Goal: Task Accomplishment & Management: Manage account settings

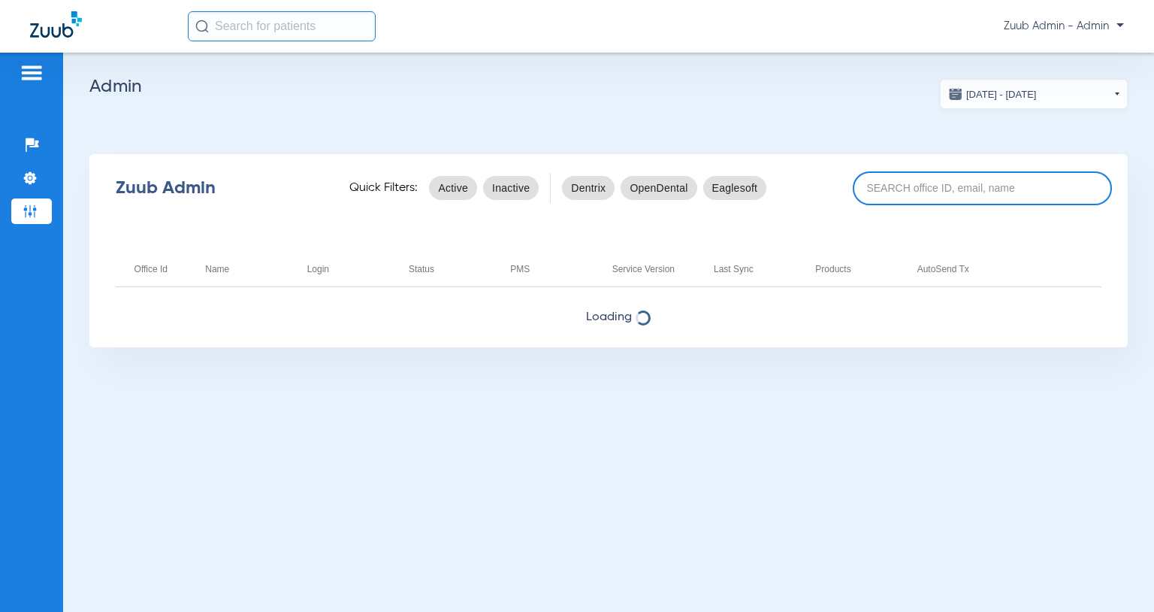
click at [879, 190] on input at bounding box center [983, 188] width 260 height 34
paste input "17006896"
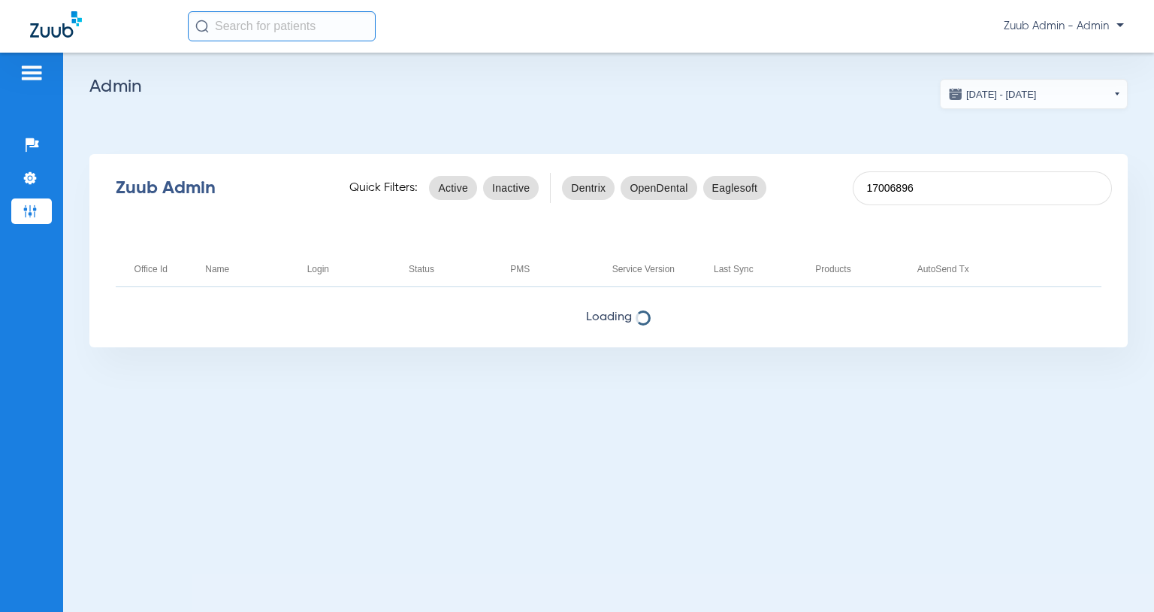
type input "17006896"
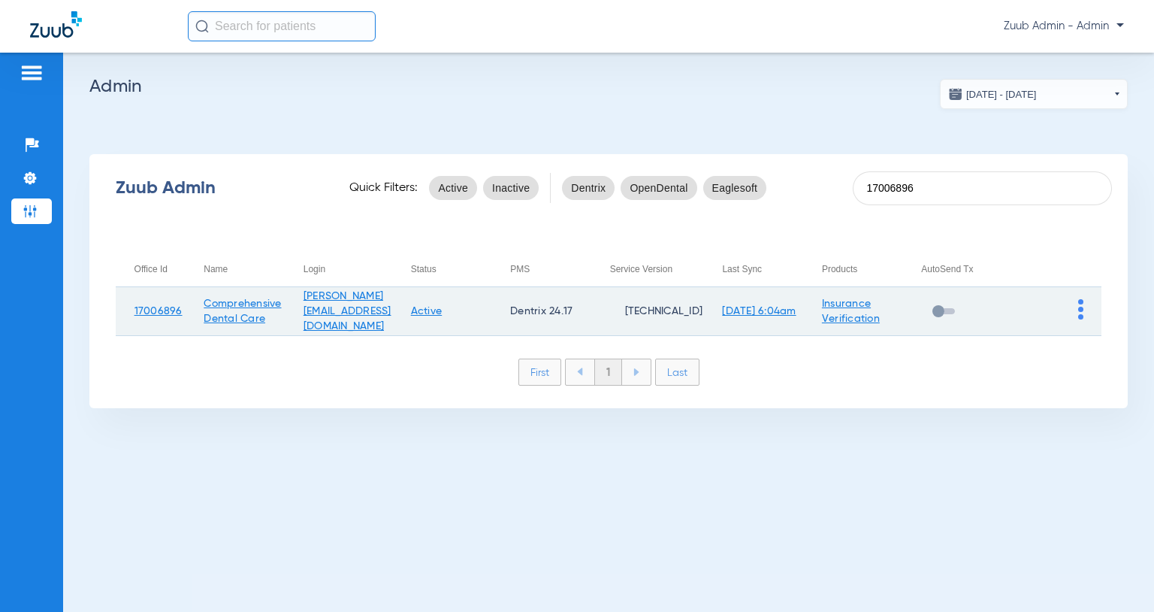
click at [1081, 307] on img at bounding box center [1081, 309] width 5 height 20
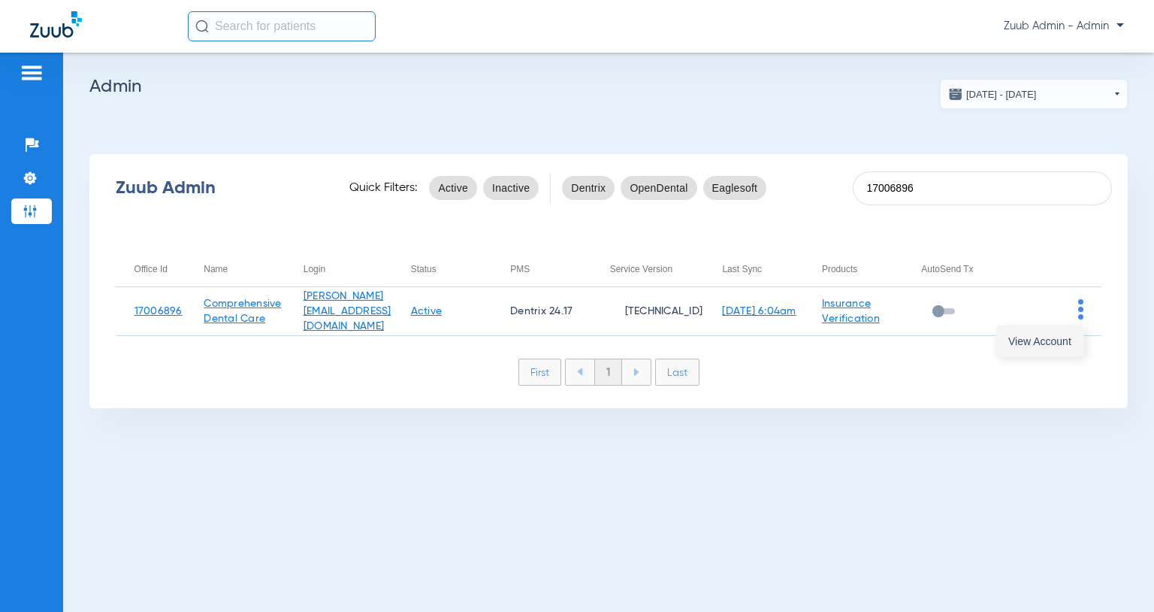
click at [1027, 341] on span "View Account" at bounding box center [1040, 341] width 63 height 11
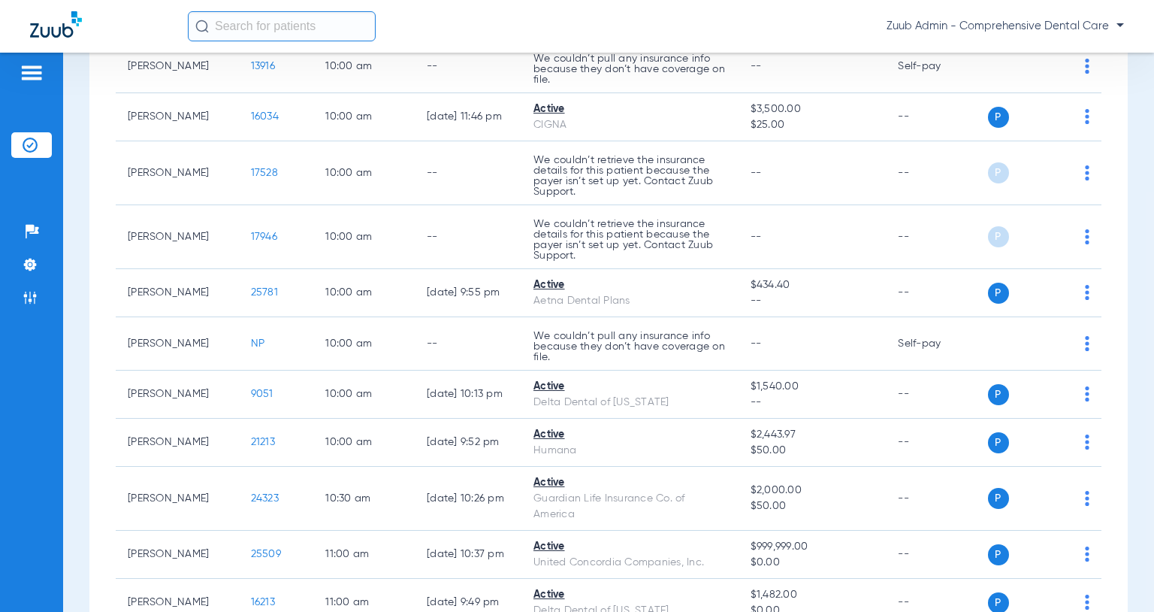
scroll to position [1093, 0]
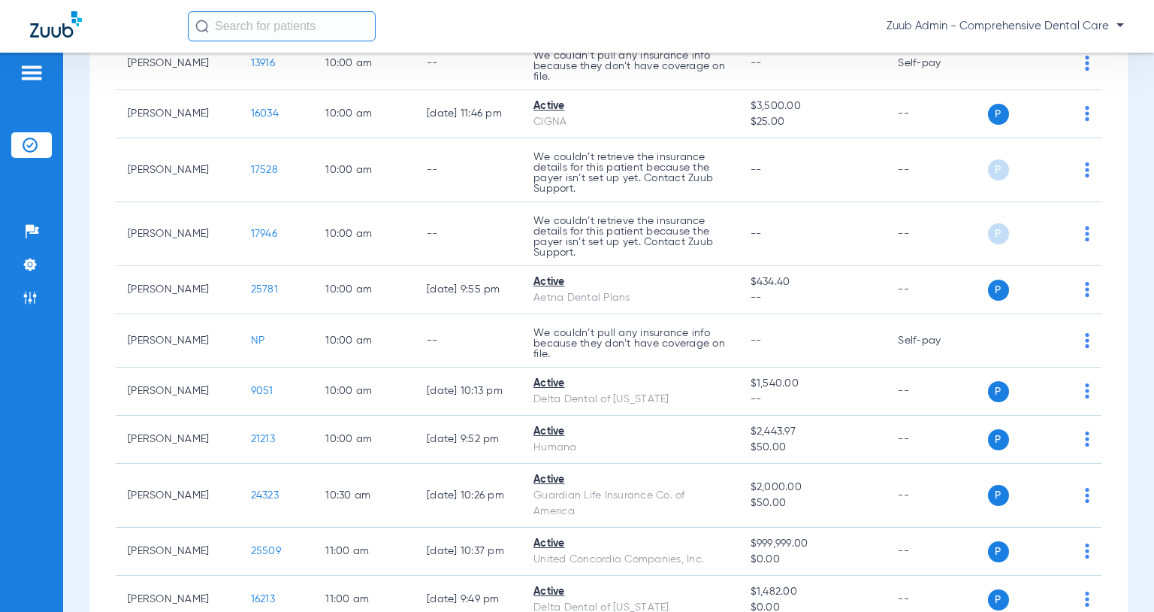
click at [1027, 341] on span "S" at bounding box center [1028, 340] width 21 height 21
click at [37, 268] on img at bounding box center [30, 264] width 15 height 15
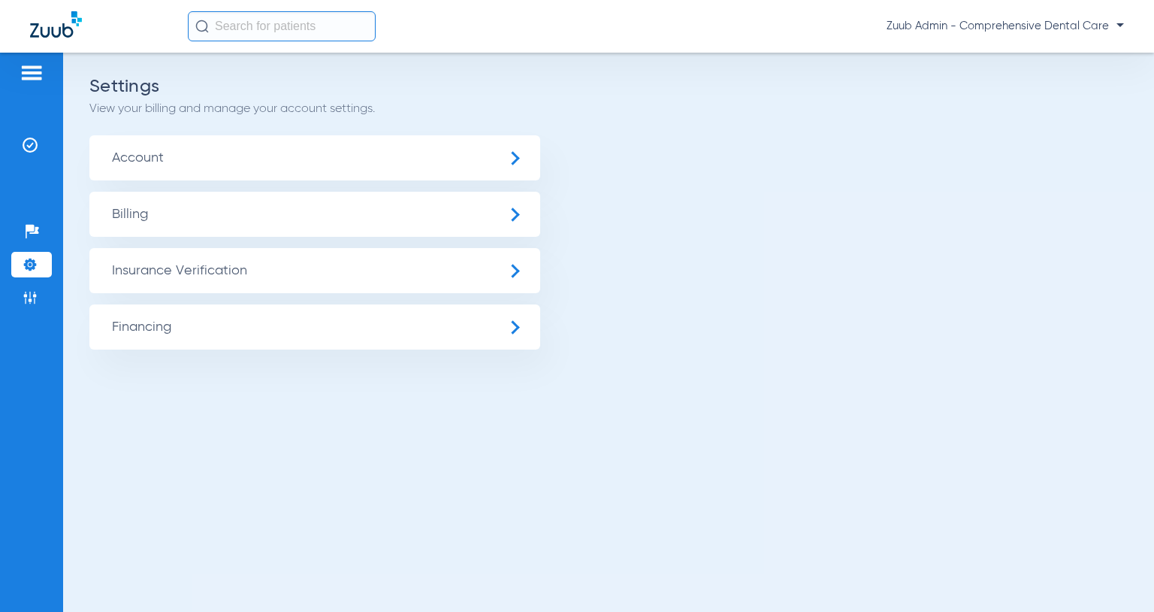
click at [154, 269] on span "Insurance Verification" at bounding box center [314, 270] width 451 height 45
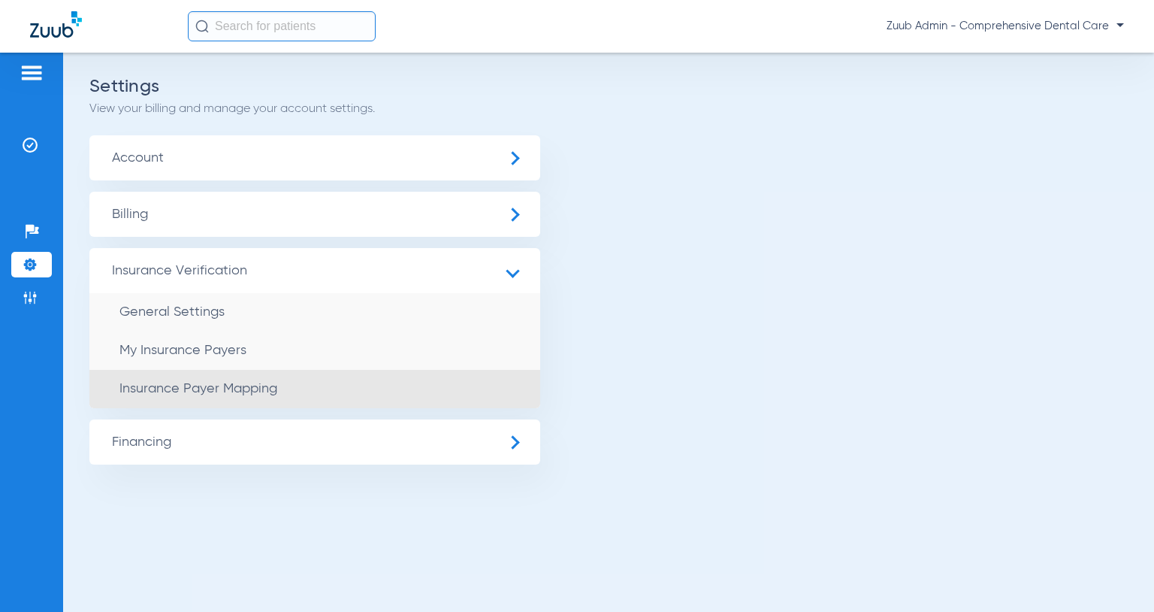
click at [180, 382] on span "Insurance Payer Mapping" at bounding box center [199, 389] width 158 height 14
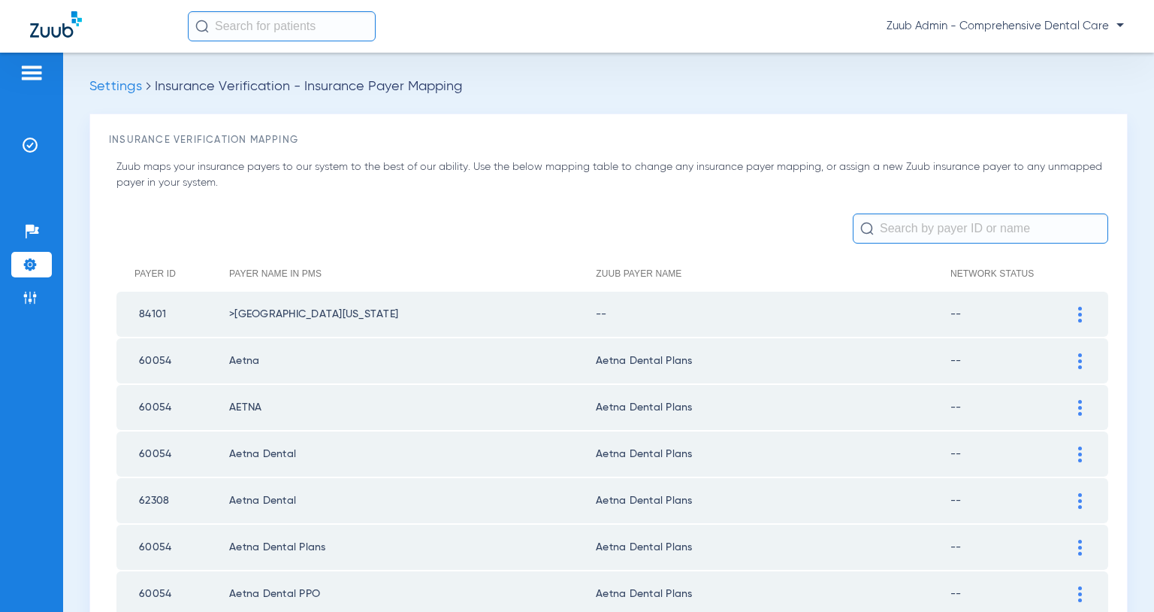
click at [1079, 317] on img at bounding box center [1081, 315] width 4 height 16
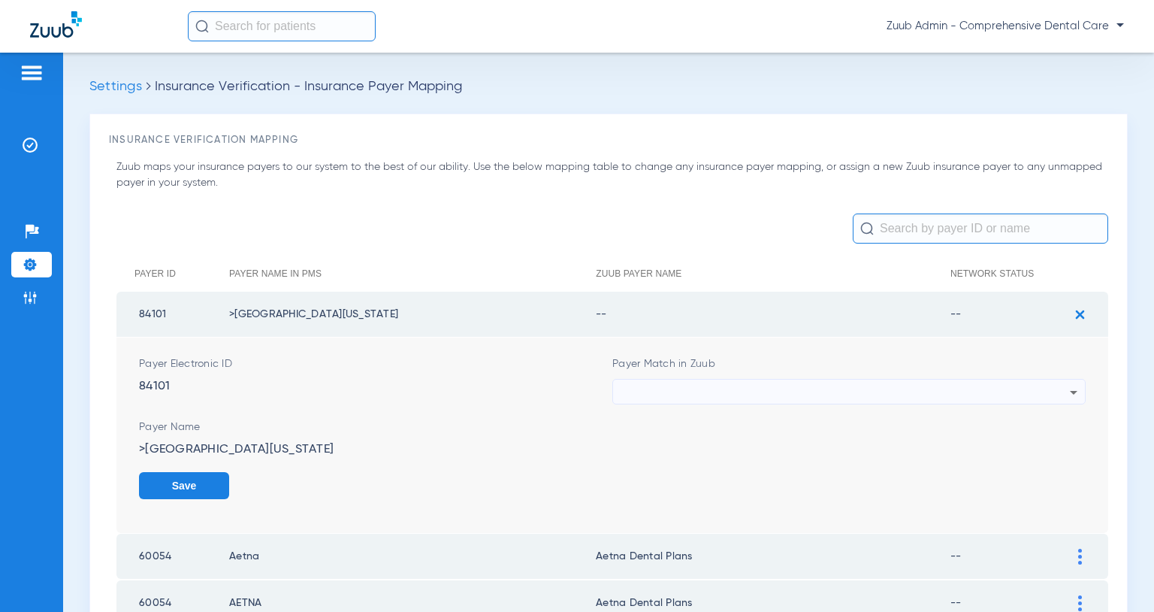
click at [923, 383] on div at bounding box center [845, 393] width 449 height 26
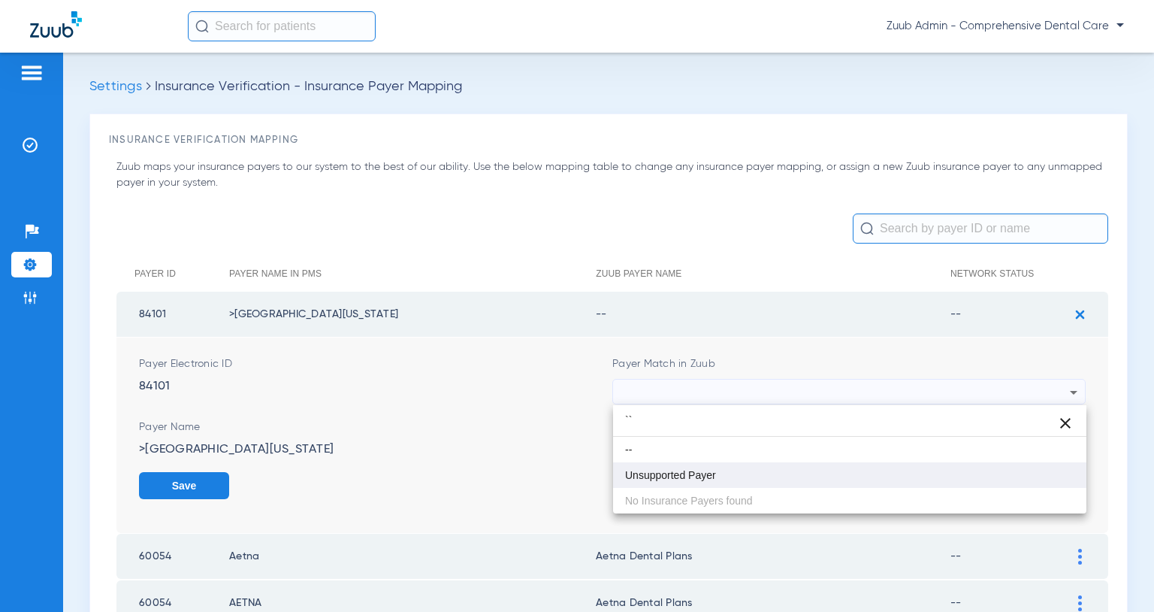
type input "``"
click at [694, 473] on span "Unsupported Payer" at bounding box center [670, 475] width 91 height 11
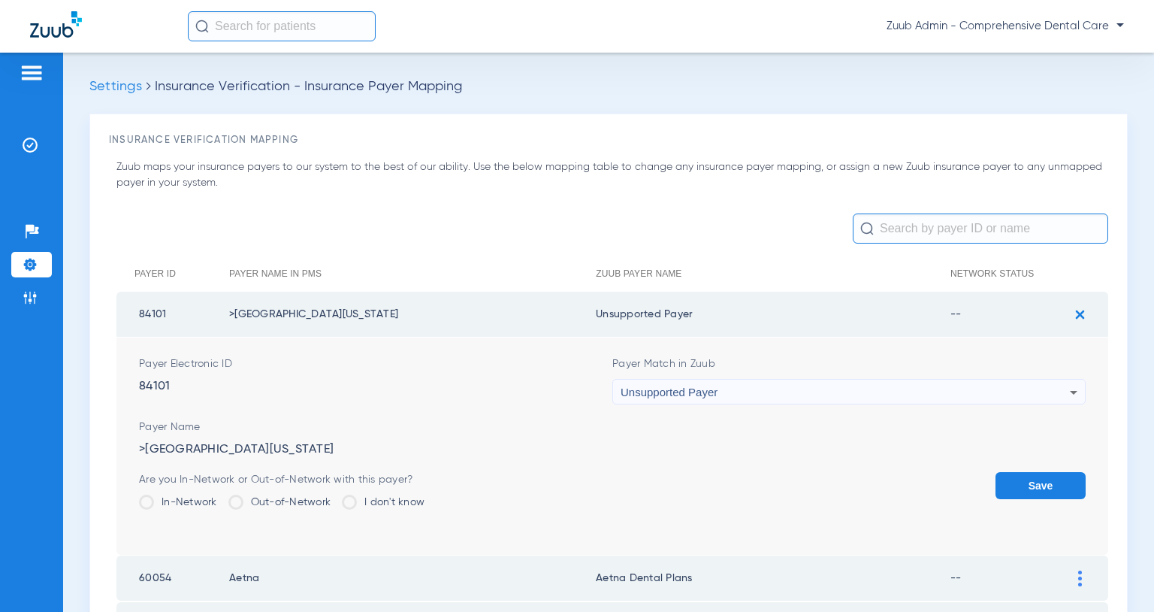
click at [1066, 484] on button "Save" at bounding box center [1041, 485] width 90 height 27
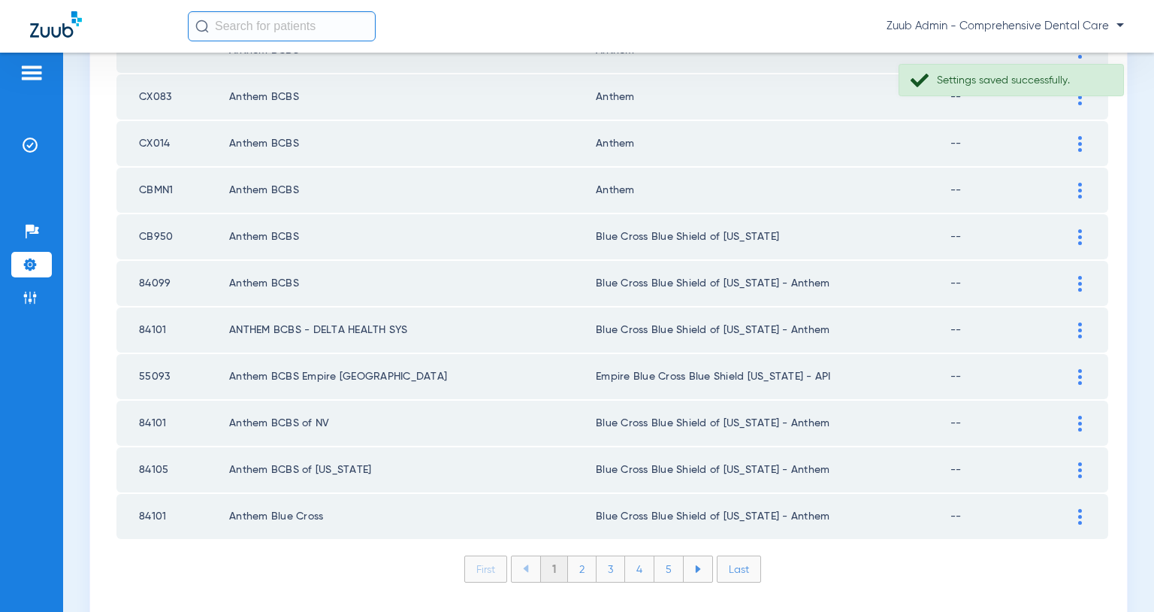
scroll to position [2120, 0]
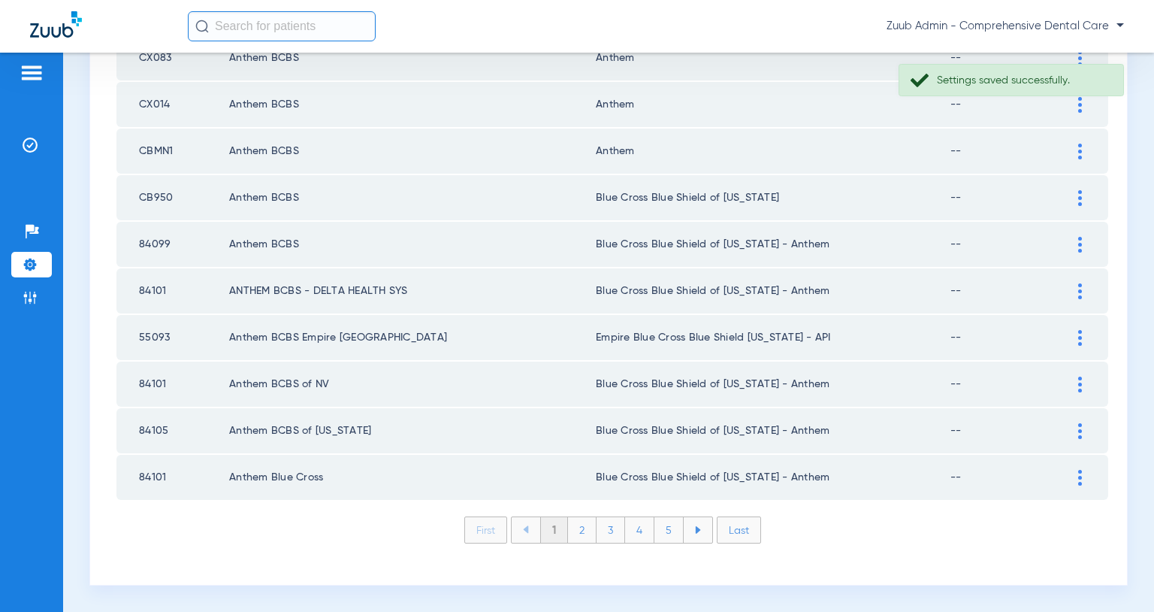
click at [741, 529] on li "Last" at bounding box center [739, 529] width 44 height 27
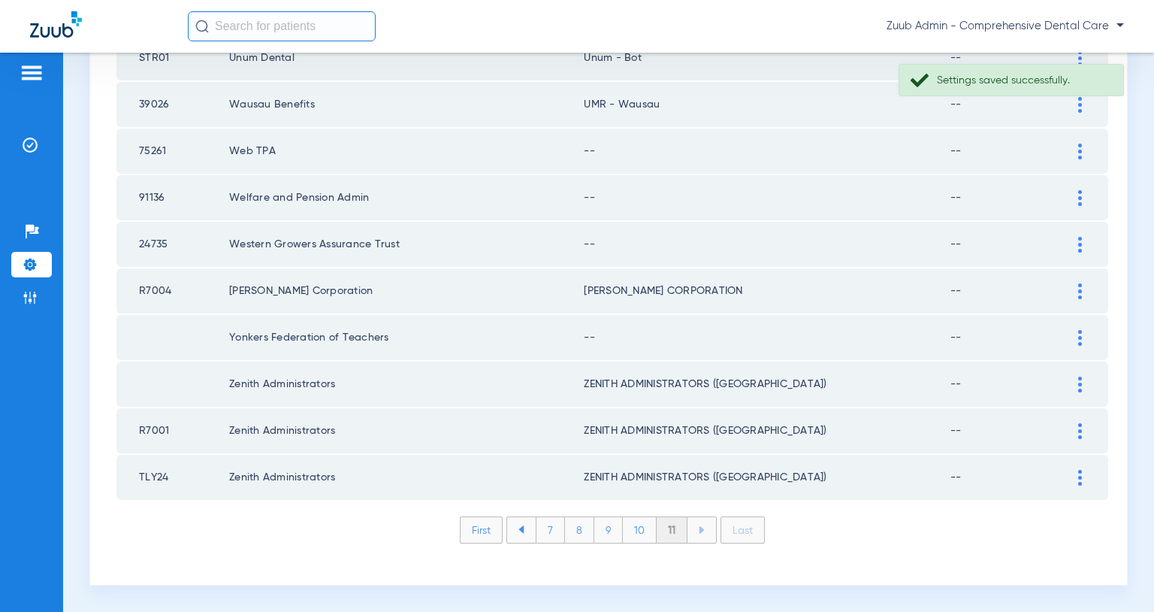
scroll to position [1142, 0]
click at [1084, 336] on div at bounding box center [1080, 338] width 26 height 16
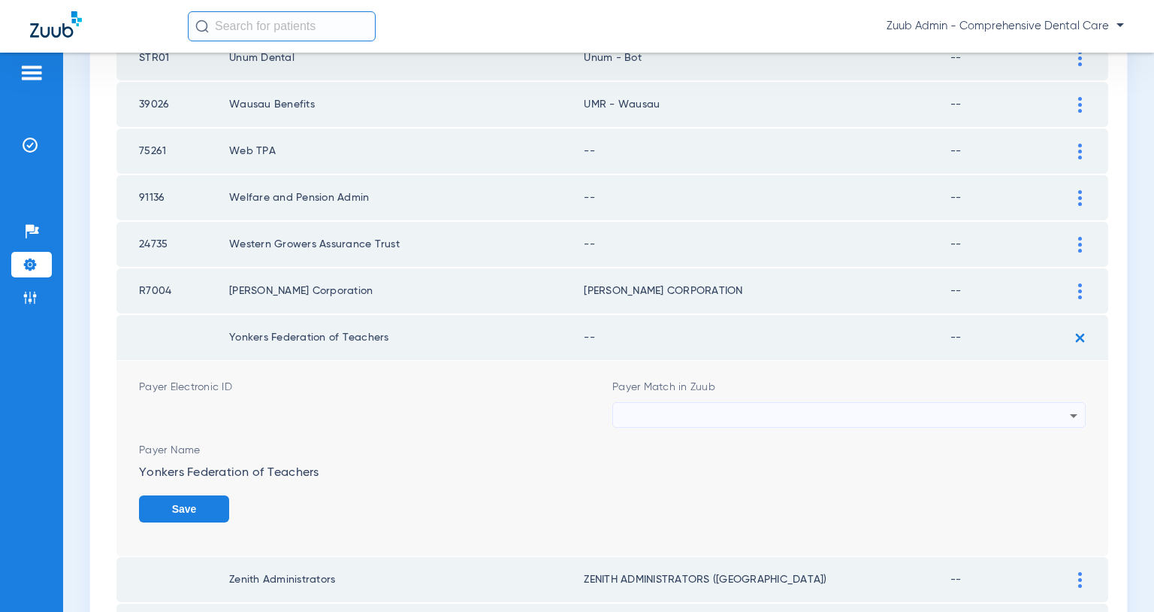
scroll to position [1337, 0]
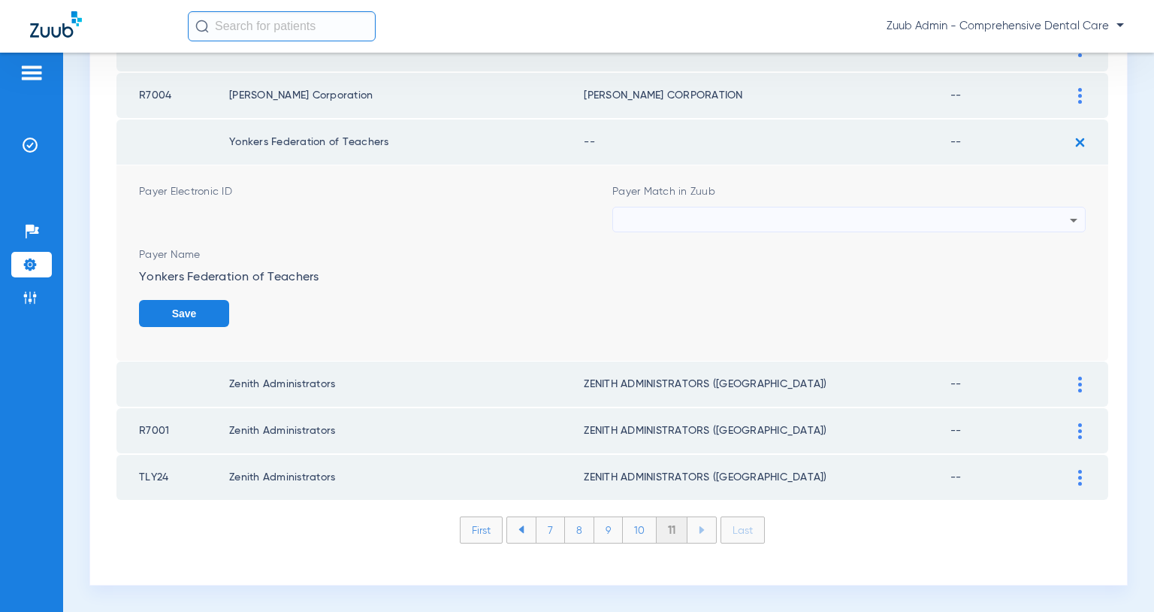
click at [987, 219] on div at bounding box center [845, 220] width 449 height 26
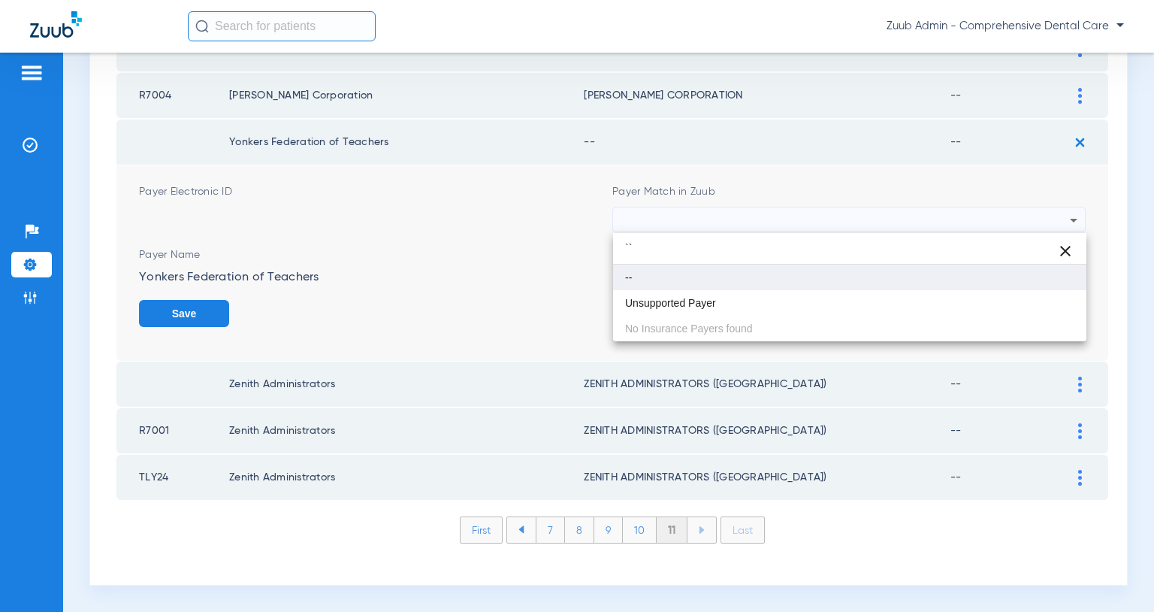
type input "``"
click at [702, 288] on mat-option "--" at bounding box center [849, 278] width 473 height 26
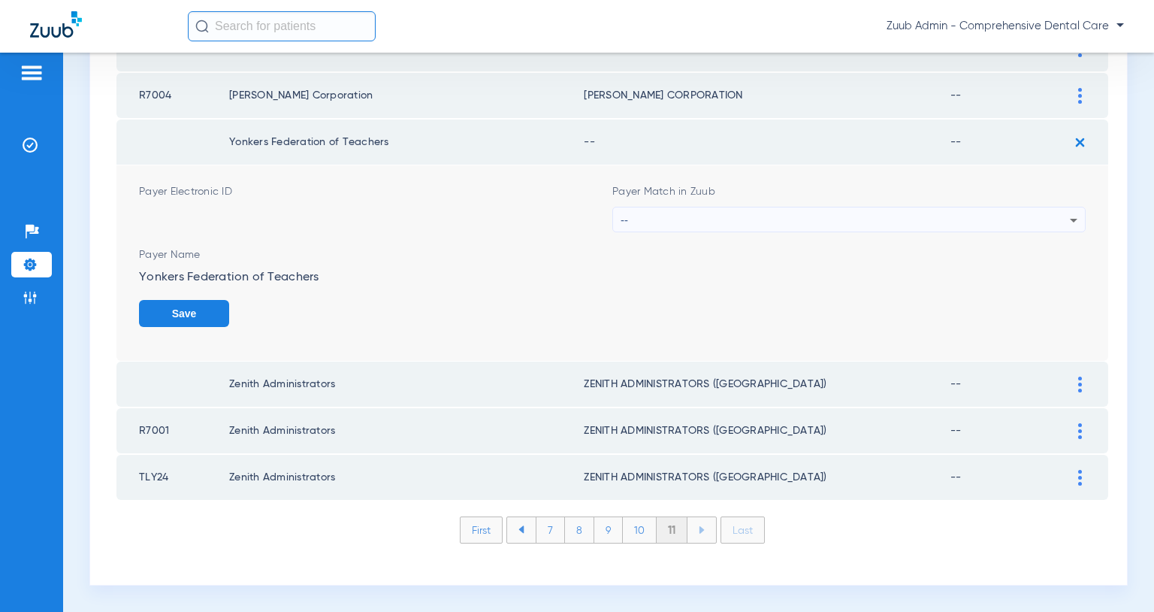
click at [867, 216] on div "--" at bounding box center [845, 220] width 449 height 26
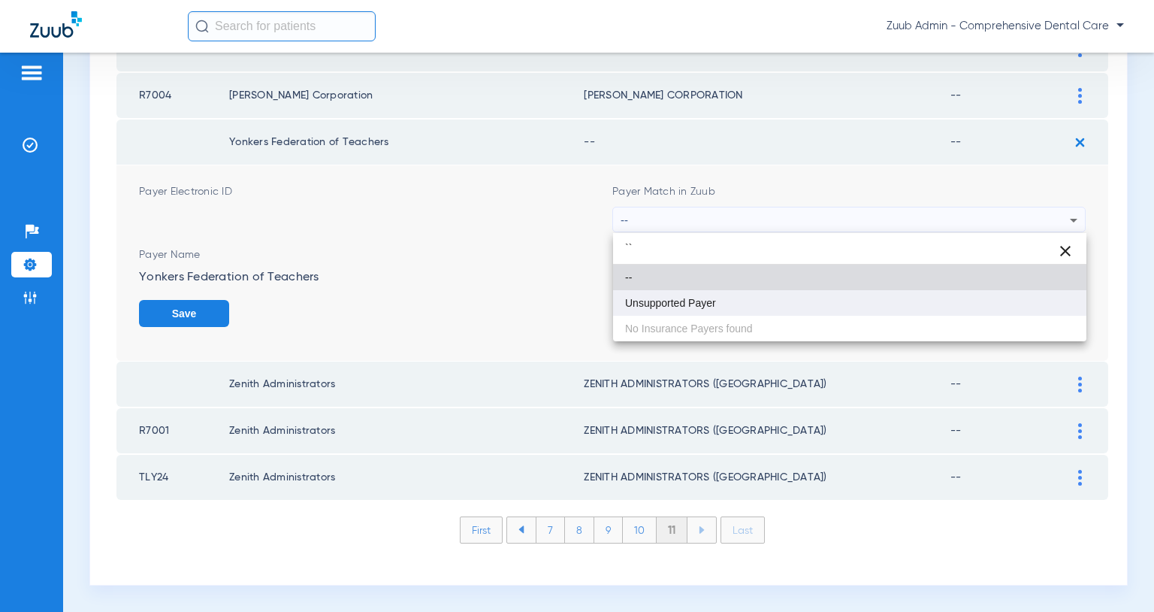
type input "``"
click at [673, 304] on span "Unsupported Payer" at bounding box center [670, 303] width 91 height 11
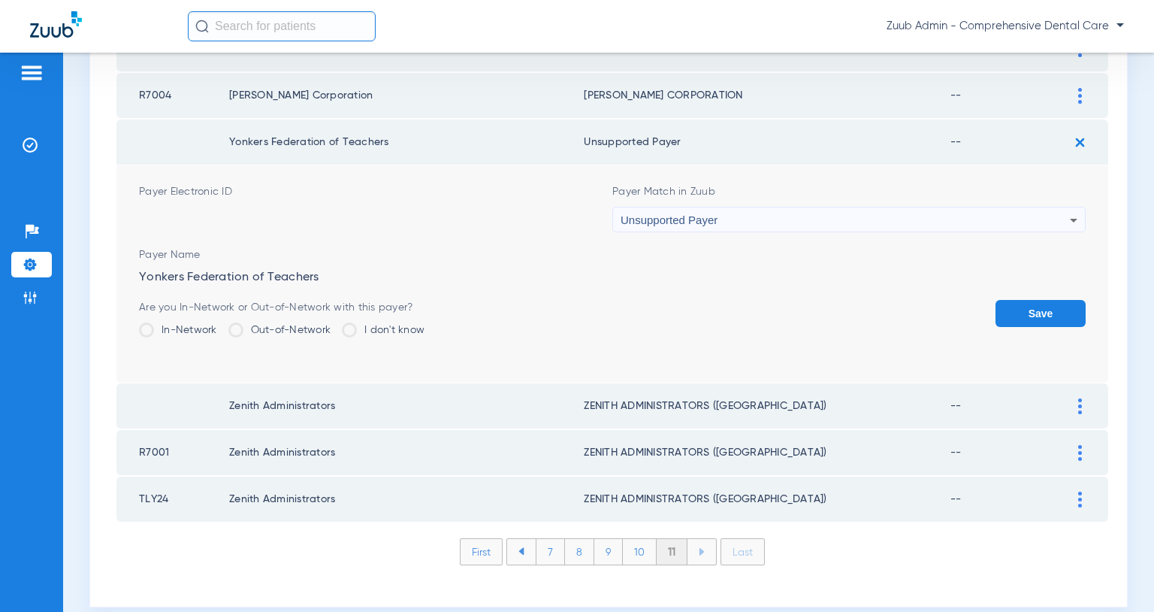
click at [1052, 309] on button "Save" at bounding box center [1041, 313] width 90 height 27
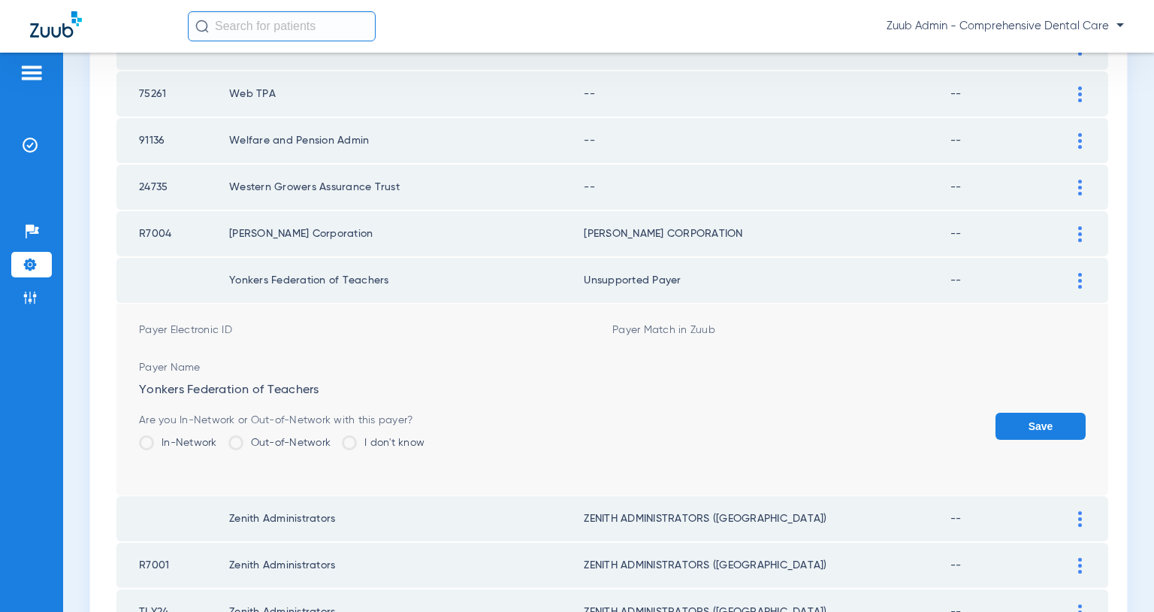
scroll to position [1142, 0]
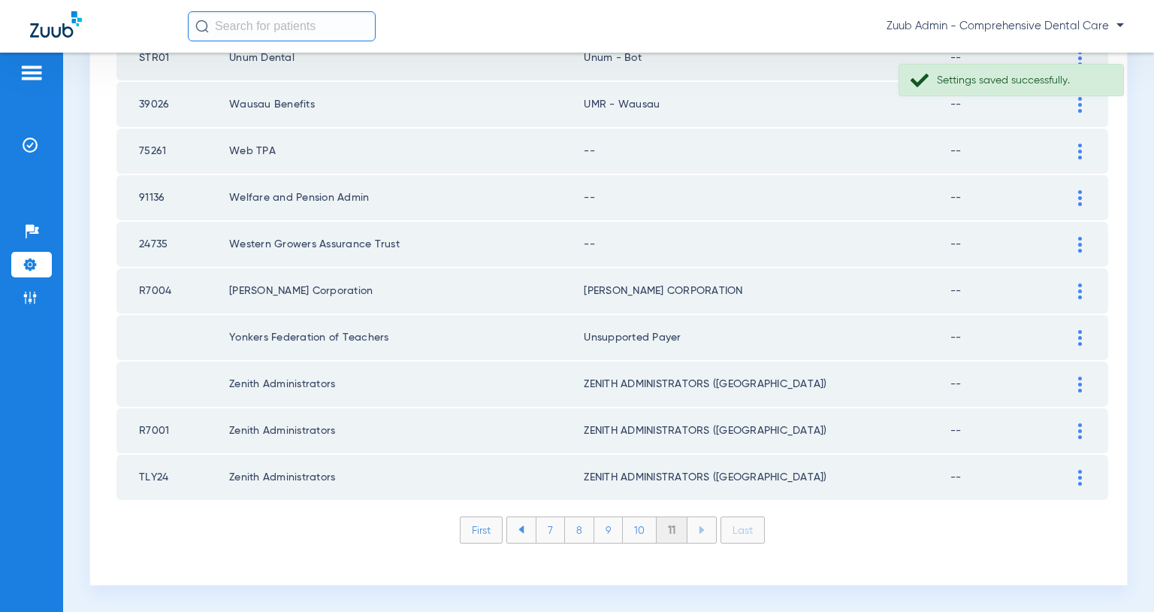
click at [1081, 244] on img at bounding box center [1081, 245] width 4 height 16
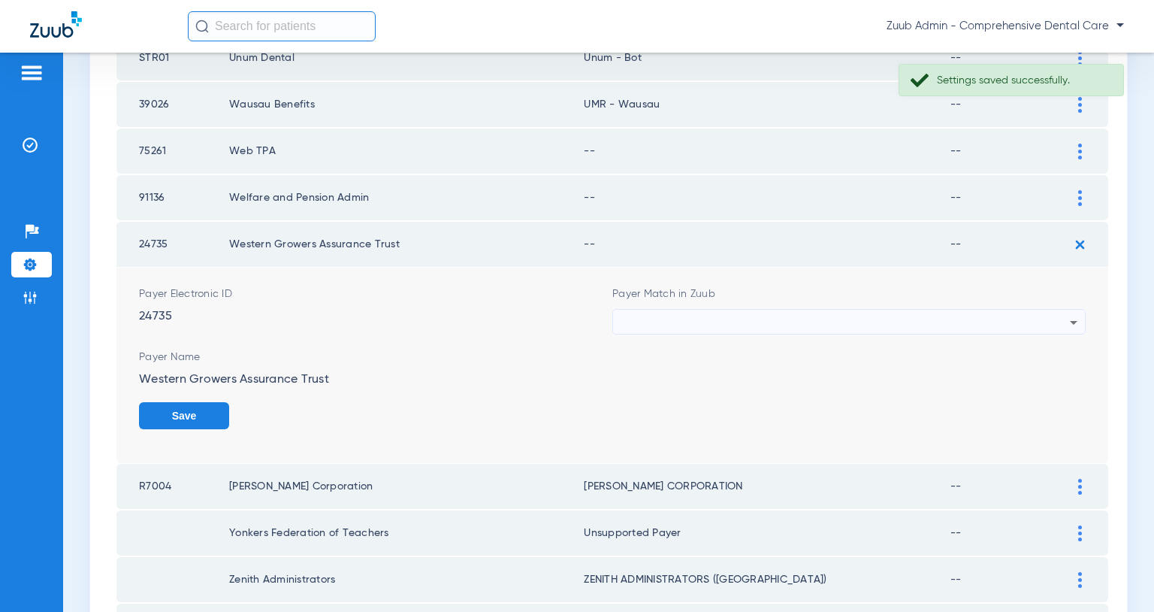
click at [1025, 317] on div at bounding box center [845, 323] width 449 height 26
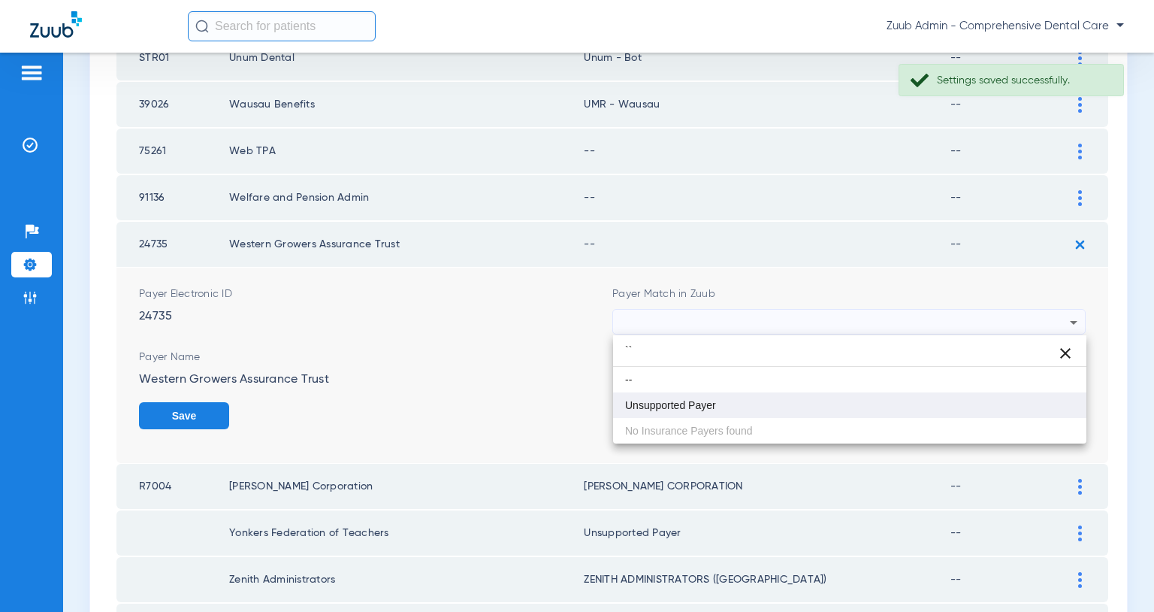
type input "``"
click at [749, 396] on mat-option "Unsupported Payer" at bounding box center [849, 405] width 473 height 26
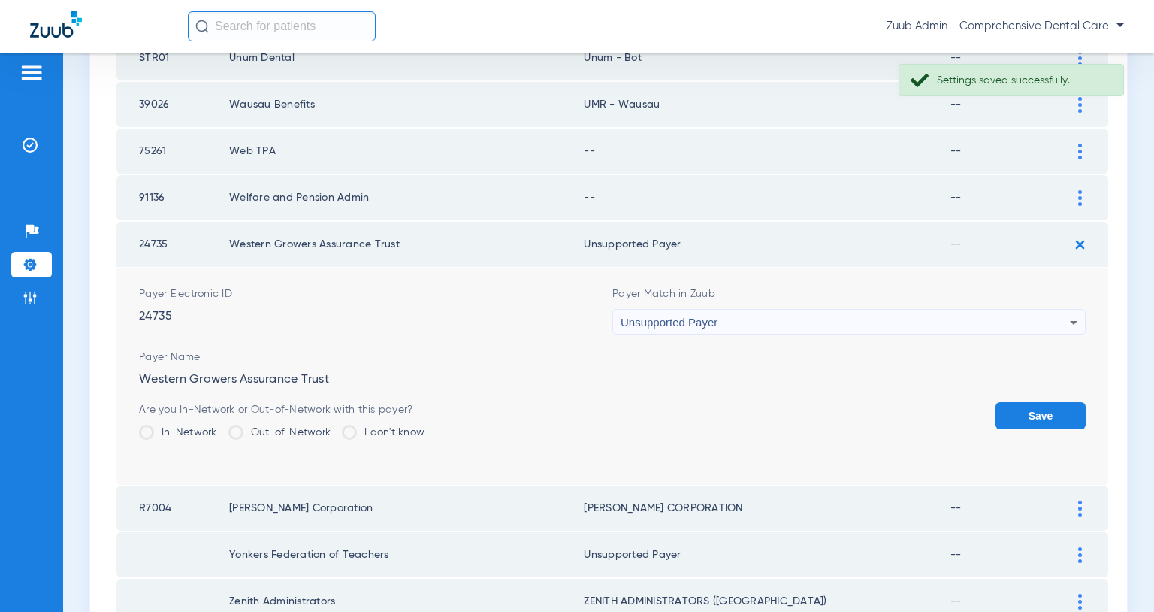
click at [1008, 413] on button "Save" at bounding box center [1041, 415] width 90 height 27
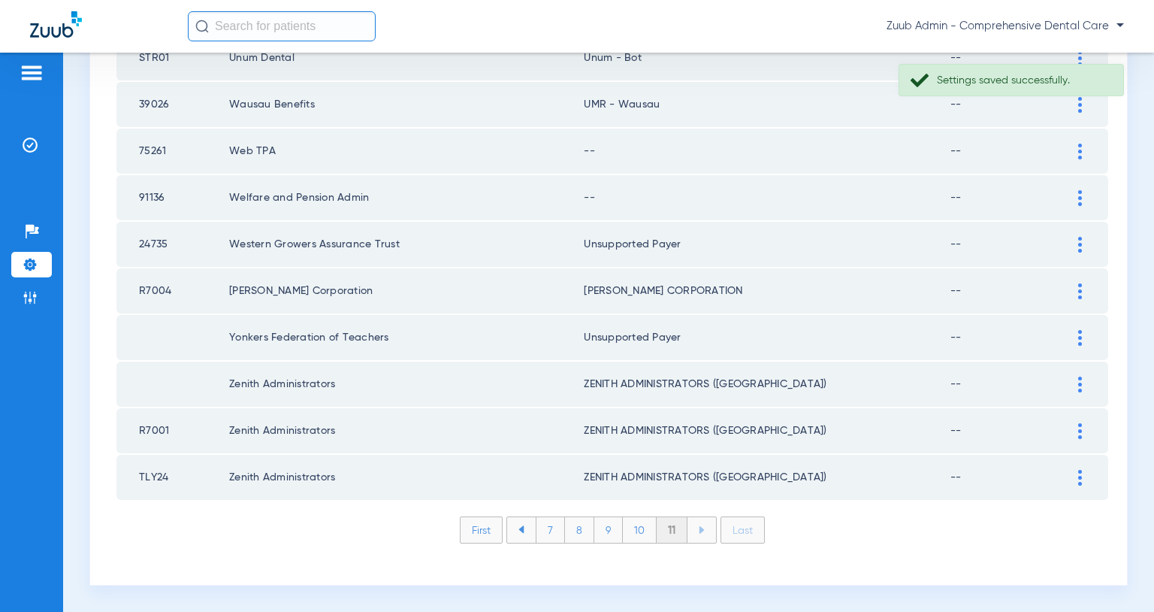
click at [1079, 198] on img at bounding box center [1081, 198] width 4 height 16
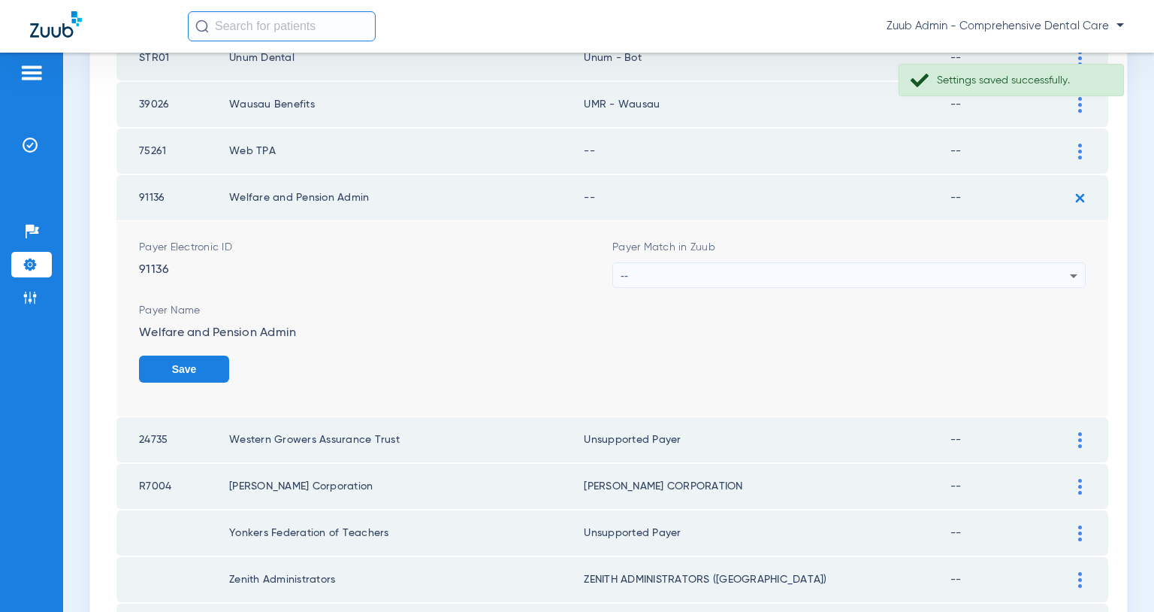
click at [936, 271] on div "--" at bounding box center [845, 276] width 449 height 26
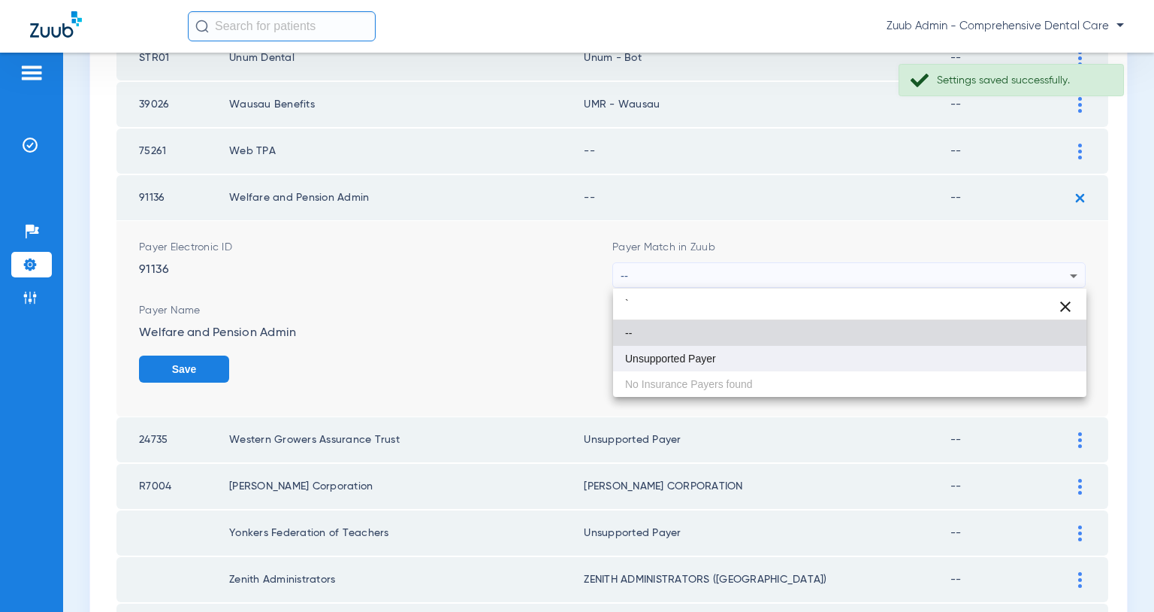
type input "`"
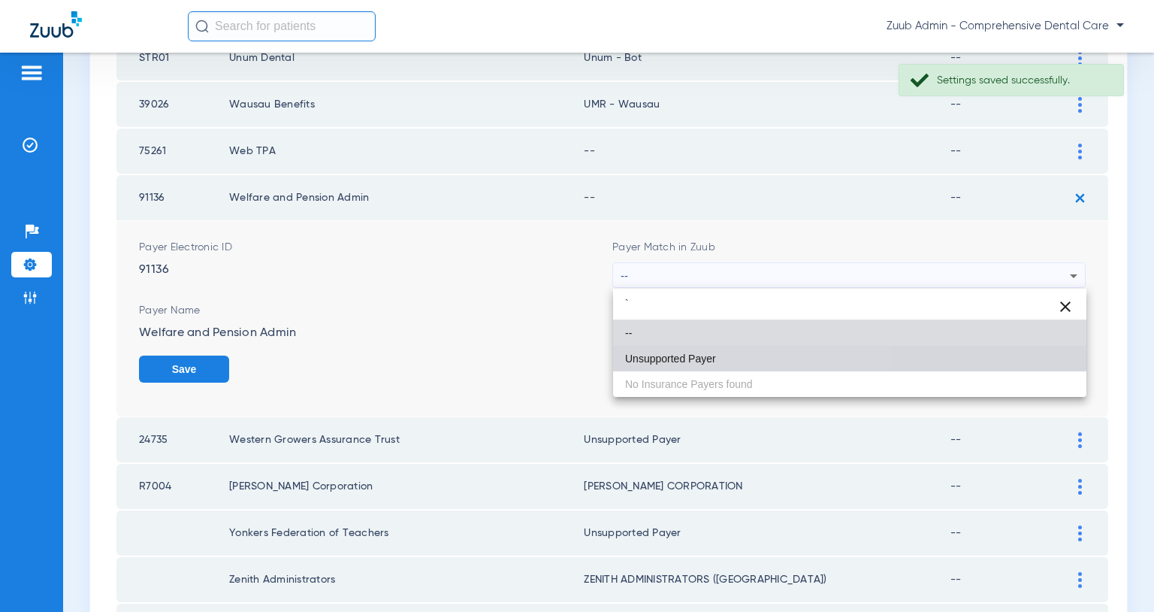
click at [703, 353] on span "Unsupported Payer" at bounding box center [670, 358] width 91 height 11
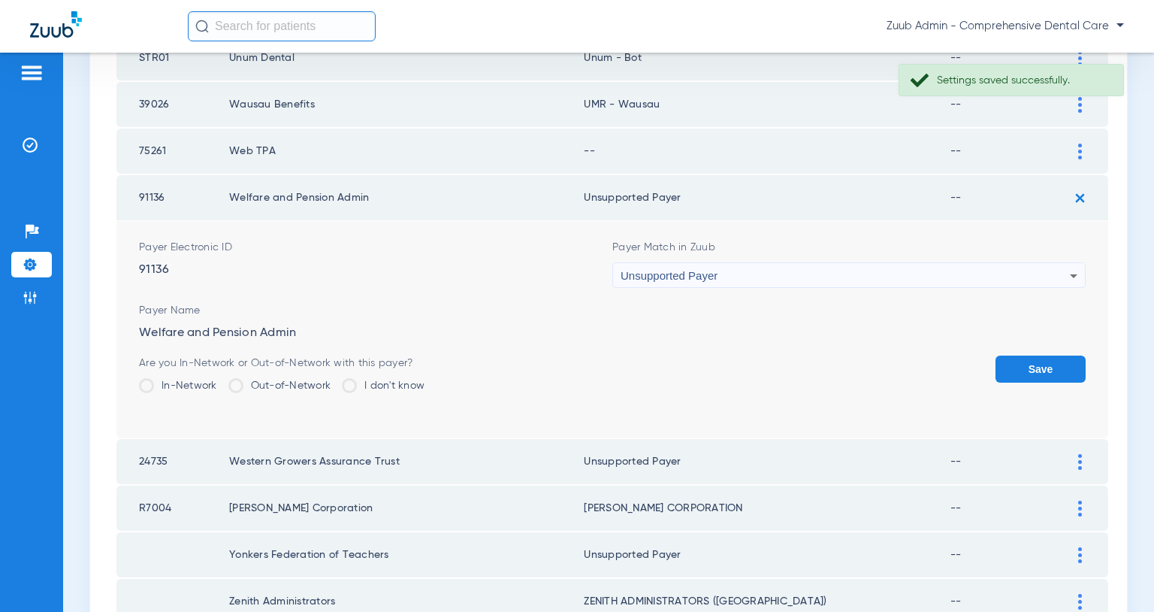
click at [1011, 370] on button "Save" at bounding box center [1041, 368] width 90 height 27
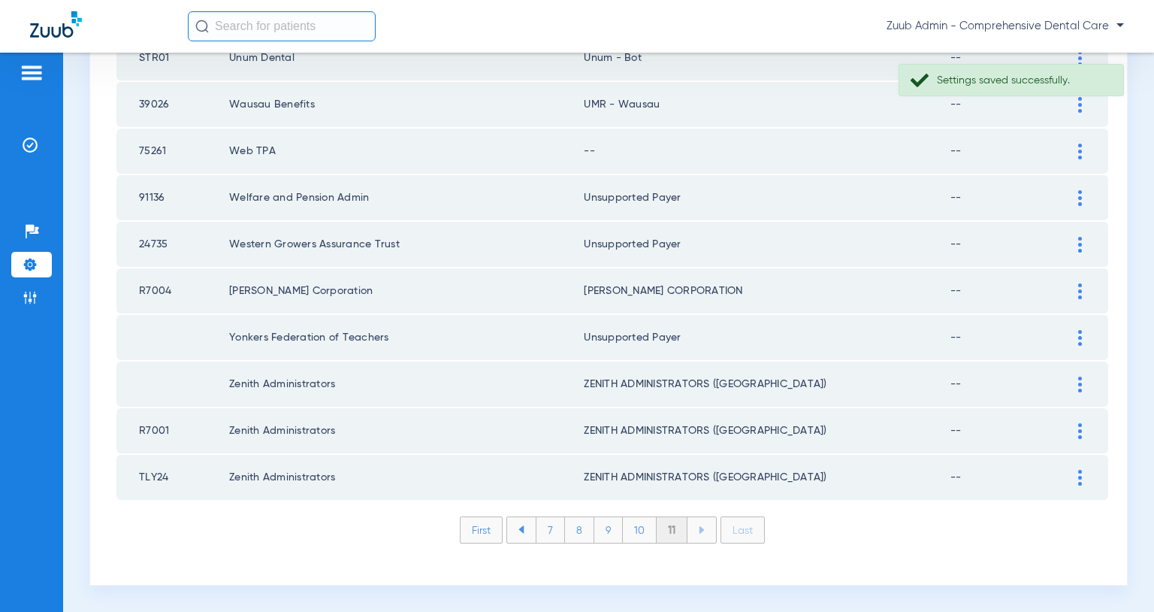
click at [1079, 154] on img at bounding box center [1081, 152] width 4 height 16
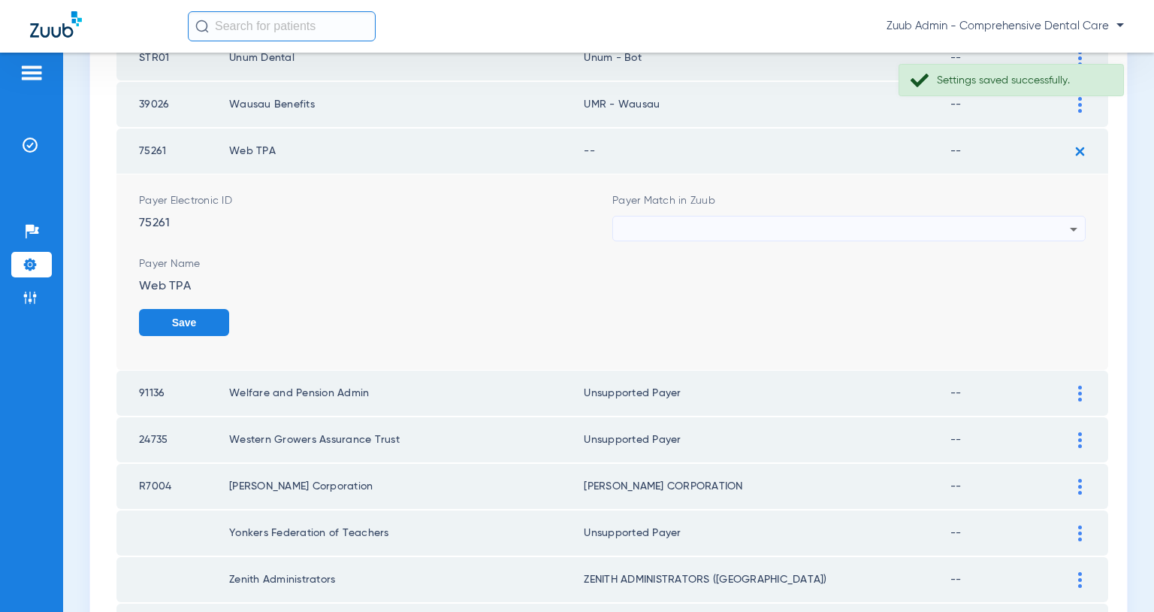
click at [987, 225] on div at bounding box center [845, 229] width 449 height 26
type input "``"
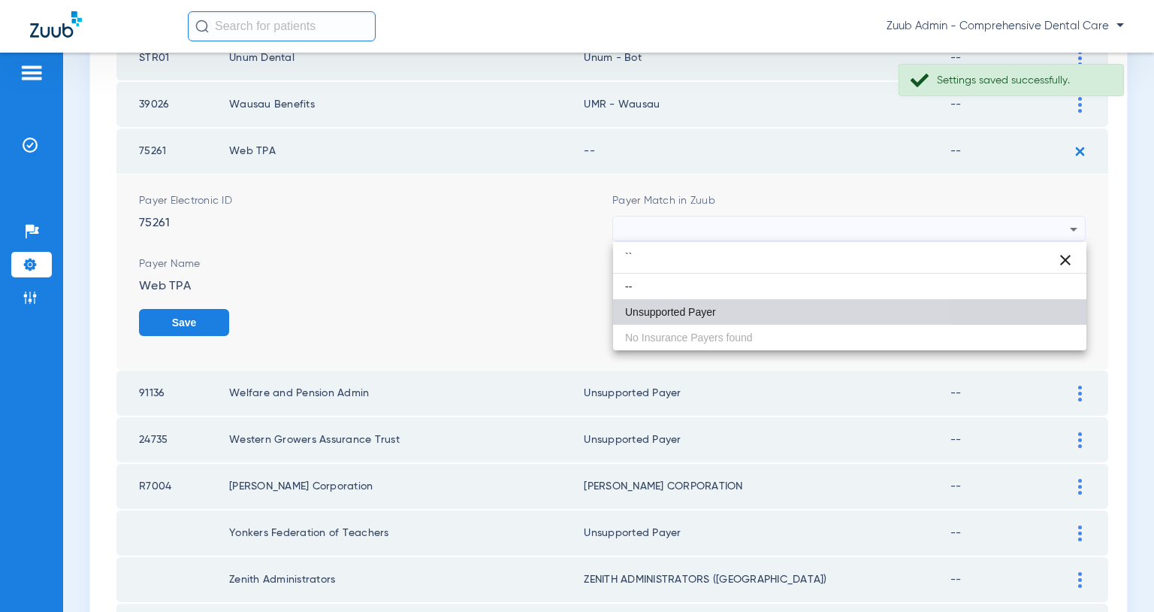
click at [732, 304] on mat-option "Unsupported Payer" at bounding box center [849, 312] width 473 height 26
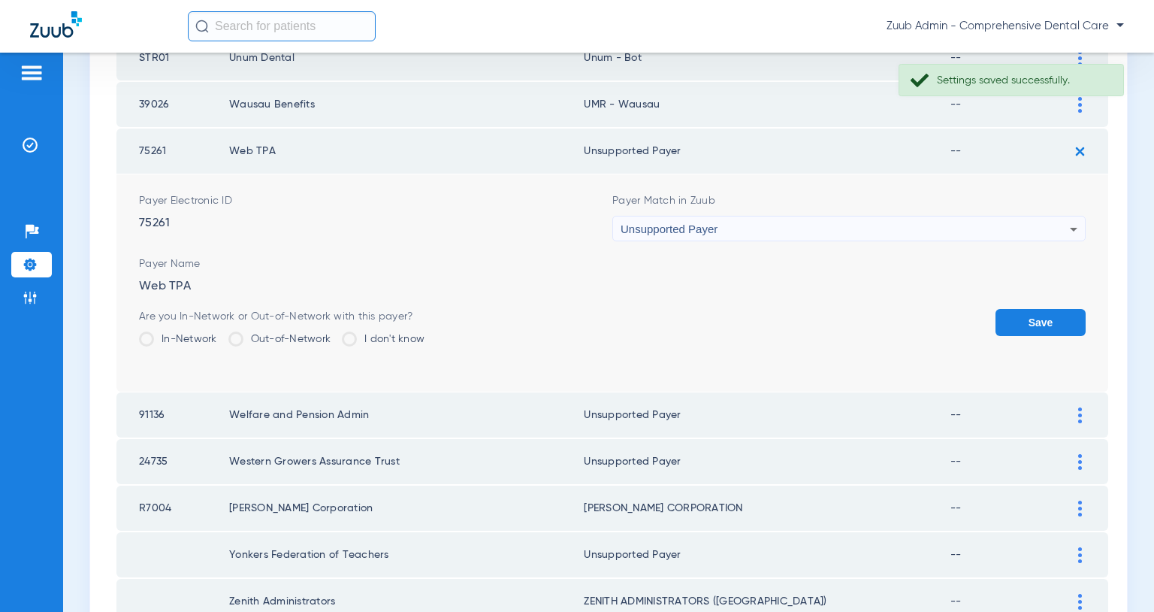
click at [1027, 332] on button "Save" at bounding box center [1041, 322] width 90 height 27
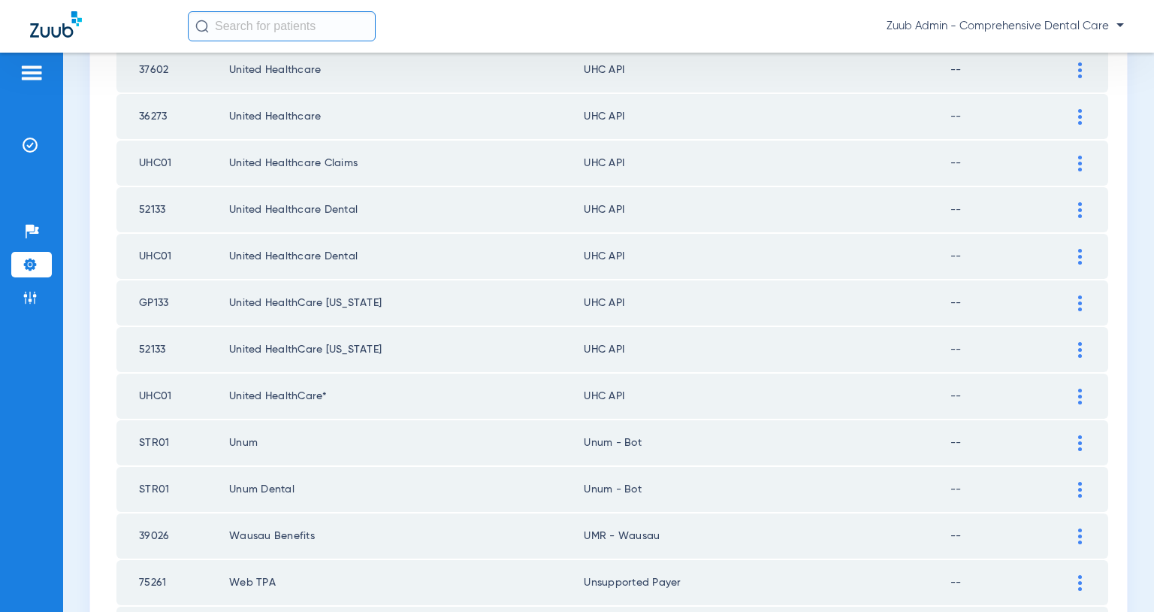
scroll to position [799, 0]
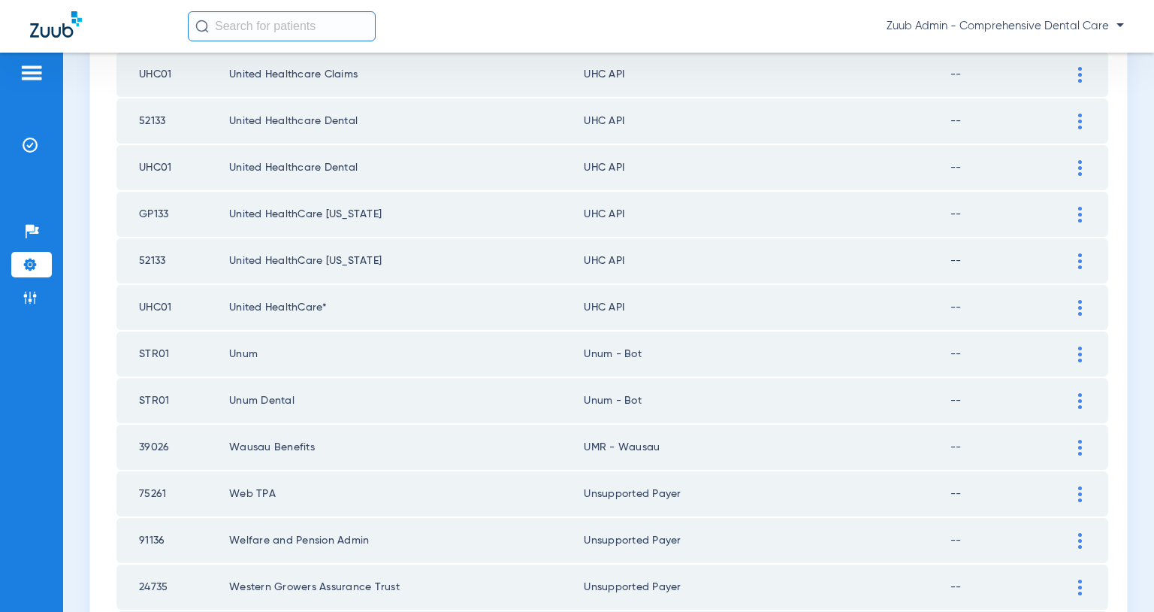
click at [1079, 304] on img at bounding box center [1081, 308] width 4 height 16
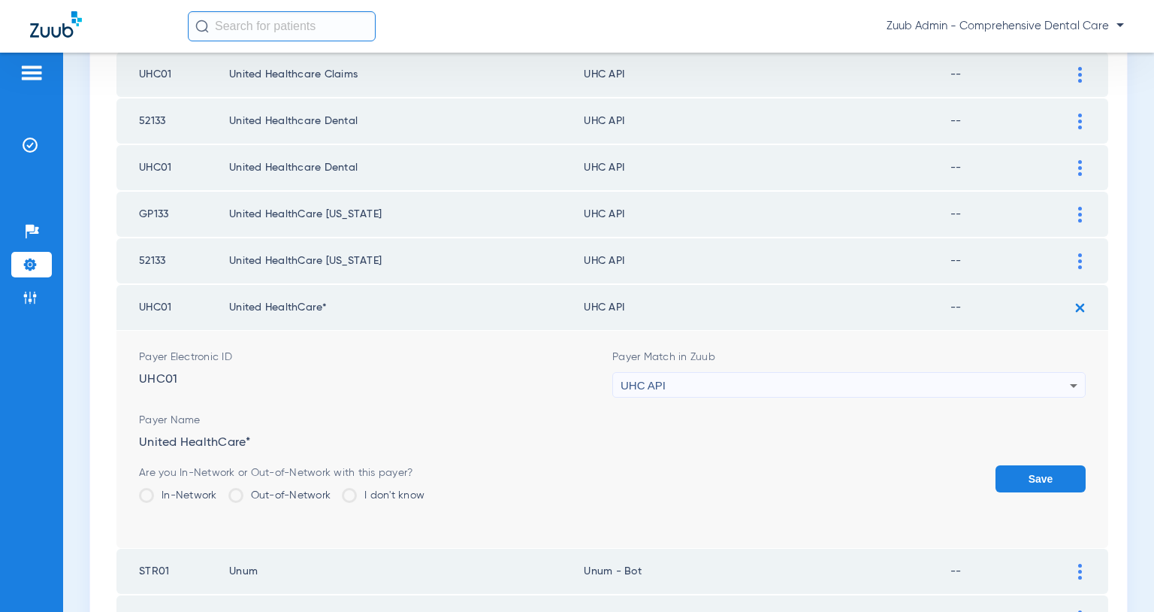
click at [1047, 373] on div "UHC API" at bounding box center [845, 386] width 449 height 26
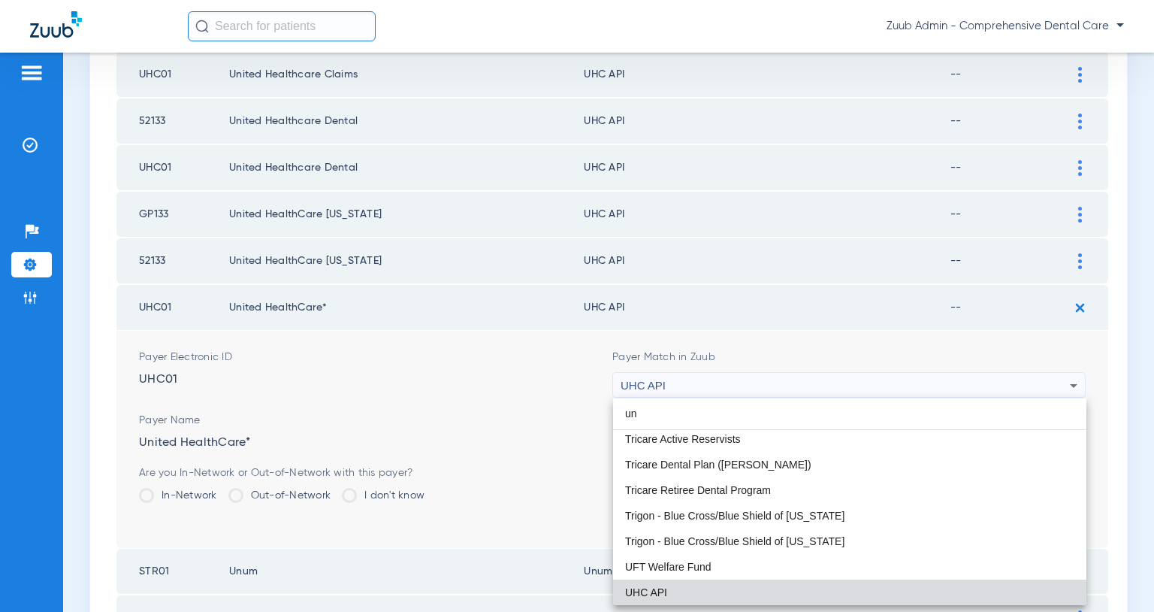
scroll to position [32, 0]
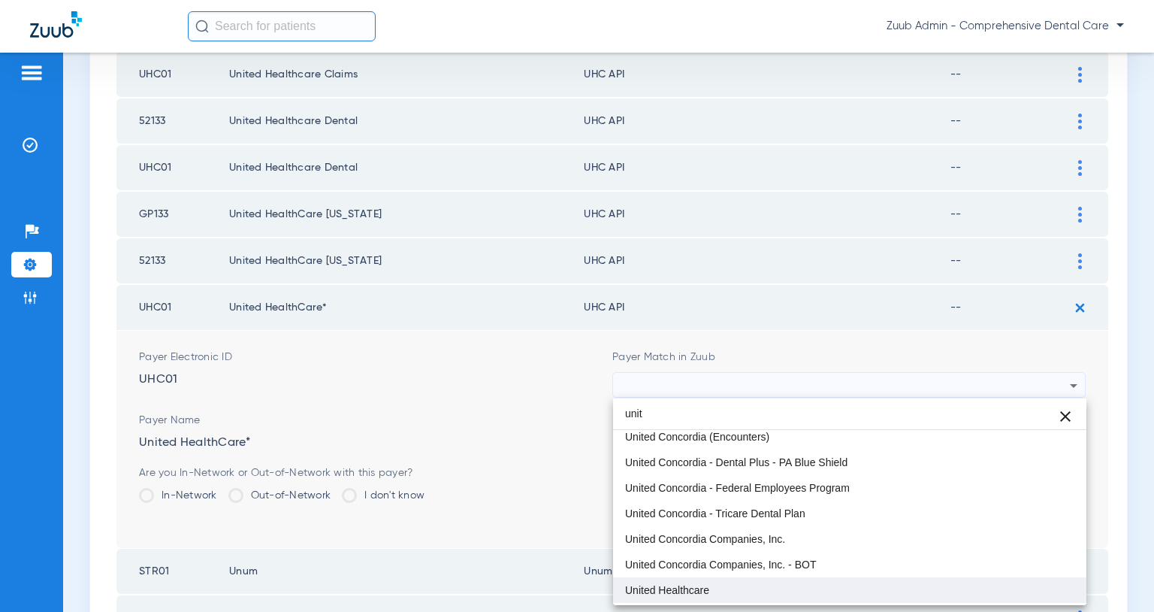
type input "unit"
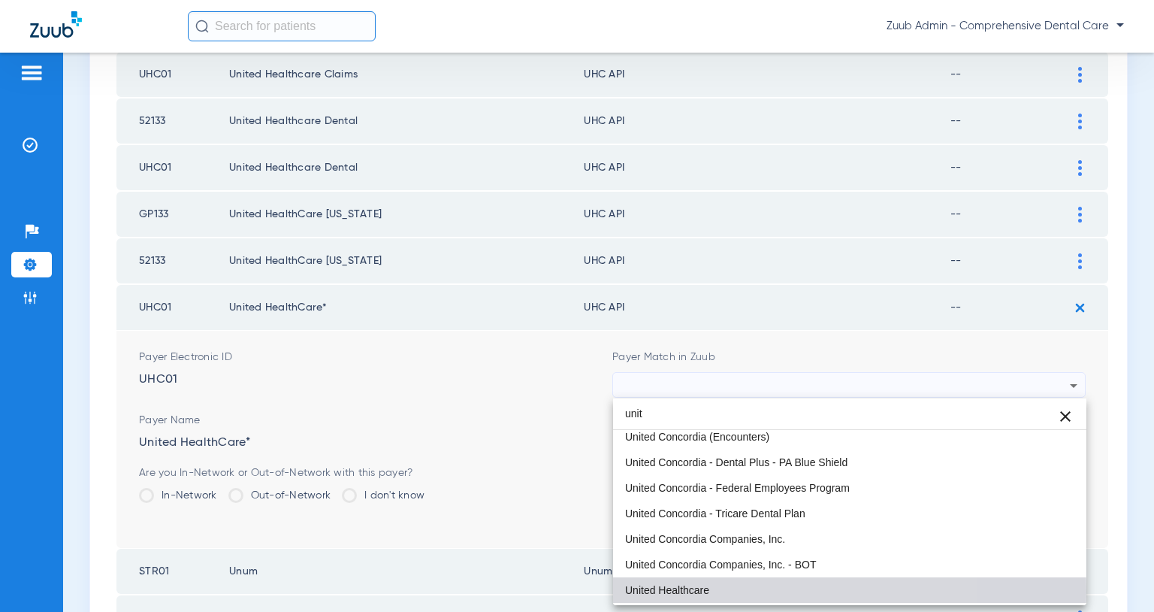
click at [746, 591] on mat-option "United Healthcare" at bounding box center [849, 590] width 473 height 26
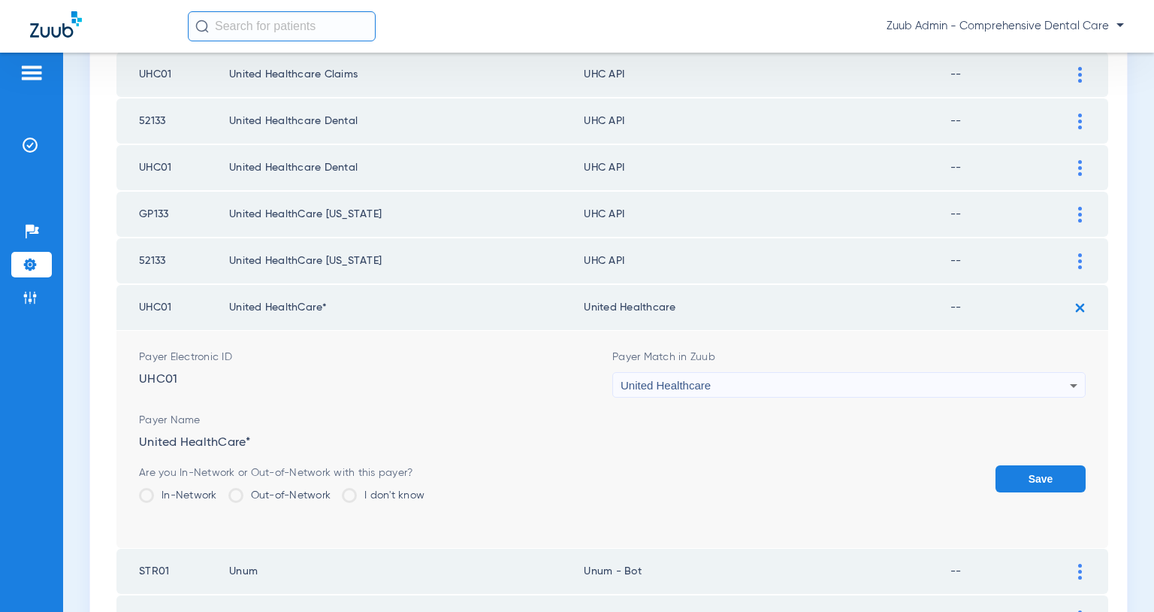
drag, startPoint x: 745, startPoint y: 379, endPoint x: 623, endPoint y: 391, distance: 122.3
click at [623, 391] on div "United Healthcare" at bounding box center [845, 386] width 449 height 26
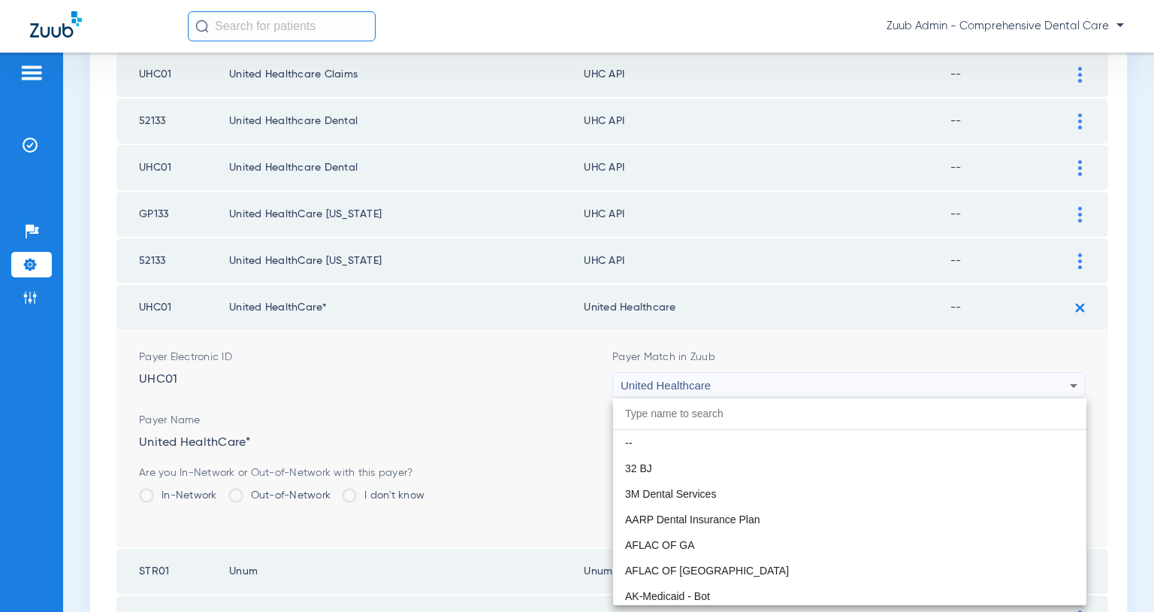
scroll to position [9612, 0]
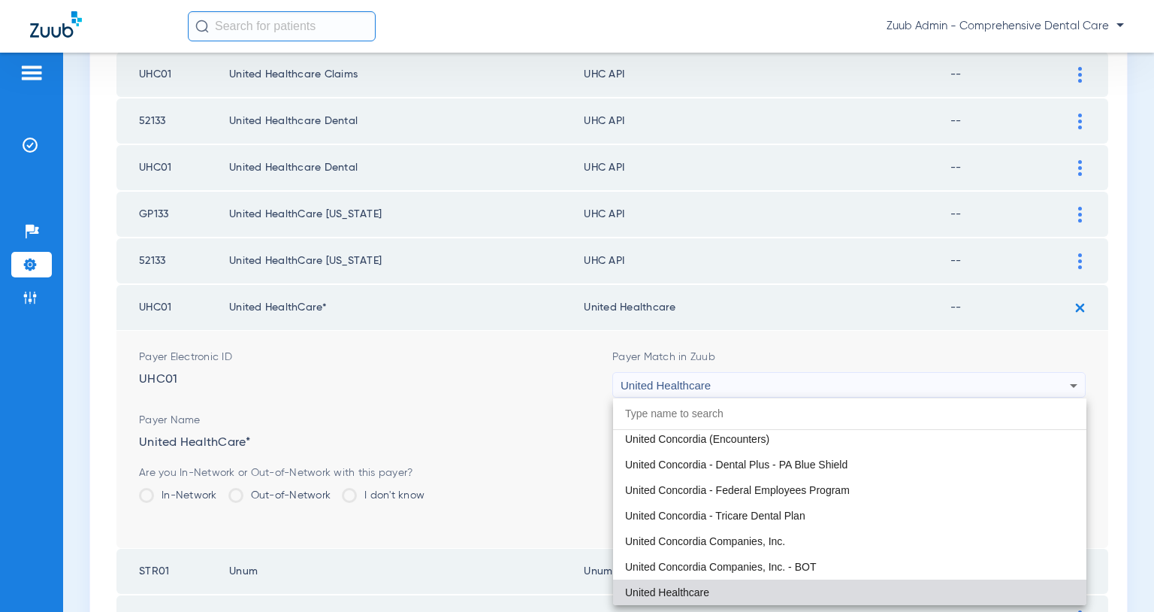
click at [648, 392] on div at bounding box center [577, 306] width 1154 height 612
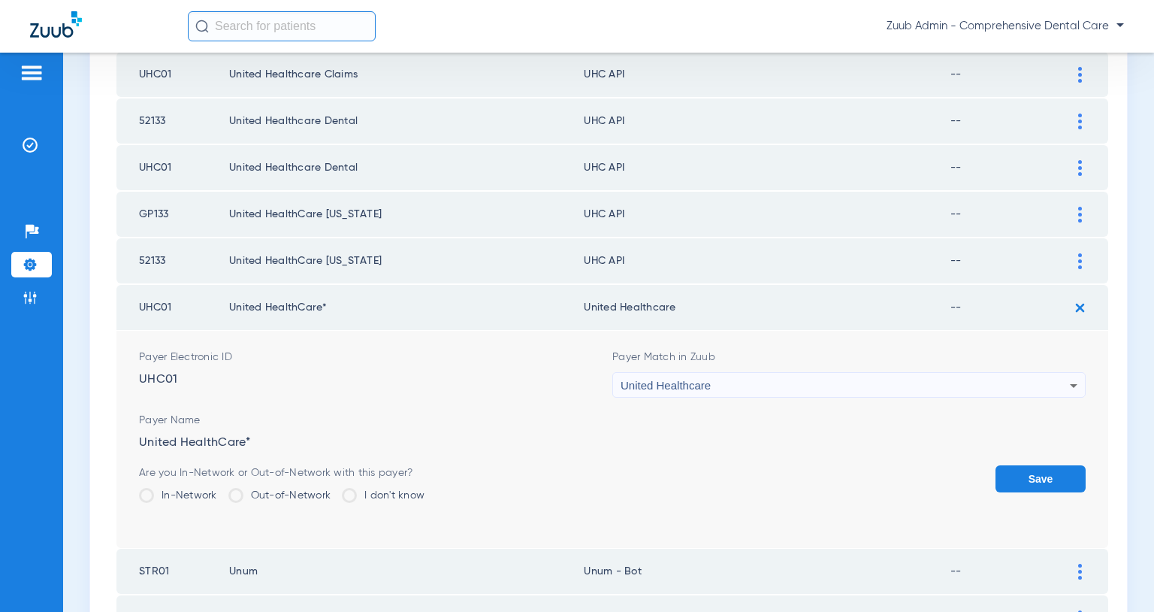
drag, startPoint x: 716, startPoint y: 389, endPoint x: 622, endPoint y: 393, distance: 94.1
click at [622, 393] on div "United Healthcare" at bounding box center [845, 386] width 449 height 26
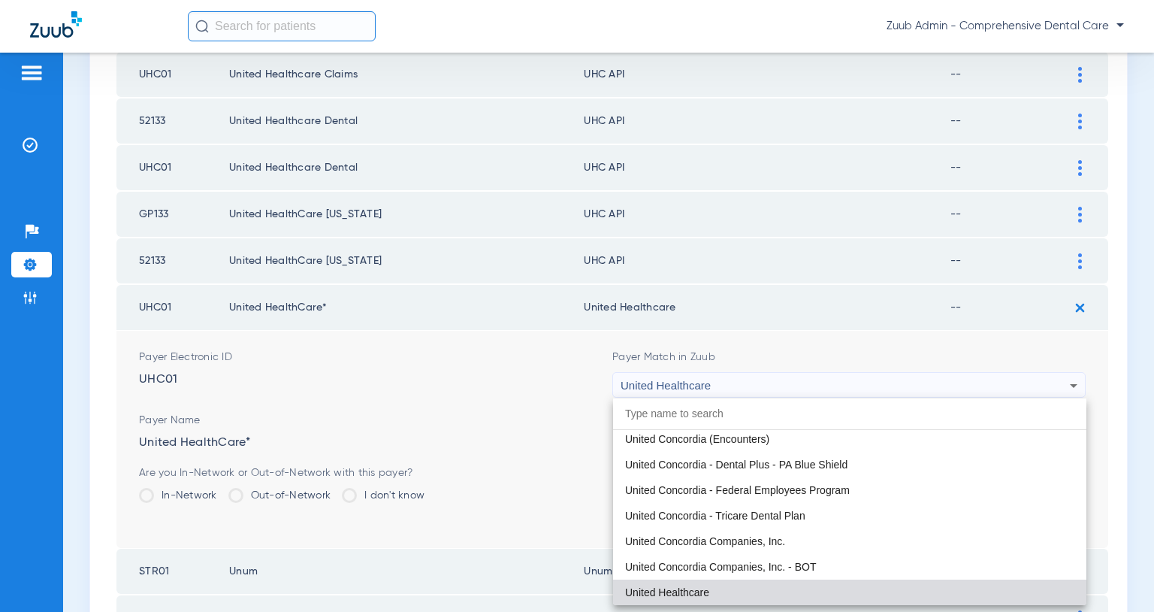
click at [627, 388] on div at bounding box center [577, 306] width 1154 height 612
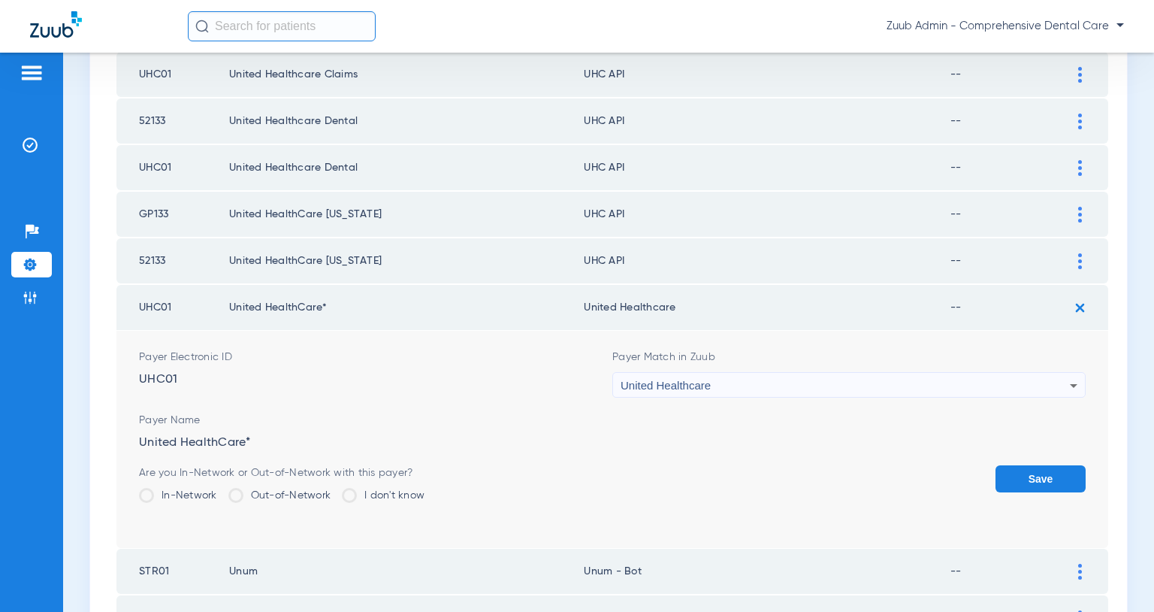
drag, startPoint x: 728, startPoint y: 386, endPoint x: 621, endPoint y: 389, distance: 107.5
click at [621, 389] on div "United Healthcare" at bounding box center [845, 386] width 449 height 26
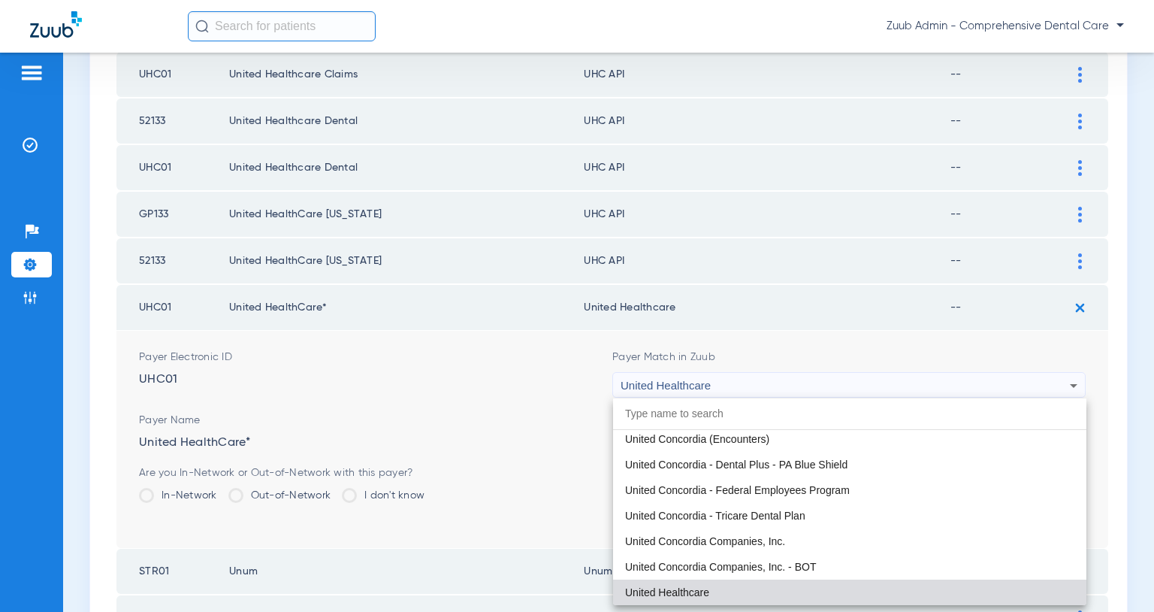
drag, startPoint x: 622, startPoint y: 383, endPoint x: 706, endPoint y: 385, distance: 84.2
click at [706, 385] on div at bounding box center [577, 306] width 1154 height 612
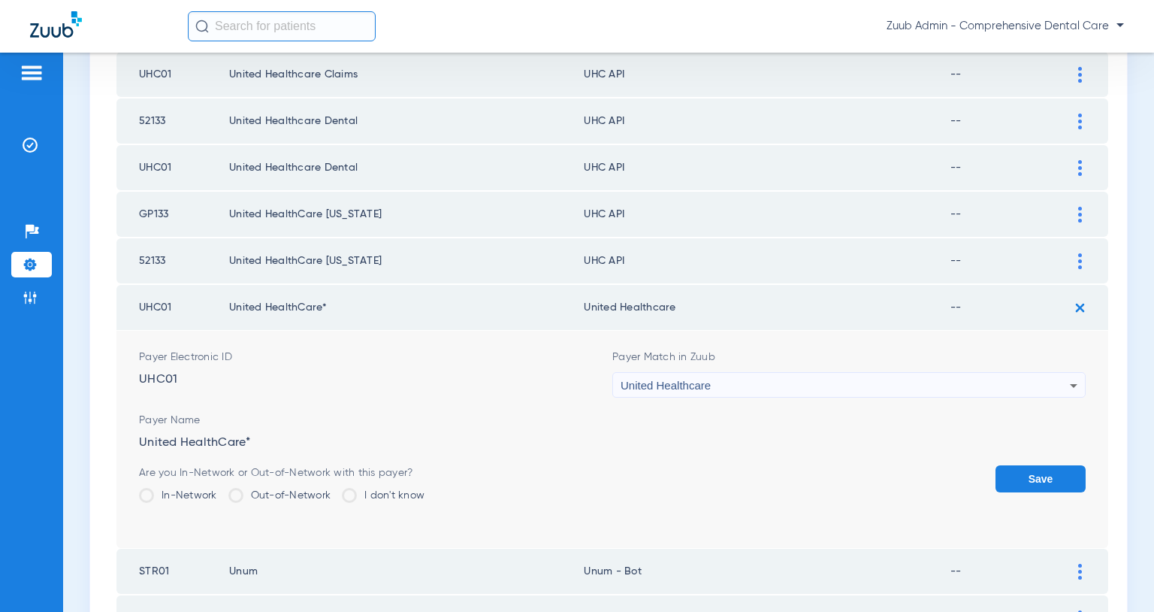
drag, startPoint x: 616, startPoint y: 381, endPoint x: 715, endPoint y: 389, distance: 98.7
click at [715, 389] on div "United Healthcare" at bounding box center [849, 386] width 472 height 26
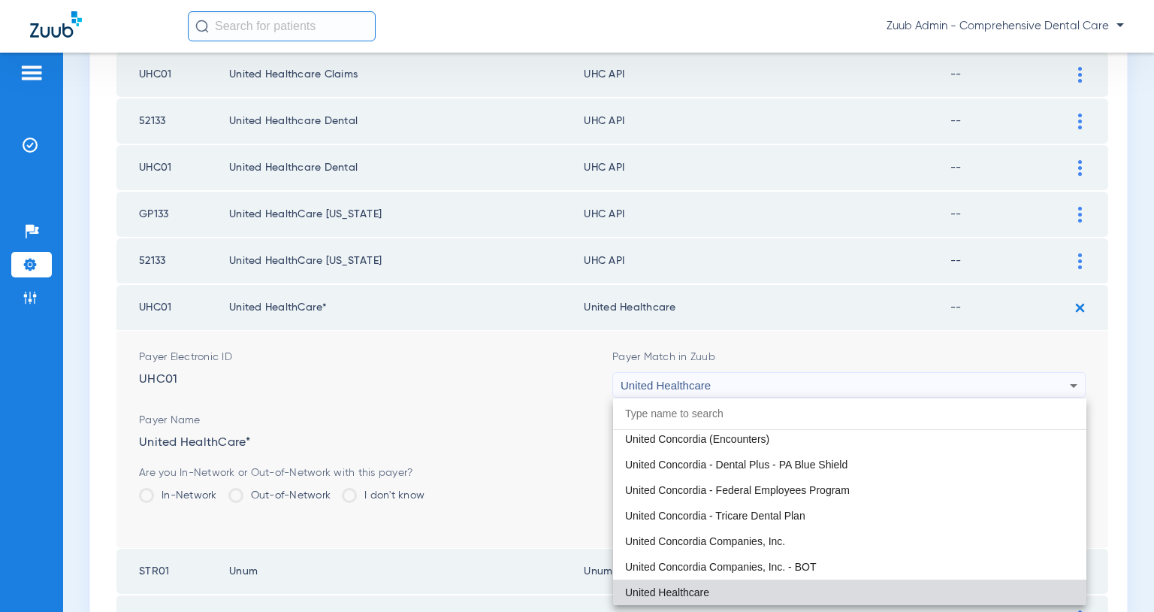
drag, startPoint x: 619, startPoint y: 379, endPoint x: 693, endPoint y: 384, distance: 73.8
click at [693, 384] on div at bounding box center [577, 306] width 1154 height 612
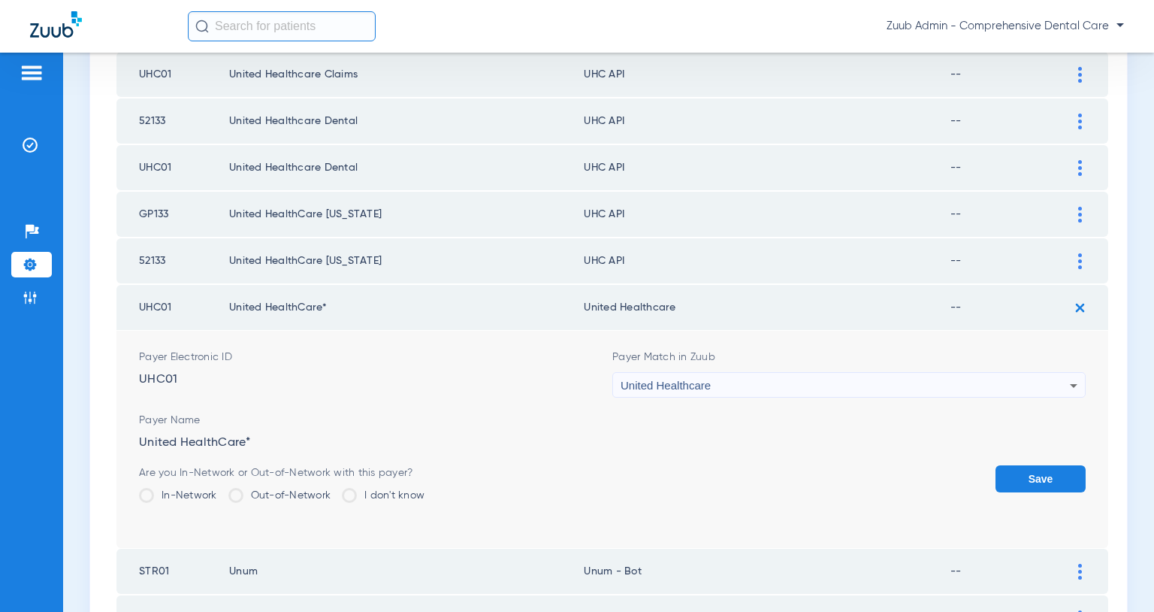
copy span "United Healthcare"
drag, startPoint x: 714, startPoint y: 384, endPoint x: 622, endPoint y: 390, distance: 91.9
click at [622, 390] on div "United Healthcare" at bounding box center [845, 386] width 449 height 26
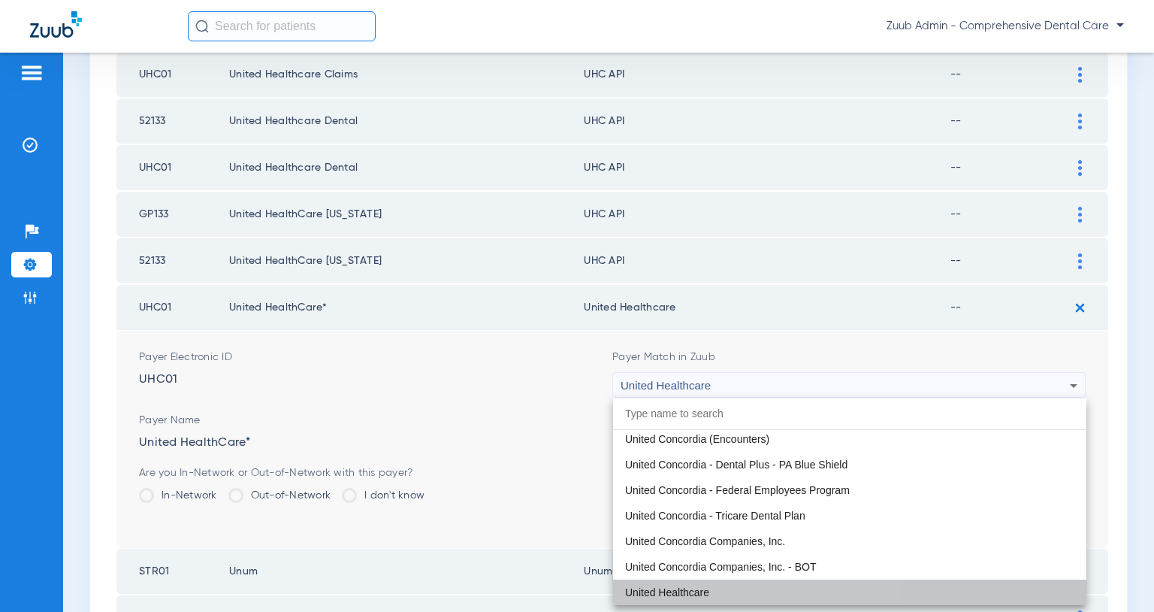
click at [708, 588] on span "United Healthcare" at bounding box center [667, 592] width 84 height 11
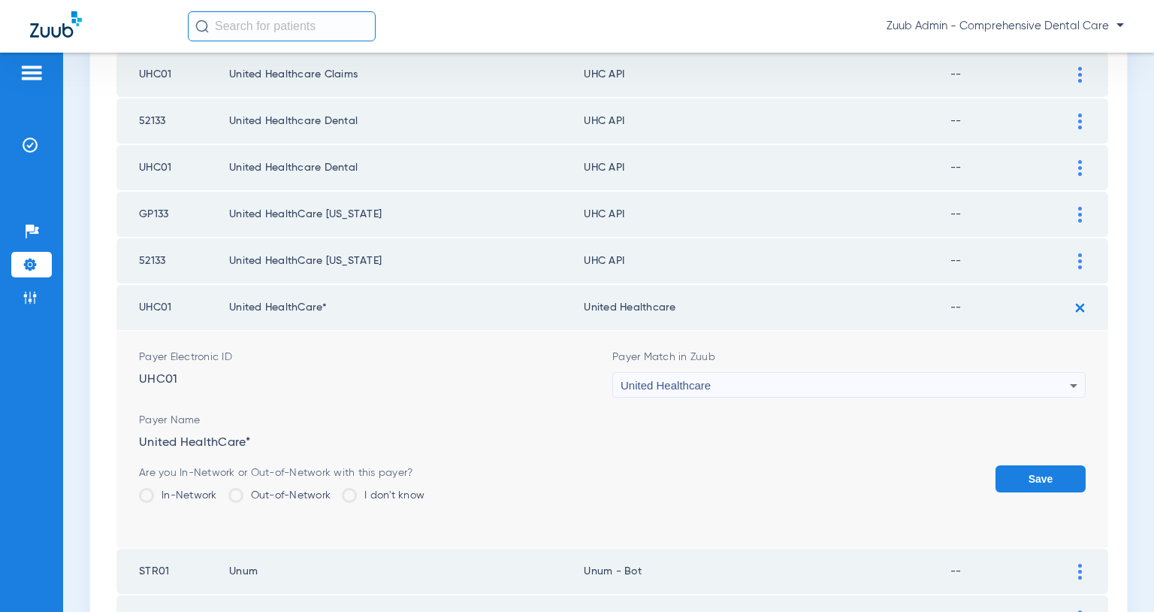
click at [1030, 471] on button "Save" at bounding box center [1041, 478] width 90 height 27
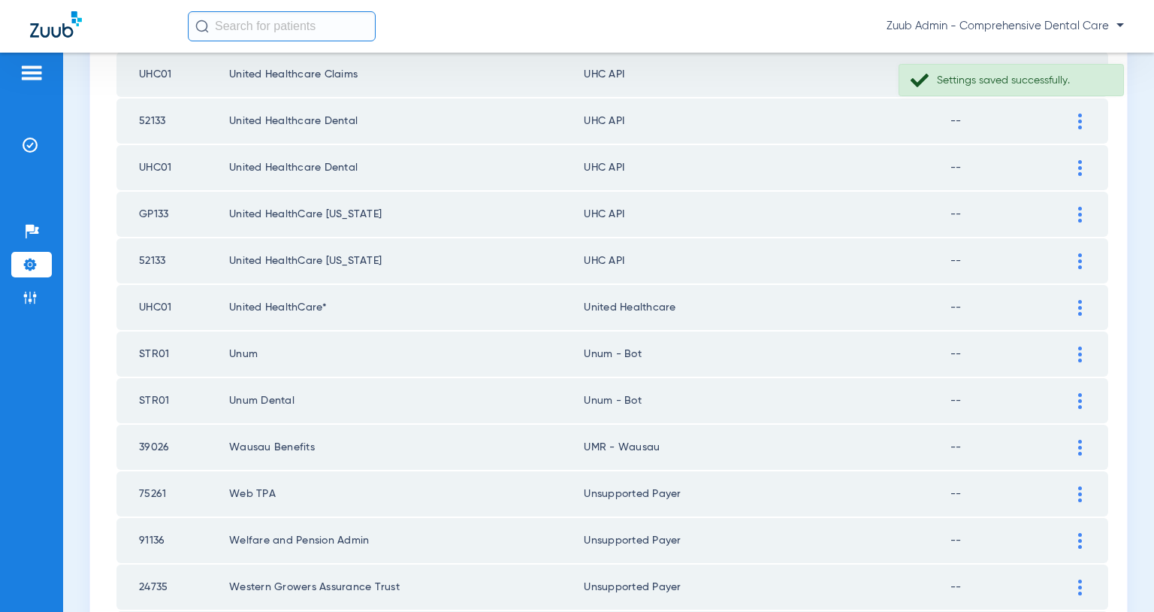
click at [1082, 263] on img at bounding box center [1081, 261] width 4 height 16
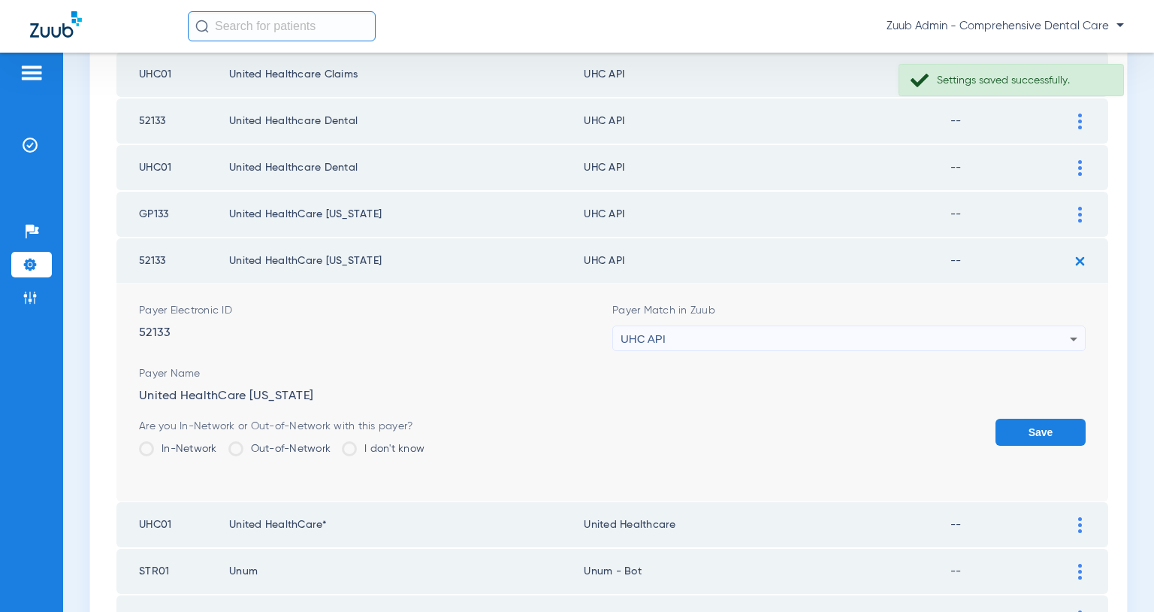
click at [976, 334] on div "UHC API" at bounding box center [845, 339] width 449 height 26
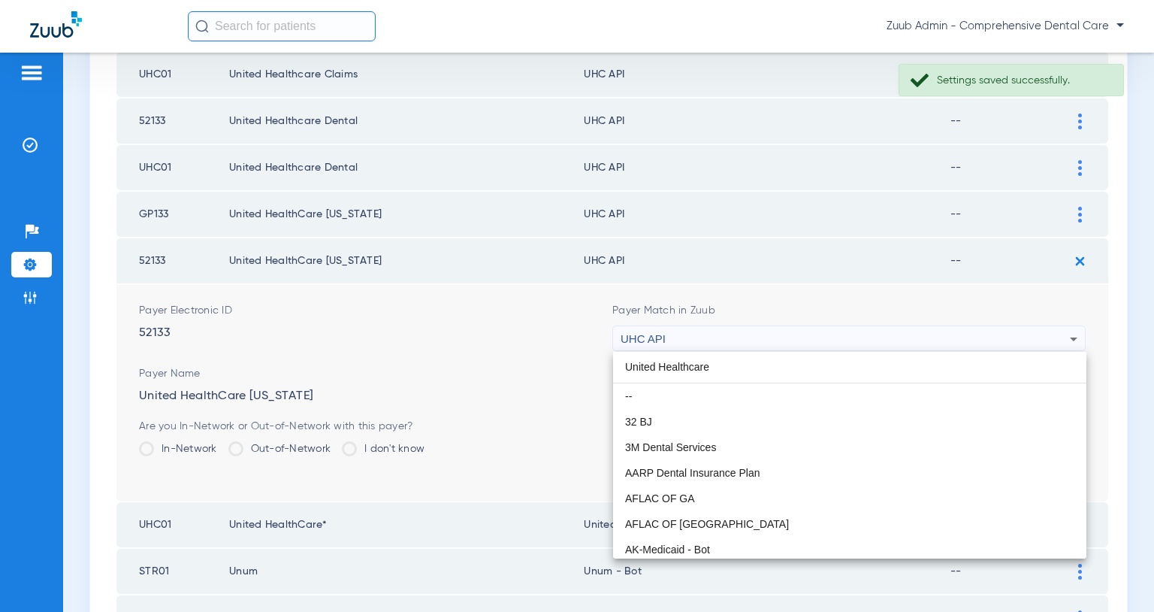
scroll to position [0, 0]
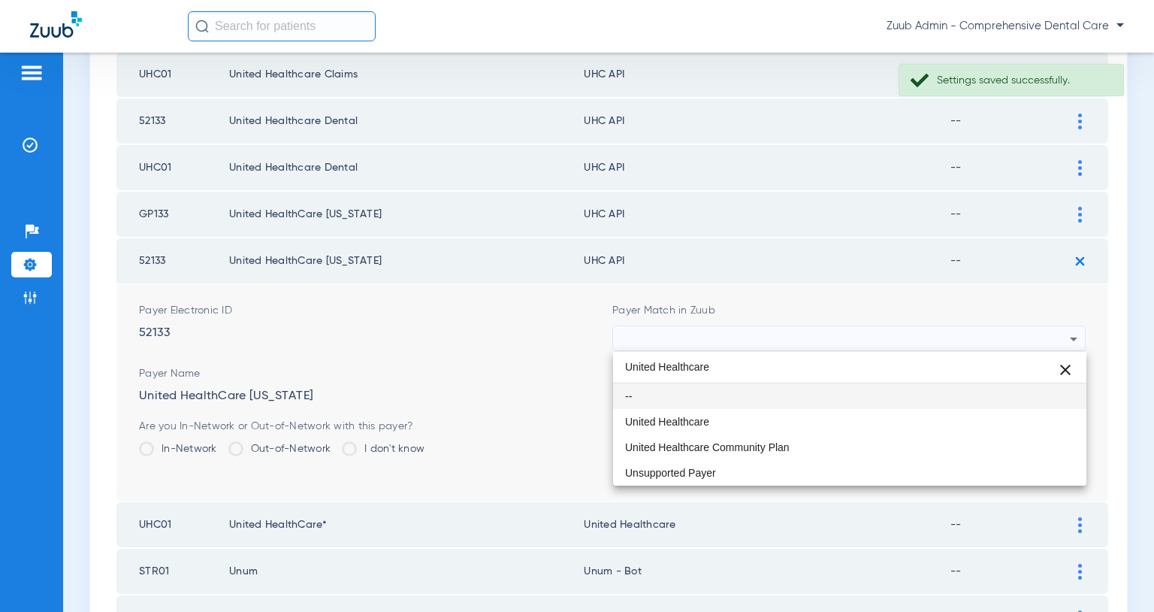
click at [935, 365] on input "United Healthcare" at bounding box center [849, 367] width 473 height 31
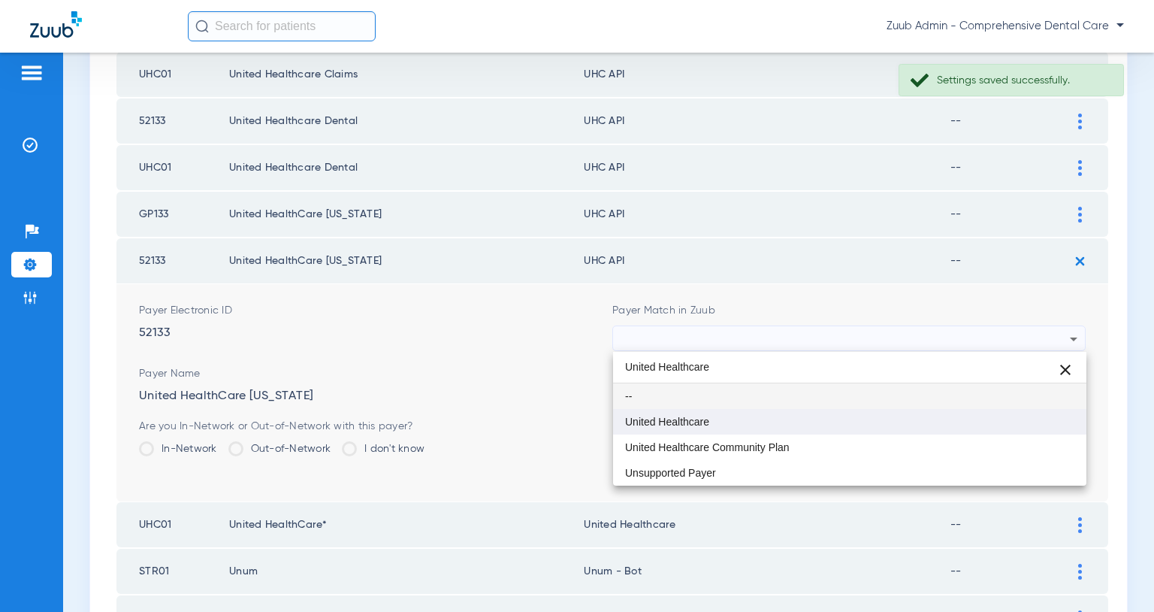
type input "United Healthcare"
click at [821, 412] on mat-option "United Healthcare" at bounding box center [849, 422] width 473 height 26
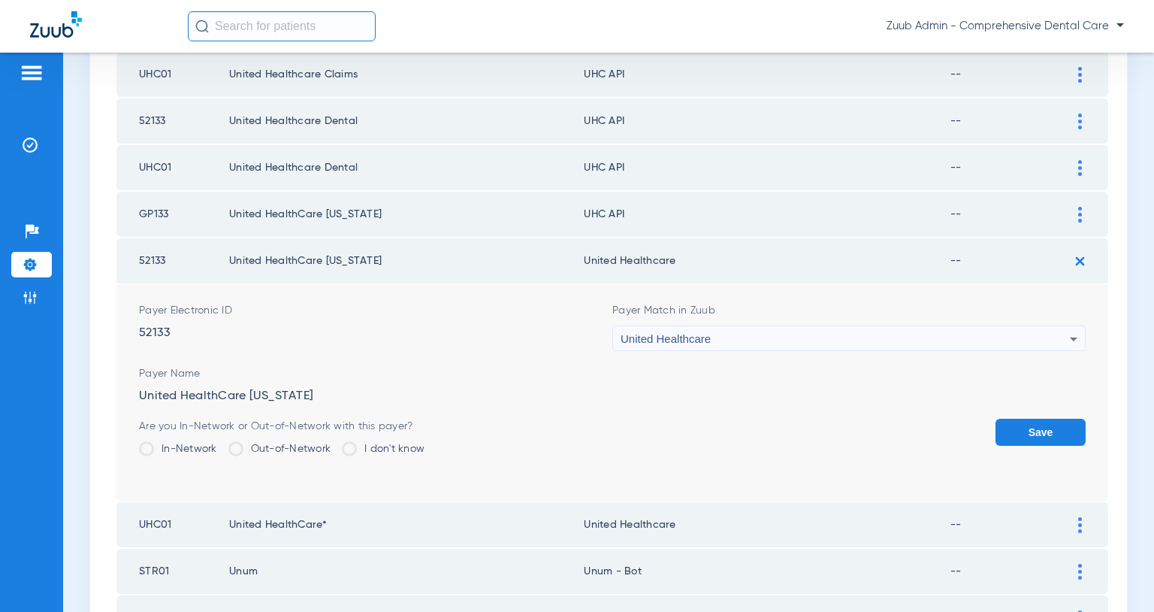
click at [1023, 420] on button "Save" at bounding box center [1041, 432] width 90 height 27
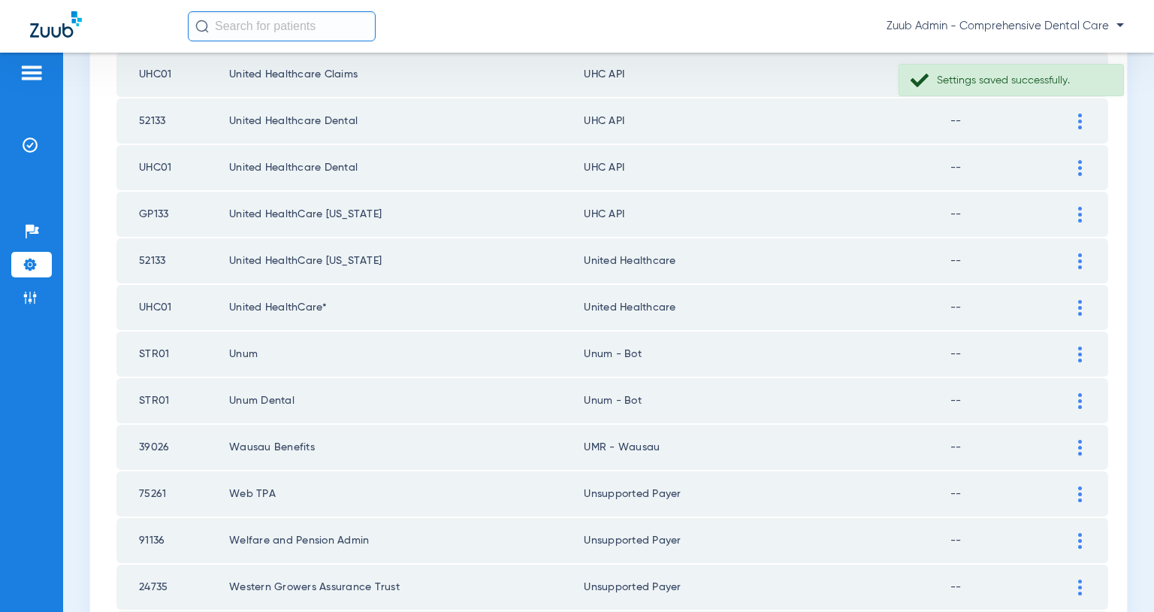
click at [1078, 211] on div at bounding box center [1080, 215] width 26 height 16
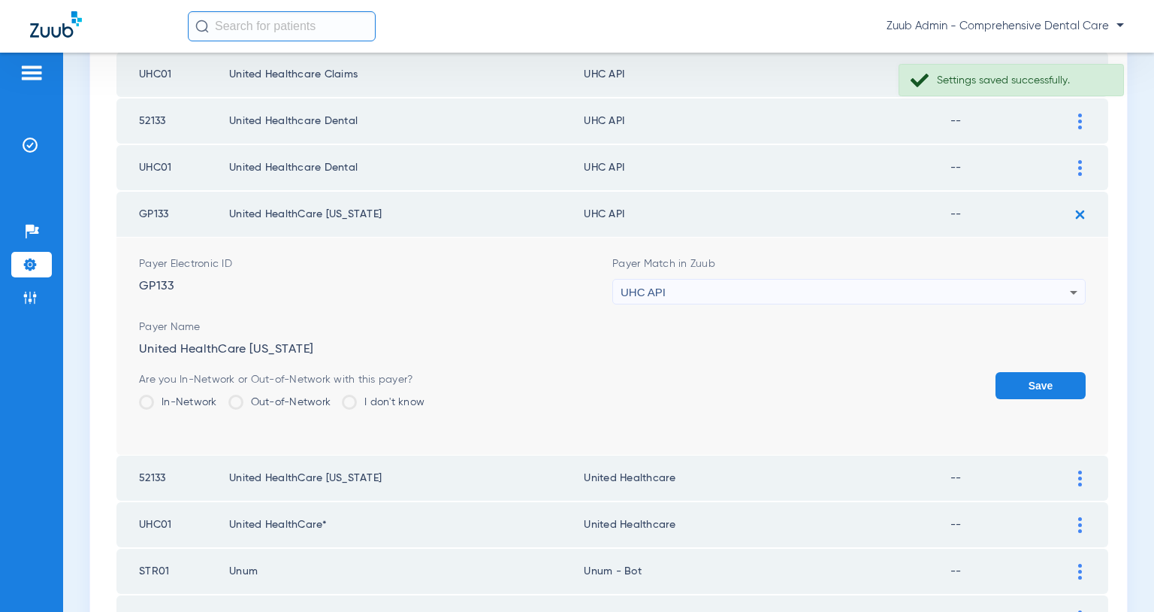
click at [1004, 286] on div "UHC API" at bounding box center [845, 293] width 449 height 26
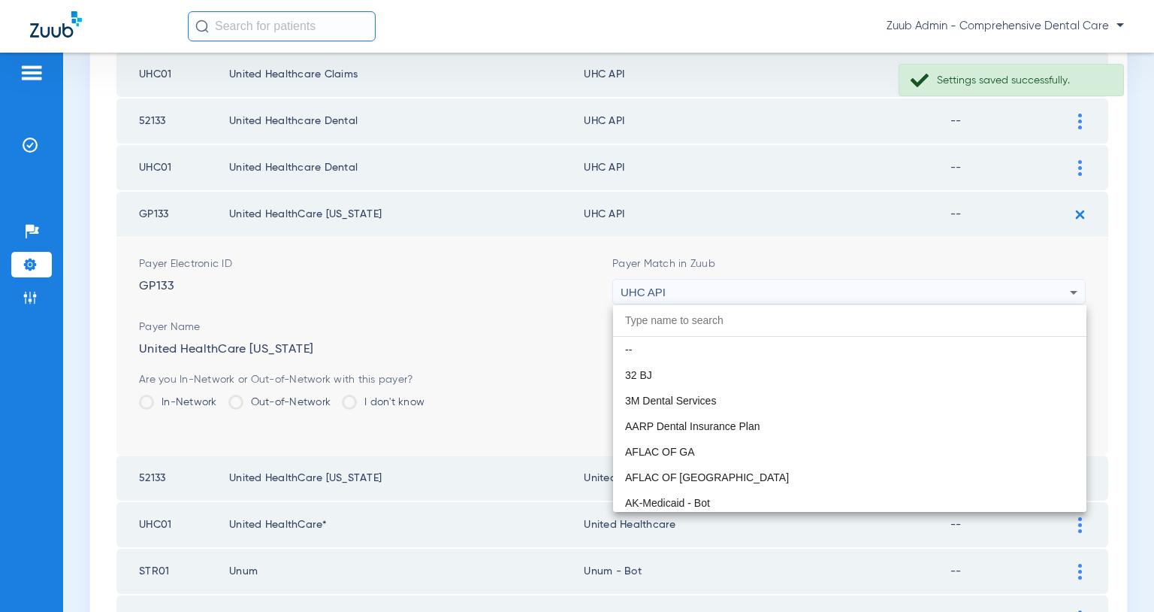
scroll to position [9178, 0]
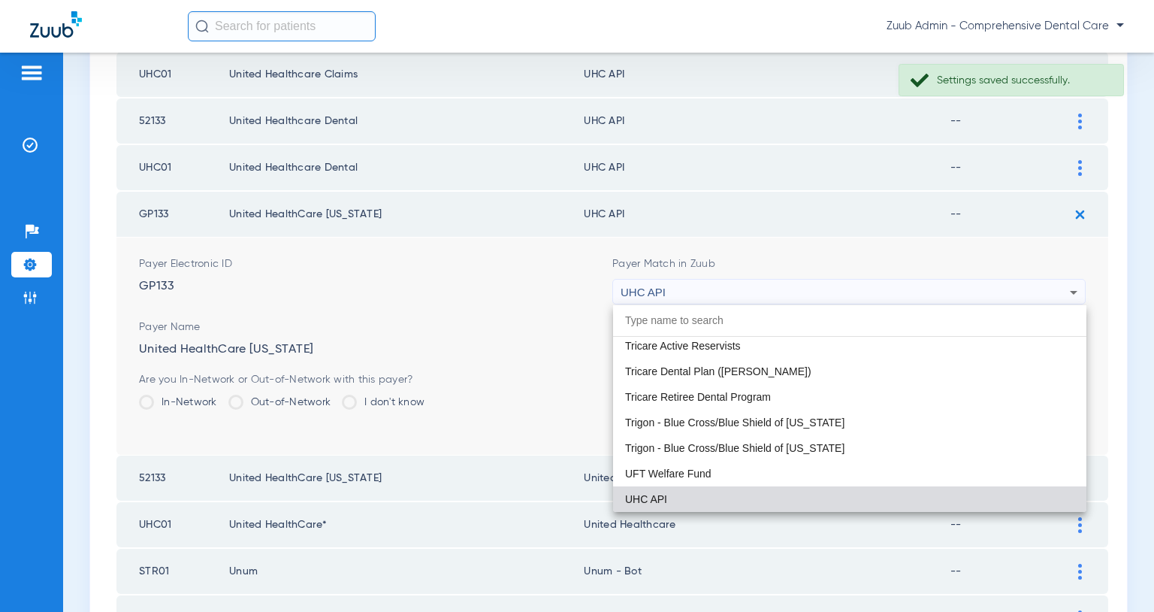
paste input "United Healthcare"
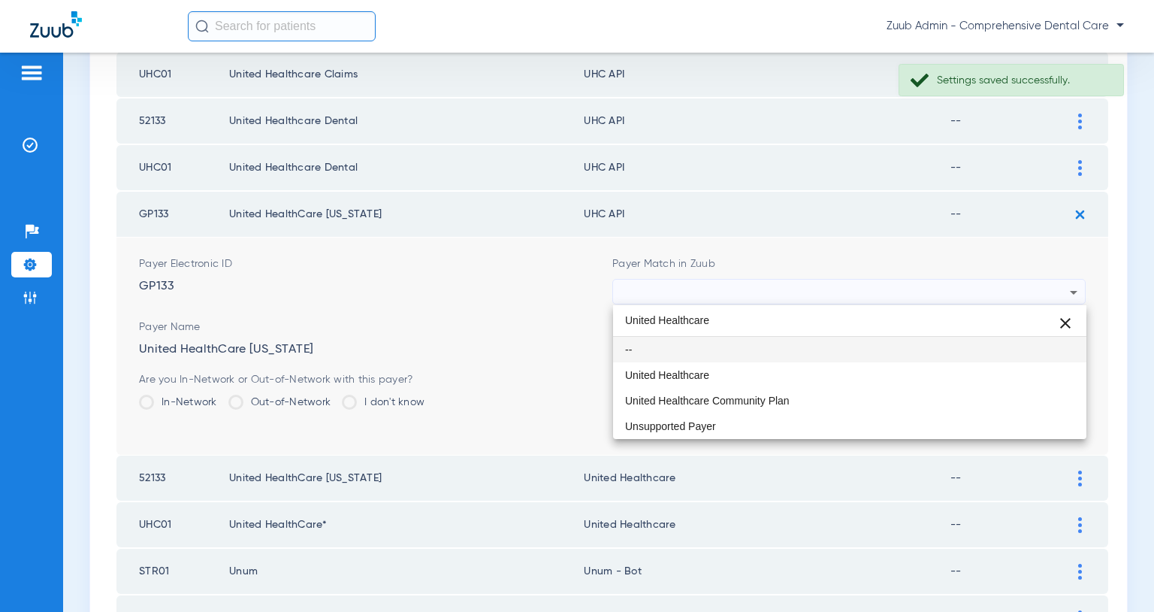
scroll to position [0, 0]
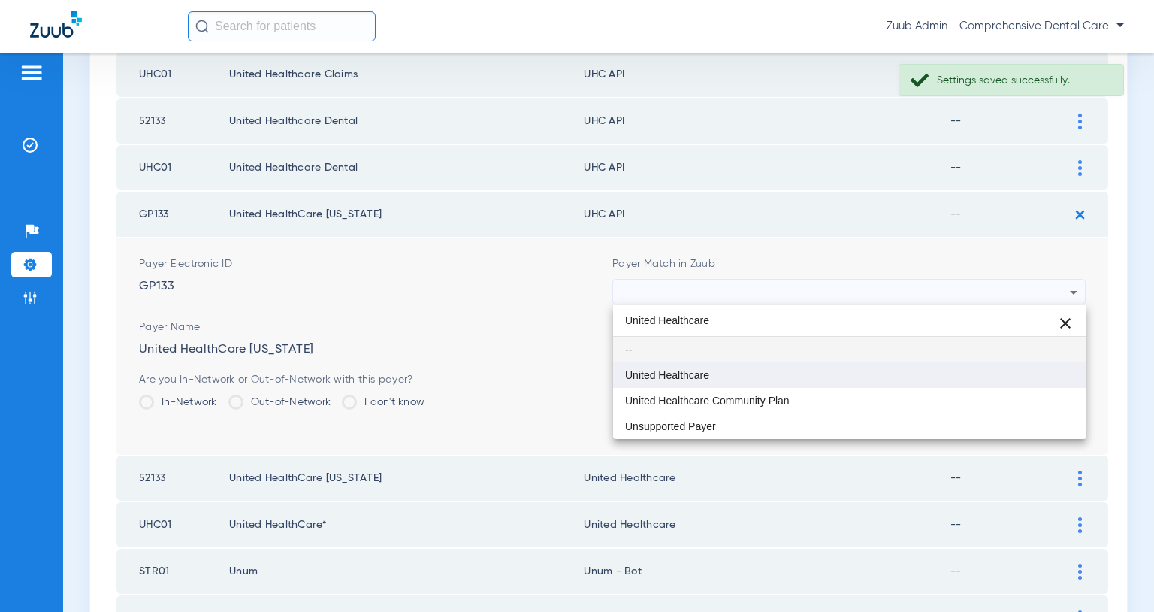
type input "United Healthcare"
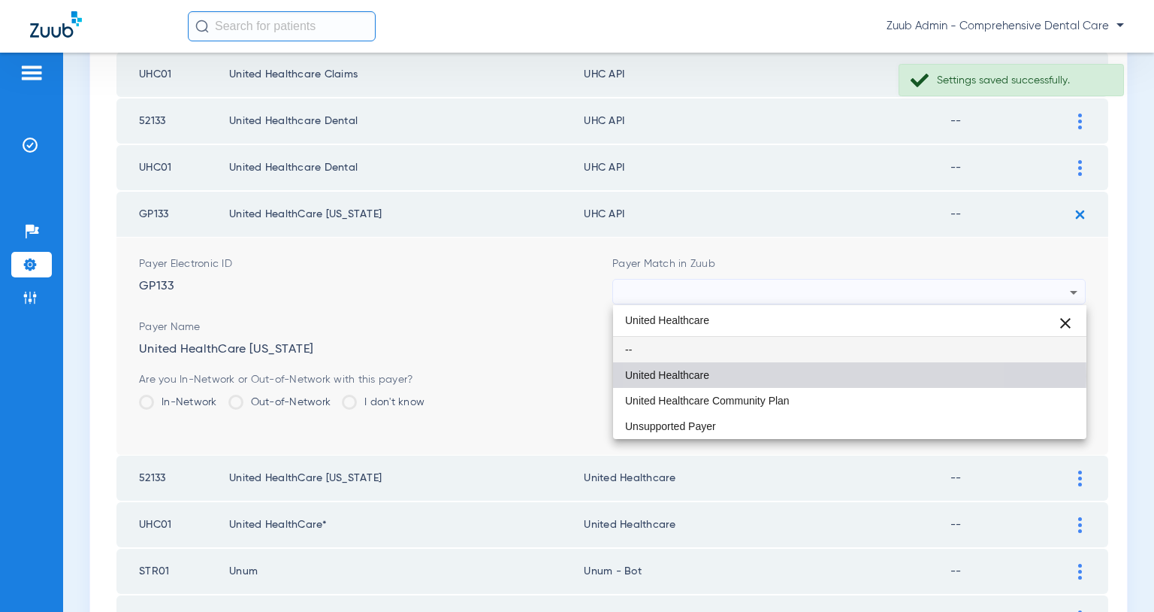
click at [759, 376] on mat-option "United Healthcare" at bounding box center [849, 375] width 473 height 26
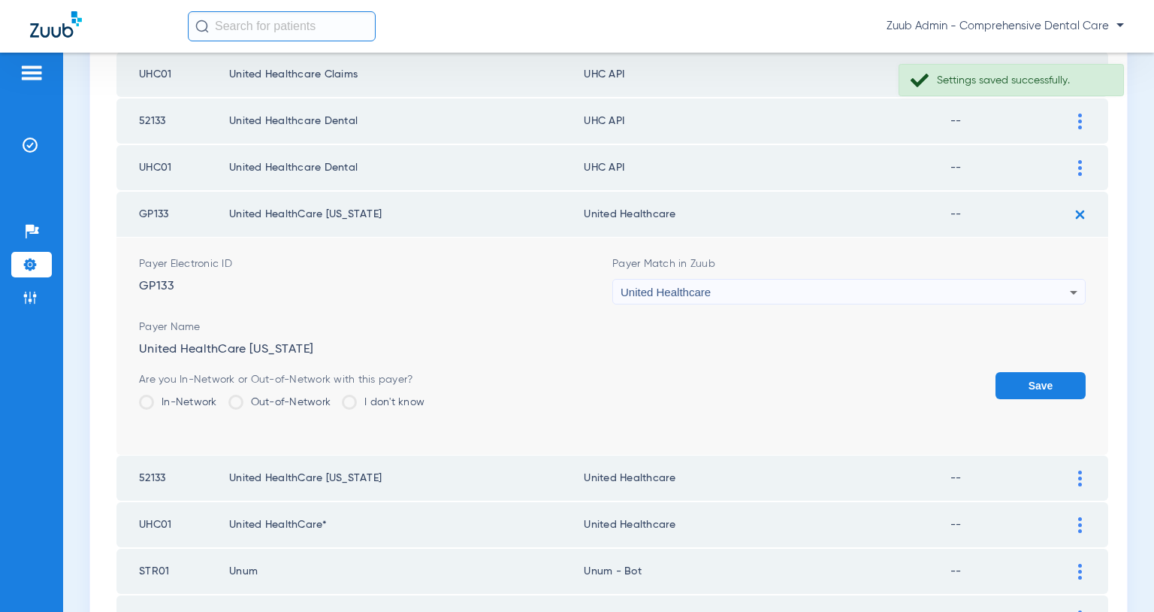
click at [1025, 377] on button "Save" at bounding box center [1041, 385] width 90 height 27
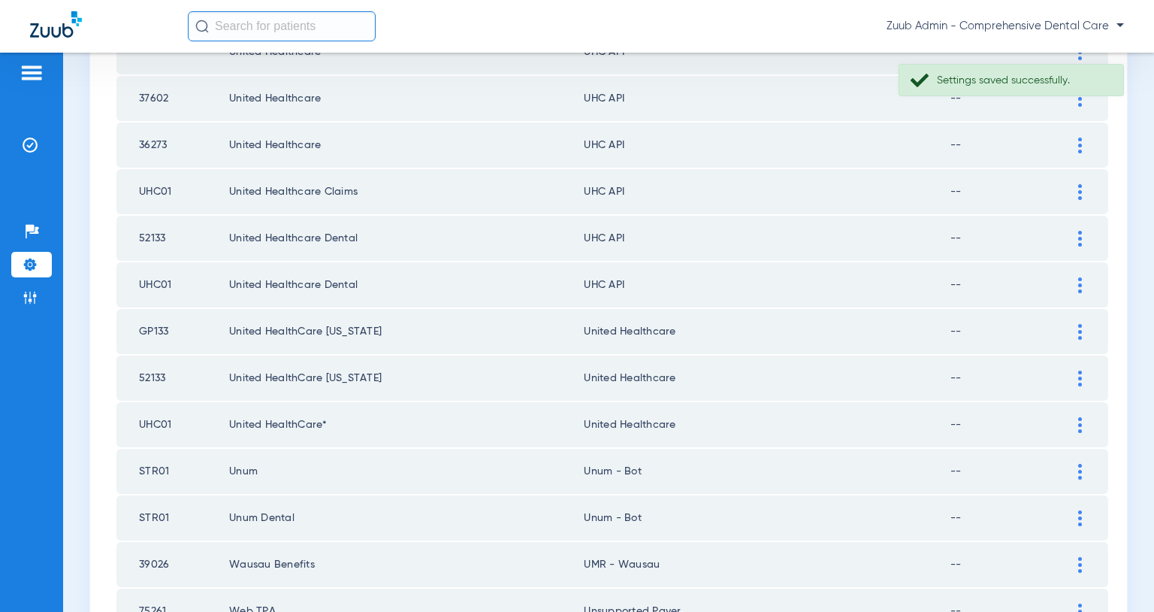
scroll to position [681, 0]
click at [1077, 286] on div at bounding box center [1080, 286] width 26 height 16
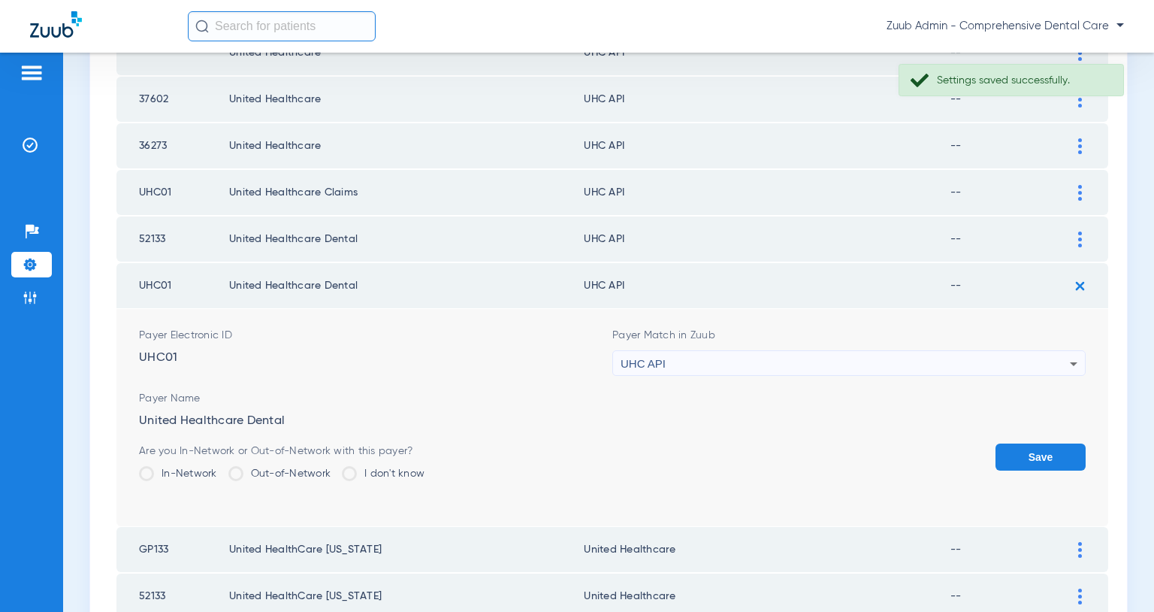
click at [979, 365] on div "UHC API" at bounding box center [845, 364] width 449 height 26
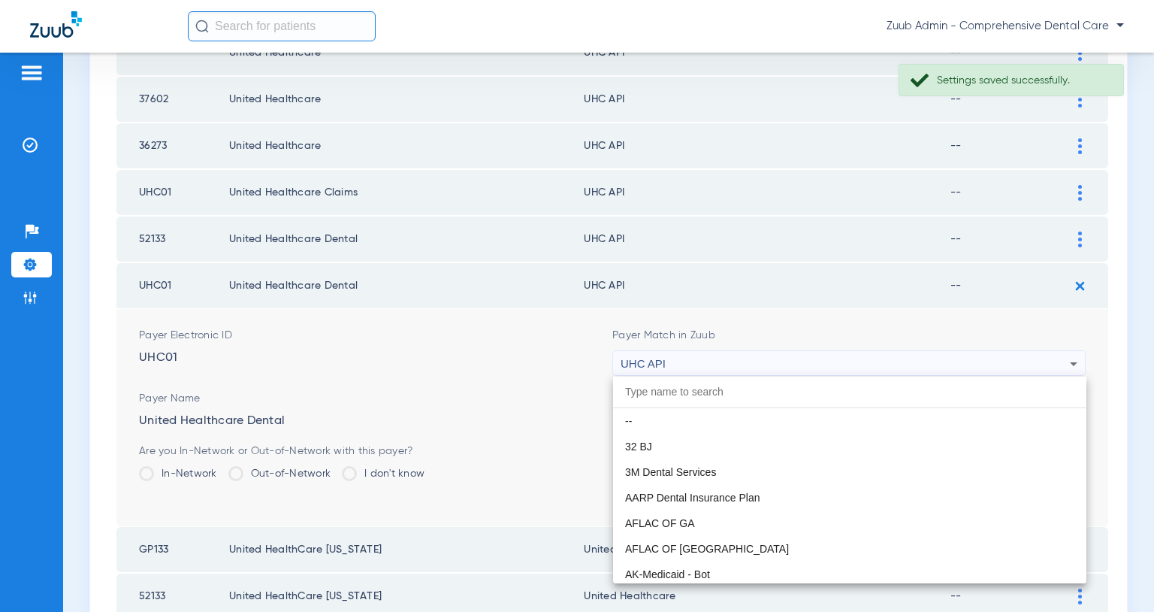
scroll to position [9178, 0]
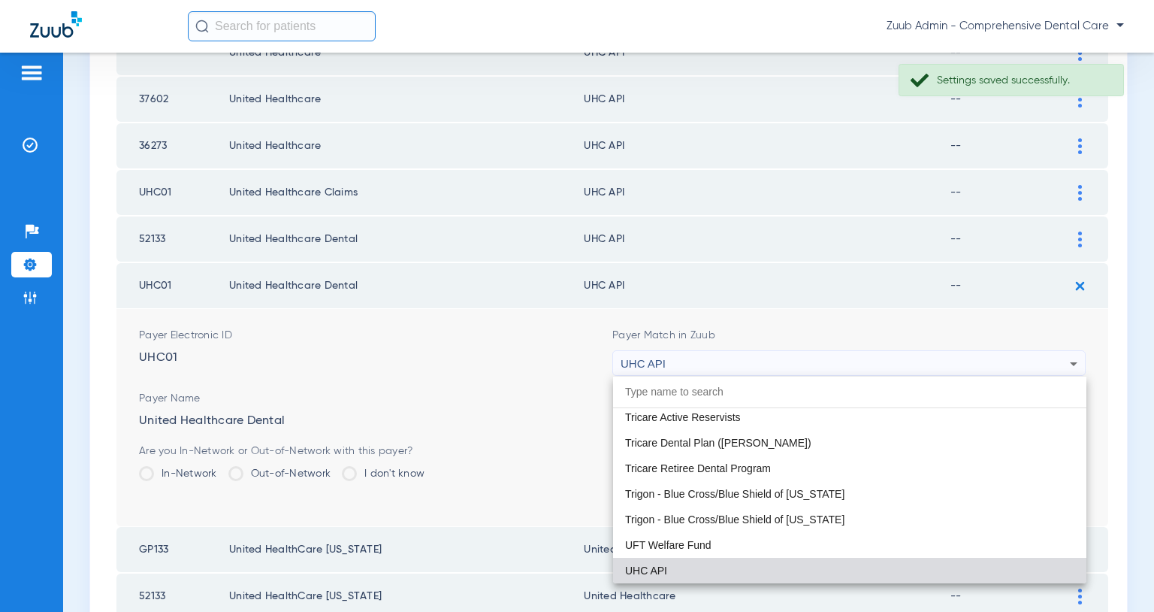
paste input "United Healthcare"
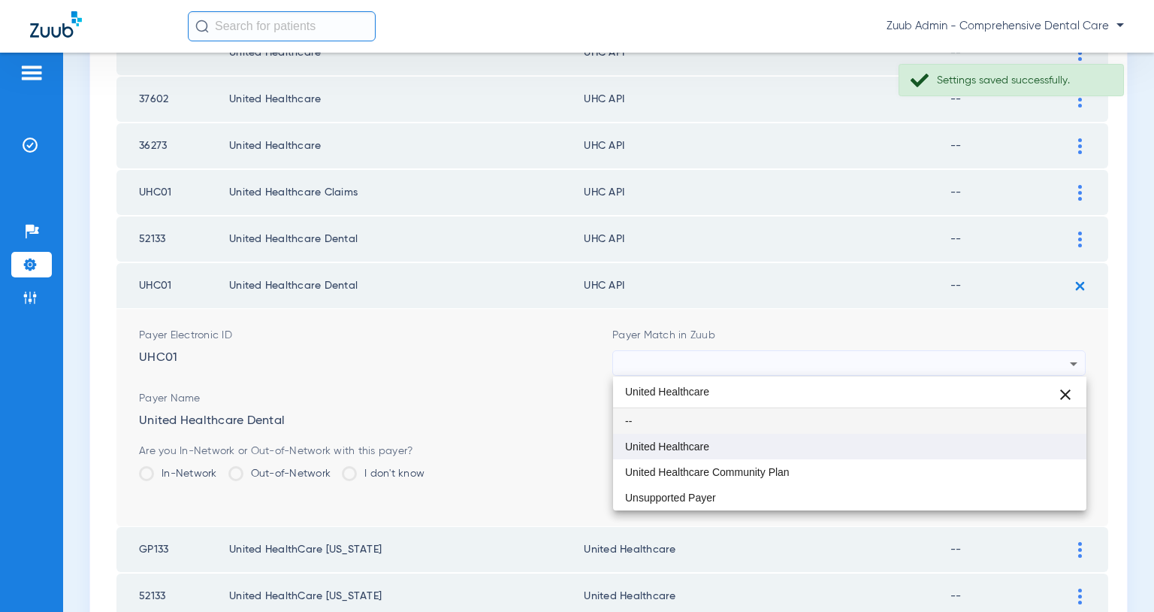
type input "United Healthcare"
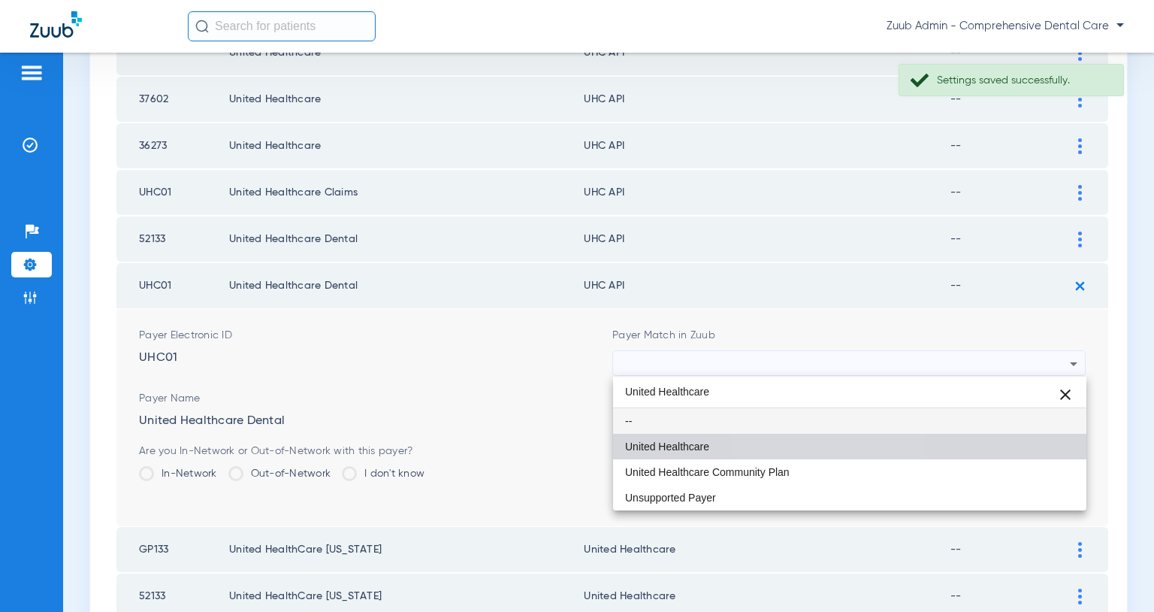
click at [815, 440] on mat-option "United Healthcare" at bounding box center [849, 447] width 473 height 26
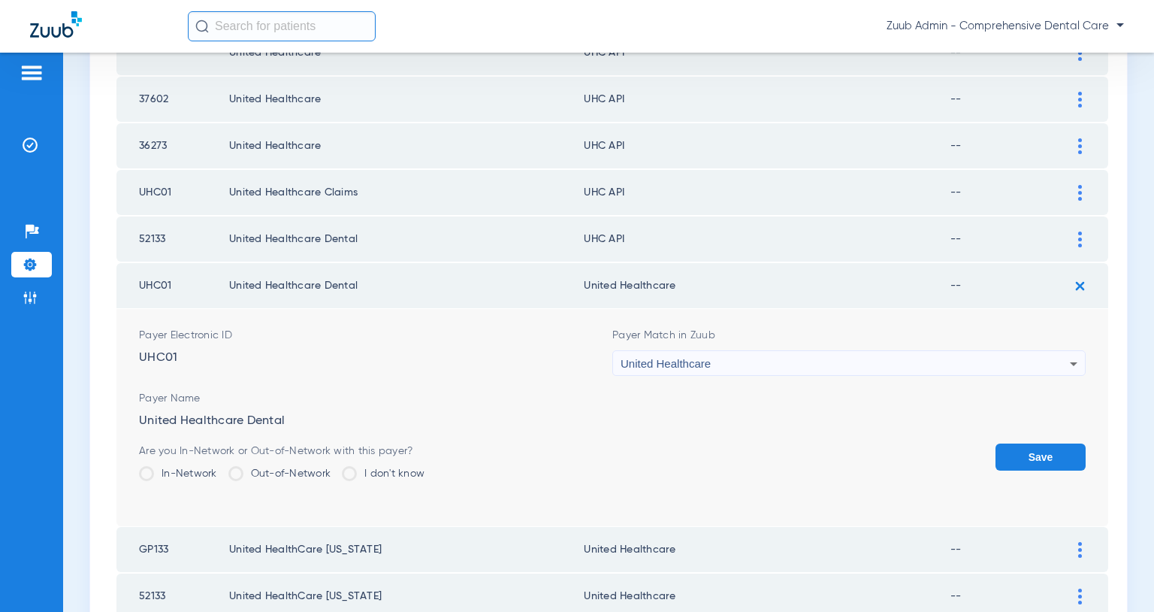
click at [1021, 456] on button "Save" at bounding box center [1041, 456] width 90 height 27
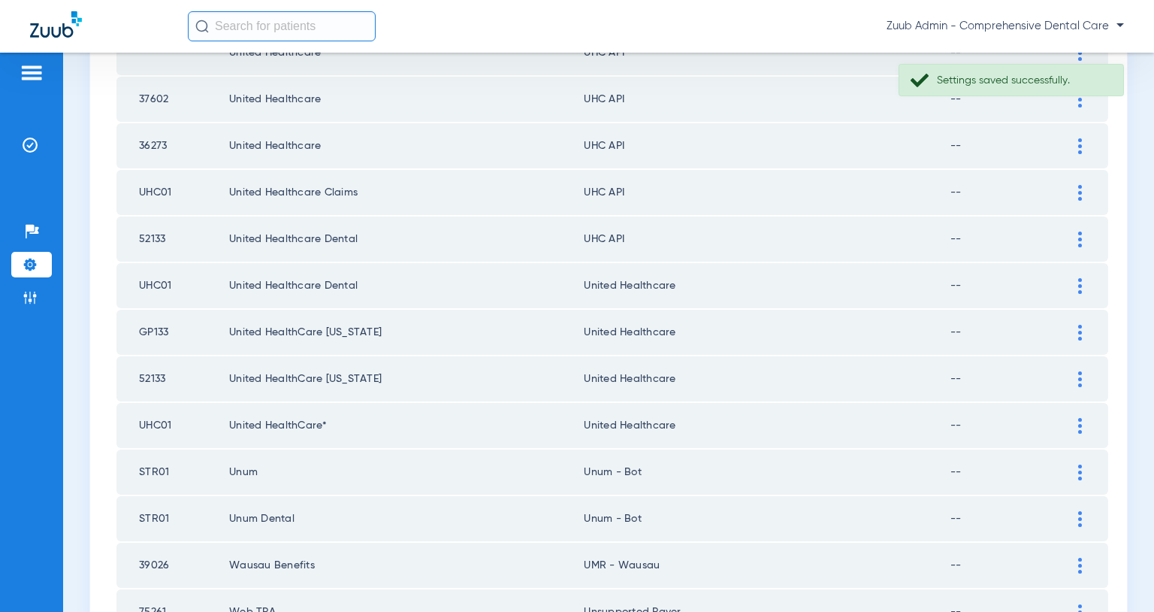
click at [1081, 240] on img at bounding box center [1081, 239] width 4 height 16
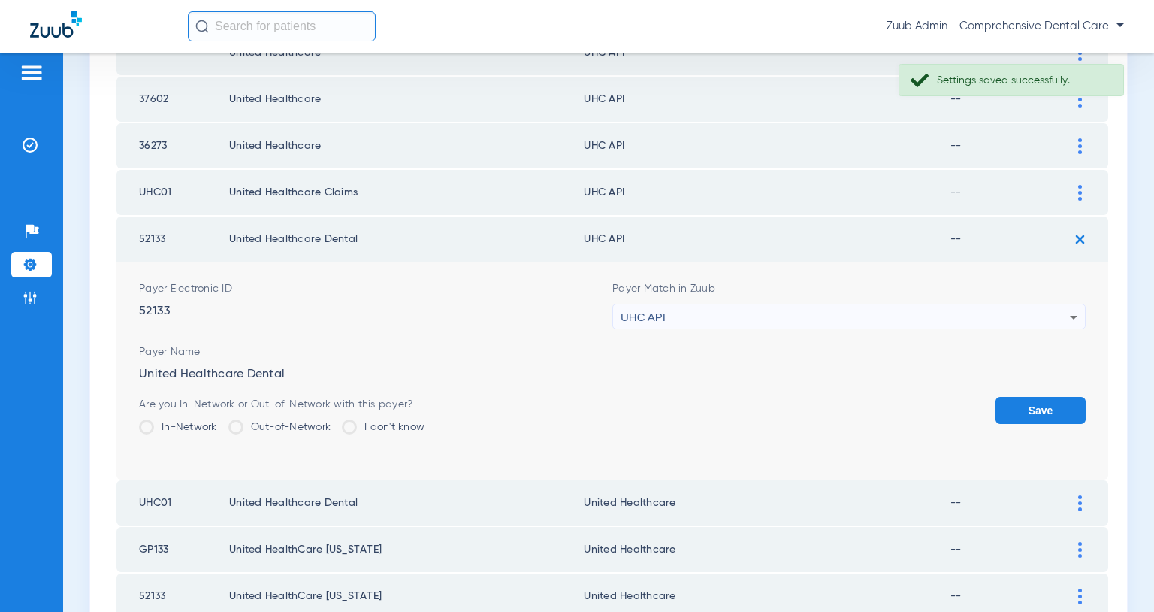
click at [1020, 316] on div "UHC API" at bounding box center [845, 317] width 449 height 26
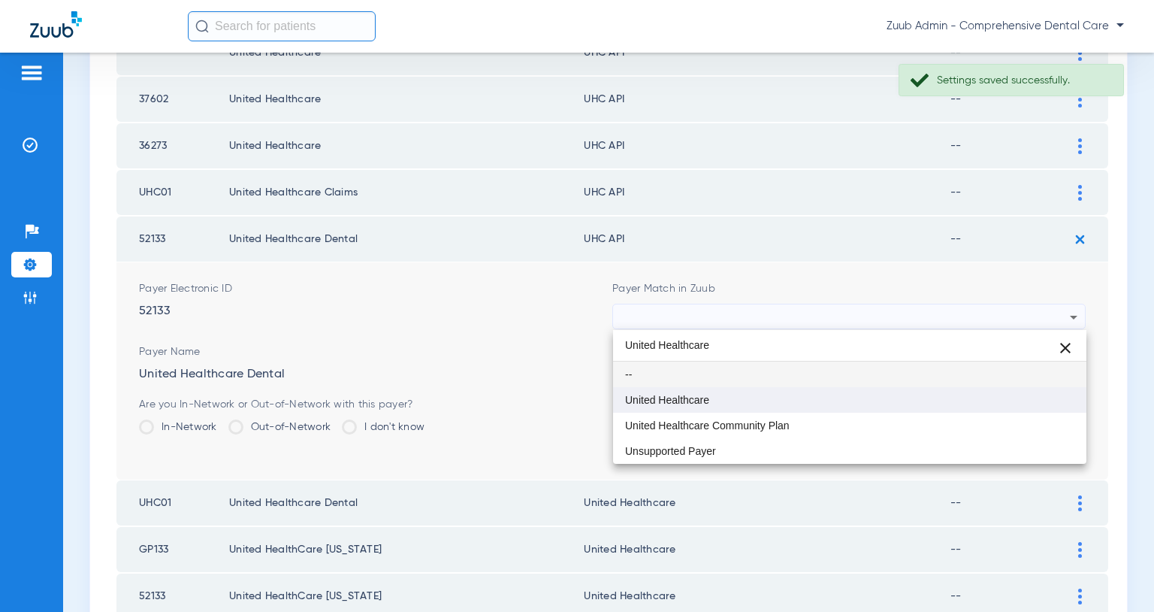
type input "United Healthcare"
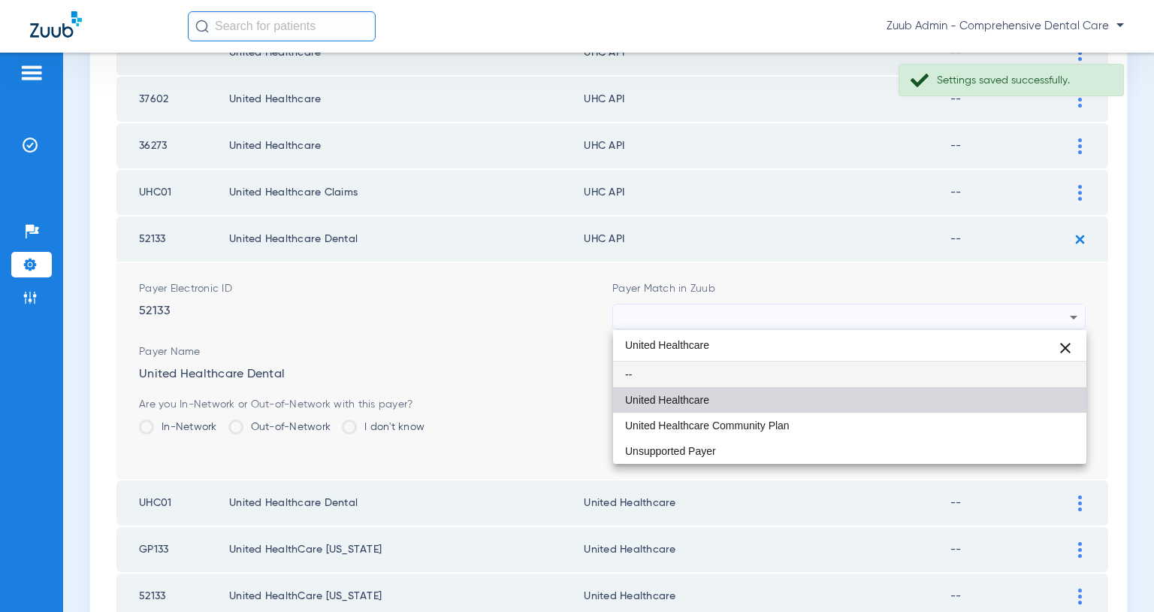
click at [738, 395] on mat-option "United Healthcare" at bounding box center [849, 400] width 473 height 26
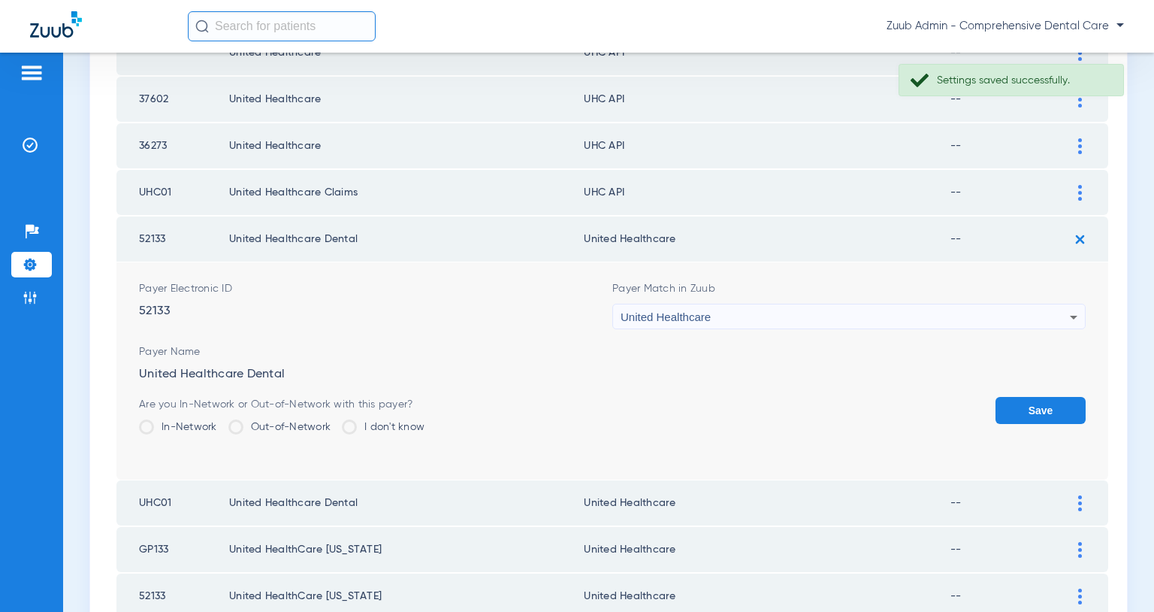
click at [1015, 402] on button "Save" at bounding box center [1041, 410] width 90 height 27
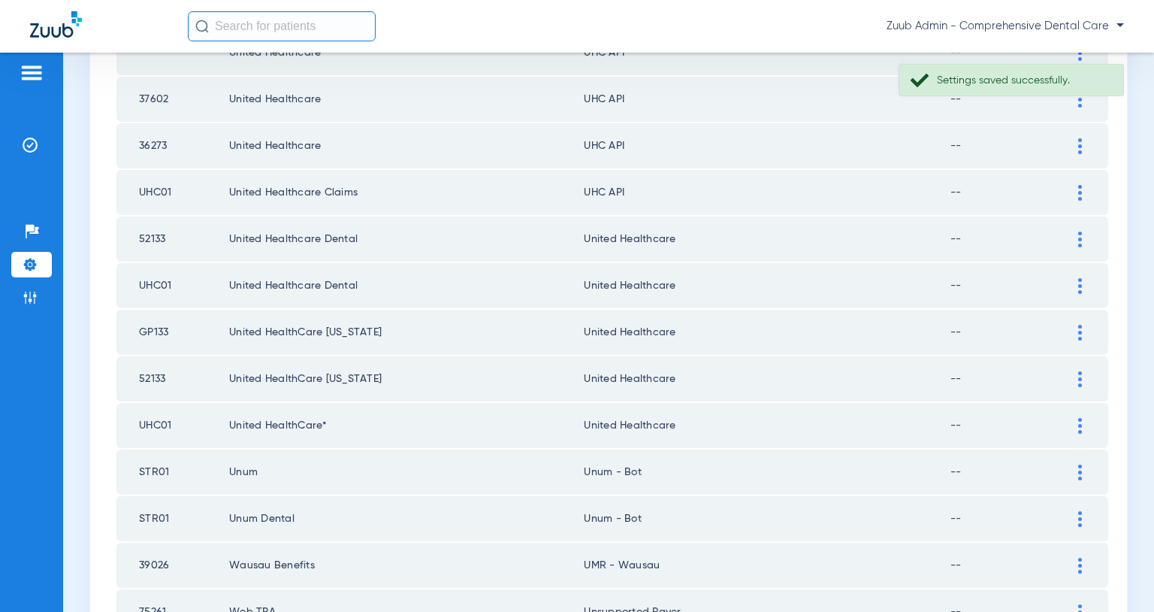
click at [1079, 192] on img at bounding box center [1081, 193] width 4 height 16
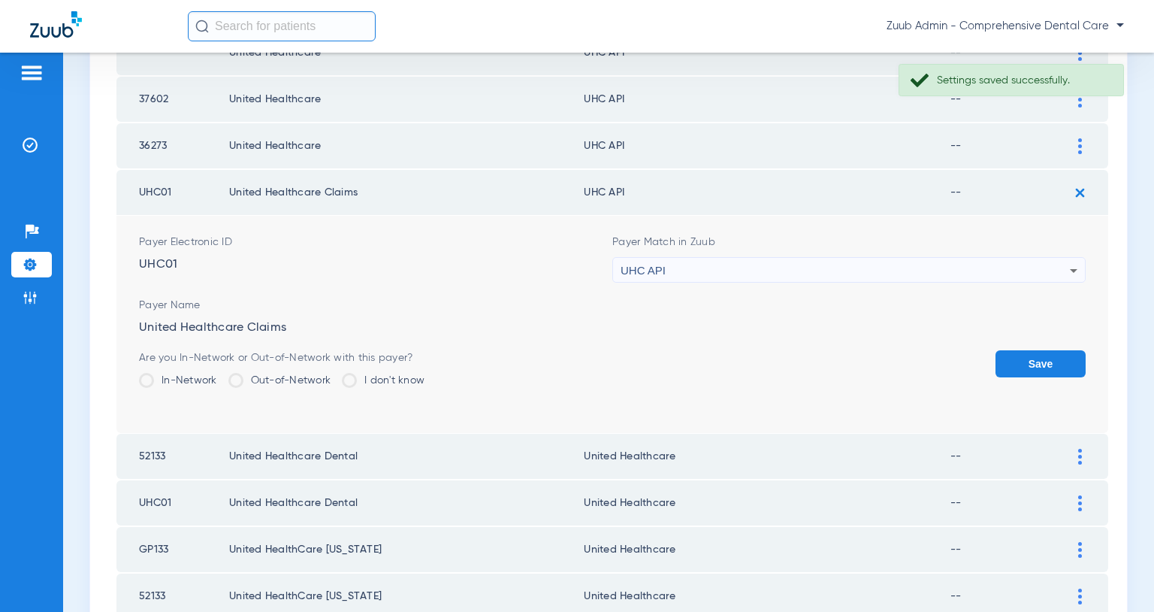
click at [933, 268] on div "UHC API" at bounding box center [845, 271] width 449 height 26
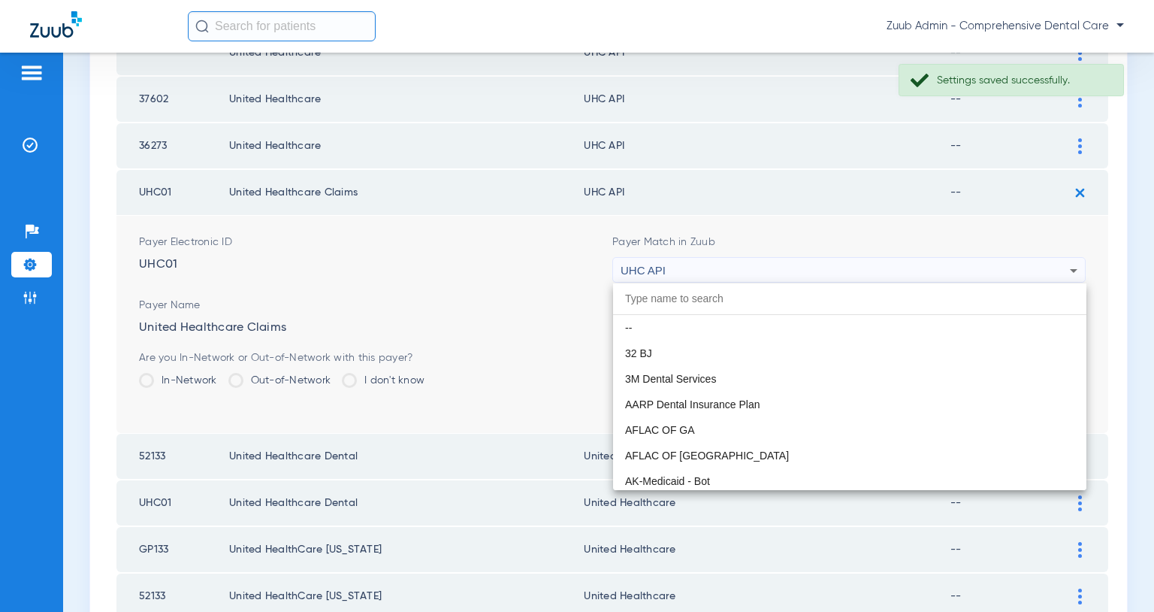
scroll to position [9178, 0]
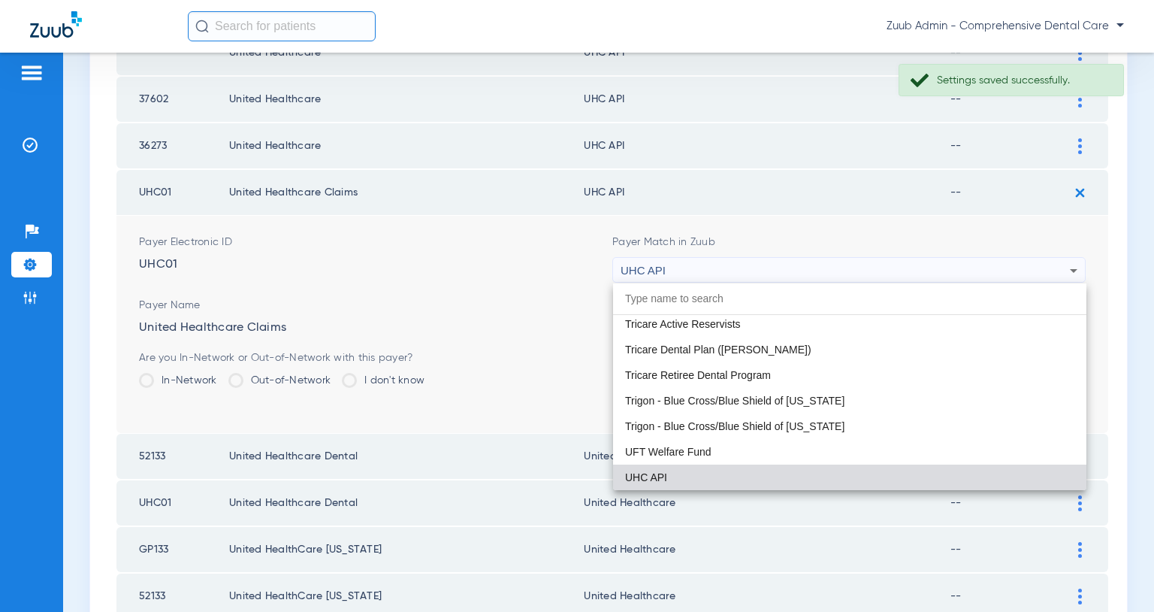
paste input "United Healthcare"
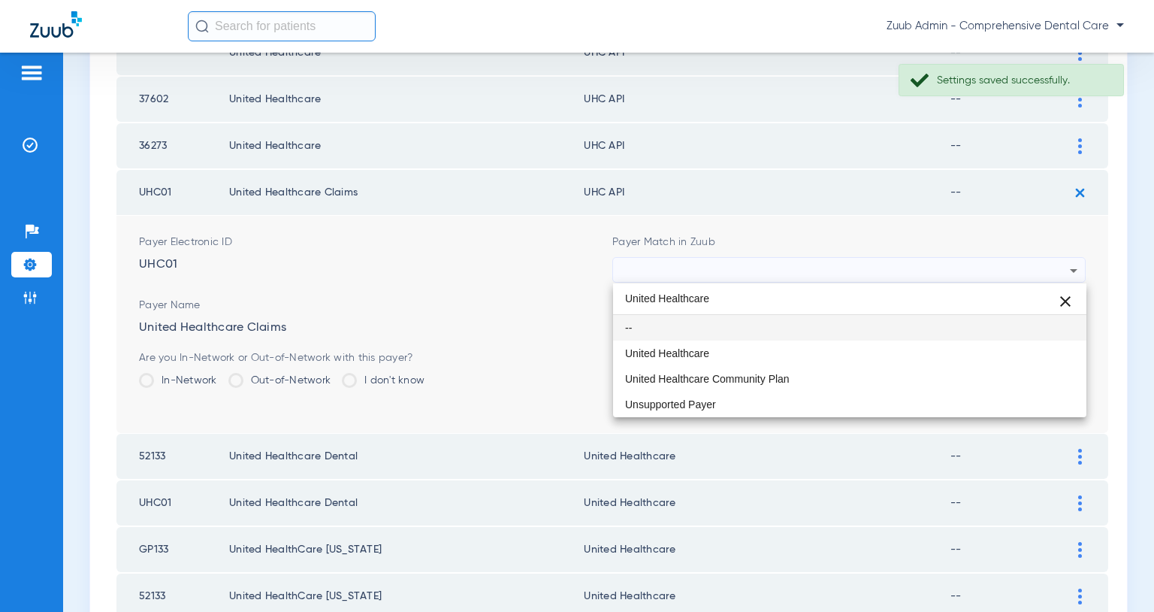
scroll to position [0, 0]
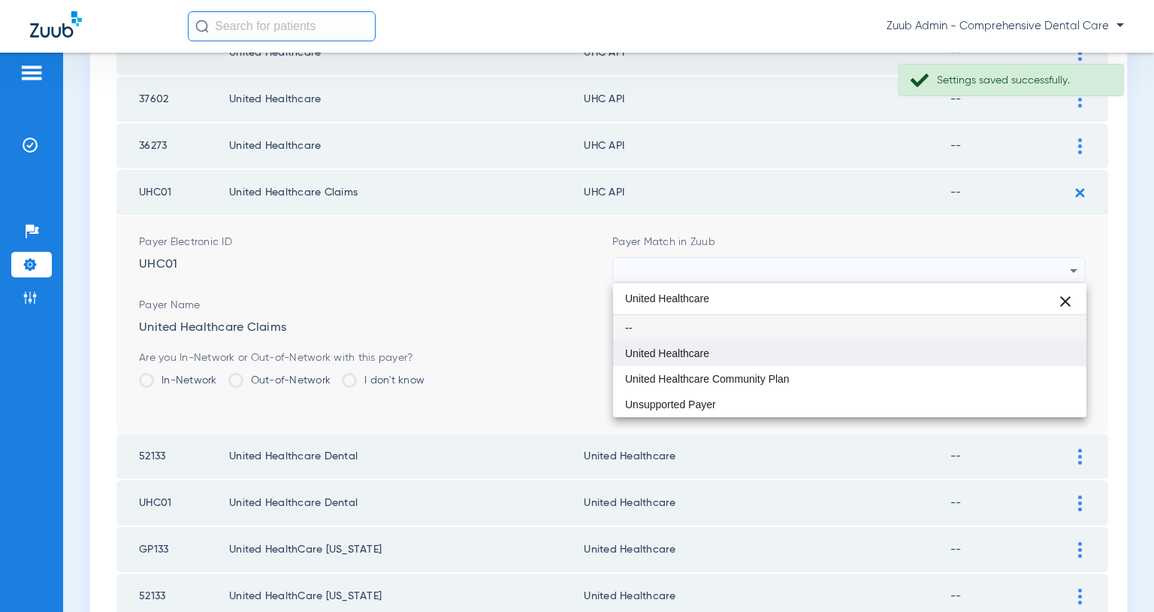
type input "United Healthcare"
click at [740, 349] on mat-option "United Healthcare" at bounding box center [849, 353] width 473 height 26
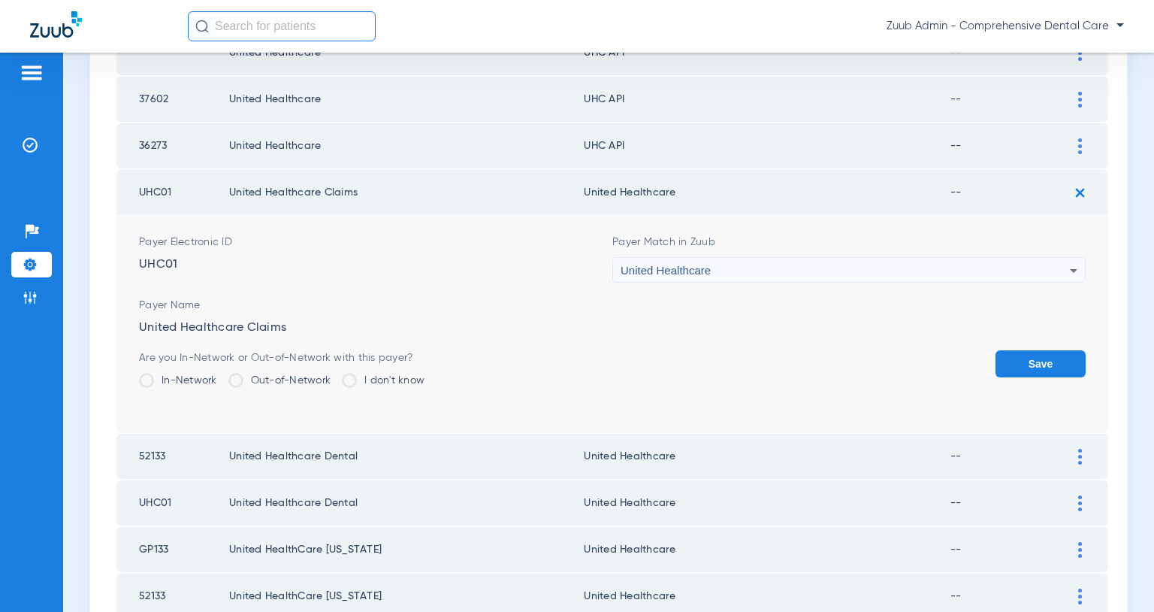
click at [1018, 365] on button "Save" at bounding box center [1041, 363] width 90 height 27
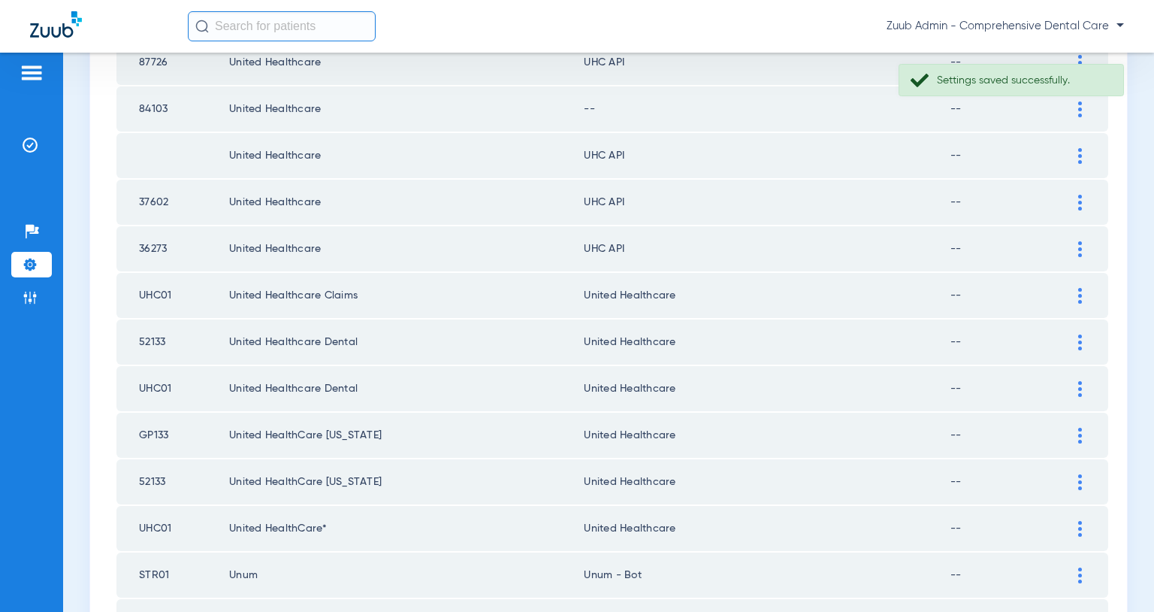
scroll to position [571, 0]
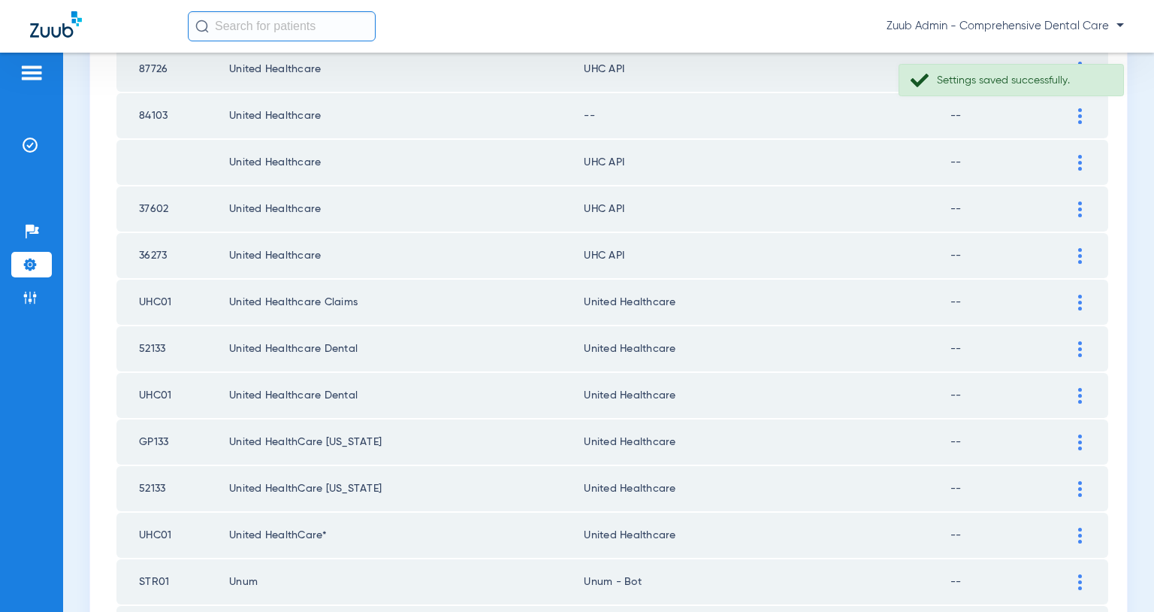
click at [1079, 260] on img at bounding box center [1081, 256] width 4 height 16
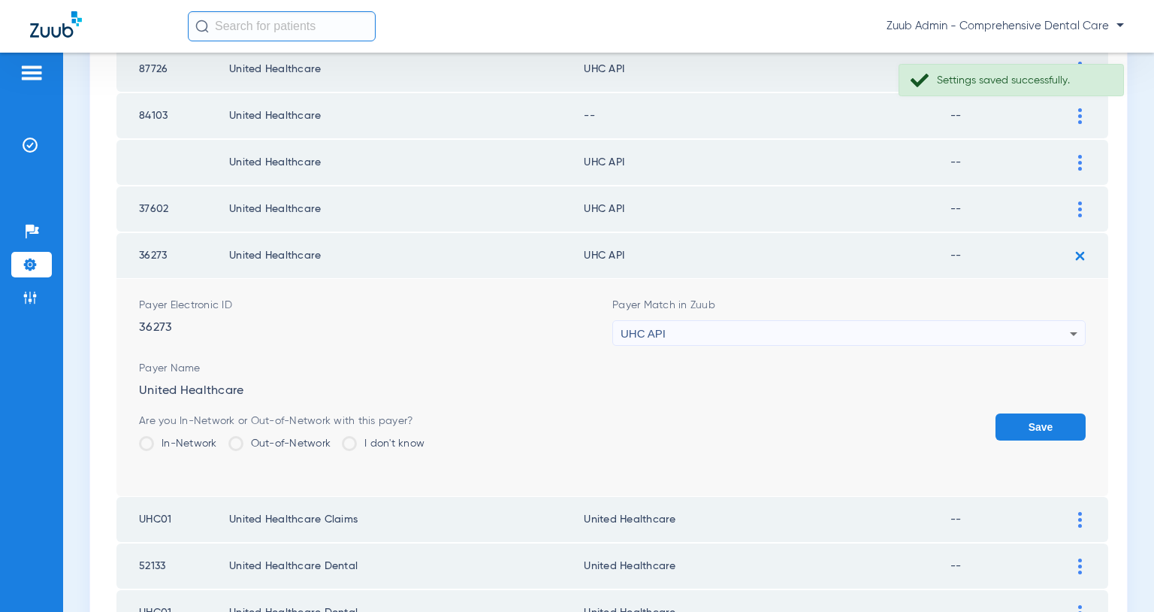
click at [996, 327] on div "UHC API" at bounding box center [845, 334] width 449 height 26
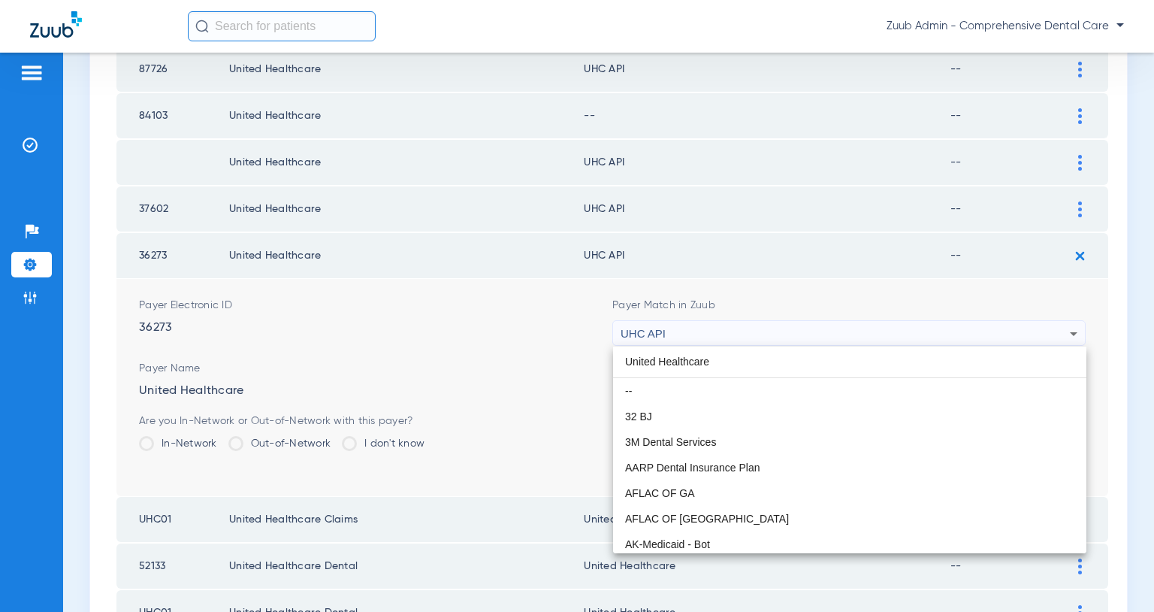
scroll to position [0, 0]
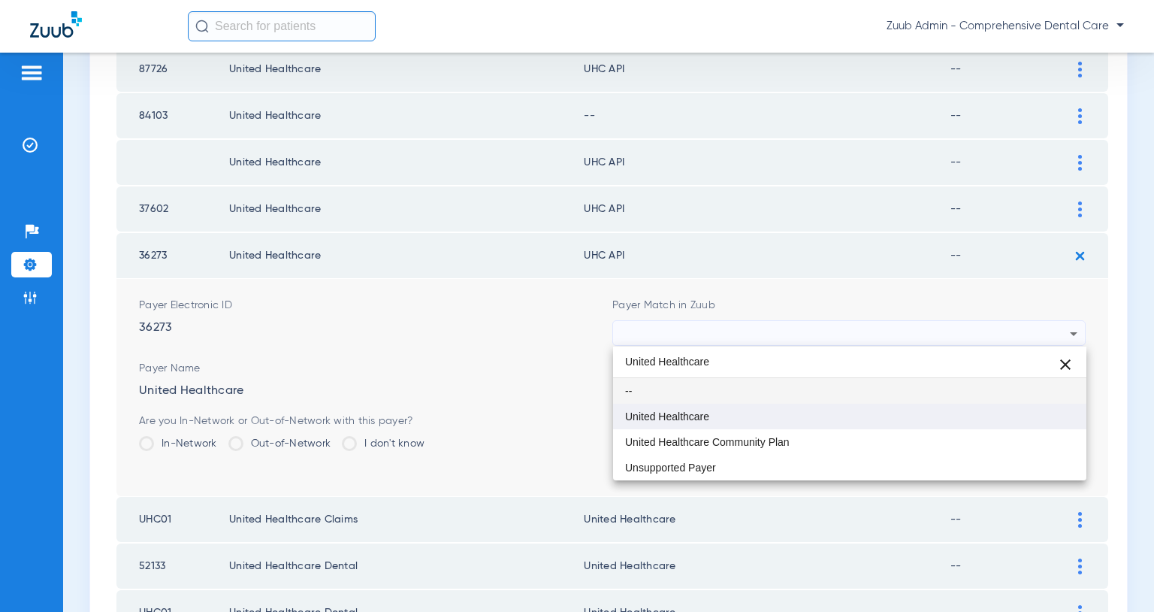
type input "United Healthcare"
click at [718, 414] on mat-option "United Healthcare" at bounding box center [849, 417] width 473 height 26
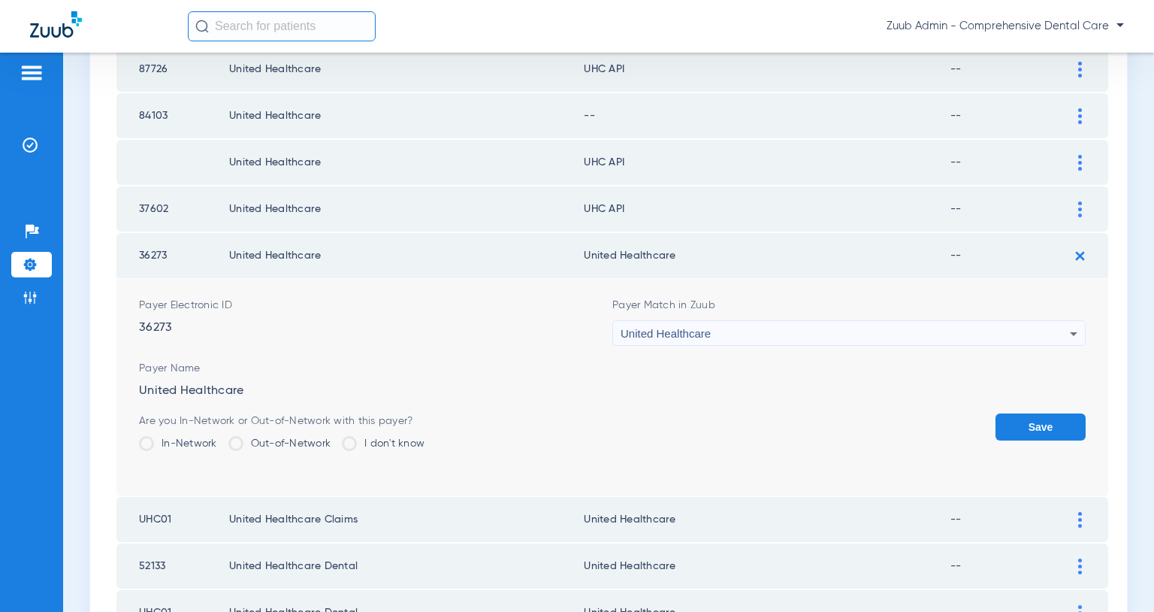
click at [1010, 425] on button "Save" at bounding box center [1041, 426] width 90 height 27
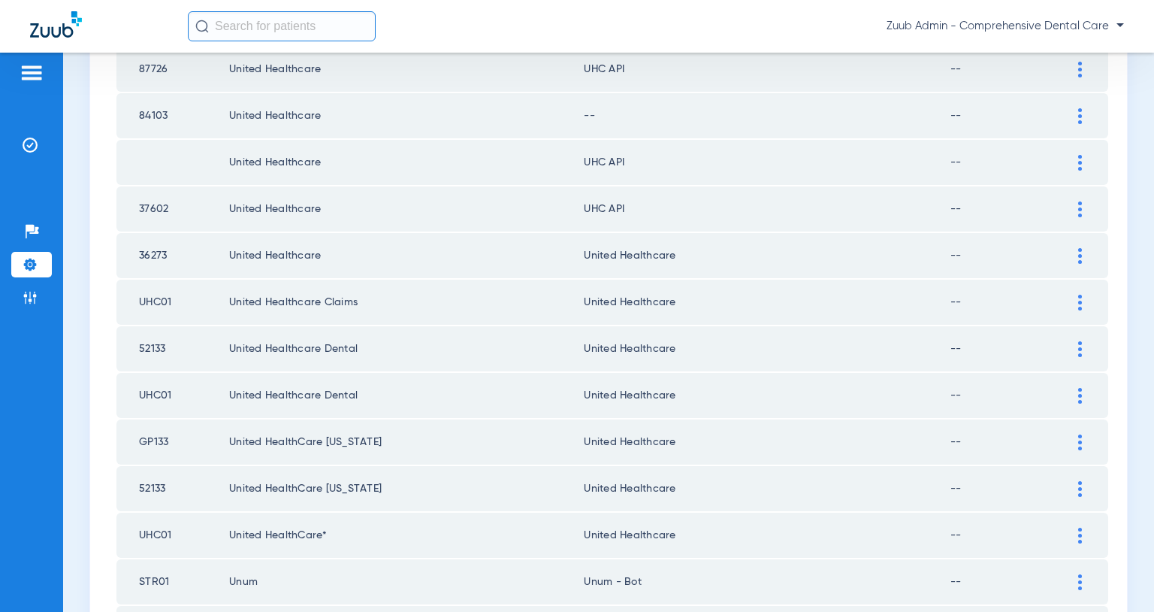
click at [1079, 208] on img at bounding box center [1081, 209] width 4 height 16
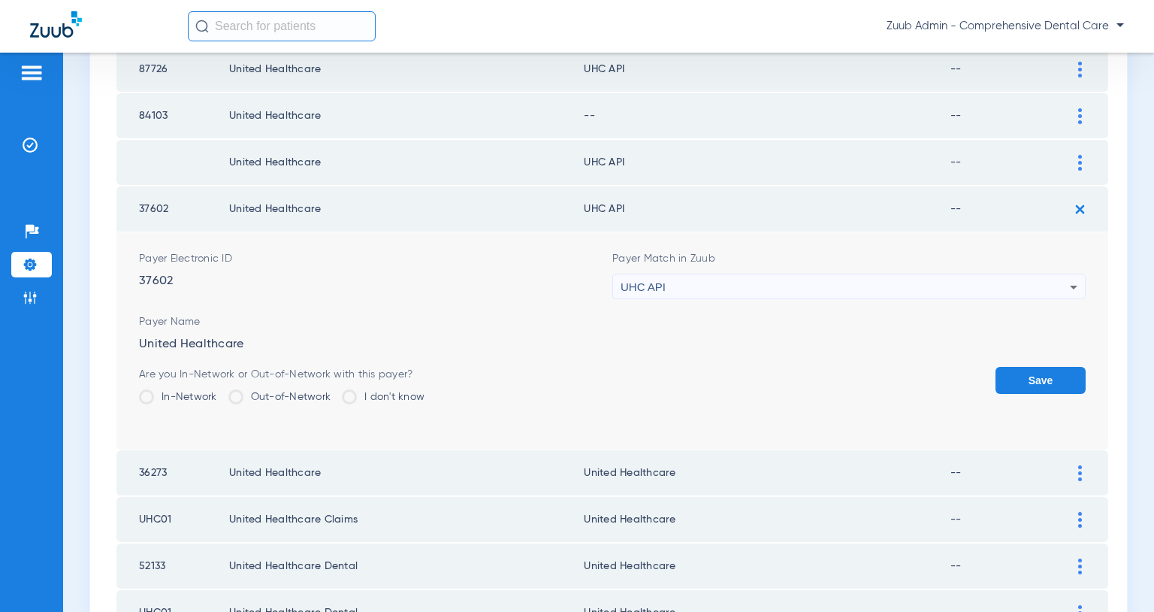
click at [1009, 282] on div "UHC API" at bounding box center [845, 287] width 449 height 26
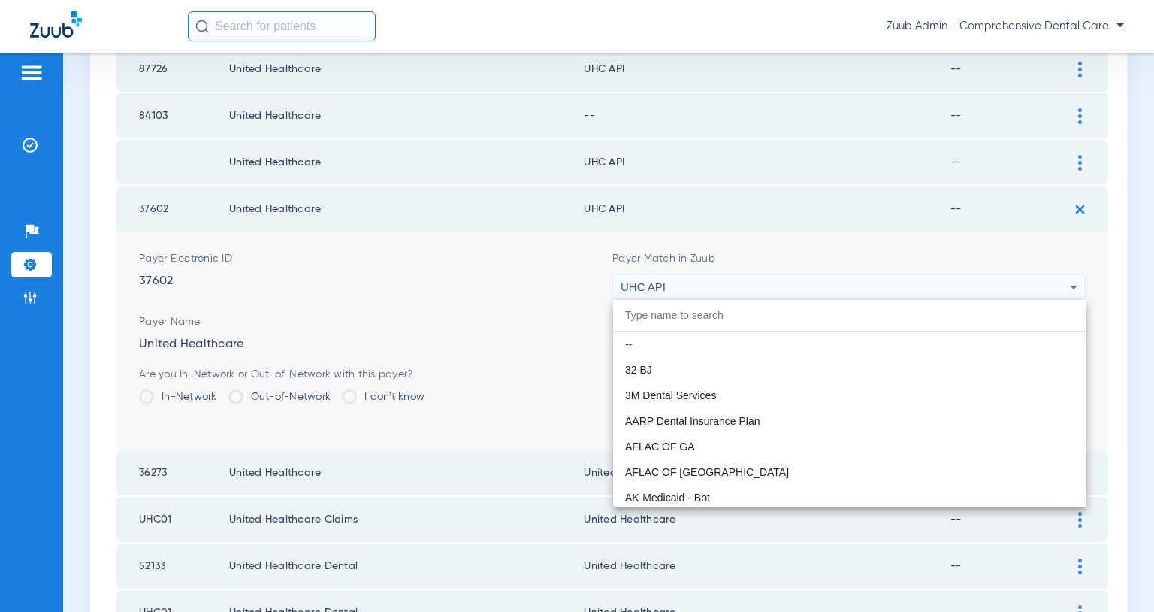
scroll to position [9178, 0]
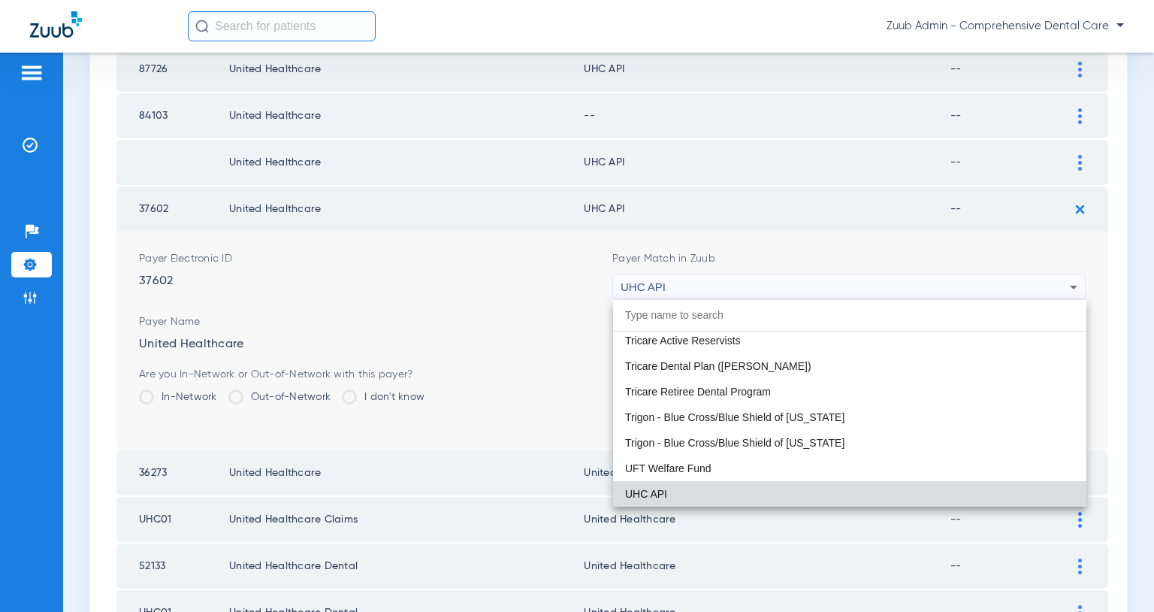
paste input "United Healthcare"
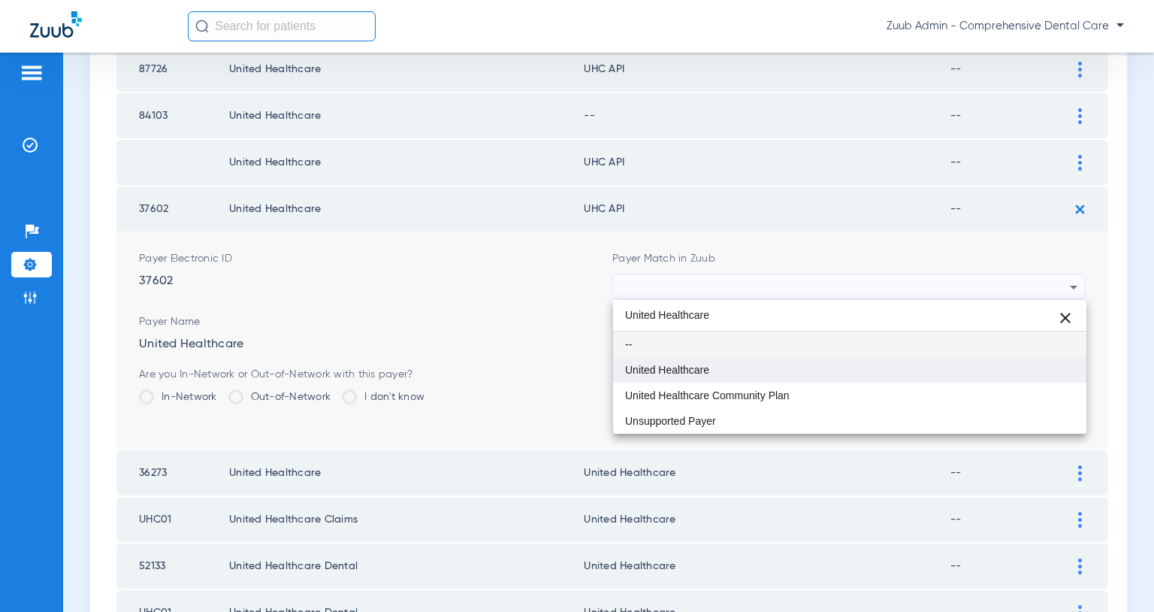
type input "United Healthcare"
click at [751, 372] on mat-option "United Healthcare" at bounding box center [849, 370] width 473 height 26
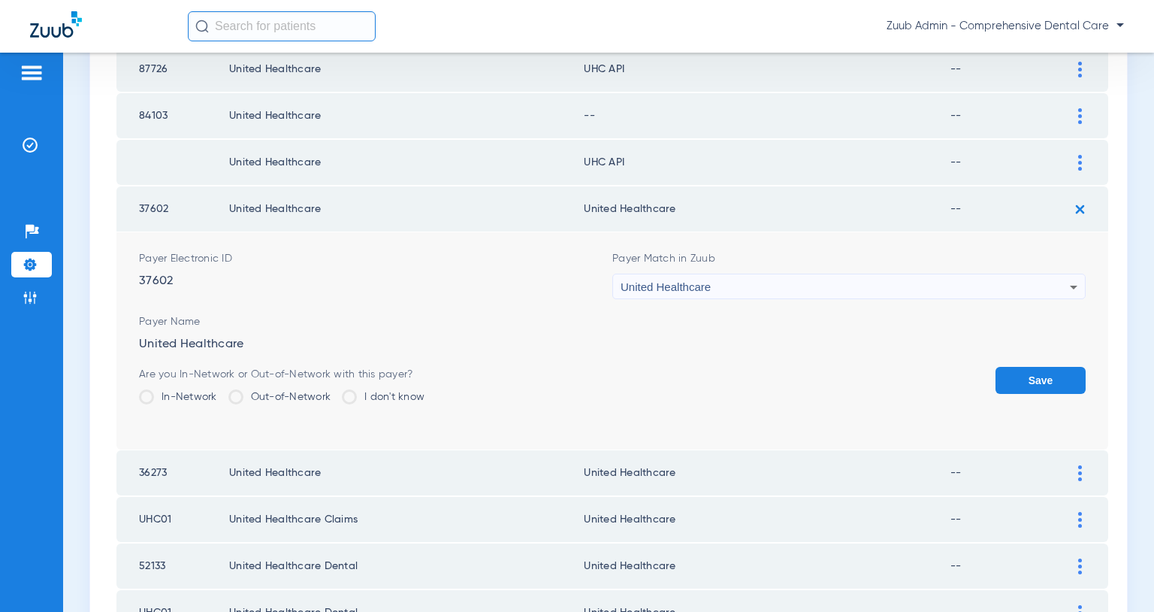
click at [1023, 368] on button "Save" at bounding box center [1041, 380] width 90 height 27
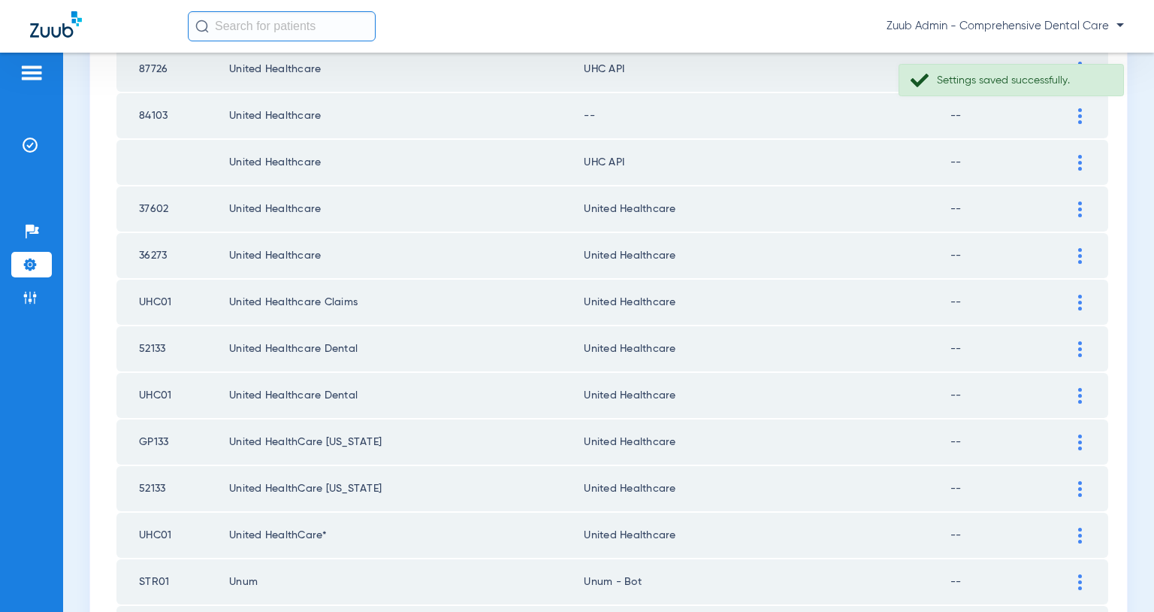
click at [1080, 162] on img at bounding box center [1081, 163] width 4 height 16
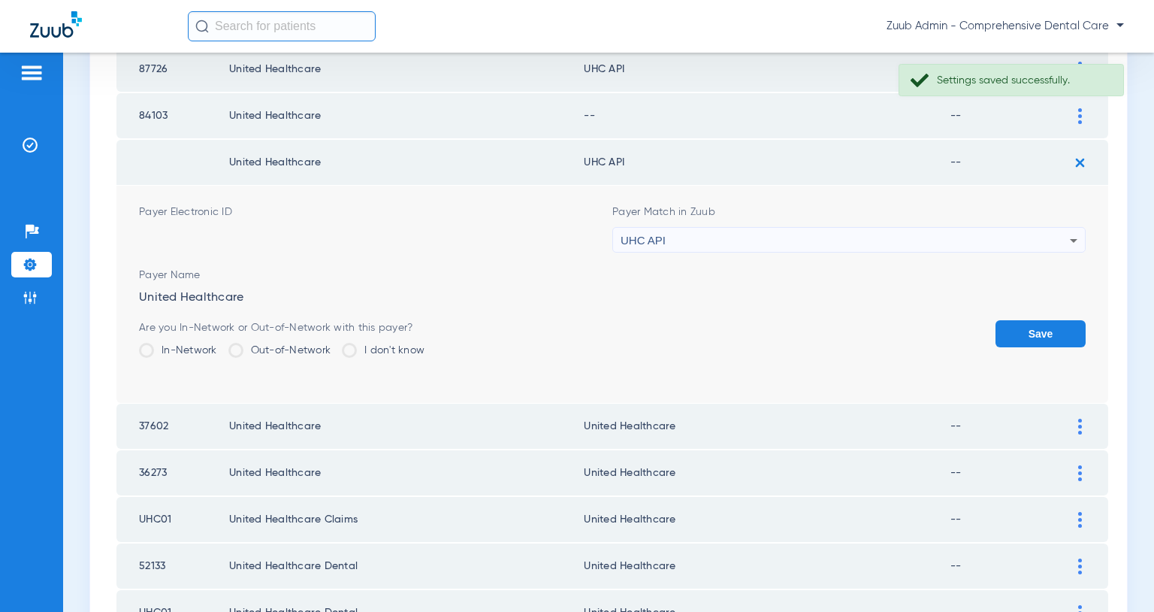
click at [958, 237] on div "UHC API" at bounding box center [845, 241] width 449 height 26
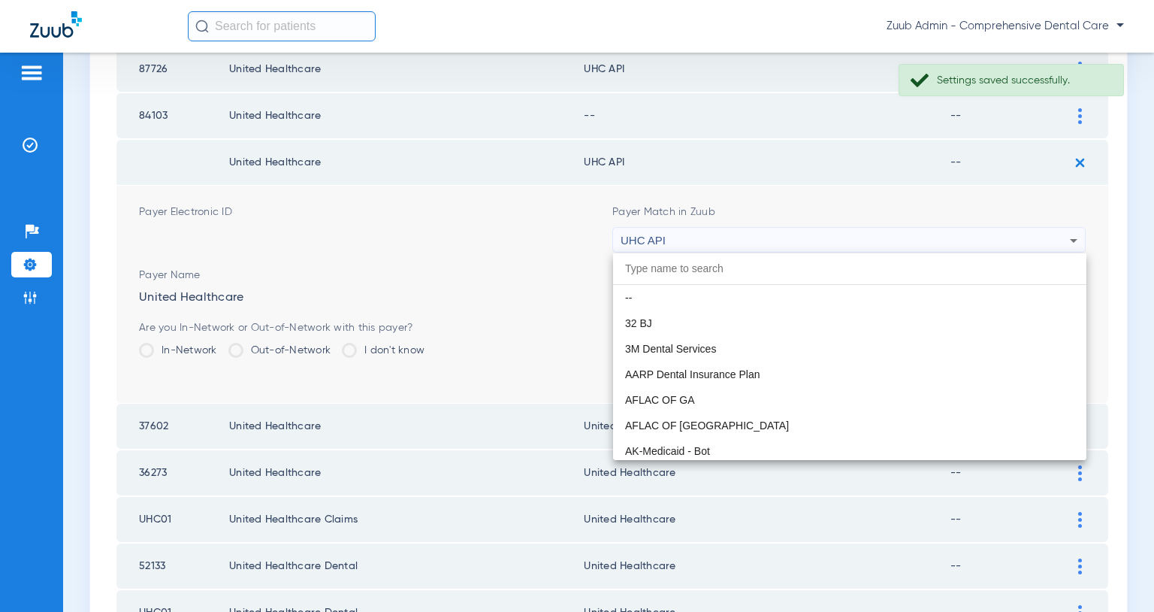
scroll to position [9178, 0]
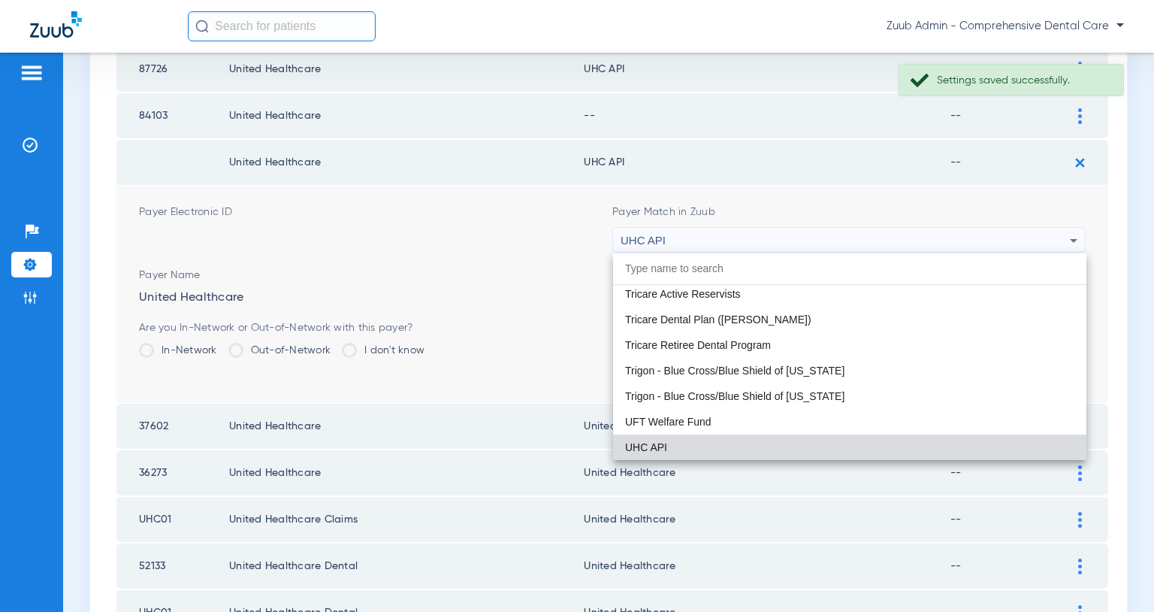
paste input "United Healthcare"
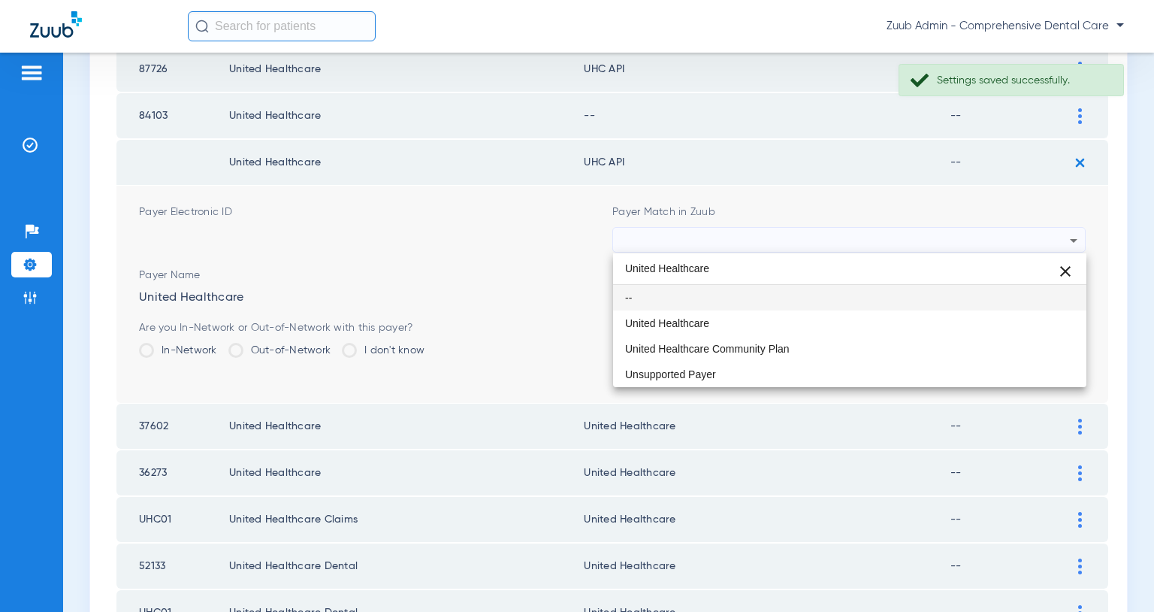
scroll to position [0, 0]
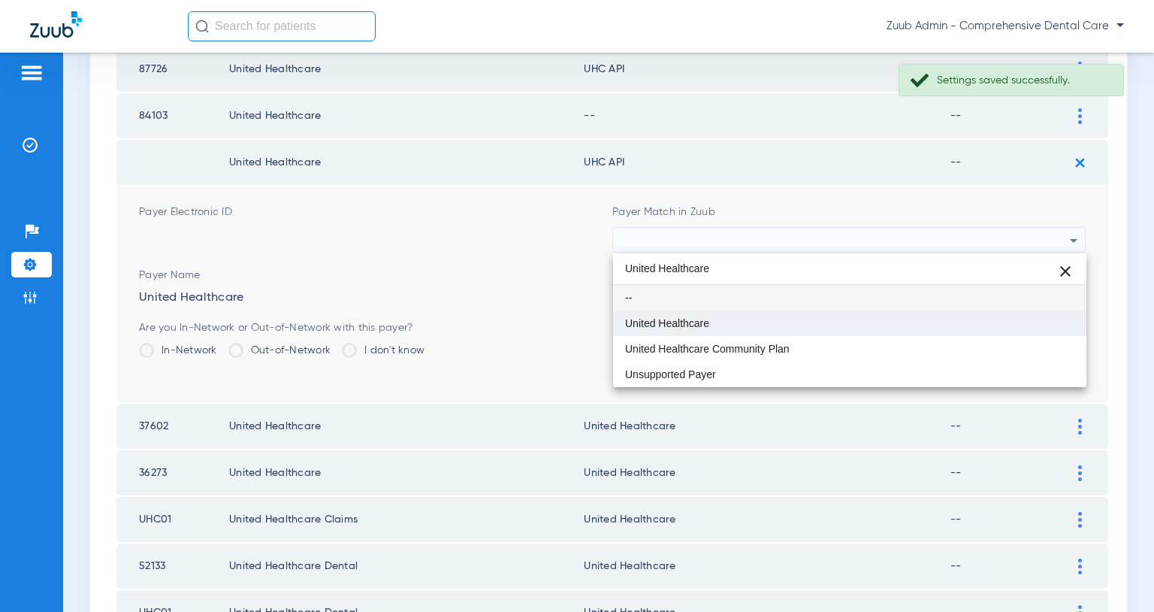
type input "United Healthcare"
click at [728, 327] on mat-option "United Healthcare" at bounding box center [849, 323] width 473 height 26
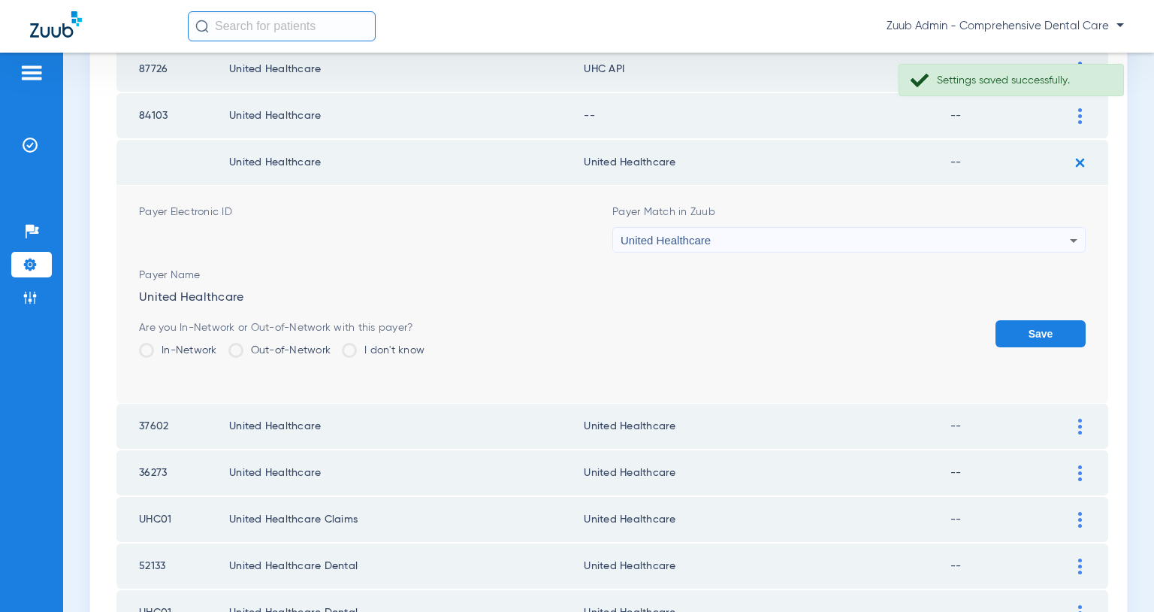
click at [1043, 333] on button "Save" at bounding box center [1041, 333] width 90 height 27
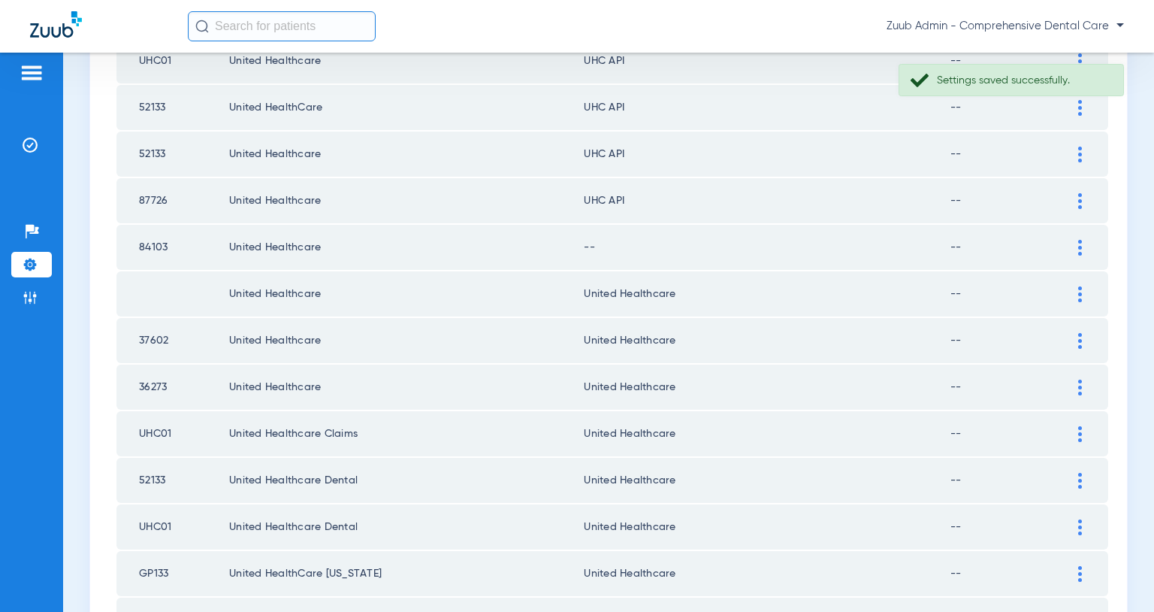
scroll to position [436, 0]
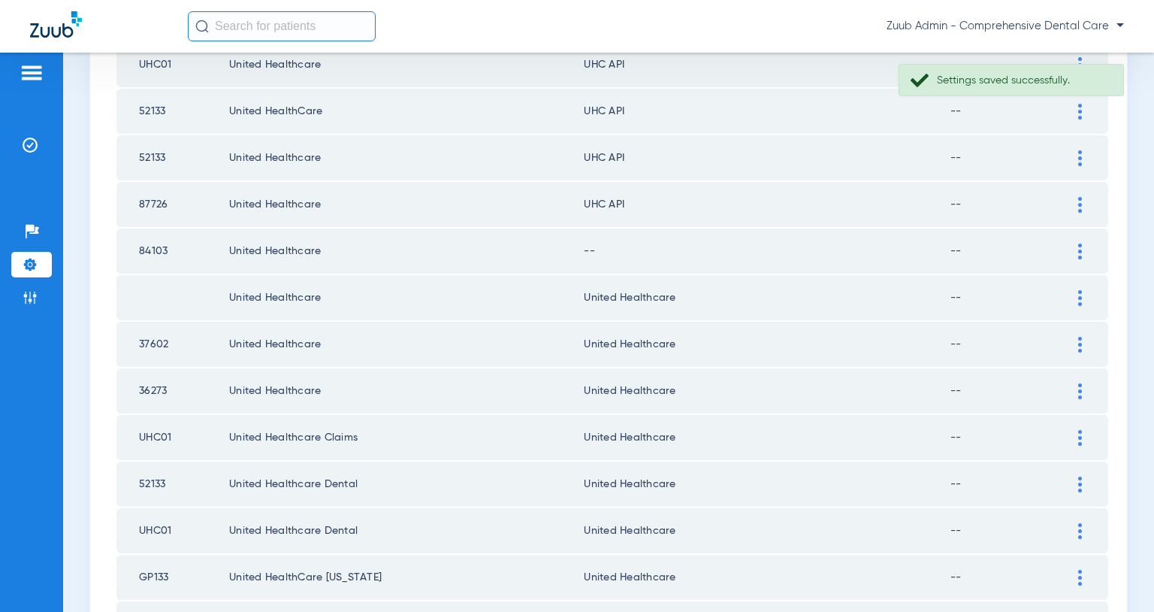
click at [1079, 253] on img at bounding box center [1081, 252] width 4 height 16
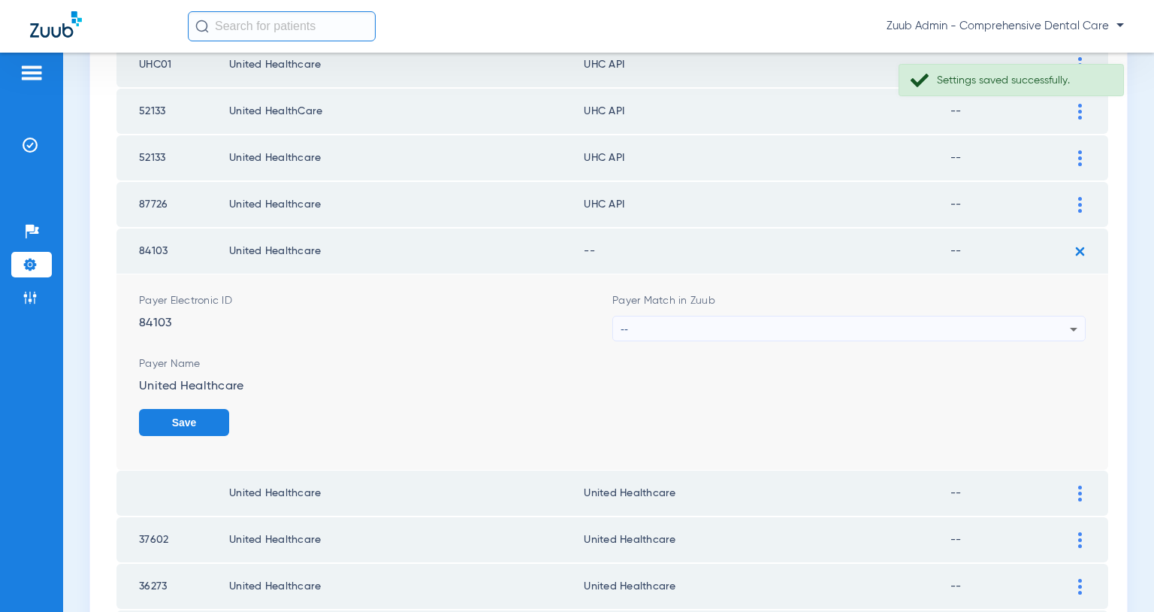
click at [992, 322] on div "--" at bounding box center [845, 329] width 449 height 26
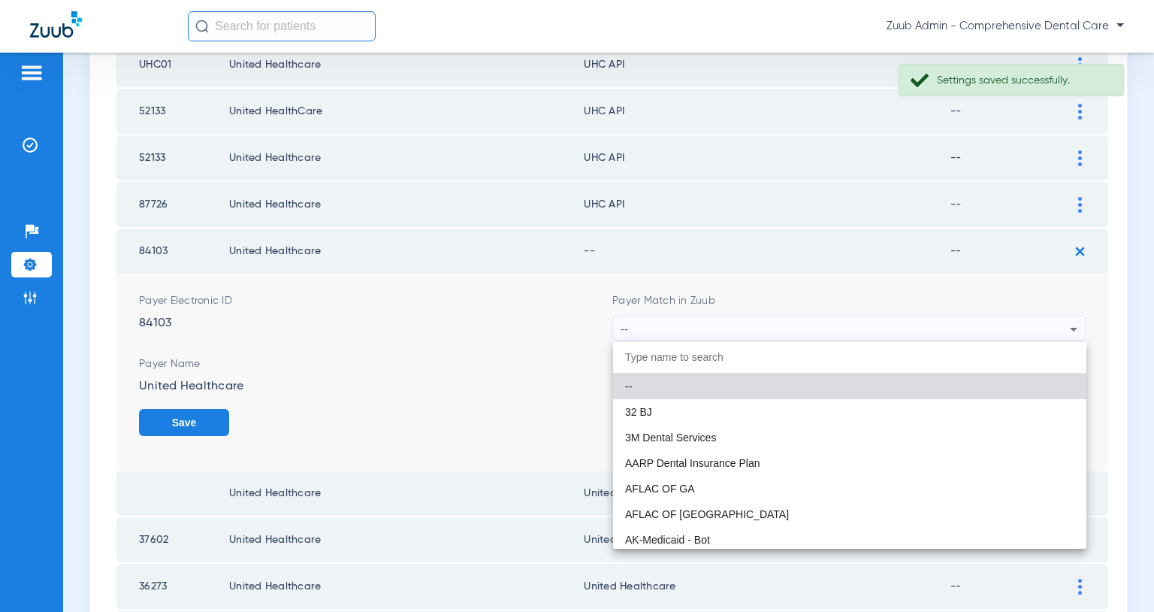
paste input "United Healthcare"
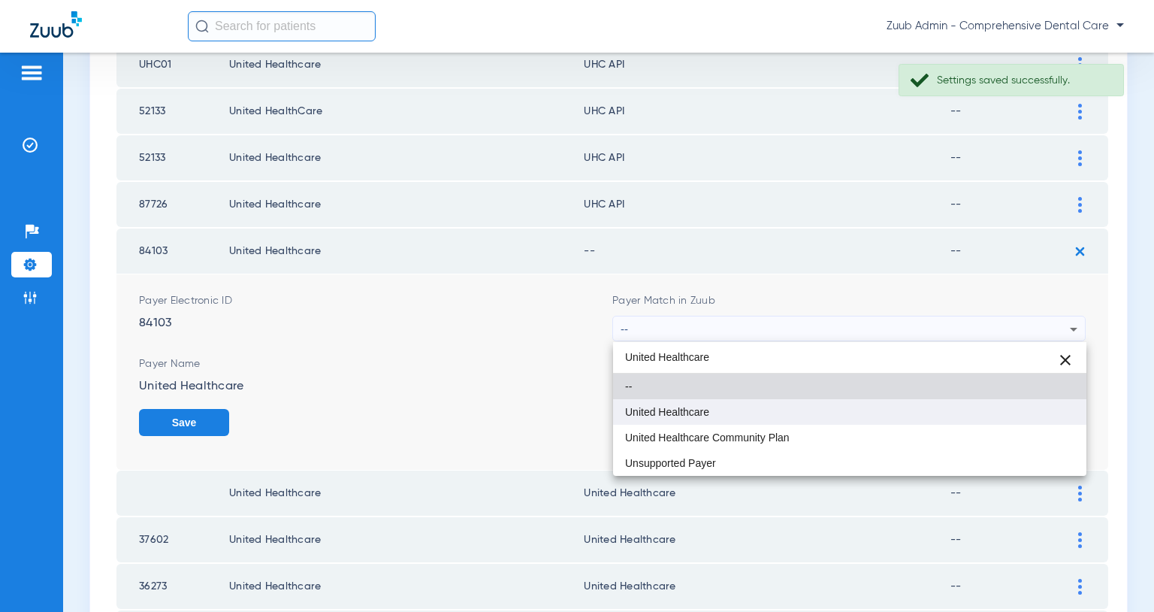
type input "United Healthcare"
click at [751, 405] on mat-option "United Healthcare" at bounding box center [849, 412] width 473 height 26
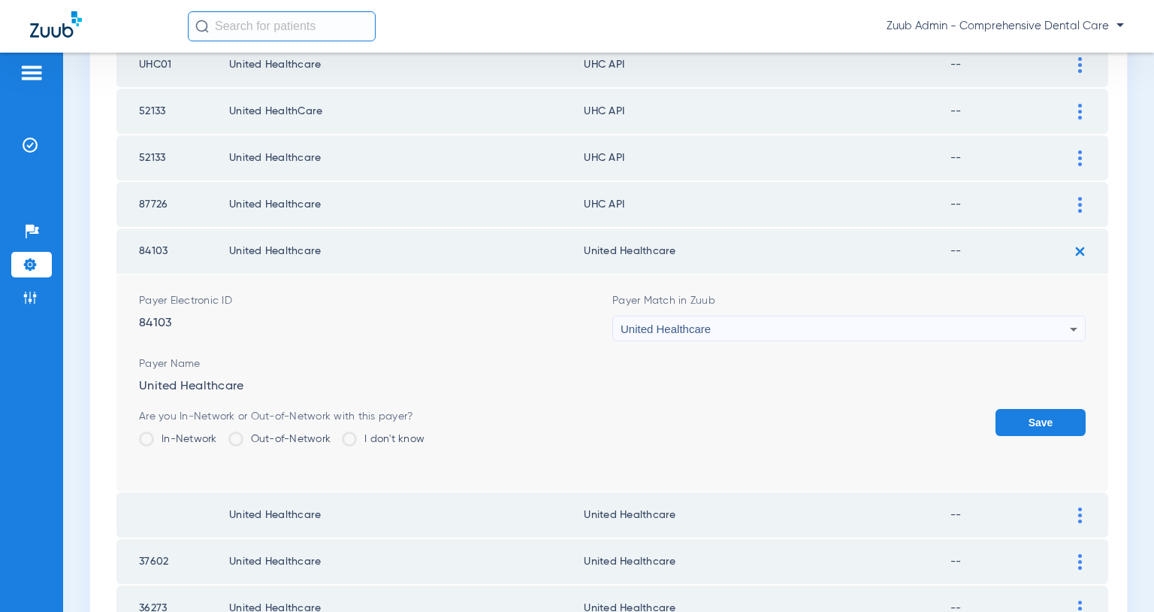
click at [1024, 422] on button "Save" at bounding box center [1041, 422] width 90 height 27
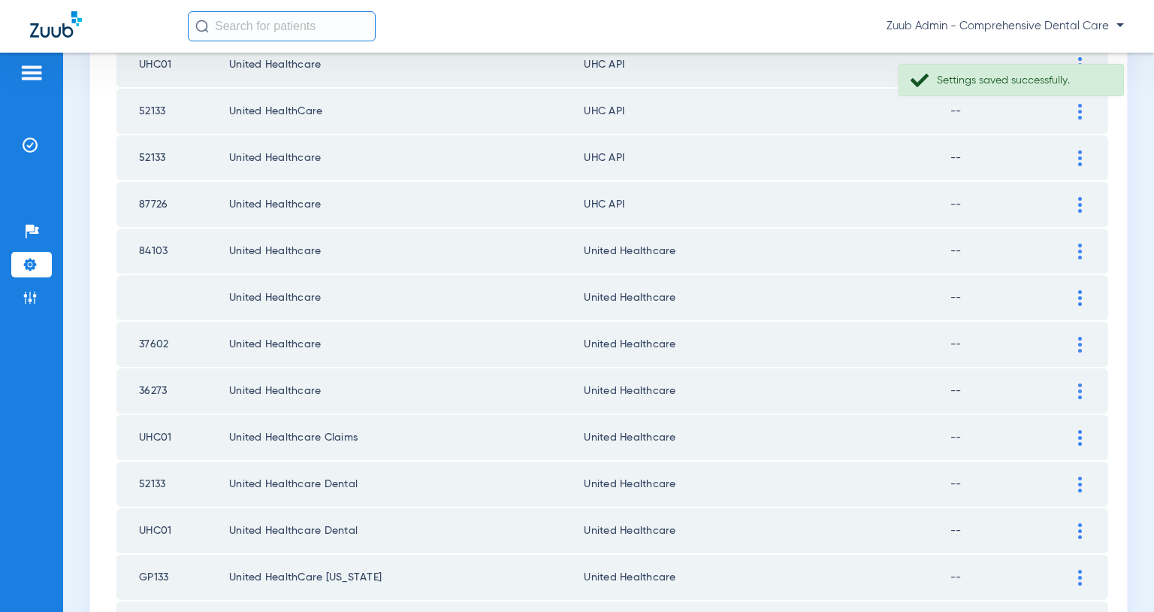
click at [1079, 203] on img at bounding box center [1081, 205] width 4 height 16
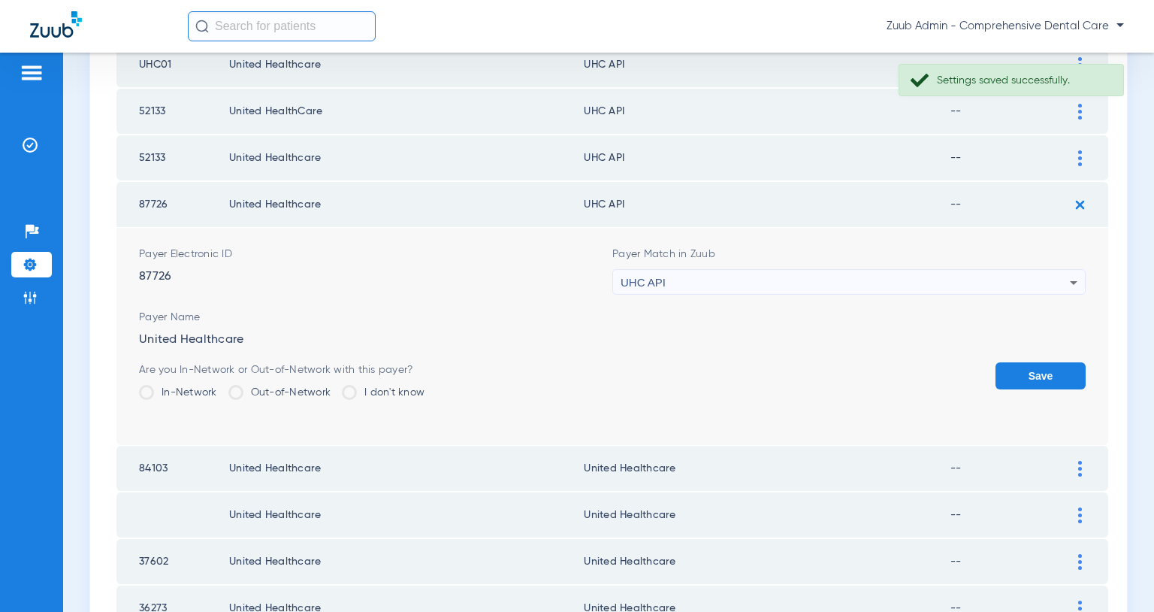
click at [985, 282] on div "UHC API" at bounding box center [845, 283] width 449 height 26
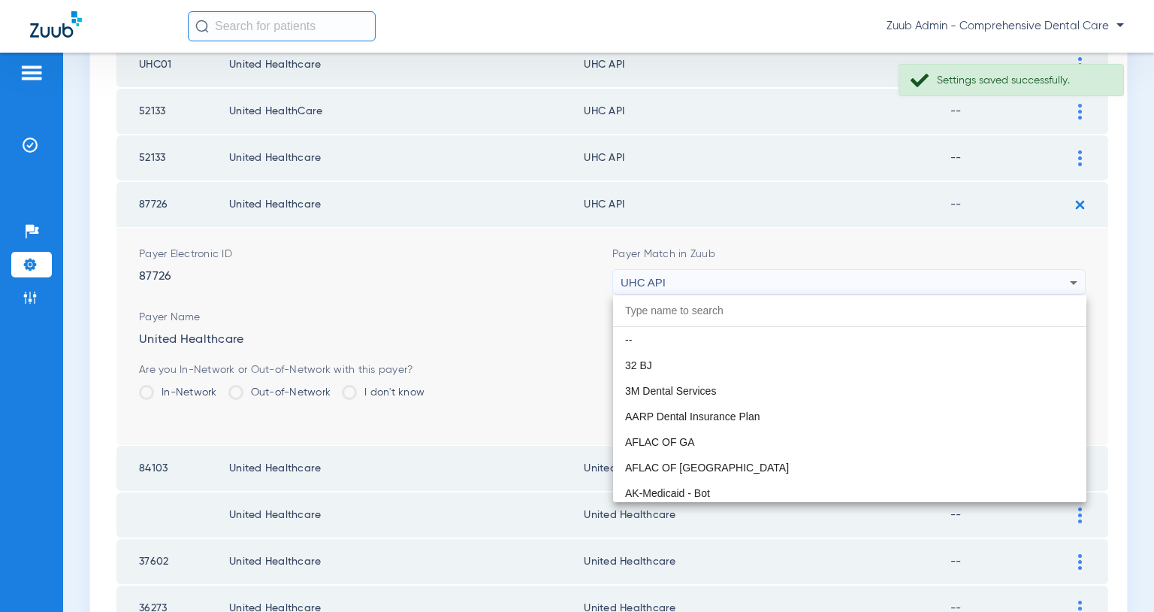
scroll to position [9178, 0]
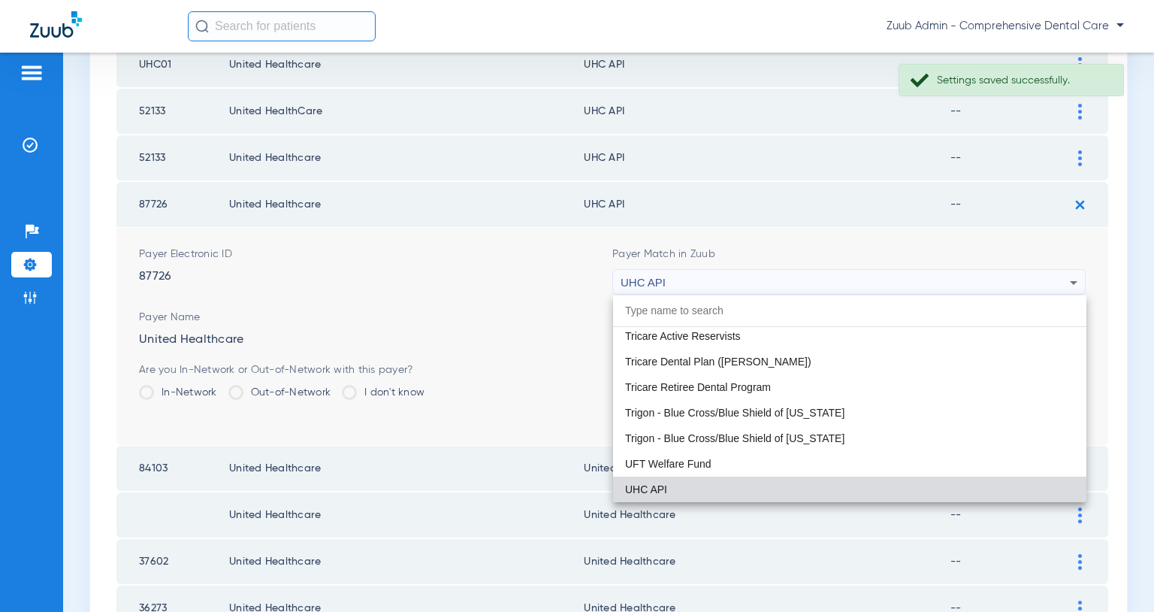
paste input "United Healthcare"
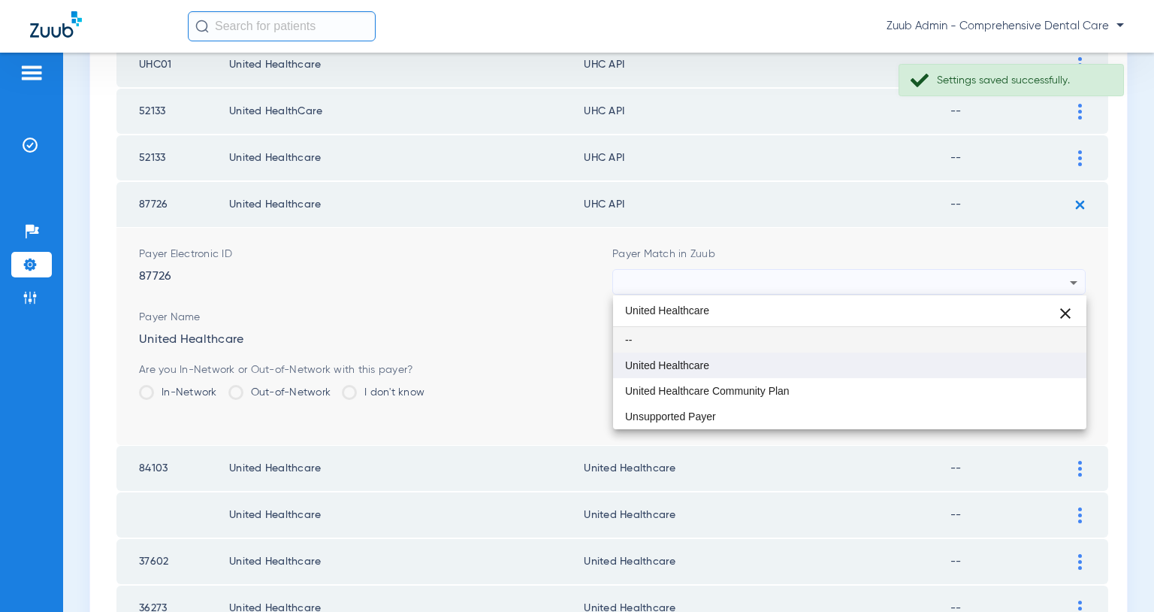
type input "United Healthcare"
click at [760, 360] on mat-option "United Healthcare" at bounding box center [849, 365] width 473 height 26
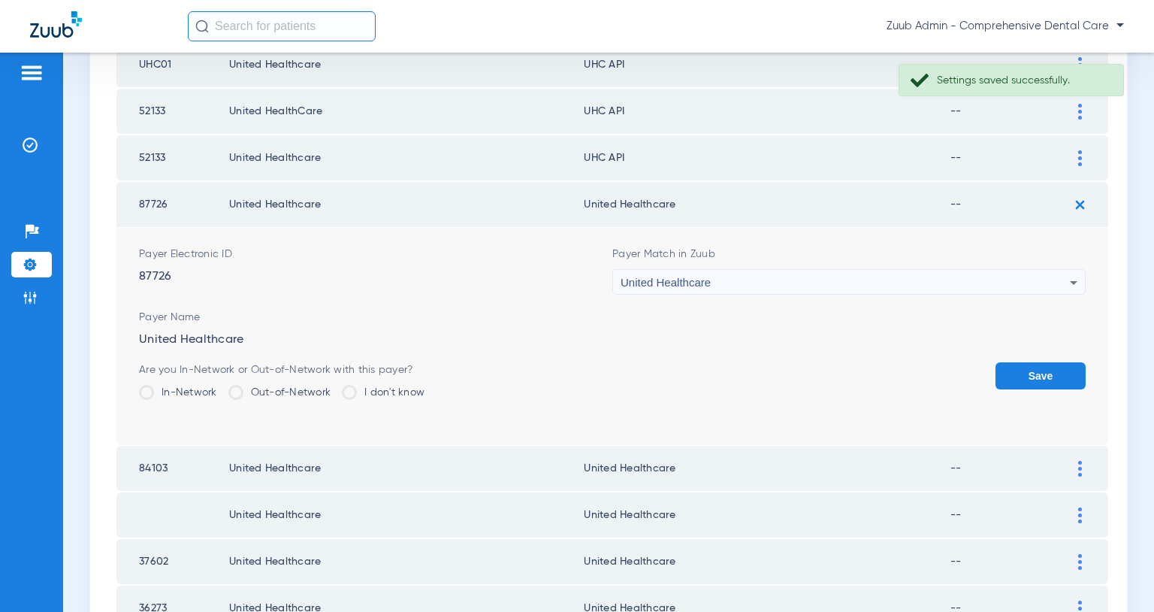
click at [1026, 376] on button "Save" at bounding box center [1041, 375] width 90 height 27
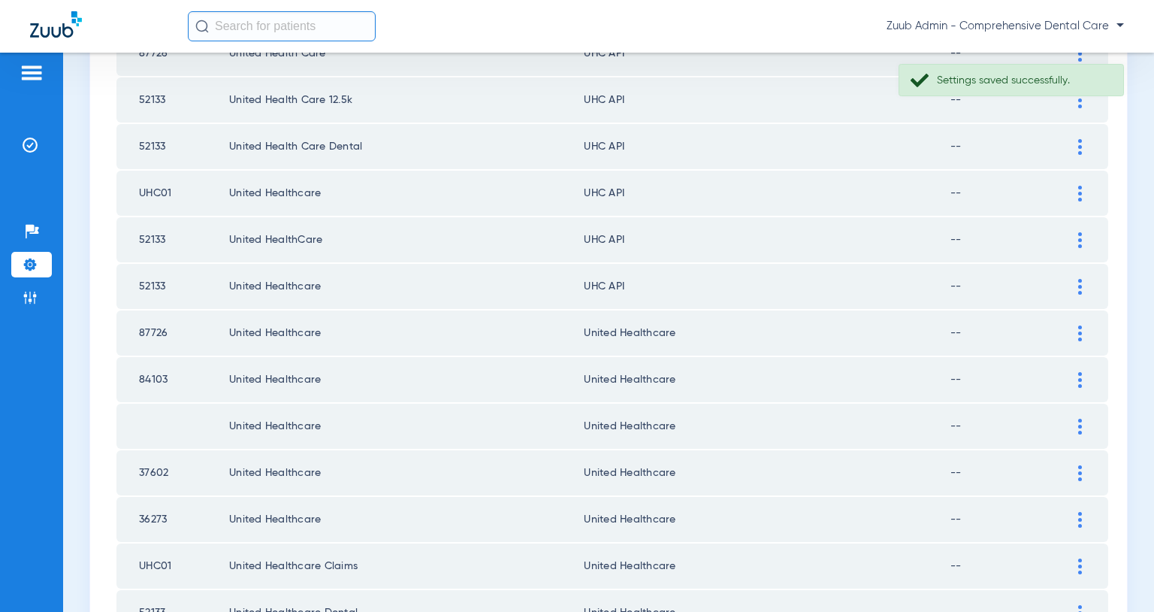
scroll to position [286, 0]
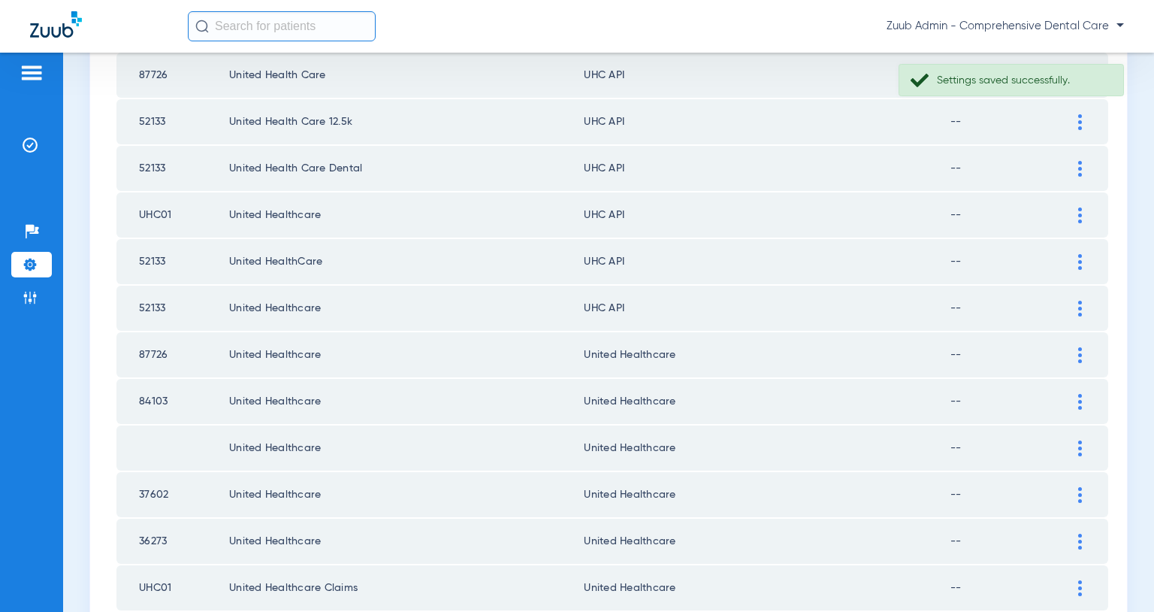
click at [1080, 310] on img at bounding box center [1081, 309] width 4 height 16
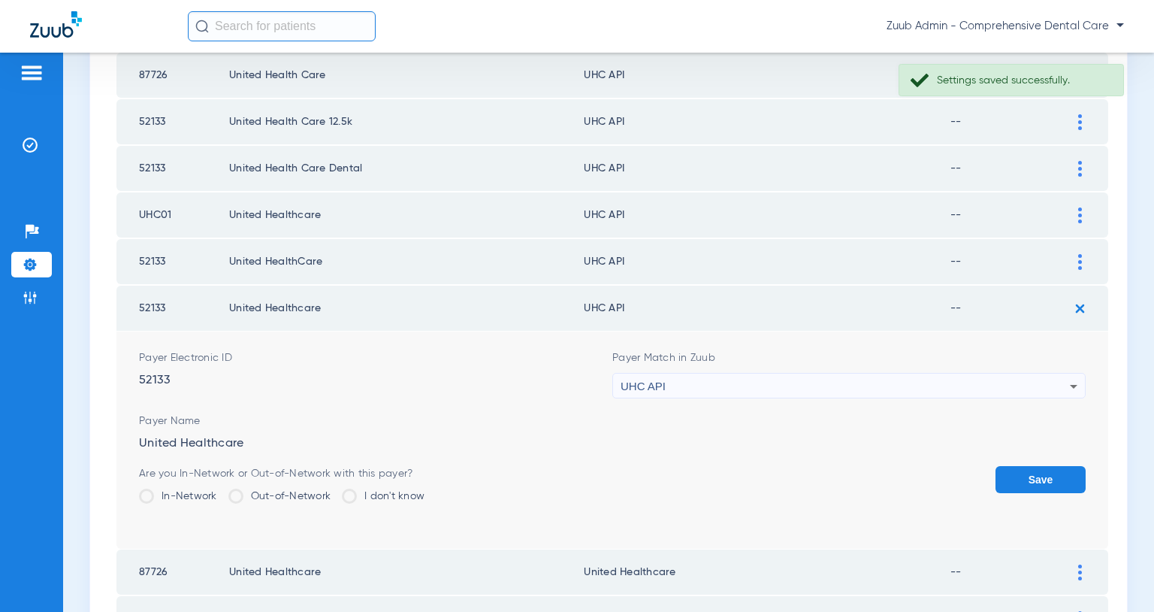
click at [917, 380] on div "UHC API" at bounding box center [845, 387] width 449 height 26
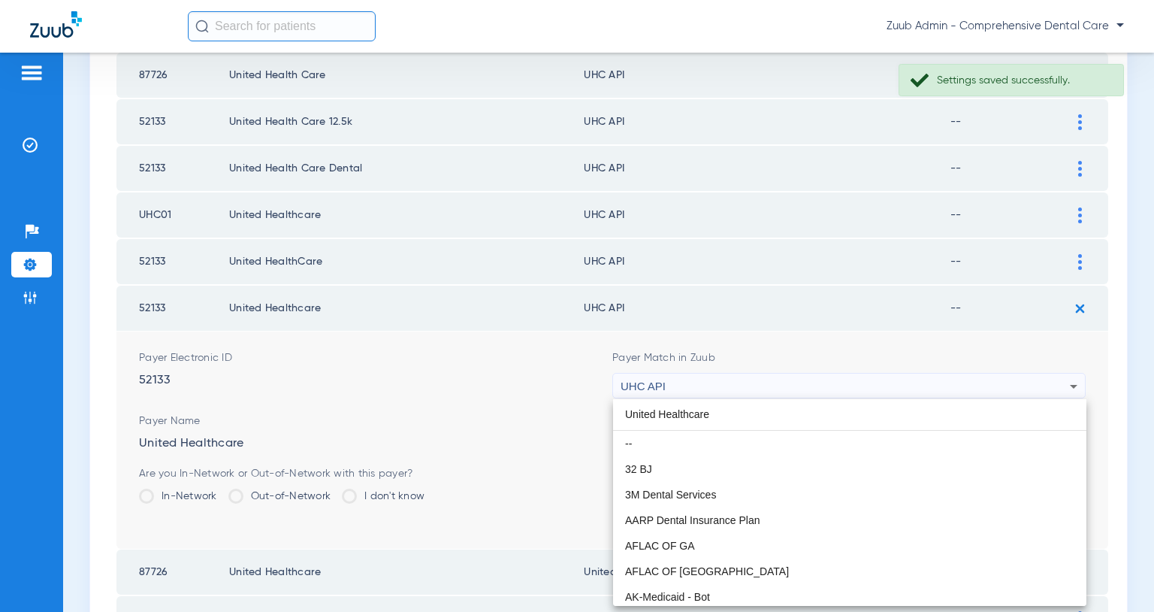
scroll to position [0, 0]
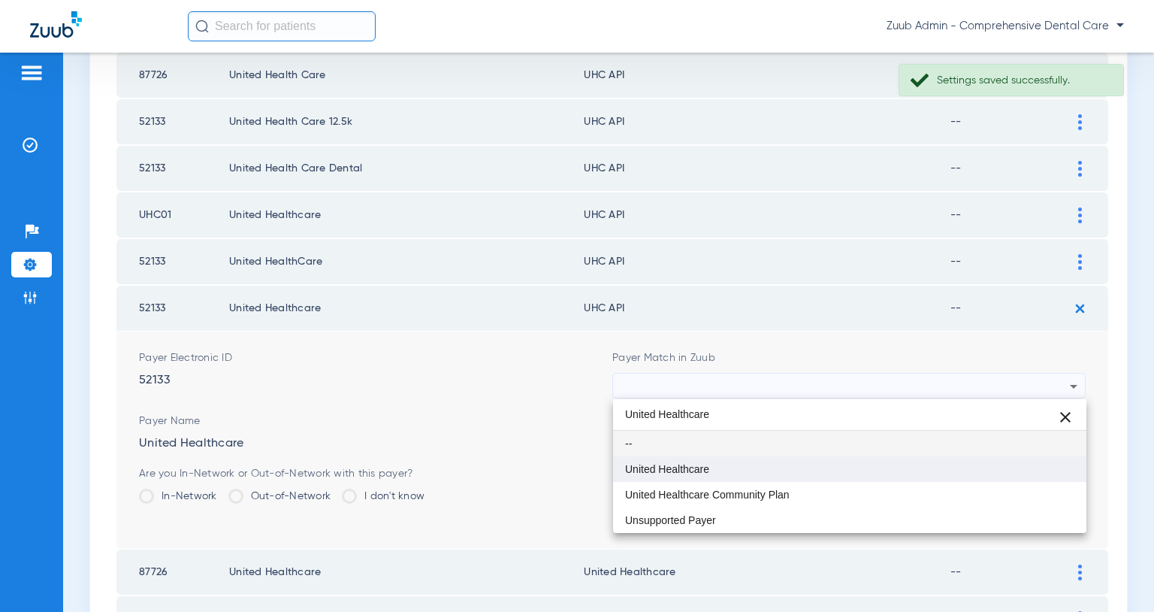
type input "United Healthcare"
click at [719, 470] on mat-option "United Healthcare" at bounding box center [849, 469] width 473 height 26
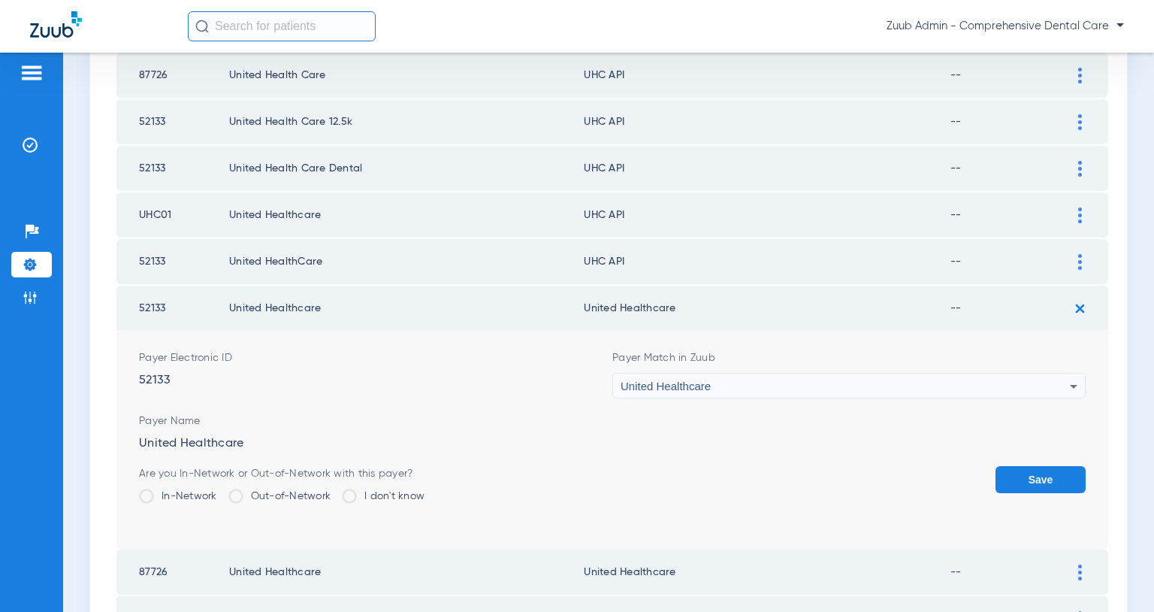
click at [1023, 488] on button "Save" at bounding box center [1041, 479] width 90 height 27
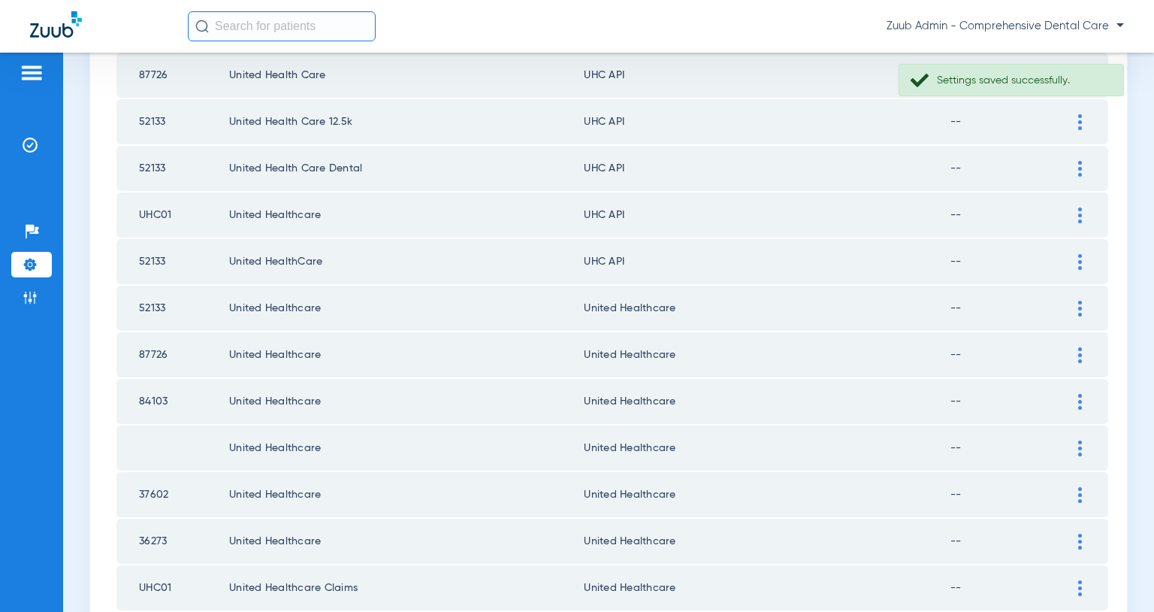
click at [1077, 261] on div at bounding box center [1080, 262] width 26 height 16
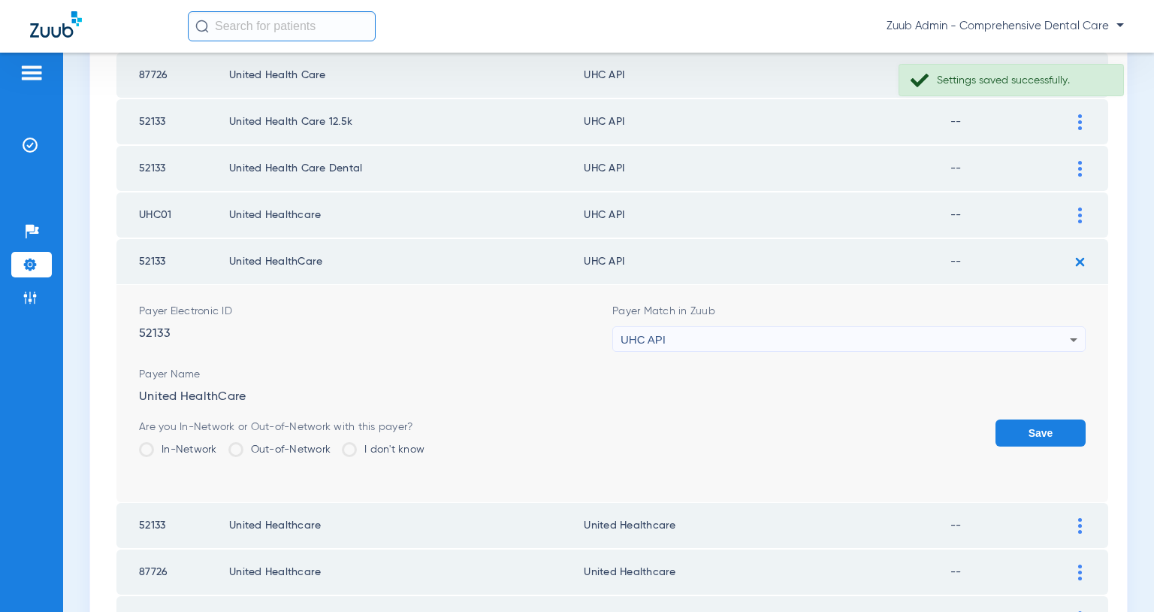
click at [973, 337] on div "UHC API" at bounding box center [845, 340] width 449 height 26
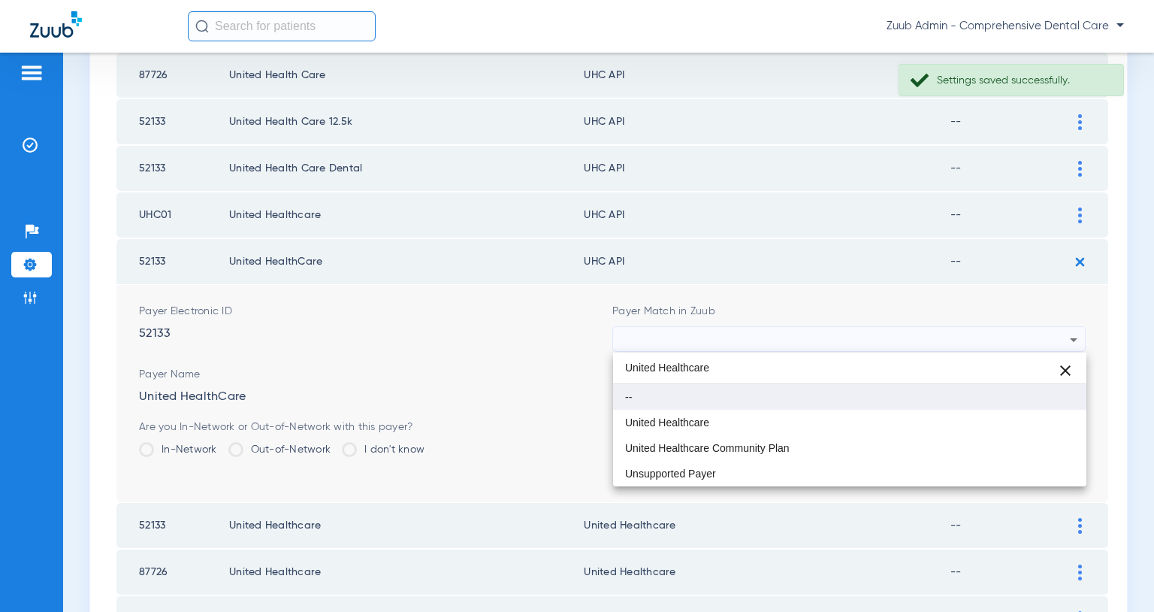
type input "United Healthcare"
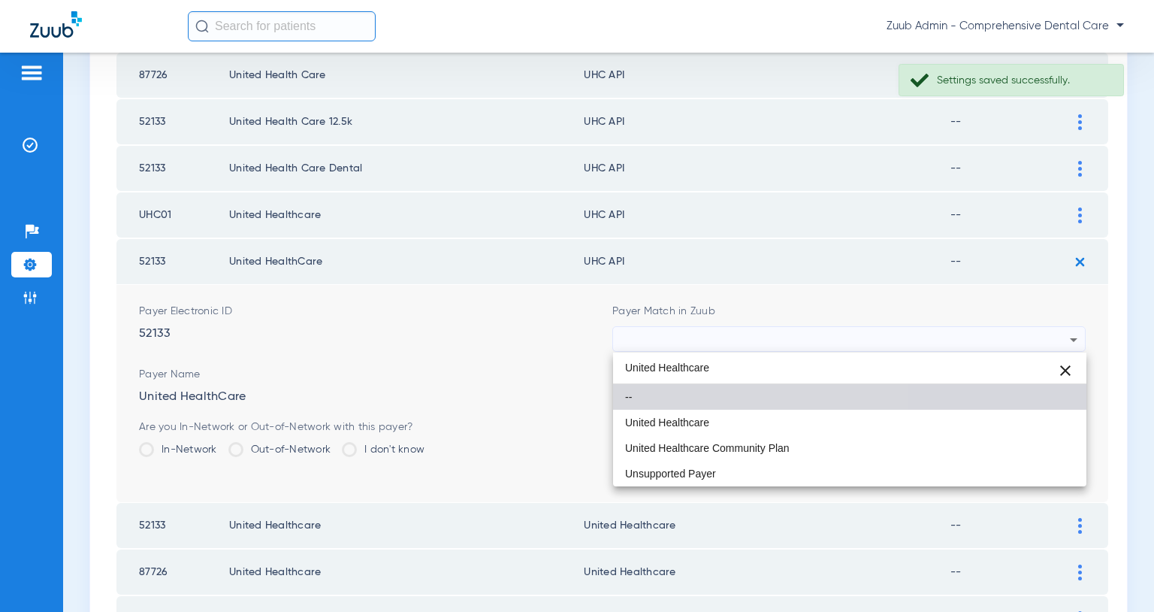
click at [711, 404] on mat-option "--" at bounding box center [849, 397] width 473 height 26
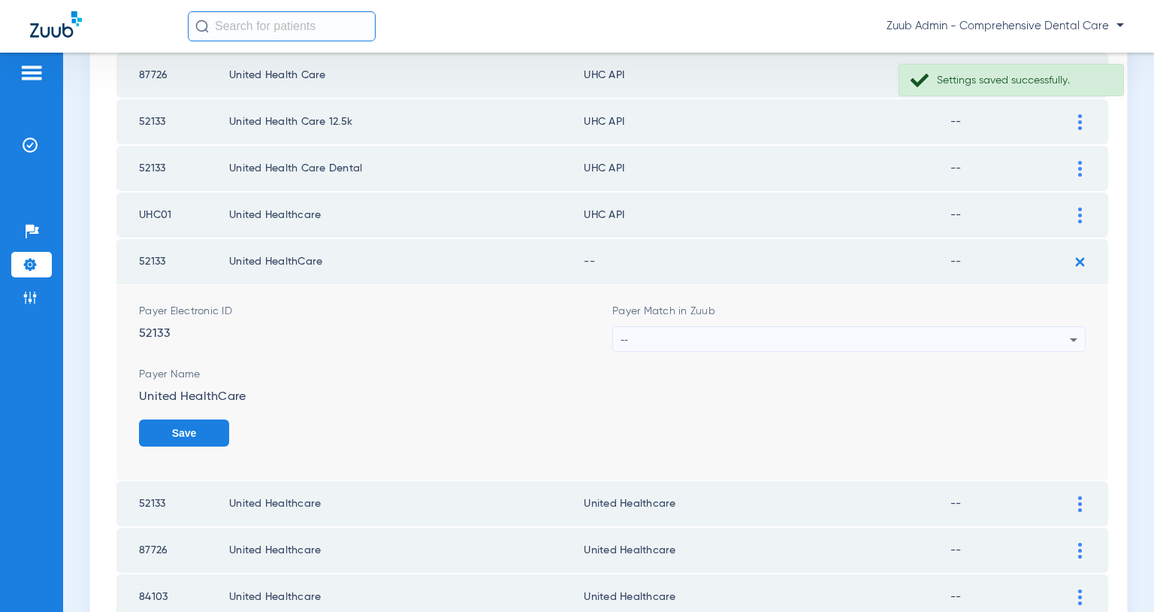
click at [815, 340] on div "--" at bounding box center [845, 340] width 449 height 26
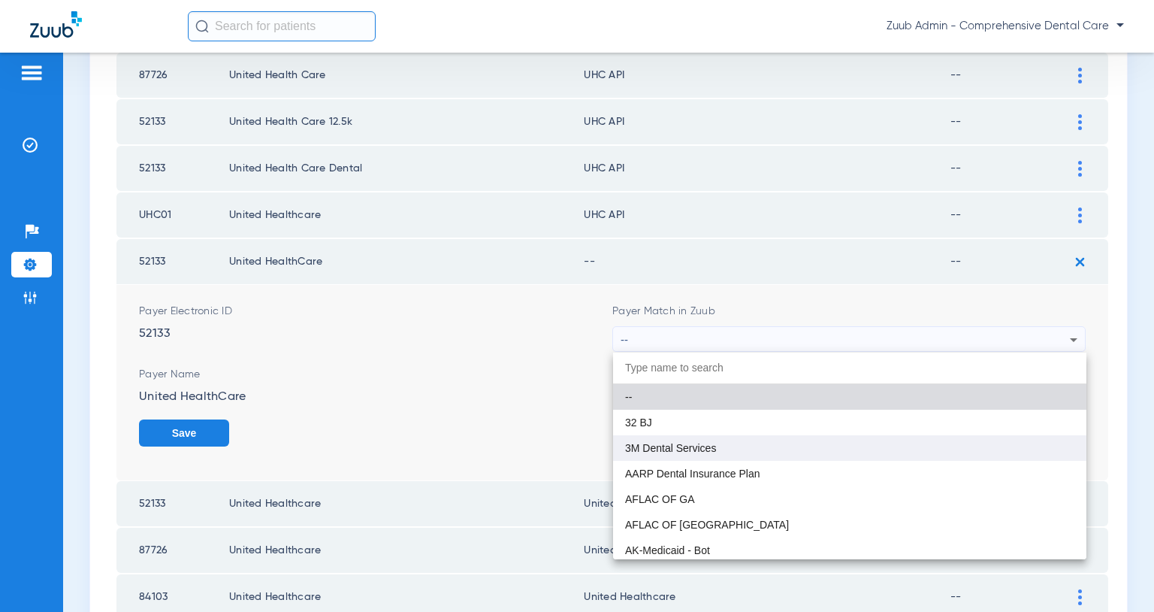
paste input "United Healthcare"
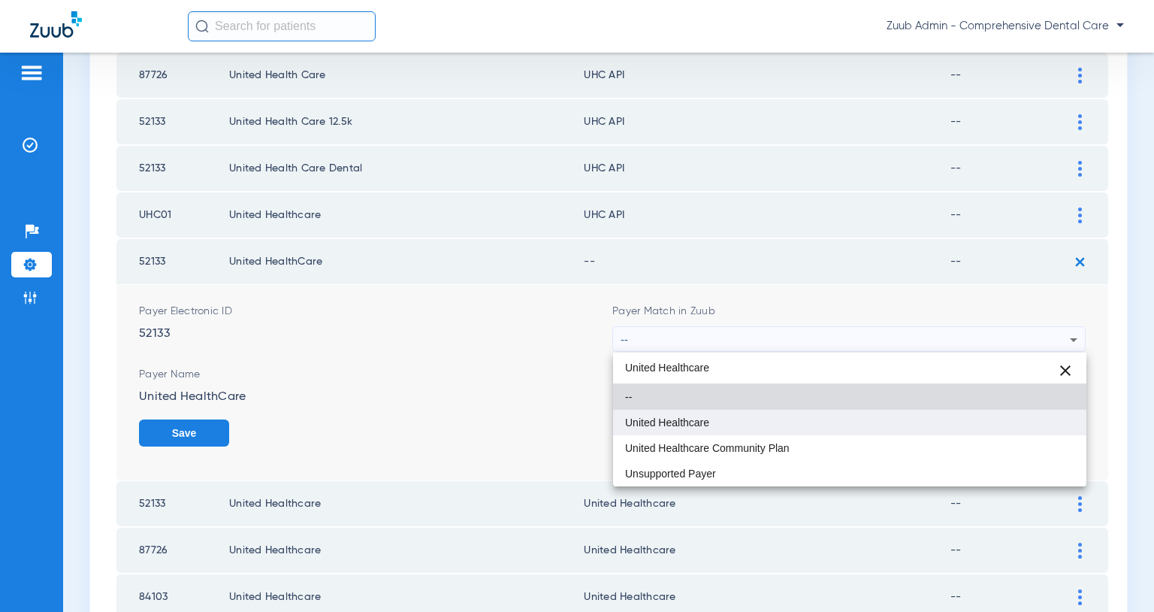
type input "United Healthcare"
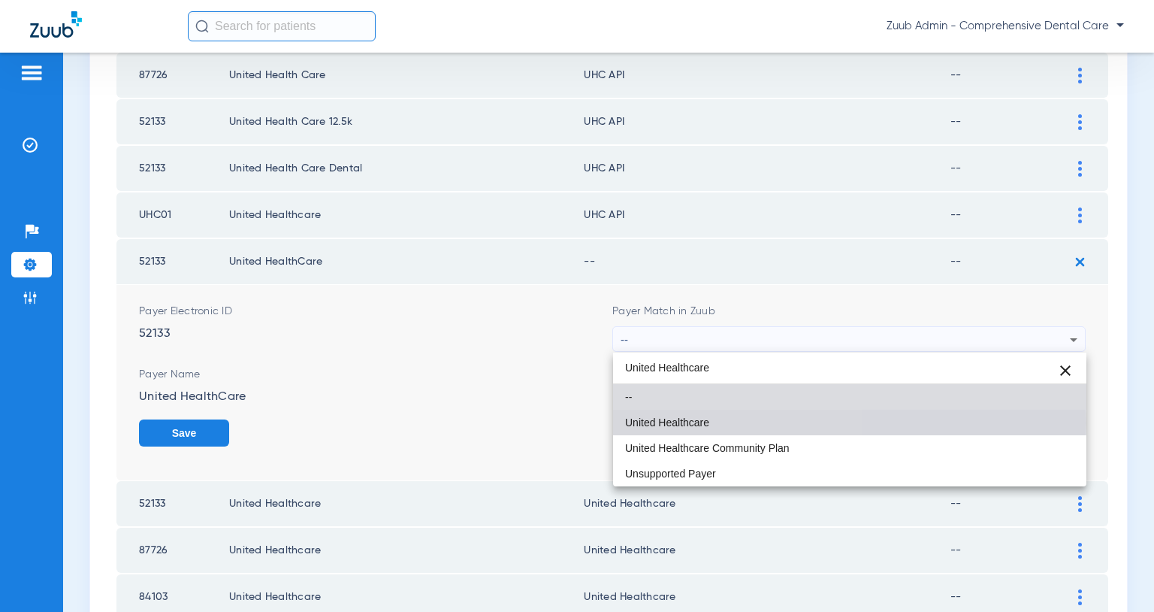
click at [688, 423] on span "United Healthcare" at bounding box center [667, 422] width 84 height 11
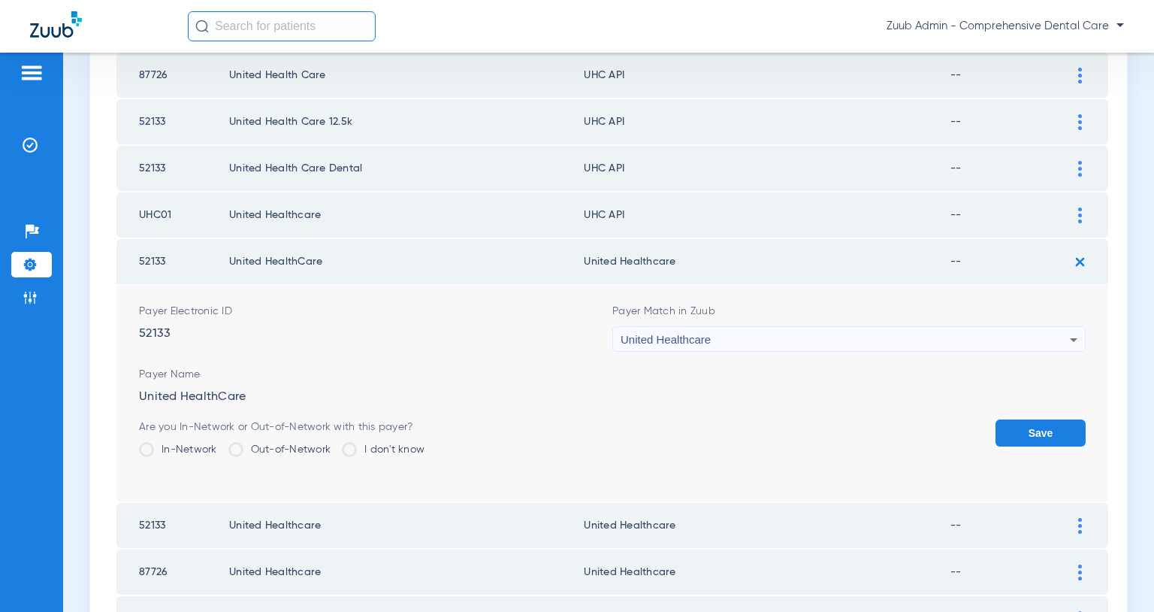
click at [1030, 422] on button "Save" at bounding box center [1041, 432] width 90 height 27
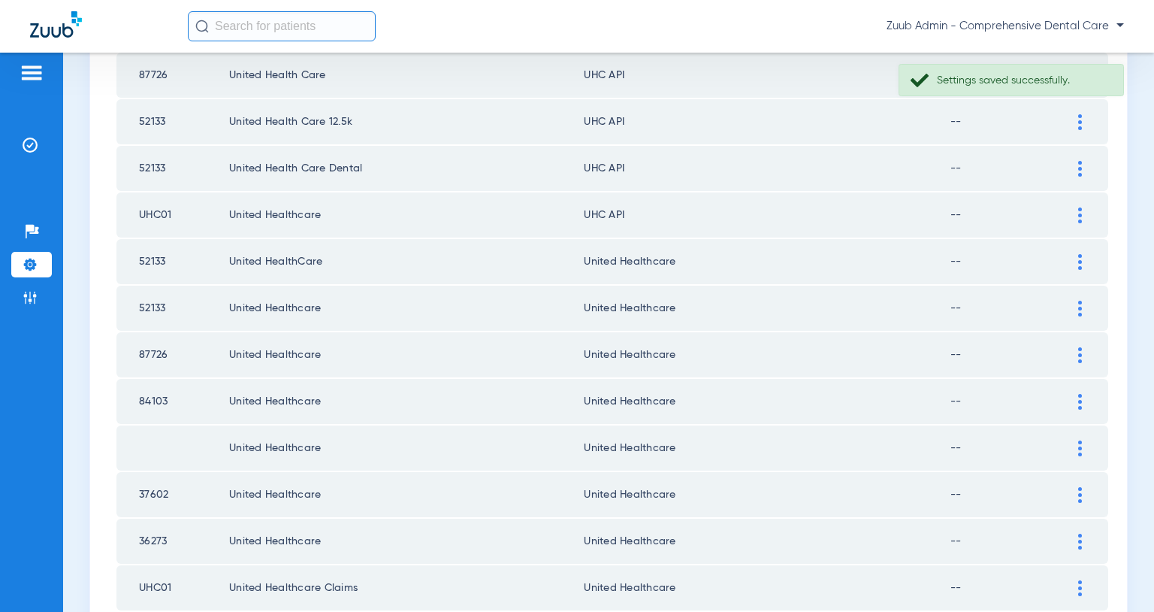
click at [1080, 215] on img at bounding box center [1081, 215] width 4 height 16
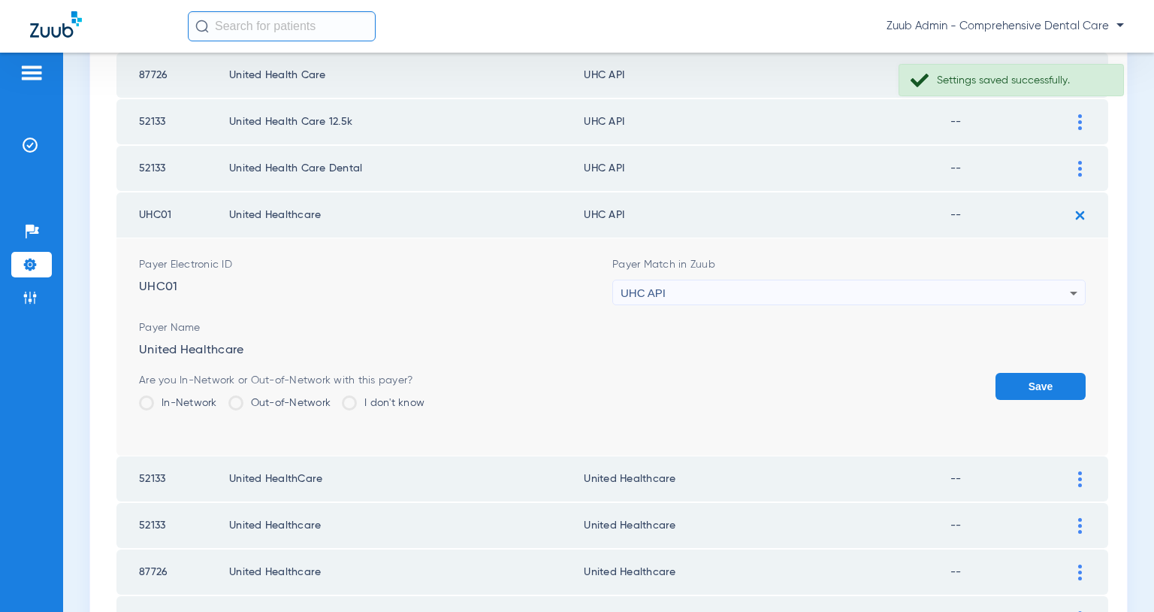
click at [961, 288] on div "UHC API" at bounding box center [845, 293] width 449 height 26
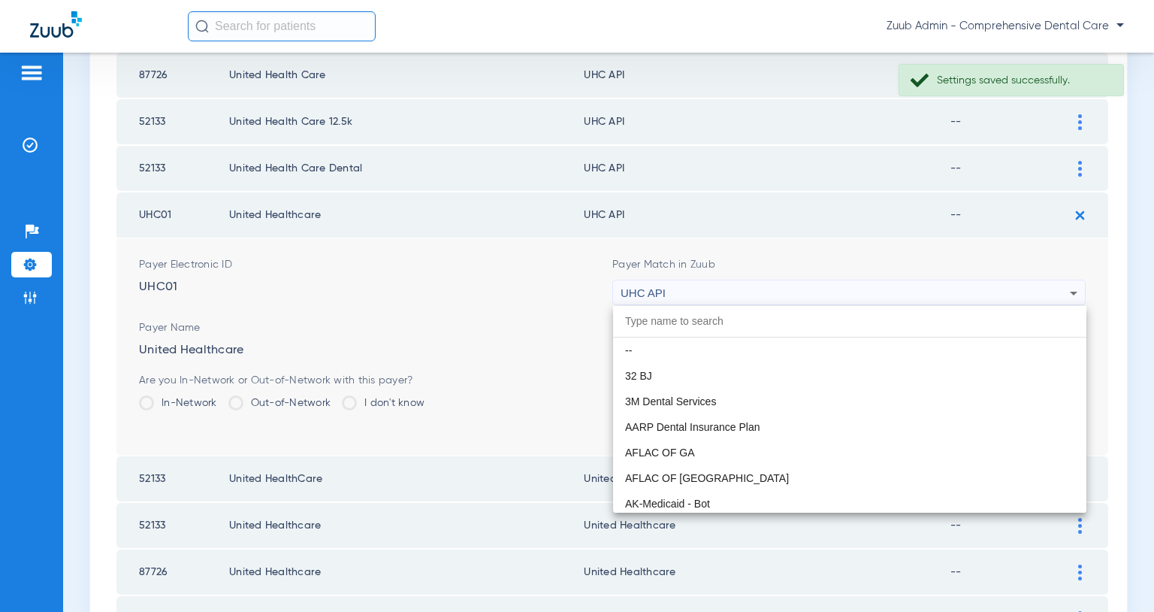
scroll to position [9178, 0]
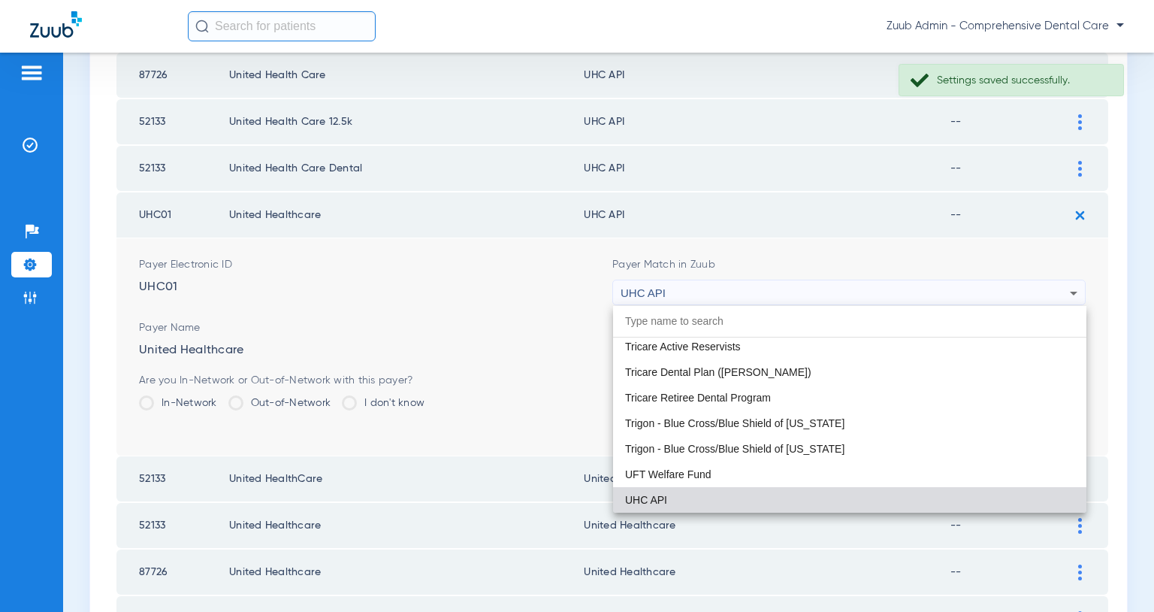
paste input "United Healthcare"
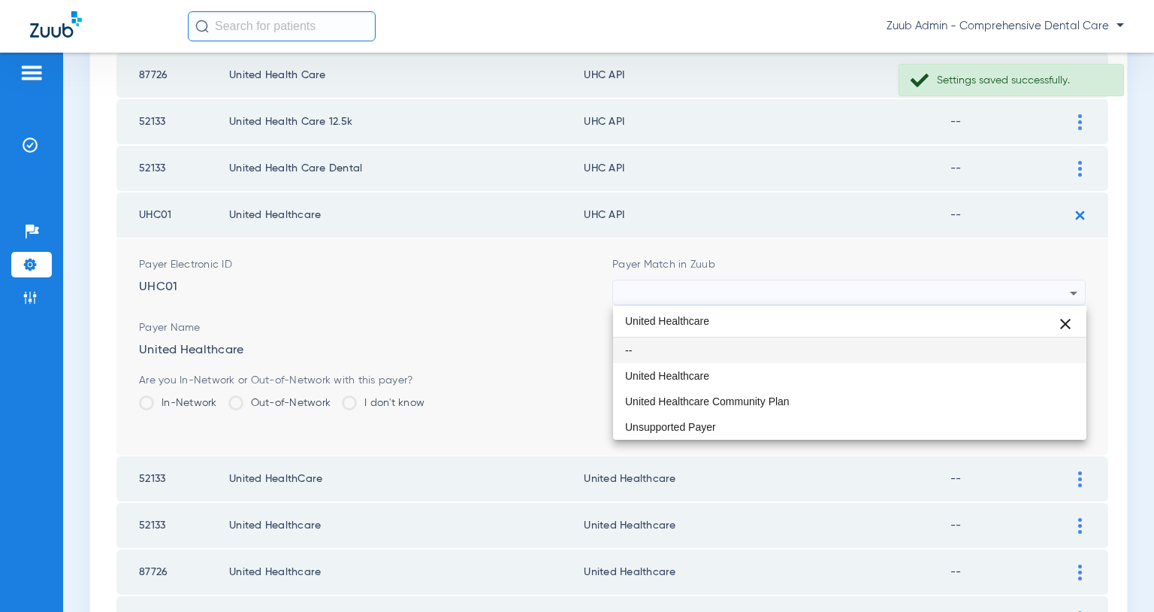
scroll to position [0, 0]
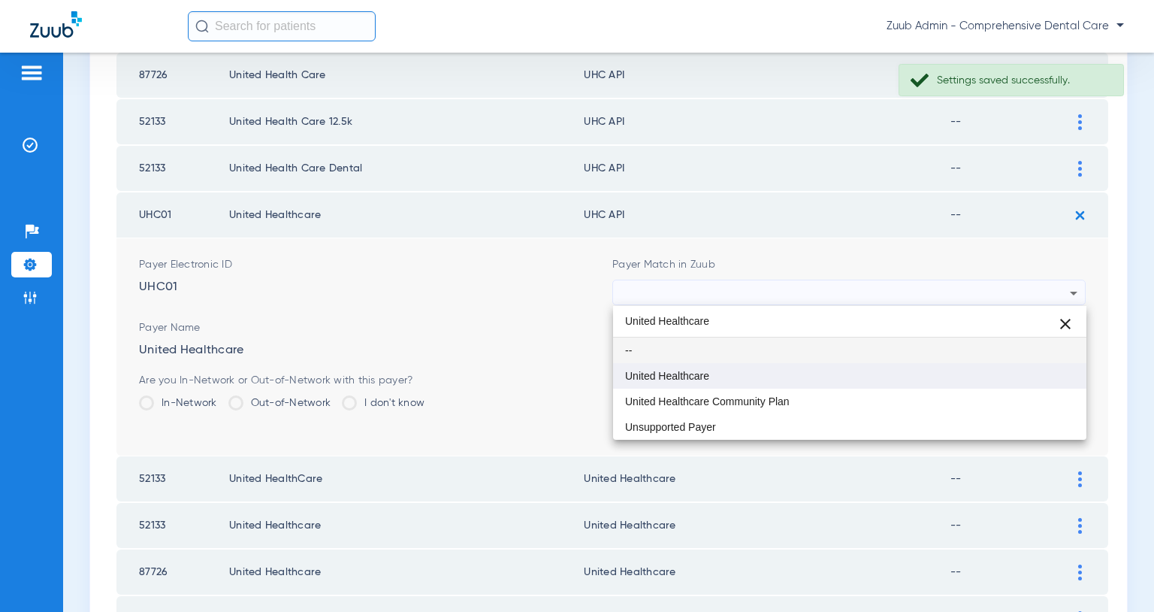
type input "United Healthcare"
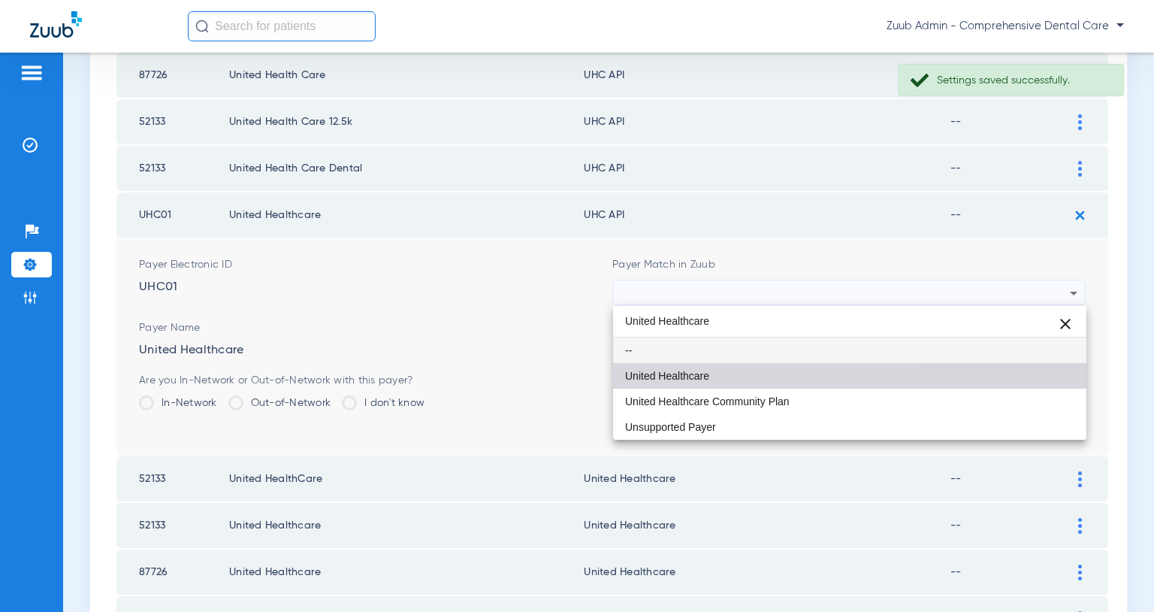
click at [714, 368] on mat-option "United Healthcare" at bounding box center [849, 376] width 473 height 26
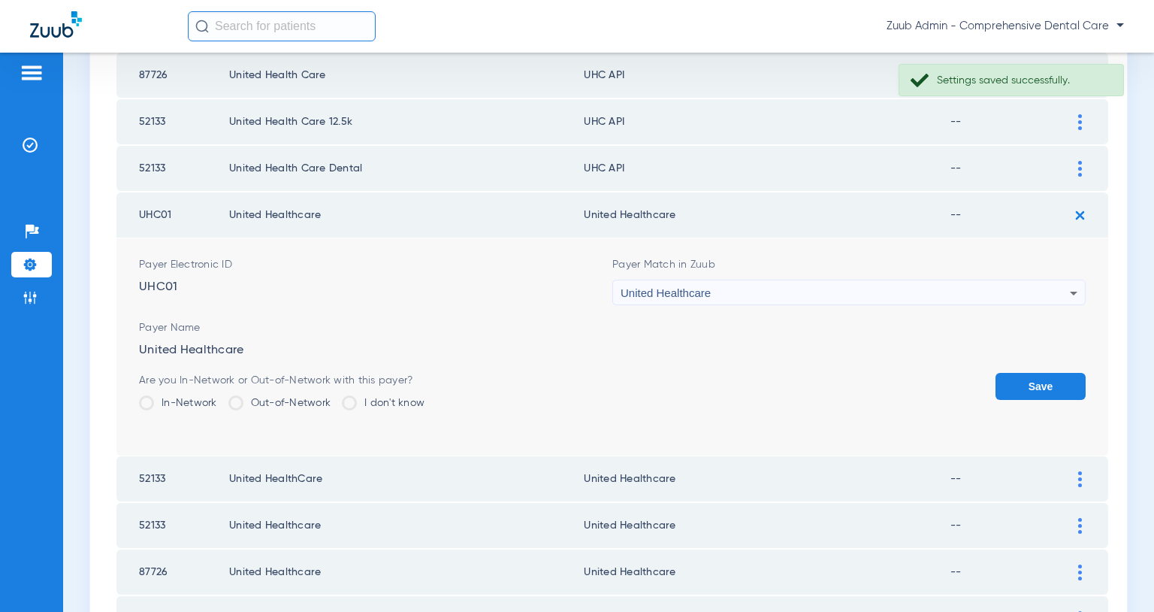
click at [1037, 369] on form "Payer Electronic ID UHC01 Payer Match in Zuub United Healthcare Payer Name Unit…" at bounding box center [612, 346] width 947 height 217
click at [1030, 383] on button "Save" at bounding box center [1041, 386] width 90 height 27
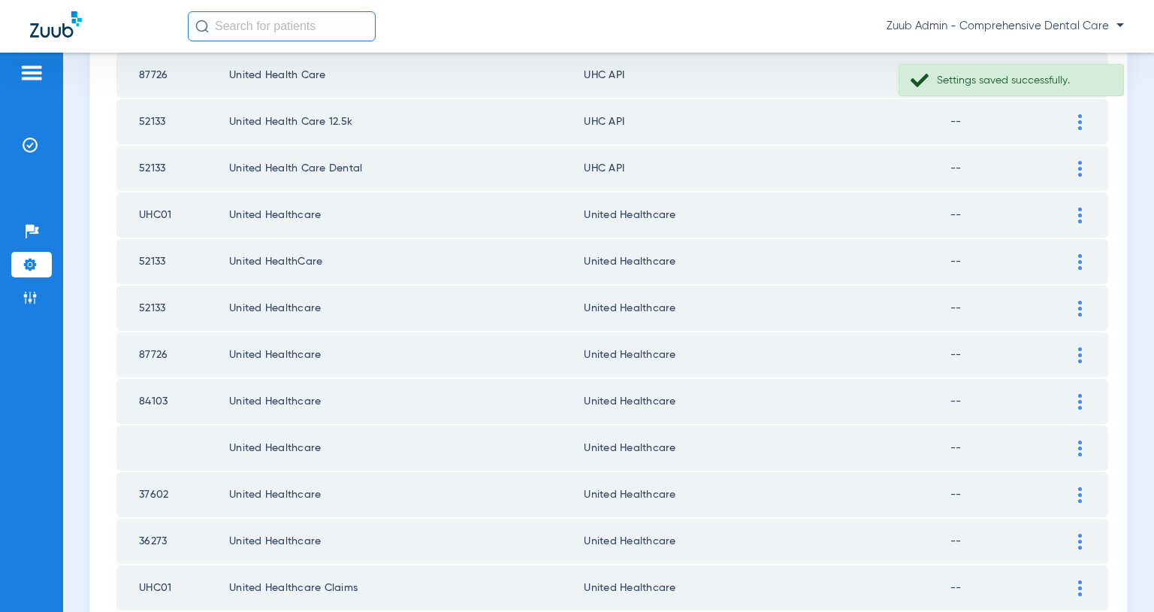
click at [1079, 167] on img at bounding box center [1081, 169] width 4 height 16
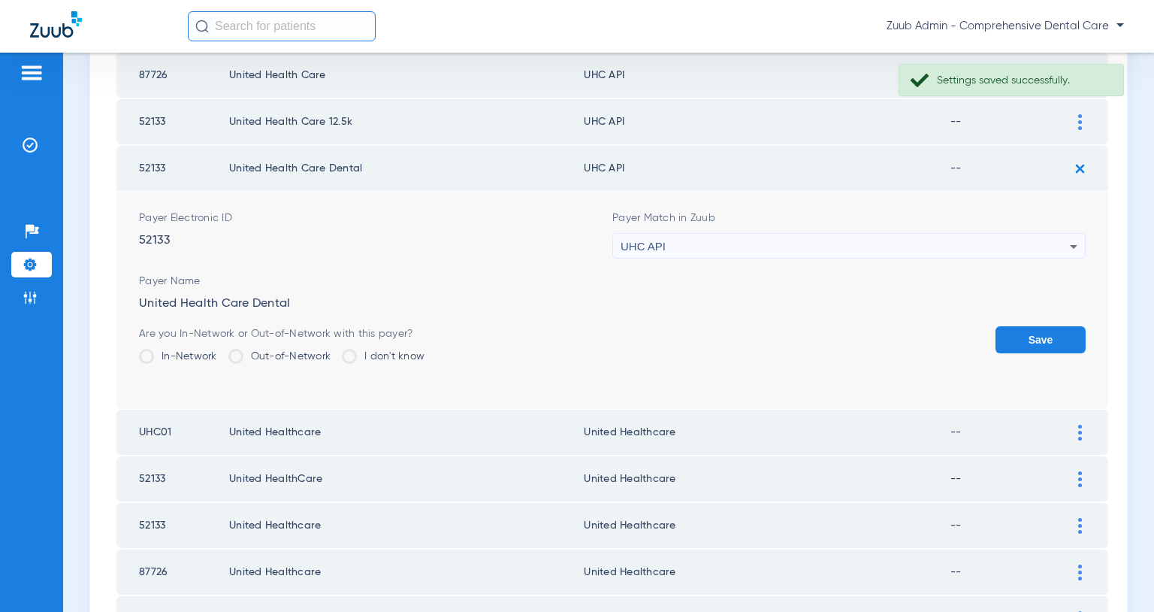
click at [1003, 242] on div "UHC API" at bounding box center [845, 247] width 449 height 26
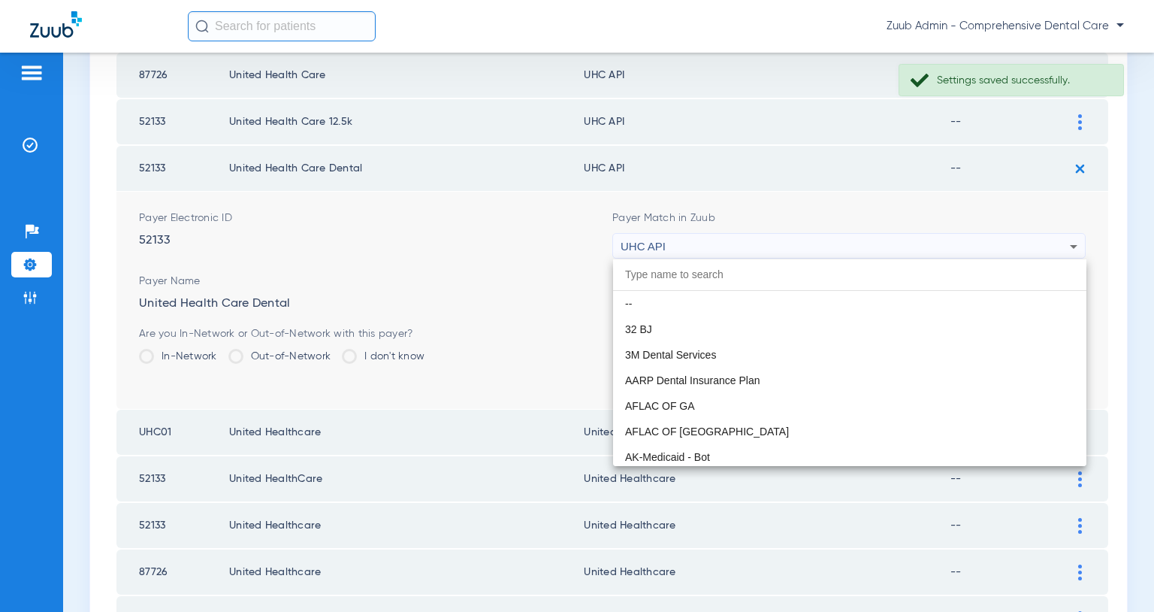
scroll to position [9178, 0]
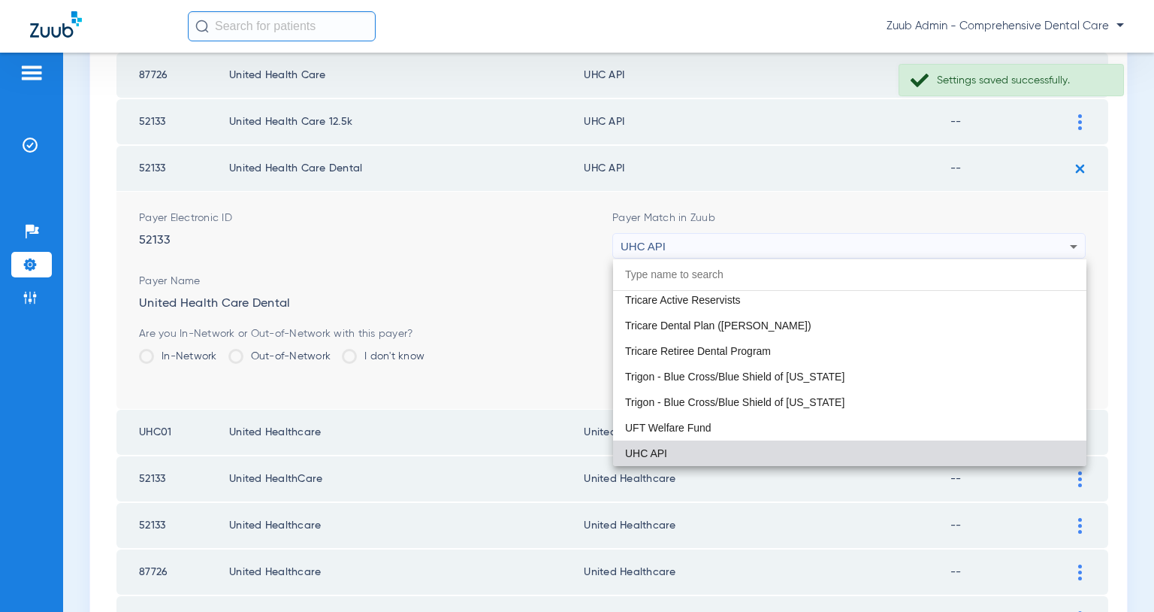
paste input "United Healthcare"
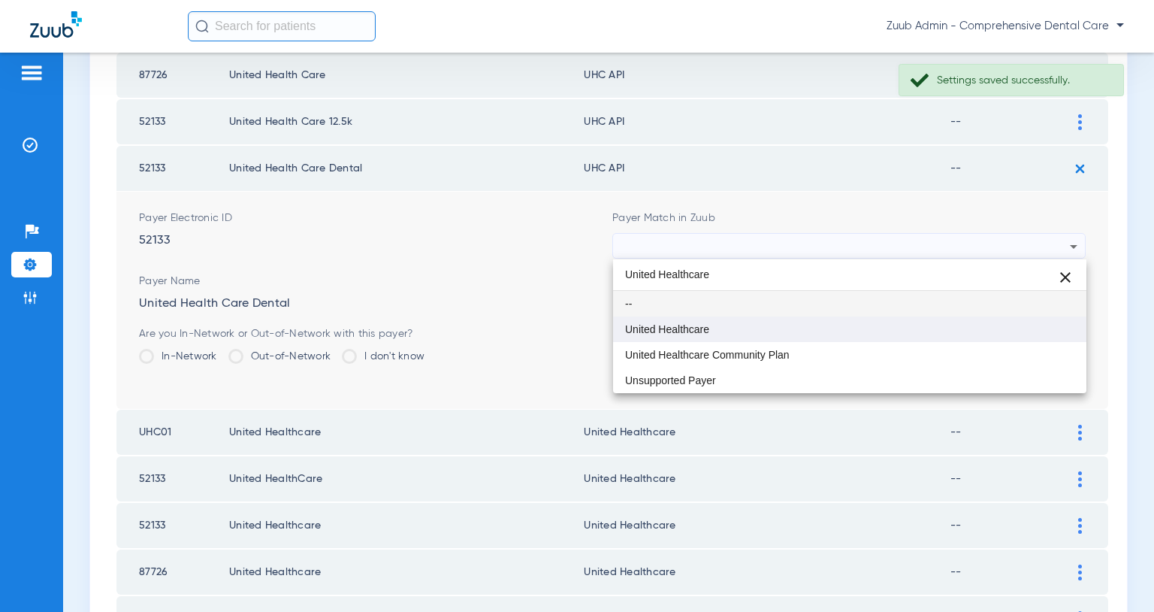
type input "United Healthcare"
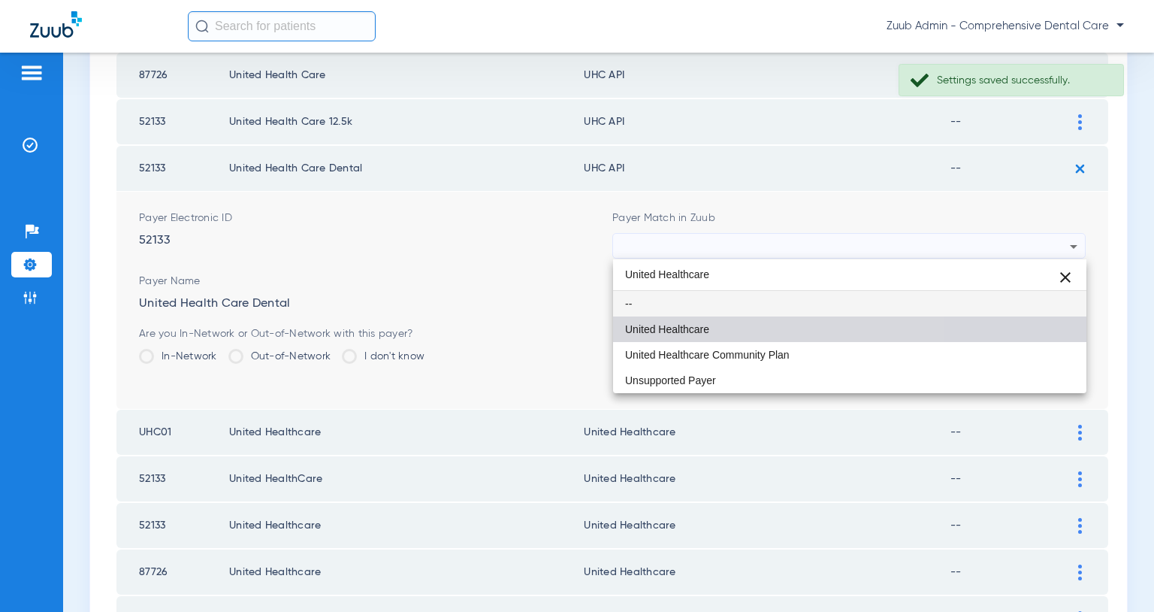
click at [729, 336] on mat-option "United Healthcare" at bounding box center [849, 329] width 473 height 26
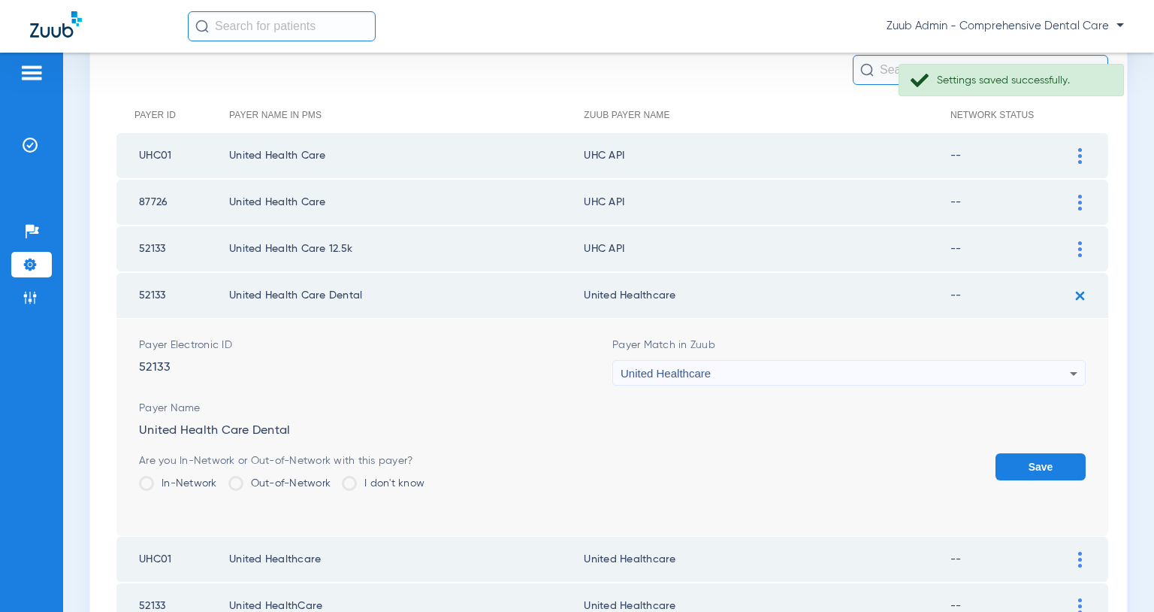
scroll to position [140, 0]
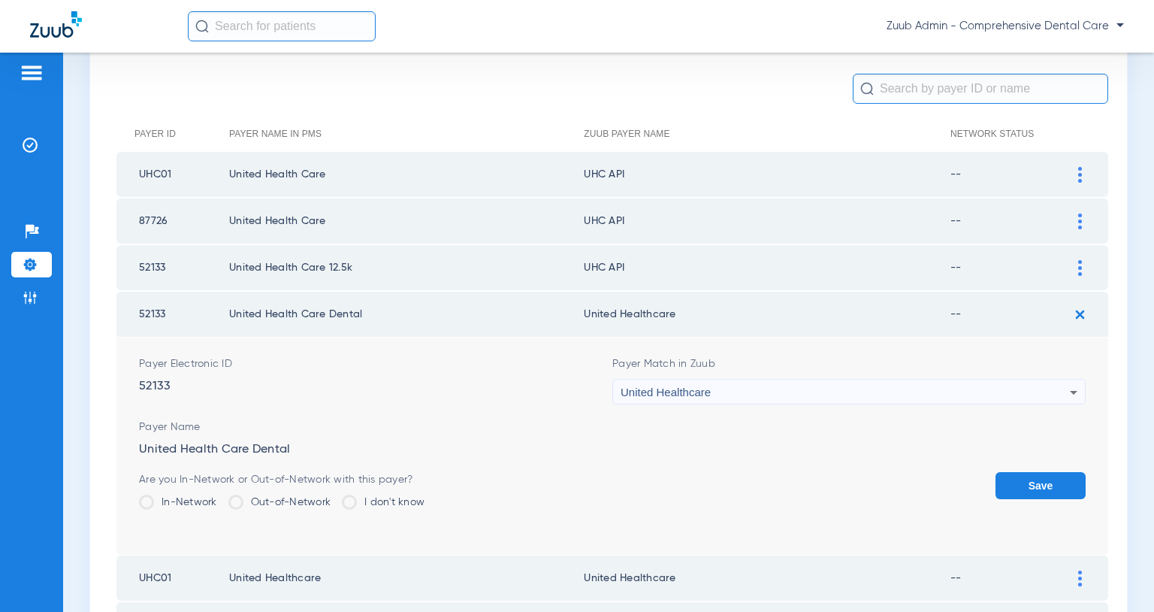
click at [1030, 488] on button "Save" at bounding box center [1041, 485] width 90 height 27
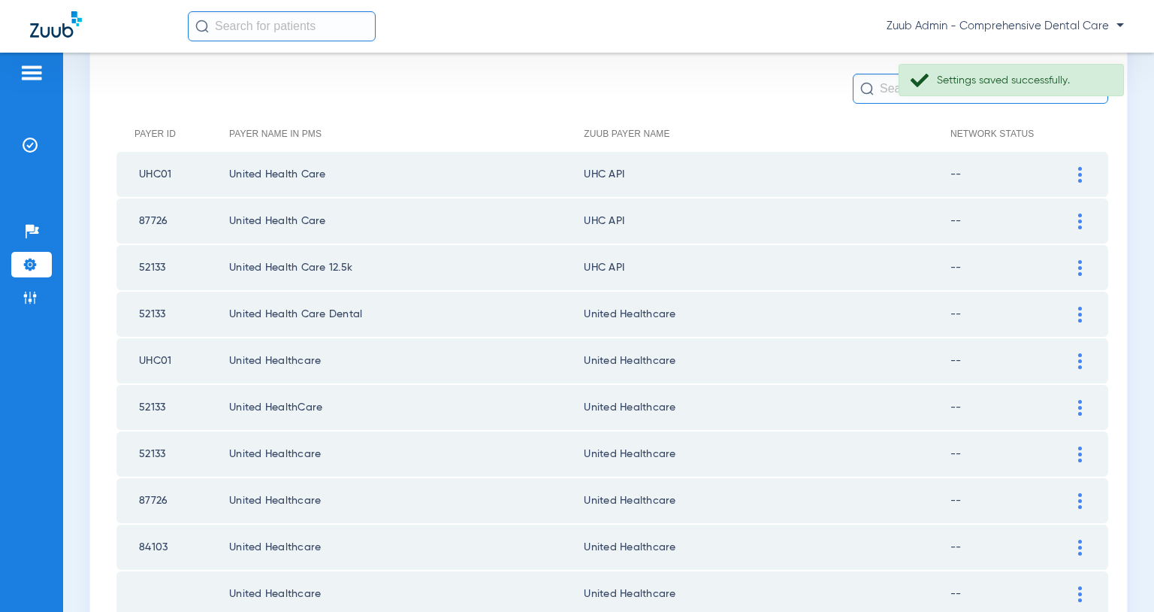
click at [1081, 264] on img at bounding box center [1081, 268] width 4 height 16
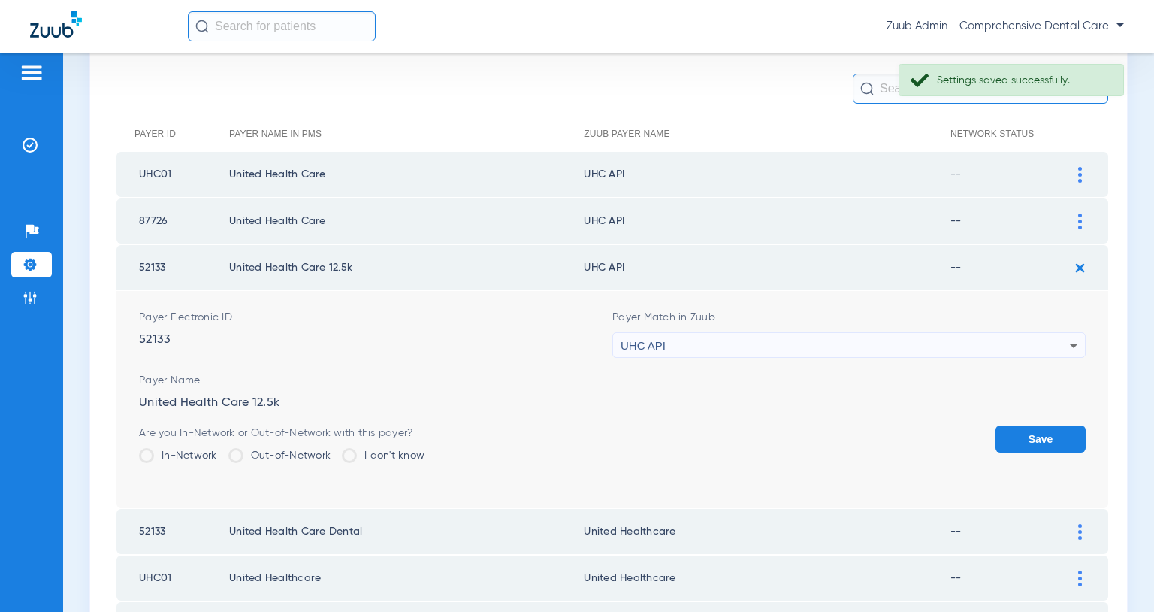
click at [982, 342] on div "UHC API" at bounding box center [845, 346] width 449 height 26
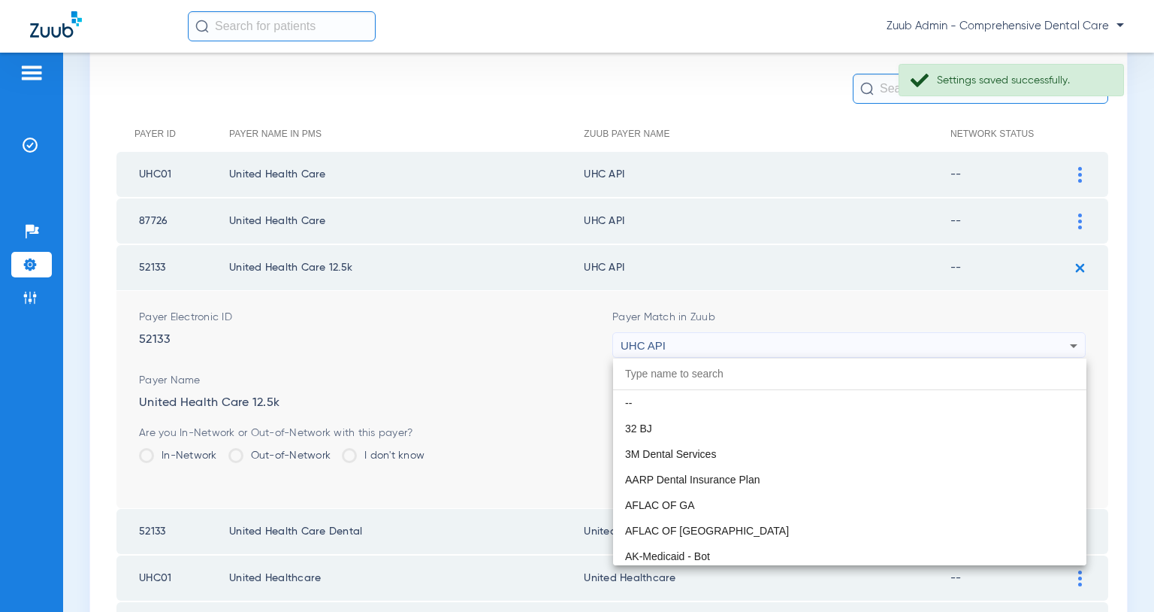
scroll to position [9178, 0]
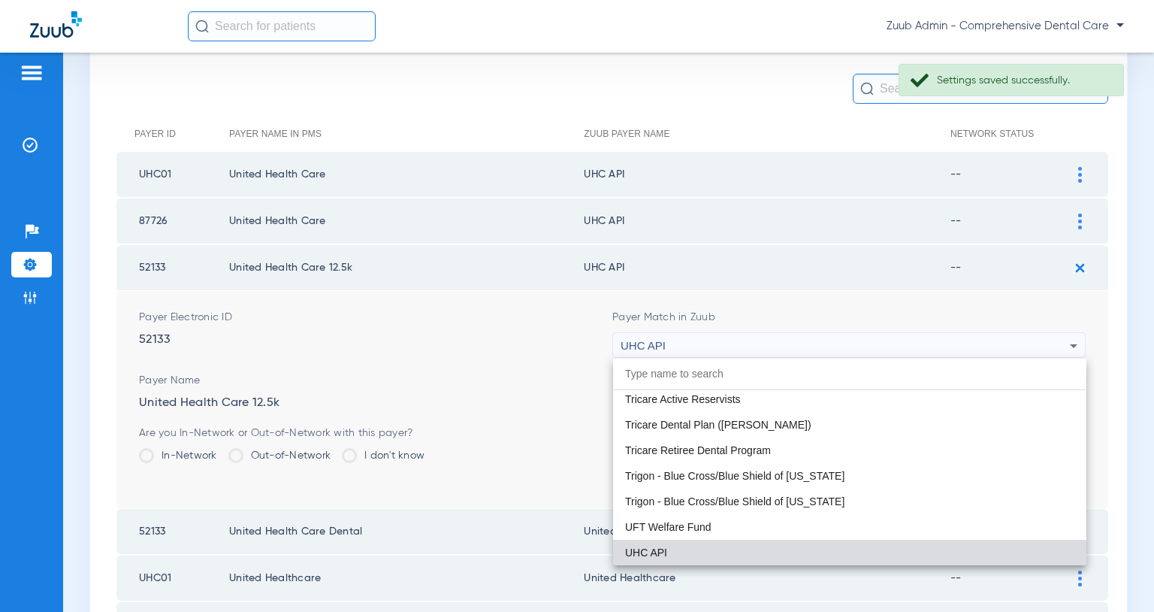
paste input "United Healthcare"
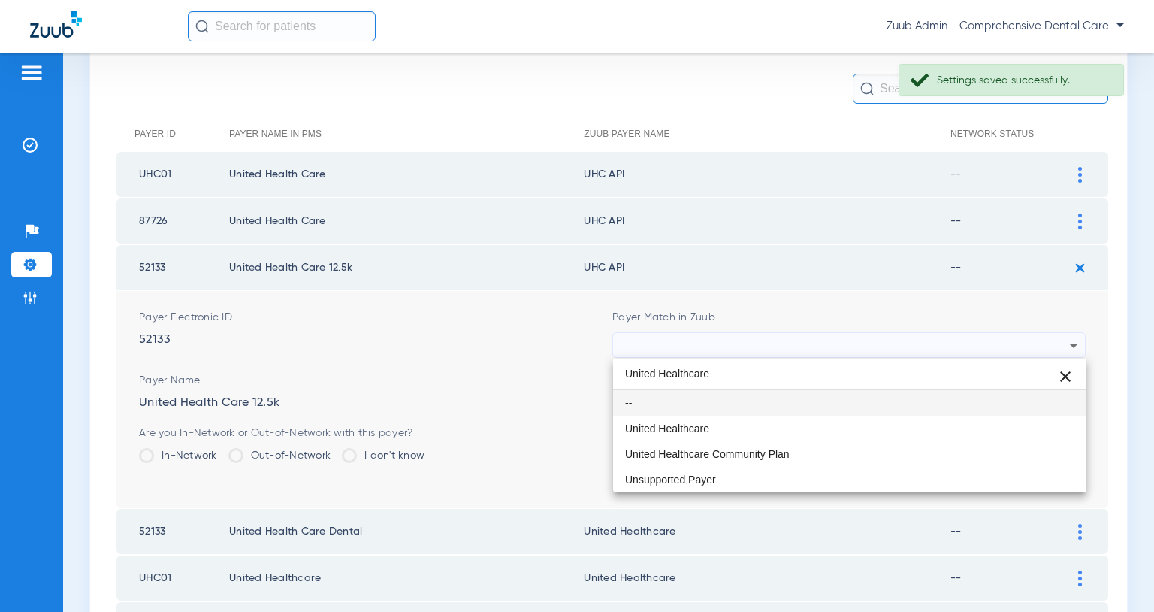
scroll to position [0, 0]
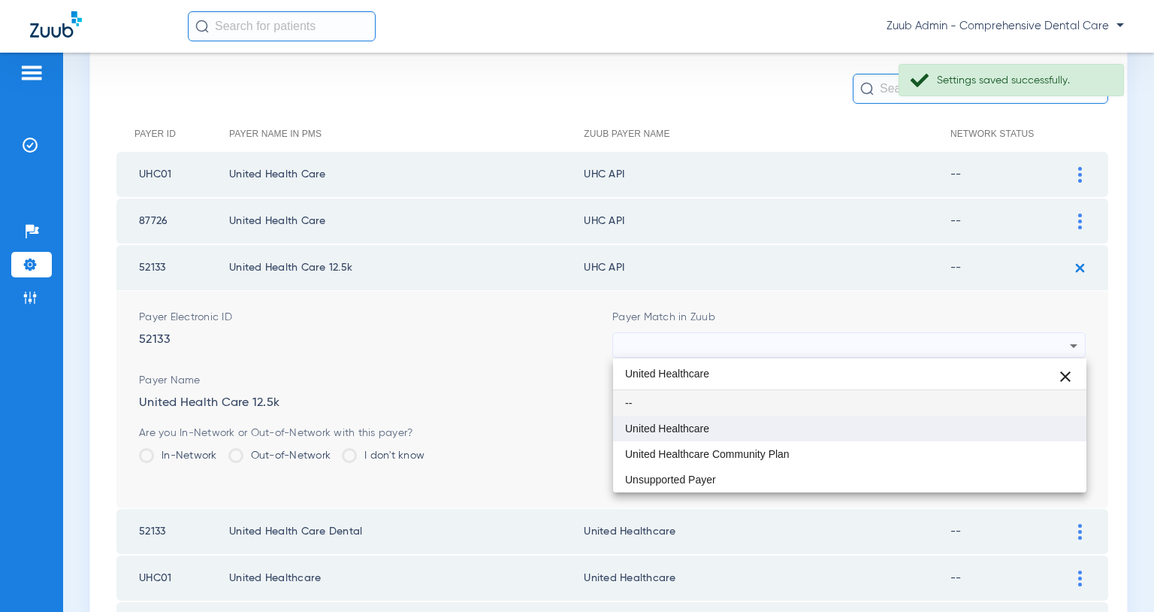
type input "United Healthcare"
click at [718, 434] on mat-option "United Healthcare" at bounding box center [849, 429] width 473 height 26
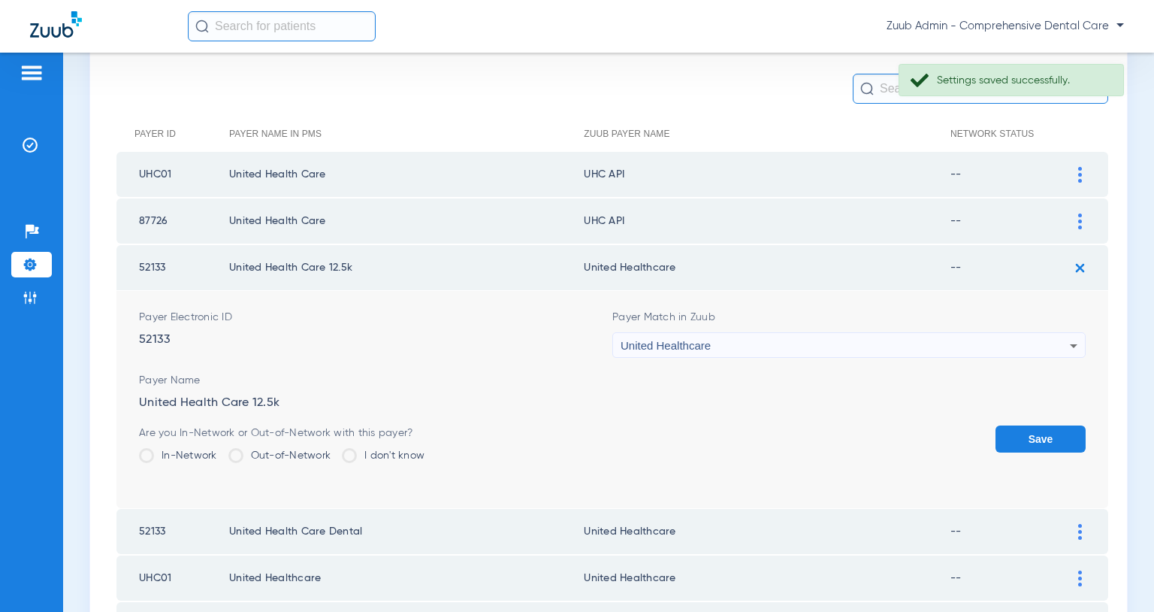
click at [1054, 433] on button "Save" at bounding box center [1041, 438] width 90 height 27
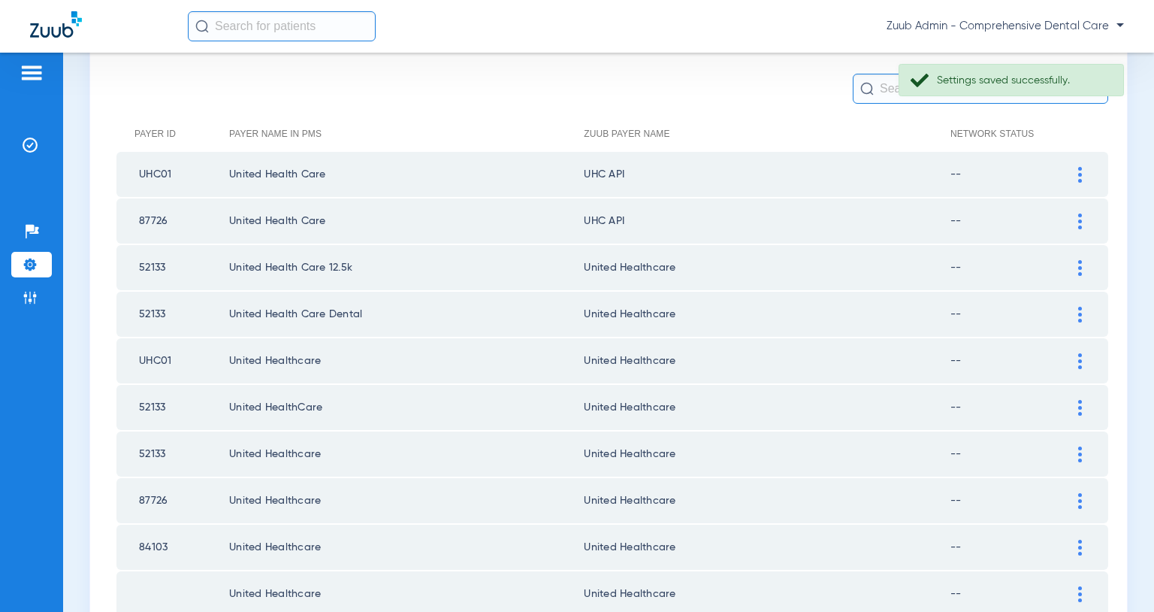
click at [1079, 221] on img at bounding box center [1081, 221] width 4 height 16
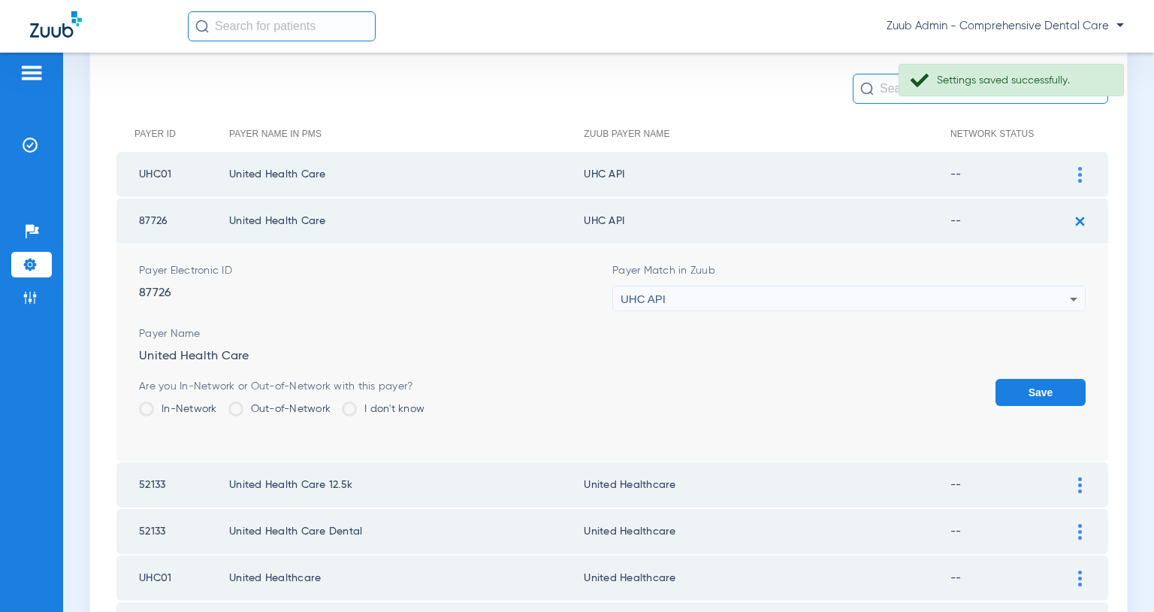
click at [918, 296] on div "UHC API" at bounding box center [845, 299] width 449 height 26
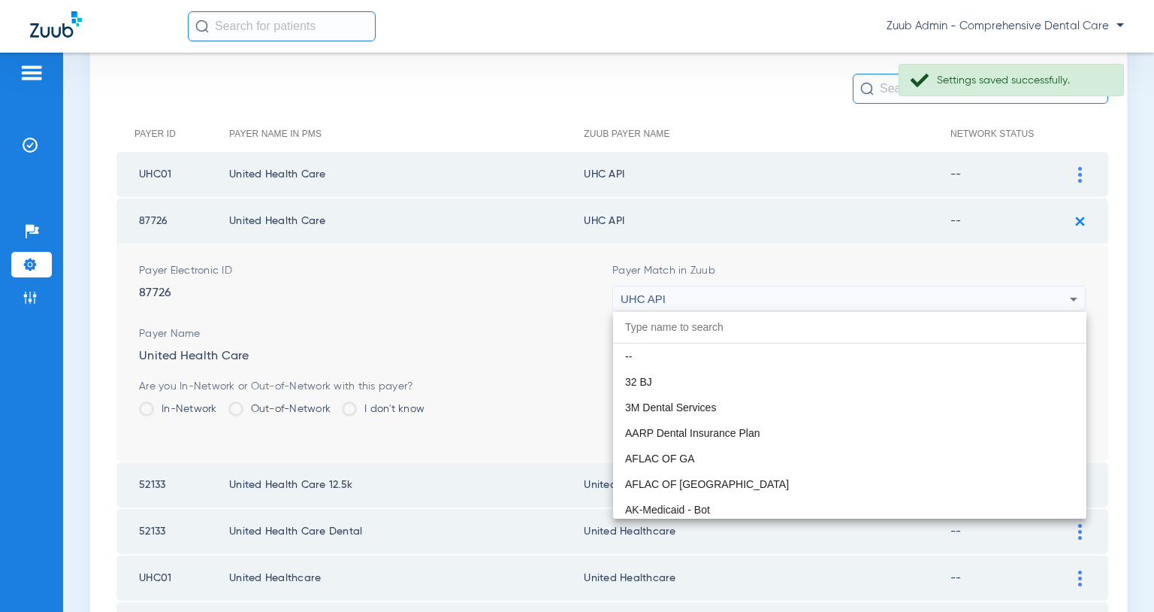
paste input "United Healthcare"
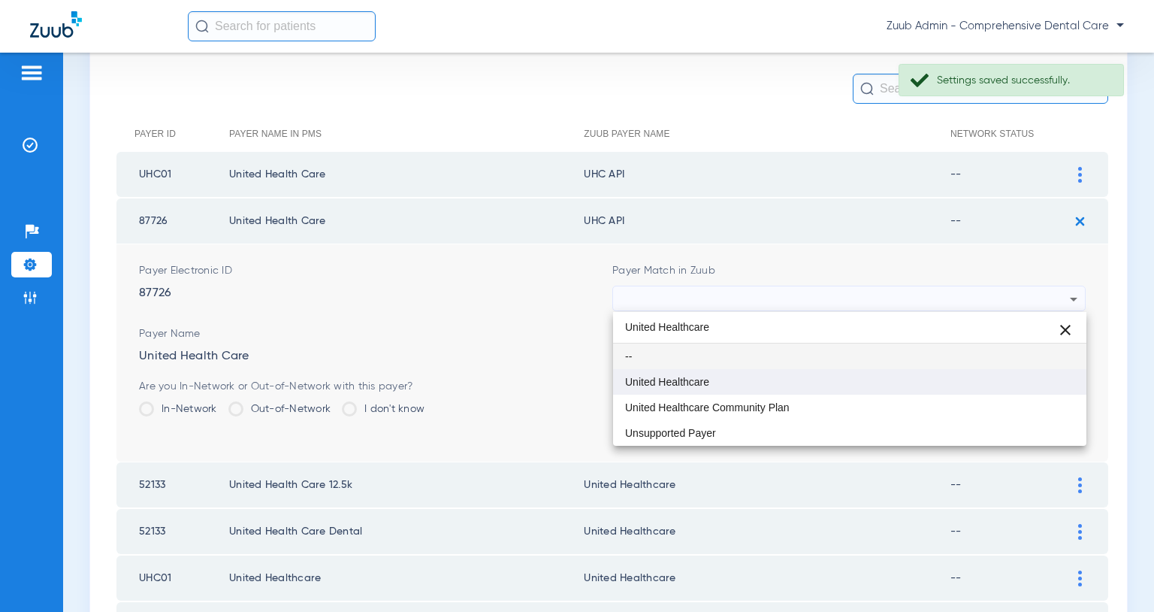
type input "United Healthcare"
click at [745, 378] on mat-option "United Healthcare" at bounding box center [849, 382] width 473 height 26
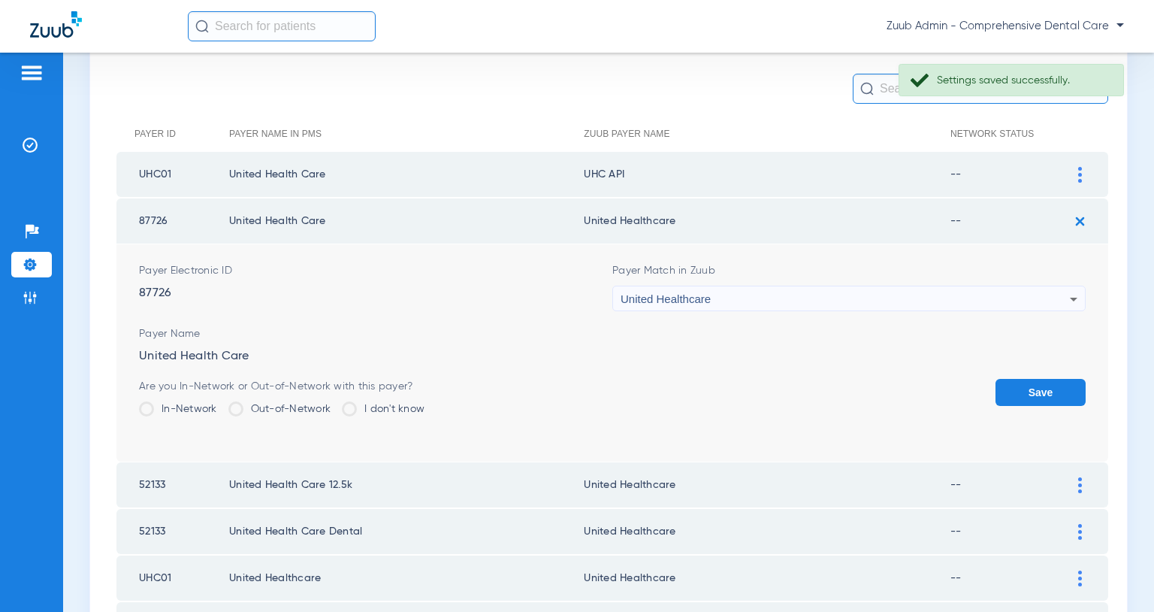
click at [1036, 387] on button "Save" at bounding box center [1041, 392] width 90 height 27
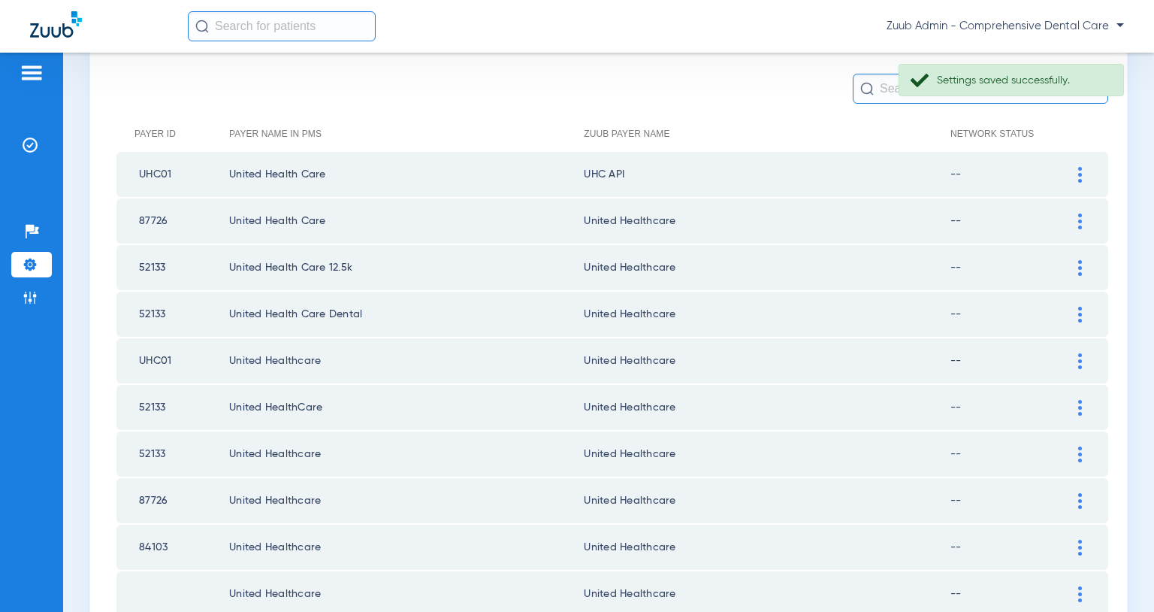
click at [1079, 173] on img at bounding box center [1081, 175] width 4 height 16
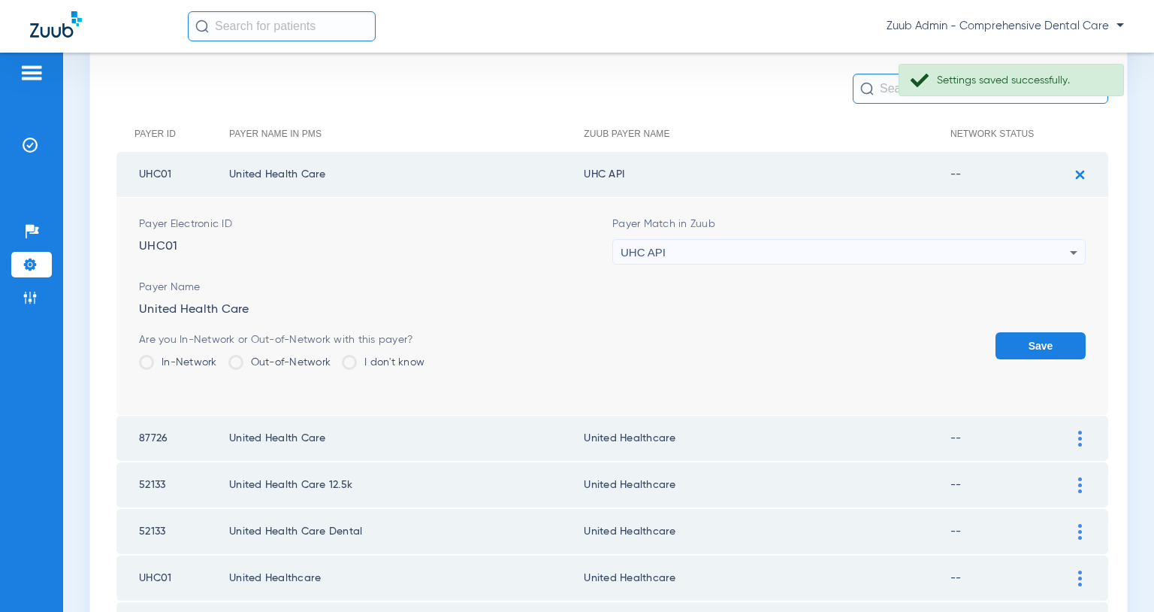
click at [907, 247] on div "UHC API" at bounding box center [845, 253] width 449 height 26
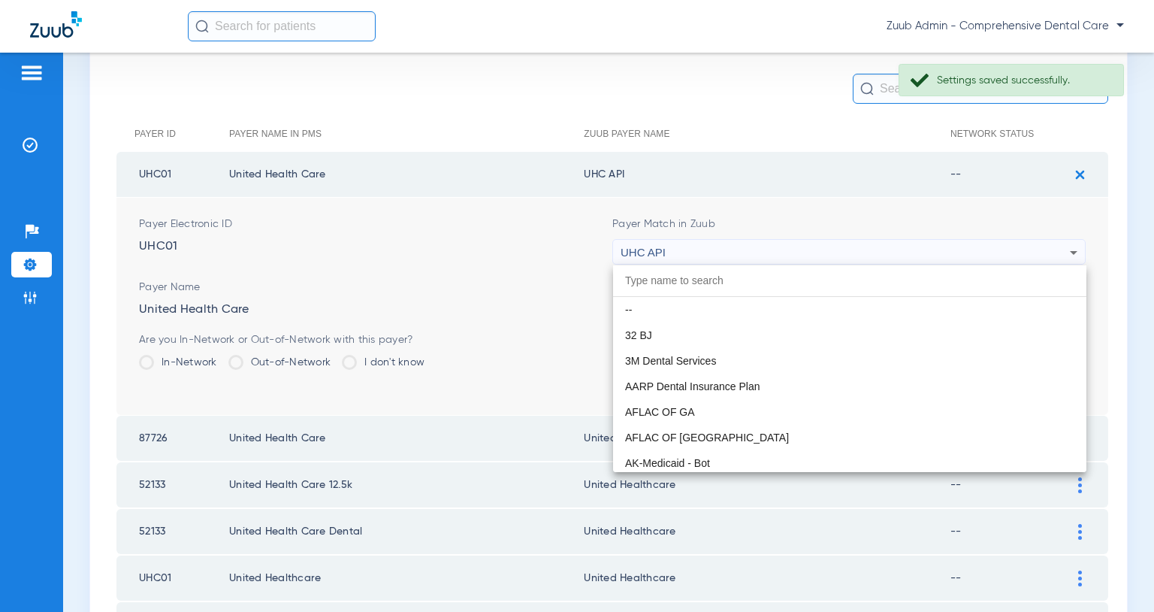
scroll to position [9178, 0]
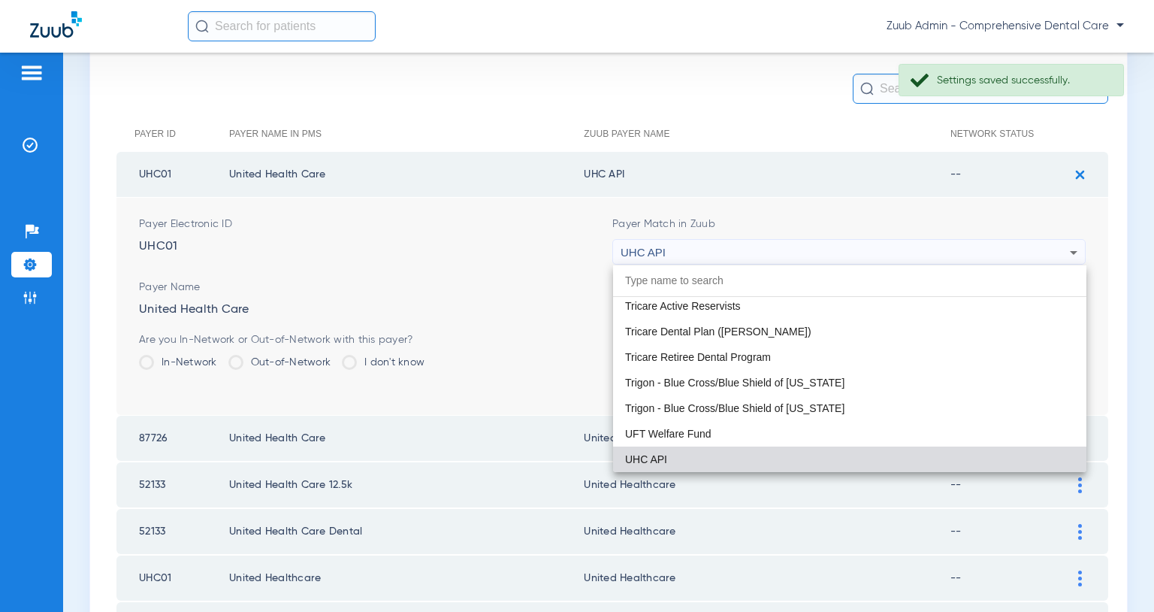
paste input "United Healthcare"
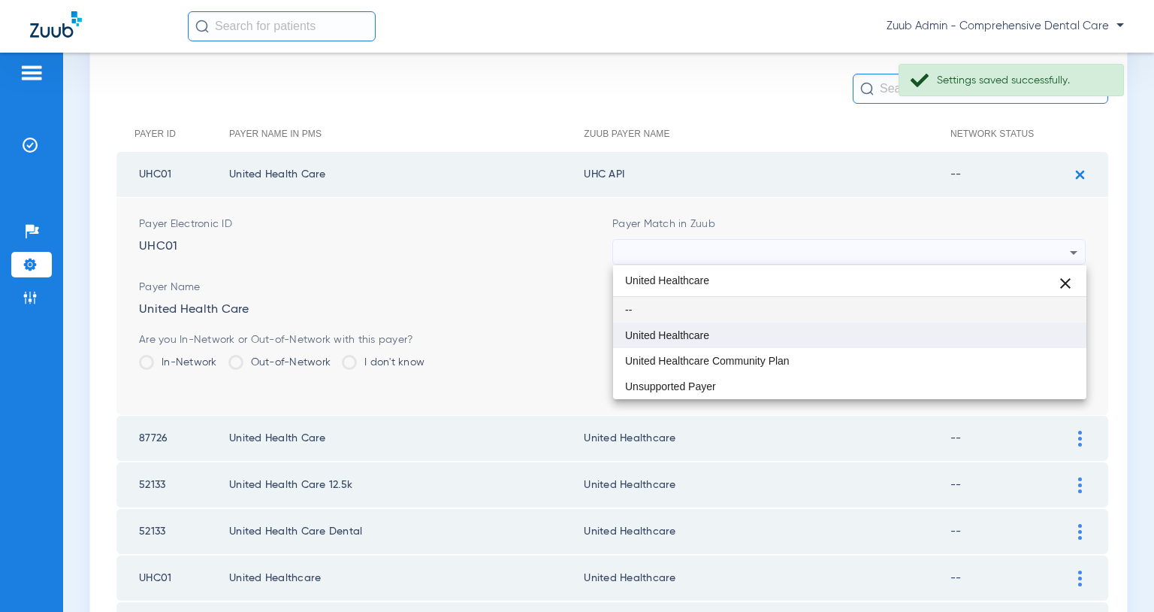
type input "United Healthcare"
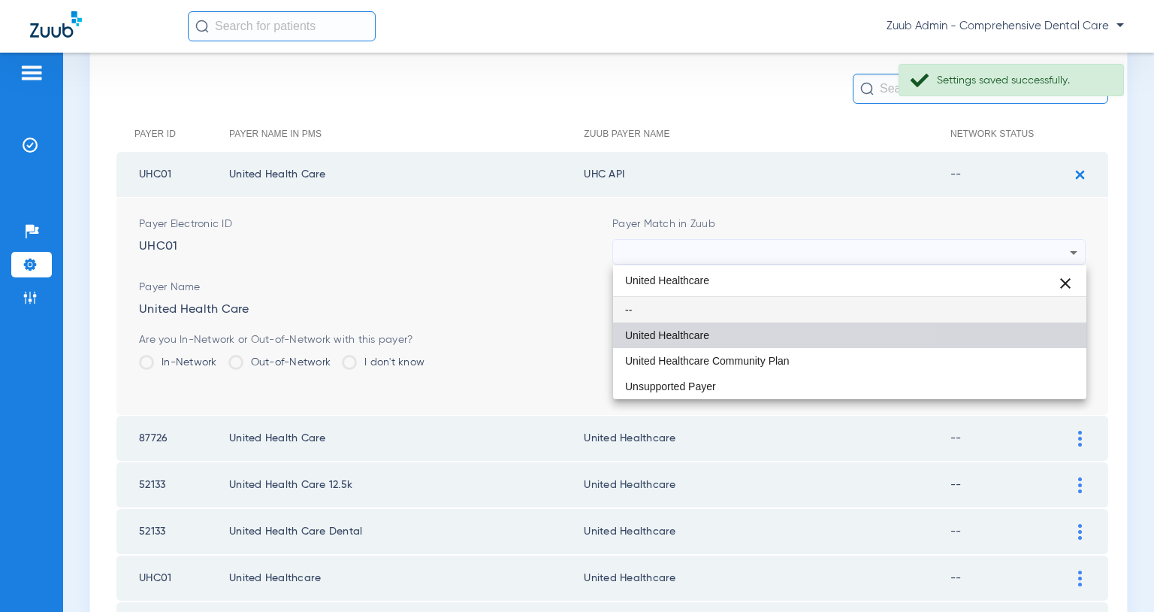
click at [725, 329] on mat-option "United Healthcare" at bounding box center [849, 335] width 473 height 26
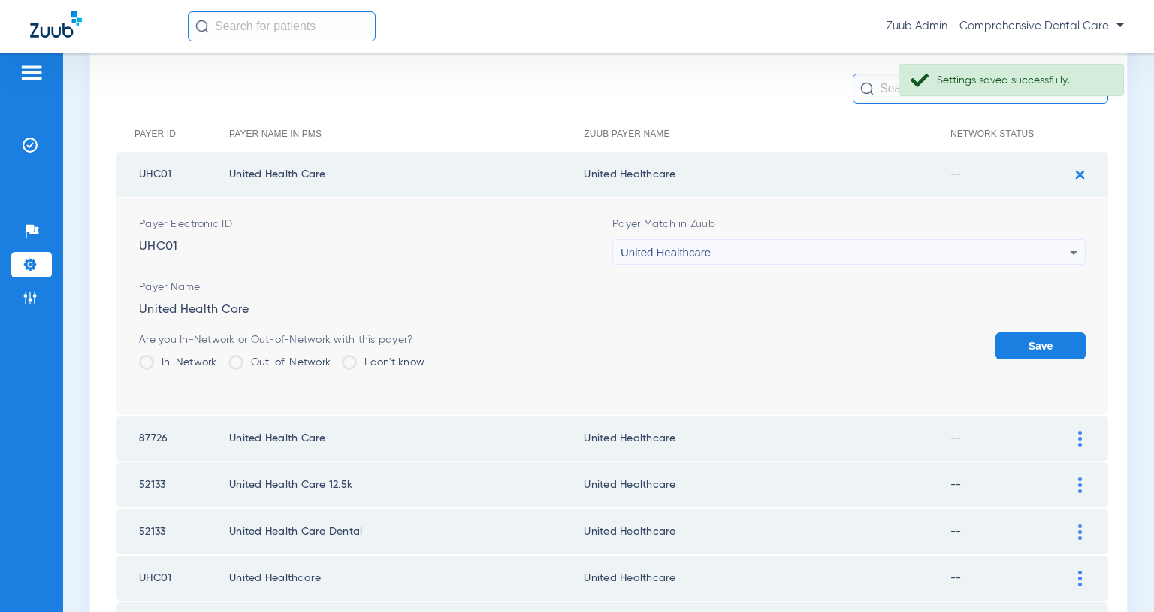
click at [1034, 353] on button "Save" at bounding box center [1041, 345] width 90 height 27
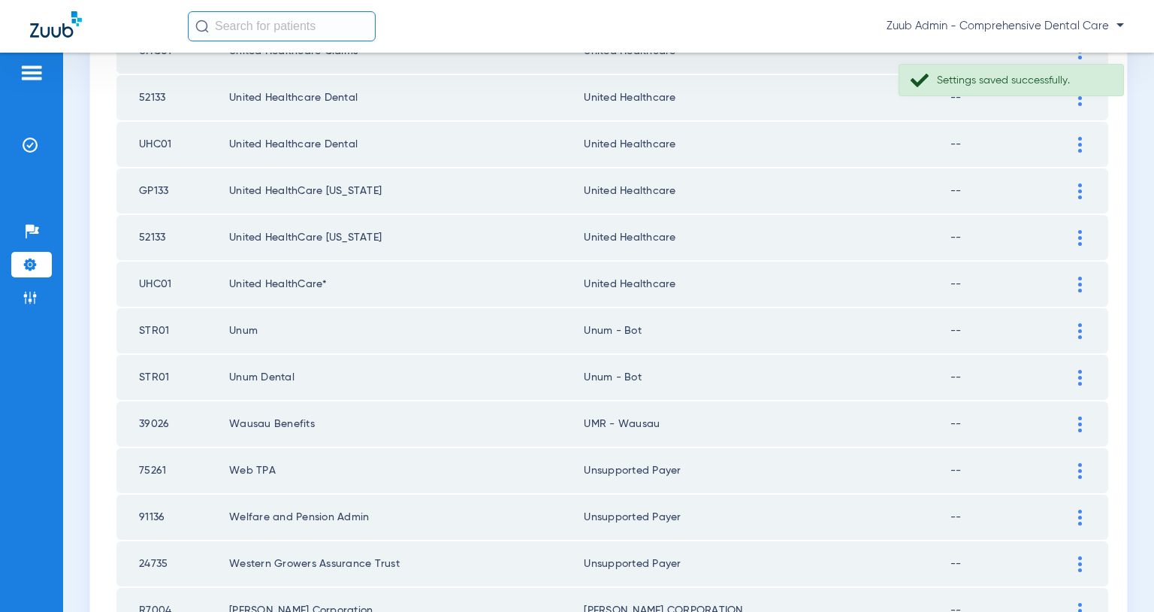
scroll to position [1142, 0]
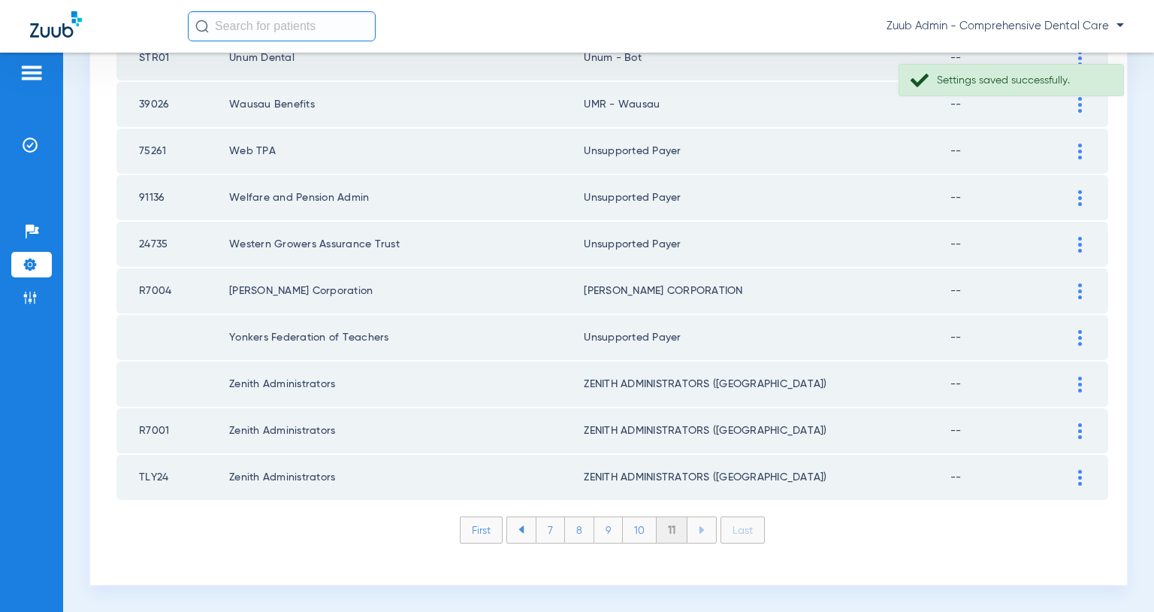
click at [639, 531] on li "10" at bounding box center [640, 530] width 34 height 26
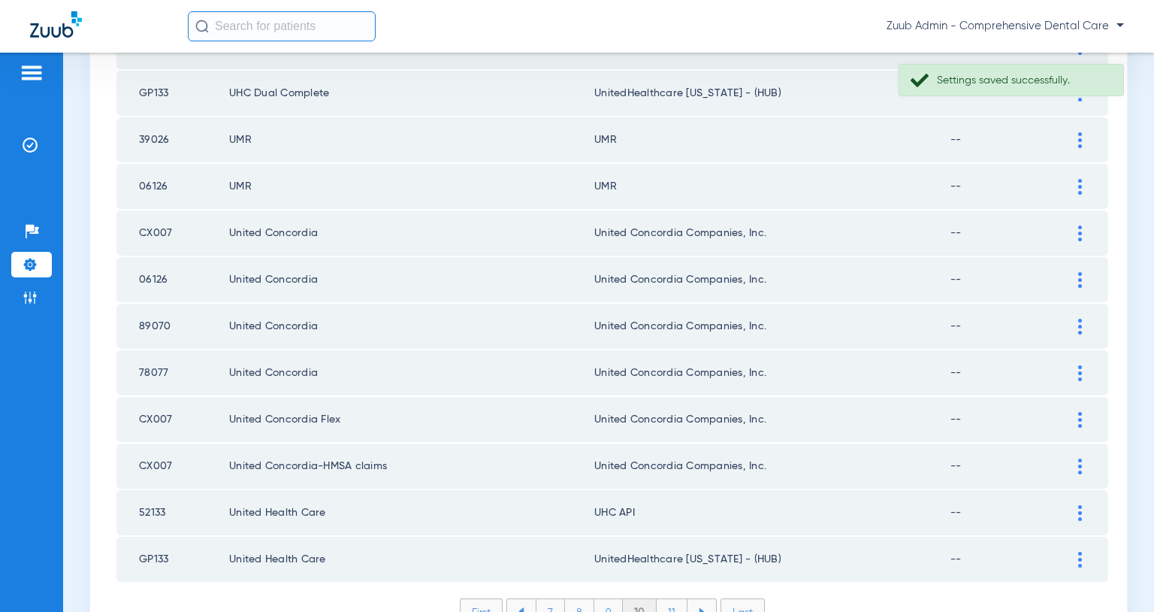
scroll to position [2120, 0]
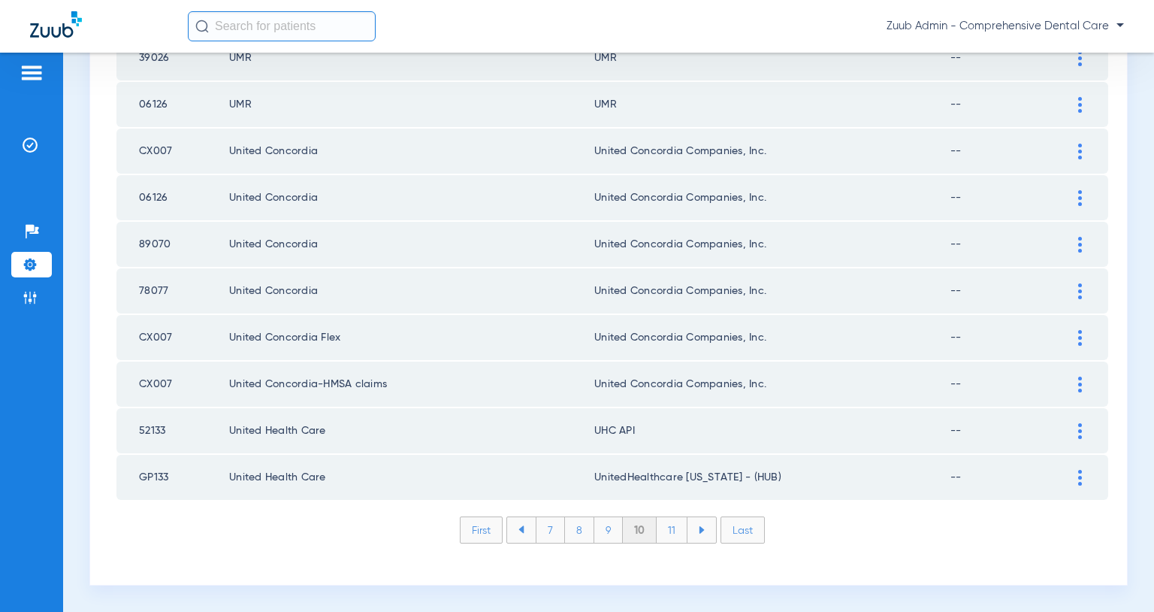
click at [671, 531] on li "11" at bounding box center [672, 530] width 31 height 26
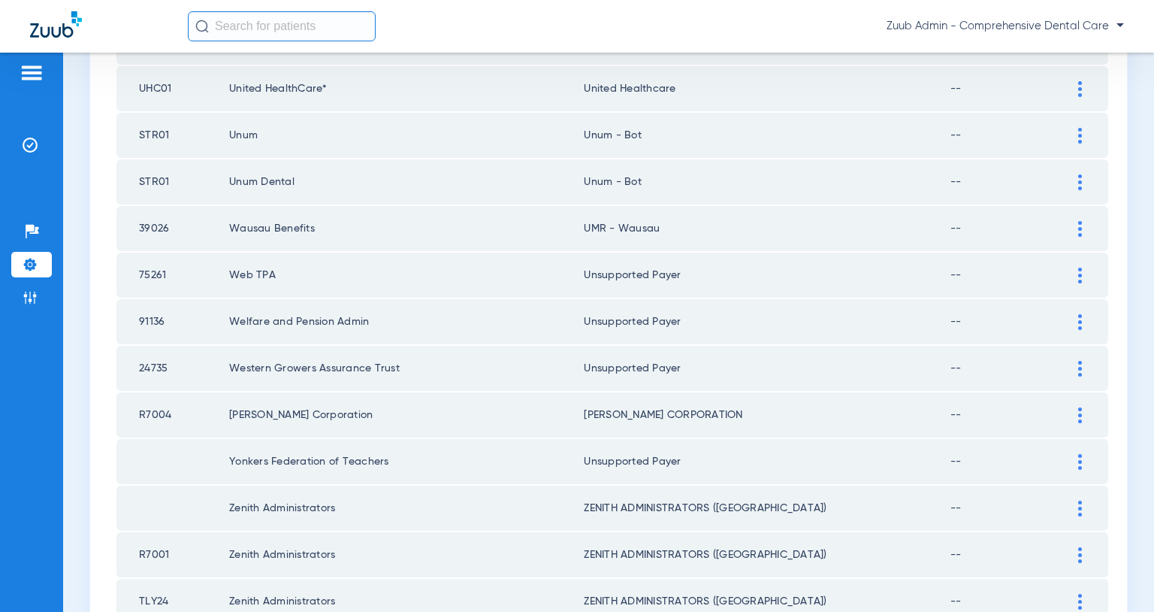
scroll to position [1142, 0]
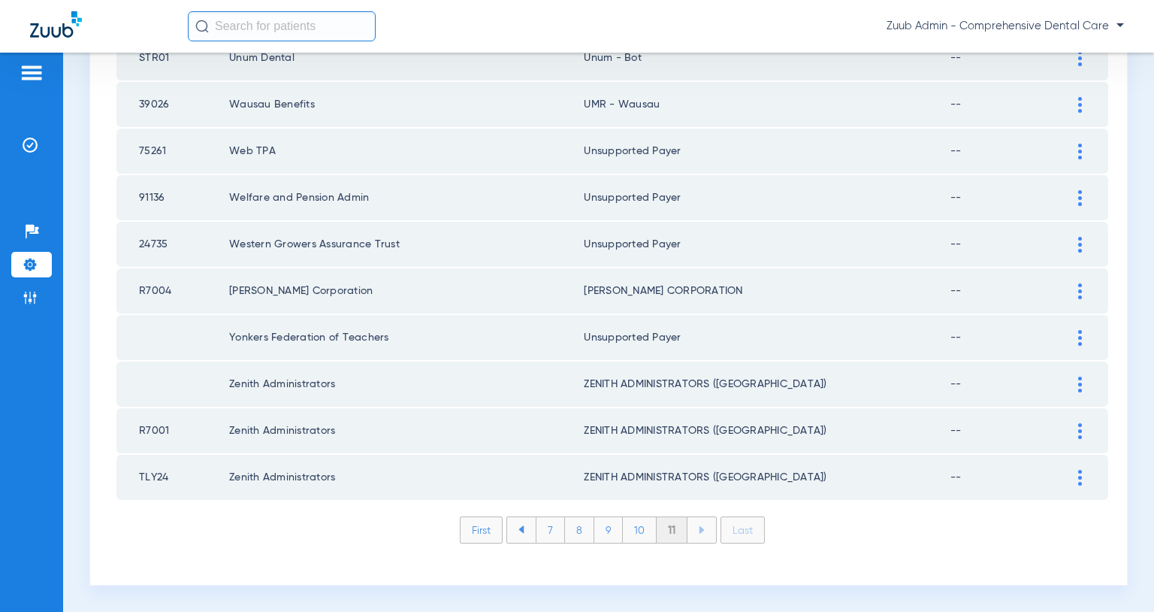
click at [640, 531] on li "10" at bounding box center [640, 530] width 34 height 26
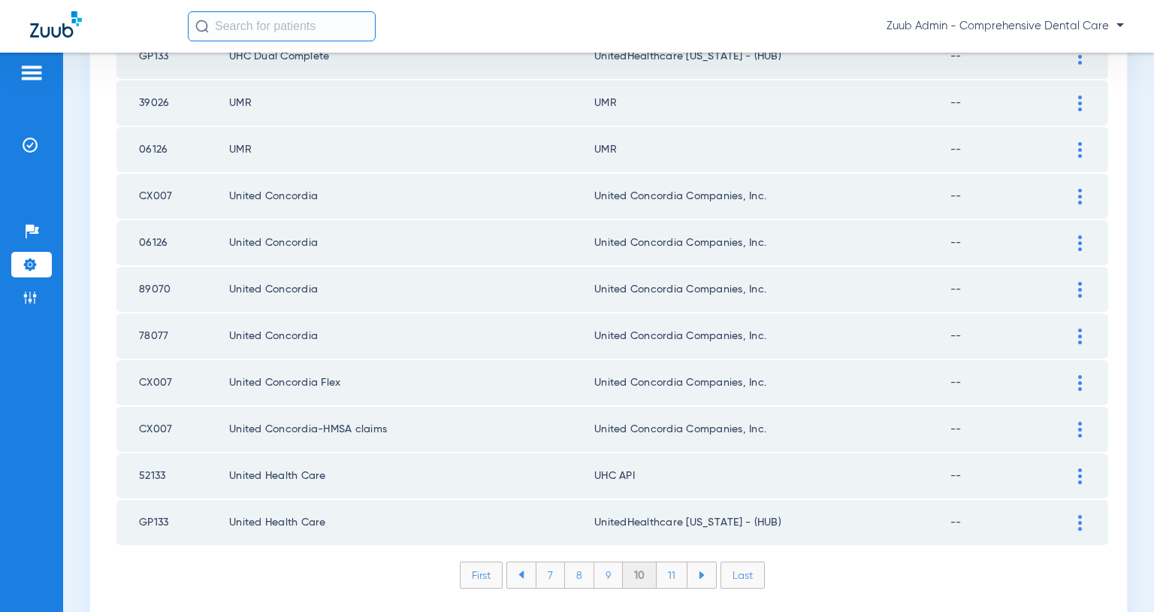
scroll to position [2084, 0]
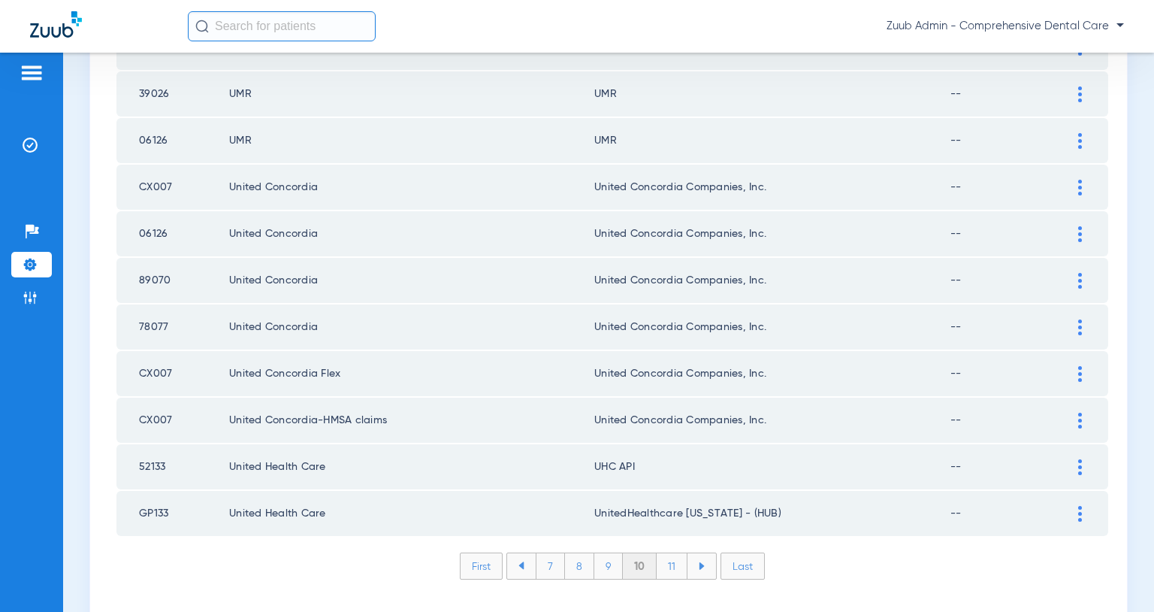
click at [1079, 470] on img at bounding box center [1081, 467] width 4 height 16
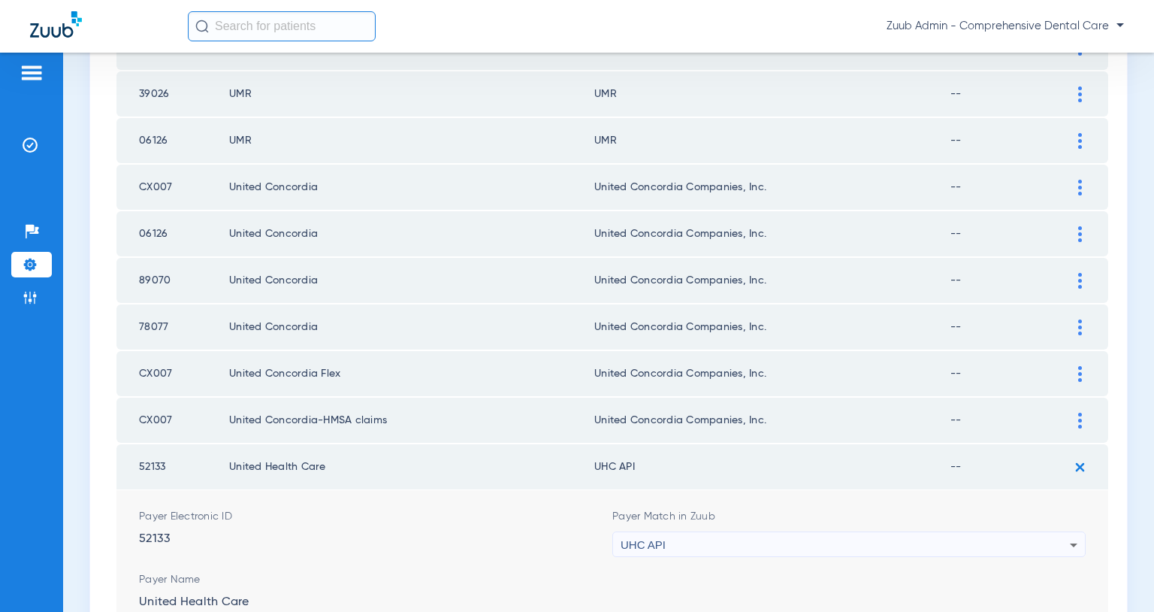
click at [962, 551] on div "UHC API" at bounding box center [845, 545] width 449 height 26
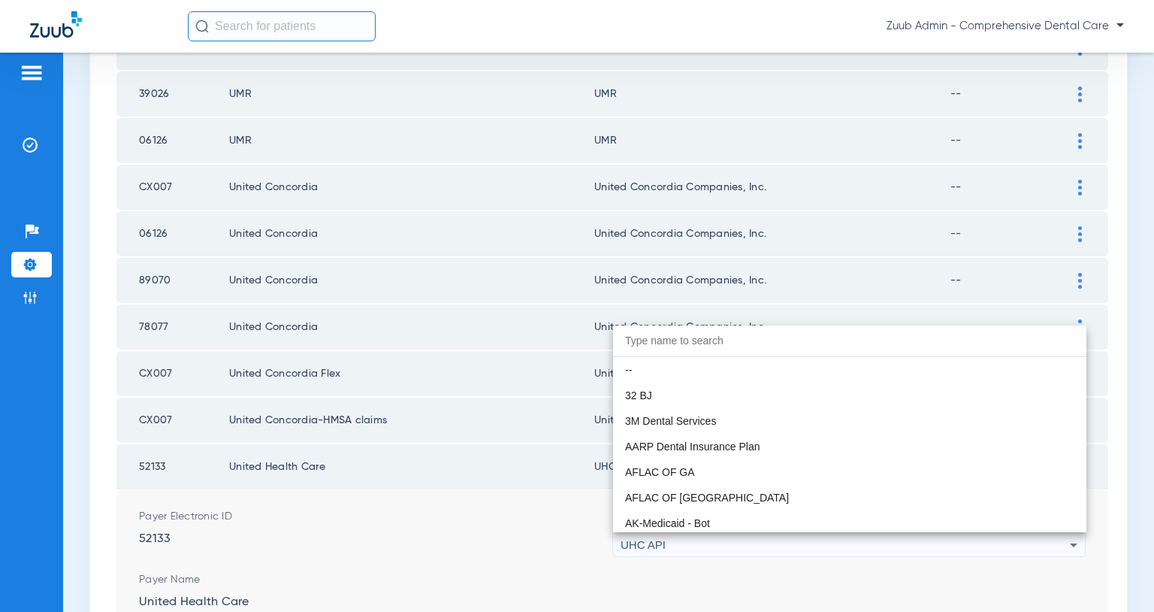
scroll to position [9178, 0]
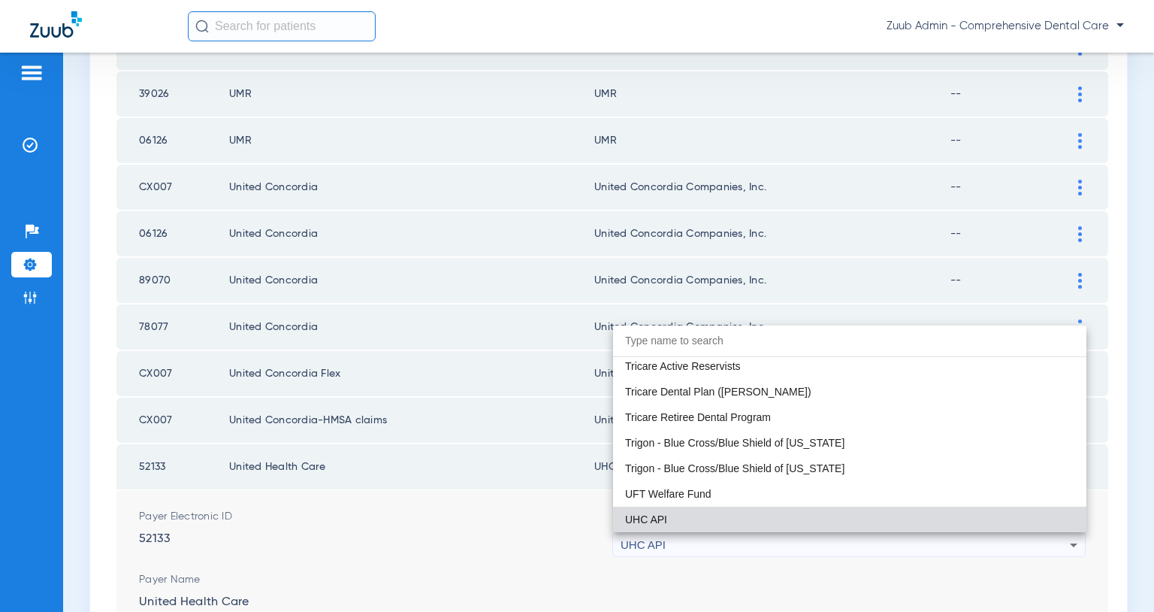
paste input "United Healthcare"
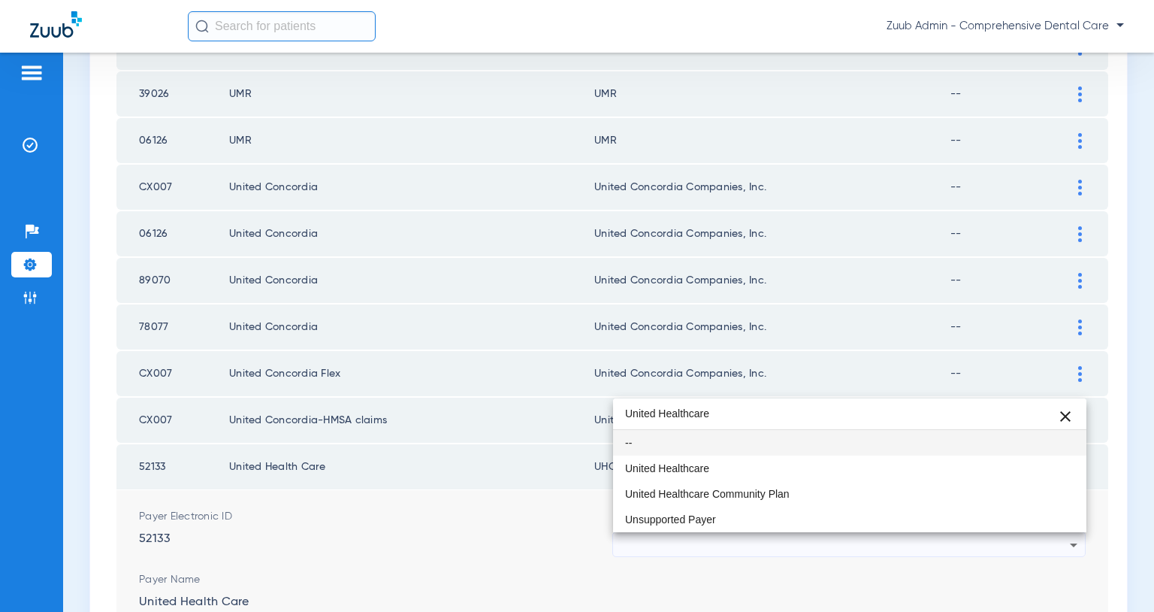
scroll to position [0, 0]
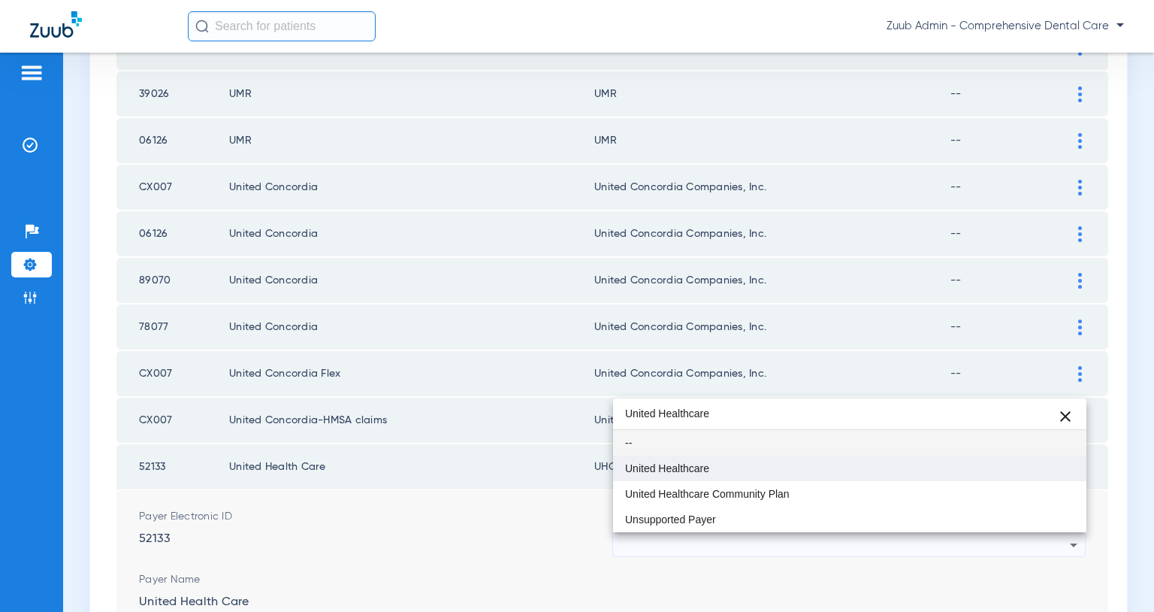
type input "United Healthcare"
click at [767, 473] on mat-option "United Healthcare" at bounding box center [849, 468] width 473 height 26
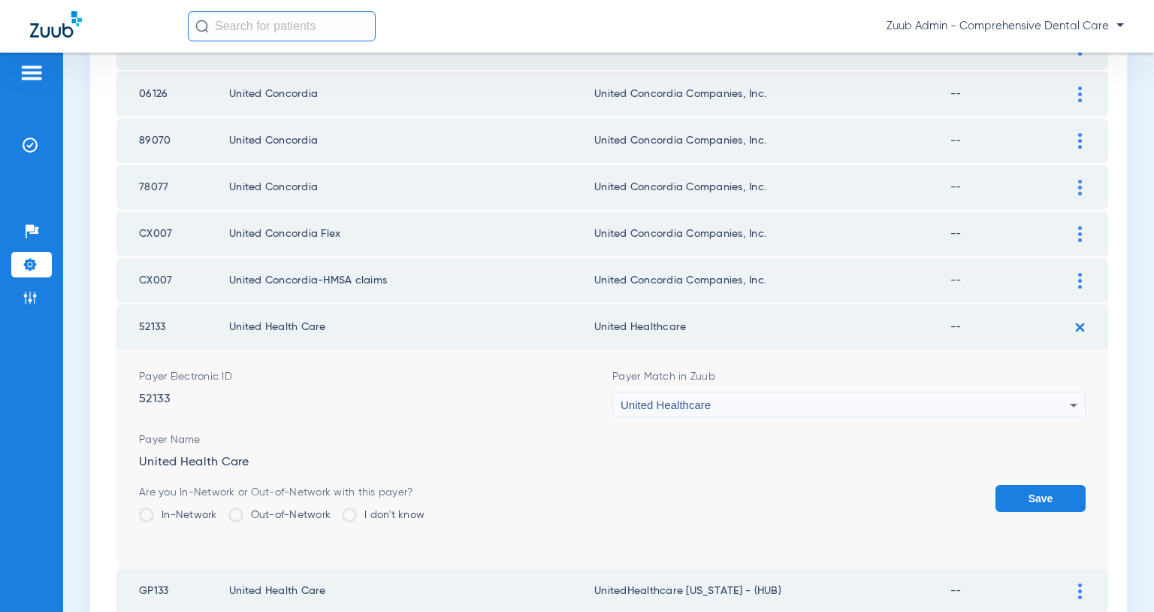
scroll to position [2231, 0]
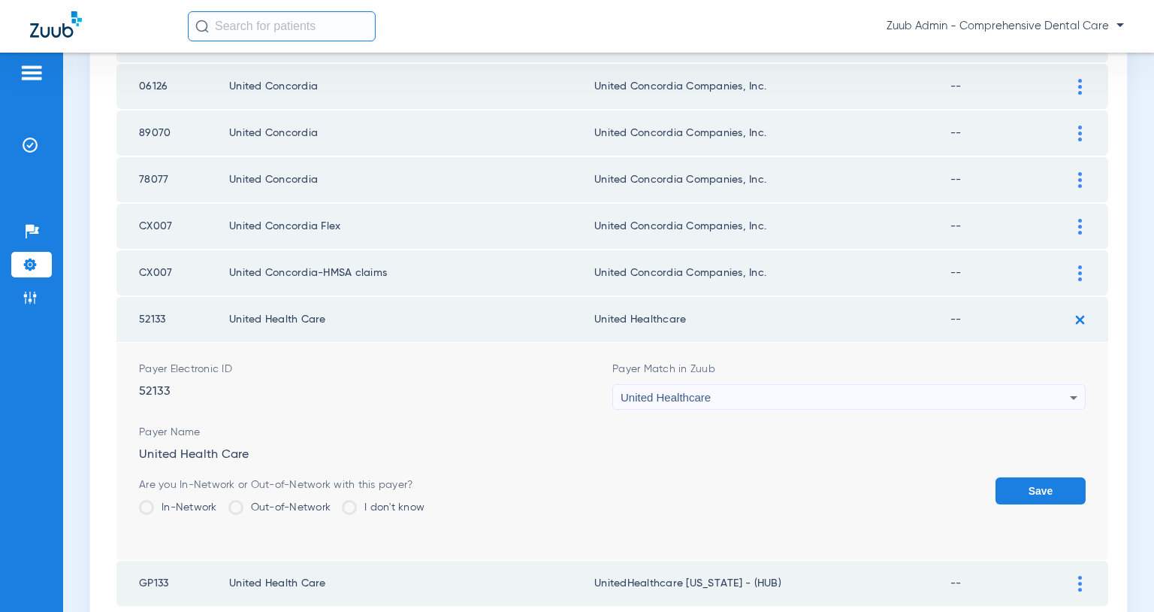
click at [1017, 486] on button "Save" at bounding box center [1041, 490] width 90 height 27
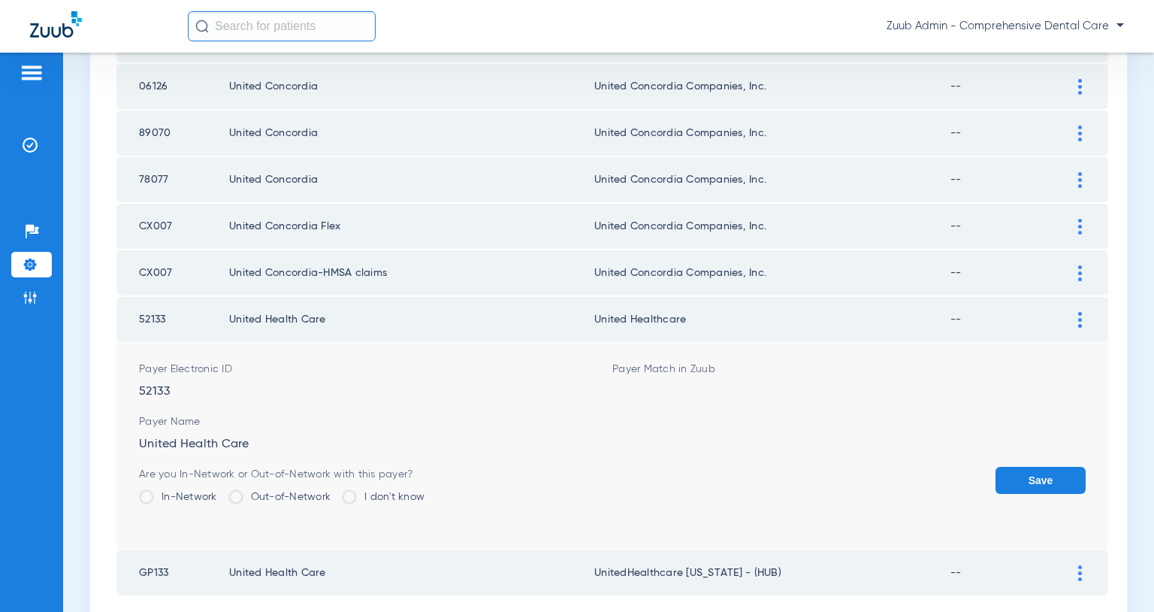
scroll to position [2120, 0]
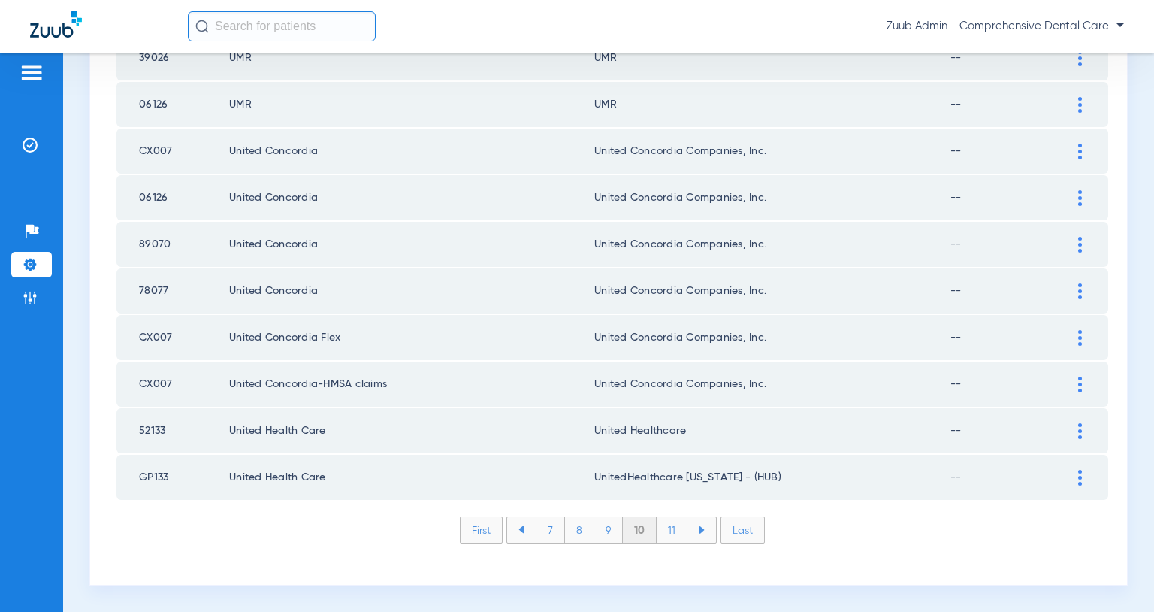
click at [1080, 431] on img at bounding box center [1081, 431] width 4 height 16
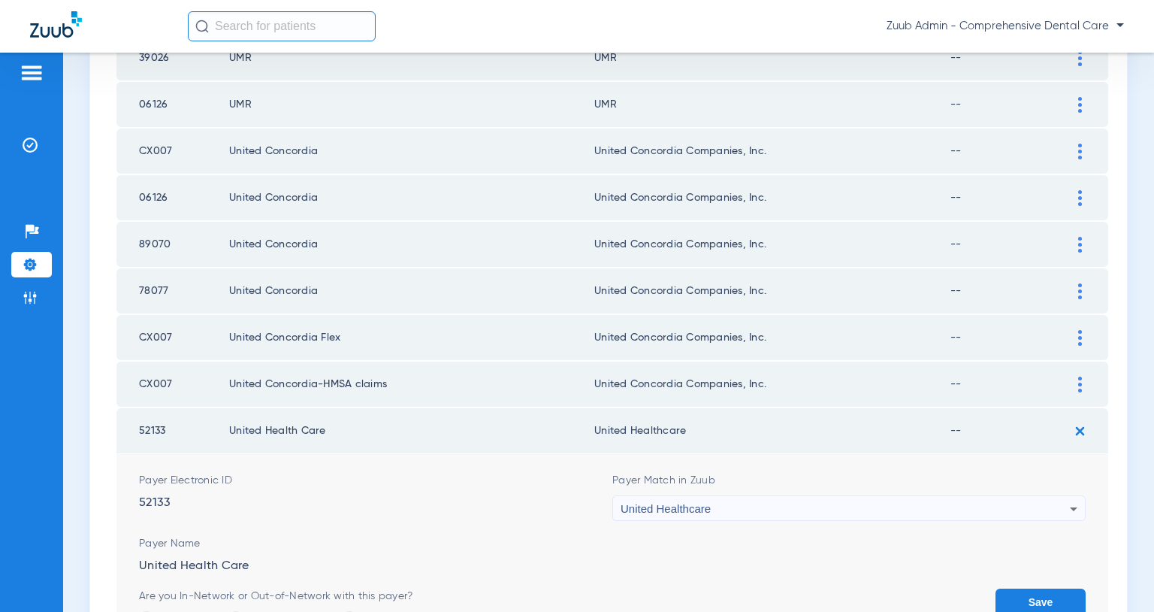
click at [1001, 513] on div "United Healthcare" at bounding box center [845, 509] width 449 height 26
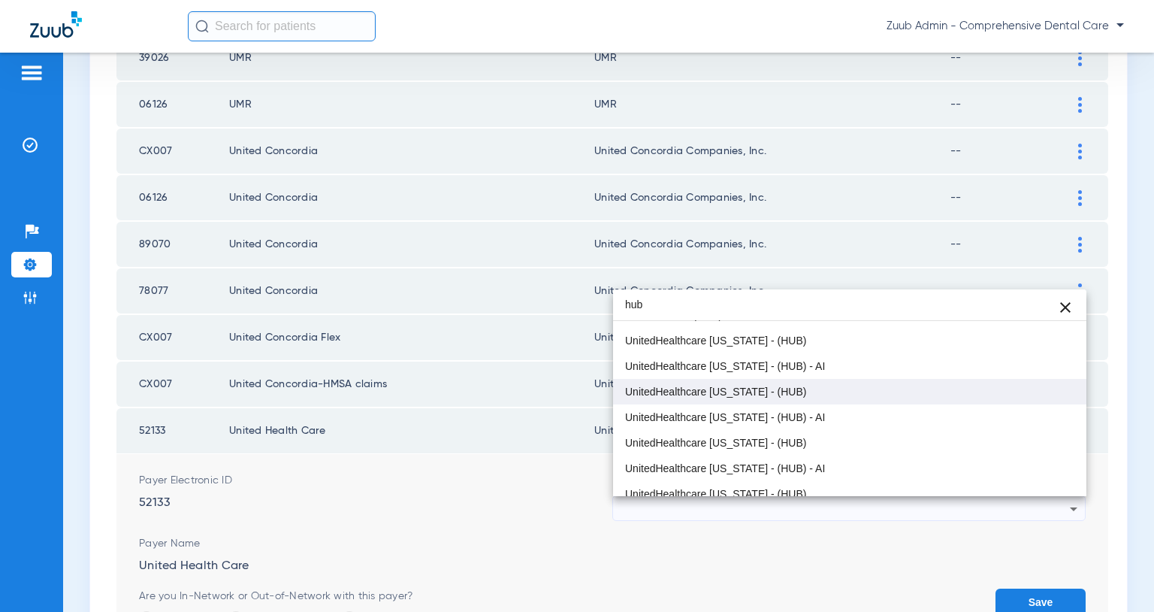
scroll to position [435, 0]
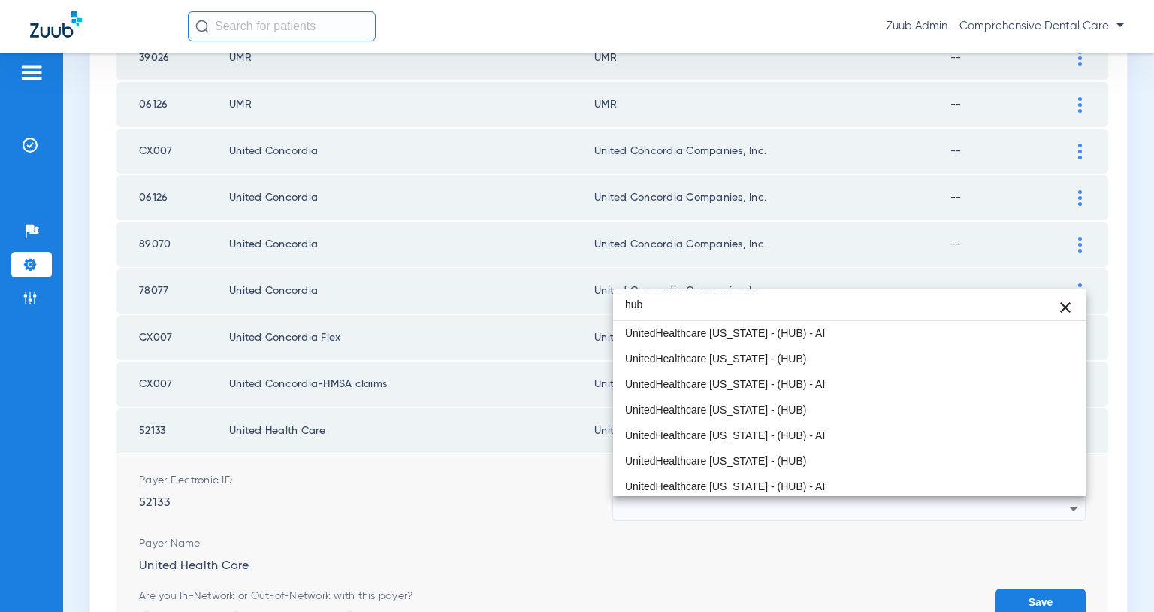
type input "hub"
click at [529, 505] on div at bounding box center [577, 306] width 1154 height 612
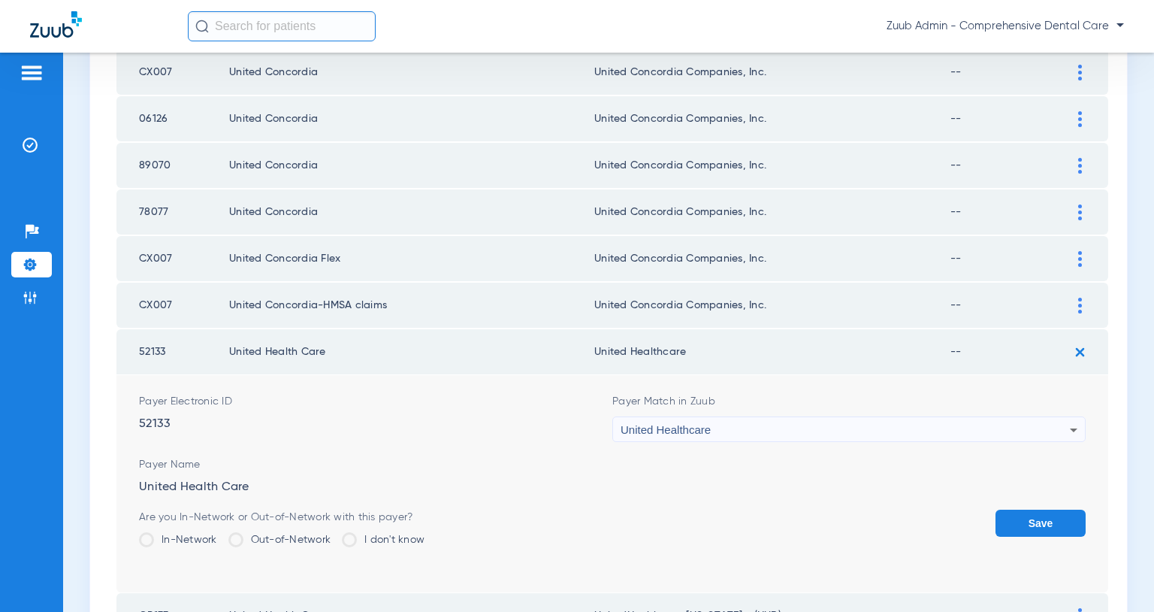
scroll to position [2337, 0]
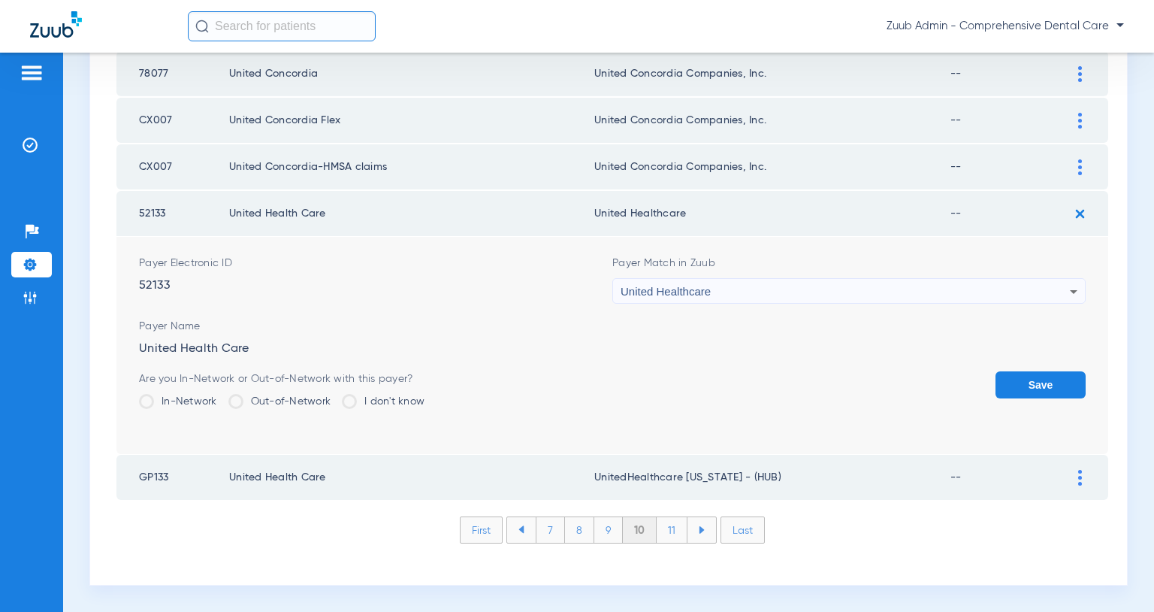
click at [1061, 295] on div "United Healthcare" at bounding box center [845, 292] width 449 height 26
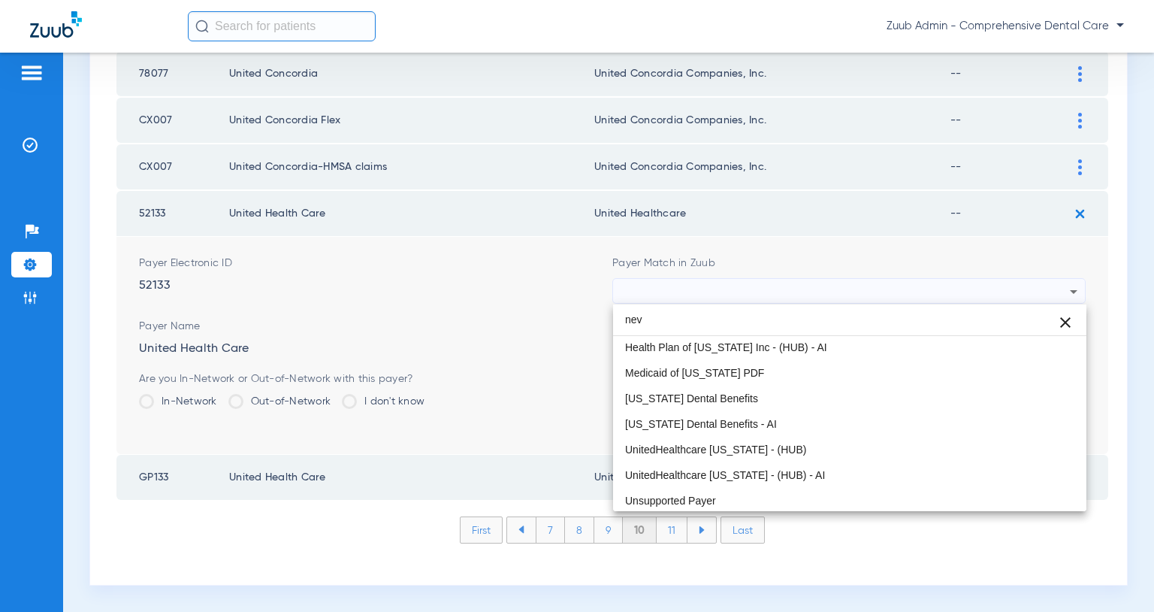
scroll to position [106, 0]
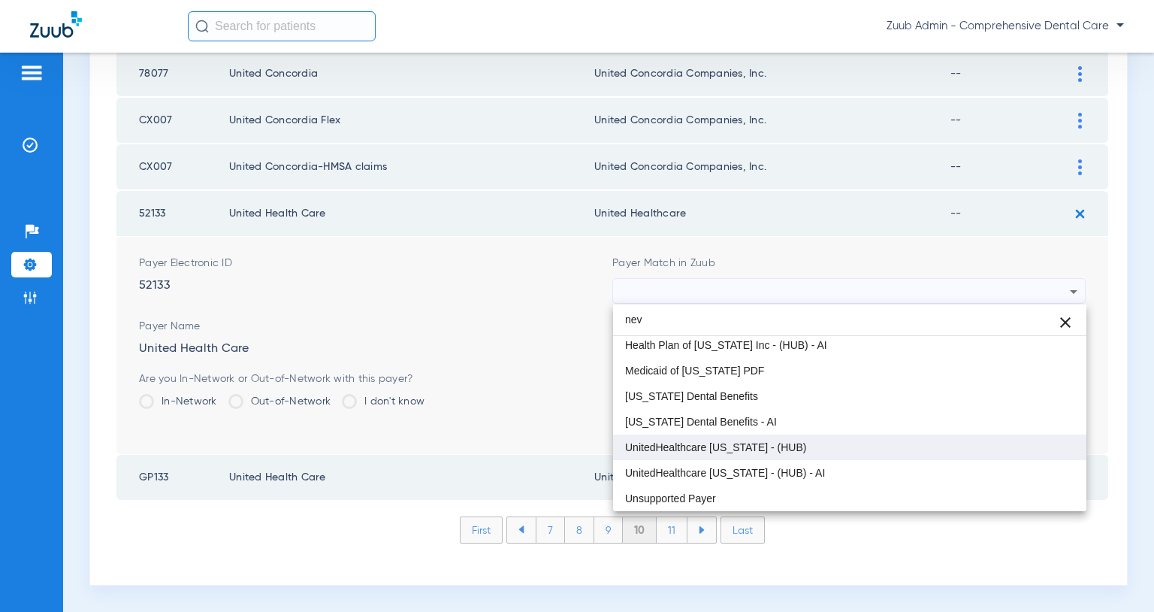
type input "nev"
click at [760, 444] on span "UnitedHealthcare [US_STATE] - (HUB)" at bounding box center [715, 447] width 181 height 11
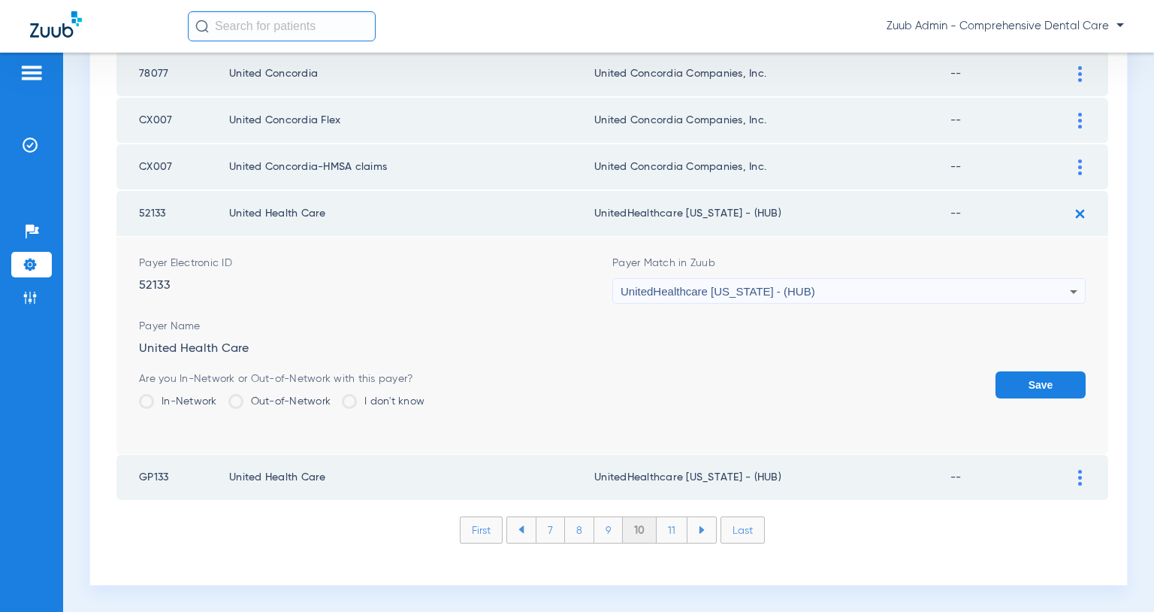
click at [1052, 377] on button "Save" at bounding box center [1041, 384] width 90 height 27
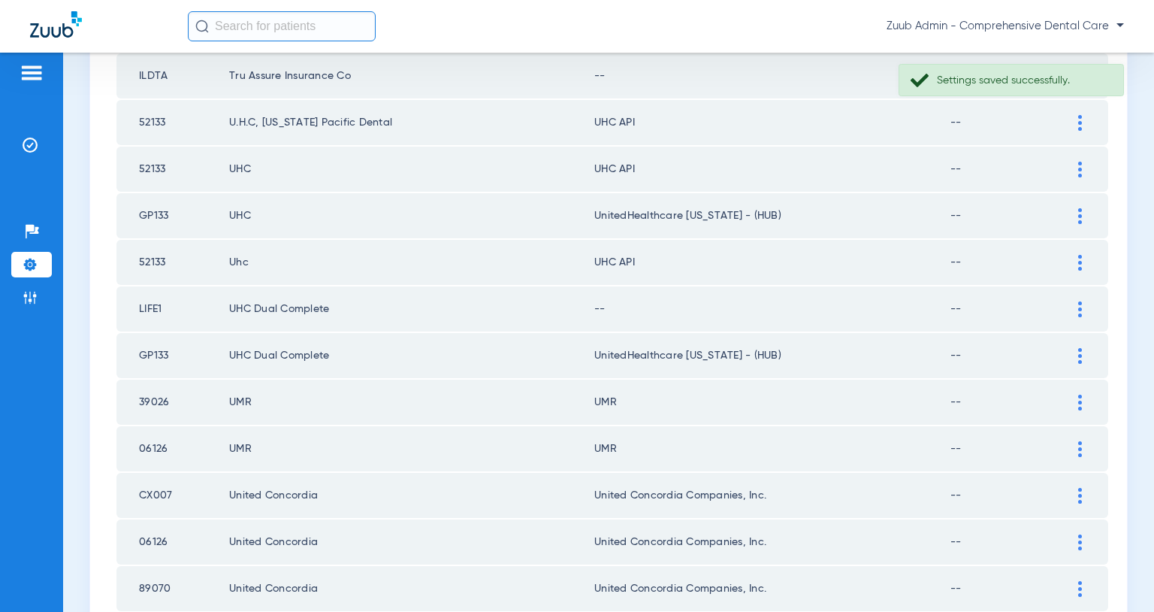
scroll to position [1775, 0]
click at [1080, 305] on img at bounding box center [1081, 310] width 4 height 16
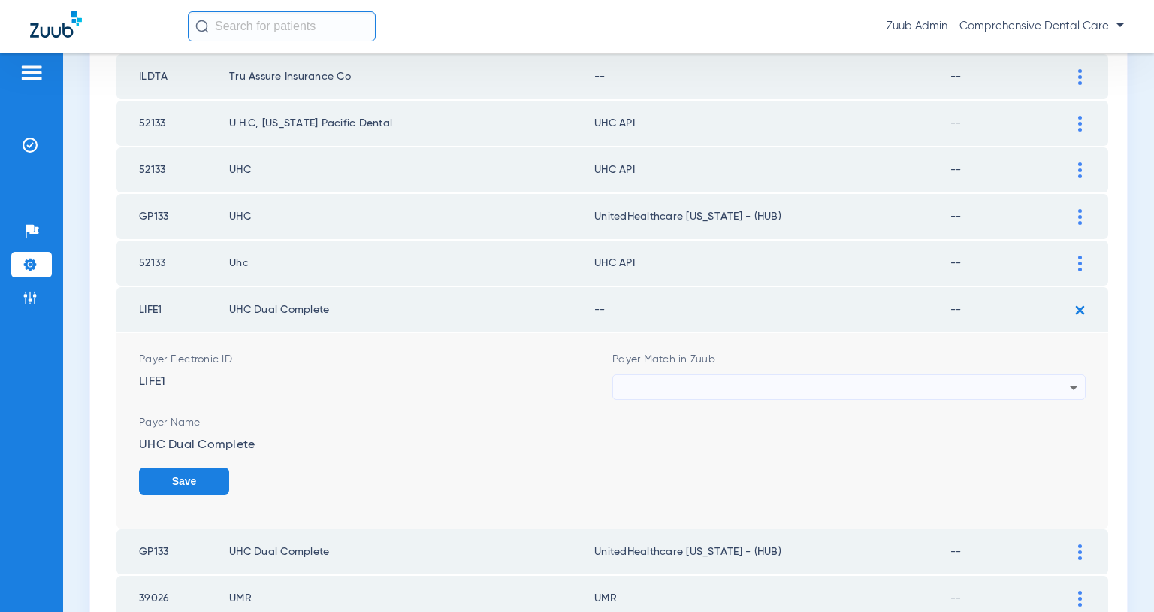
click at [942, 383] on div at bounding box center [845, 388] width 449 height 26
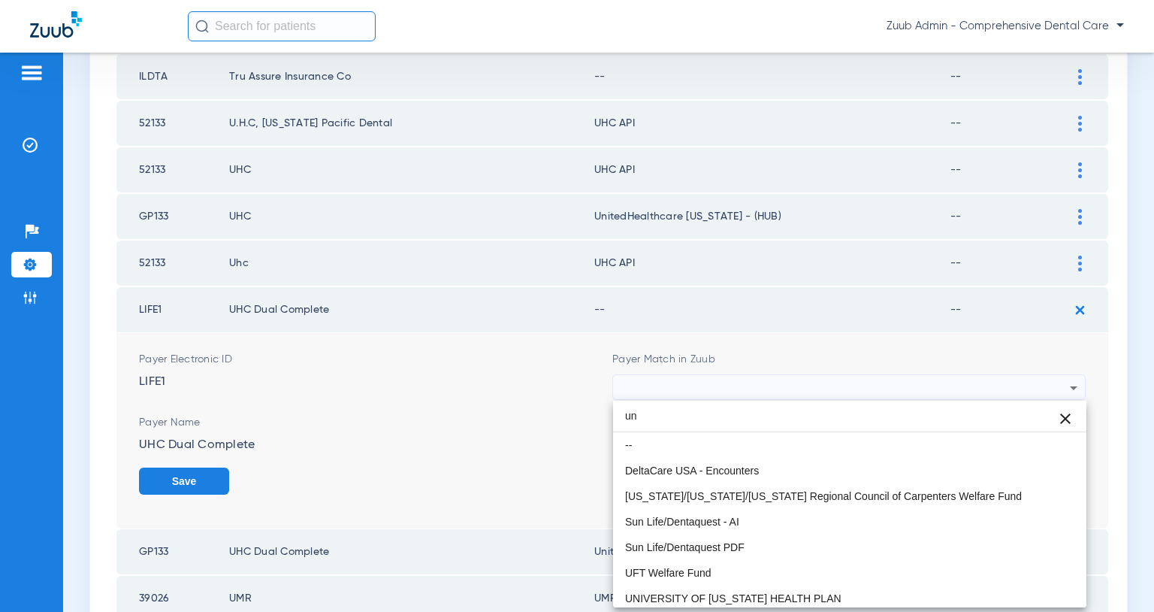
type input "u"
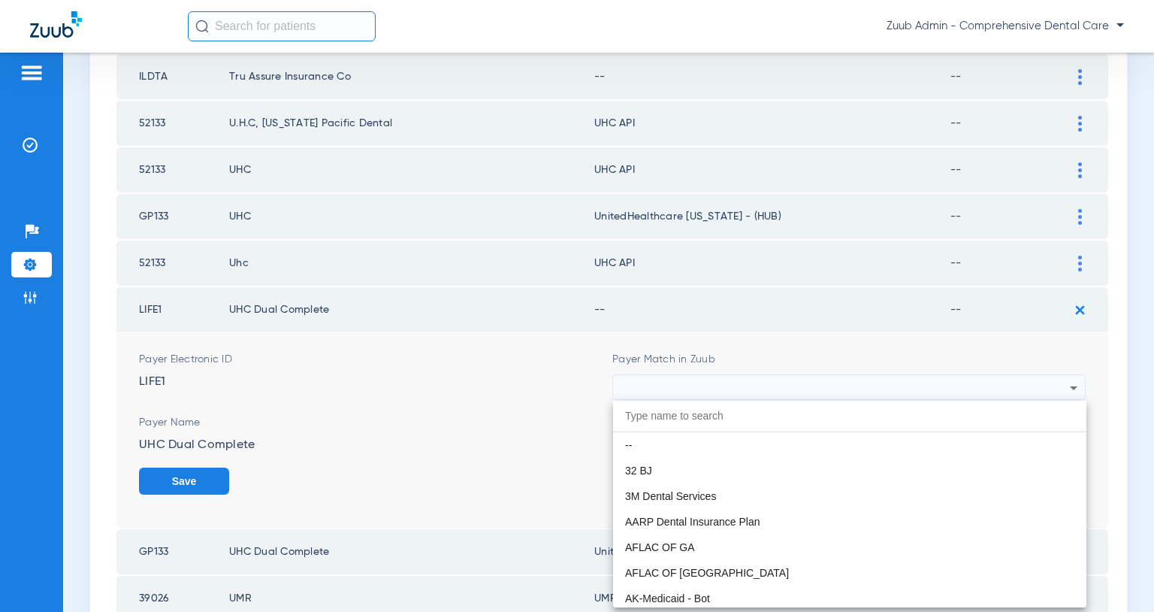
paste input "United Healthcare"
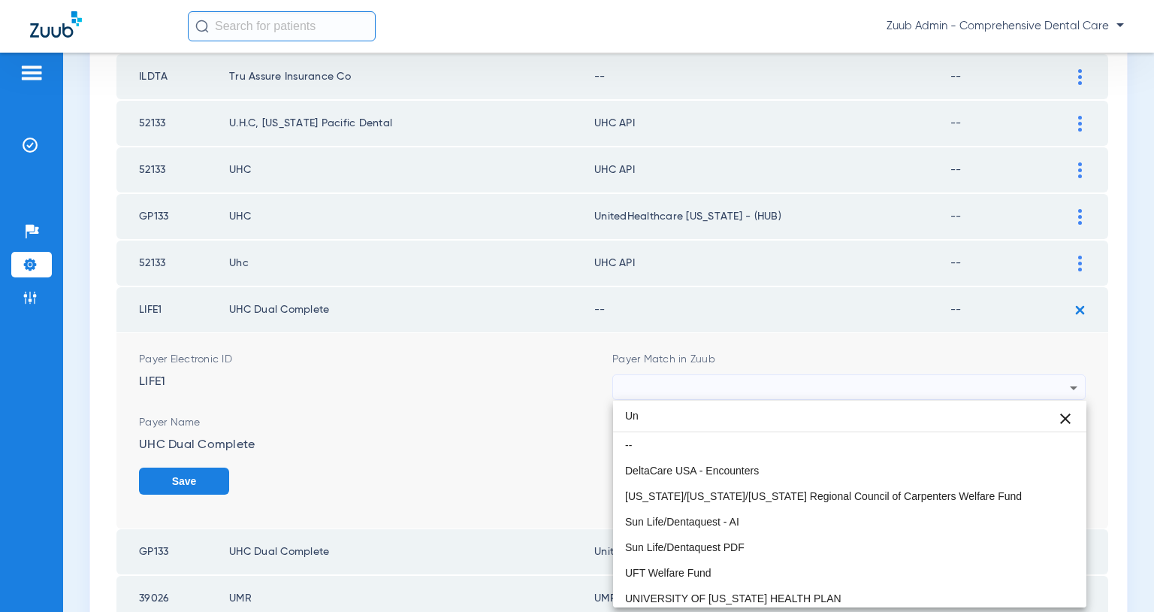
type input "U"
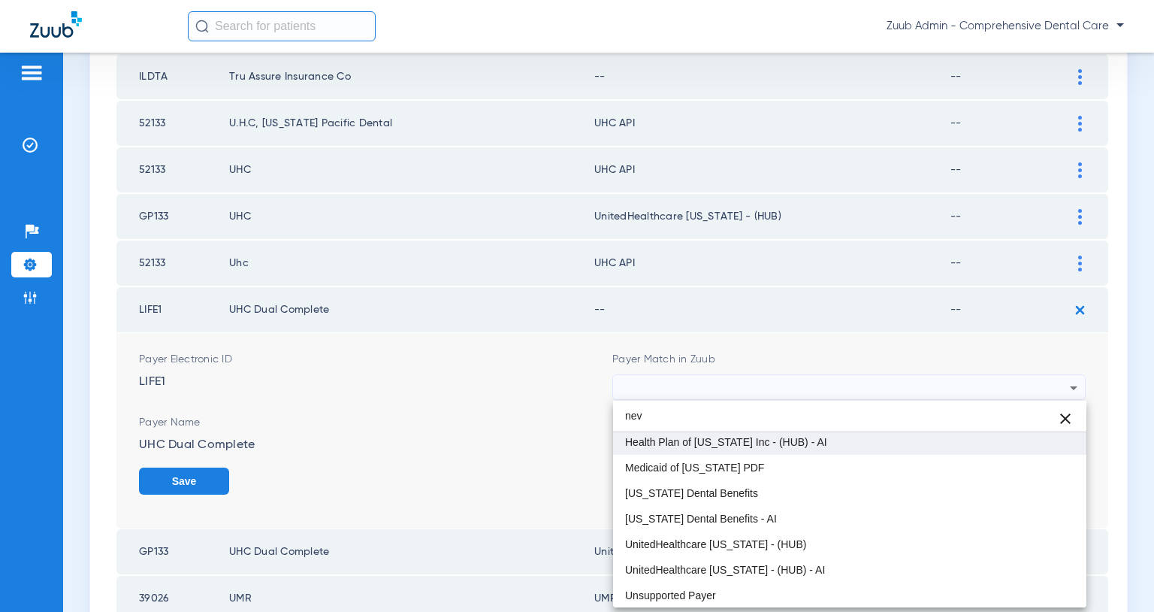
scroll to position [106, 0]
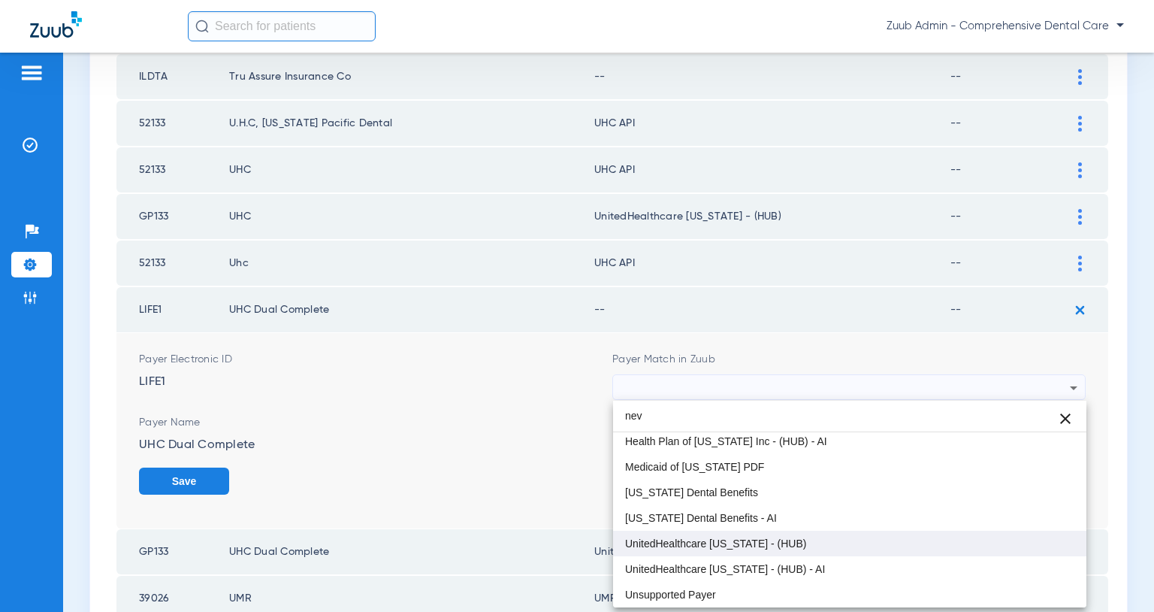
type input "nev"
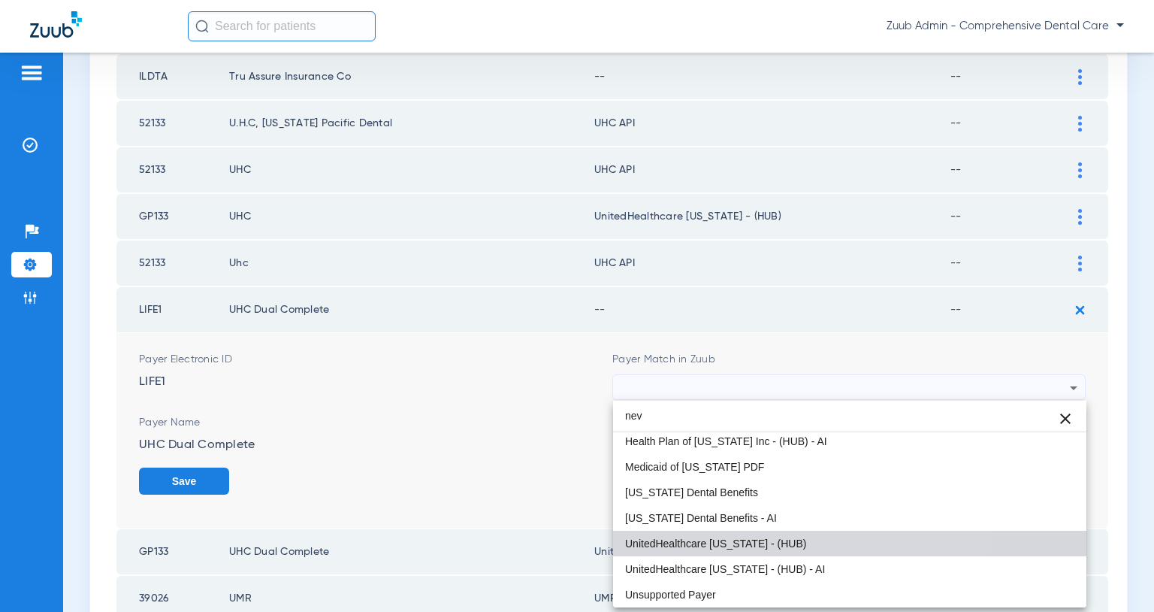
click at [752, 552] on mat-option "UnitedHealthcare [US_STATE] - (HUB)" at bounding box center [849, 544] width 473 height 26
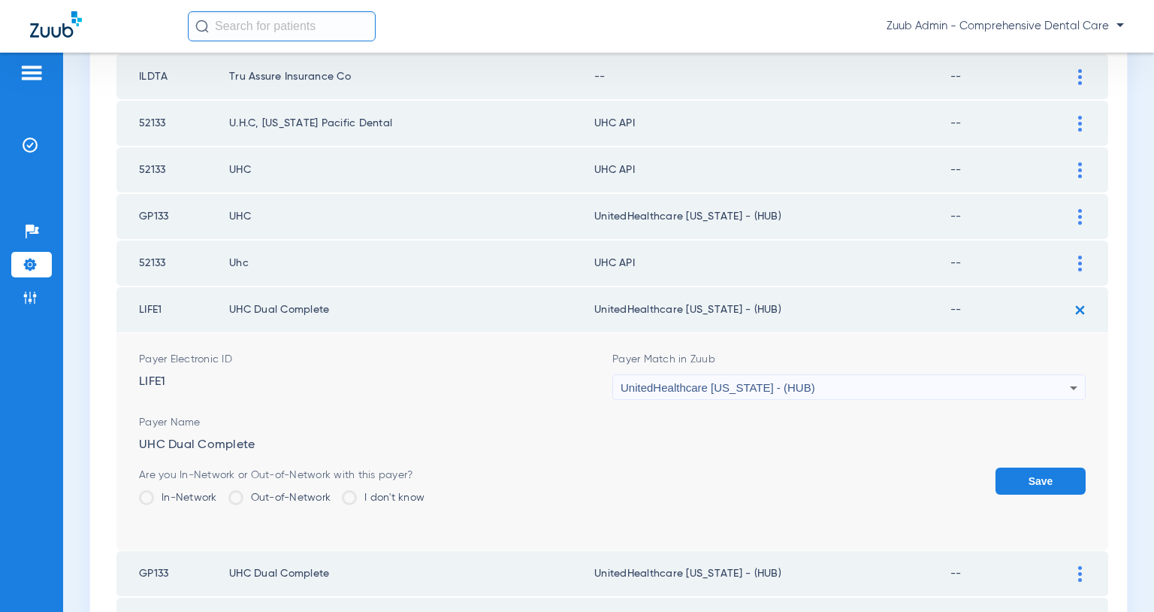
click at [1034, 482] on button "Save" at bounding box center [1041, 480] width 90 height 27
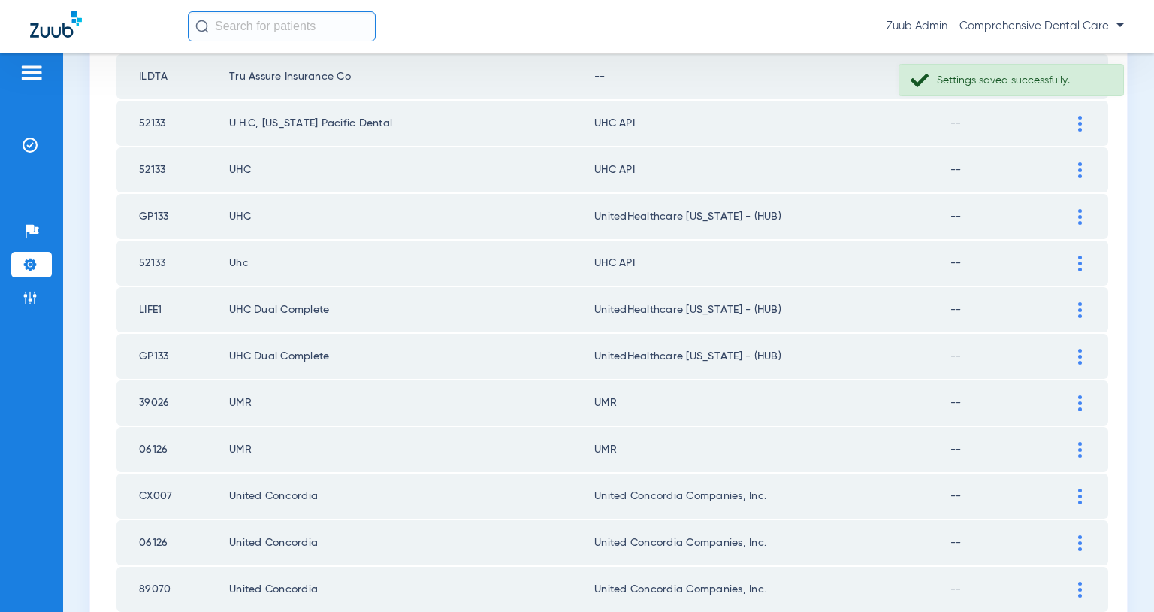
click at [1082, 265] on div at bounding box center [1080, 264] width 26 height 16
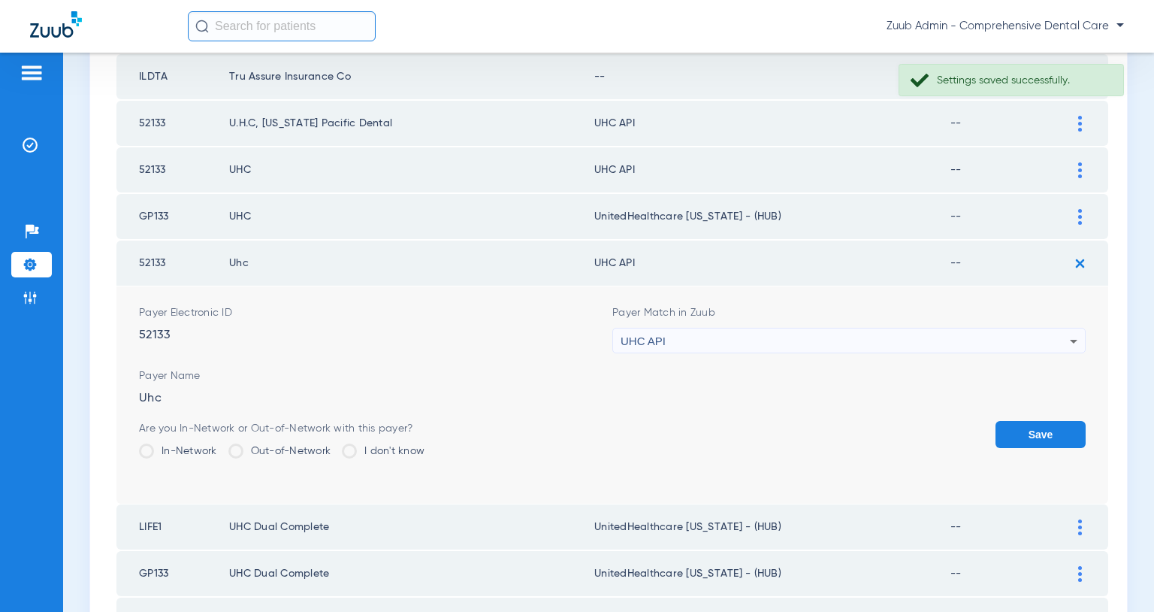
click at [723, 340] on div "UHC API" at bounding box center [845, 341] width 449 height 26
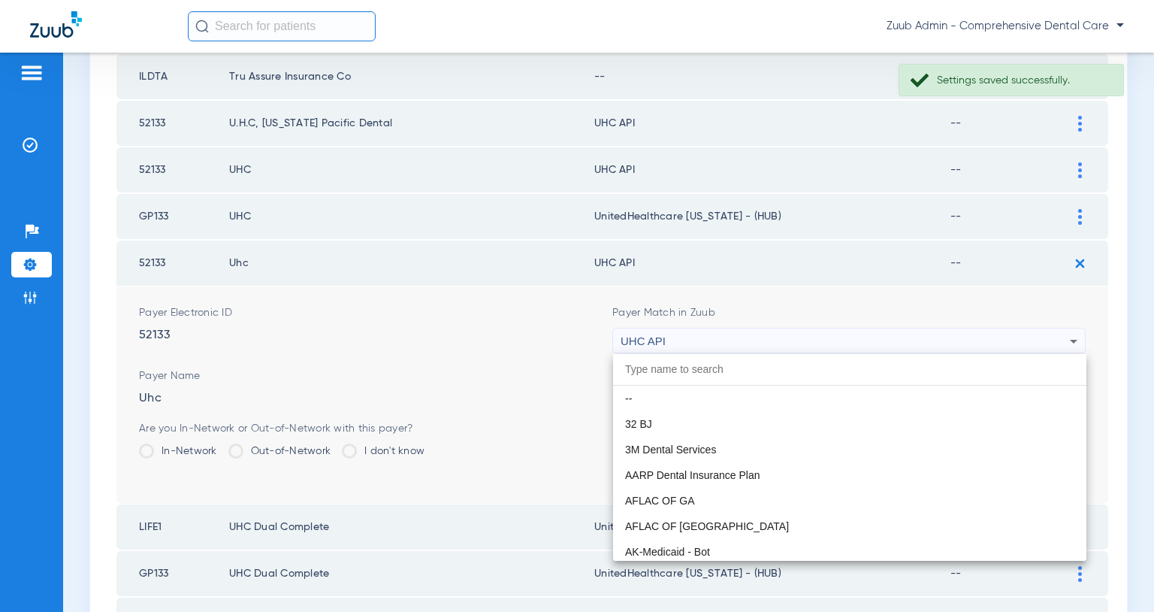
scroll to position [9178, 0]
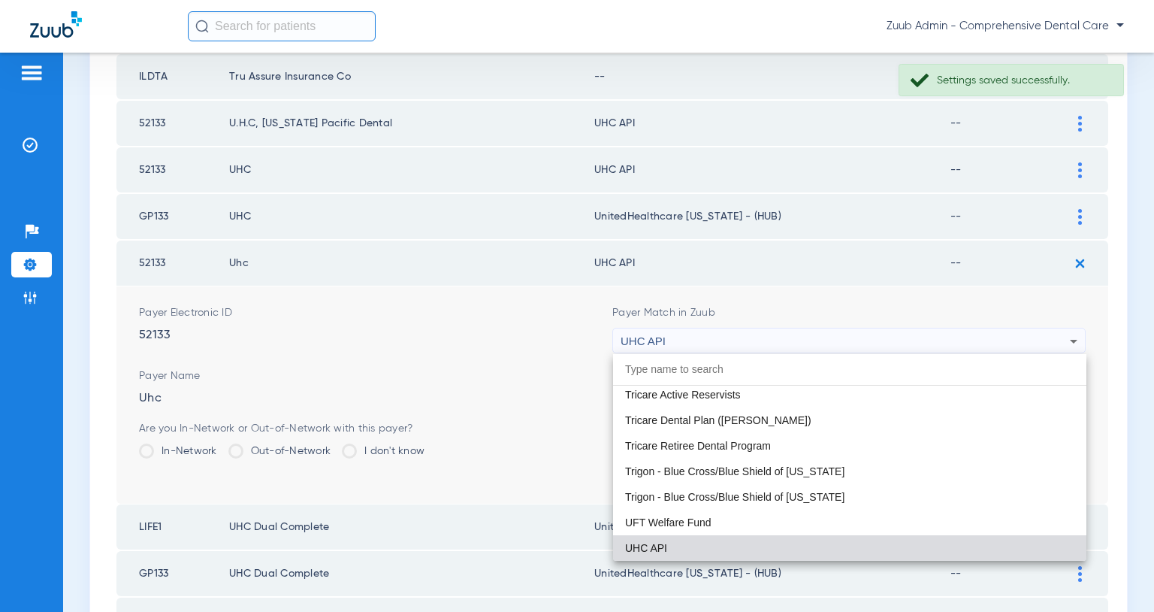
paste input "United Healthcare"
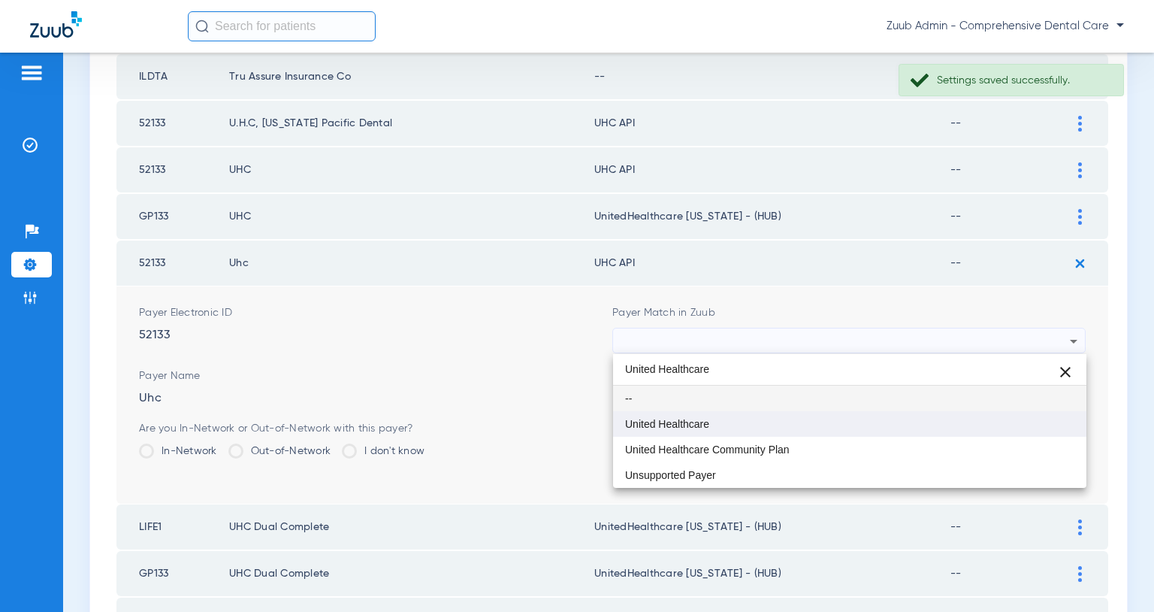
type input "United Healthcare"
click at [686, 420] on span "United Healthcare" at bounding box center [667, 424] width 84 height 11
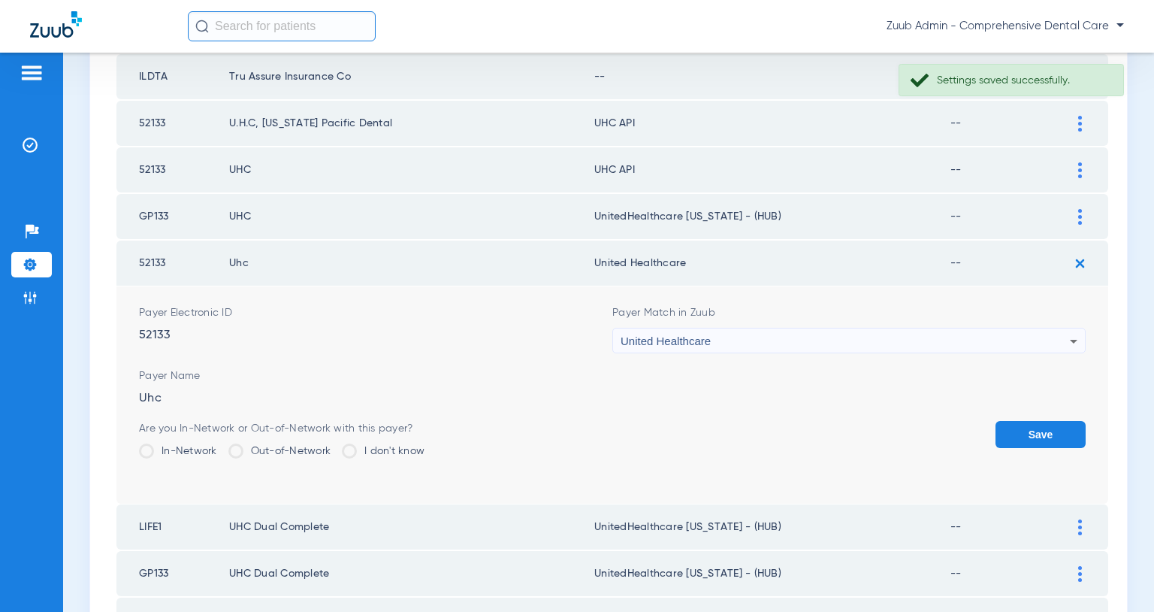
click at [1012, 431] on button "Save" at bounding box center [1041, 434] width 90 height 27
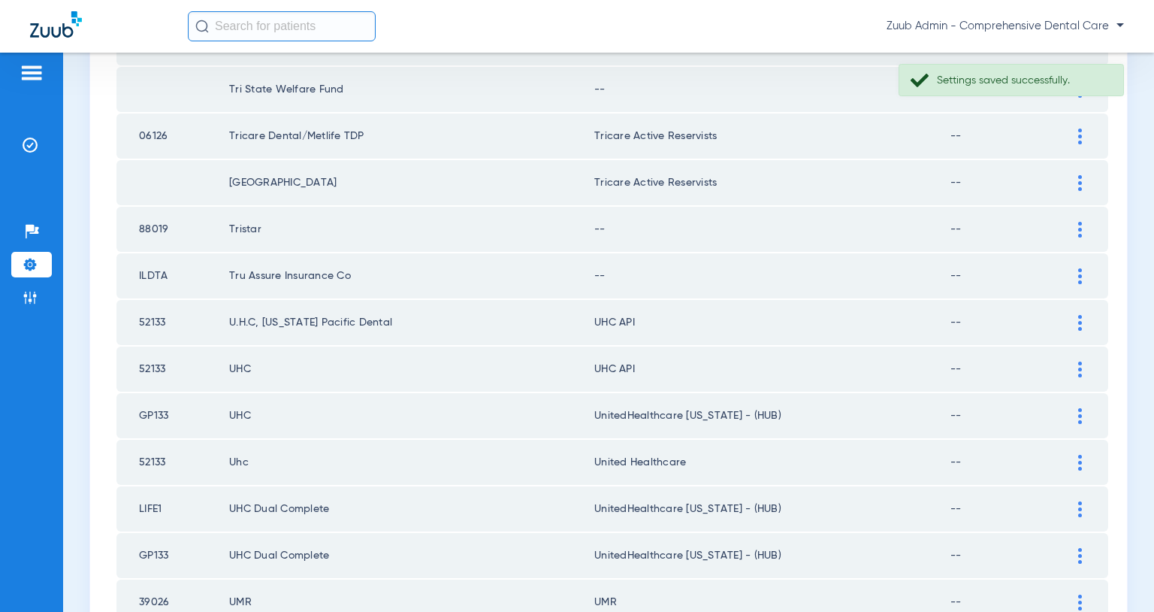
scroll to position [1551, 0]
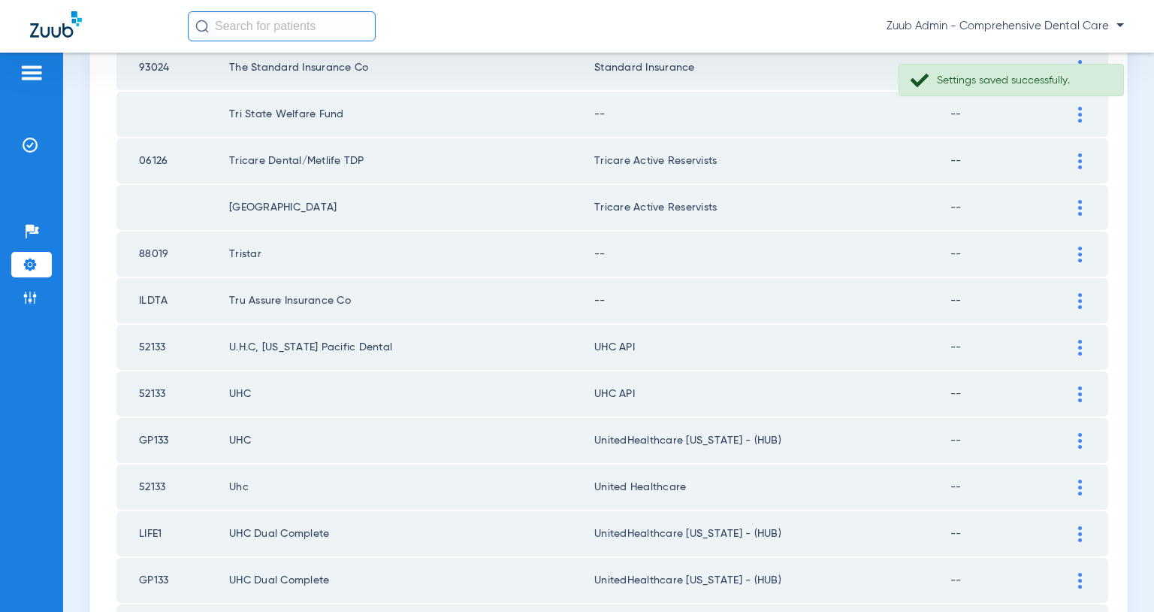
click at [1082, 394] on div at bounding box center [1080, 394] width 26 height 16
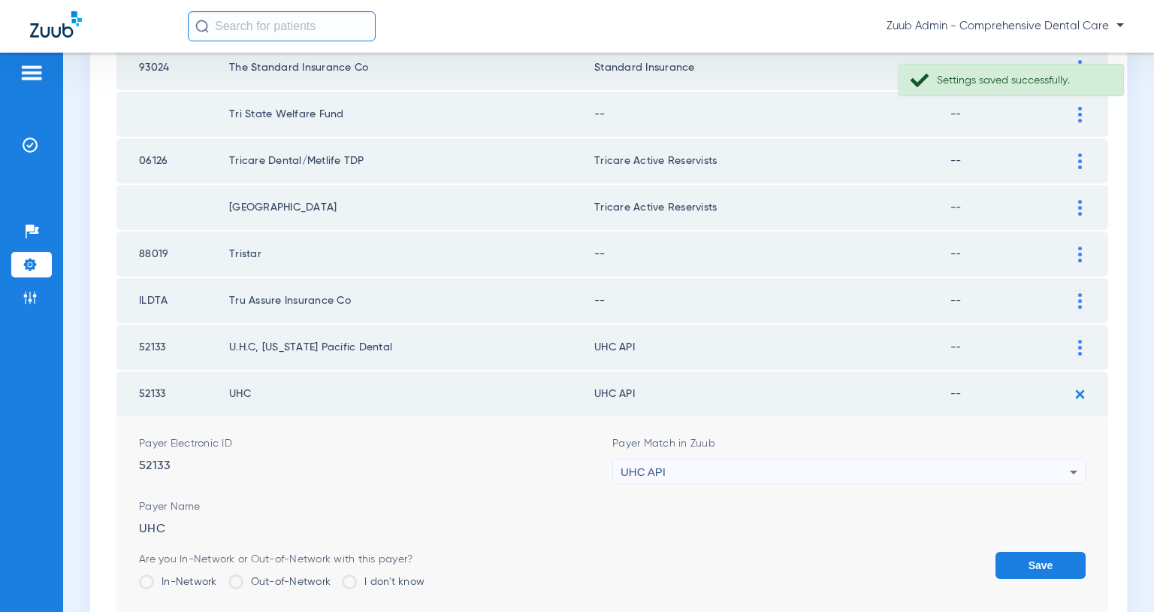
click at [954, 467] on div "UHC API" at bounding box center [845, 472] width 449 height 26
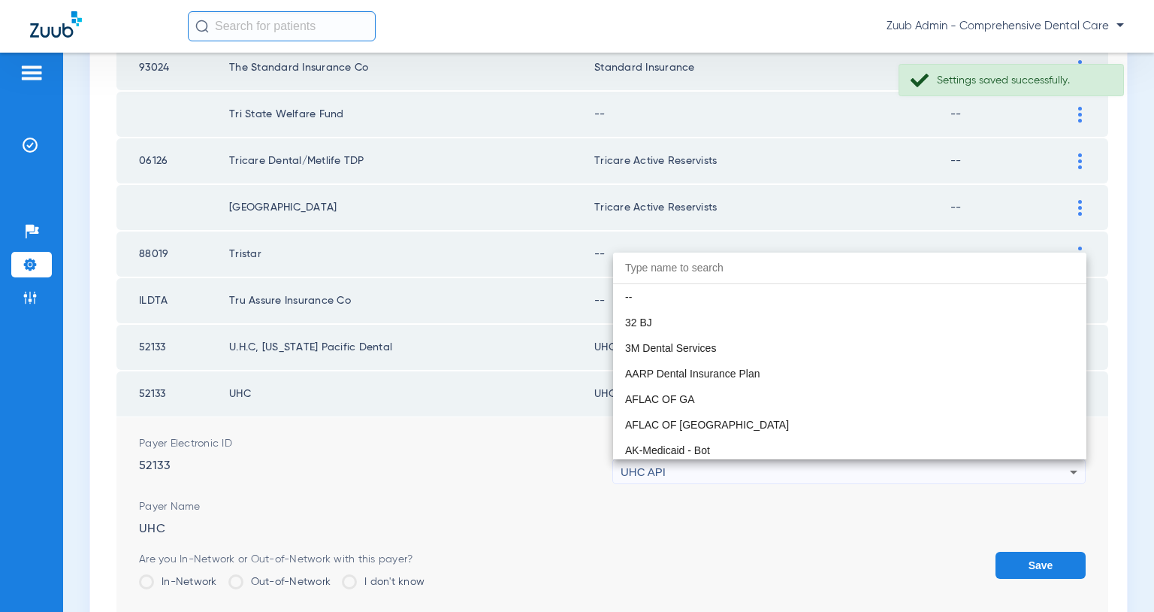
scroll to position [9178, 0]
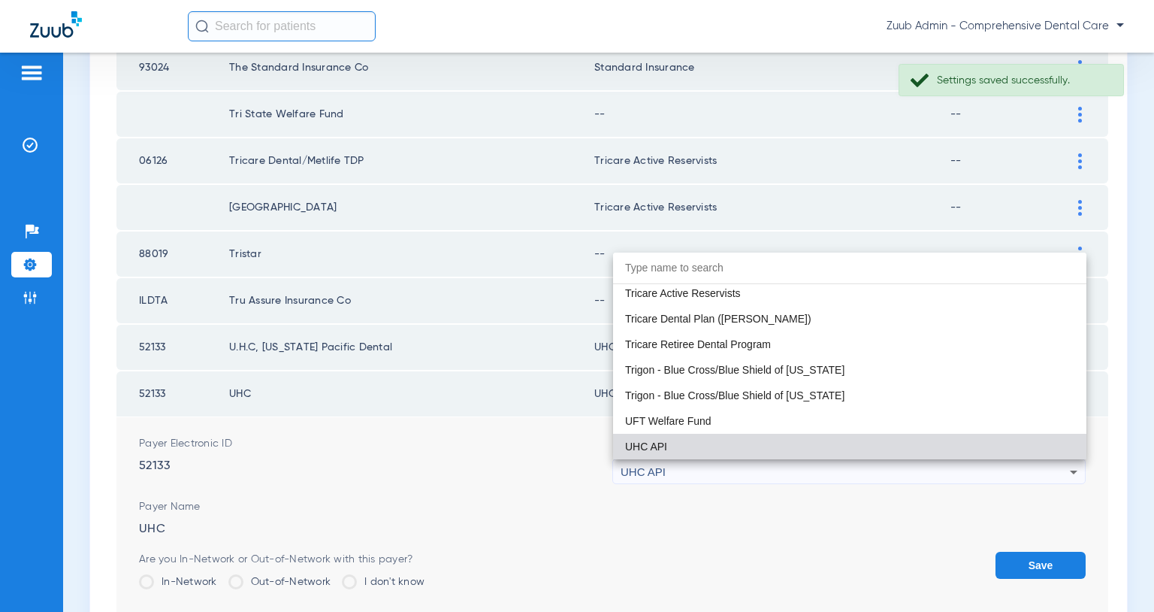
paste input "United Healthcare"
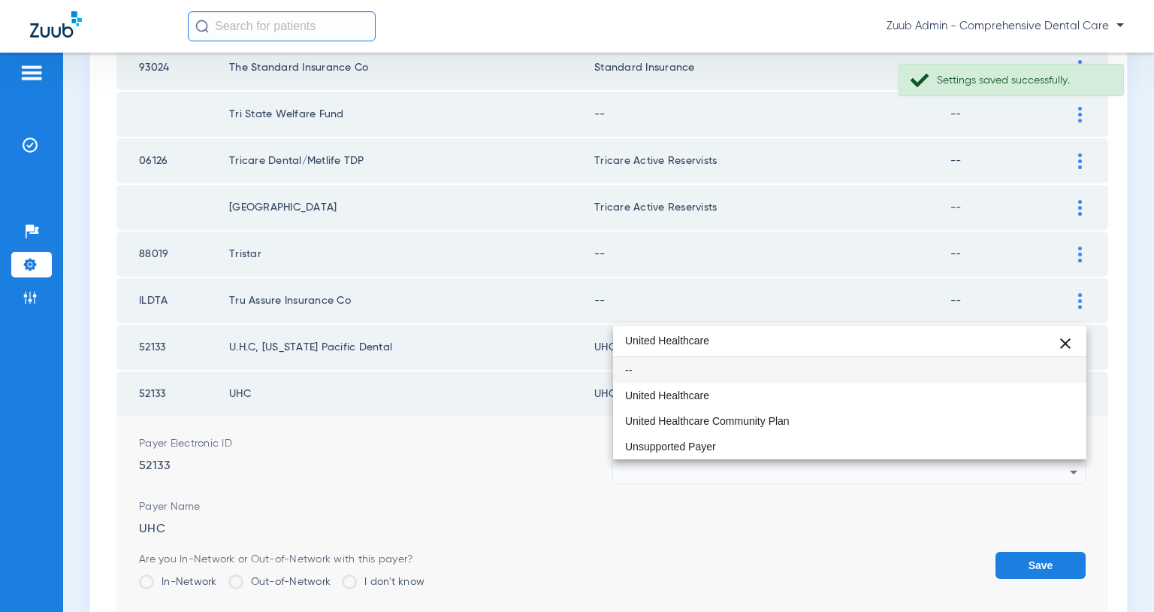
scroll to position [0, 0]
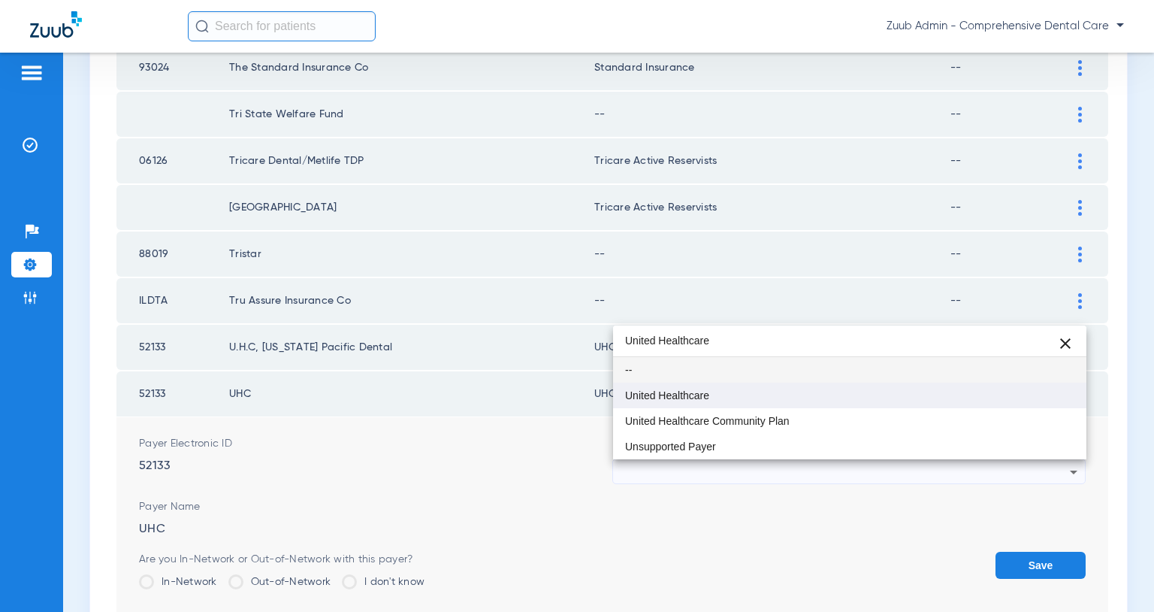
type input "United Healthcare"
click at [806, 401] on mat-option "United Healthcare" at bounding box center [849, 396] width 473 height 26
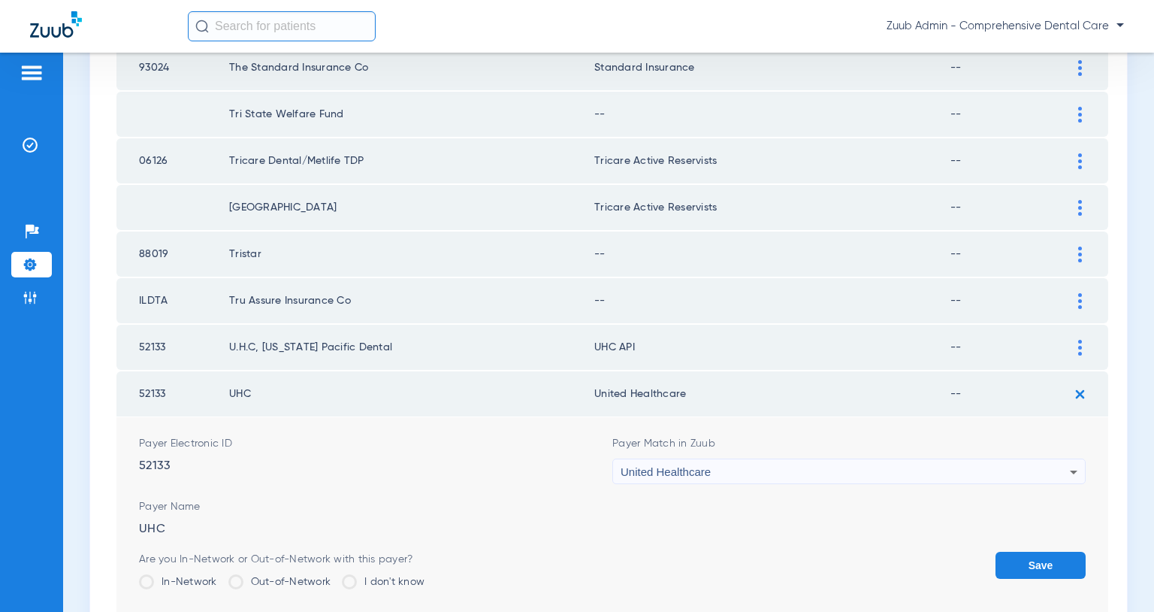
click at [1040, 562] on button "Save" at bounding box center [1041, 565] width 90 height 27
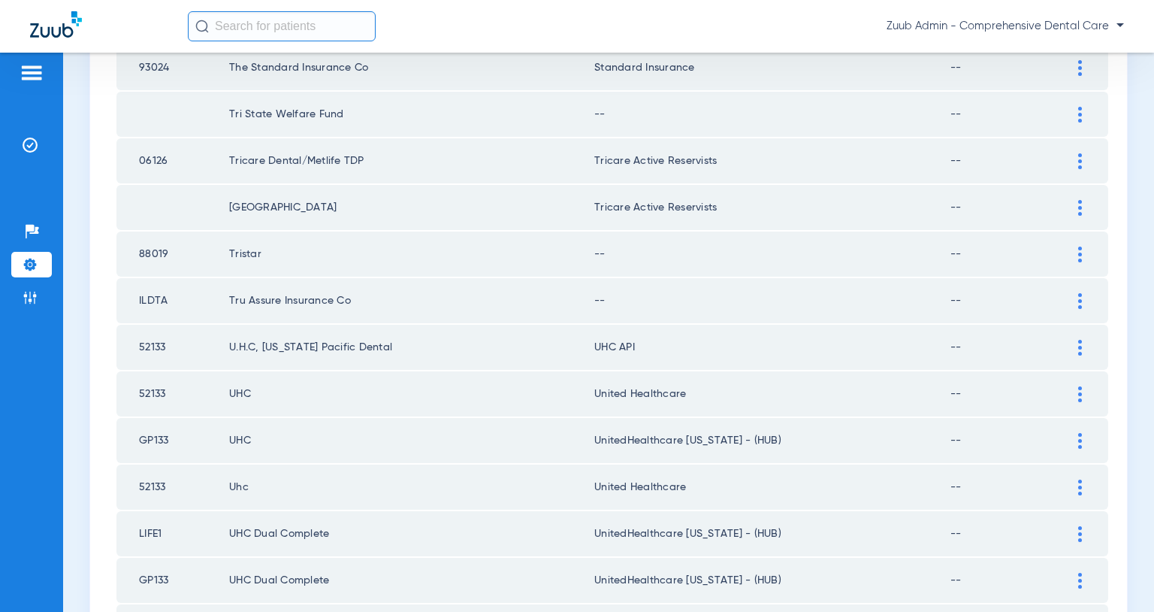
click at [1080, 489] on img at bounding box center [1081, 488] width 4 height 16
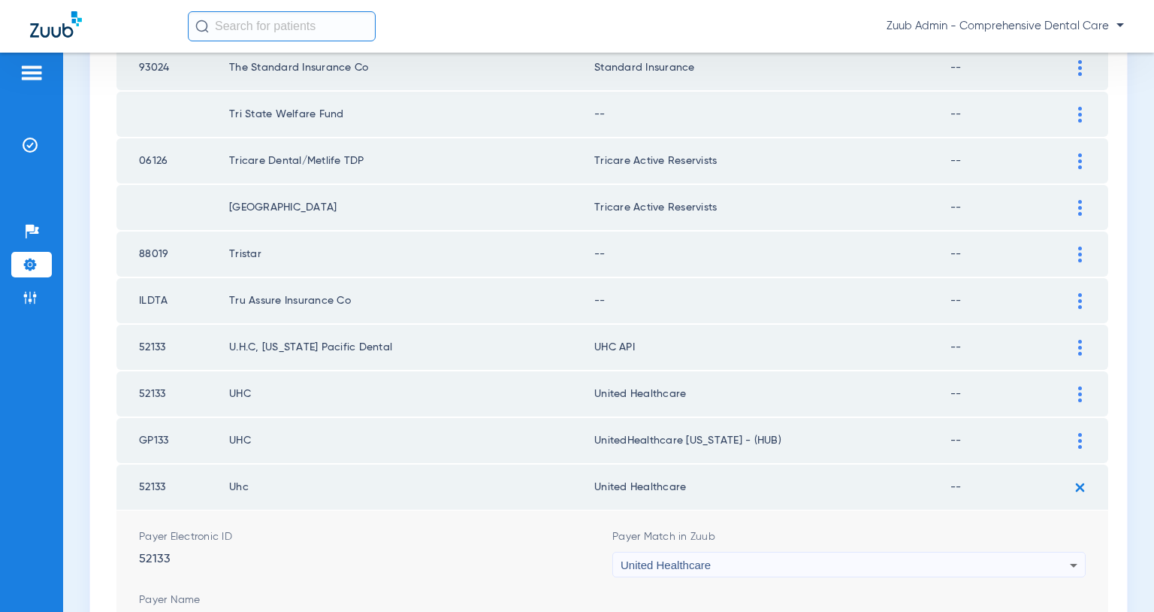
click at [1006, 555] on div "United Healthcare" at bounding box center [845, 565] width 449 height 26
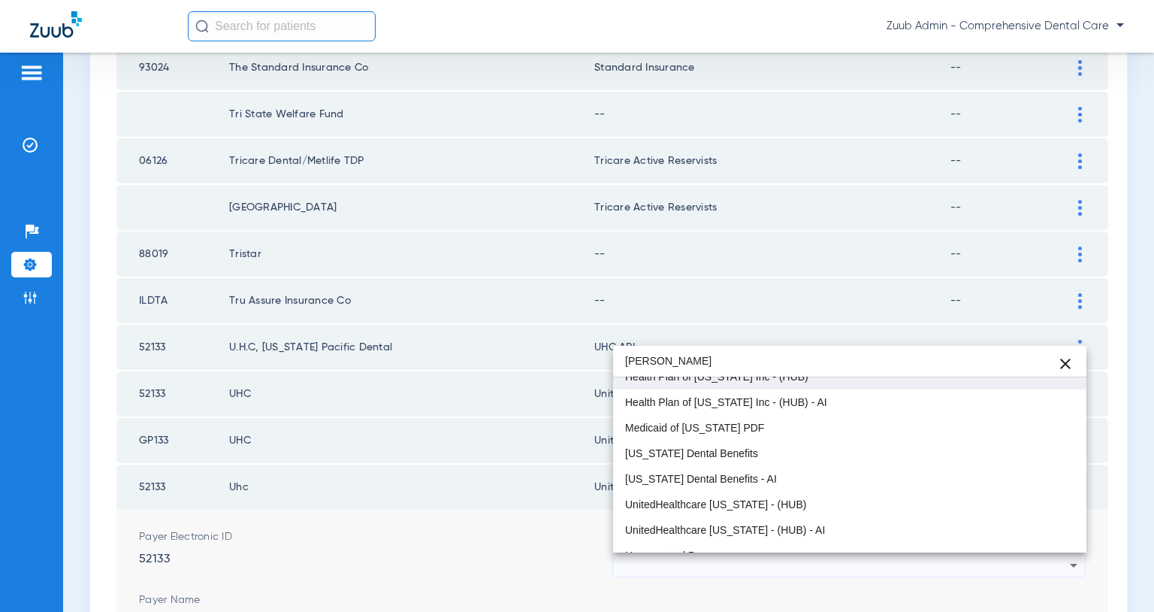
scroll to position [106, 0]
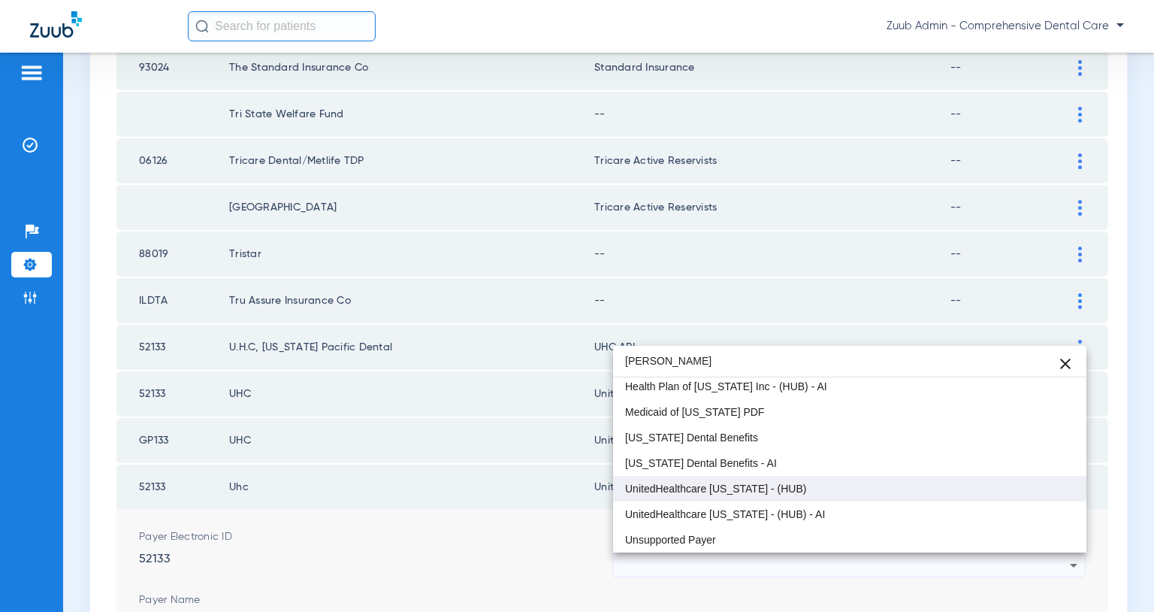
type input "neva"
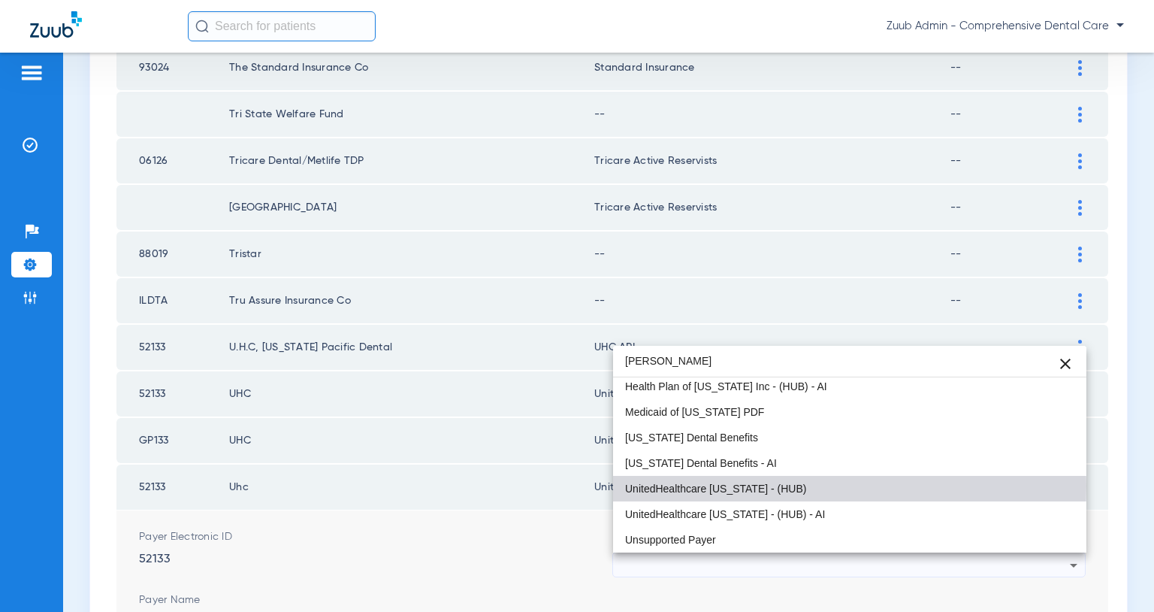
click at [742, 486] on span "UnitedHealthcare [US_STATE] - (HUB)" at bounding box center [715, 488] width 181 height 11
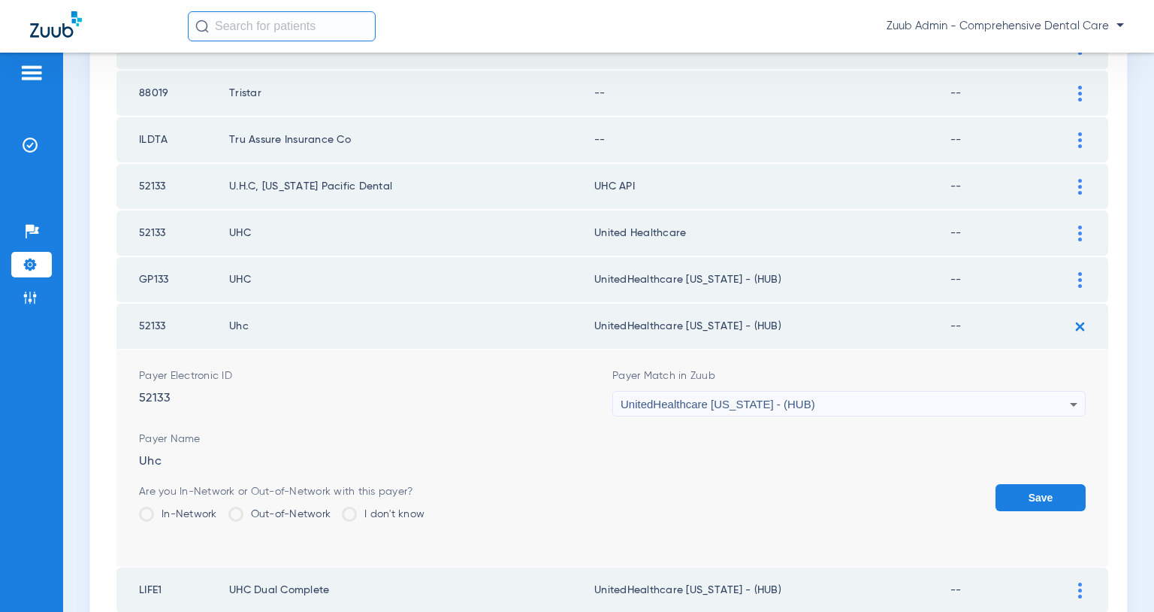
scroll to position [1742, 0]
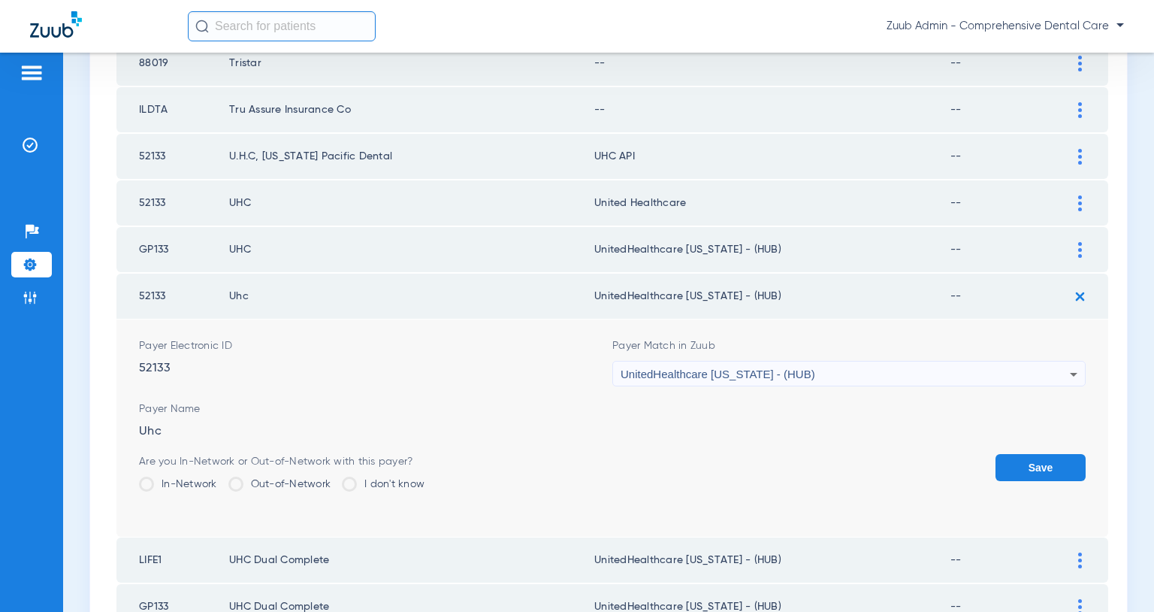
click at [1036, 464] on button "Save" at bounding box center [1041, 467] width 90 height 27
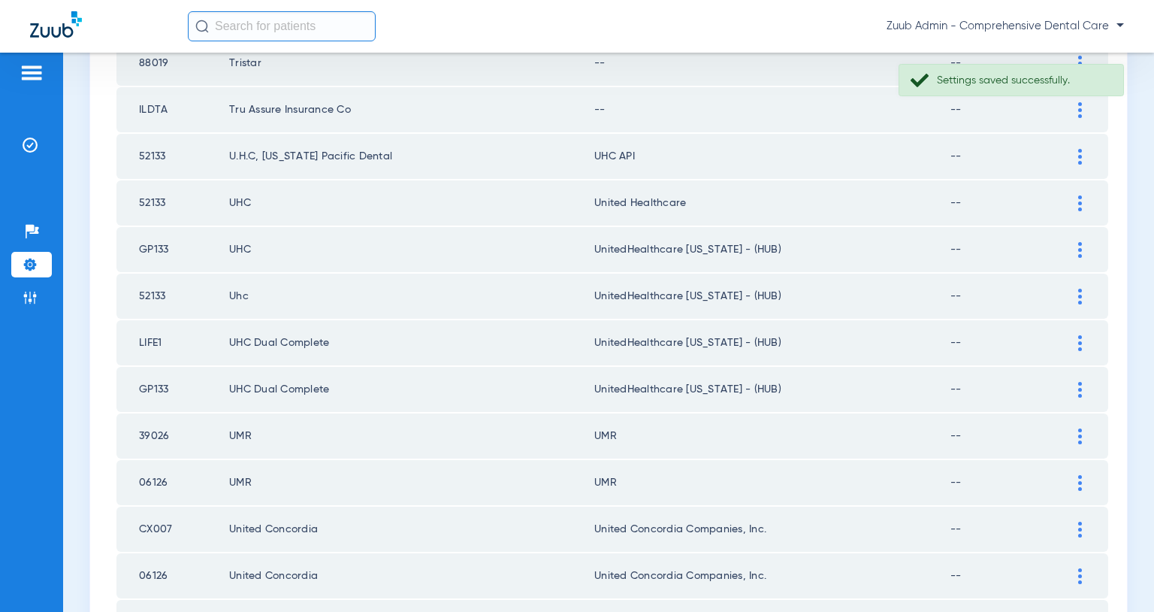
click at [1080, 197] on img at bounding box center [1081, 203] width 4 height 16
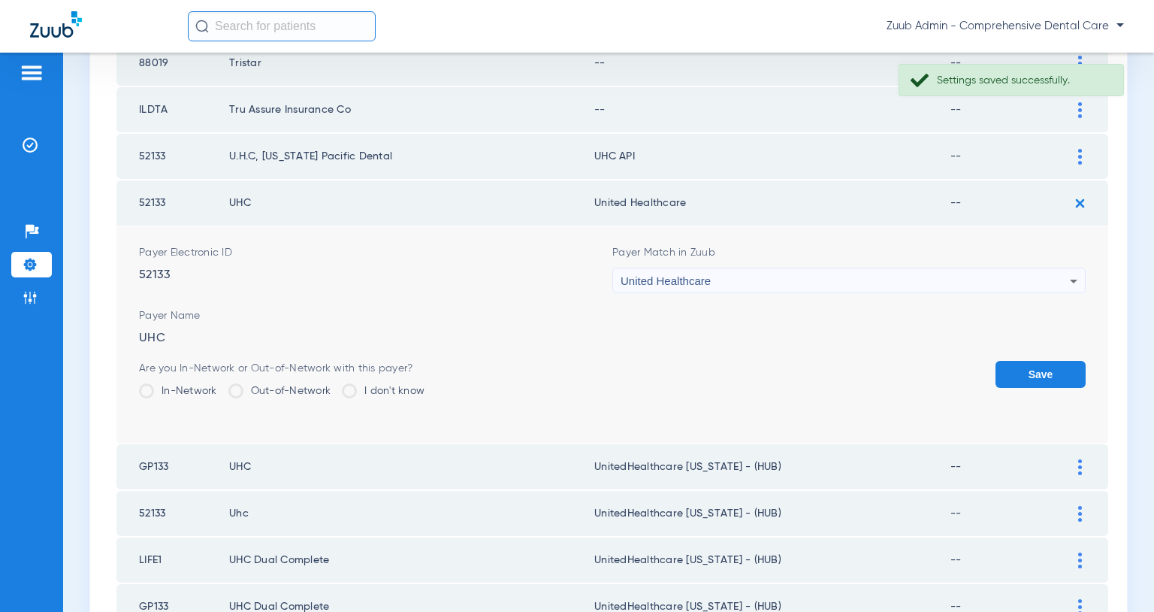
click at [1012, 282] on div "United Healthcare" at bounding box center [845, 281] width 449 height 26
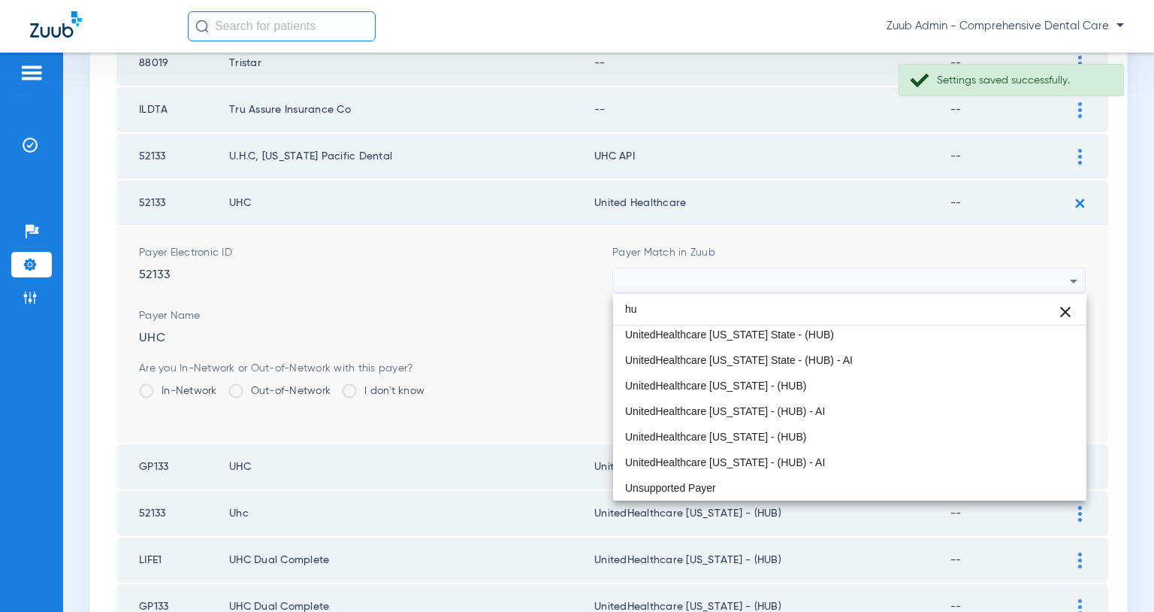
scroll to position [32, 0]
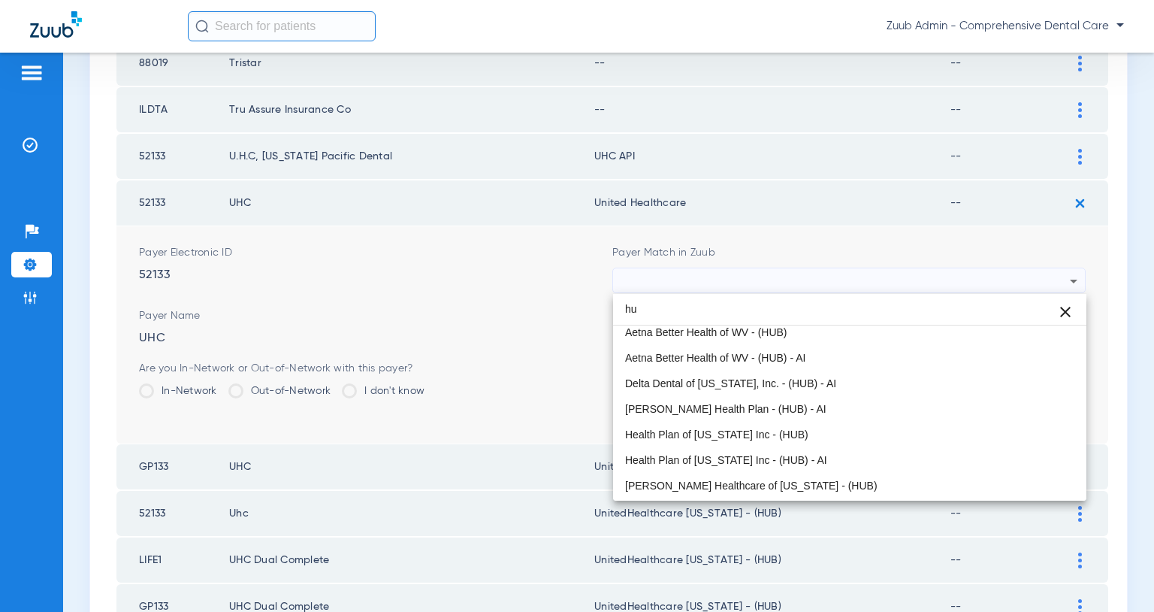
type input "h"
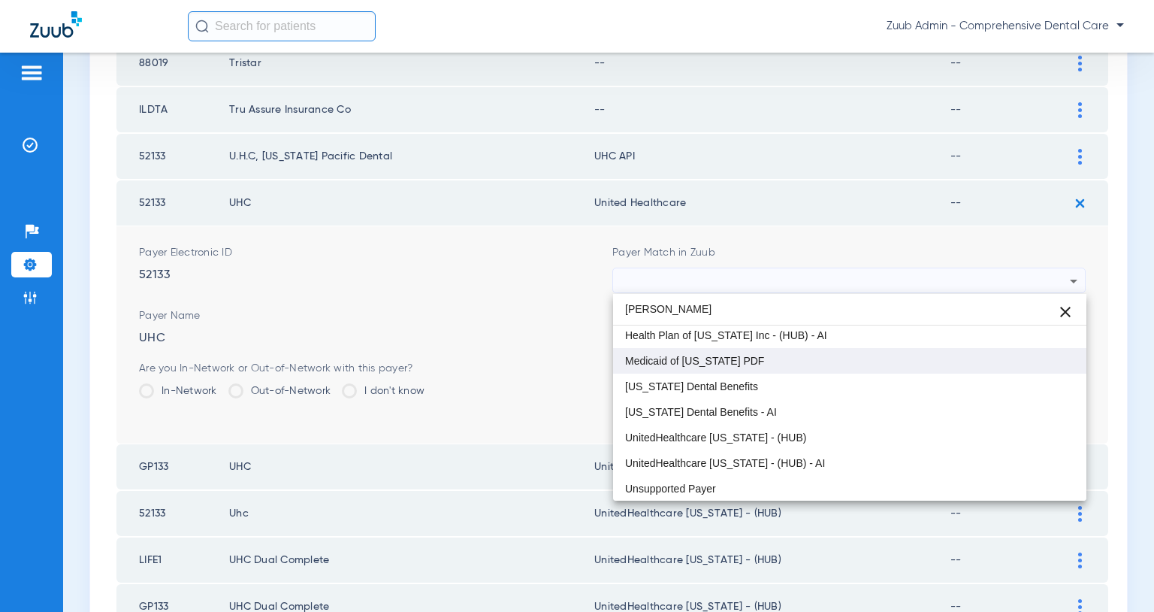
scroll to position [106, 0]
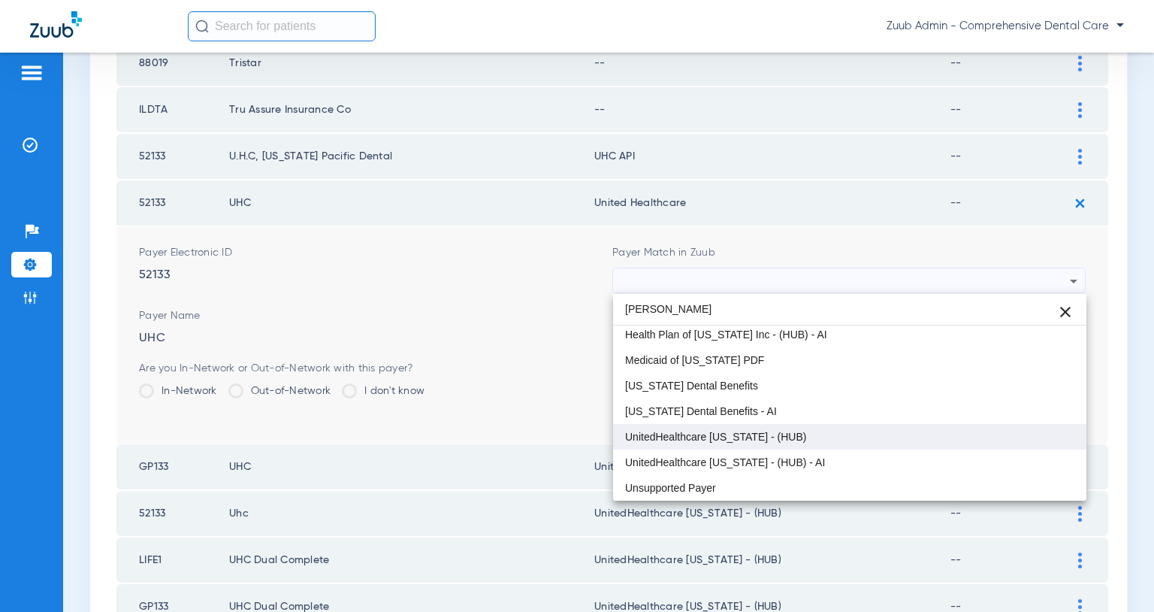
type input "neva"
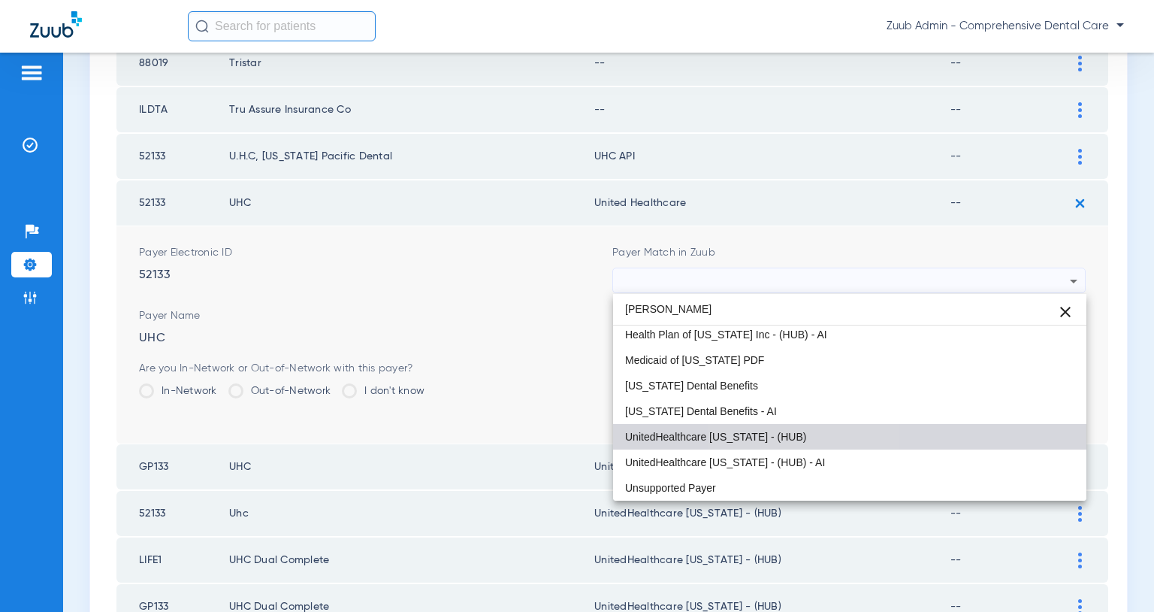
click at [802, 433] on mat-option "UnitedHealthcare [US_STATE] - (HUB)" at bounding box center [849, 437] width 473 height 26
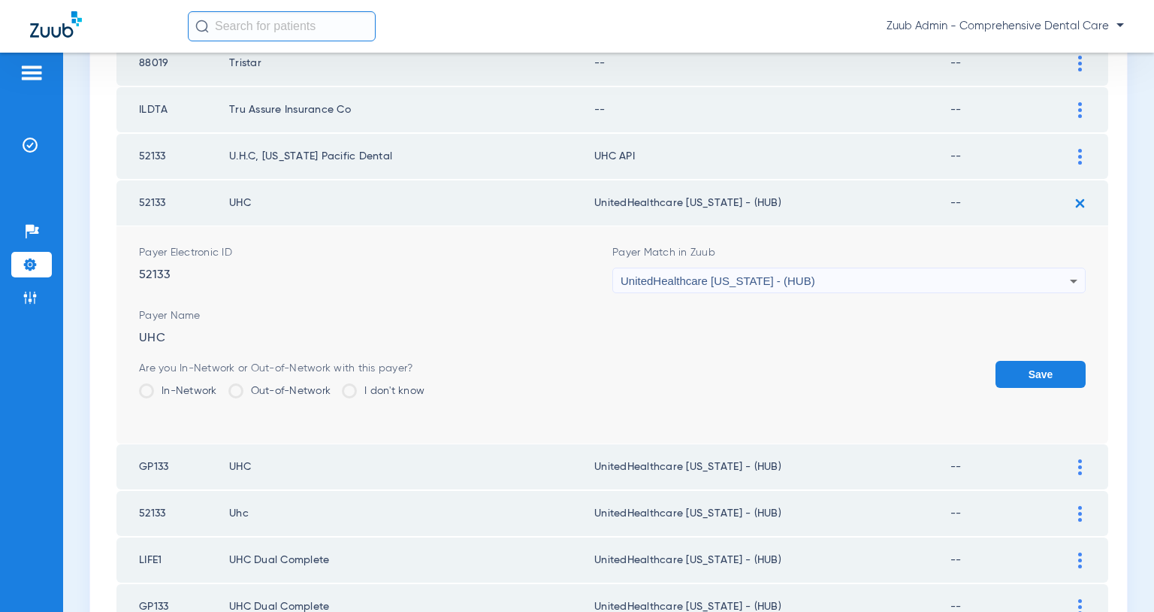
click at [1049, 371] on button "Save" at bounding box center [1041, 374] width 90 height 27
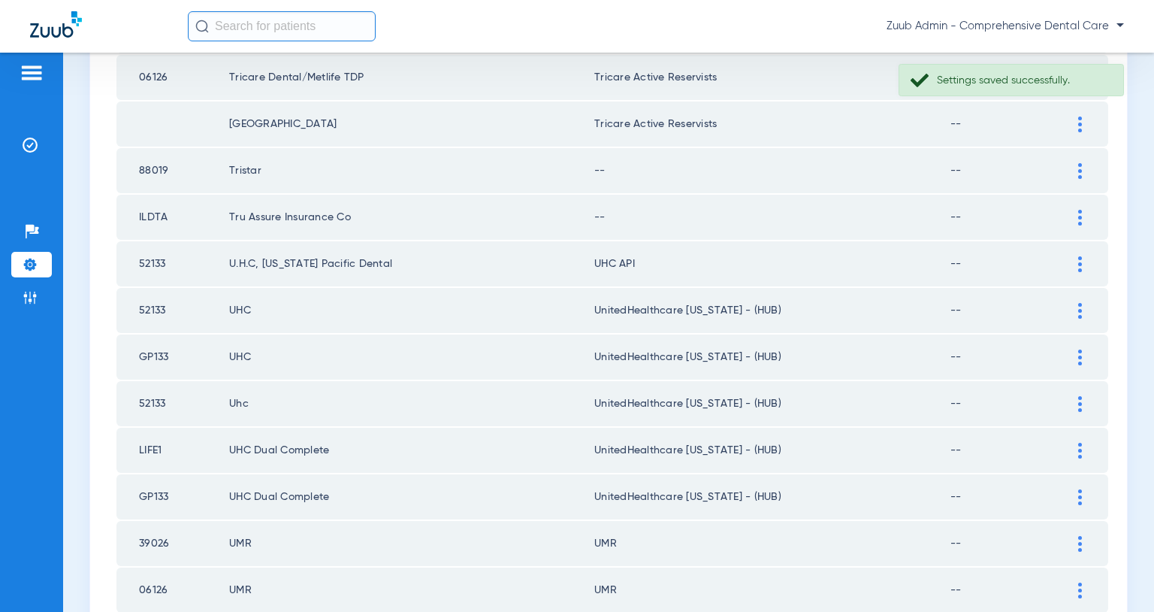
scroll to position [1634, 0]
click at [1079, 265] on img at bounding box center [1081, 265] width 4 height 16
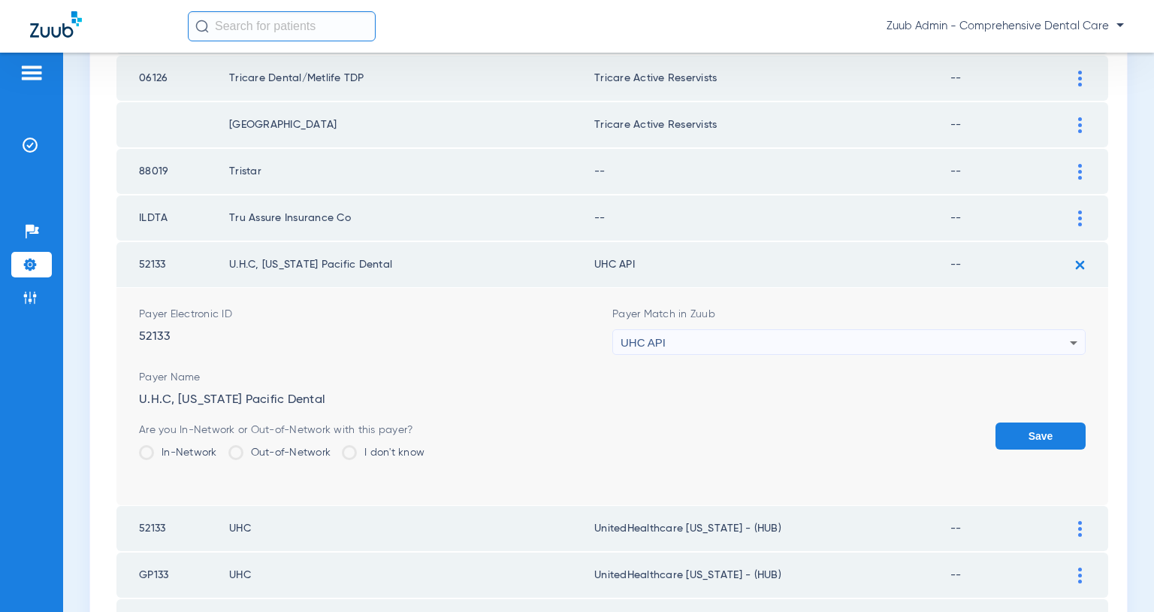
click at [1016, 337] on div "UHC API" at bounding box center [845, 343] width 449 height 26
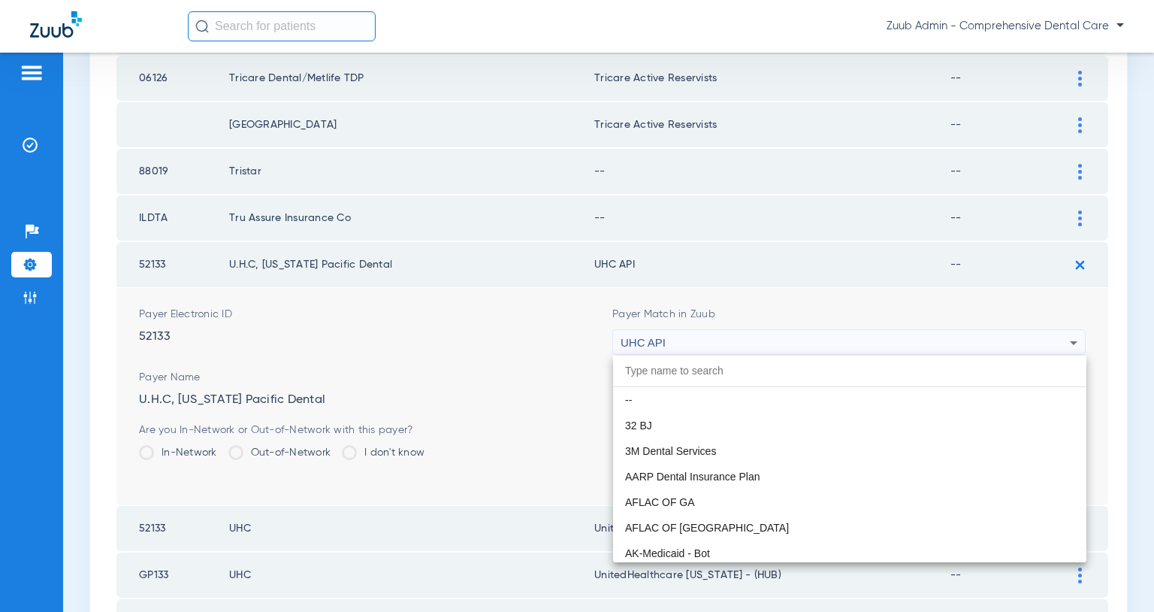
scroll to position [9178, 0]
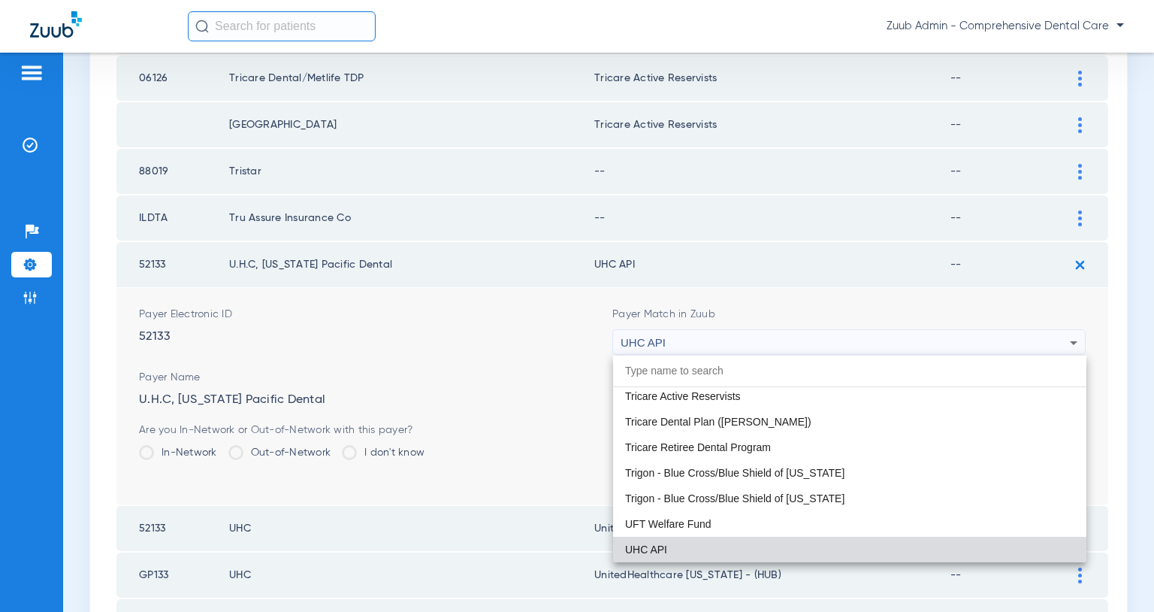
paste input "United Healthcare"
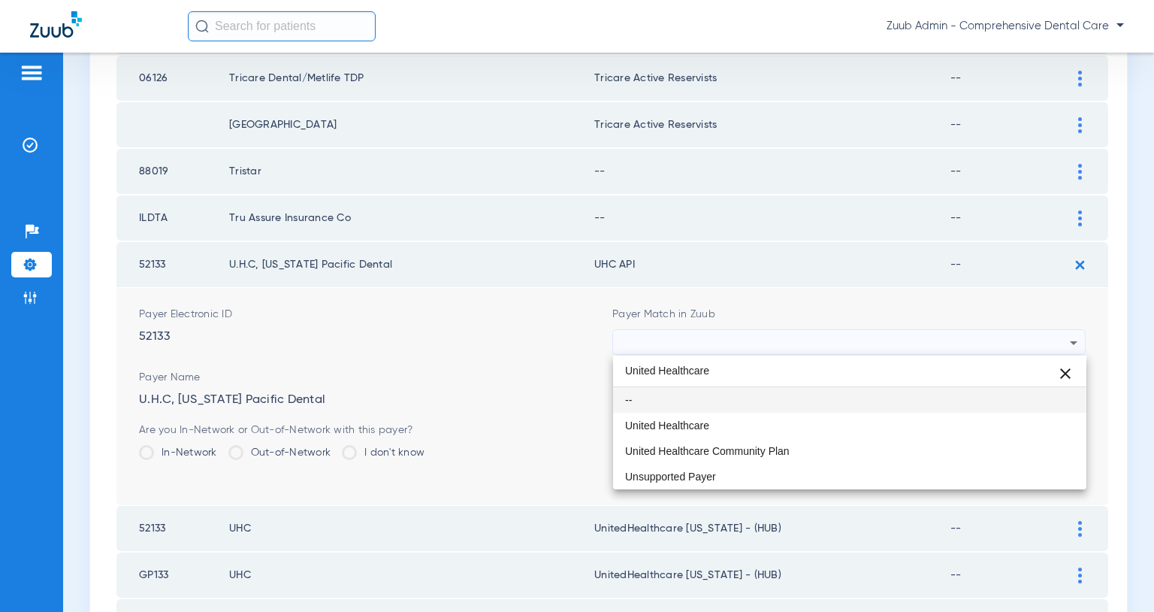
scroll to position [0, 0]
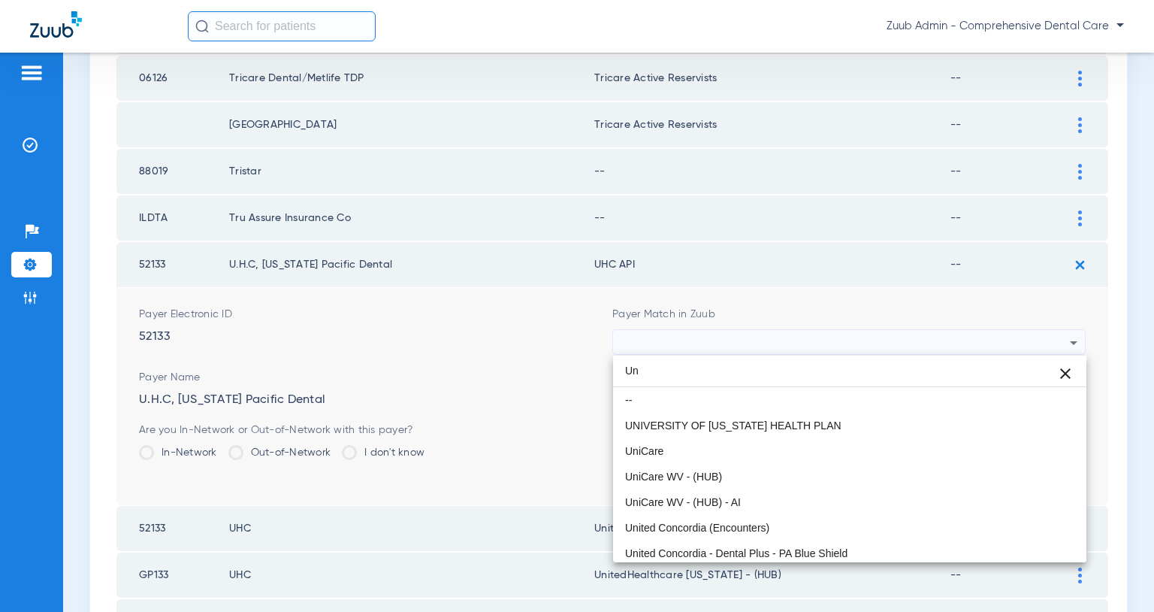
type input "U"
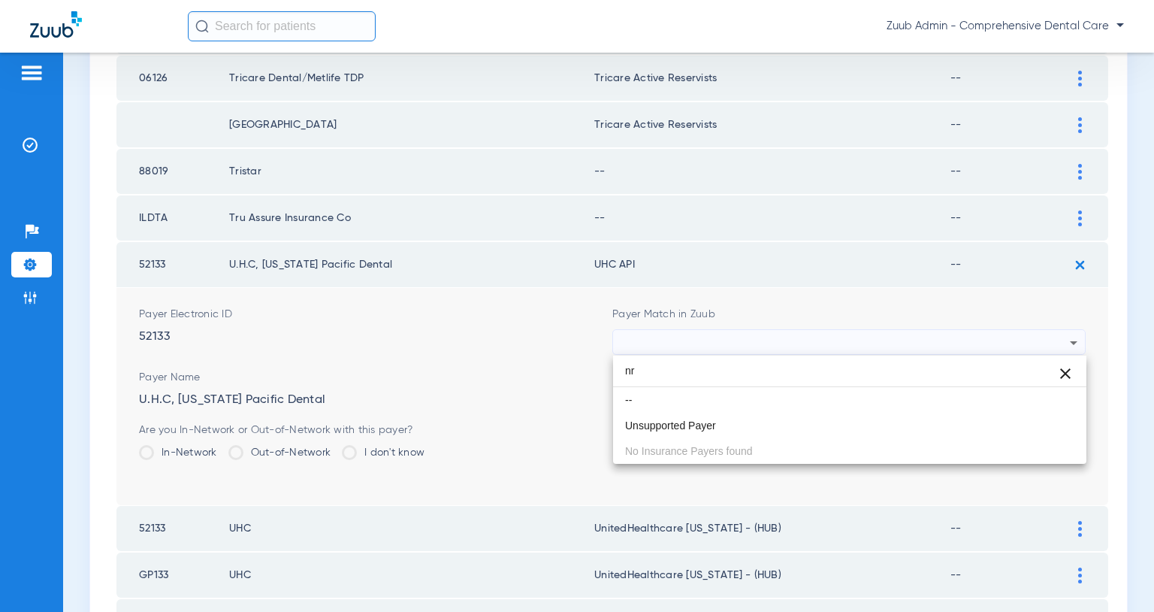
type input "n"
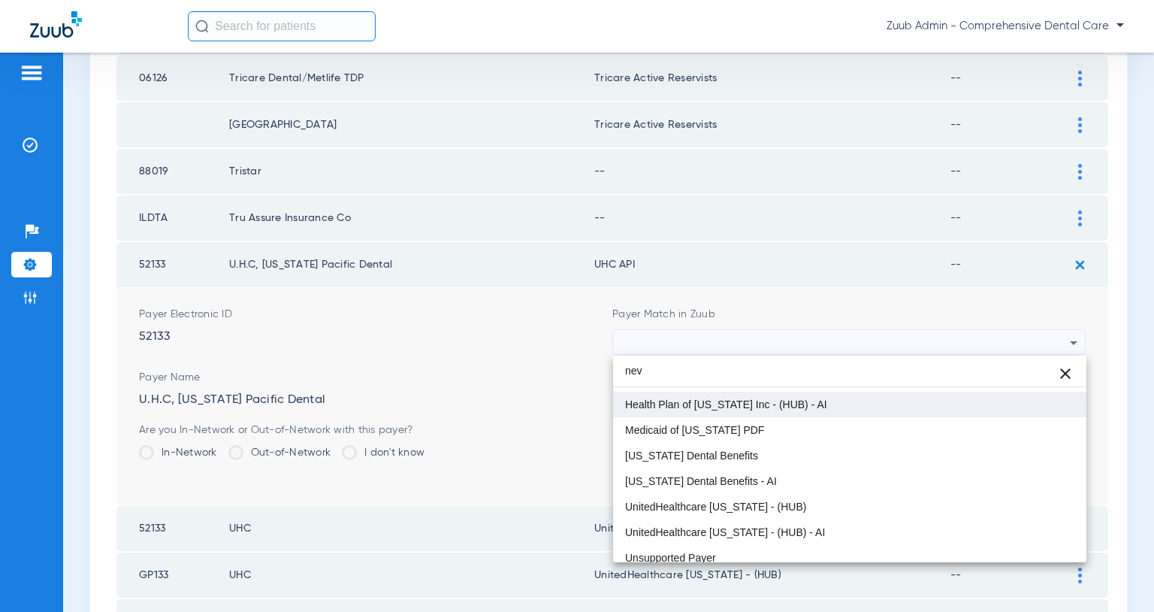
scroll to position [106, 0]
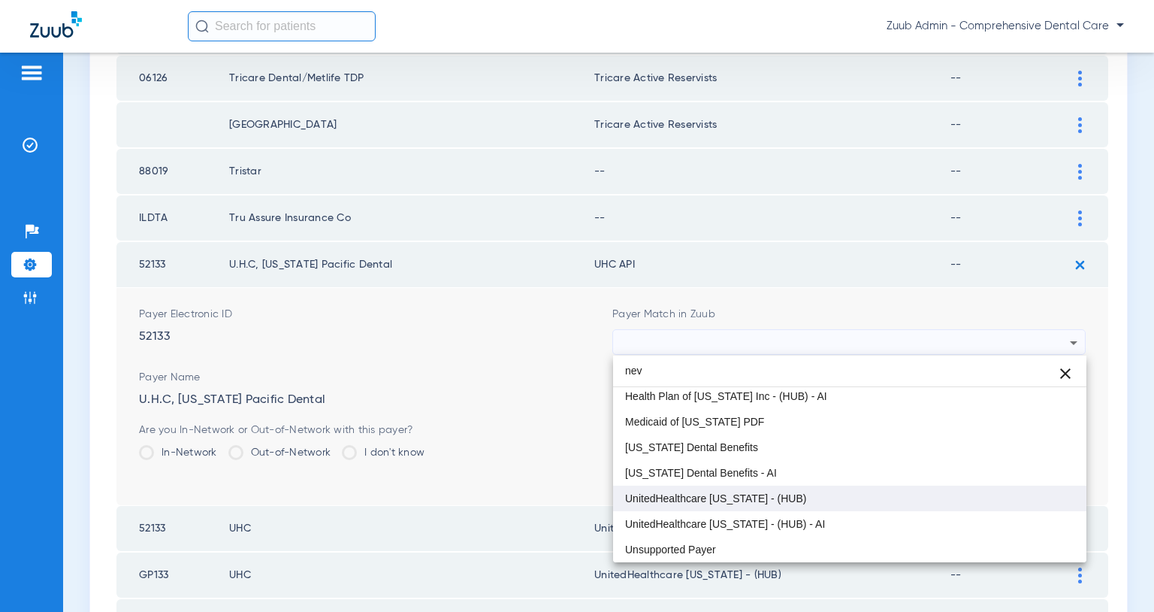
type input "nev"
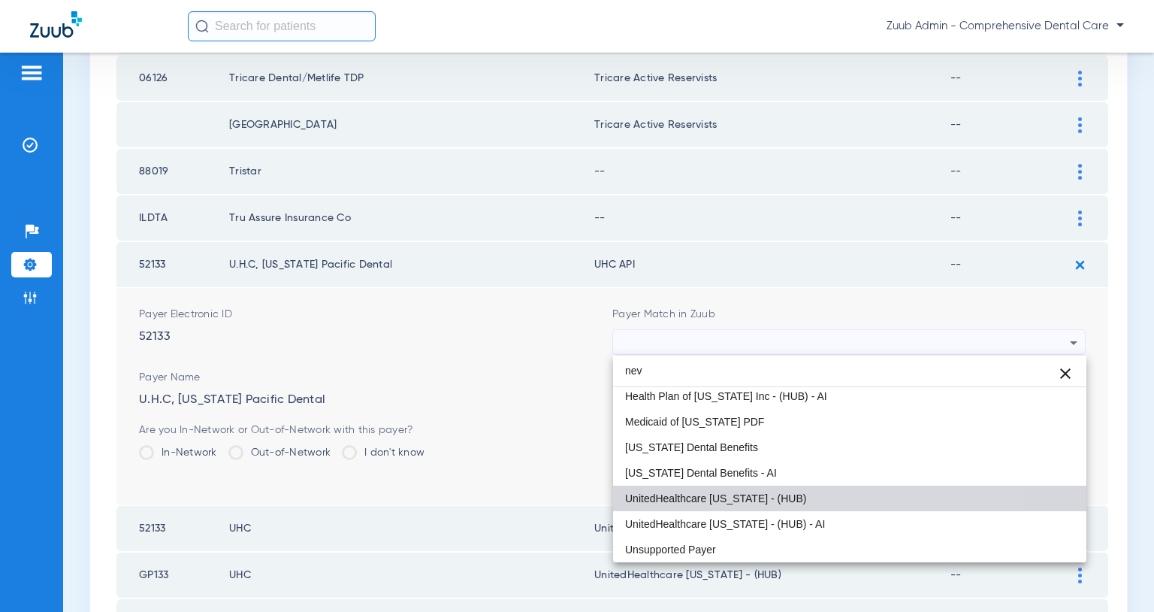
click at [769, 505] on mat-option "UnitedHealthcare [US_STATE] - (HUB)" at bounding box center [849, 499] width 473 height 26
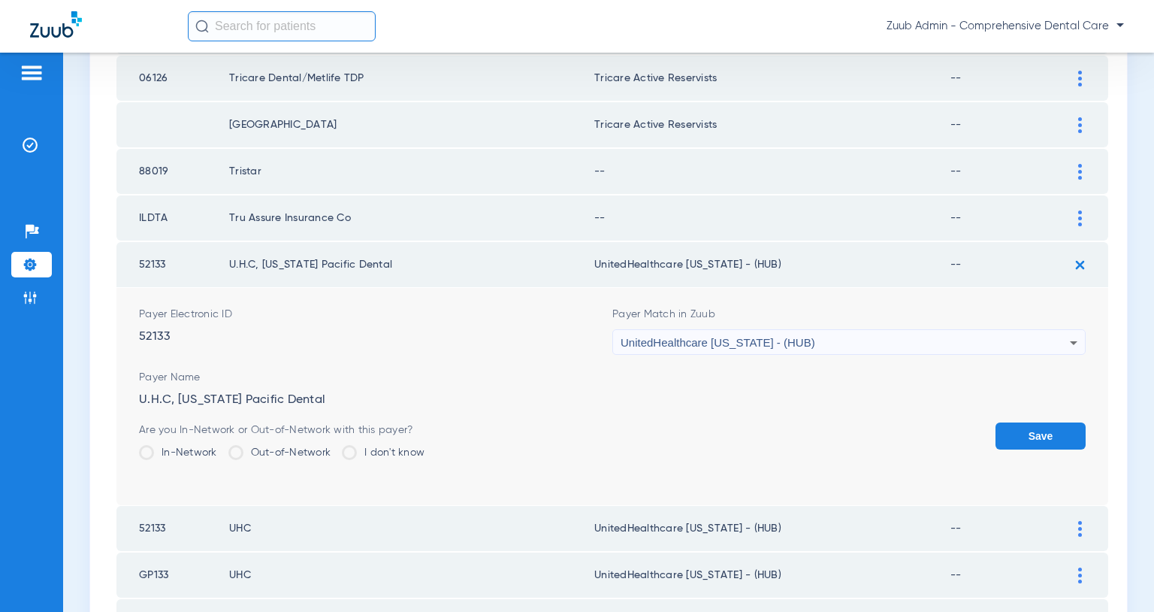
click at [1040, 429] on button "Save" at bounding box center [1041, 435] width 90 height 27
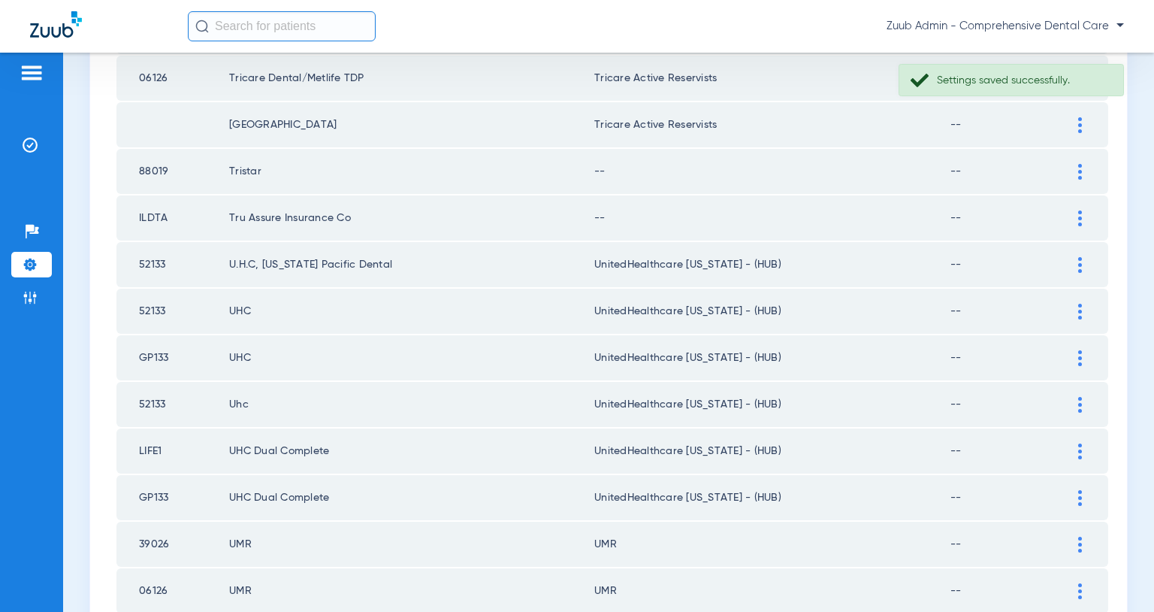
click at [1079, 218] on img at bounding box center [1081, 218] width 4 height 16
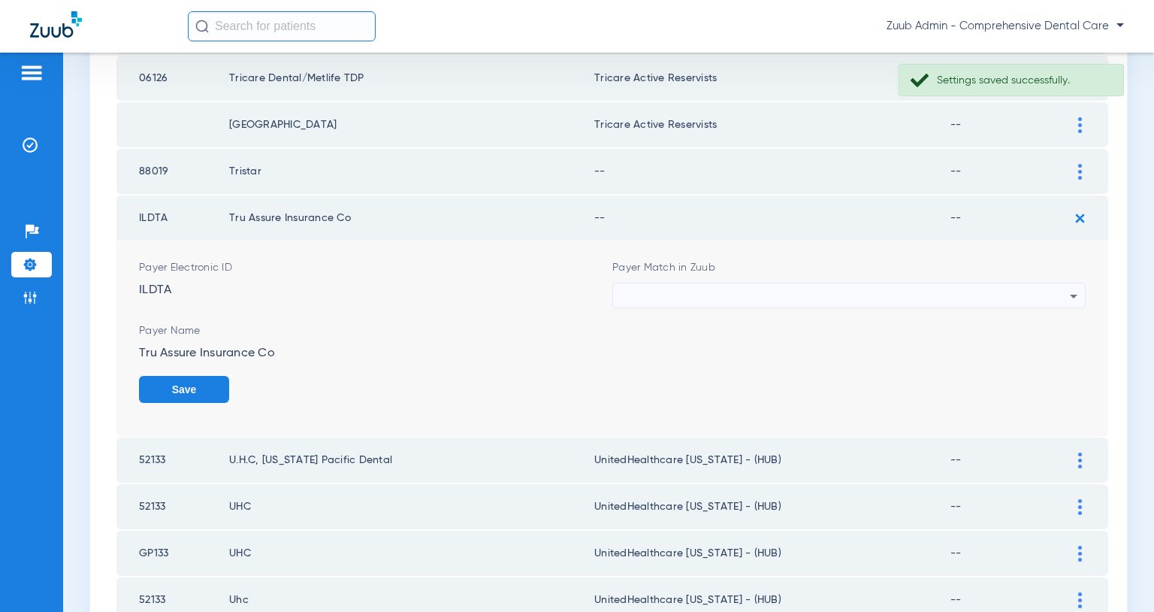
click at [843, 295] on div at bounding box center [845, 296] width 449 height 26
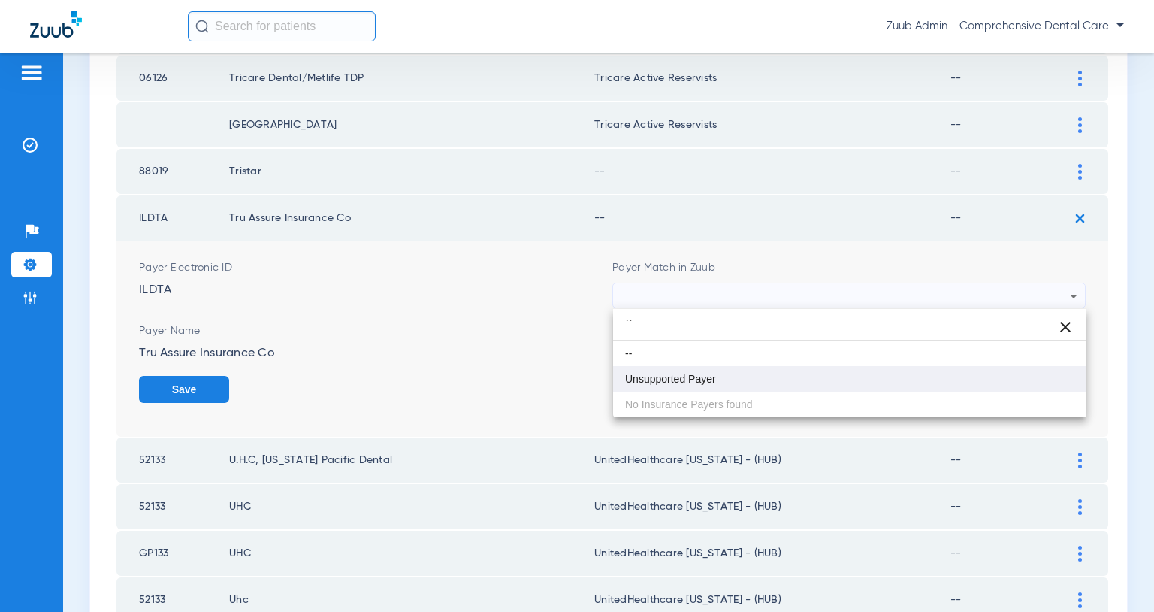
type input "``"
click at [665, 375] on span "Unsupported Payer" at bounding box center [670, 379] width 91 height 11
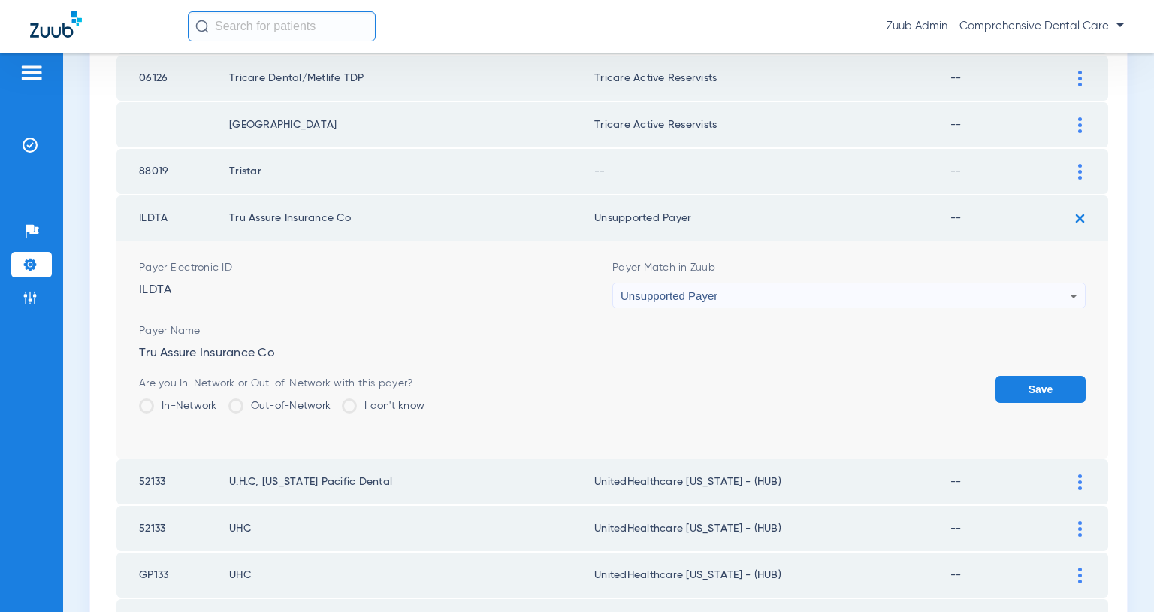
click at [1023, 392] on button "Save" at bounding box center [1041, 389] width 90 height 27
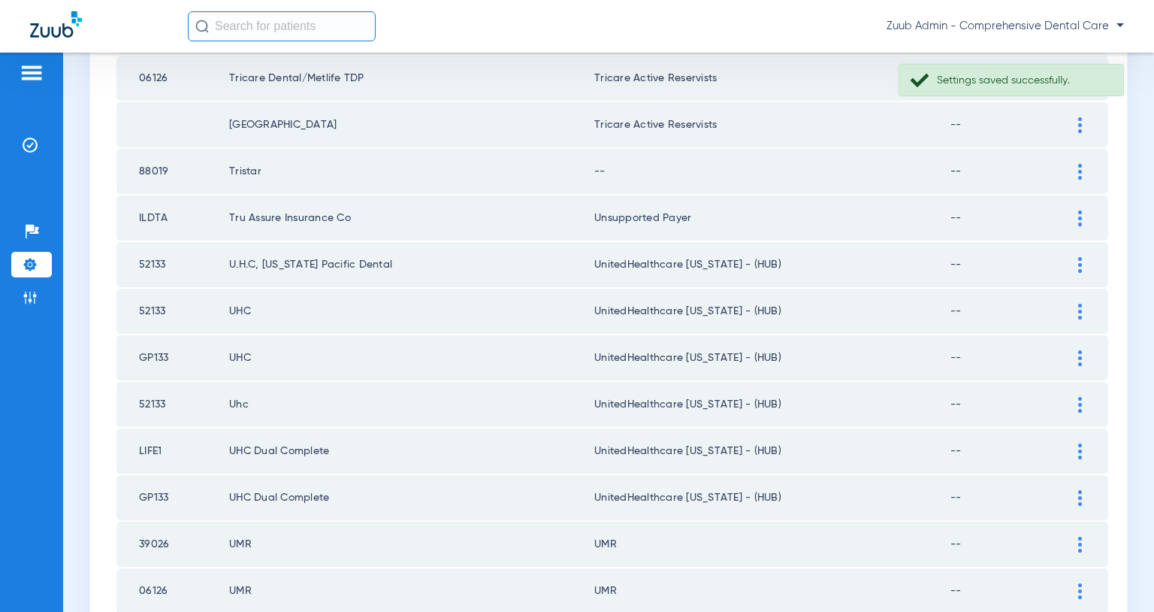
click at [1081, 175] on img at bounding box center [1081, 172] width 4 height 16
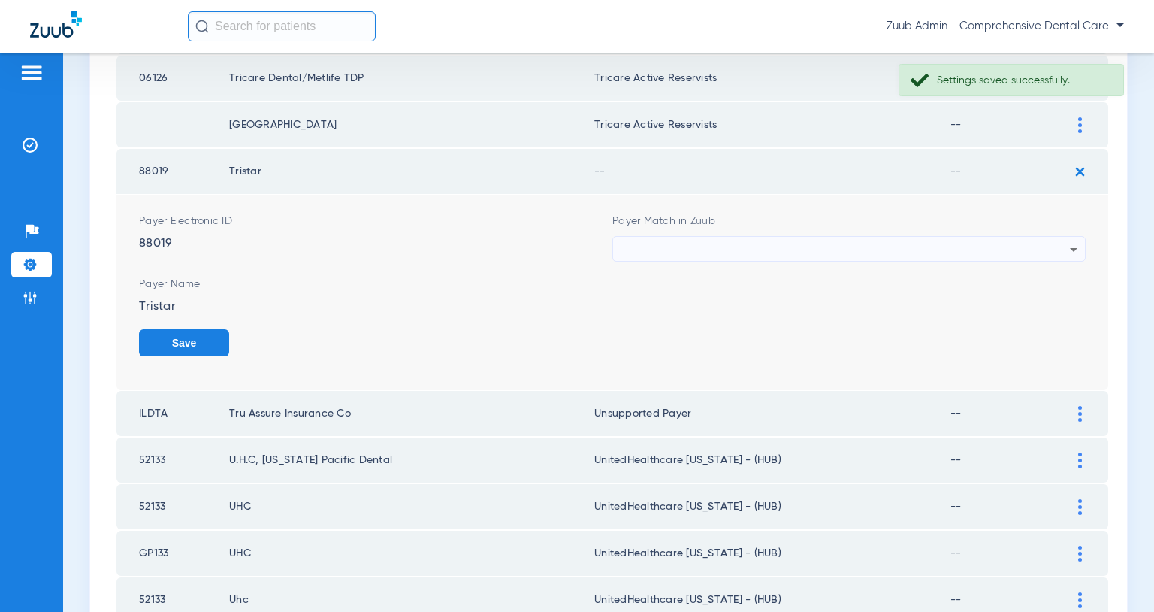
click at [967, 246] on div at bounding box center [845, 250] width 449 height 26
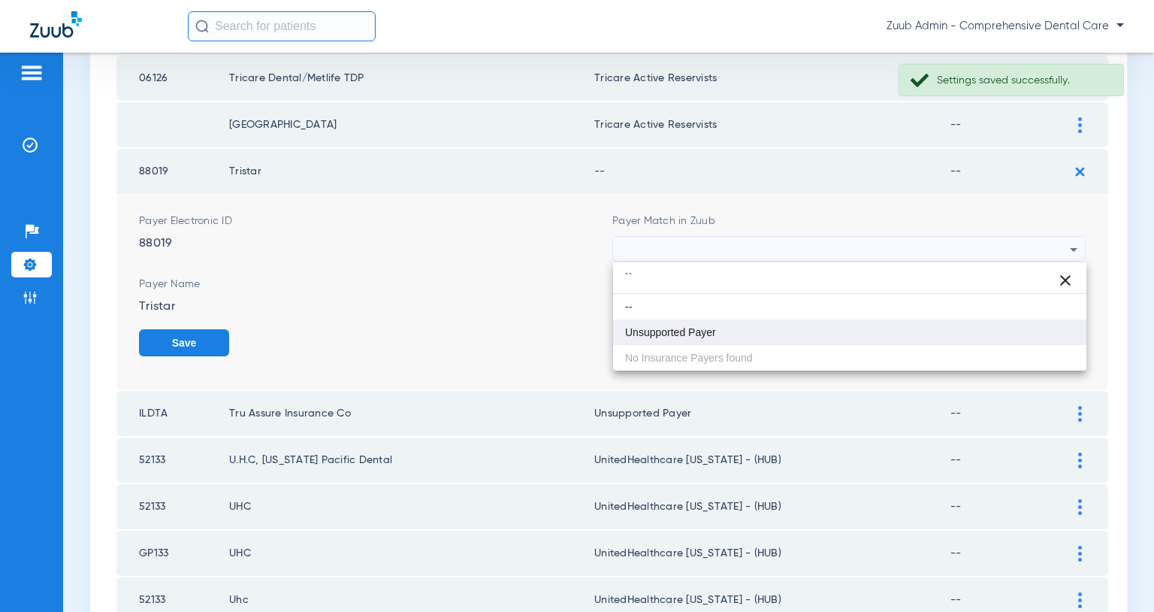
type input "``"
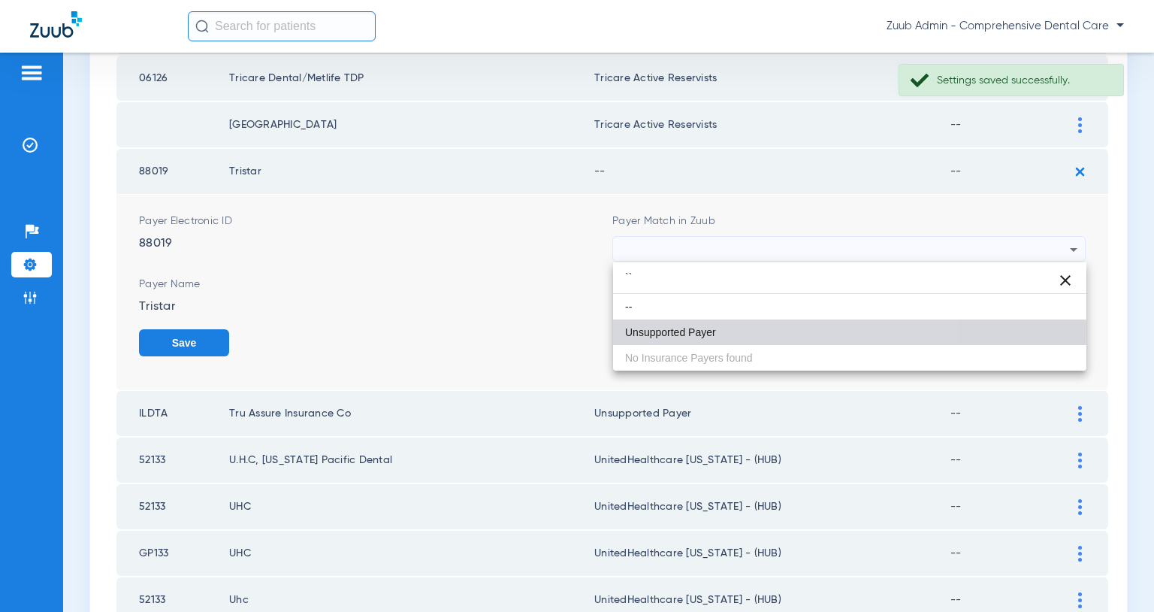
click at [736, 331] on mat-option "Unsupported Payer" at bounding box center [849, 332] width 473 height 26
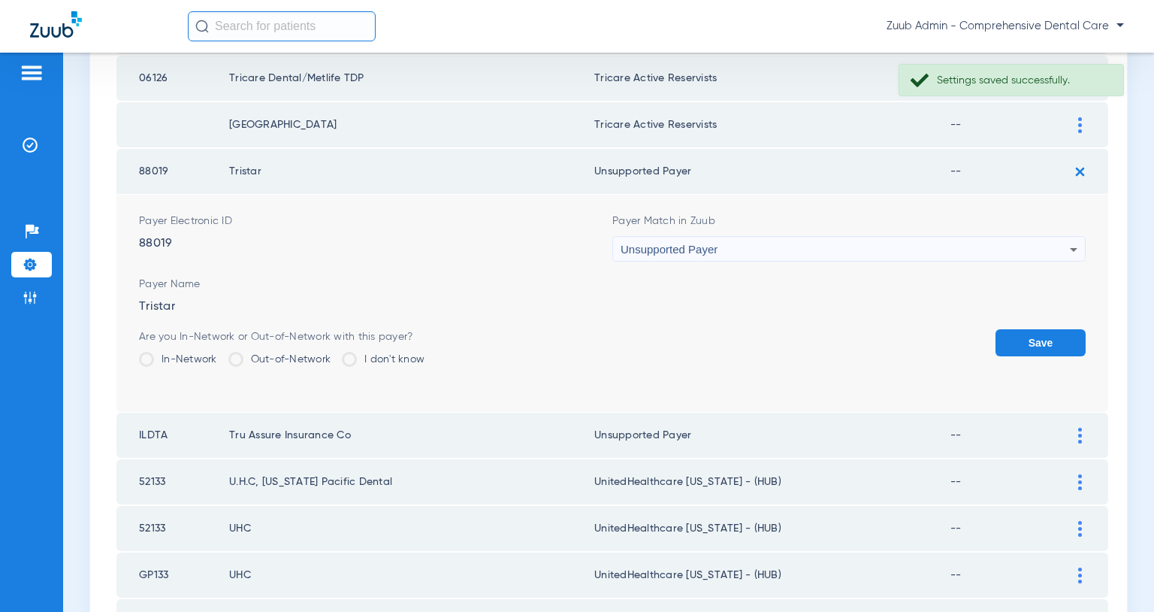
click at [1015, 338] on button "Save" at bounding box center [1041, 342] width 90 height 27
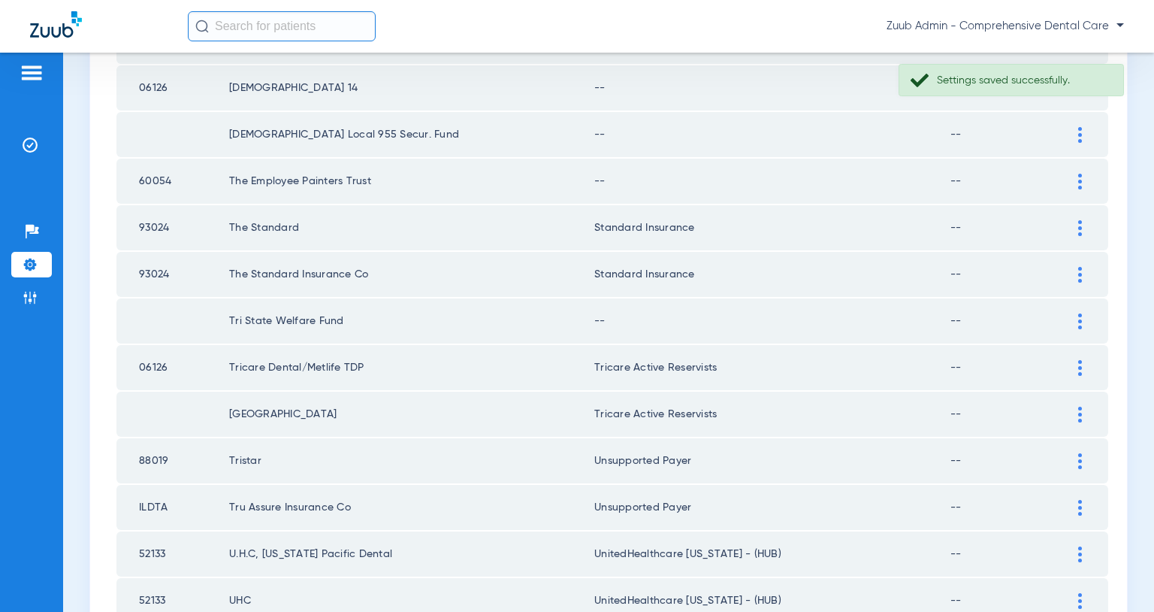
scroll to position [1341, 0]
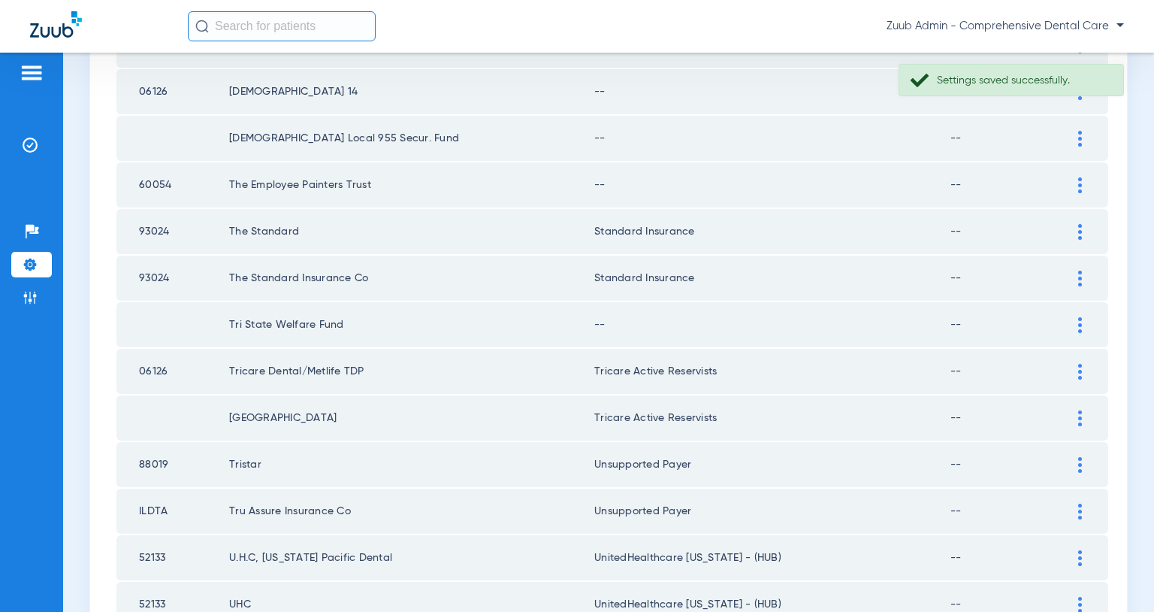
click at [1079, 331] on img at bounding box center [1081, 325] width 4 height 16
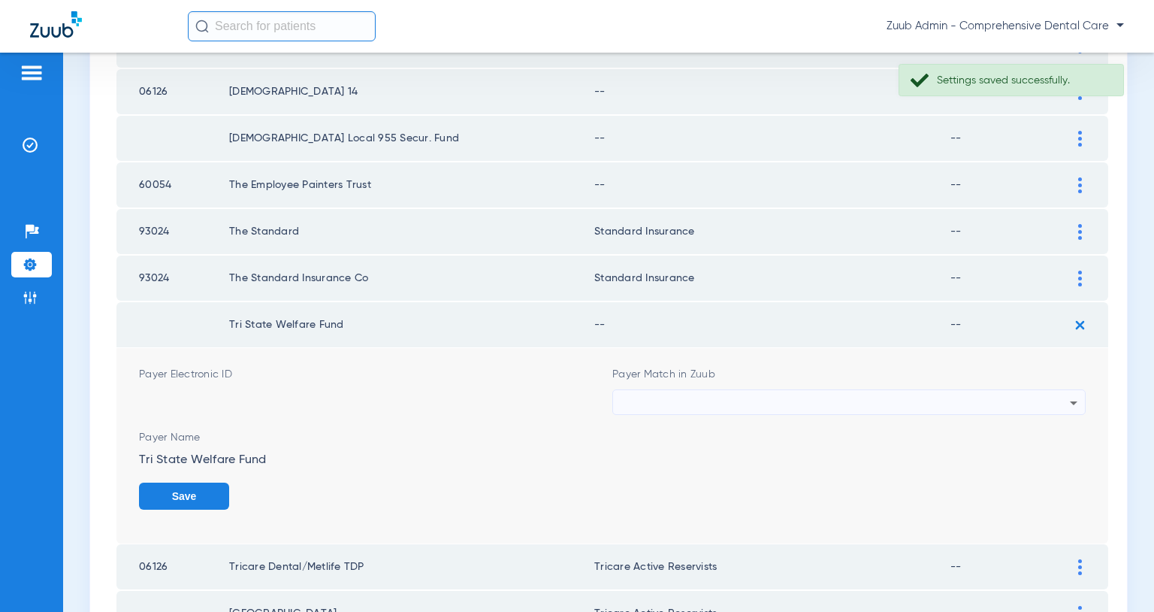
click at [930, 399] on div at bounding box center [845, 403] width 449 height 26
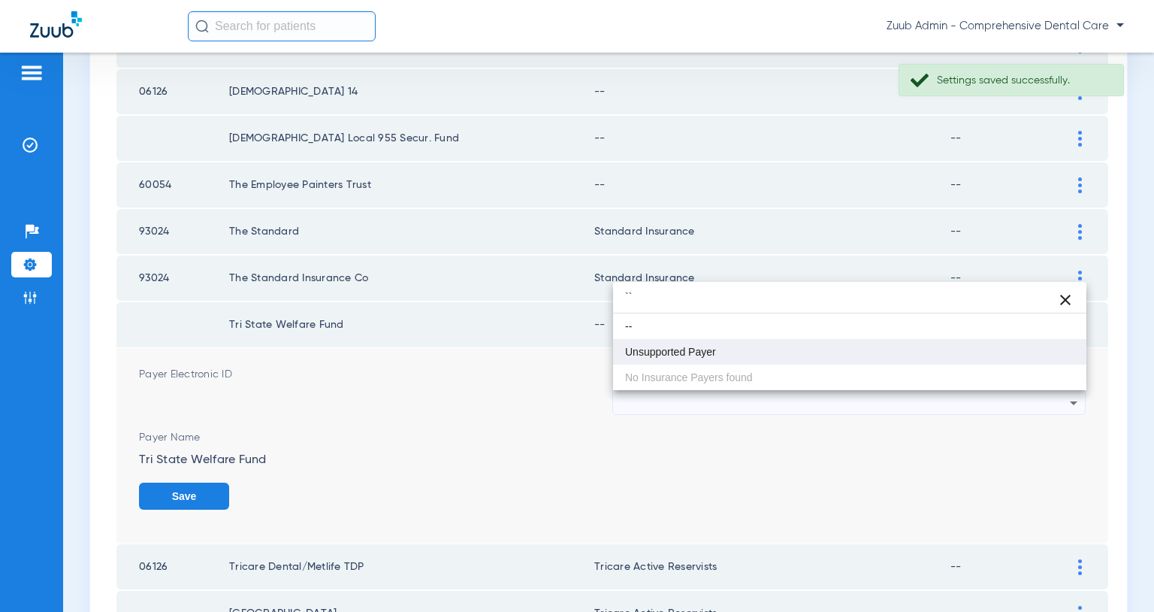
type input "``"
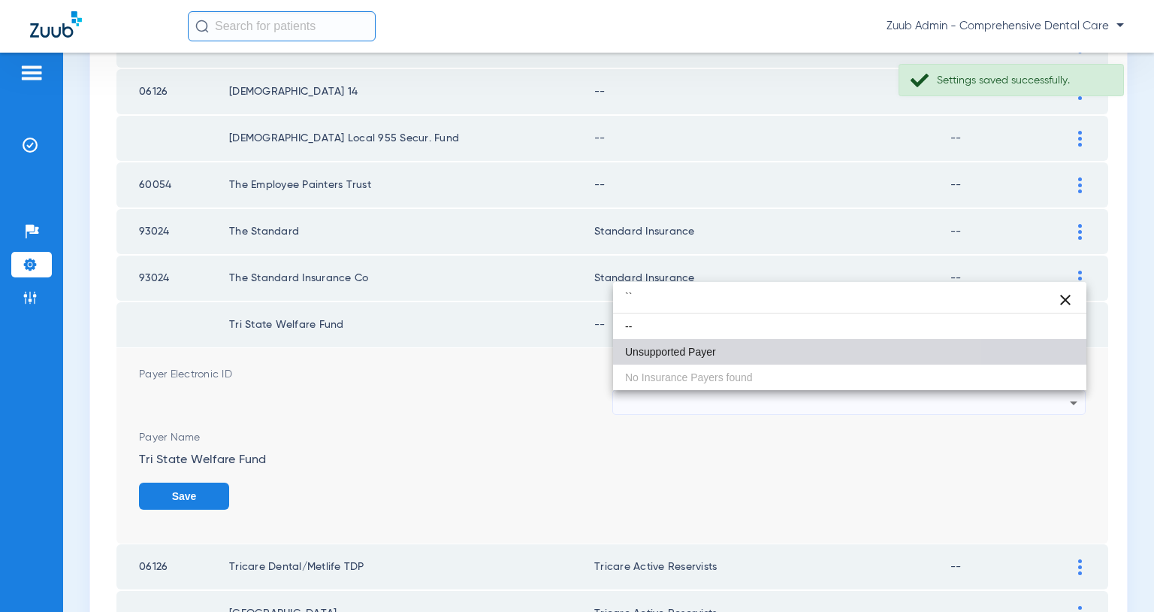
click at [748, 355] on mat-option "Unsupported Payer" at bounding box center [849, 352] width 473 height 26
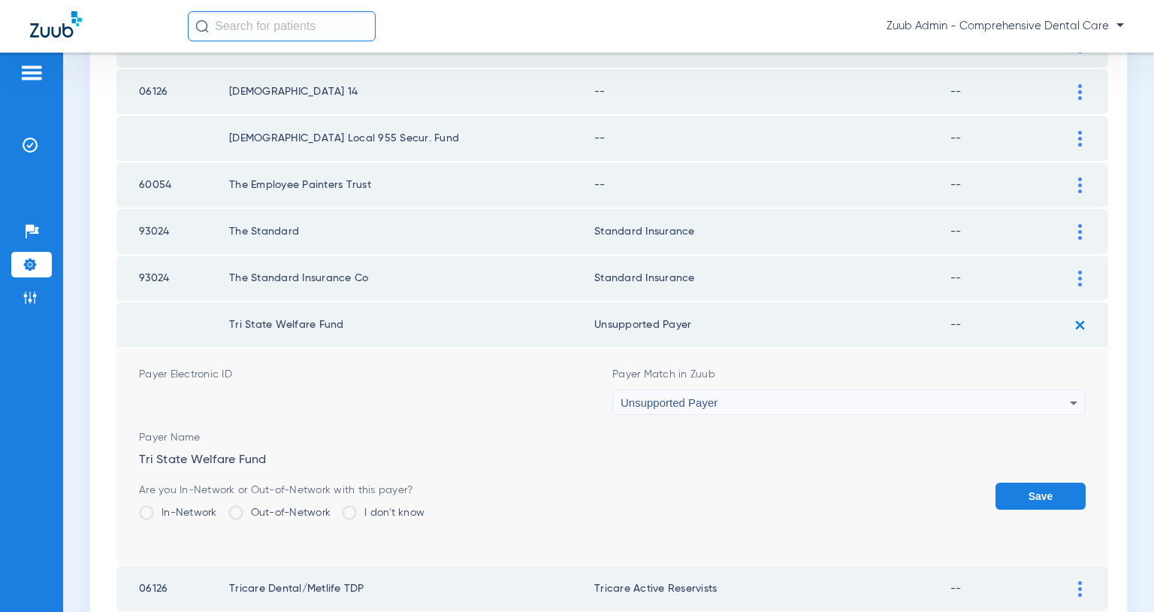
click at [1043, 498] on button "Save" at bounding box center [1041, 496] width 90 height 27
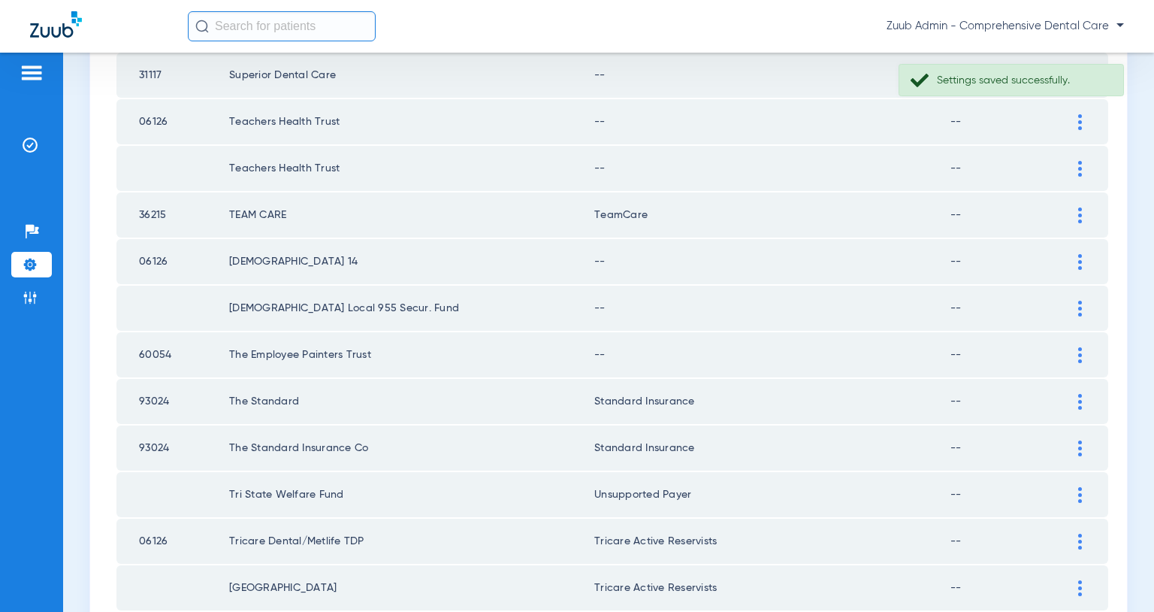
scroll to position [1170, 0]
click at [1079, 356] on img at bounding box center [1081, 356] width 4 height 16
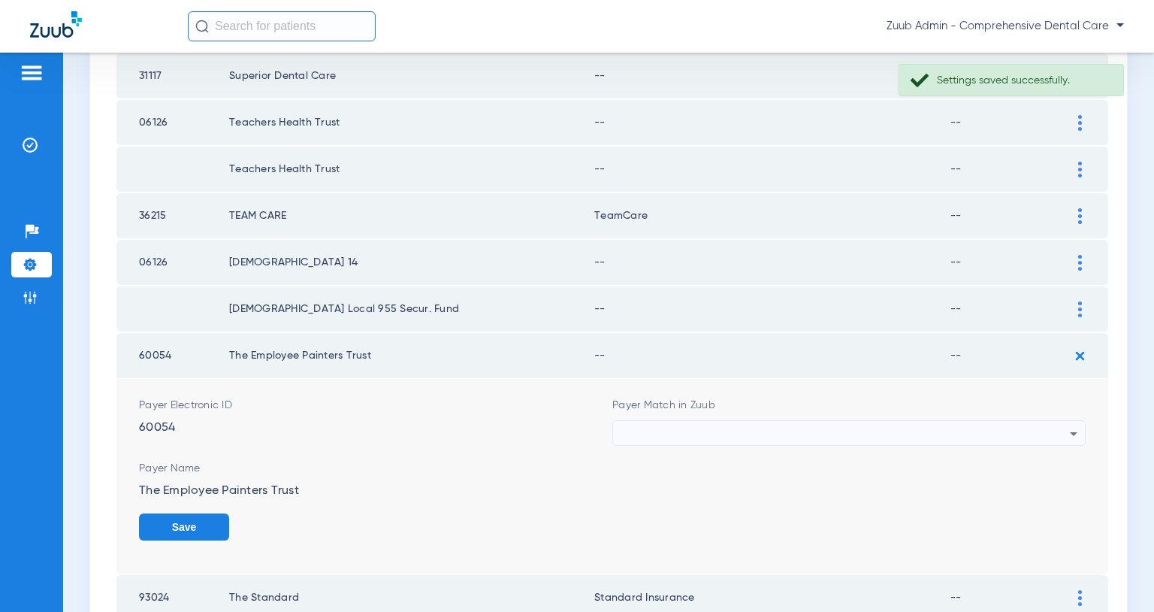
click at [979, 428] on div at bounding box center [845, 434] width 449 height 26
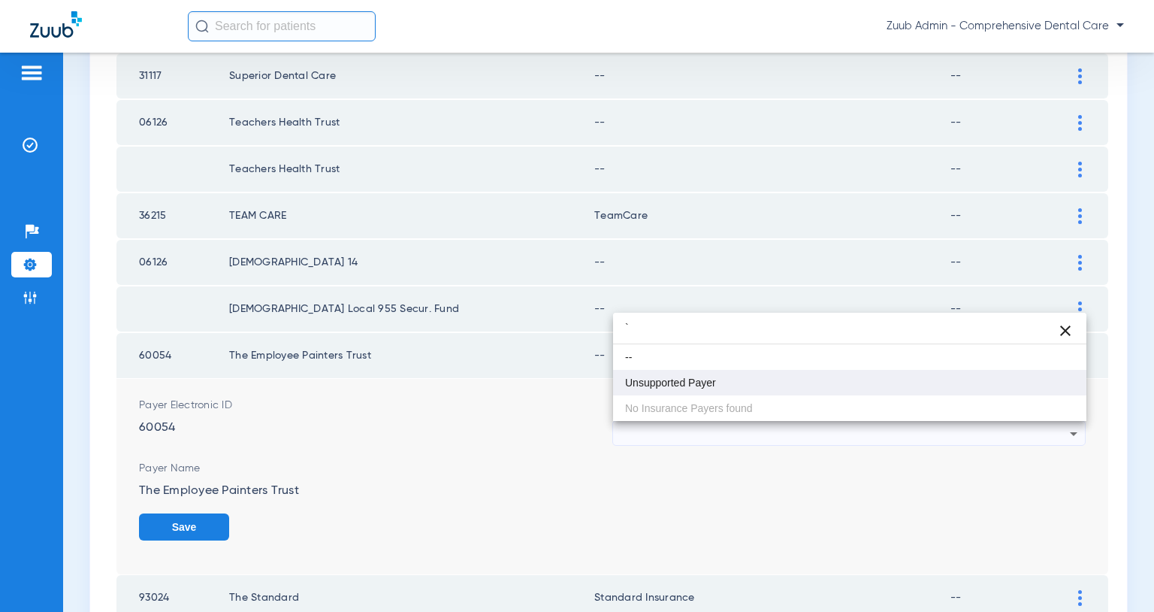
type input "`"
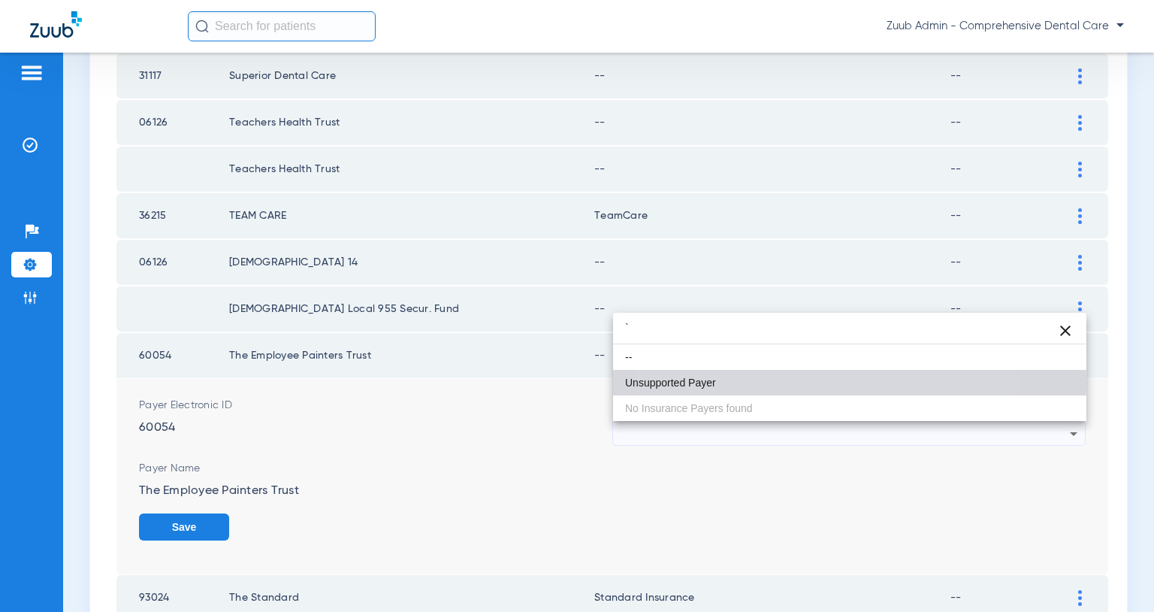
click at [766, 383] on mat-option "Unsupported Payer" at bounding box center [849, 383] width 473 height 26
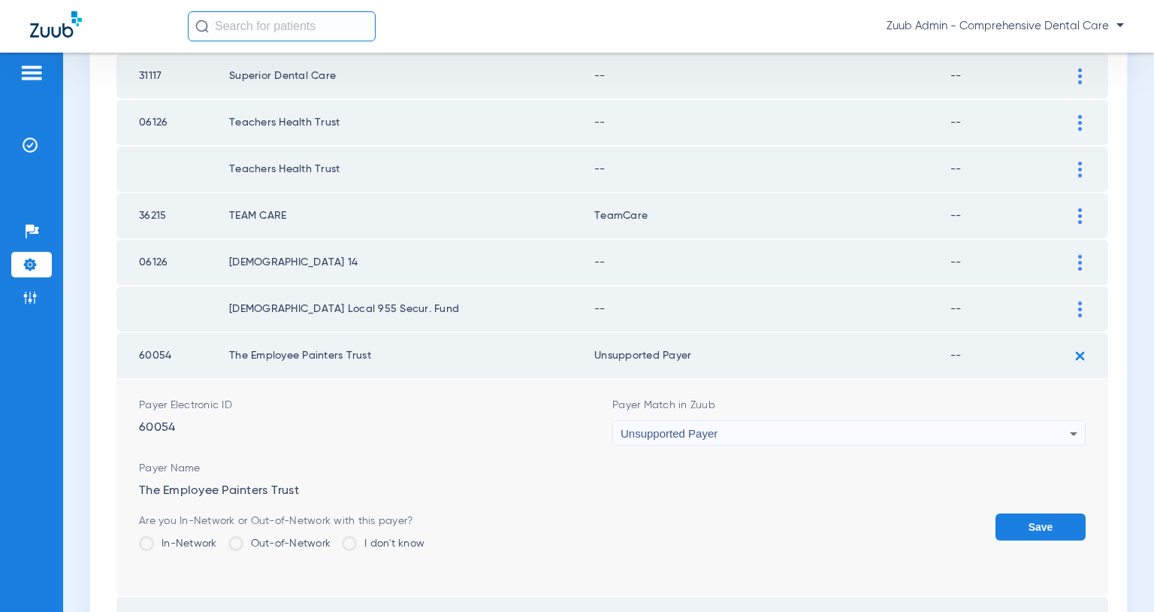
click at [1016, 526] on button "Save" at bounding box center [1041, 526] width 90 height 27
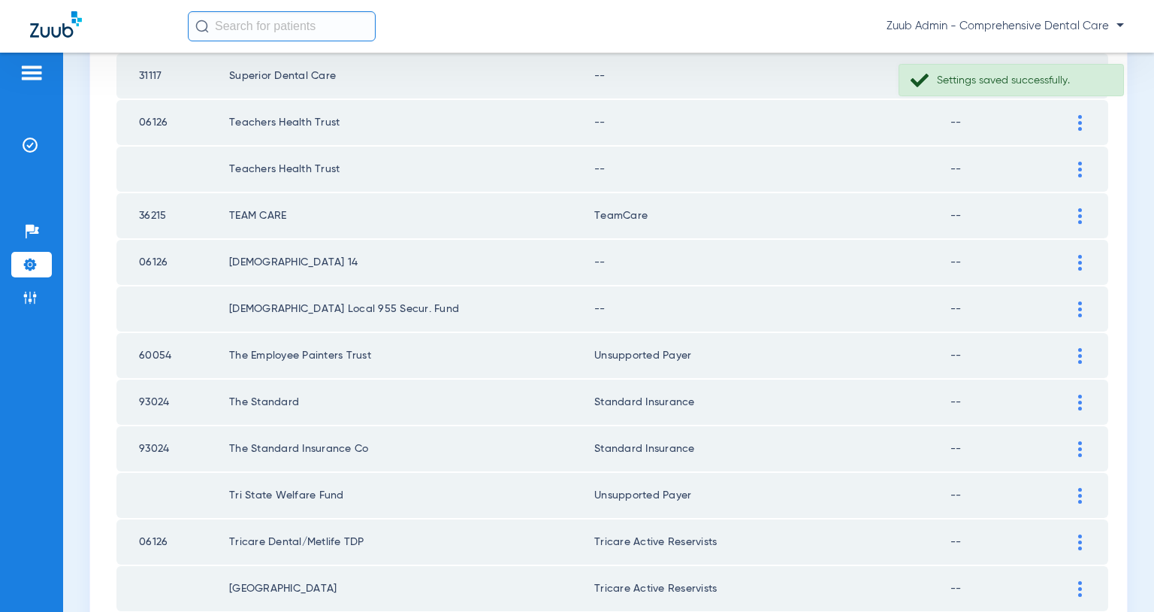
click at [1079, 307] on img at bounding box center [1081, 309] width 4 height 16
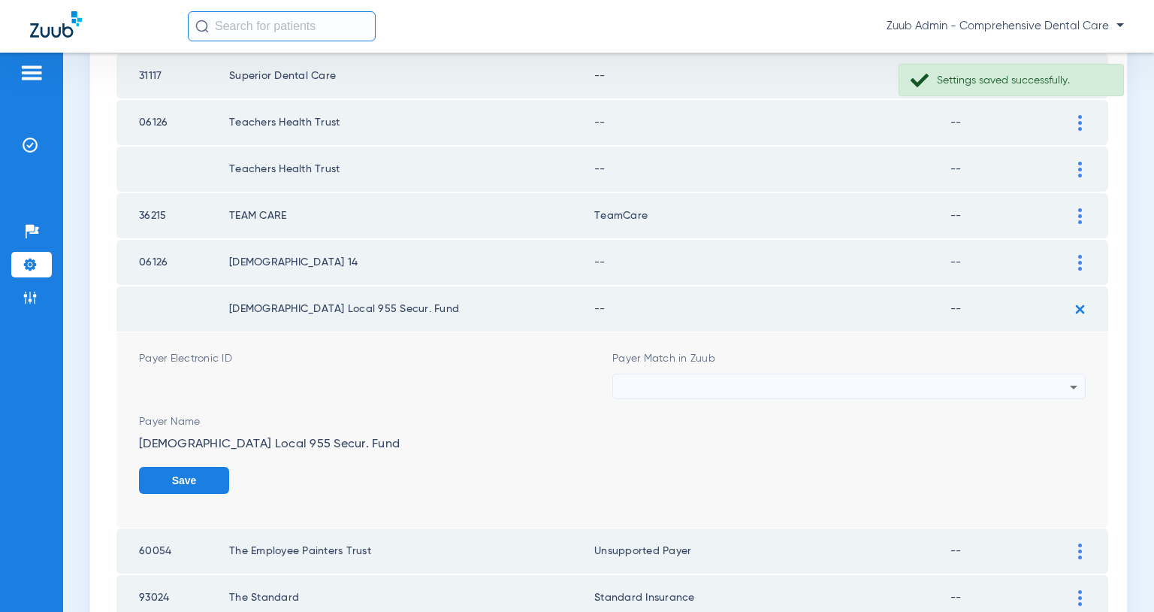
click at [968, 390] on div at bounding box center [845, 387] width 449 height 26
type input "`"
click at [688, 463] on mat-option "Unsupported Payer" at bounding box center [849, 470] width 473 height 26
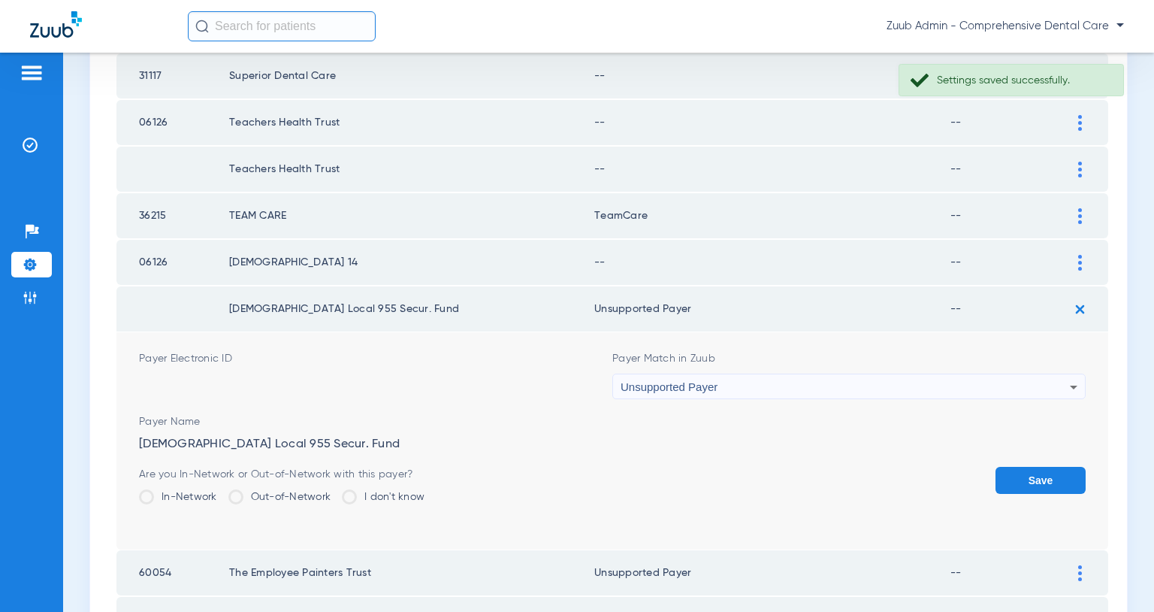
click at [1042, 476] on button "Save" at bounding box center [1041, 480] width 90 height 27
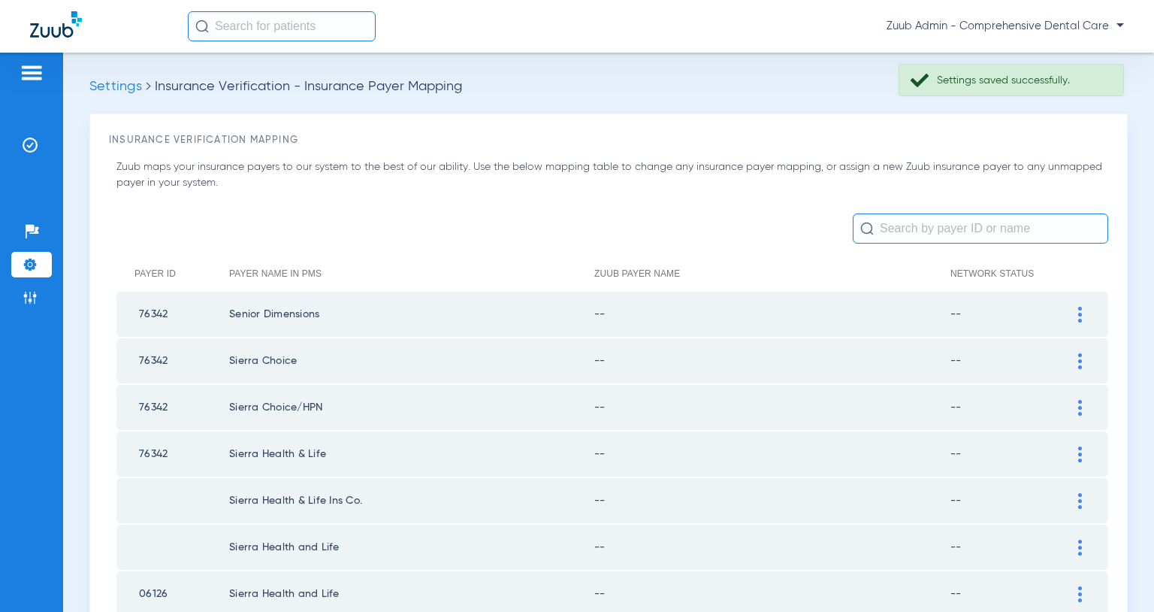
scroll to position [1170, 0]
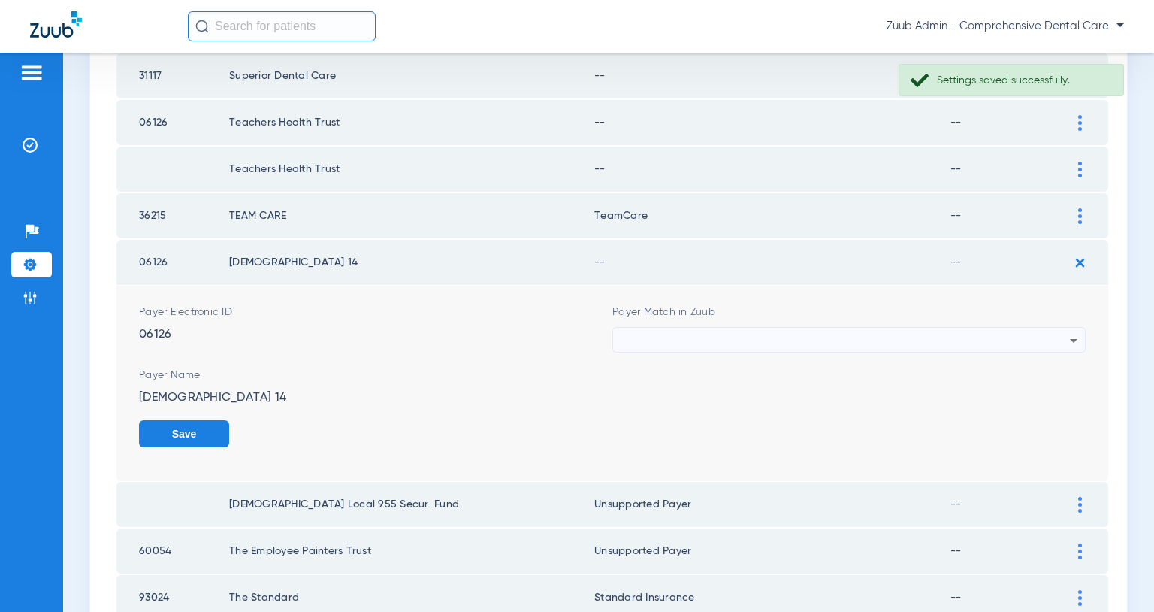
click at [970, 337] on div at bounding box center [845, 341] width 449 height 26
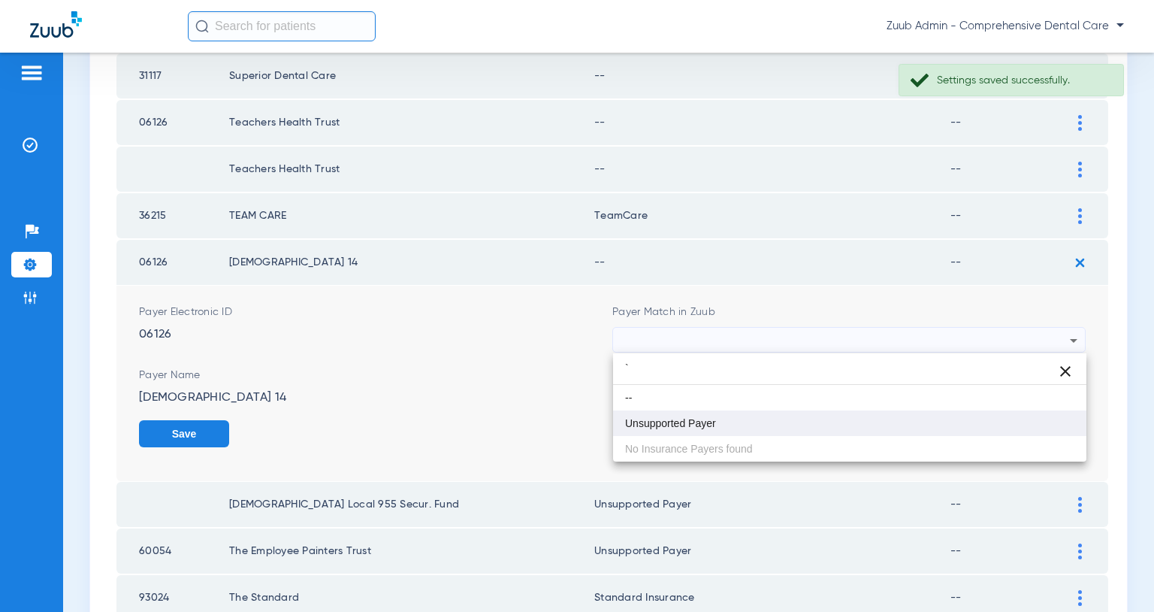
type input "`"
click at [709, 428] on span "Unsupported Payer" at bounding box center [670, 423] width 91 height 11
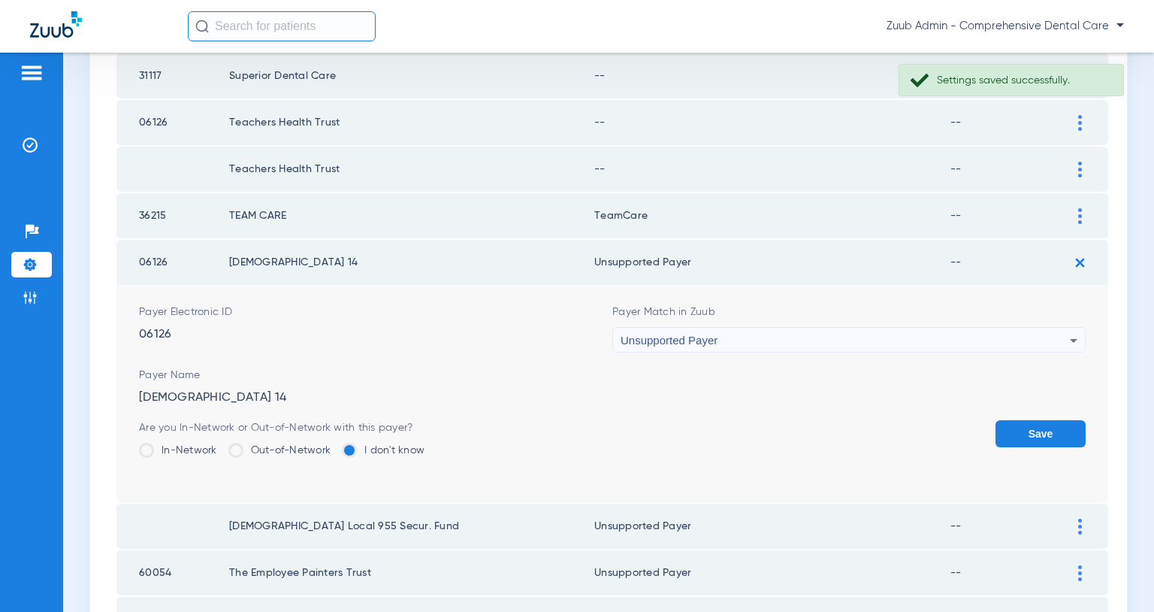
click at [1021, 431] on button "Save" at bounding box center [1041, 433] width 90 height 27
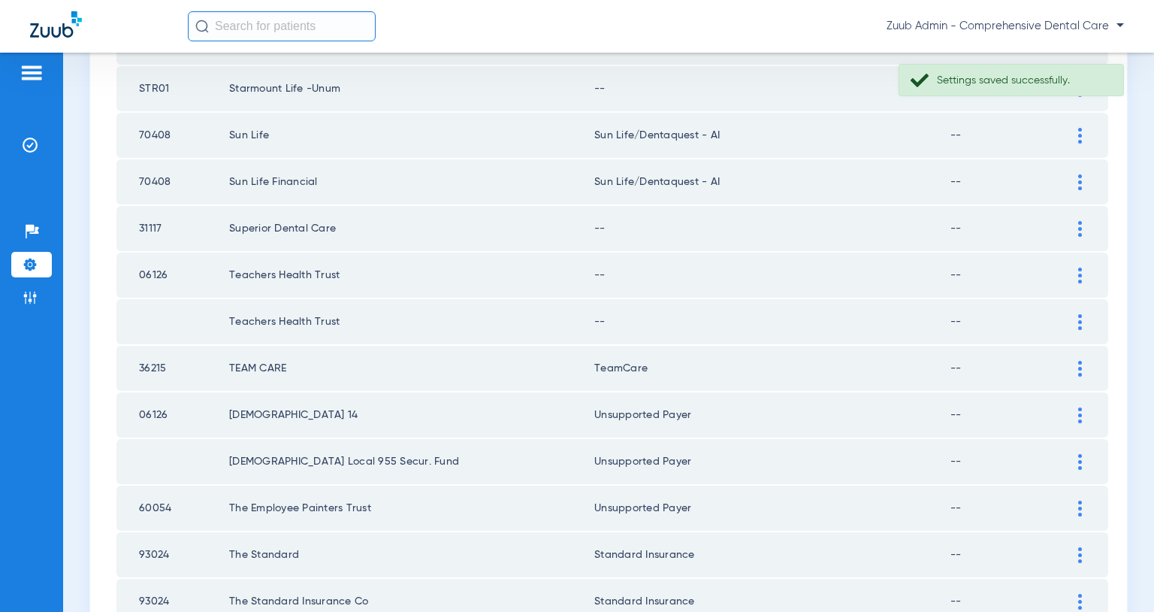
scroll to position [1012, 0]
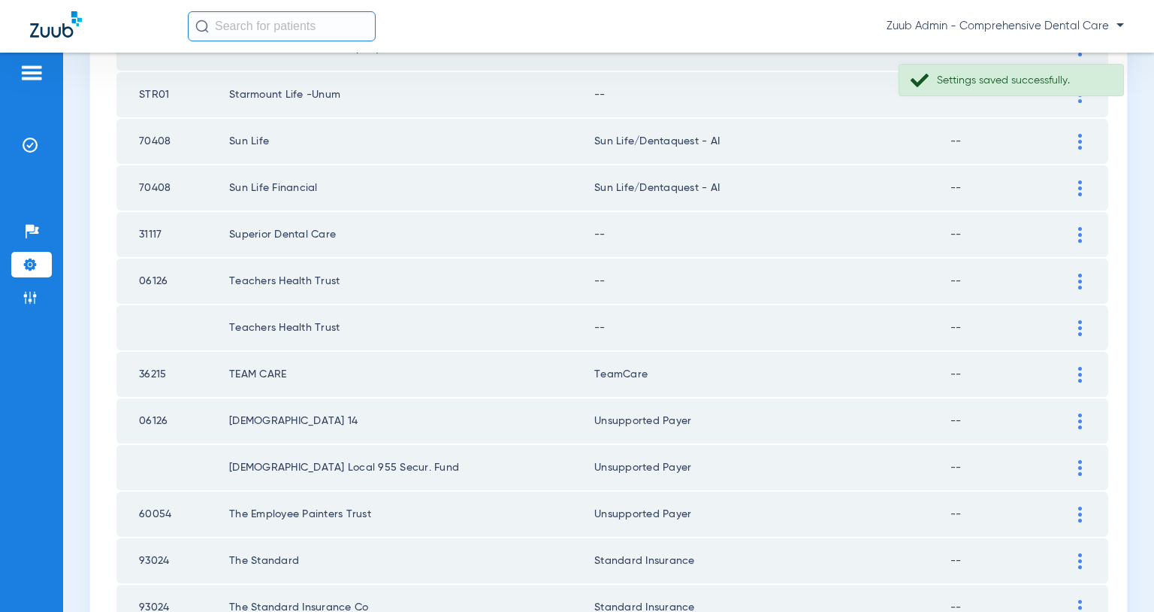
click at [1081, 331] on img at bounding box center [1081, 328] width 4 height 16
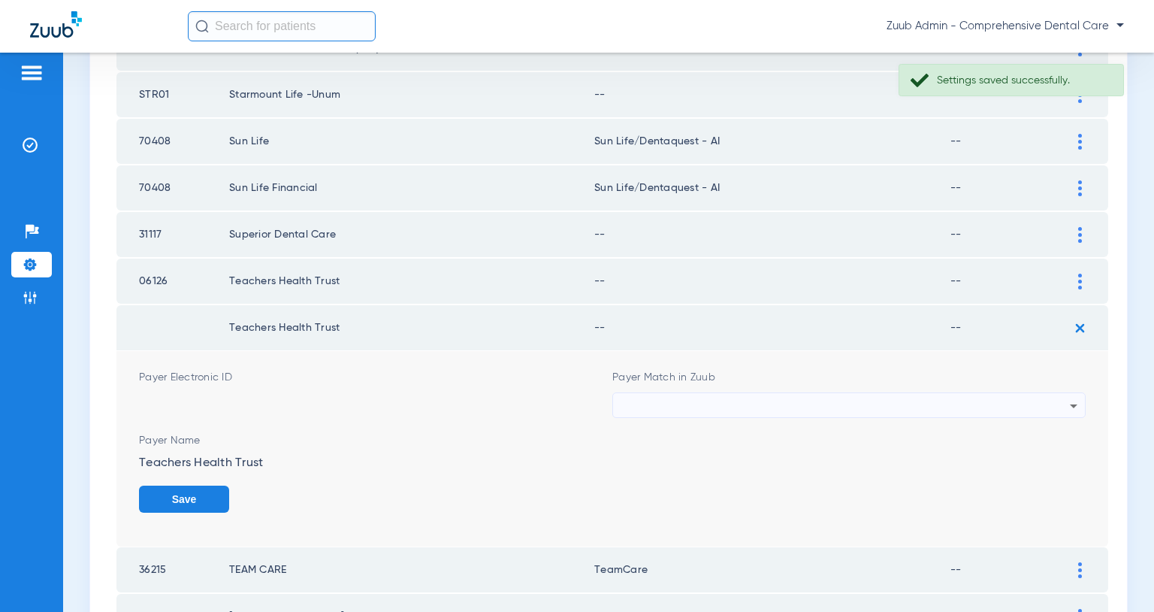
click at [962, 404] on div at bounding box center [845, 406] width 449 height 26
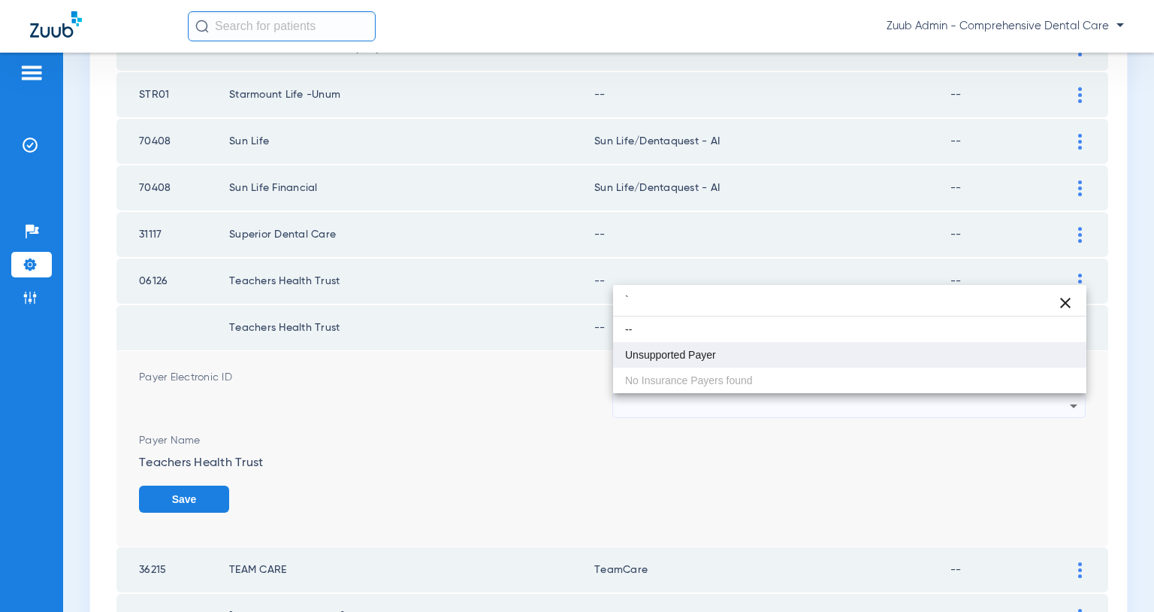
type input "`"
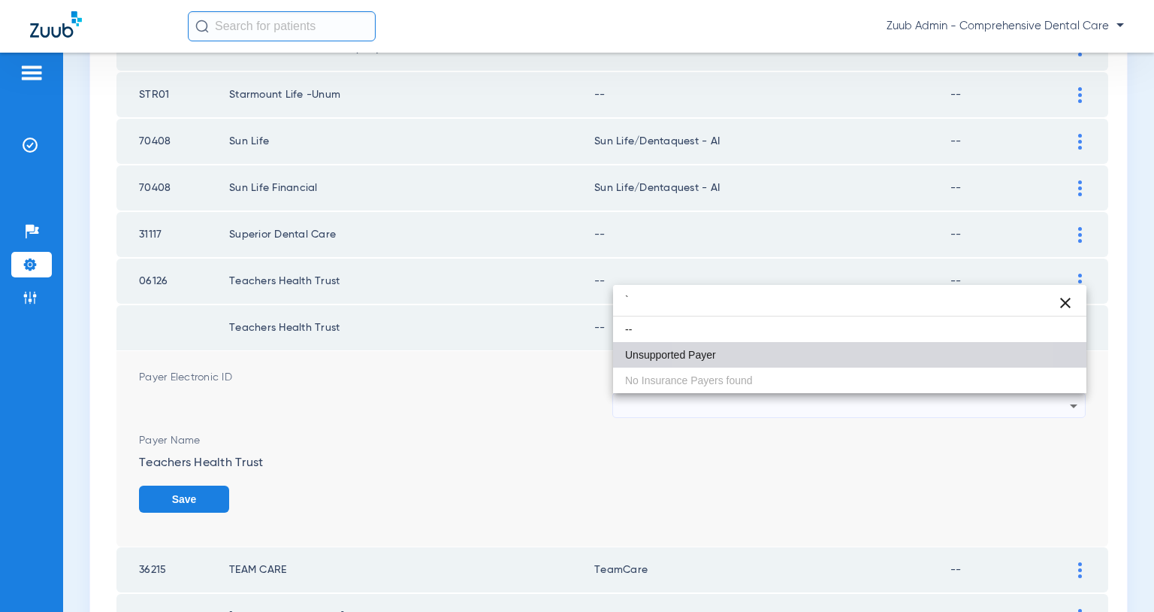
click at [784, 352] on mat-option "Unsupported Payer" at bounding box center [849, 355] width 473 height 26
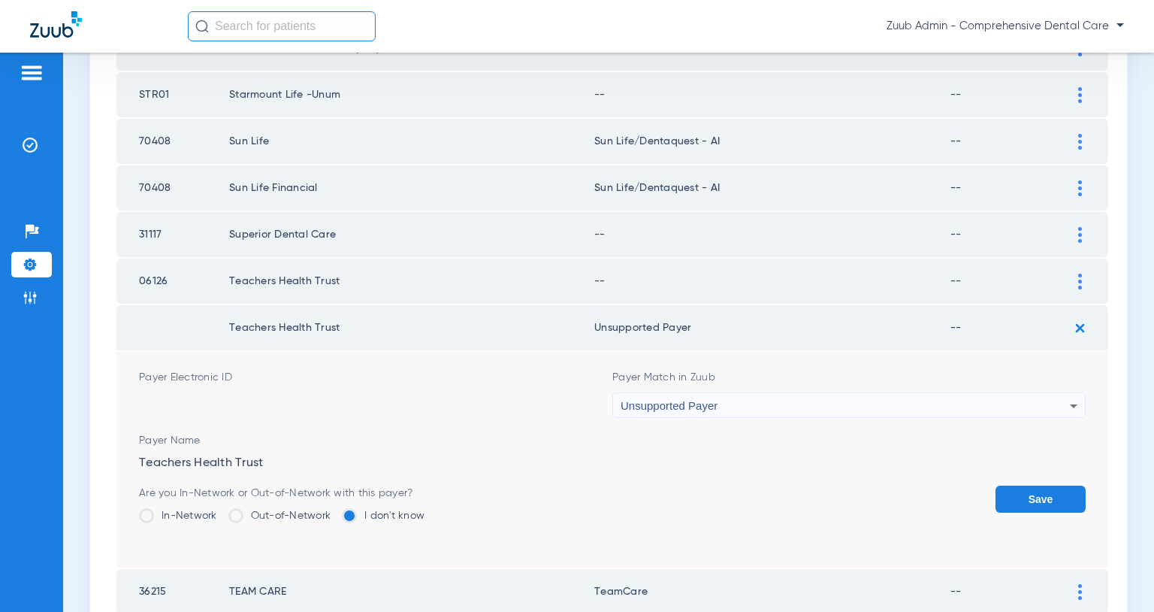
click at [1054, 504] on button "Save" at bounding box center [1041, 499] width 90 height 27
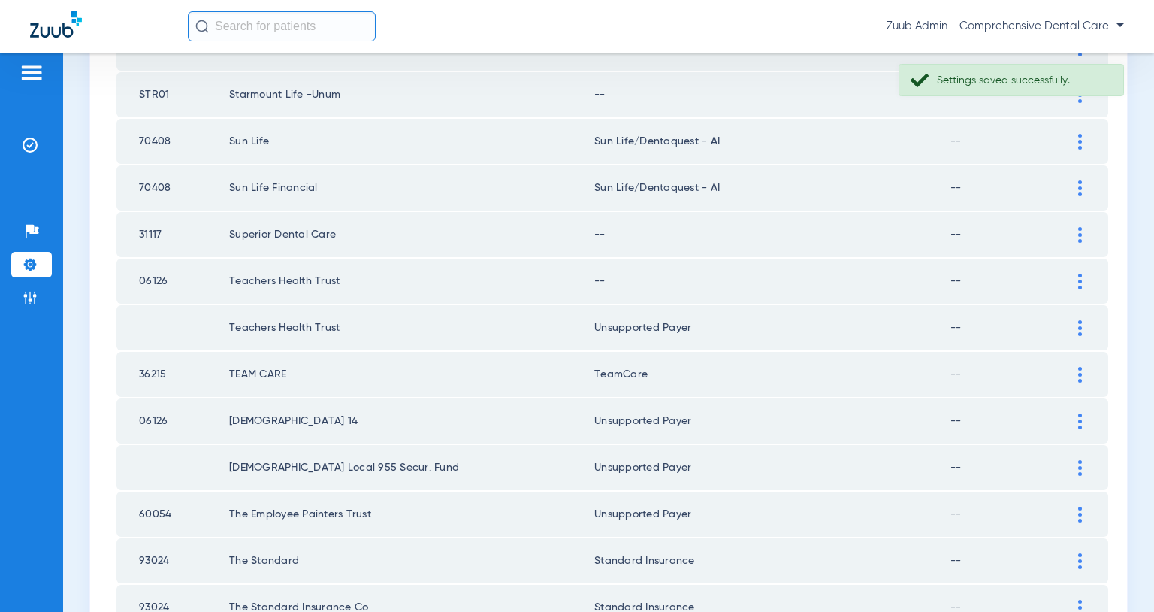
click at [1080, 274] on img at bounding box center [1081, 282] width 4 height 16
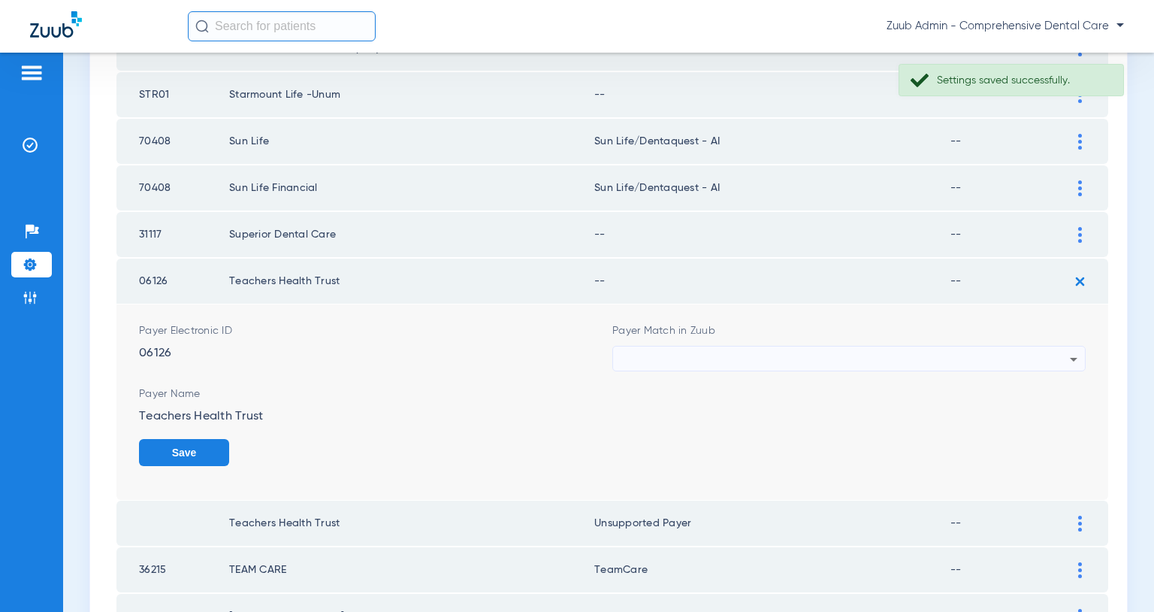
click at [958, 354] on div at bounding box center [845, 359] width 449 height 26
type input "`"
click at [720, 439] on mat-option "Unsupported Payer" at bounding box center [849, 442] width 473 height 26
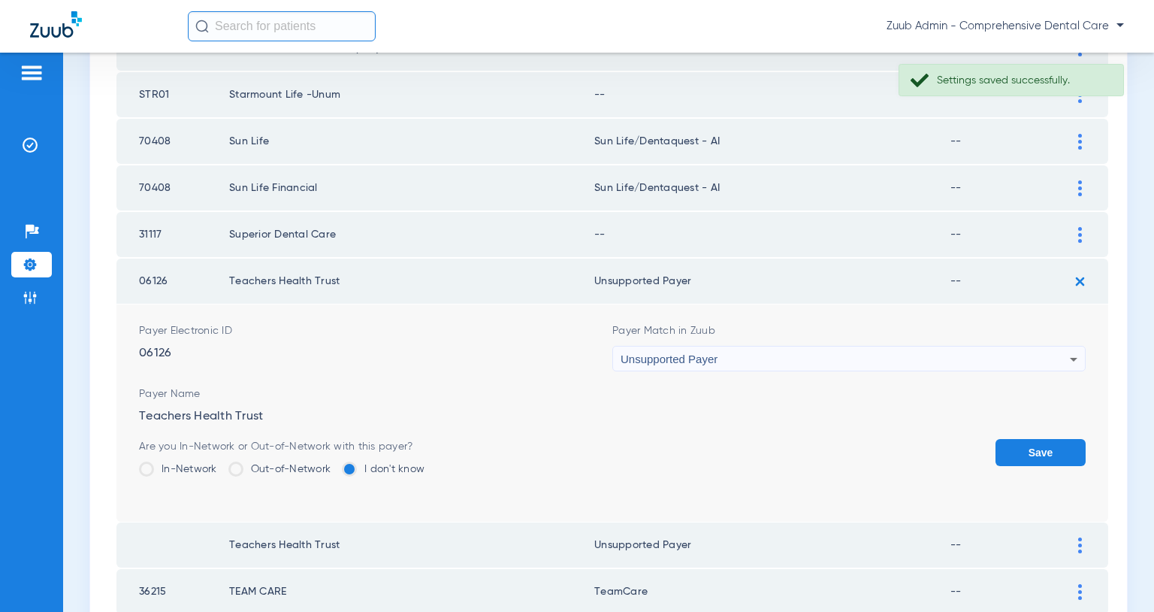
click at [1033, 452] on button "Save" at bounding box center [1041, 452] width 90 height 27
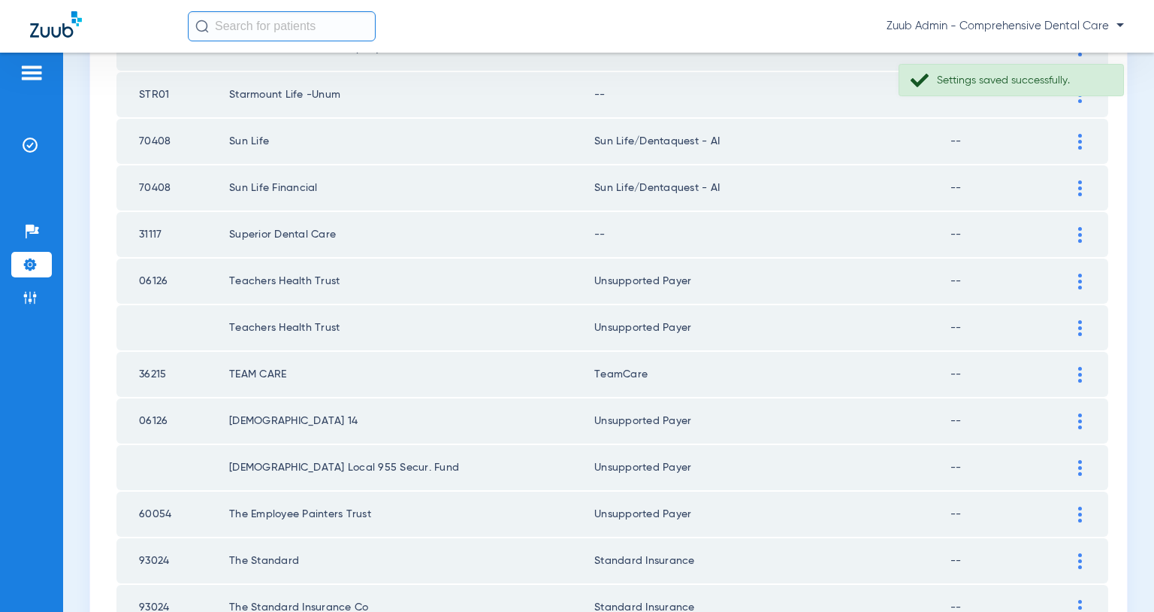
click at [1079, 234] on img at bounding box center [1081, 235] width 4 height 16
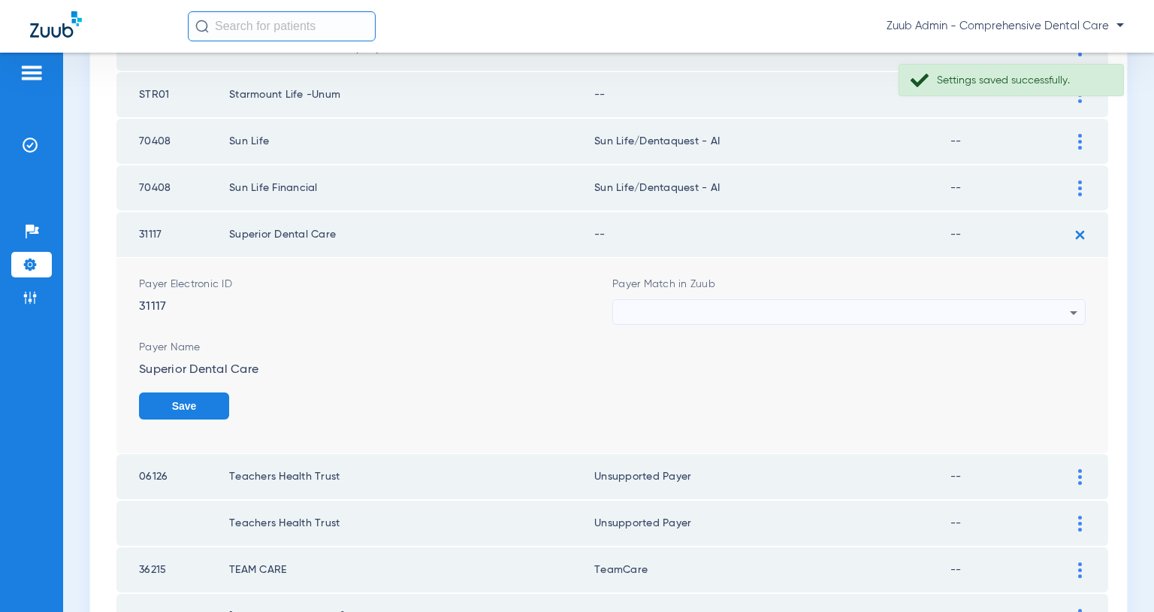
click at [964, 312] on div at bounding box center [845, 313] width 449 height 26
type input "`"
click at [721, 393] on mat-option "Unsupported Payer" at bounding box center [849, 396] width 473 height 26
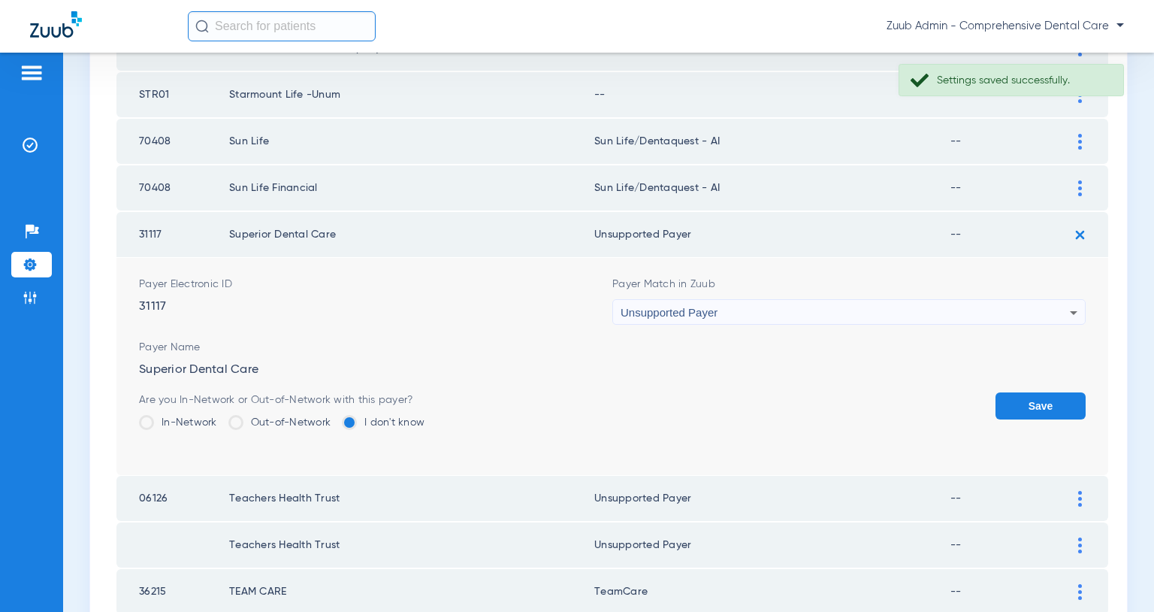
click at [1052, 410] on button "Save" at bounding box center [1041, 405] width 90 height 27
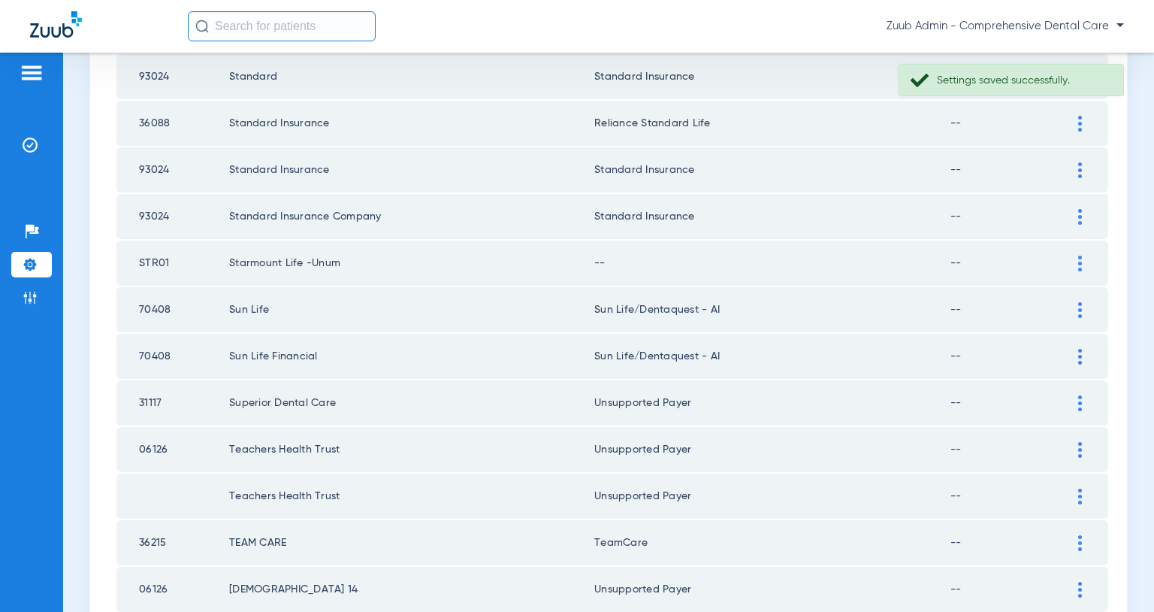
scroll to position [740, 0]
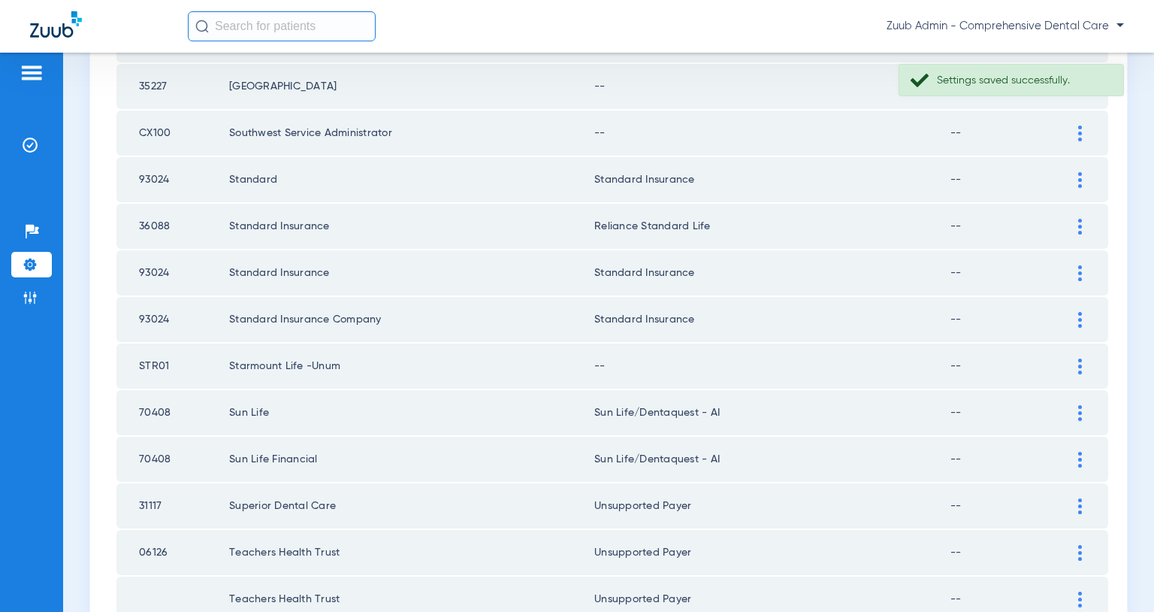
click at [1080, 366] on img at bounding box center [1081, 367] width 4 height 16
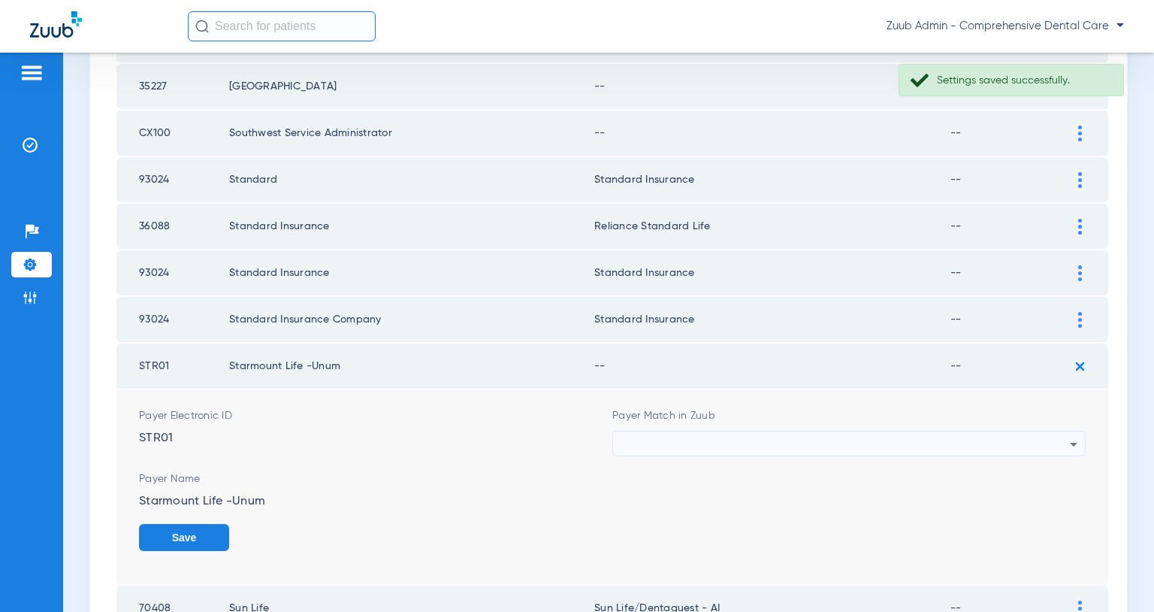
click at [1021, 446] on div at bounding box center [845, 444] width 449 height 26
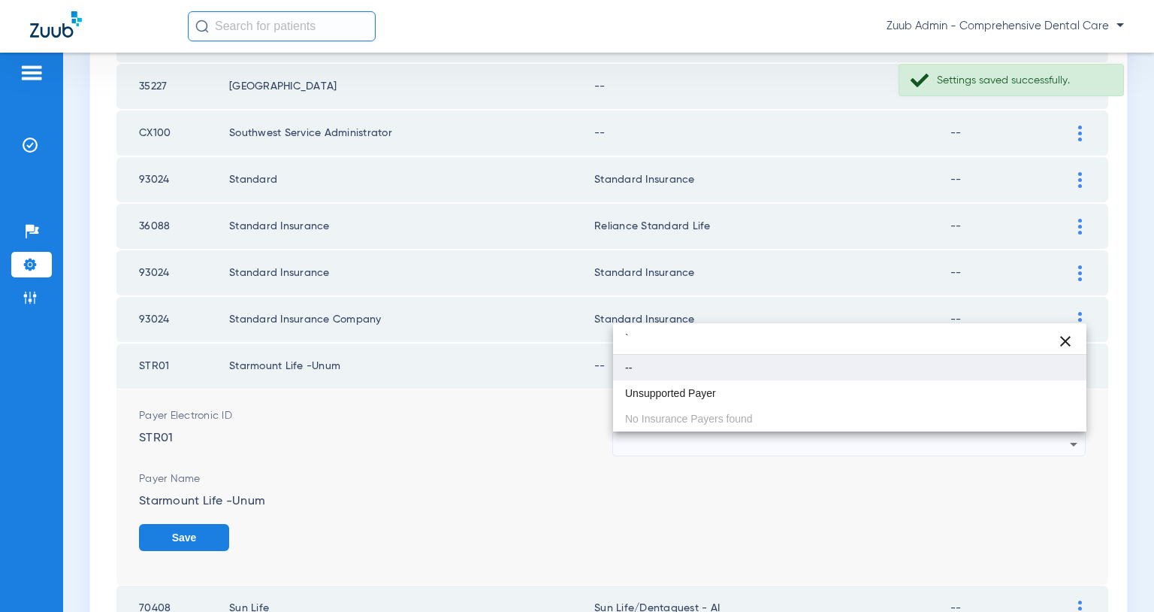
type input "`"
click at [812, 379] on mat-option "--" at bounding box center [849, 368] width 473 height 26
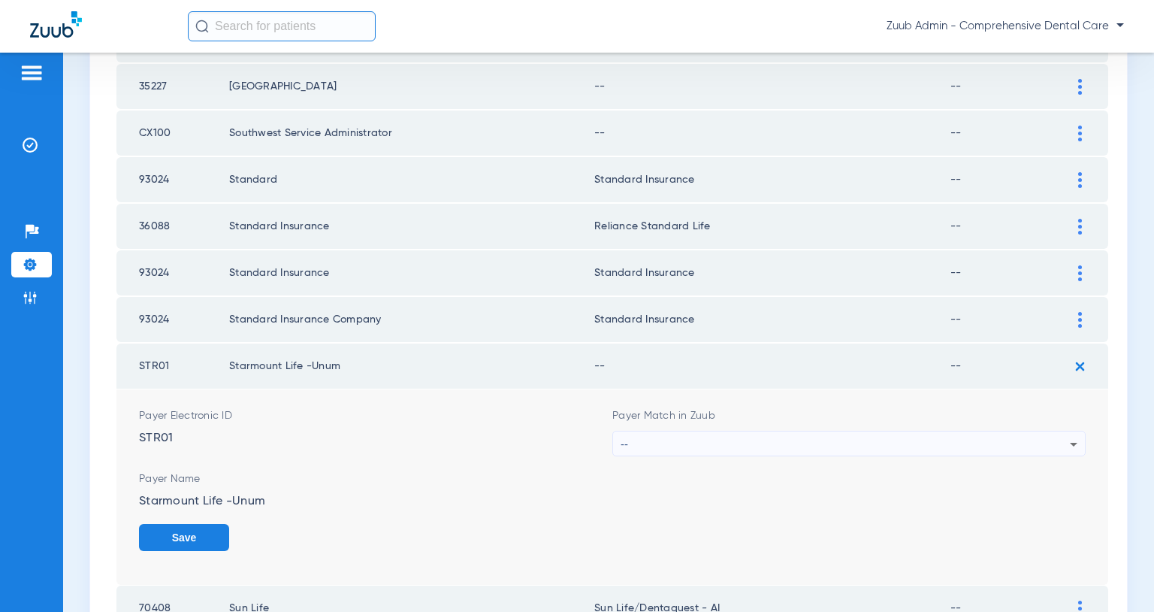
click at [982, 446] on div "--" at bounding box center [845, 444] width 449 height 26
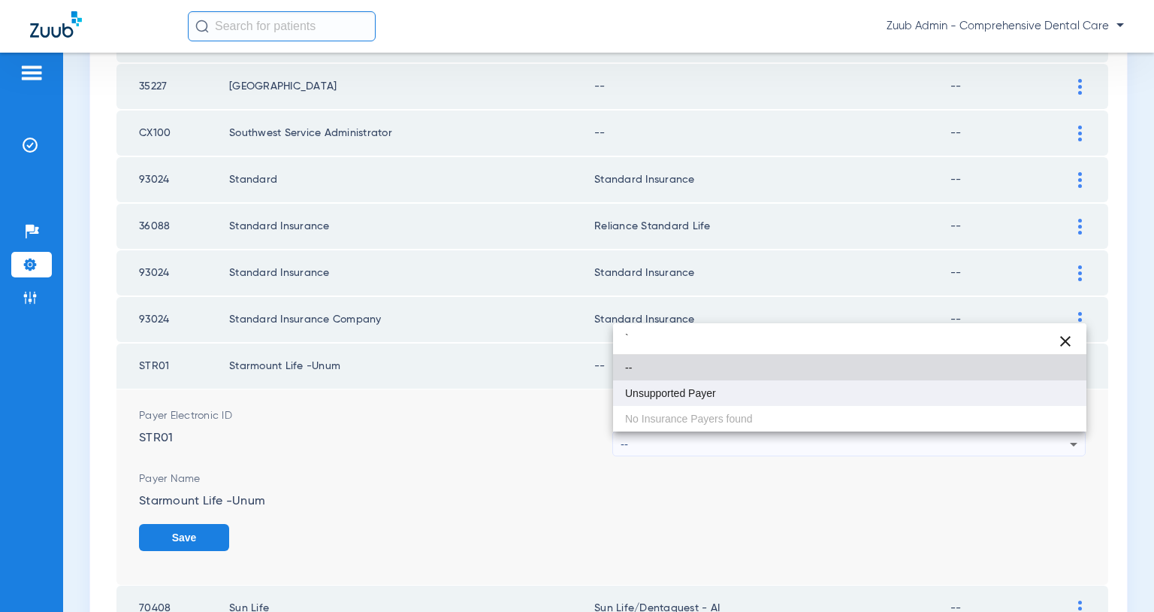
type input "`"
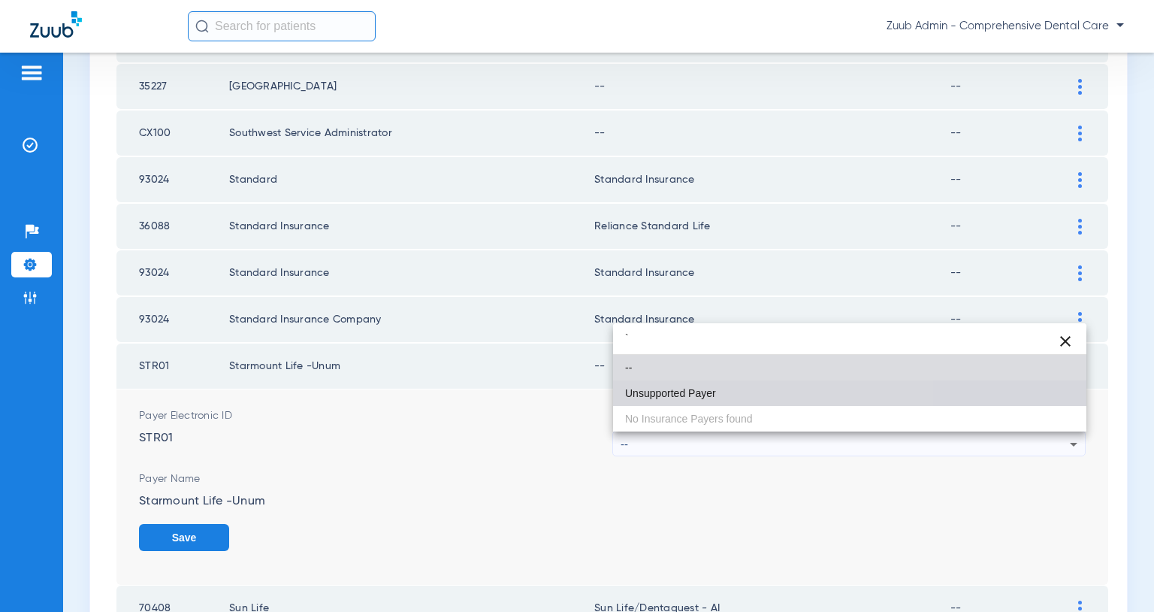
click at [724, 386] on mat-option "Unsupported Payer" at bounding box center [849, 393] width 473 height 26
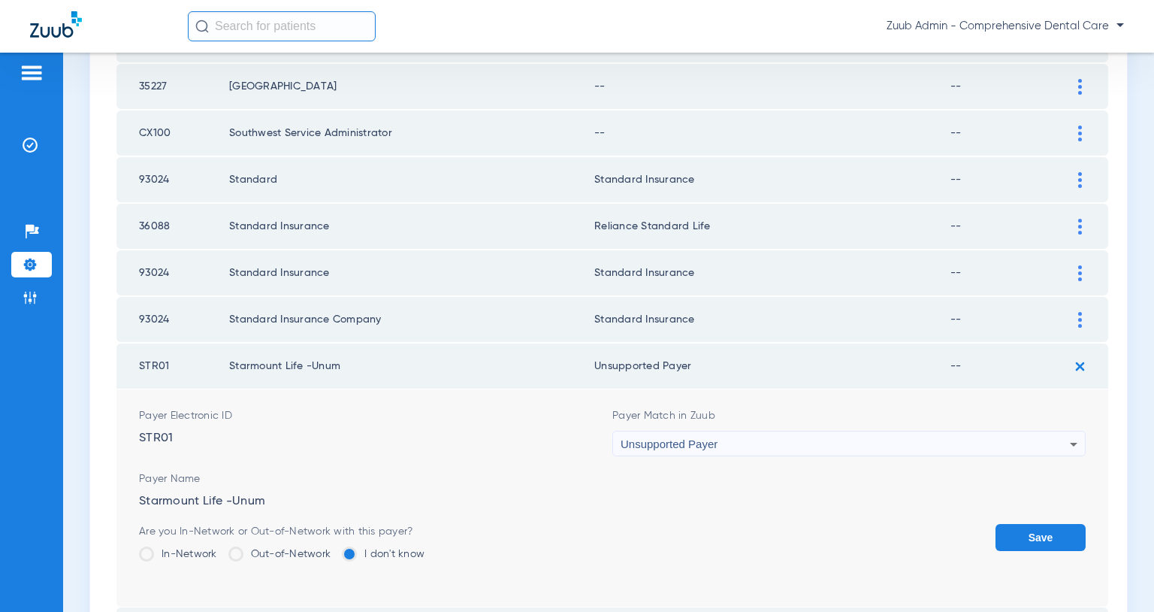
click at [1011, 531] on button "Save" at bounding box center [1041, 537] width 90 height 27
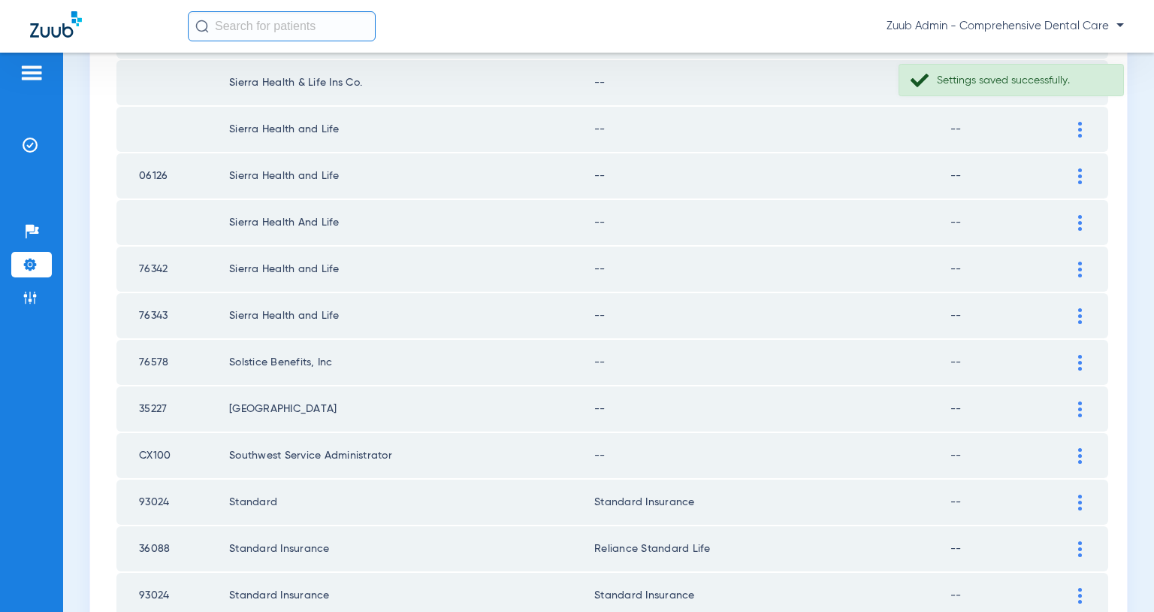
scroll to position [403, 0]
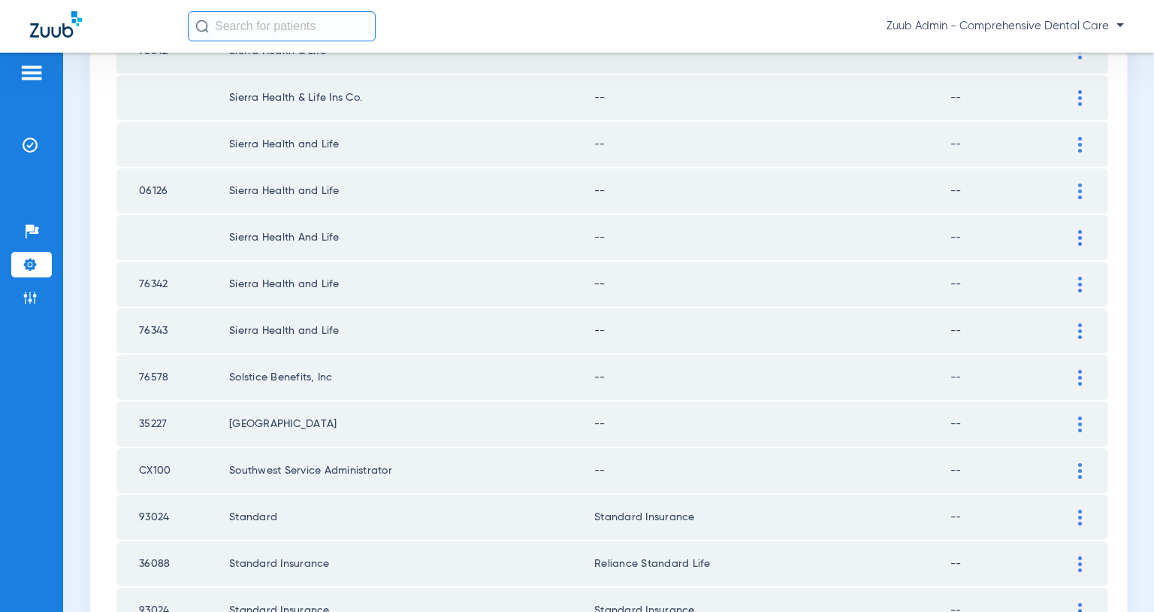
click at [1080, 470] on img at bounding box center [1081, 471] width 4 height 16
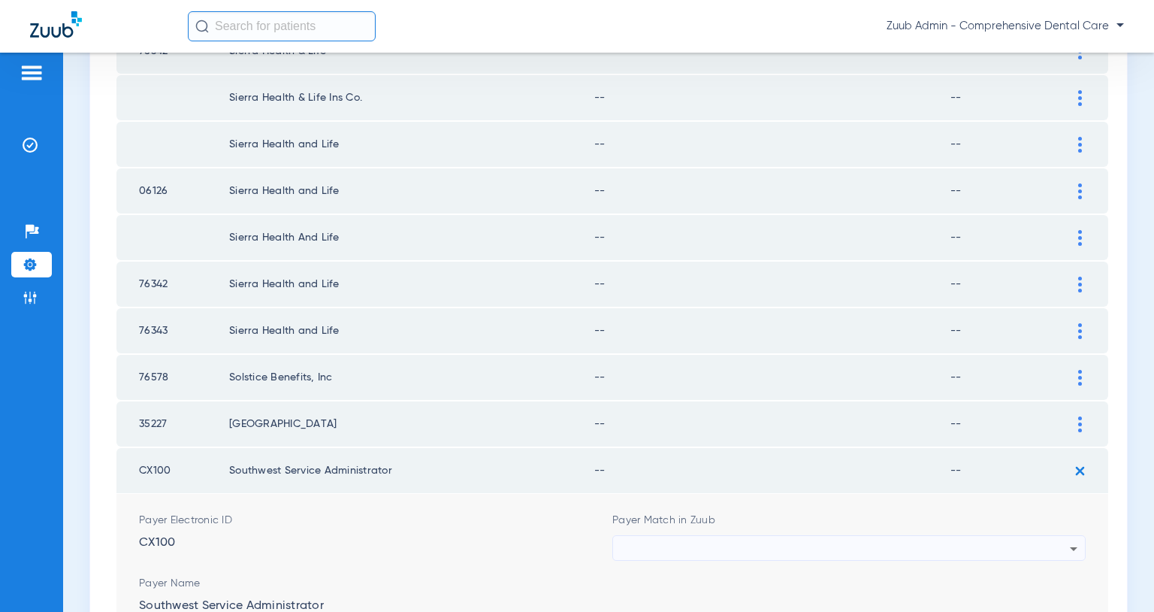
click at [1027, 543] on div at bounding box center [845, 549] width 449 height 26
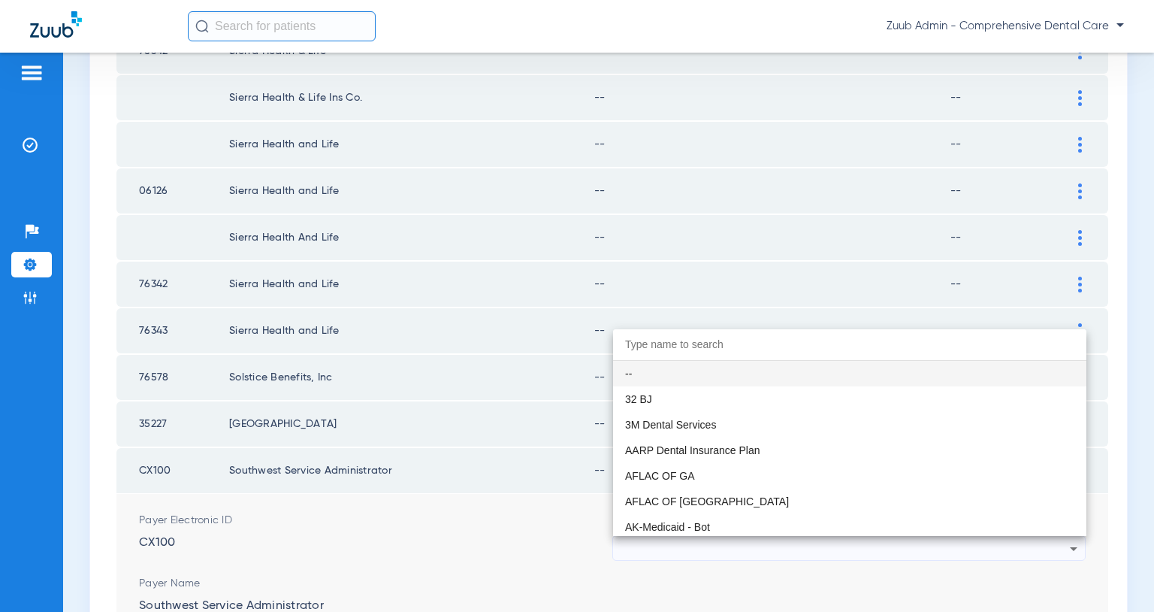
click at [1027, 543] on div at bounding box center [577, 306] width 1154 height 612
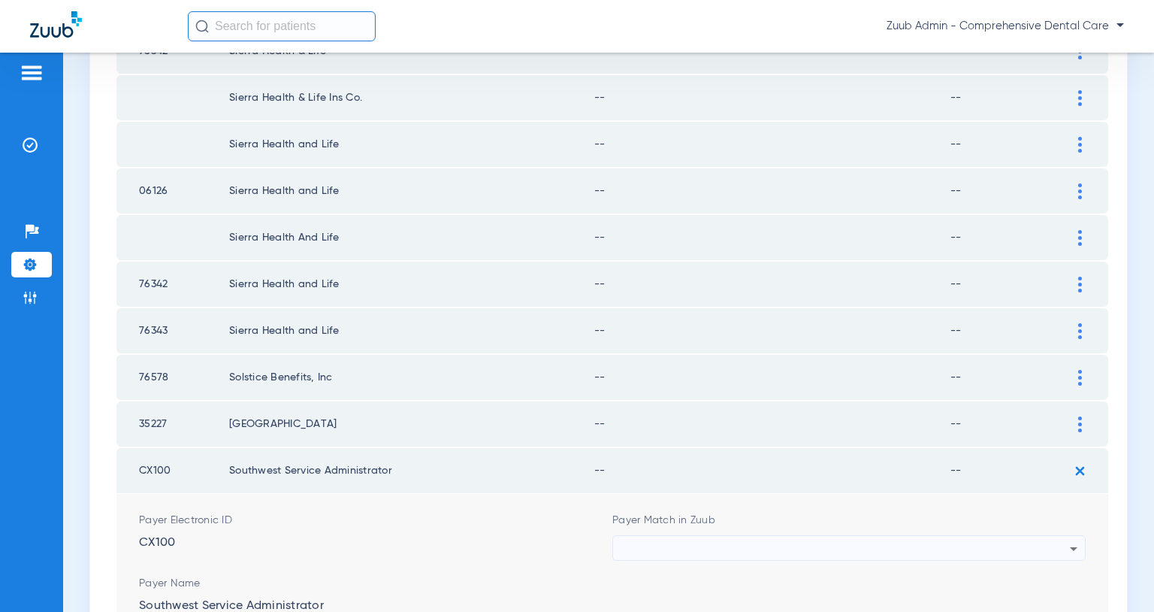
click at [1027, 543] on div at bounding box center [845, 549] width 449 height 26
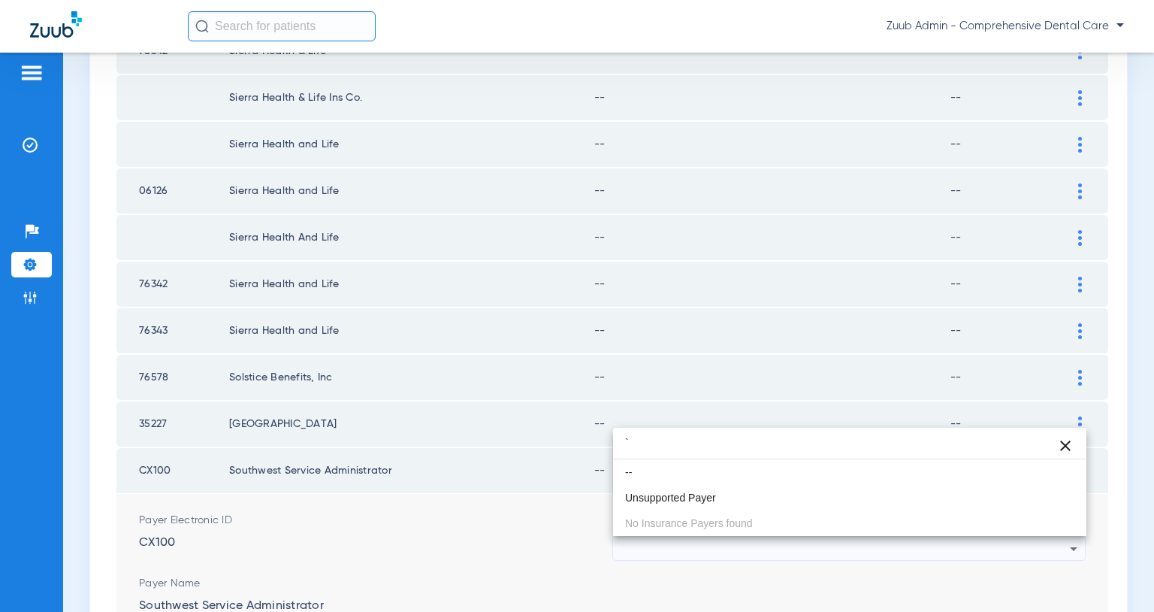
type input "`"
click at [829, 525] on div "` close -- Unsupported Payer No Insurance Payers found" at bounding box center [849, 482] width 473 height 108
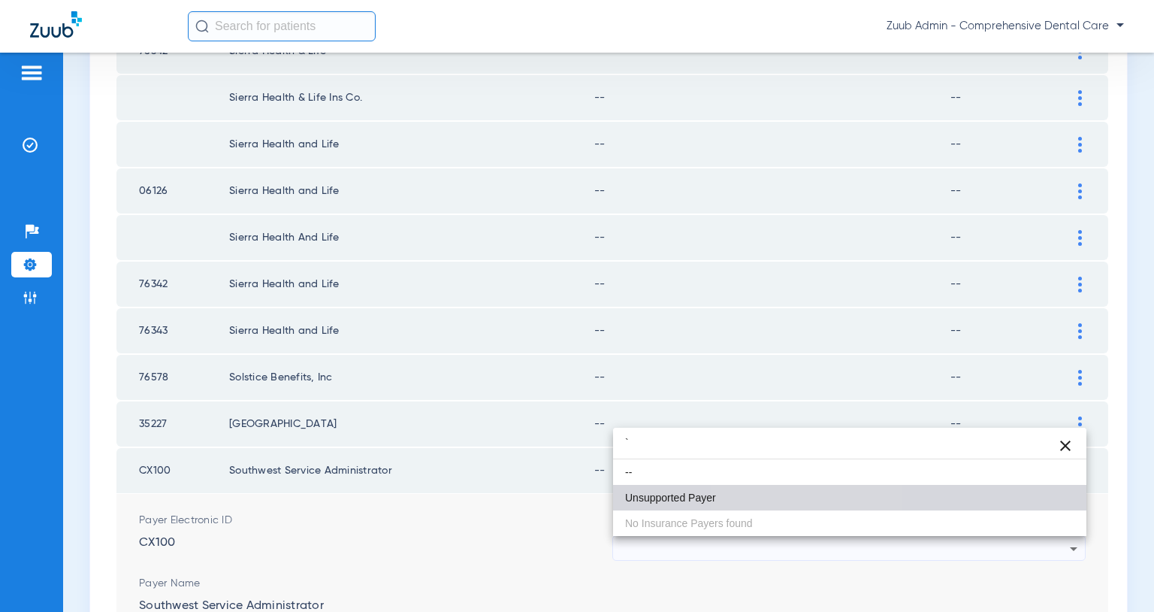
click at [803, 504] on mat-option "Unsupported Payer" at bounding box center [849, 498] width 473 height 26
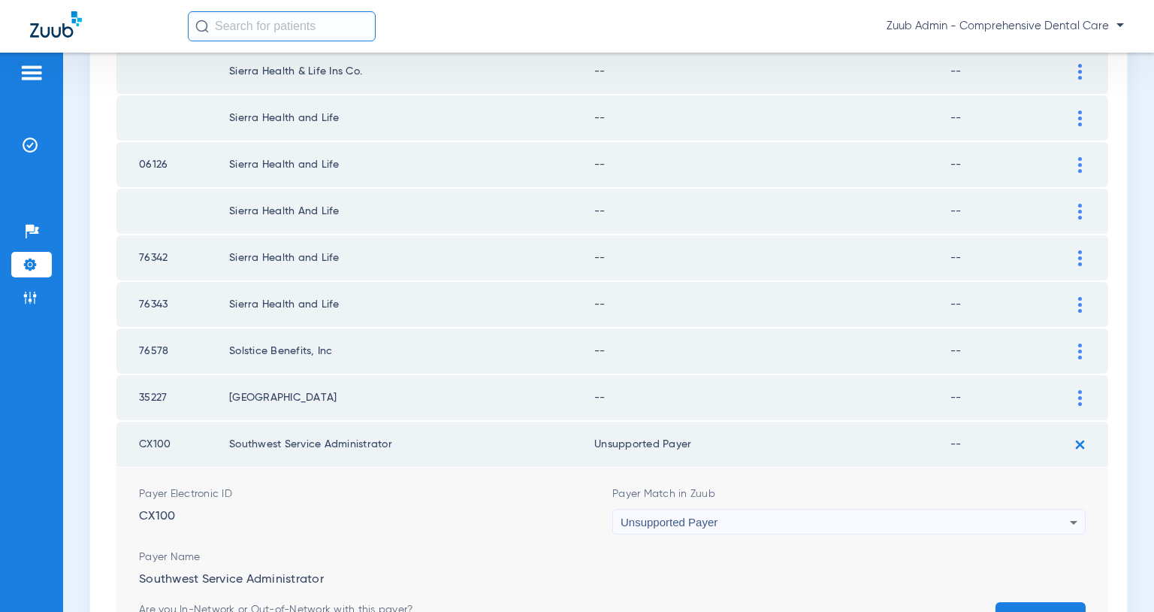
scroll to position [447, 0]
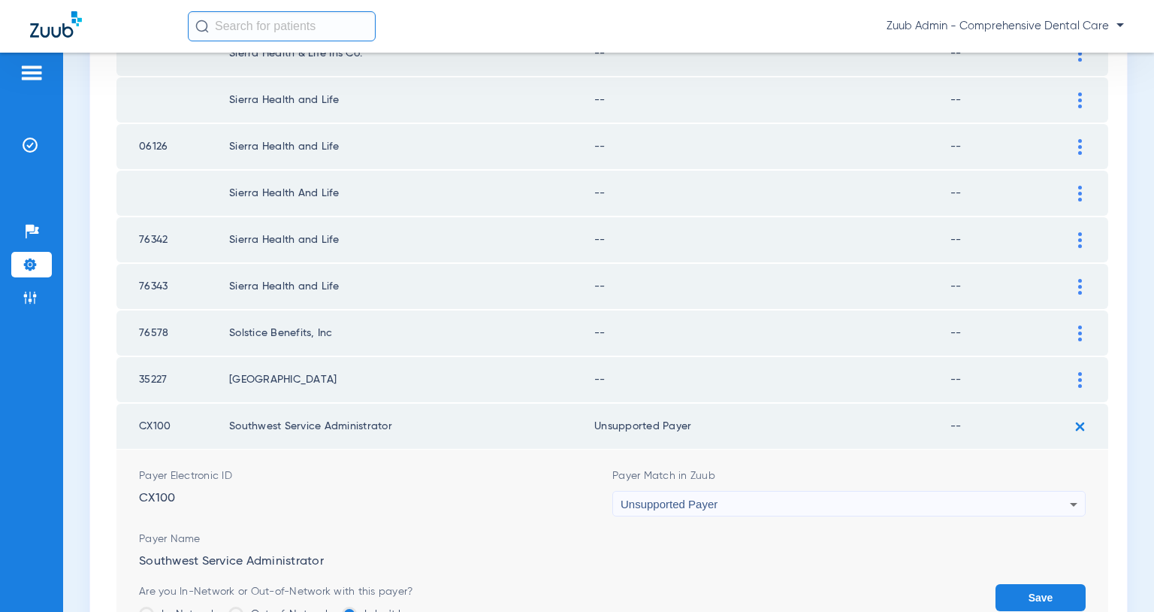
click at [1029, 592] on button "Save" at bounding box center [1041, 597] width 90 height 27
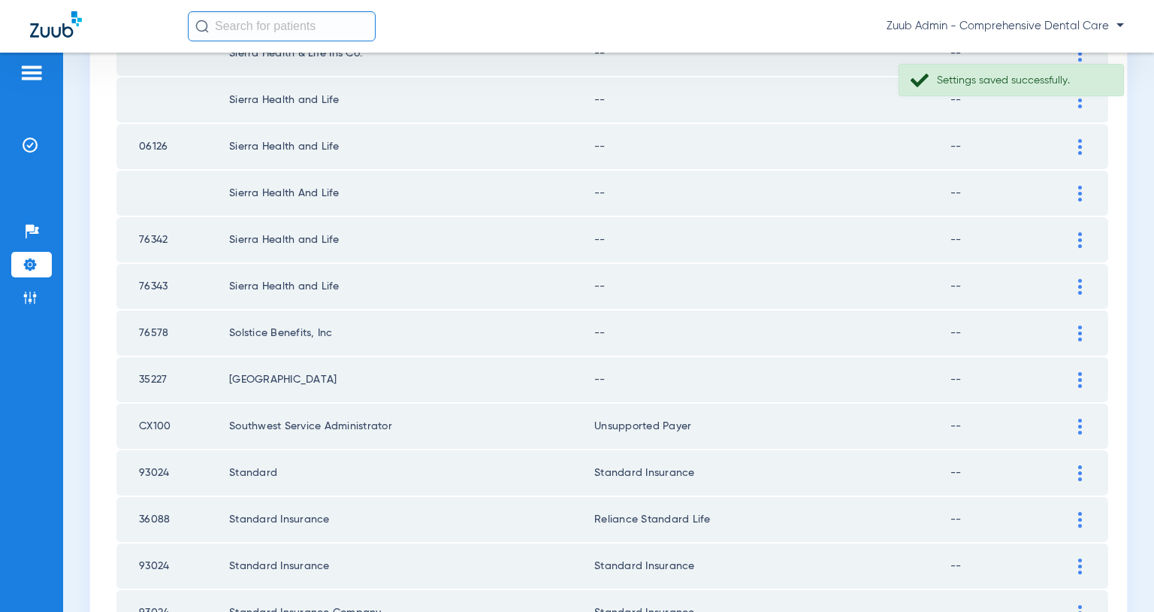
click at [1079, 379] on img at bounding box center [1081, 380] width 4 height 16
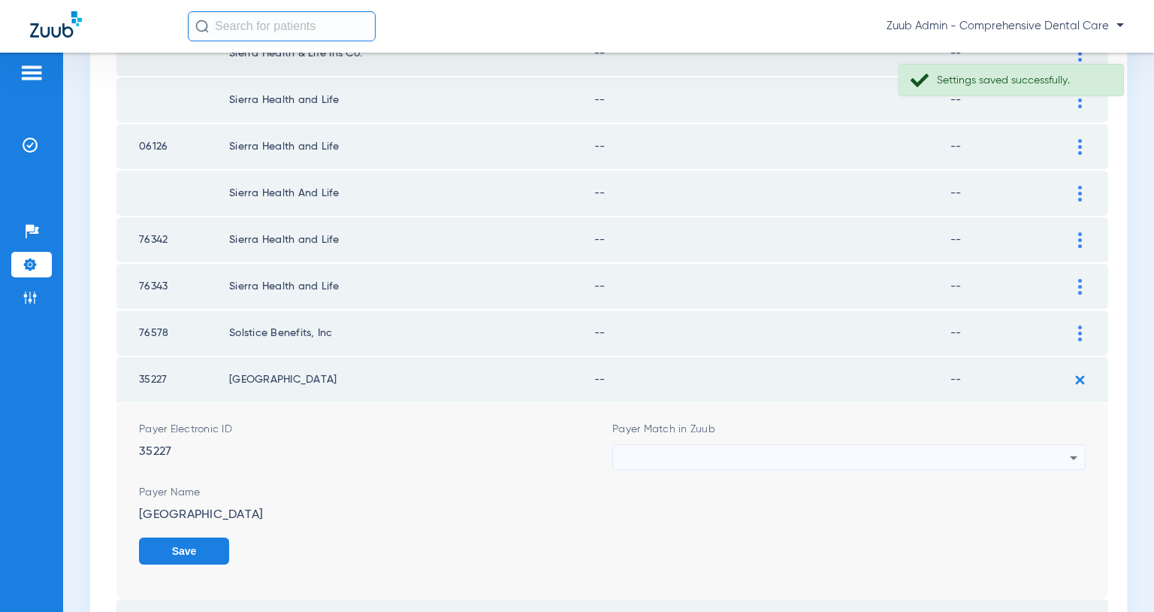
click at [890, 457] on div at bounding box center [845, 458] width 449 height 26
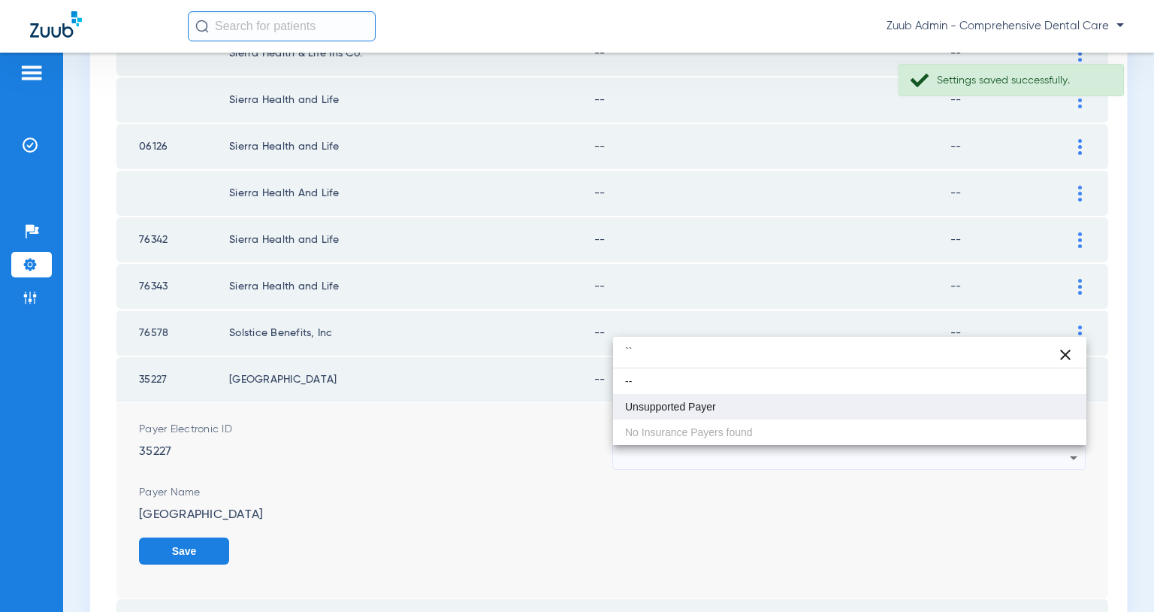
type input "``"
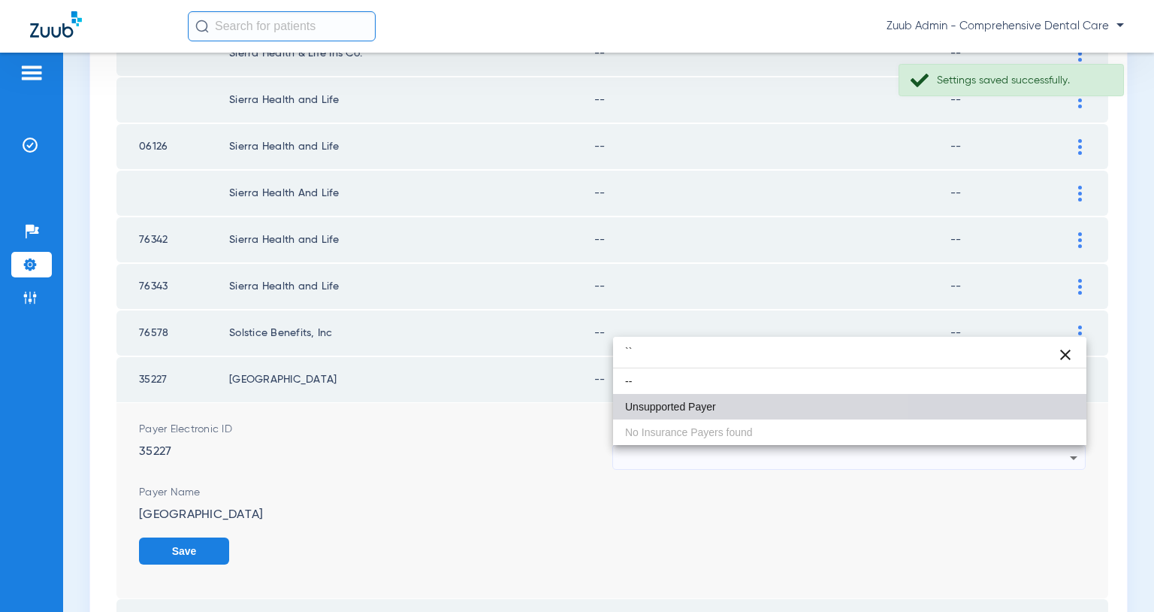
click at [711, 401] on span "Unsupported Payer" at bounding box center [670, 406] width 91 height 11
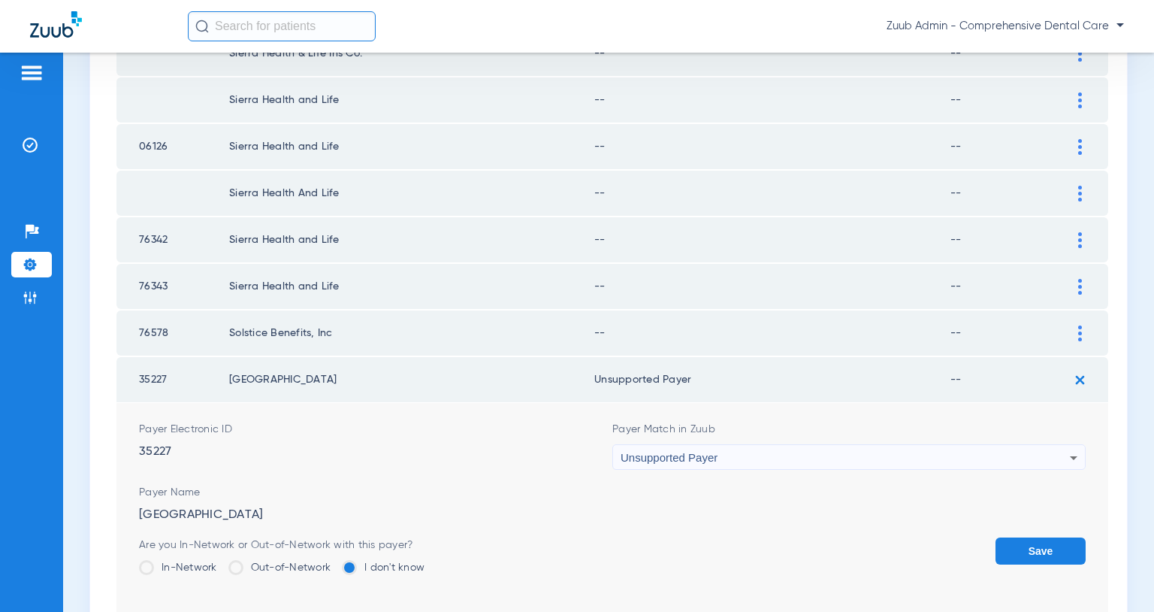
click at [1025, 553] on button "Save" at bounding box center [1041, 550] width 90 height 27
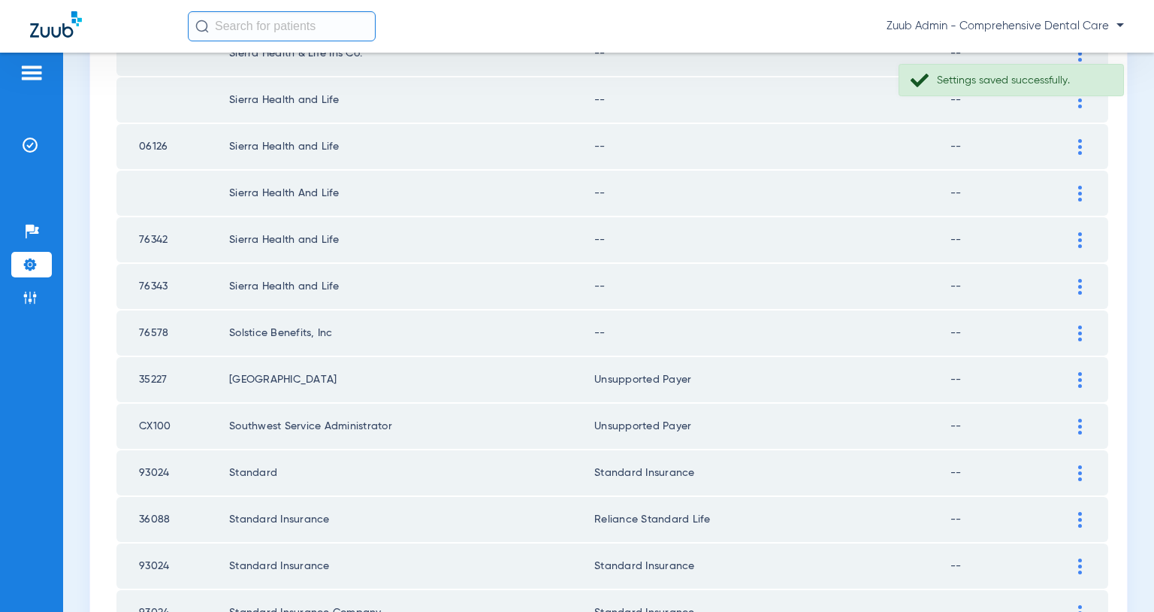
click at [1078, 332] on div at bounding box center [1080, 333] width 26 height 16
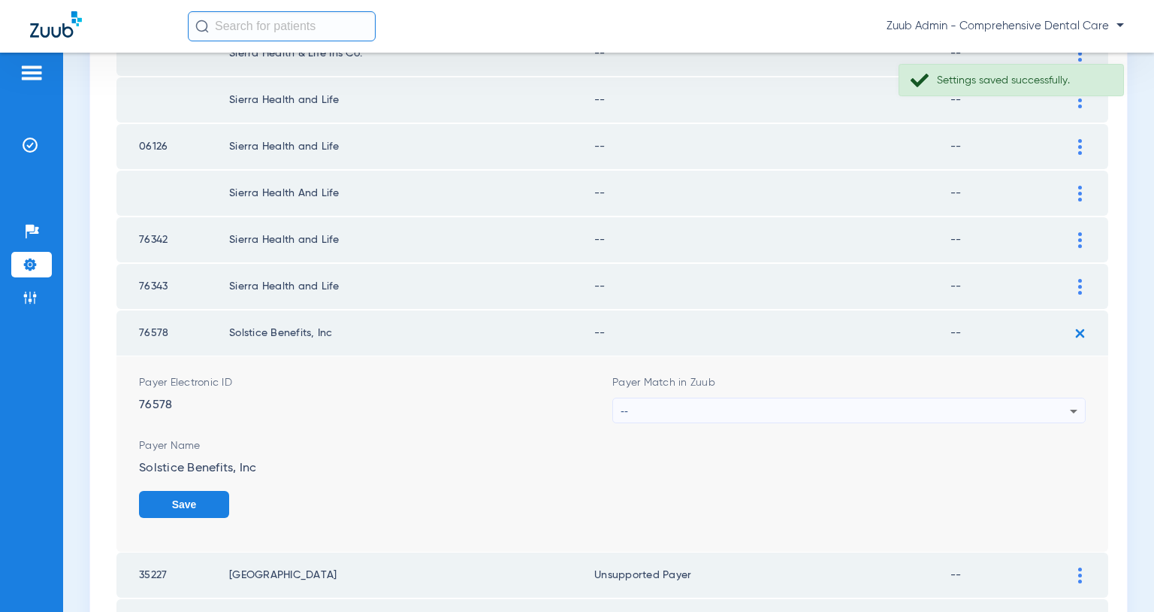
click at [982, 405] on div "--" at bounding box center [845, 411] width 449 height 26
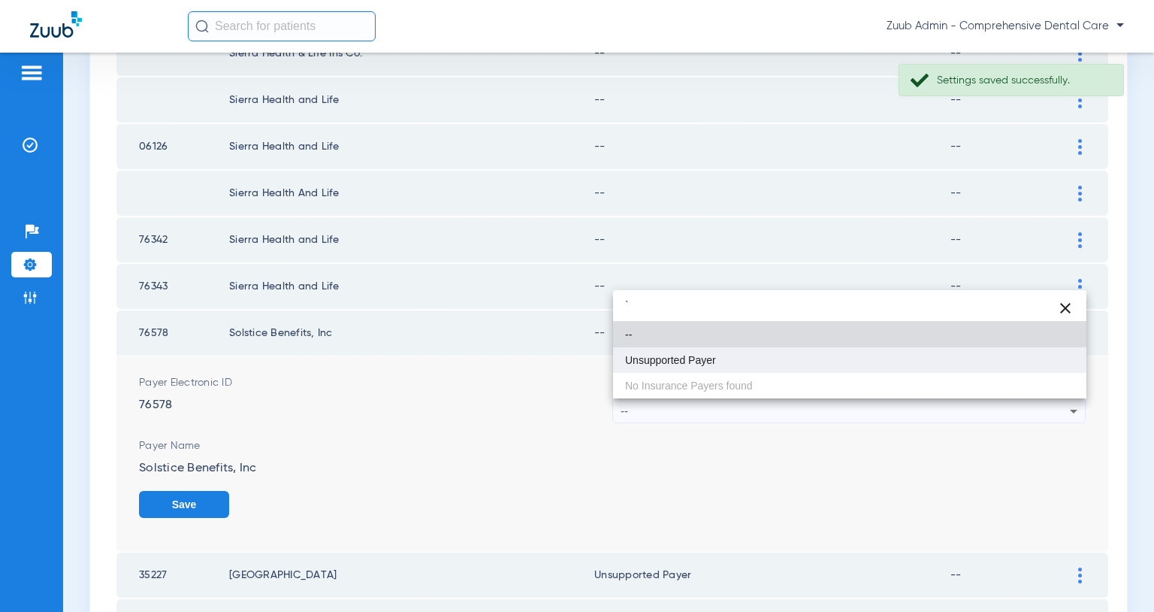
type input "`"
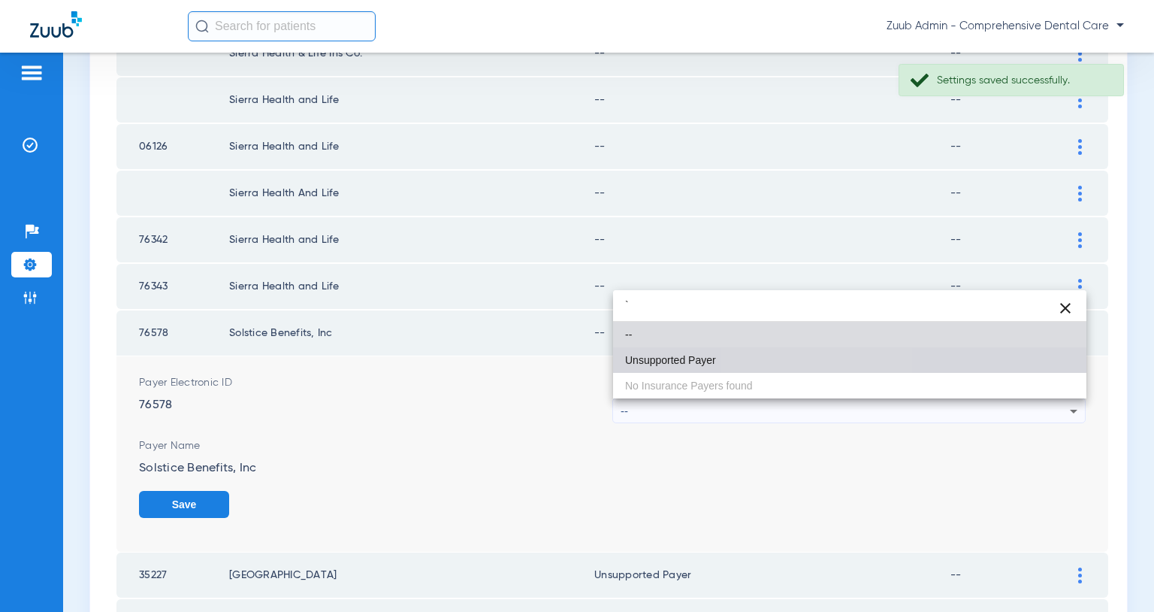
click at [809, 364] on mat-option "Unsupported Payer" at bounding box center [849, 360] width 473 height 26
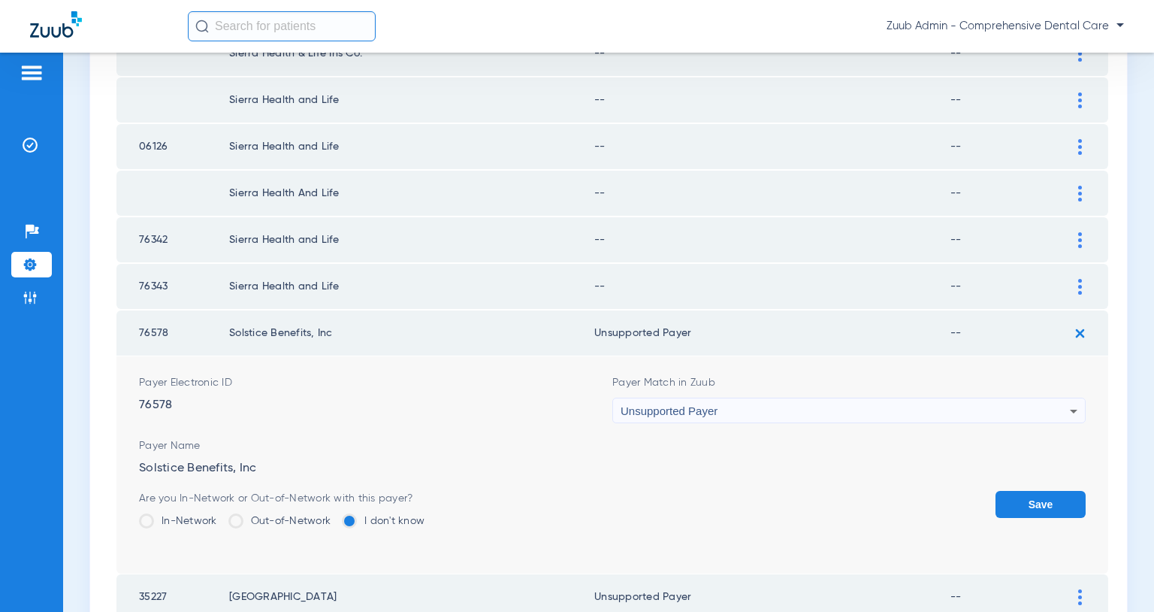
click at [1033, 498] on button "Save" at bounding box center [1041, 504] width 90 height 27
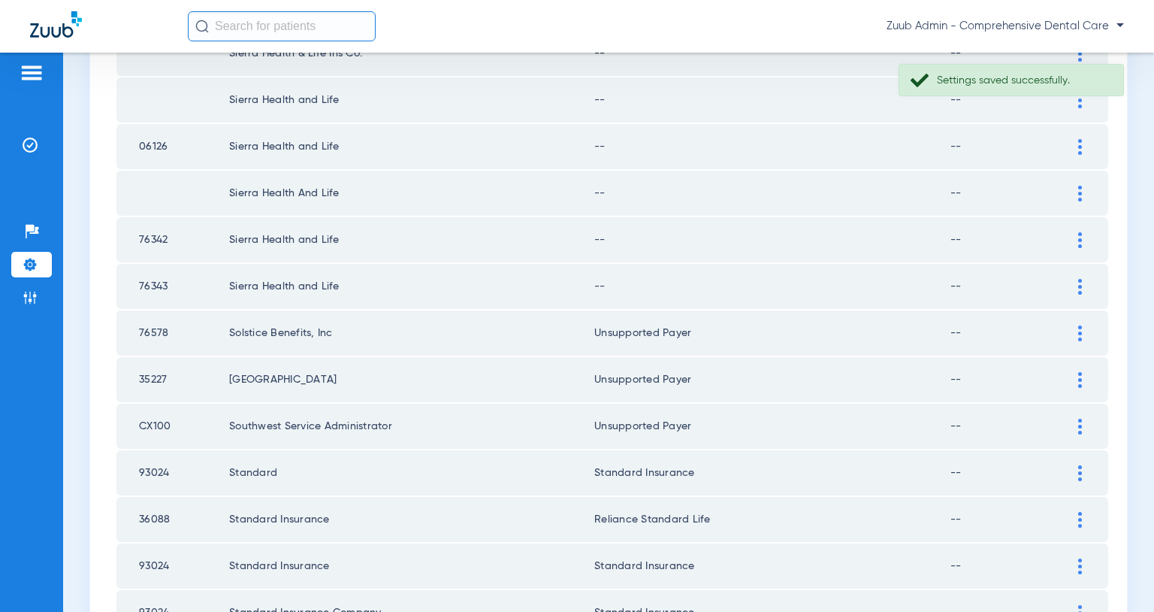
click at [1079, 287] on img at bounding box center [1081, 287] width 4 height 16
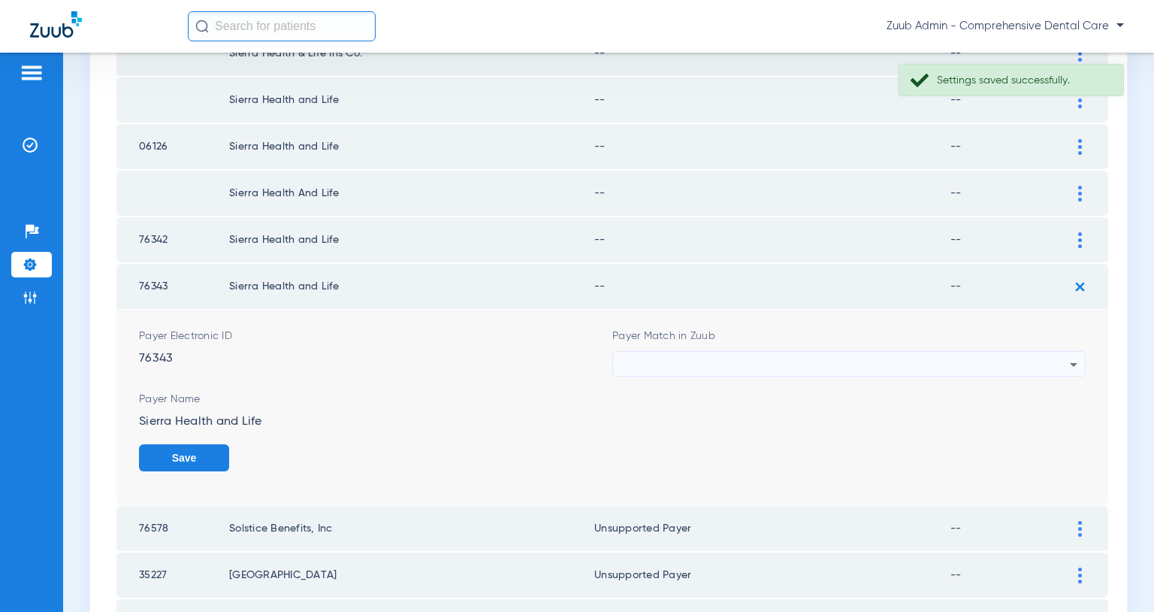
click at [1014, 356] on div at bounding box center [845, 365] width 449 height 26
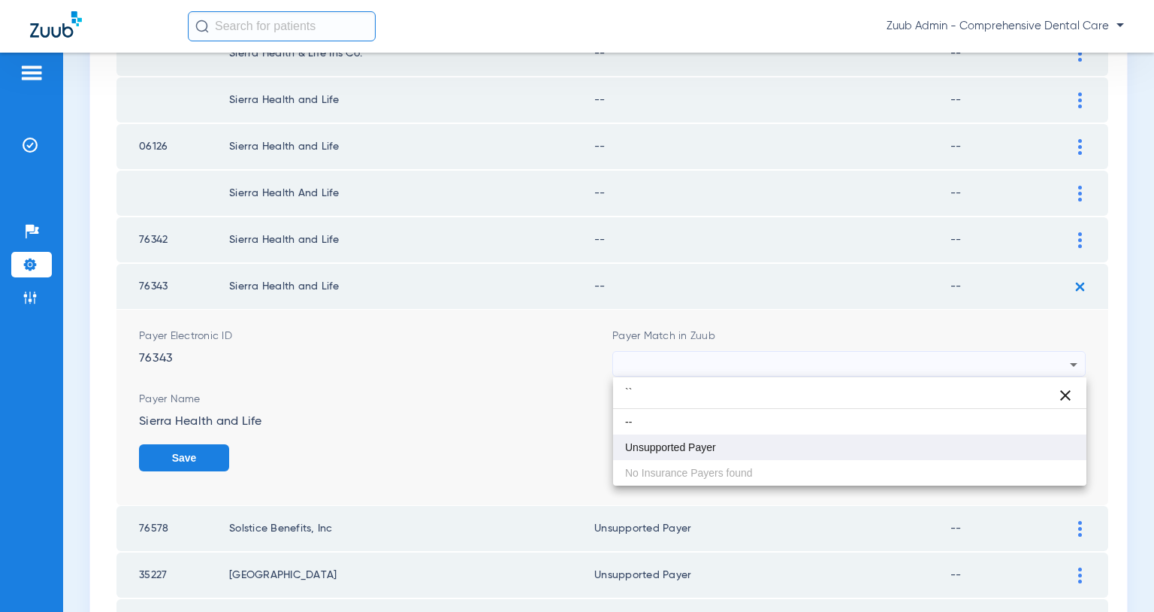
type input "``"
click at [765, 446] on mat-option "Unsupported Payer" at bounding box center [849, 447] width 473 height 26
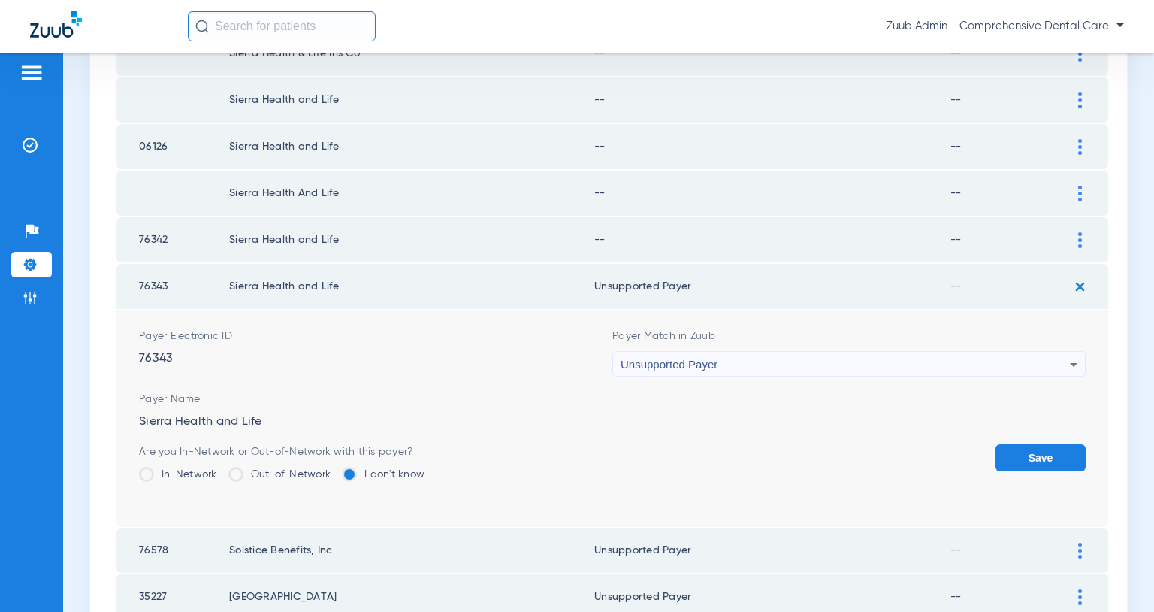
click at [1024, 452] on button "Save" at bounding box center [1041, 457] width 90 height 27
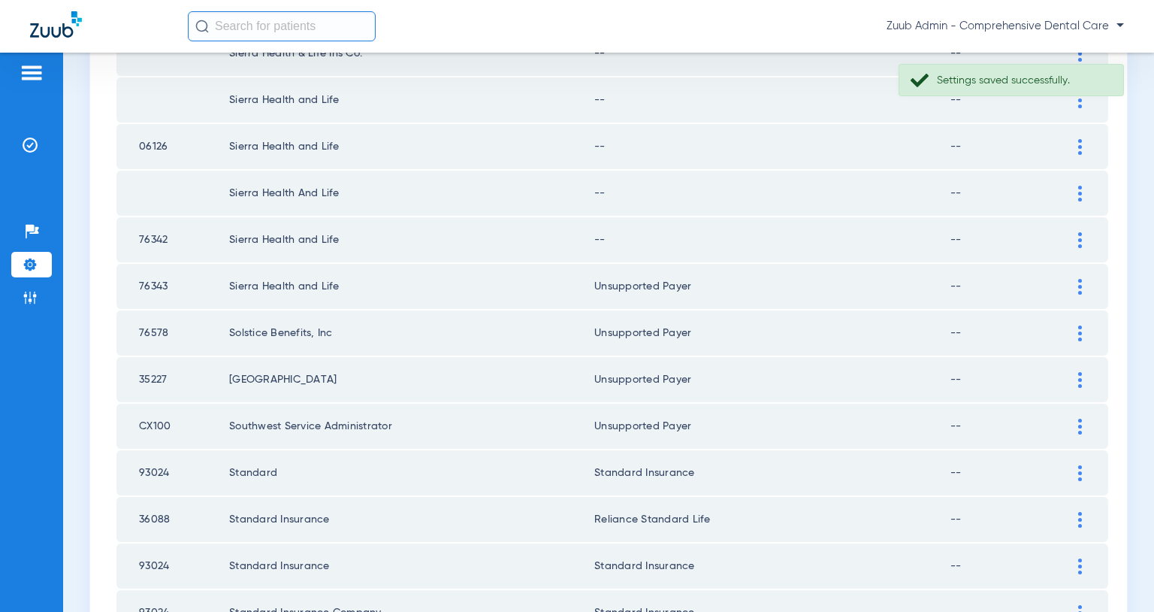
click at [1079, 244] on img at bounding box center [1081, 240] width 4 height 16
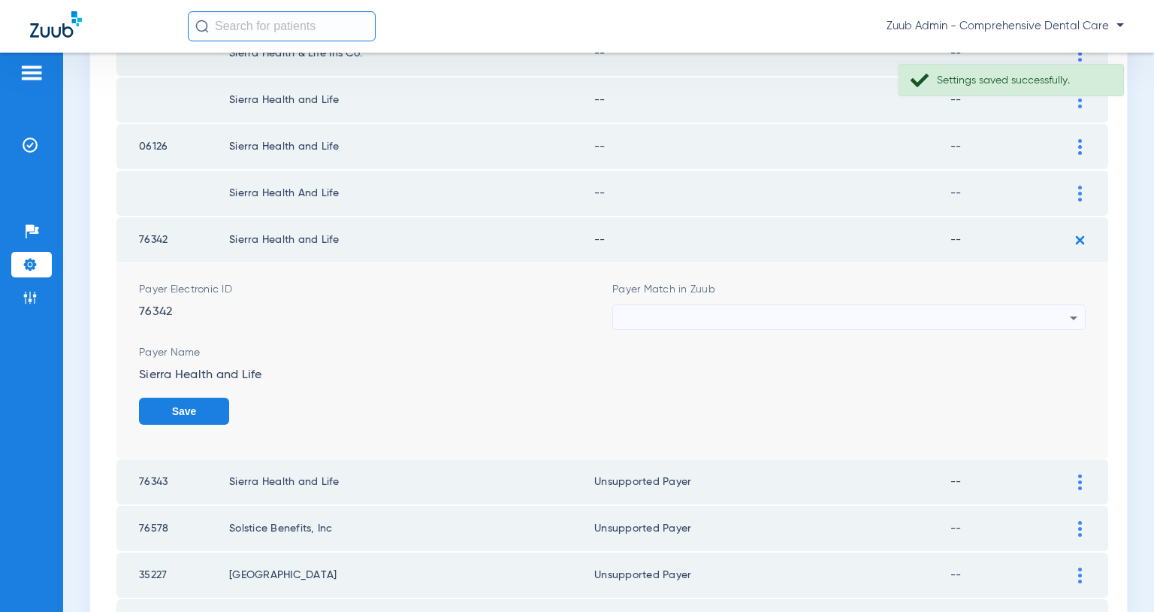
click at [986, 317] on div at bounding box center [845, 318] width 449 height 26
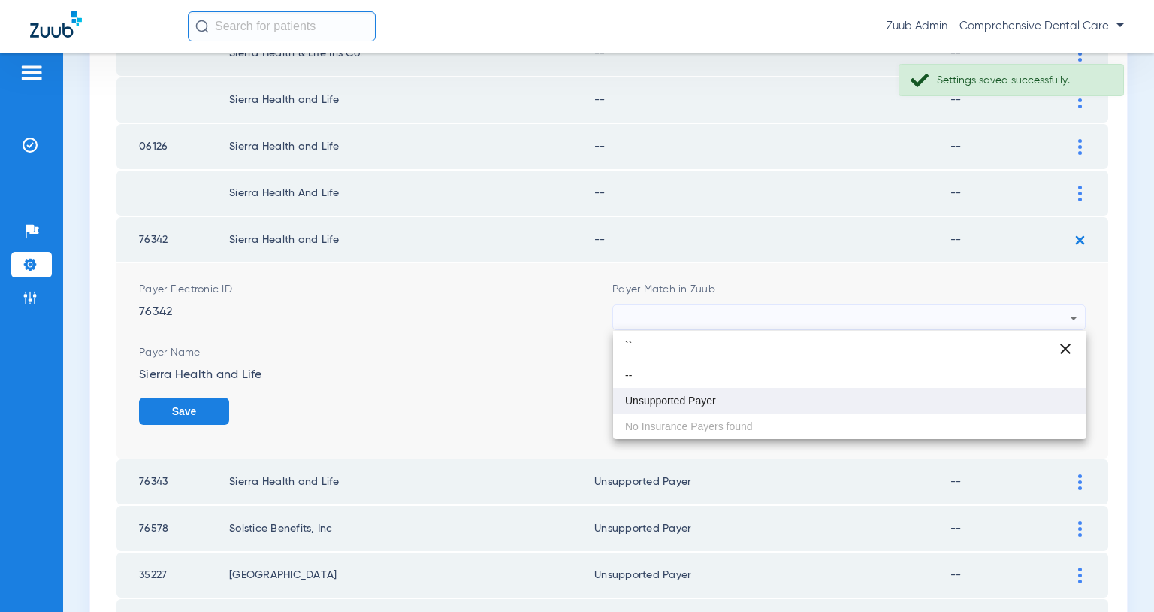
type input "``"
click at [758, 403] on mat-option "Unsupported Payer" at bounding box center [849, 401] width 473 height 26
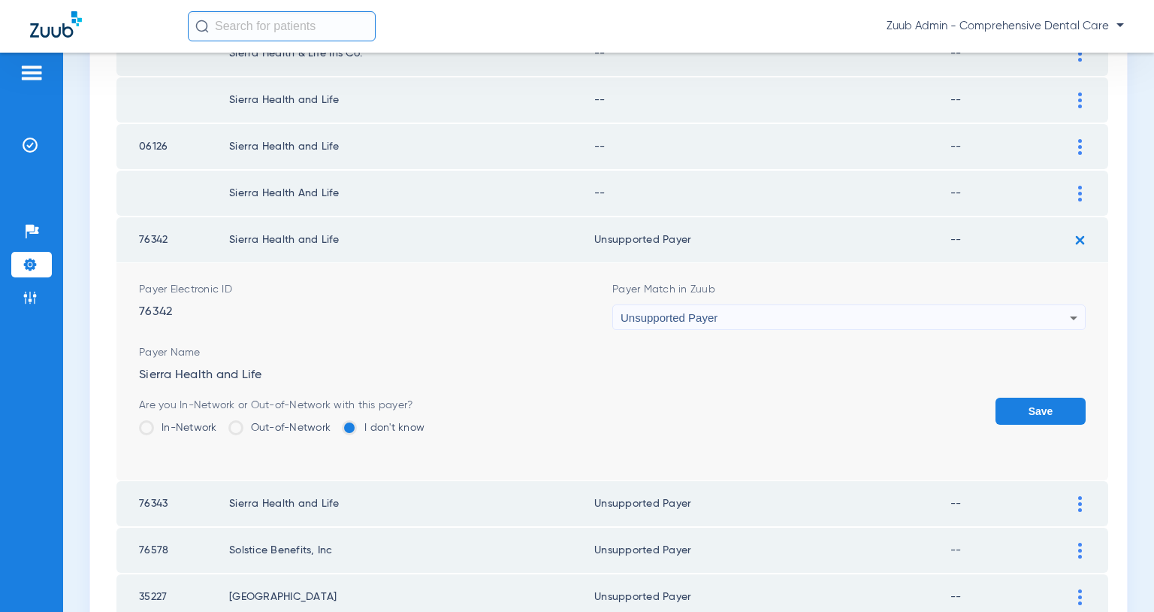
click at [1026, 409] on button "Save" at bounding box center [1041, 411] width 90 height 27
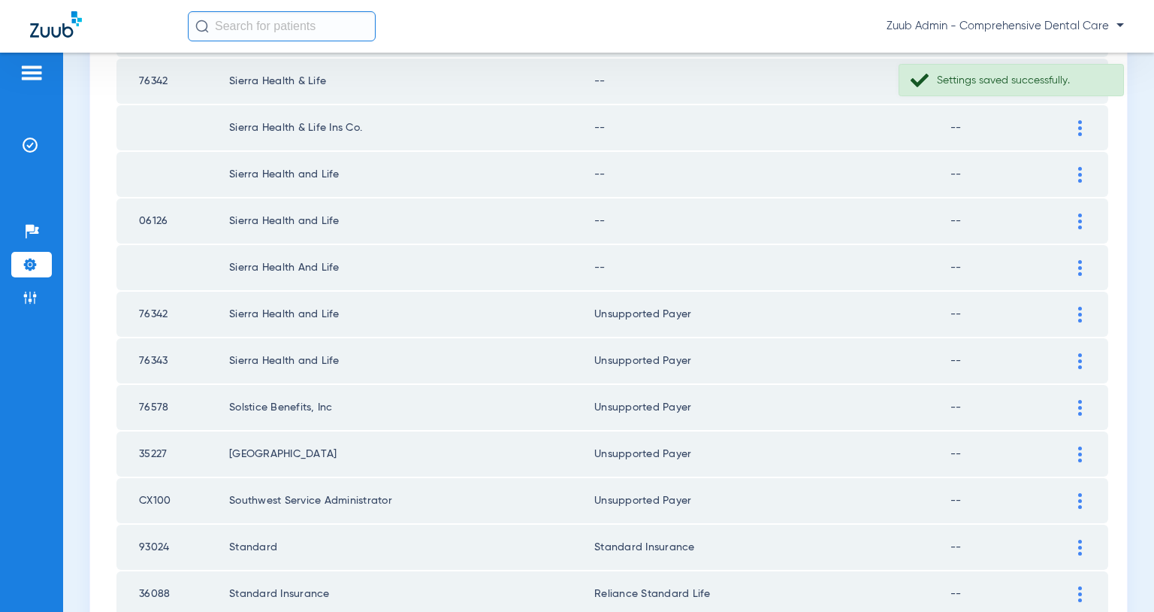
scroll to position [355, 0]
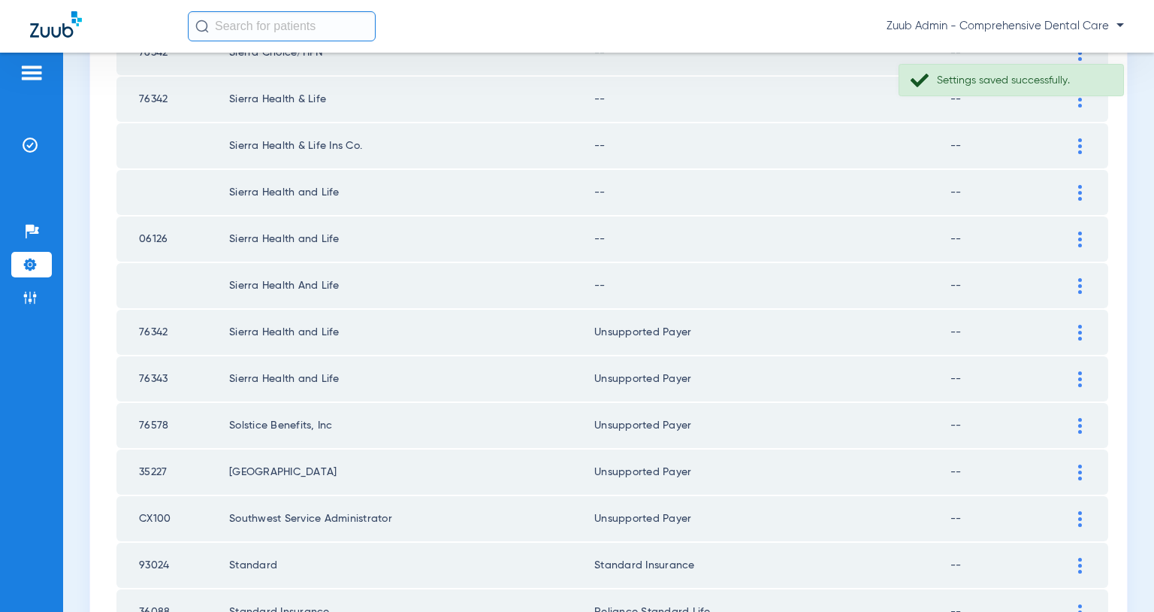
click at [1081, 289] on img at bounding box center [1081, 286] width 4 height 16
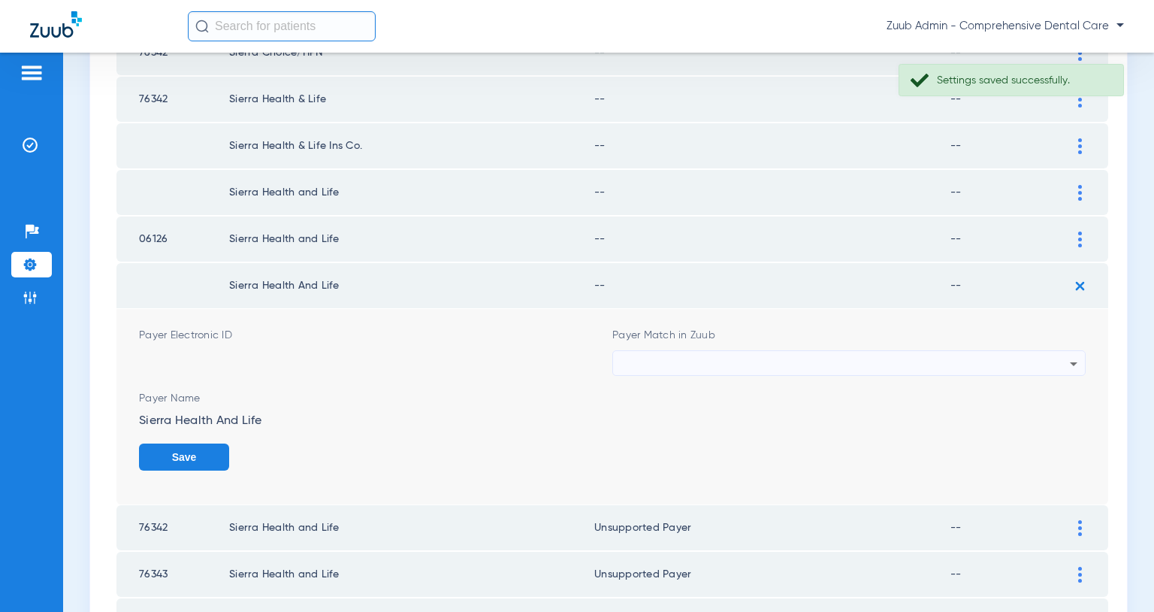
click at [1021, 358] on div at bounding box center [845, 364] width 449 height 26
type input "``"
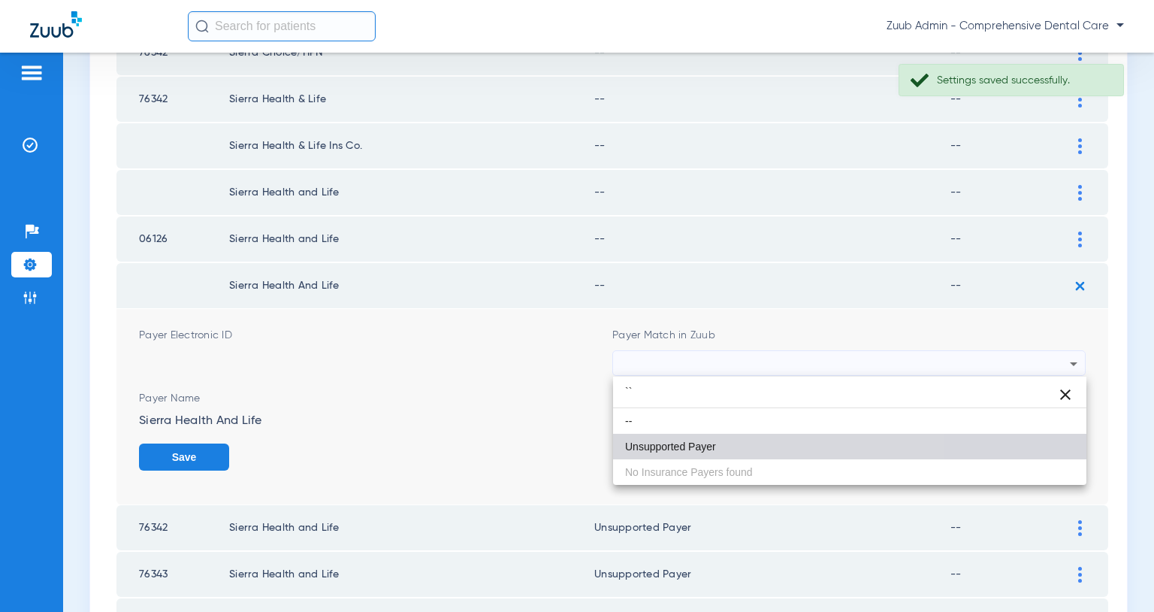
click at [729, 438] on mat-option "Unsupported Payer" at bounding box center [849, 447] width 473 height 26
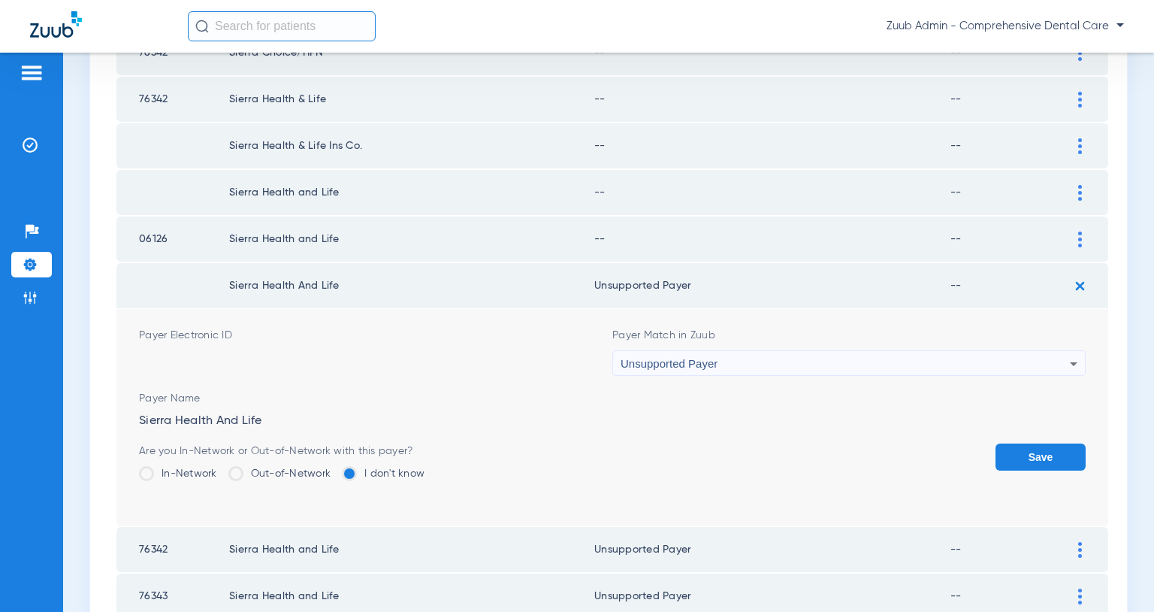
click at [1037, 458] on button "Save" at bounding box center [1041, 456] width 90 height 27
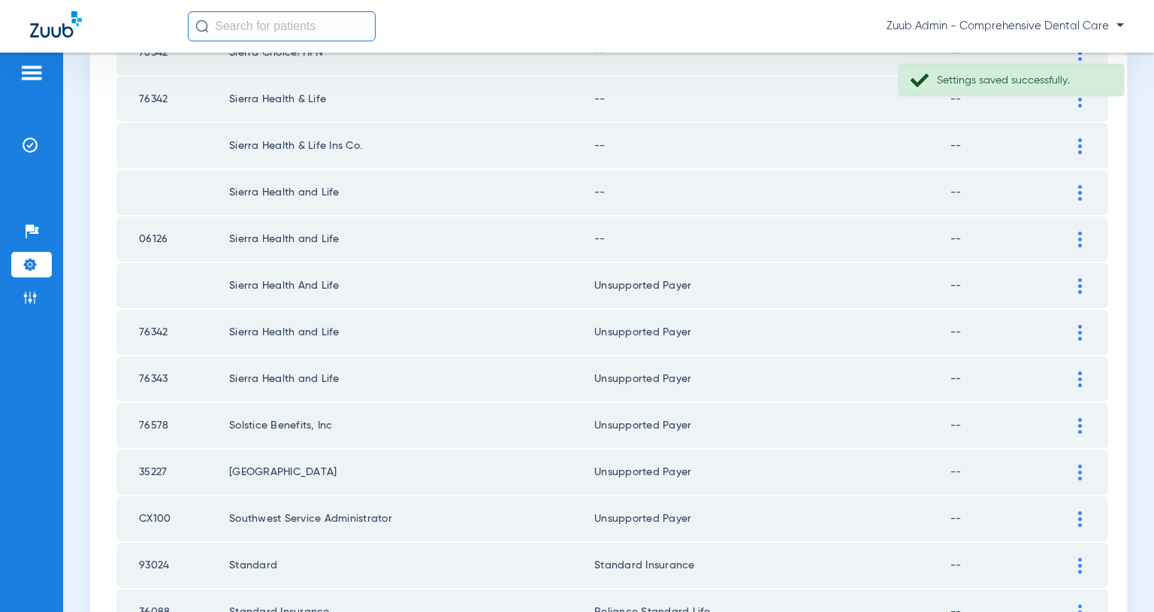
click at [1079, 238] on img at bounding box center [1081, 239] width 4 height 16
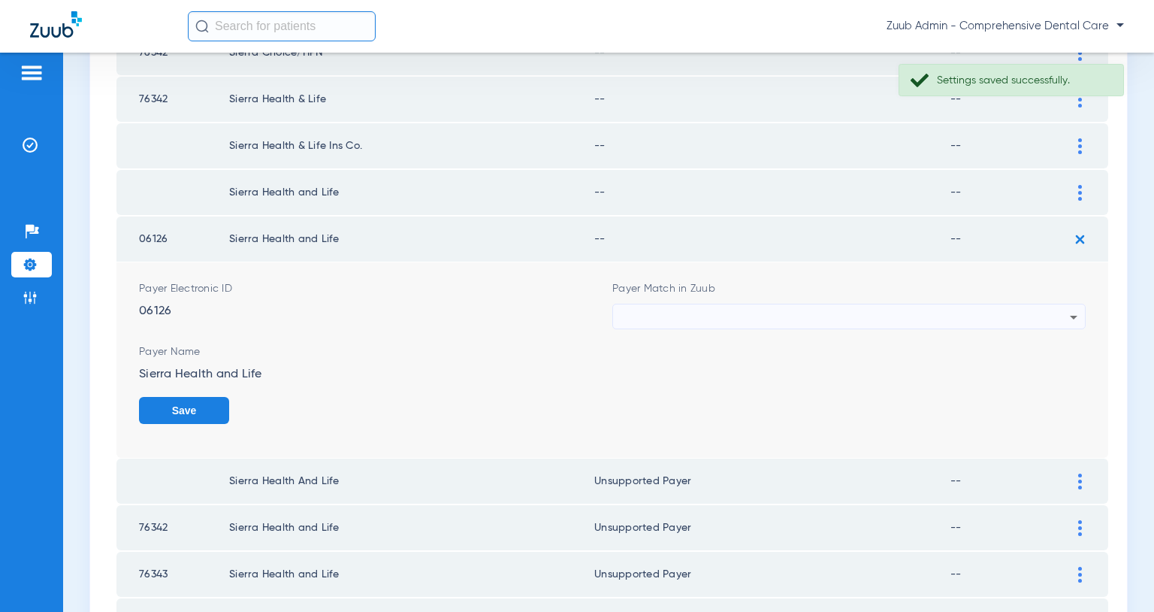
click at [978, 314] on div at bounding box center [845, 317] width 449 height 26
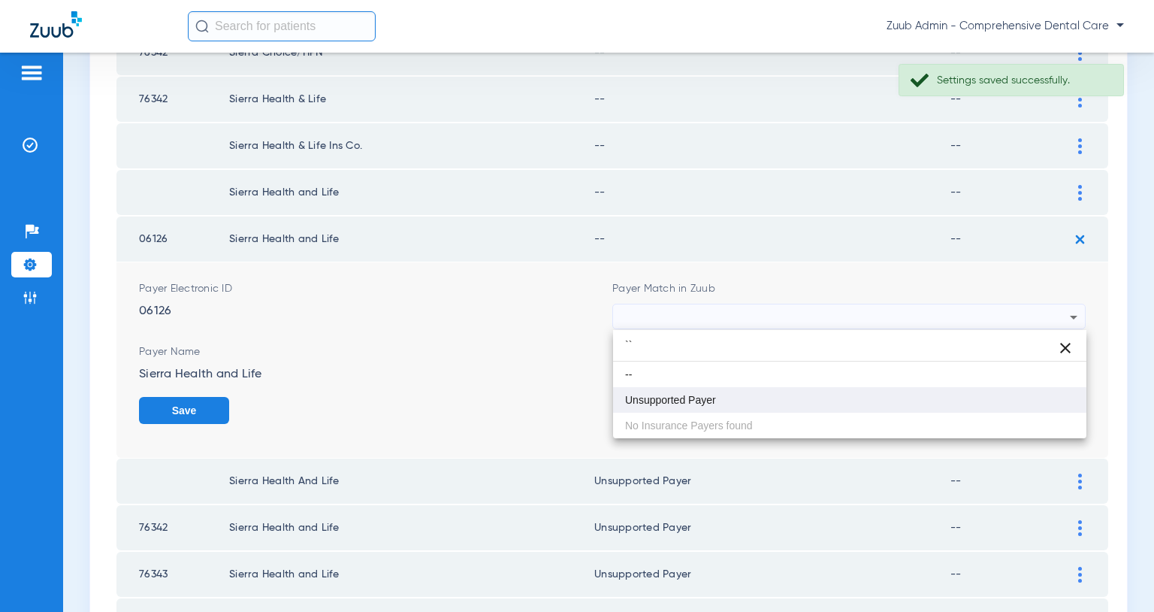
type input "``"
click at [658, 407] on mat-option "Unsupported Payer" at bounding box center [849, 400] width 473 height 26
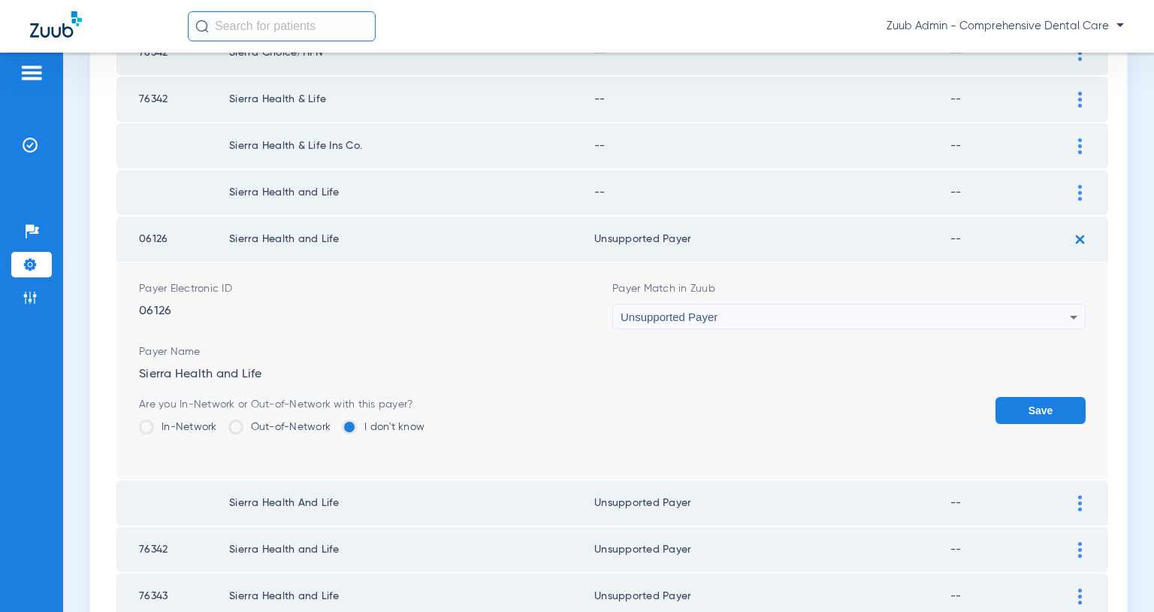
click at [1047, 407] on button "Save" at bounding box center [1041, 410] width 90 height 27
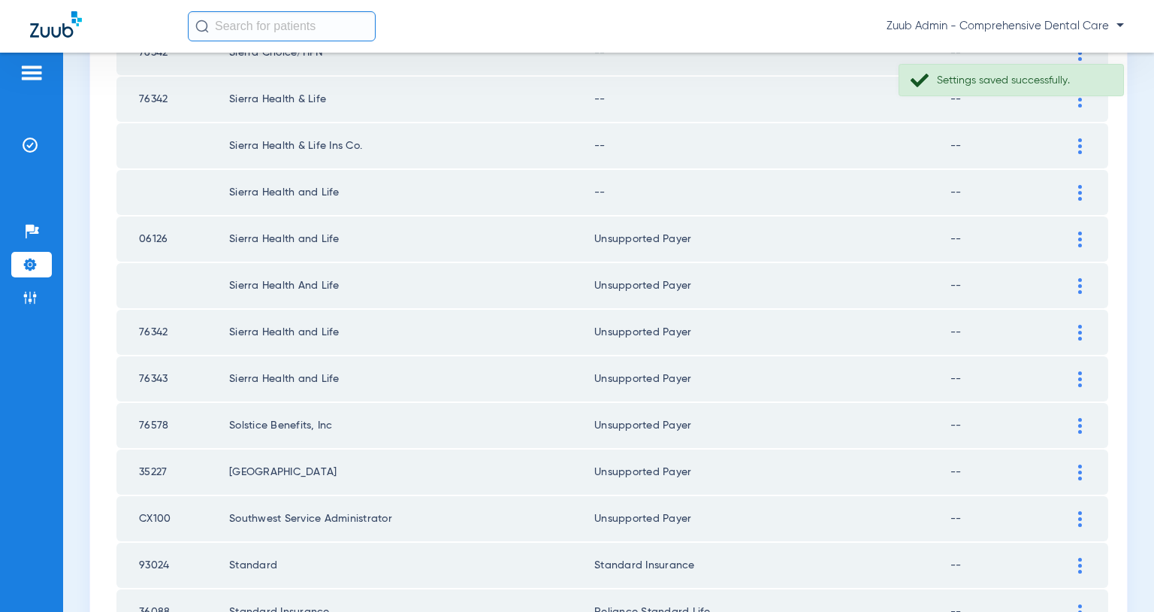
click at [1079, 196] on img at bounding box center [1081, 193] width 4 height 16
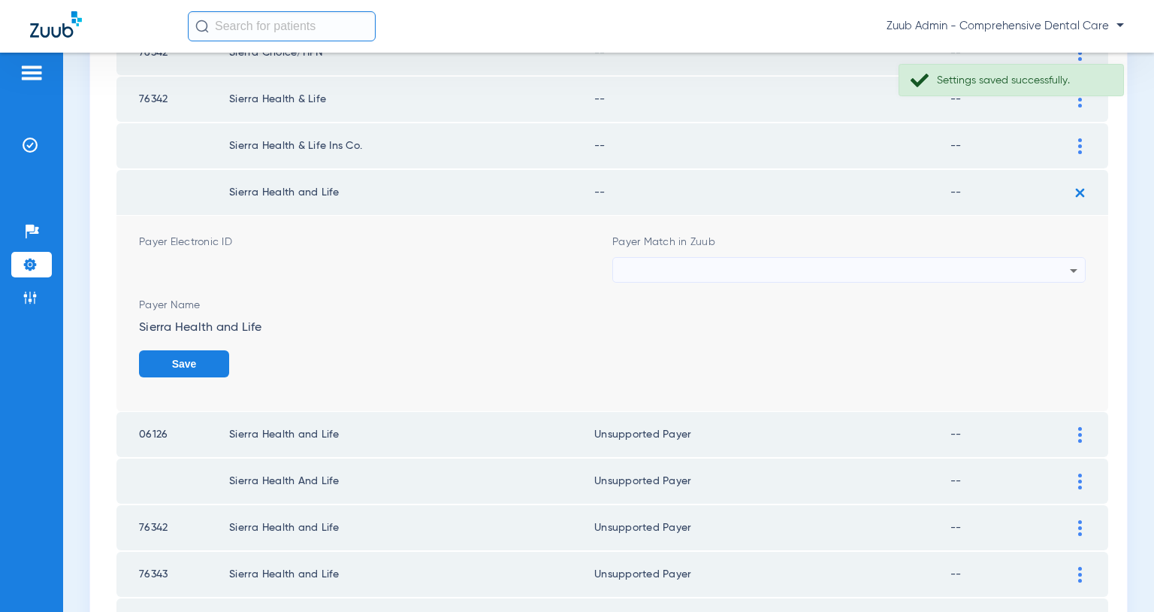
click at [978, 264] on div at bounding box center [845, 271] width 449 height 26
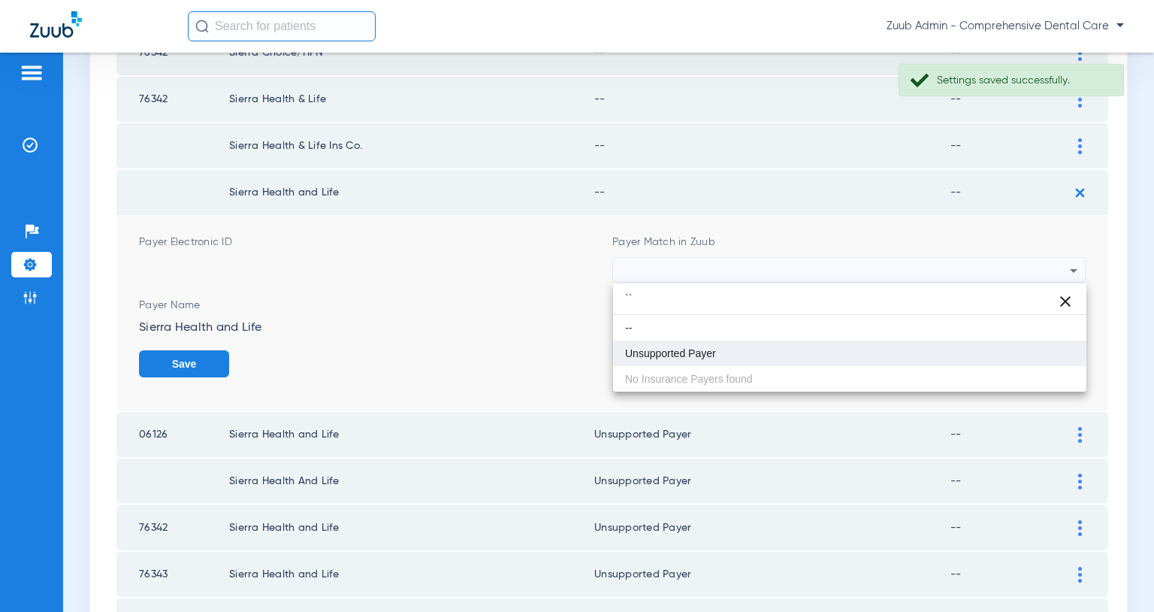
type input "``"
click at [690, 355] on span "Unsupported Payer" at bounding box center [670, 353] width 91 height 11
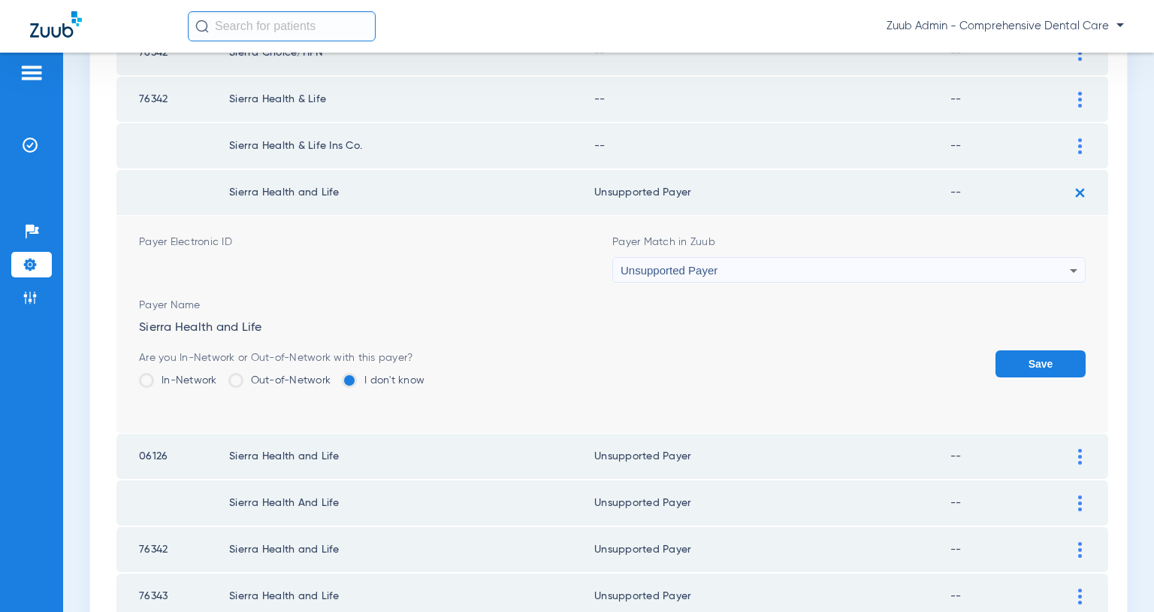
click at [1052, 359] on button "Save" at bounding box center [1041, 363] width 90 height 27
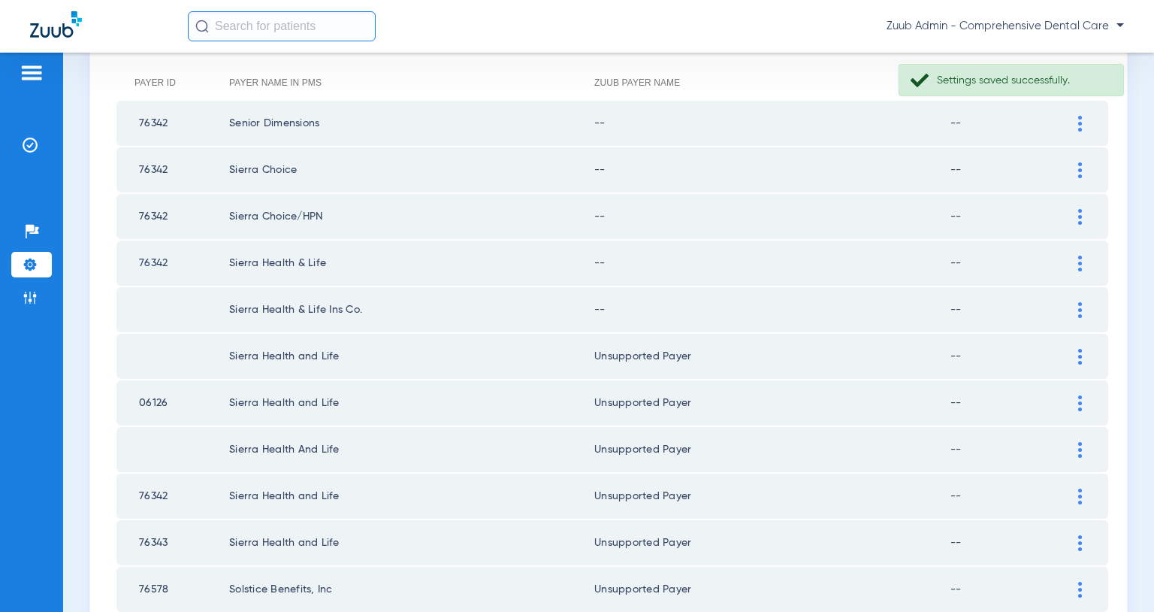
scroll to position [190, 0]
click at [1081, 312] on img at bounding box center [1081, 311] width 4 height 16
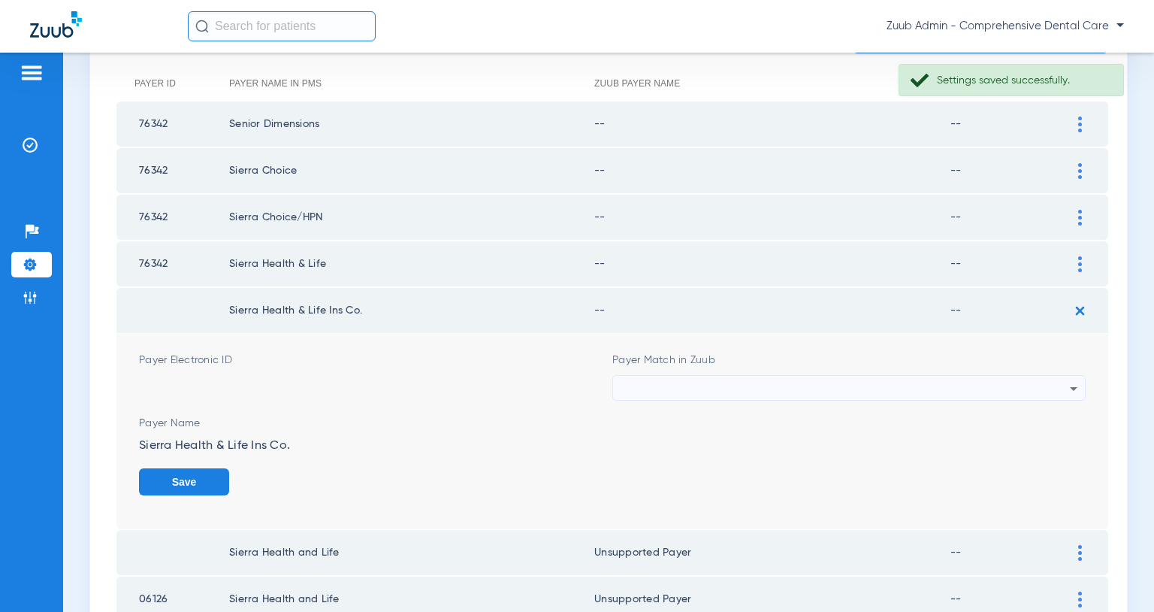
click at [1021, 387] on div at bounding box center [845, 389] width 449 height 26
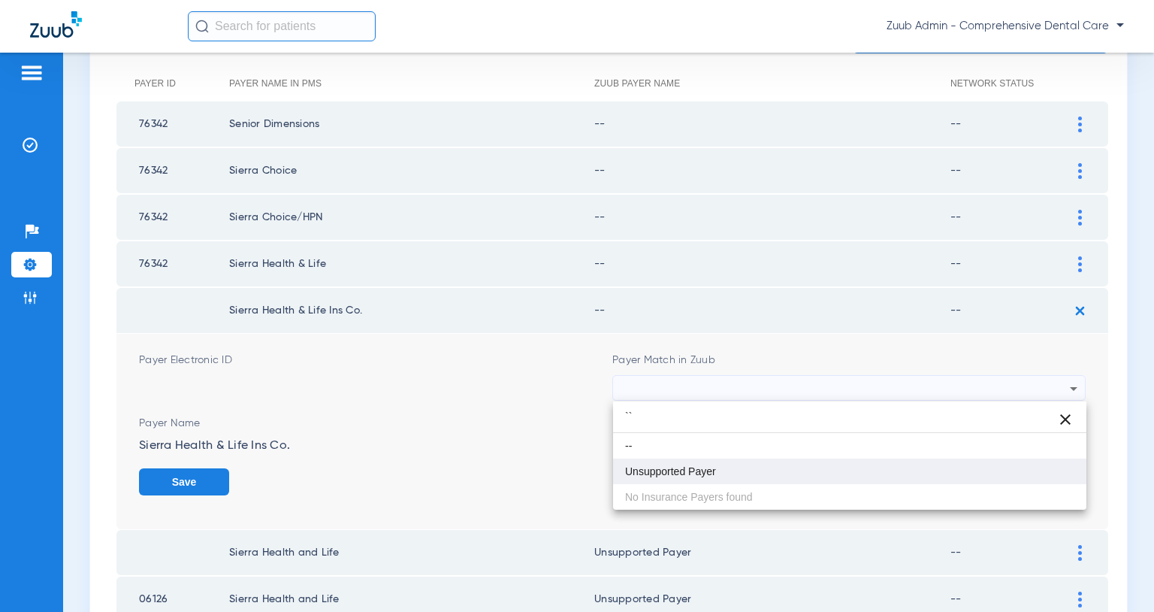
type input "``"
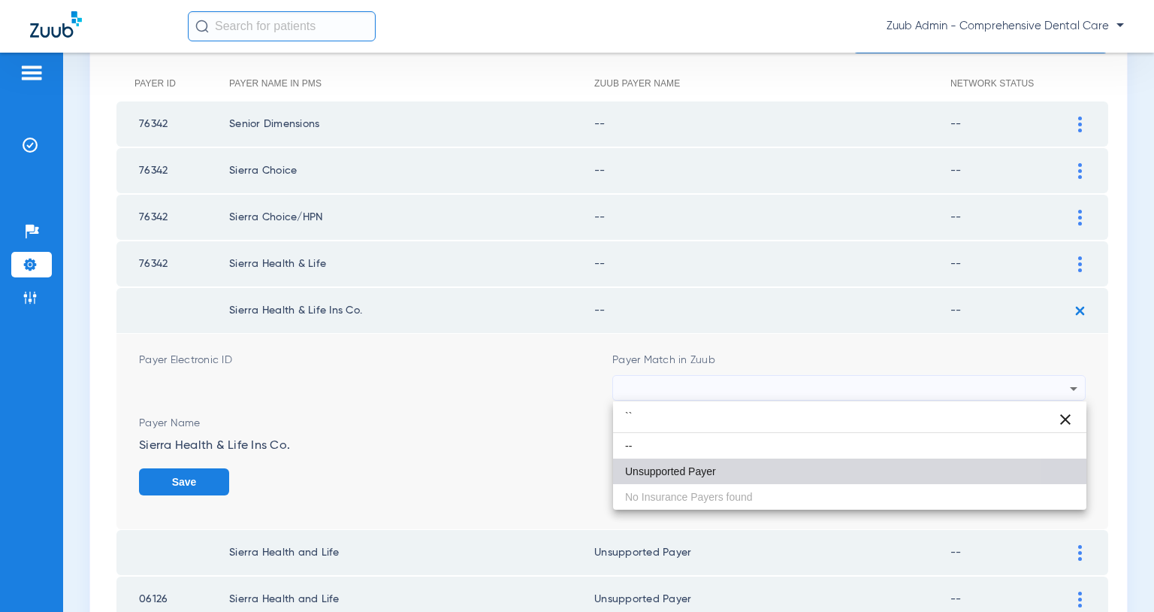
click at [778, 462] on mat-option "Unsupported Payer" at bounding box center [849, 471] width 473 height 26
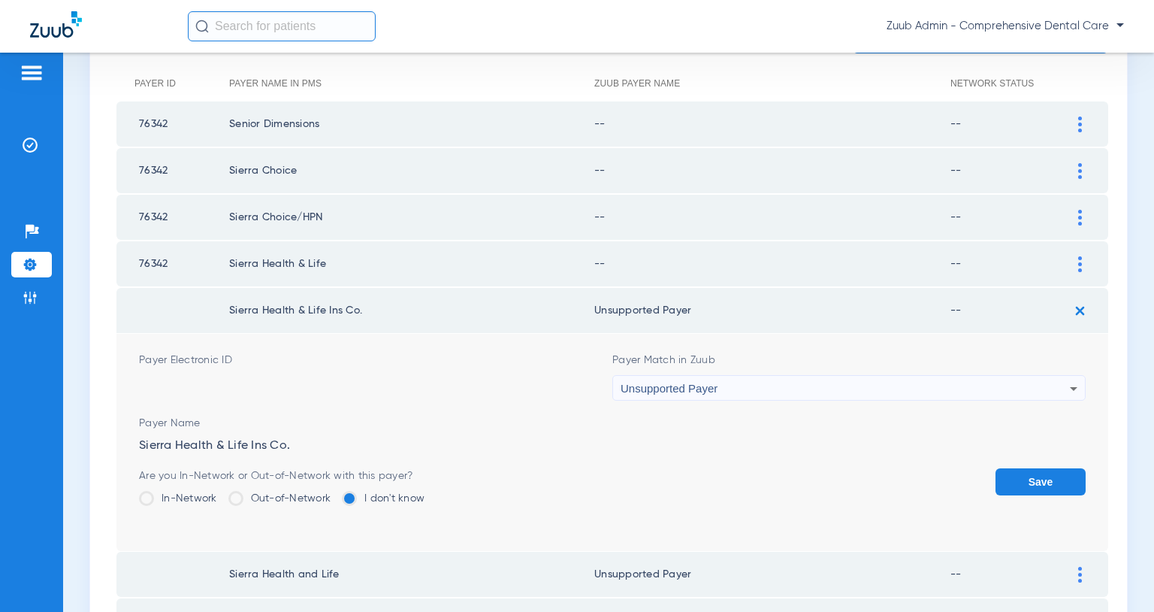
click at [1059, 481] on button "Save" at bounding box center [1041, 481] width 90 height 27
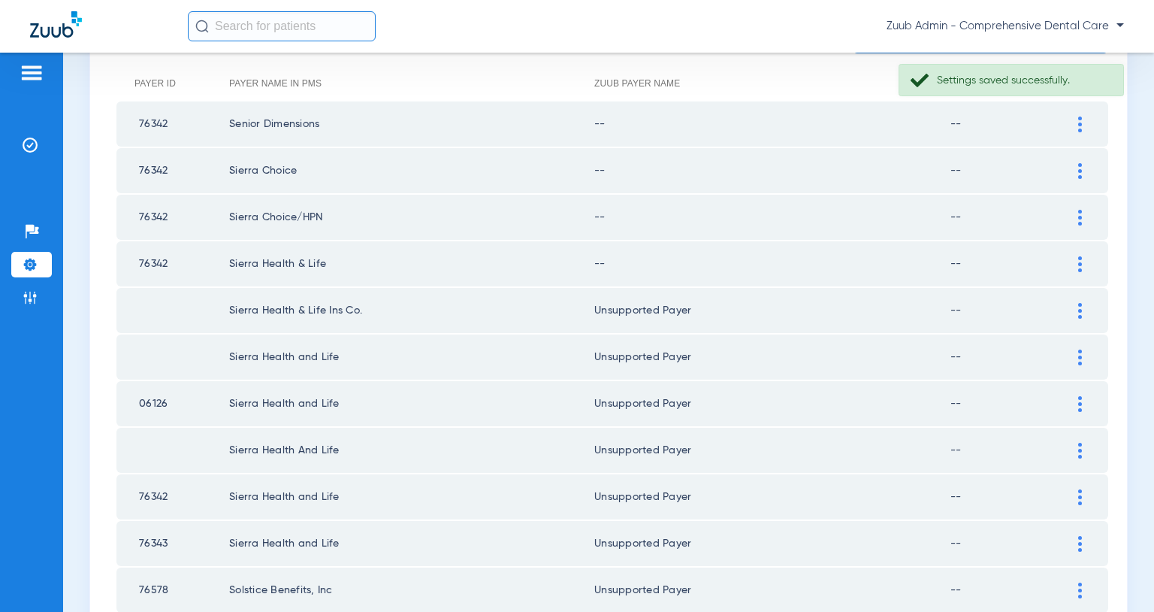
click at [1080, 266] on img at bounding box center [1081, 264] width 4 height 16
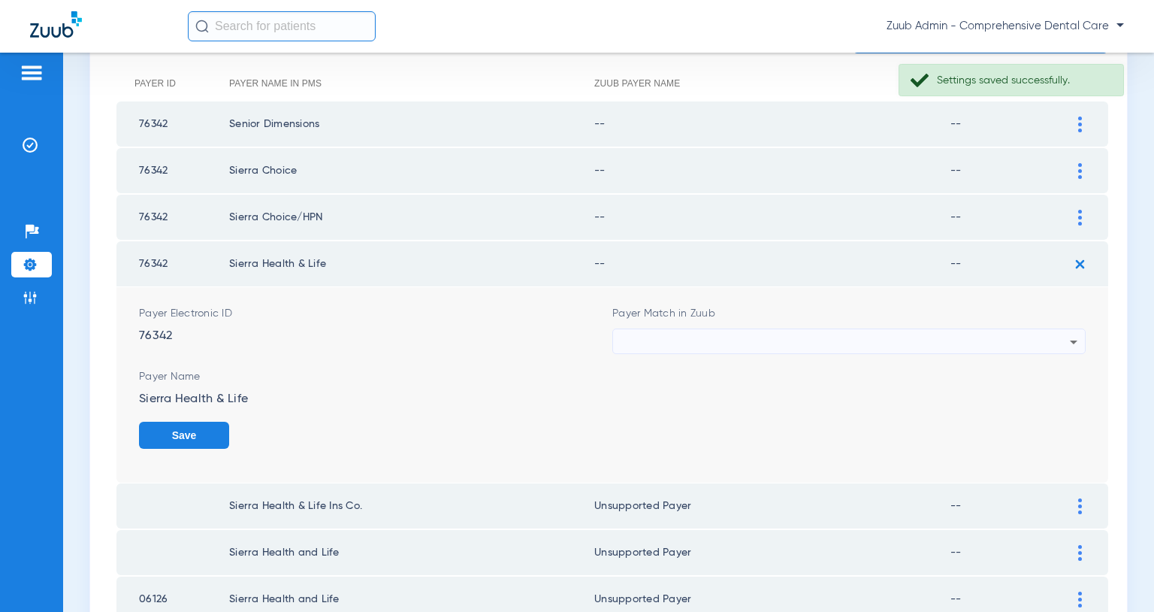
click at [896, 340] on div at bounding box center [845, 342] width 449 height 26
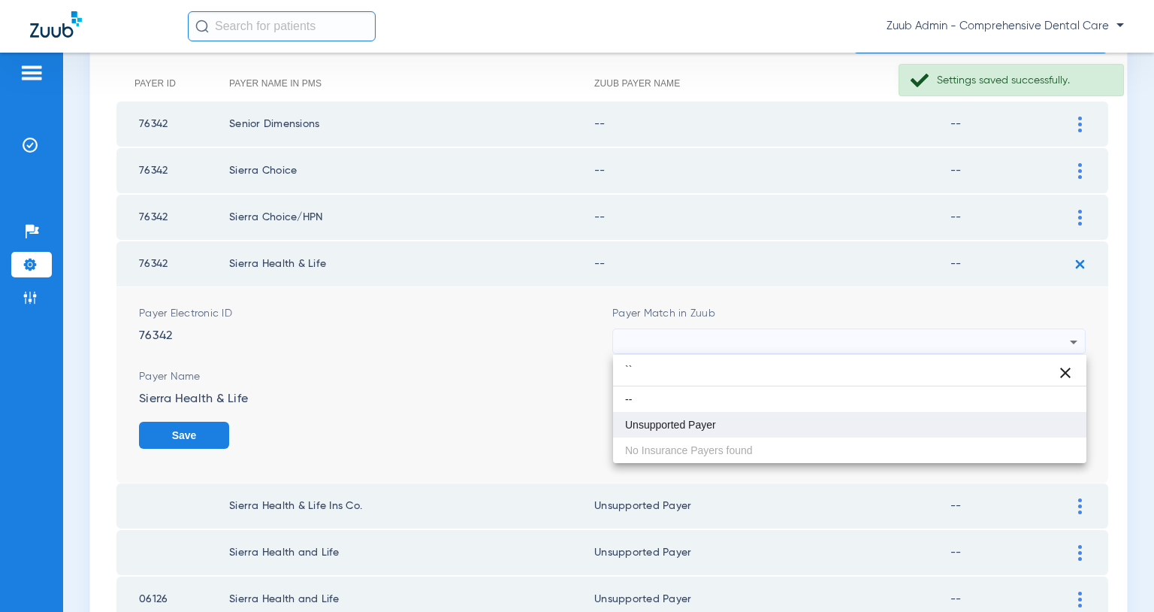
type input "``"
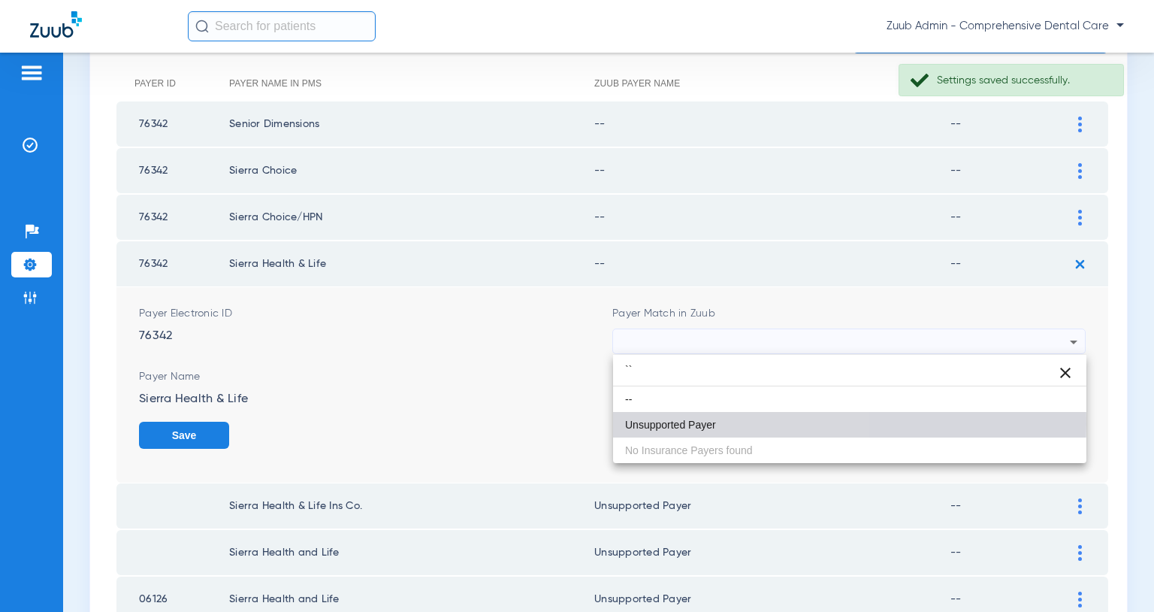
click at [691, 424] on span "Unsupported Payer" at bounding box center [670, 424] width 91 height 11
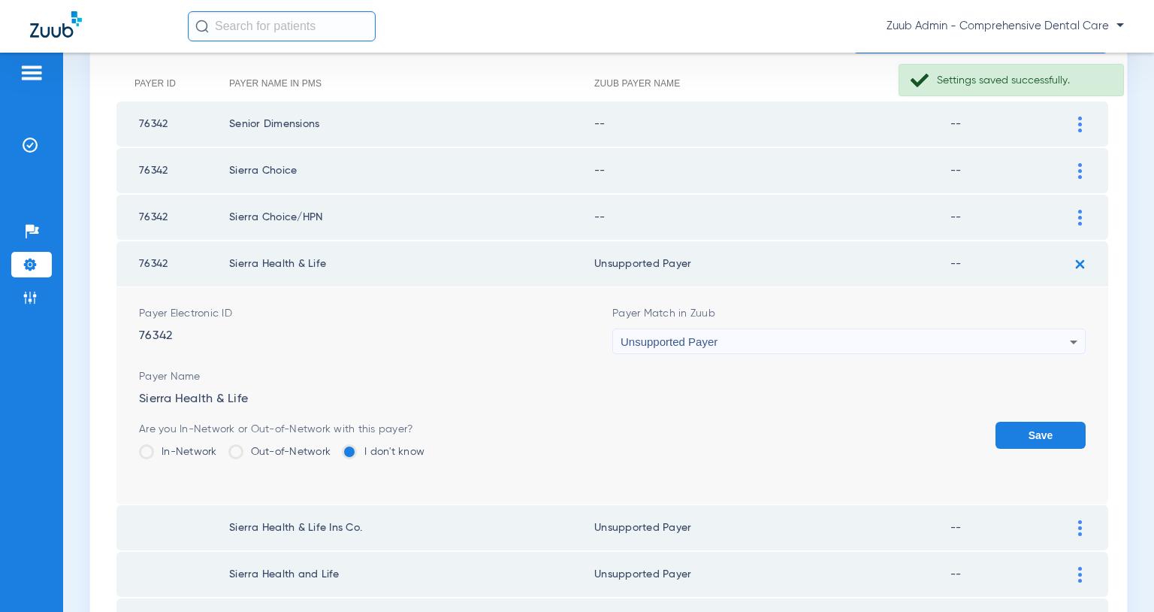
click at [1031, 434] on button "Save" at bounding box center [1041, 435] width 90 height 27
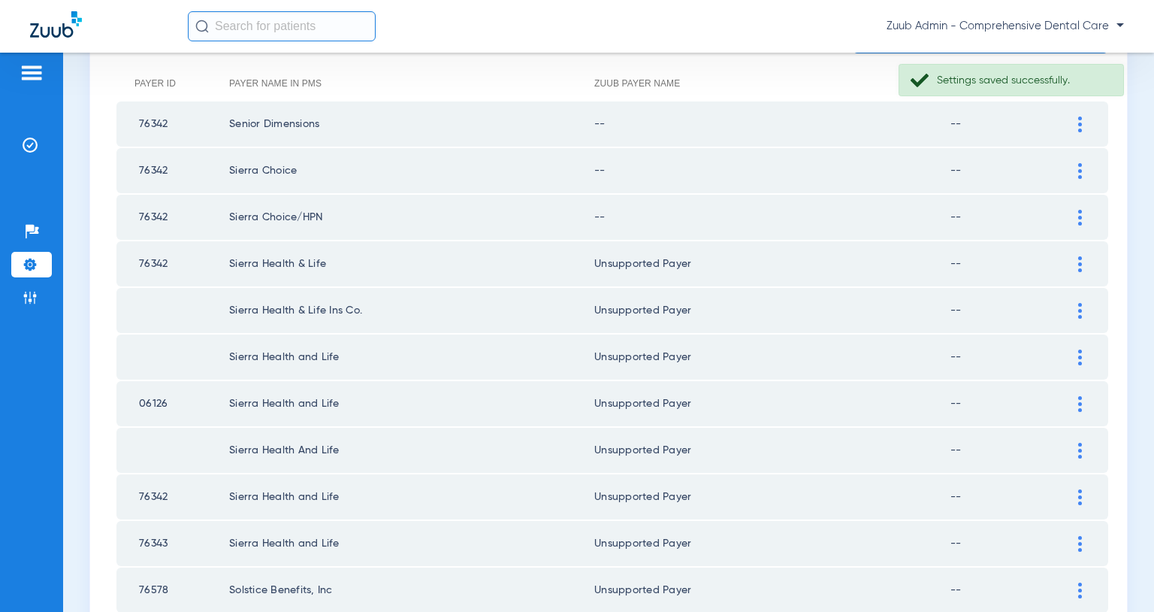
click at [1081, 218] on img at bounding box center [1081, 218] width 4 height 16
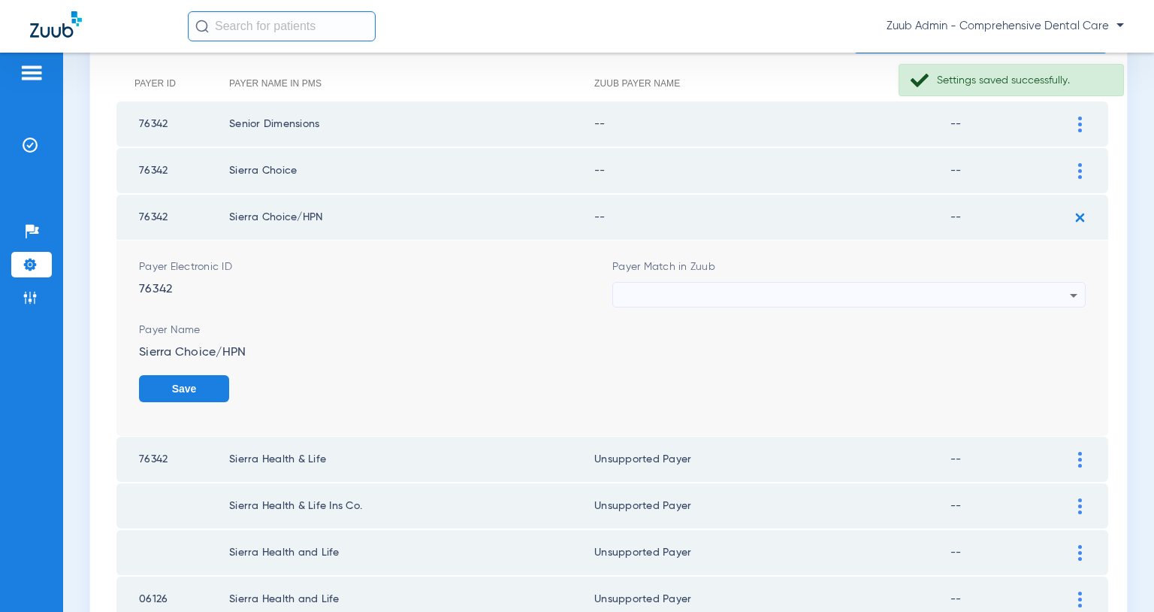
click at [901, 295] on div at bounding box center [845, 296] width 449 height 26
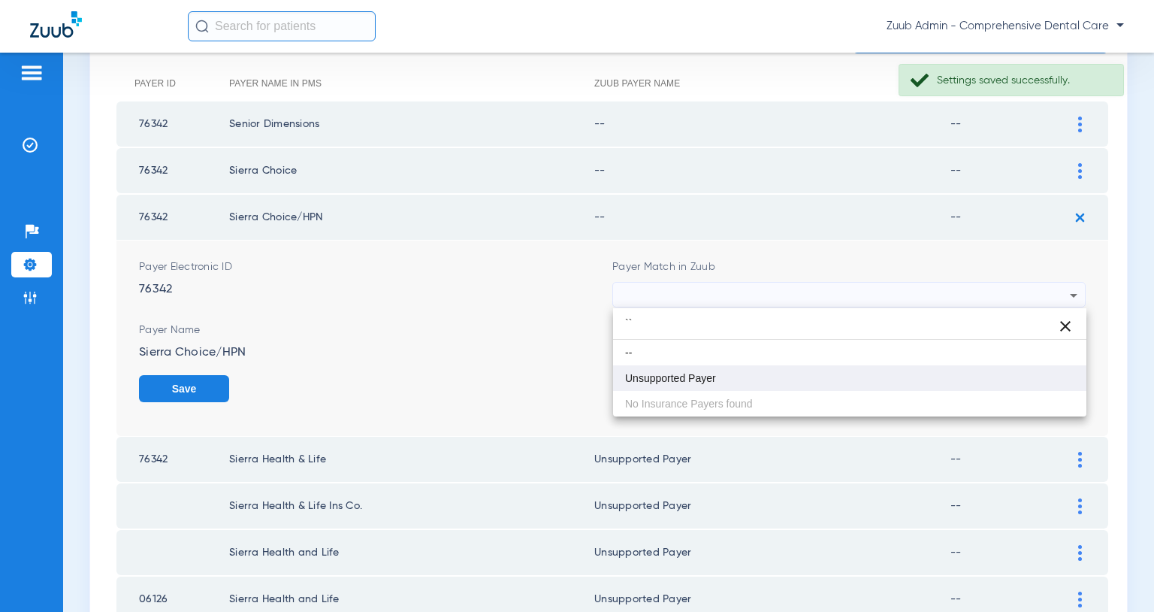
type input "``"
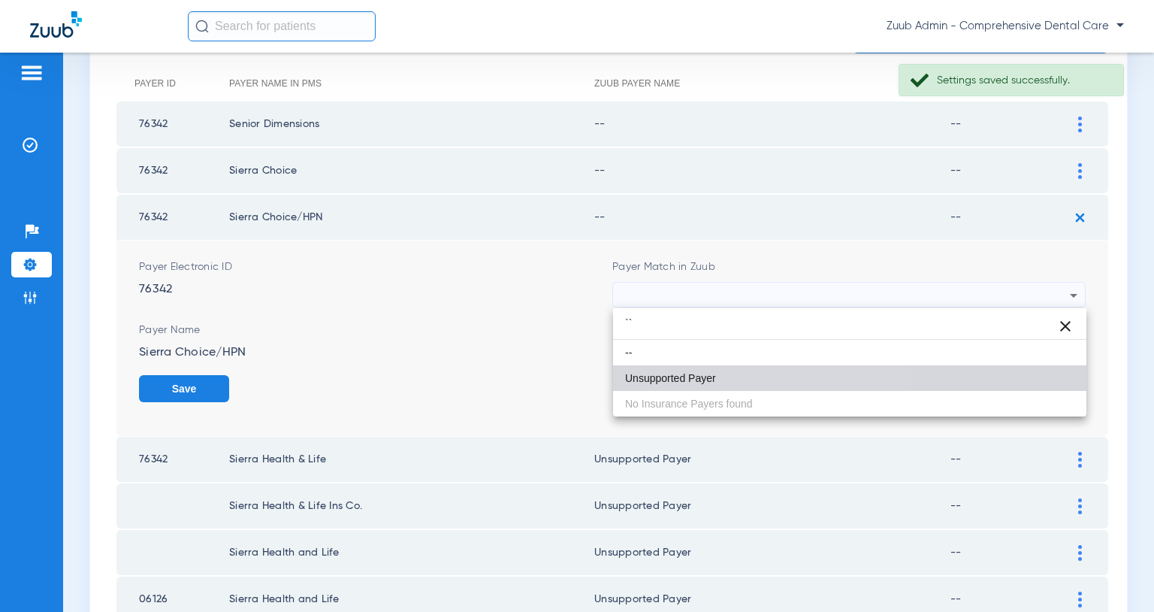
click at [709, 386] on mat-option "Unsupported Payer" at bounding box center [849, 378] width 473 height 26
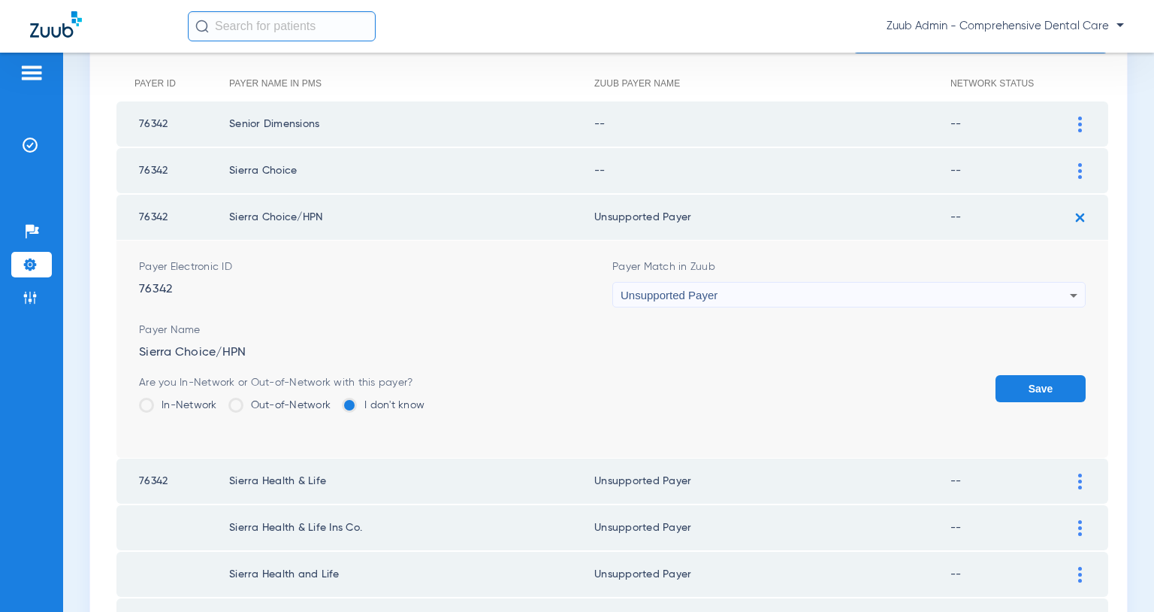
click at [1026, 398] on button "Save" at bounding box center [1041, 388] width 90 height 27
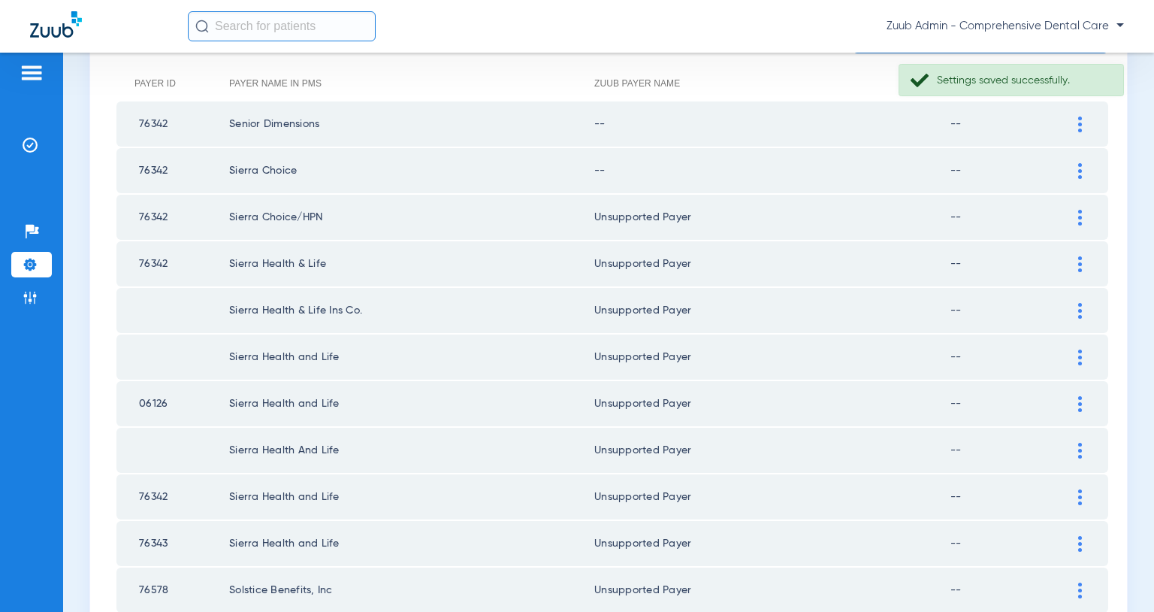
click at [1080, 171] on img at bounding box center [1081, 171] width 4 height 16
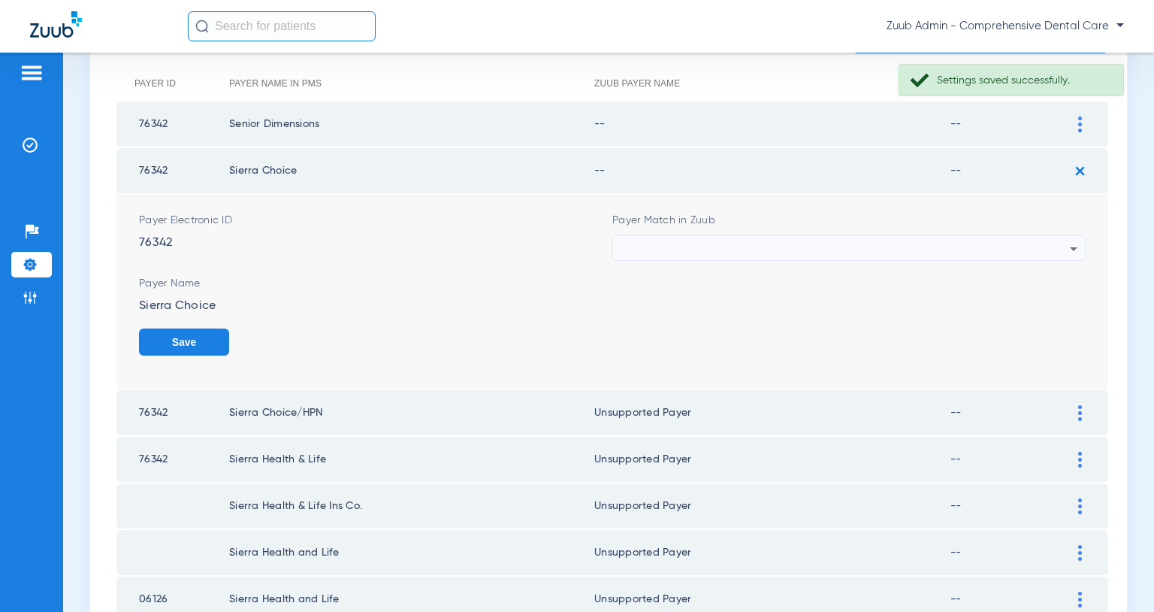
click at [976, 246] on div at bounding box center [845, 249] width 449 height 26
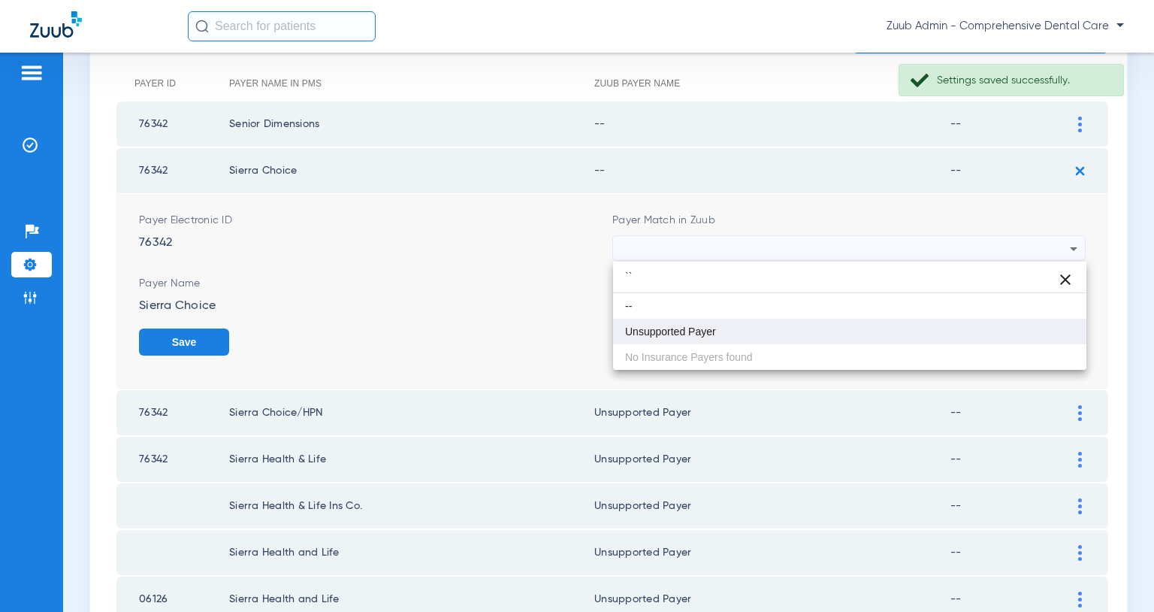
type input "``"
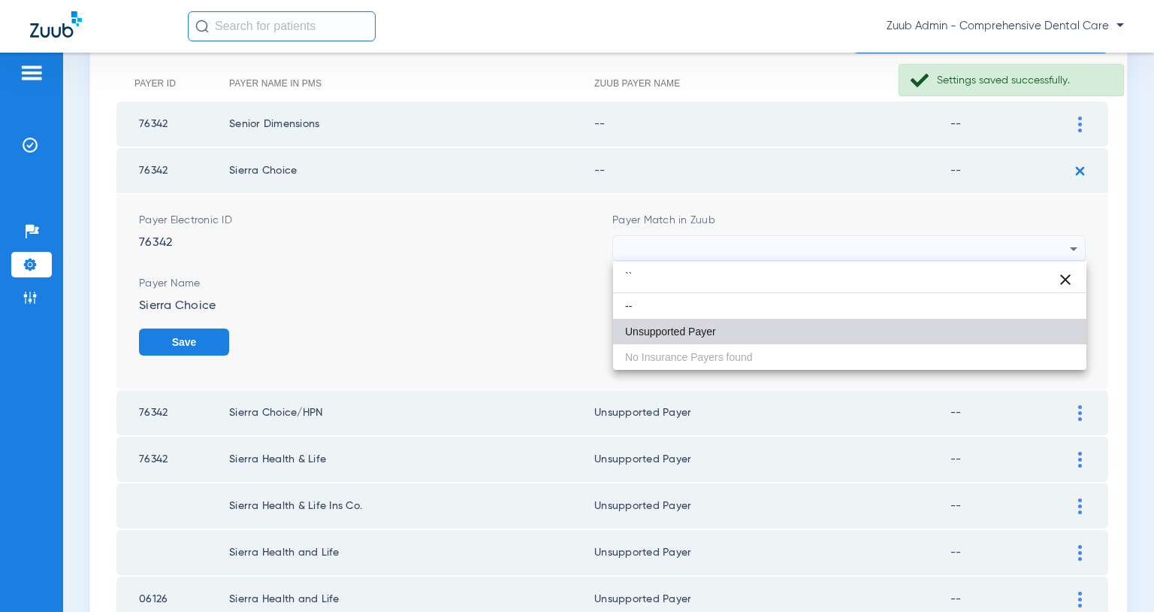
click at [744, 324] on mat-option "Unsupported Payer" at bounding box center [849, 332] width 473 height 26
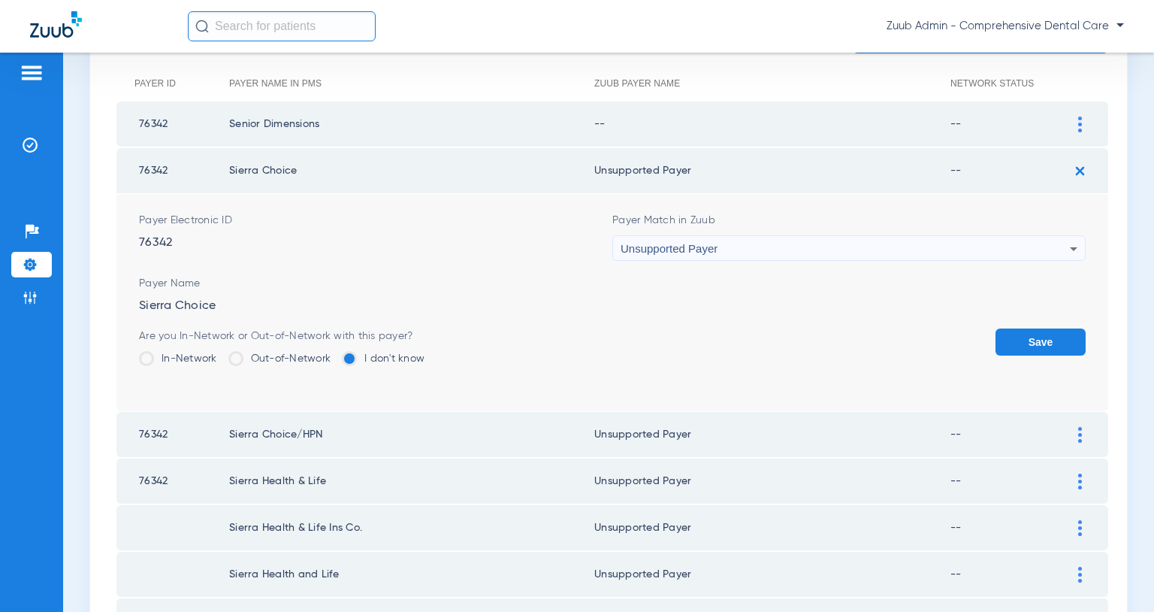
click at [1036, 338] on button "Save" at bounding box center [1041, 341] width 90 height 27
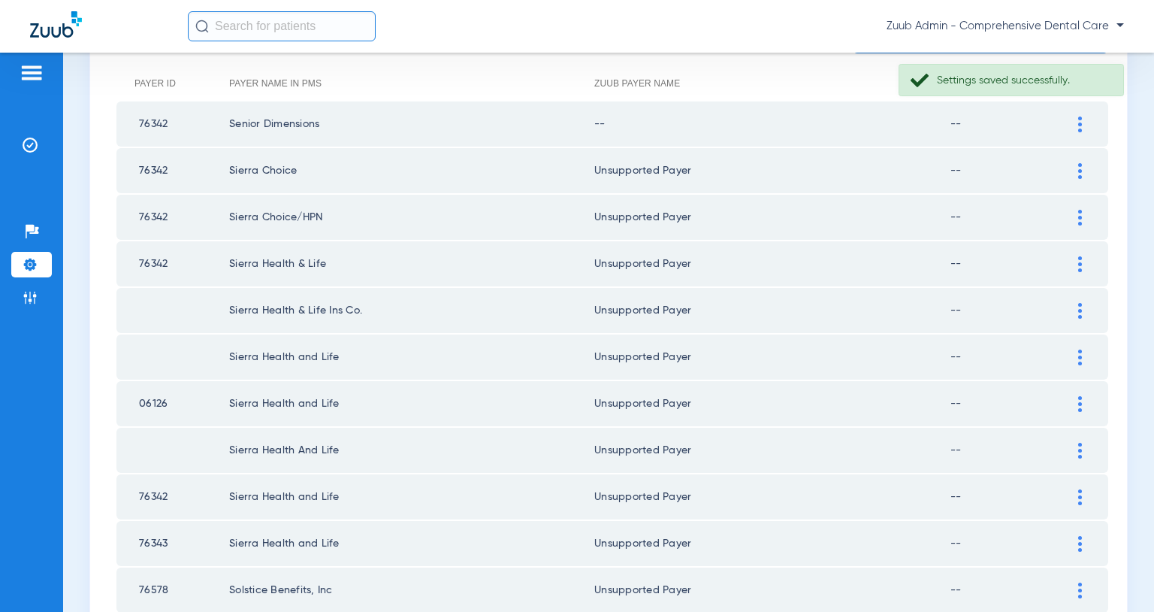
click at [1079, 123] on img at bounding box center [1081, 124] width 4 height 16
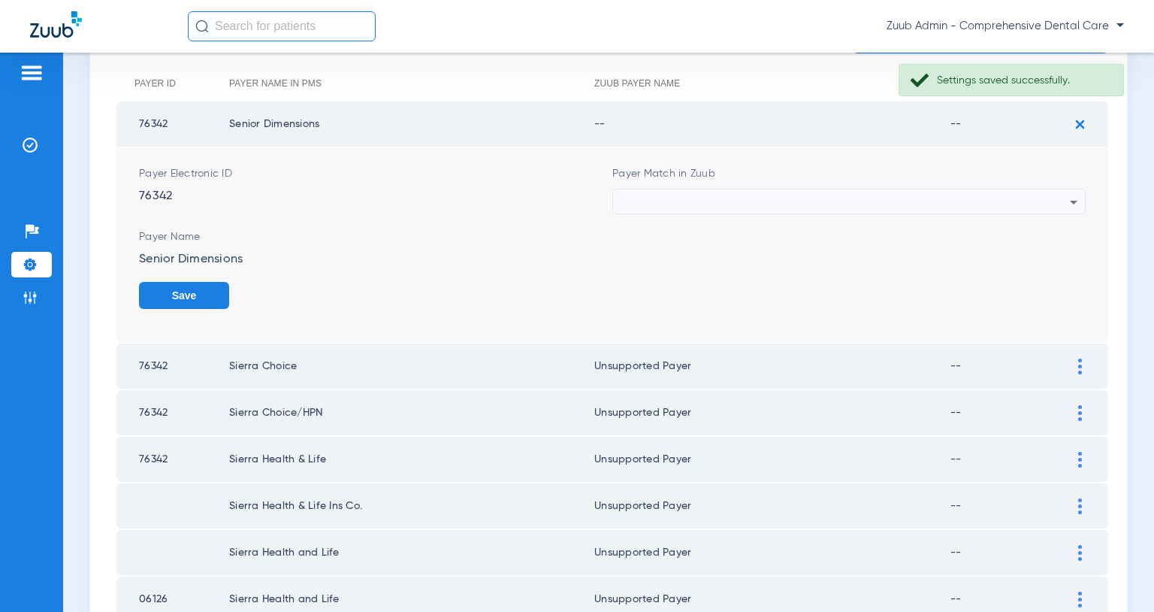
click at [935, 196] on div at bounding box center [845, 202] width 449 height 26
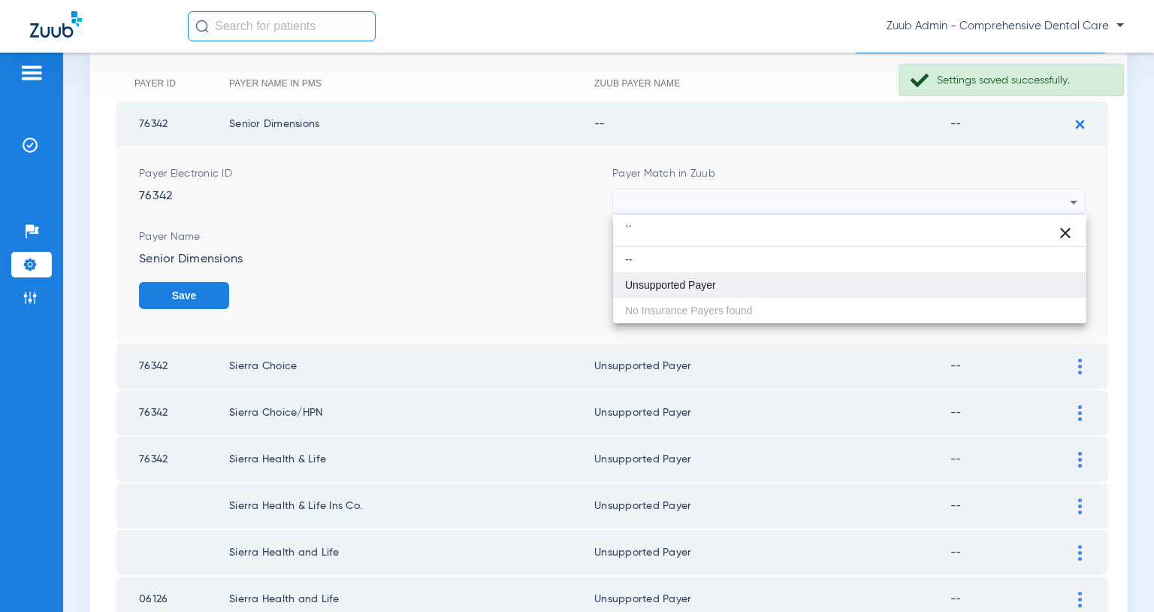
type input "``"
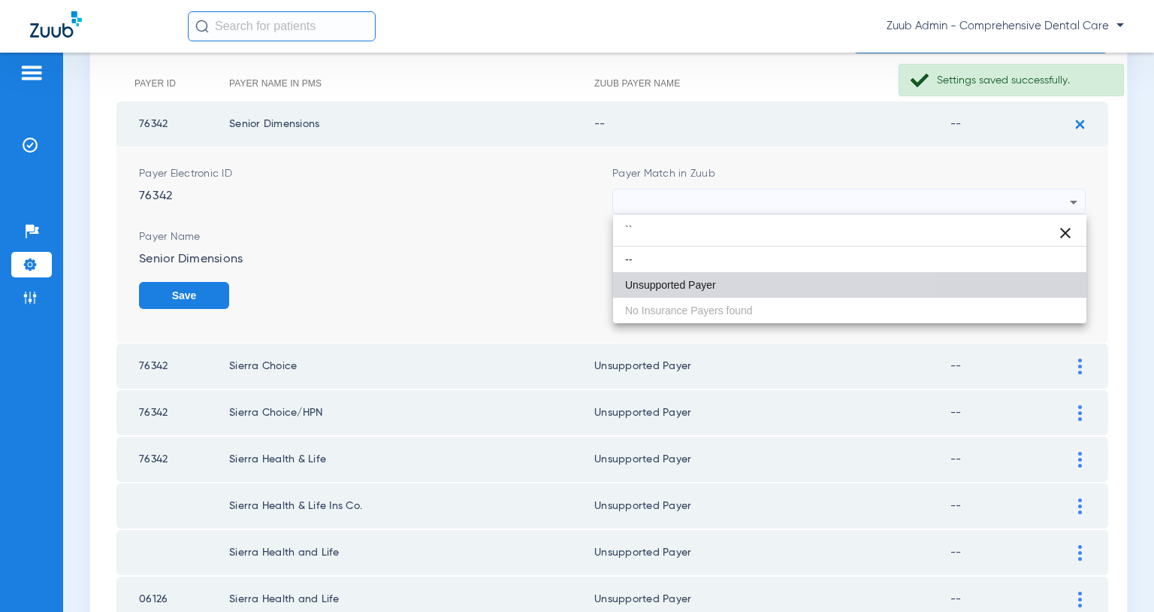
click at [725, 280] on mat-option "Unsupported Payer" at bounding box center [849, 285] width 473 height 26
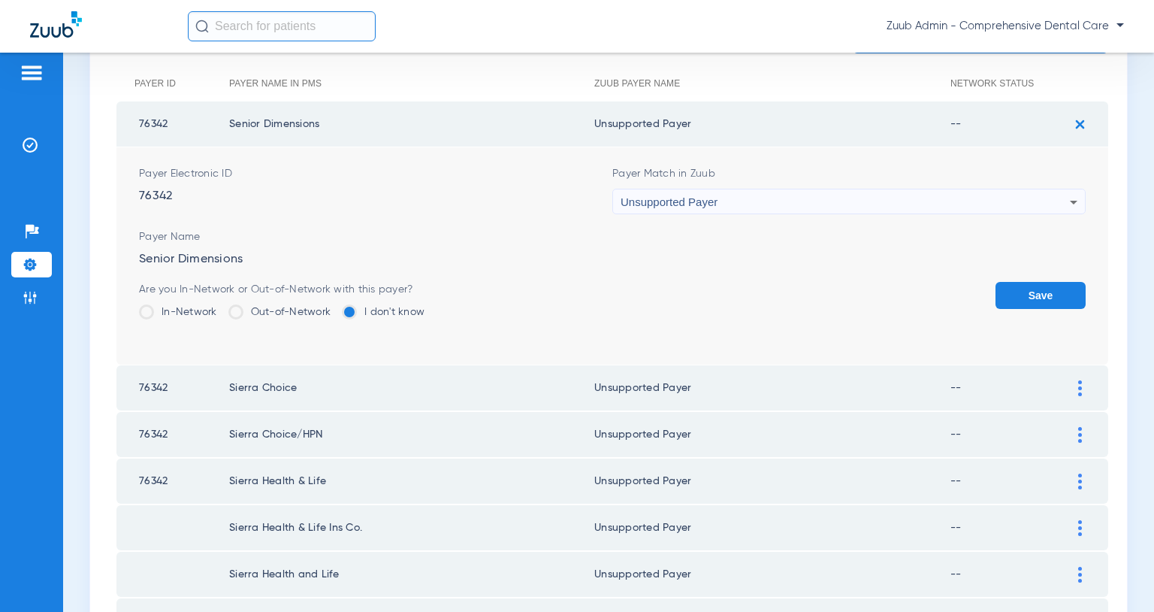
click at [1036, 295] on button "Save" at bounding box center [1041, 295] width 90 height 27
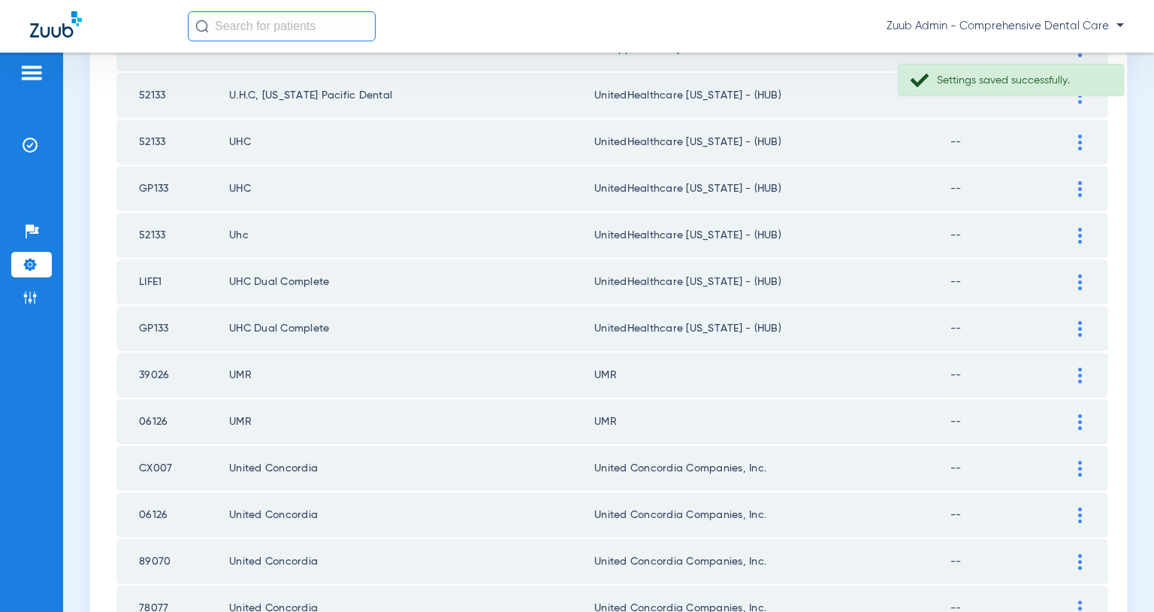
scroll to position [2120, 0]
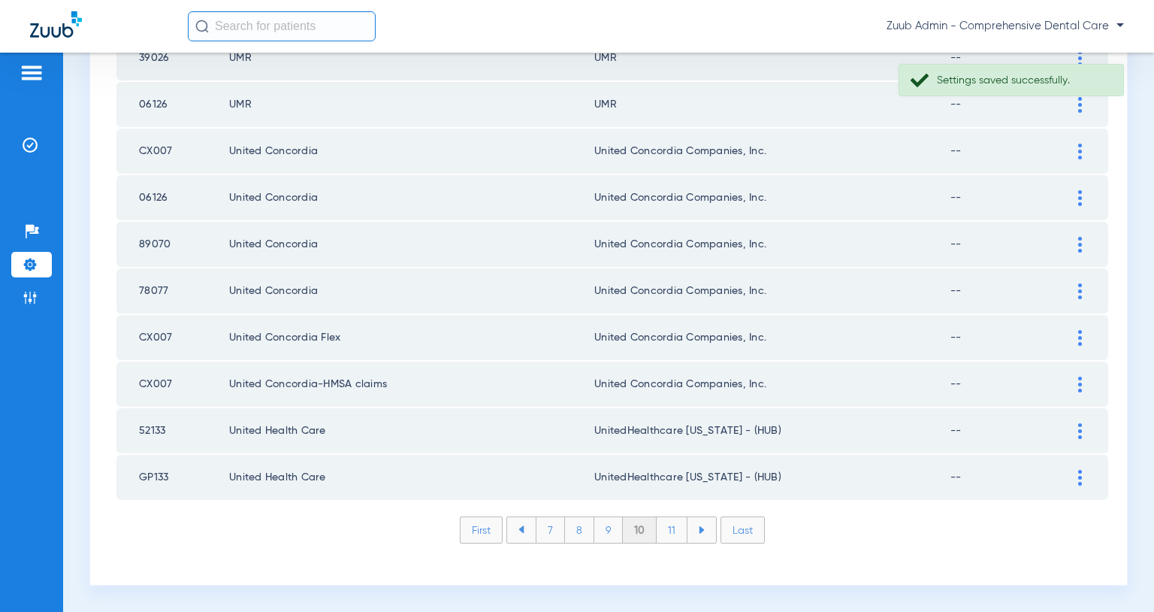
click at [608, 526] on li "9" at bounding box center [608, 530] width 29 height 26
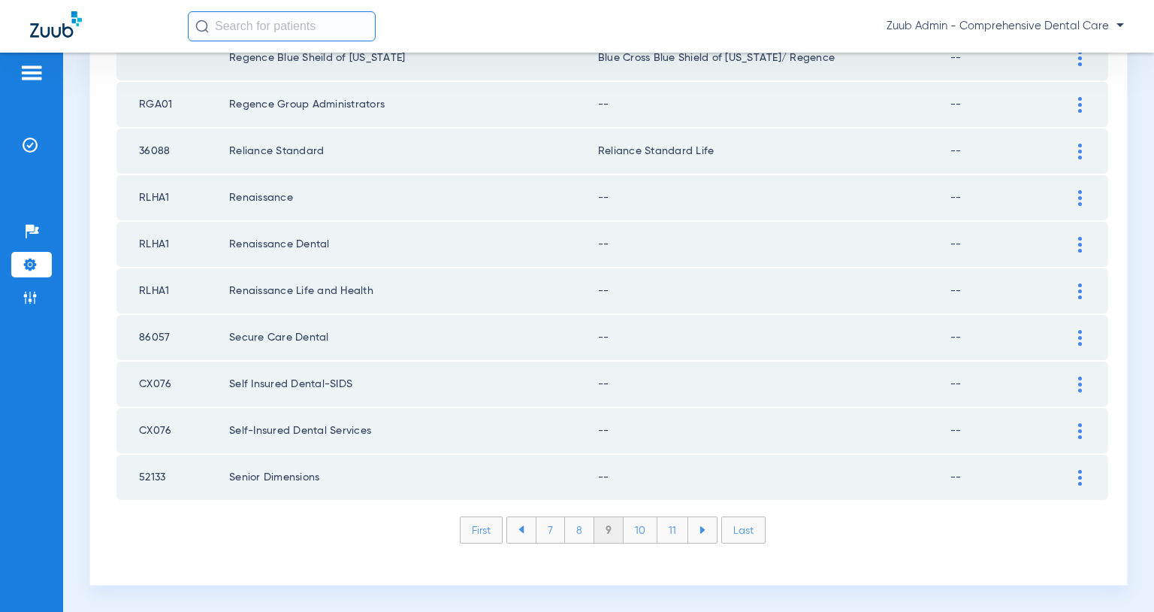
click at [1082, 476] on div at bounding box center [1080, 478] width 26 height 16
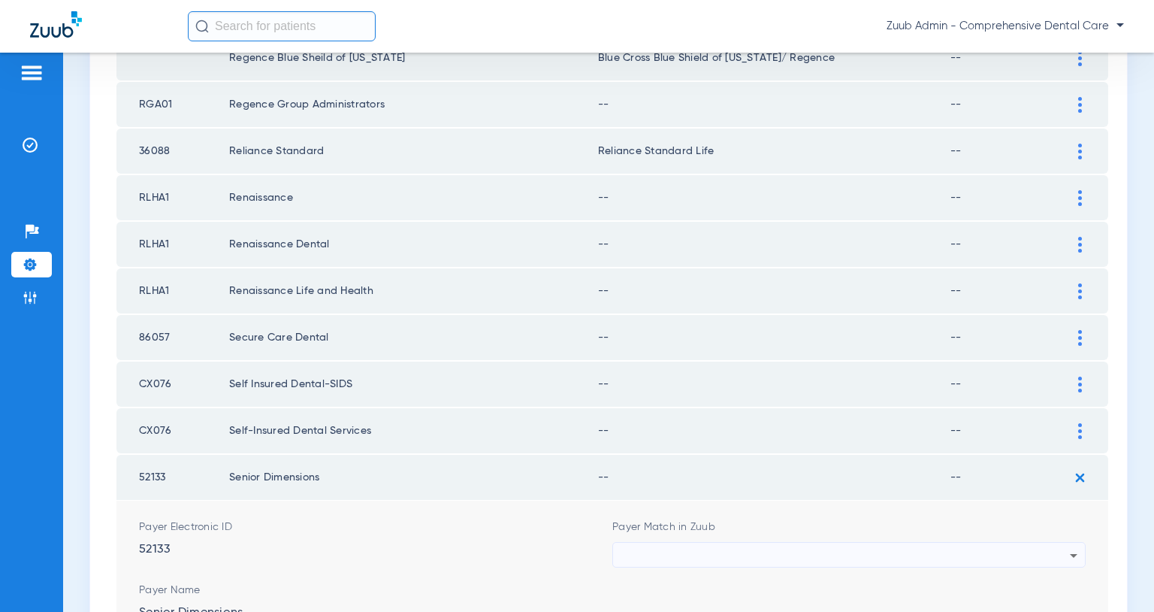
click at [1016, 551] on div at bounding box center [845, 556] width 449 height 26
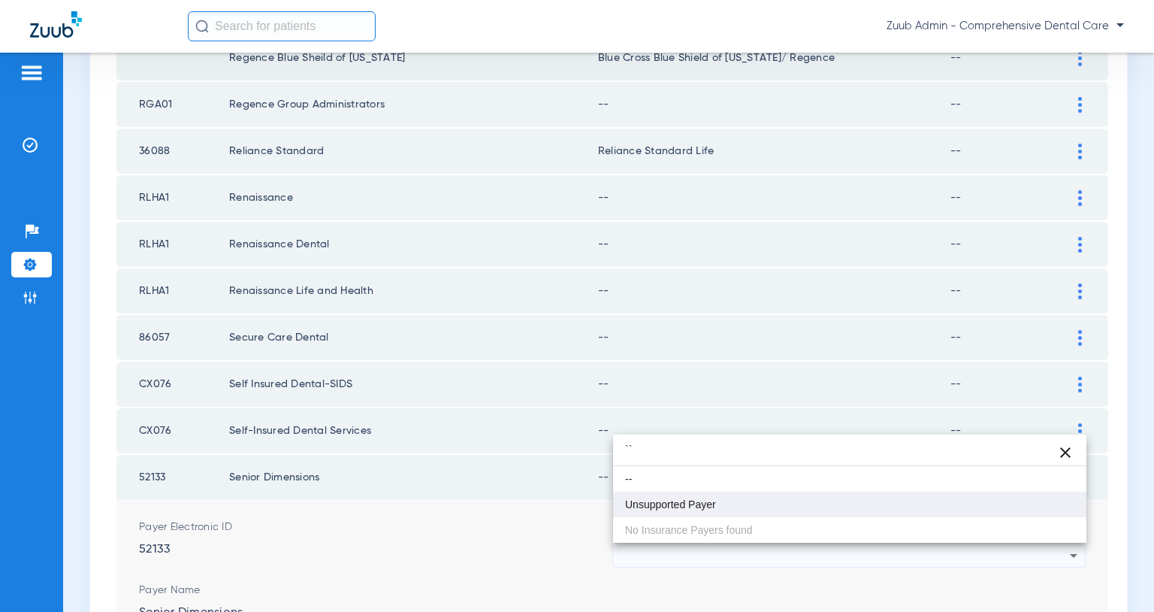
type input "``"
click at [785, 512] on mat-option "Unsupported Payer" at bounding box center [849, 505] width 473 height 26
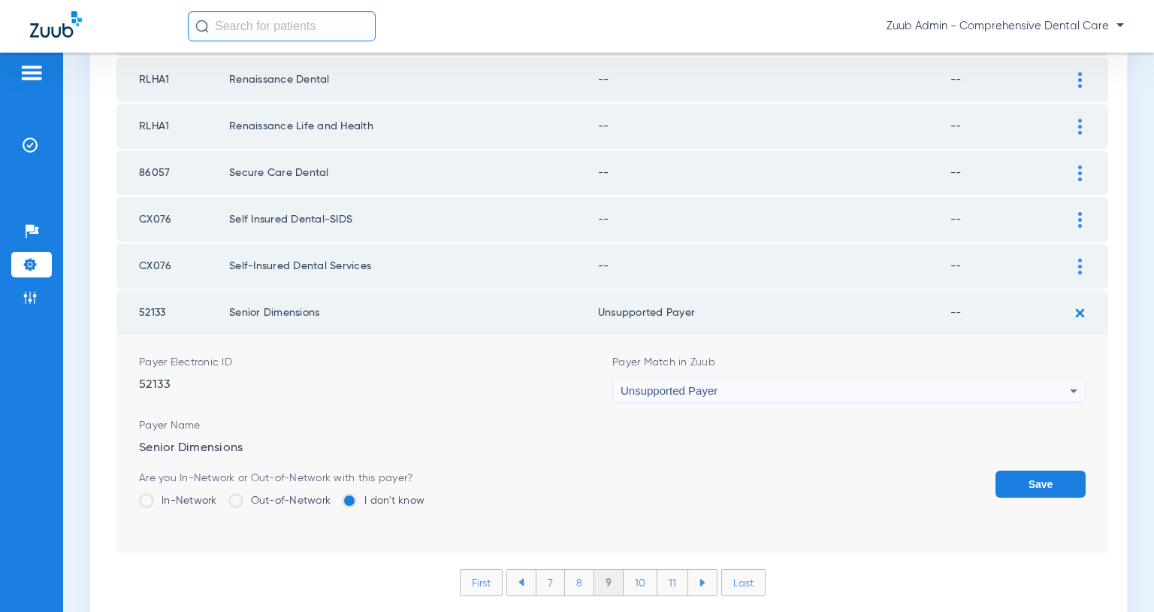
scroll to position [2298, 0]
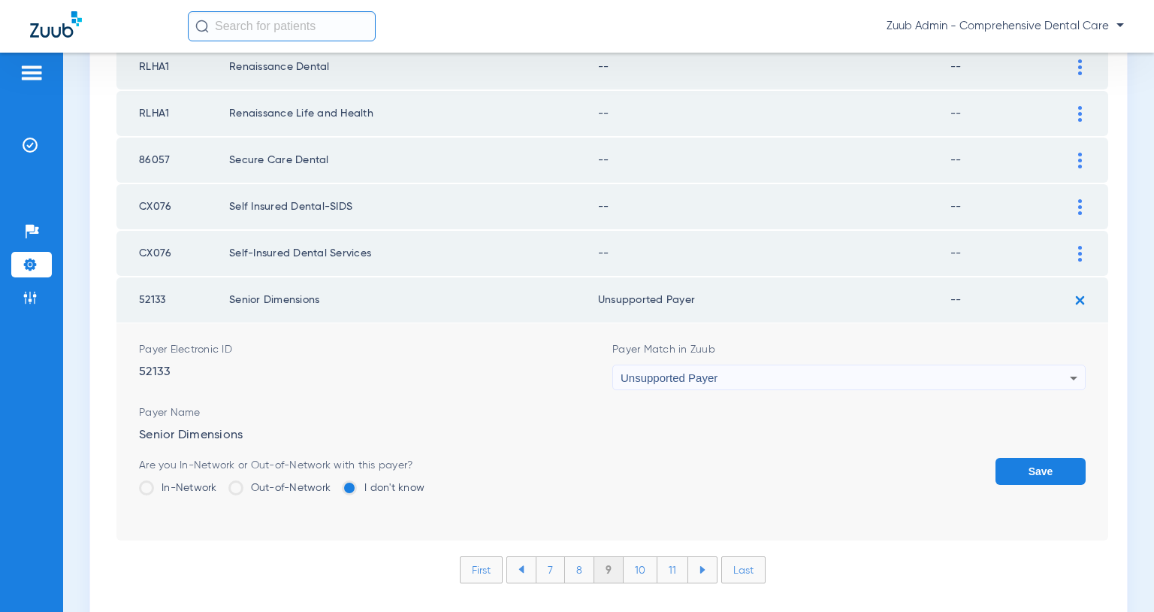
click at [1039, 465] on button "Save" at bounding box center [1041, 471] width 90 height 27
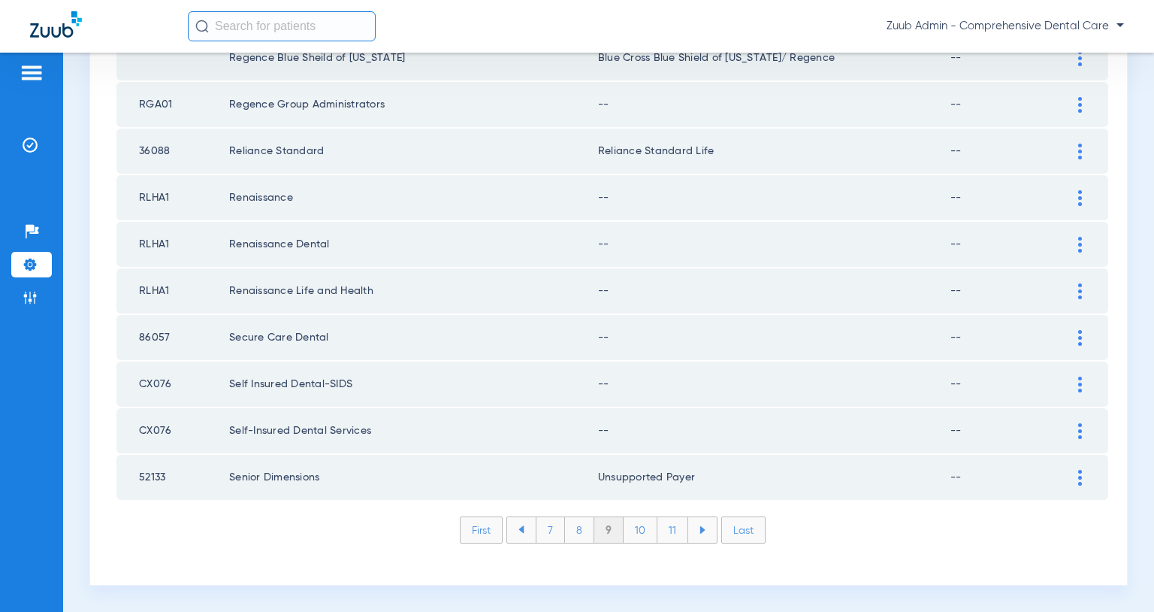
scroll to position [2120, 0]
click at [1079, 431] on img at bounding box center [1081, 431] width 4 height 16
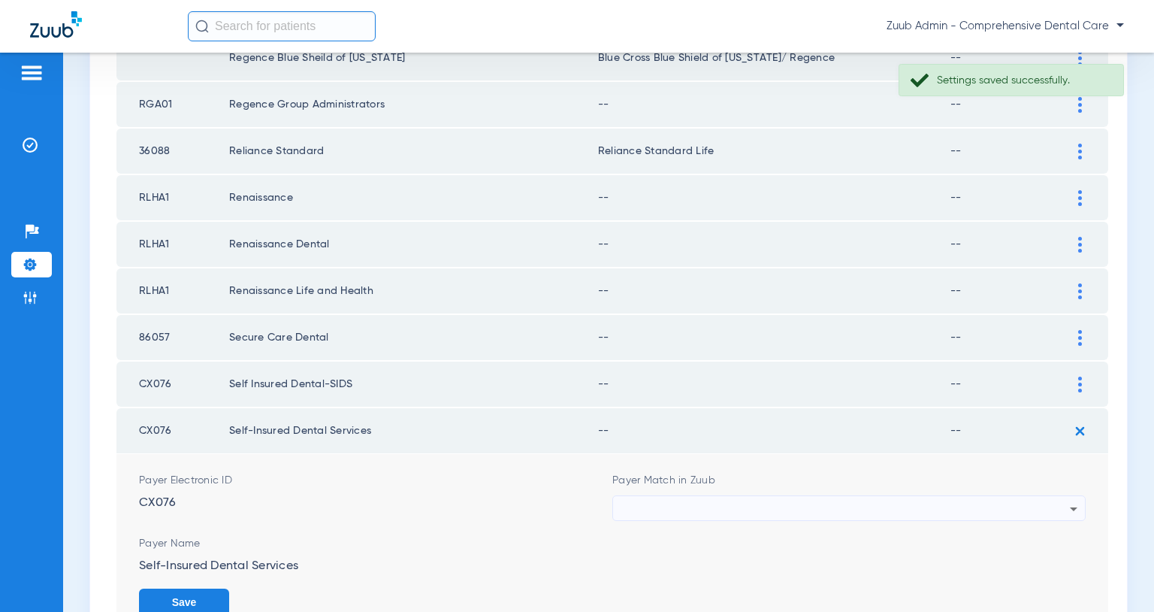
click at [950, 509] on div at bounding box center [845, 509] width 449 height 26
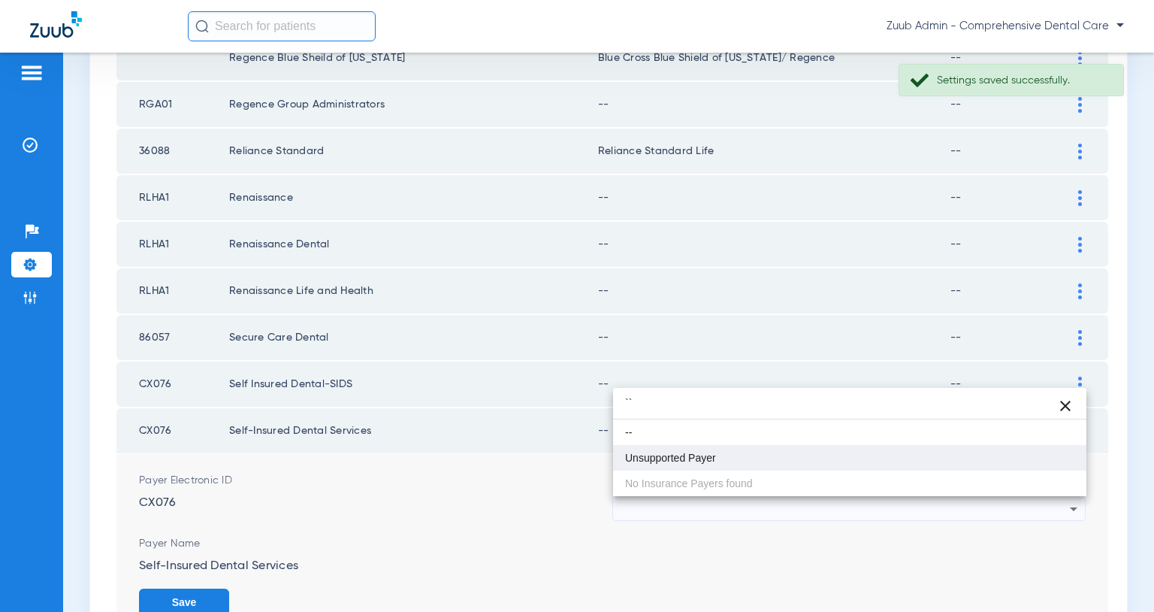
type input "``"
click at [748, 460] on mat-option "Unsupported Payer" at bounding box center [849, 458] width 473 height 26
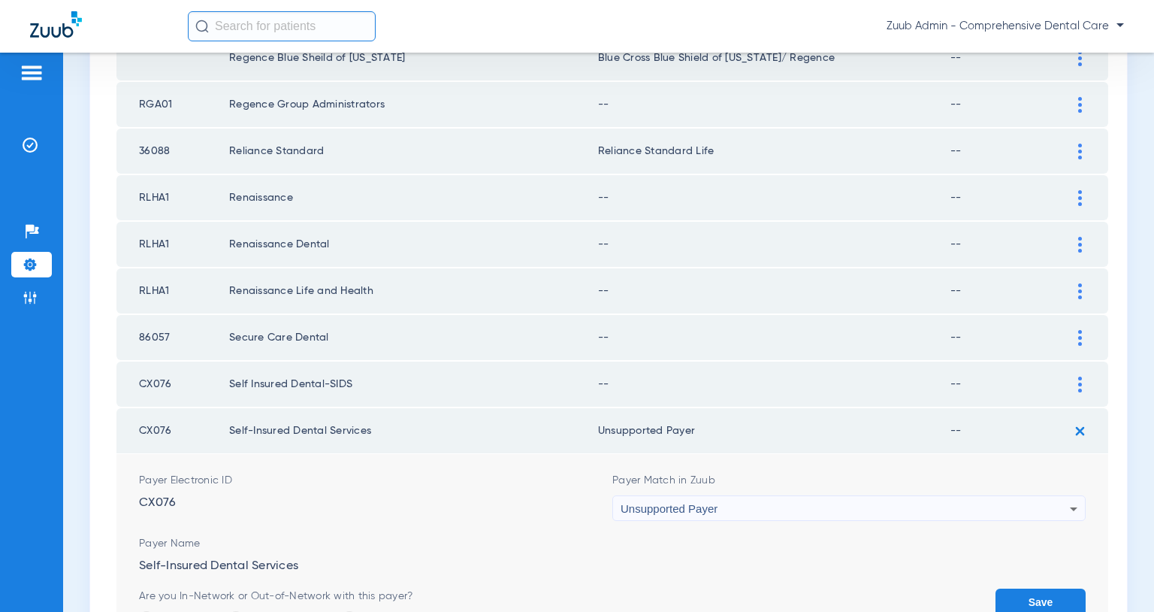
click at [1019, 591] on button "Save" at bounding box center [1041, 601] width 90 height 27
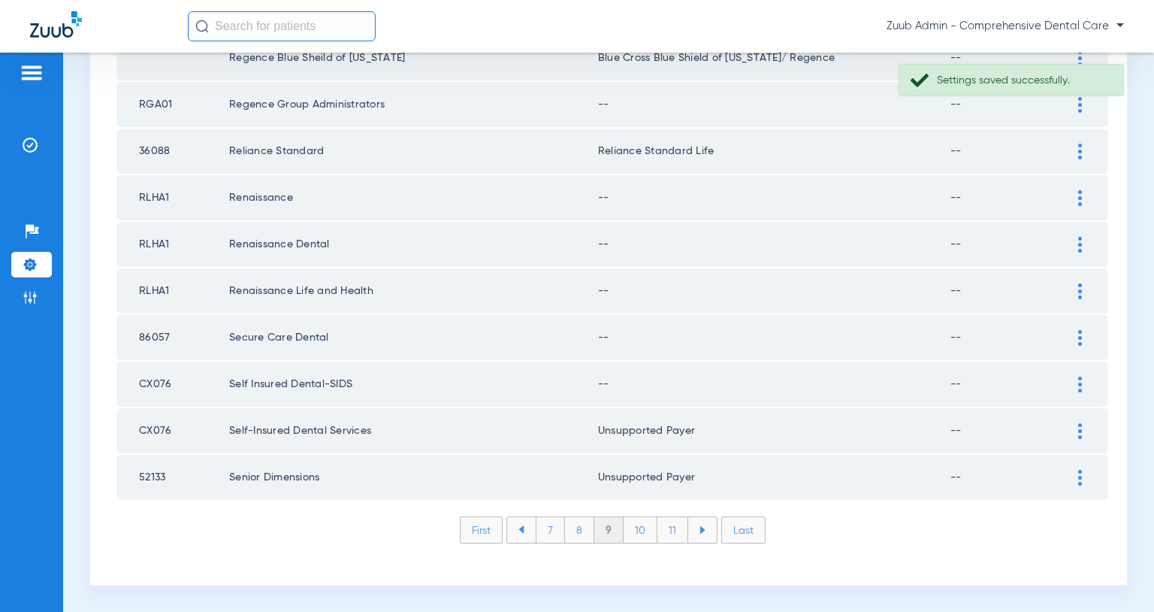
click at [1081, 379] on img at bounding box center [1081, 385] width 4 height 16
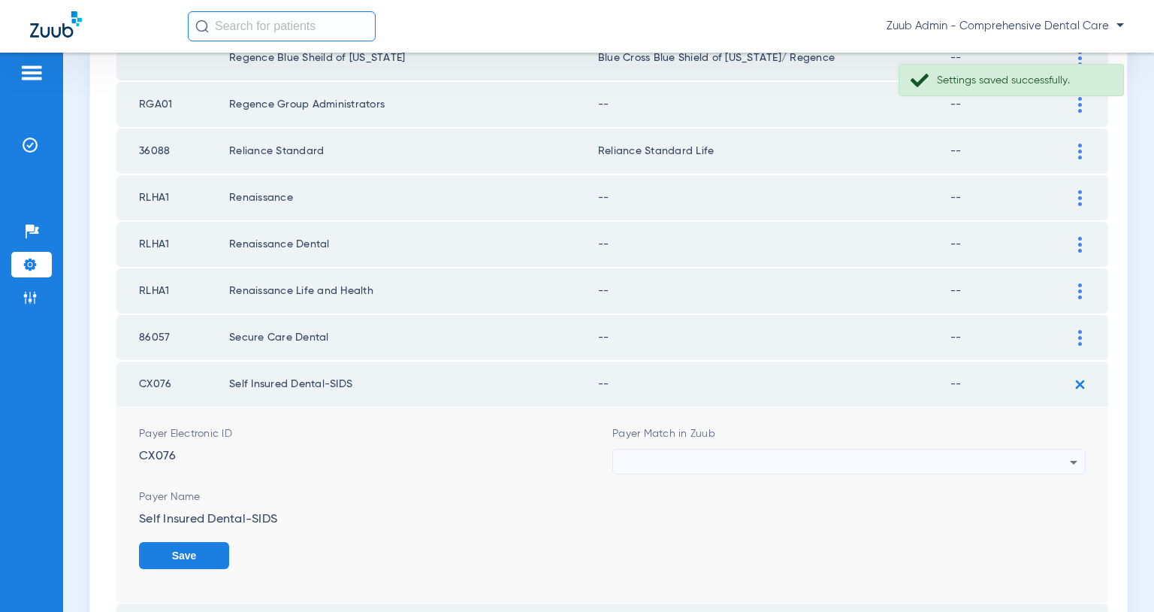
click at [924, 461] on div at bounding box center [845, 462] width 449 height 26
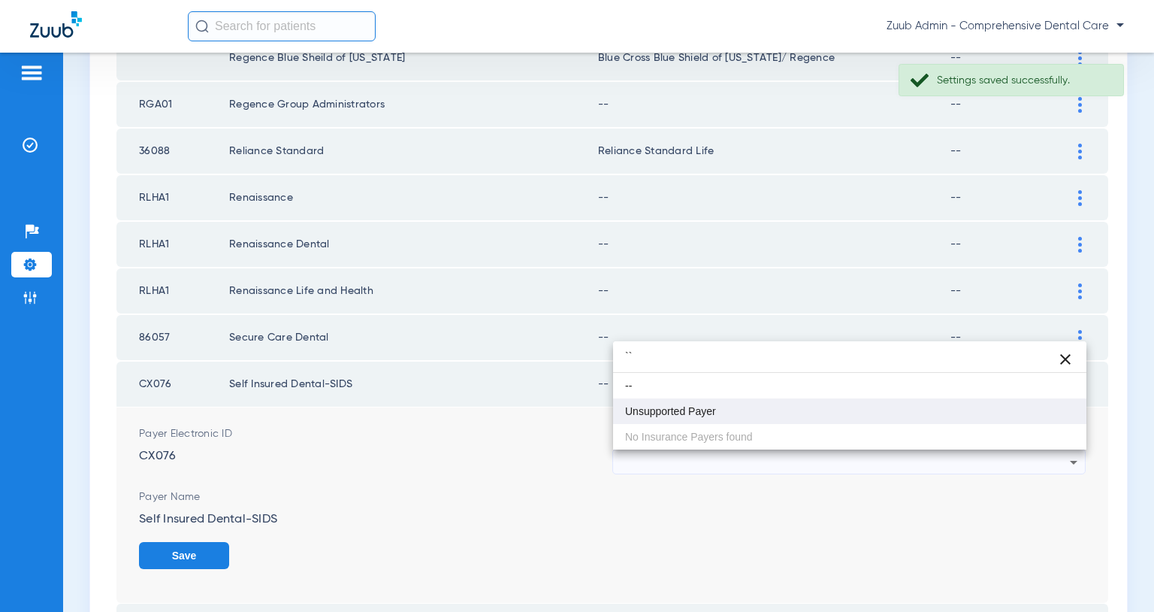
type input "``"
click at [731, 419] on mat-option "Unsupported Payer" at bounding box center [849, 411] width 473 height 26
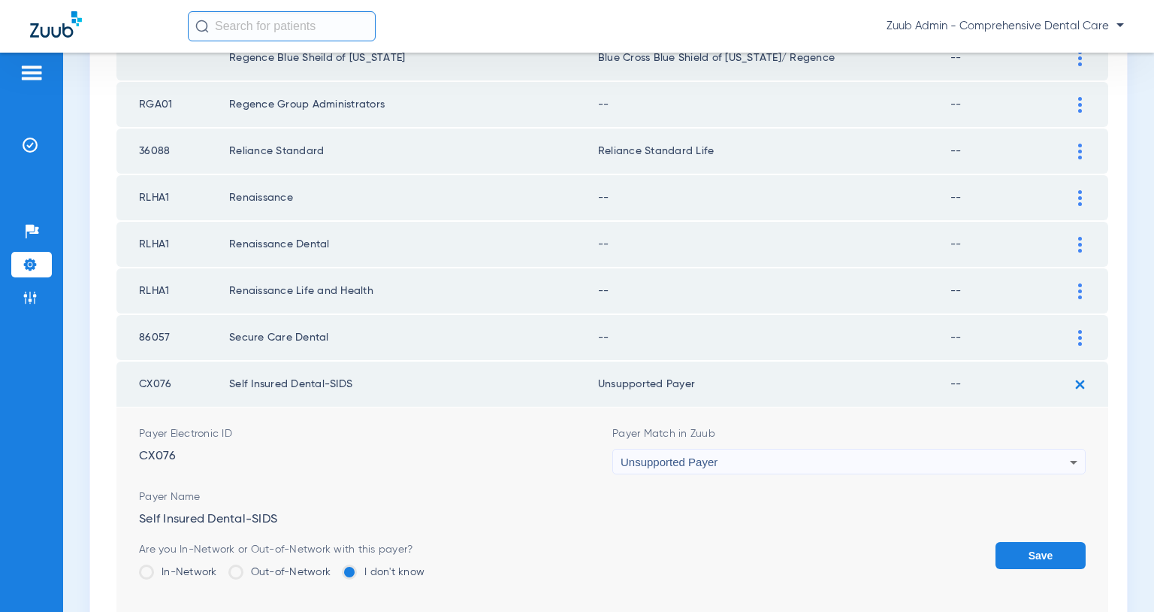
click at [1031, 552] on button "Save" at bounding box center [1041, 555] width 90 height 27
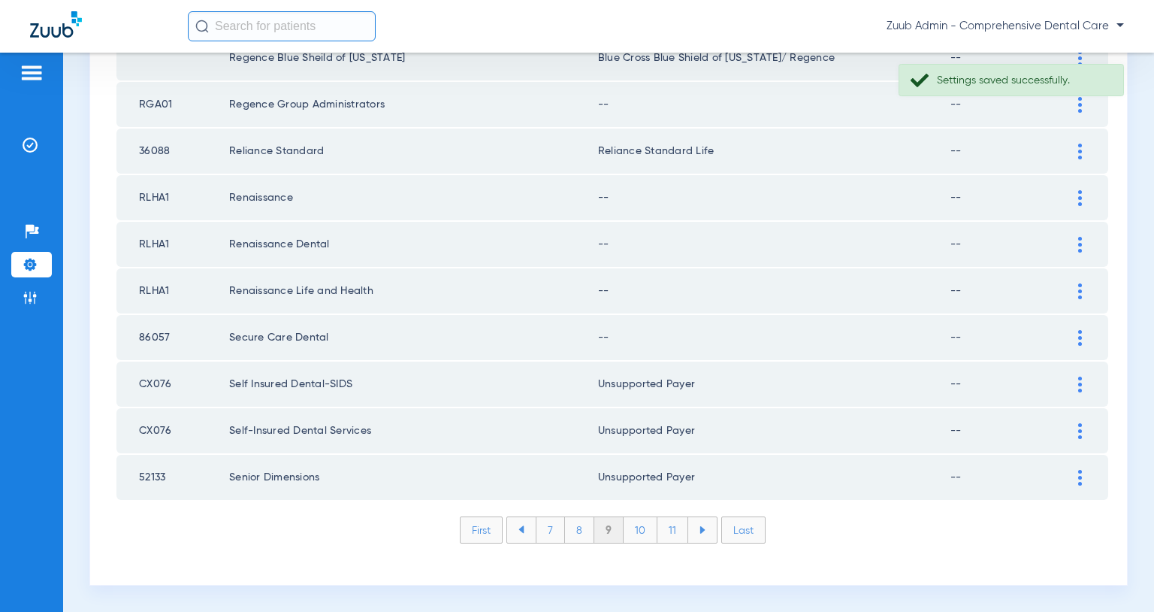
click at [1080, 336] on img at bounding box center [1081, 338] width 4 height 16
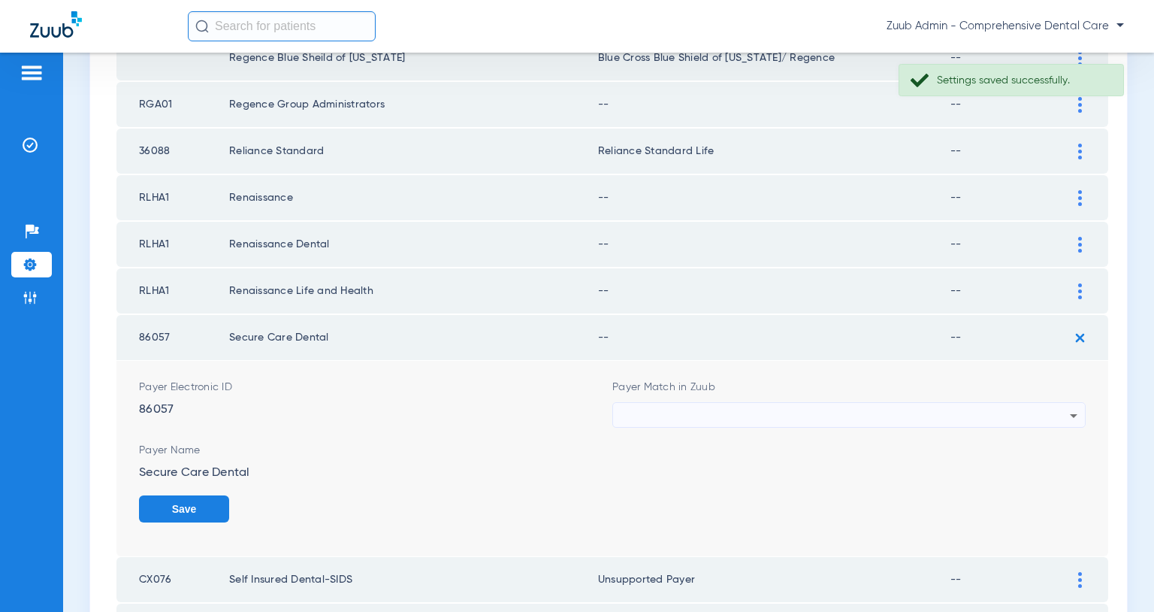
click at [945, 406] on div at bounding box center [845, 416] width 449 height 26
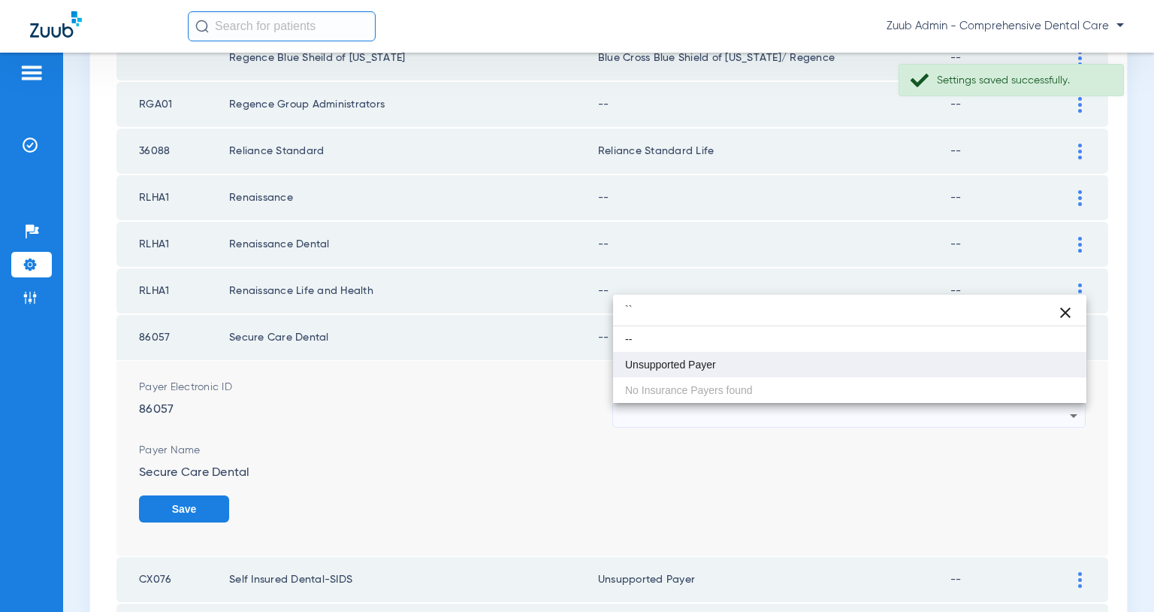
type input "``"
click at [750, 366] on mat-option "Unsupported Payer" at bounding box center [849, 365] width 473 height 26
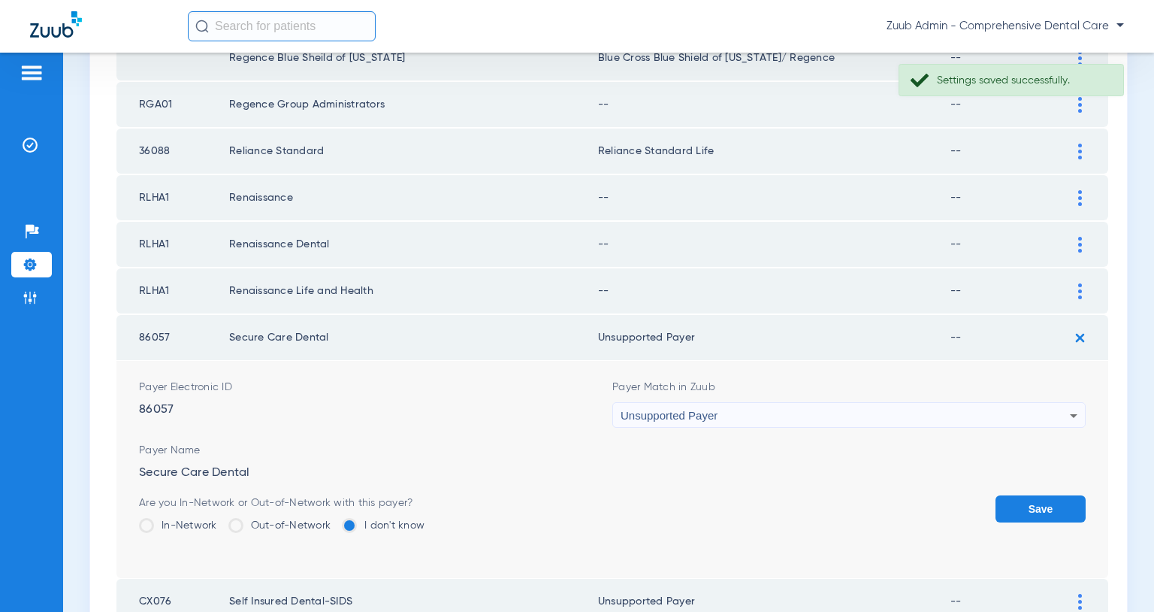
click at [1033, 500] on button "Save" at bounding box center [1041, 508] width 90 height 27
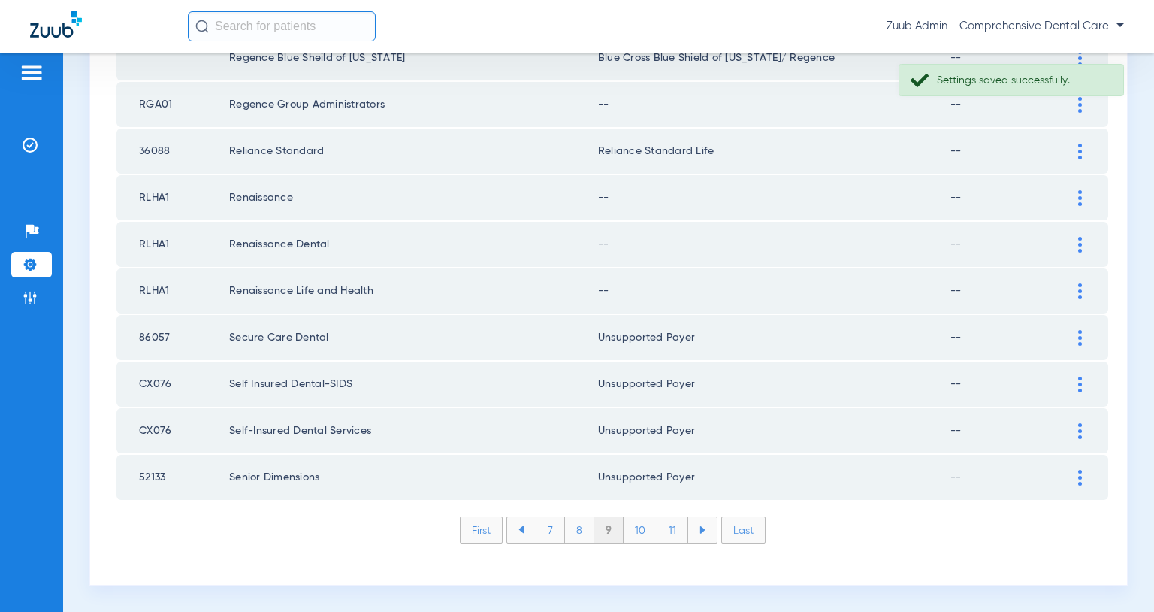
click at [1081, 286] on img at bounding box center [1081, 291] width 4 height 16
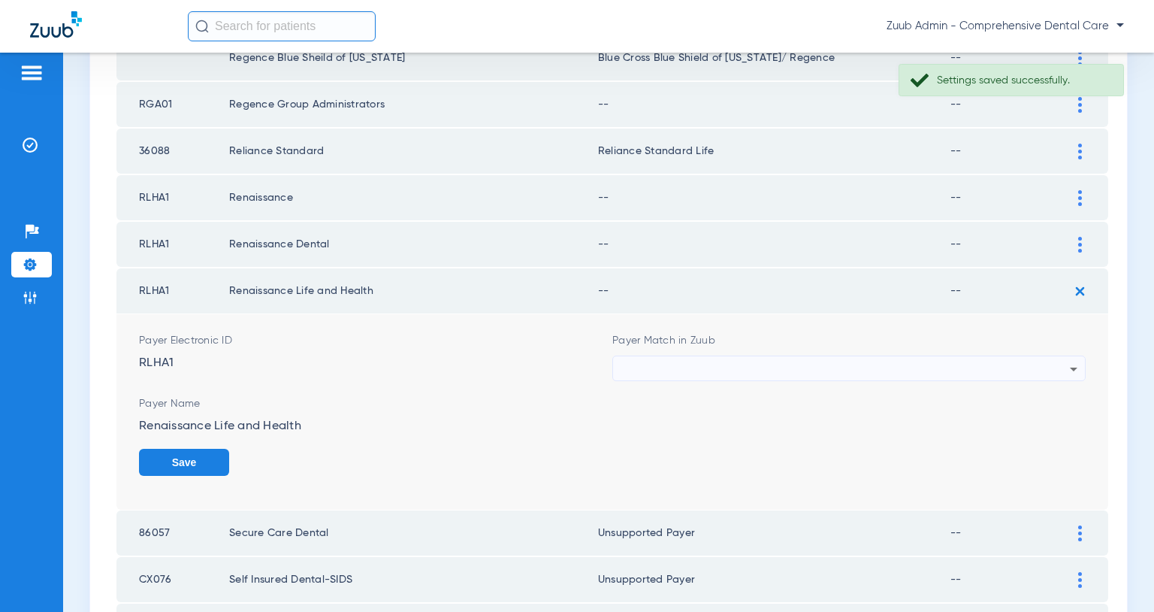
click at [928, 360] on div at bounding box center [845, 369] width 449 height 26
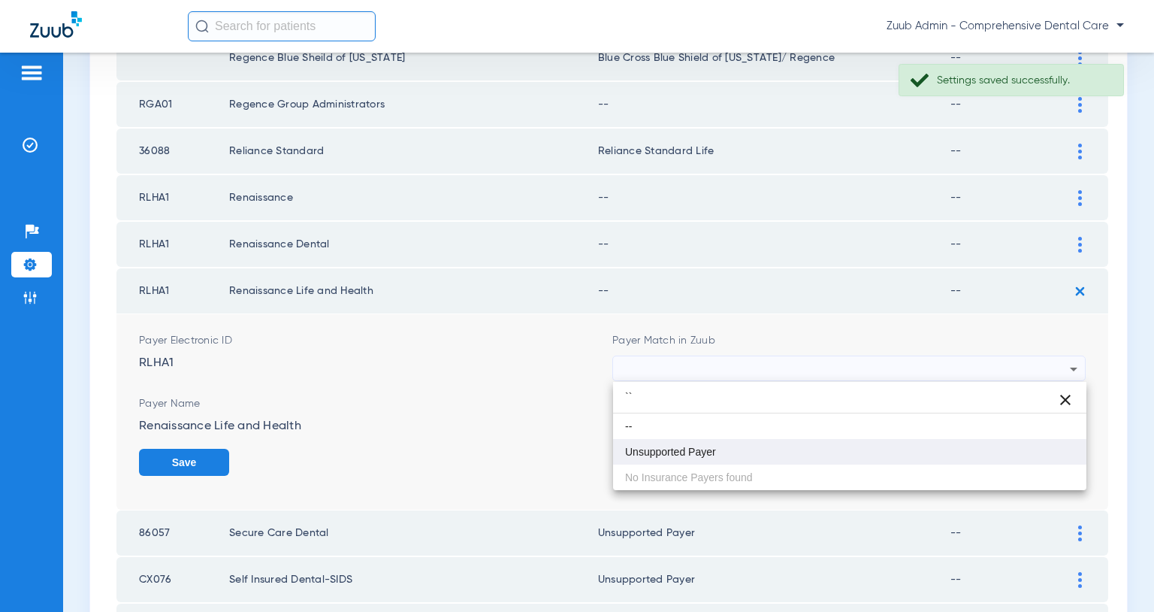
type input "``"
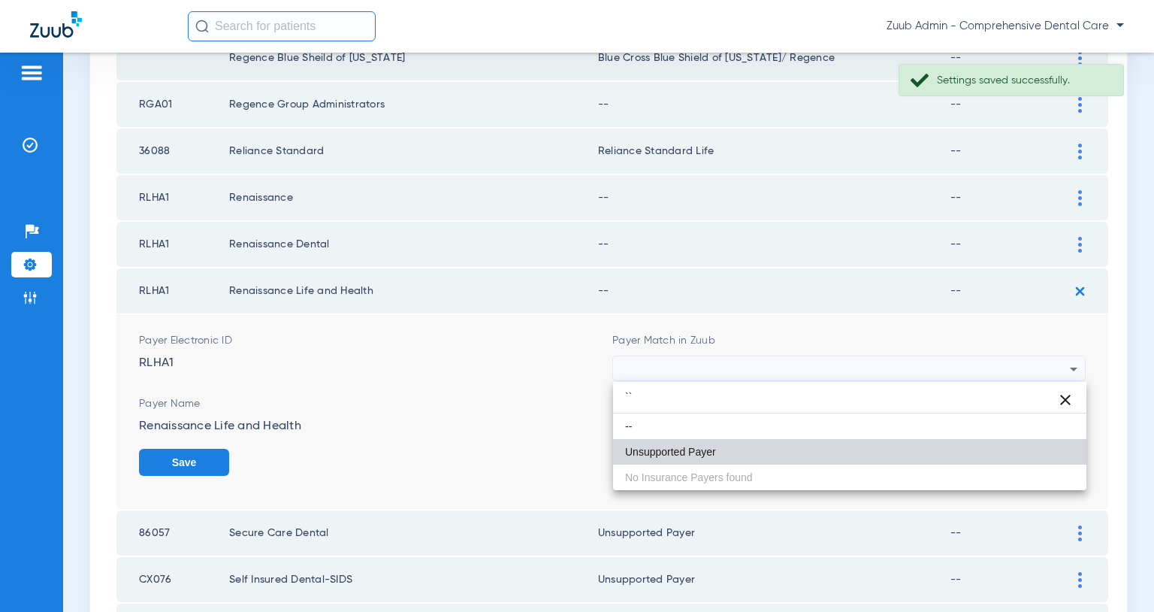
click at [667, 443] on mat-option "Unsupported Payer" at bounding box center [849, 452] width 473 height 26
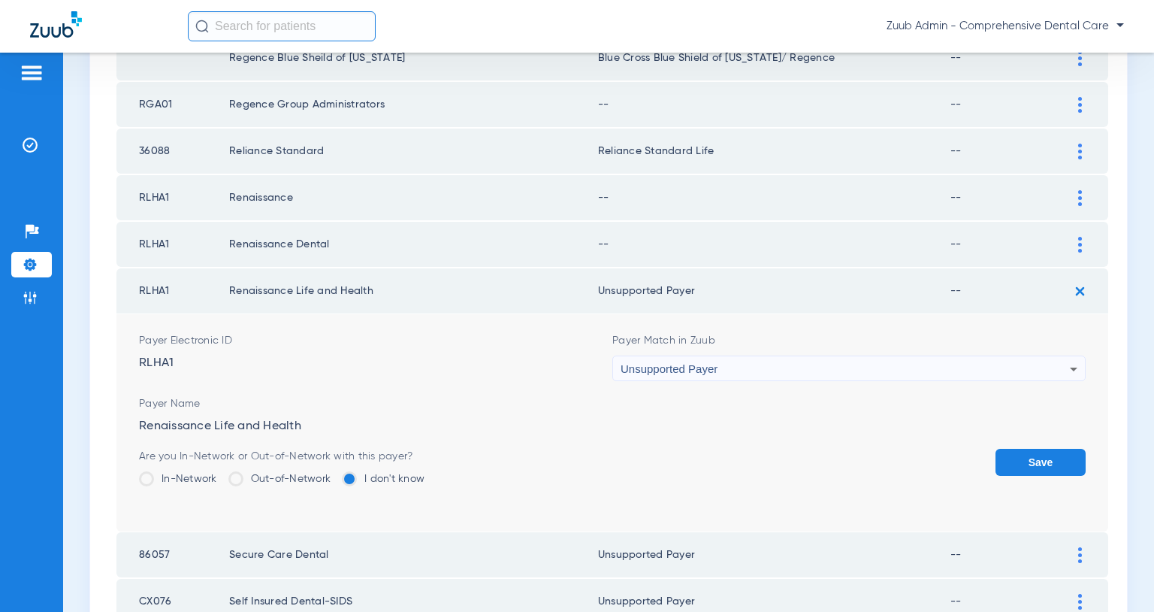
click at [1029, 458] on button "Save" at bounding box center [1041, 462] width 90 height 27
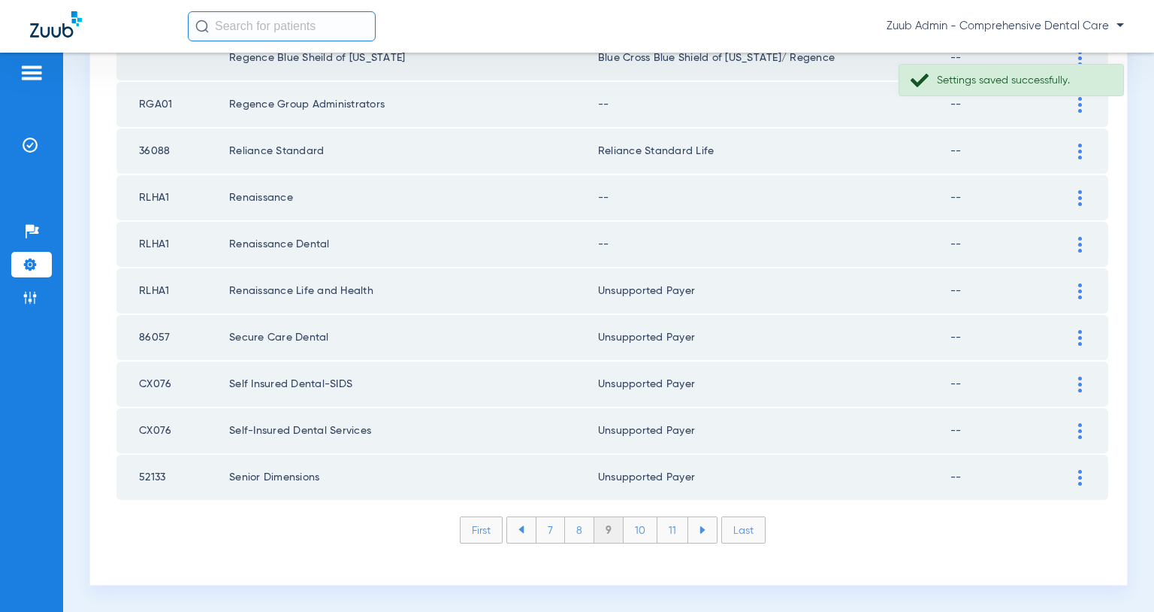
click at [1076, 247] on div at bounding box center [1080, 245] width 26 height 16
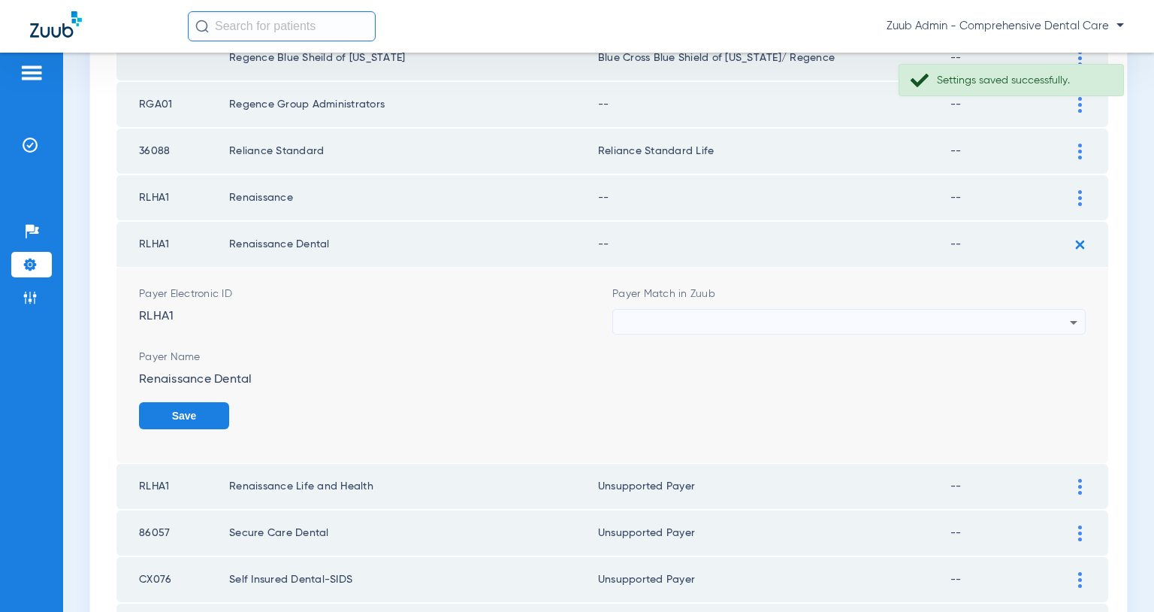
click at [908, 325] on div at bounding box center [845, 323] width 449 height 26
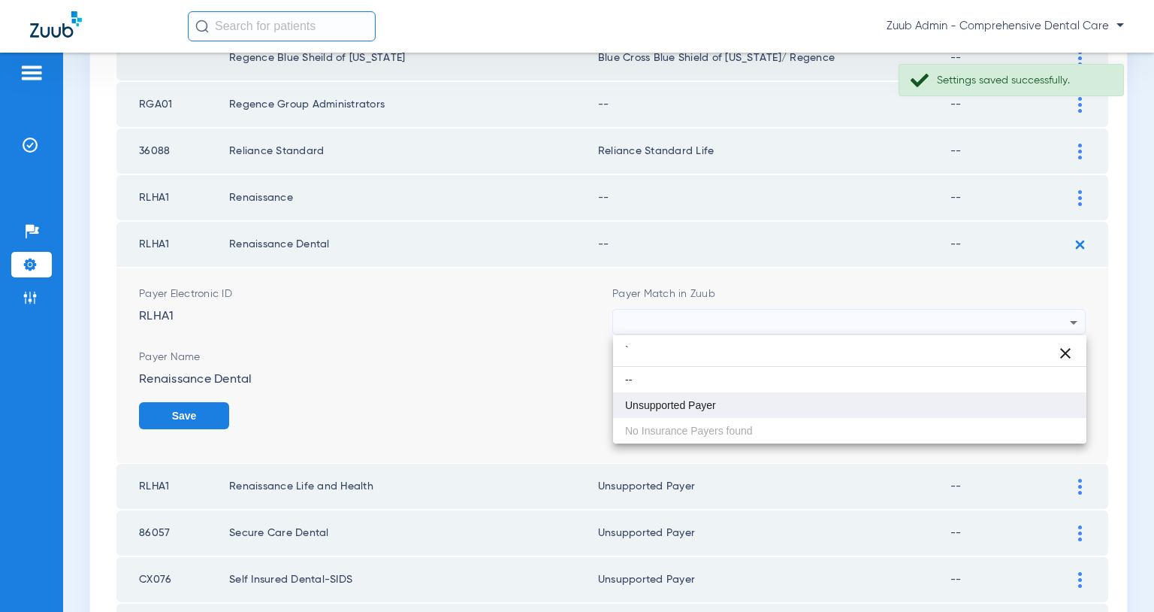
type input "`"
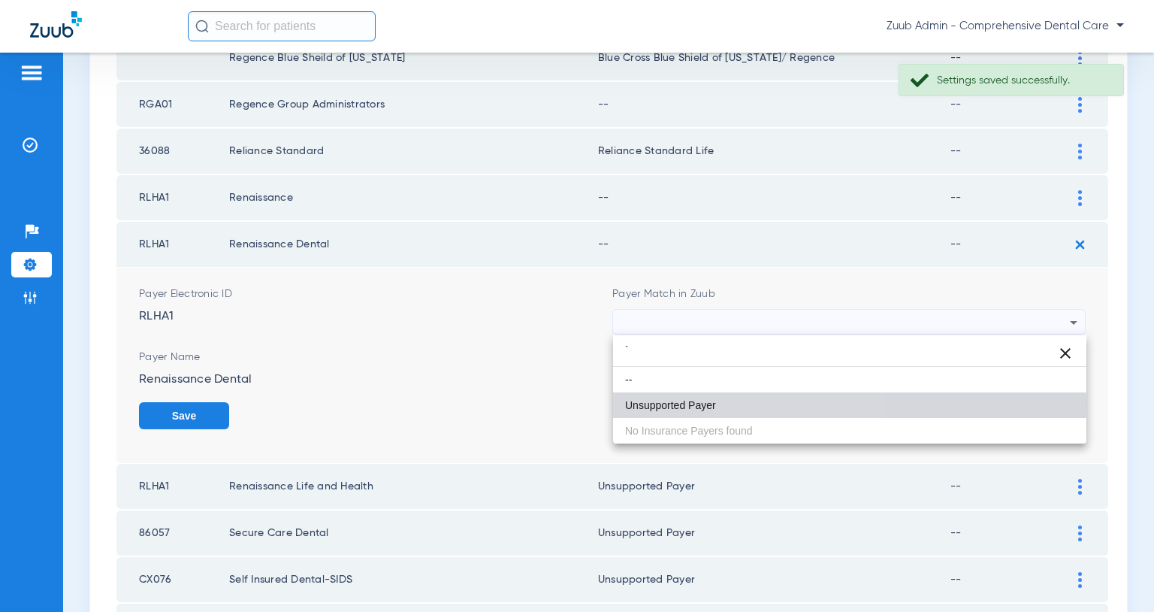
click at [698, 406] on span "Unsupported Payer" at bounding box center [670, 405] width 91 height 11
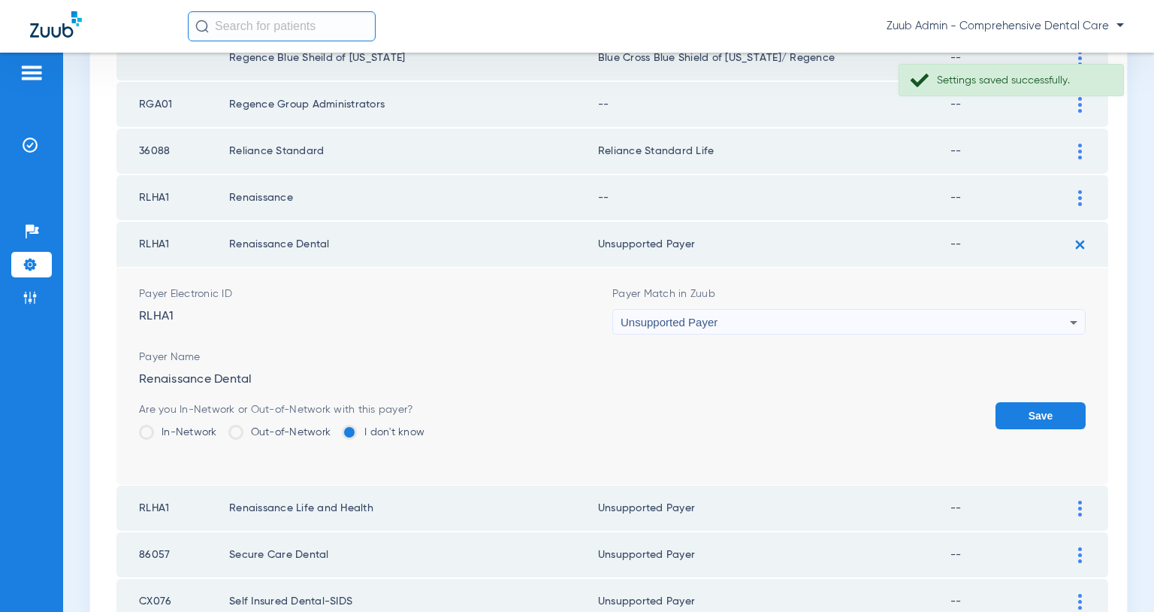
click at [1039, 404] on button "Save" at bounding box center [1041, 415] width 90 height 27
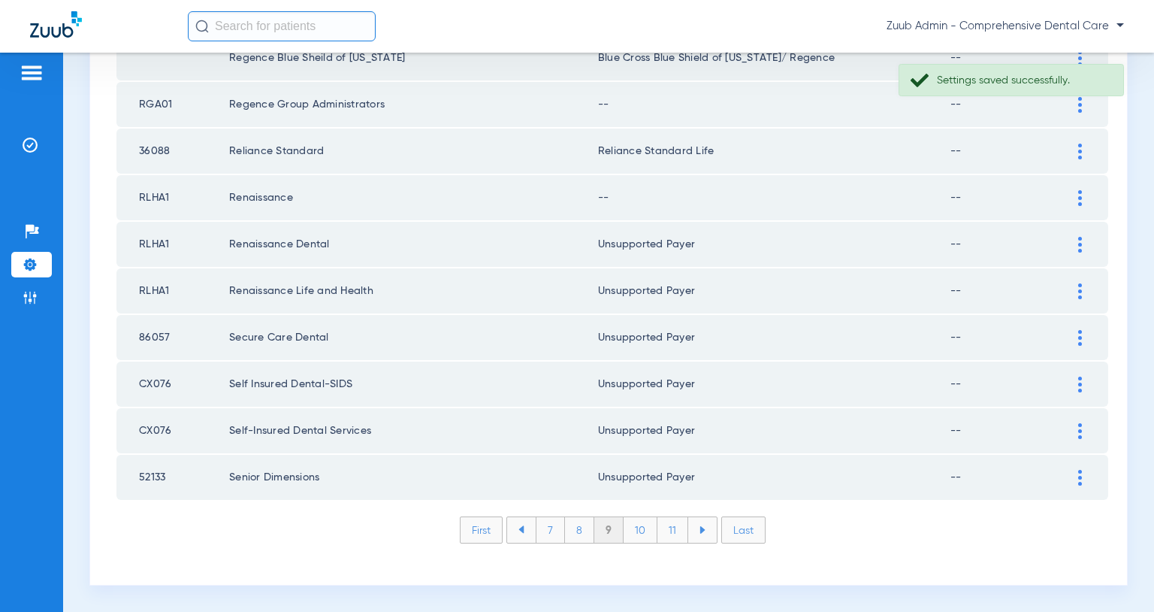
click at [1079, 195] on img at bounding box center [1081, 198] width 4 height 16
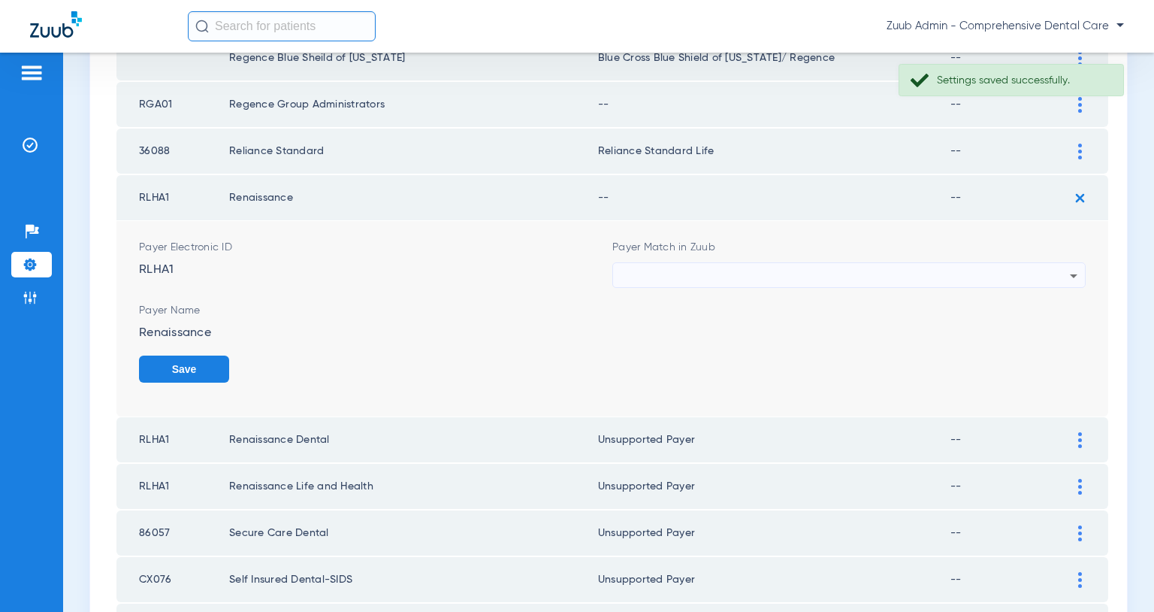
click at [930, 276] on div at bounding box center [845, 276] width 449 height 26
type input "`"
click at [690, 354] on span "Unsupported Payer" at bounding box center [670, 358] width 91 height 11
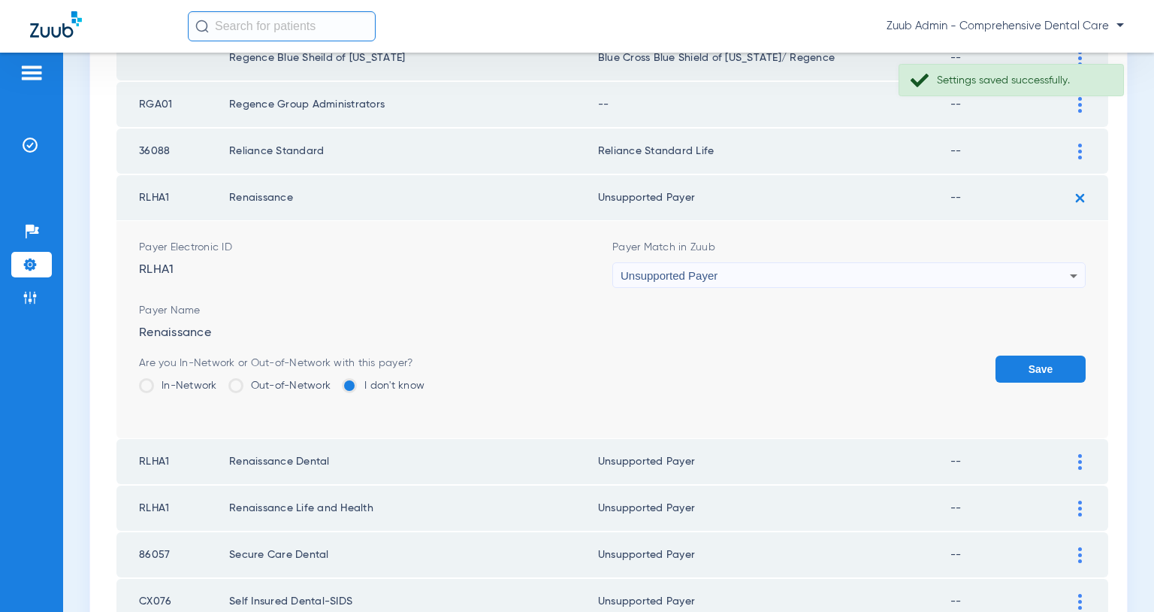
click at [1009, 372] on button "Save" at bounding box center [1041, 368] width 90 height 27
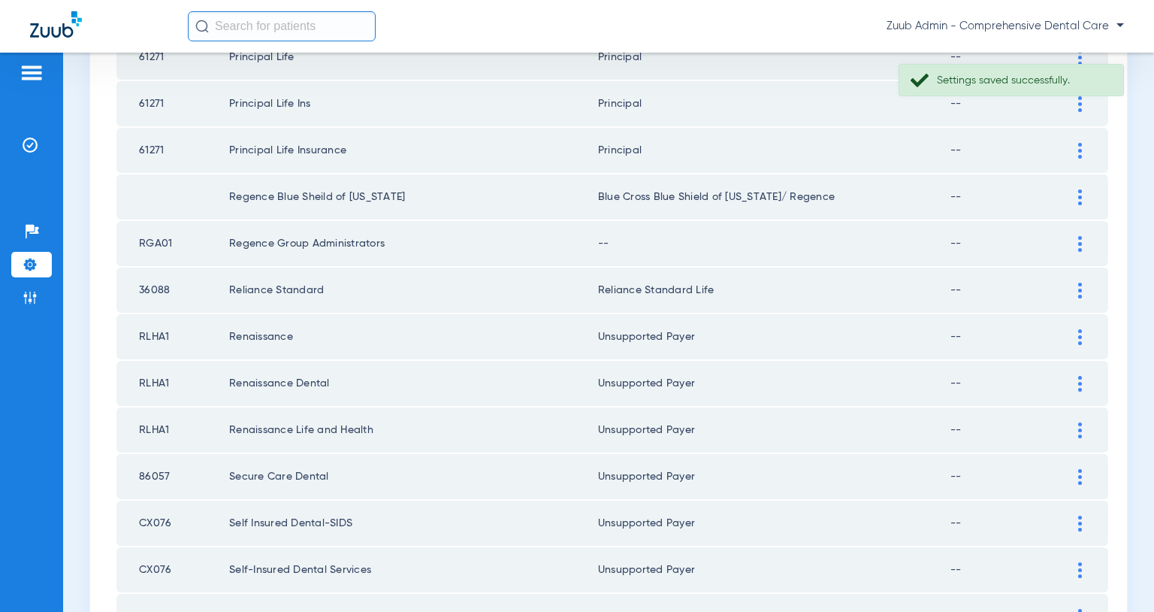
scroll to position [1980, 0]
click at [1079, 244] on img at bounding box center [1081, 245] width 4 height 16
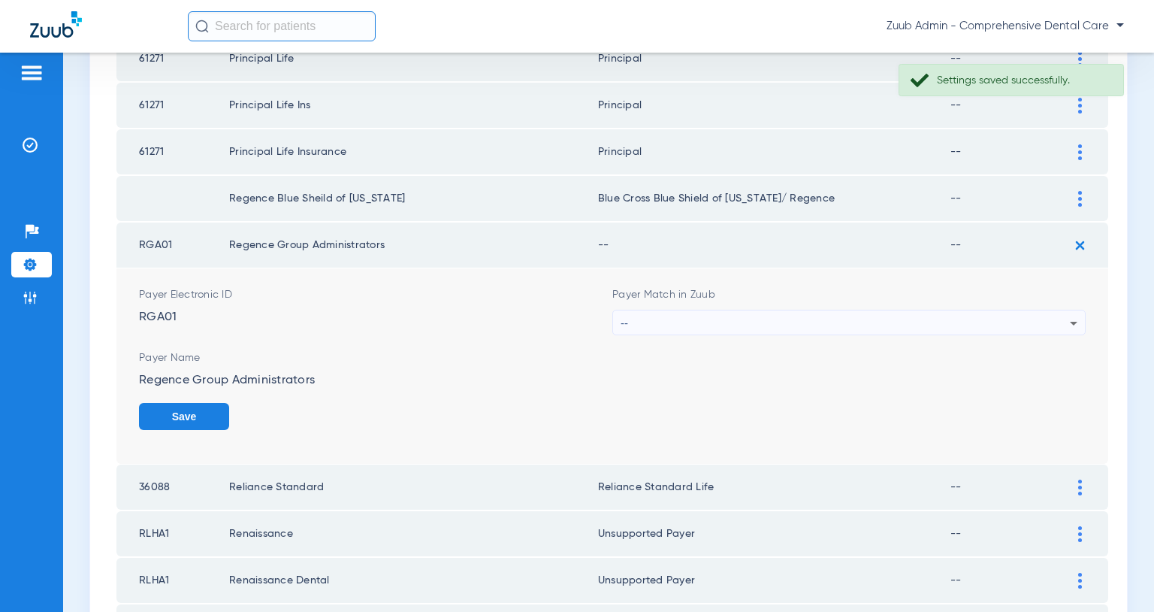
click at [939, 311] on div "--" at bounding box center [845, 323] width 449 height 26
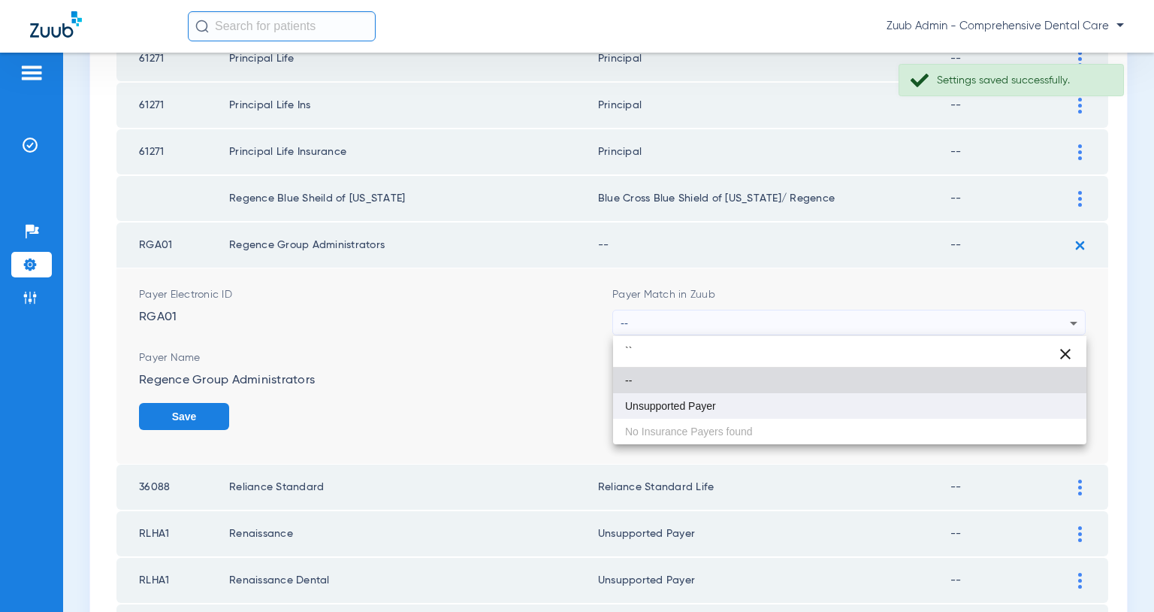
type input "``"
click at [745, 398] on mat-option "Unsupported Payer" at bounding box center [849, 406] width 473 height 26
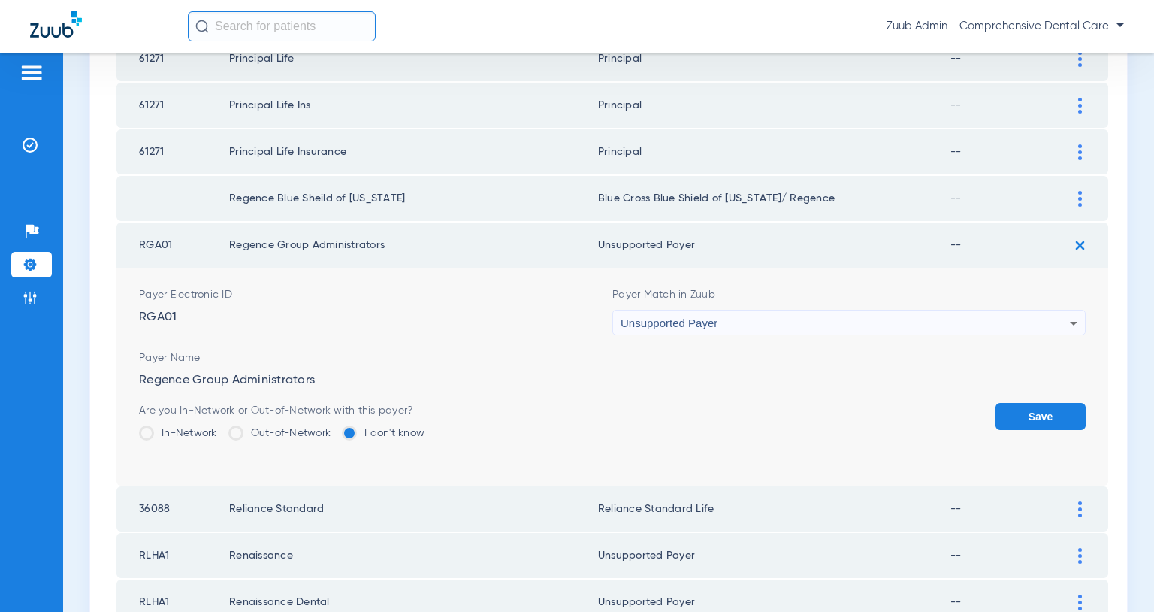
click at [1041, 410] on button "Save" at bounding box center [1041, 416] width 90 height 27
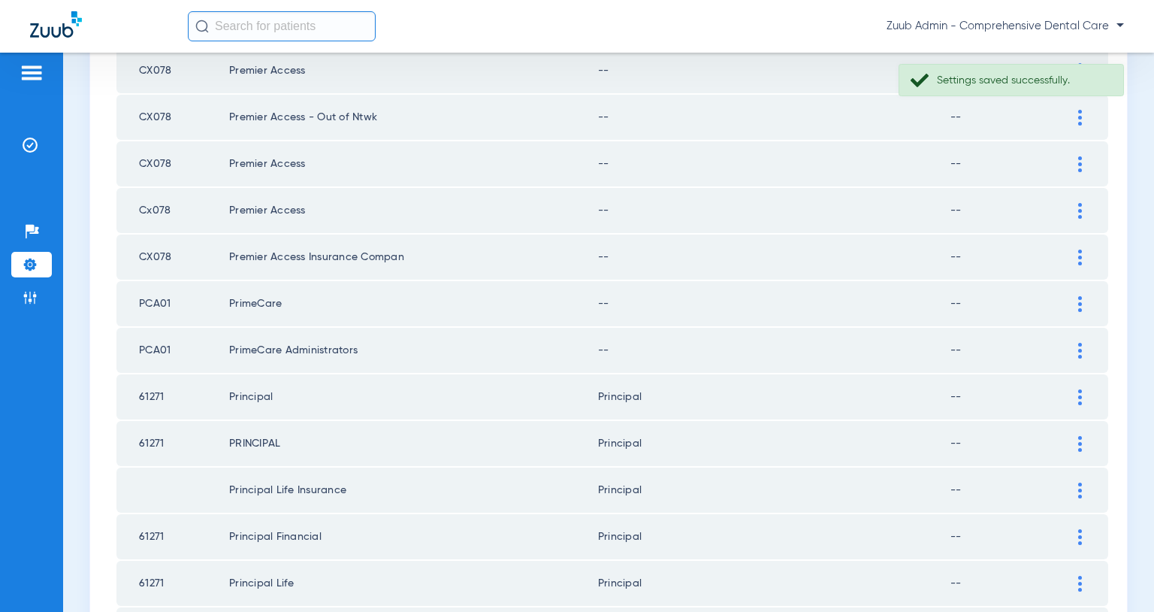
scroll to position [1445, 0]
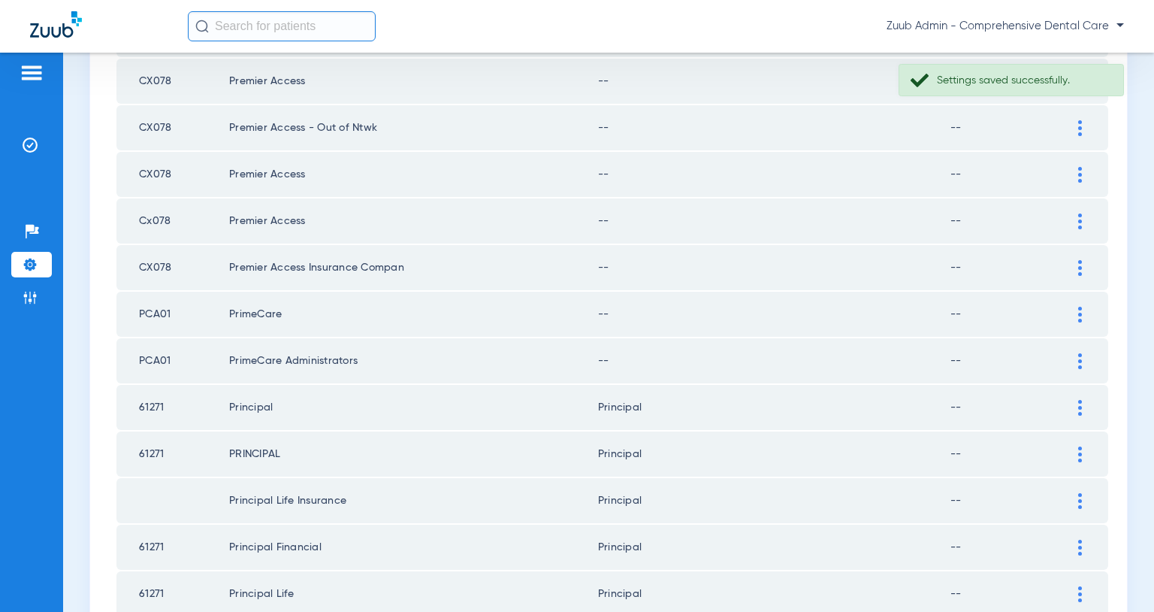
click at [1079, 359] on img at bounding box center [1081, 361] width 4 height 16
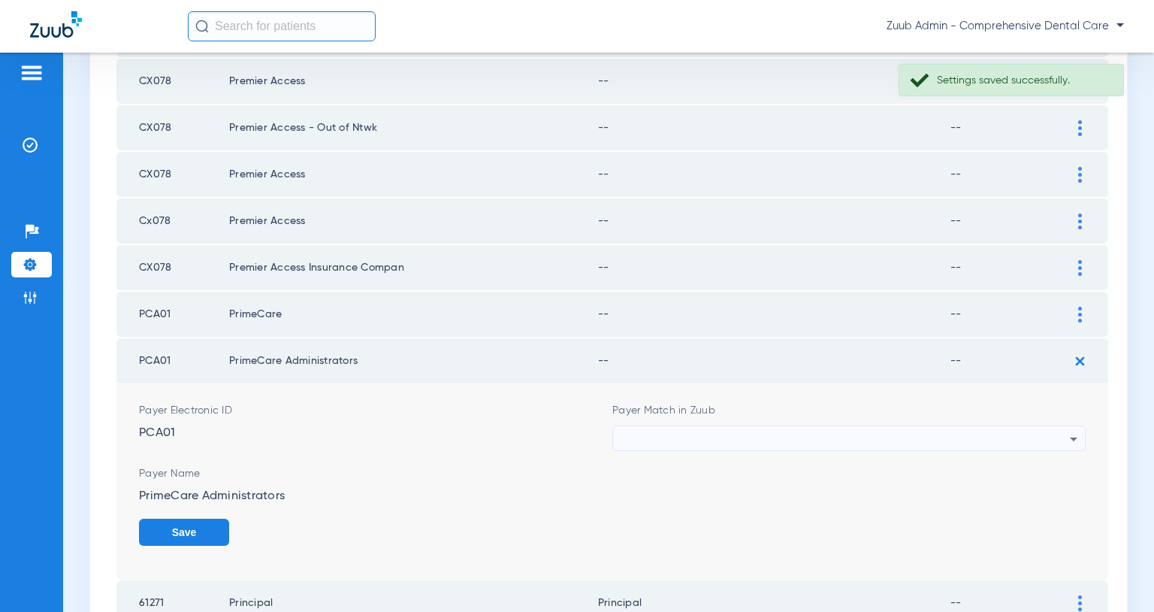
click at [997, 428] on div at bounding box center [845, 439] width 449 height 26
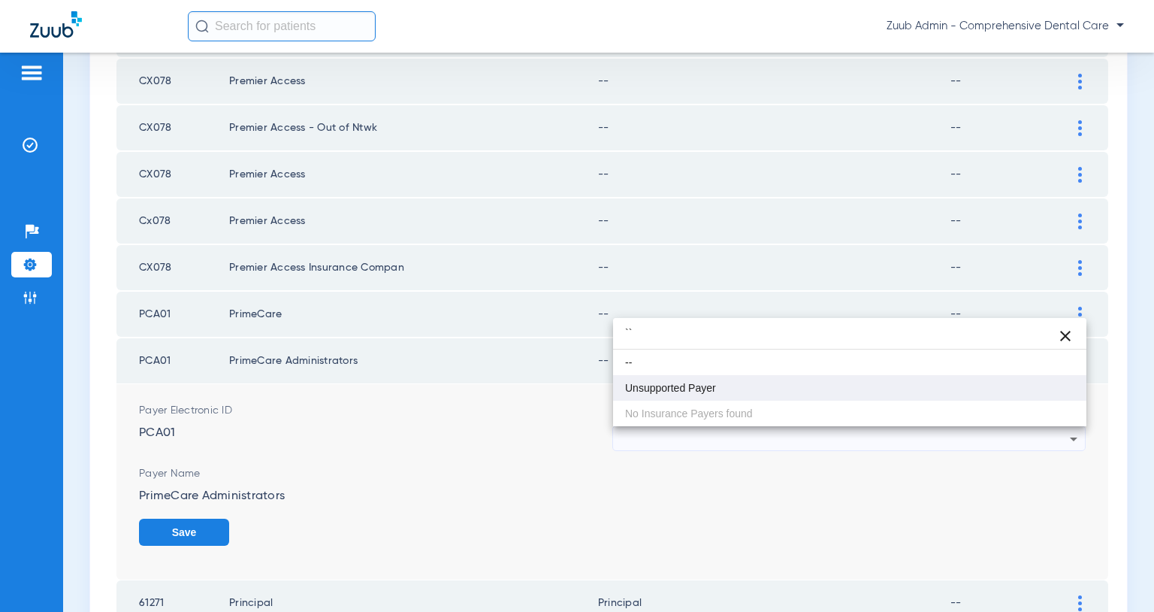
type input "``"
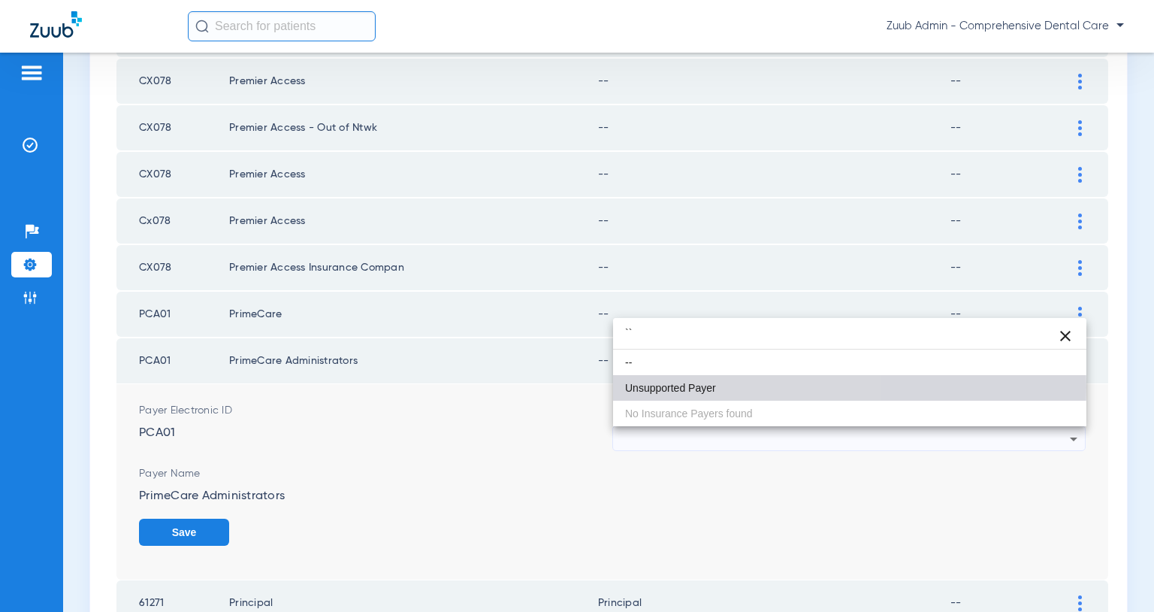
click at [793, 387] on mat-option "Unsupported Payer" at bounding box center [849, 388] width 473 height 26
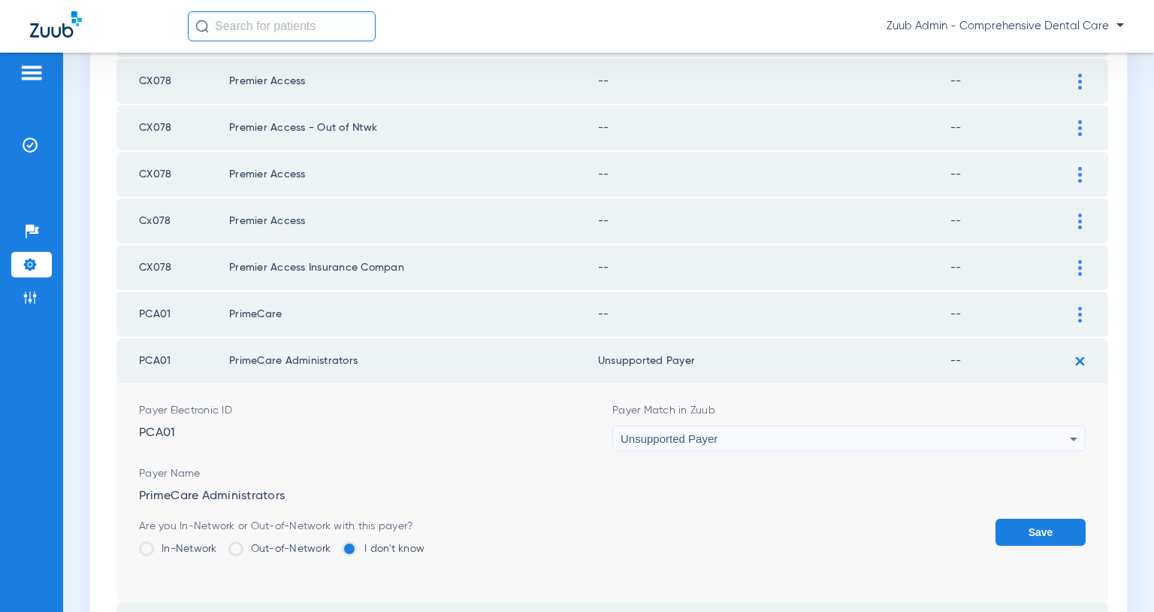
click at [1045, 532] on button "Save" at bounding box center [1041, 532] width 90 height 27
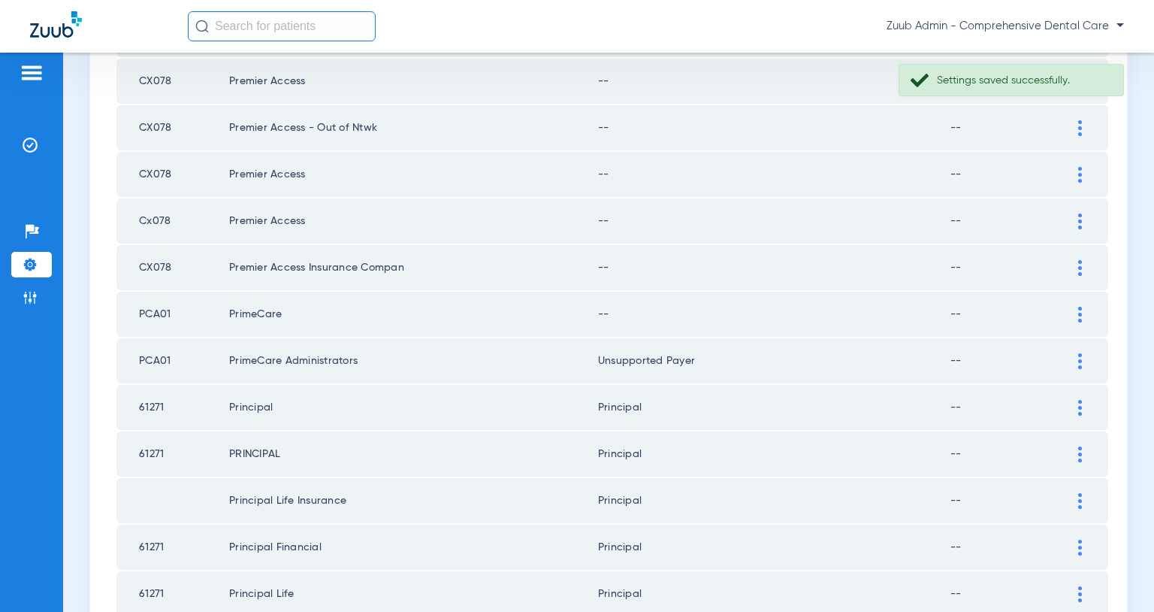
click at [1078, 312] on div at bounding box center [1080, 315] width 26 height 16
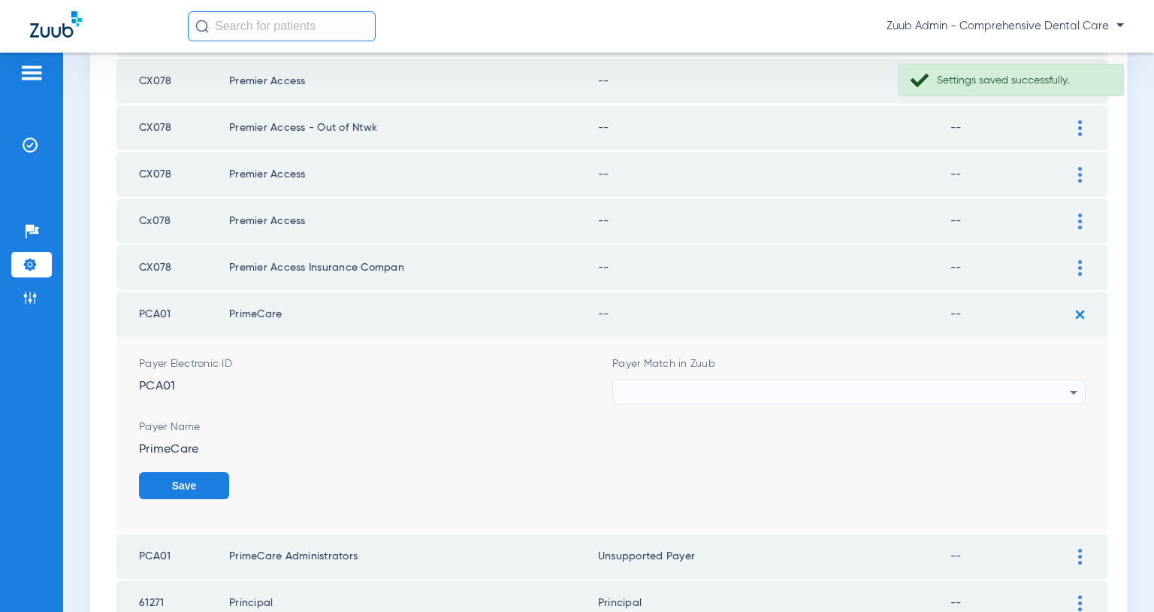
click at [999, 393] on div at bounding box center [845, 393] width 449 height 26
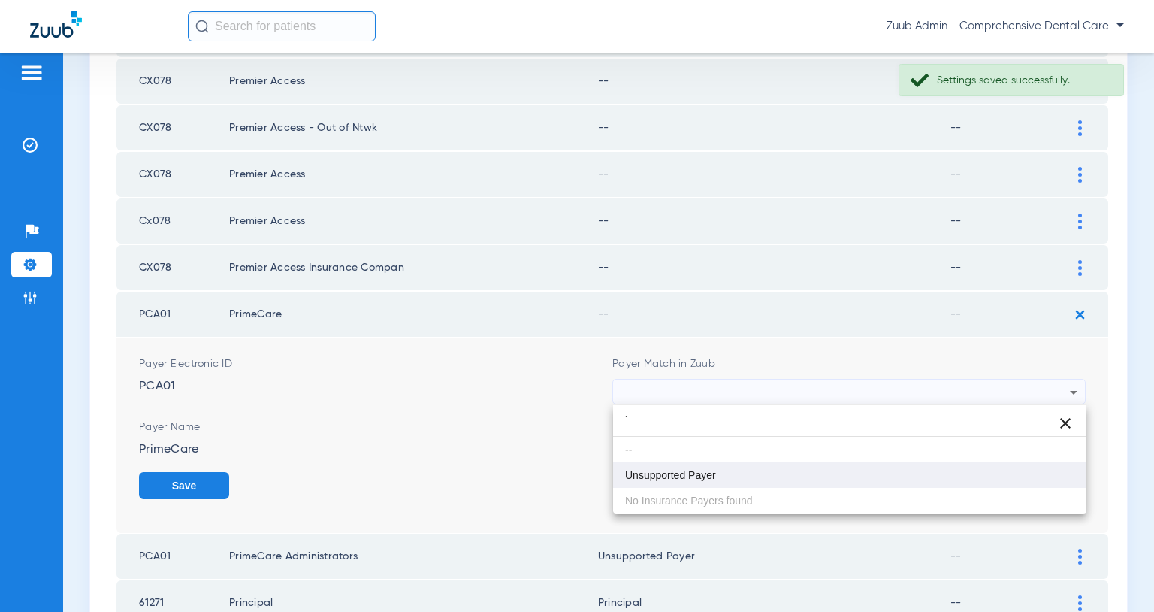
type input "`"
click at [743, 474] on mat-option "Unsupported Payer" at bounding box center [849, 475] width 473 height 26
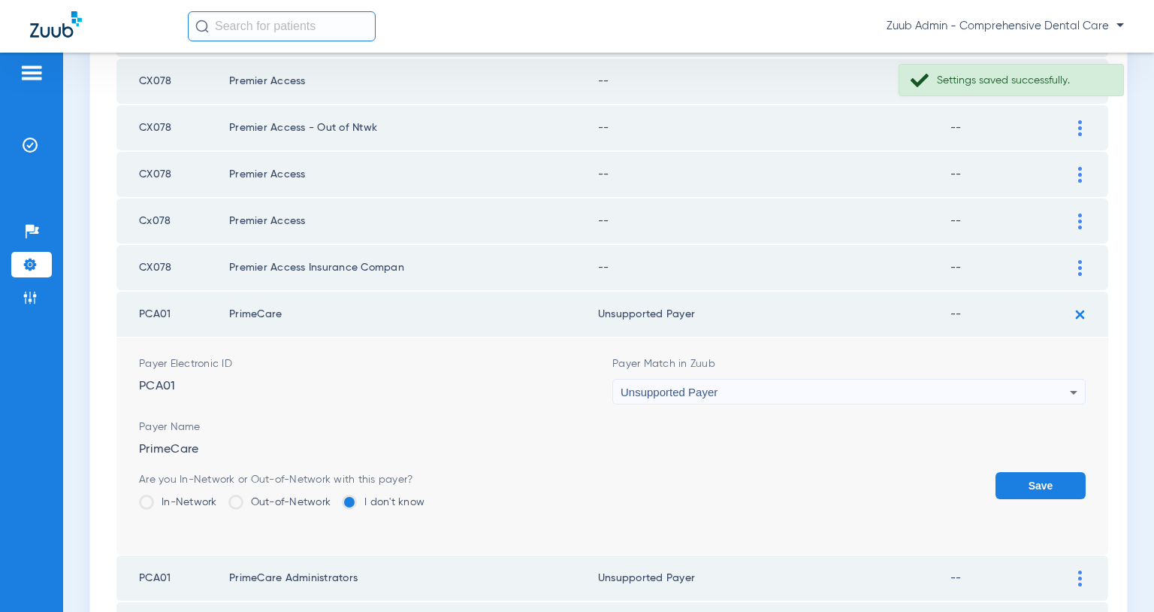
click at [1018, 490] on button "Save" at bounding box center [1041, 485] width 90 height 27
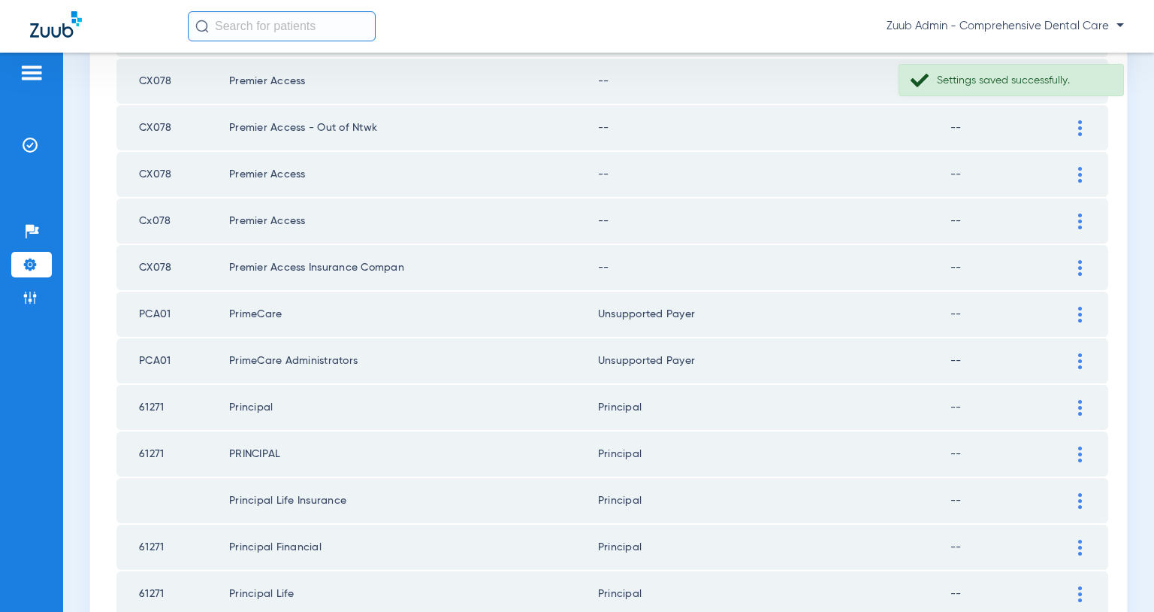
click at [1077, 266] on div at bounding box center [1080, 268] width 26 height 16
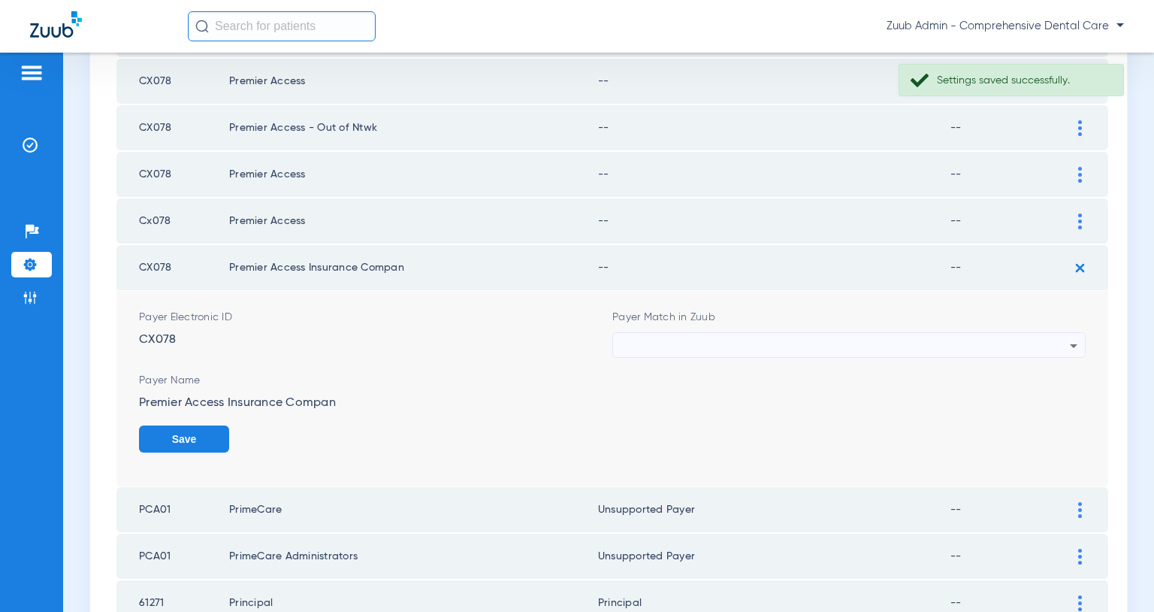
click at [906, 341] on div at bounding box center [845, 346] width 449 height 26
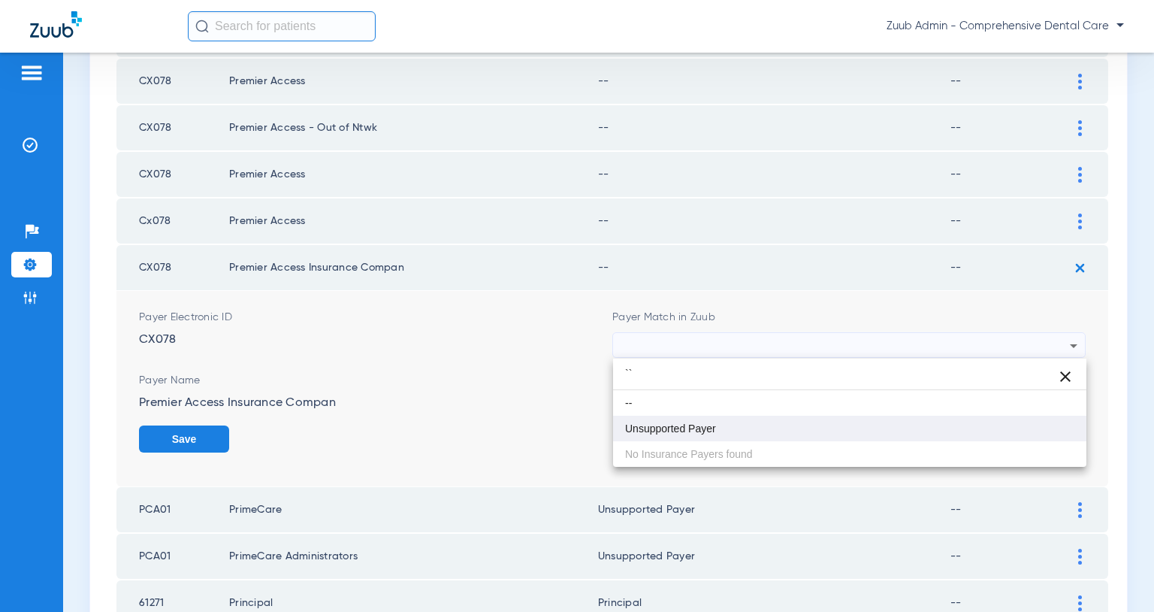
type input "``"
click at [719, 422] on mat-option "Unsupported Payer" at bounding box center [849, 429] width 473 height 26
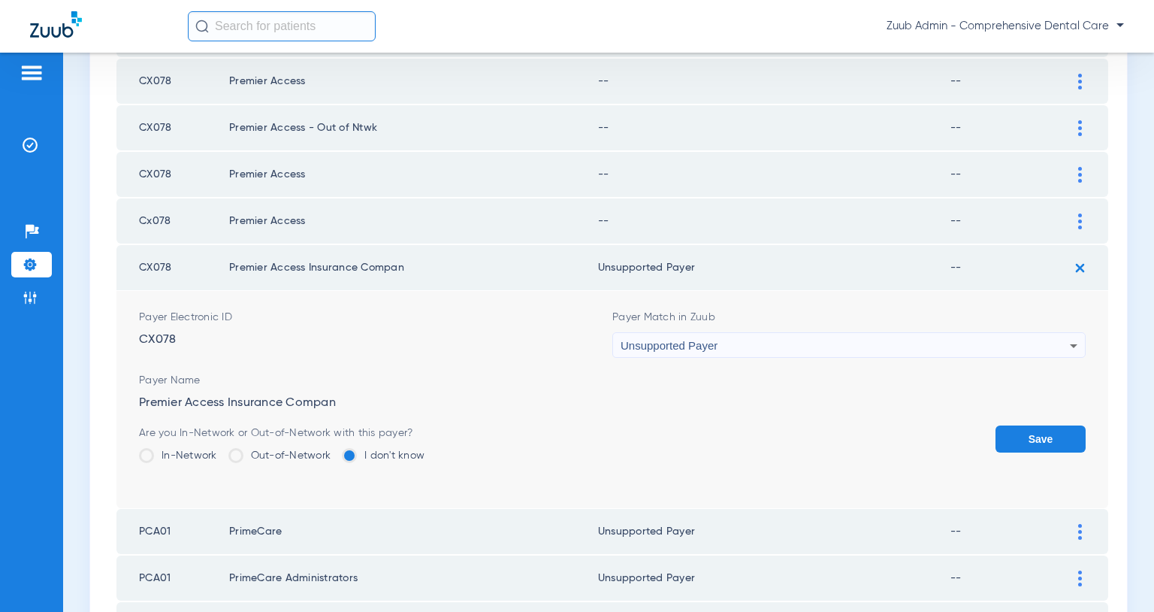
click at [1047, 431] on button "Save" at bounding box center [1041, 438] width 90 height 27
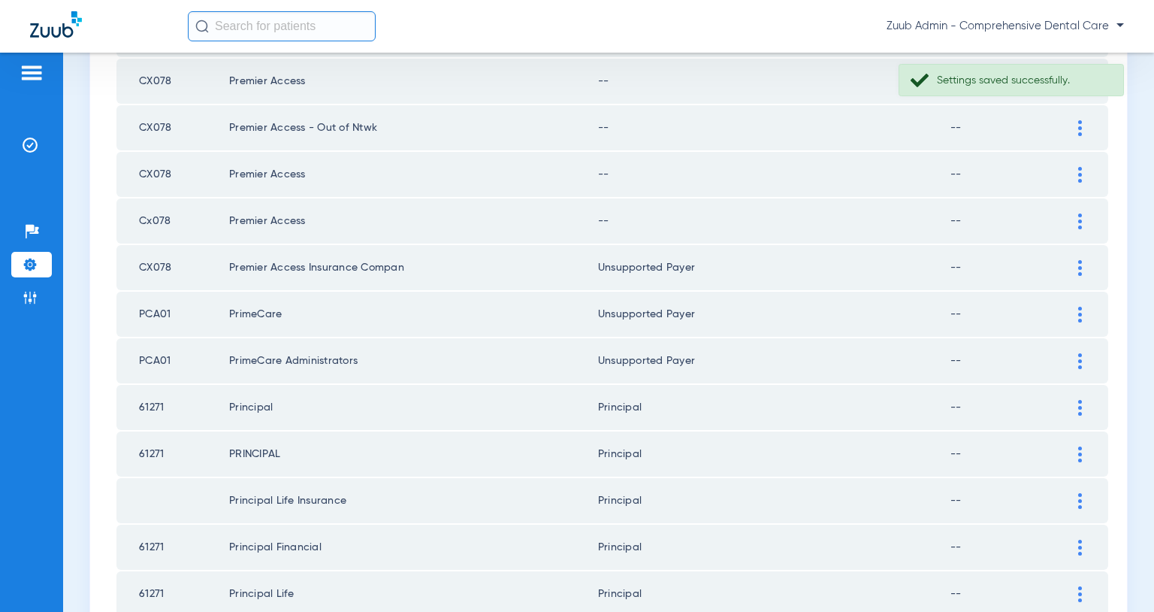
click at [1080, 222] on img at bounding box center [1081, 221] width 4 height 16
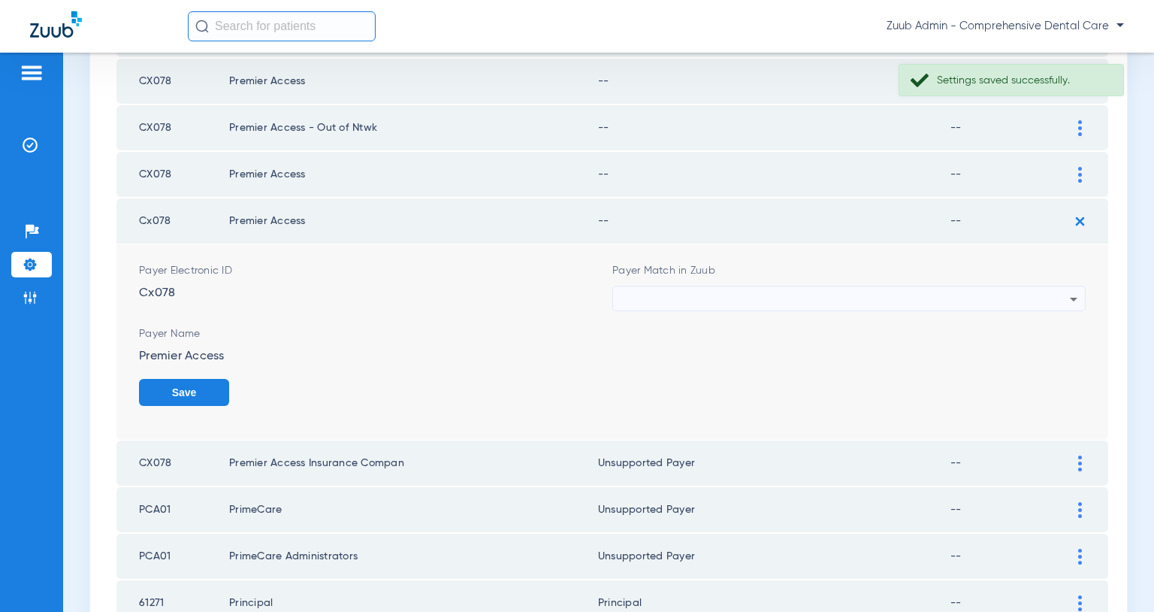
click at [1015, 302] on div at bounding box center [845, 299] width 449 height 26
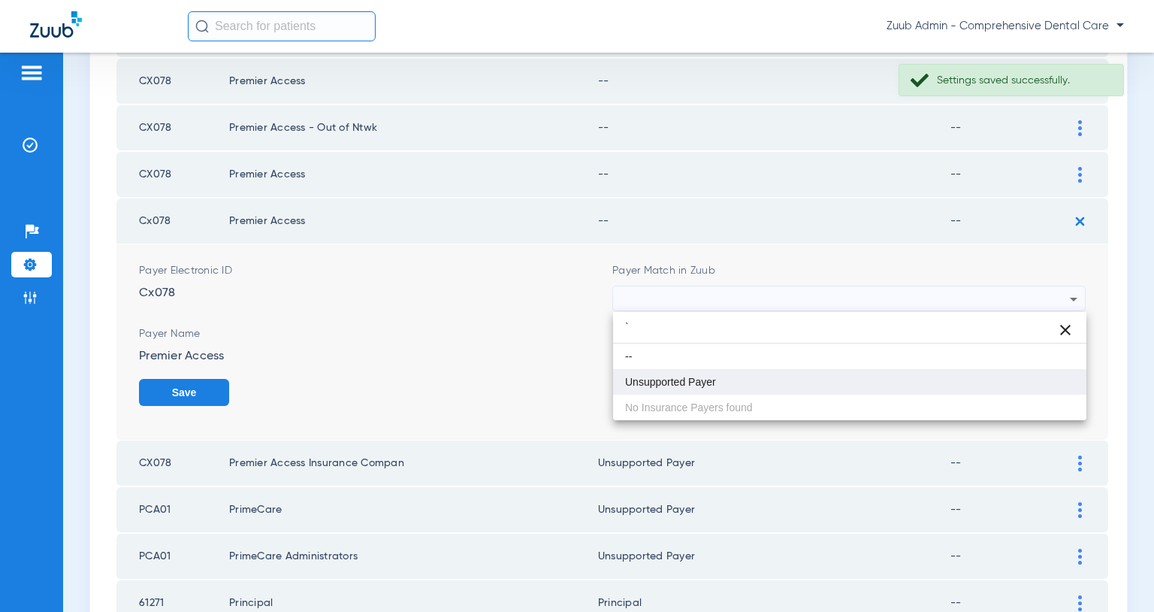
type input "`"
click at [749, 376] on mat-option "Unsupported Payer" at bounding box center [849, 382] width 473 height 26
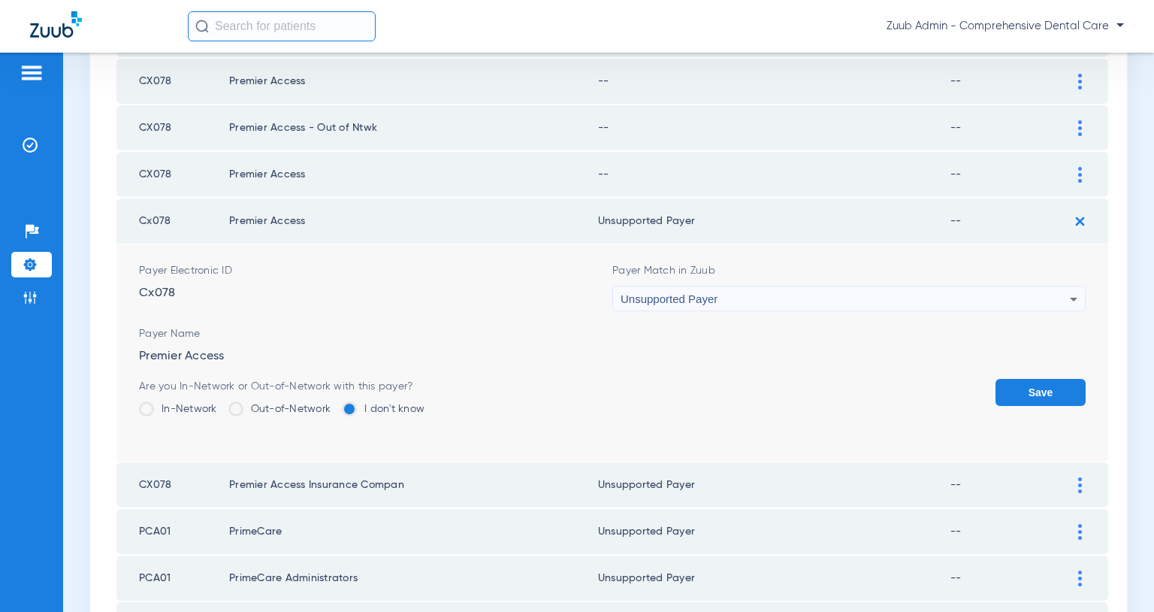
click at [1018, 380] on button "Save" at bounding box center [1041, 392] width 90 height 27
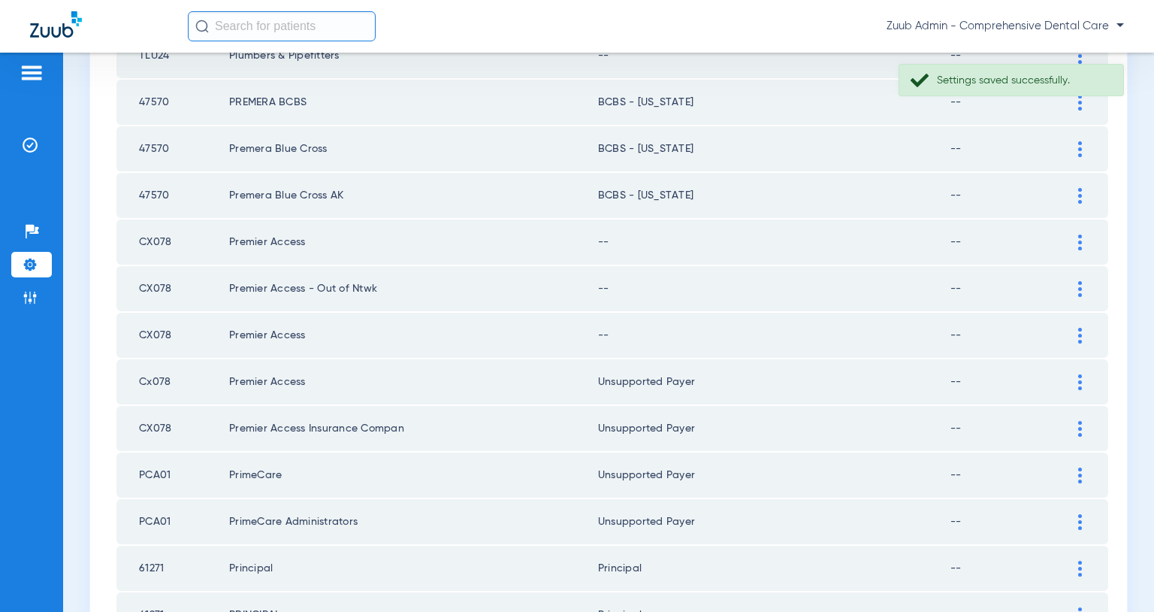
scroll to position [1279, 0]
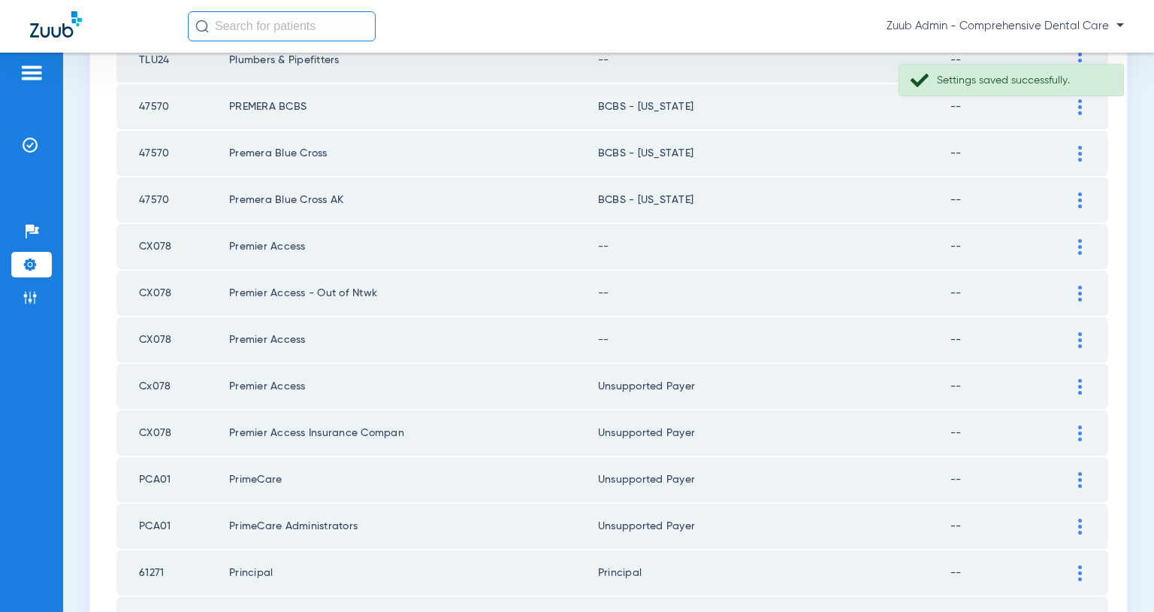
click at [1080, 380] on img at bounding box center [1081, 387] width 4 height 16
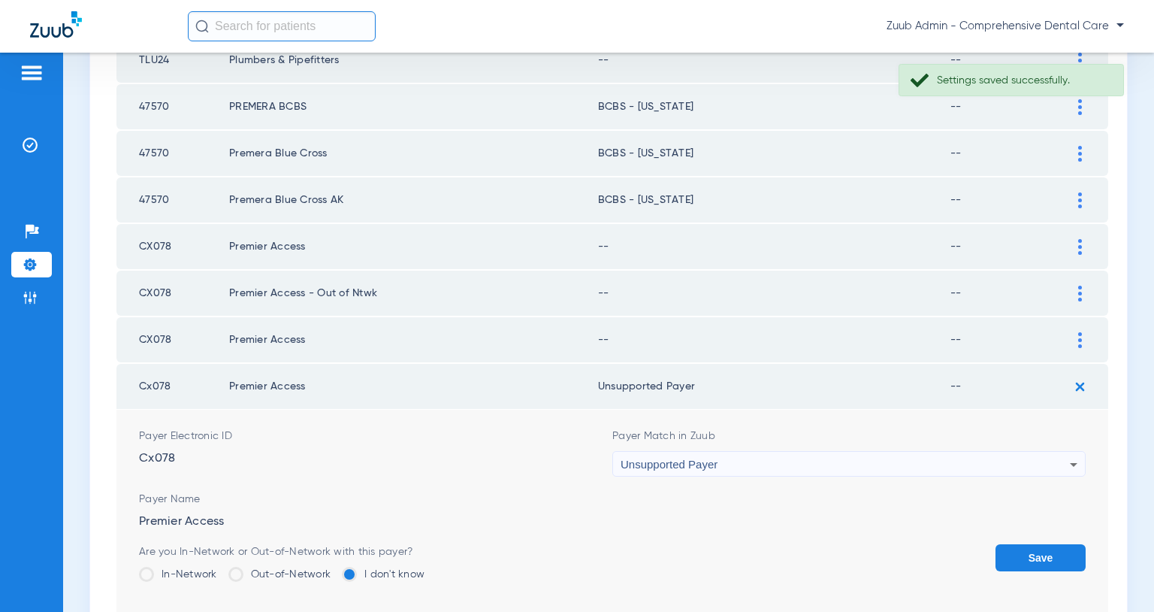
click at [977, 458] on div "Unsupported Payer" at bounding box center [845, 465] width 449 height 26
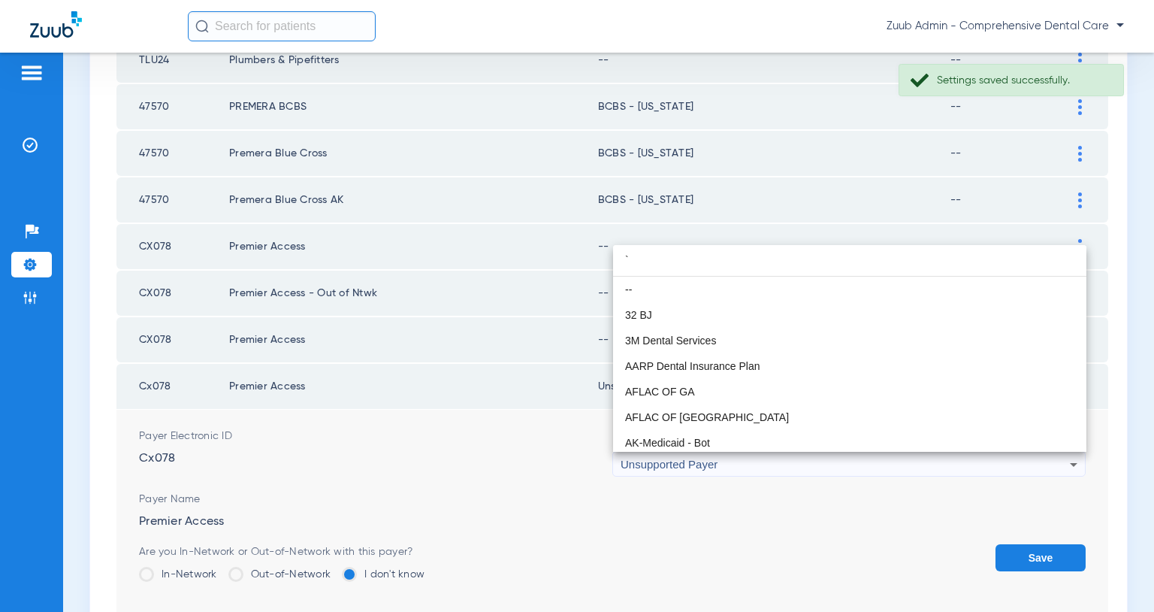
scroll to position [0, 0]
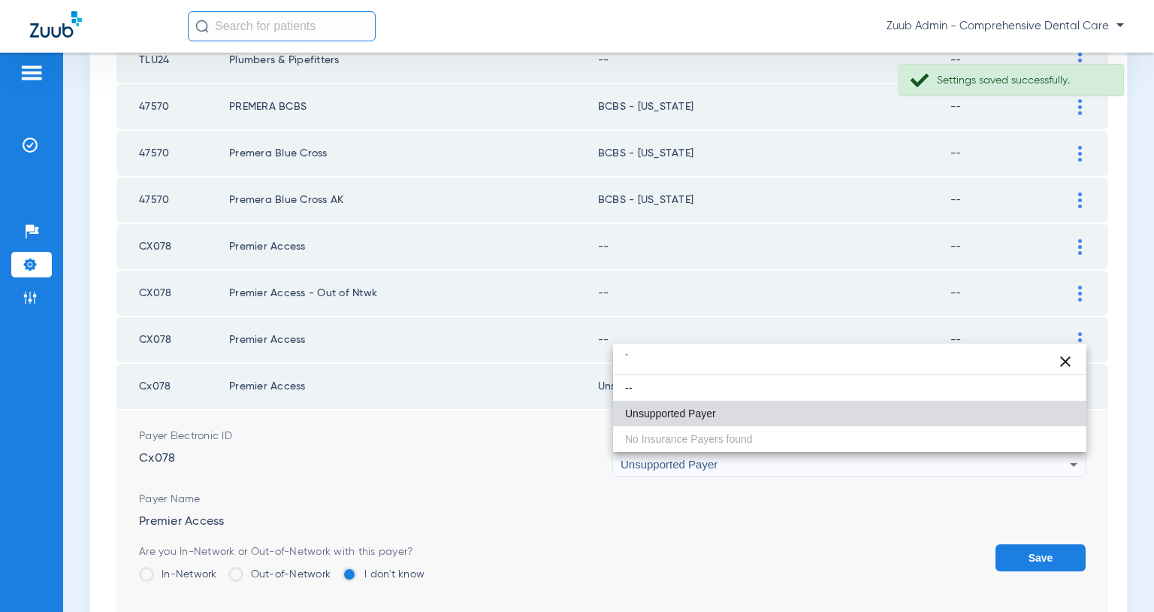
type input "`"
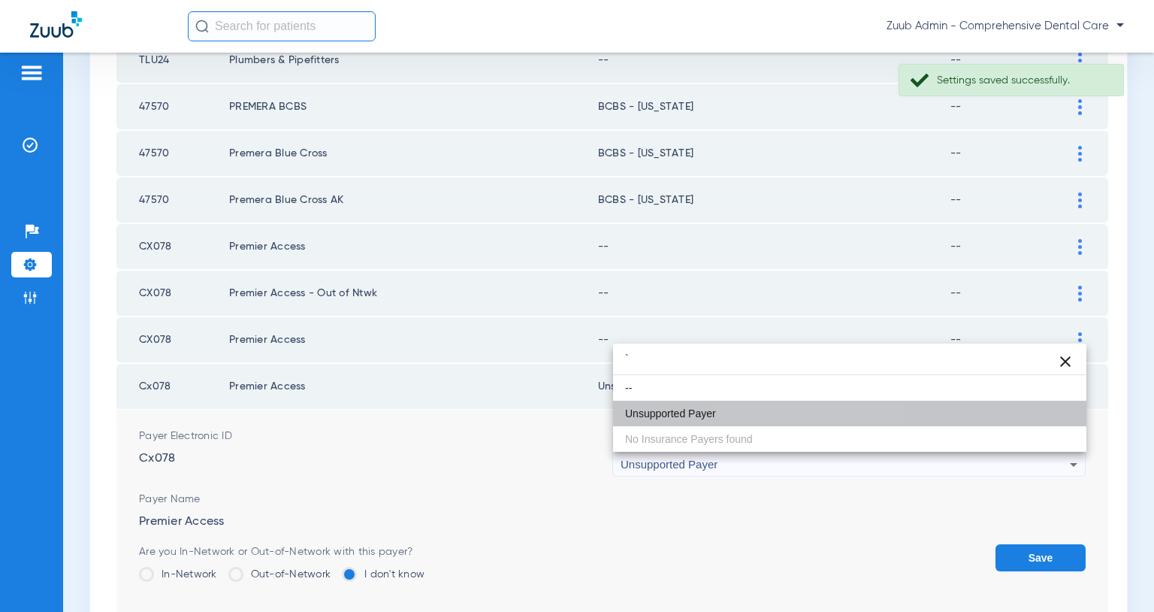
click at [806, 407] on mat-option "Unsupported Payer" at bounding box center [849, 414] width 473 height 26
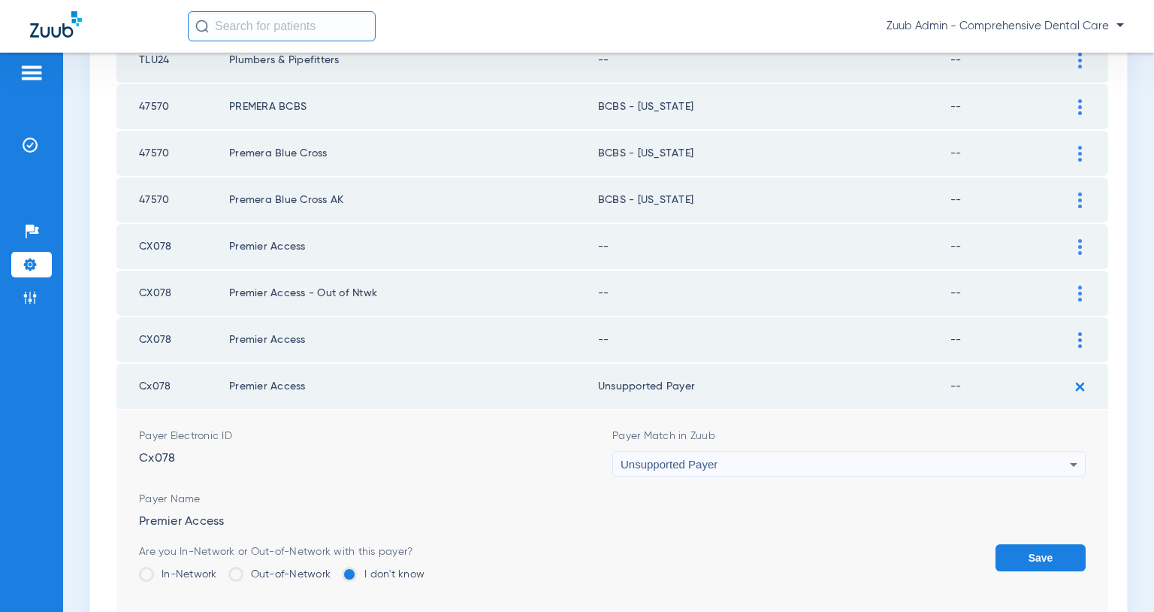
click at [1035, 556] on button "Save" at bounding box center [1041, 557] width 90 height 27
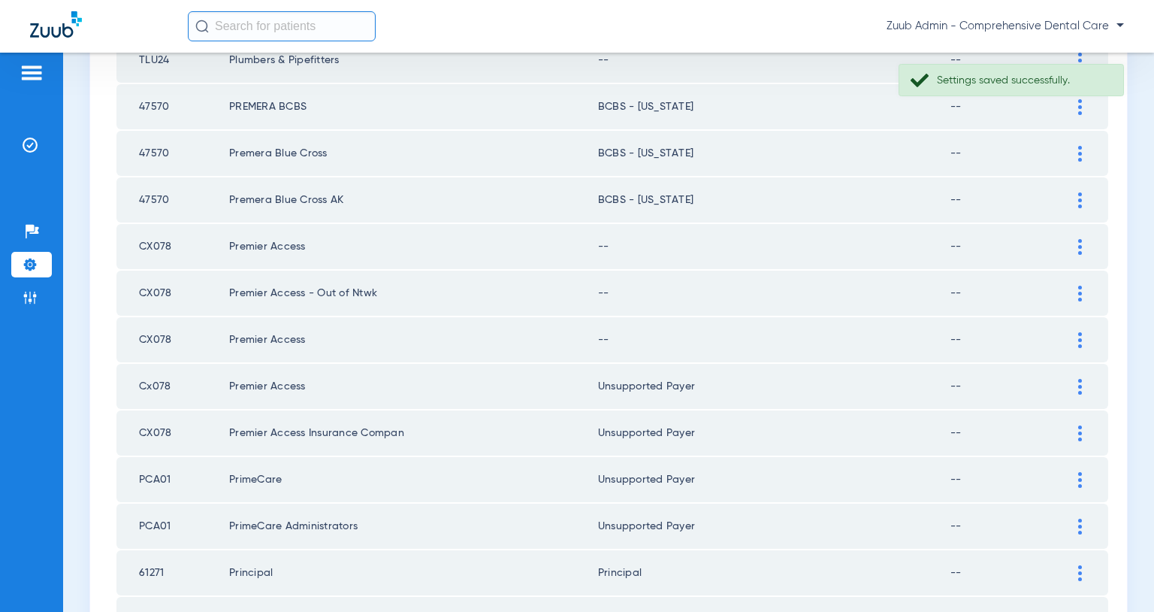
click at [1080, 339] on img at bounding box center [1081, 340] width 4 height 16
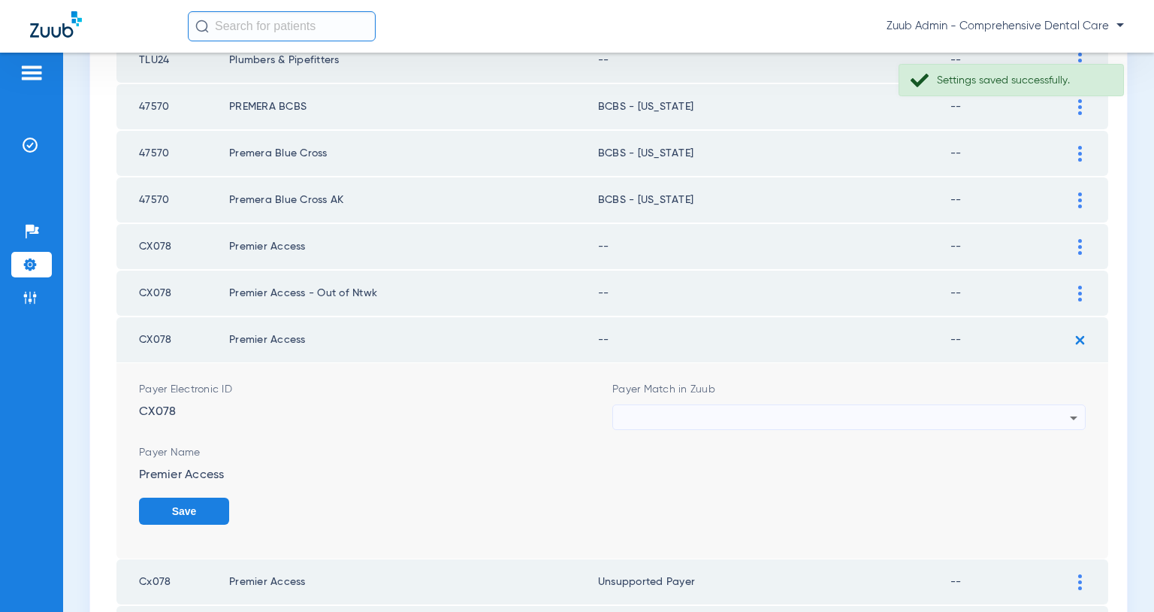
click at [936, 409] on div at bounding box center [845, 418] width 449 height 26
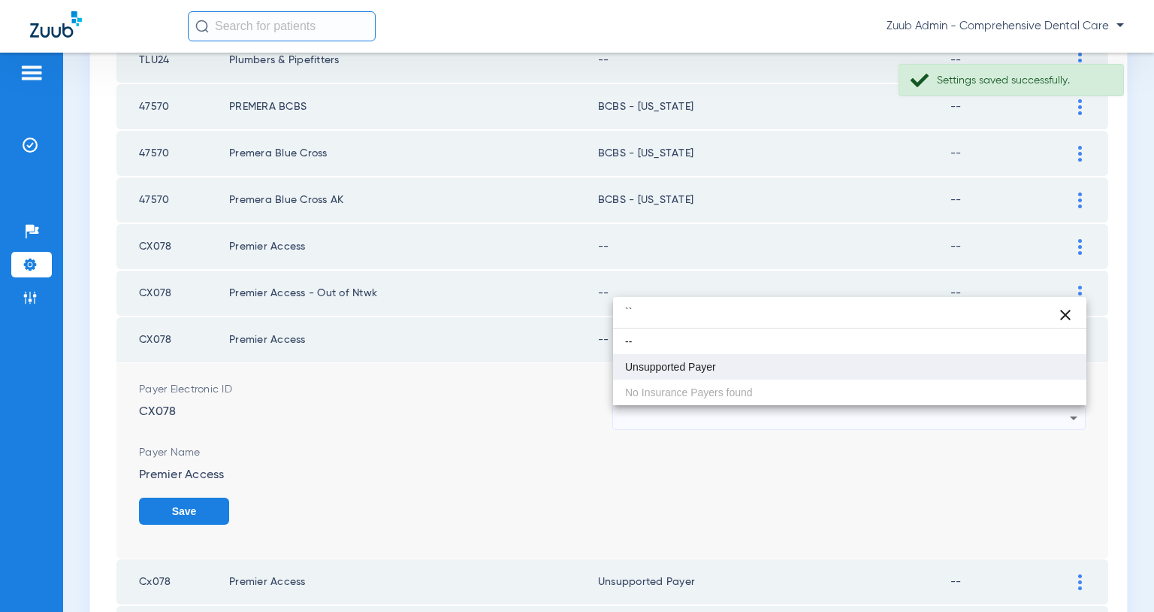
type input "``"
click at [734, 374] on mat-option "Unsupported Payer" at bounding box center [849, 367] width 473 height 26
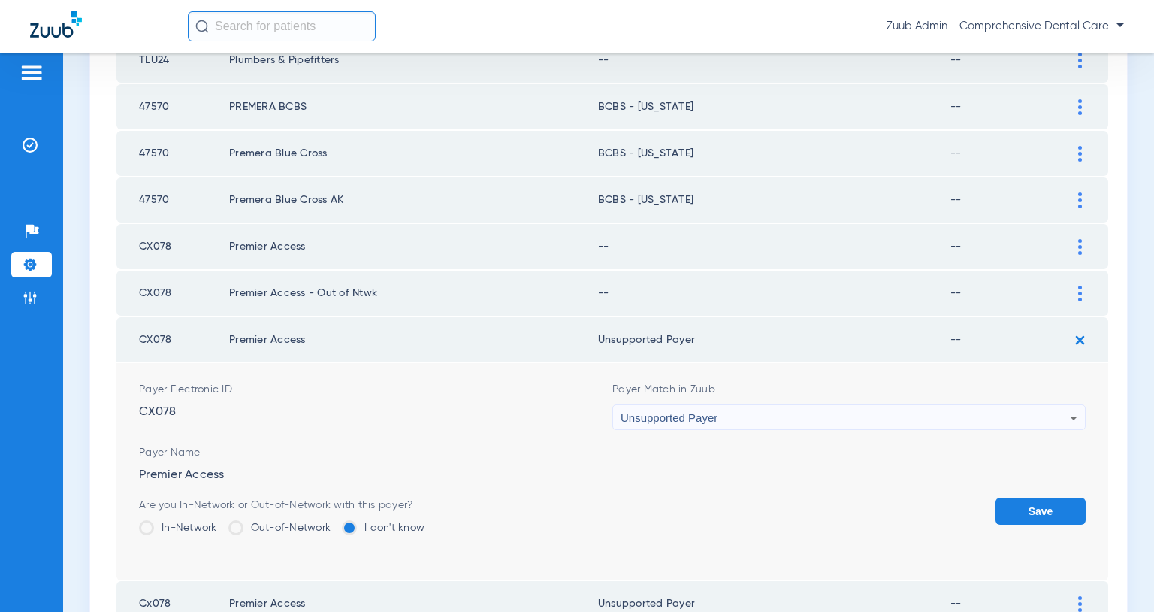
click at [1065, 510] on button "Save" at bounding box center [1041, 511] width 90 height 27
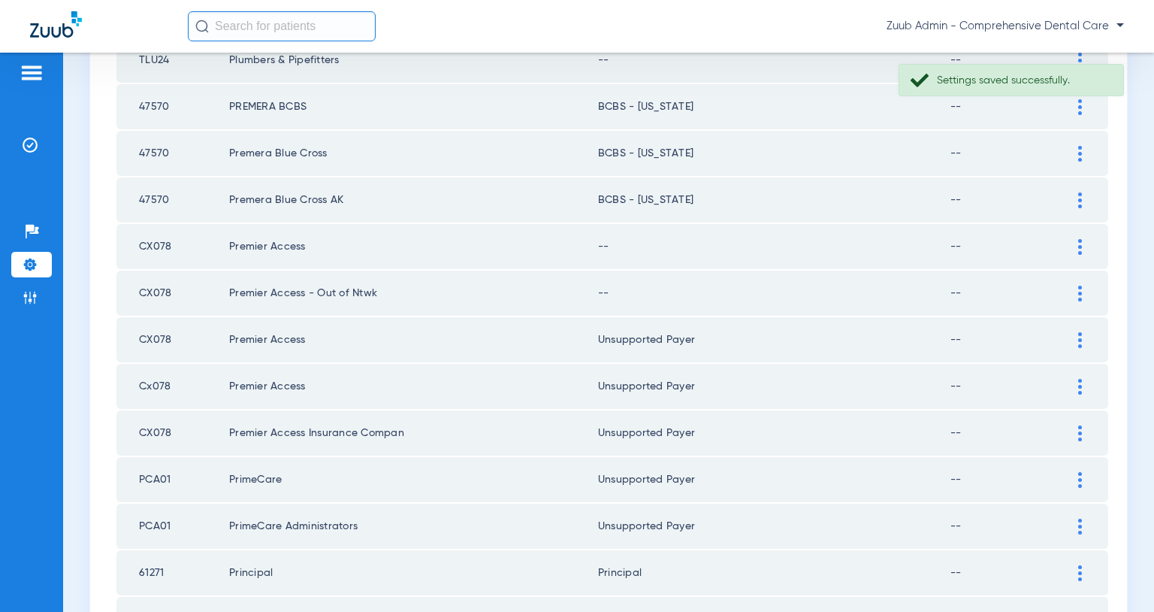
click at [1079, 291] on img at bounding box center [1081, 294] width 4 height 16
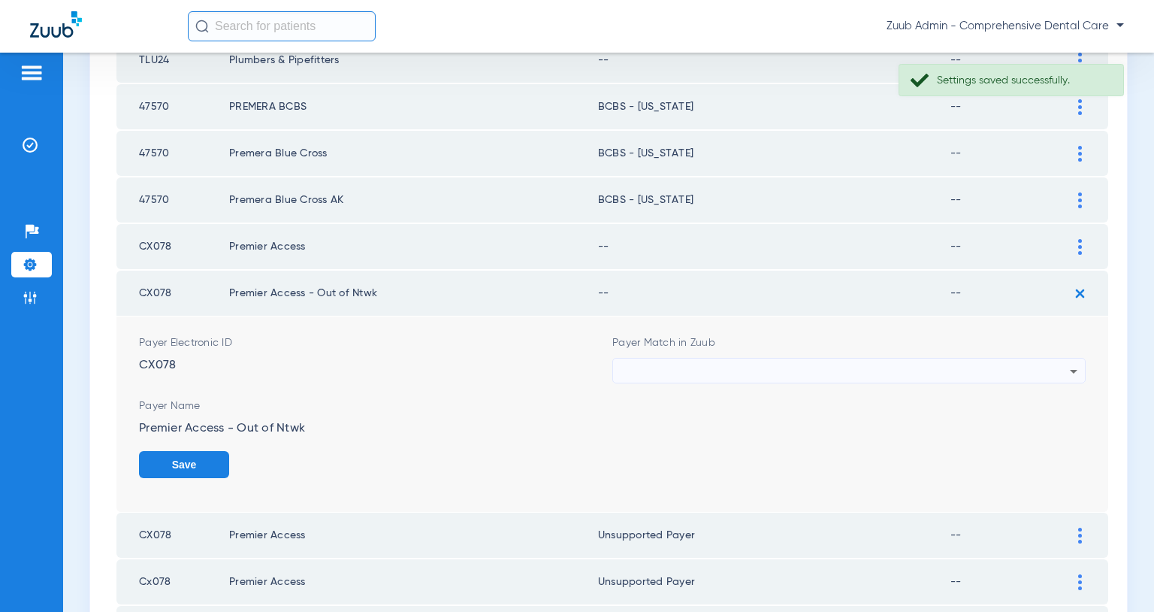
click at [903, 366] on div at bounding box center [845, 372] width 449 height 26
type input "``"
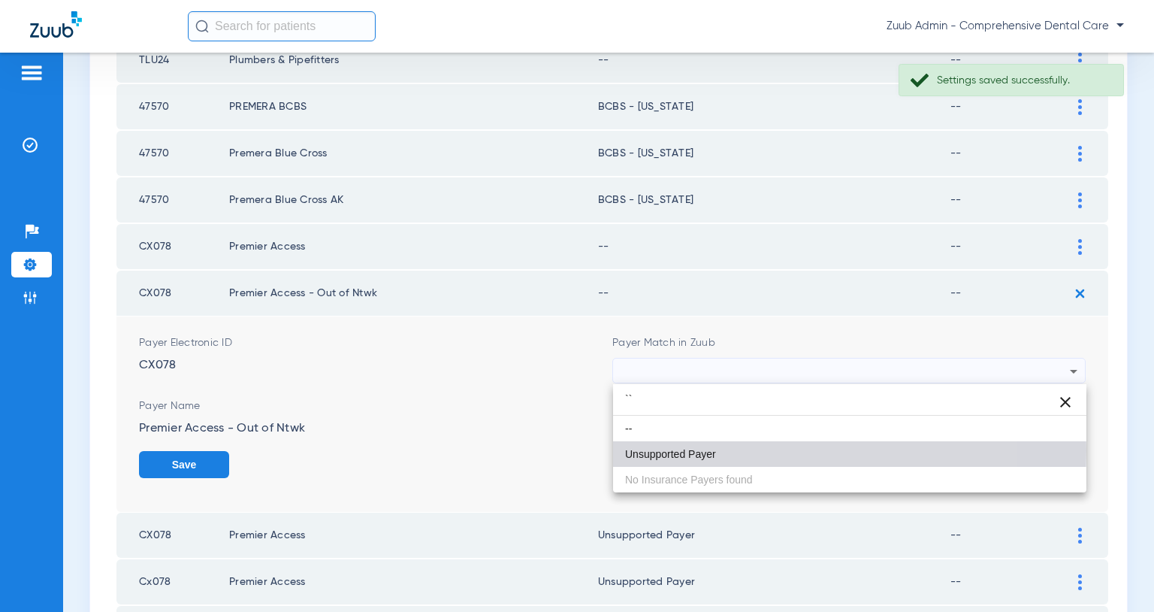
click at [670, 450] on span "Unsupported Payer" at bounding box center [670, 454] width 91 height 11
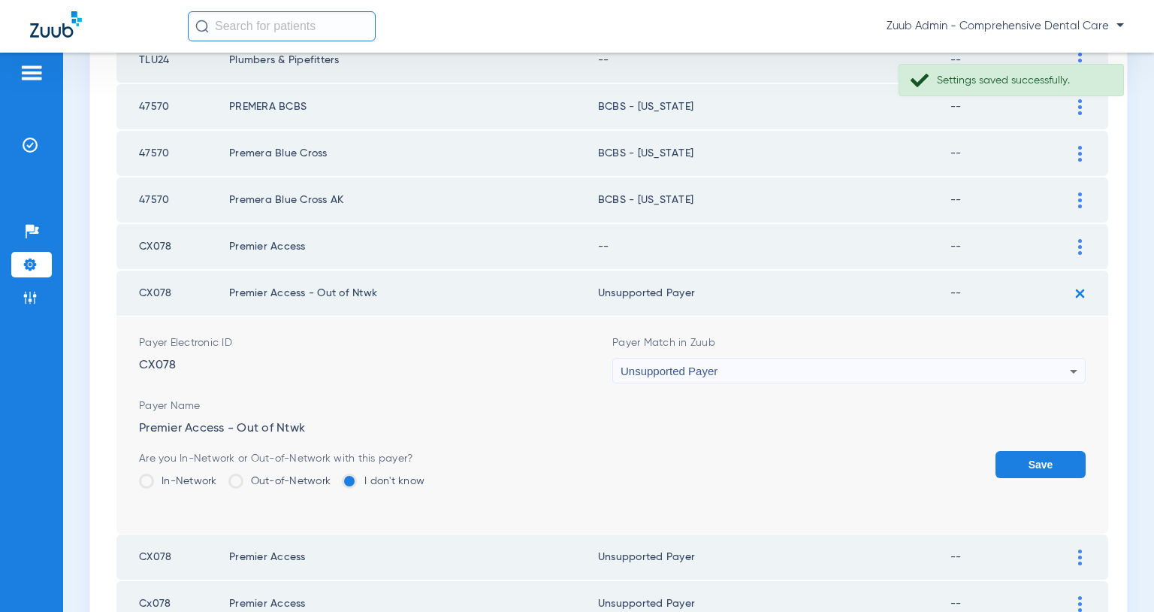
click at [1045, 463] on button "Save" at bounding box center [1041, 464] width 90 height 27
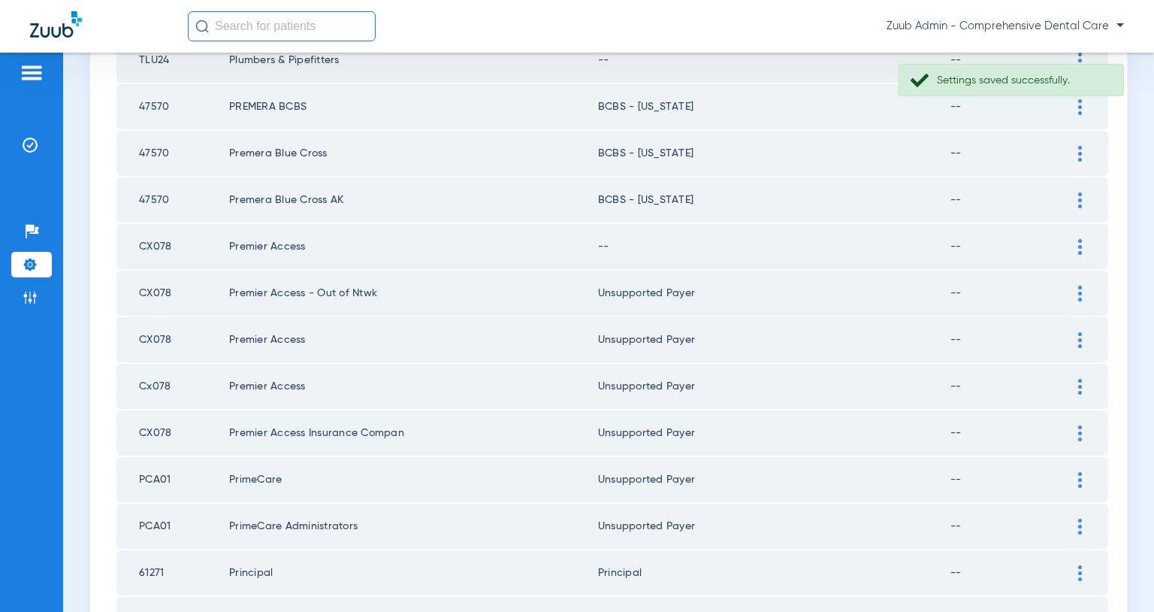
click at [1081, 249] on img at bounding box center [1081, 247] width 4 height 16
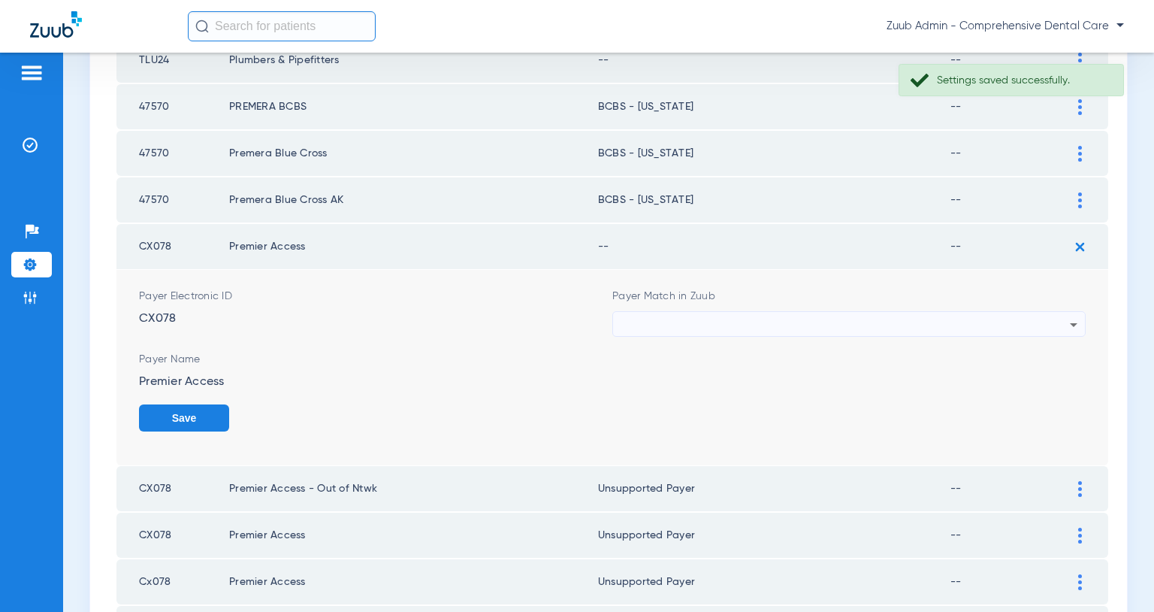
click at [937, 327] on div at bounding box center [845, 325] width 449 height 26
type input "`"
click at [715, 406] on span "Unsupported Payer" at bounding box center [670, 407] width 91 height 11
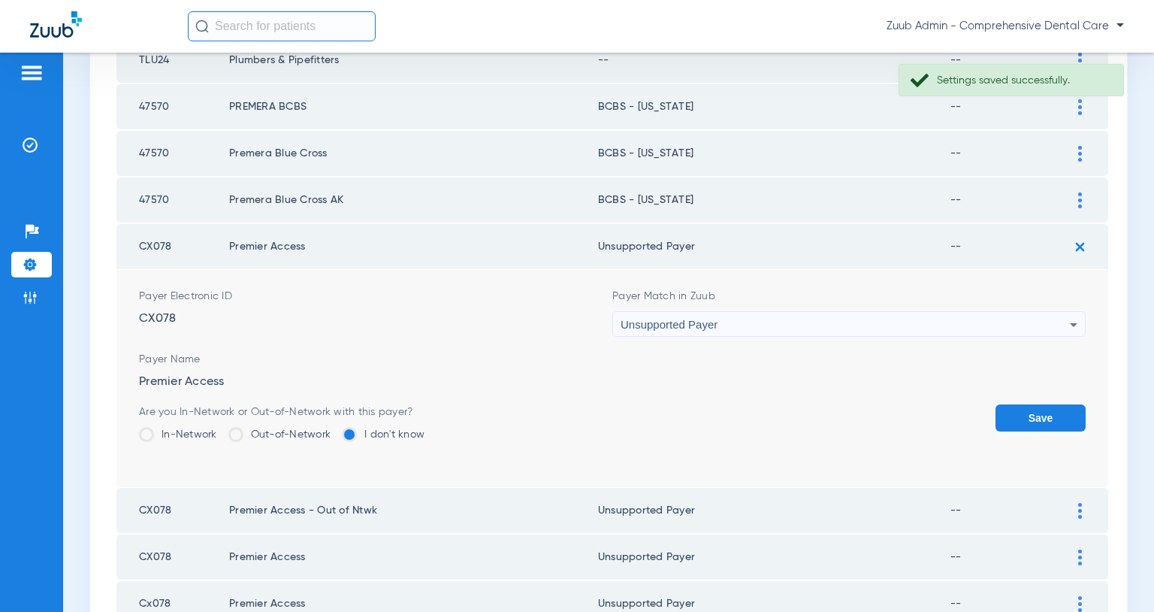
click at [1030, 415] on button "Save" at bounding box center [1041, 417] width 90 height 27
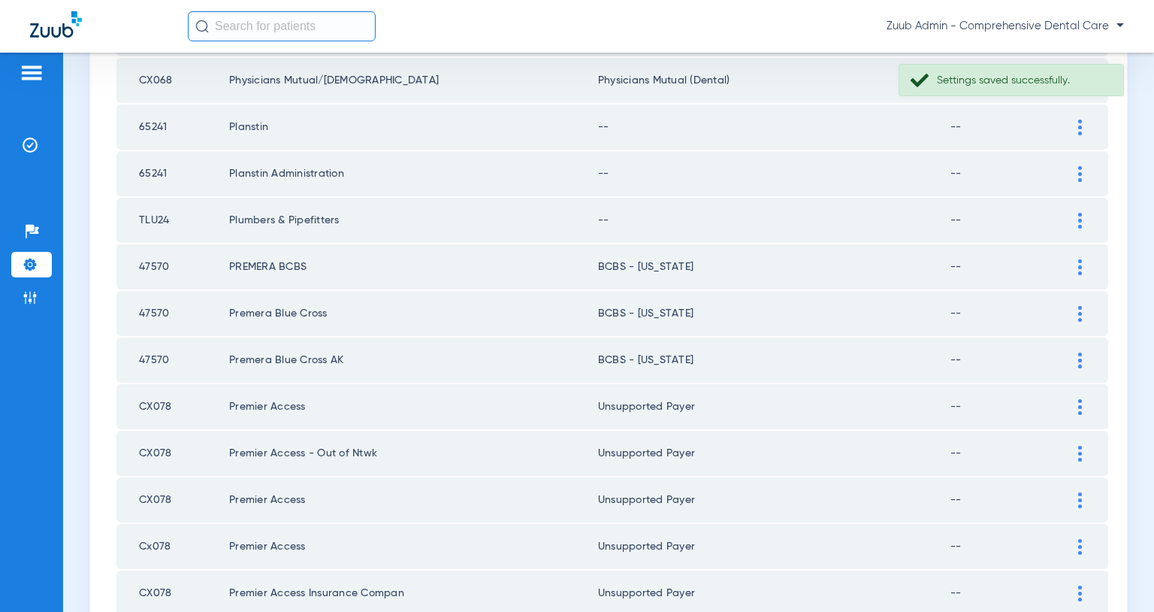
scroll to position [1006, 0]
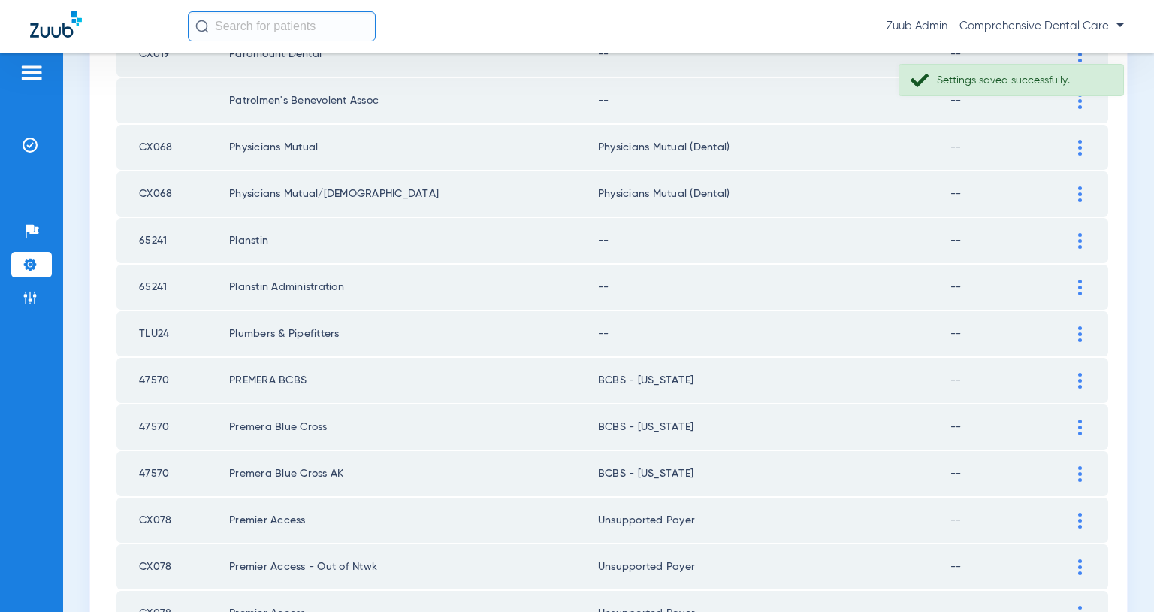
click at [1081, 335] on img at bounding box center [1081, 334] width 4 height 16
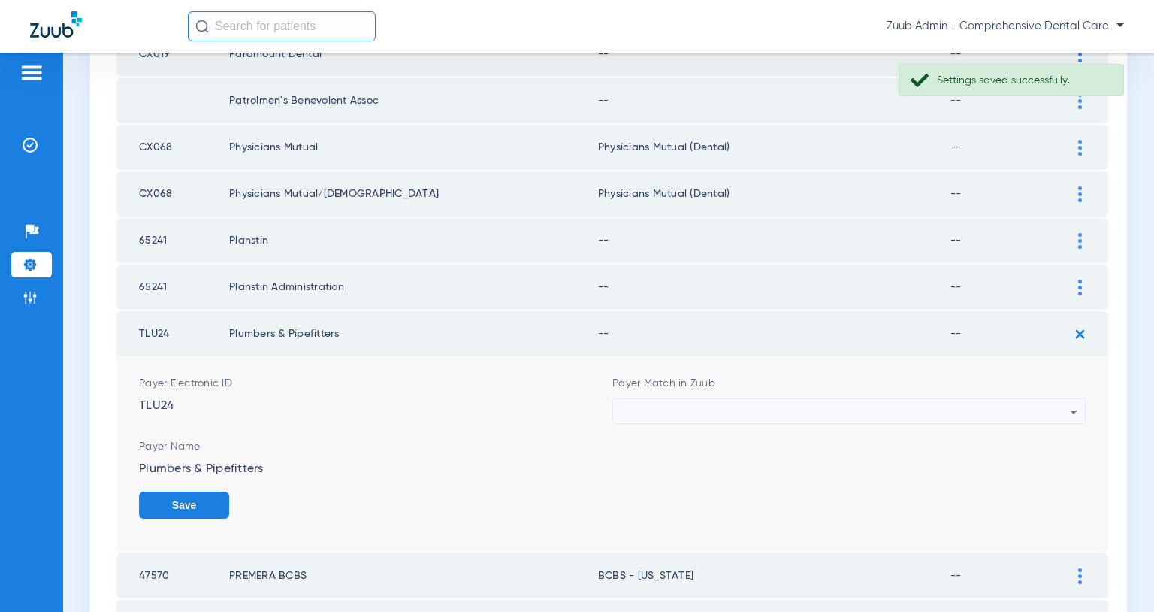
click at [960, 413] on div at bounding box center [845, 412] width 449 height 26
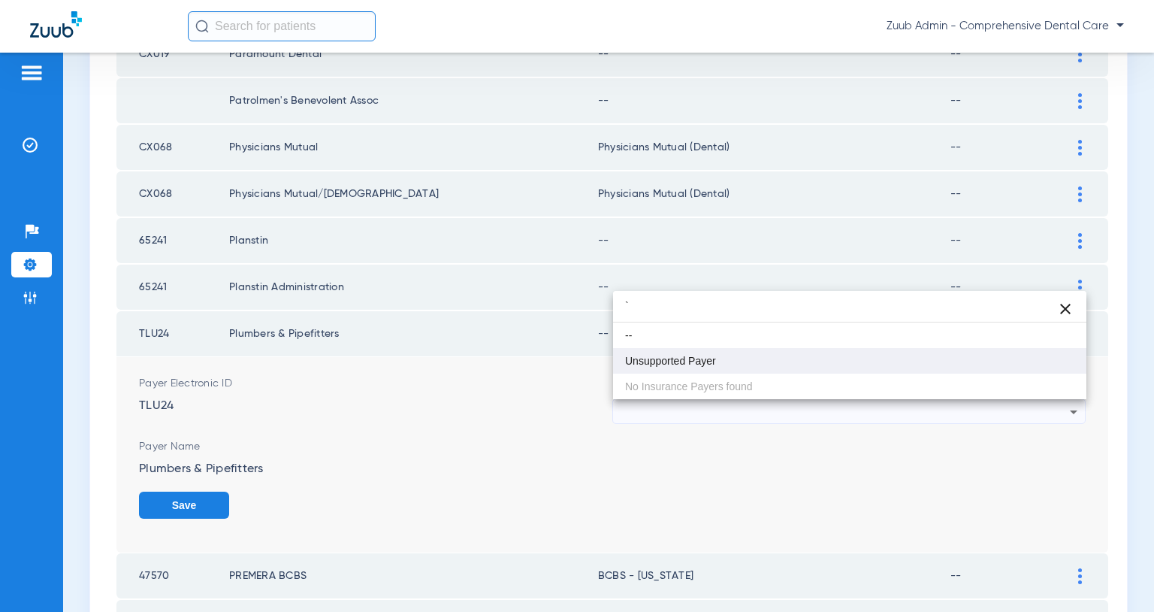
type input "`"
click at [772, 358] on mat-option "Unsupported Payer" at bounding box center [849, 361] width 473 height 26
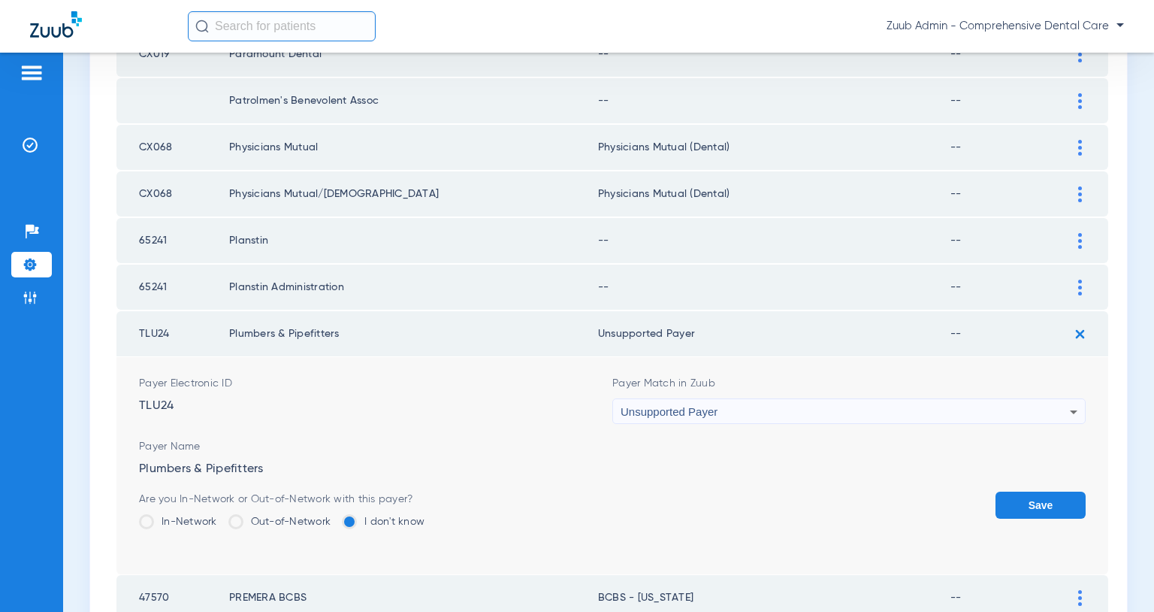
click at [1044, 505] on button "Save" at bounding box center [1041, 505] width 90 height 27
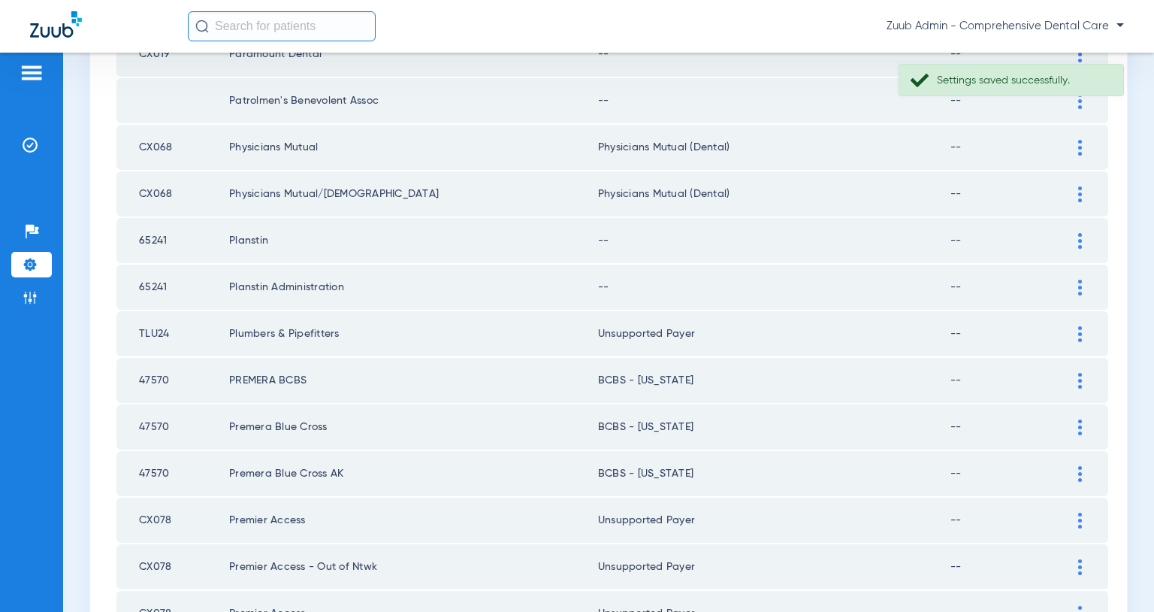
click at [1079, 286] on img at bounding box center [1081, 288] width 4 height 16
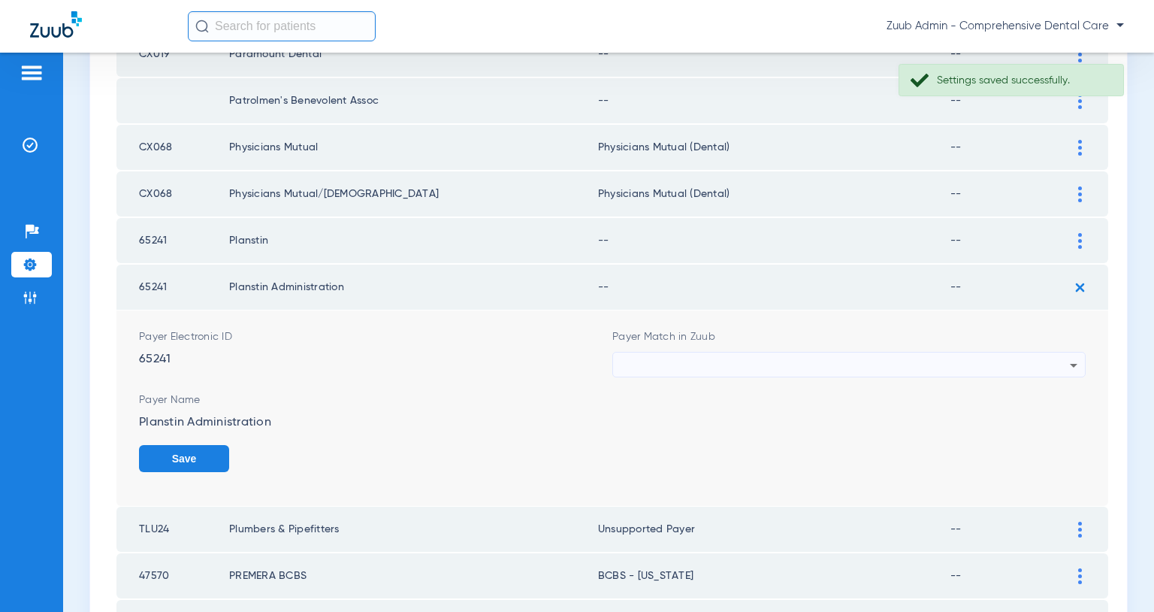
click at [969, 356] on div at bounding box center [845, 365] width 449 height 26
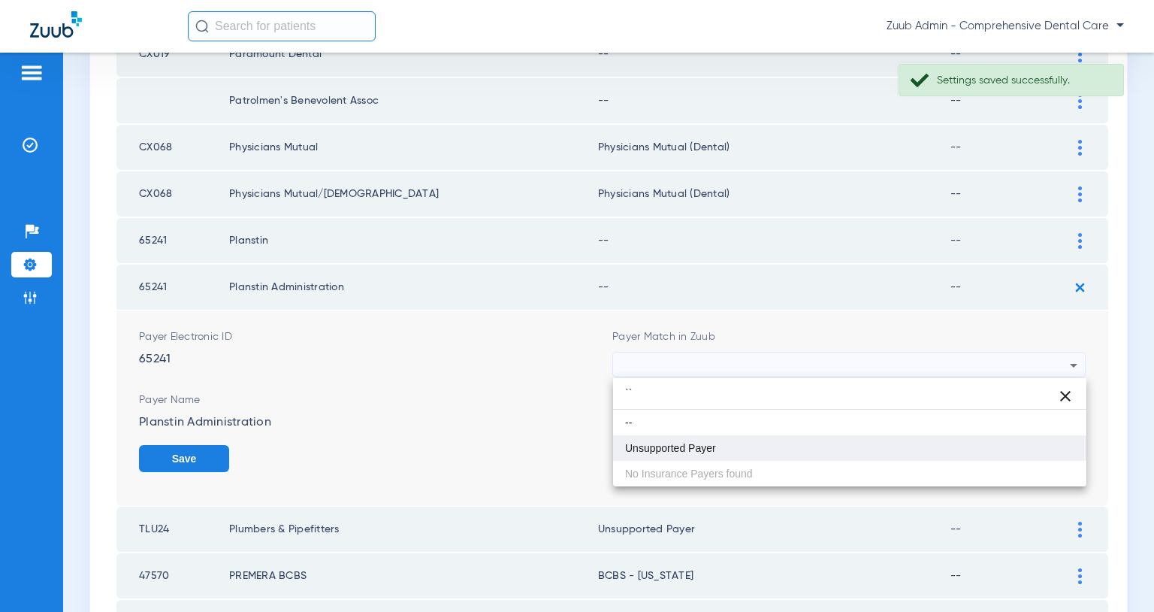
type input "``"
click at [717, 450] on mat-option "Unsupported Payer" at bounding box center [849, 448] width 473 height 26
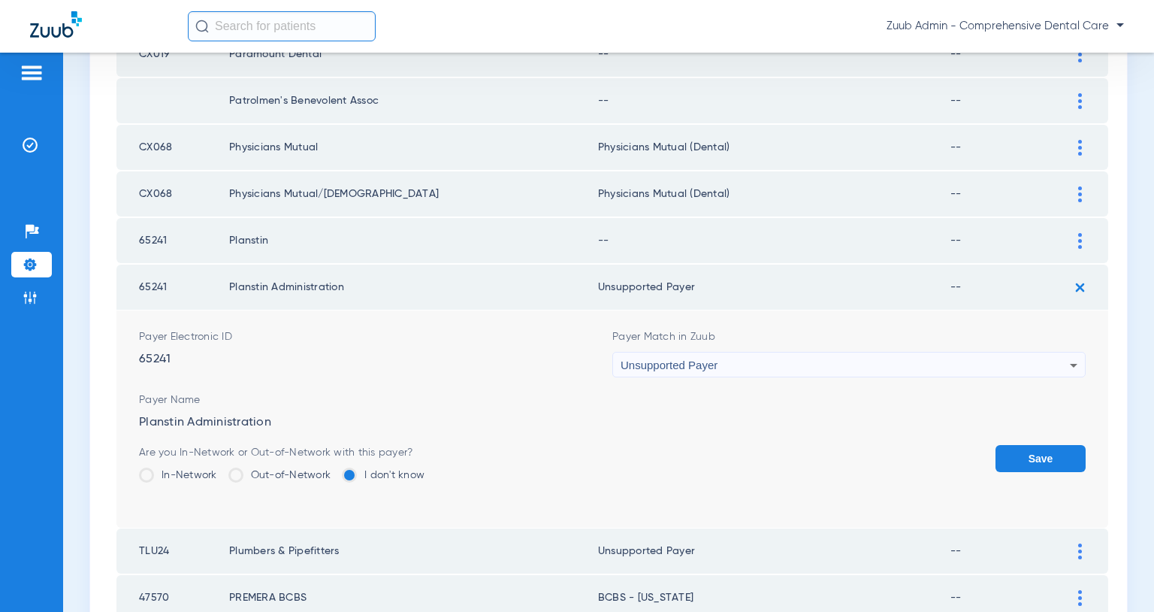
click at [1039, 454] on button "Save" at bounding box center [1041, 458] width 90 height 27
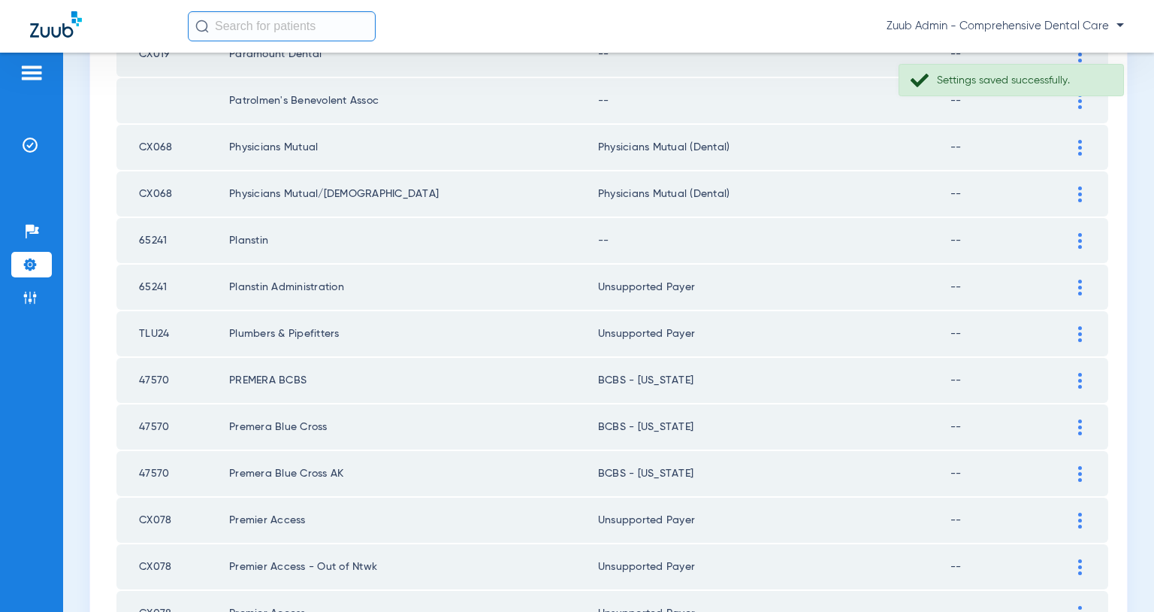
click at [1079, 238] on img at bounding box center [1081, 241] width 4 height 16
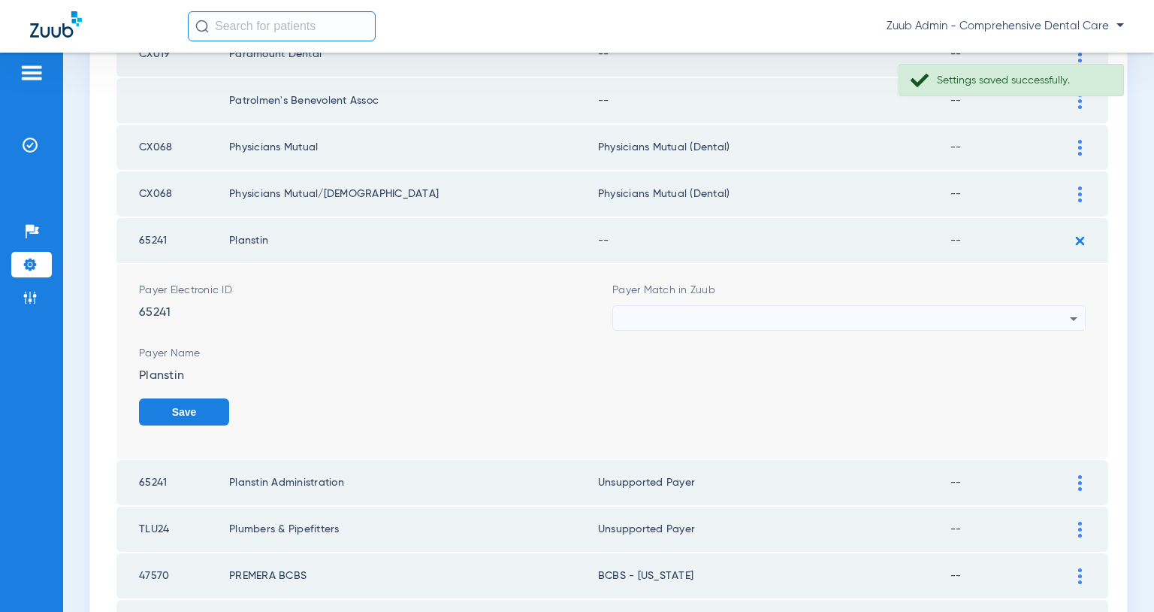
click at [917, 314] on div at bounding box center [845, 319] width 449 height 26
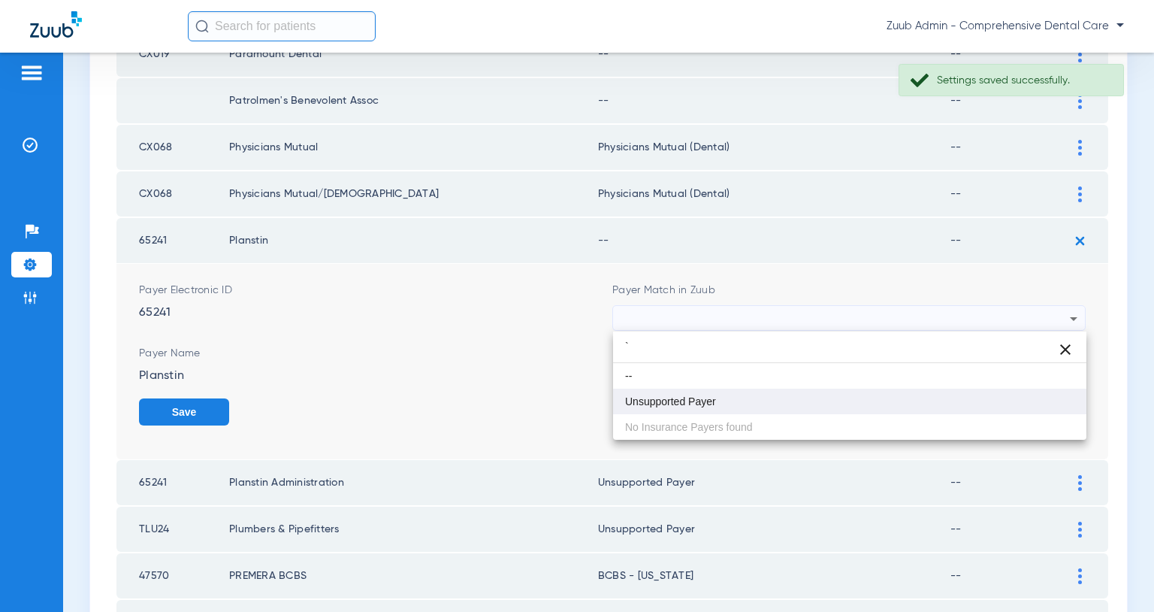
type input "`"
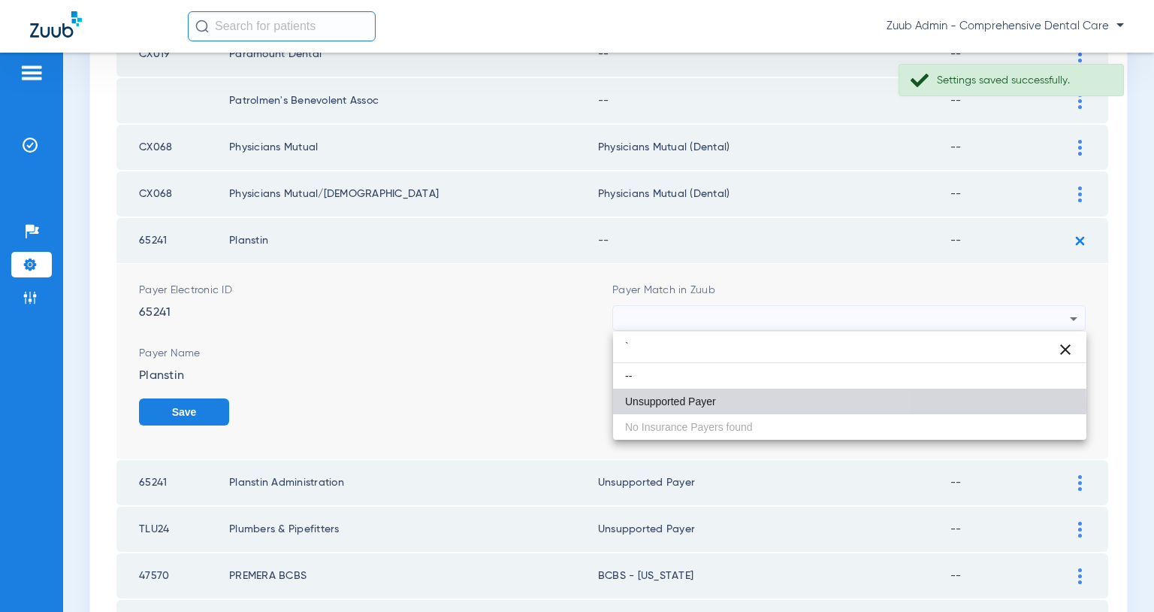
click at [712, 404] on span "Unsupported Payer" at bounding box center [670, 401] width 91 height 11
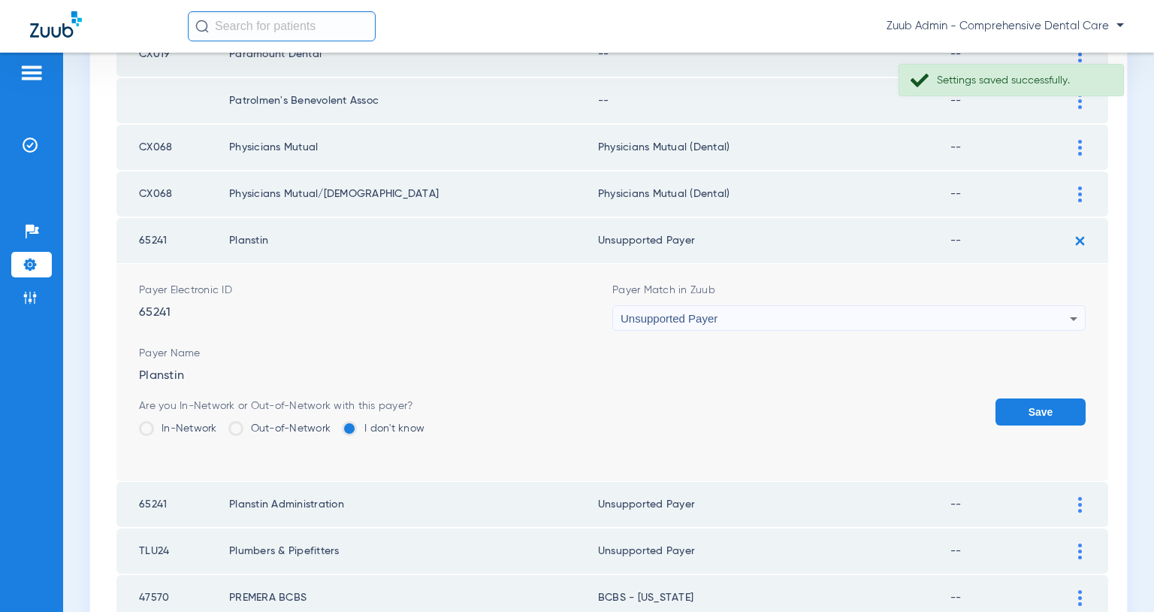
click at [1033, 404] on button "Save" at bounding box center [1041, 411] width 90 height 27
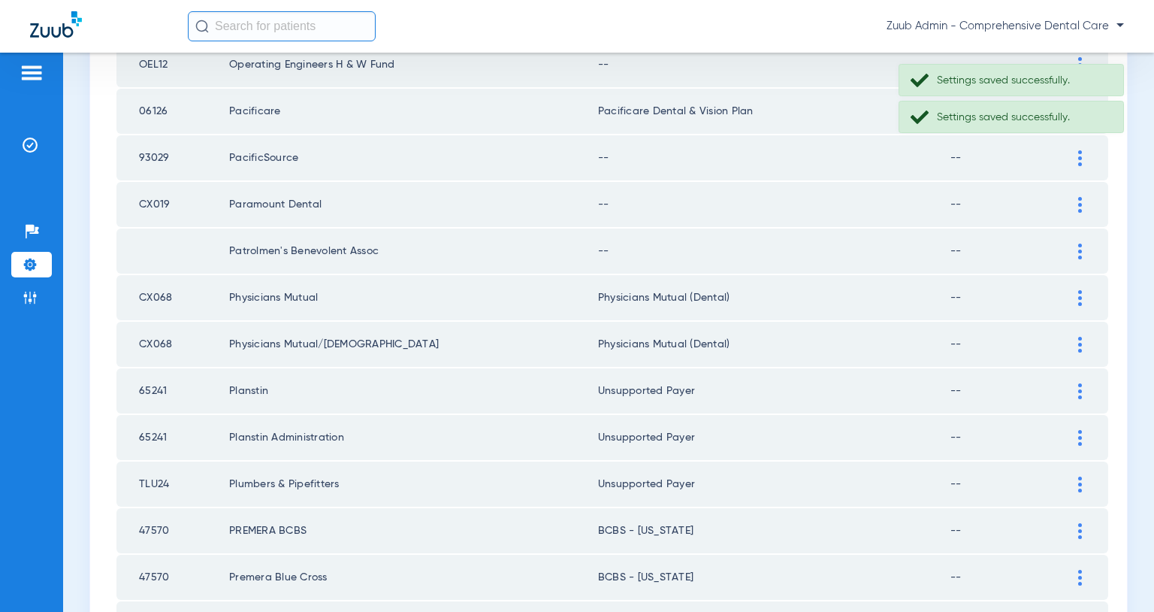
scroll to position [705, 0]
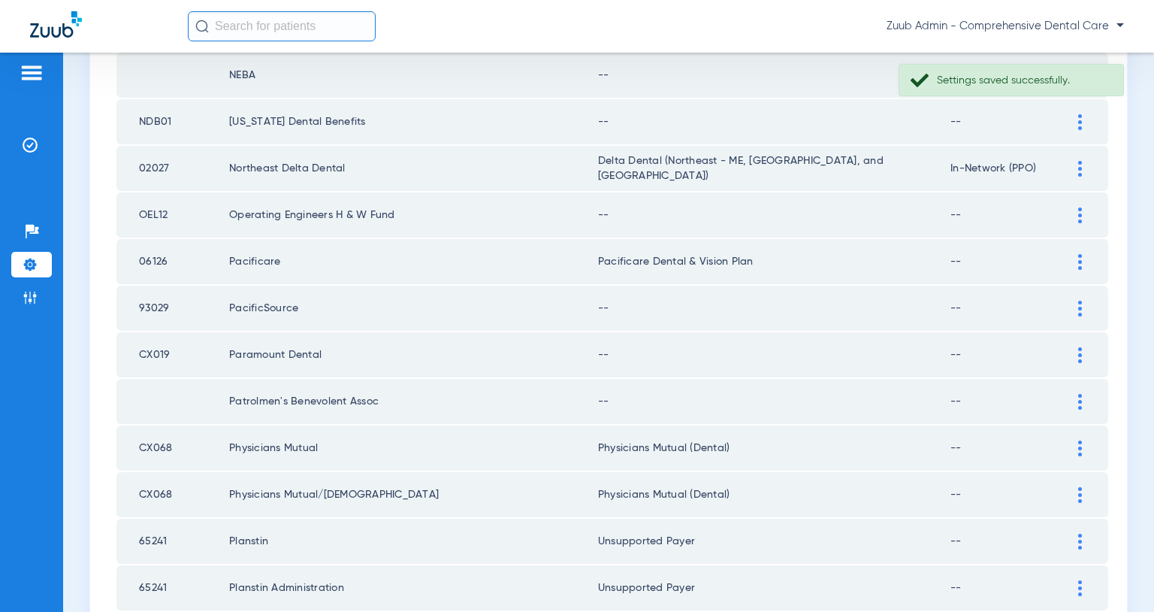
click at [1079, 400] on img at bounding box center [1081, 402] width 4 height 16
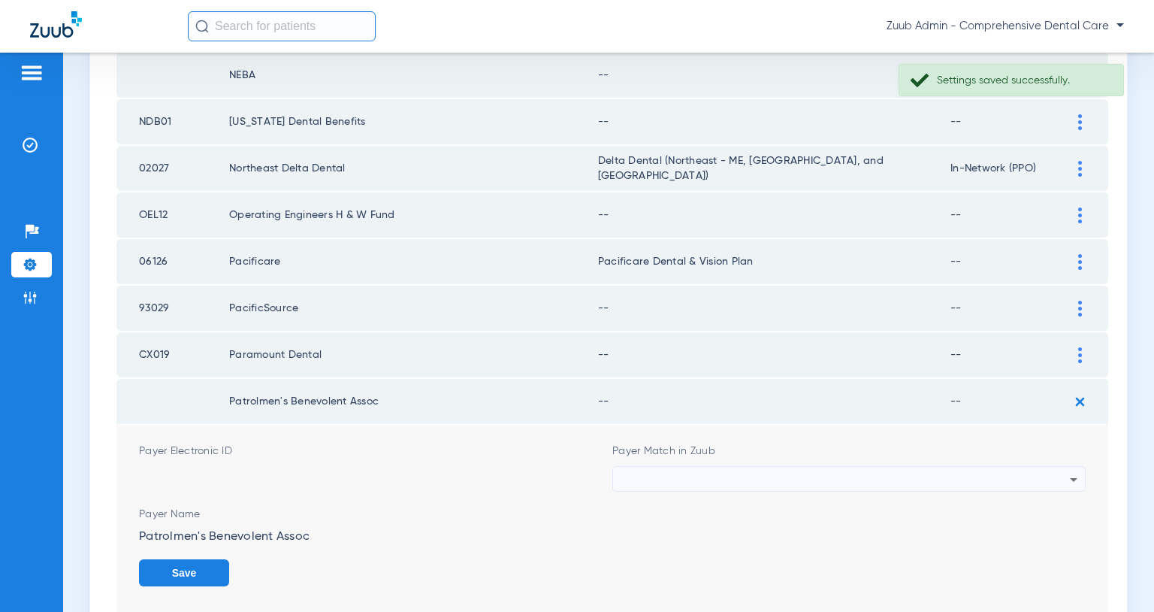
click at [945, 480] on div at bounding box center [845, 480] width 449 height 26
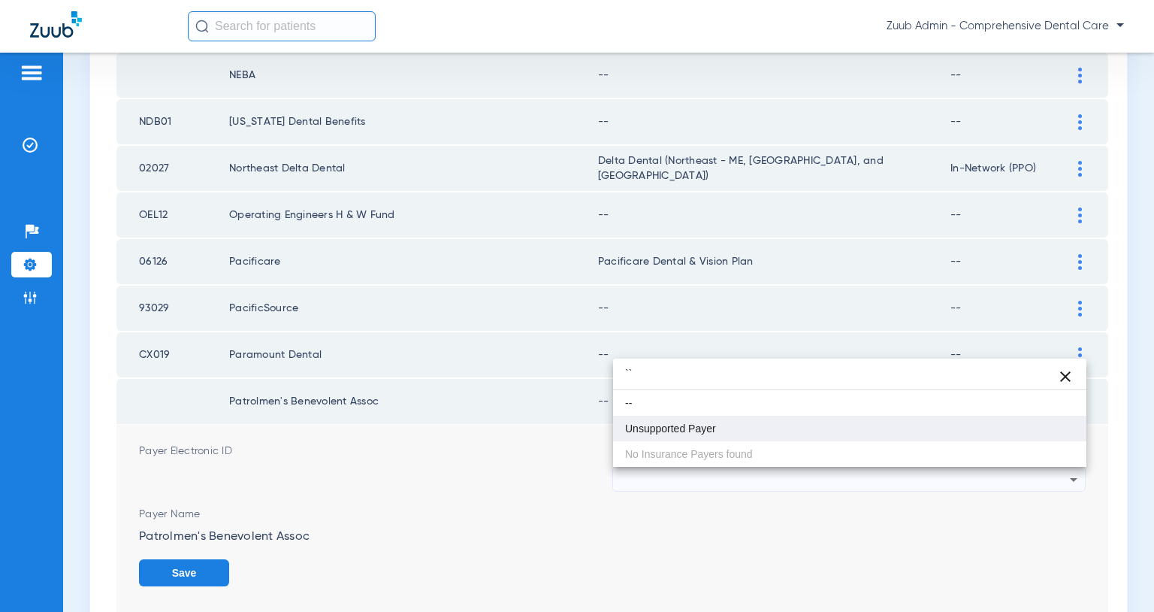
type input "``"
click at [663, 423] on span "Unsupported Payer" at bounding box center [670, 428] width 91 height 11
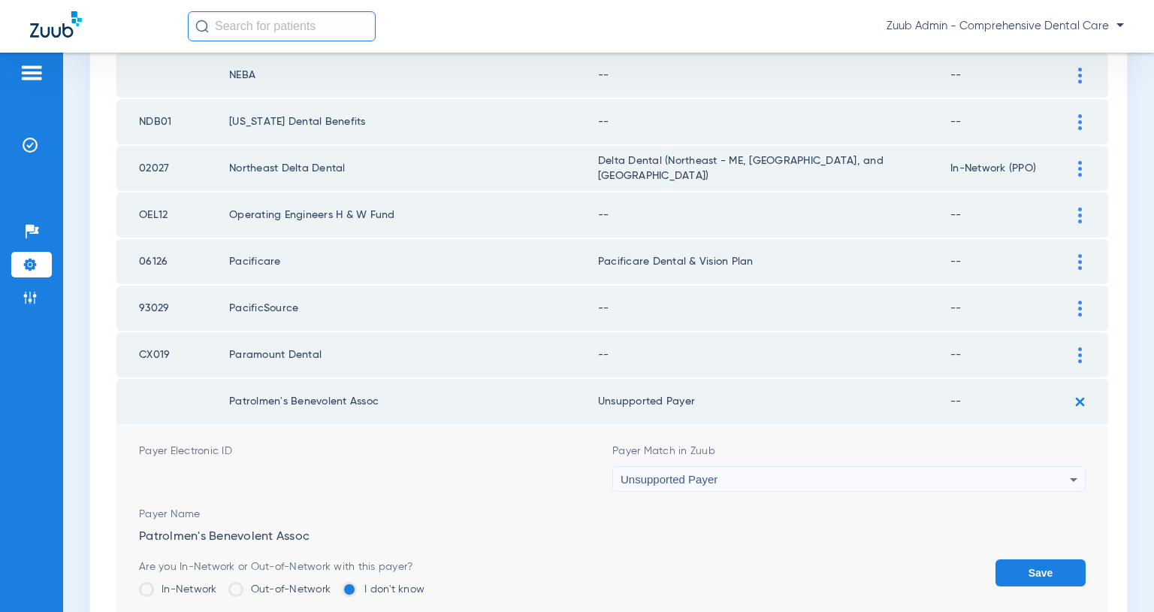
click at [1027, 562] on button "Save" at bounding box center [1041, 572] width 90 height 27
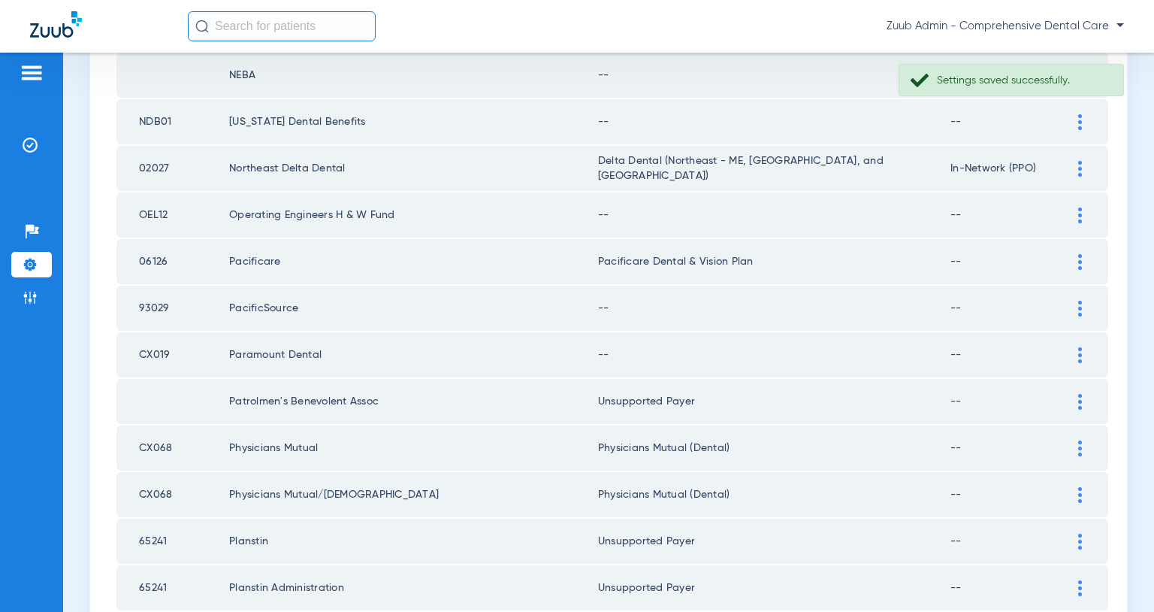
click at [1079, 355] on img at bounding box center [1081, 355] width 4 height 16
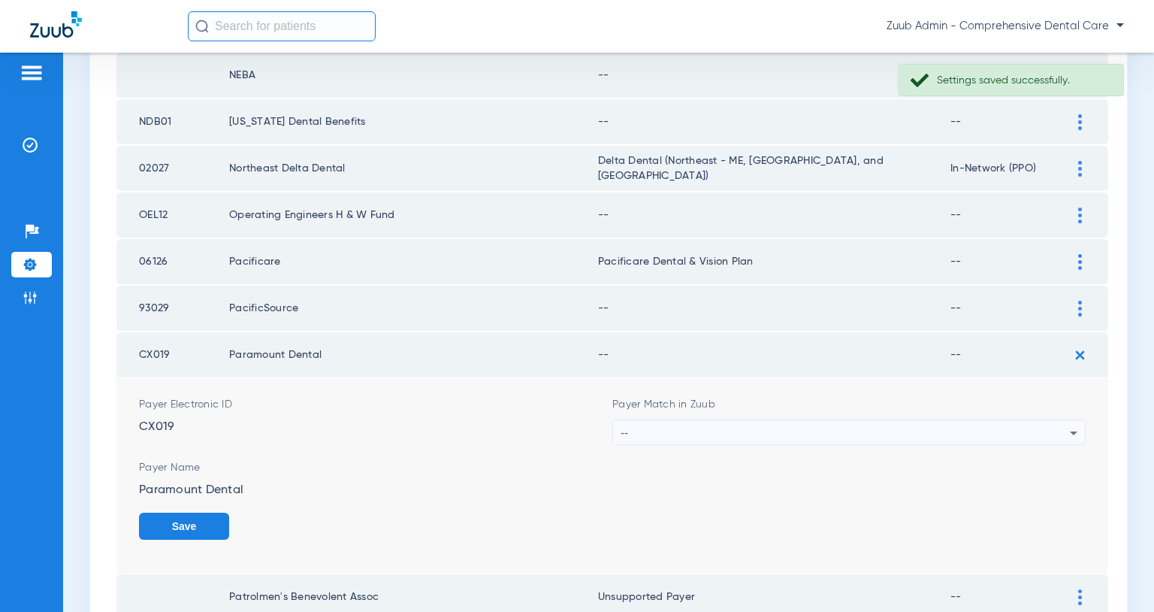
click at [954, 431] on div "--" at bounding box center [845, 433] width 449 height 26
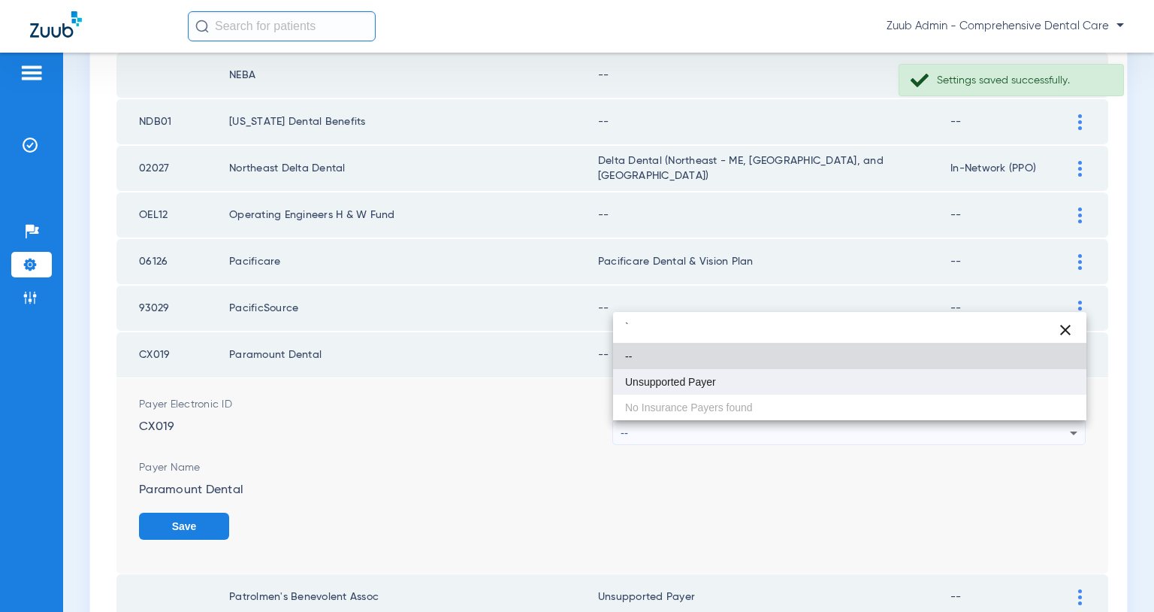
type input "`"
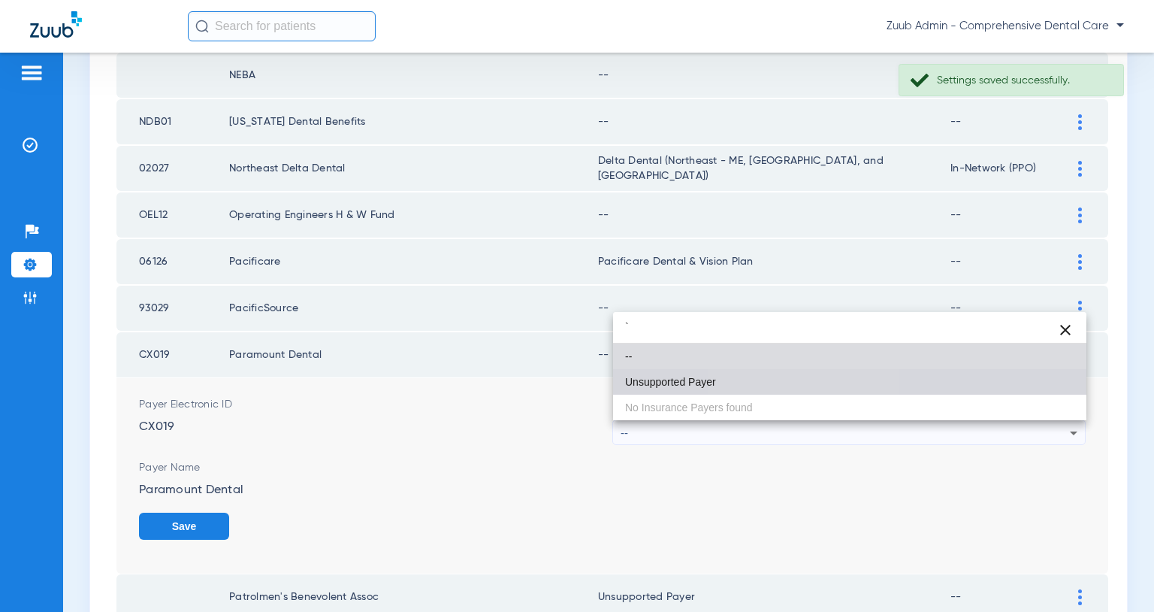
click at [802, 376] on mat-option "Unsupported Payer" at bounding box center [849, 382] width 473 height 26
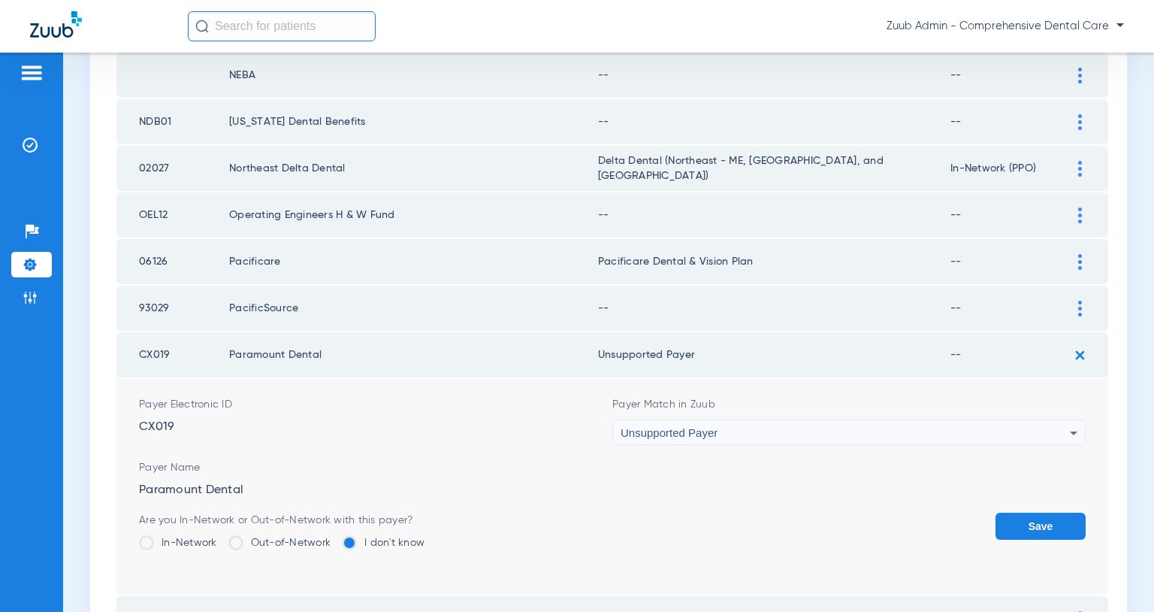
click at [1028, 524] on button "Save" at bounding box center [1041, 526] width 90 height 27
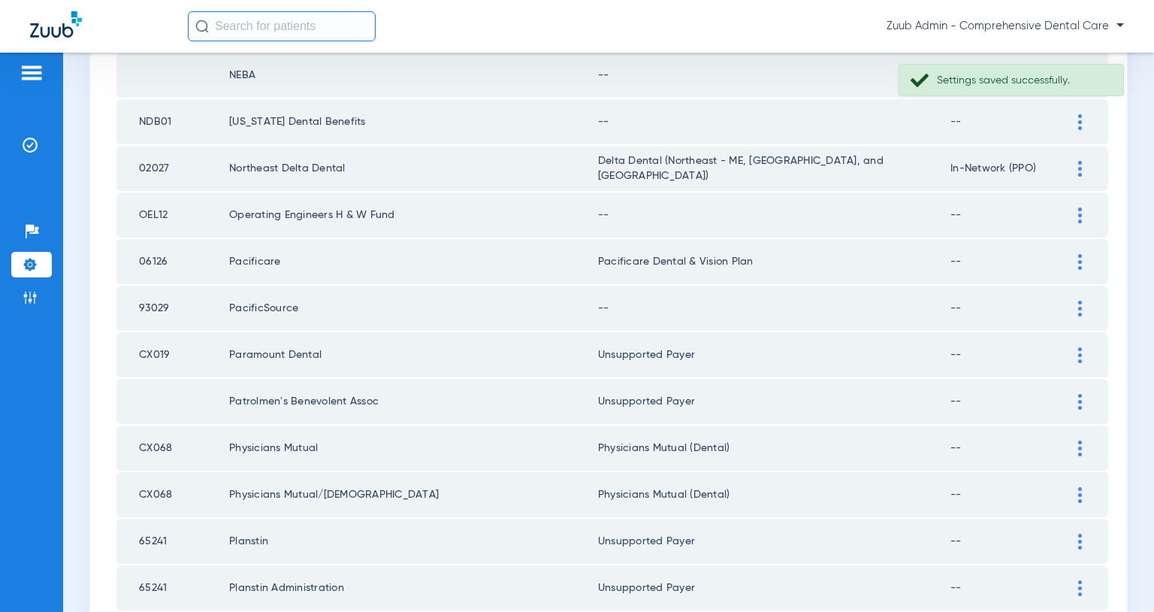
click at [1082, 309] on img at bounding box center [1081, 309] width 4 height 16
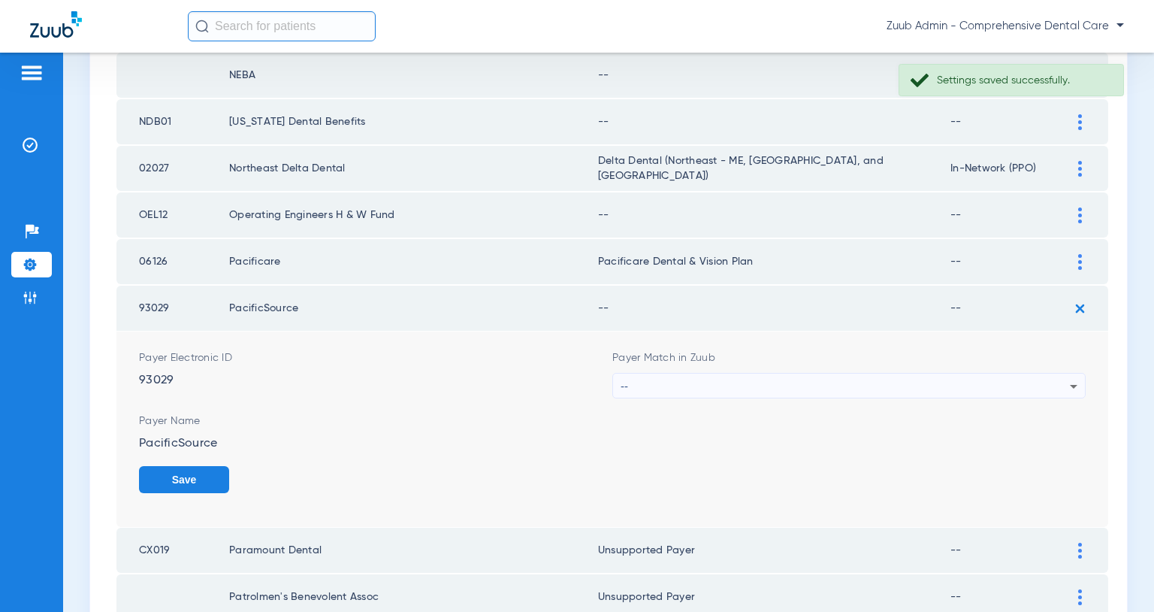
click at [945, 380] on div "--" at bounding box center [845, 387] width 449 height 26
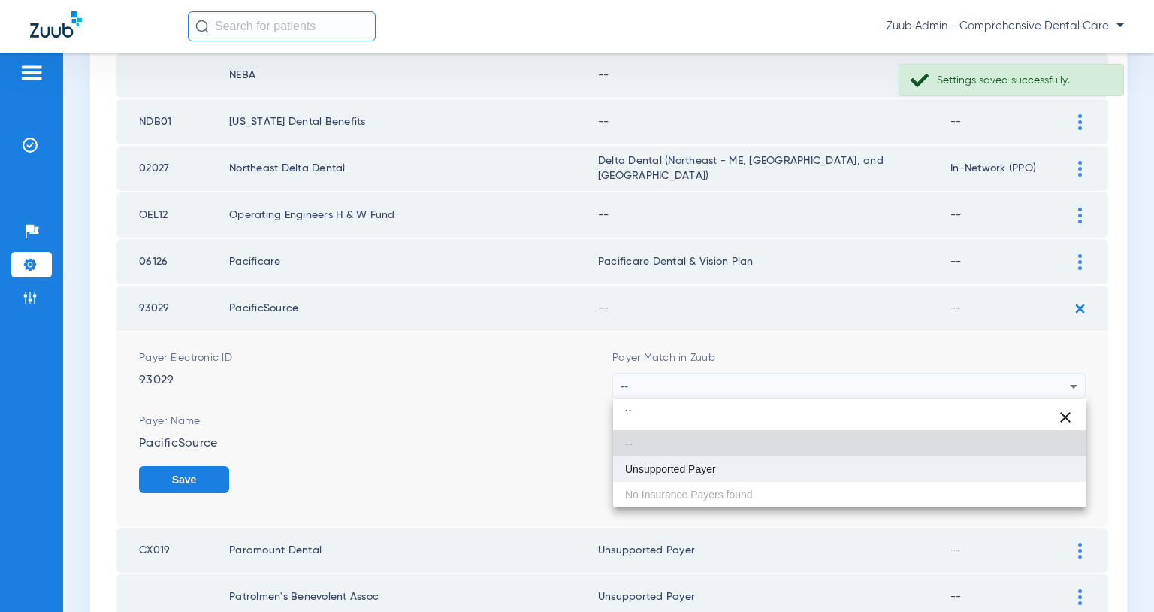
type input "``"
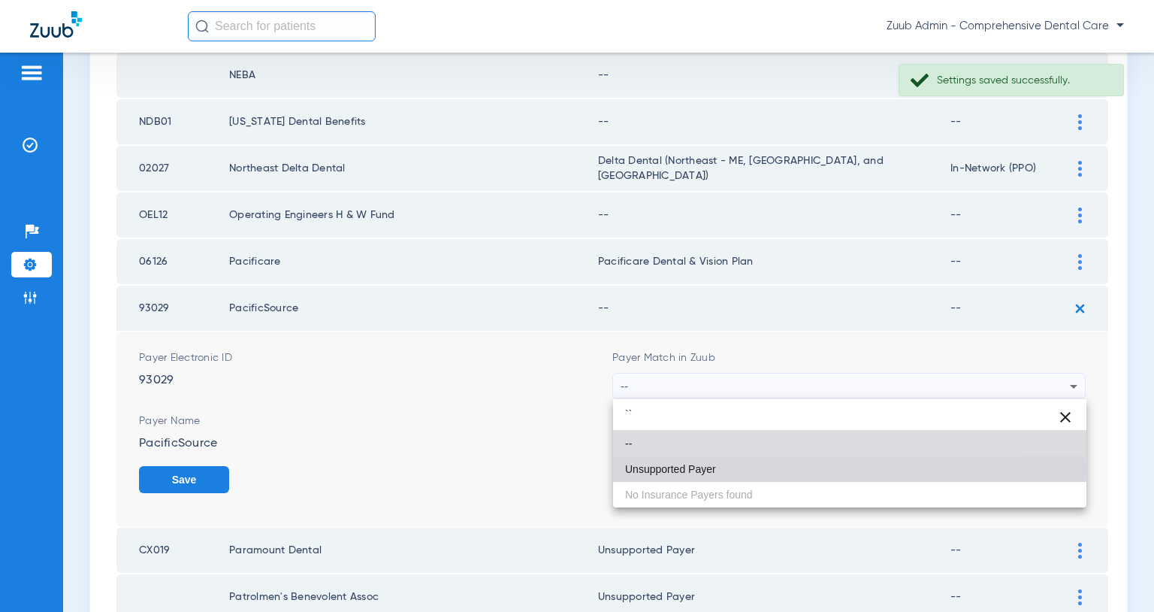
click at [674, 470] on span "Unsupported Payer" at bounding box center [670, 469] width 91 height 11
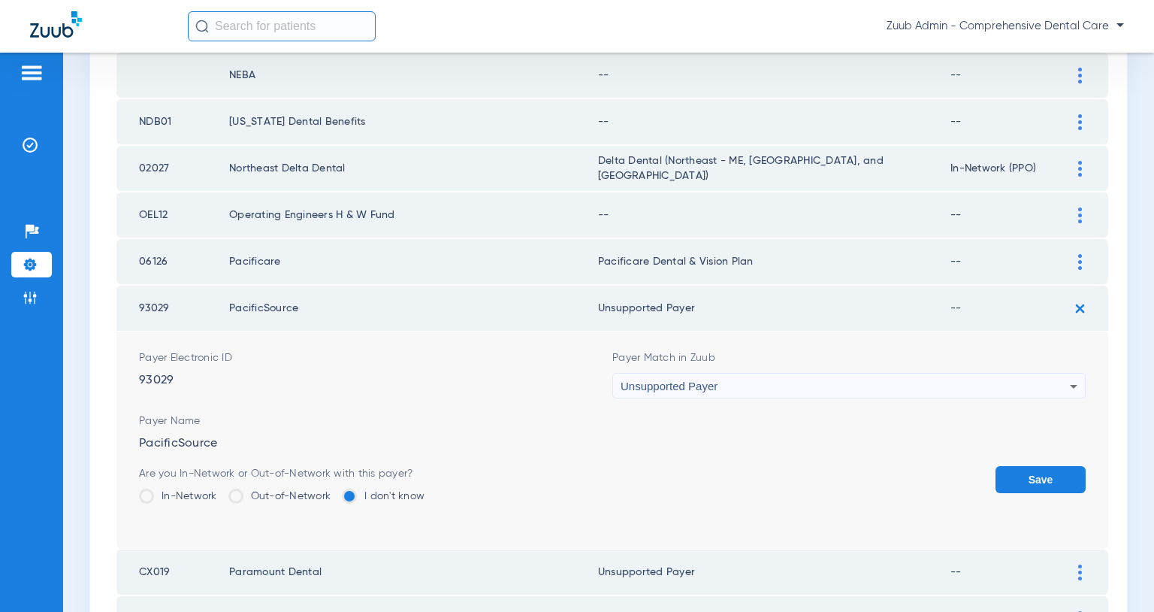
click at [1020, 478] on button "Save" at bounding box center [1041, 479] width 90 height 27
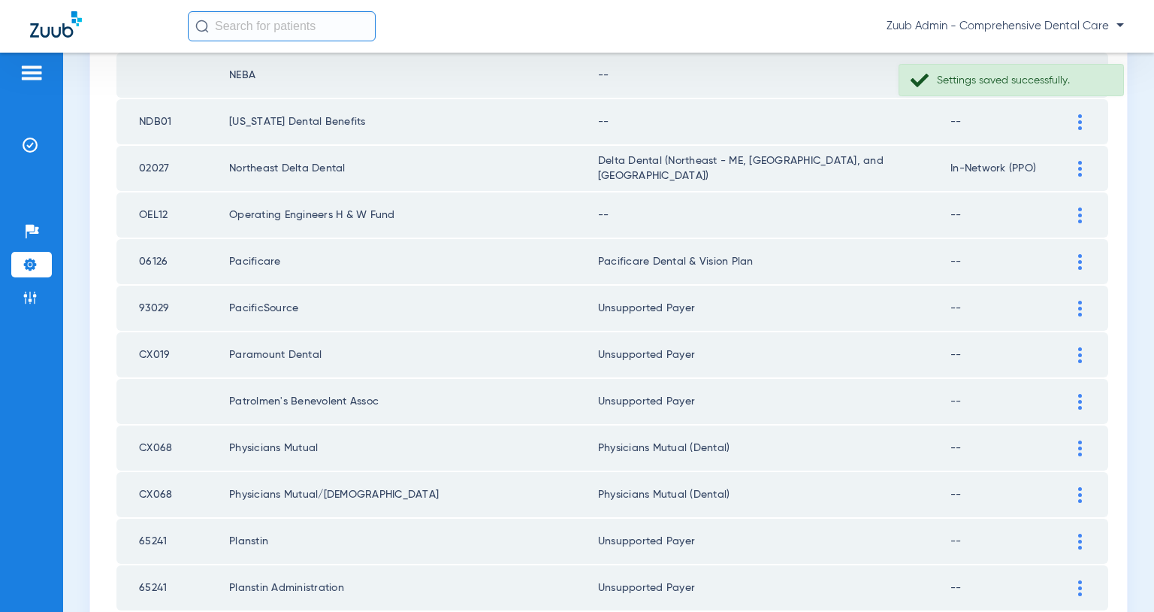
click at [1079, 216] on img at bounding box center [1081, 215] width 4 height 16
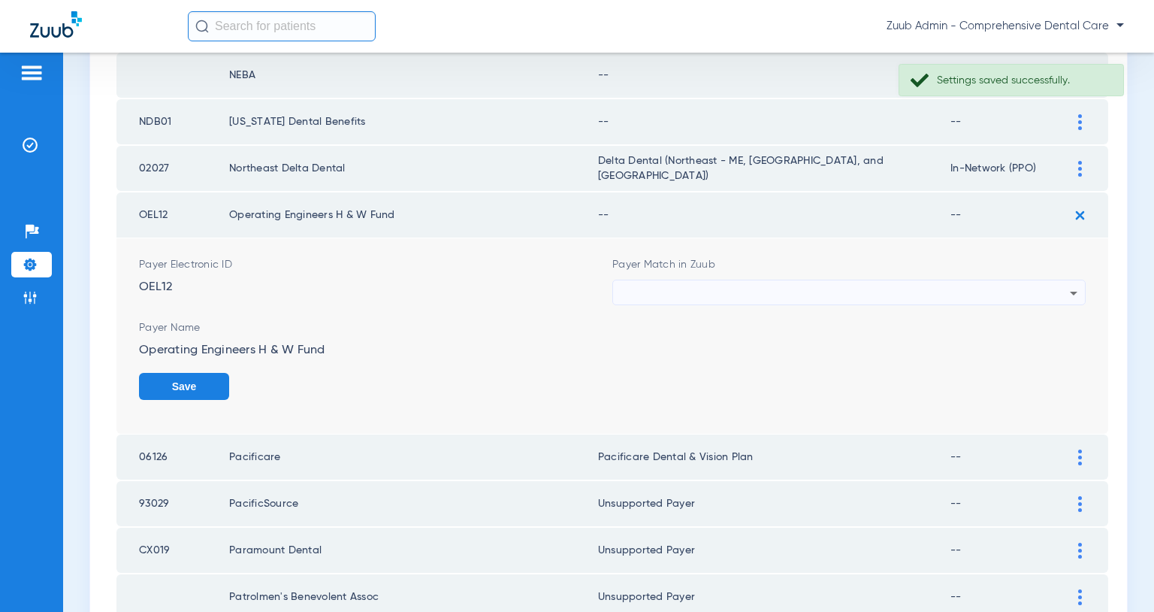
click at [942, 288] on div at bounding box center [845, 293] width 449 height 26
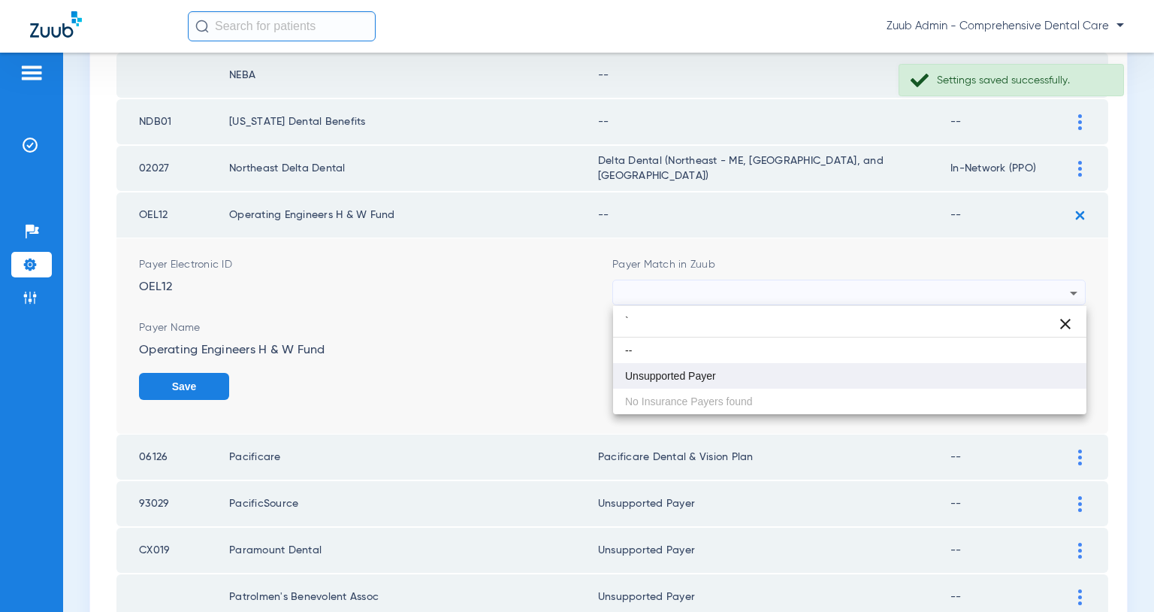
type input "`"
click at [733, 367] on mat-option "Unsupported Payer" at bounding box center [849, 376] width 473 height 26
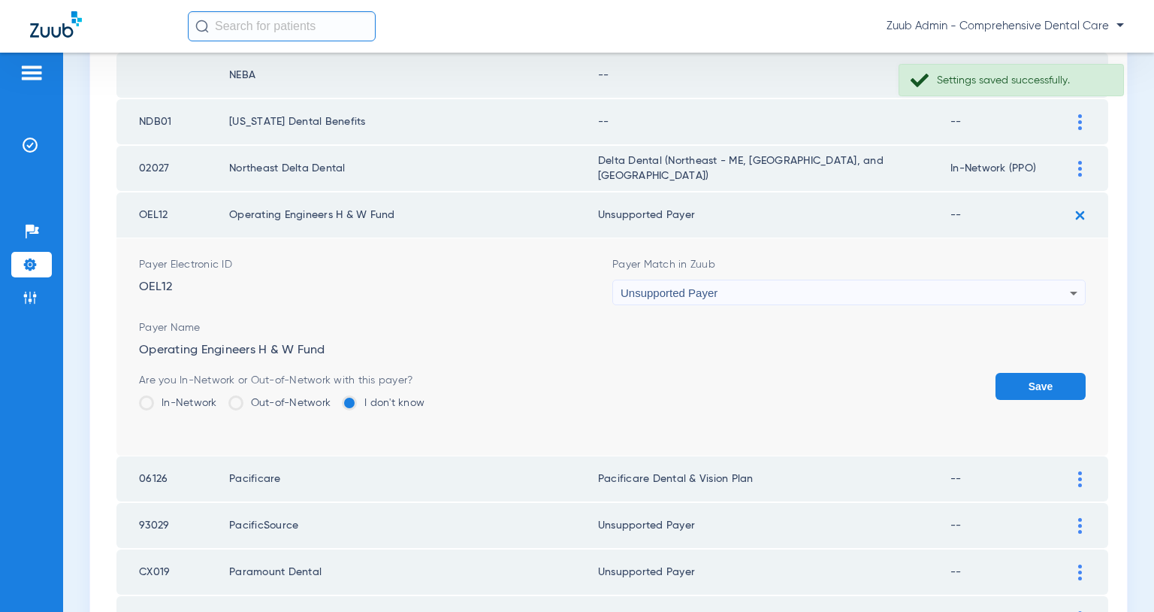
click at [1033, 386] on button "Save" at bounding box center [1041, 386] width 90 height 27
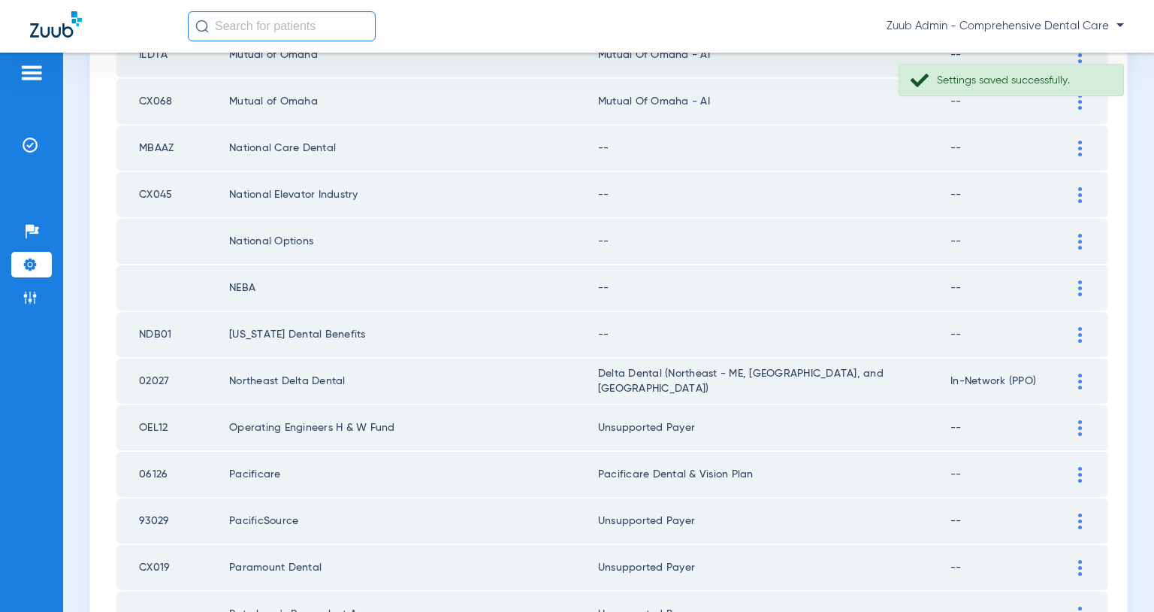
scroll to position [491, 0]
click at [1079, 335] on img at bounding box center [1081, 336] width 4 height 16
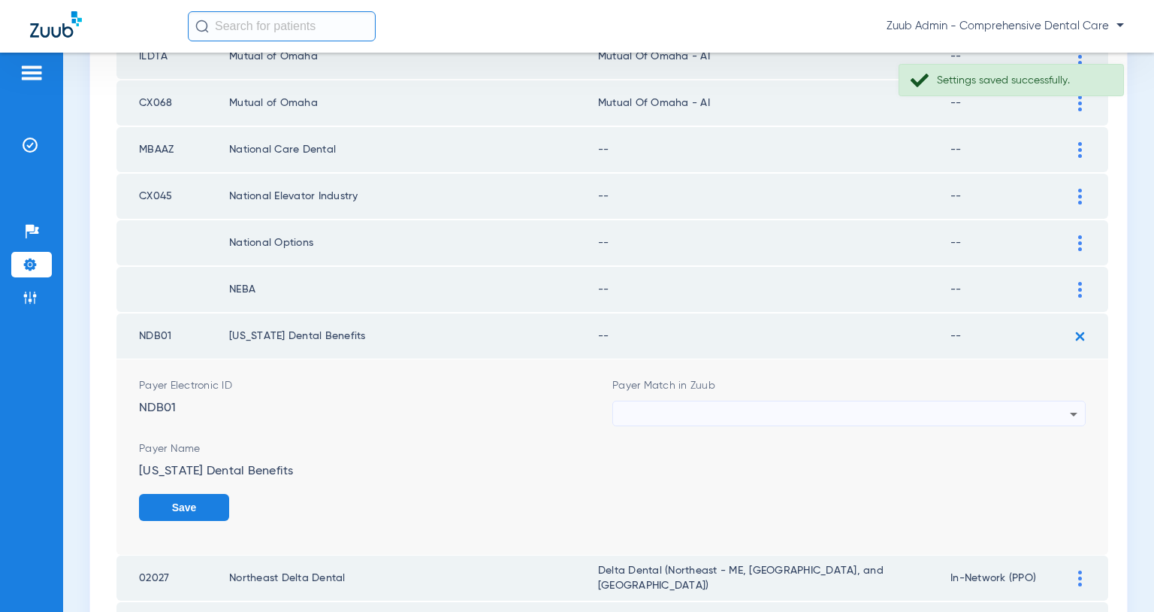
click at [965, 408] on div at bounding box center [845, 414] width 449 height 26
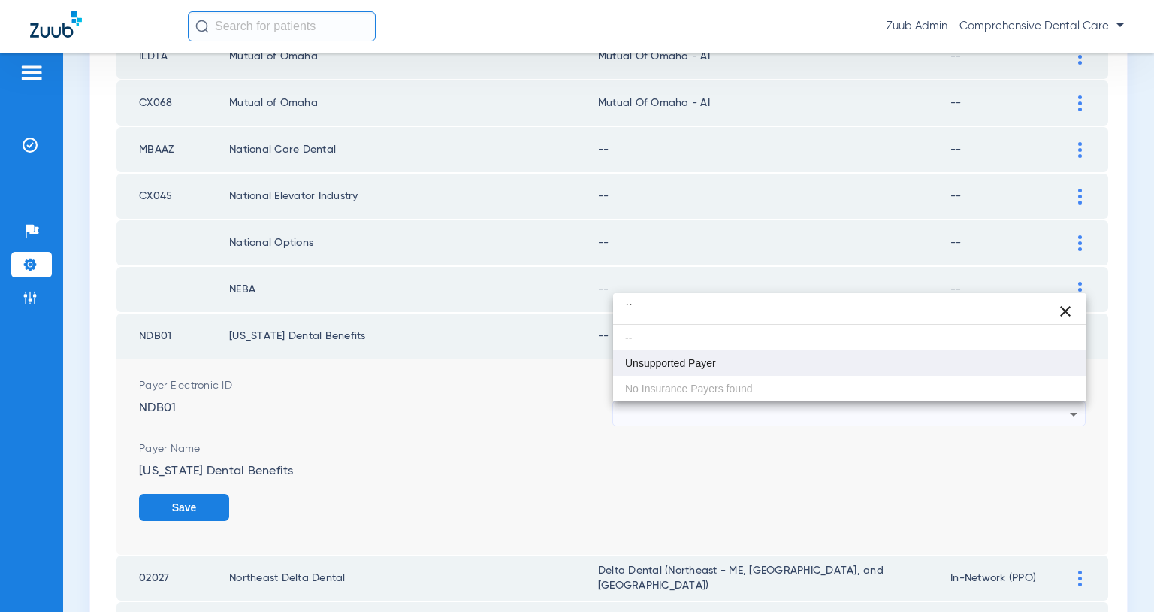
type input "``"
click at [719, 358] on mat-option "Unsupported Payer" at bounding box center [849, 363] width 473 height 26
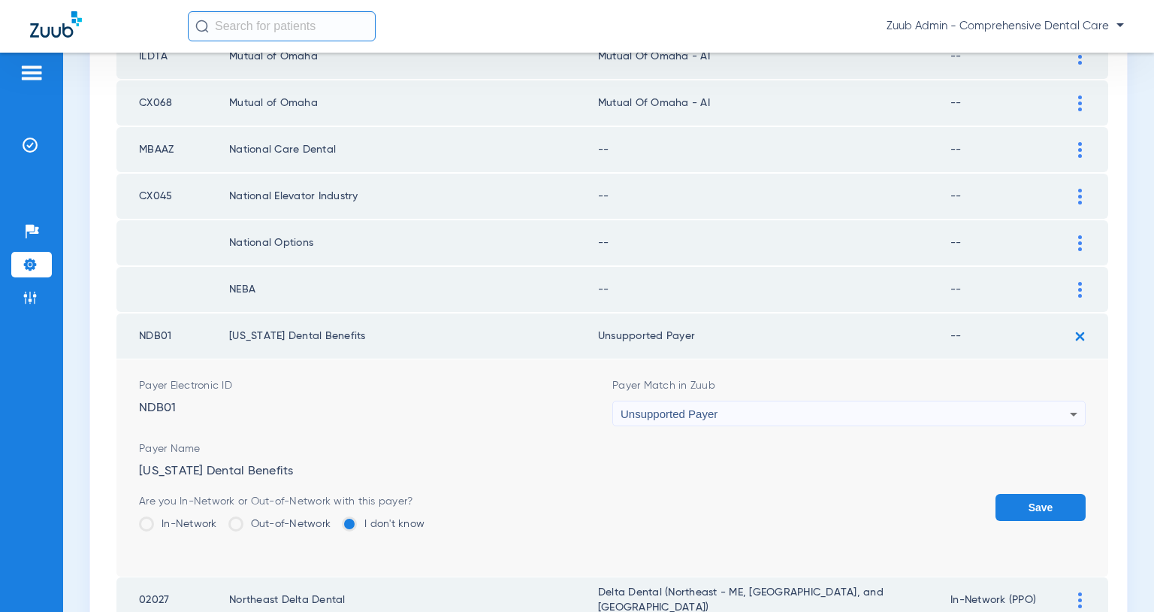
click at [1037, 505] on button "Save" at bounding box center [1041, 507] width 90 height 27
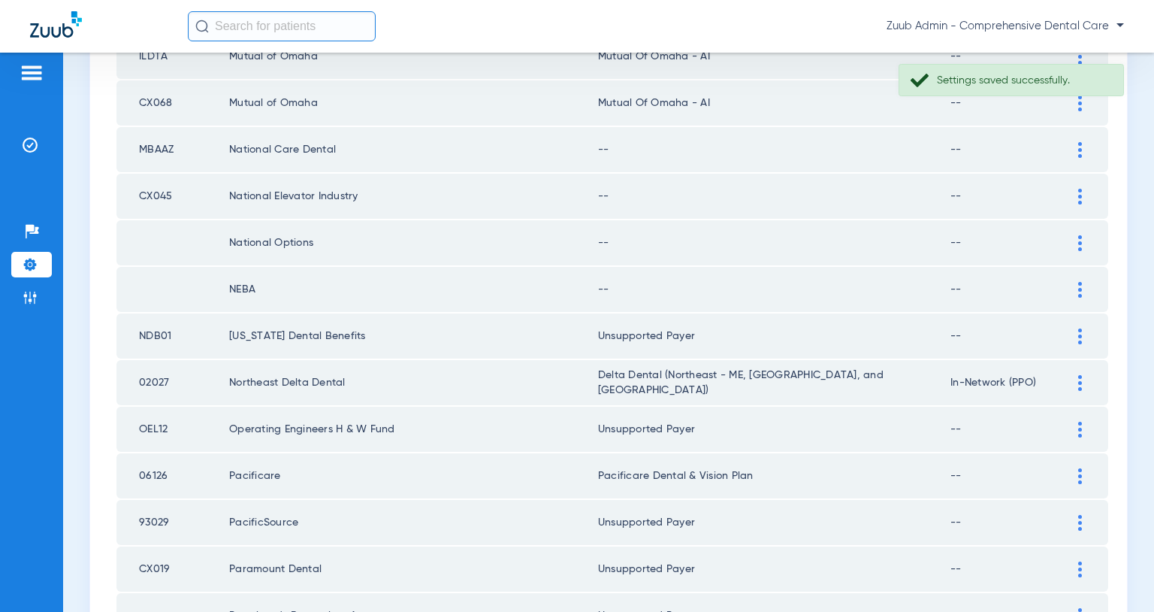
click at [1078, 289] on div at bounding box center [1080, 290] width 26 height 16
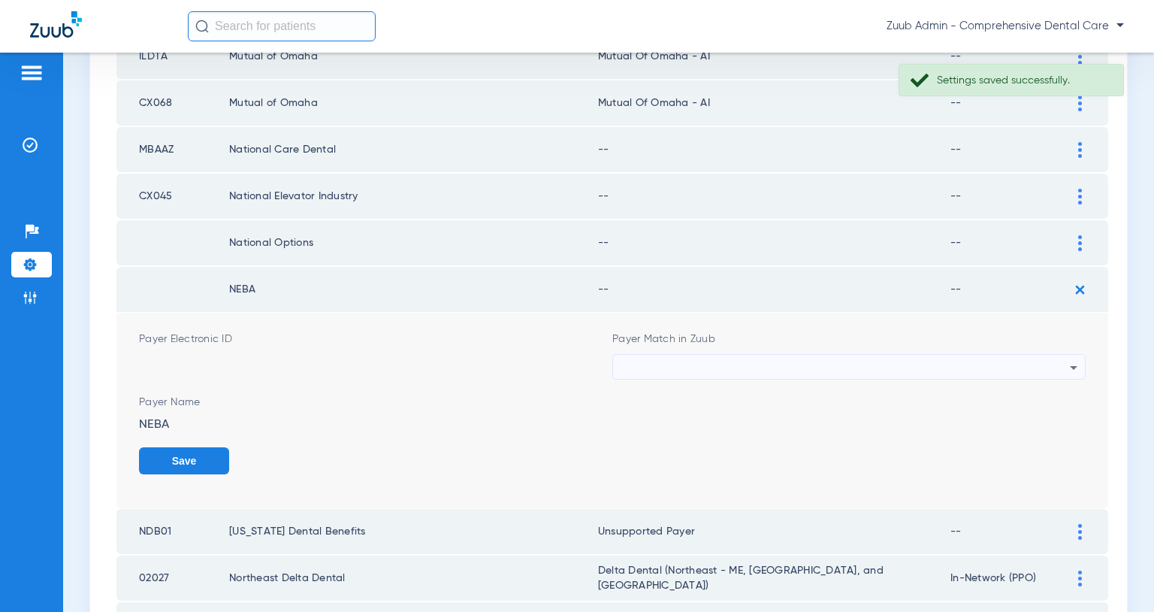
click at [954, 360] on div at bounding box center [845, 368] width 449 height 26
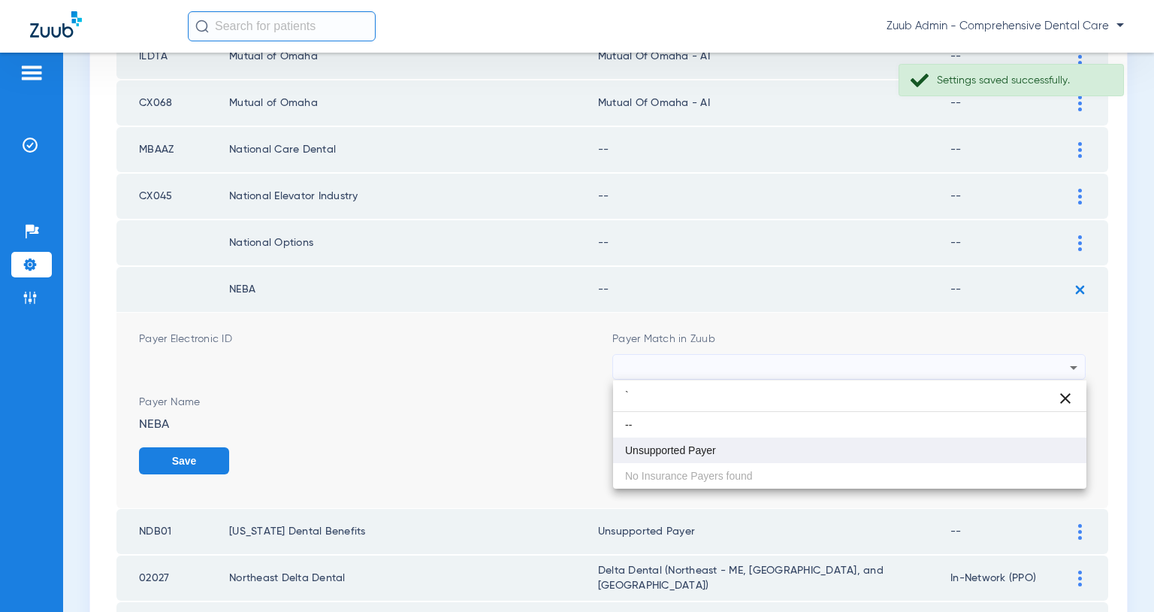
type input "`"
click at [731, 440] on mat-option "Unsupported Payer" at bounding box center [849, 450] width 473 height 26
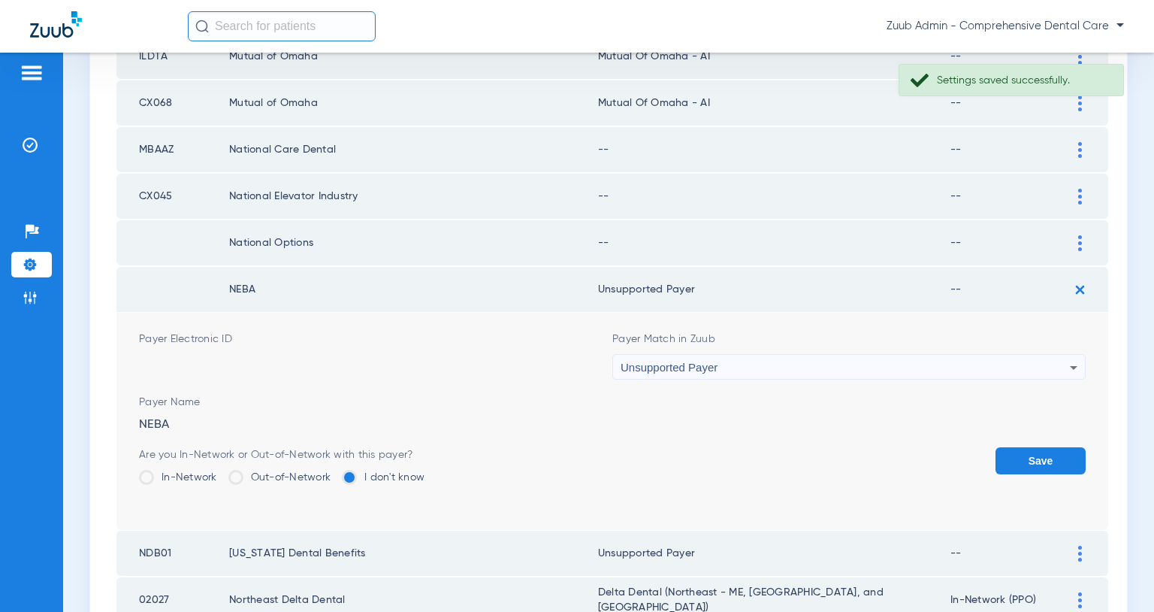
click at [1046, 461] on button "Save" at bounding box center [1041, 460] width 90 height 27
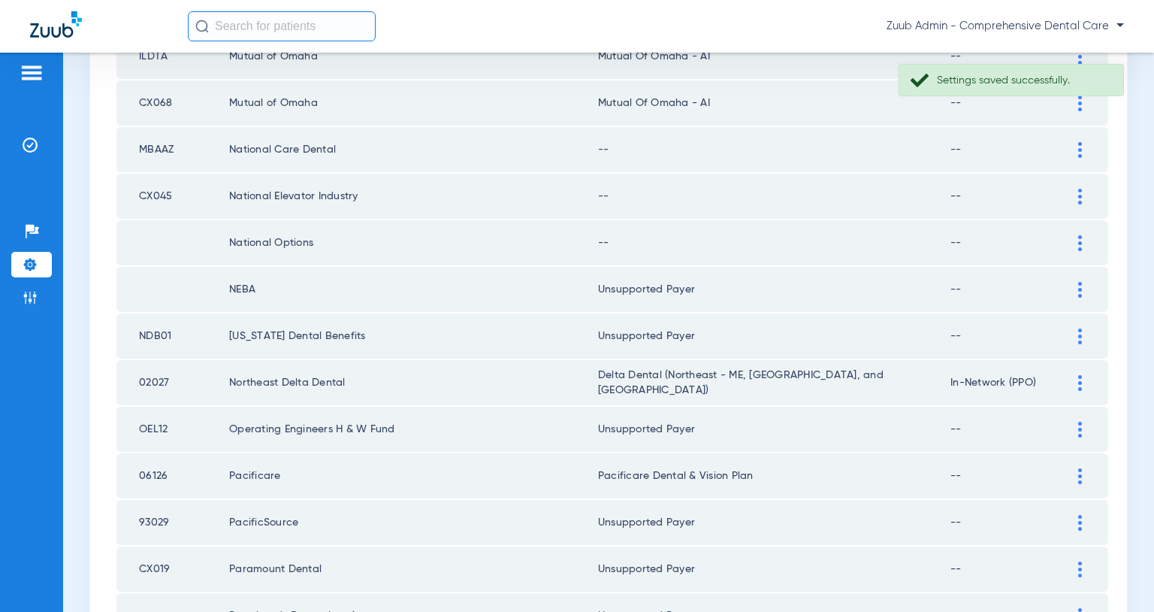
click at [1081, 245] on img at bounding box center [1081, 243] width 4 height 16
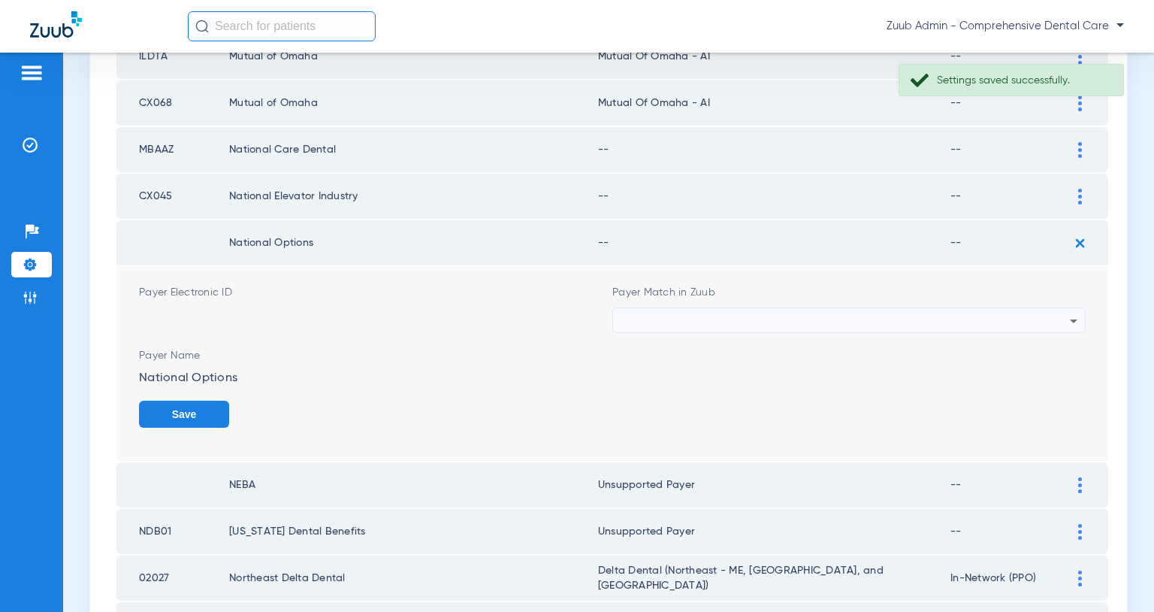
click at [950, 312] on div at bounding box center [845, 321] width 449 height 26
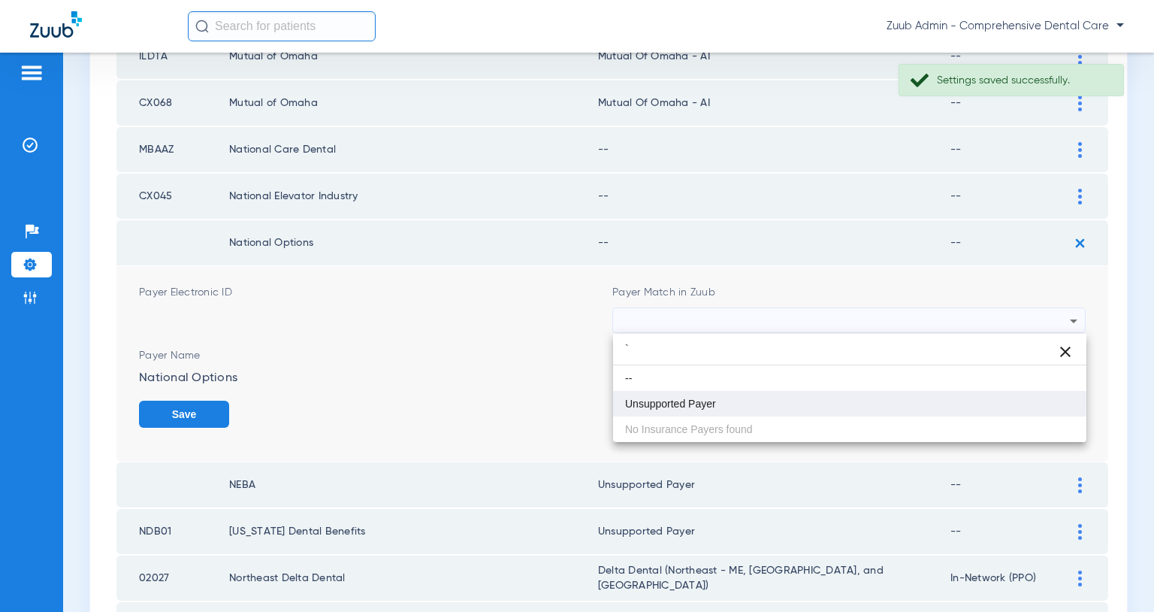
type input "`"
click at [730, 395] on mat-option "Unsupported Payer" at bounding box center [849, 404] width 473 height 26
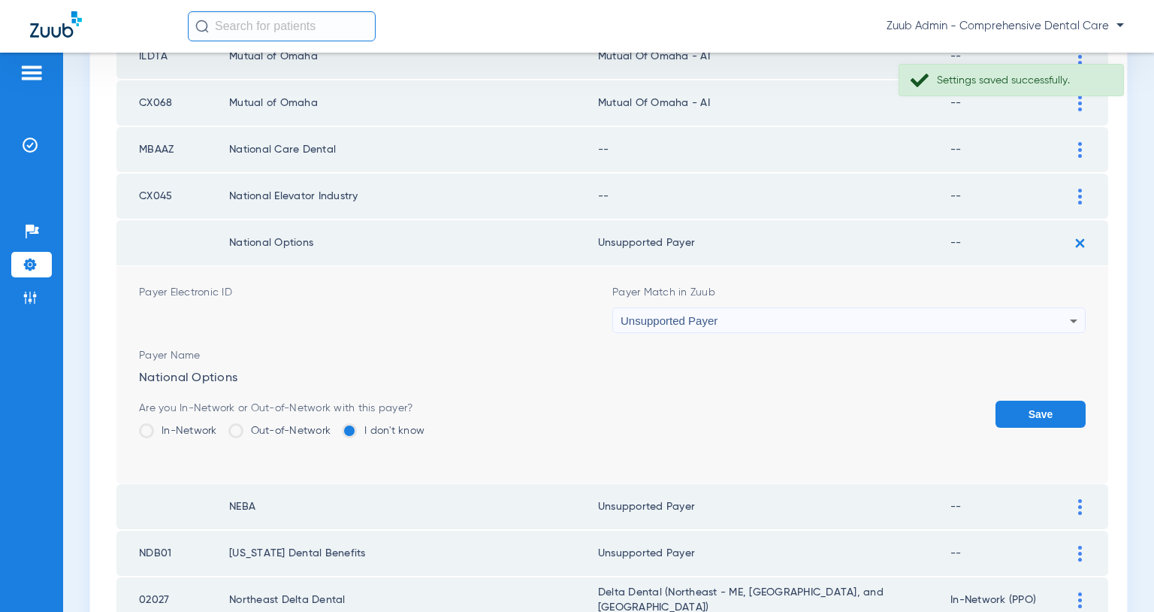
click at [1013, 412] on button "Save" at bounding box center [1041, 414] width 90 height 27
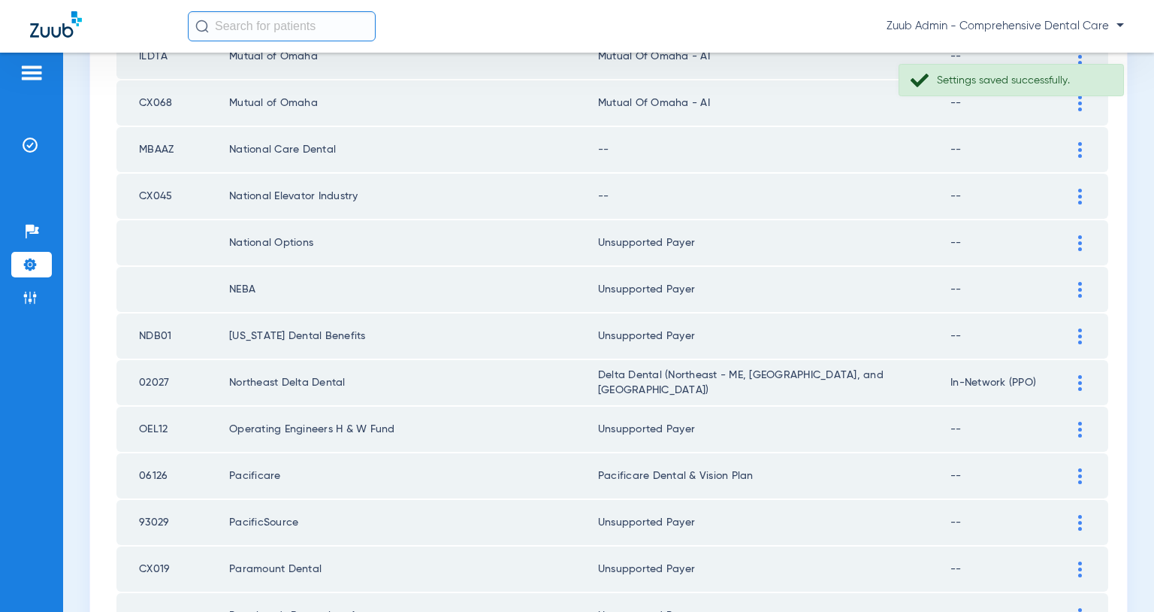
click at [1077, 195] on div at bounding box center [1080, 197] width 26 height 16
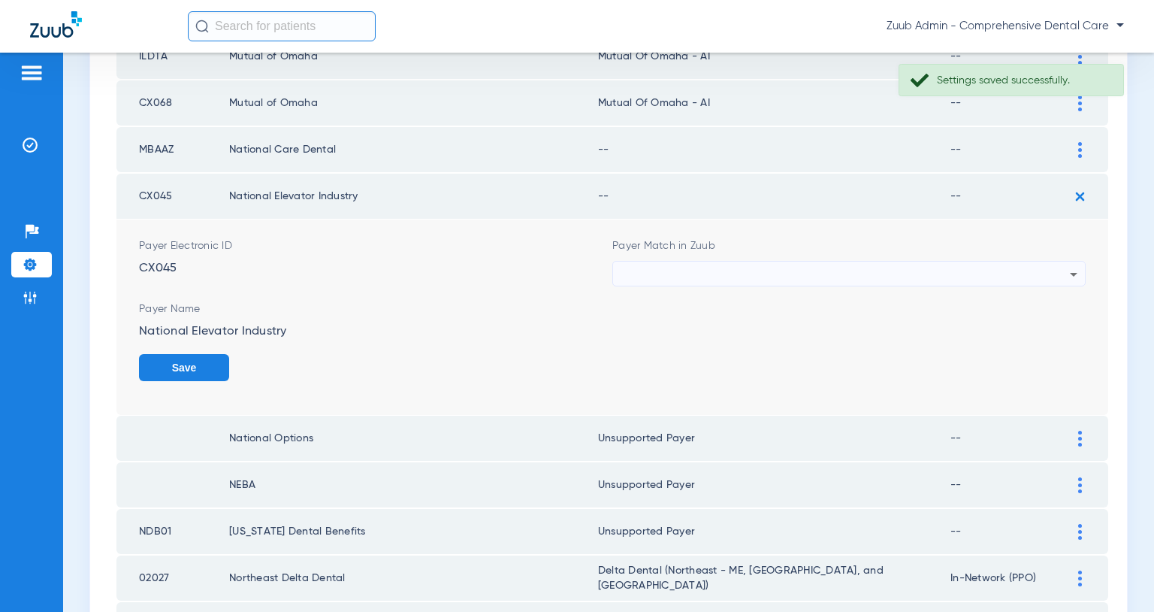
click at [963, 274] on div at bounding box center [845, 275] width 449 height 26
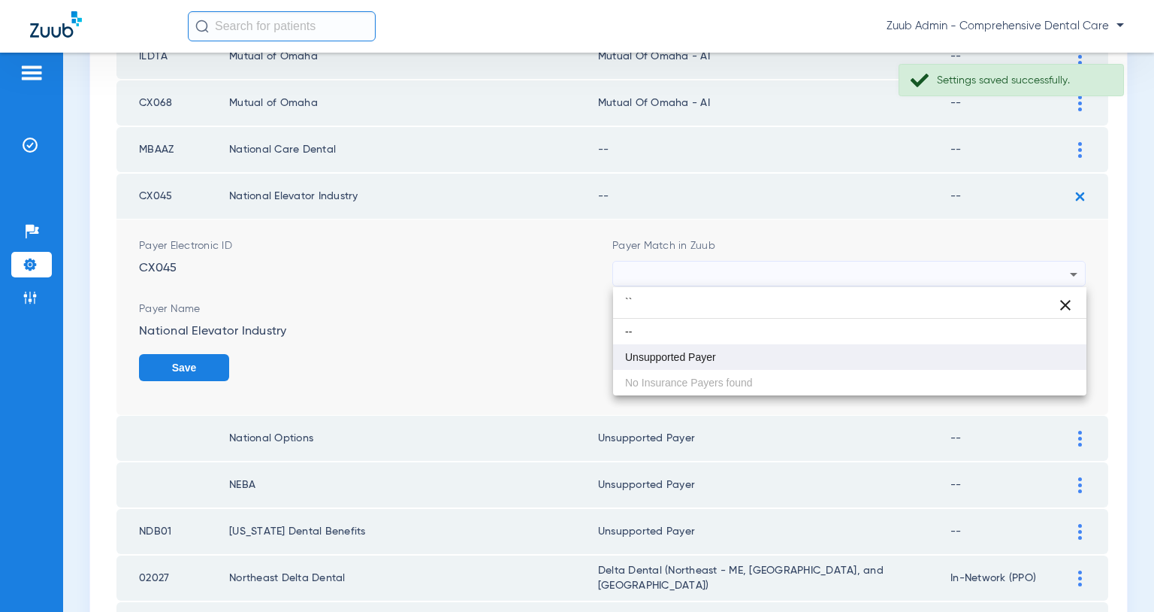
type input "``"
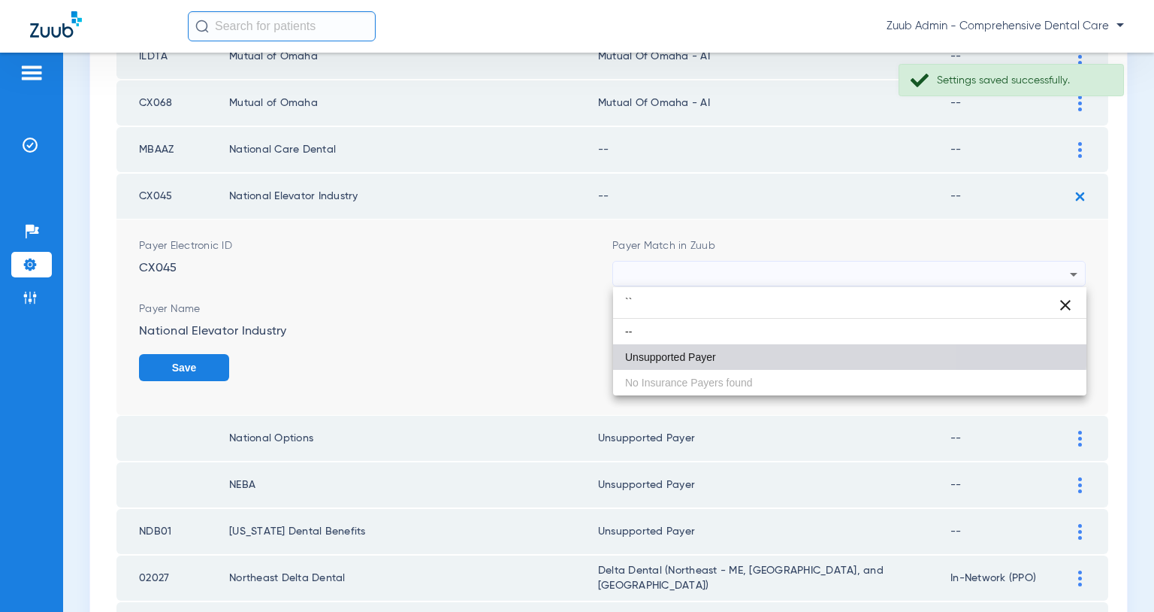
click at [735, 344] on mat-option "Unsupported Payer" at bounding box center [849, 357] width 473 height 26
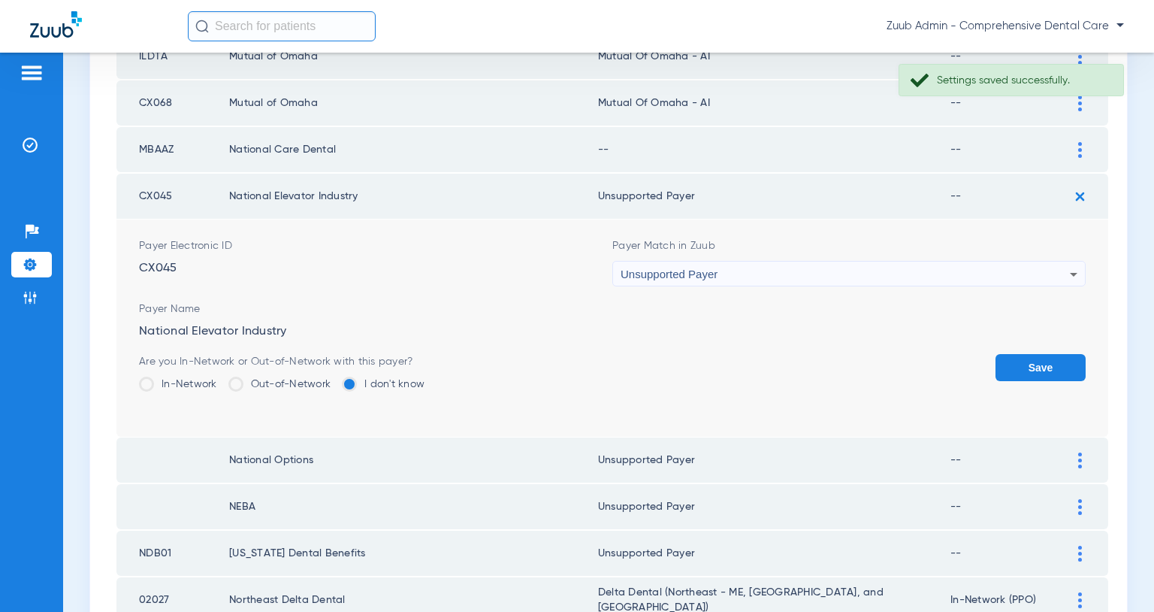
click at [1048, 378] on button "Save" at bounding box center [1041, 367] width 90 height 27
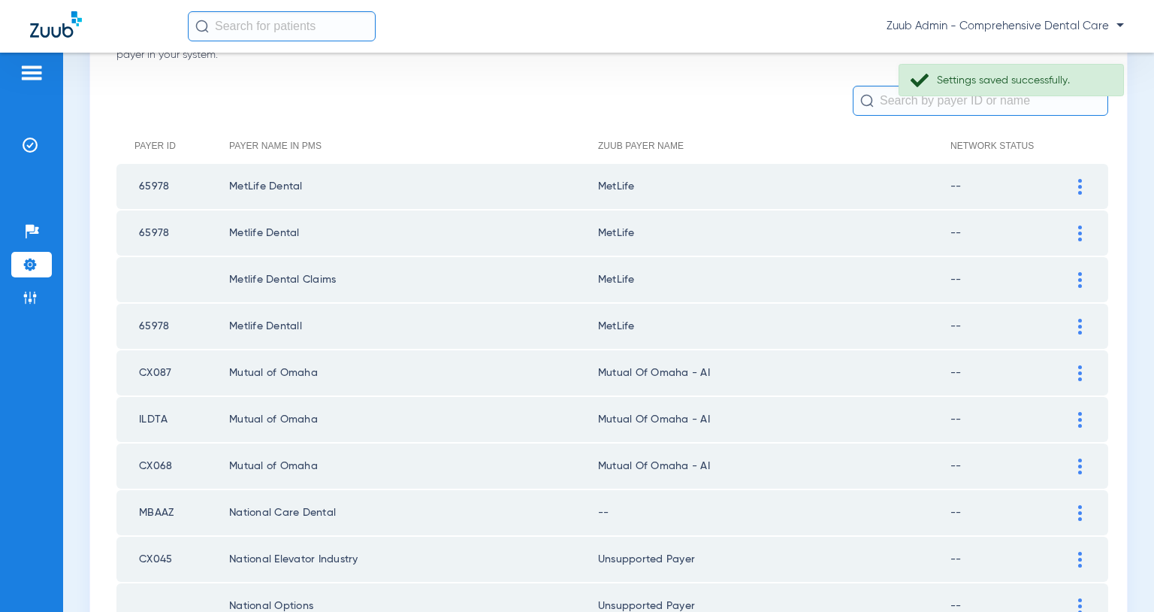
scroll to position [182, 0]
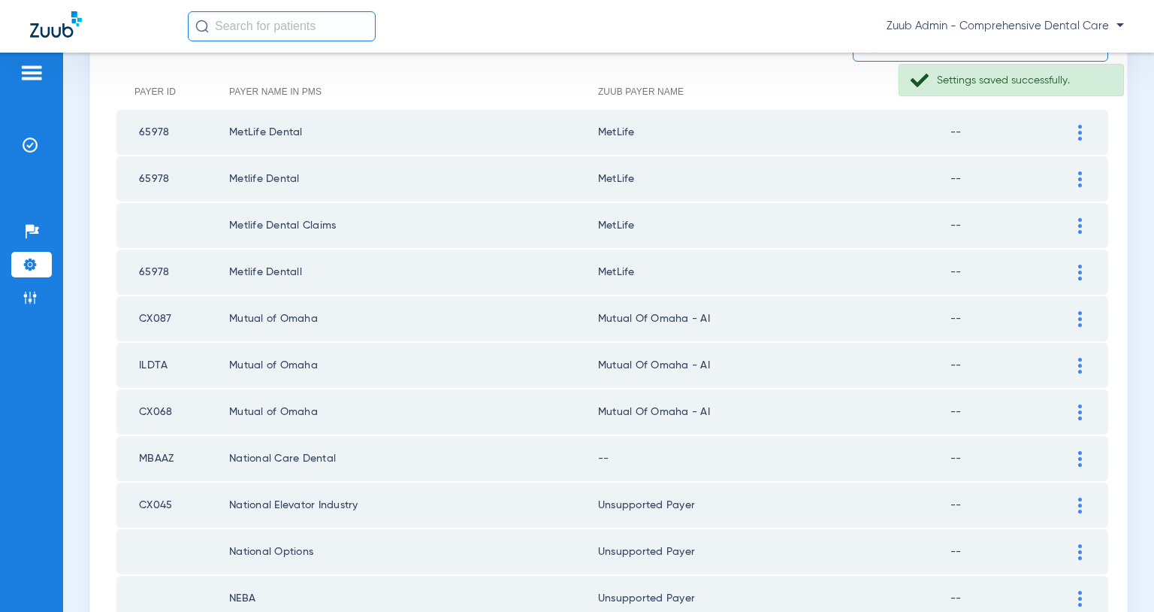
click at [1081, 461] on img at bounding box center [1081, 459] width 4 height 16
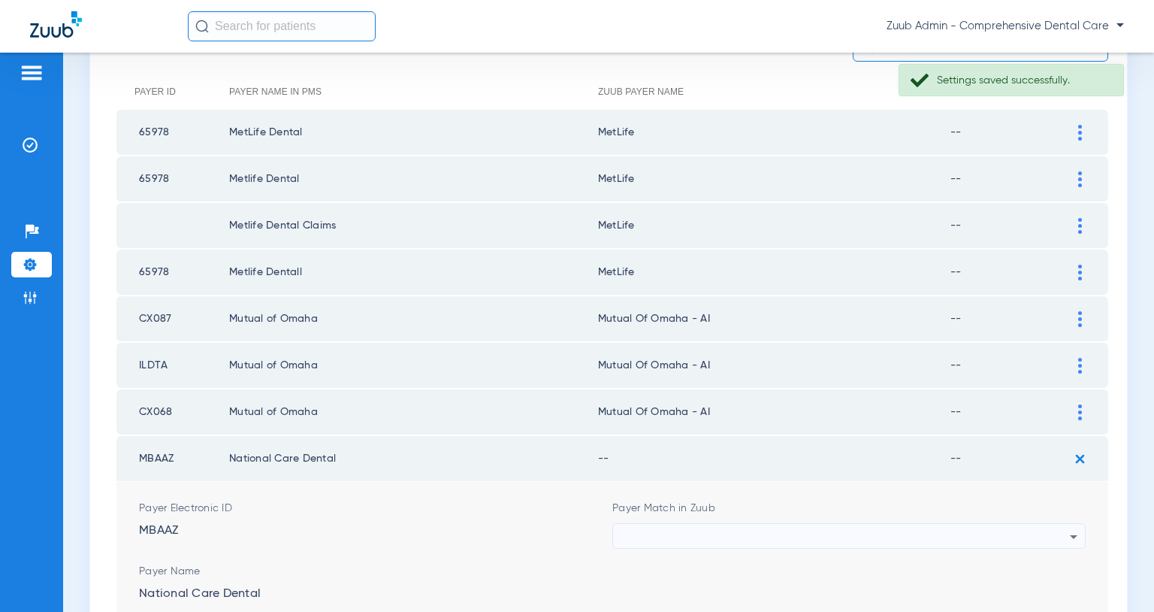
click at [1009, 537] on div at bounding box center [845, 537] width 449 height 26
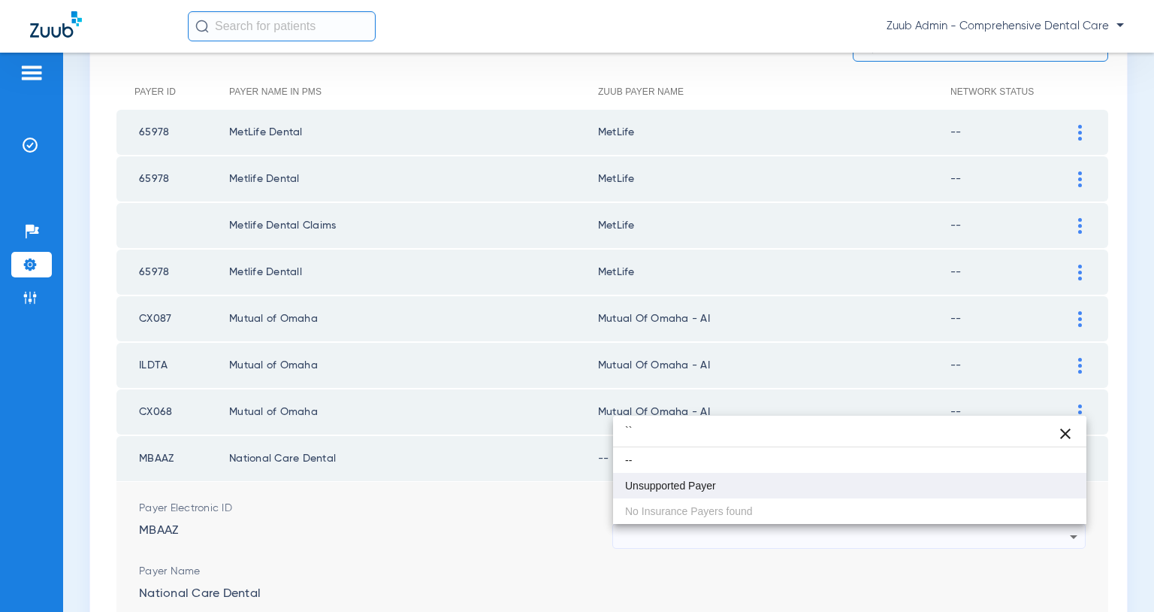
type input "``"
click at [766, 486] on mat-option "Unsupported Payer" at bounding box center [849, 486] width 473 height 26
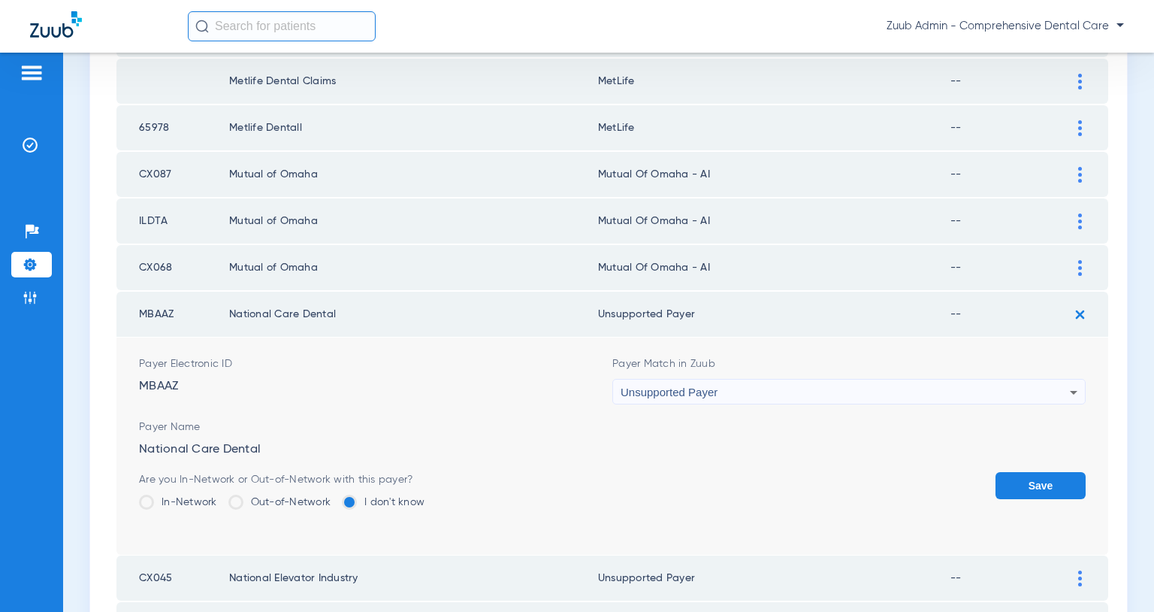
scroll to position [347, 0]
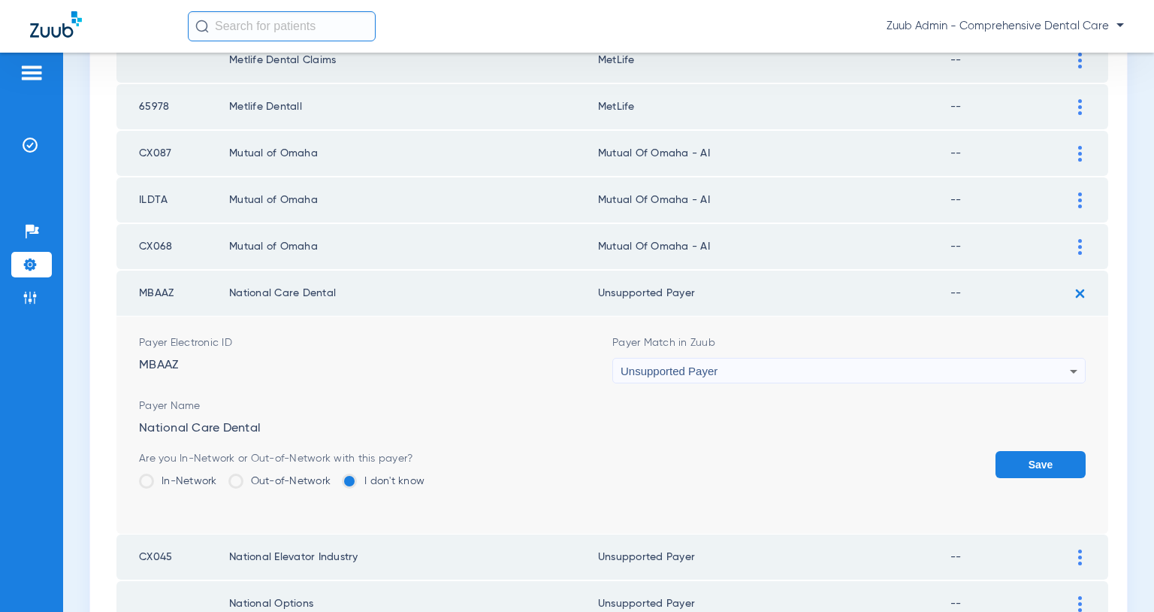
click at [1024, 471] on button "Save" at bounding box center [1041, 464] width 90 height 27
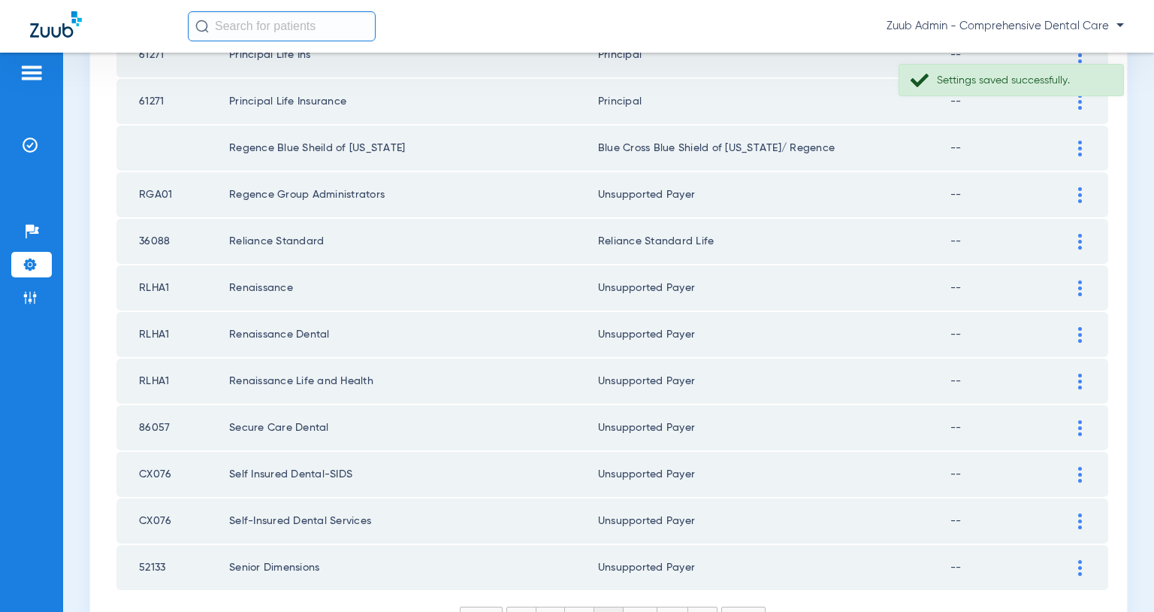
scroll to position [2120, 0]
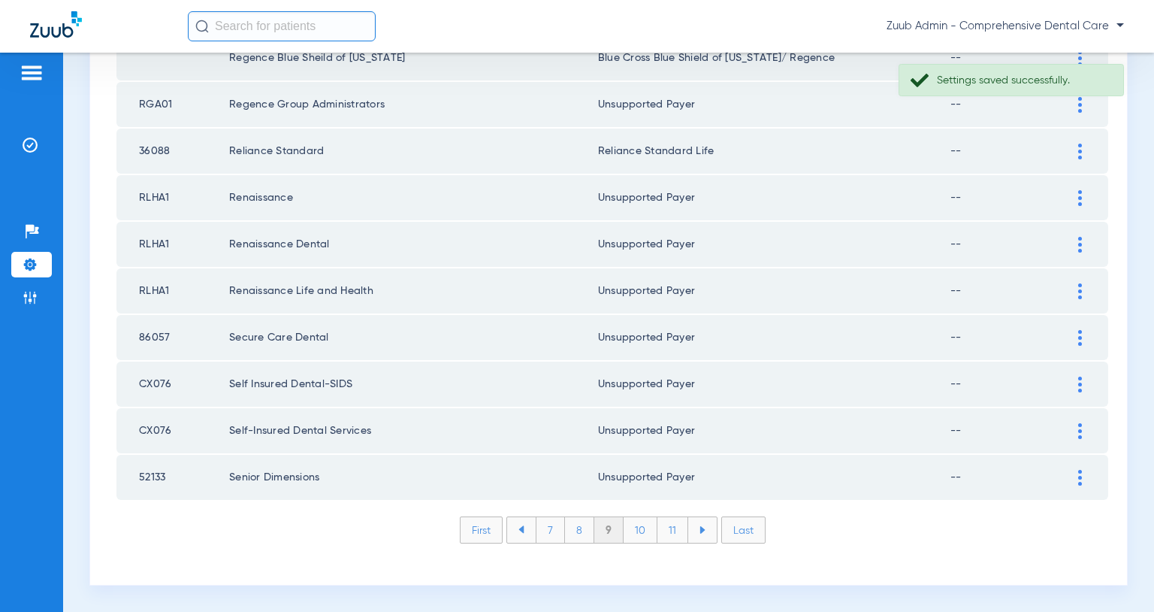
click at [582, 531] on li "8" at bounding box center [579, 530] width 29 height 26
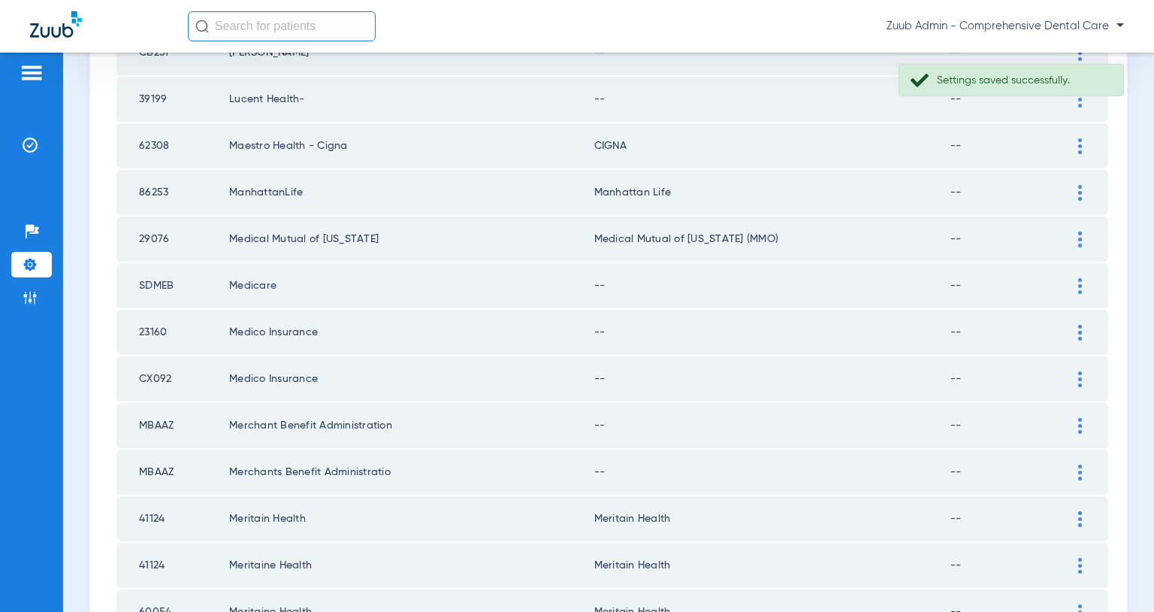
scroll to position [1705, 0]
click at [1079, 472] on img at bounding box center [1081, 474] width 4 height 16
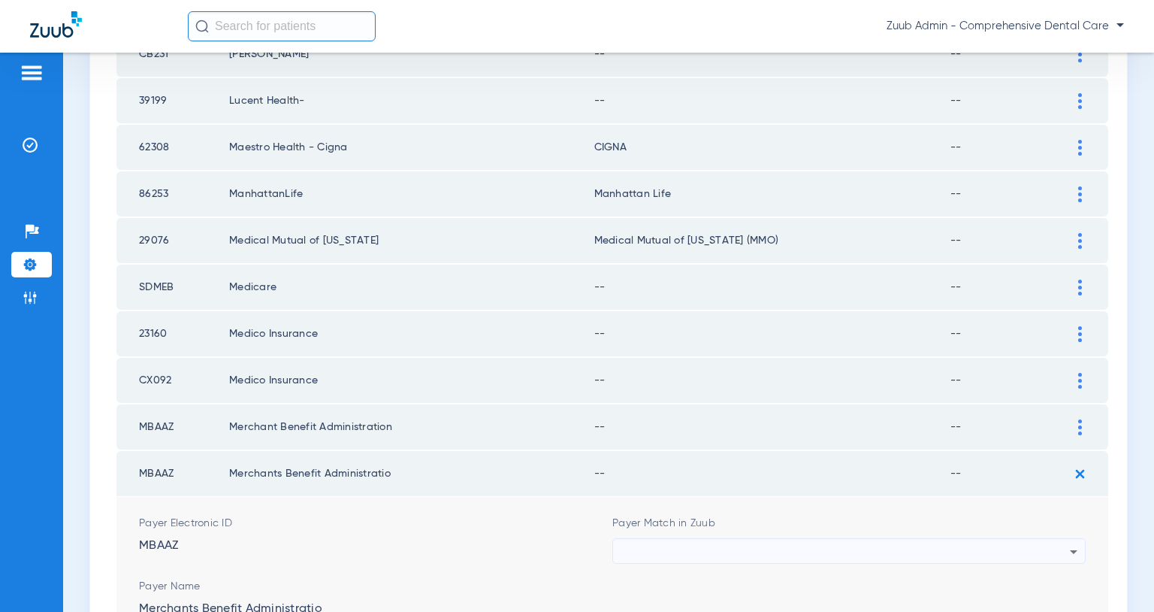
click at [994, 543] on div at bounding box center [845, 552] width 449 height 26
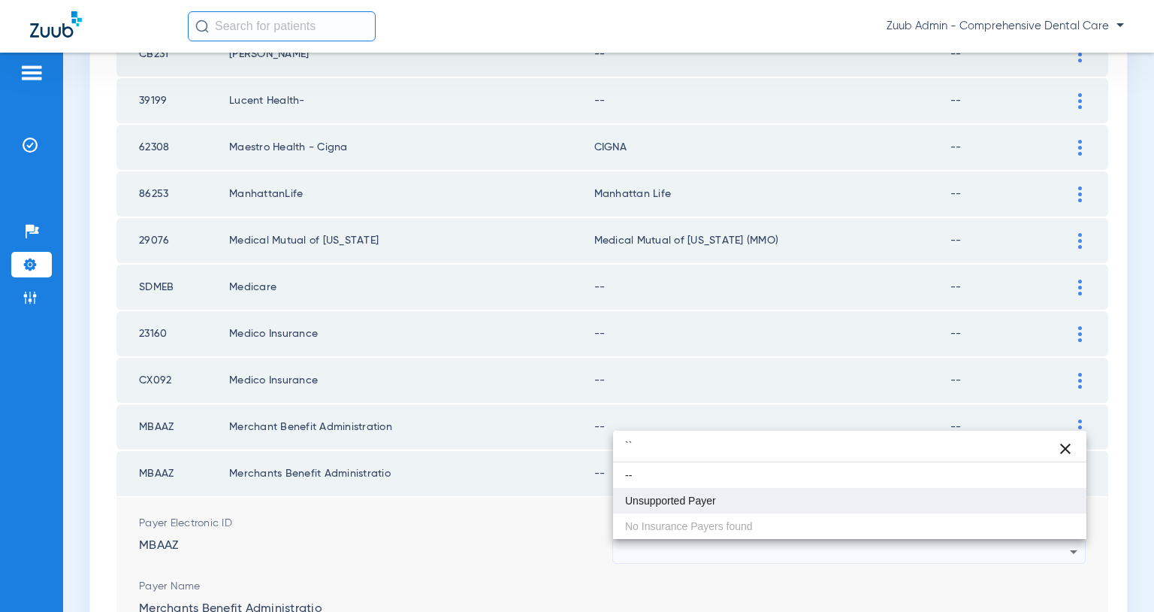
type input "``"
click at [779, 503] on mat-option "Unsupported Payer" at bounding box center [849, 501] width 473 height 26
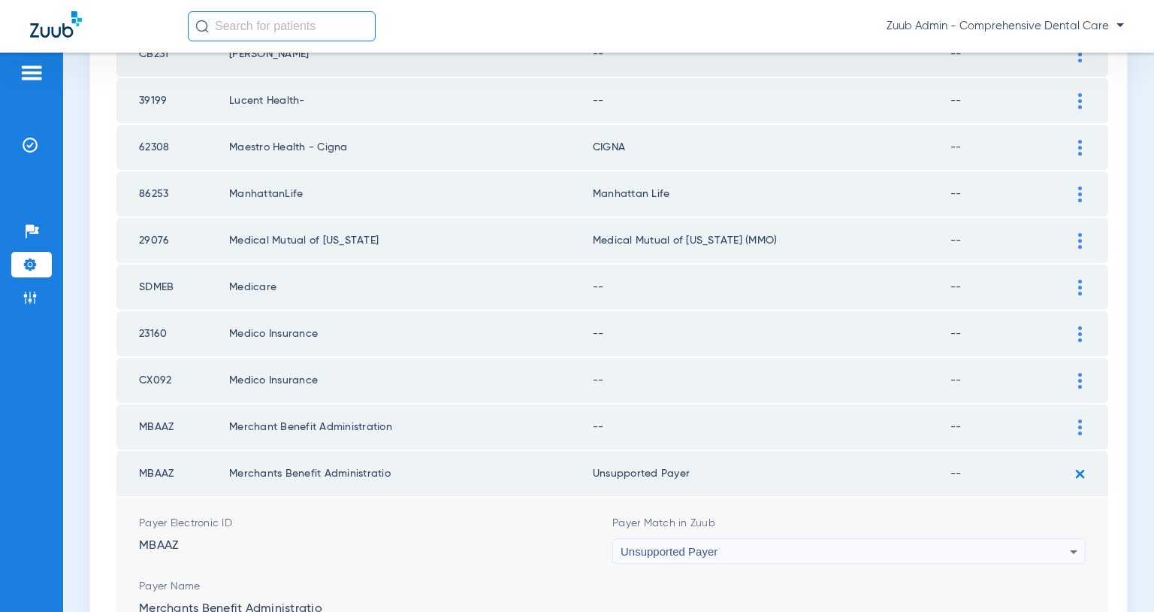
scroll to position [1789, 0]
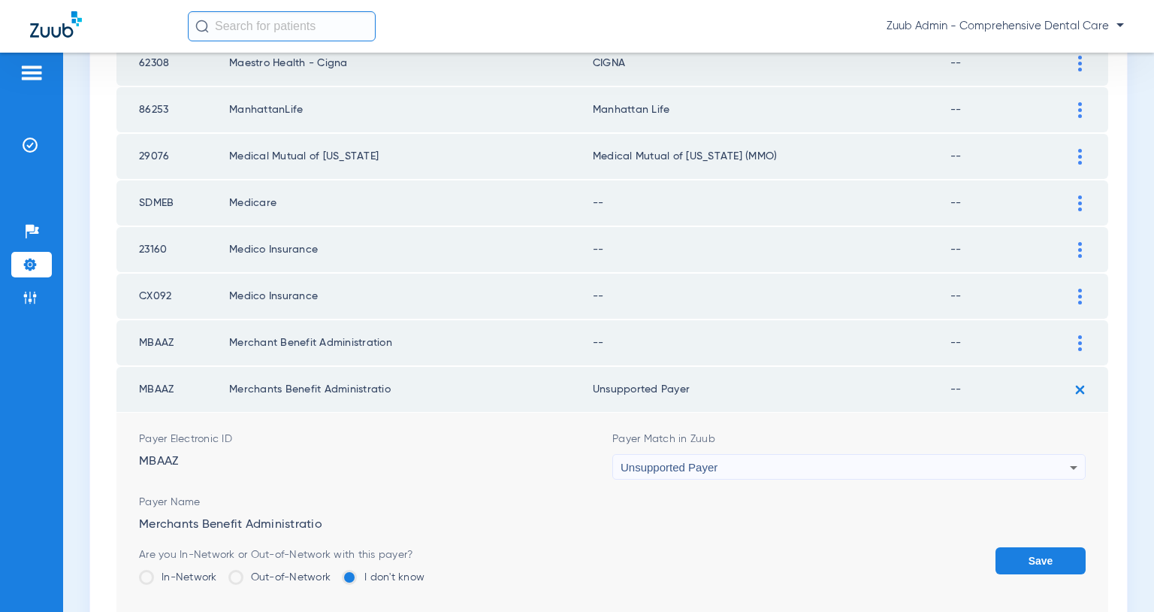
click at [1037, 553] on button "Save" at bounding box center [1041, 560] width 90 height 27
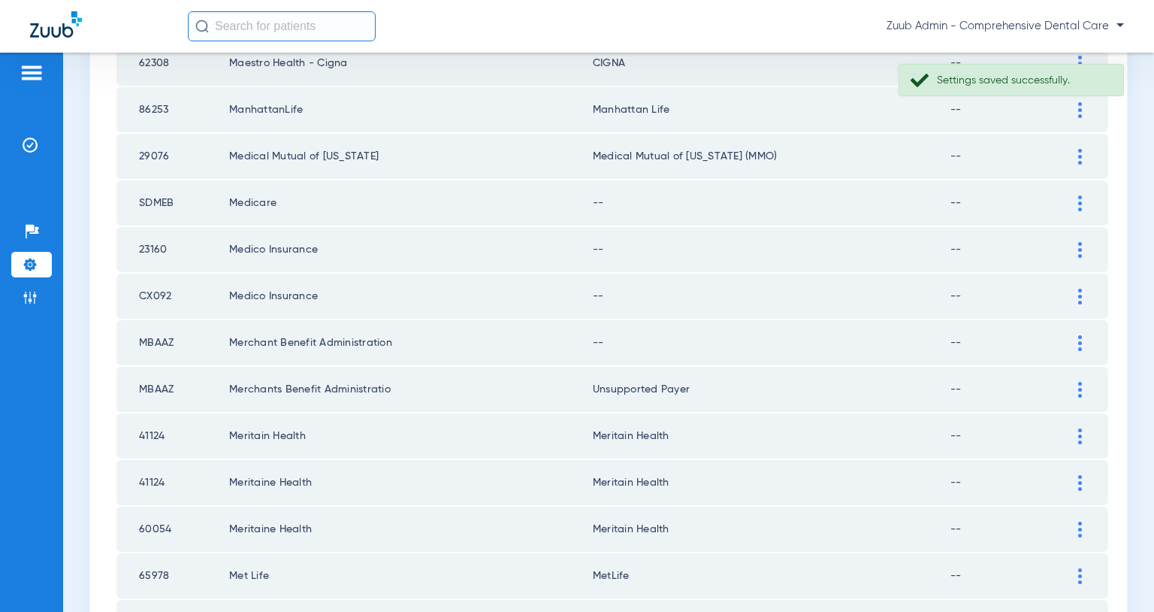
click at [1077, 344] on div at bounding box center [1080, 343] width 26 height 16
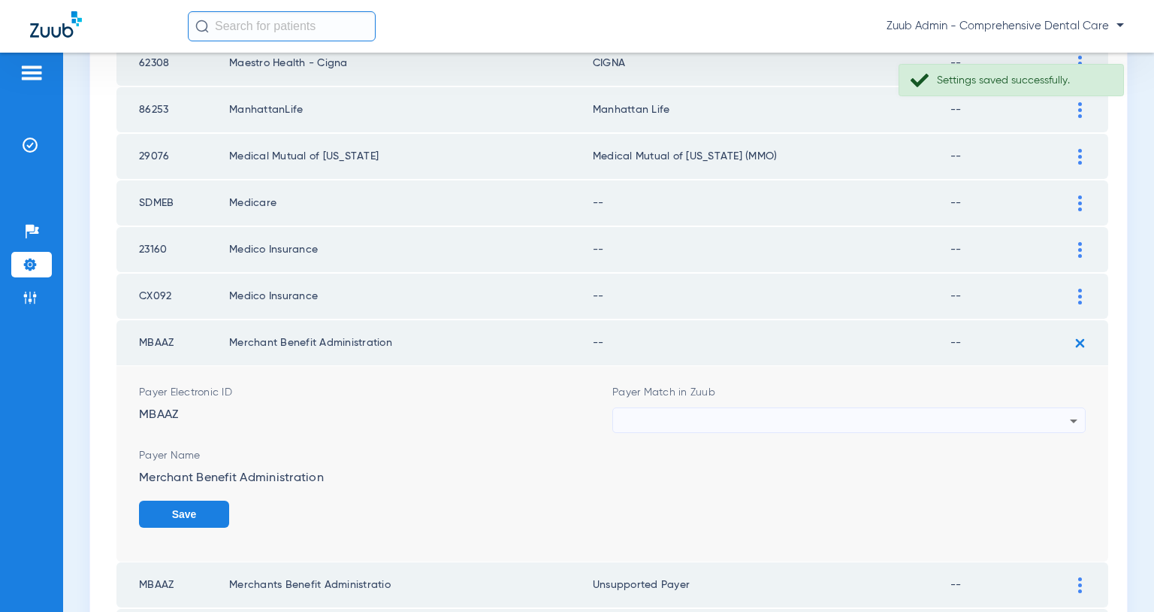
click at [941, 424] on div at bounding box center [845, 421] width 449 height 26
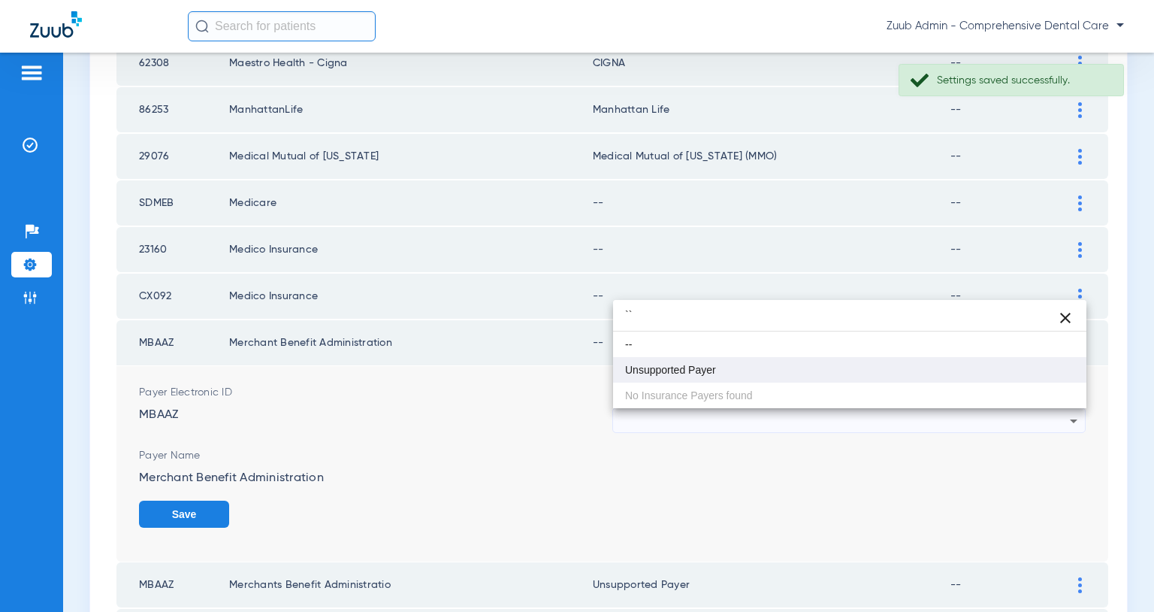
type input "``"
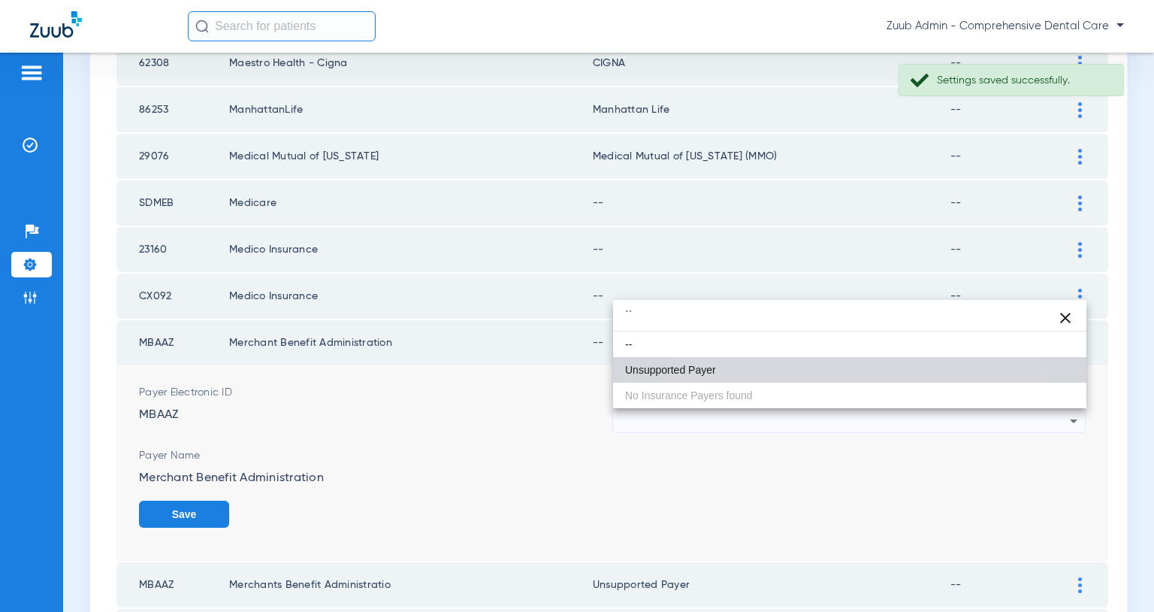
click at [782, 365] on mat-option "Unsupported Payer" at bounding box center [849, 370] width 473 height 26
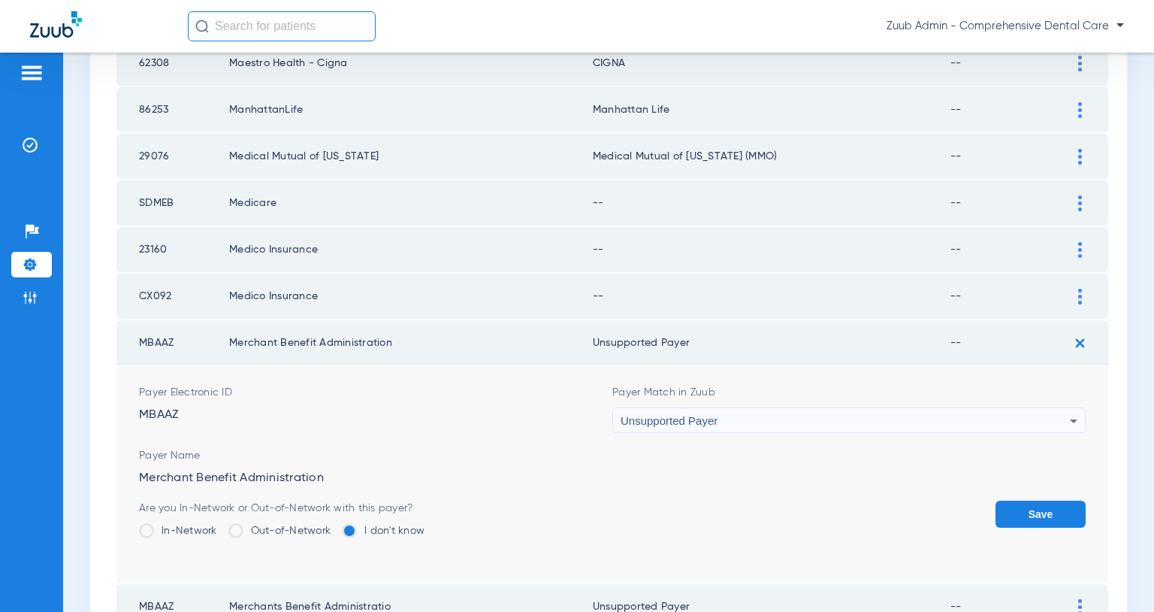
click at [1042, 515] on button "Save" at bounding box center [1041, 514] width 90 height 27
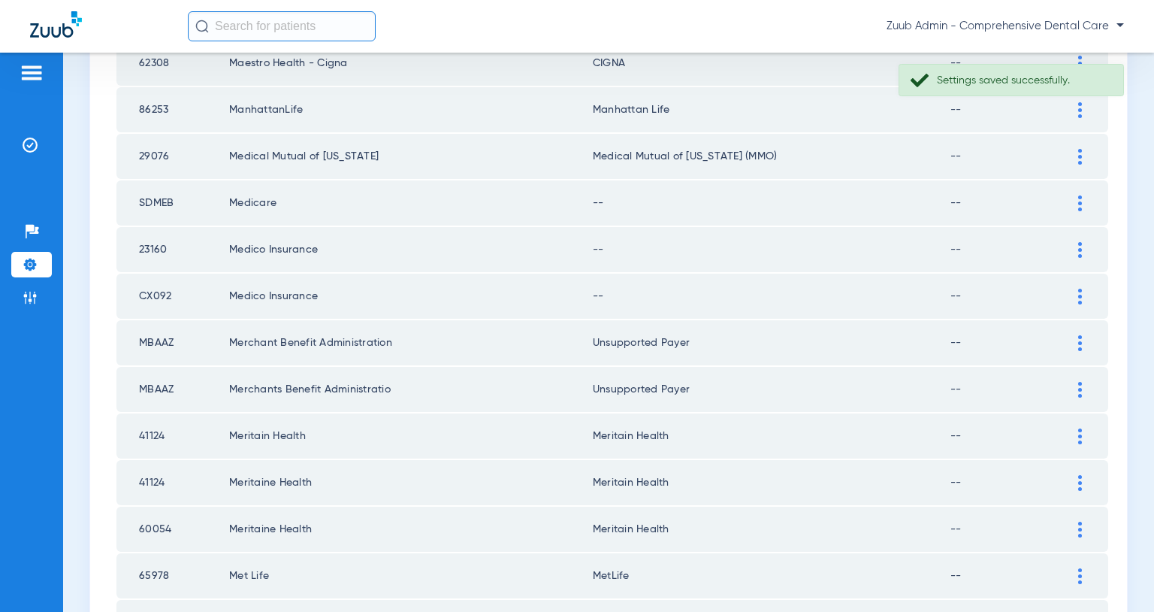
click at [1079, 292] on img at bounding box center [1081, 297] width 4 height 16
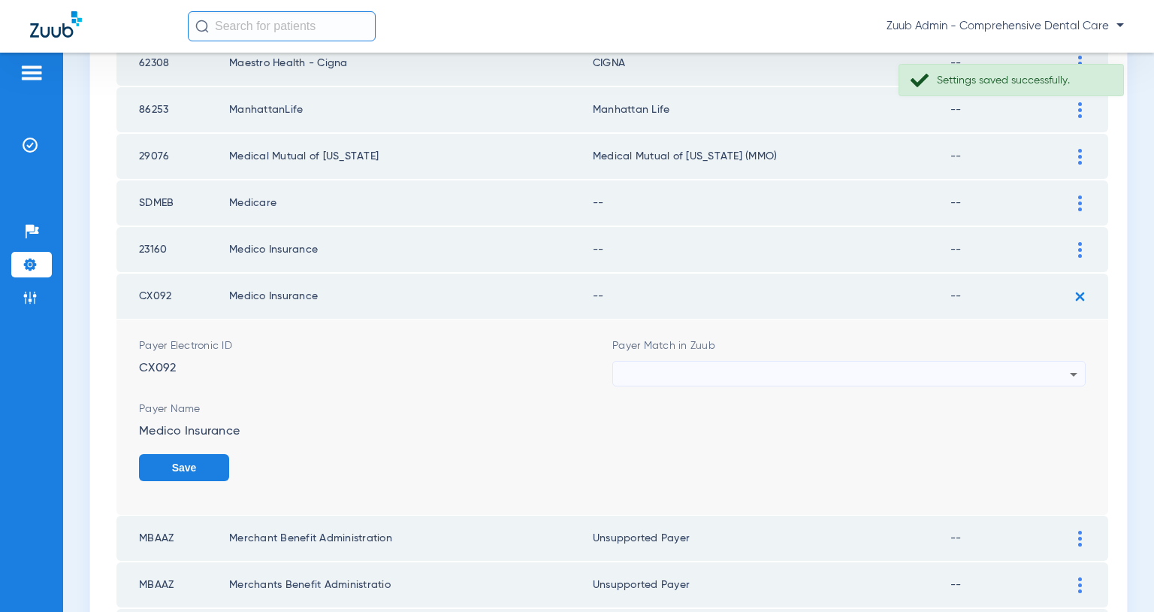
click at [966, 369] on div at bounding box center [845, 375] width 449 height 26
type input "`"
click at [746, 448] on mat-option "Unsupported Payer" at bounding box center [849, 457] width 473 height 26
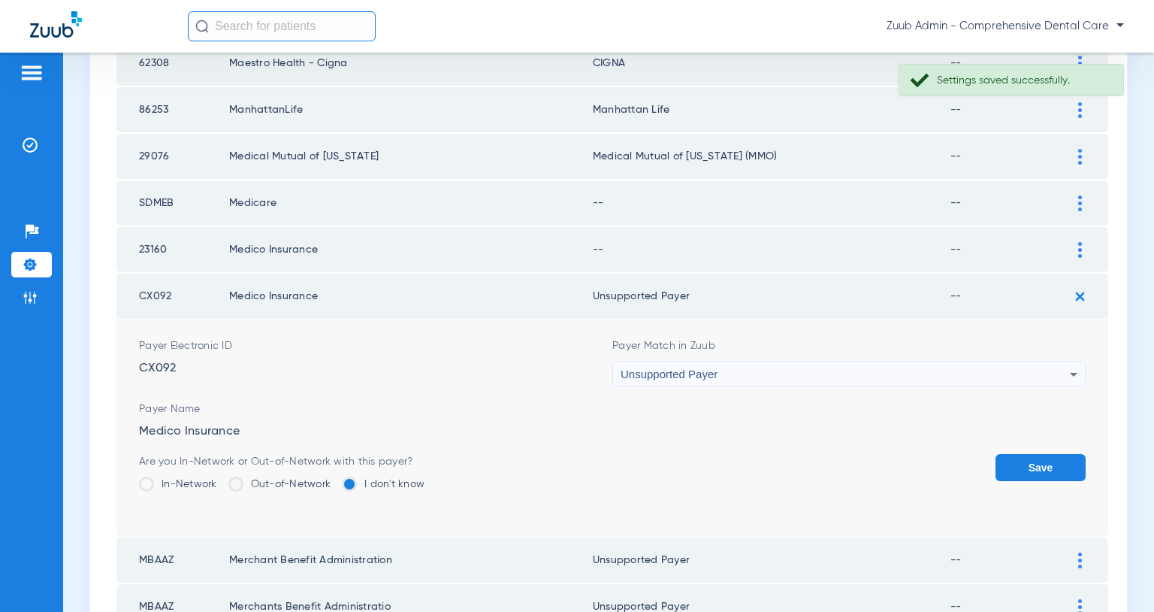
click at [1036, 465] on button "Save" at bounding box center [1041, 467] width 90 height 27
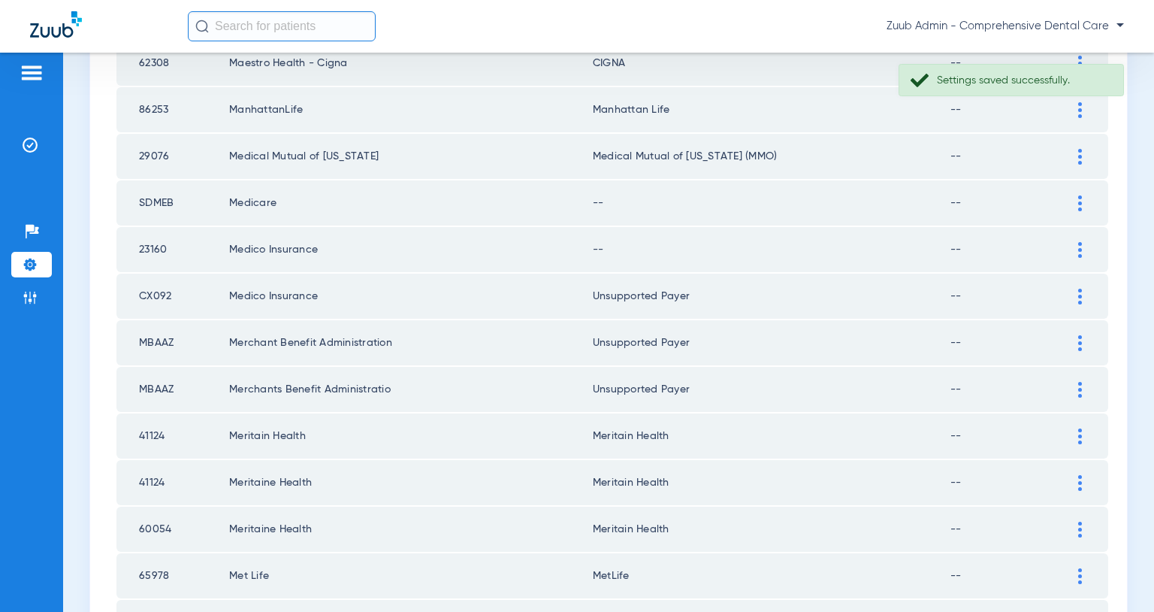
click at [1079, 247] on img at bounding box center [1081, 250] width 4 height 16
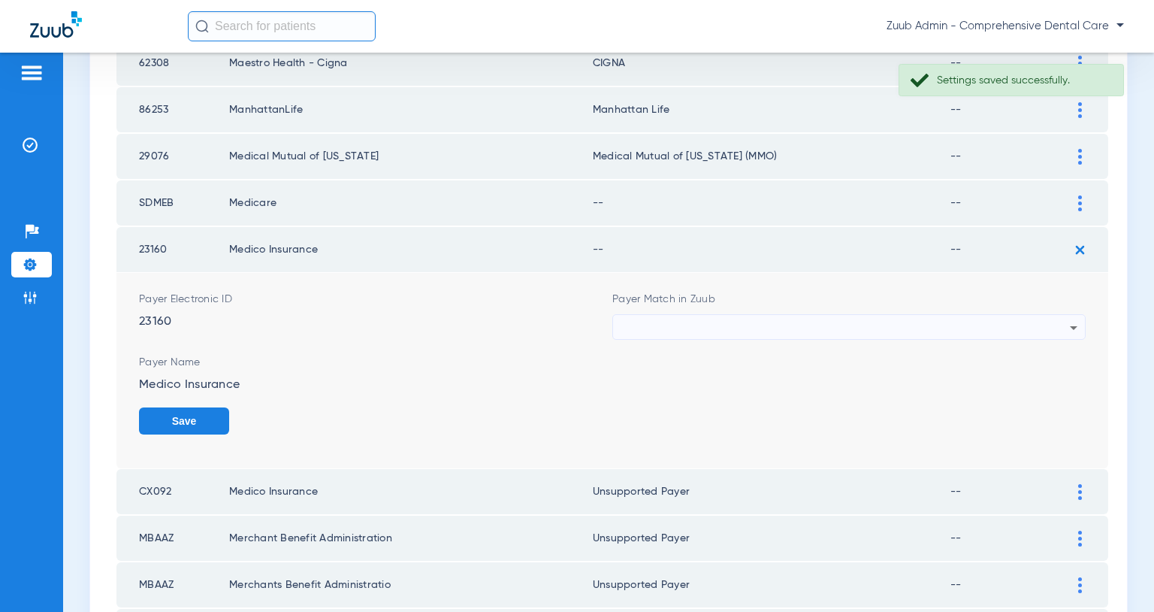
click at [885, 319] on div at bounding box center [845, 328] width 449 height 26
type input "`"
click at [691, 404] on mat-option "Unsupported Payer" at bounding box center [849, 411] width 473 height 26
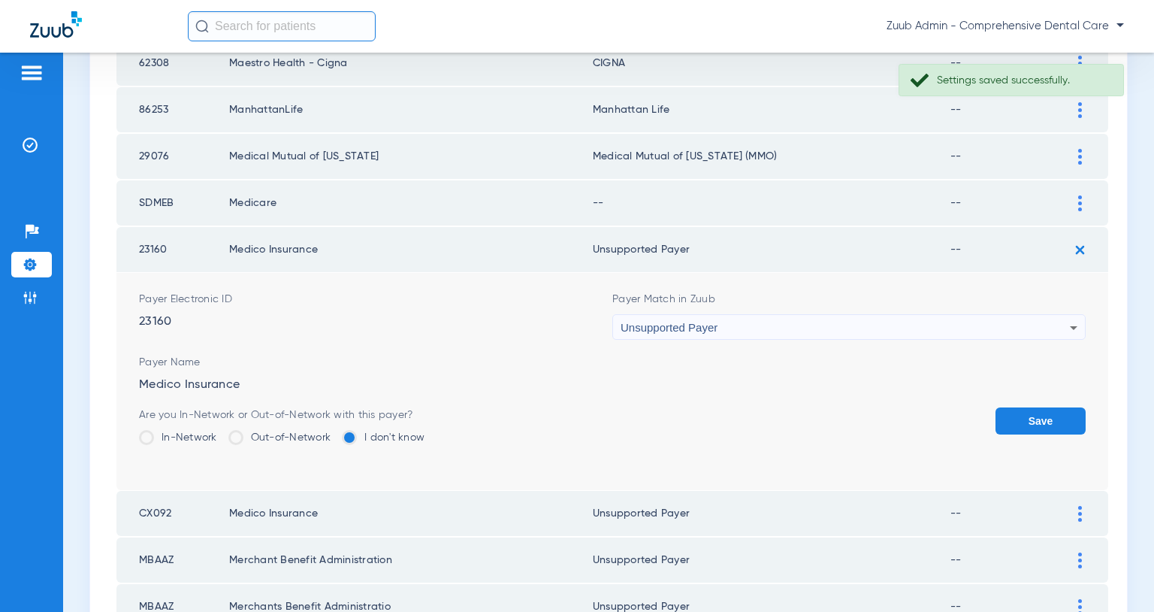
click at [1034, 428] on button "Save" at bounding box center [1041, 420] width 90 height 27
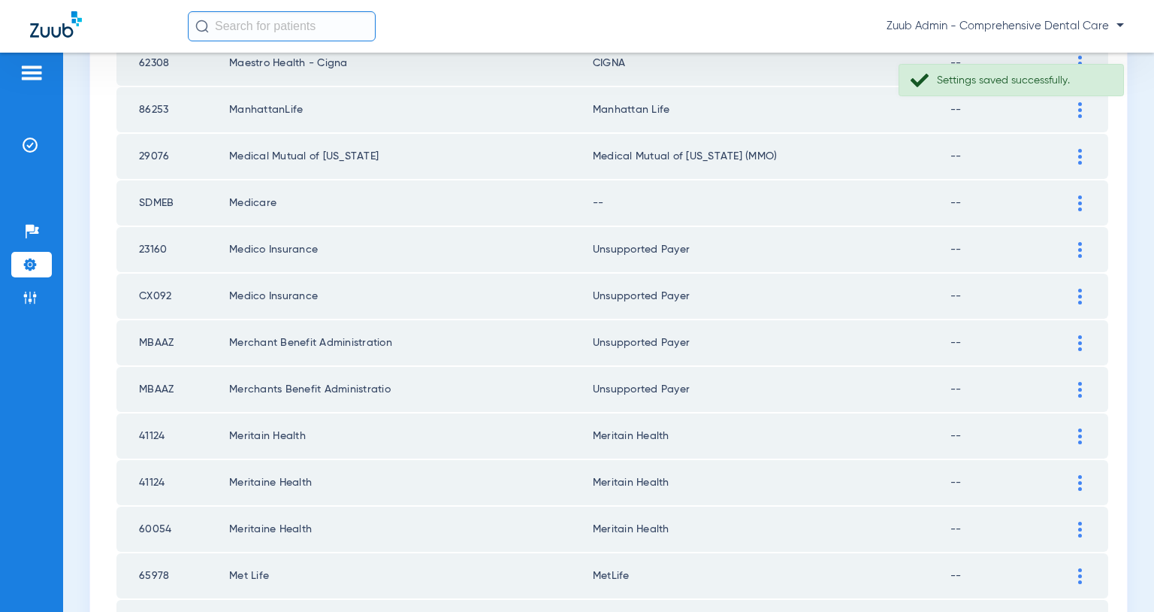
click at [1079, 199] on img at bounding box center [1081, 203] width 4 height 16
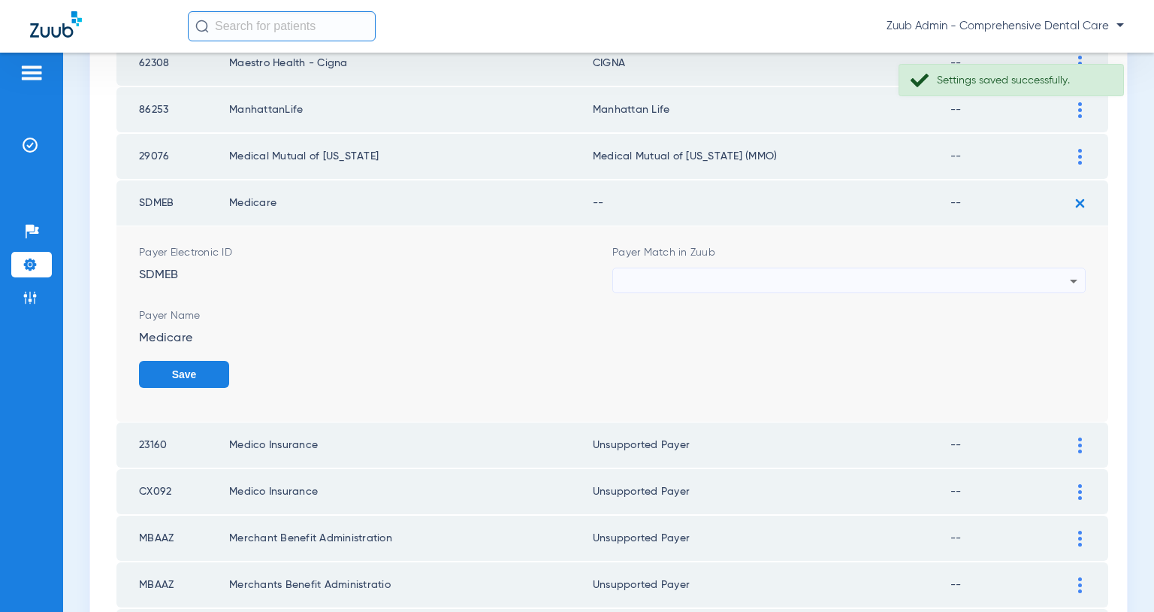
click at [876, 285] on div at bounding box center [845, 281] width 449 height 26
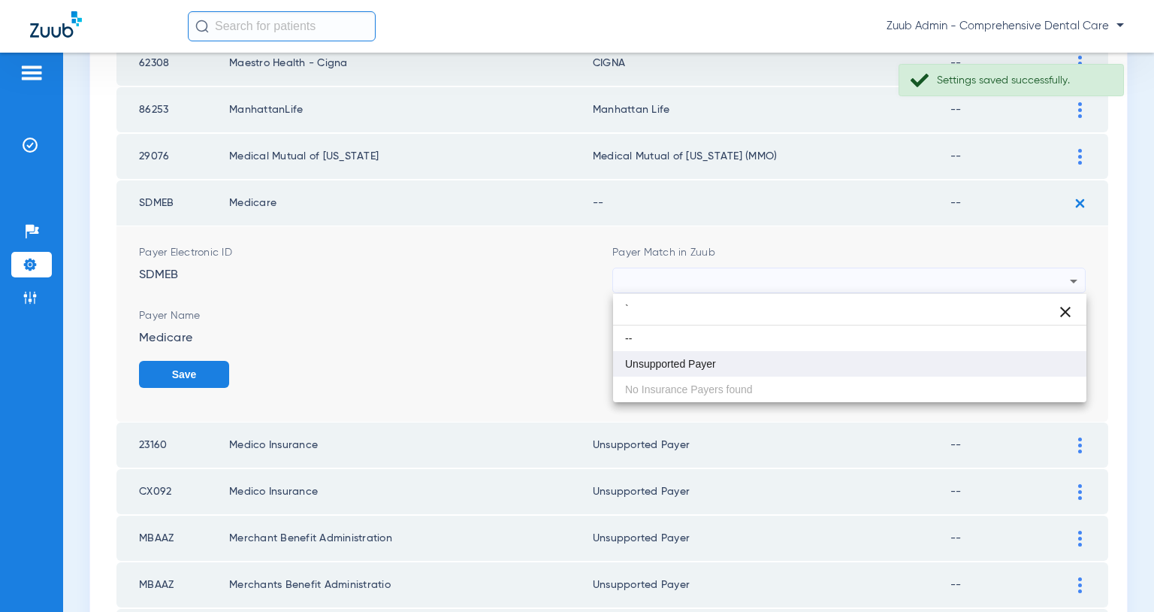
type input "`"
click at [719, 365] on mat-option "Unsupported Payer" at bounding box center [849, 364] width 473 height 26
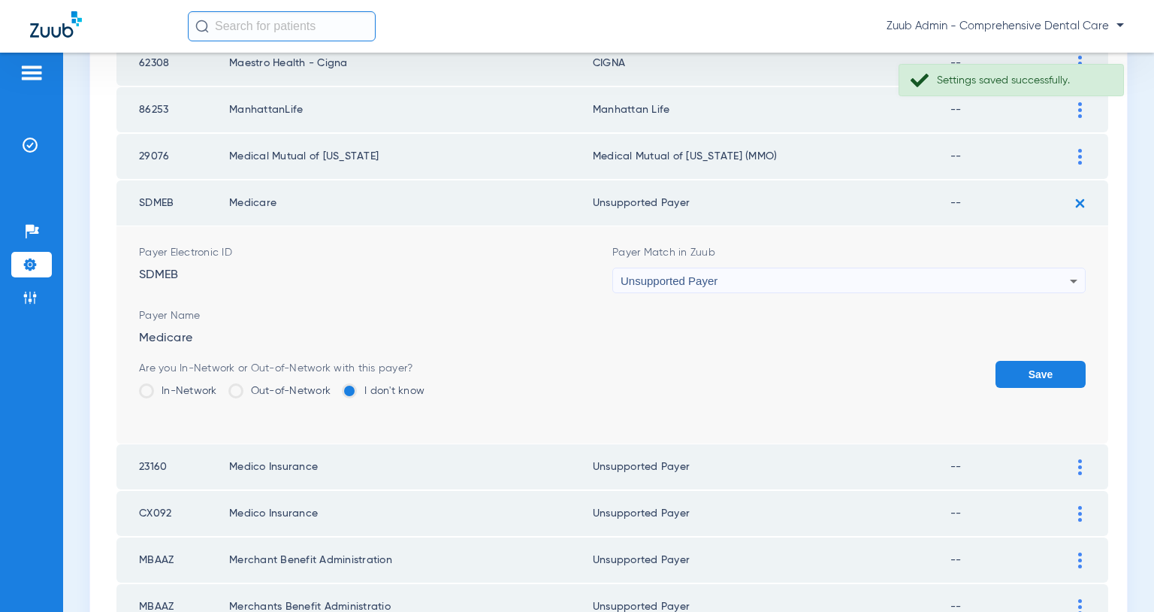
click at [1012, 374] on button "Save" at bounding box center [1041, 374] width 90 height 27
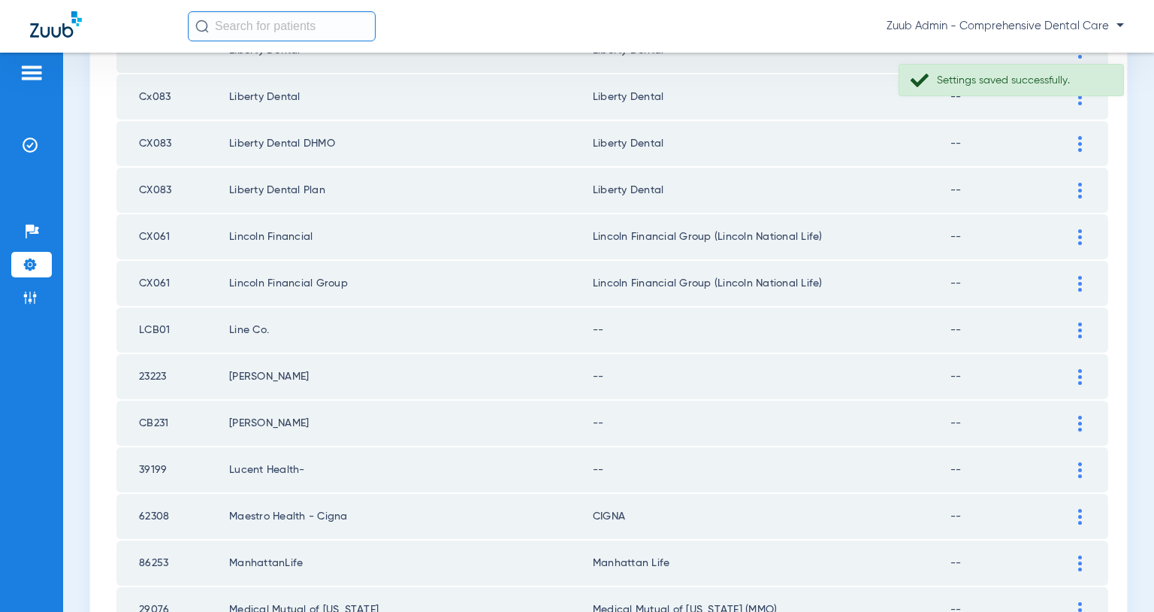
scroll to position [1384, 0]
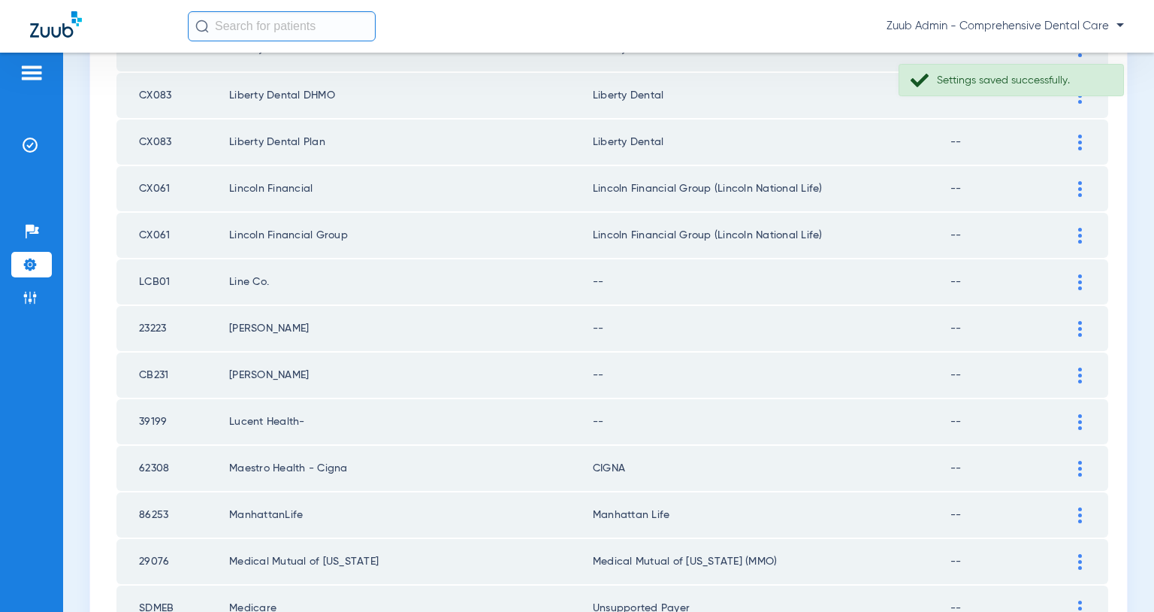
click at [1078, 422] on div at bounding box center [1080, 422] width 26 height 16
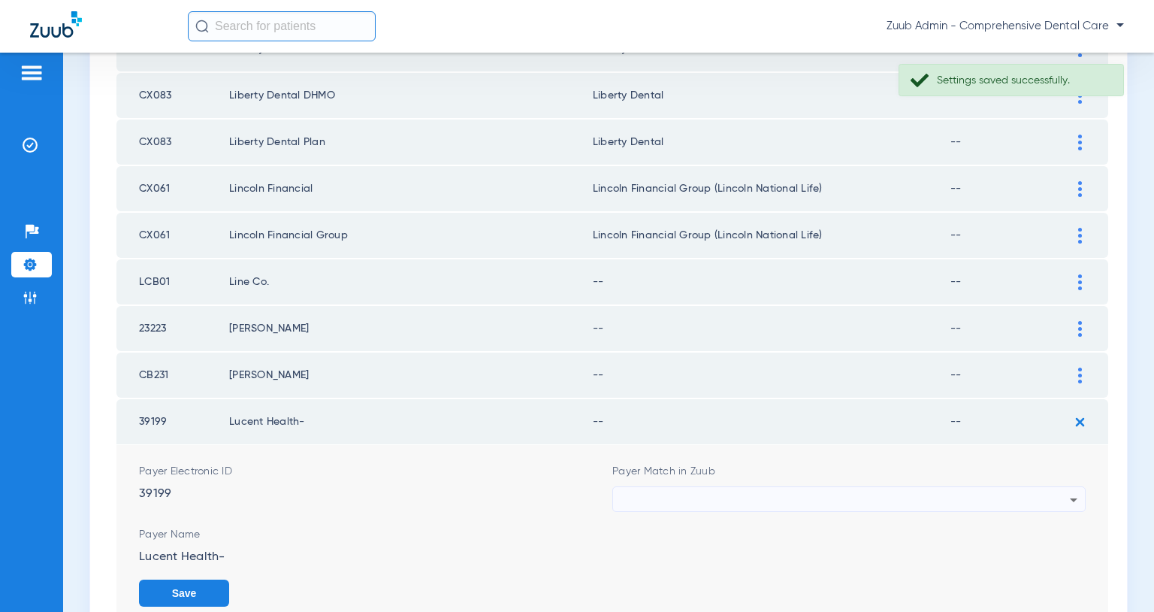
click at [932, 492] on div at bounding box center [845, 500] width 449 height 26
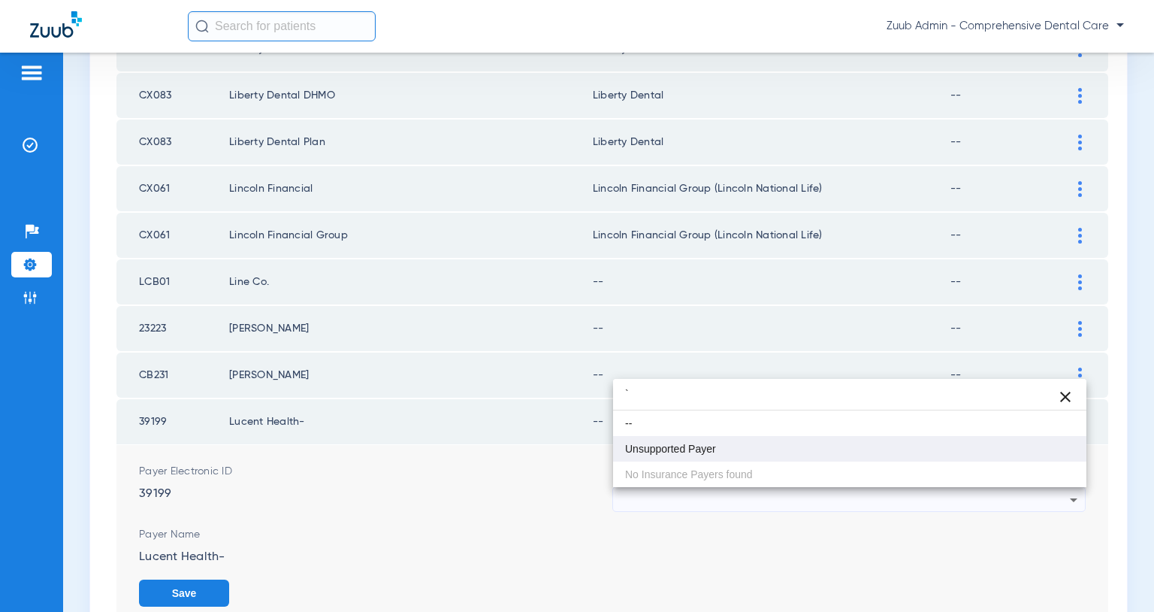
type input "`"
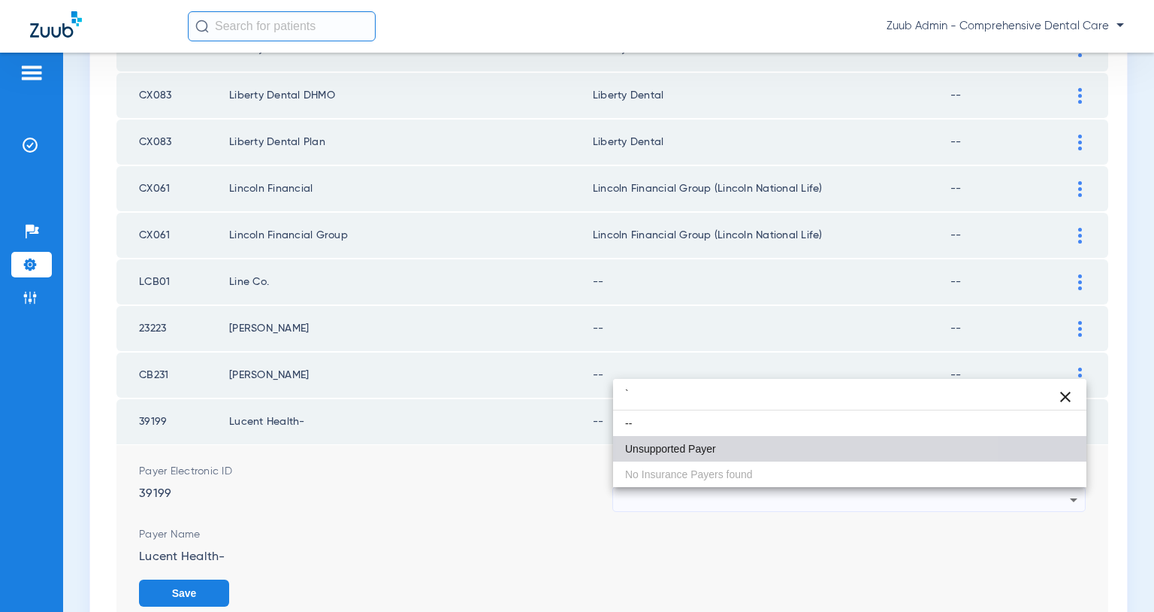
click at [756, 454] on mat-option "Unsupported Payer" at bounding box center [849, 449] width 473 height 26
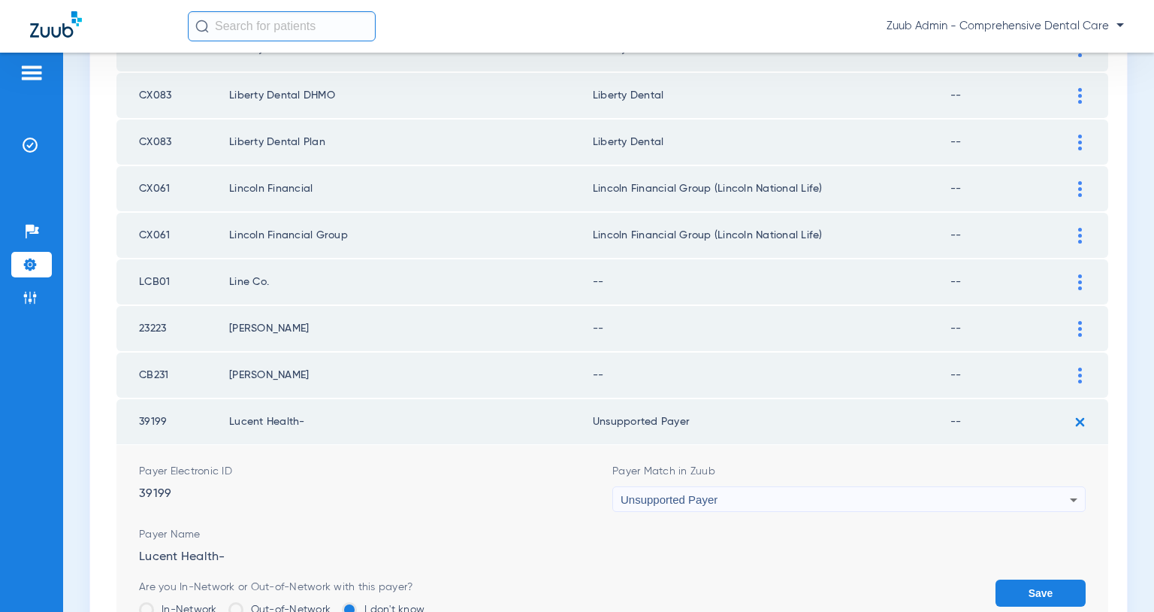
click at [1016, 584] on button "Save" at bounding box center [1041, 592] width 90 height 27
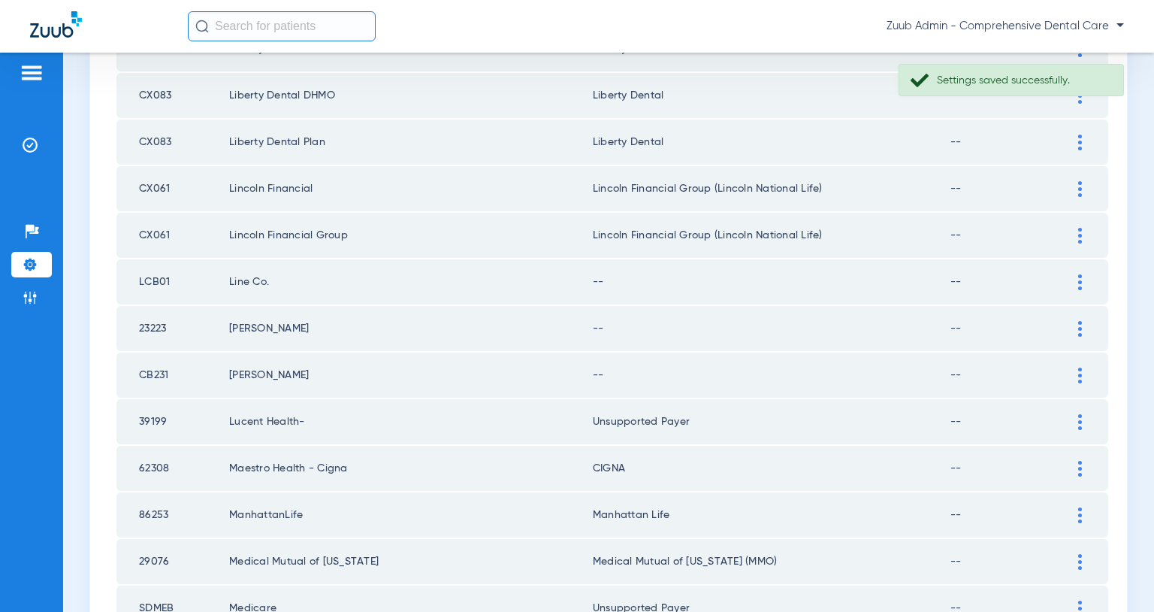
click at [1081, 374] on img at bounding box center [1081, 376] width 4 height 16
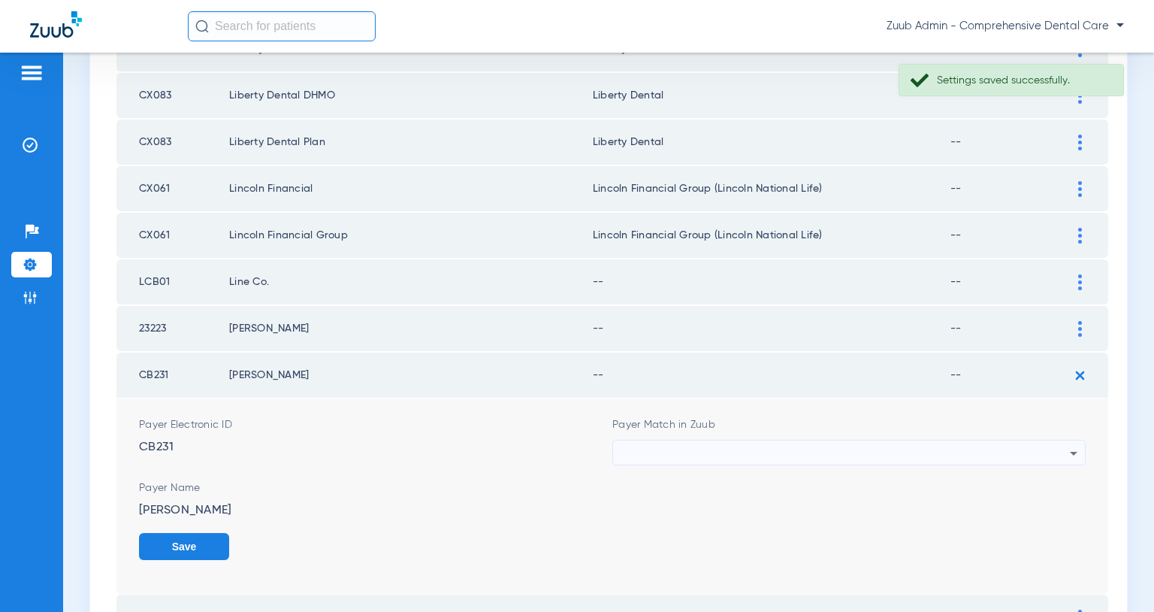
click at [776, 450] on div at bounding box center [845, 453] width 449 height 26
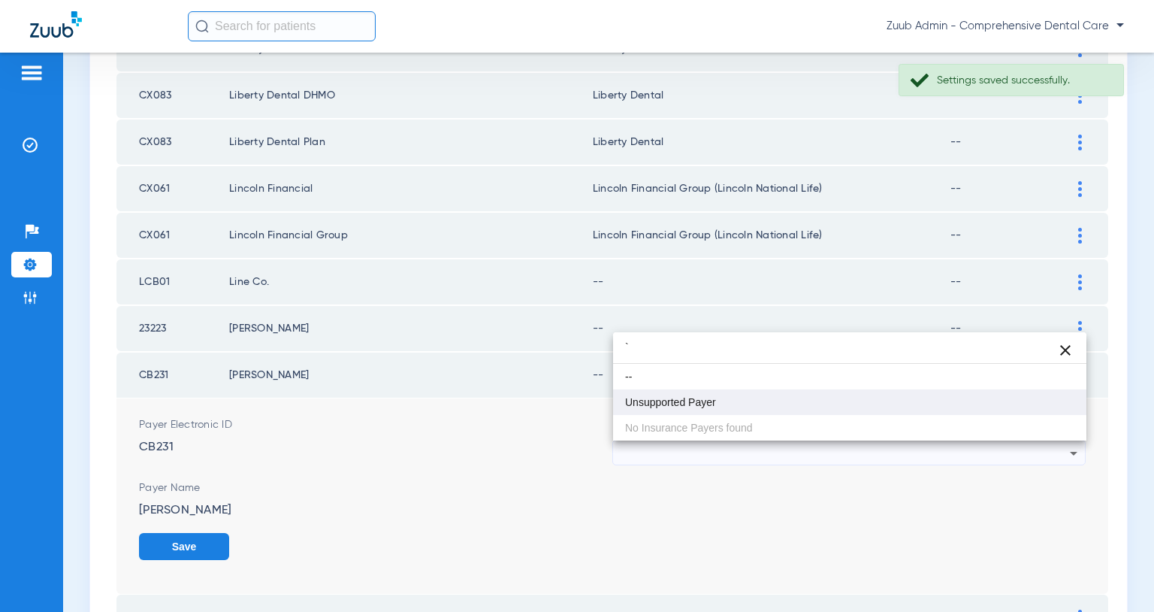
type input "`"
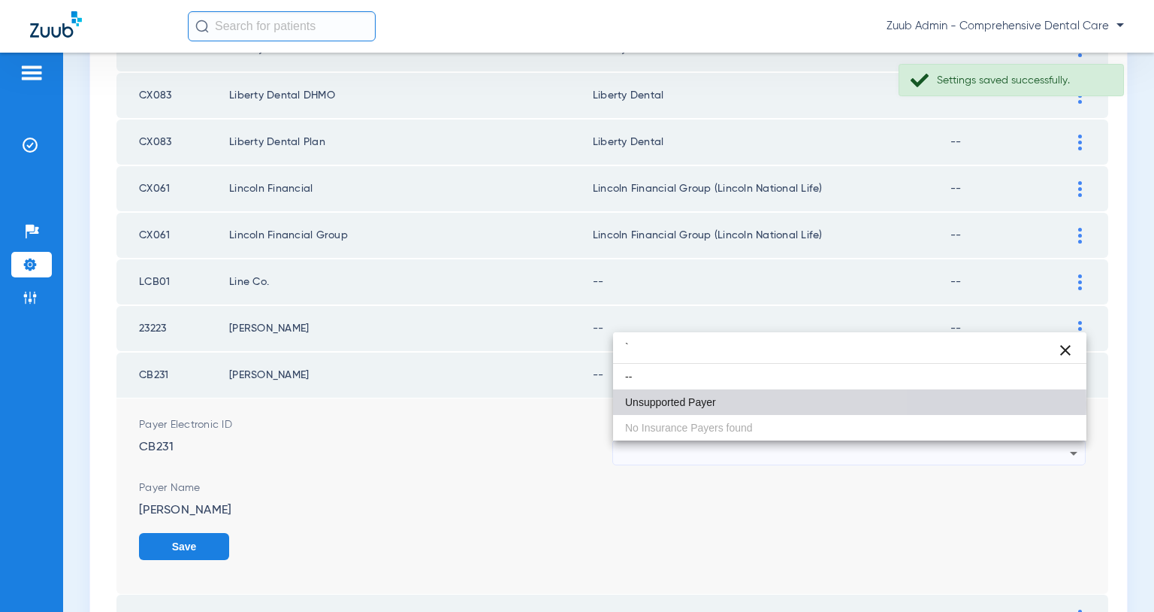
click at [710, 403] on span "Unsupported Payer" at bounding box center [670, 402] width 91 height 11
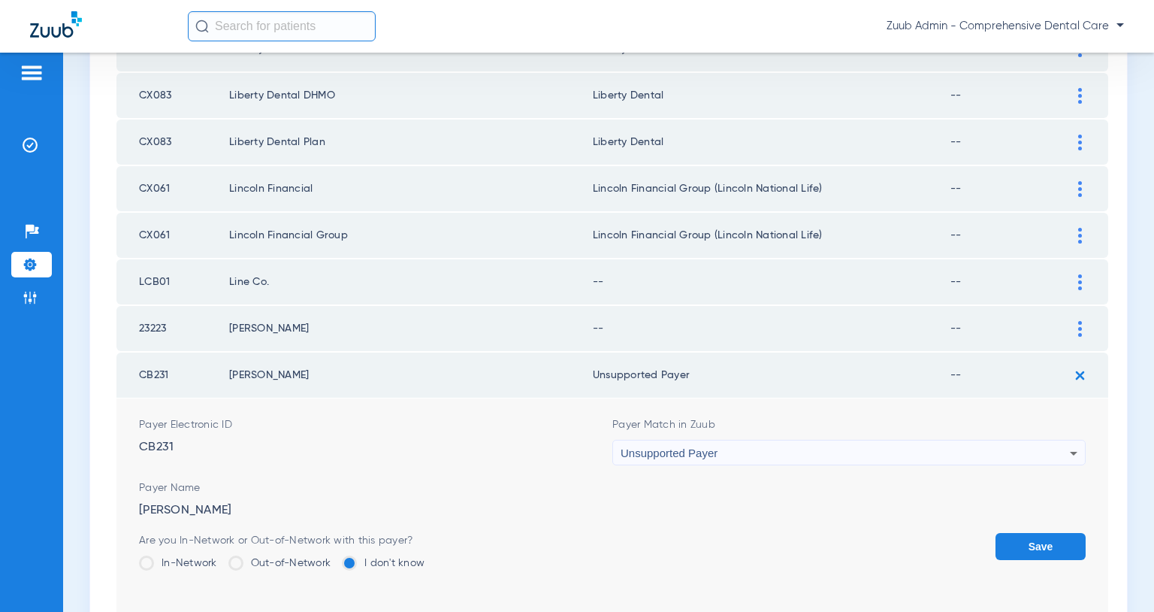
click at [1042, 552] on button "Save" at bounding box center [1041, 546] width 90 height 27
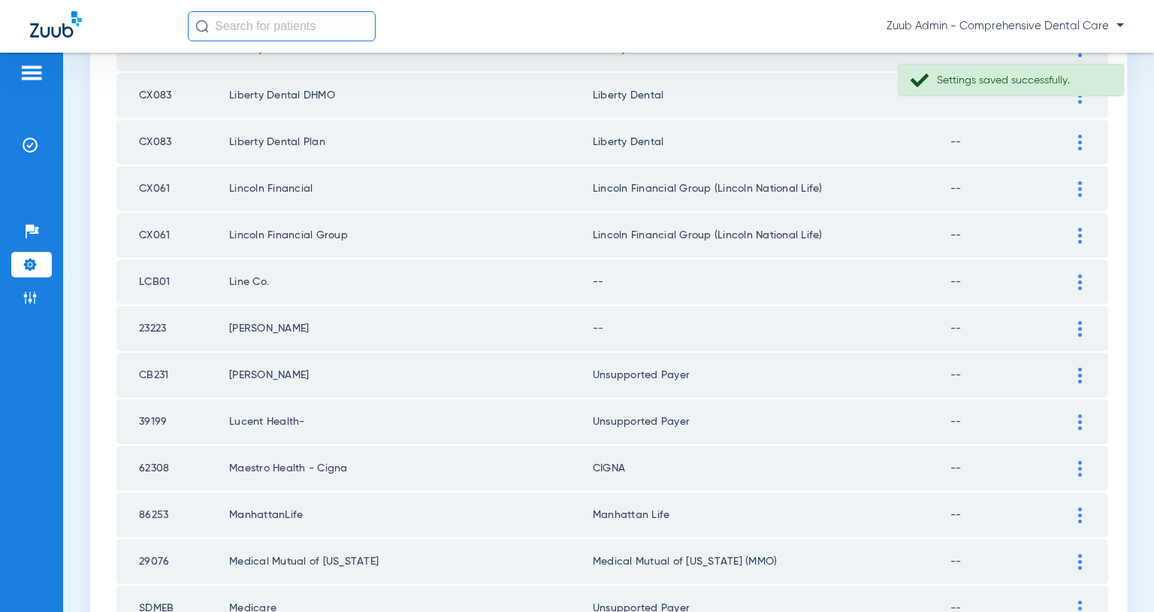
click at [1079, 326] on img at bounding box center [1081, 329] width 4 height 16
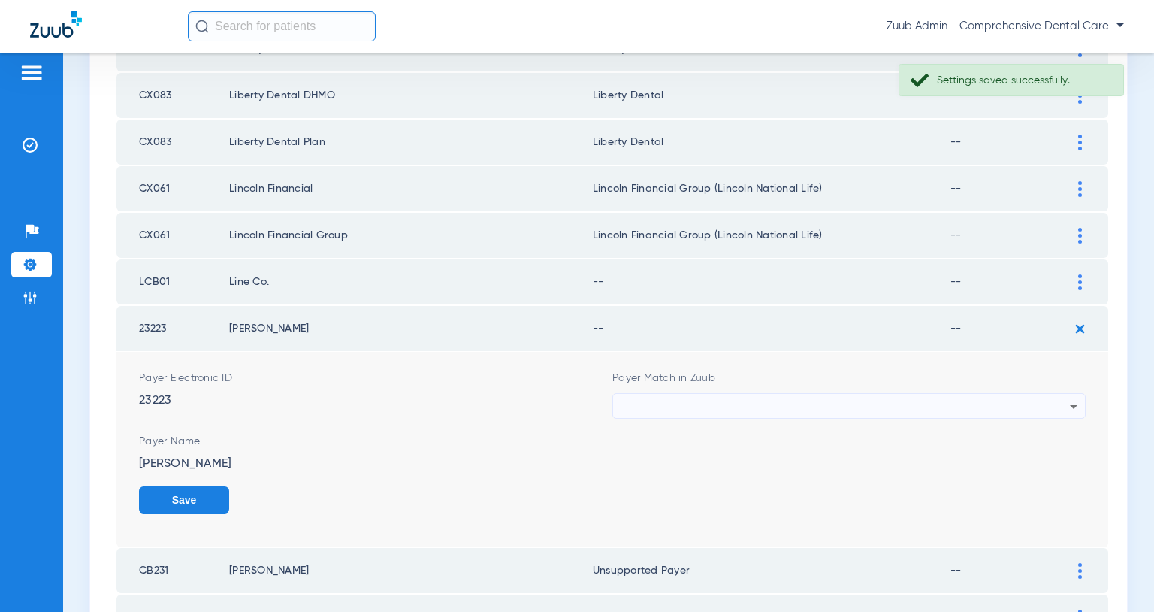
click at [885, 398] on div at bounding box center [845, 407] width 449 height 26
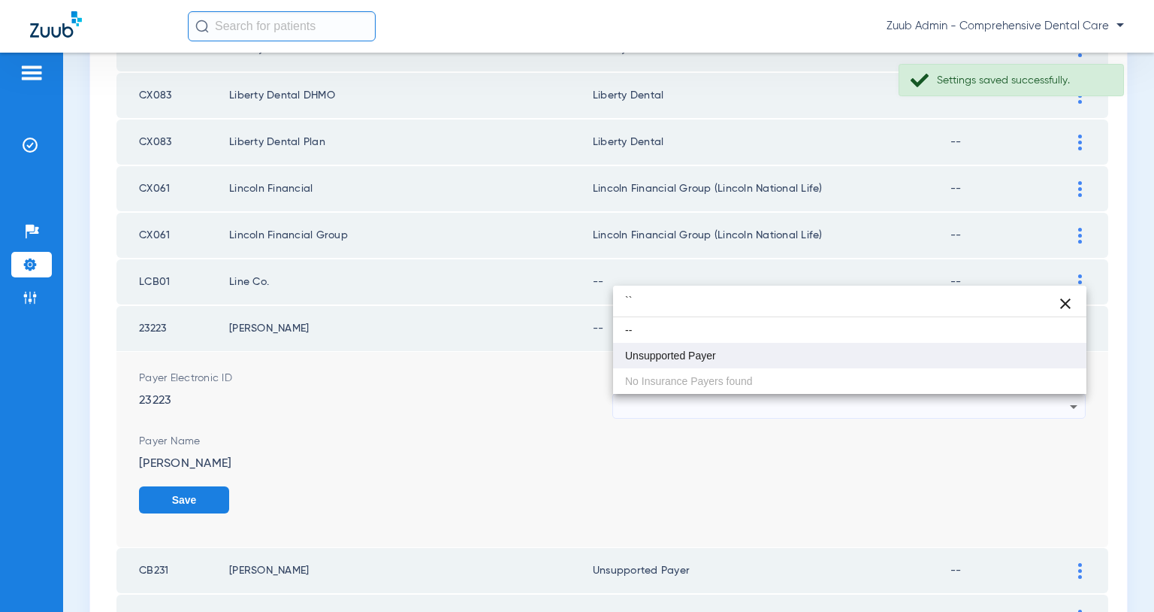
type input "``"
click at [768, 359] on mat-option "Unsupported Payer" at bounding box center [849, 356] width 473 height 26
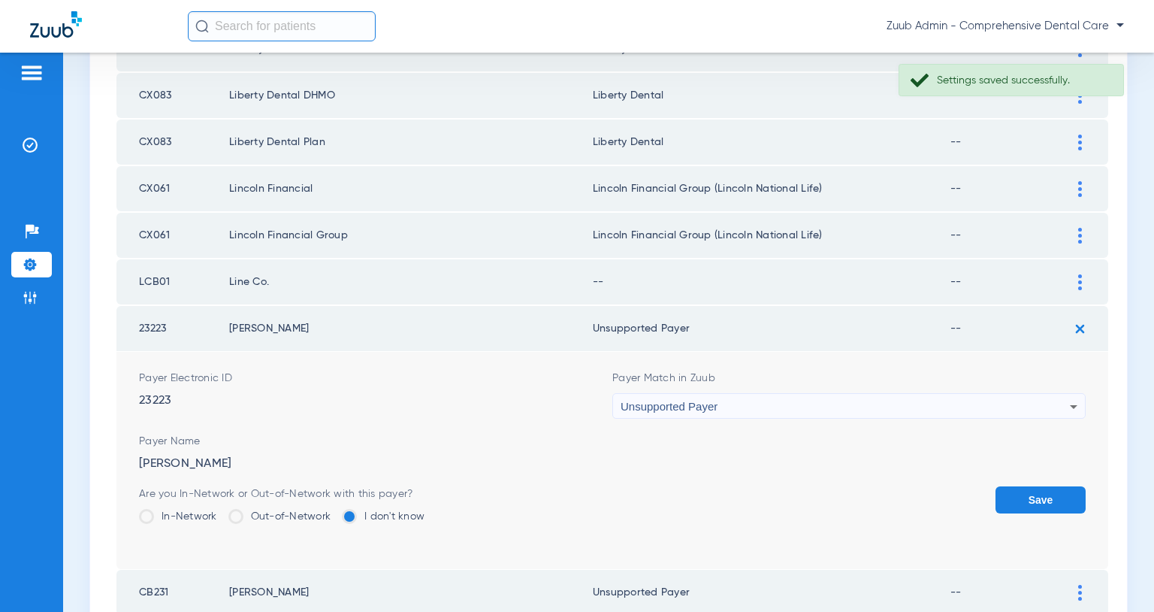
click at [1036, 498] on button "Save" at bounding box center [1041, 499] width 90 height 27
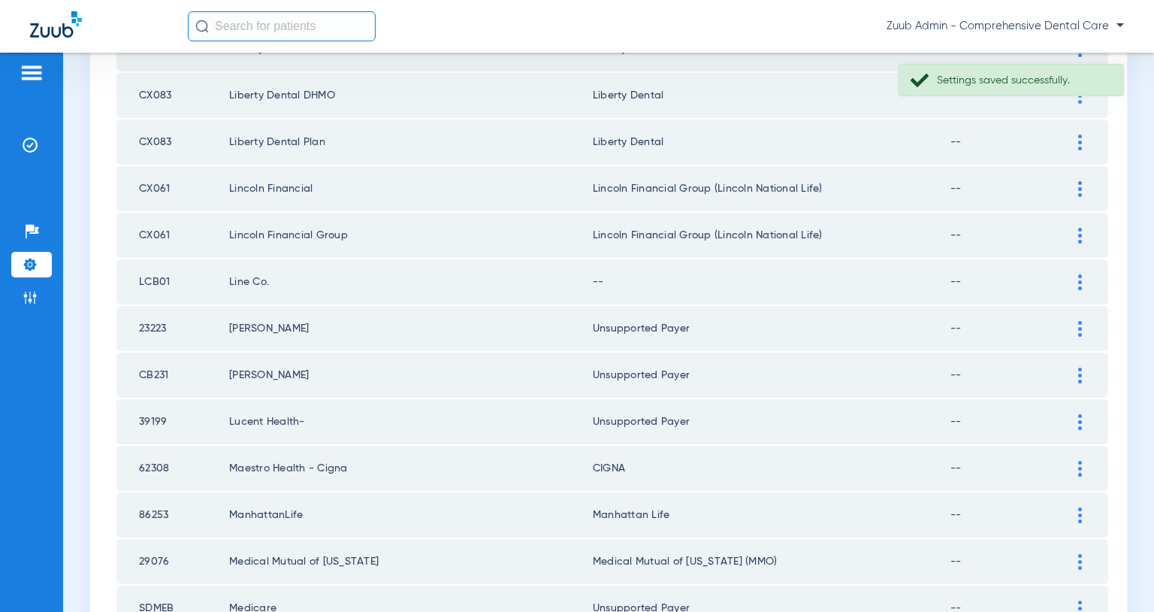
click at [1076, 280] on div at bounding box center [1080, 282] width 26 height 16
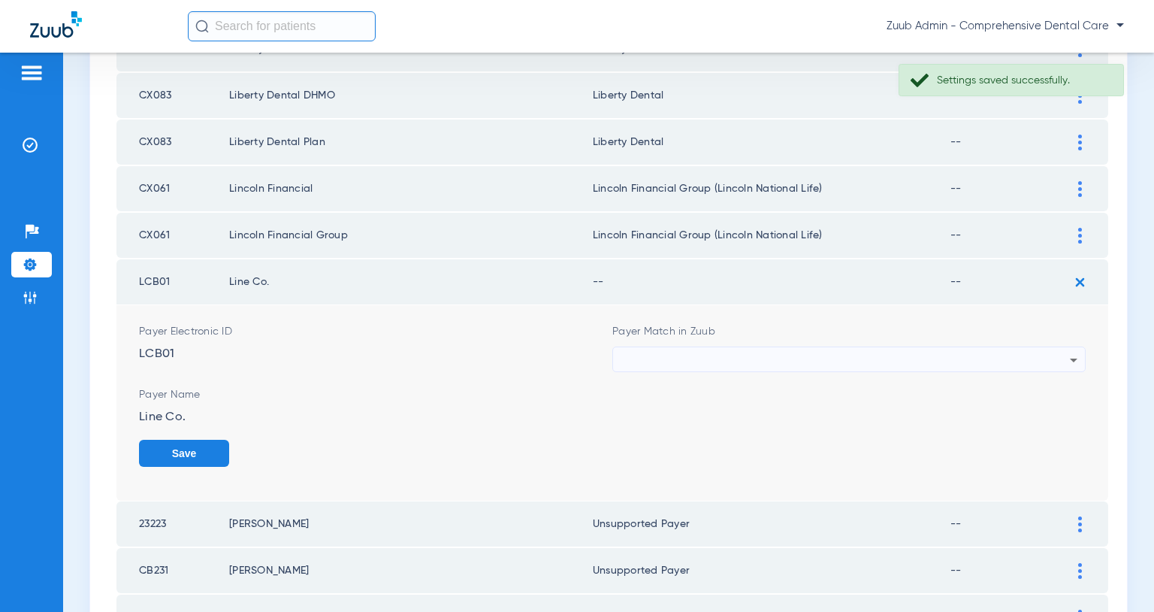
click at [969, 352] on div at bounding box center [845, 360] width 449 height 26
type input "``"
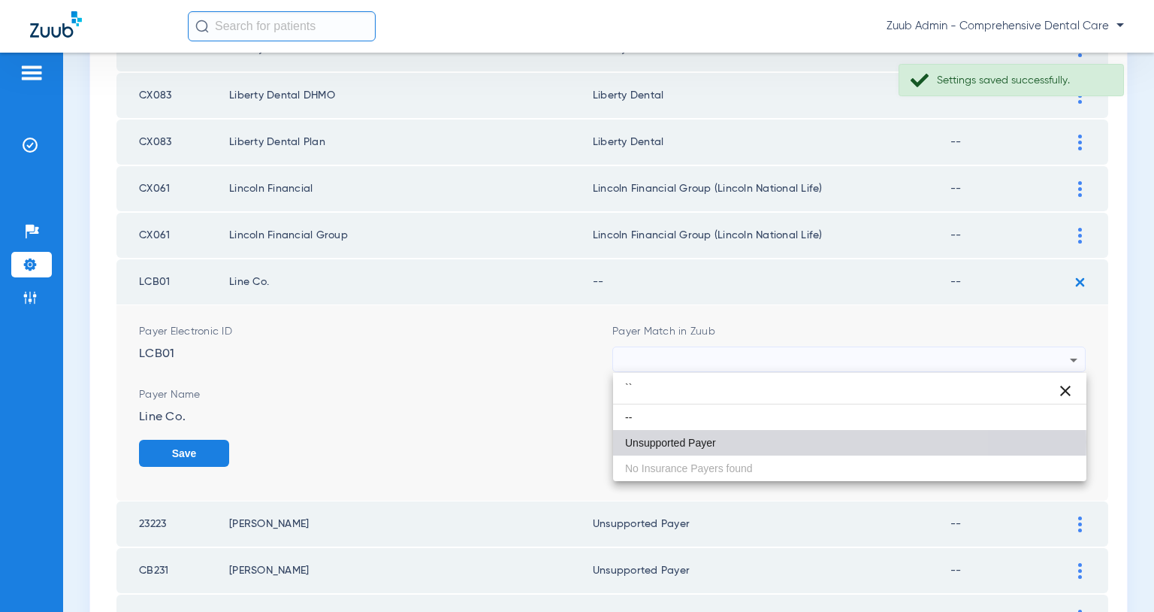
click at [751, 442] on mat-option "Unsupported Payer" at bounding box center [849, 443] width 473 height 26
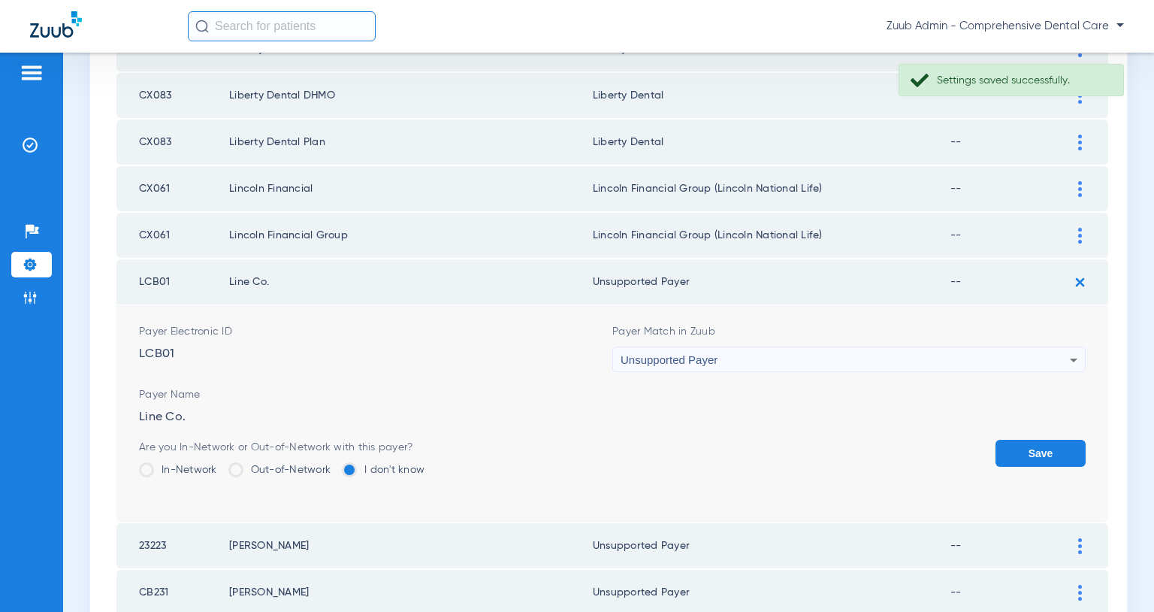
click at [1044, 450] on button "Save" at bounding box center [1041, 453] width 90 height 27
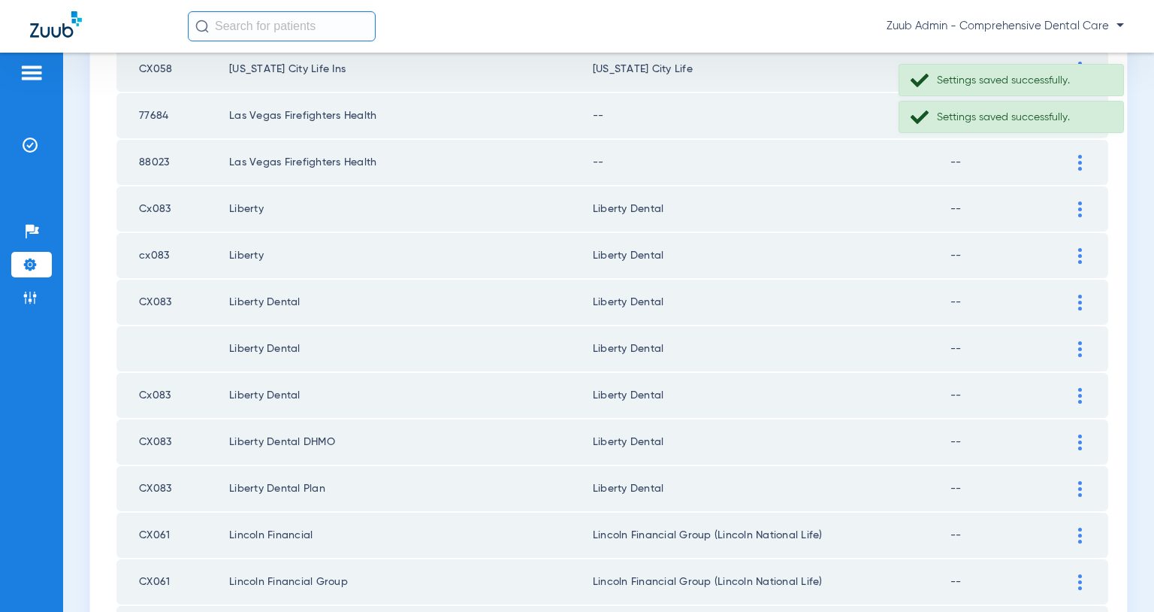
scroll to position [892, 0]
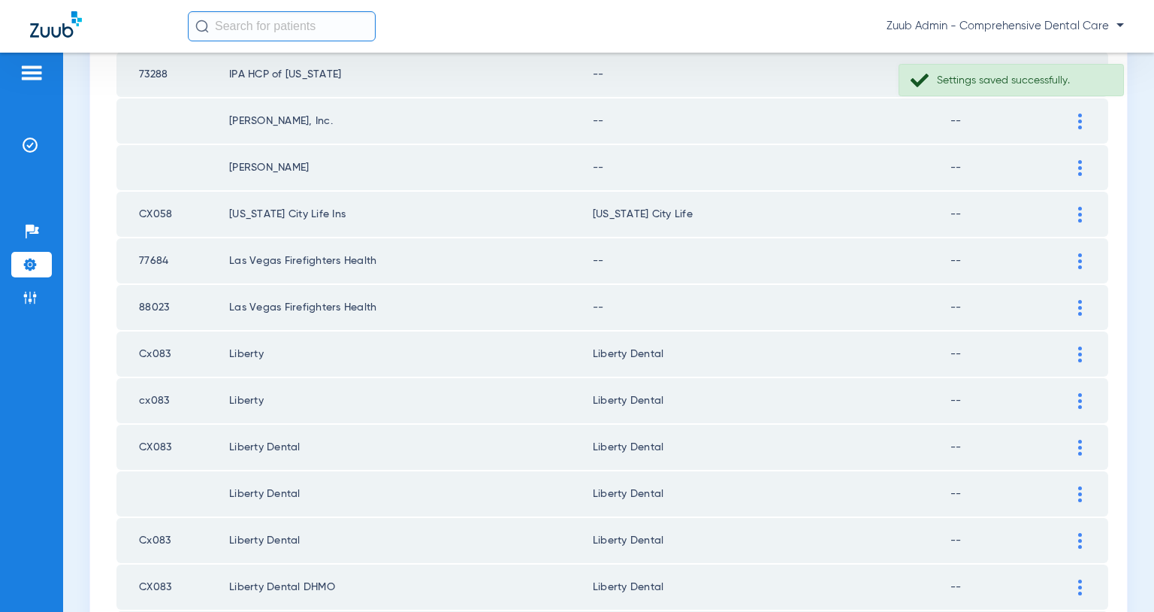
click at [1080, 306] on img at bounding box center [1081, 308] width 4 height 16
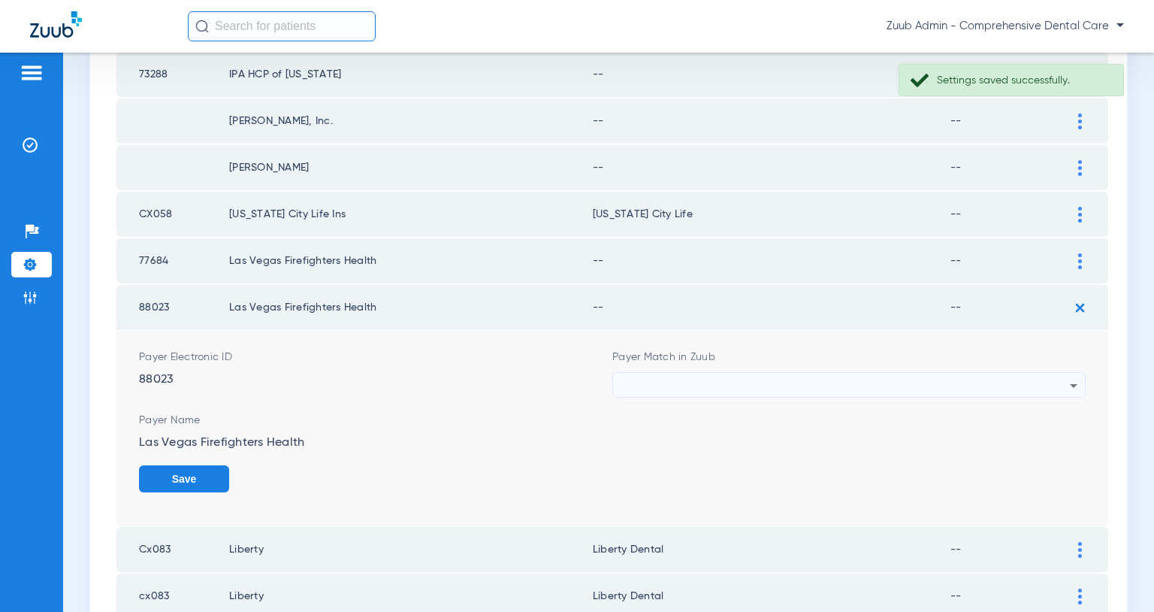
click at [967, 384] on div at bounding box center [845, 386] width 449 height 26
type input "`"
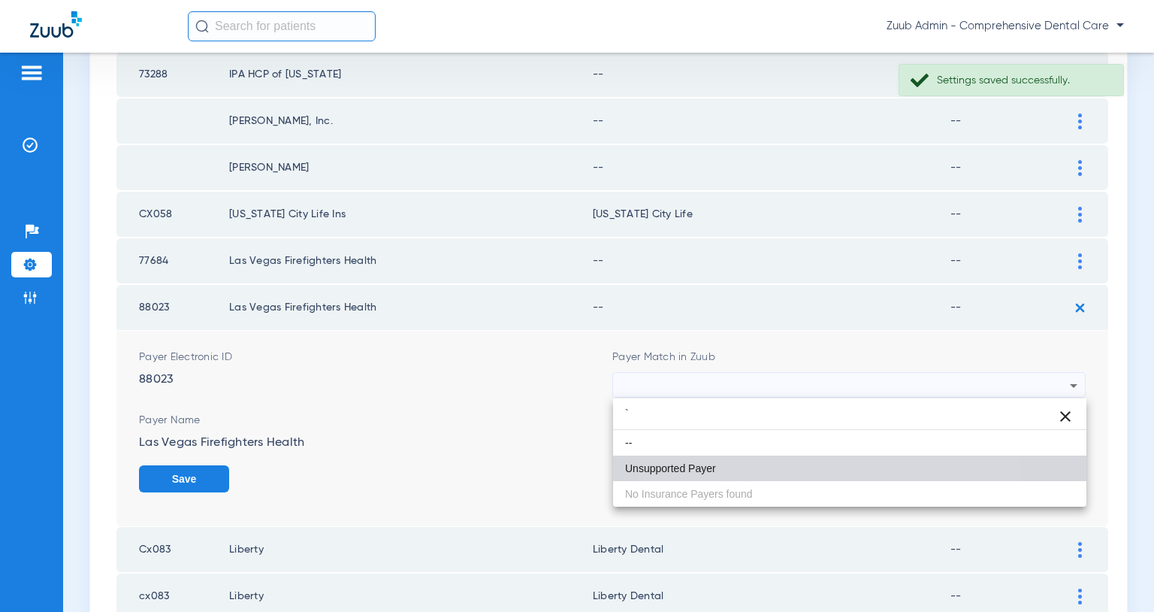
click at [767, 463] on mat-option "Unsupported Payer" at bounding box center [849, 468] width 473 height 26
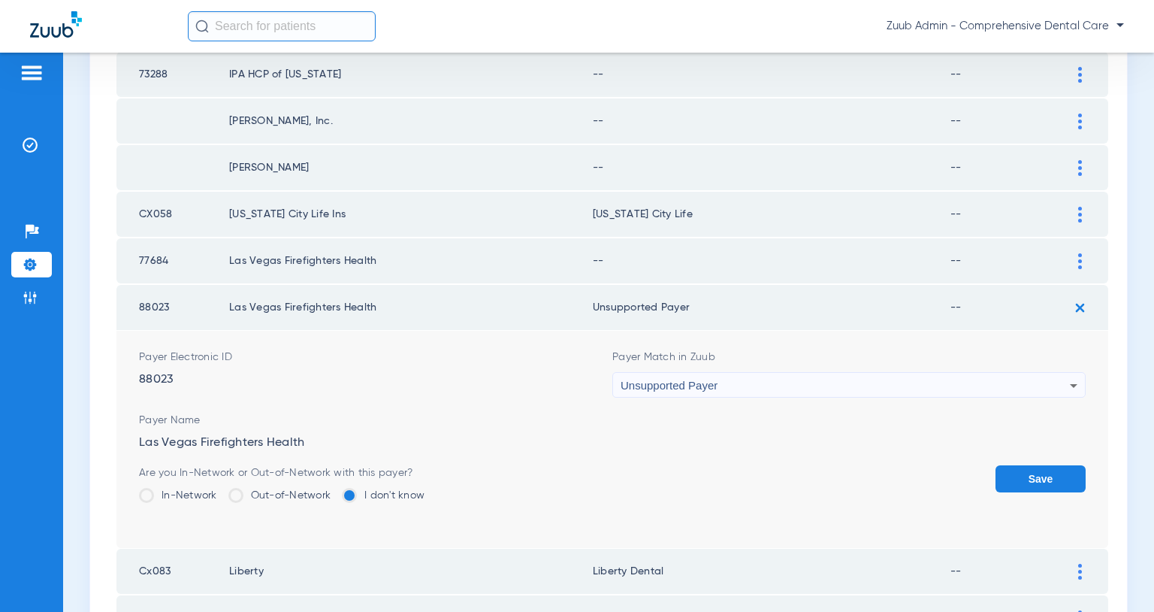
click at [1049, 467] on button "Save" at bounding box center [1041, 478] width 90 height 27
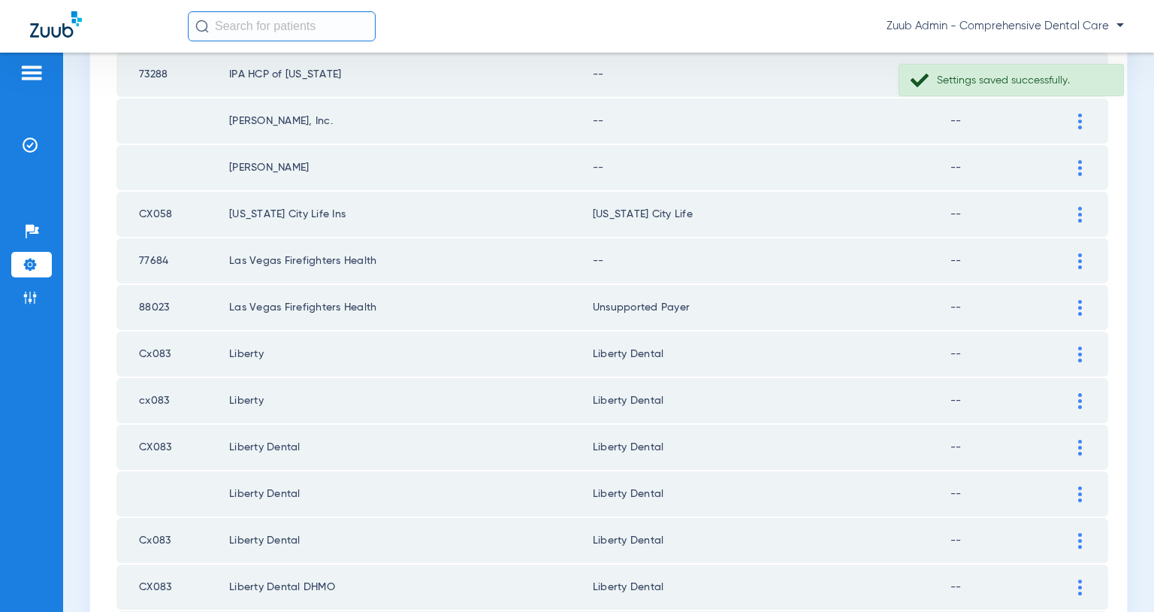
click at [1079, 259] on img at bounding box center [1081, 261] width 4 height 16
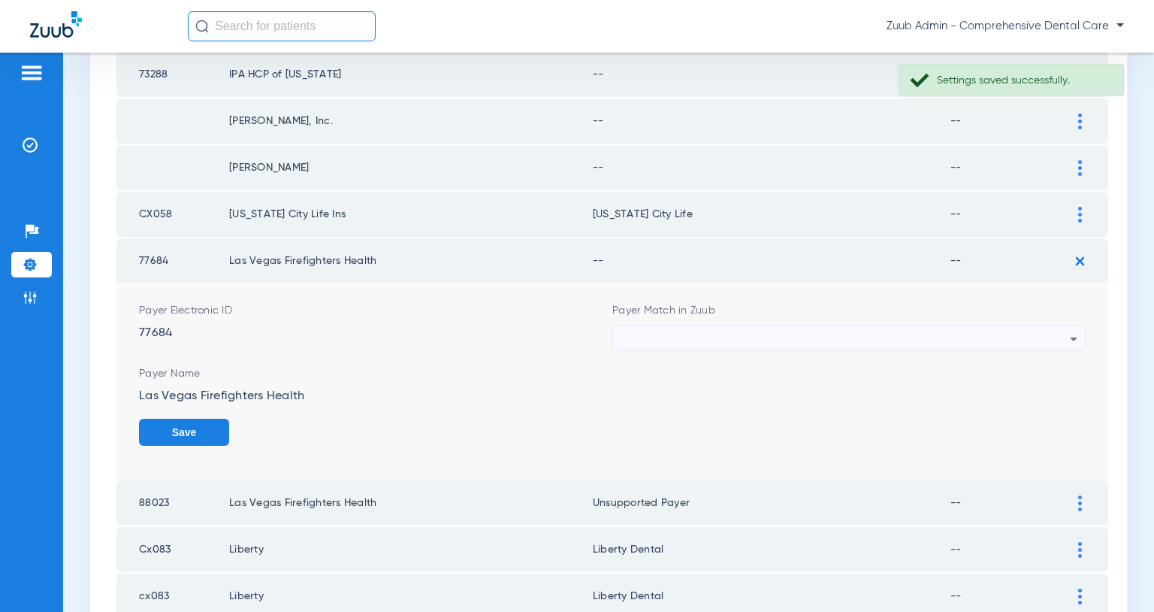
click at [956, 335] on div at bounding box center [845, 339] width 449 height 26
type input "``"
click at [726, 425] on mat-option "Unsupported Payer" at bounding box center [849, 422] width 473 height 26
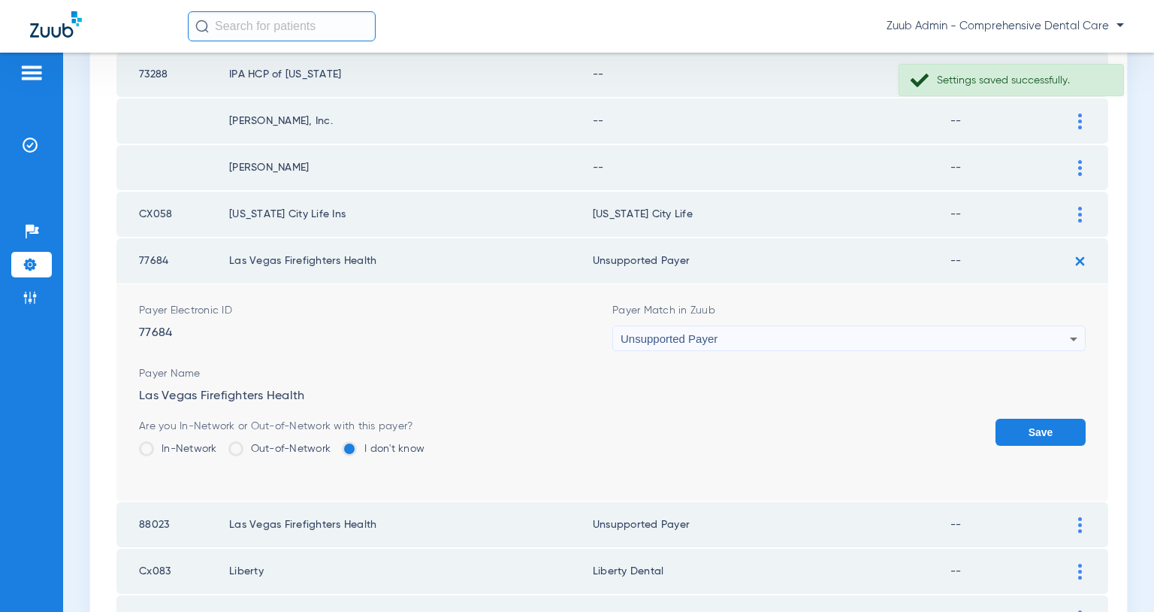
click at [1045, 423] on button "Save" at bounding box center [1041, 432] width 90 height 27
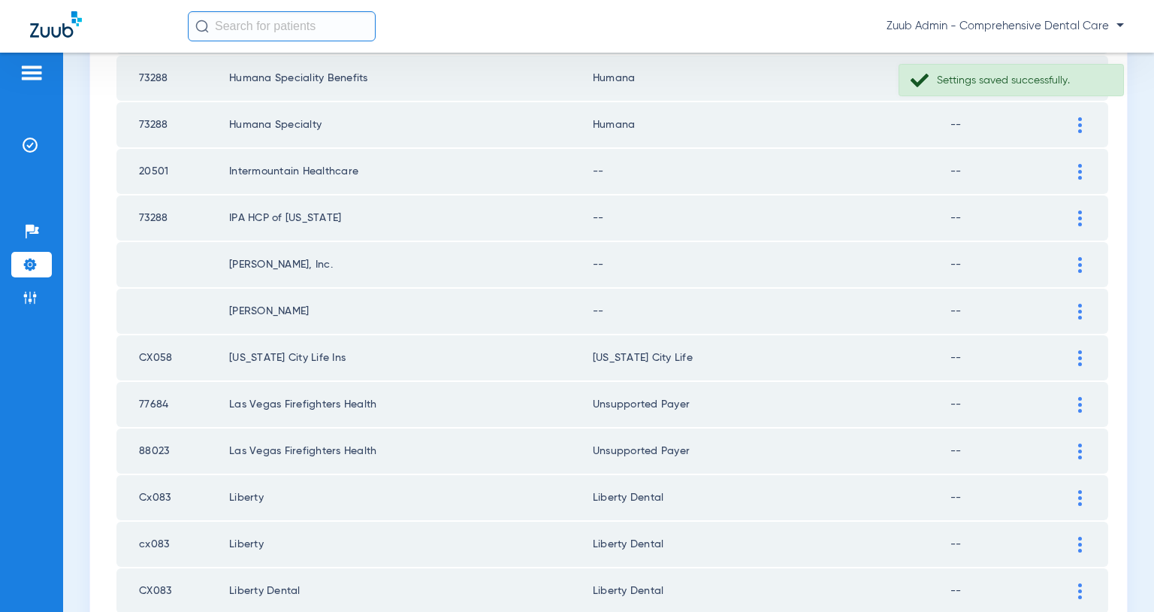
scroll to position [738, 0]
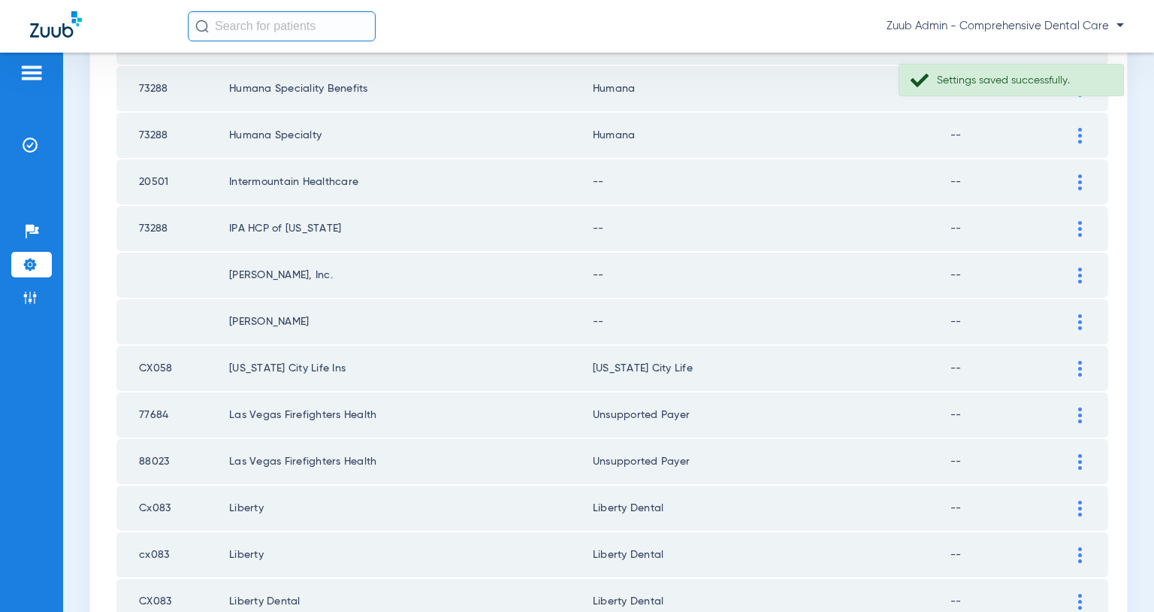
click at [1079, 322] on img at bounding box center [1081, 322] width 4 height 16
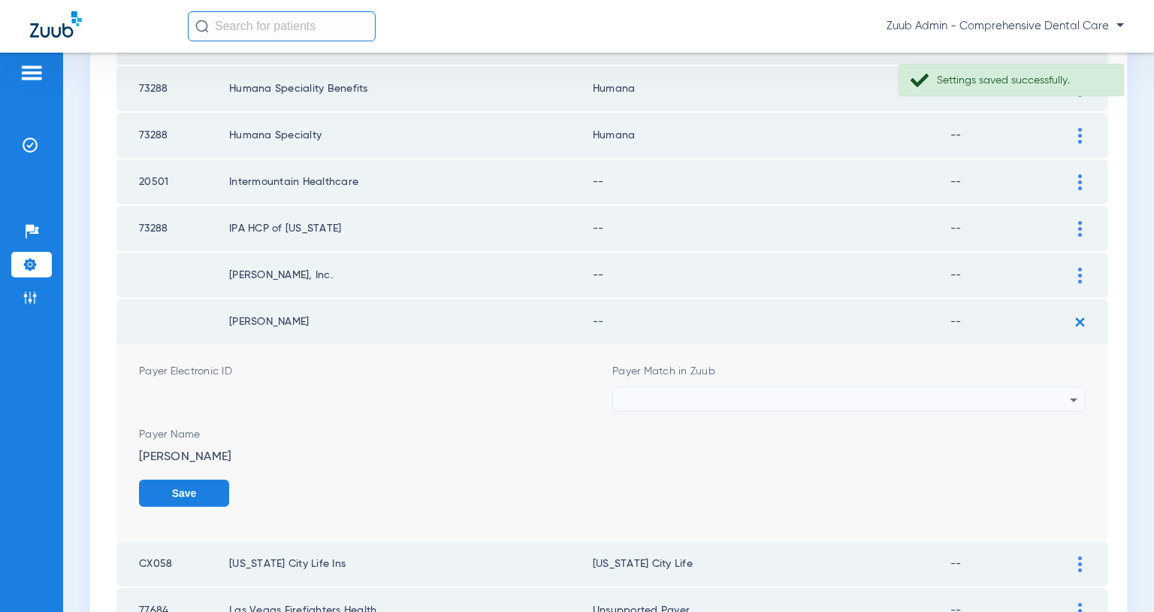
click at [949, 395] on div at bounding box center [845, 400] width 449 height 26
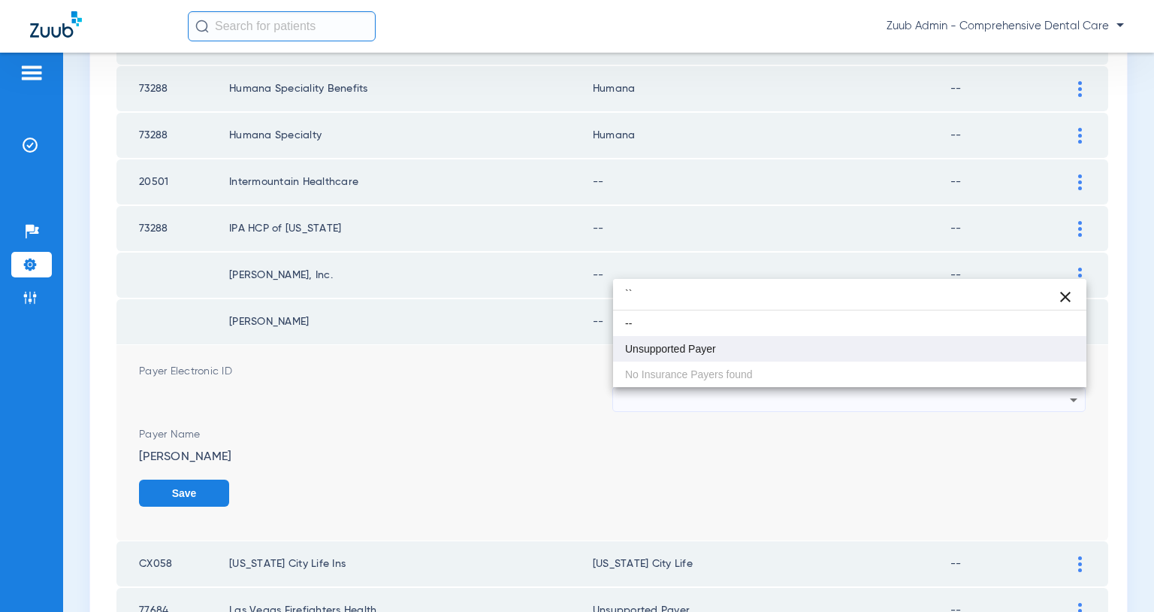
type input "``"
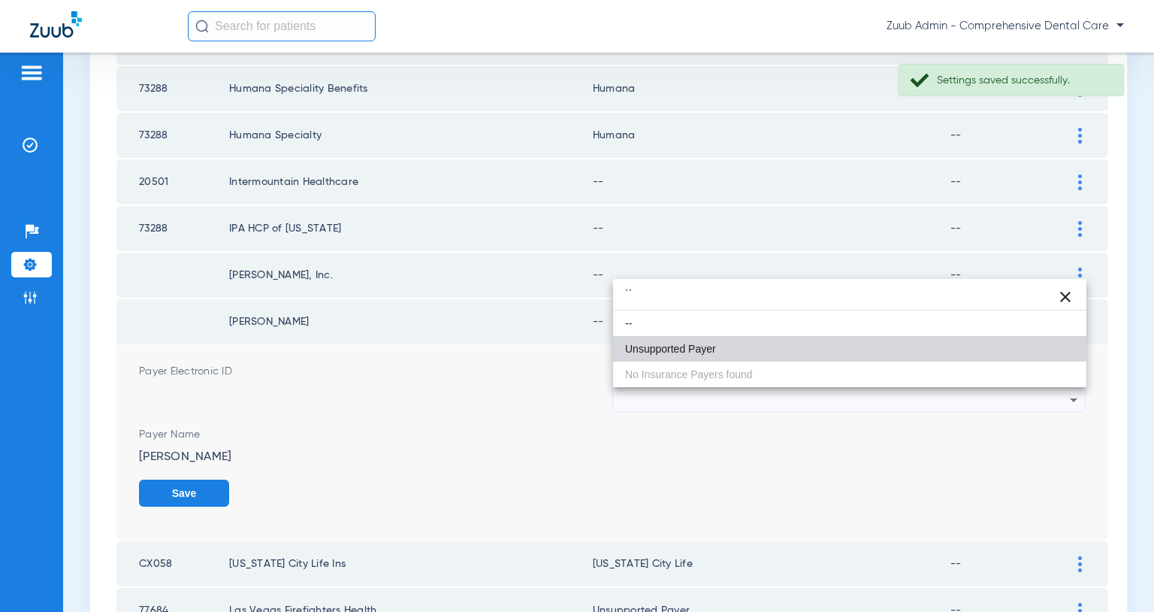
click at [802, 337] on mat-option "Unsupported Payer" at bounding box center [849, 349] width 473 height 26
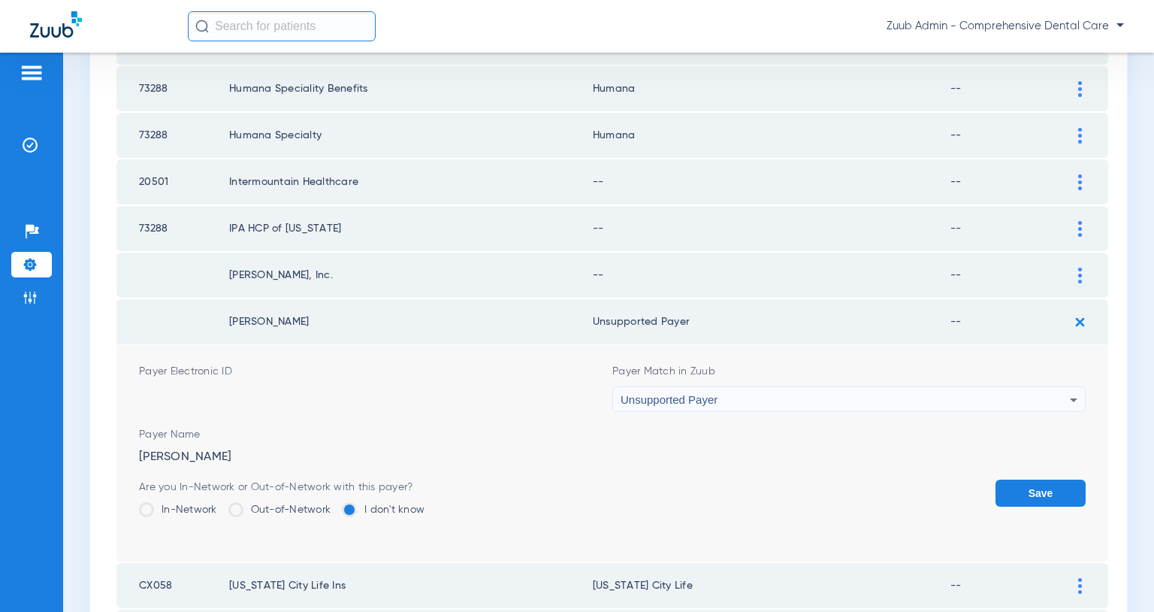
click at [1043, 484] on button "Save" at bounding box center [1041, 493] width 90 height 27
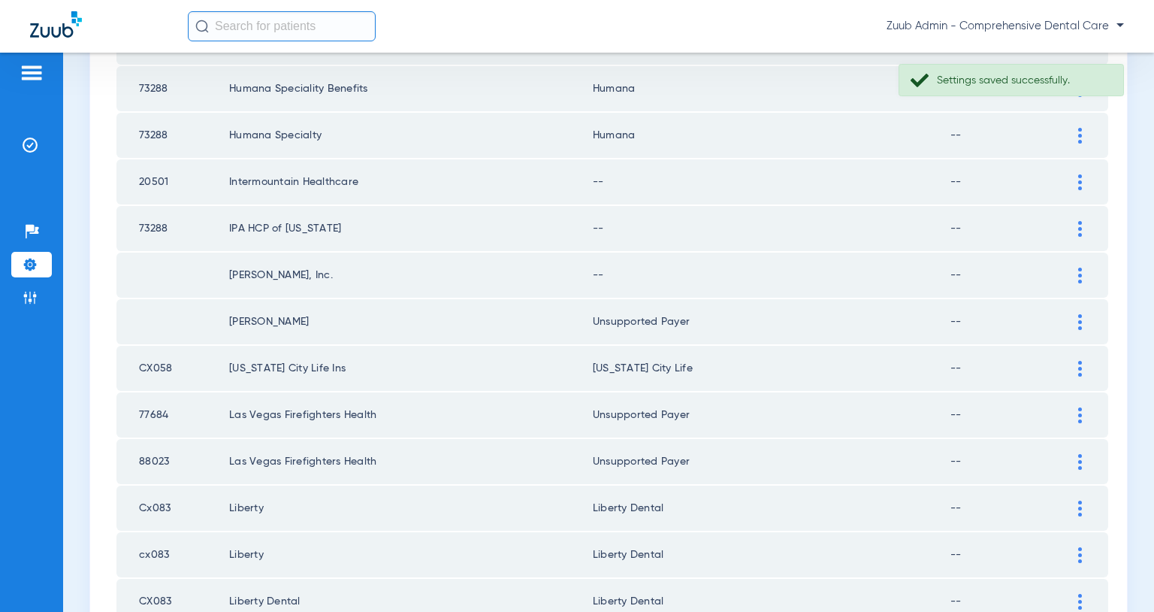
click at [1080, 272] on img at bounding box center [1081, 276] width 4 height 16
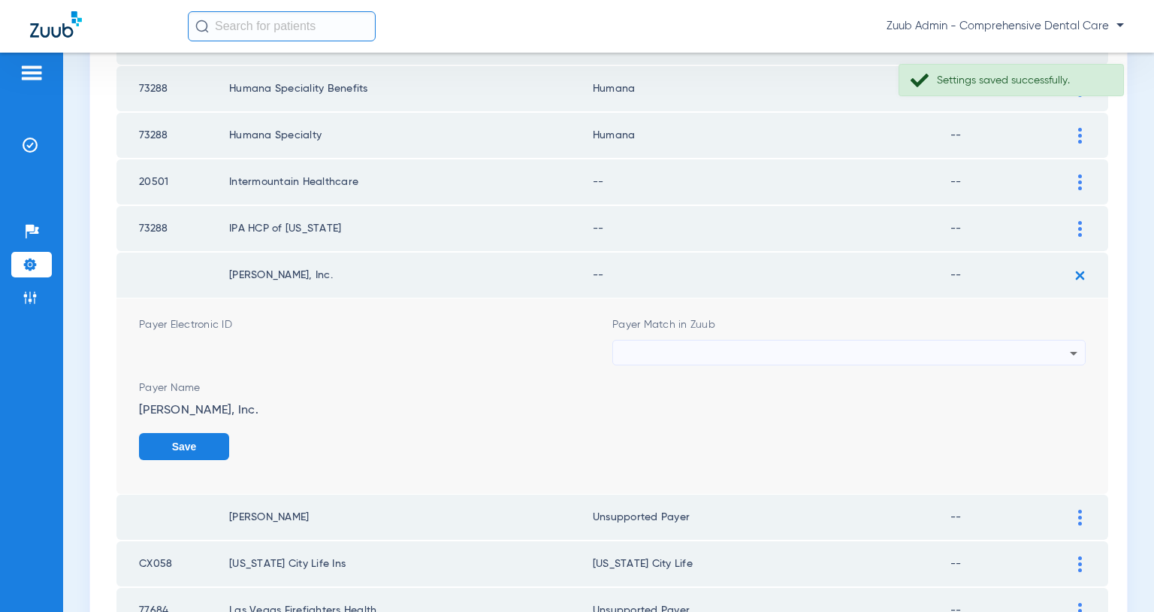
click at [984, 349] on div at bounding box center [845, 353] width 449 height 26
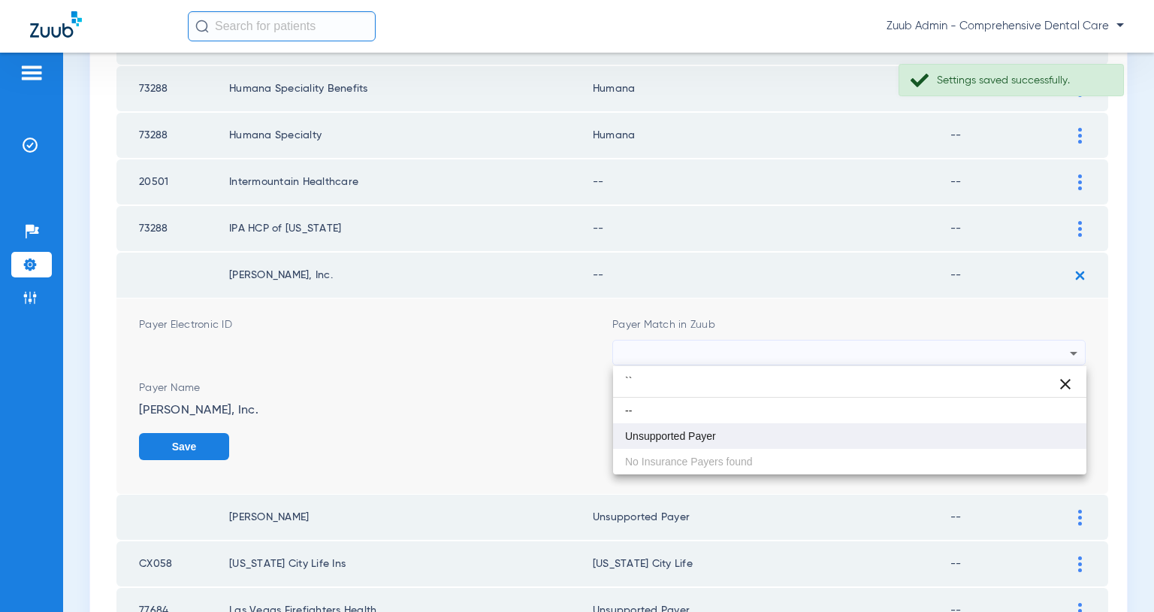
type input "``"
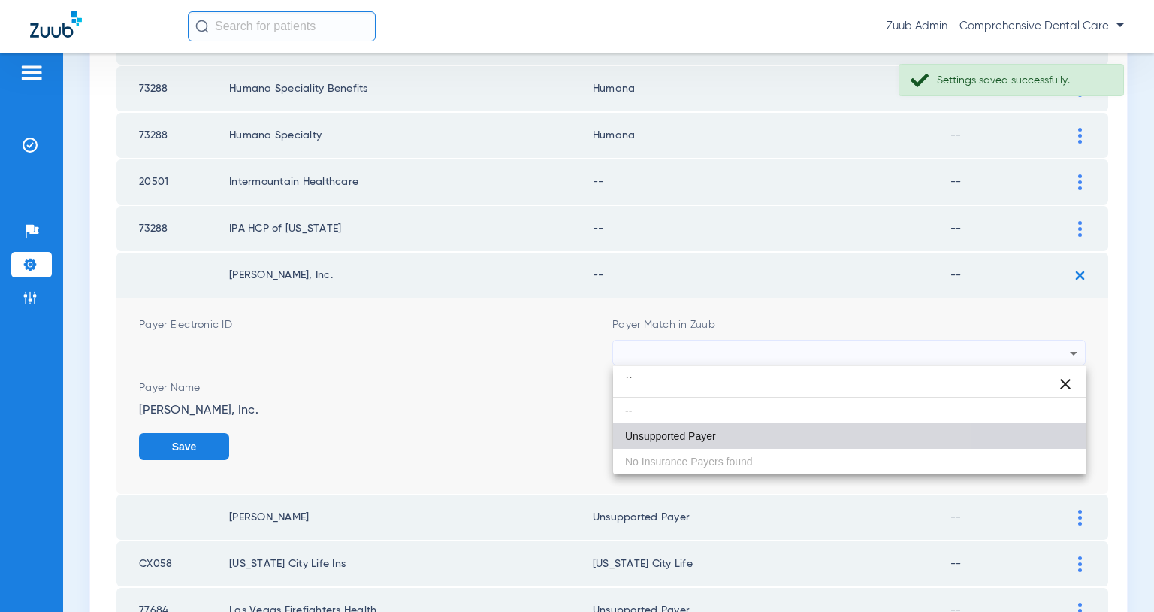
click at [743, 435] on mat-option "Unsupported Payer" at bounding box center [849, 436] width 473 height 26
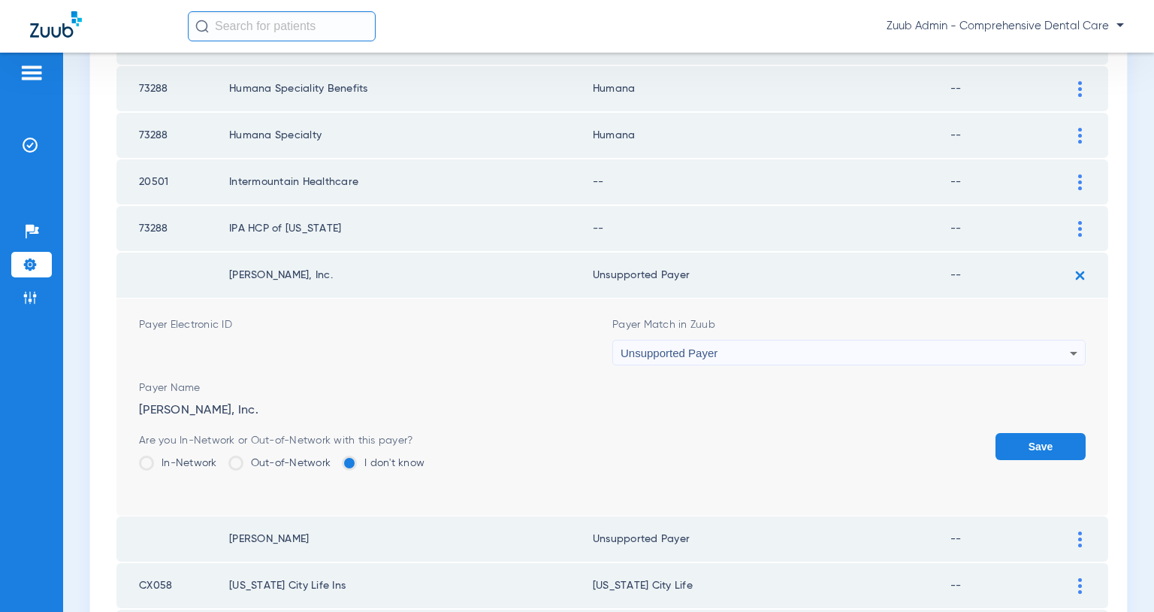
click at [1033, 449] on button "Save" at bounding box center [1041, 446] width 90 height 27
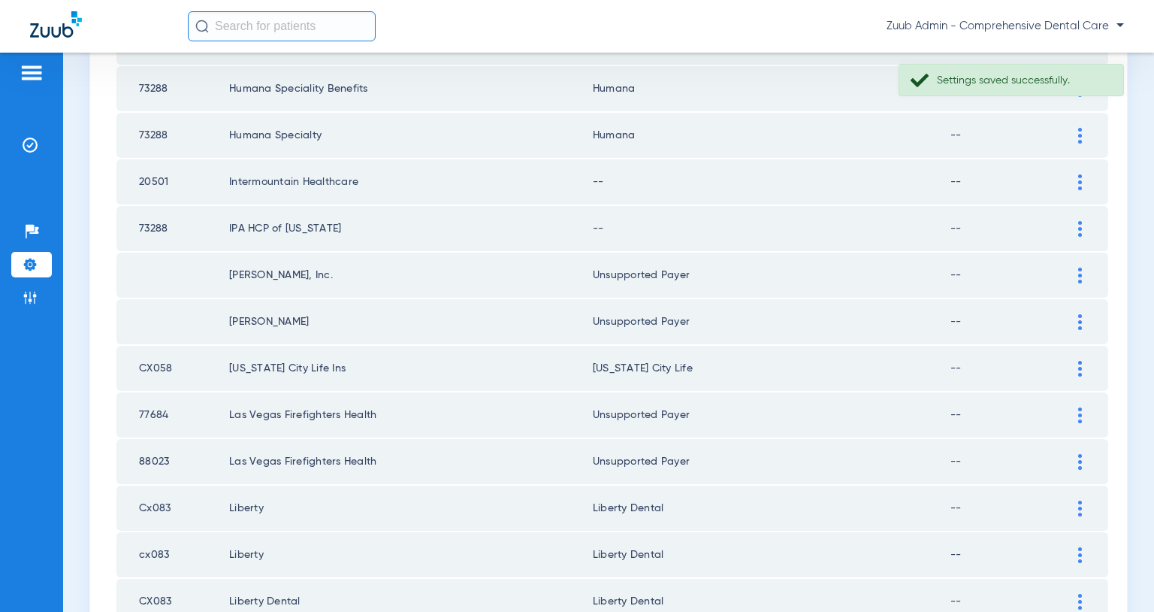
click at [1079, 228] on img at bounding box center [1081, 229] width 4 height 16
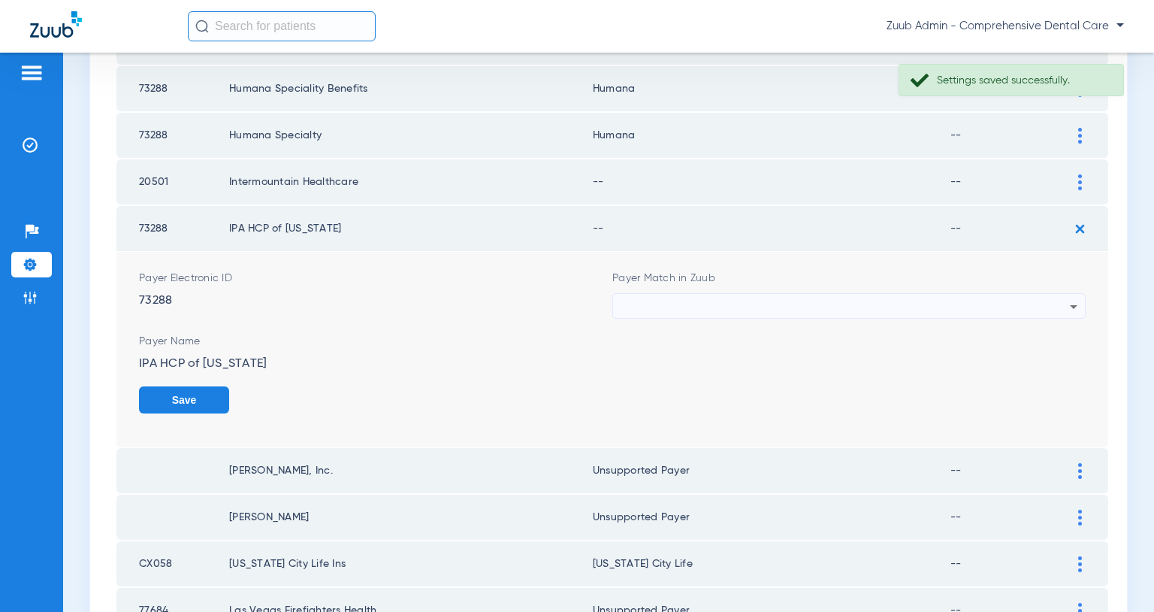
click at [892, 306] on div at bounding box center [845, 307] width 449 height 26
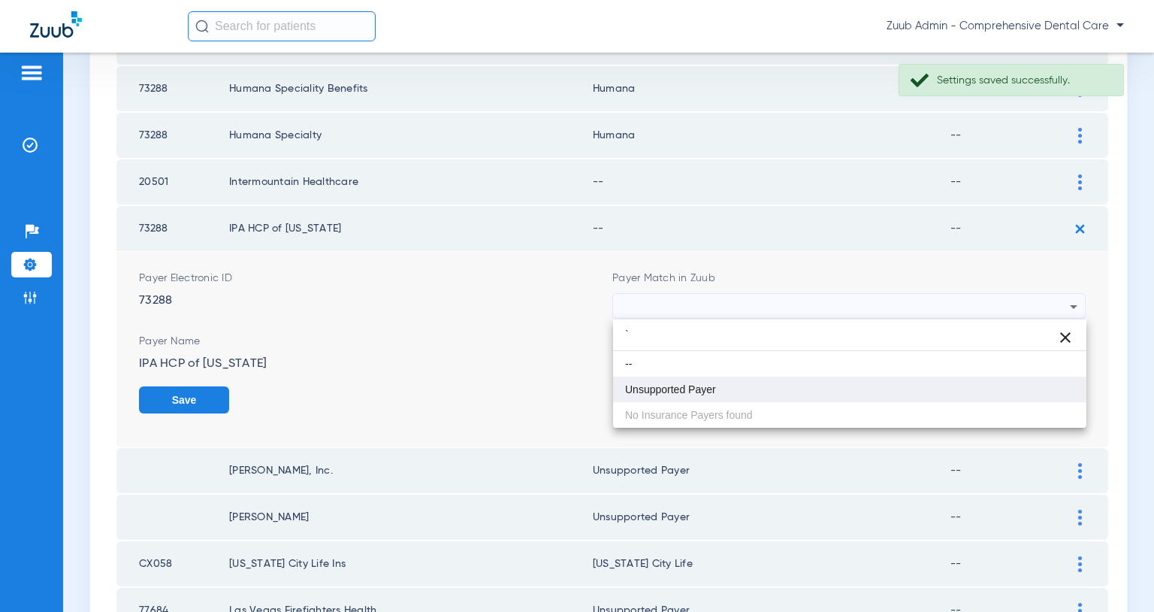
type input "`"
click at [716, 379] on mat-option "Unsupported Payer" at bounding box center [849, 390] width 473 height 26
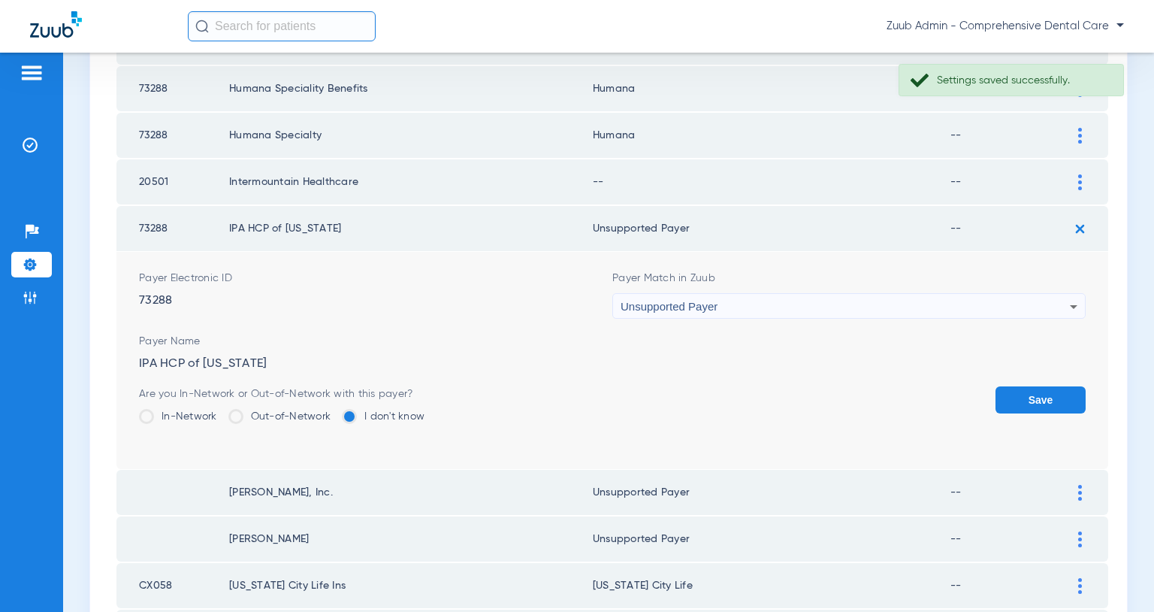
click at [1033, 393] on button "Save" at bounding box center [1041, 399] width 90 height 27
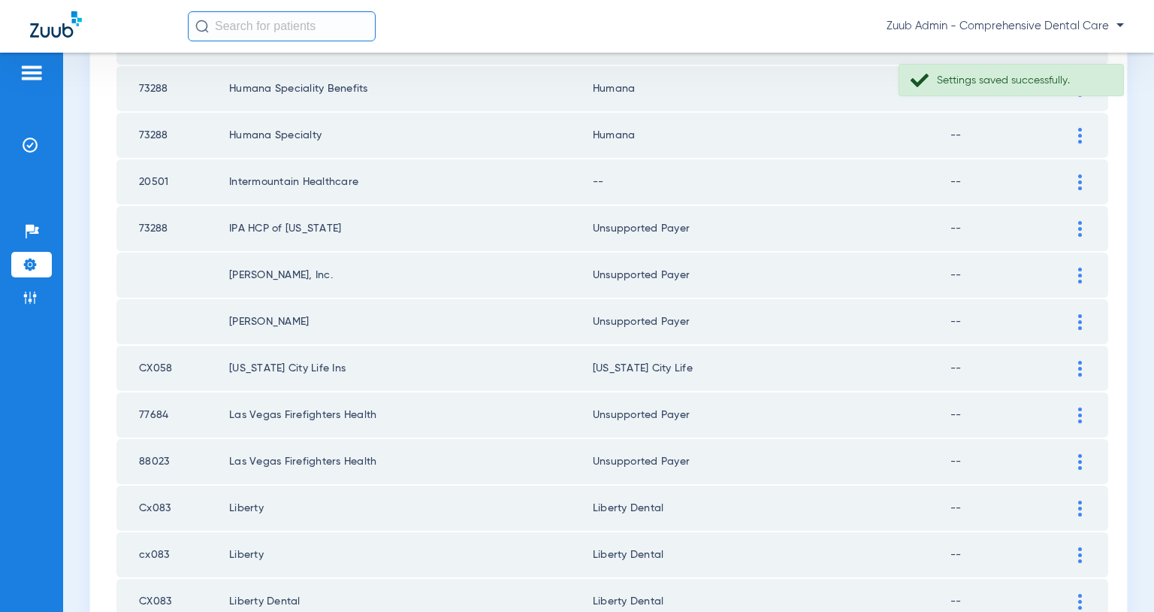
click at [1079, 177] on img at bounding box center [1081, 182] width 4 height 16
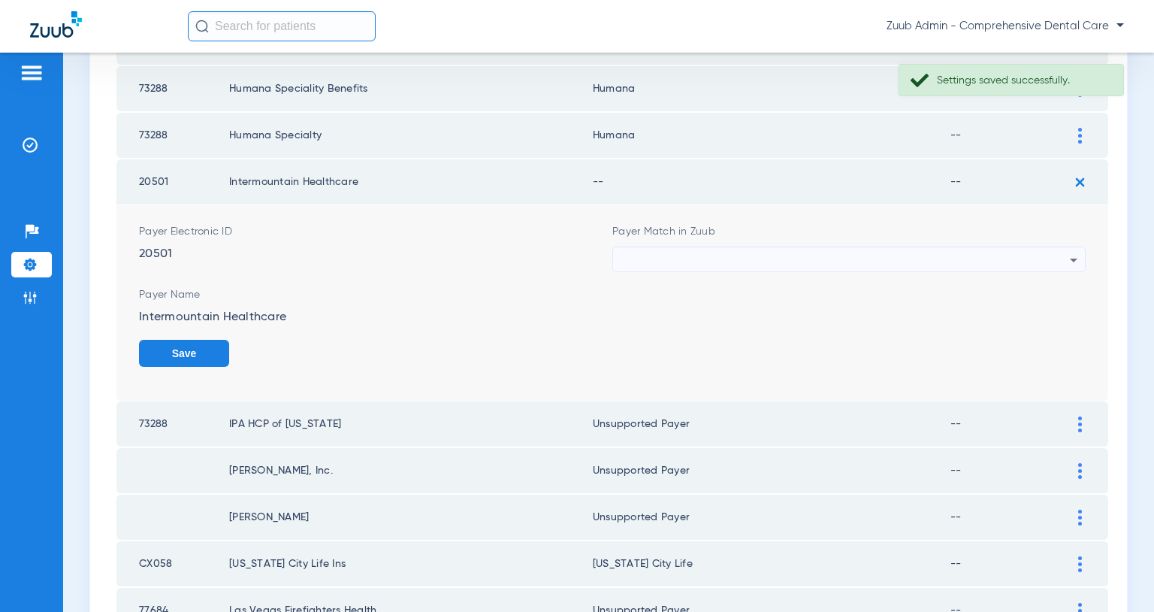
click at [915, 266] on div at bounding box center [845, 260] width 449 height 26
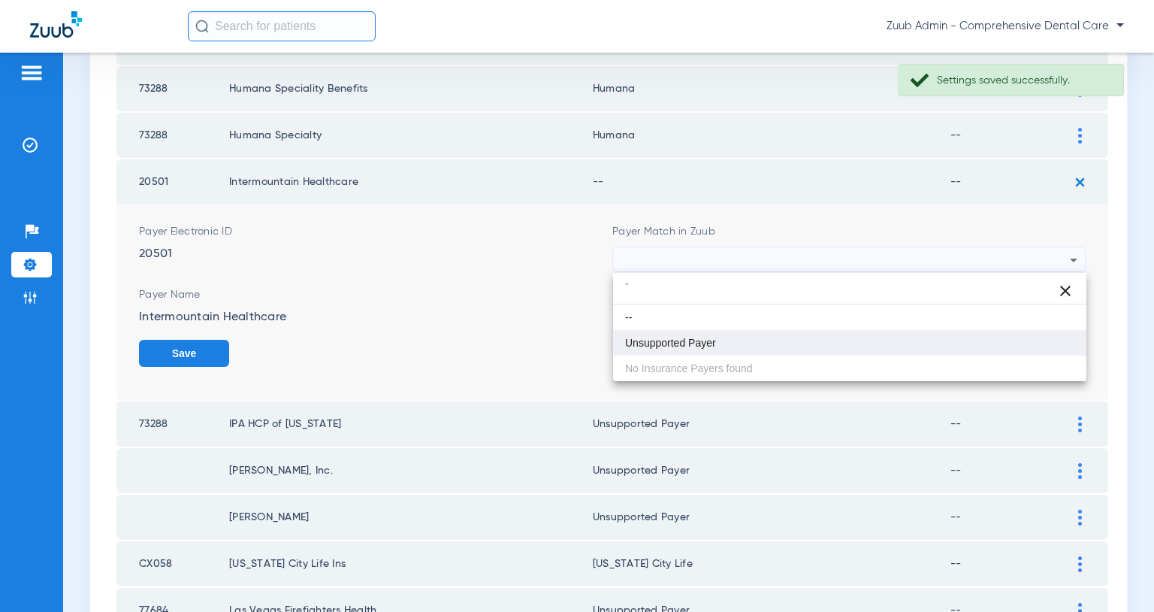
type input "`"
click at [727, 341] on mat-option "Unsupported Payer" at bounding box center [849, 343] width 473 height 26
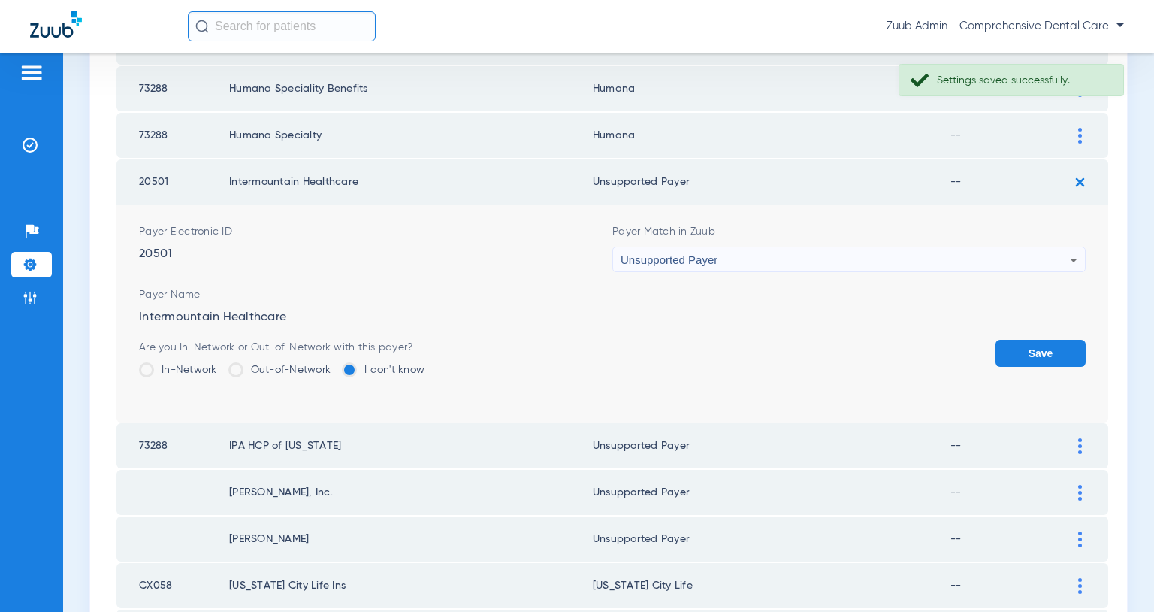
click at [1027, 352] on button "Save" at bounding box center [1041, 353] width 90 height 27
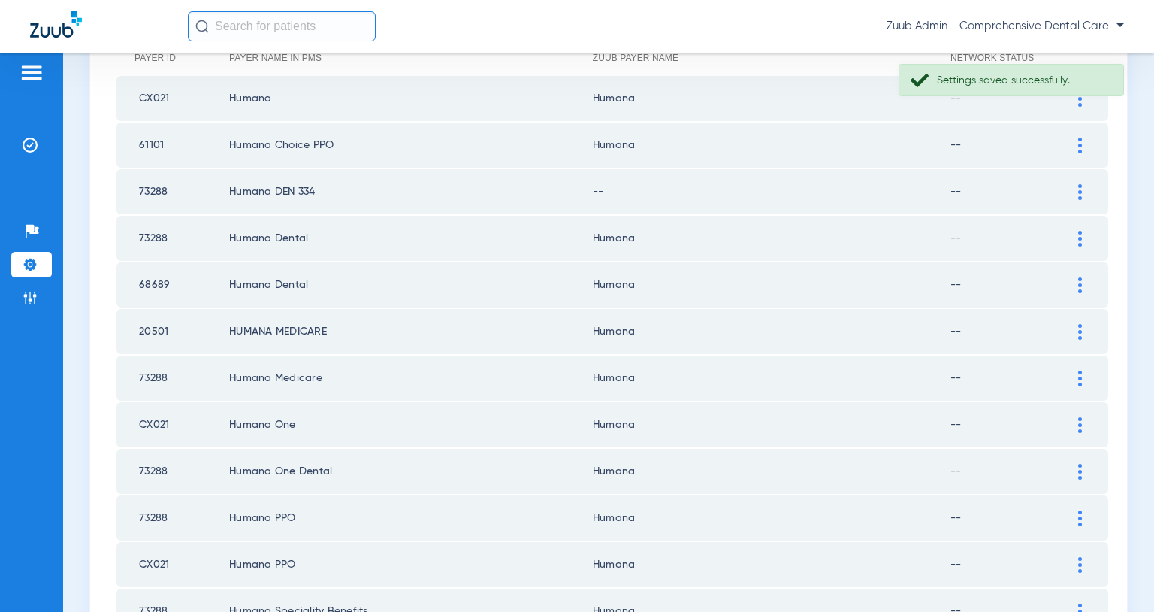
scroll to position [213, 0]
click at [1081, 192] on img at bounding box center [1081, 195] width 4 height 16
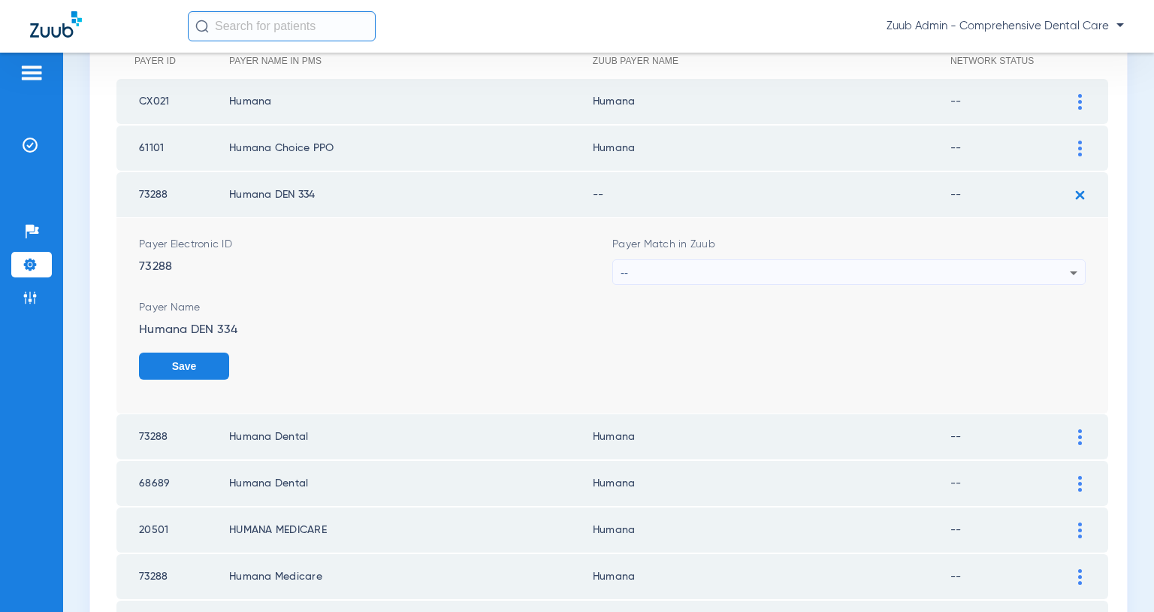
drag, startPoint x: 1027, startPoint y: 264, endPoint x: 1027, endPoint y: 253, distance: 11.3
click at [1027, 264] on div "--" at bounding box center [845, 273] width 449 height 26
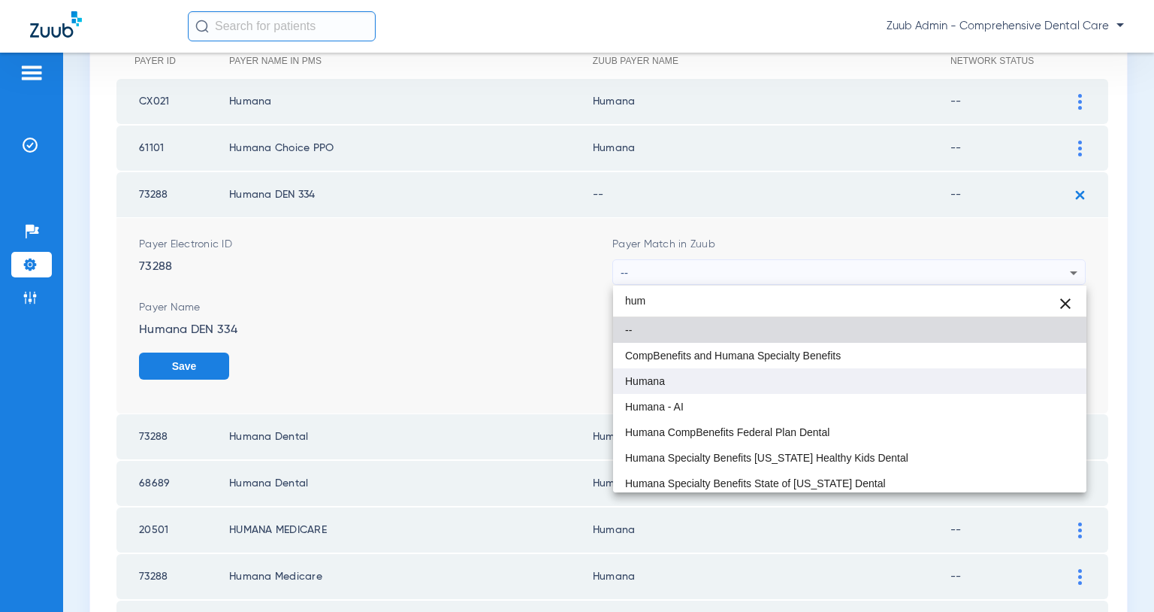
type input "hum"
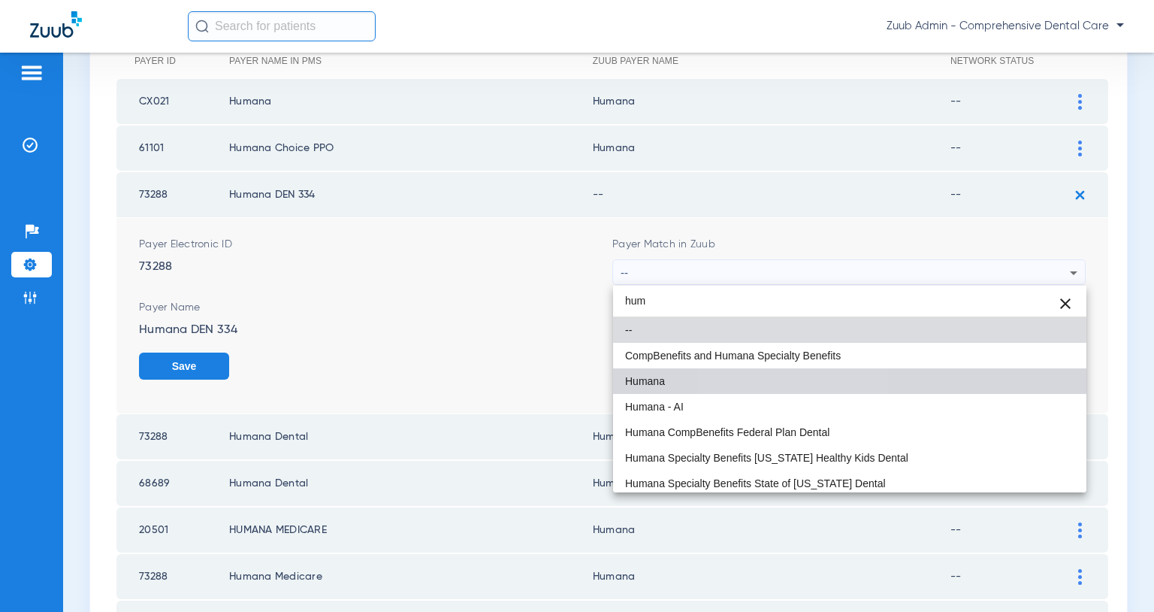
click at [797, 372] on mat-option "Humana" at bounding box center [849, 381] width 473 height 26
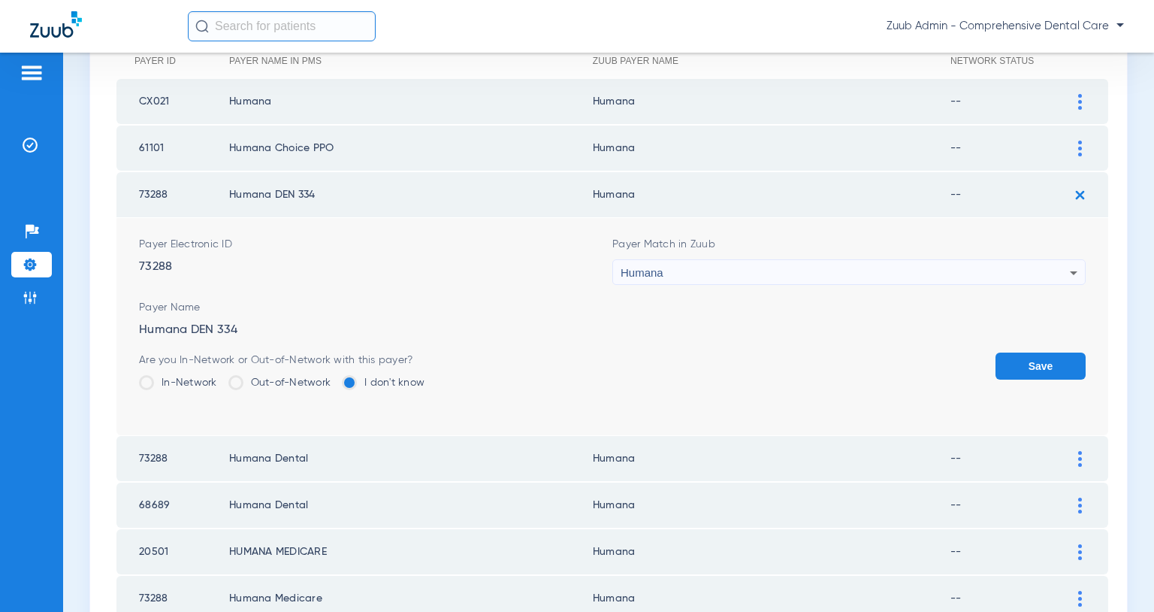
click at [1024, 359] on button "Save" at bounding box center [1041, 365] width 90 height 27
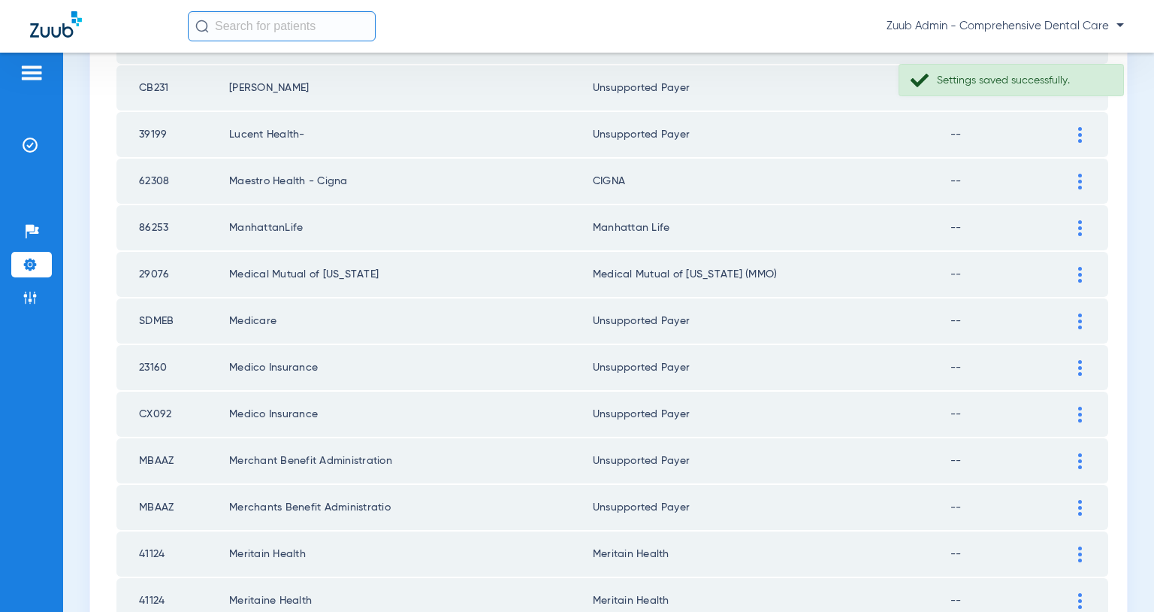
scroll to position [2120, 0]
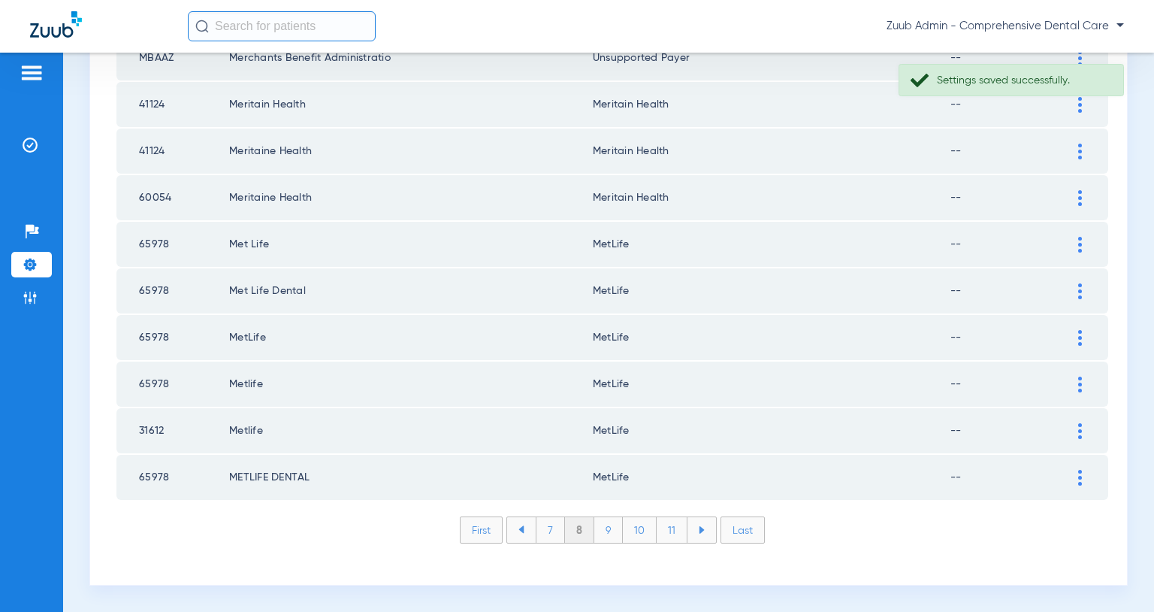
click at [547, 525] on li "7" at bounding box center [550, 530] width 29 height 26
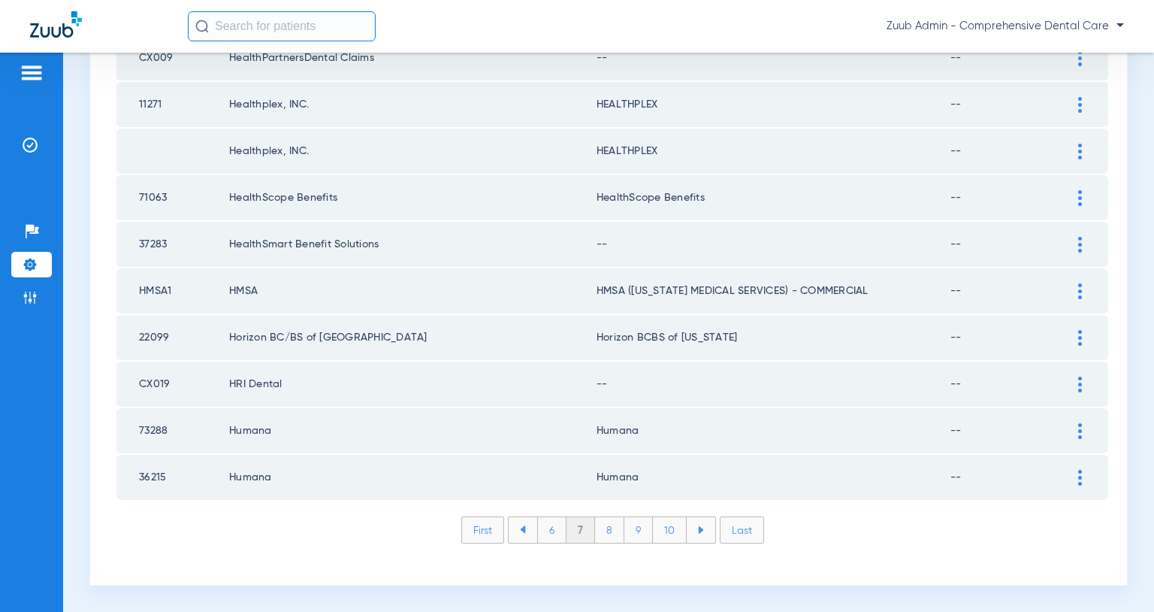
click at [1079, 386] on img at bounding box center [1081, 385] width 4 height 16
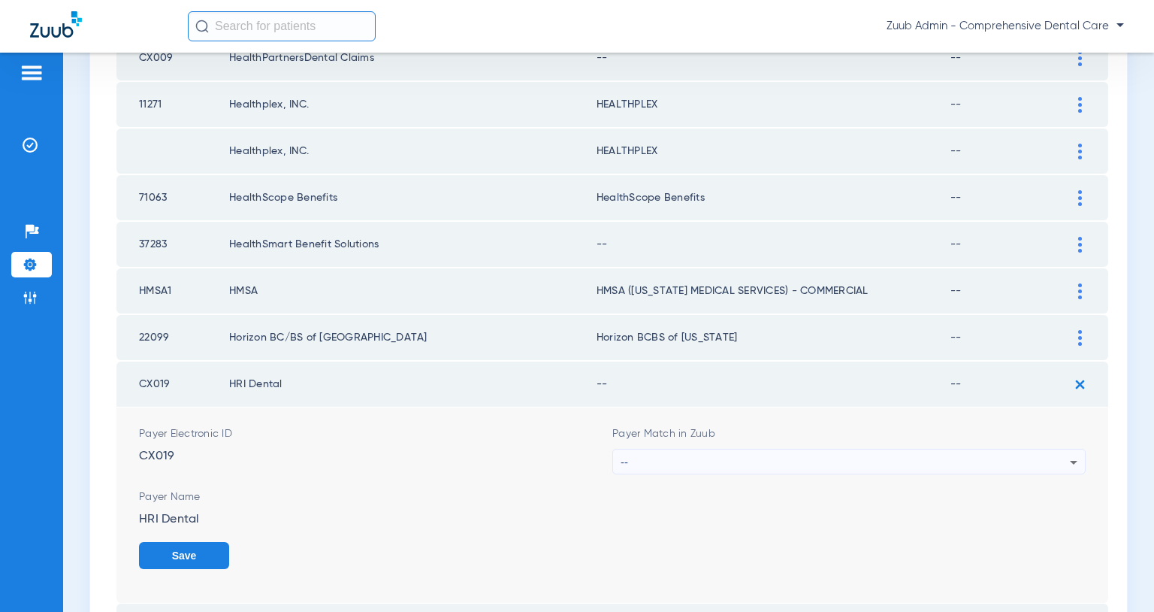
click at [1070, 455] on icon at bounding box center [1074, 462] width 18 height 18
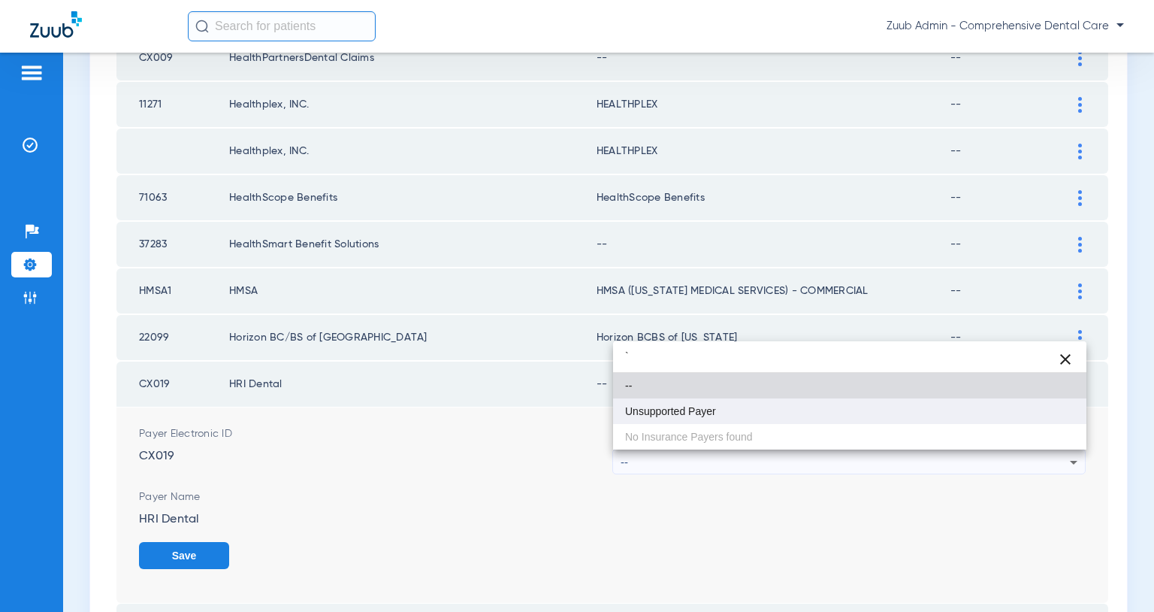
type input "`"
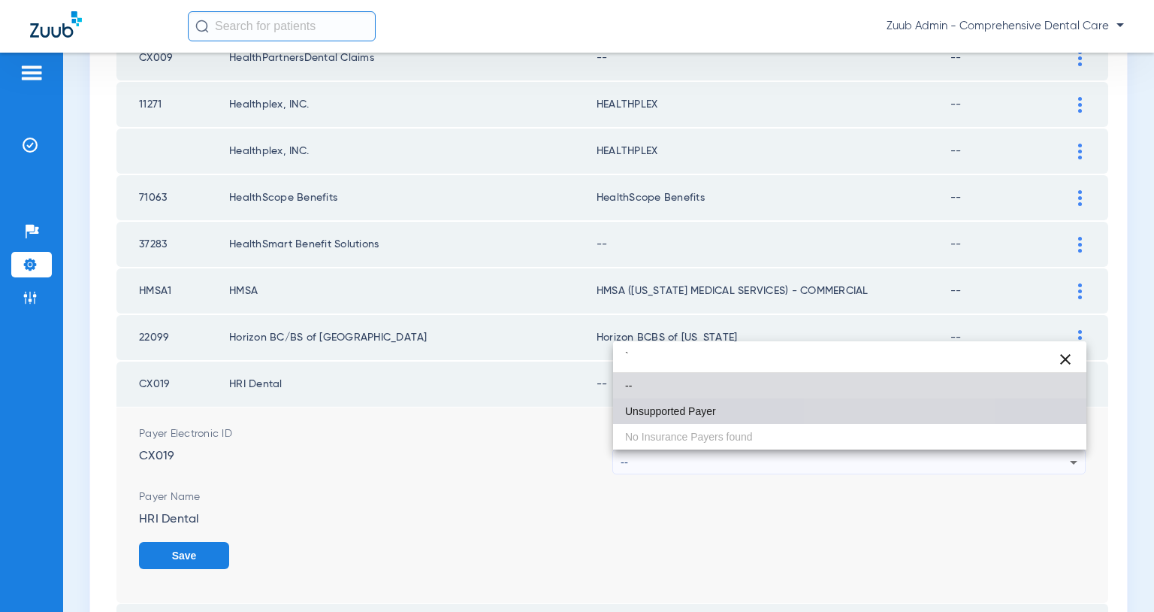
click at [903, 416] on mat-option "Unsupported Payer" at bounding box center [849, 411] width 473 height 26
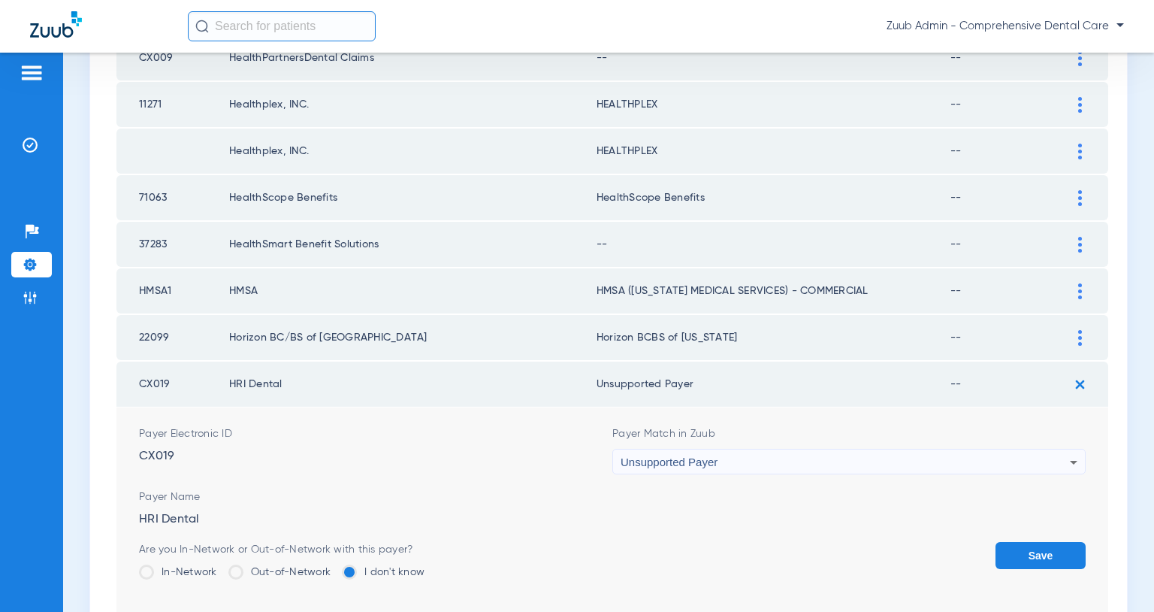
click at [1034, 545] on button "Save" at bounding box center [1041, 555] width 90 height 27
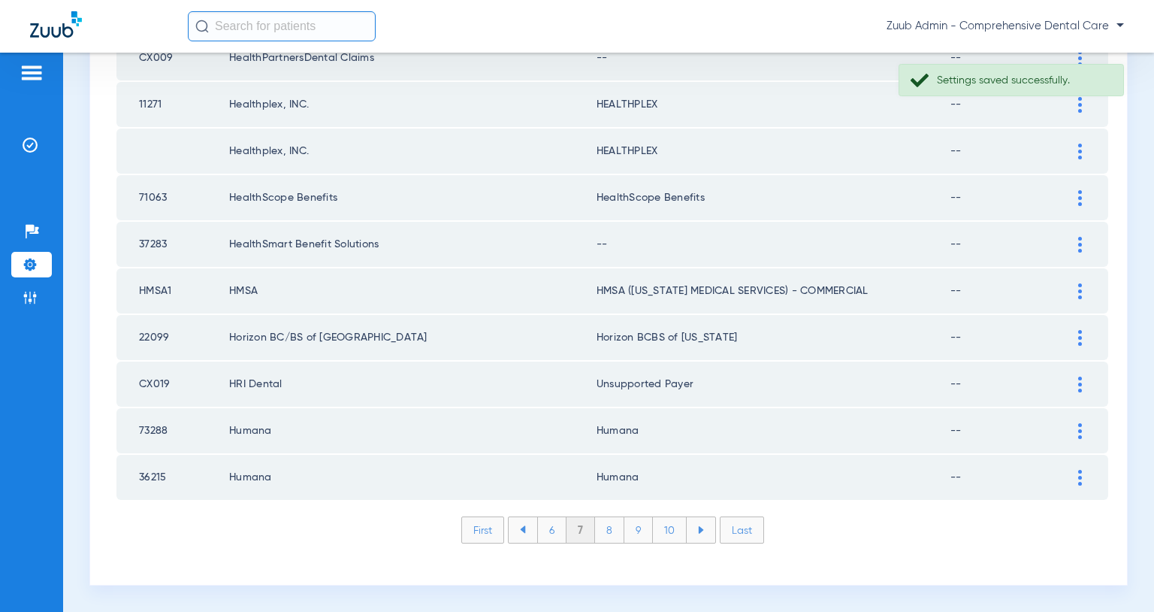
click at [1081, 241] on img at bounding box center [1081, 245] width 4 height 16
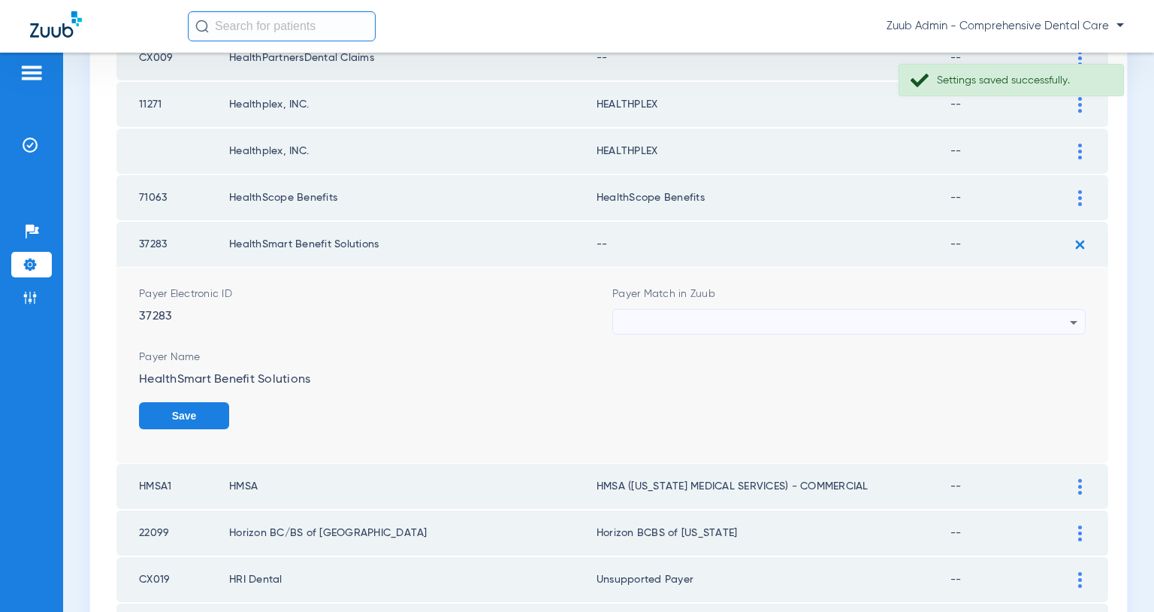
click at [1007, 325] on div at bounding box center [845, 323] width 449 height 26
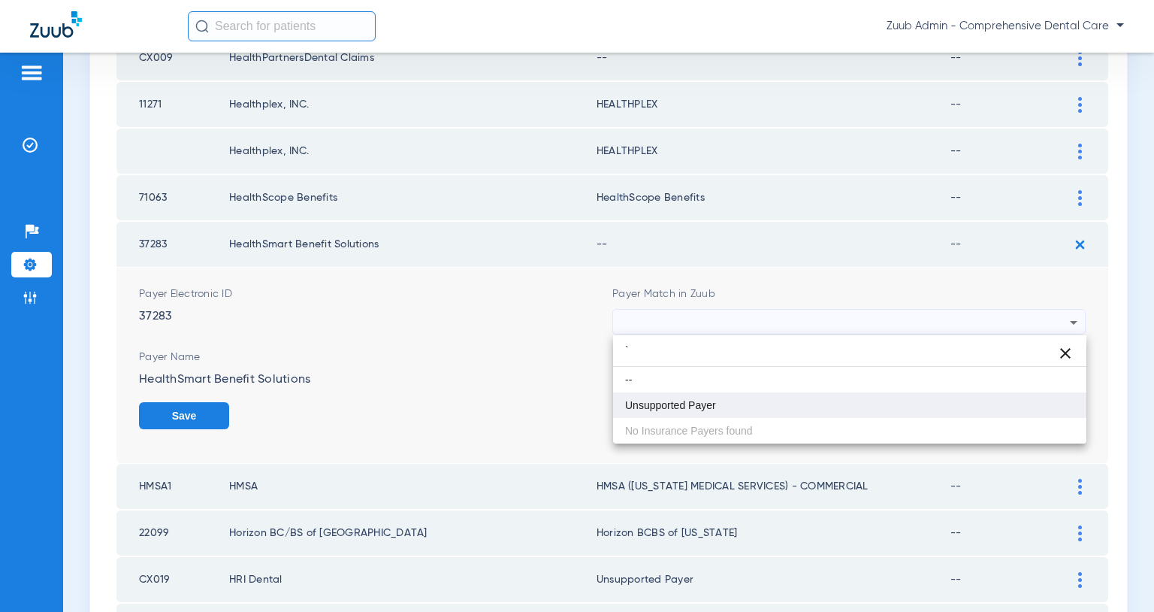
type input "`"
click at [807, 396] on mat-option "Unsupported Payer" at bounding box center [849, 405] width 473 height 26
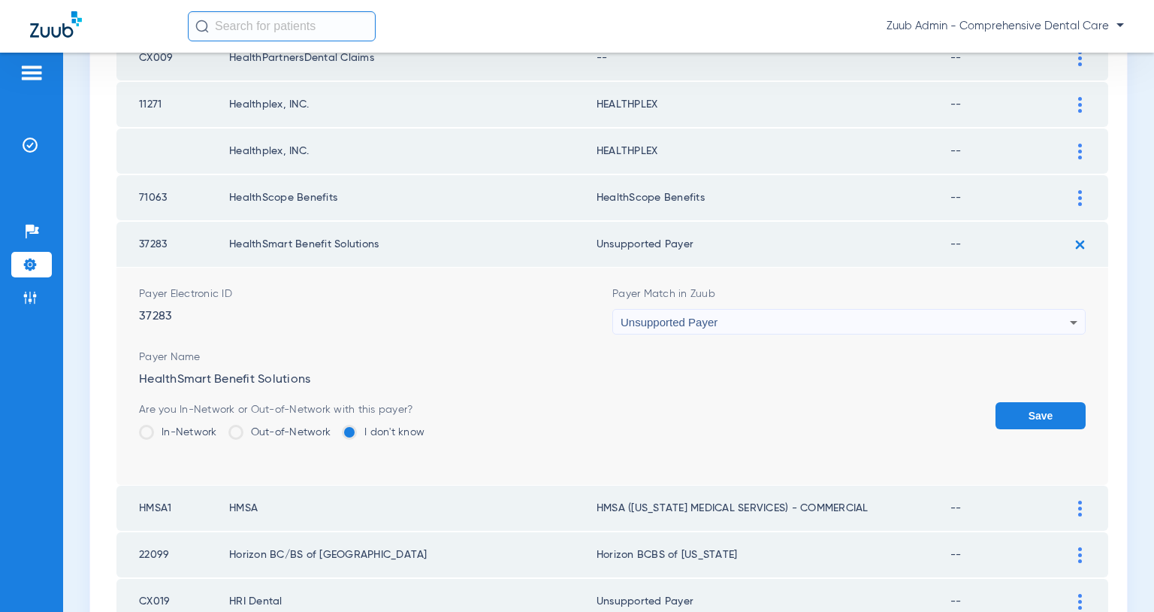
click at [1041, 410] on button "Save" at bounding box center [1041, 415] width 90 height 27
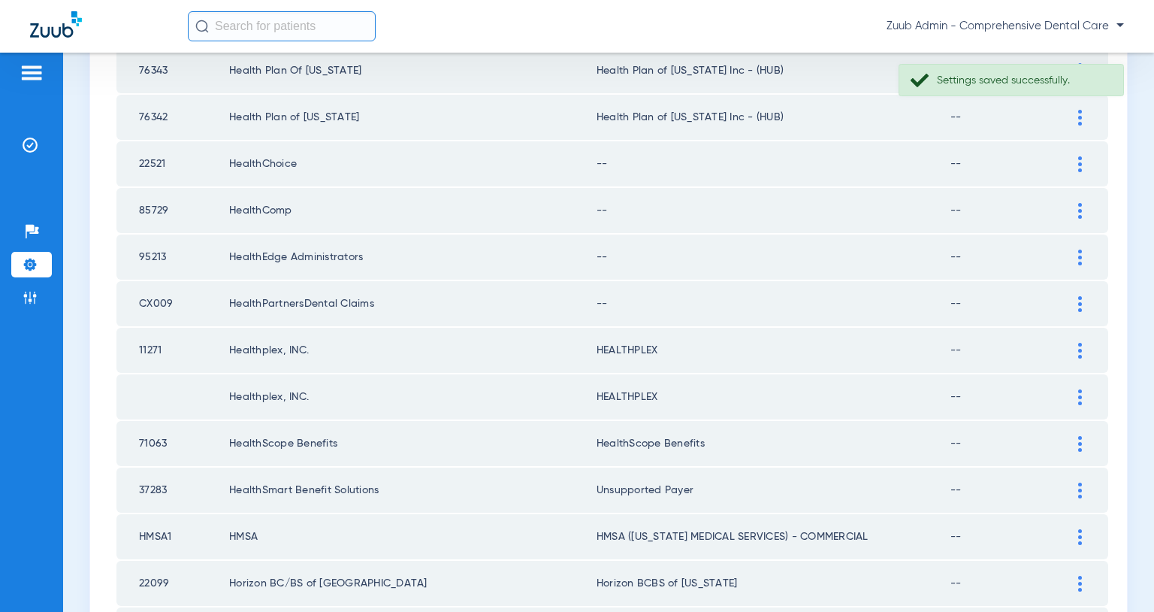
scroll to position [1862, 0]
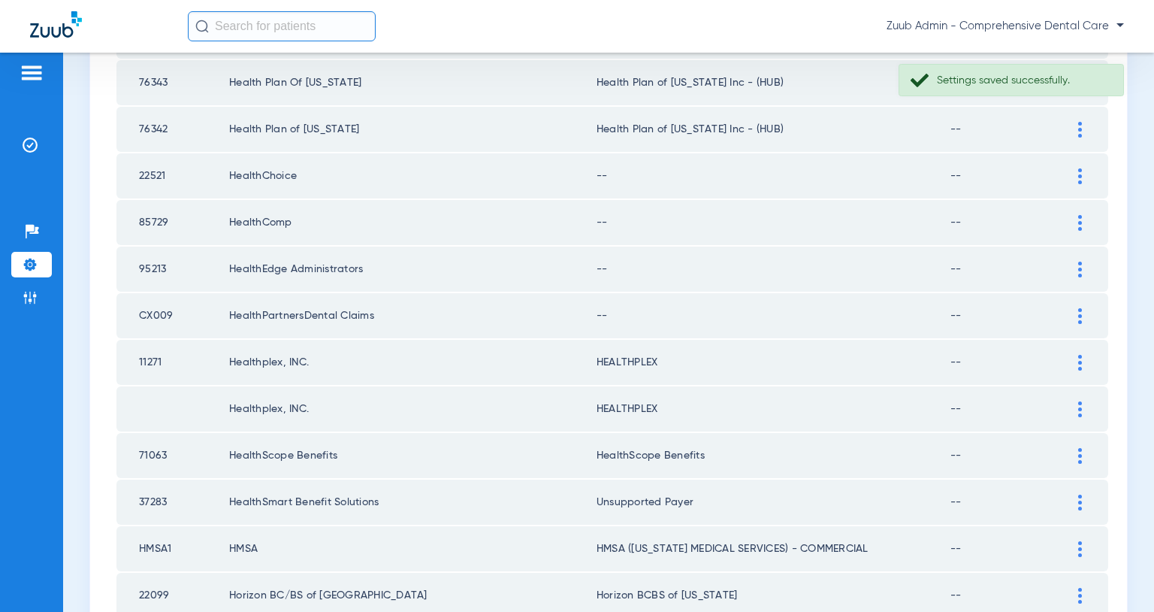
click at [1079, 316] on img at bounding box center [1081, 316] width 4 height 16
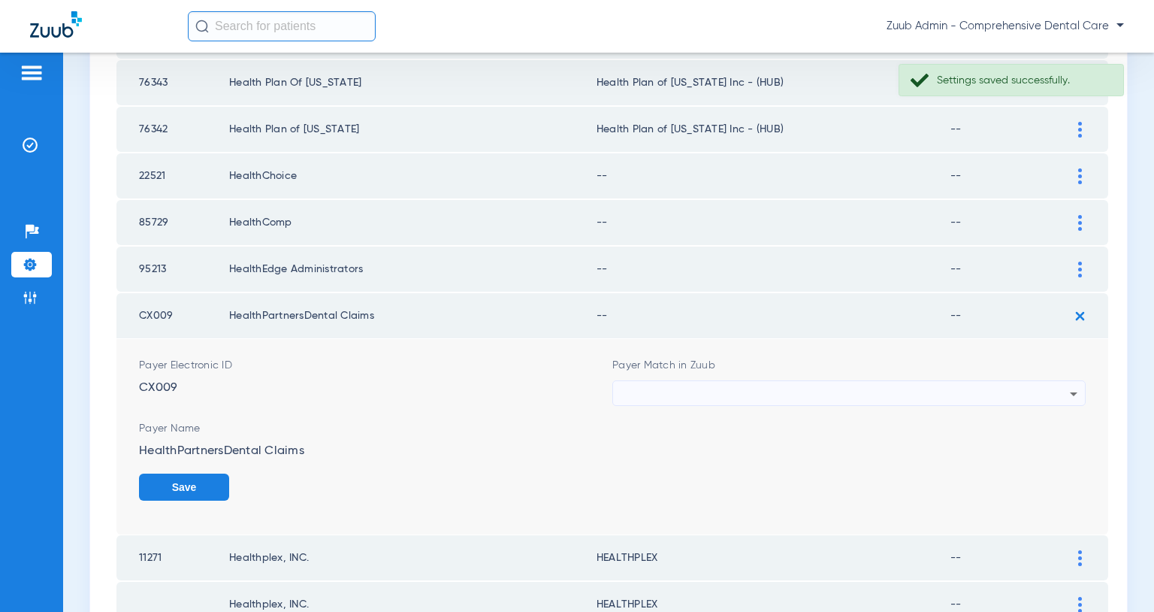
click at [967, 391] on div at bounding box center [845, 394] width 449 height 26
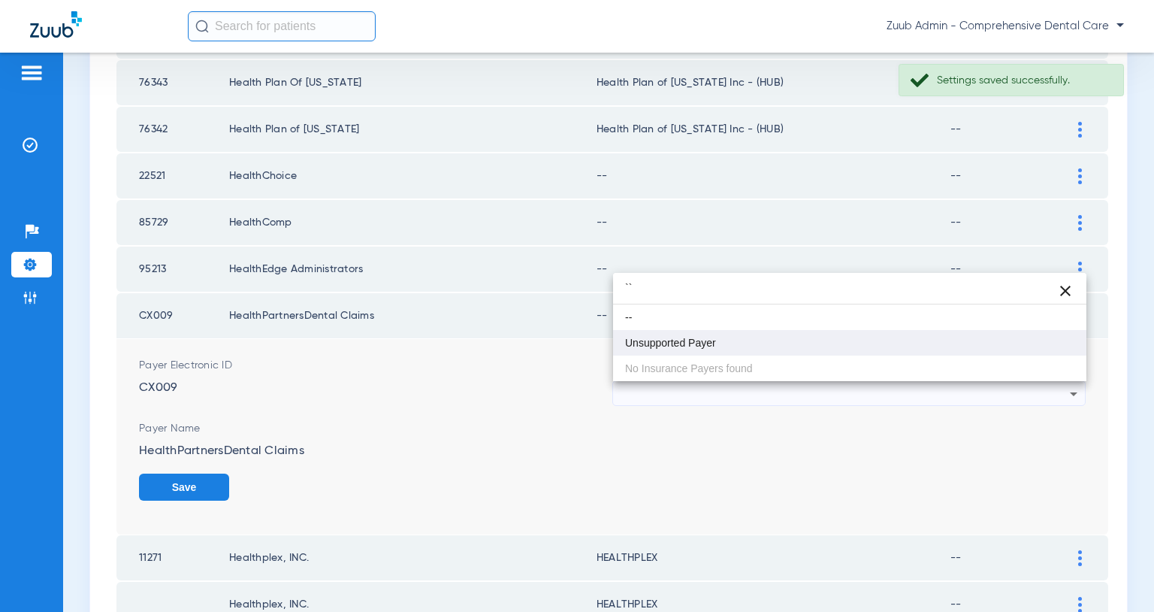
type input "``"
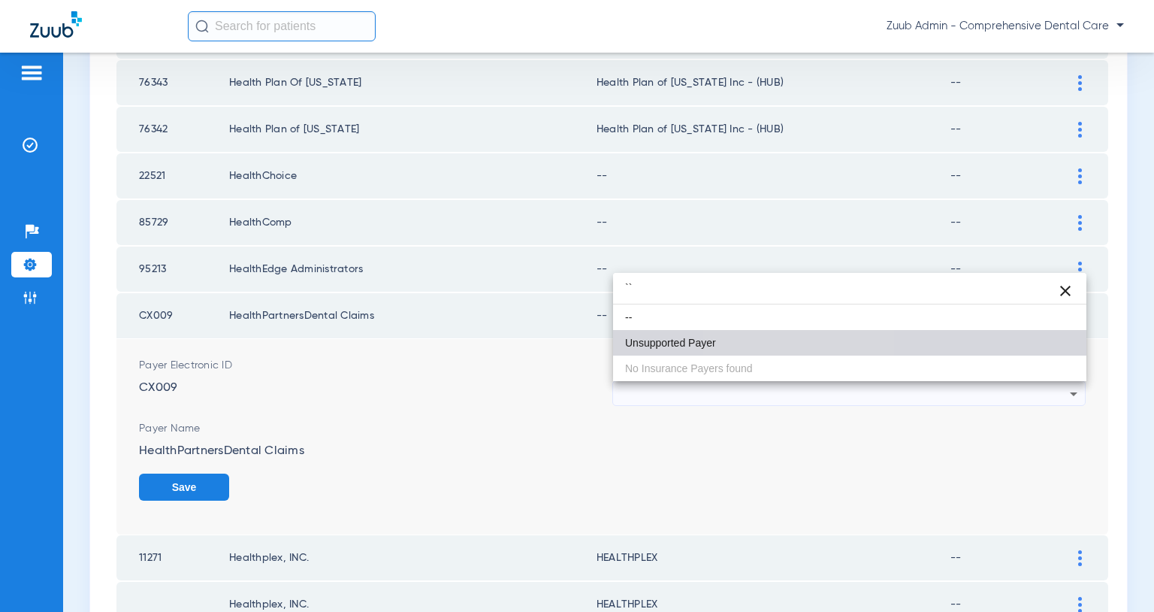
click at [800, 346] on mat-option "Unsupported Payer" at bounding box center [849, 343] width 473 height 26
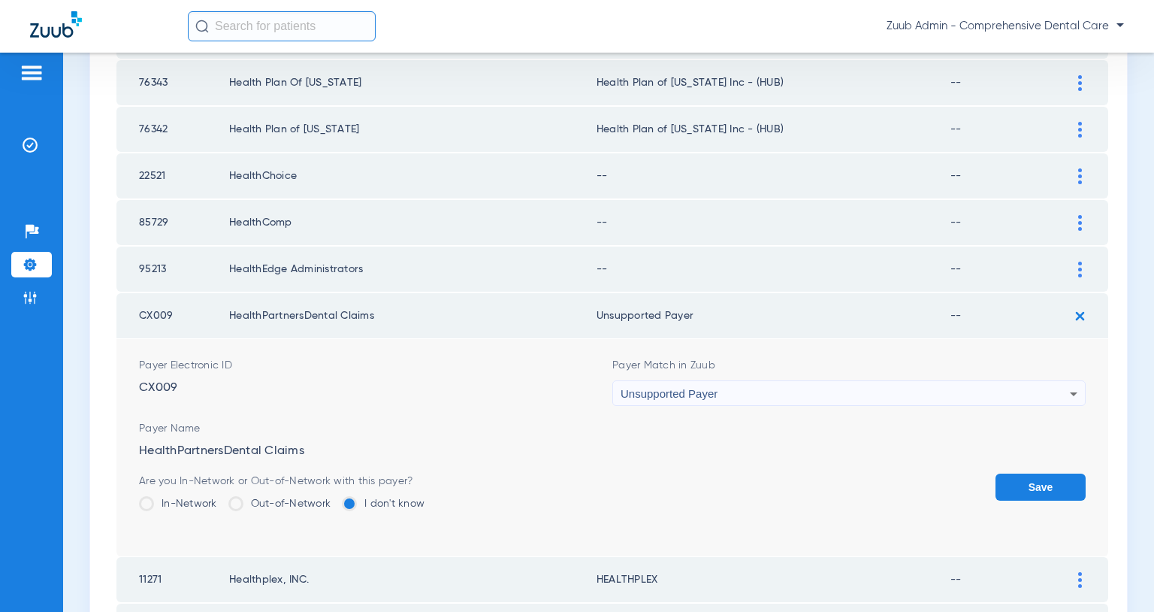
click at [1023, 483] on button "Save" at bounding box center [1041, 486] width 90 height 27
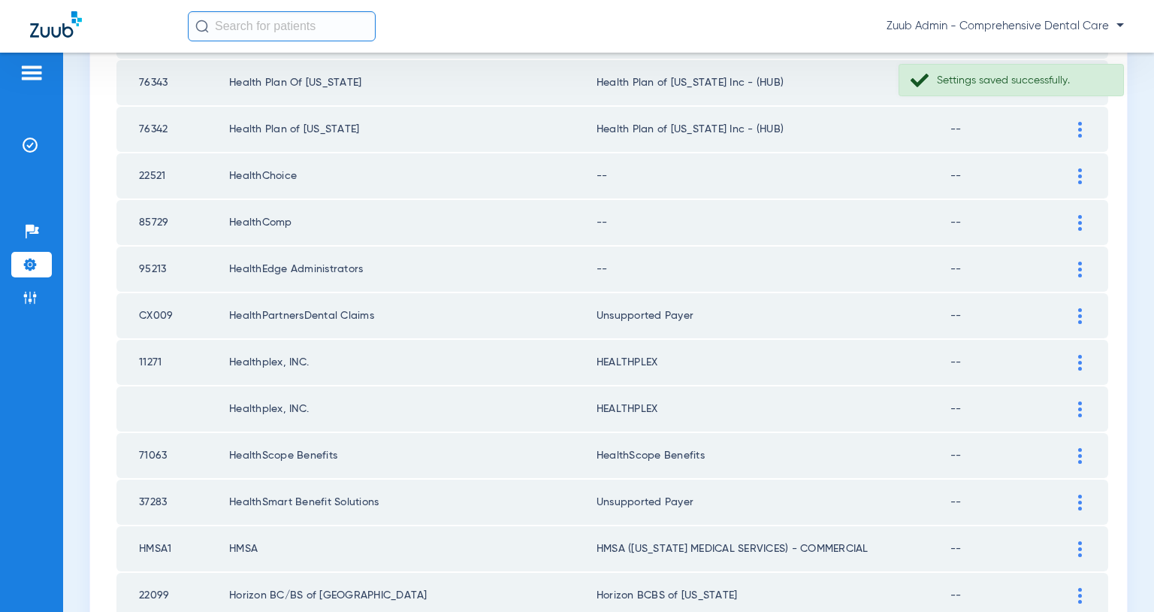
click at [1080, 270] on img at bounding box center [1081, 270] width 4 height 16
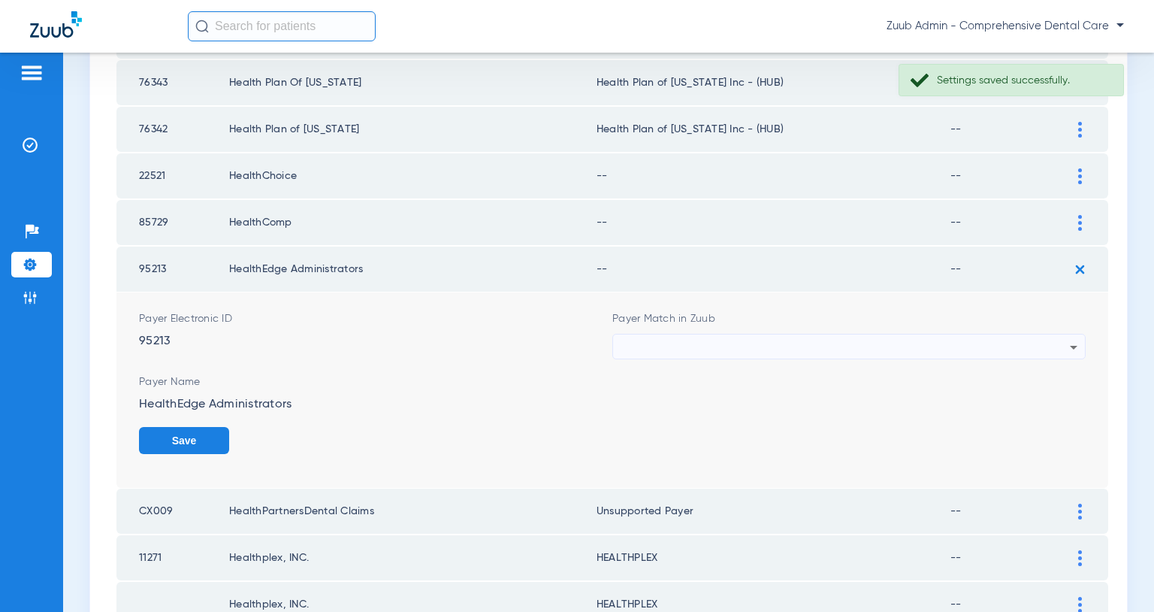
click at [927, 343] on div at bounding box center [845, 347] width 449 height 26
type input "`"
click at [744, 426] on mat-option "Unsupported Payer" at bounding box center [849, 430] width 473 height 26
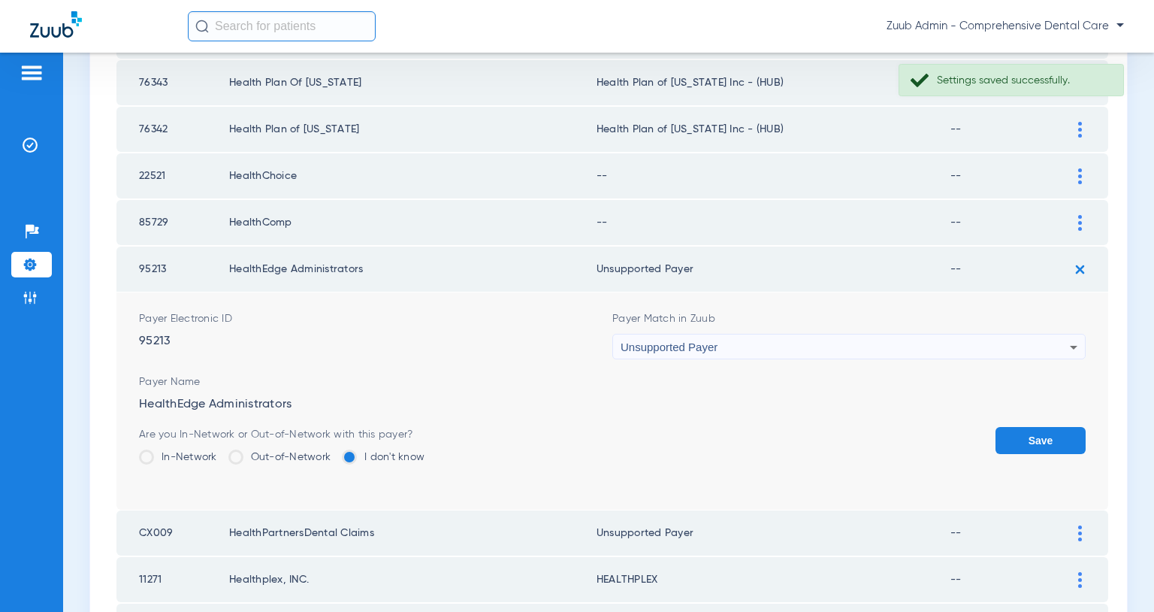
click at [1048, 449] on button "Save" at bounding box center [1041, 440] width 90 height 27
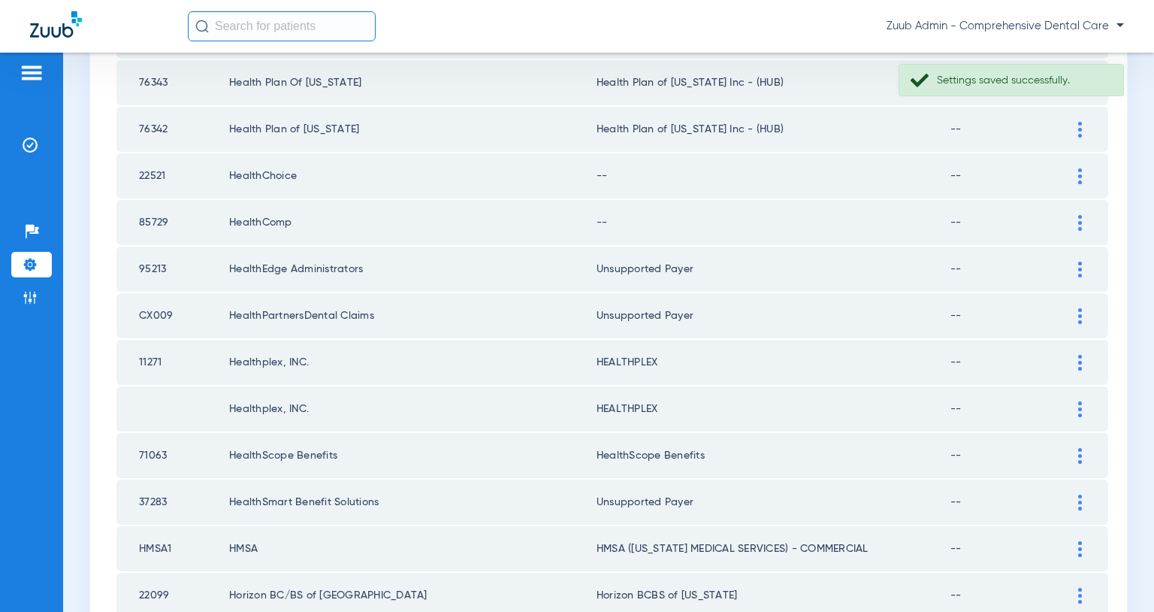
click at [1080, 220] on img at bounding box center [1081, 223] width 4 height 16
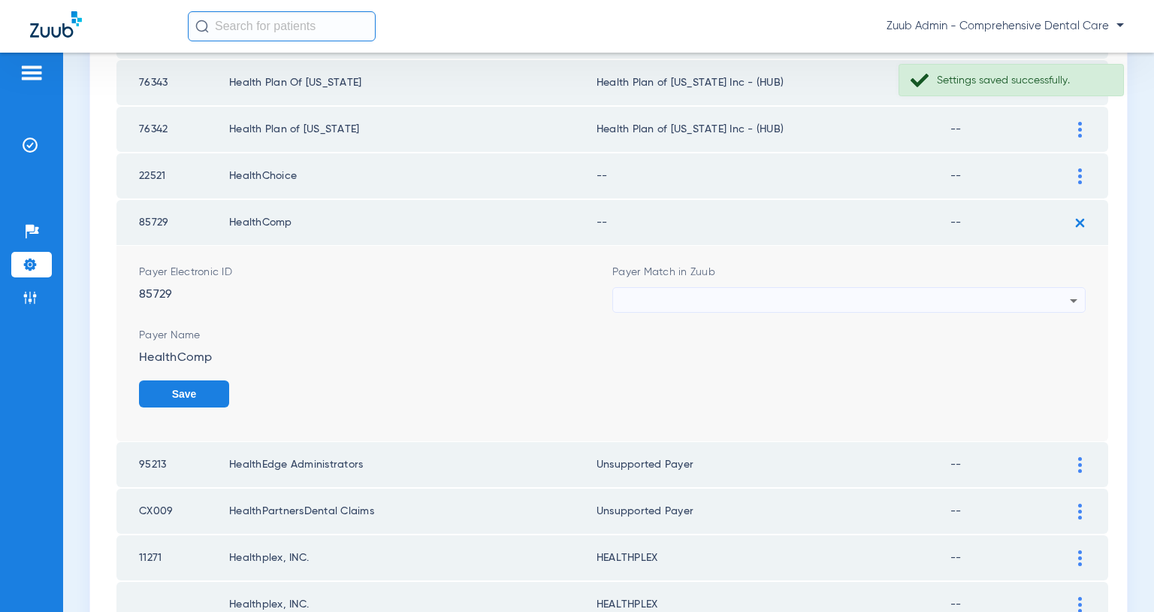
click at [878, 300] on div at bounding box center [845, 301] width 449 height 26
type input "`"
click at [722, 382] on mat-option "Unsupported Payer" at bounding box center [849, 384] width 473 height 26
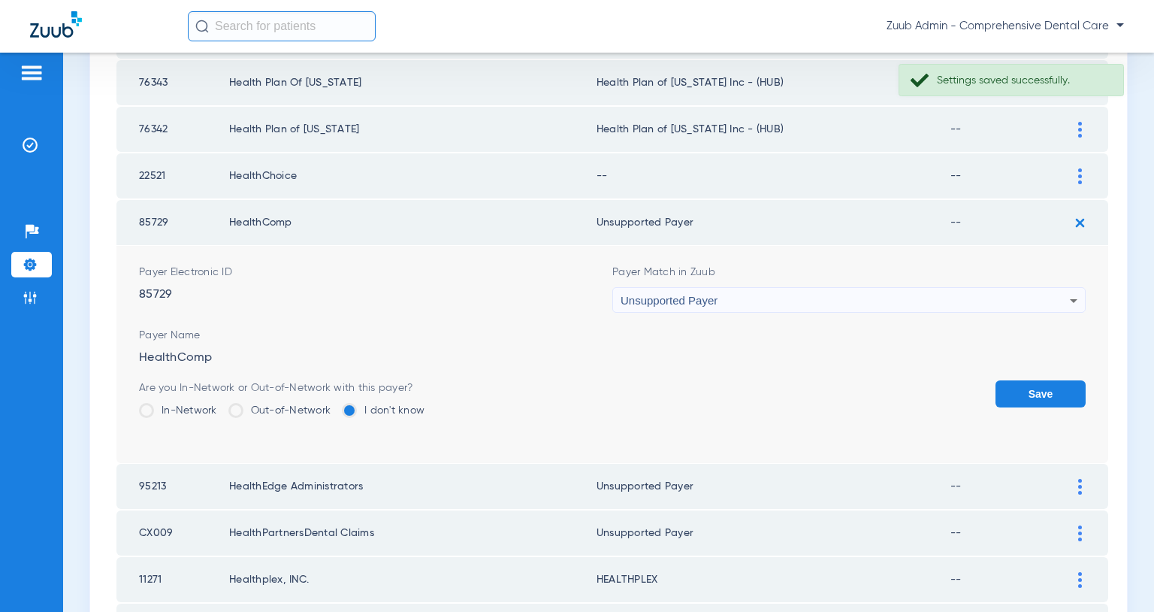
click at [1021, 394] on button "Save" at bounding box center [1041, 393] width 90 height 27
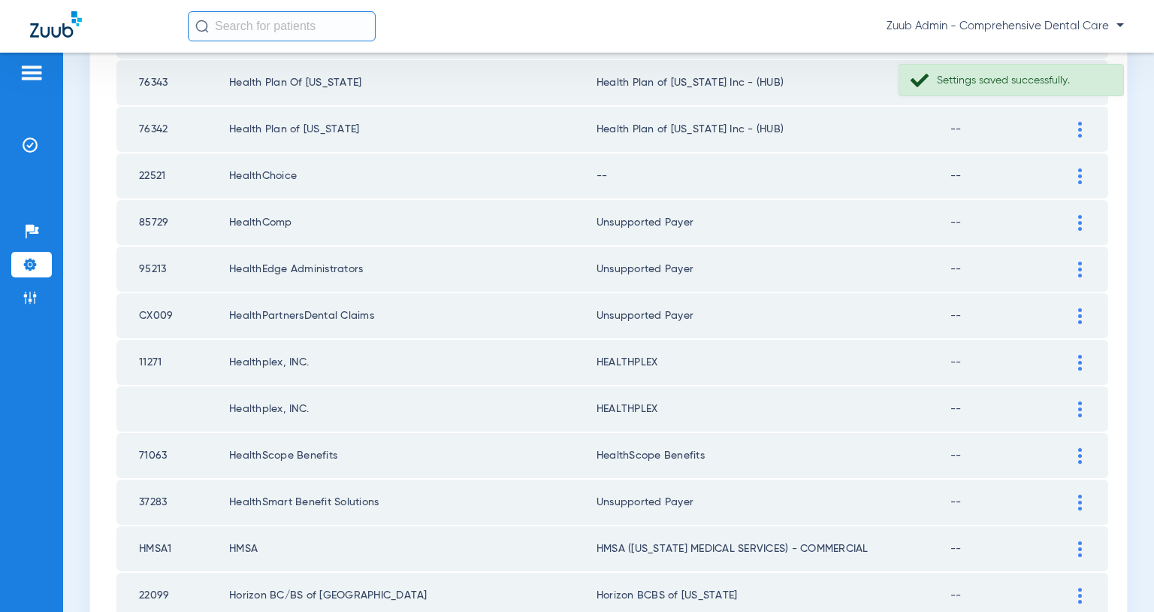
click at [1079, 174] on img at bounding box center [1081, 176] width 4 height 16
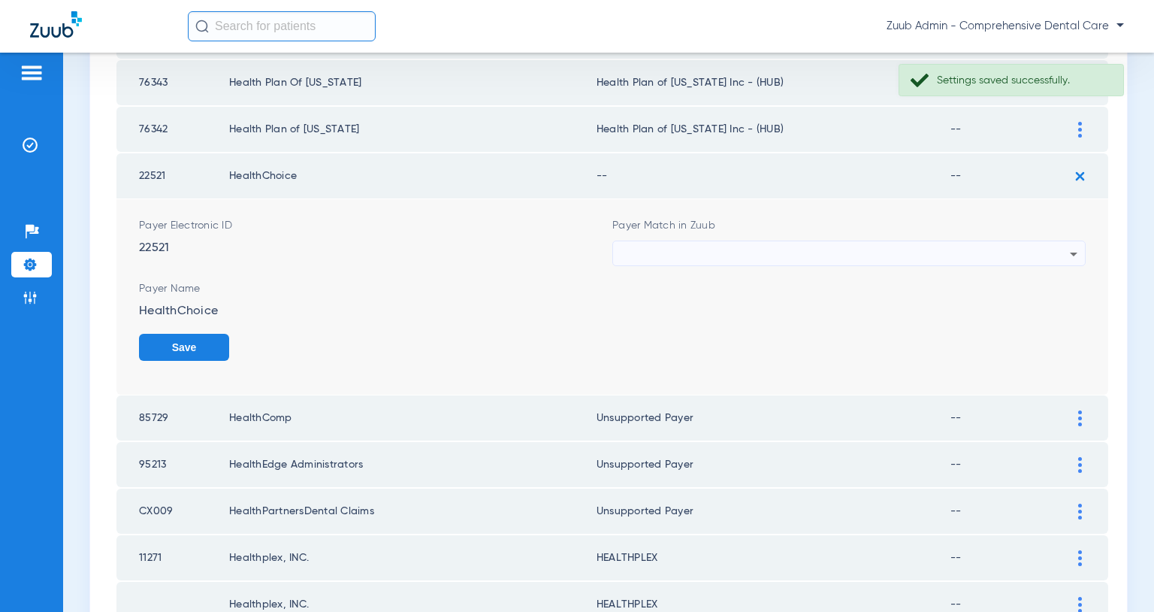
click at [968, 255] on div at bounding box center [845, 254] width 449 height 26
type input "`"
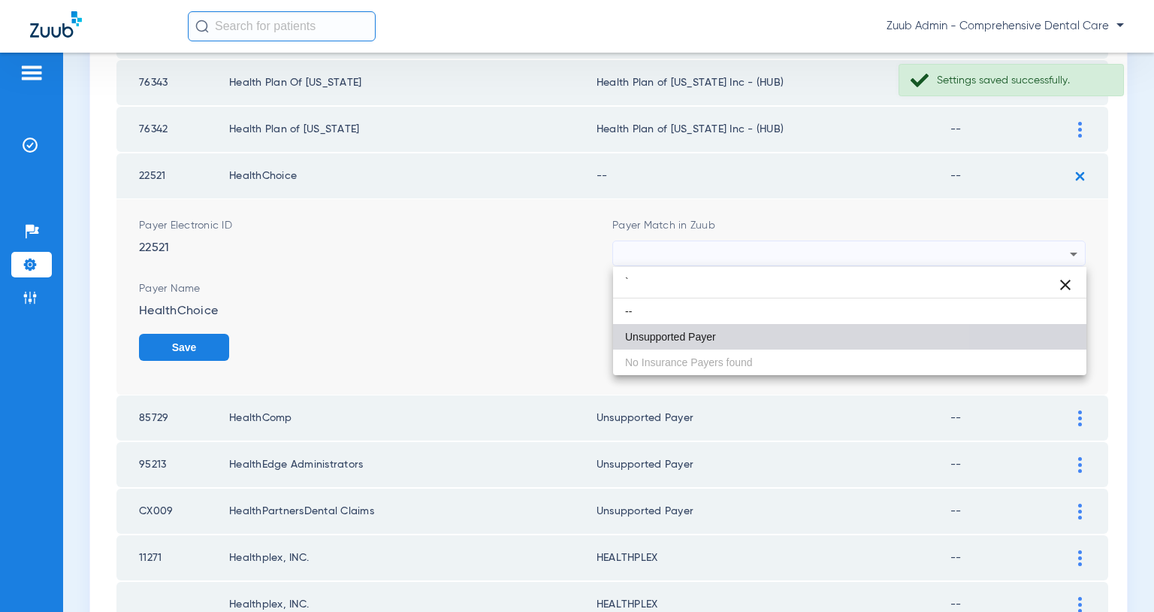
click at [742, 333] on mat-option "Unsupported Payer" at bounding box center [849, 337] width 473 height 26
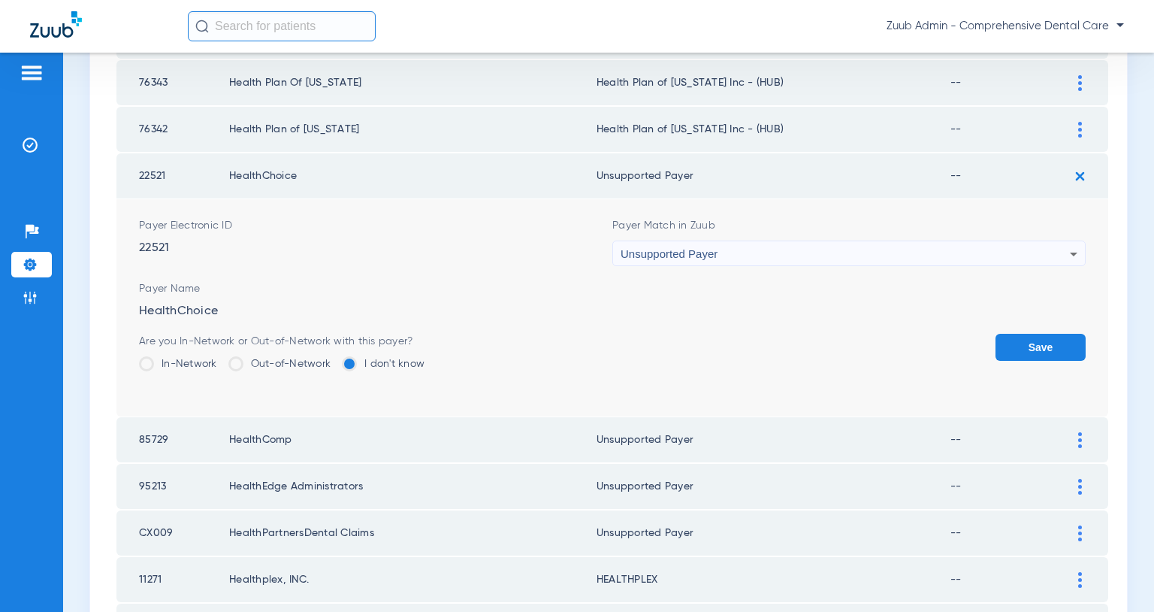
click at [1021, 346] on button "Save" at bounding box center [1041, 347] width 90 height 27
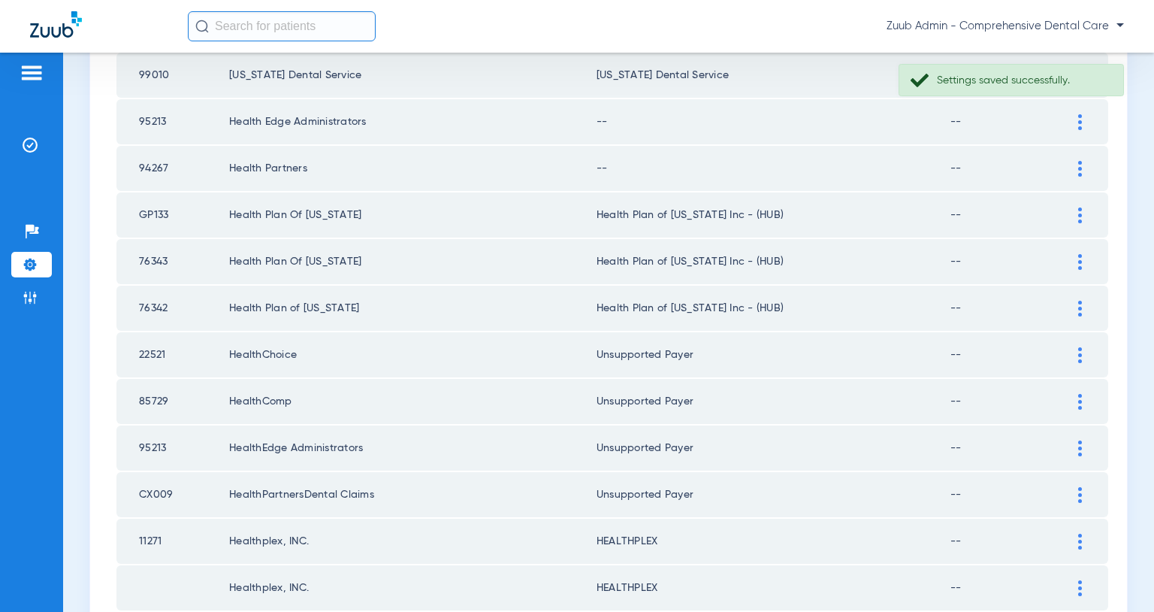
scroll to position [1558, 0]
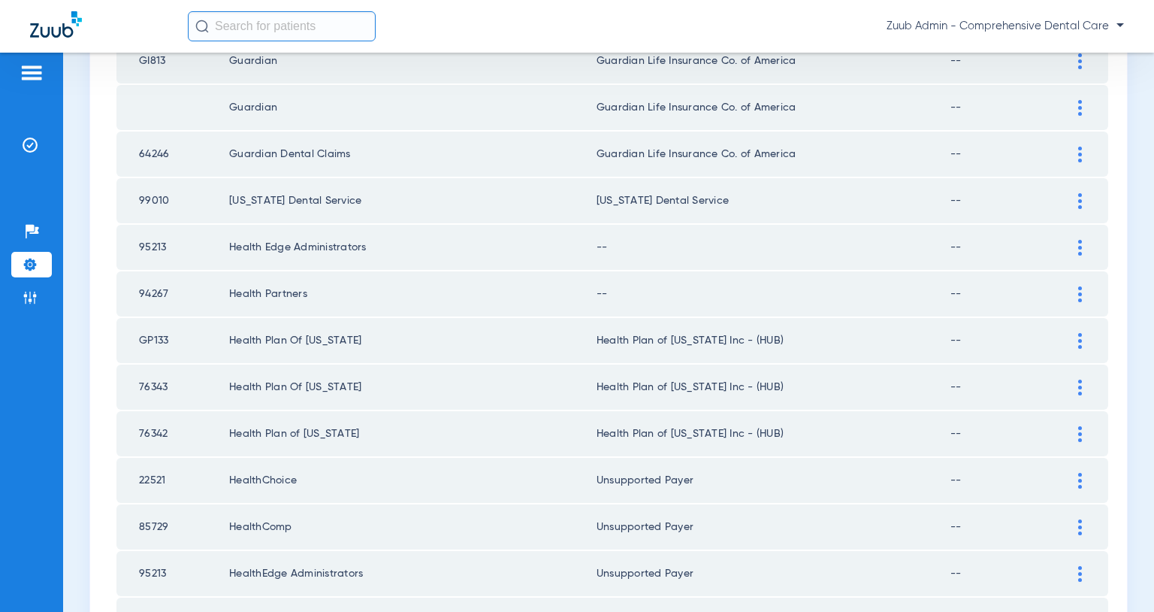
click at [1079, 247] on img at bounding box center [1081, 248] width 4 height 16
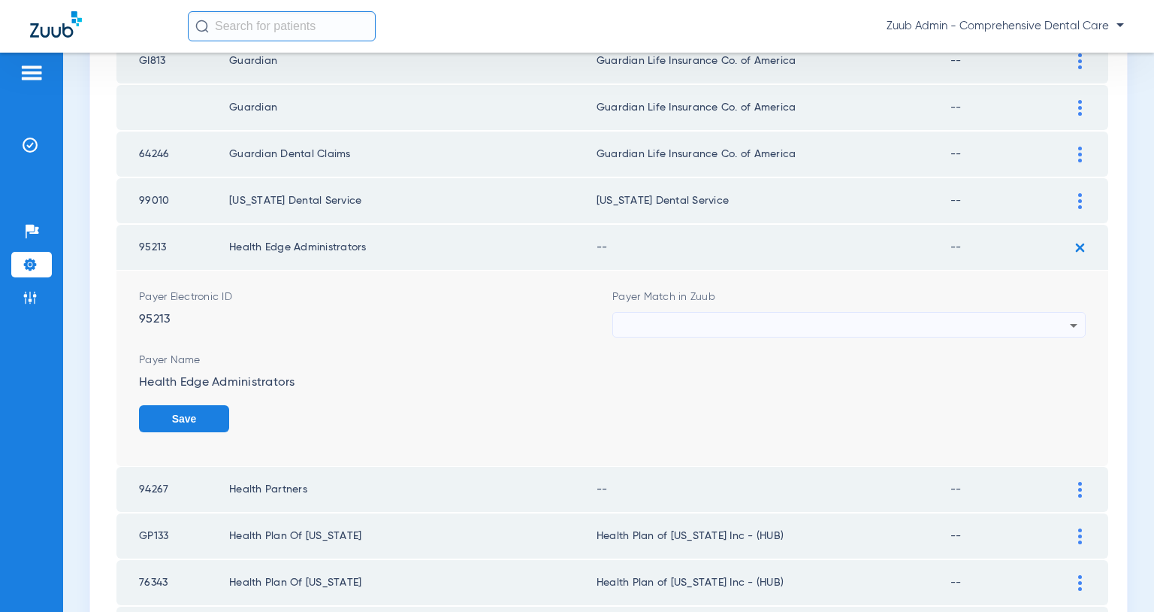
click at [1018, 321] on div at bounding box center [845, 326] width 449 height 26
type input "`"
click at [779, 409] on mat-option "Unsupported Payer" at bounding box center [849, 408] width 473 height 26
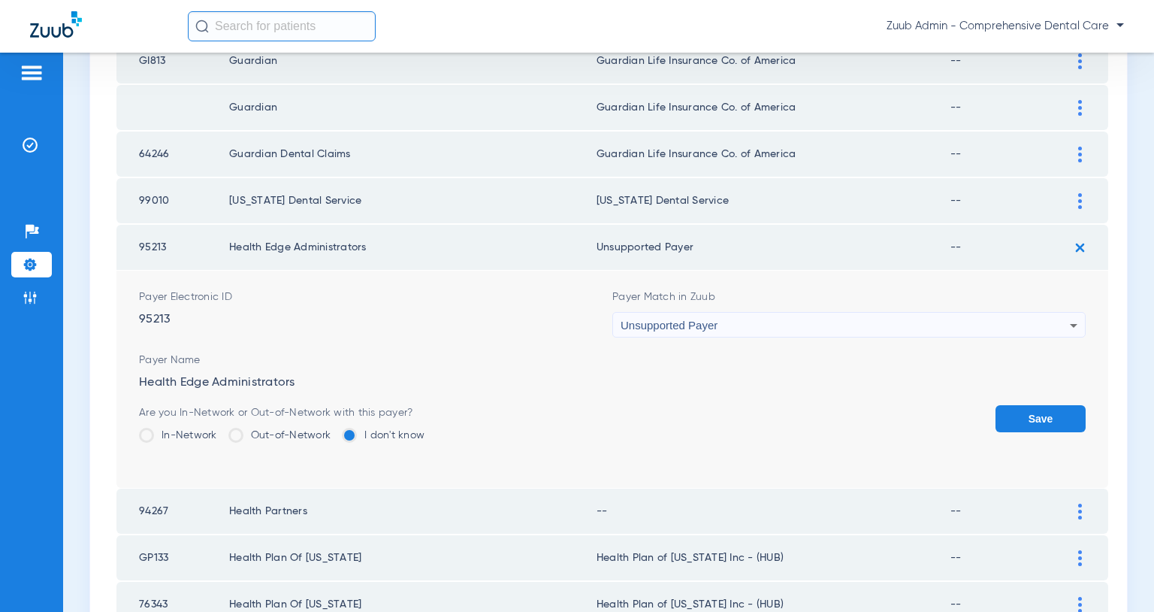
click at [1024, 419] on button "Save" at bounding box center [1041, 418] width 90 height 27
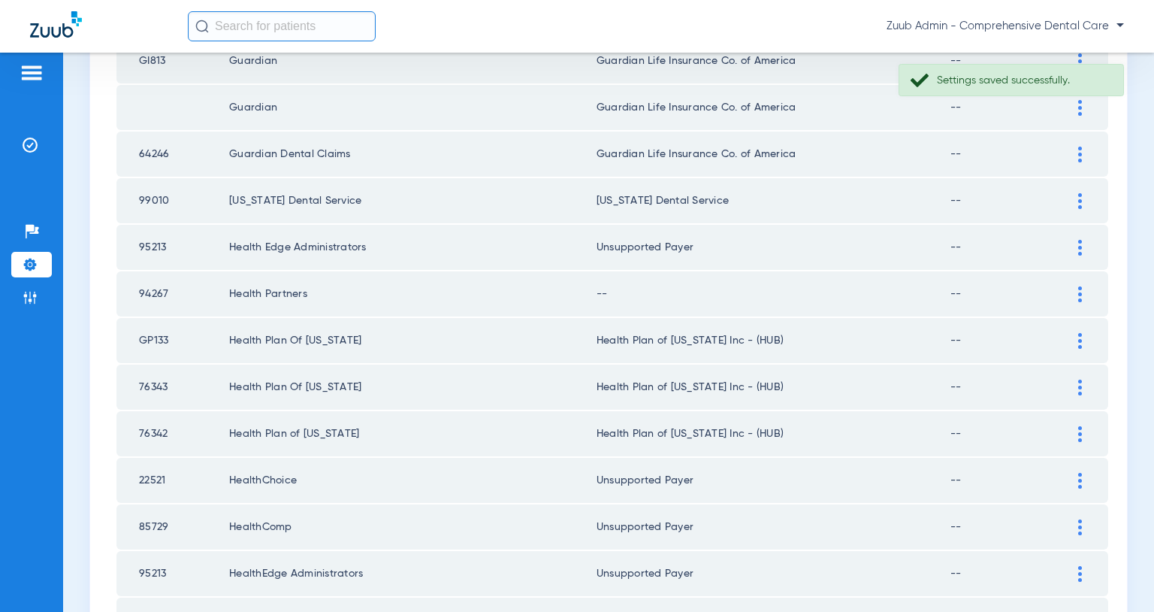
click at [1079, 294] on img at bounding box center [1081, 294] width 4 height 16
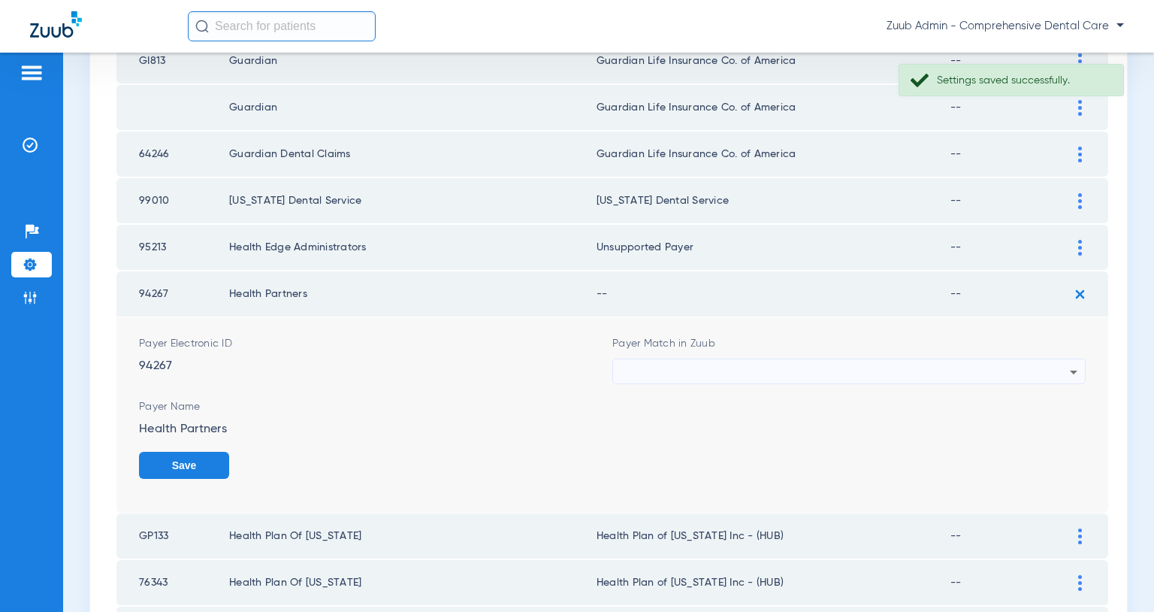
click at [940, 362] on div at bounding box center [845, 372] width 449 height 26
type input "`"
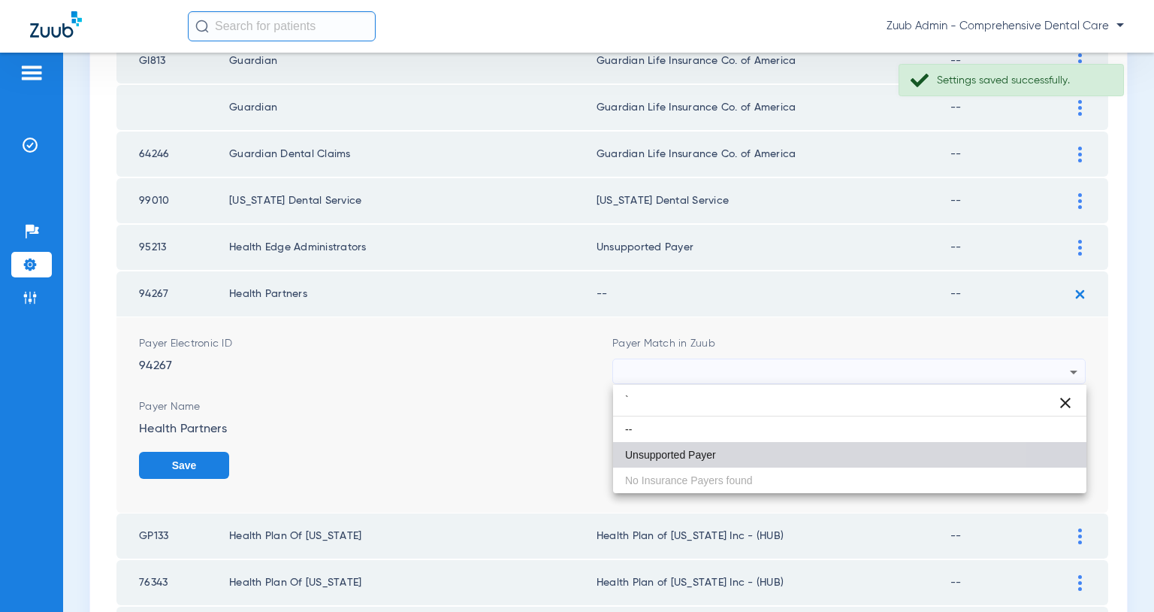
click at [675, 446] on mat-option "Unsupported Payer" at bounding box center [849, 455] width 473 height 26
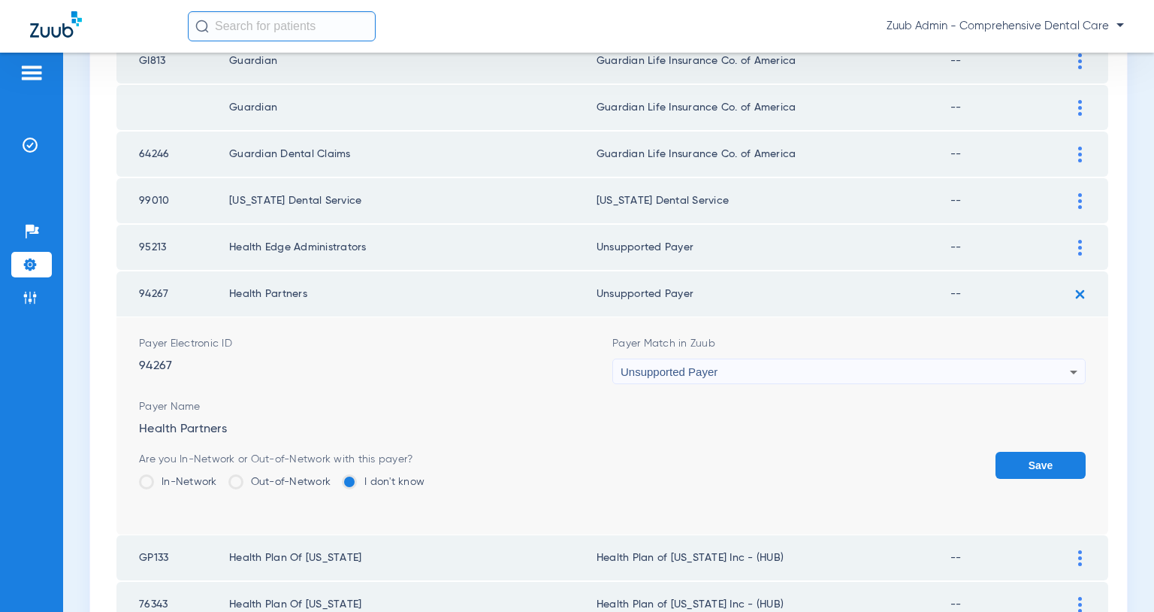
click at [1015, 468] on button "Save" at bounding box center [1041, 465] width 90 height 27
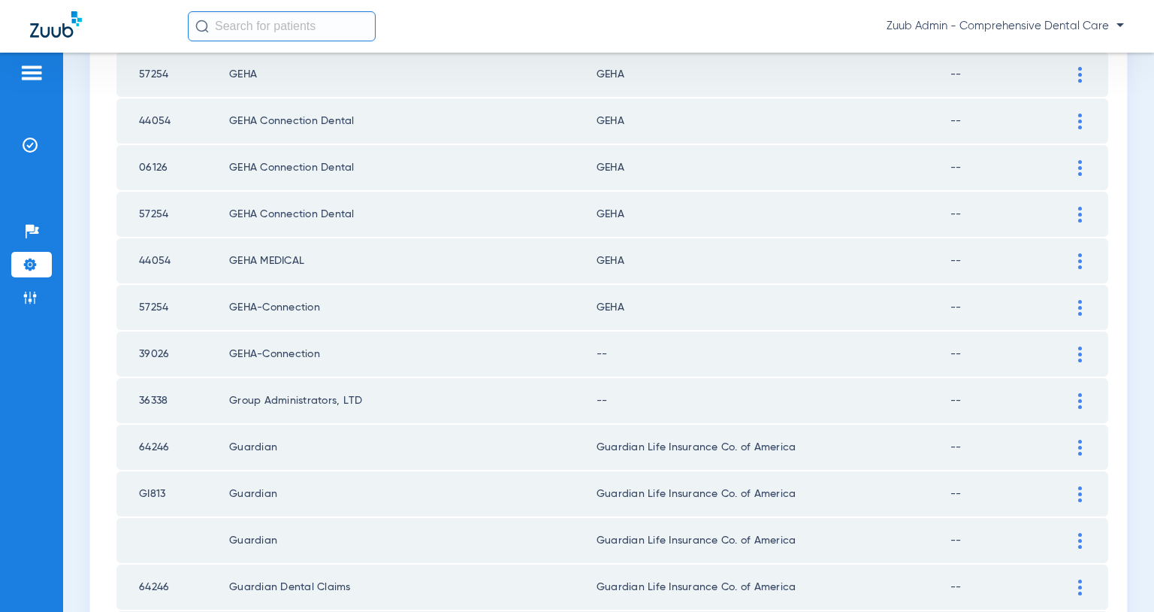
scroll to position [1128, 0]
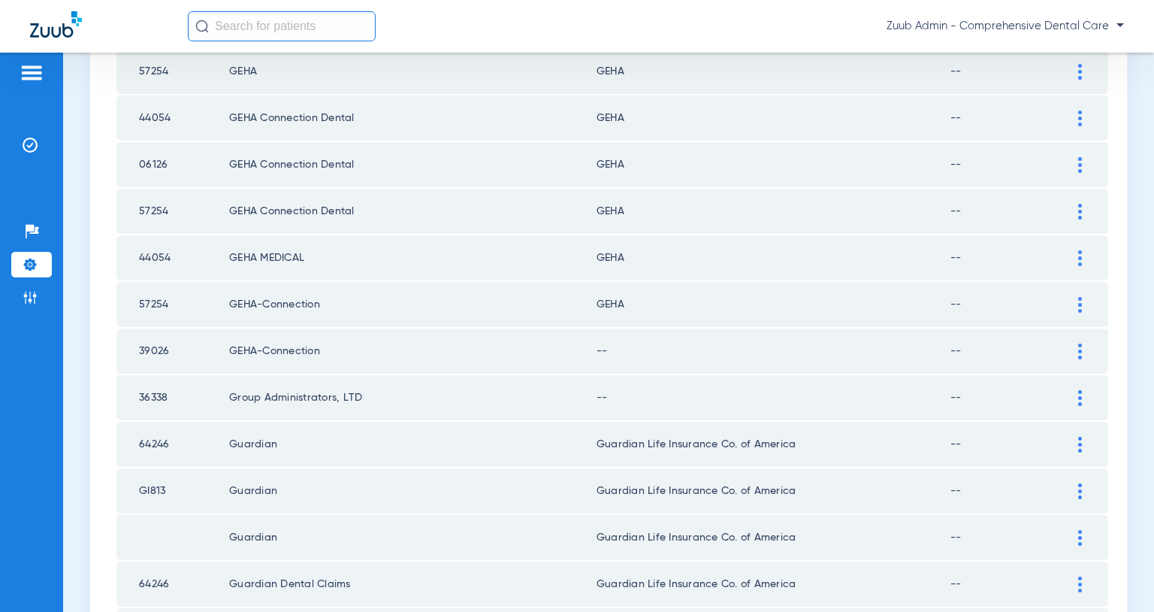
click at [1081, 351] on img at bounding box center [1081, 351] width 4 height 16
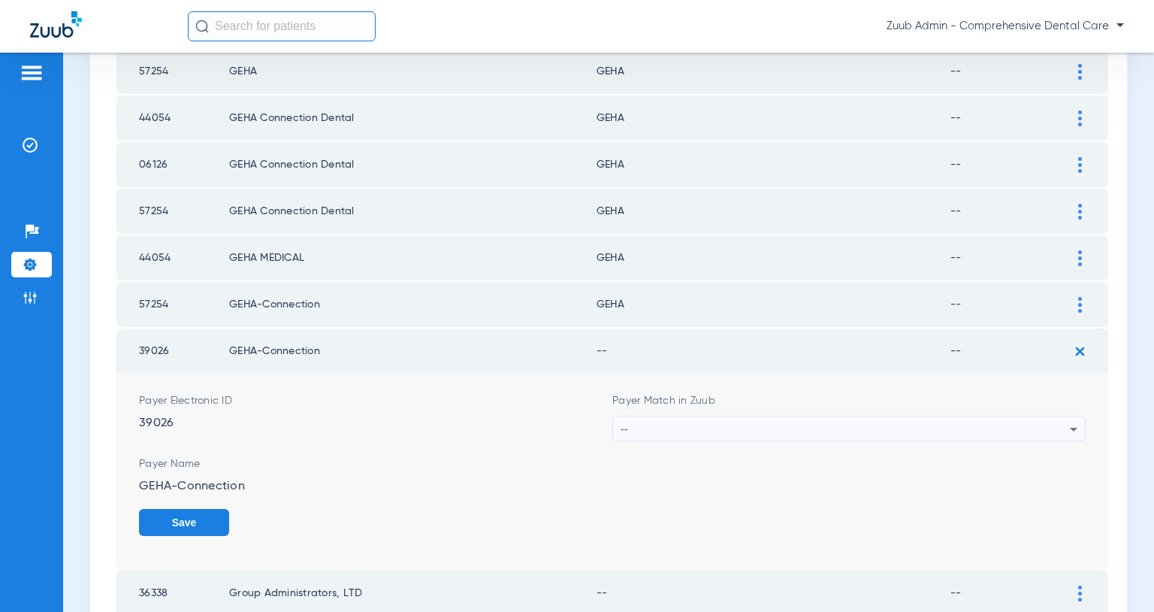
click at [934, 422] on div "--" at bounding box center [845, 429] width 449 height 26
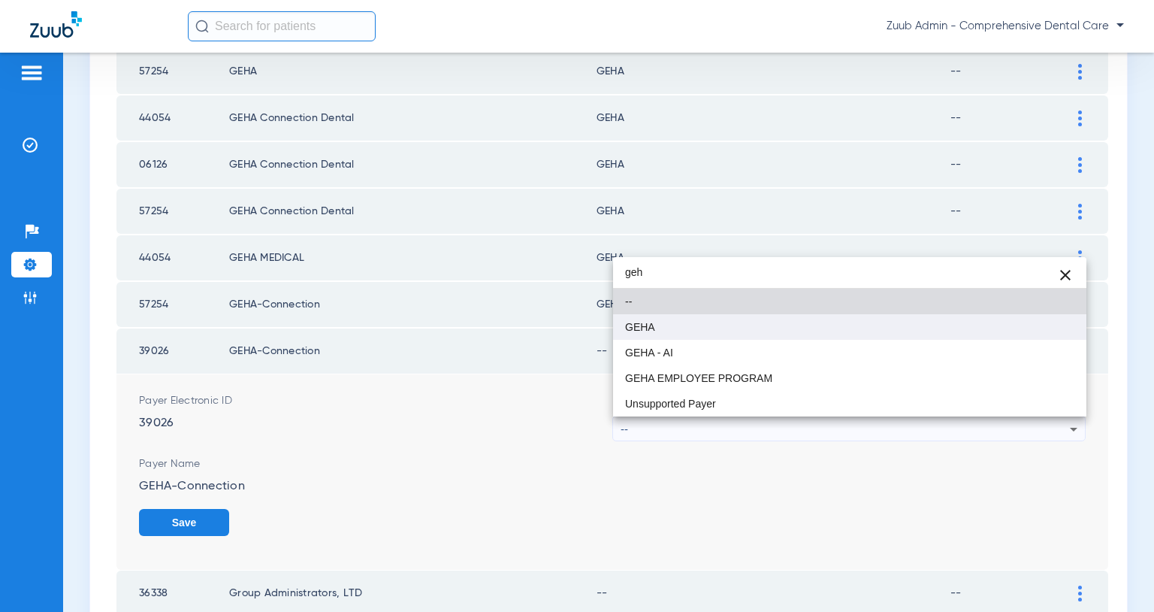
type input "geh"
click at [762, 330] on mat-option "GEHA" at bounding box center [849, 327] width 473 height 26
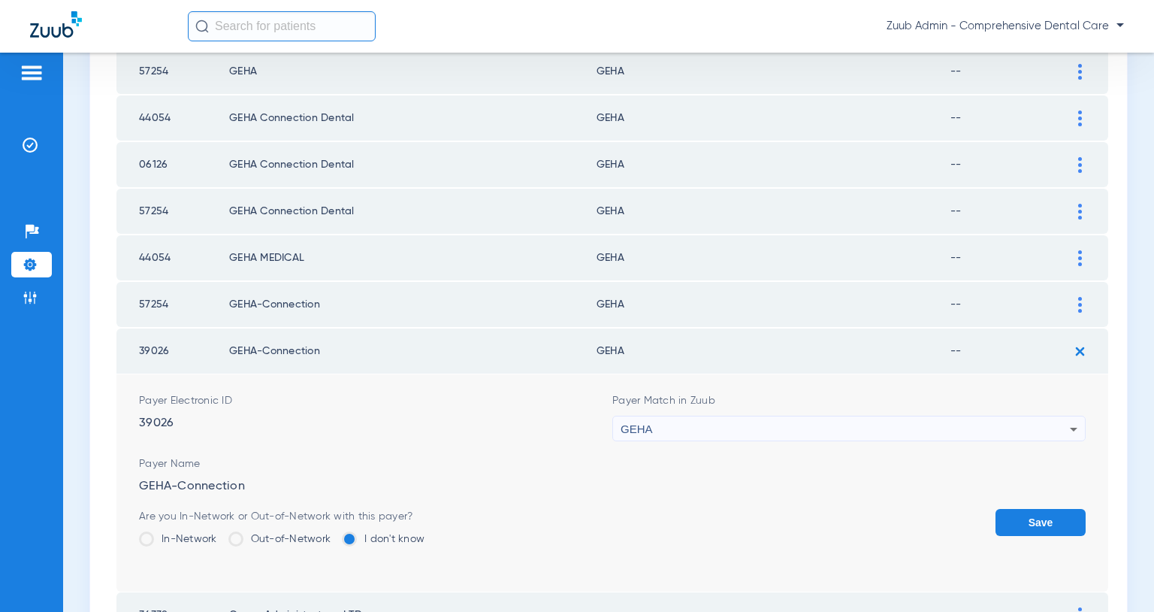
click at [1027, 521] on button "Save" at bounding box center [1041, 522] width 90 height 27
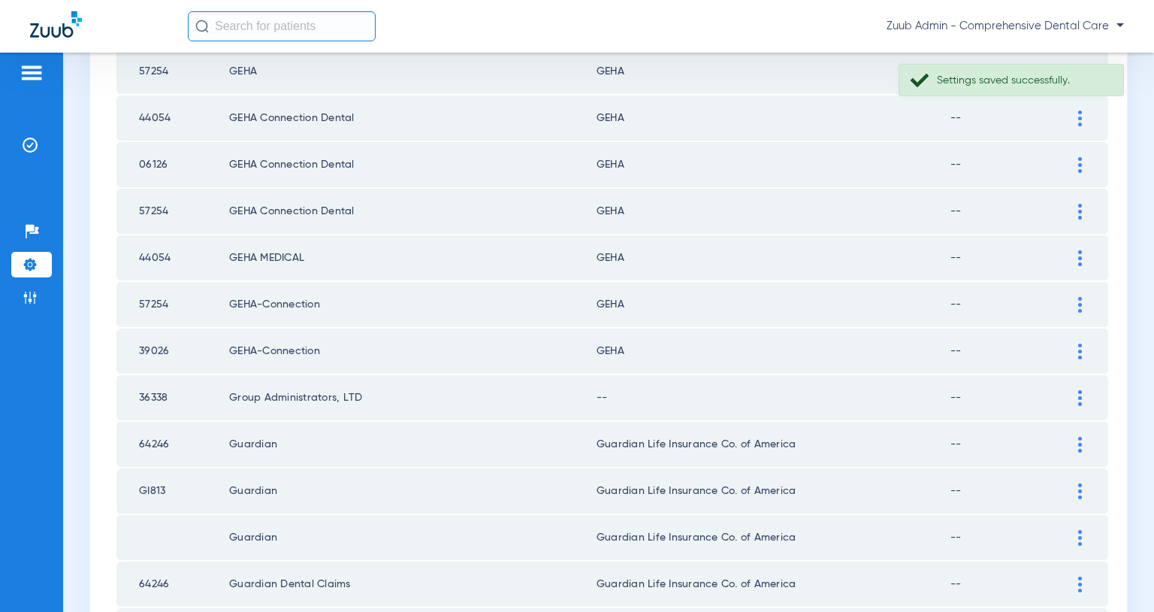
click at [1079, 399] on img at bounding box center [1081, 398] width 4 height 16
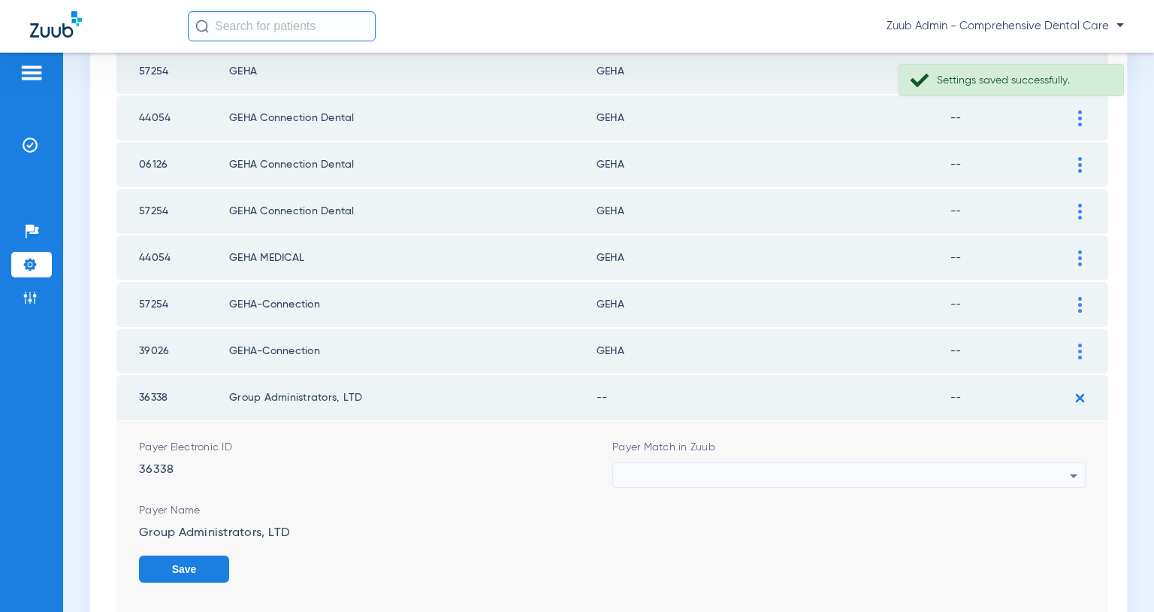
click at [1010, 480] on div at bounding box center [845, 476] width 449 height 26
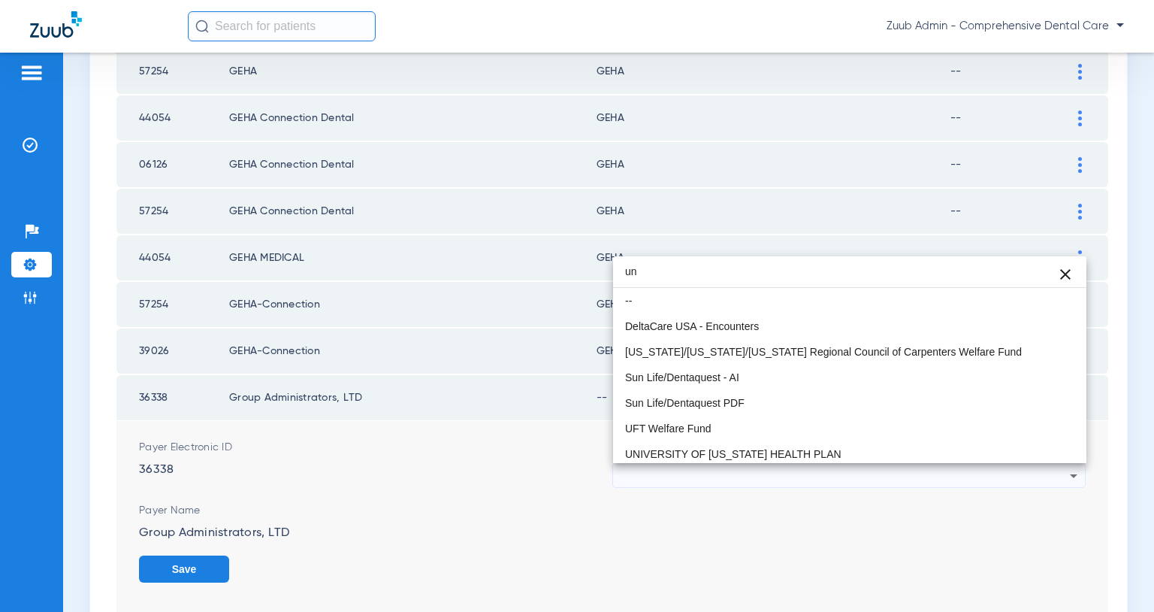
type input "u"
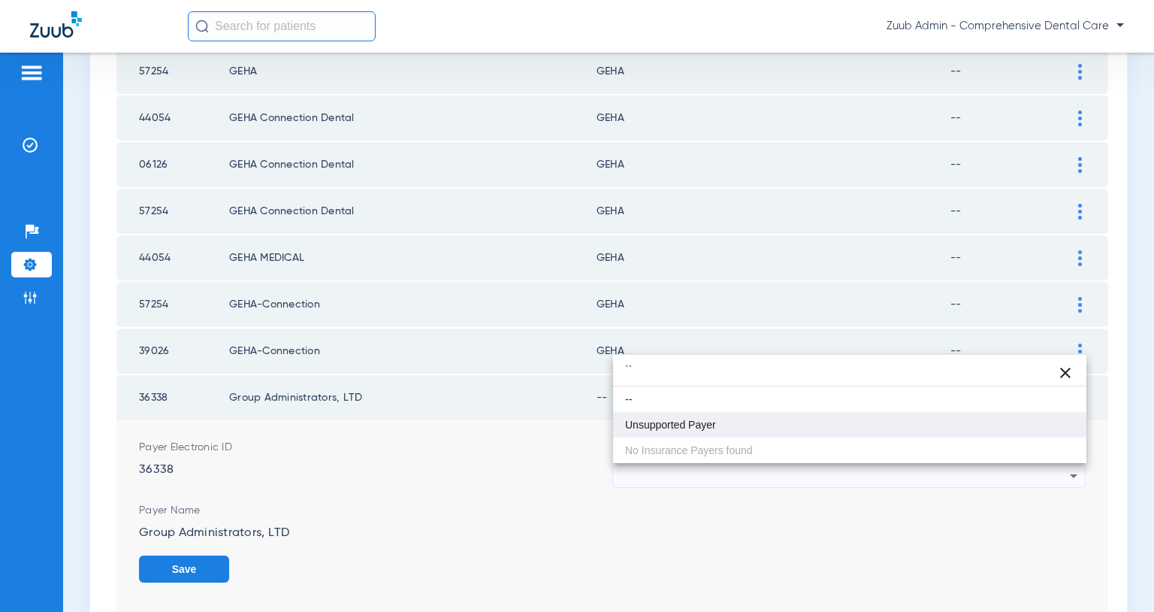
type input "``"
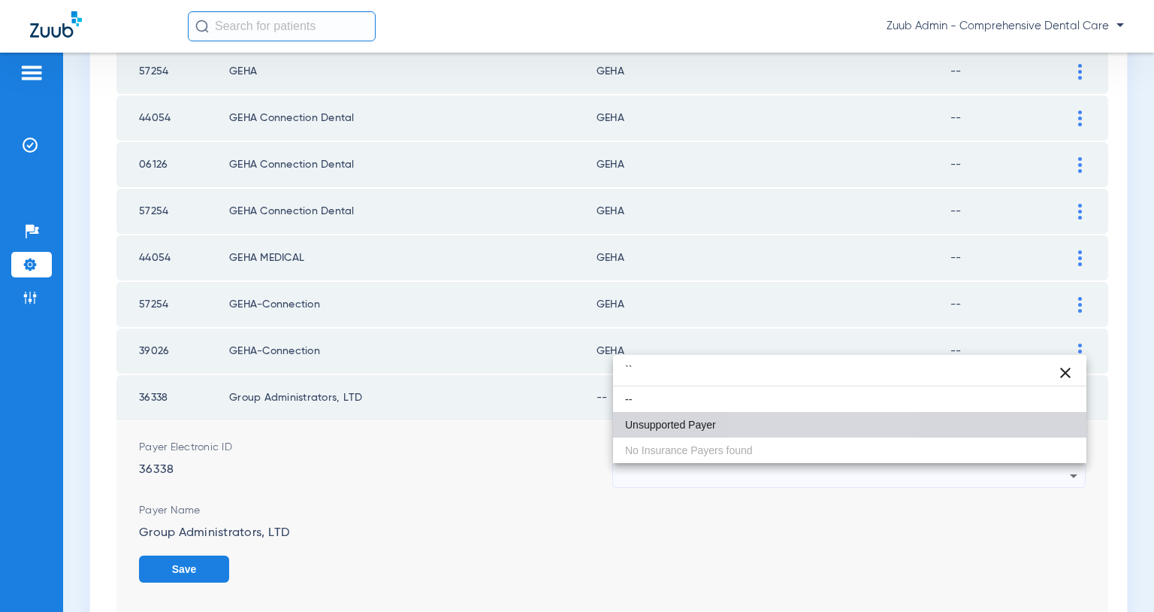
click at [812, 427] on mat-option "Unsupported Payer" at bounding box center [849, 425] width 473 height 26
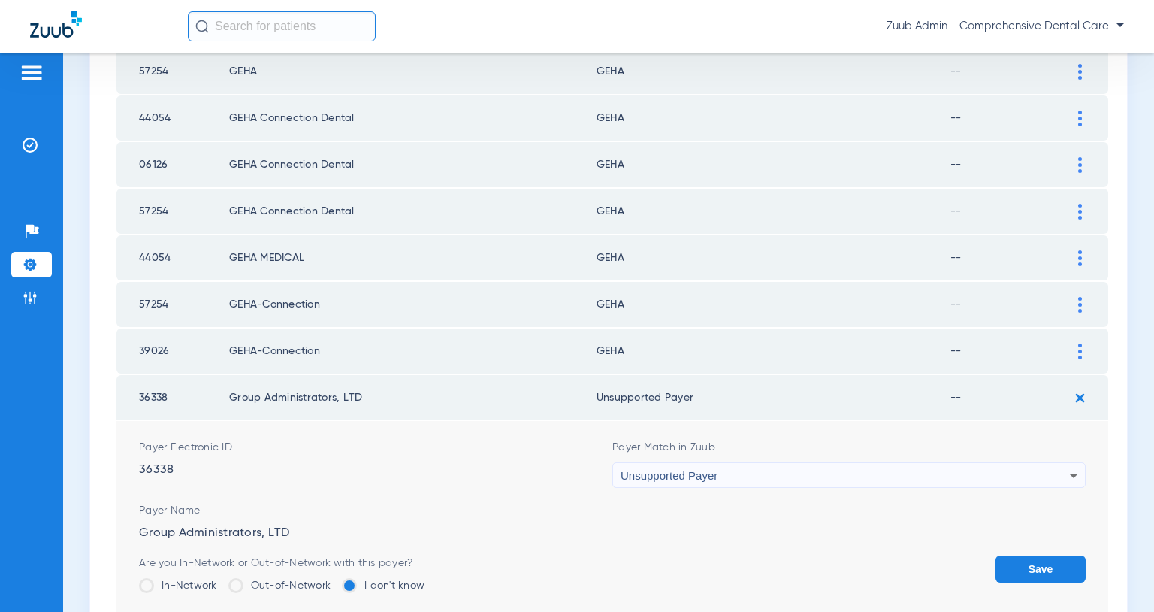
click at [1048, 571] on button "Save" at bounding box center [1041, 568] width 90 height 27
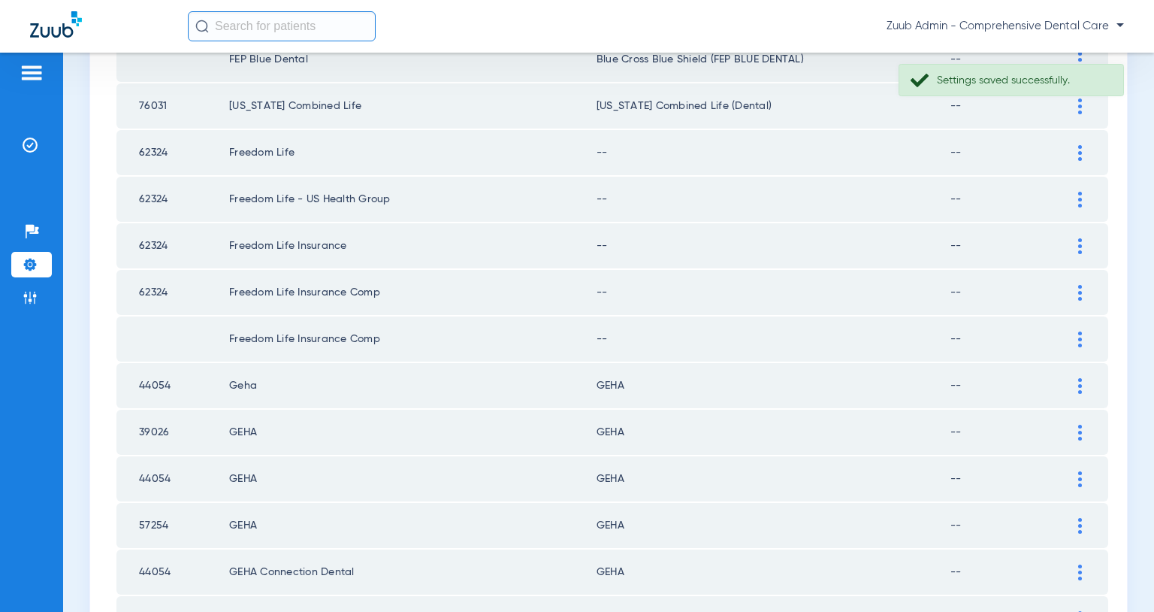
scroll to position [667, 0]
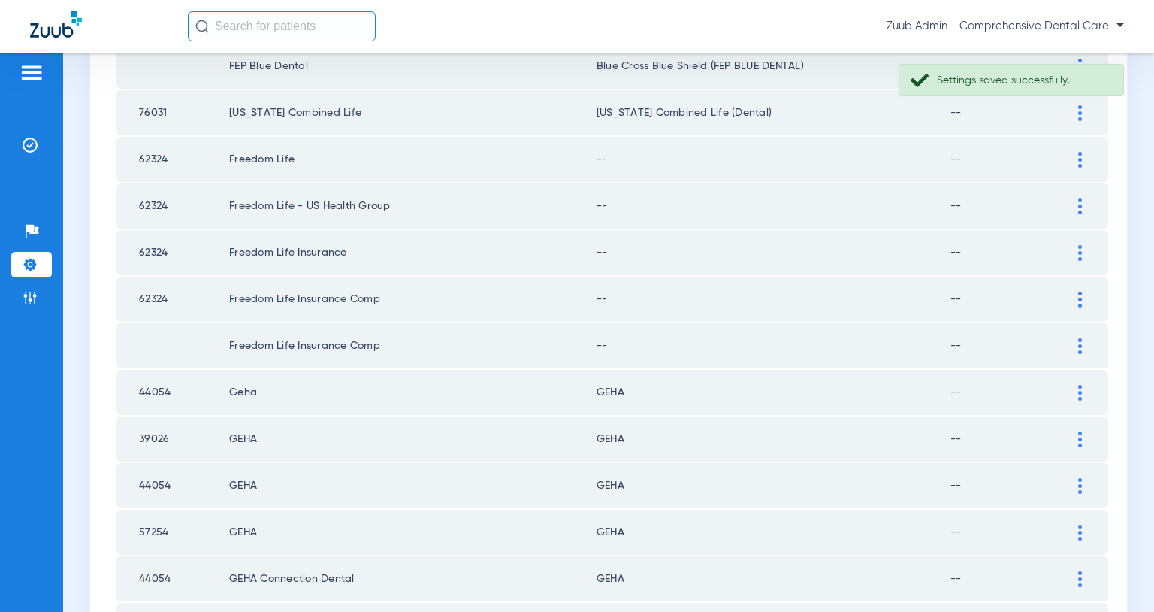
click at [1079, 348] on img at bounding box center [1081, 346] width 4 height 16
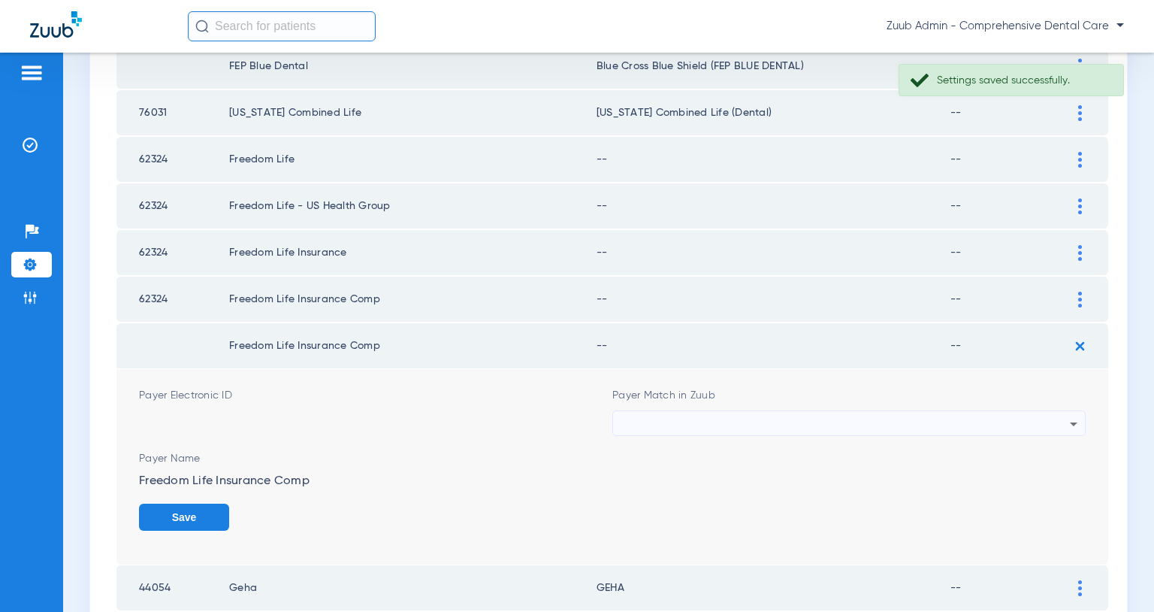
click at [1009, 418] on div at bounding box center [845, 424] width 449 height 26
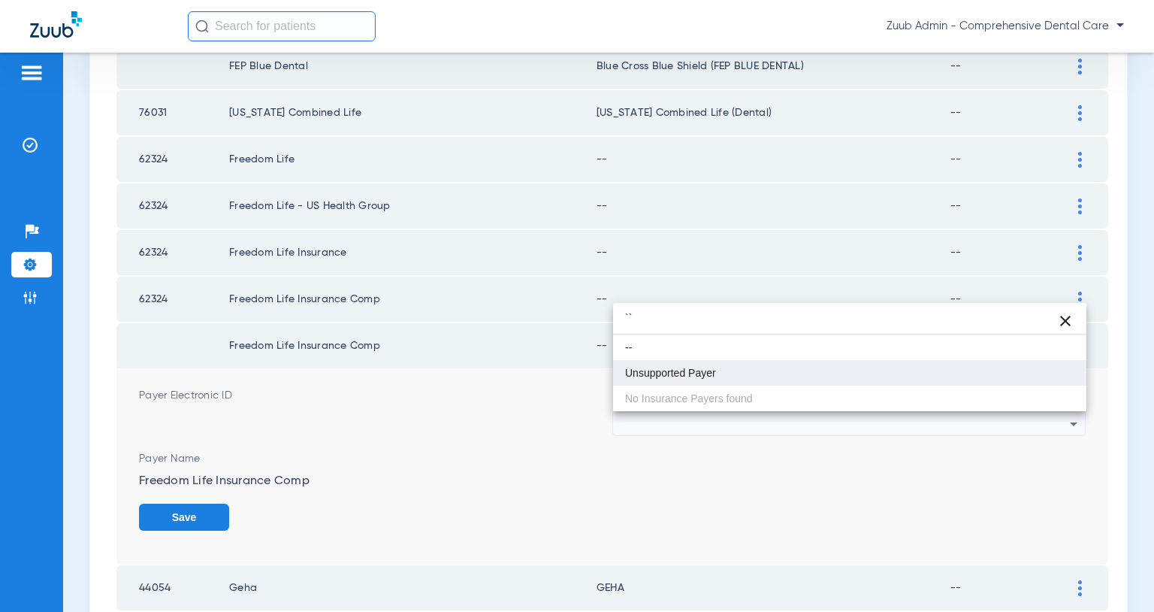
type input "``"
click at [895, 368] on mat-option "Unsupported Payer" at bounding box center [849, 373] width 473 height 26
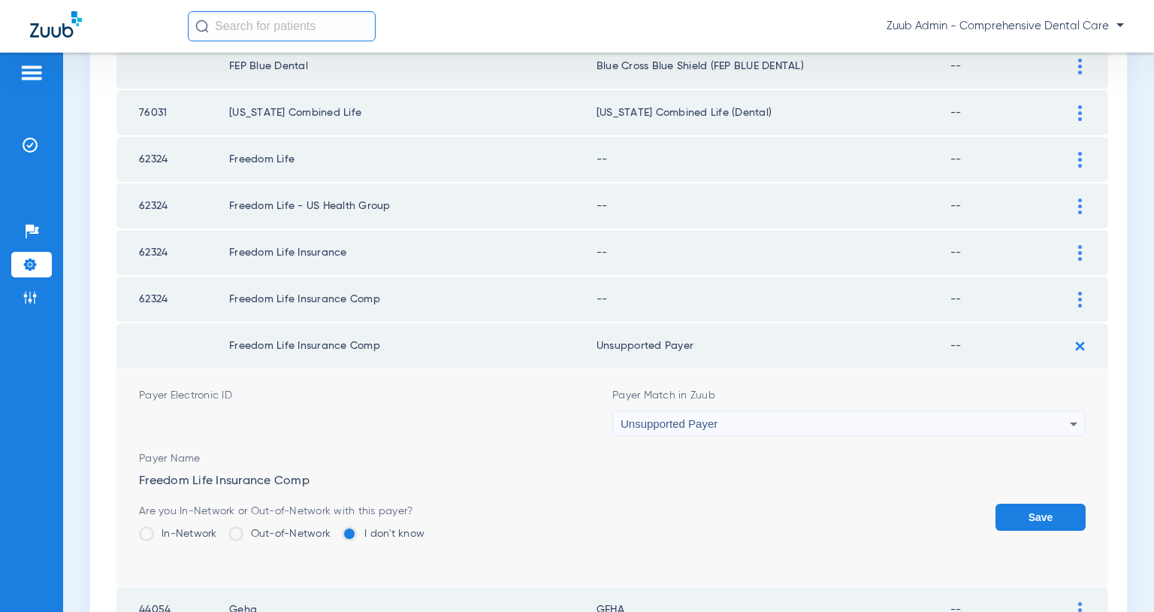
click at [1060, 516] on button "Save" at bounding box center [1041, 517] width 90 height 27
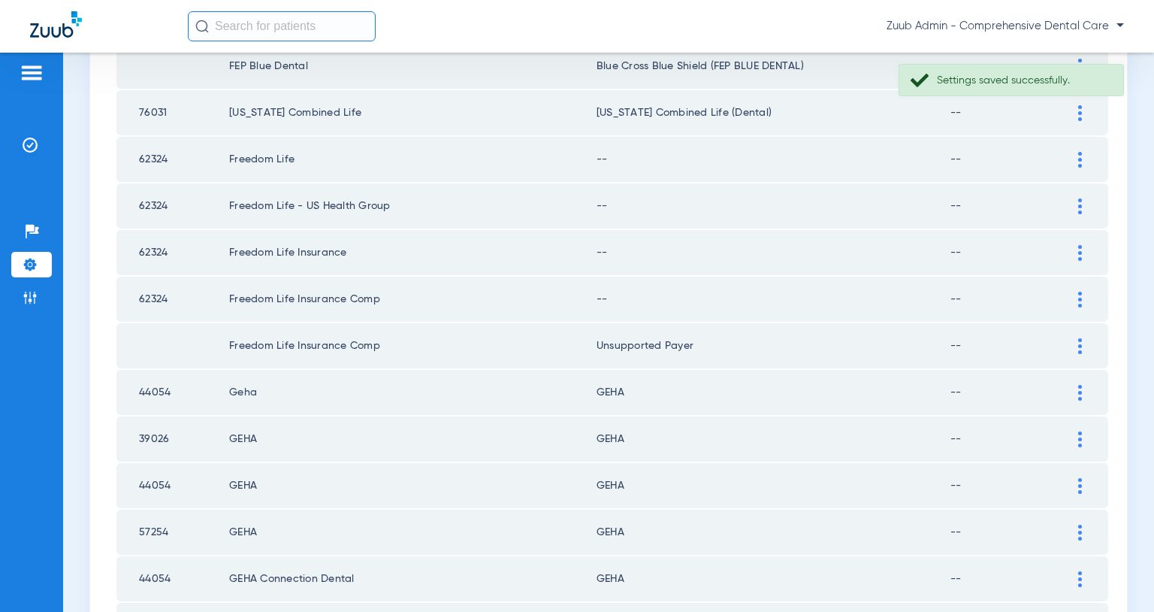
click at [1081, 298] on img at bounding box center [1081, 300] width 4 height 16
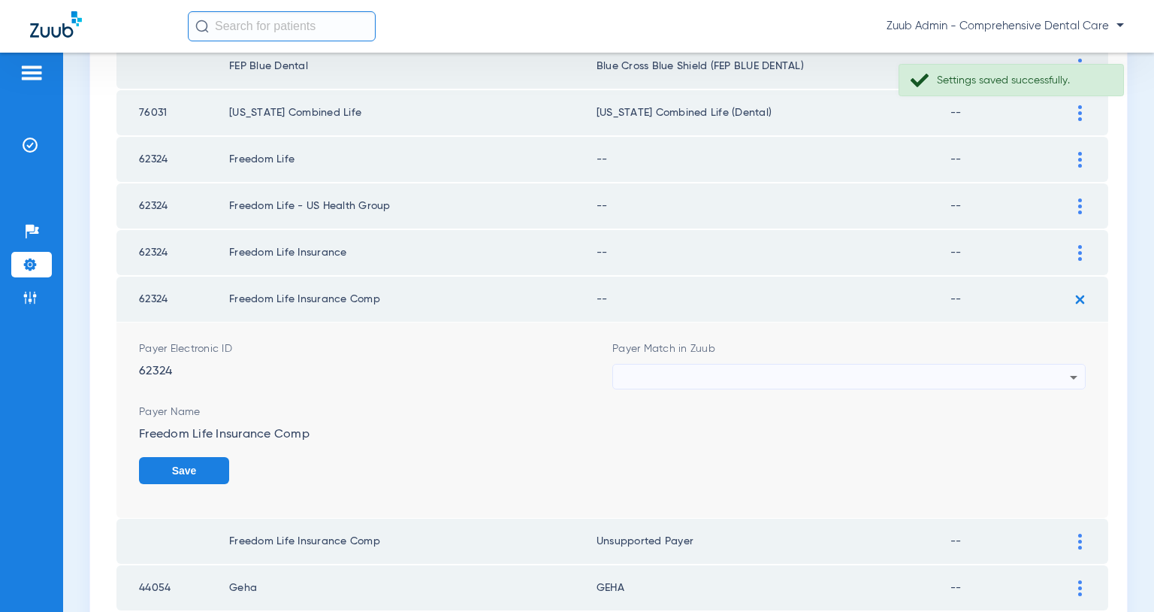
click at [974, 374] on div at bounding box center [845, 378] width 449 height 26
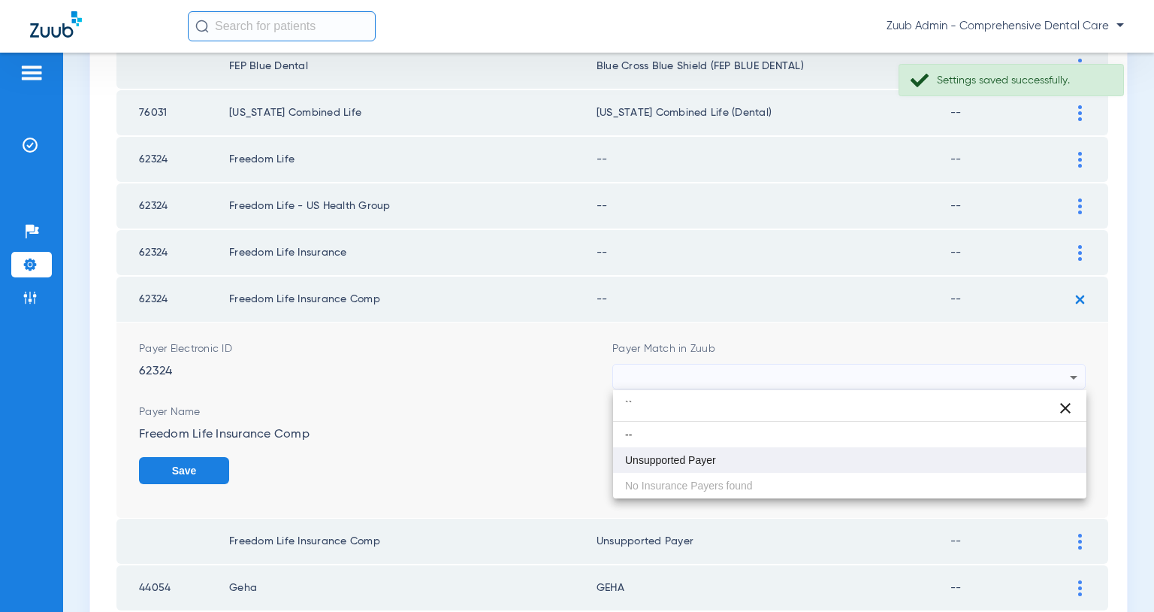
type input "``"
click at [643, 452] on mat-option "Unsupported Payer" at bounding box center [849, 460] width 473 height 26
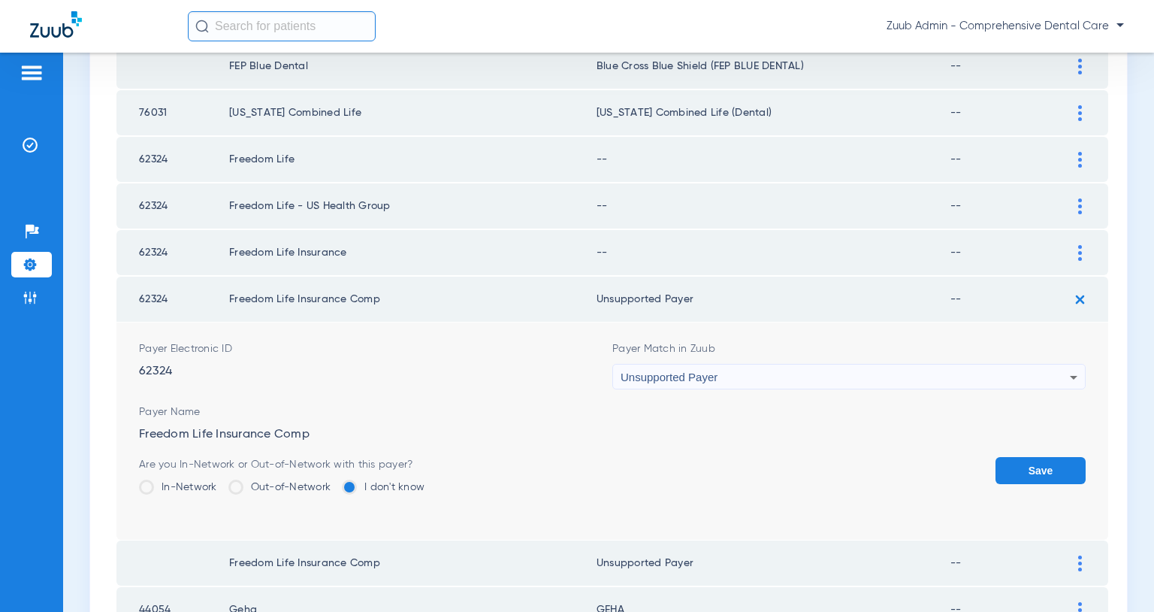
click at [1028, 470] on button "Save" at bounding box center [1041, 470] width 90 height 27
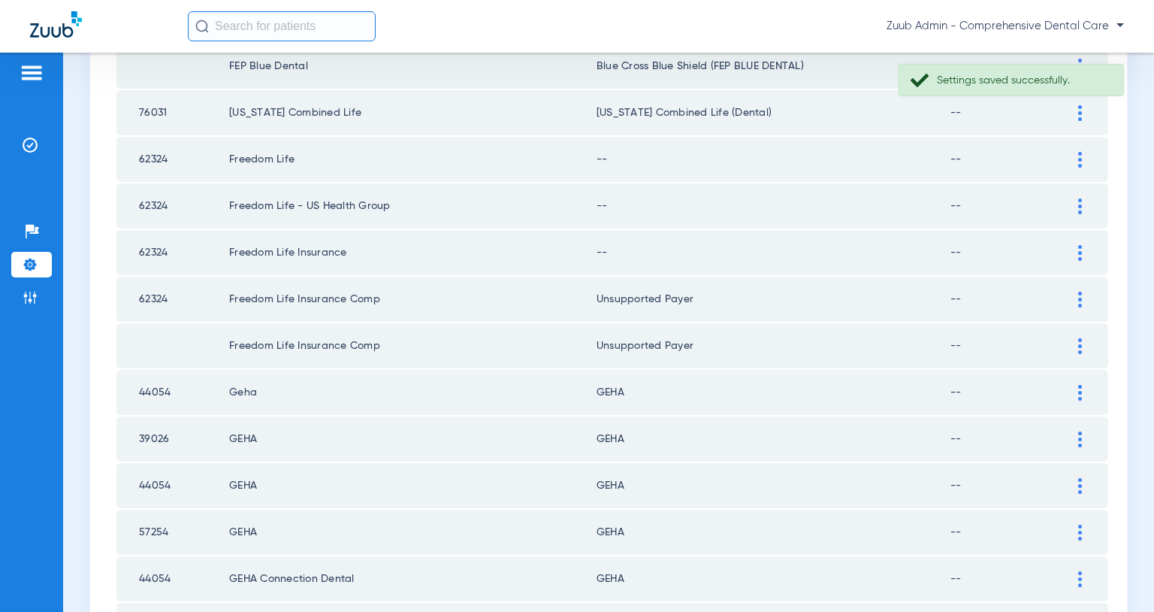
click at [1079, 254] on img at bounding box center [1081, 253] width 4 height 16
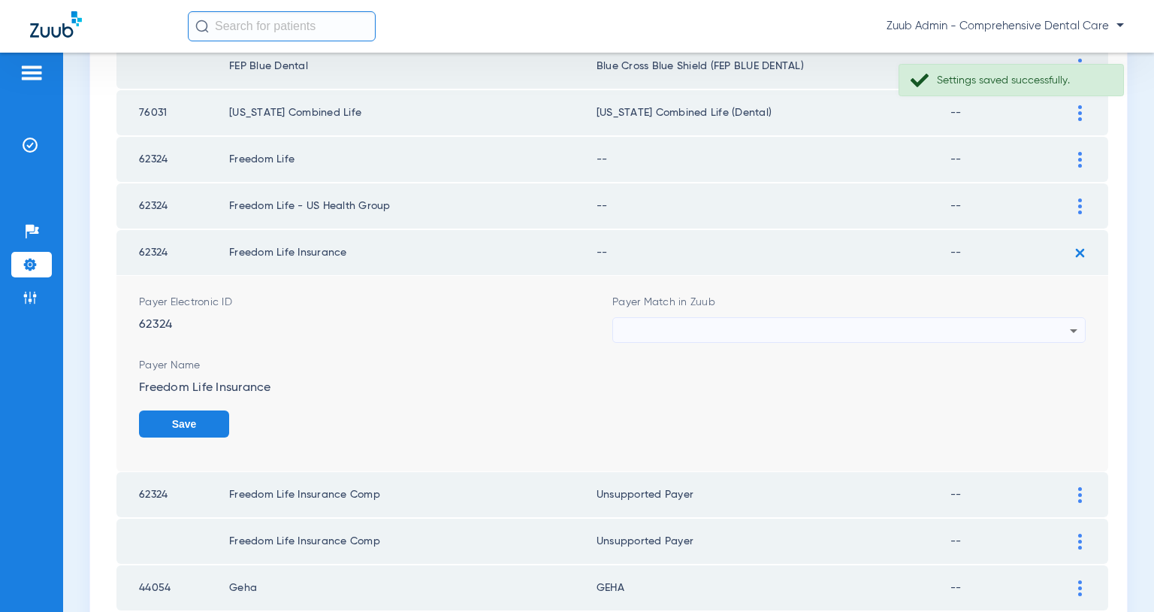
click at [948, 328] on div at bounding box center [845, 331] width 449 height 26
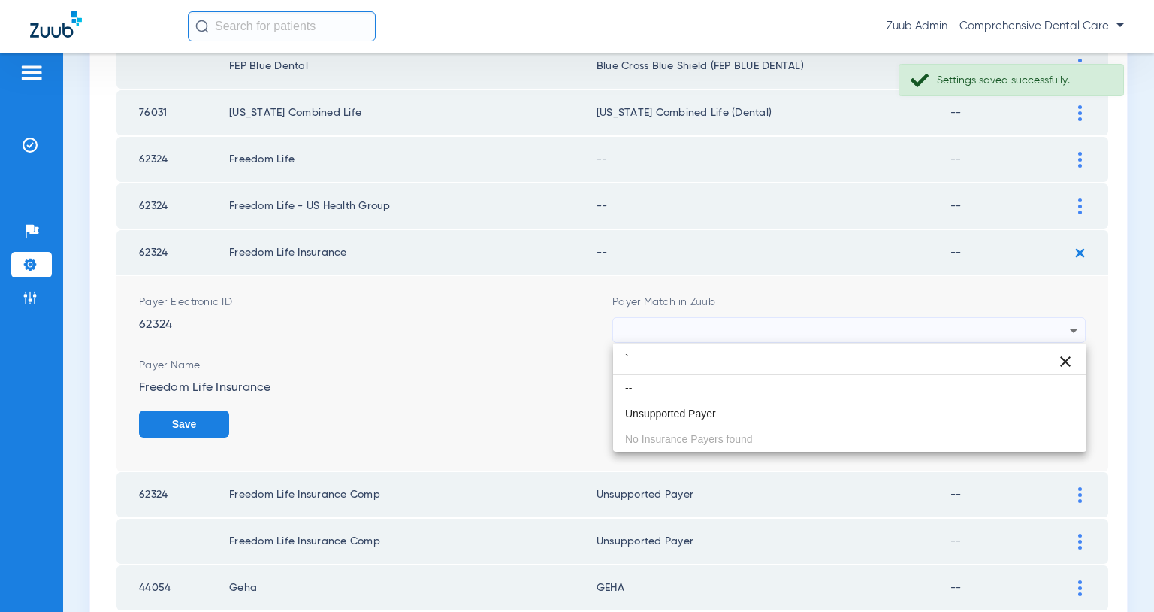
type input "``"
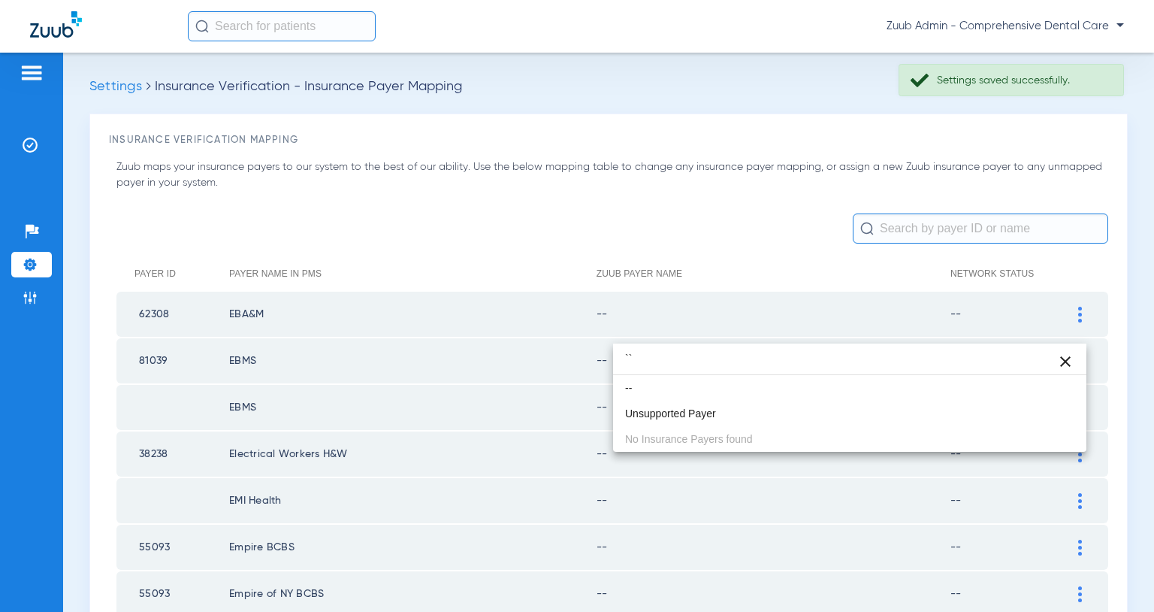
scroll to position [667, 0]
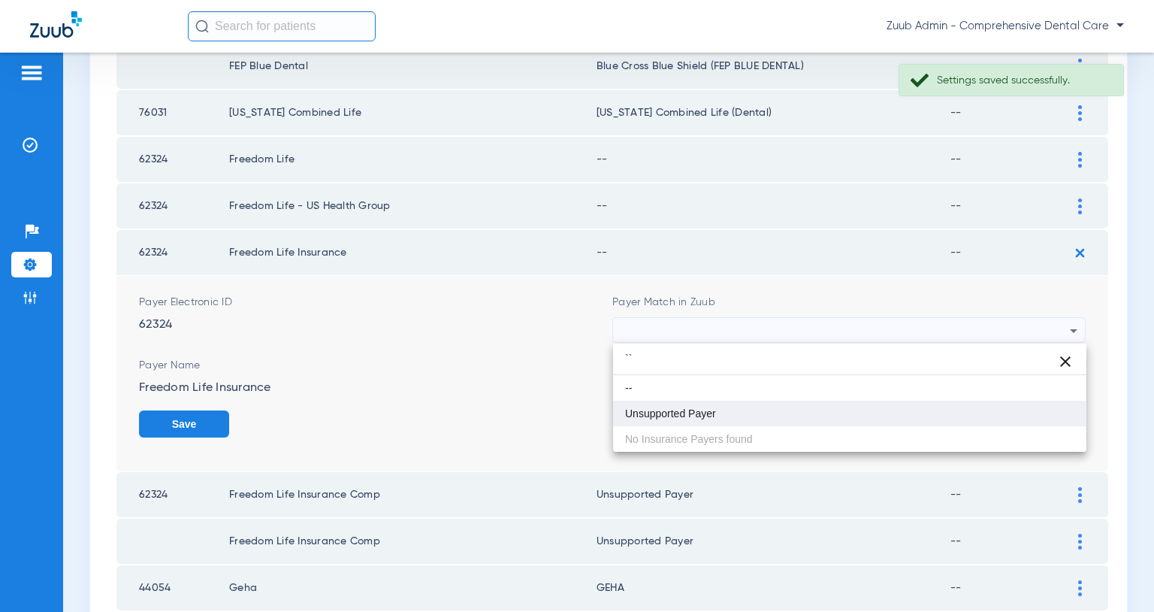
type input "``"
click at [734, 407] on mat-option "Unsupported Payer" at bounding box center [849, 414] width 473 height 26
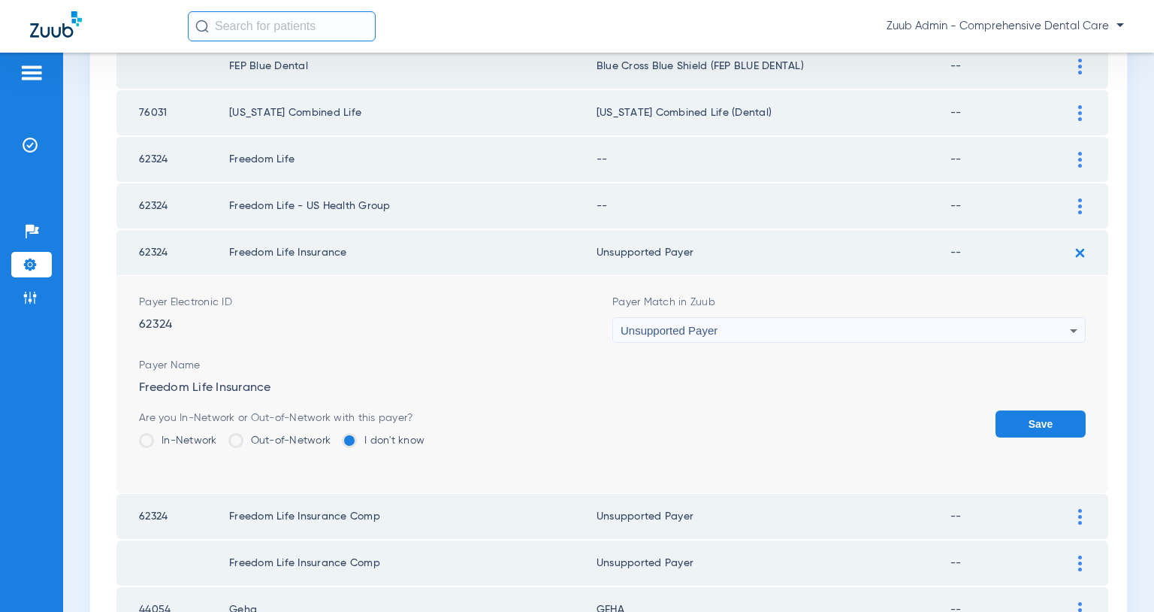
click at [1049, 428] on button "Save" at bounding box center [1041, 423] width 90 height 27
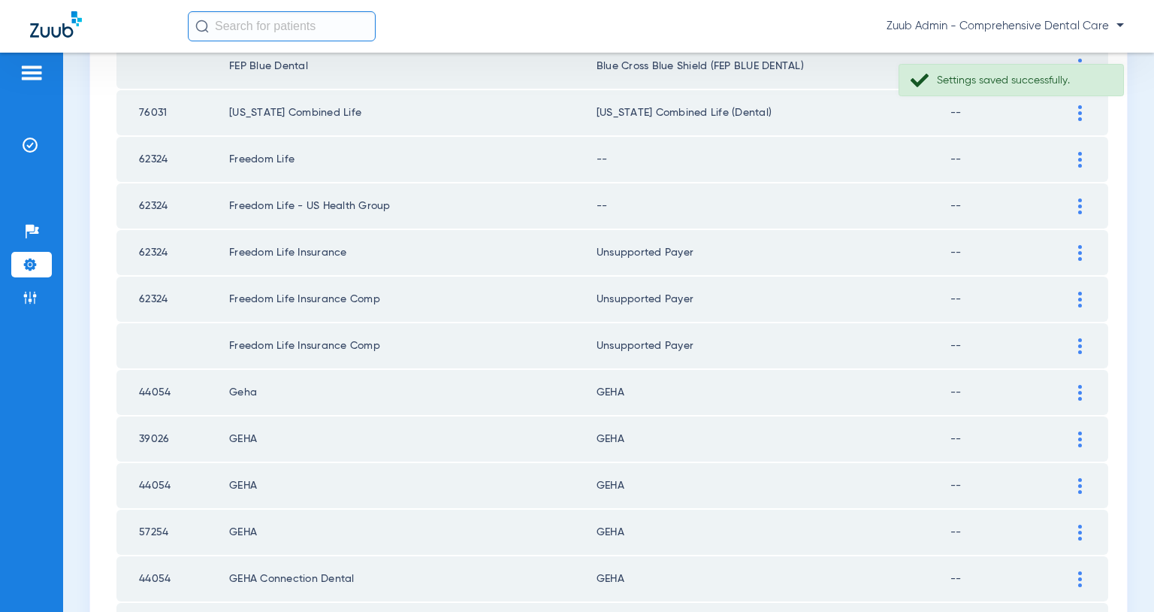
click at [1079, 207] on img at bounding box center [1081, 206] width 4 height 16
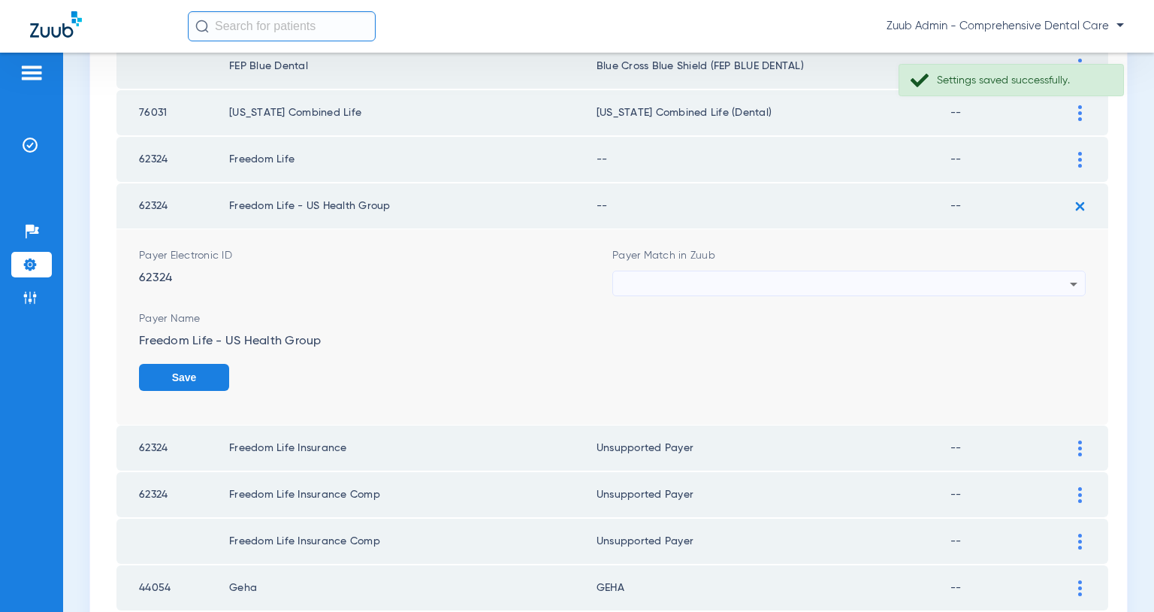
click at [857, 283] on div at bounding box center [845, 284] width 449 height 26
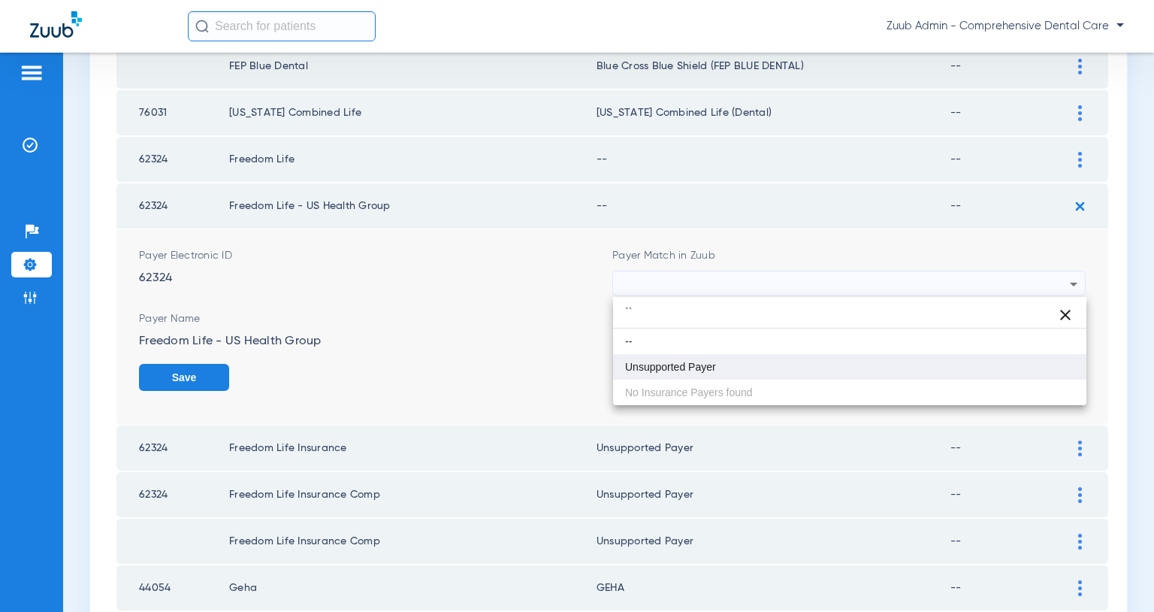
type input "``"
click at [705, 356] on mat-option "Unsupported Payer" at bounding box center [849, 367] width 473 height 26
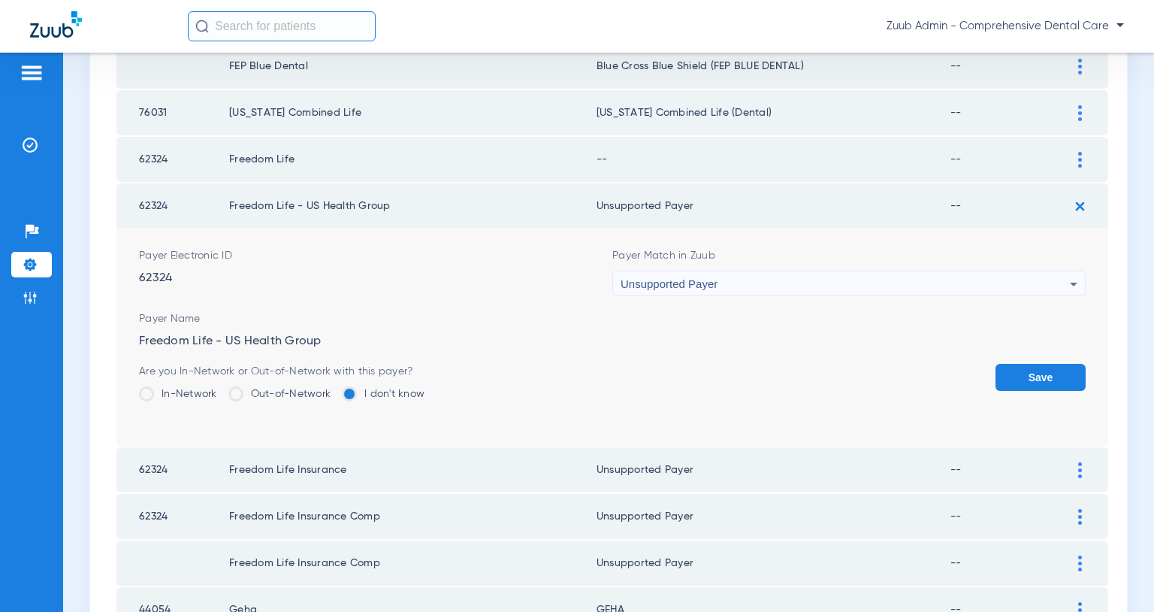
click at [1049, 377] on button "Save" at bounding box center [1041, 377] width 90 height 27
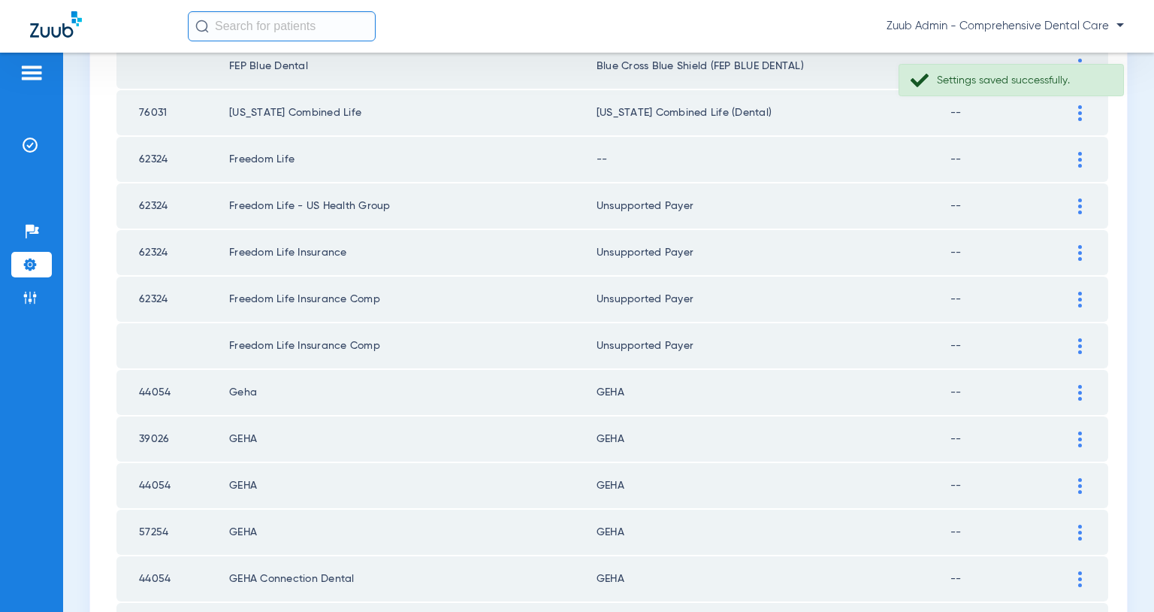
click at [1075, 156] on div at bounding box center [1080, 160] width 26 height 16
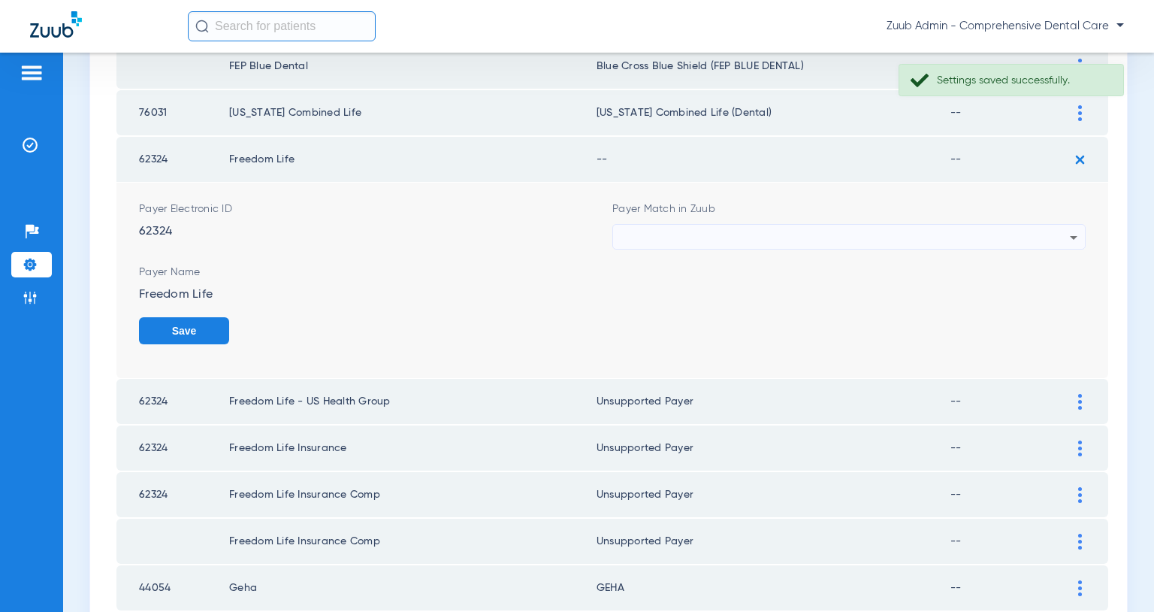
click at [952, 234] on div at bounding box center [845, 238] width 449 height 26
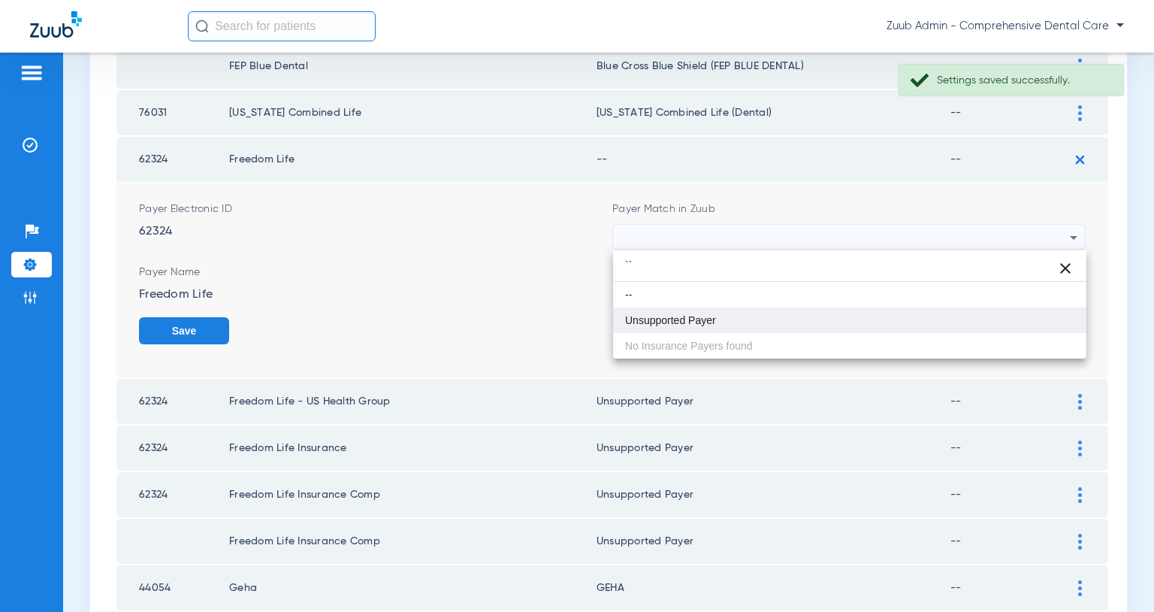
type input "``"
click at [761, 313] on mat-option "Unsupported Payer" at bounding box center [849, 320] width 473 height 26
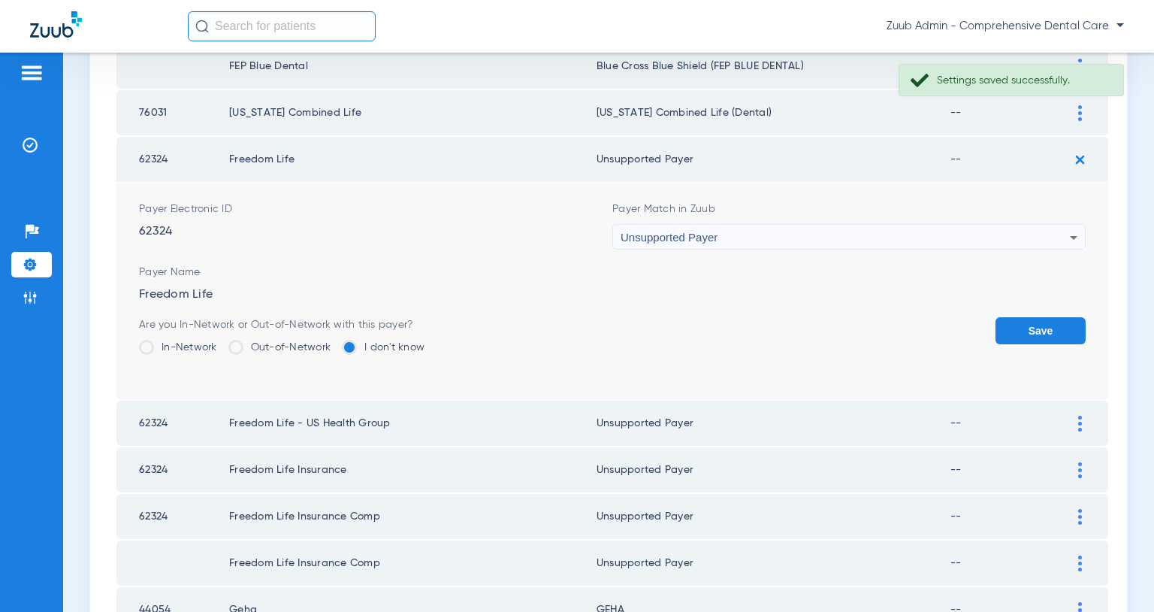
click at [1012, 332] on button "Save" at bounding box center [1041, 330] width 90 height 27
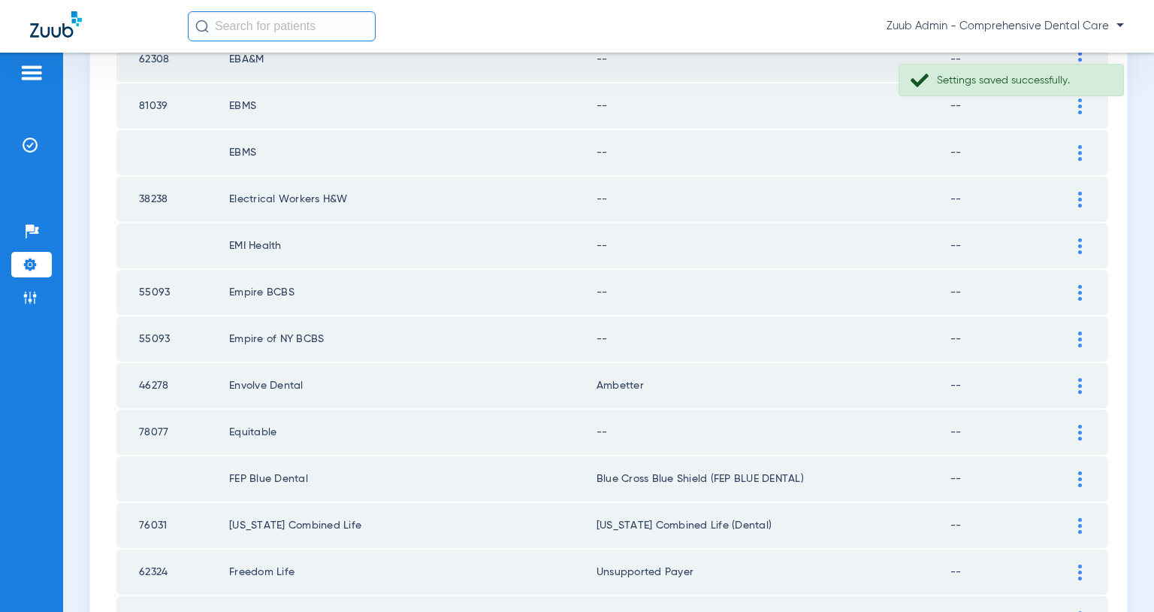
scroll to position [256, 0]
click at [1079, 434] on img at bounding box center [1081, 431] width 4 height 16
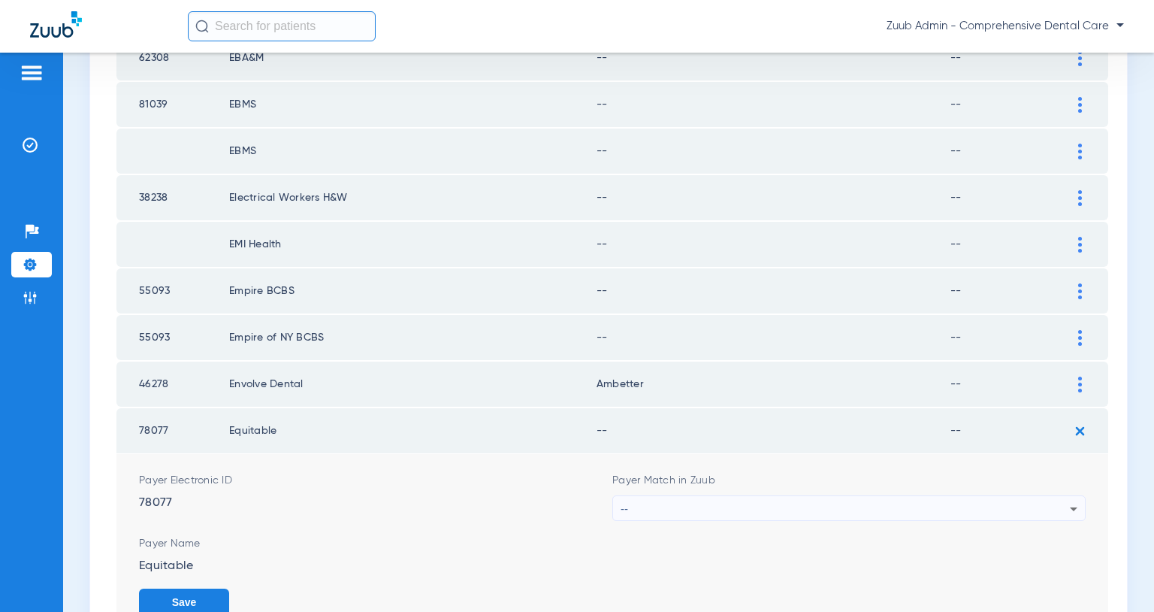
click at [994, 507] on div "--" at bounding box center [845, 509] width 449 height 26
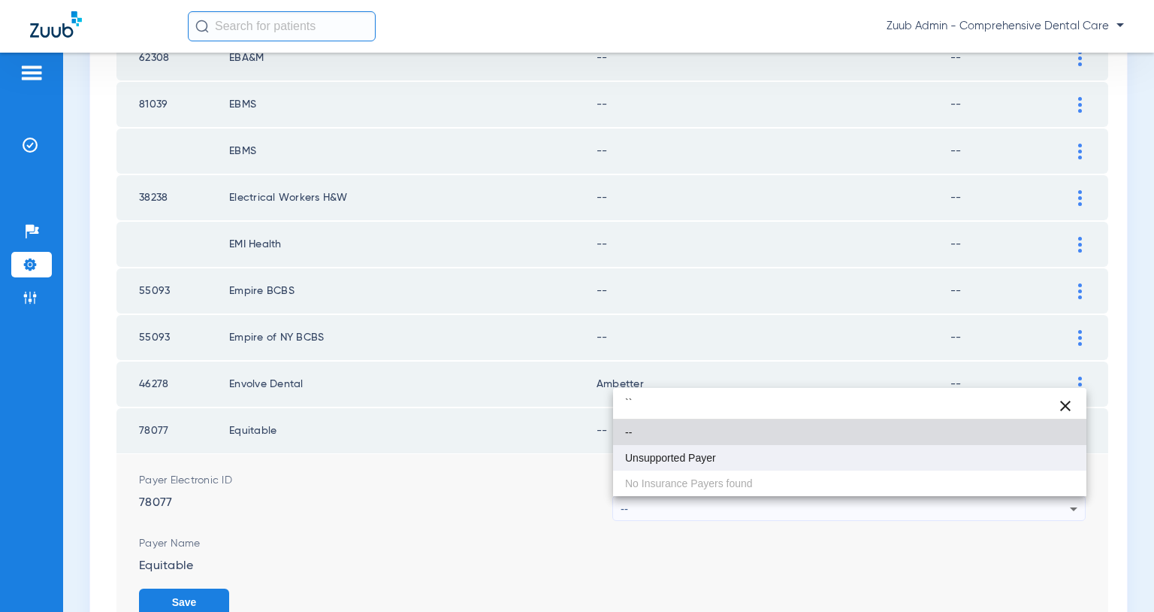
type input "``"
click at [809, 460] on mat-option "Unsupported Payer" at bounding box center [849, 458] width 473 height 26
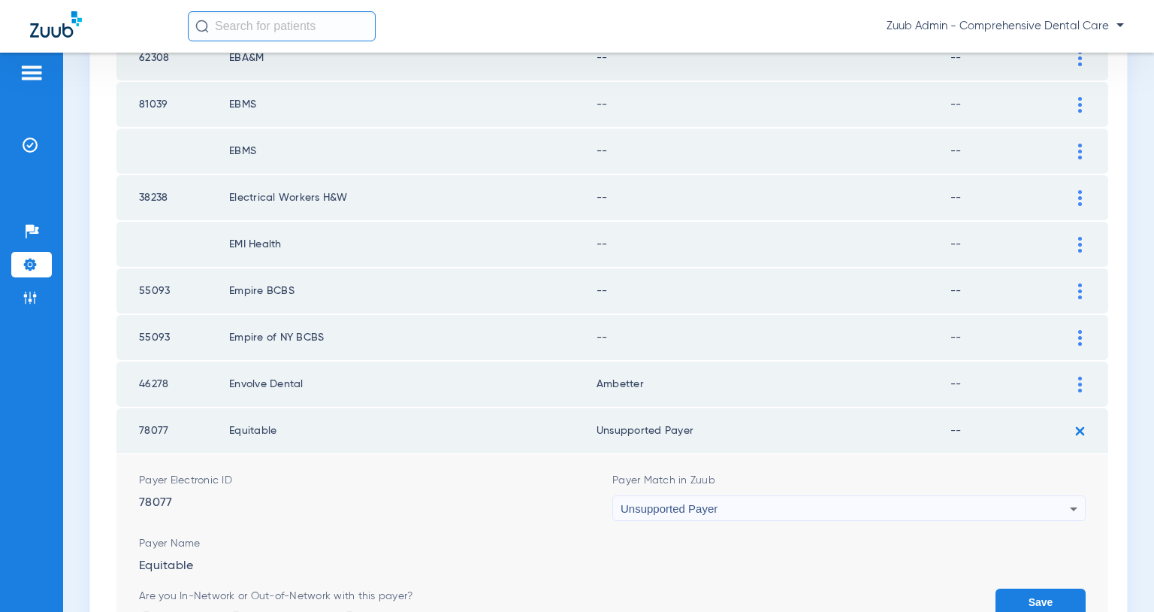
click at [1026, 596] on button "Save" at bounding box center [1041, 601] width 90 height 27
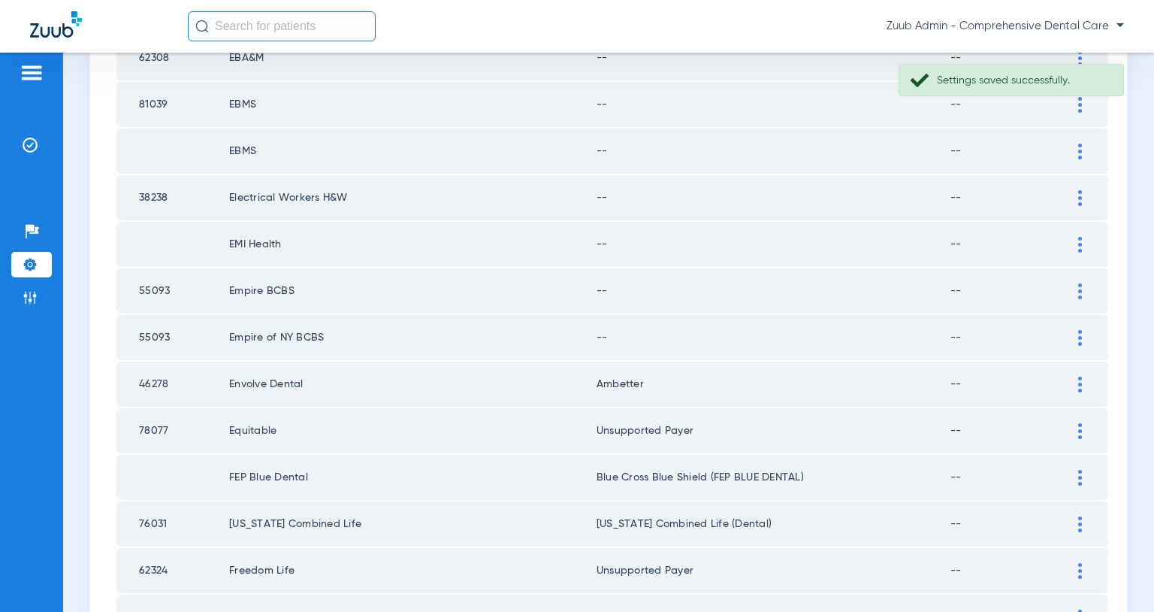
click at [1079, 336] on img at bounding box center [1081, 338] width 4 height 16
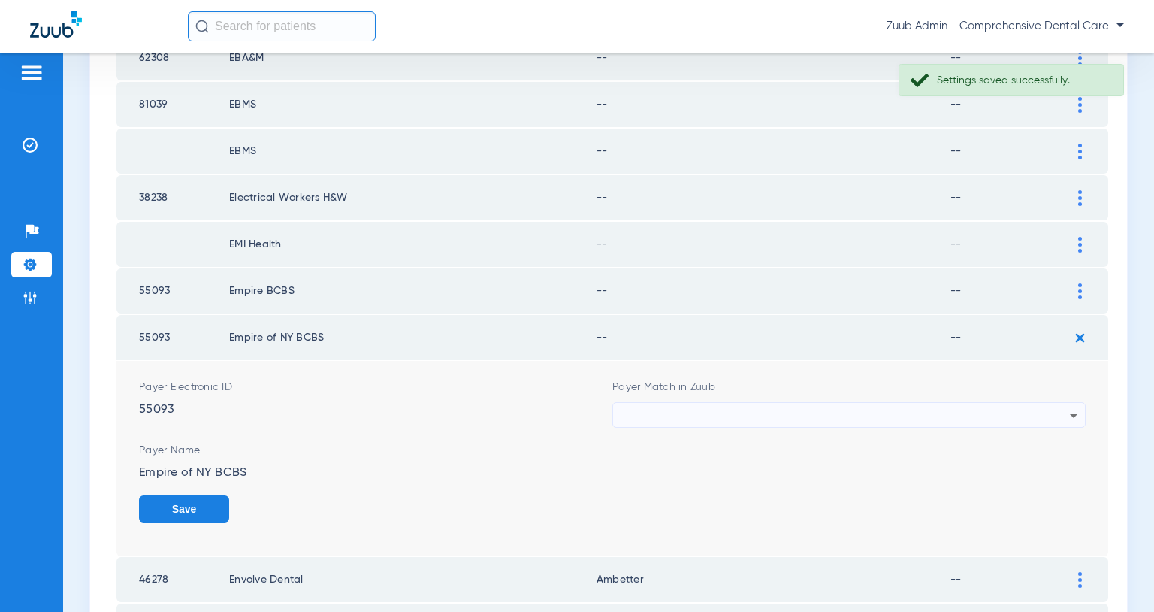
click at [1028, 411] on div at bounding box center [845, 416] width 449 height 26
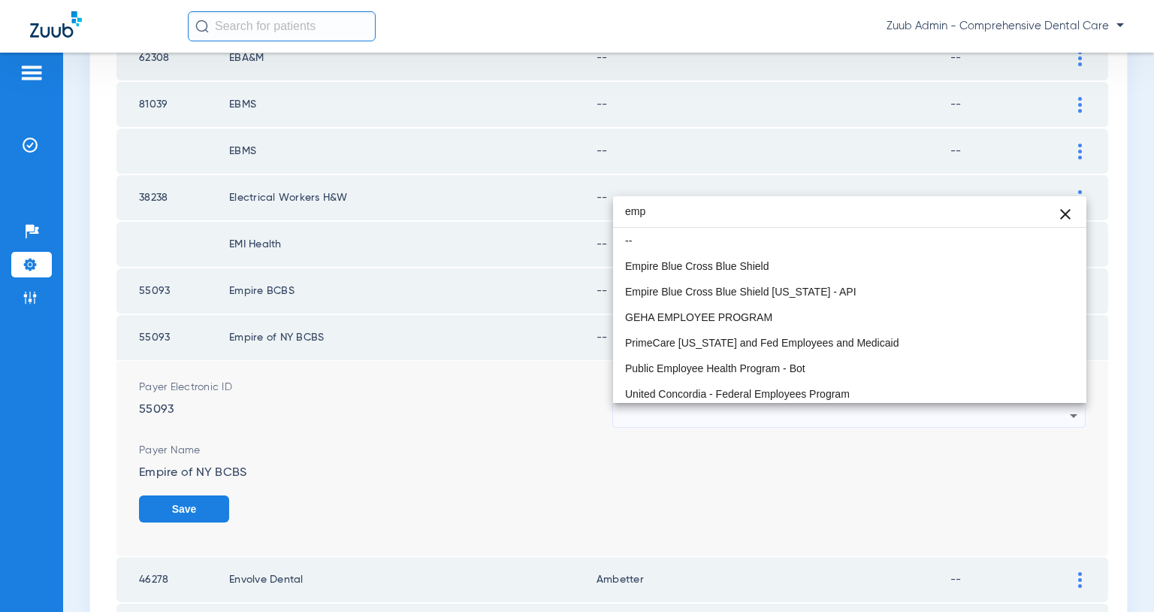
type input "emp"
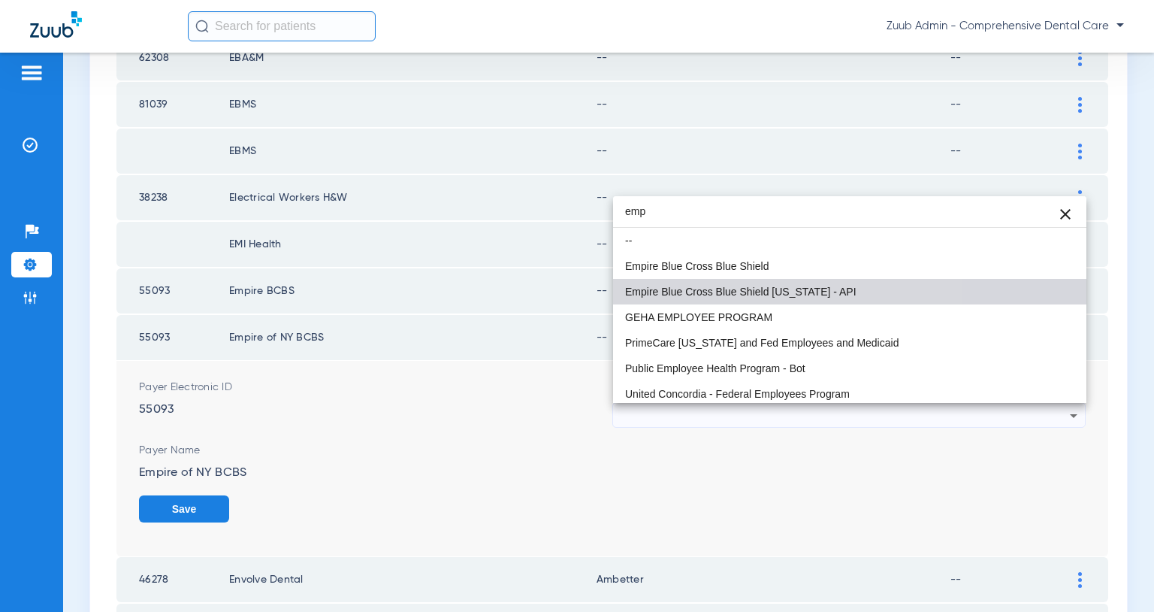
click at [738, 284] on mat-option "Empire Blue Cross Blue Shield [US_STATE] - API" at bounding box center [849, 292] width 473 height 26
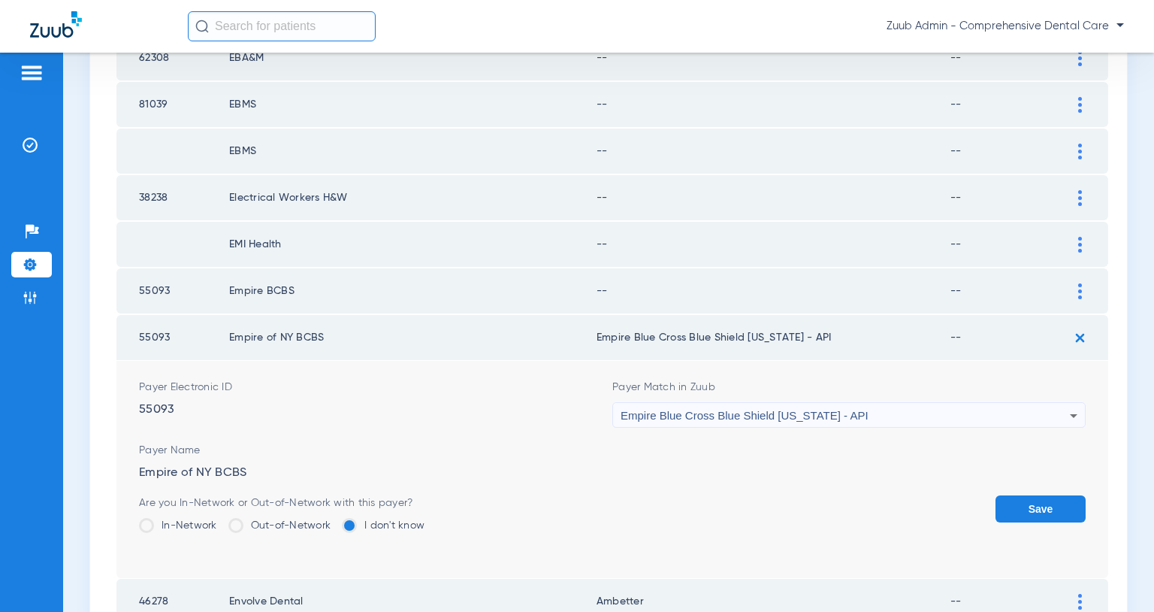
click at [1037, 507] on button "Save" at bounding box center [1041, 508] width 90 height 27
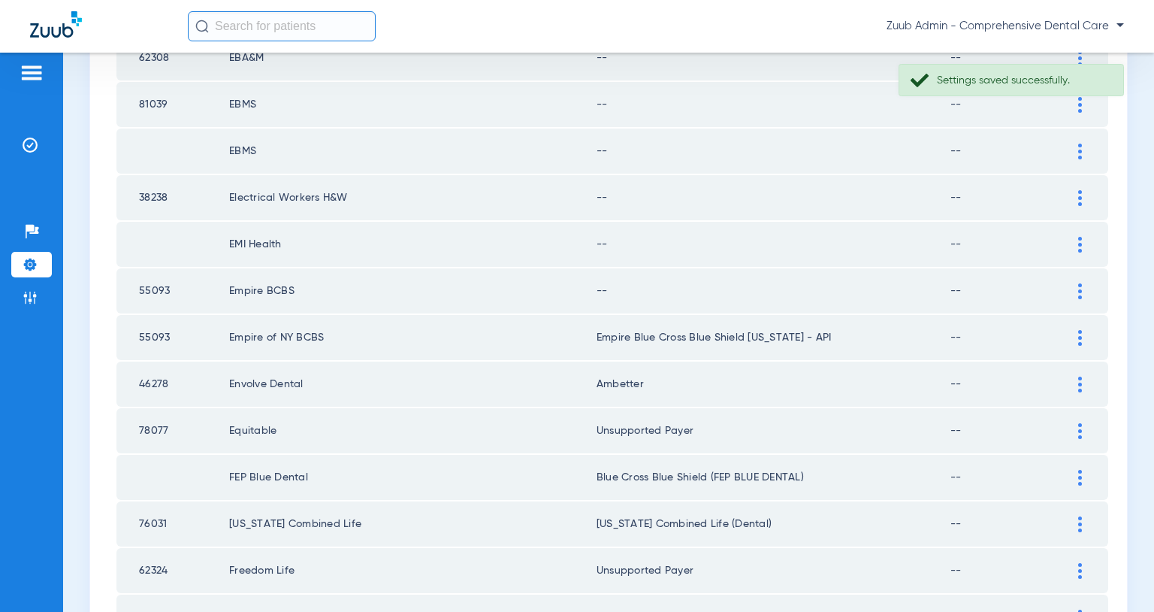
click at [1079, 290] on img at bounding box center [1081, 291] width 4 height 16
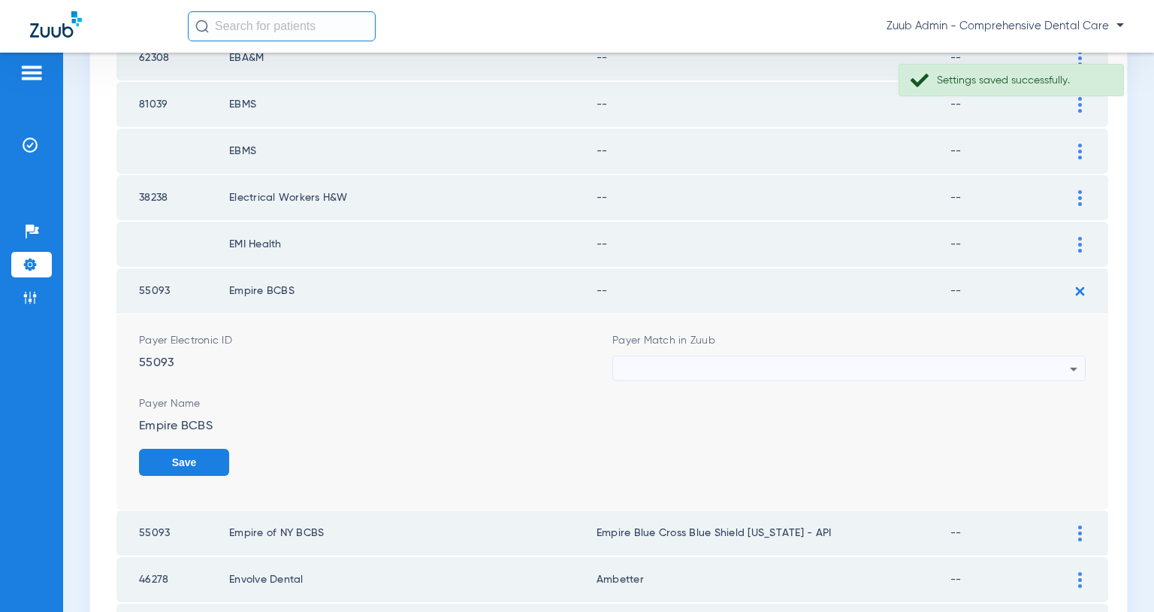
click at [991, 365] on div at bounding box center [845, 369] width 449 height 26
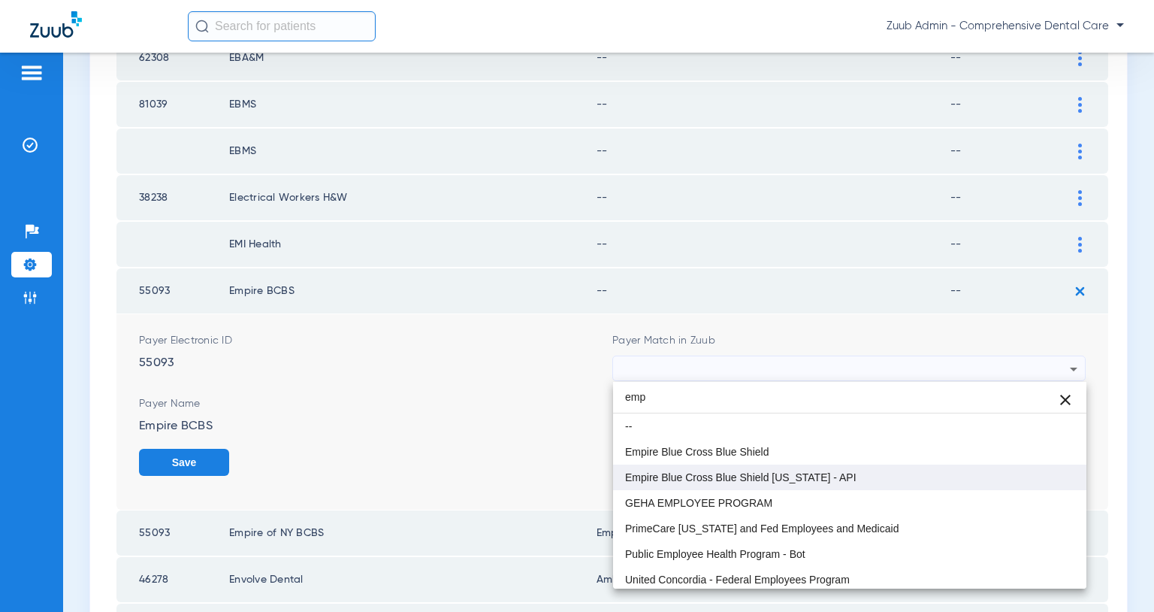
type input "emp"
click at [834, 478] on span "Empire Blue Cross Blue Shield [US_STATE] - API" at bounding box center [740, 477] width 231 height 11
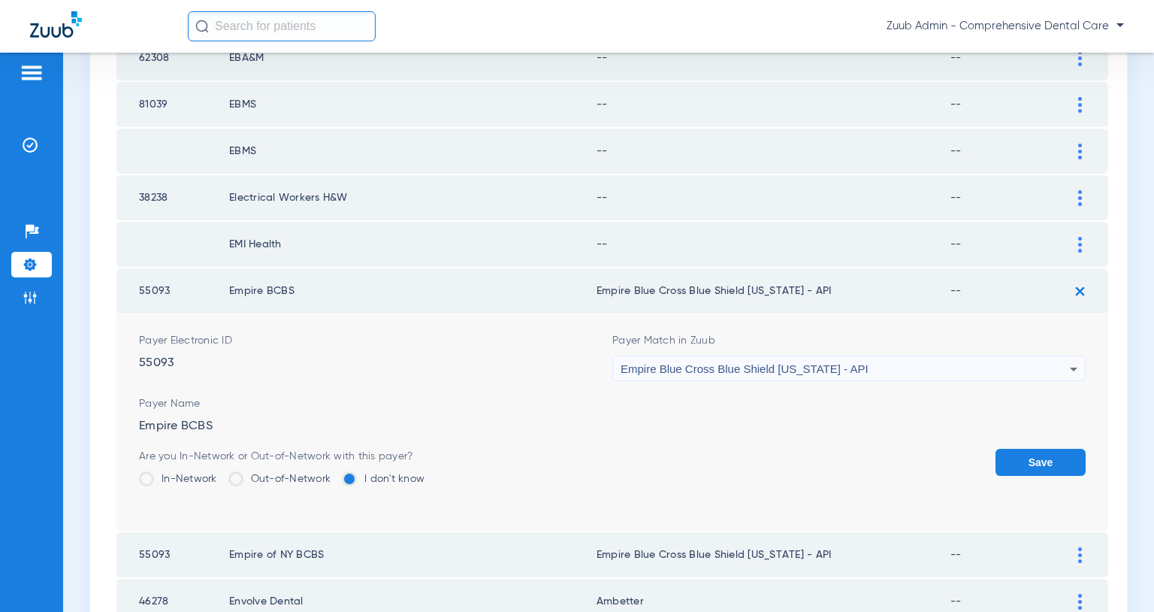
click at [1016, 452] on button "Save" at bounding box center [1041, 462] width 90 height 27
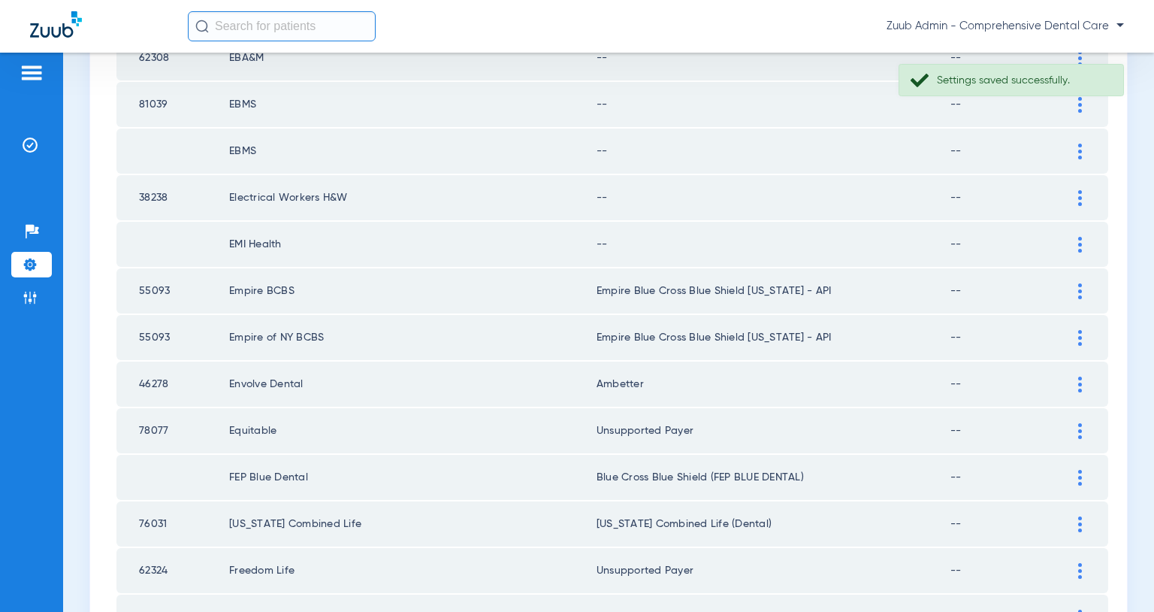
click at [1079, 243] on img at bounding box center [1081, 245] width 4 height 16
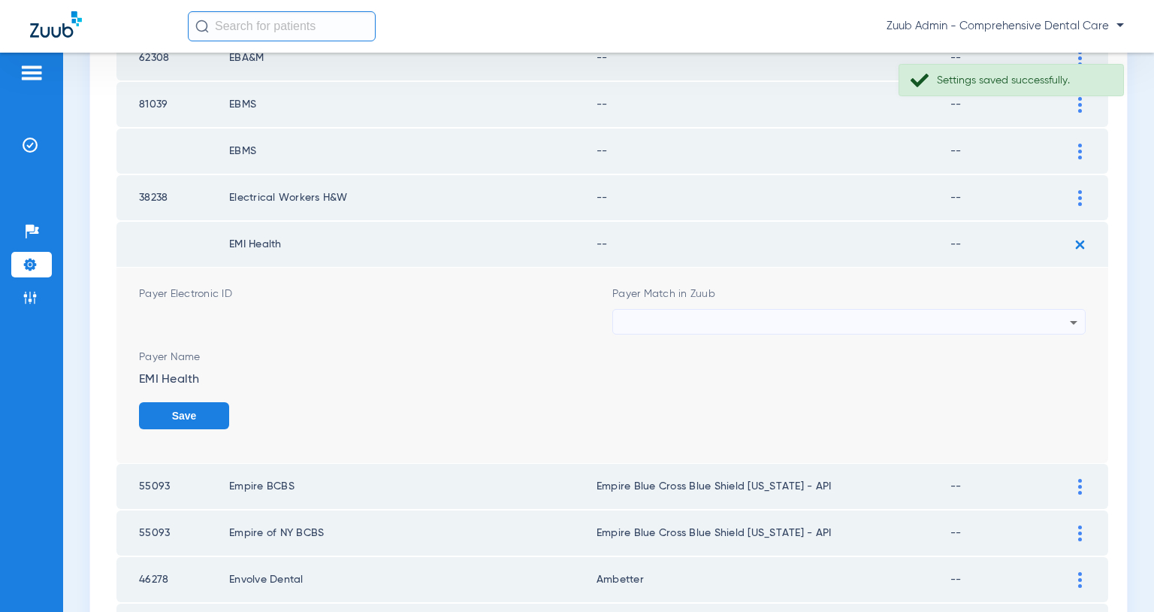
click at [1012, 320] on div at bounding box center [845, 323] width 449 height 26
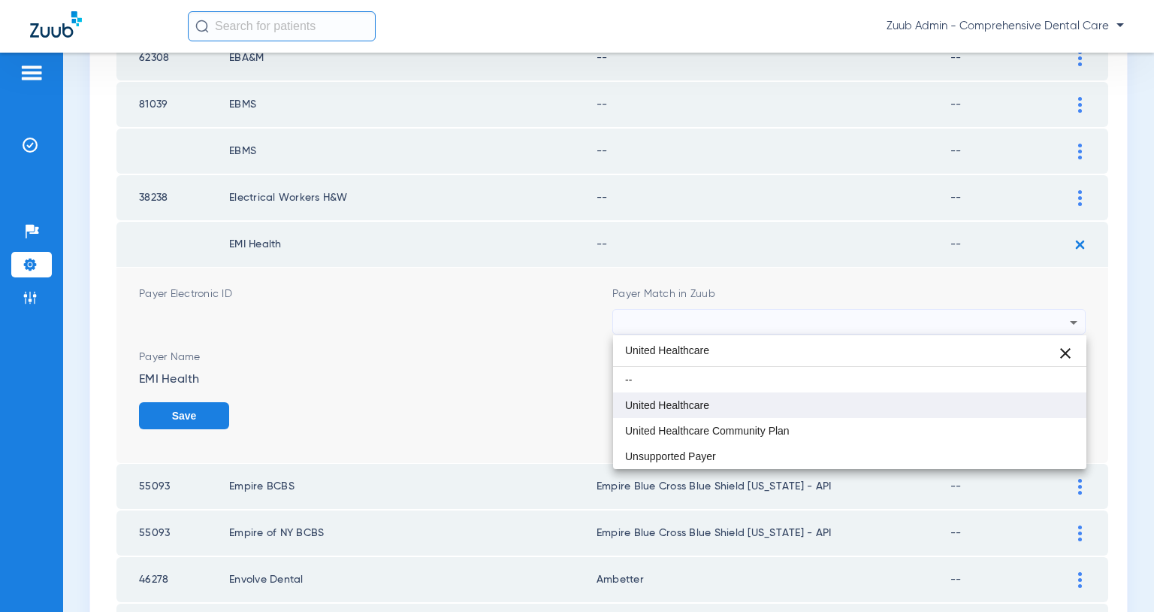
type input "United Healthcare"
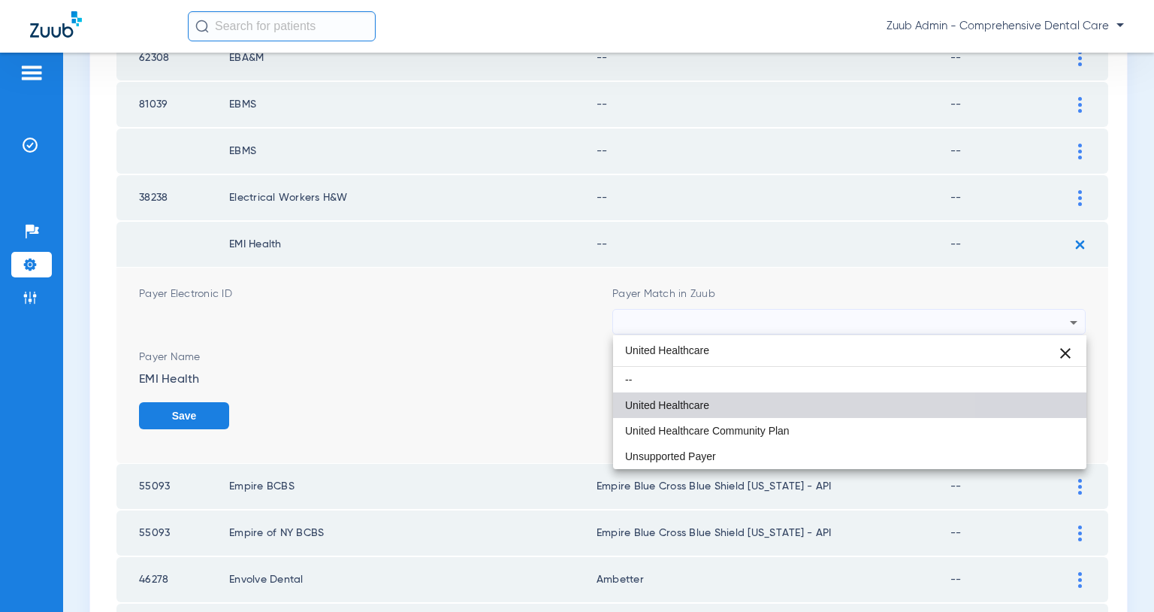
click at [745, 414] on mat-option "United Healthcare" at bounding box center [849, 405] width 473 height 26
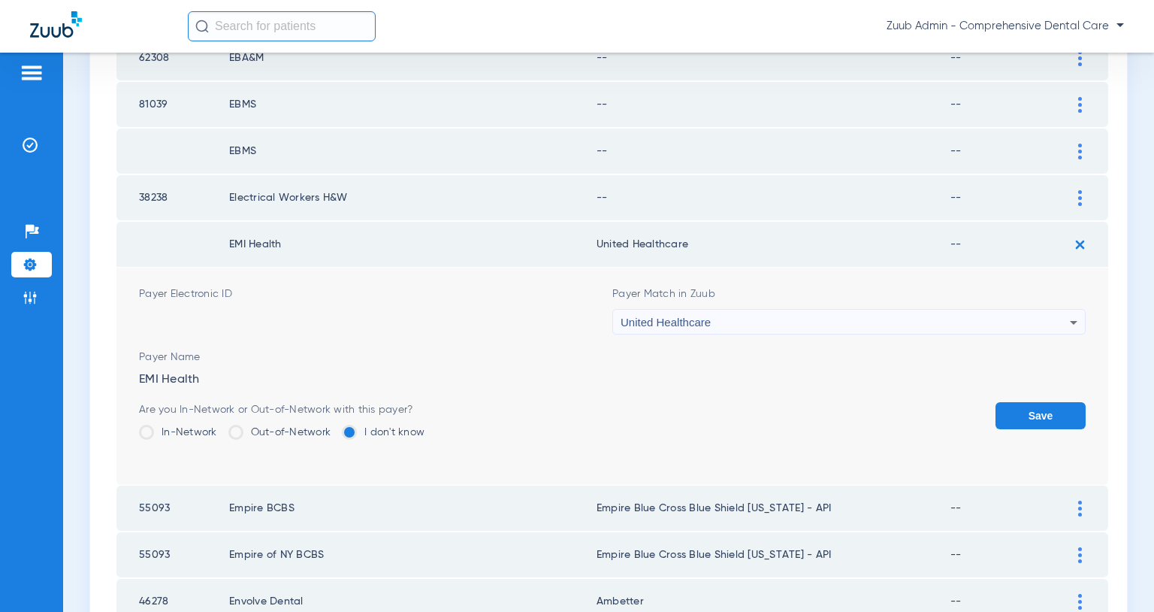
click at [1036, 410] on button "Save" at bounding box center [1041, 415] width 90 height 27
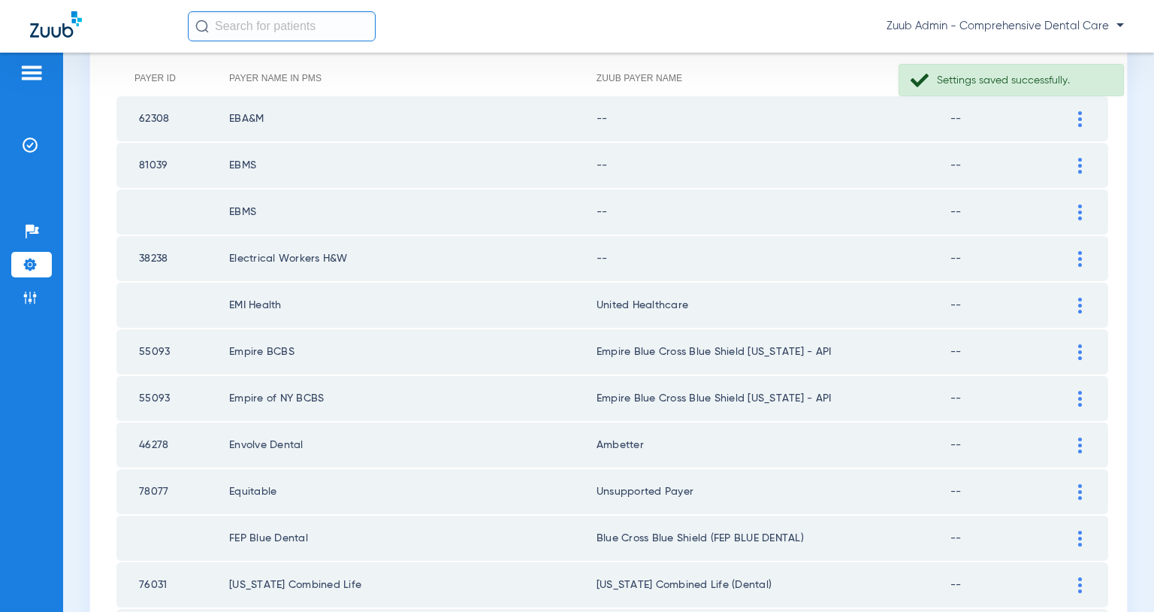
scroll to position [189, 0]
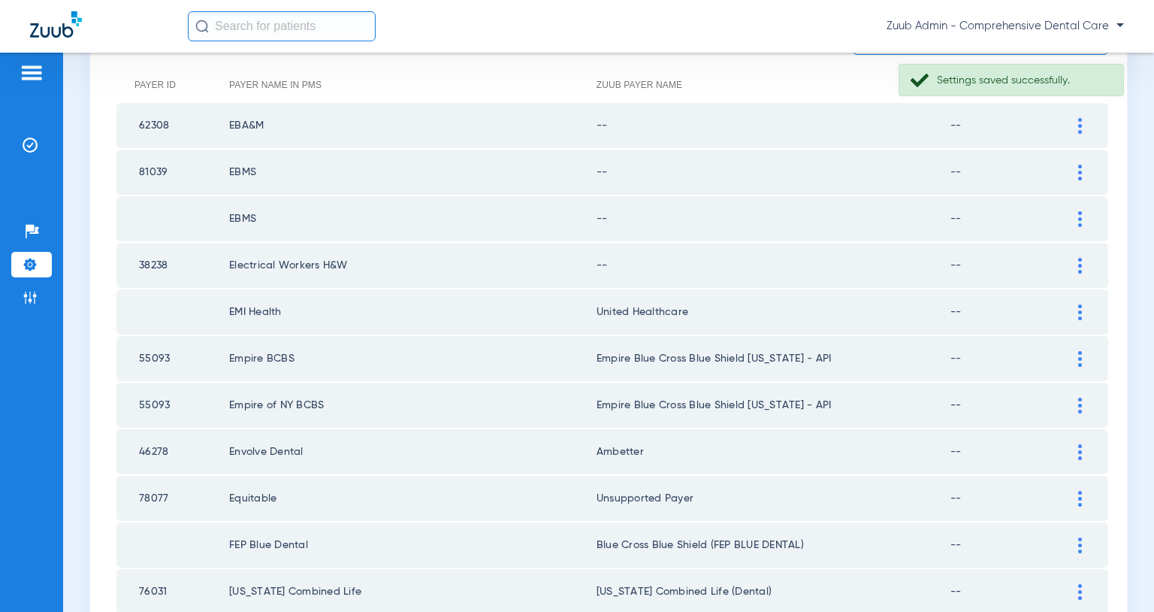
click at [1078, 262] on div at bounding box center [1080, 266] width 26 height 16
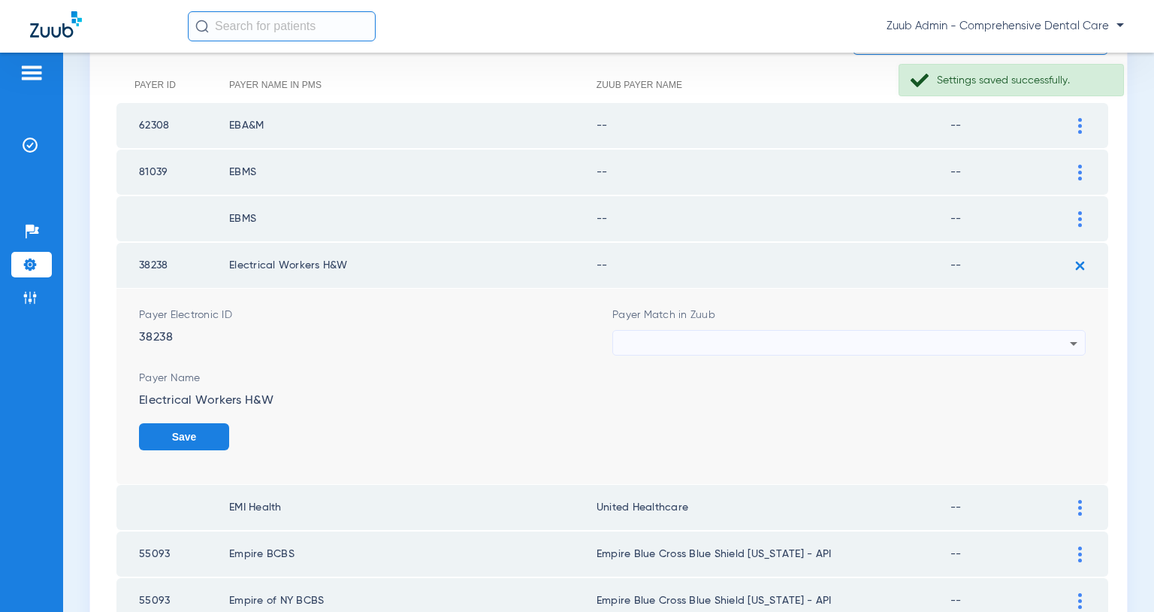
click at [961, 342] on div at bounding box center [845, 344] width 449 height 26
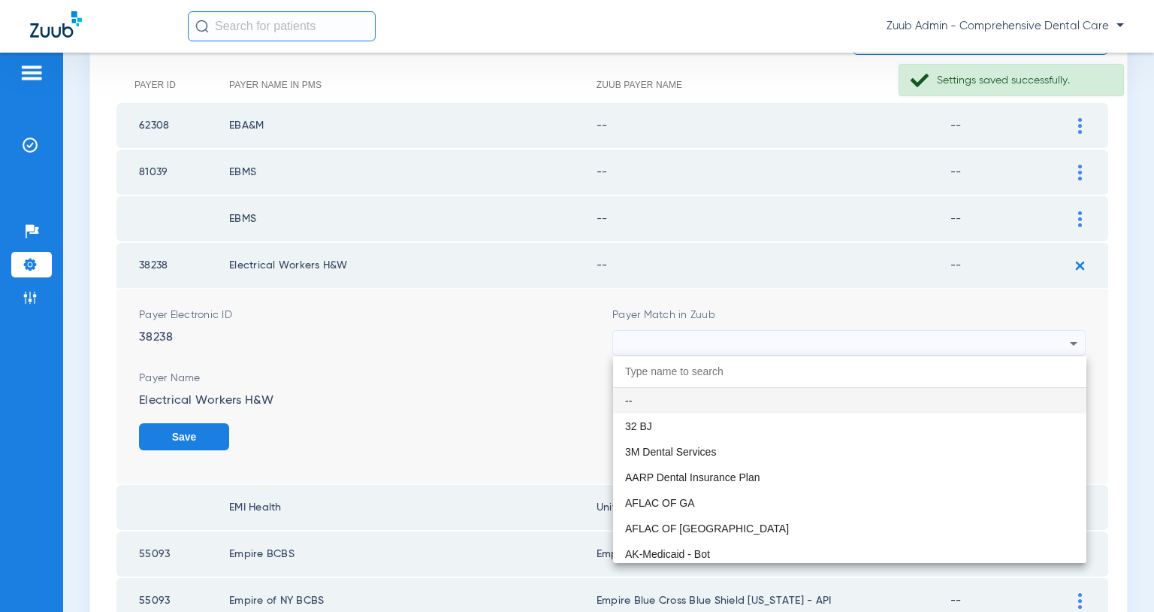
paste input "United Healthcare"
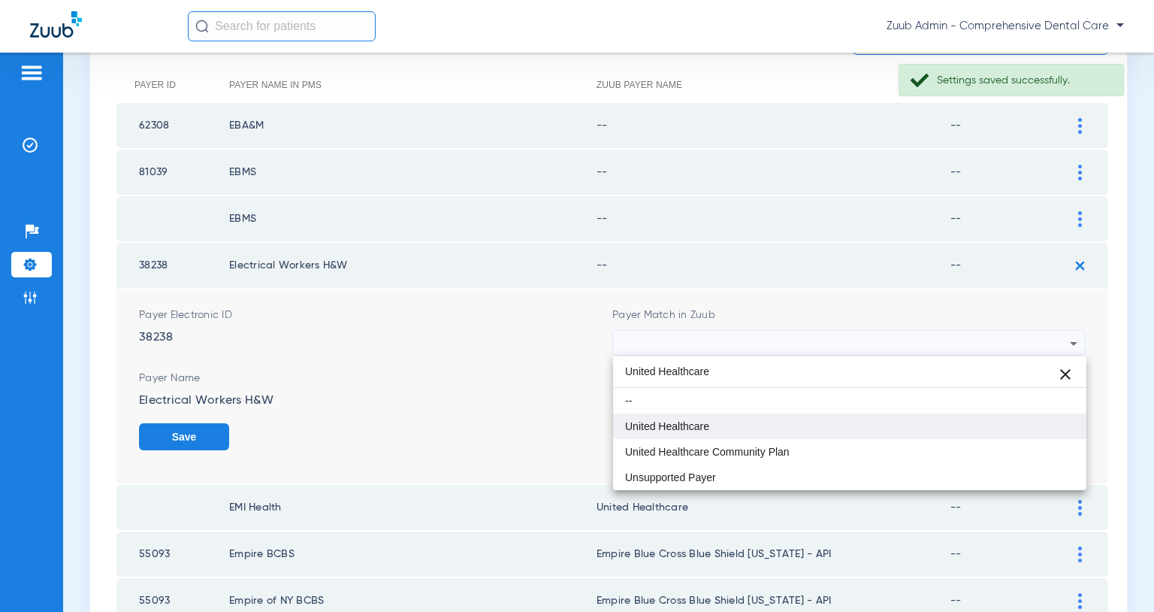
type input "United Healthcare"
click at [697, 428] on span "United Healthcare" at bounding box center [667, 426] width 84 height 11
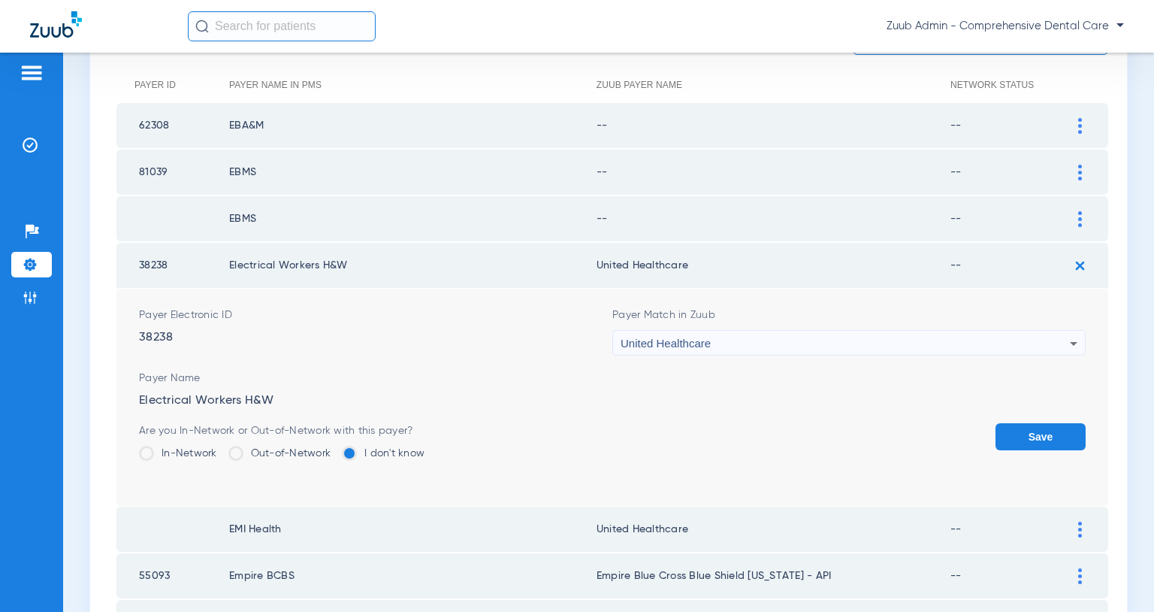
click at [1041, 423] on button "Save" at bounding box center [1041, 436] width 90 height 27
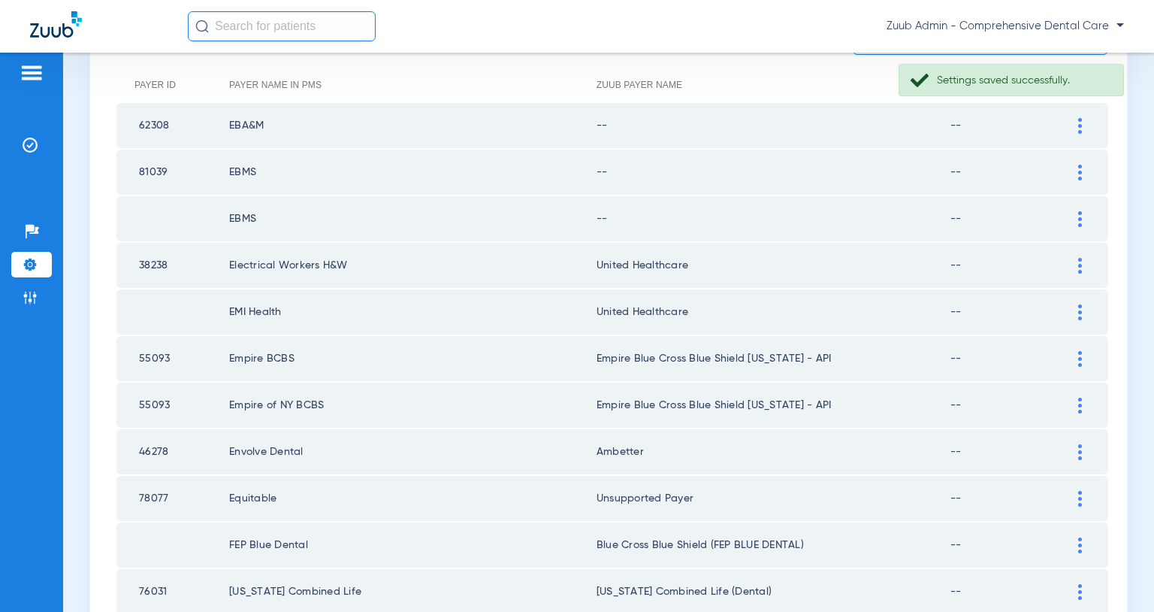
click at [1079, 216] on img at bounding box center [1081, 219] width 4 height 16
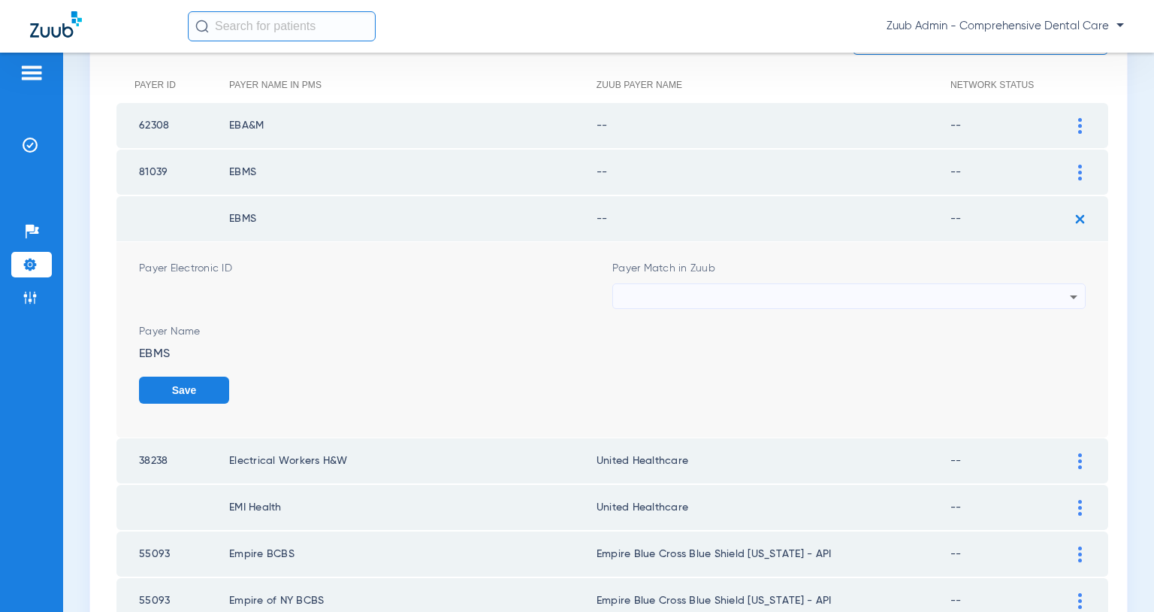
click at [1078, 512] on div at bounding box center [1080, 508] width 26 height 16
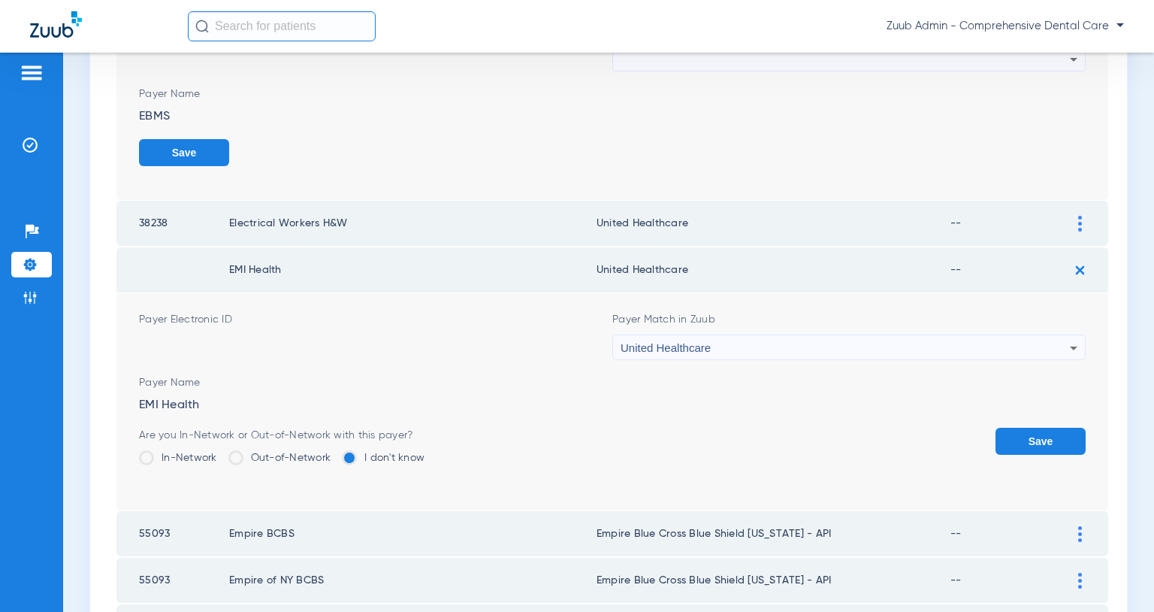
scroll to position [478, 0]
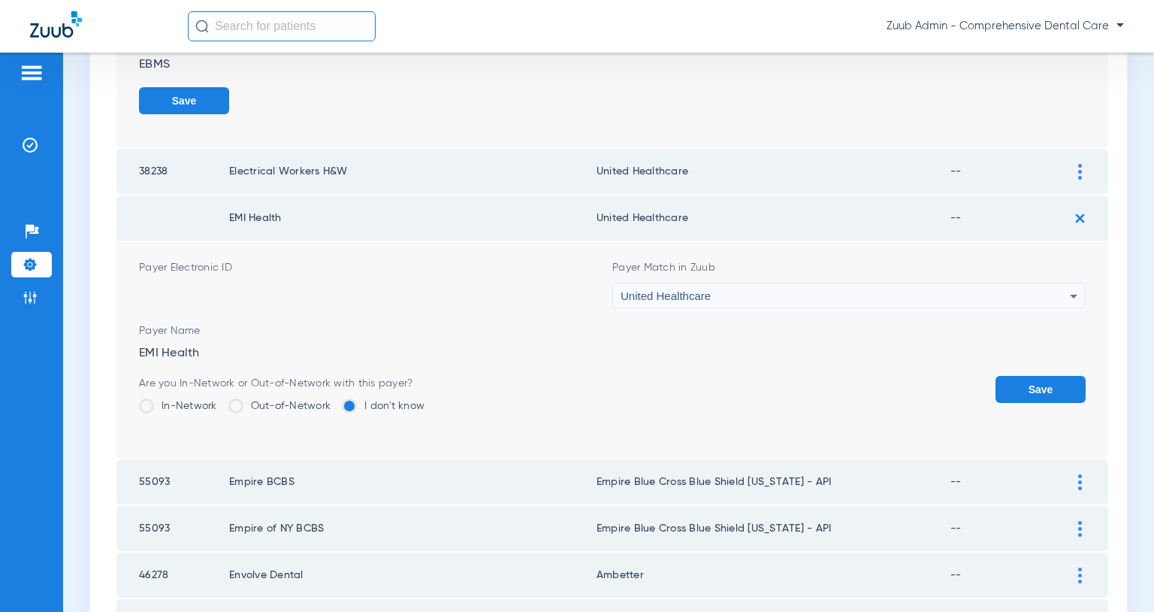
click at [819, 298] on div "United Healthcare" at bounding box center [845, 296] width 449 height 26
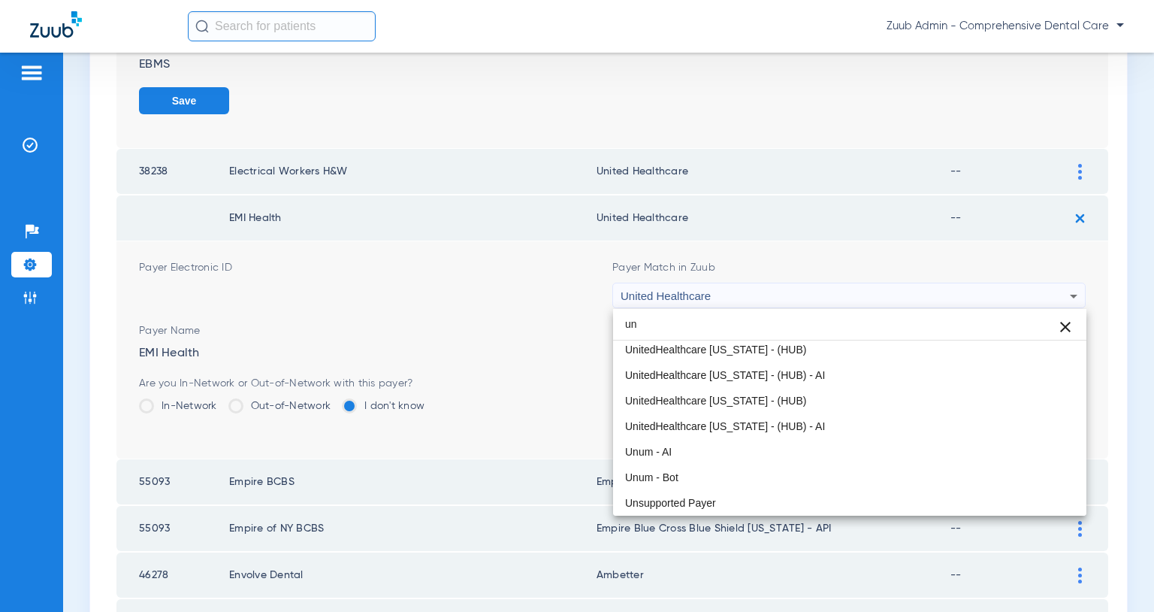
scroll to position [259, 0]
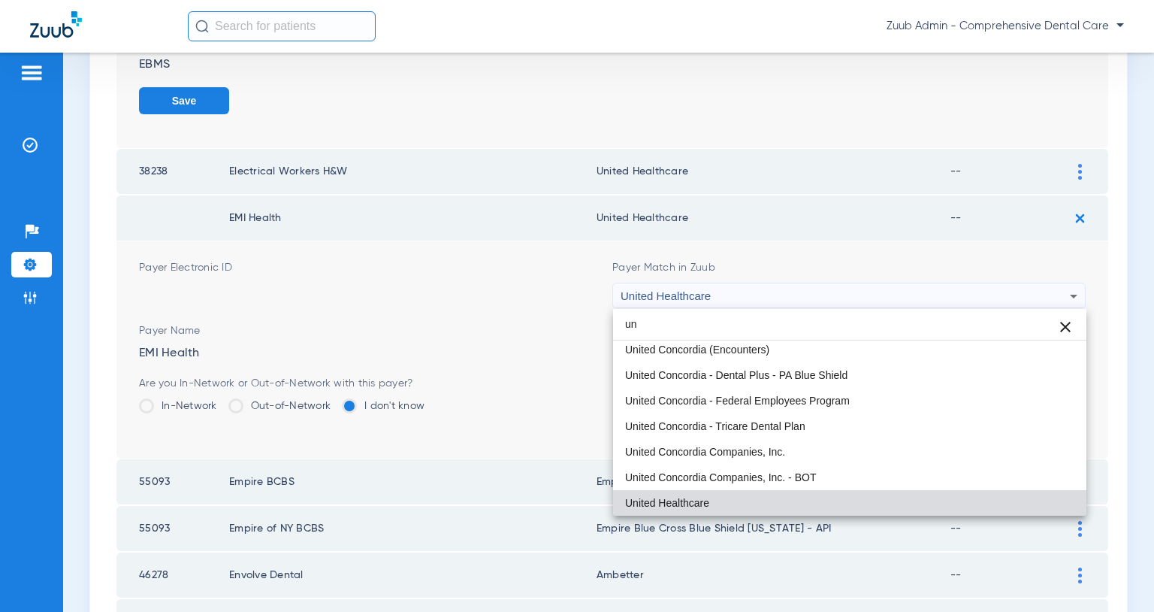
type input "u"
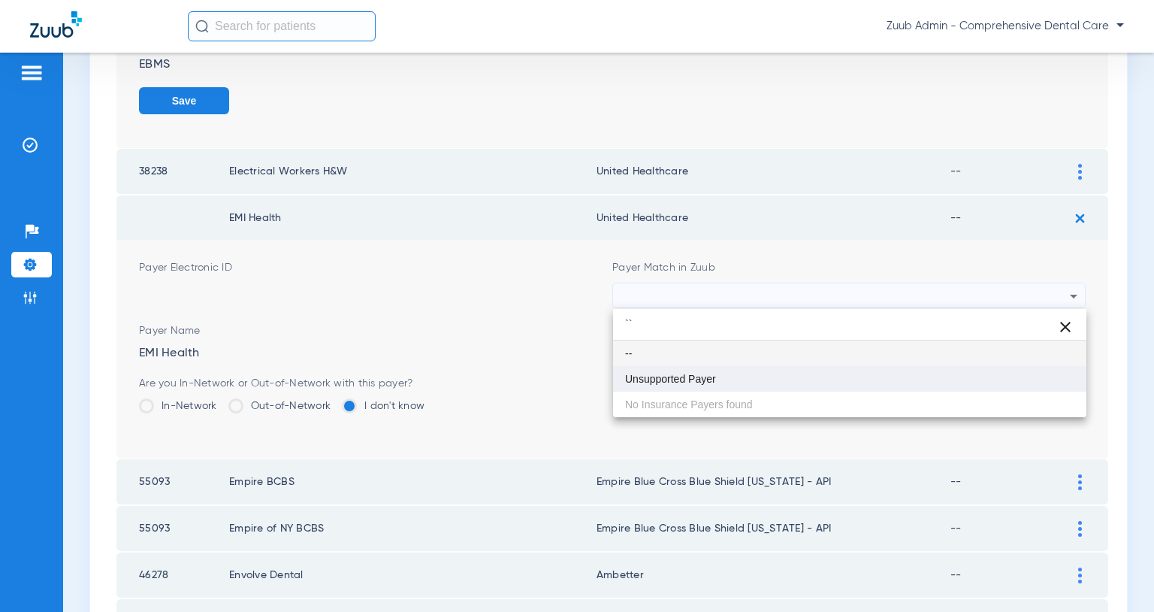
type input "``"
click at [703, 383] on span "Unsupported Payer" at bounding box center [670, 379] width 91 height 11
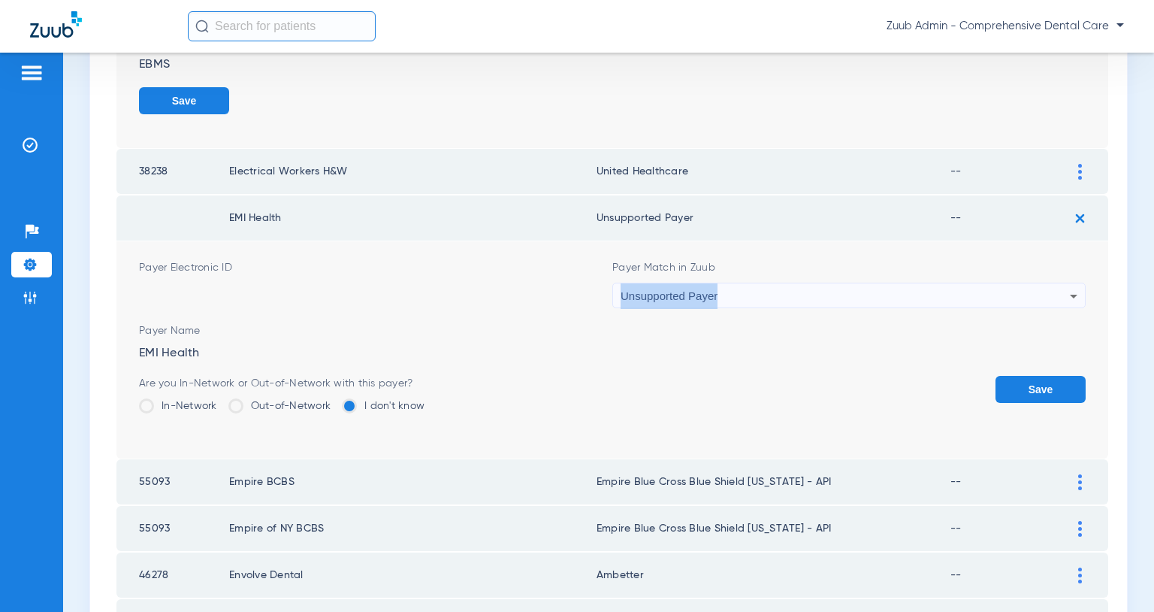
drag, startPoint x: 730, startPoint y: 291, endPoint x: 623, endPoint y: 295, distance: 106.8
click at [623, 295] on div "Unsupported Payer" at bounding box center [845, 296] width 449 height 26
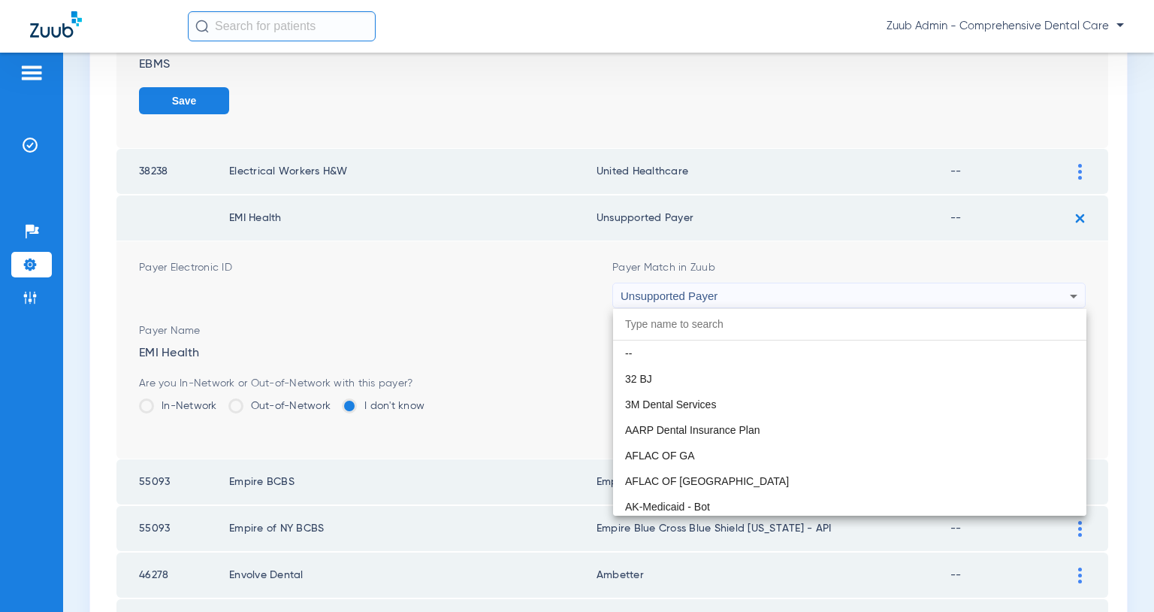
scroll to position [12091, 0]
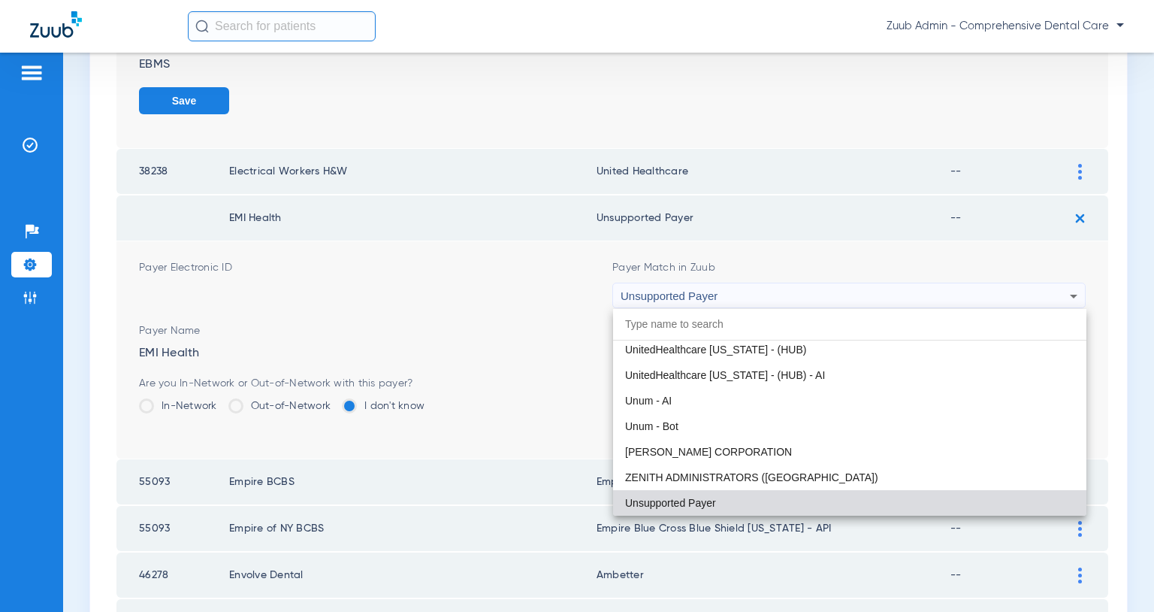
drag, startPoint x: 728, startPoint y: 295, endPoint x: 626, endPoint y: 298, distance: 102.3
click at [626, 298] on div at bounding box center [577, 306] width 1154 height 612
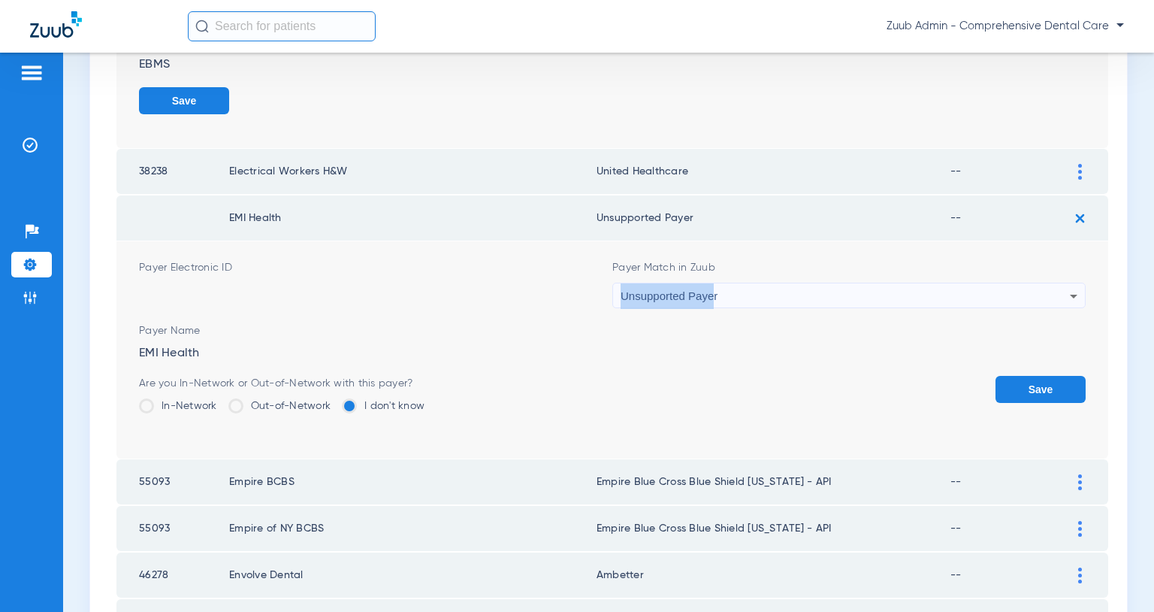
copy span "Unsupported Paye"
copy span "Unsupported Payer"
drag, startPoint x: 617, startPoint y: 295, endPoint x: 719, endPoint y: 302, distance: 101.7
click at [719, 302] on div "Unsupported Payer" at bounding box center [849, 296] width 472 height 26
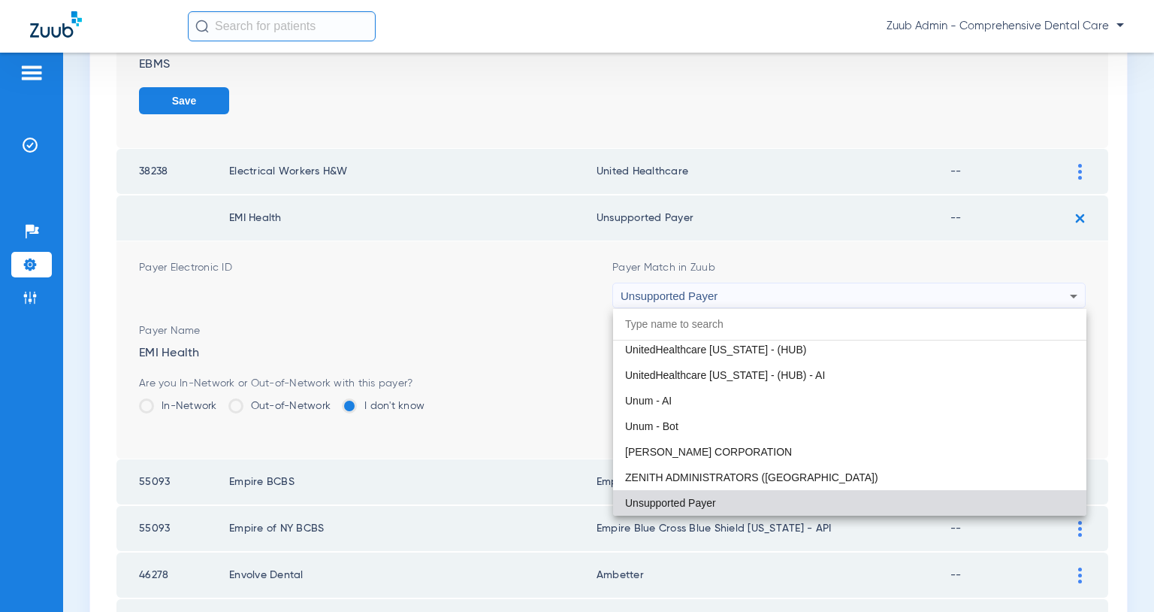
click at [1106, 308] on div at bounding box center [577, 306] width 1154 height 612
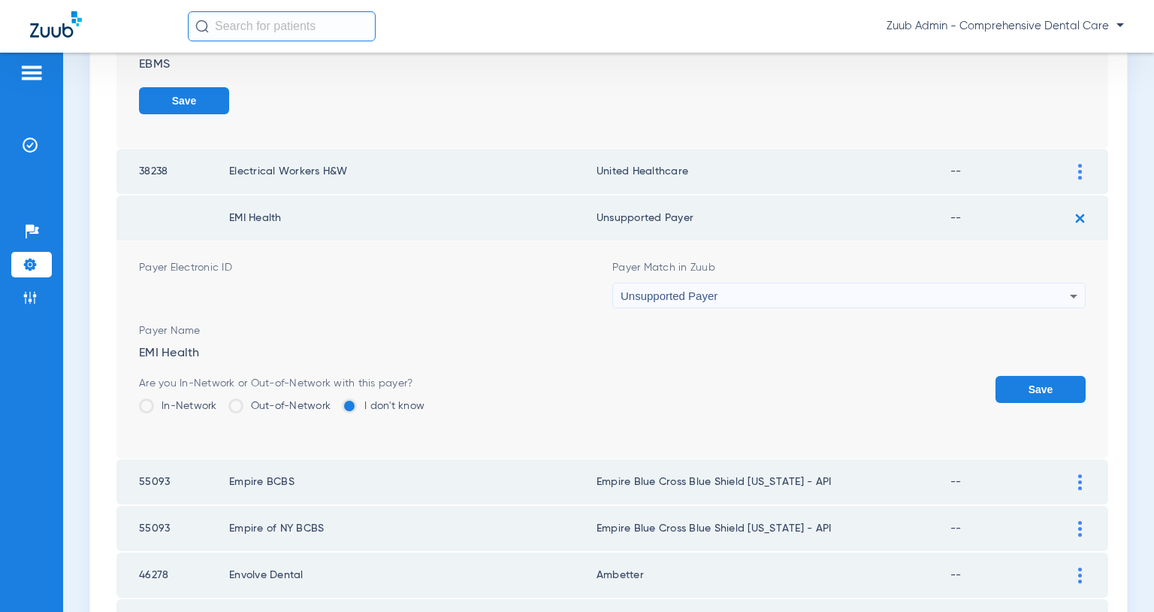
click at [1049, 387] on button "Save" at bounding box center [1041, 389] width 90 height 27
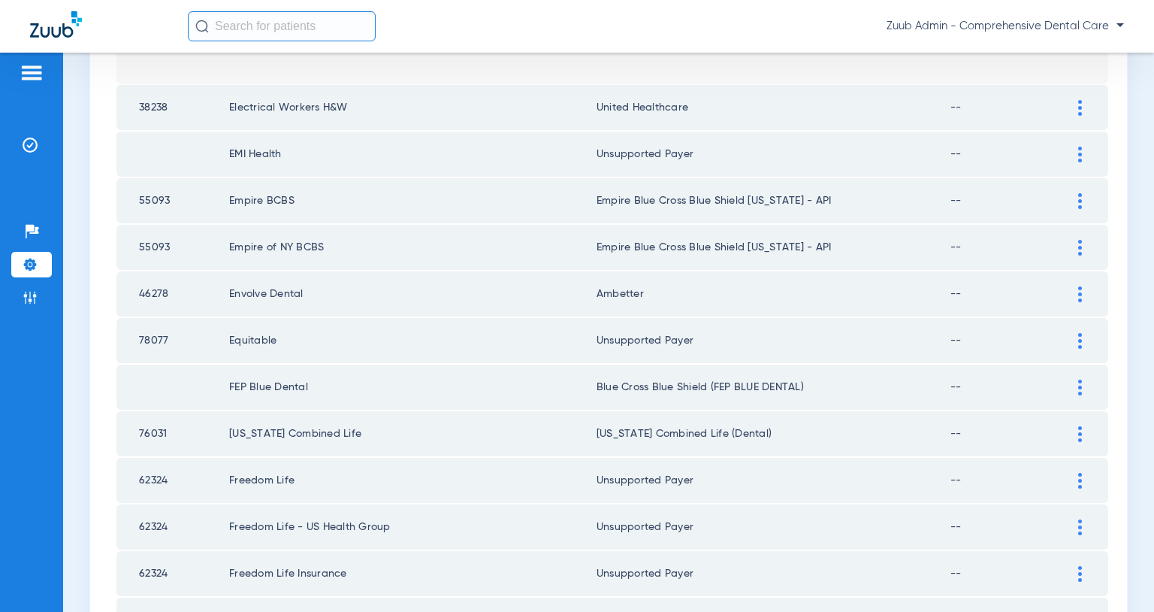
scroll to position [537, 0]
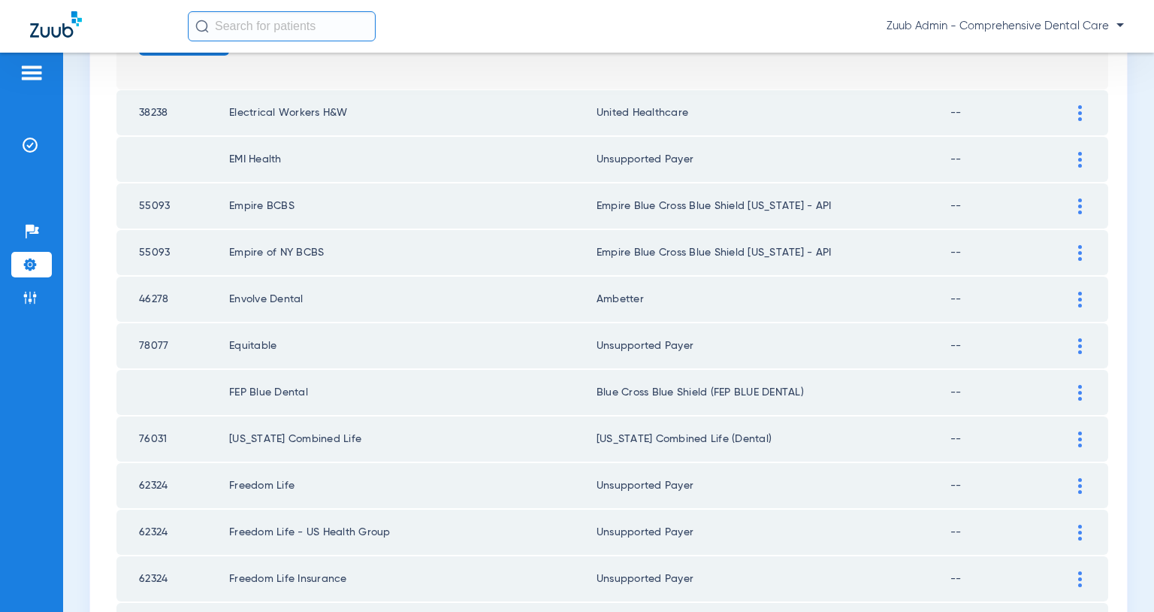
click at [1079, 159] on img at bounding box center [1081, 160] width 4 height 16
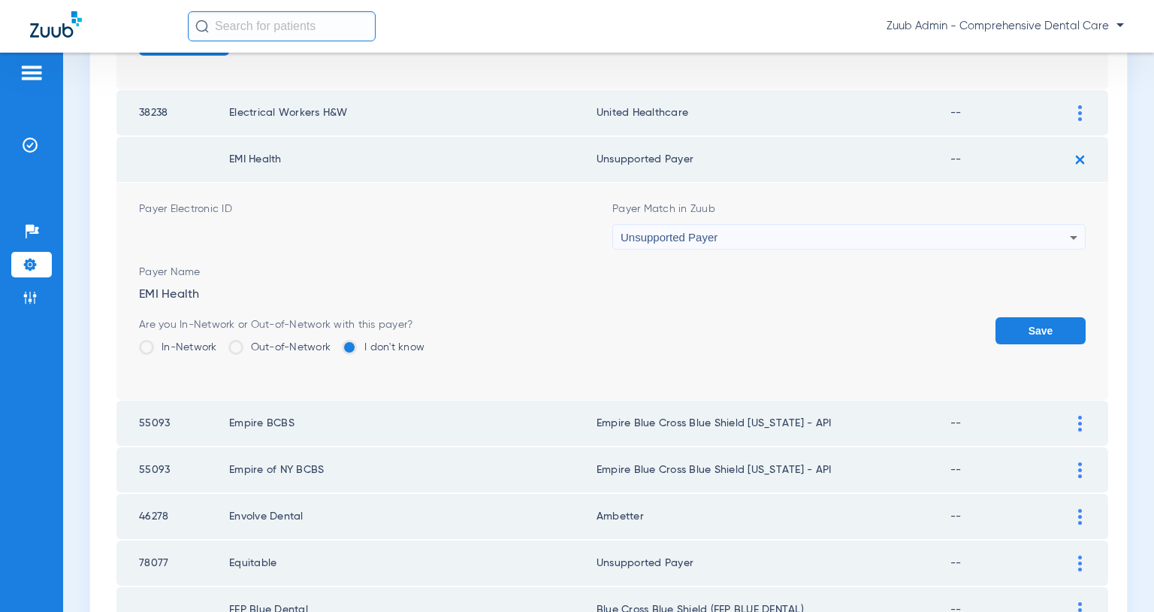
click at [991, 233] on div "Unsupported Payer" at bounding box center [845, 238] width 449 height 26
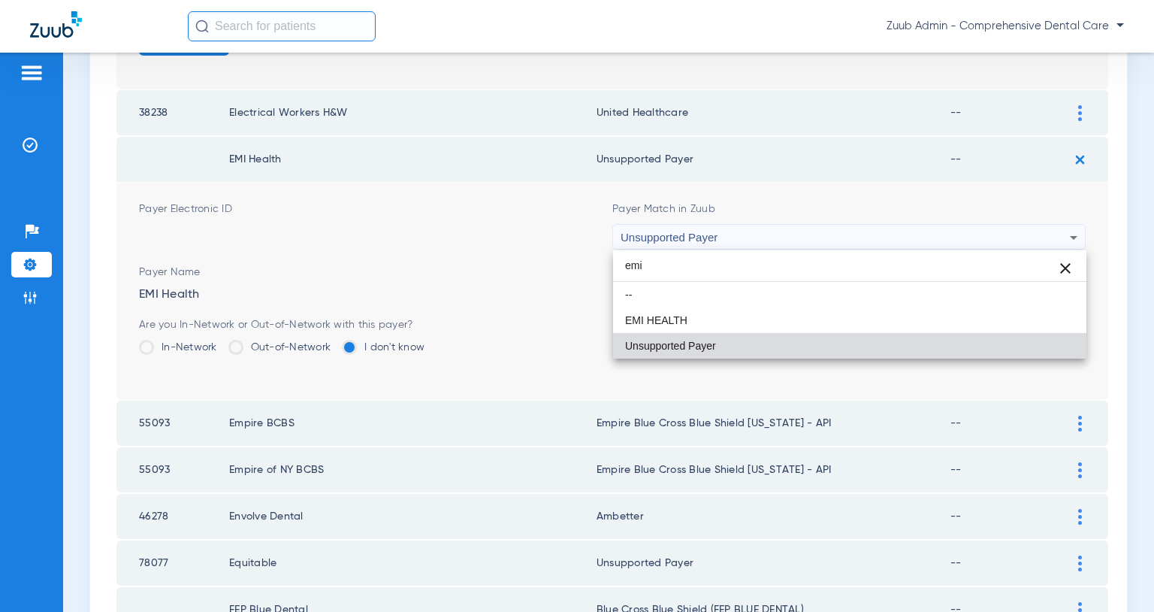
scroll to position [0, 0]
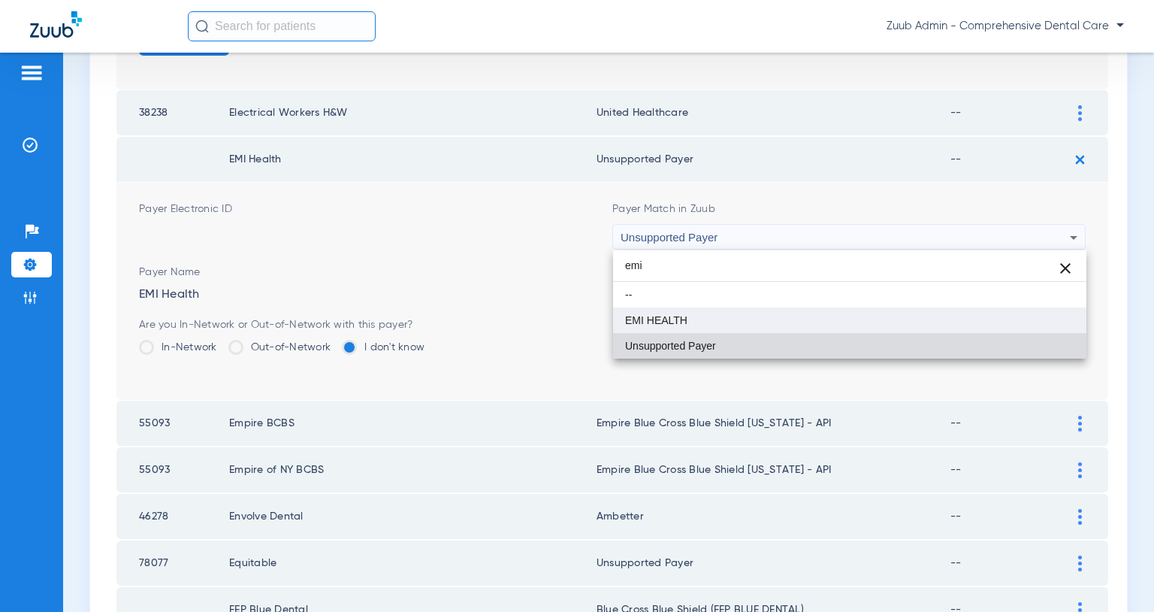
type input "emi"
click at [724, 318] on mat-option "EMI HEALTH" at bounding box center [849, 320] width 473 height 26
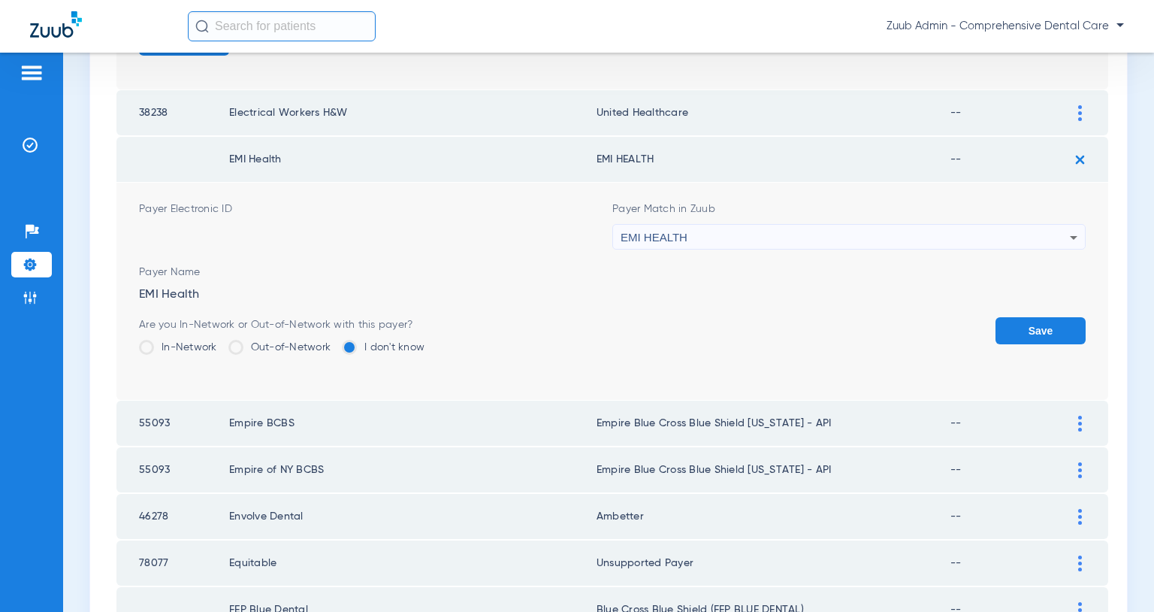
click at [1015, 328] on button "Save" at bounding box center [1041, 330] width 90 height 27
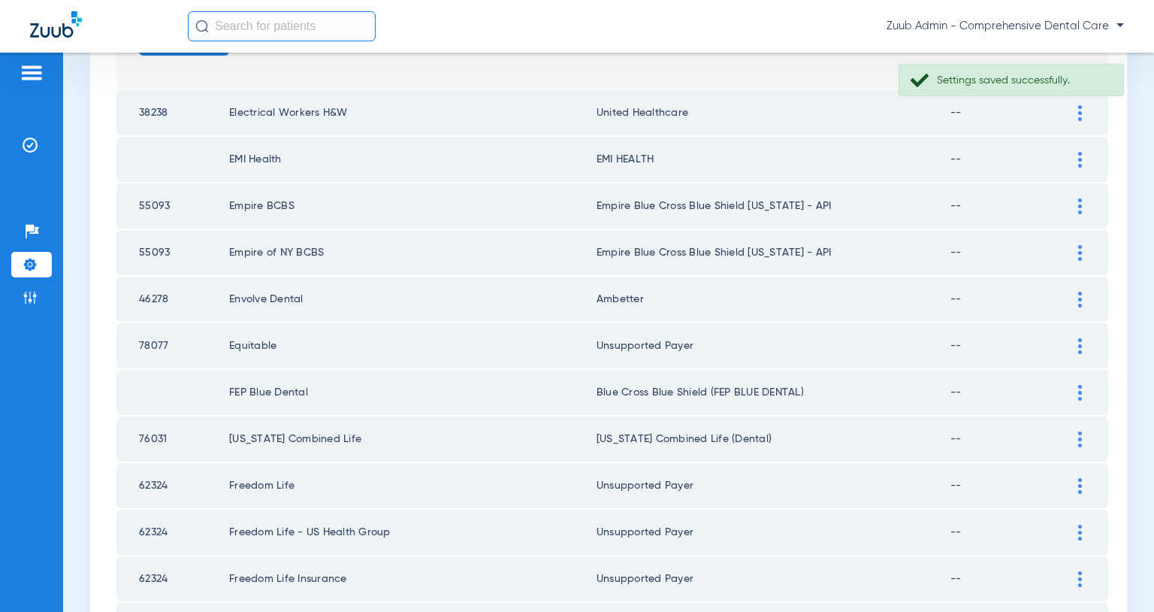
click at [1083, 109] on div at bounding box center [1080, 113] width 26 height 16
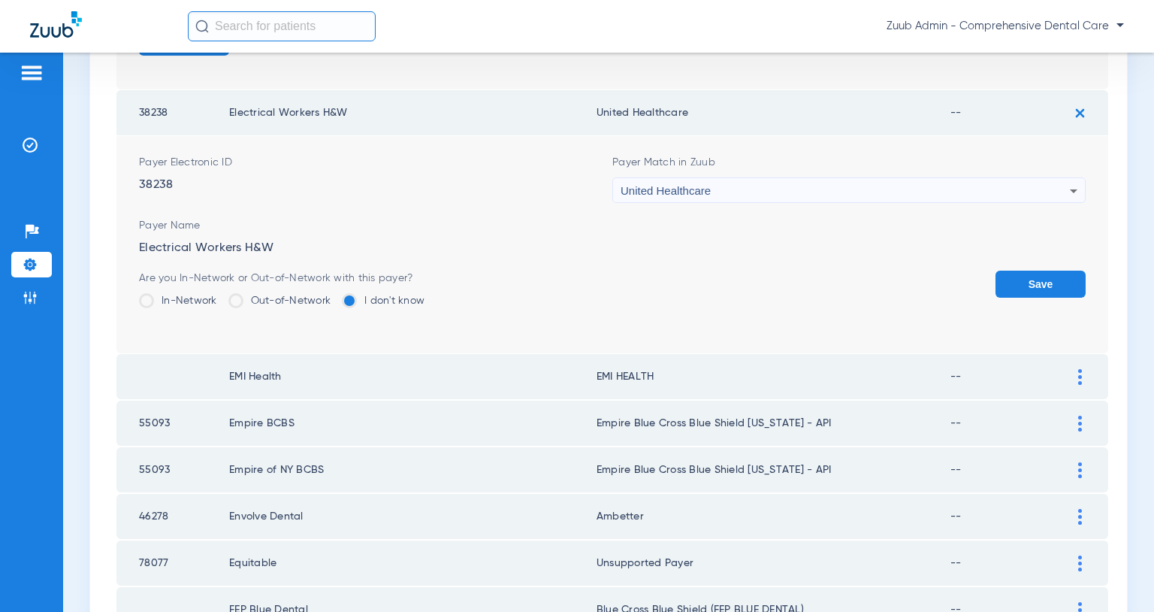
click at [1024, 274] on button "Save" at bounding box center [1041, 284] width 90 height 27
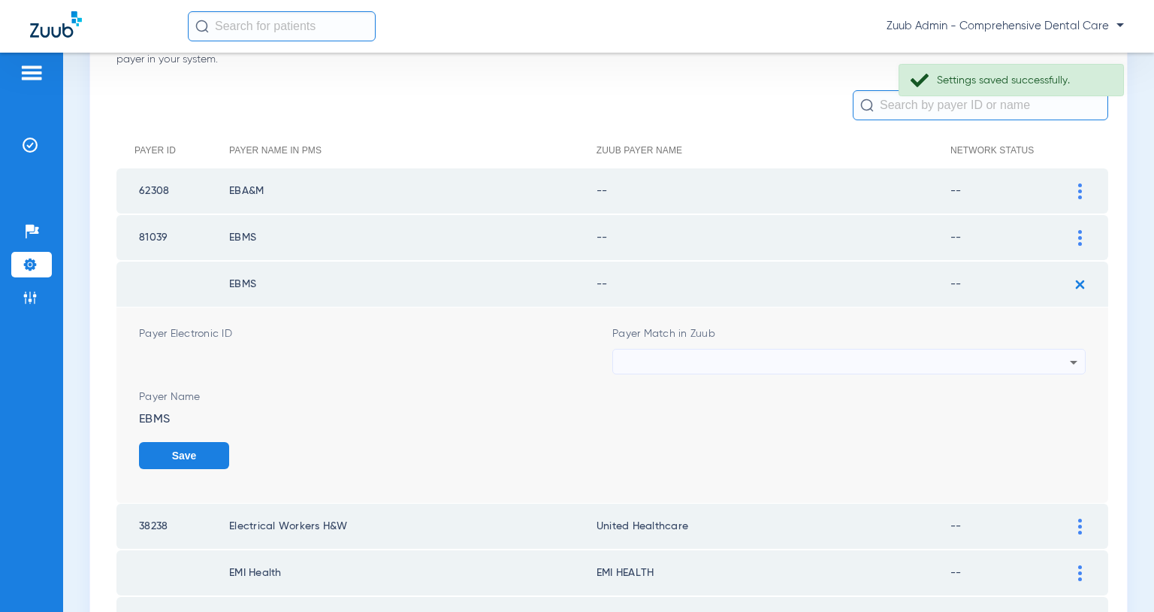
scroll to position [126, 0]
click at [1031, 361] on div at bounding box center [845, 360] width 449 height 26
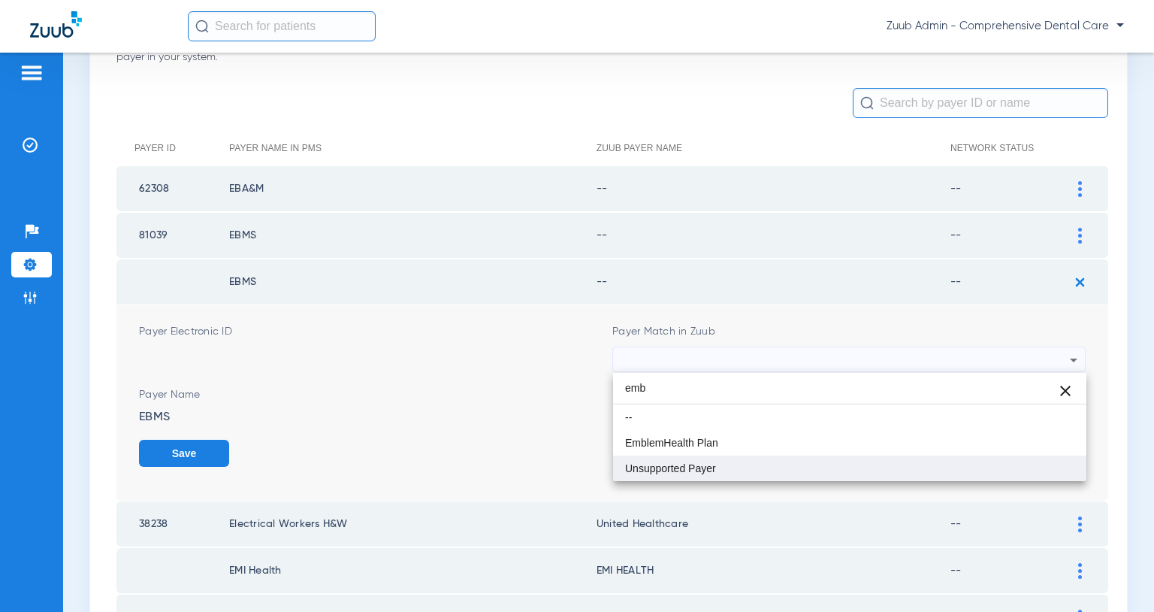
type input "emb"
click at [782, 462] on mat-option "Unsupported Payer" at bounding box center [849, 468] width 473 height 26
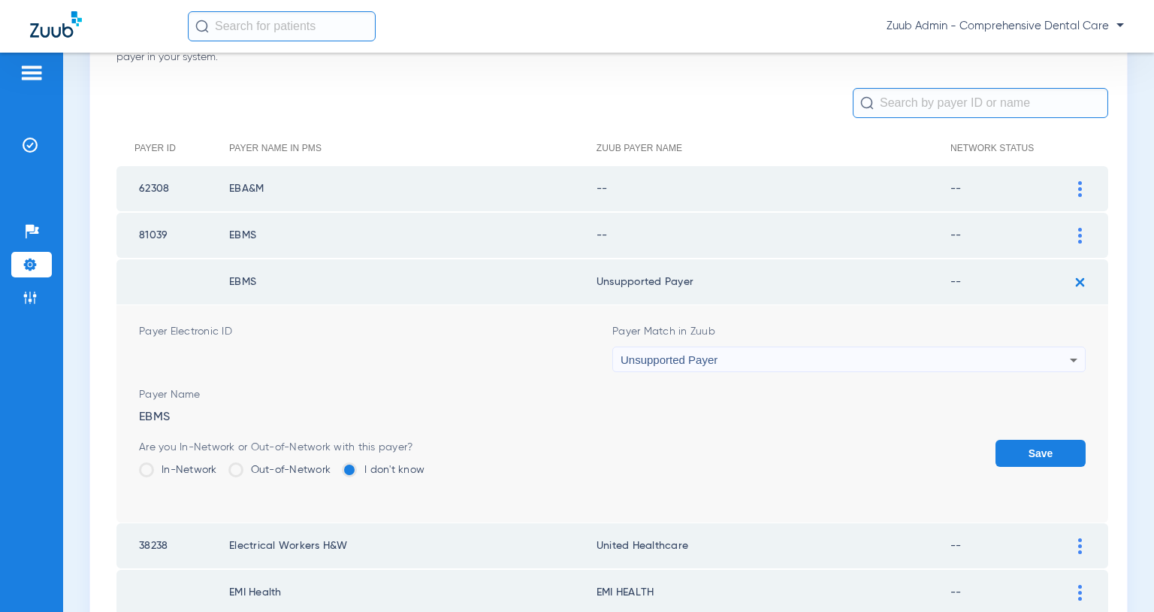
click at [1032, 455] on button "Save" at bounding box center [1041, 453] width 90 height 27
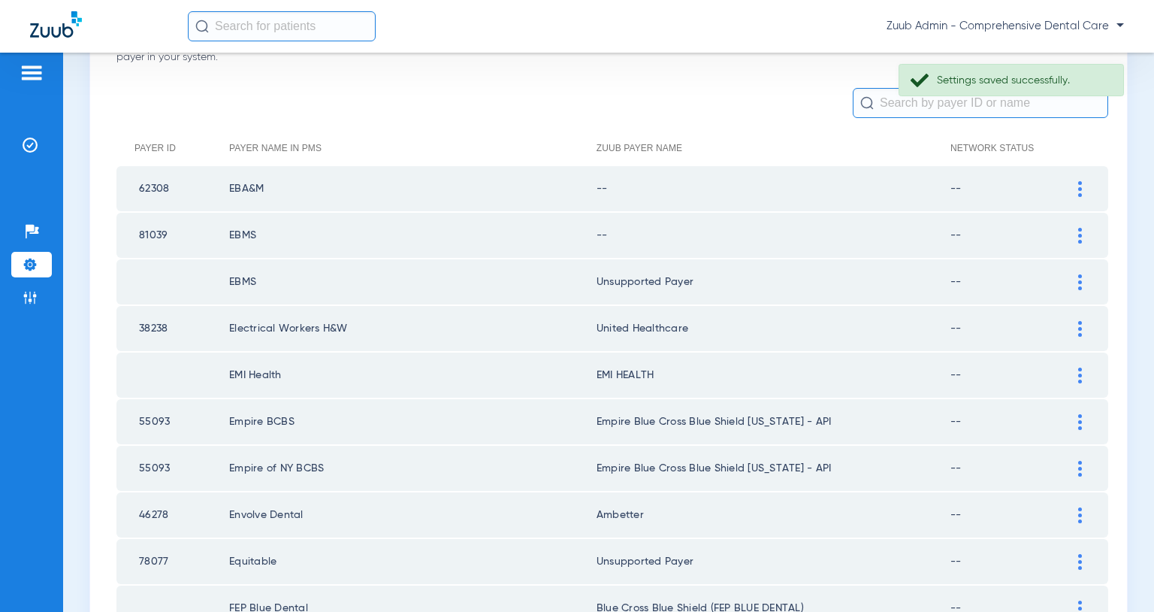
click at [1080, 234] on img at bounding box center [1081, 236] width 4 height 16
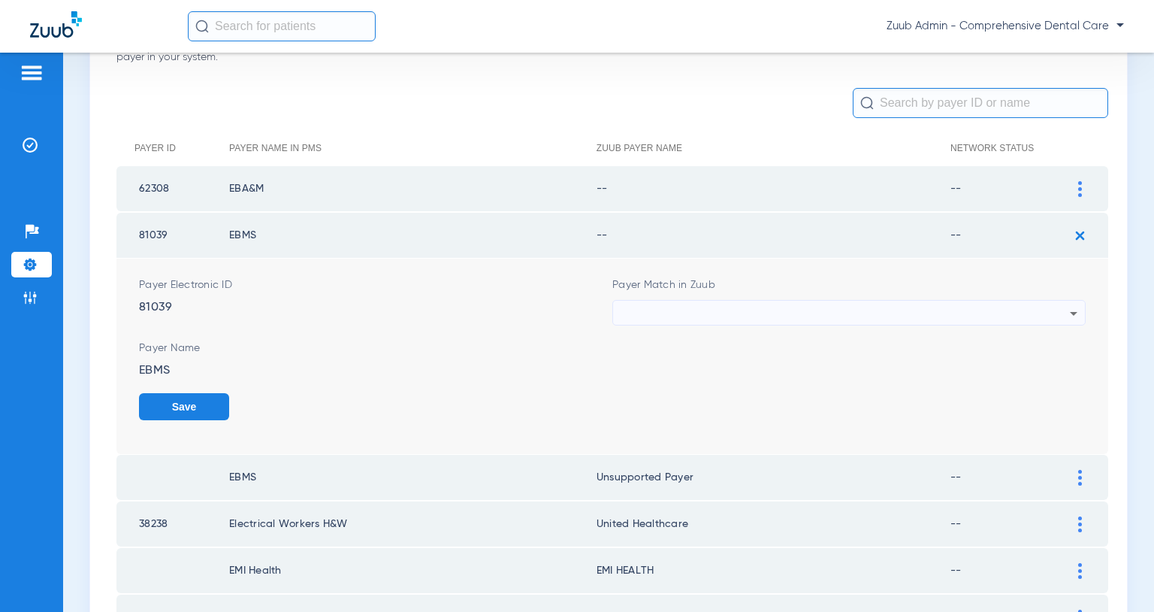
click at [1055, 305] on div at bounding box center [845, 314] width 449 height 26
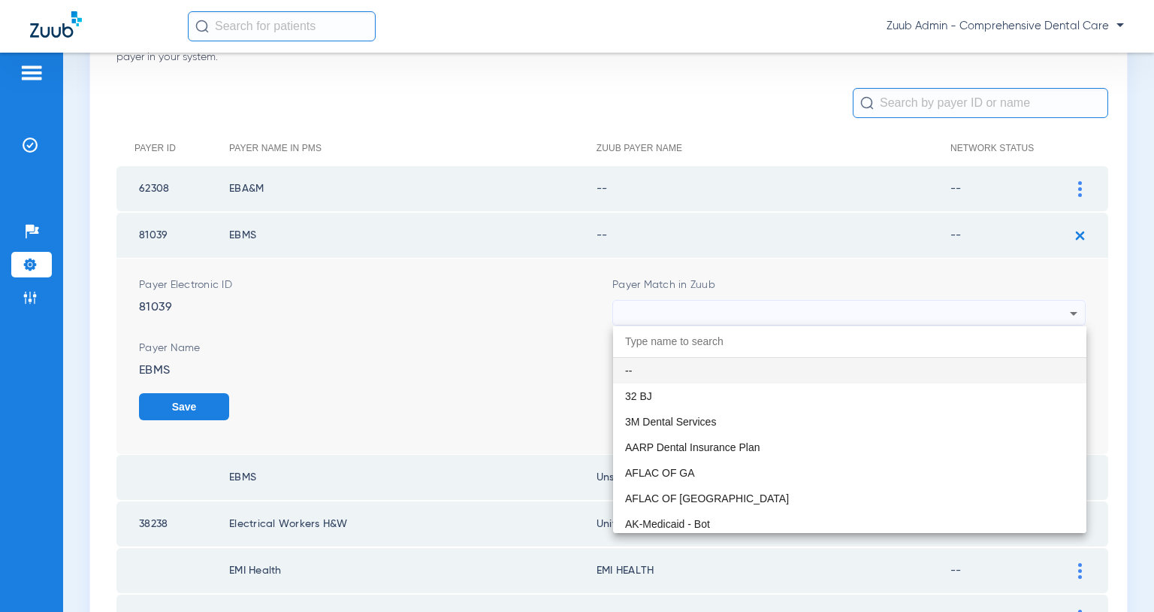
paste input "Unsupported Payer"
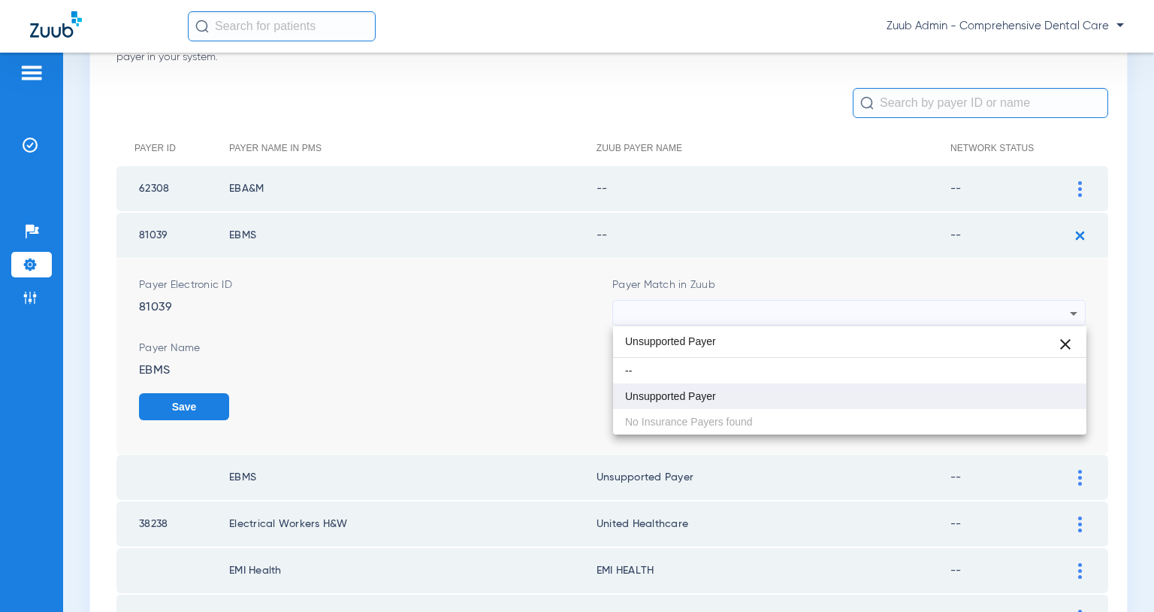
type input "Unsupported Payer"
click at [740, 403] on mat-option "Unsupported Payer" at bounding box center [849, 396] width 473 height 26
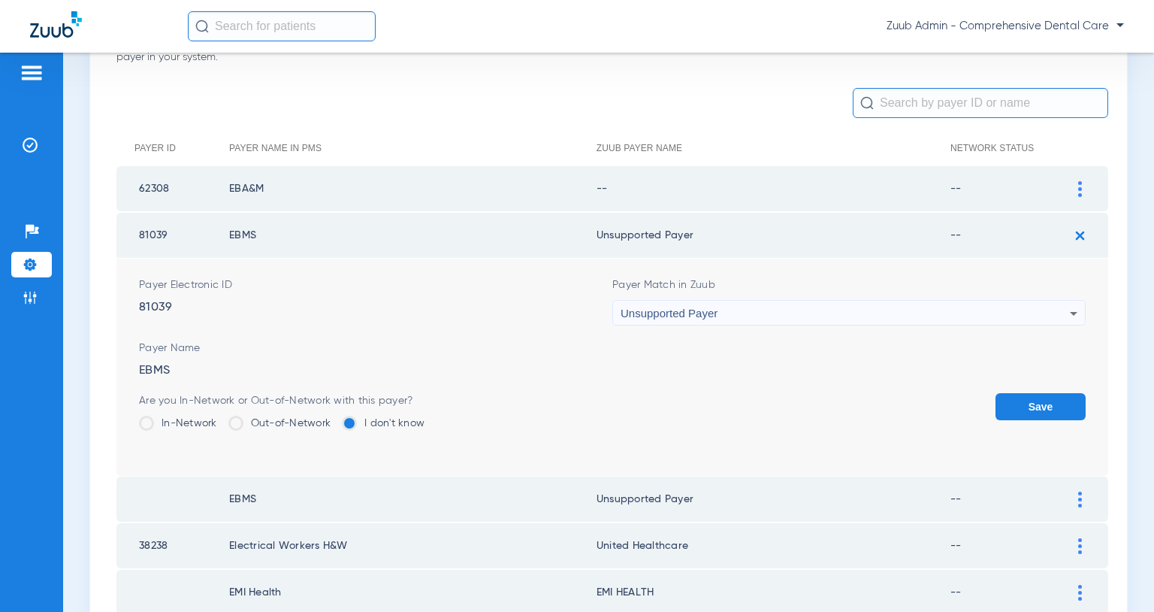
click at [1013, 404] on button "Save" at bounding box center [1041, 406] width 90 height 27
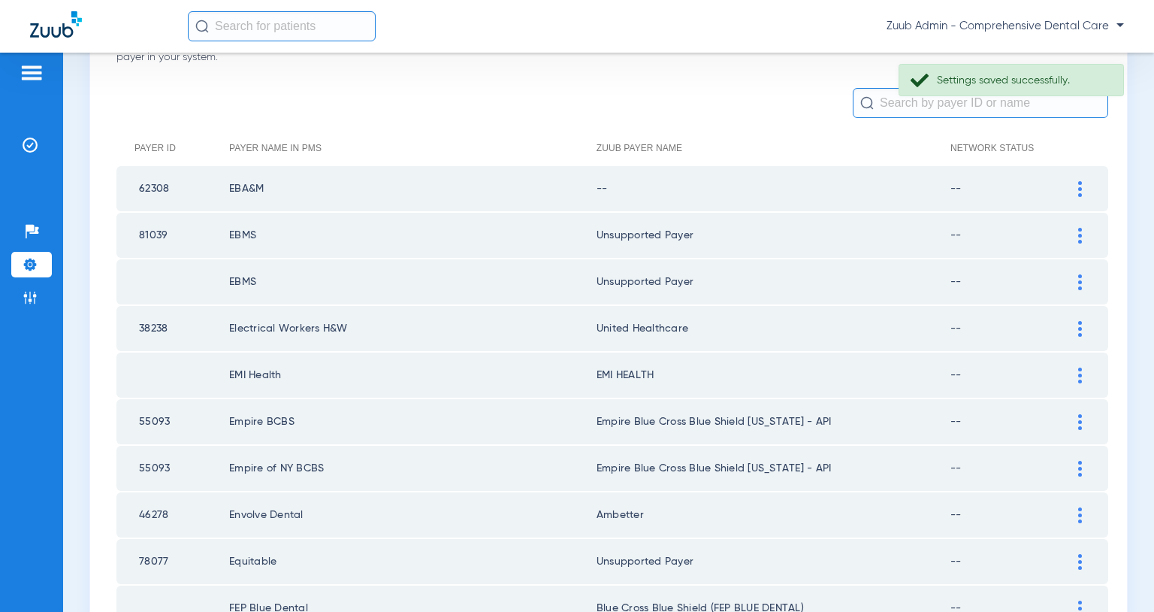
click at [1080, 191] on img at bounding box center [1081, 189] width 4 height 16
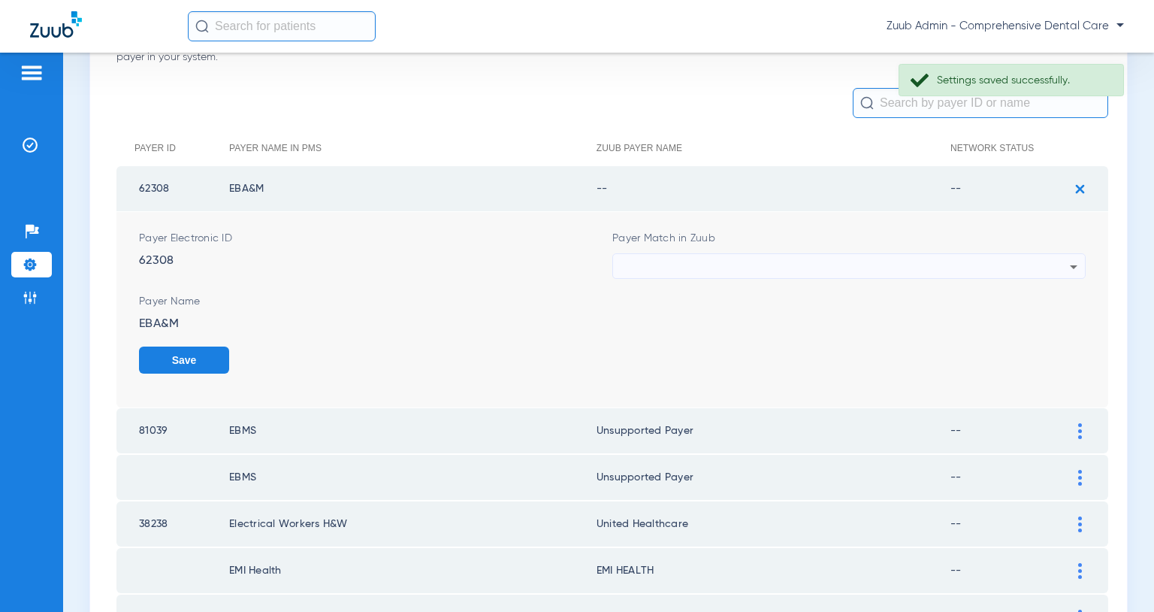
click at [1028, 264] on div at bounding box center [845, 267] width 449 height 26
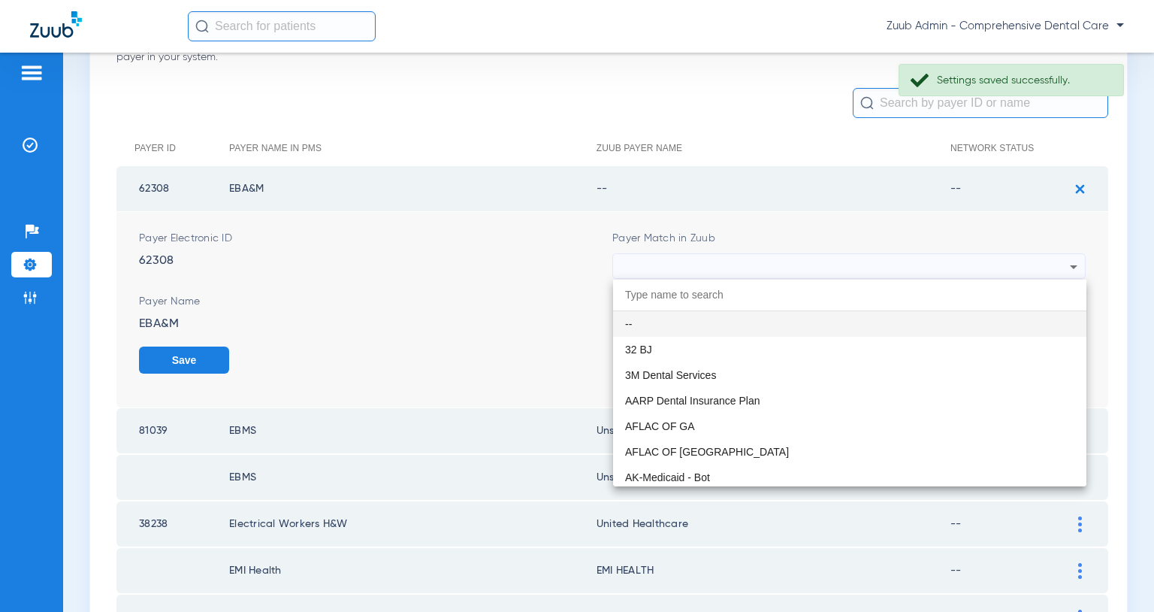
paste input "Unsupported Payer"
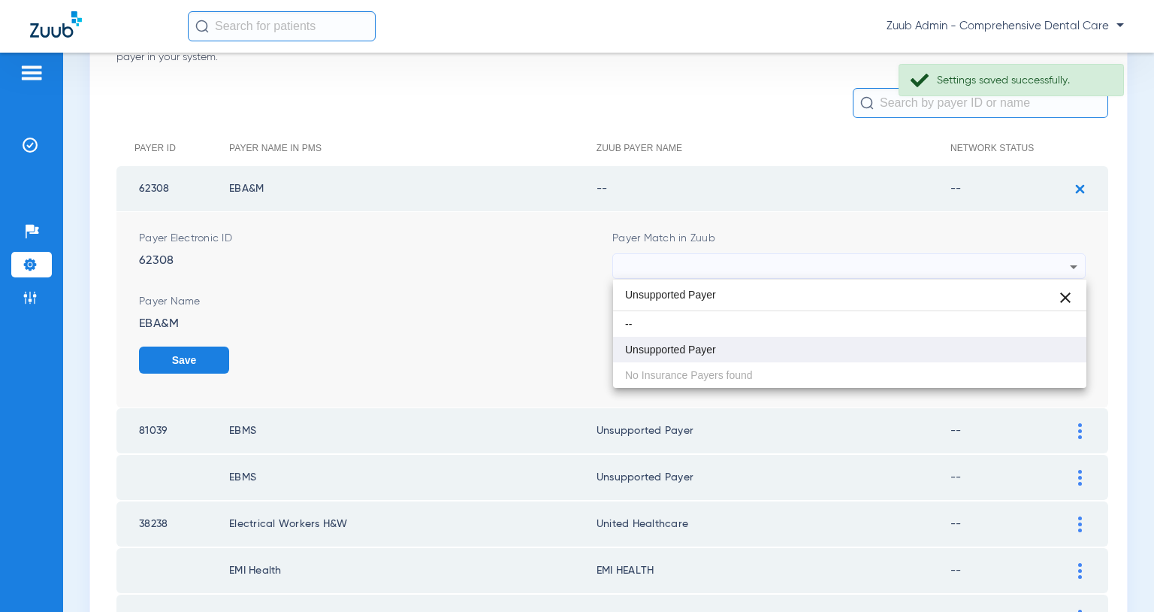
type input "Unsupported Payer"
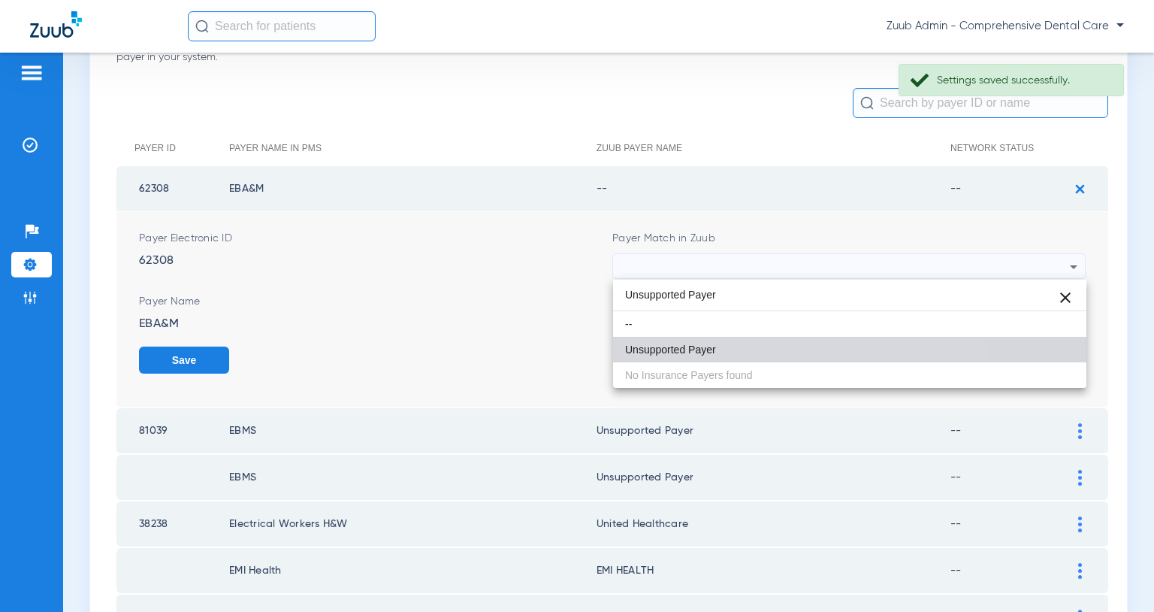
click at [750, 340] on mat-option "Unsupported Payer" at bounding box center [849, 350] width 473 height 26
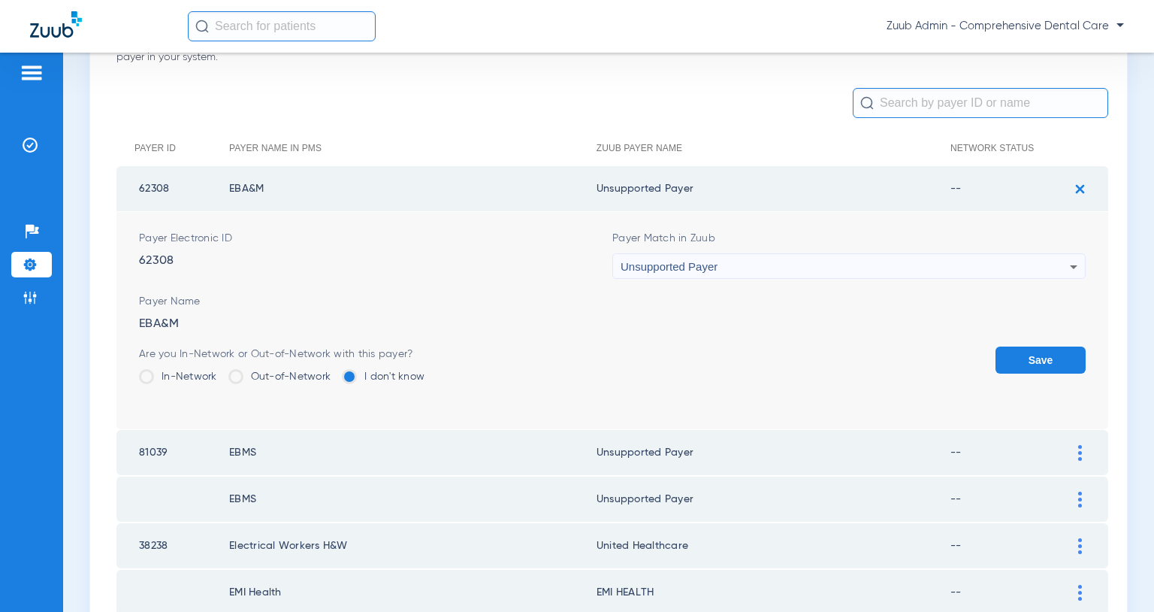
click at [1018, 357] on button "Save" at bounding box center [1041, 359] width 90 height 27
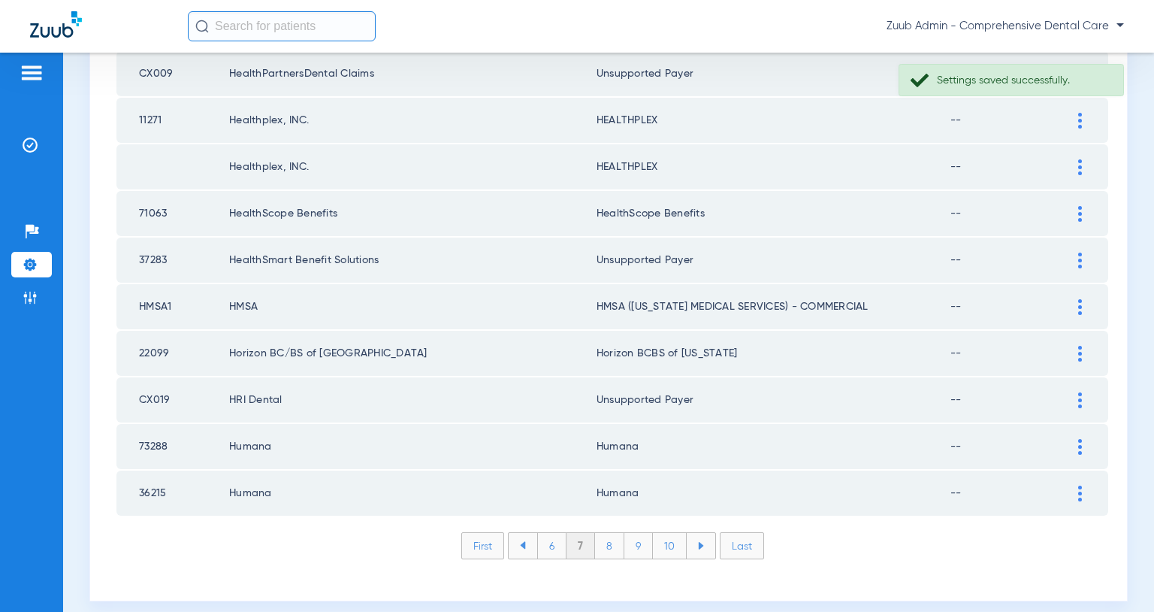
scroll to position [2120, 0]
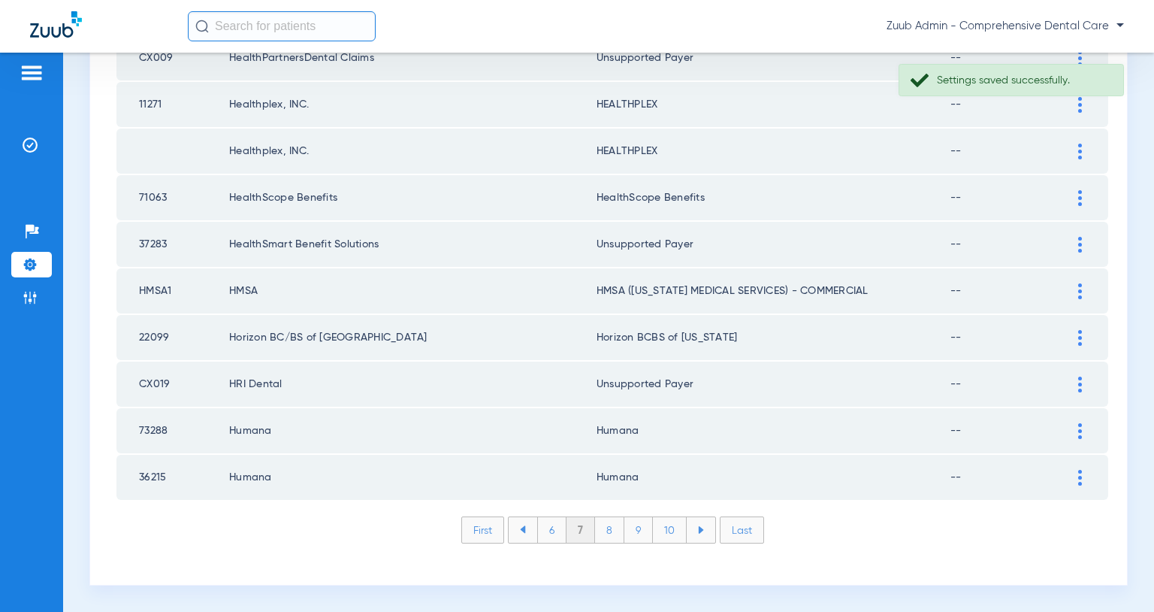
click at [549, 531] on li "6" at bounding box center [551, 530] width 29 height 26
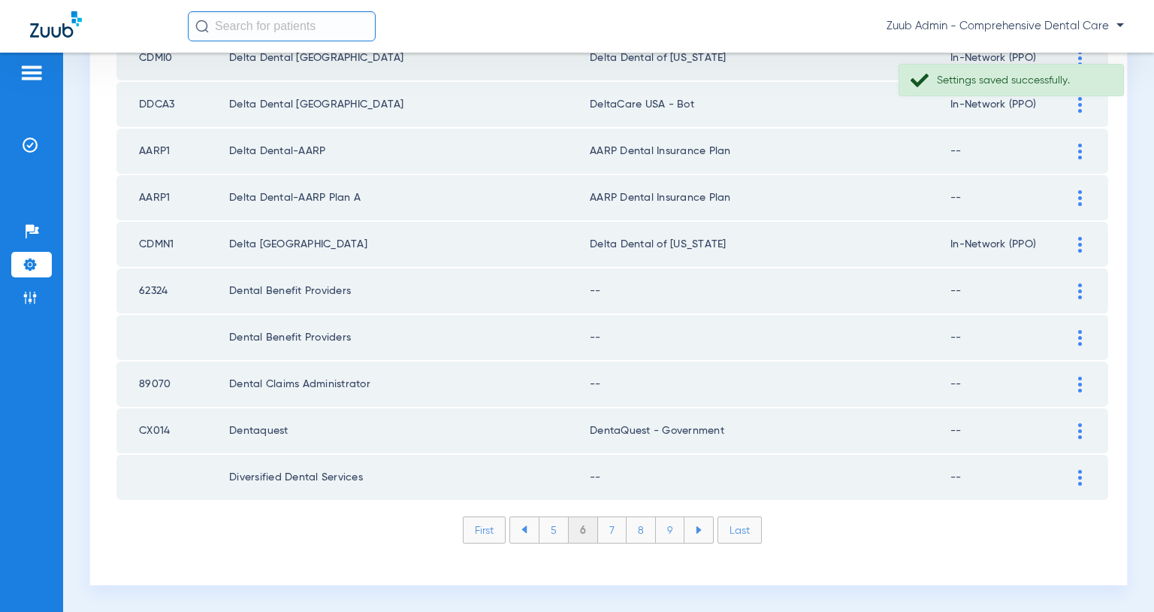
click at [1082, 475] on div at bounding box center [1080, 478] width 26 height 16
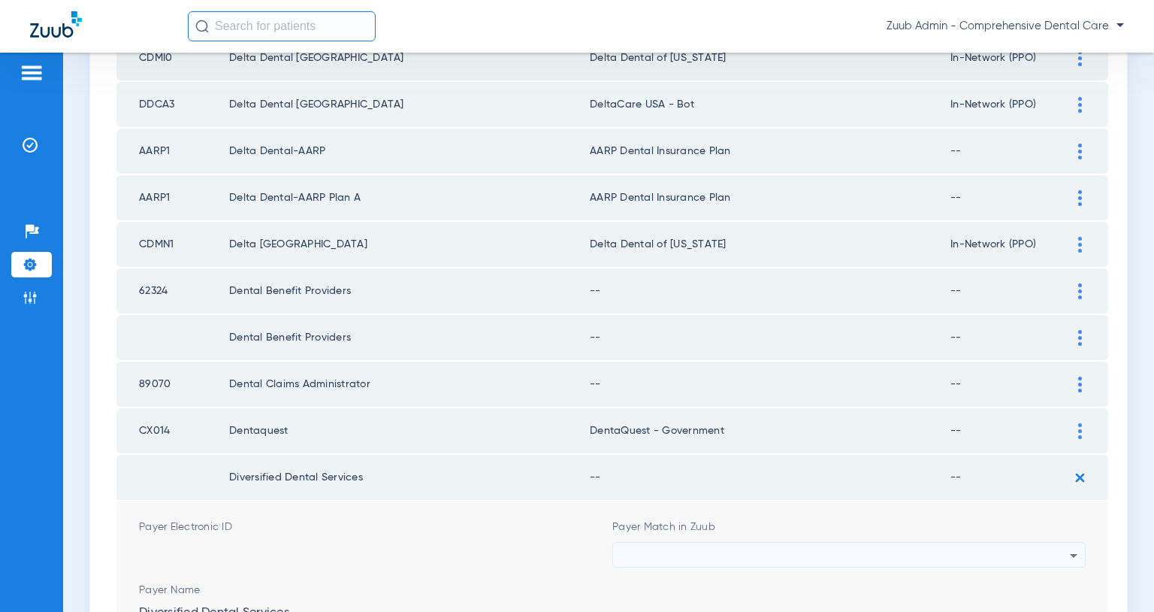
click at [998, 548] on div at bounding box center [845, 556] width 449 height 26
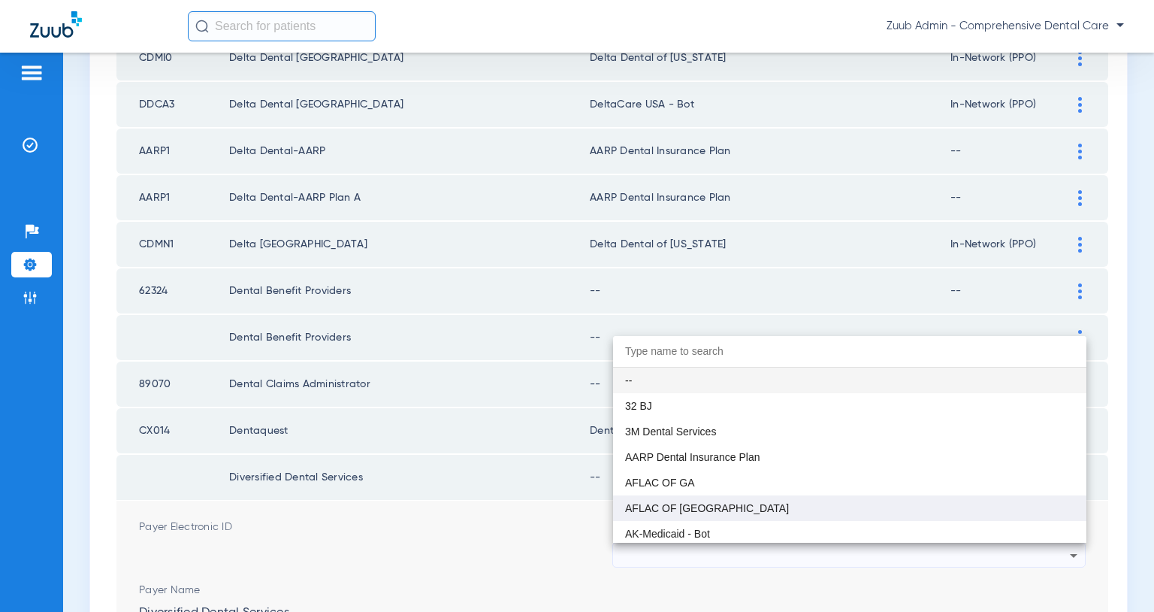
paste input "Unsupported Payer"
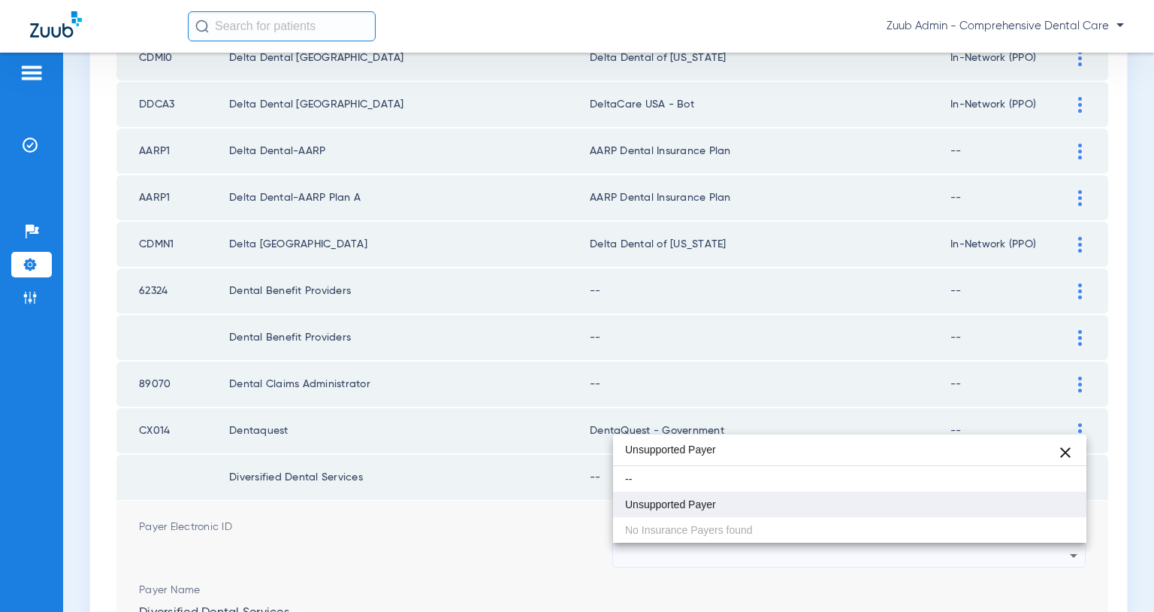
type input "Unsupported Payer"
click at [932, 501] on mat-option "Unsupported Payer" at bounding box center [849, 505] width 473 height 26
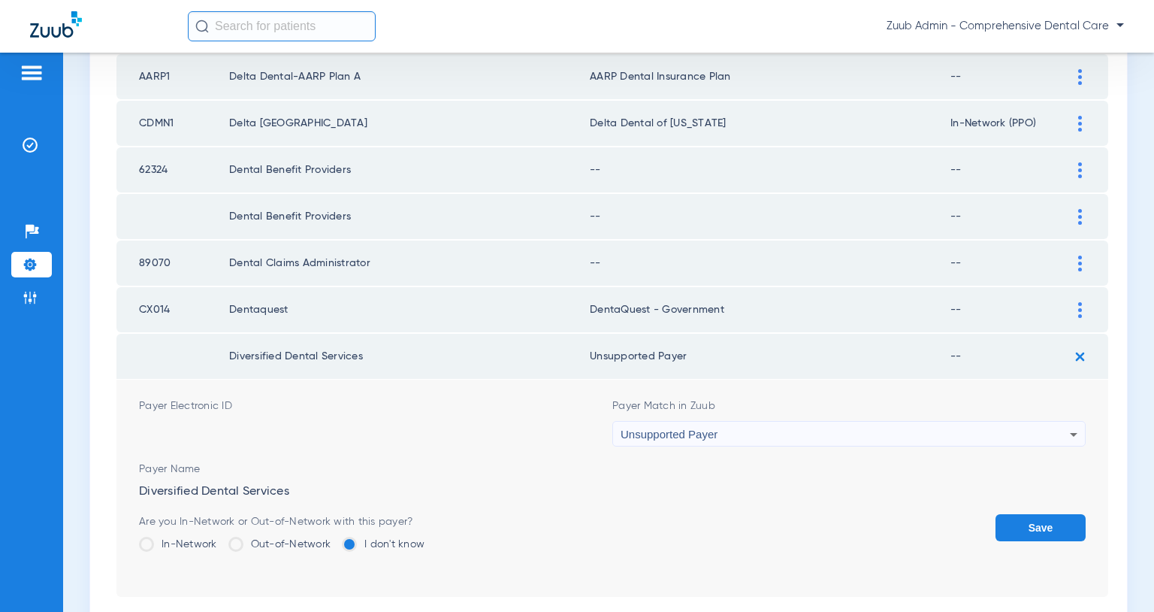
click at [1050, 525] on button "Save" at bounding box center [1041, 527] width 90 height 27
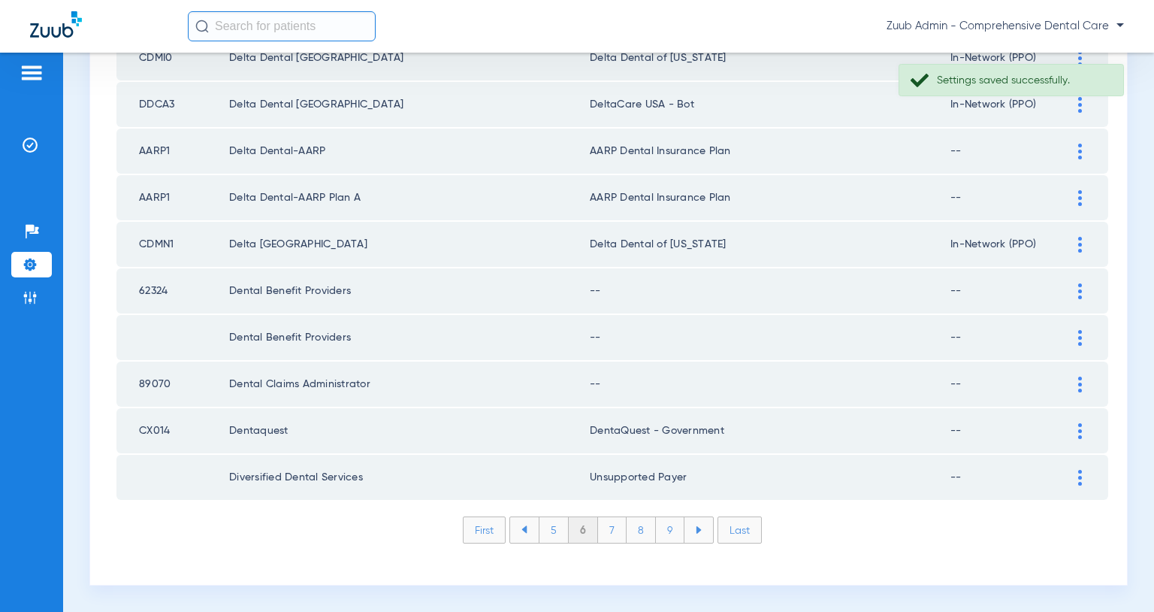
click at [1080, 385] on img at bounding box center [1081, 385] width 4 height 16
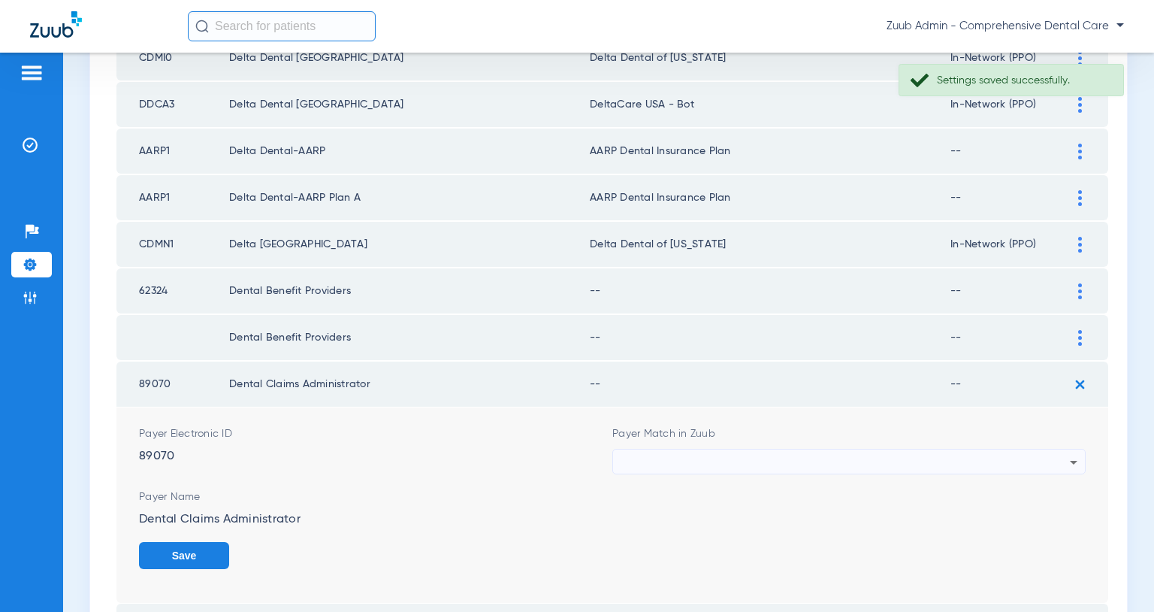
click at [949, 465] on div at bounding box center [845, 462] width 449 height 26
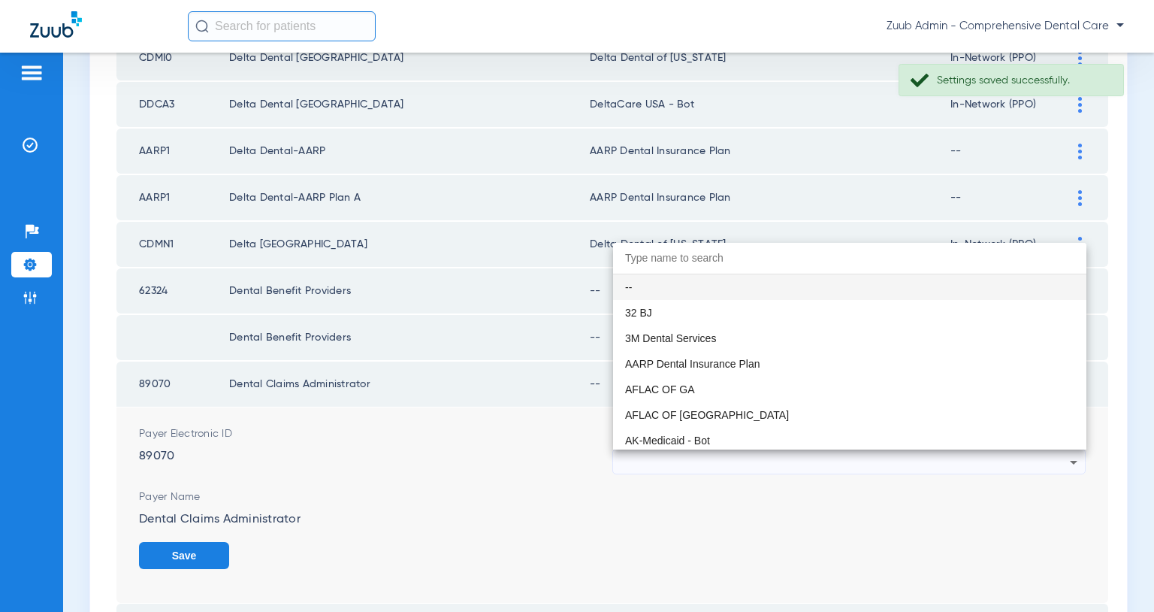
paste input "Unsupported Payer"
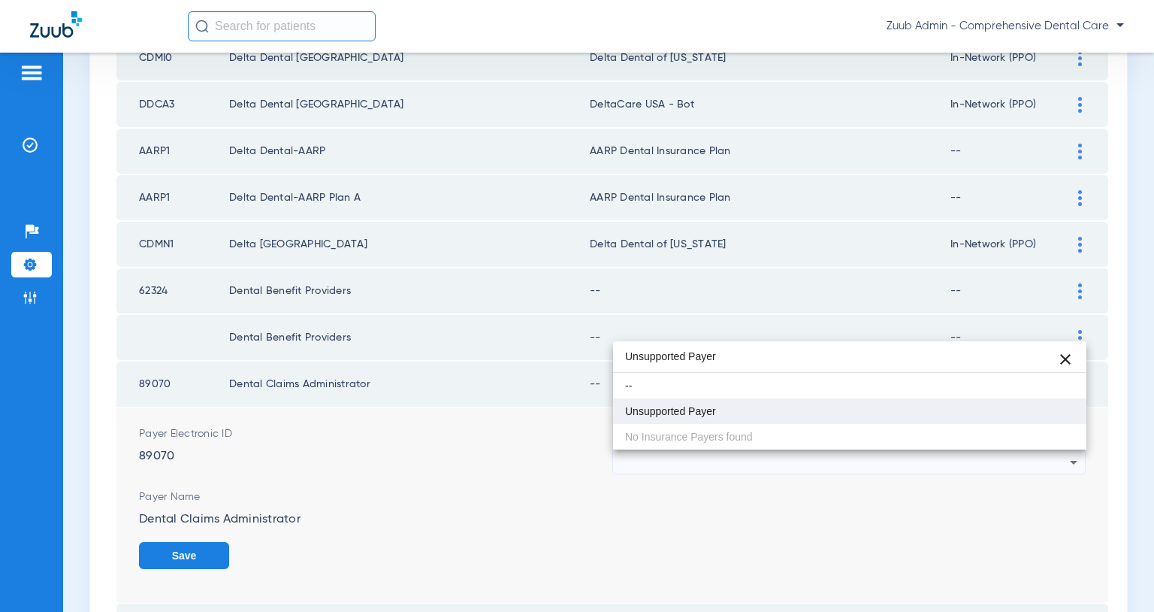
type input "Unsupported Payer"
click at [770, 408] on mat-option "Unsupported Payer" at bounding box center [849, 411] width 473 height 26
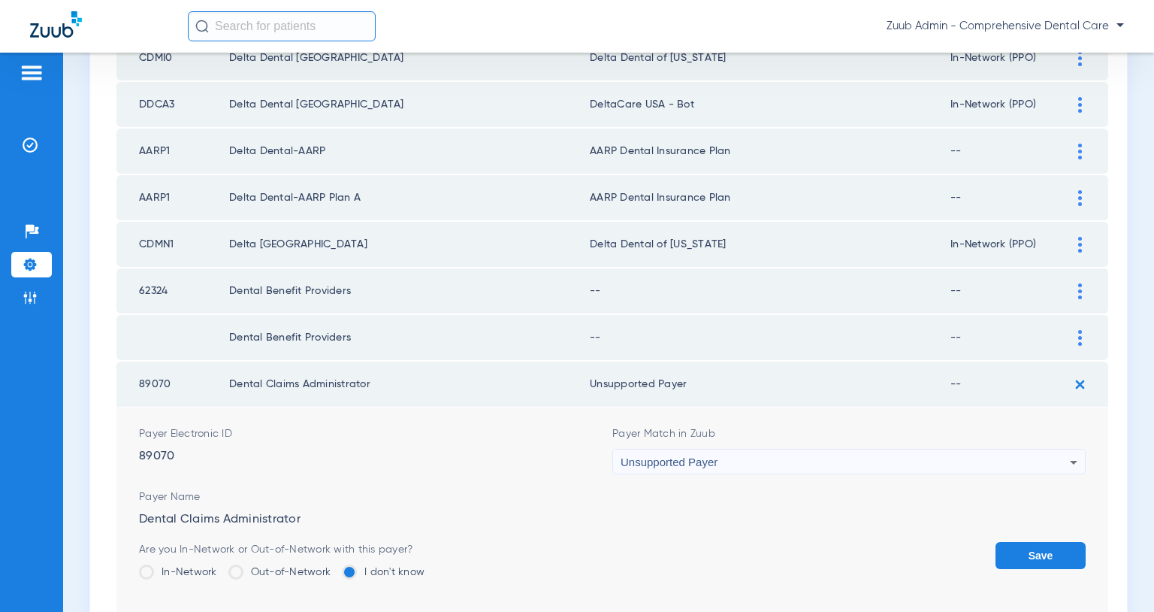
click at [1014, 544] on button "Save" at bounding box center [1041, 555] width 90 height 27
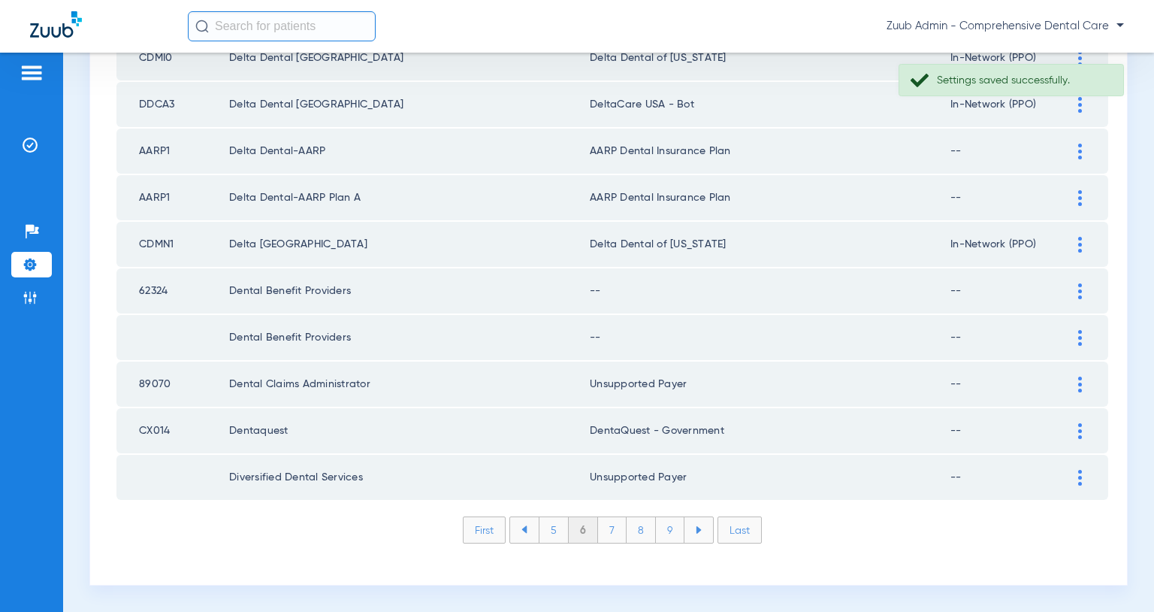
click at [1079, 336] on img at bounding box center [1081, 338] width 4 height 16
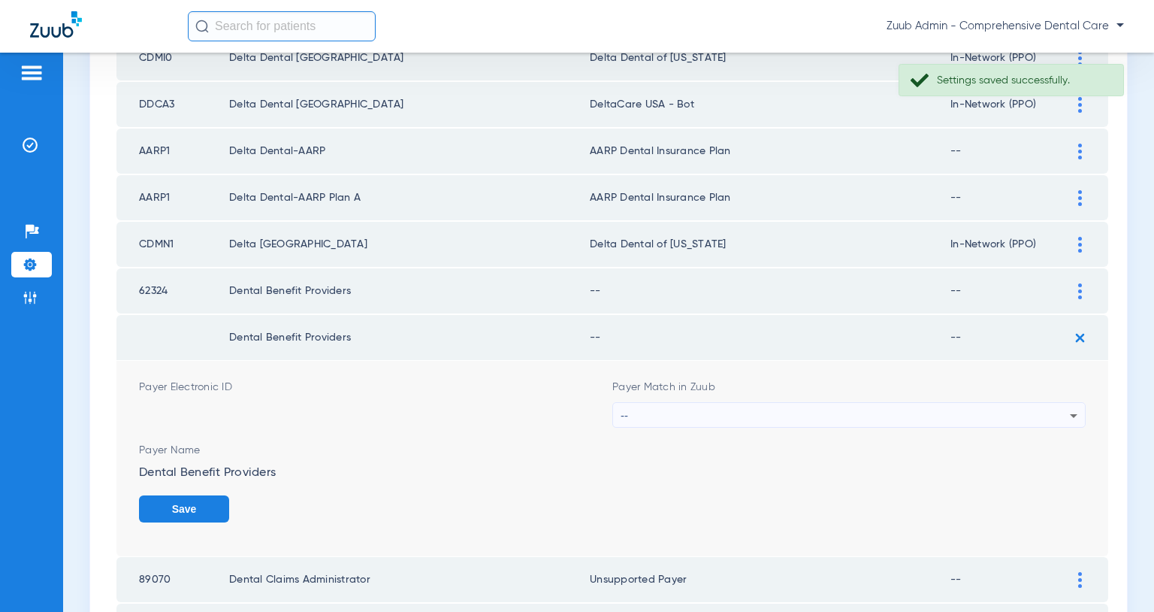
click at [985, 416] on div "--" at bounding box center [845, 416] width 449 height 26
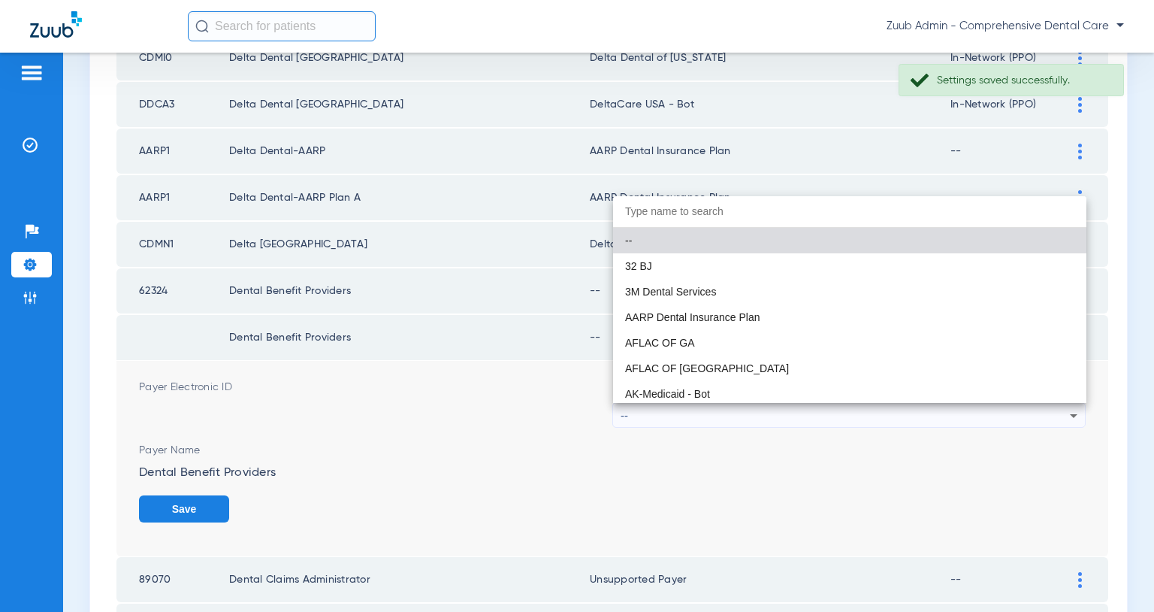
click at [985, 416] on div at bounding box center [577, 306] width 1154 height 612
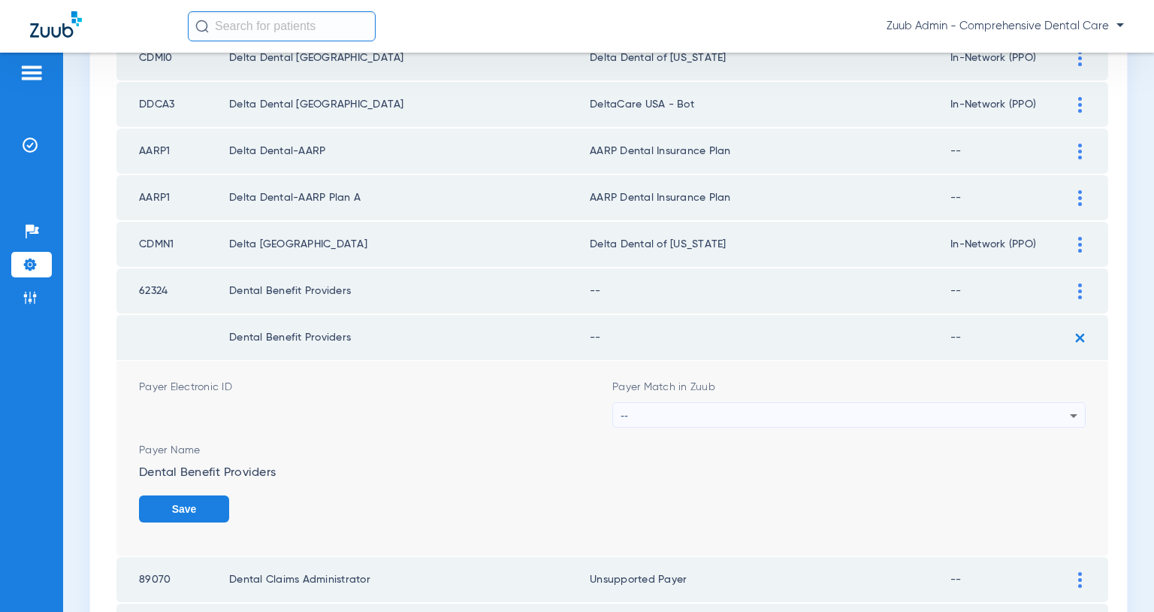
click at [980, 416] on div "--" at bounding box center [845, 416] width 449 height 26
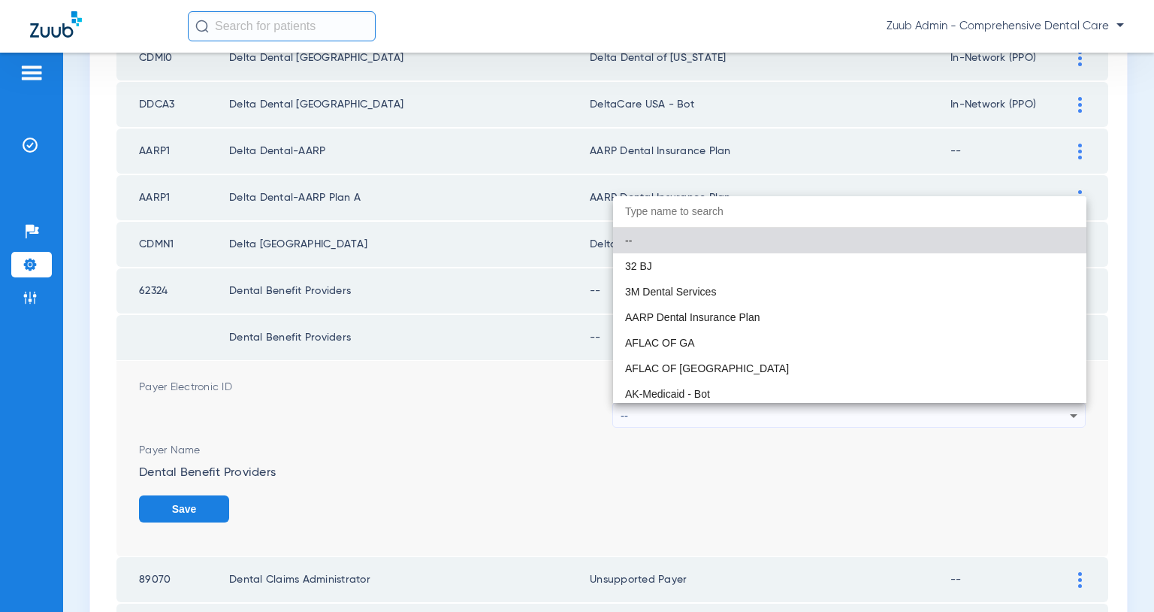
paste input "Unsupported Payer"
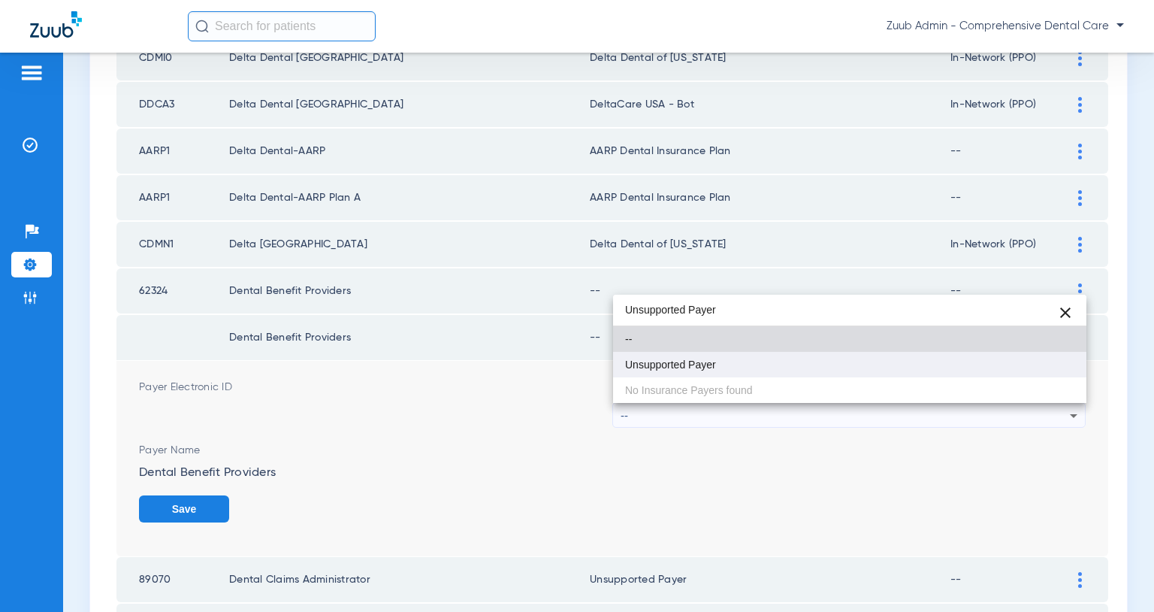
type input "Unsupported Payer"
click at [827, 370] on mat-option "Unsupported Payer" at bounding box center [849, 365] width 473 height 26
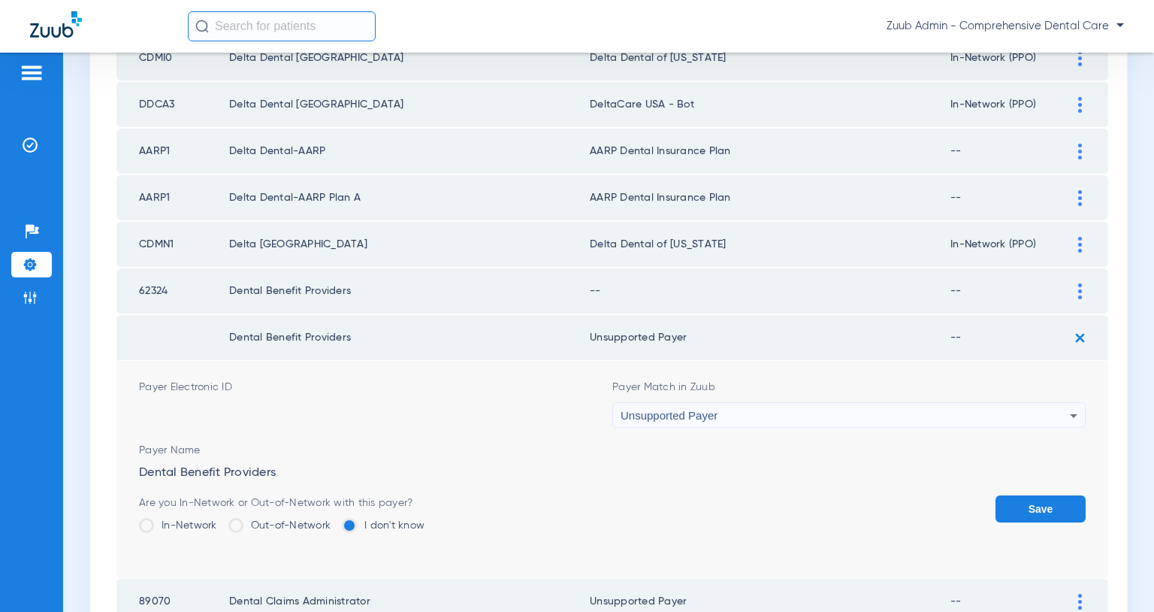
click at [1015, 507] on button "Save" at bounding box center [1041, 508] width 90 height 27
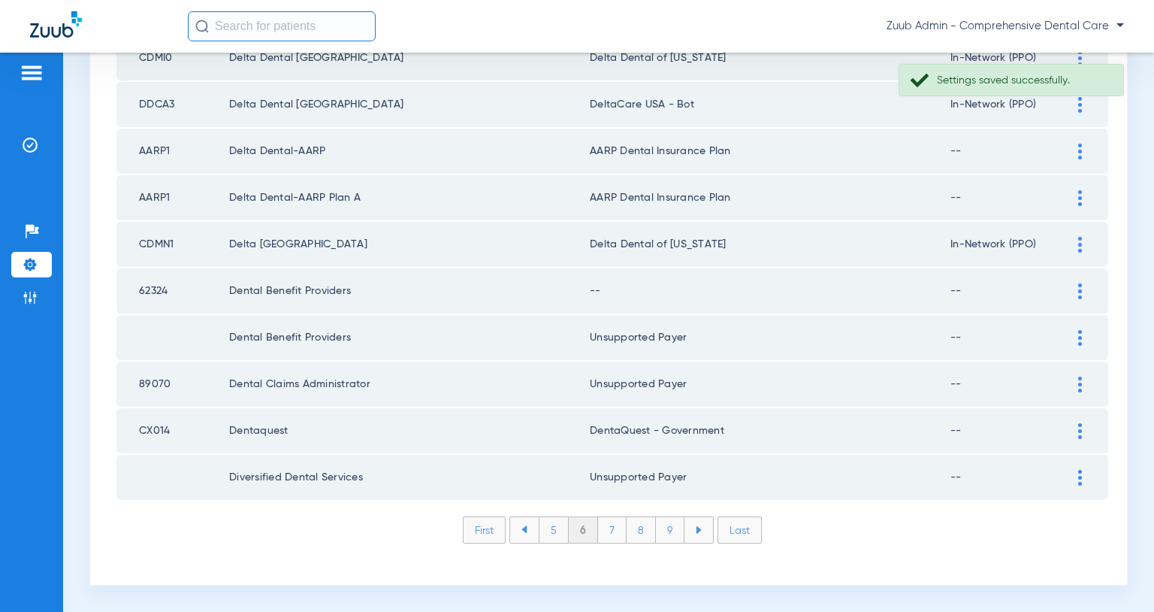
click at [1081, 292] on img at bounding box center [1081, 291] width 4 height 16
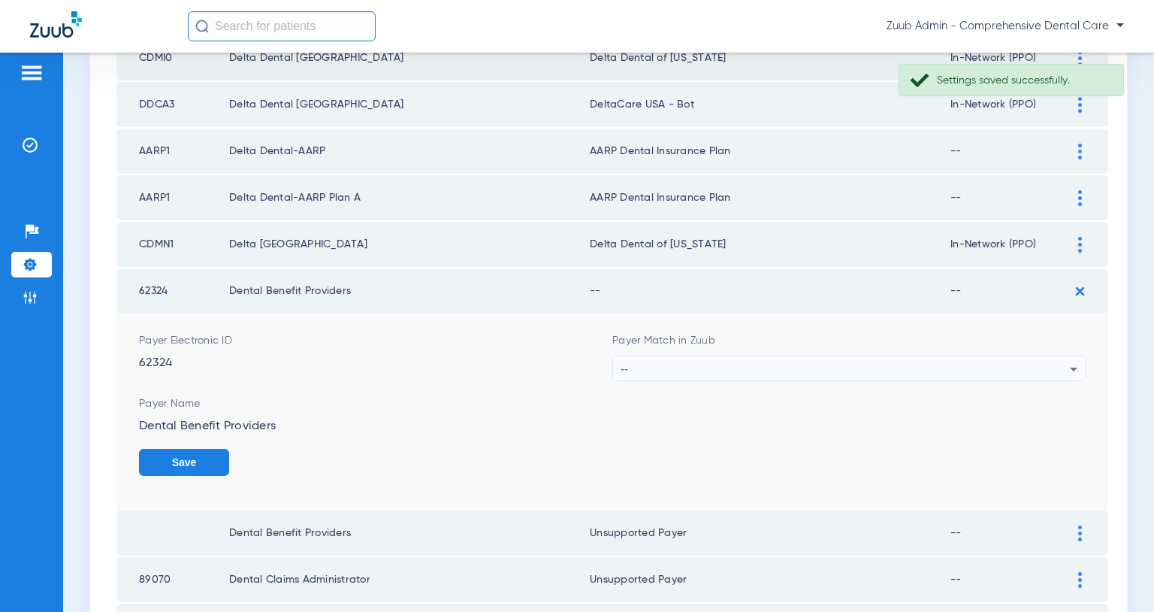
click at [970, 368] on div "--" at bounding box center [845, 369] width 449 height 26
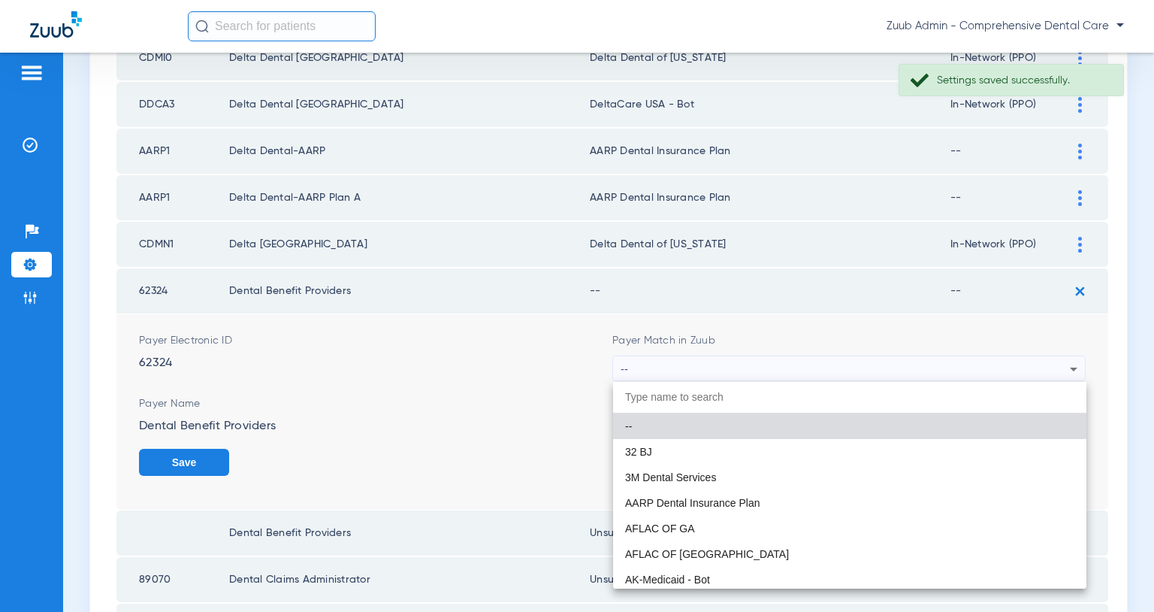
paste input "Unsupported Payer"
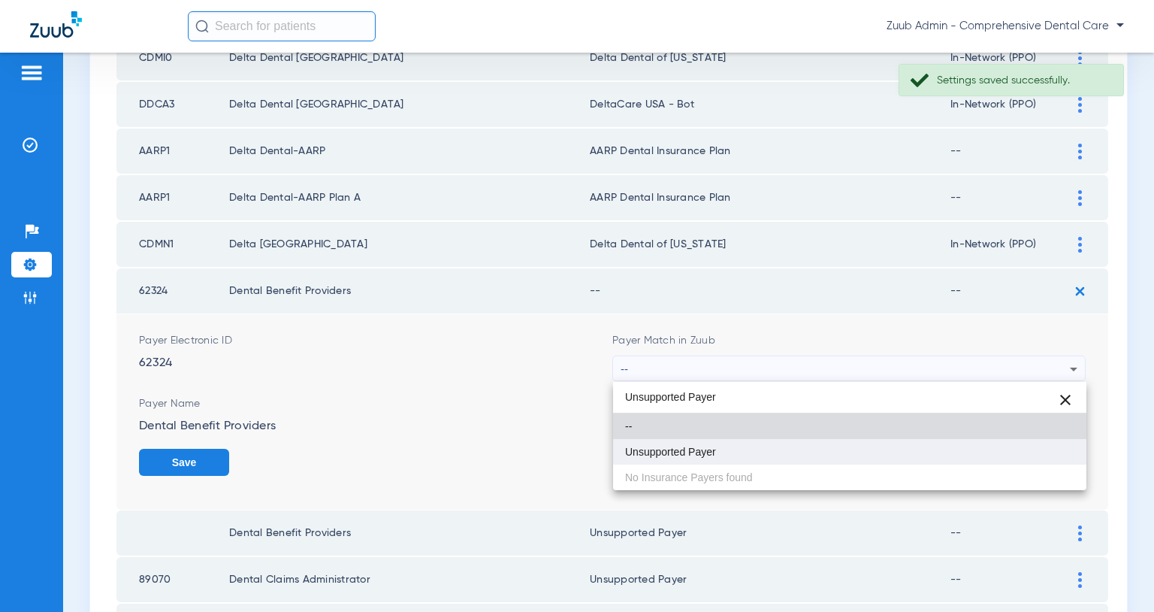
type input "Unsupported Payer"
click at [725, 442] on mat-option "Unsupported Payer" at bounding box center [849, 452] width 473 height 26
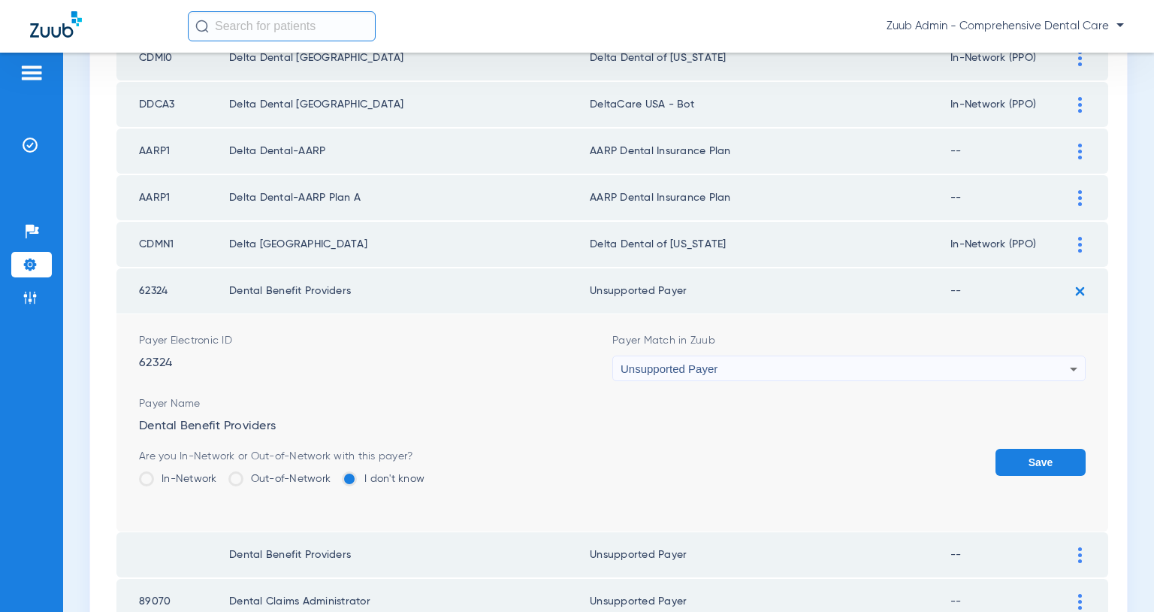
click at [1018, 467] on button "Save" at bounding box center [1041, 462] width 90 height 27
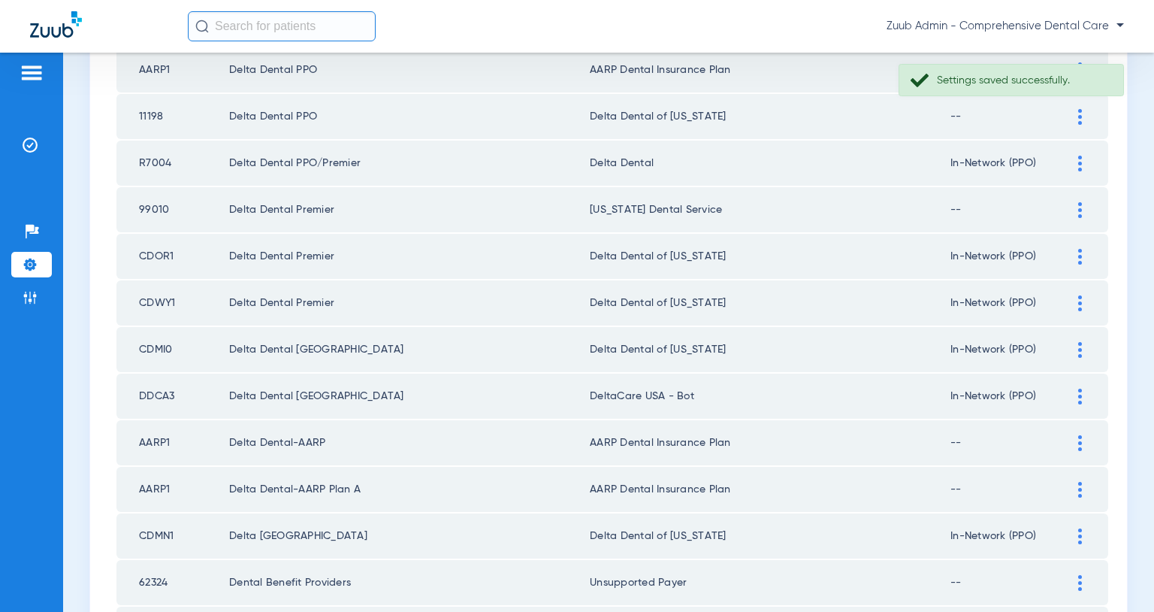
scroll to position [1823, 0]
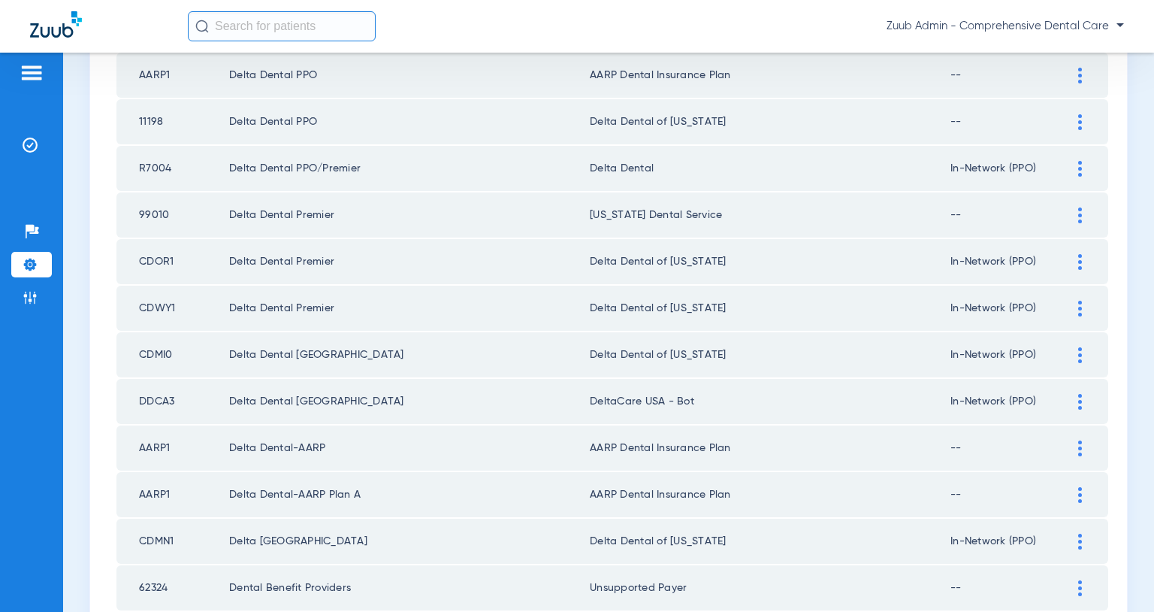
click at [1078, 212] on div at bounding box center [1080, 215] width 26 height 16
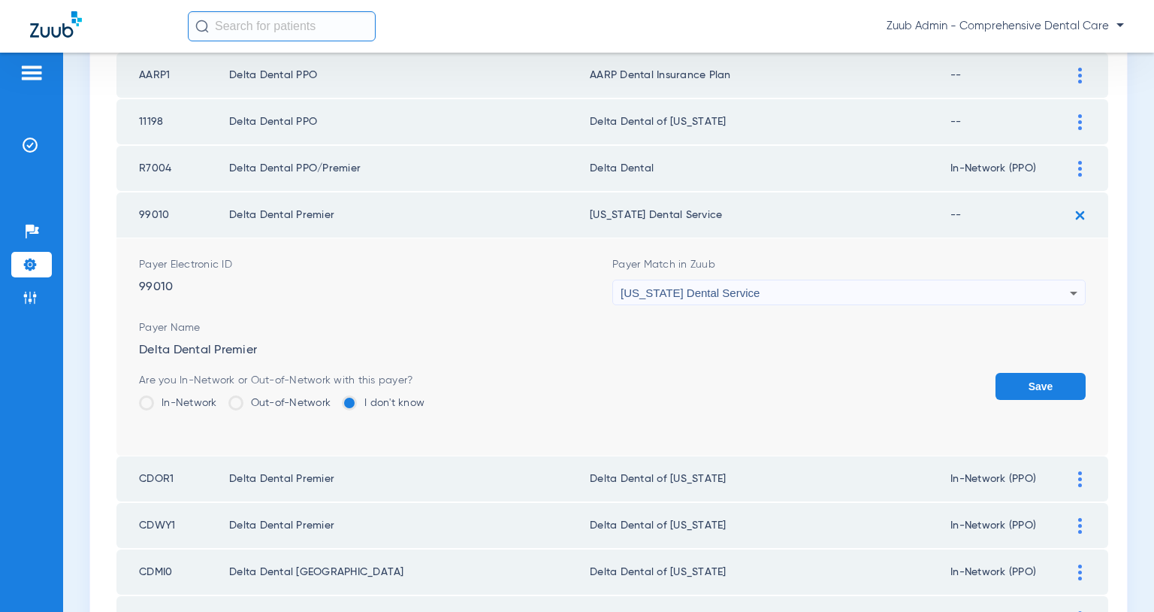
click at [1027, 288] on div "[US_STATE] Dental Service" at bounding box center [845, 293] width 449 height 26
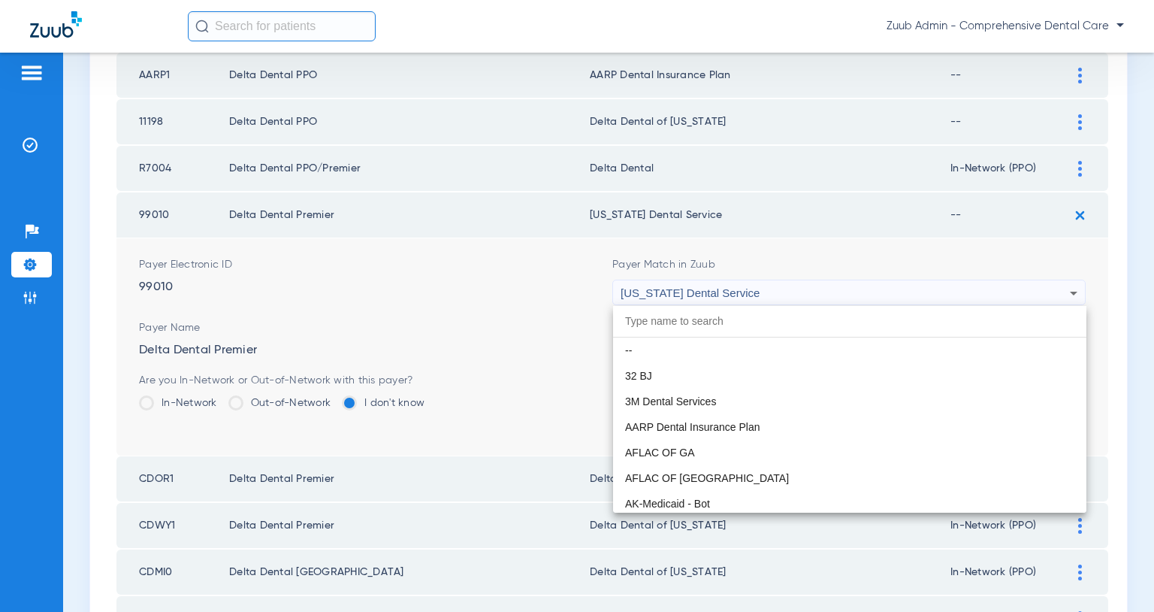
scroll to position [5447, 0]
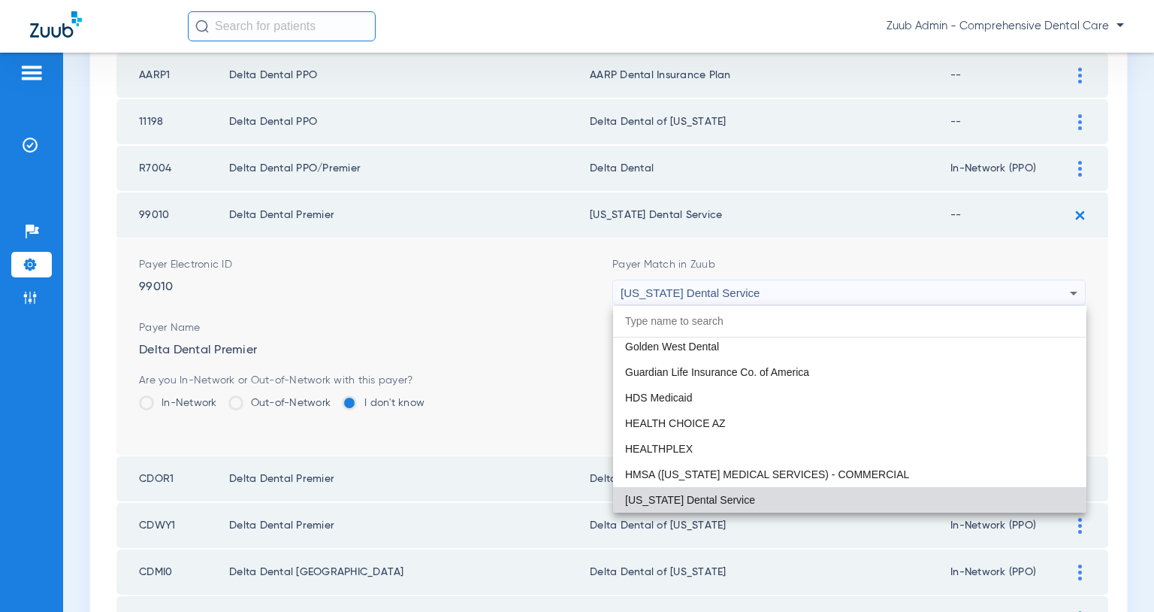
click at [519, 316] on div at bounding box center [577, 306] width 1154 height 612
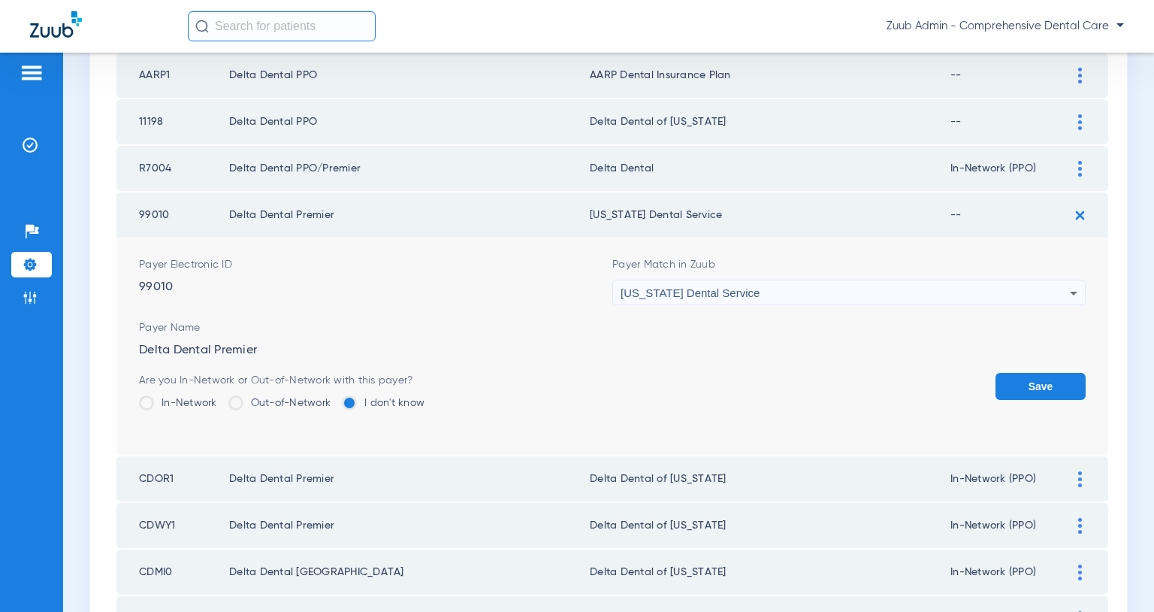
click at [171, 404] on label "In-Network" at bounding box center [178, 402] width 78 height 15
click at [221, 398] on input "In-Network" at bounding box center [221, 398] width 0 height 0
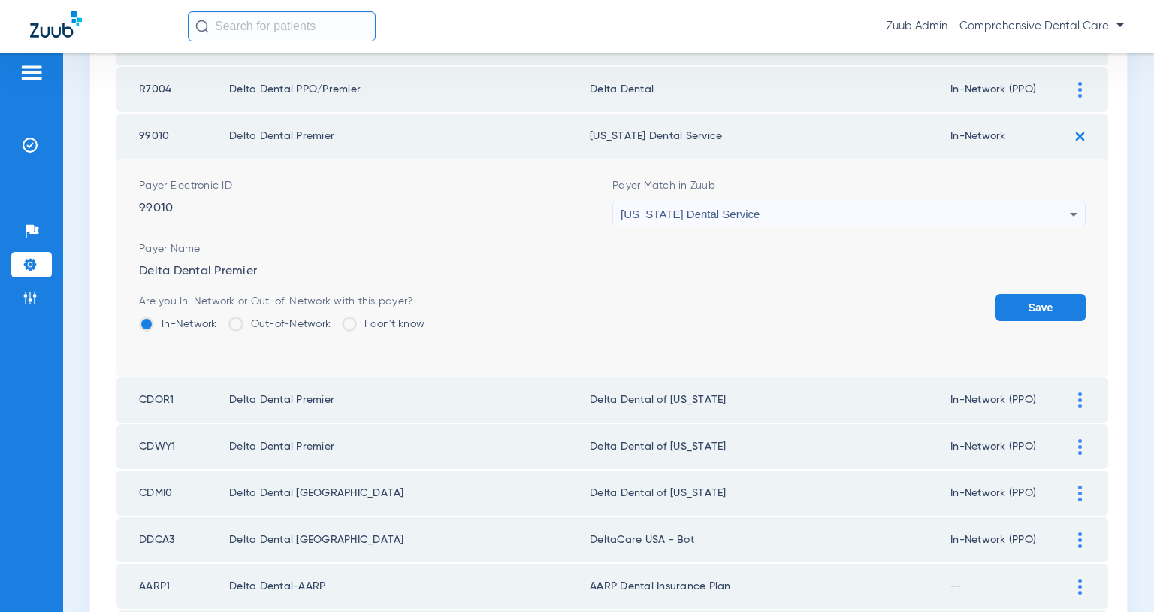
scroll to position [1904, 0]
click at [1034, 301] on button "Save" at bounding box center [1041, 305] width 90 height 27
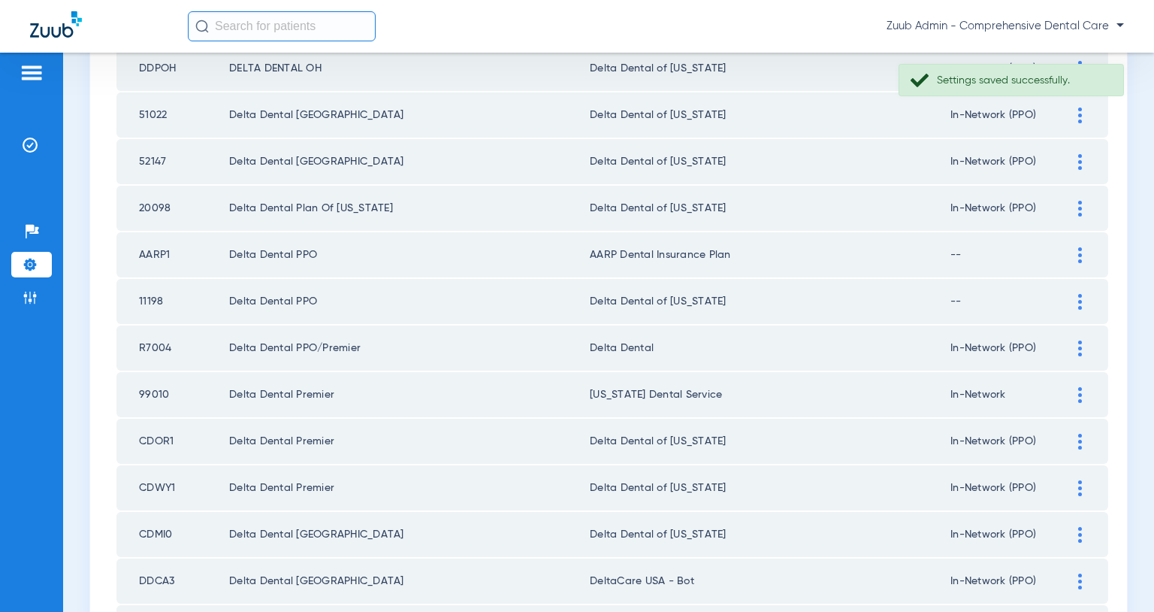
scroll to position [1632, 0]
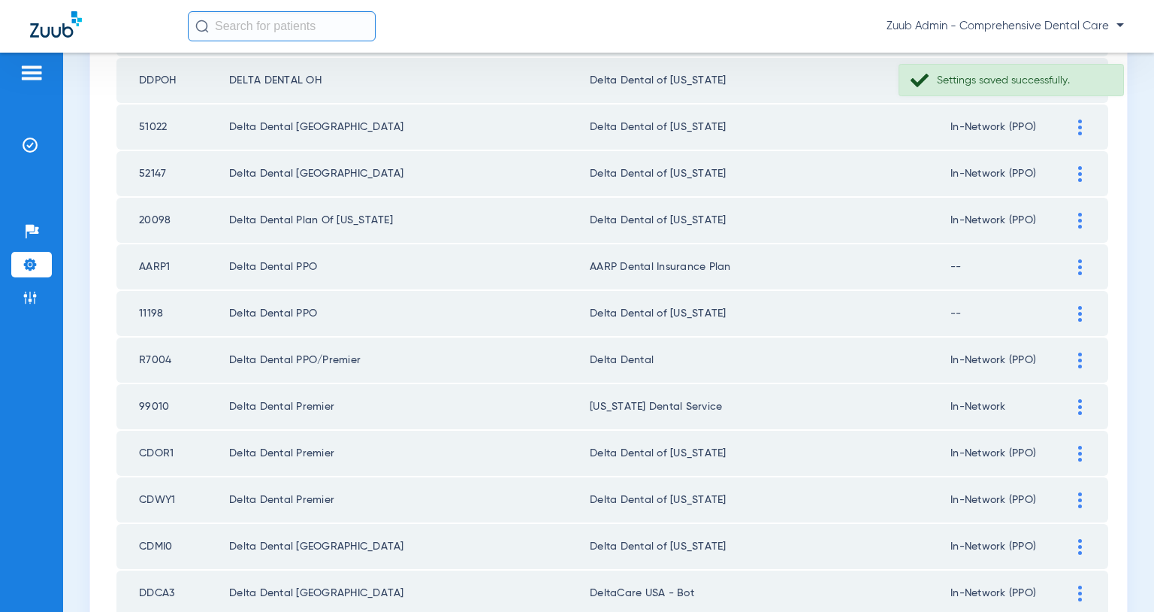
click at [1082, 317] on div at bounding box center [1080, 314] width 26 height 16
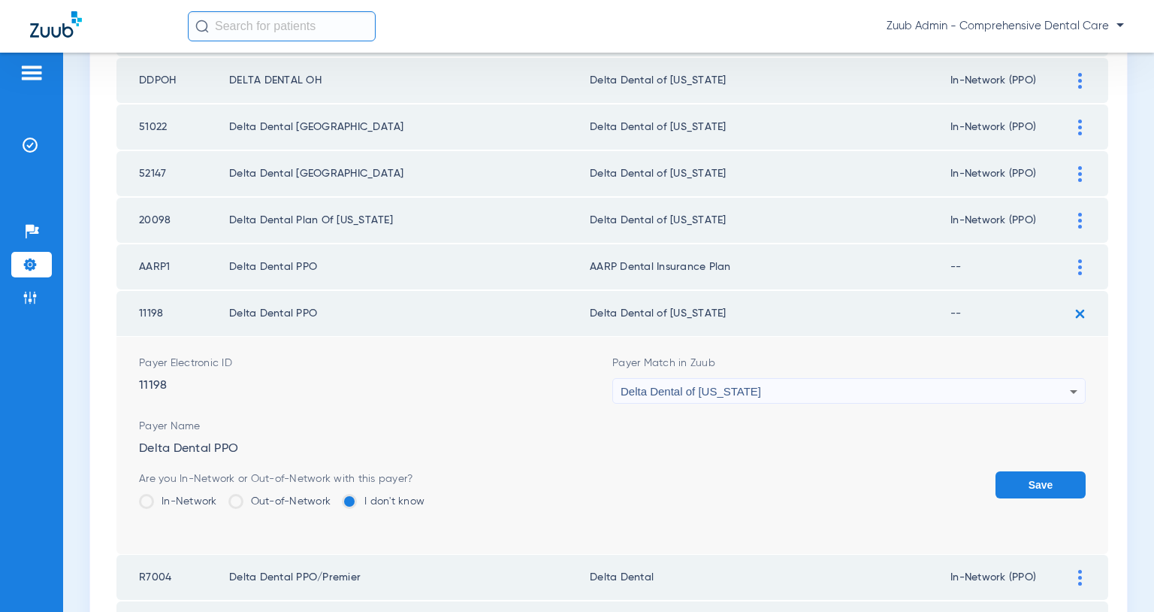
click at [186, 500] on label "In-Network" at bounding box center [178, 501] width 78 height 15
click at [221, 496] on input "In-Network" at bounding box center [221, 496] width 0 height 0
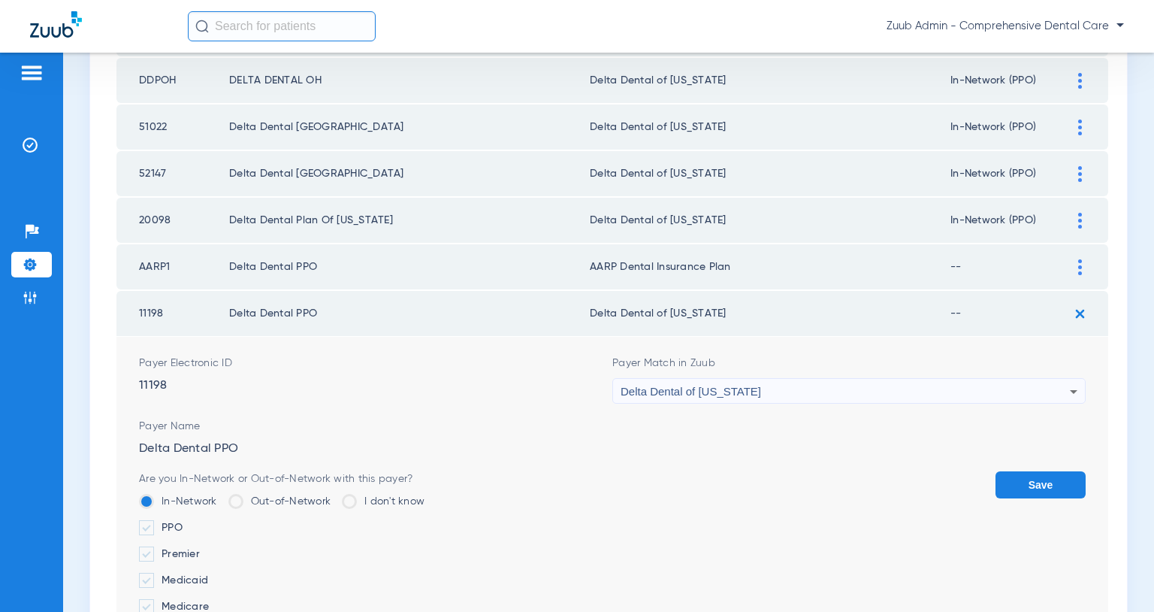
click at [163, 527] on label "PPO" at bounding box center [282, 527] width 286 height 15
click at [186, 522] on input "PPO" at bounding box center [186, 522] width 0 height 0
click at [1027, 476] on button "Save" at bounding box center [1041, 484] width 90 height 27
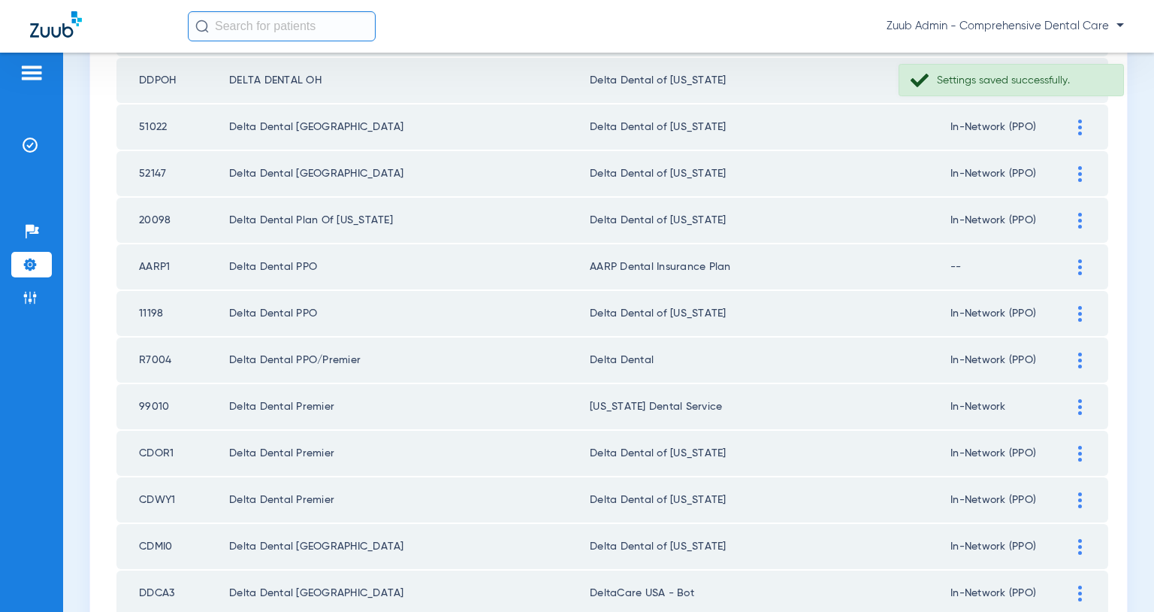
click at [1080, 260] on img at bounding box center [1081, 267] width 4 height 16
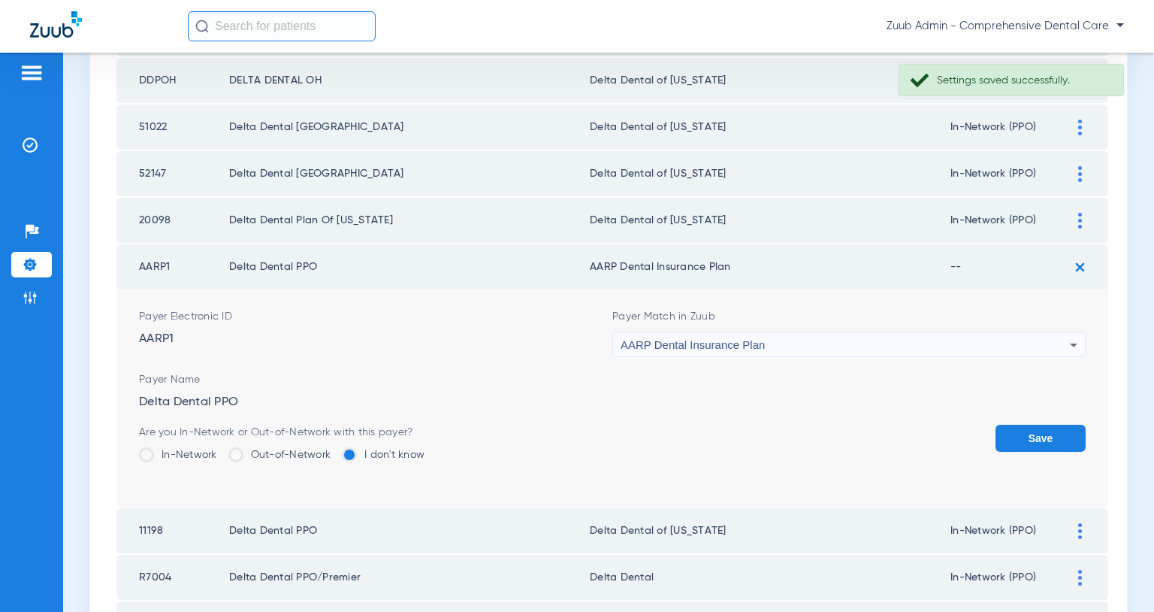
click at [157, 458] on label "In-Network" at bounding box center [178, 454] width 78 height 15
click at [221, 449] on input "In-Network" at bounding box center [221, 449] width 0 height 0
click at [402, 456] on label "I don't know" at bounding box center [383, 454] width 83 height 15
click at [428, 449] on input "I don't know" at bounding box center [428, 449] width 0 height 0
click at [1057, 440] on button "Save" at bounding box center [1041, 438] width 90 height 27
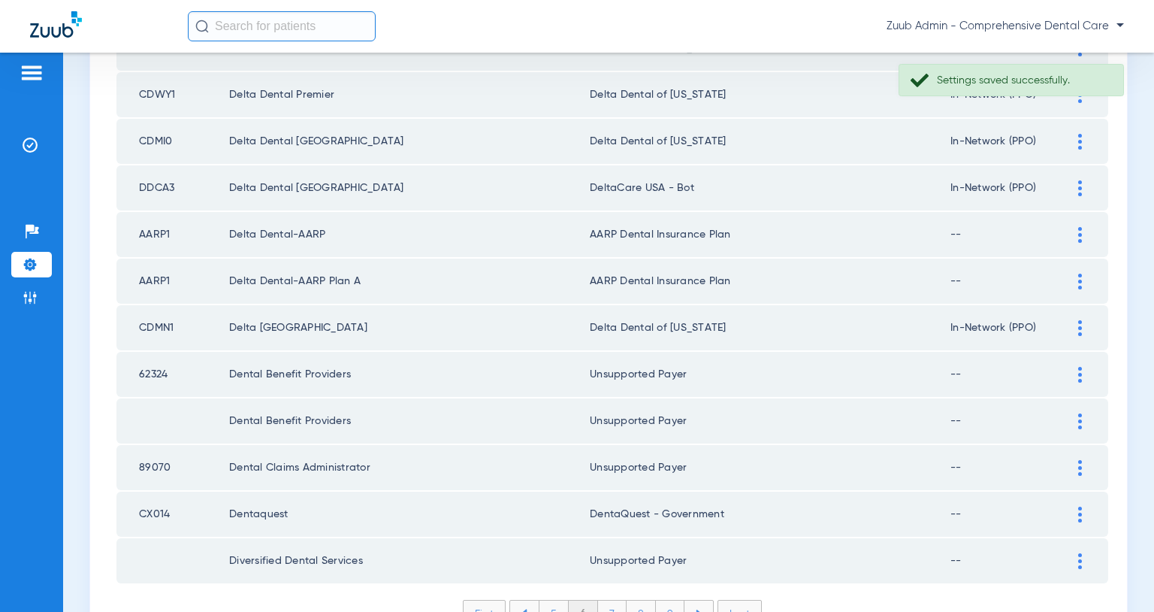
scroll to position [2120, 0]
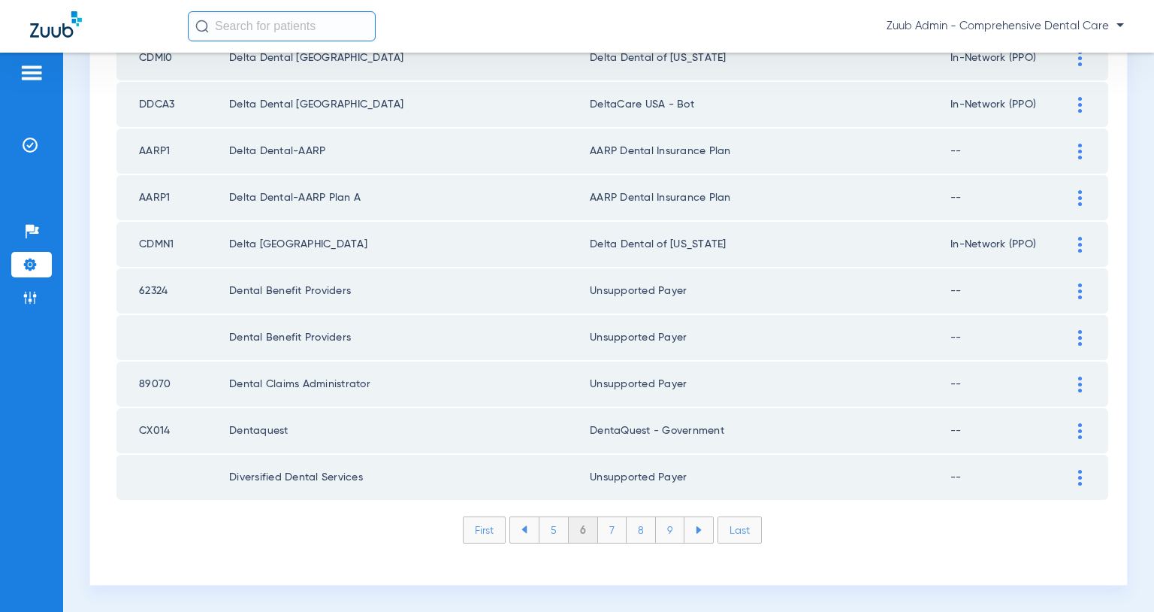
click at [551, 530] on li "5" at bounding box center [554, 530] width 30 height 26
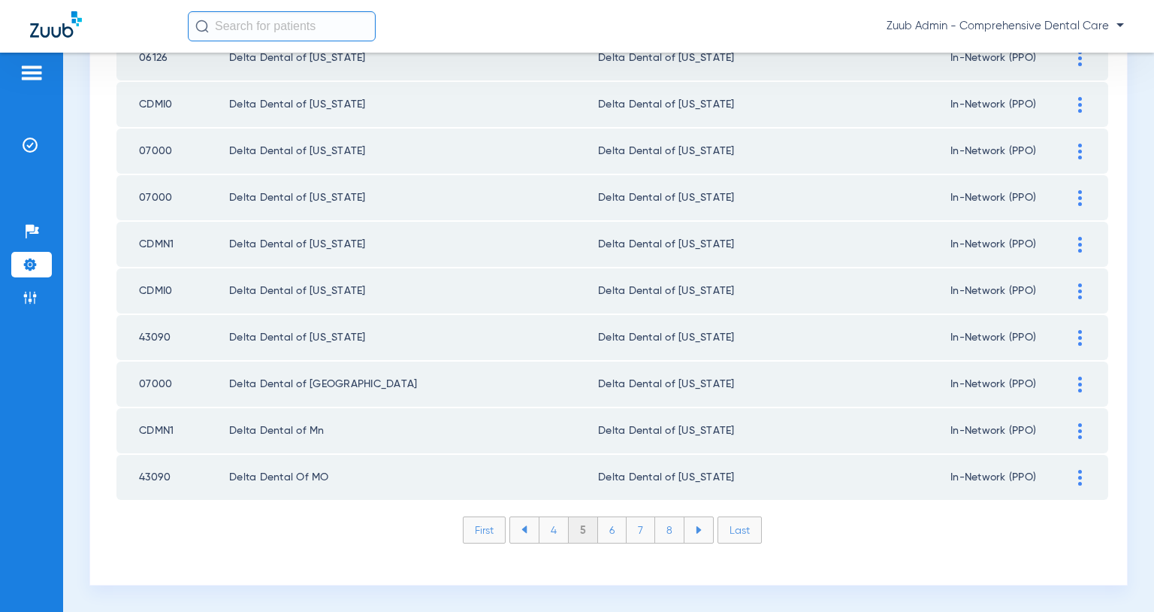
click at [556, 531] on li "4" at bounding box center [554, 530] width 30 height 26
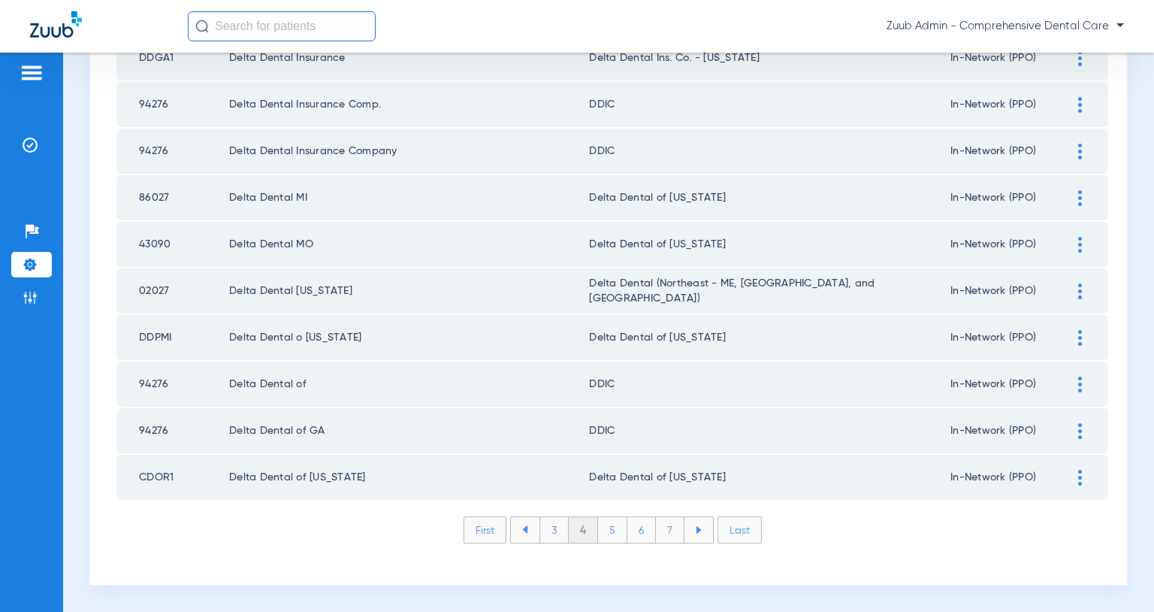
click at [553, 525] on li "3" at bounding box center [554, 530] width 29 height 26
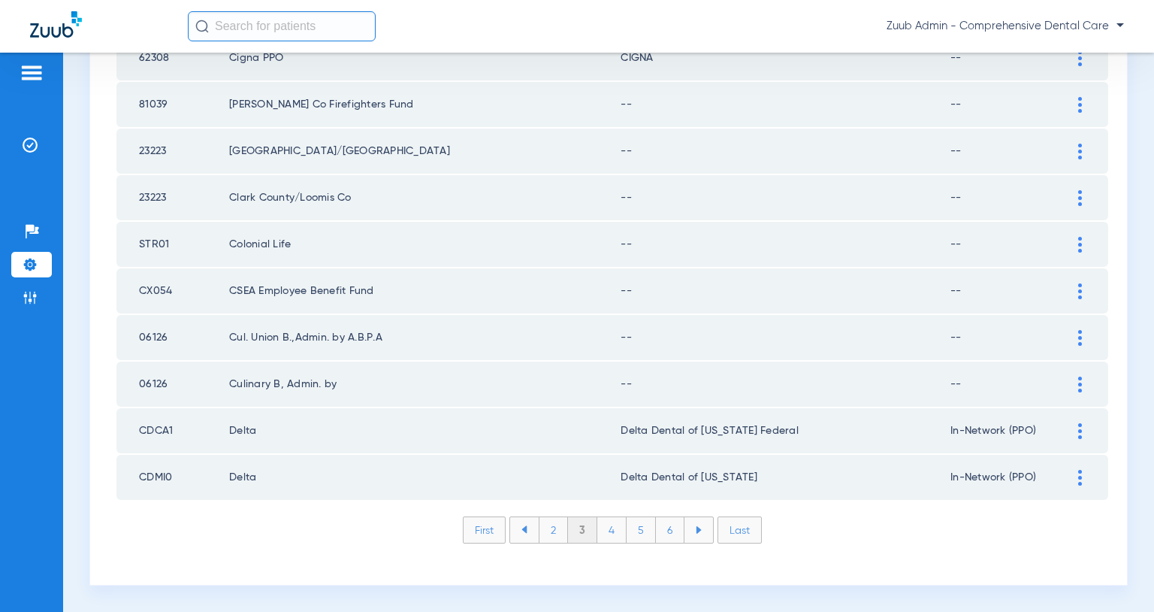
click at [1079, 388] on img at bounding box center [1081, 385] width 4 height 16
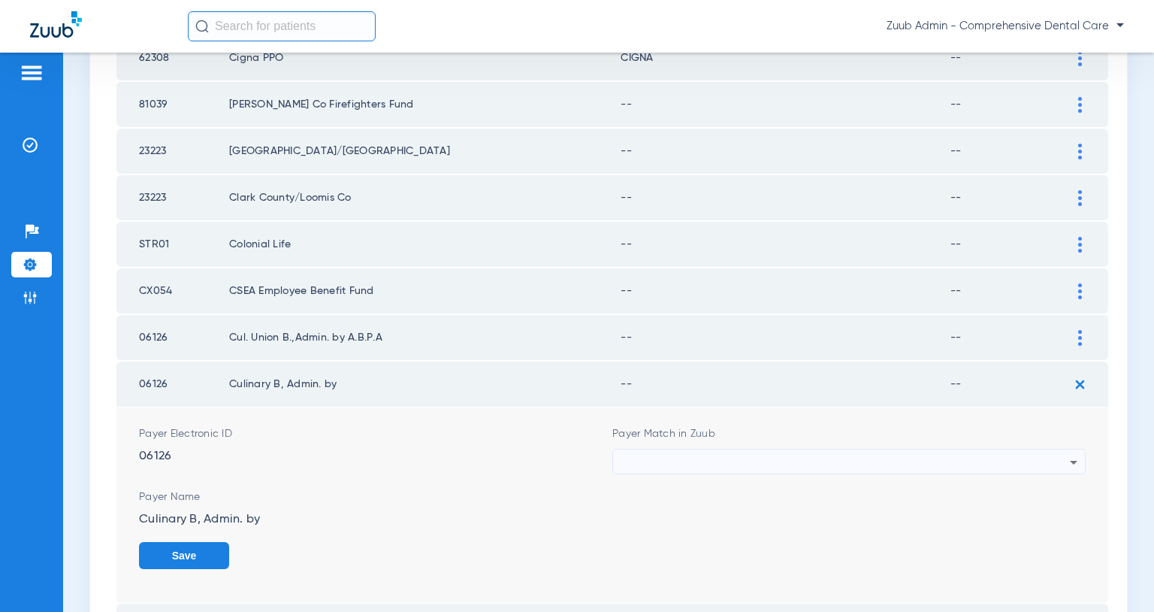
click at [1021, 464] on div at bounding box center [845, 462] width 449 height 26
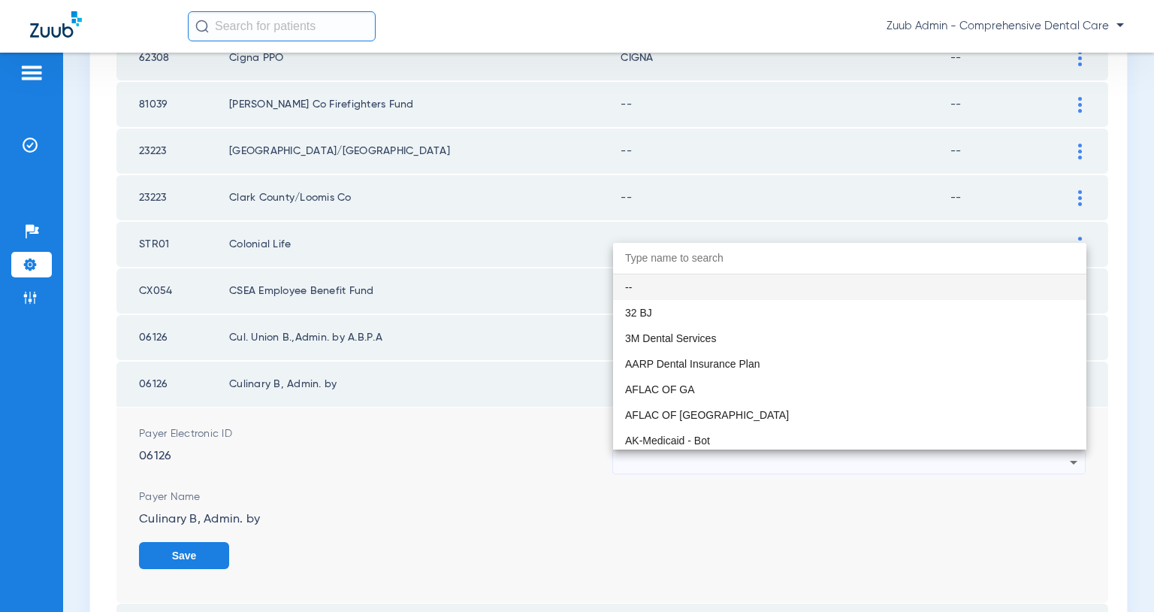
paste input "Unsupported Payer"
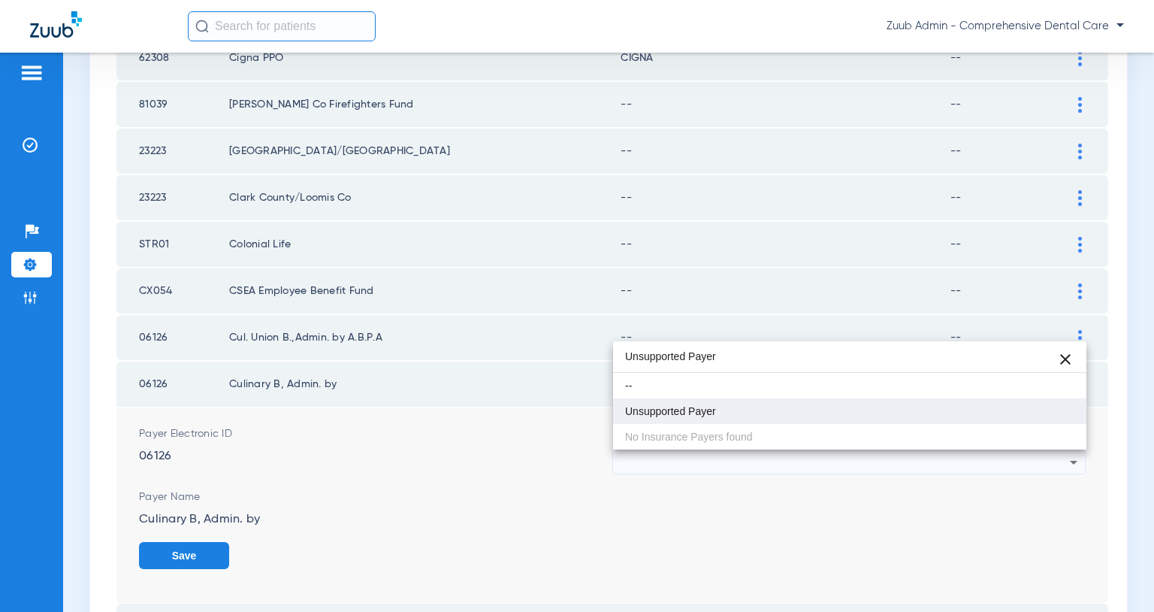
type input "Unsupported Payer"
click at [815, 419] on mat-option "Unsupported Payer" at bounding box center [849, 411] width 473 height 26
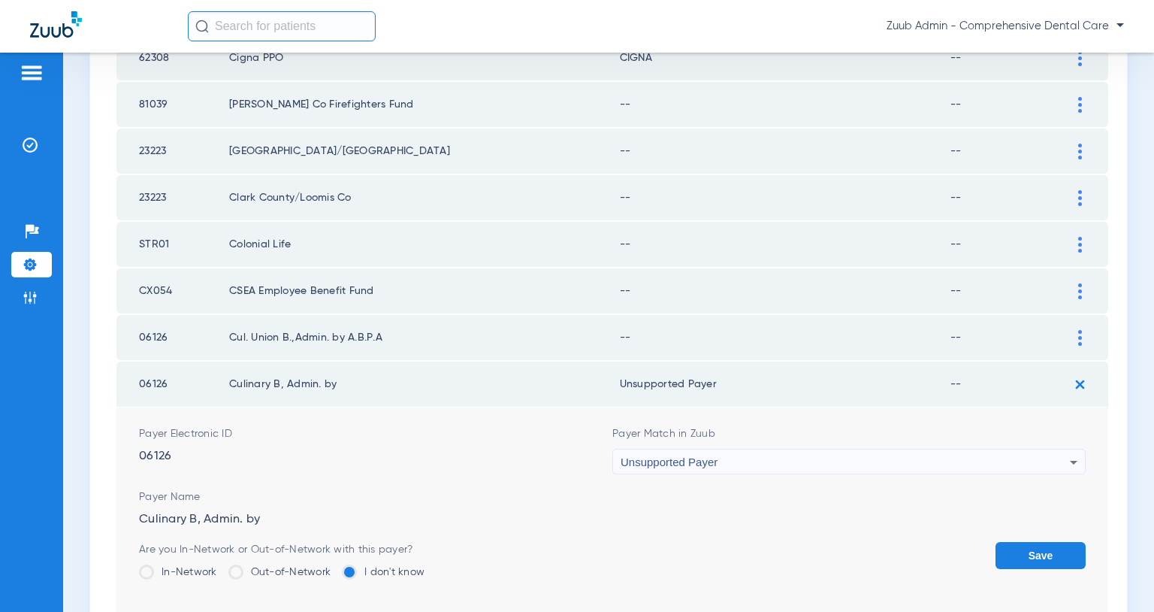
click at [1018, 545] on button "Save" at bounding box center [1041, 555] width 90 height 27
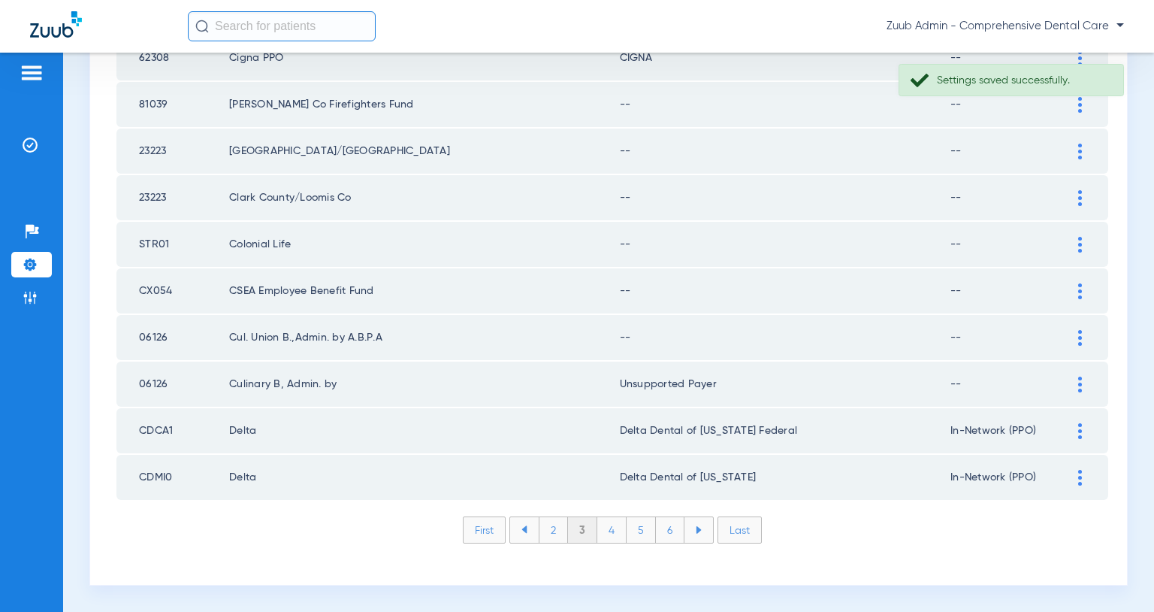
click at [1078, 335] on div at bounding box center [1080, 338] width 26 height 16
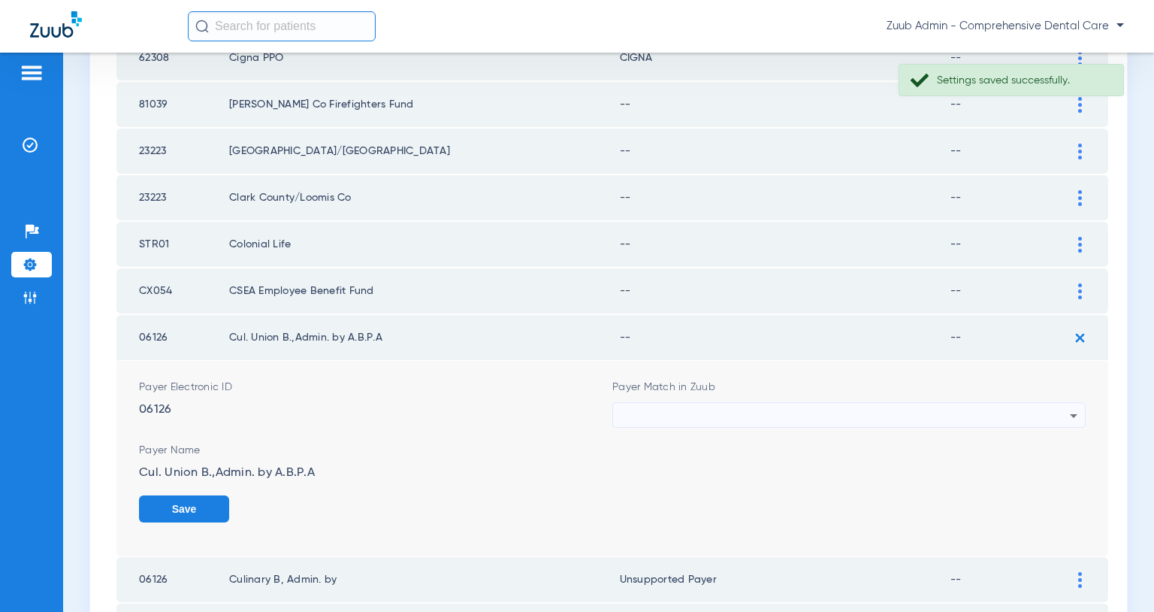
click at [968, 415] on div at bounding box center [845, 416] width 449 height 26
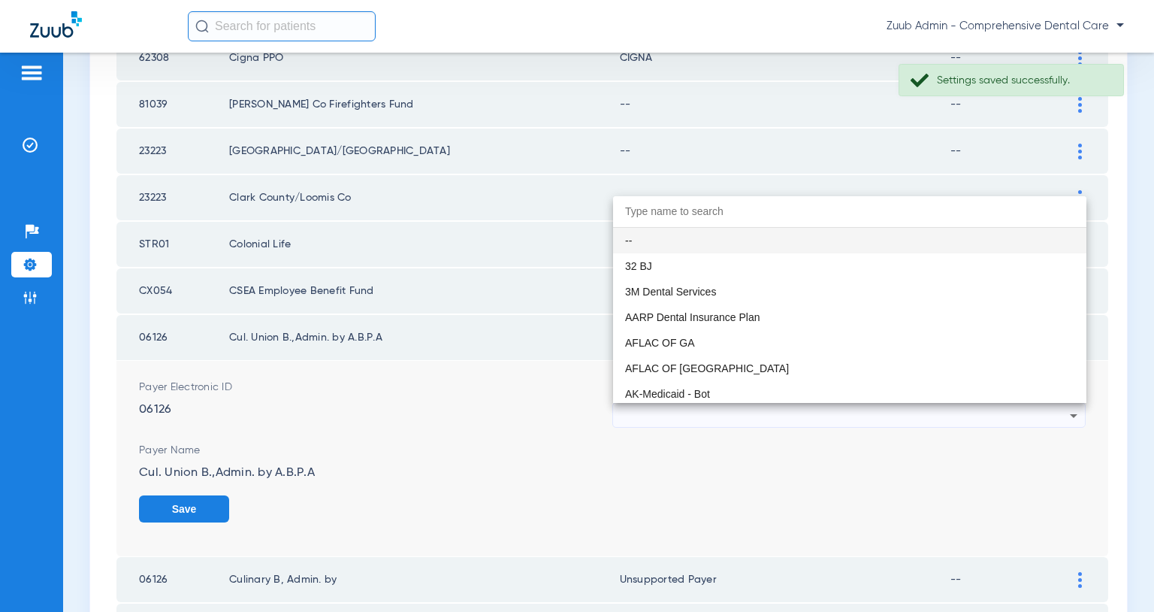
paste input "Unsupported Payer"
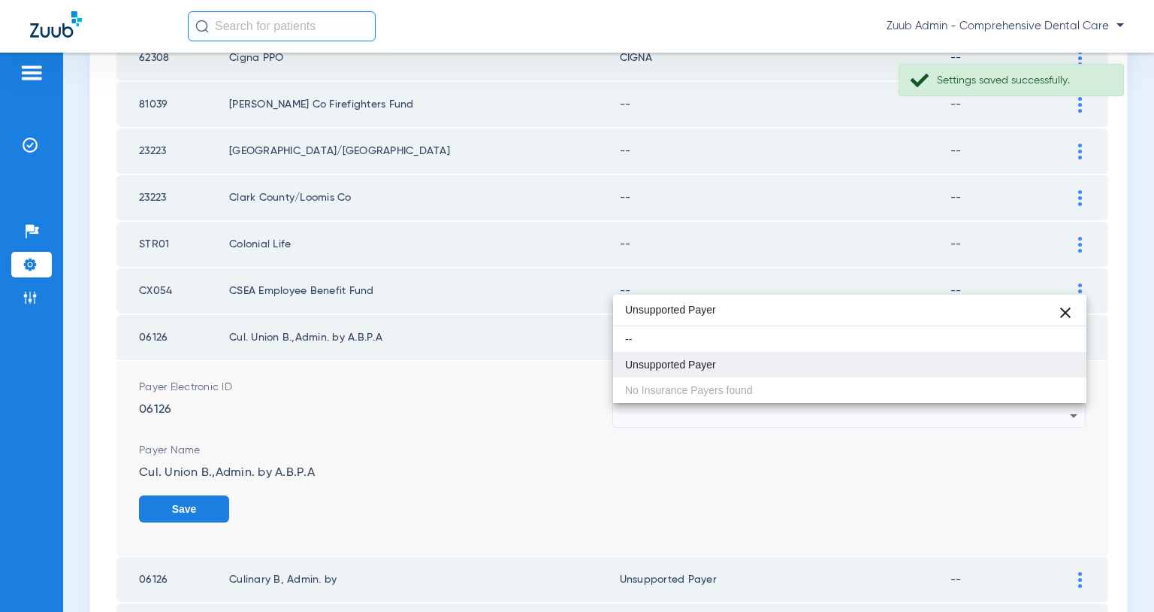
type input "Unsupported Payer"
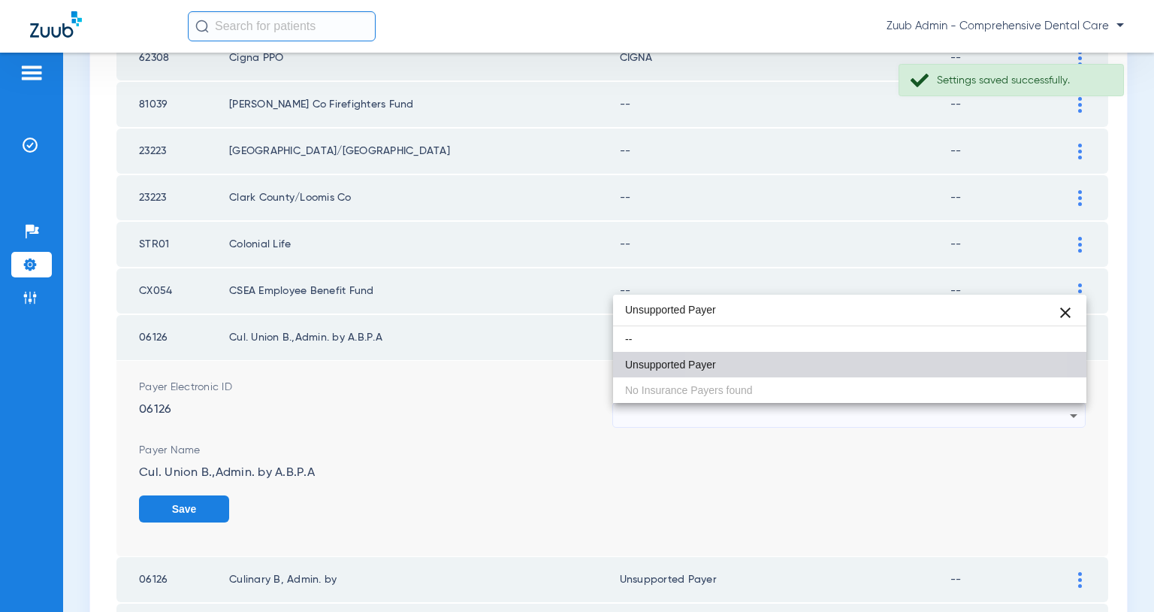
click at [791, 371] on mat-option "Unsupported Payer" at bounding box center [849, 365] width 473 height 26
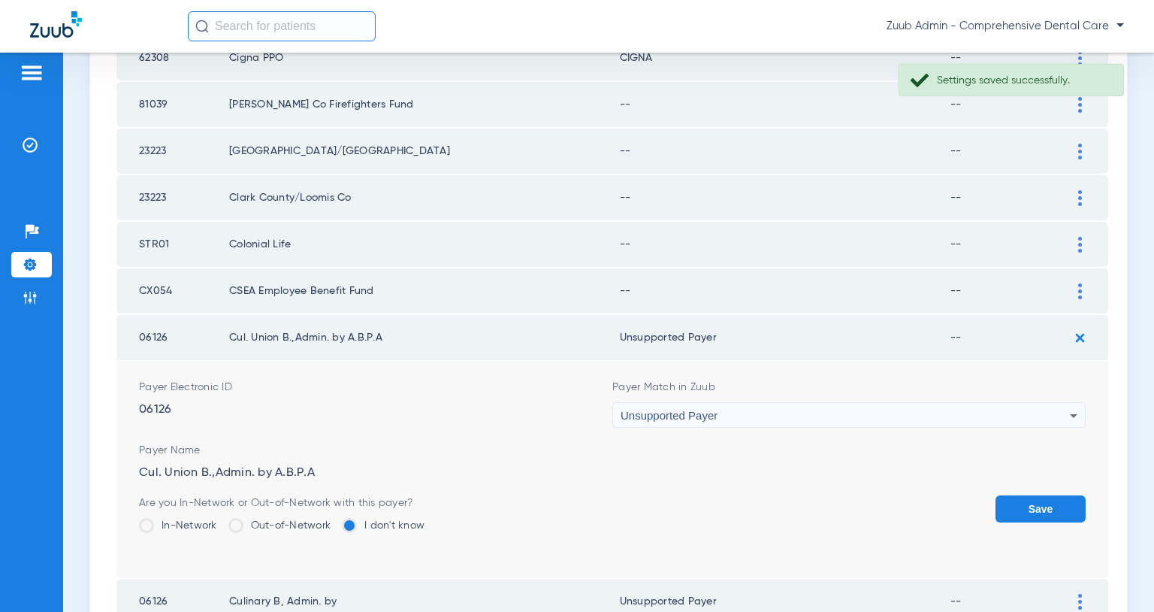
click at [1044, 507] on button "Save" at bounding box center [1041, 508] width 90 height 27
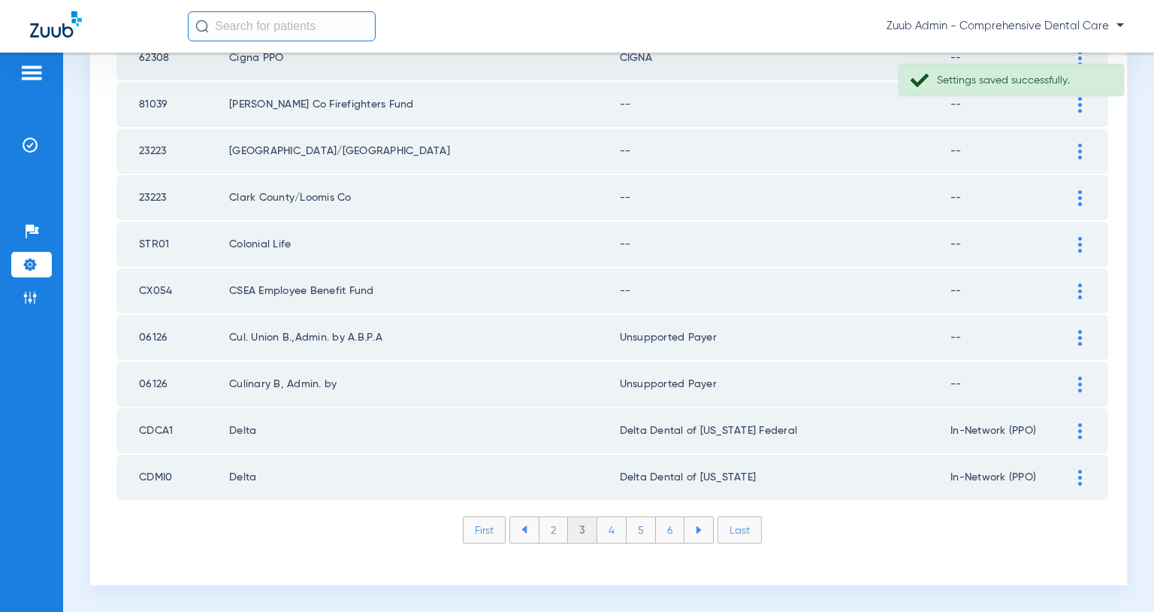
click at [1080, 294] on img at bounding box center [1081, 291] width 4 height 16
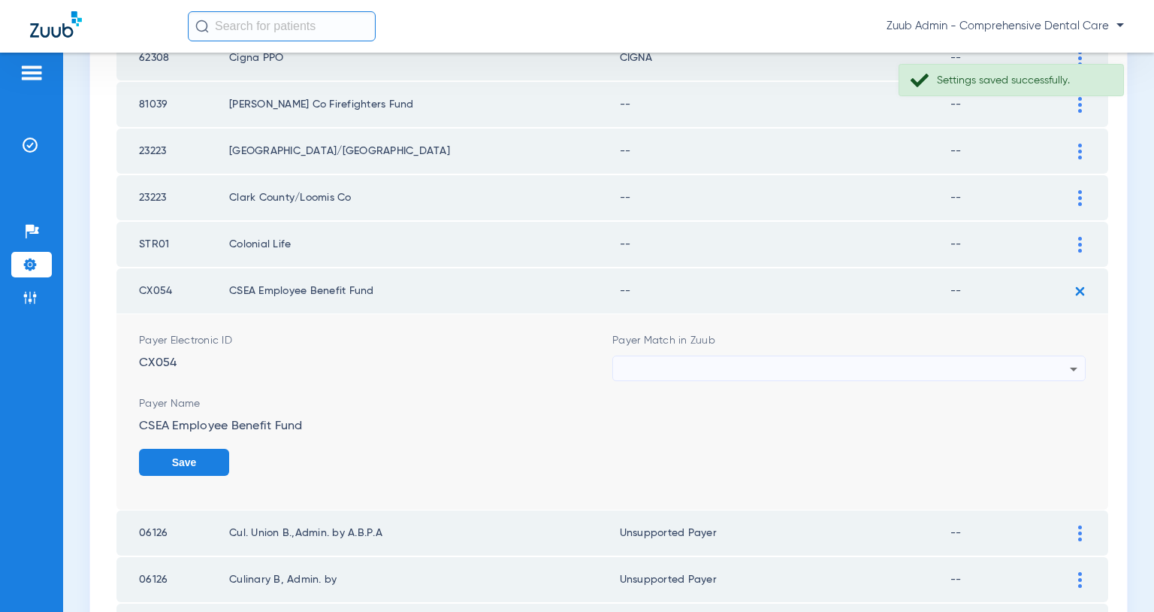
click at [971, 368] on div at bounding box center [845, 369] width 449 height 26
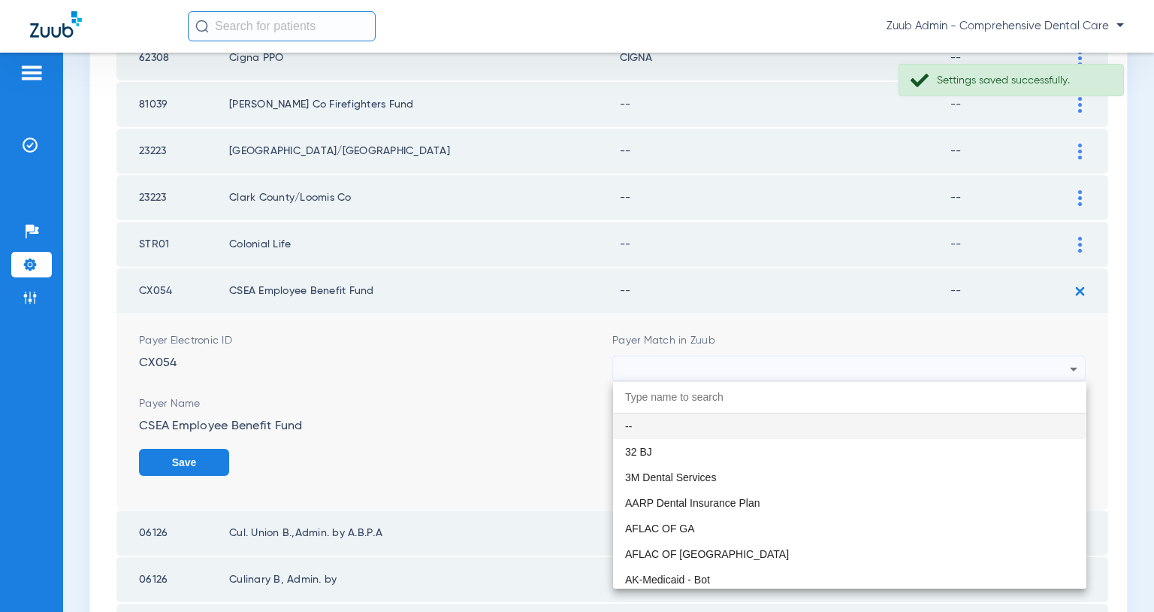
paste input "Unsupported Payer"
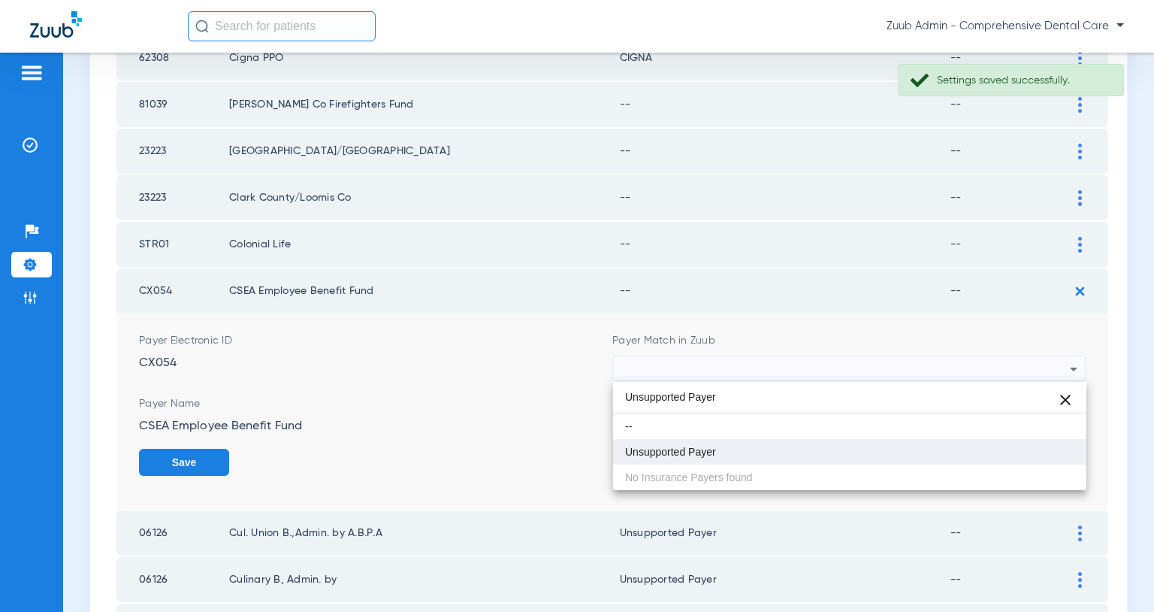
type input "Unsupported Payer"
click at [715, 453] on span "Unsupported Payer" at bounding box center [670, 451] width 91 height 11
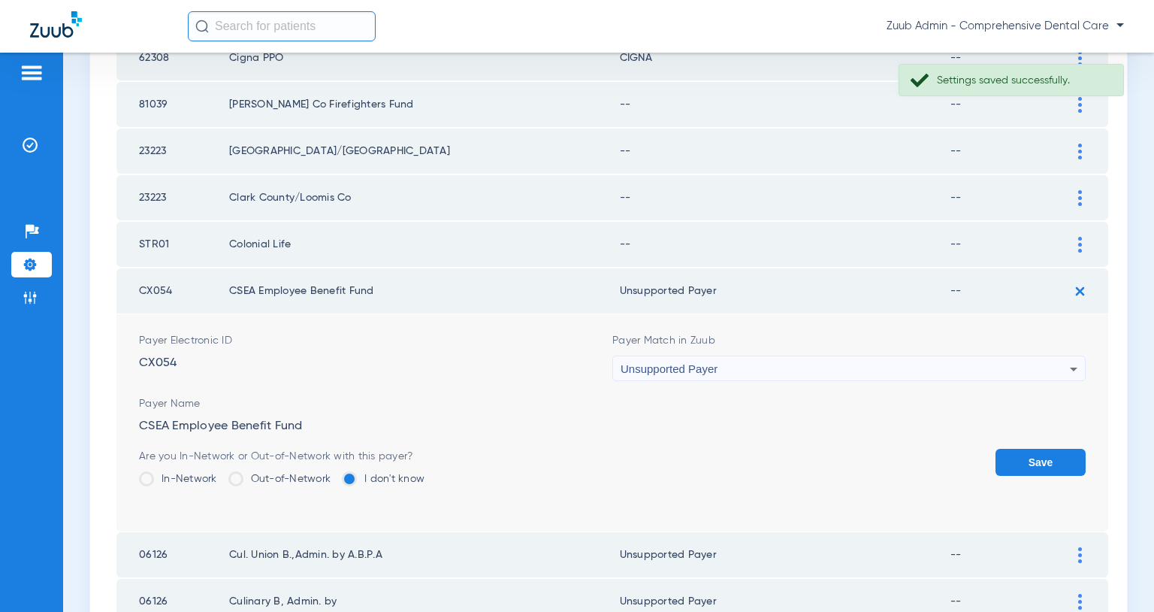
click at [1043, 454] on button "Save" at bounding box center [1041, 462] width 90 height 27
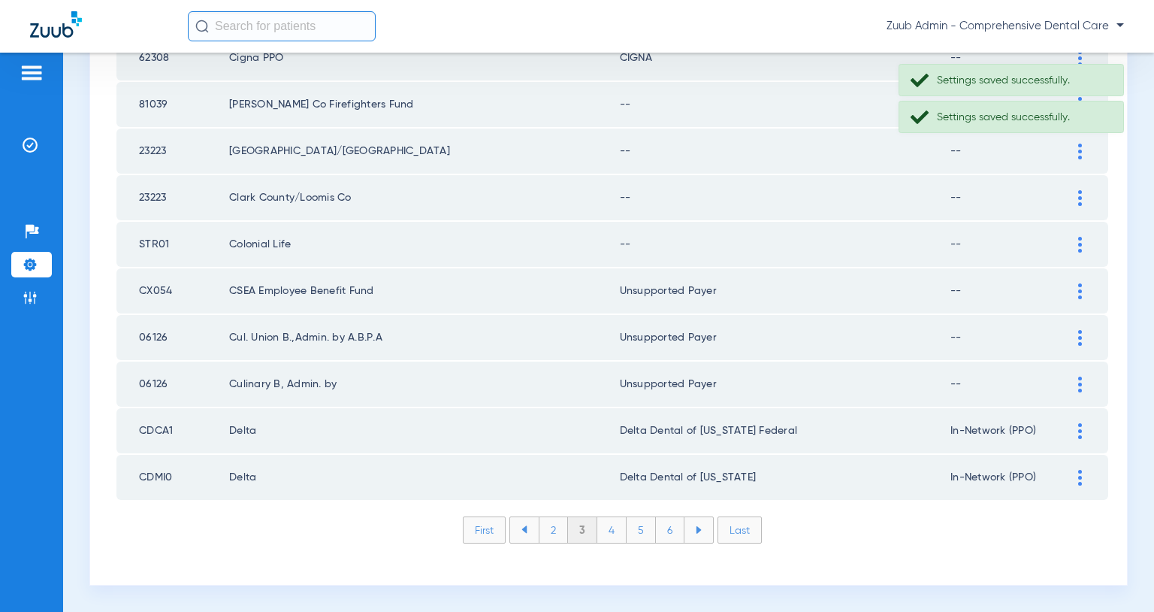
click at [1079, 244] on img at bounding box center [1081, 245] width 4 height 16
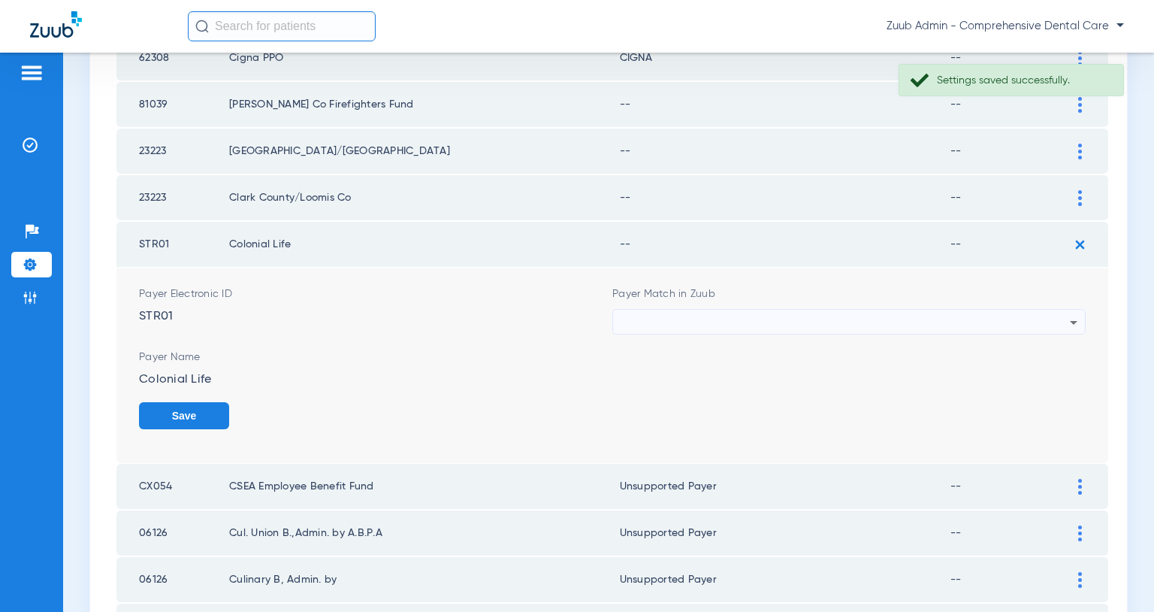
click at [895, 319] on div at bounding box center [845, 323] width 449 height 26
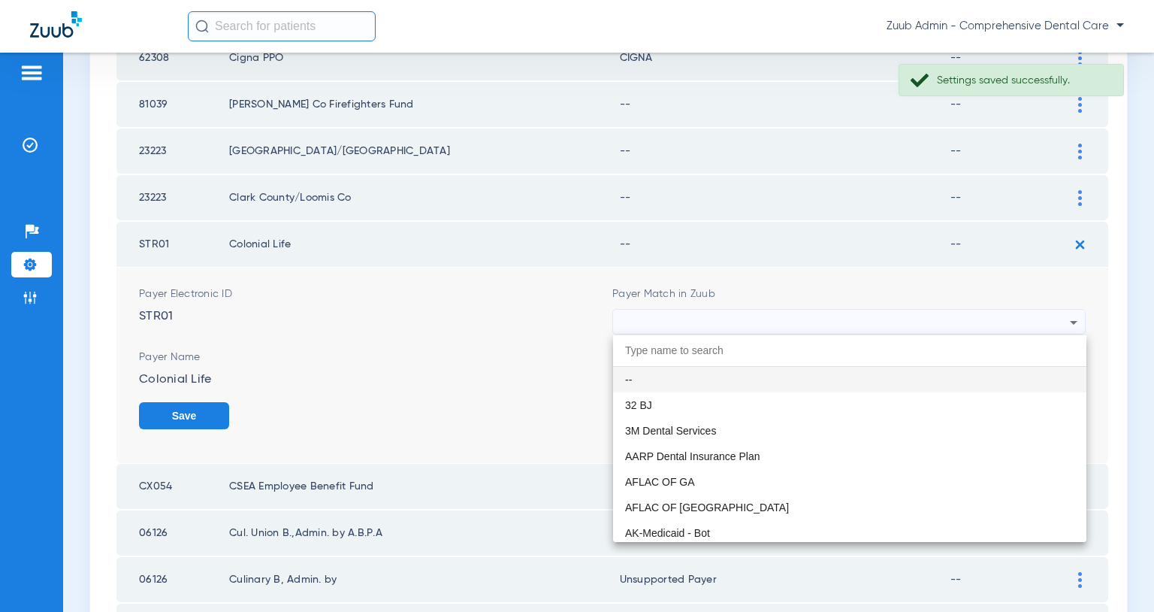
paste input "Unsupported Payer"
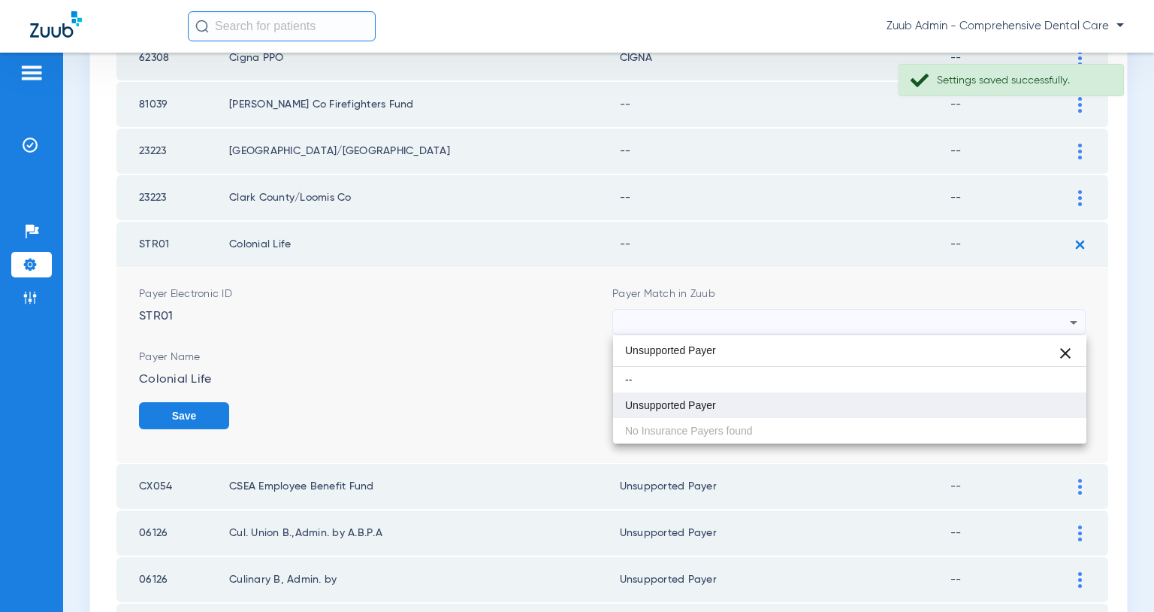
type input "Unsupported Payer"
click at [736, 401] on mat-option "Unsupported Payer" at bounding box center [849, 405] width 473 height 26
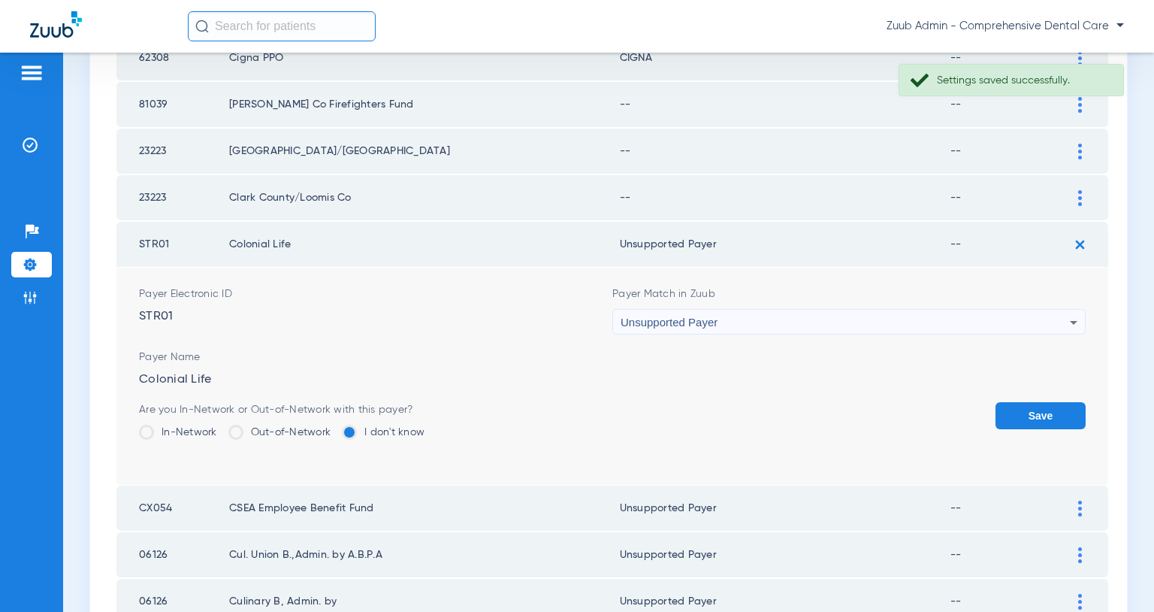
click at [1023, 416] on button "Save" at bounding box center [1041, 415] width 90 height 27
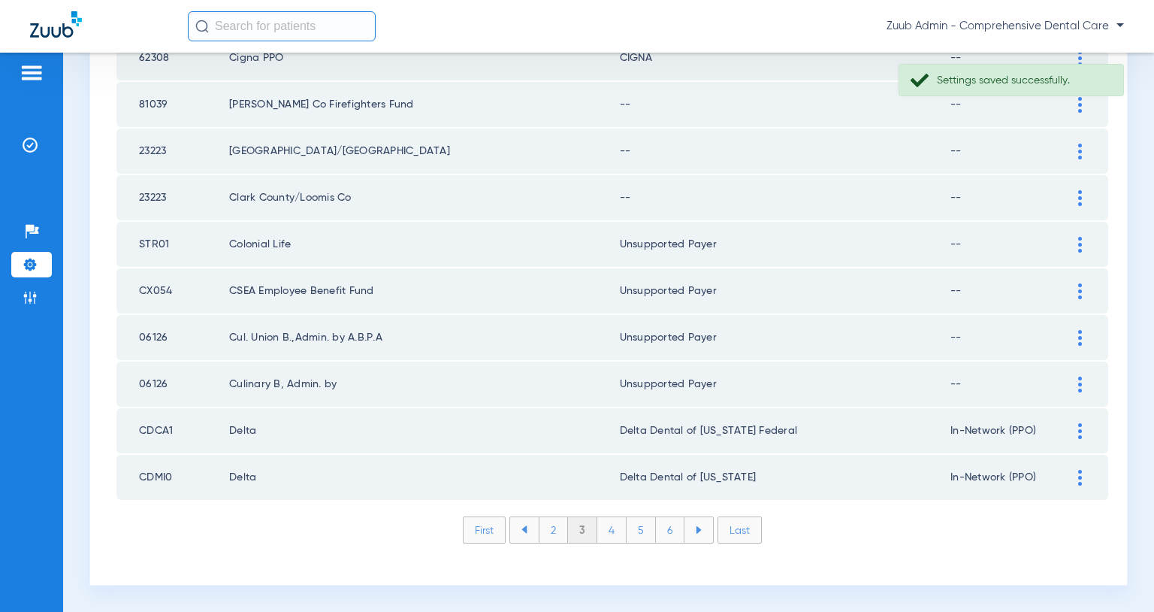
click at [1077, 194] on div at bounding box center [1080, 198] width 26 height 16
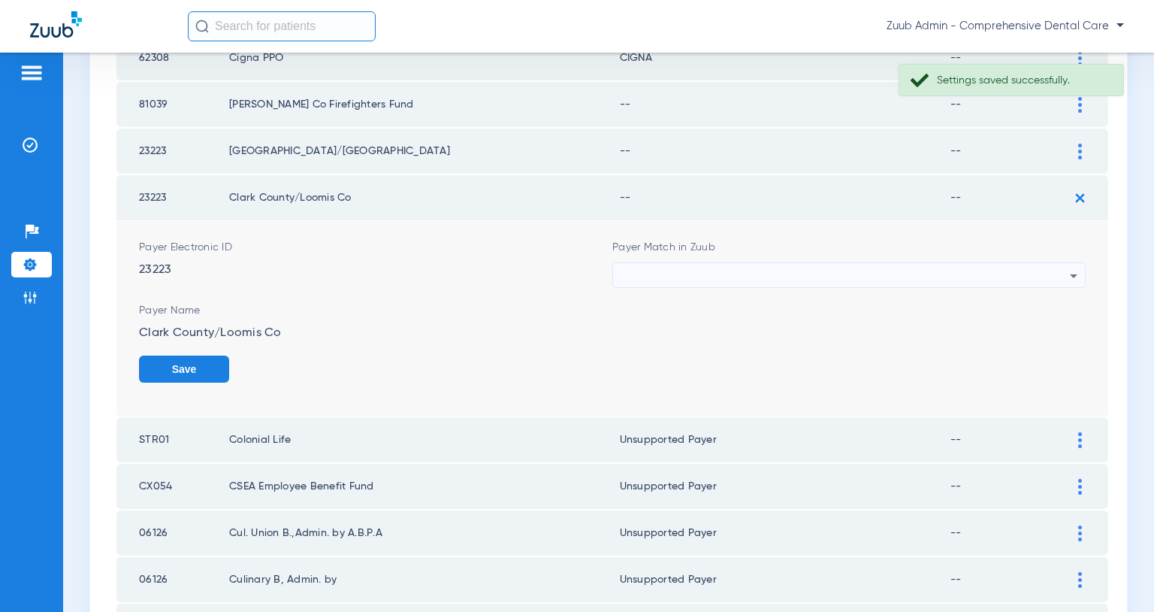
click at [944, 276] on div at bounding box center [845, 276] width 449 height 26
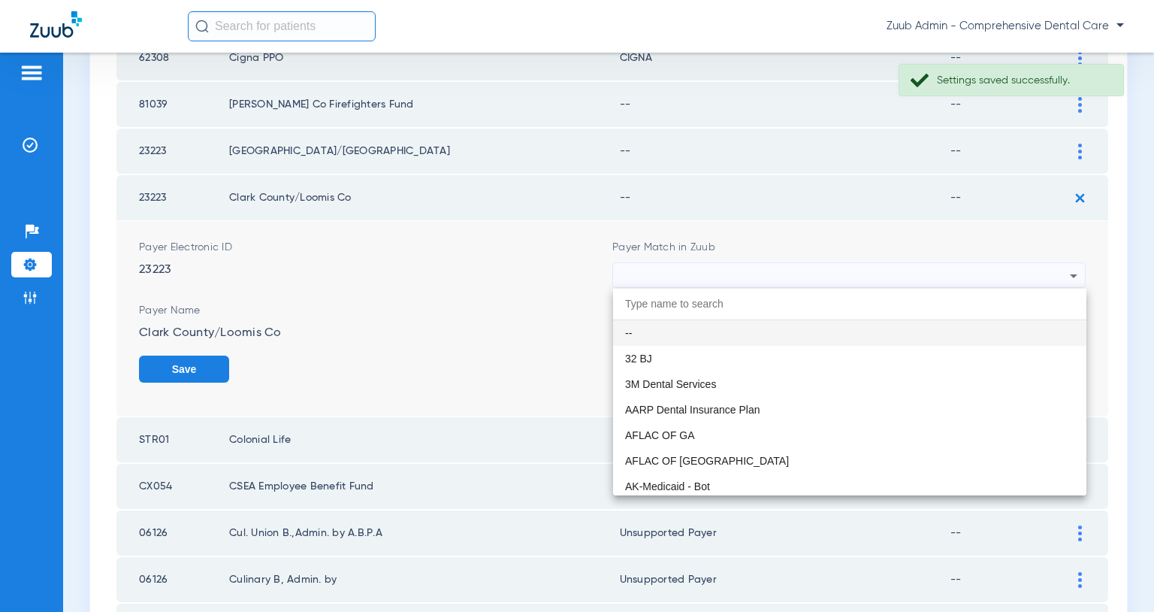
paste input "Unsupported Payer"
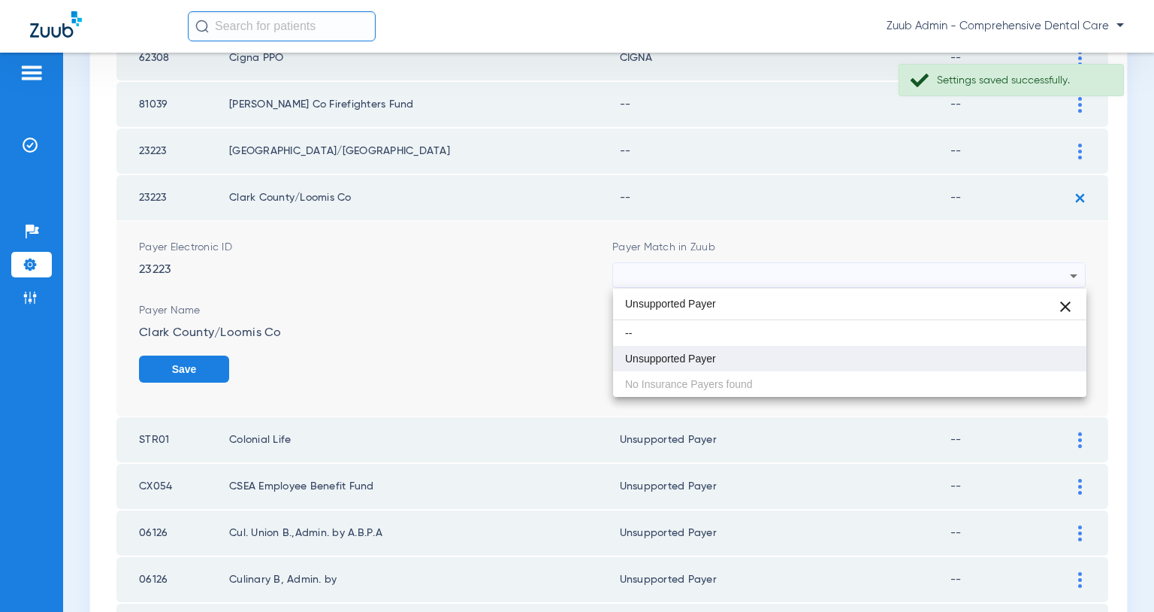
type input "Unsupported Payer"
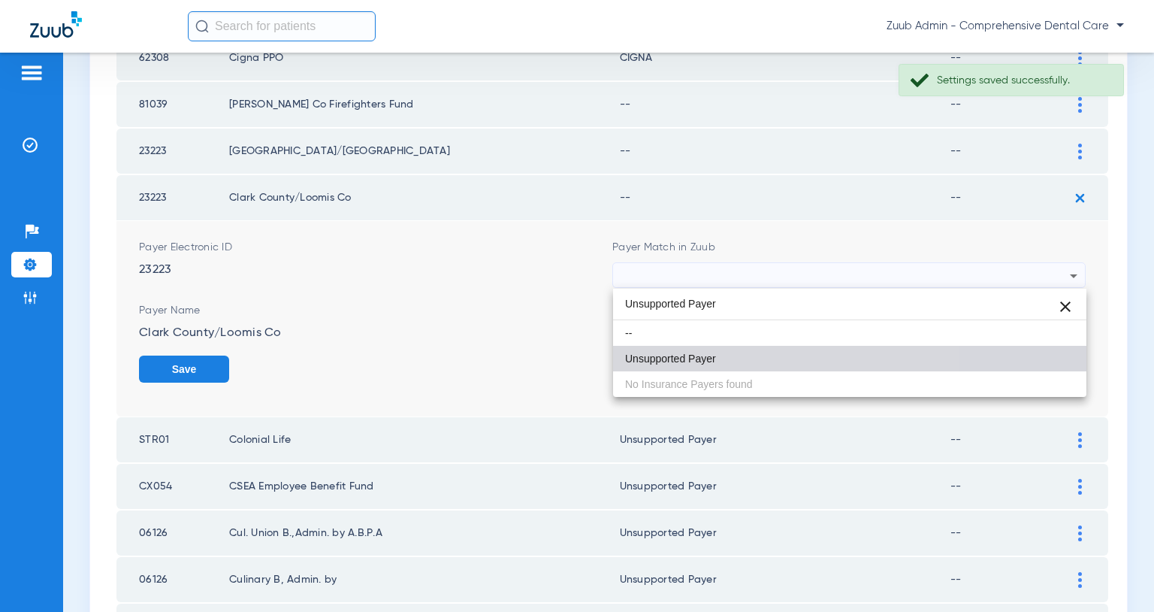
click at [737, 365] on mat-option "Unsupported Payer" at bounding box center [849, 359] width 473 height 26
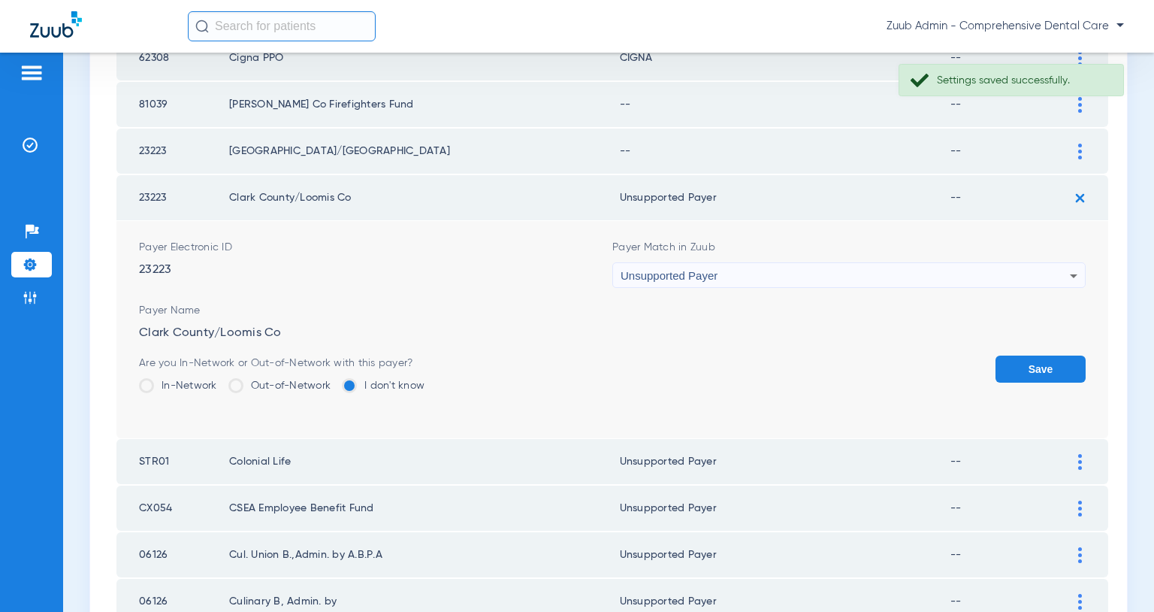
click at [1014, 359] on button "Save" at bounding box center [1041, 368] width 90 height 27
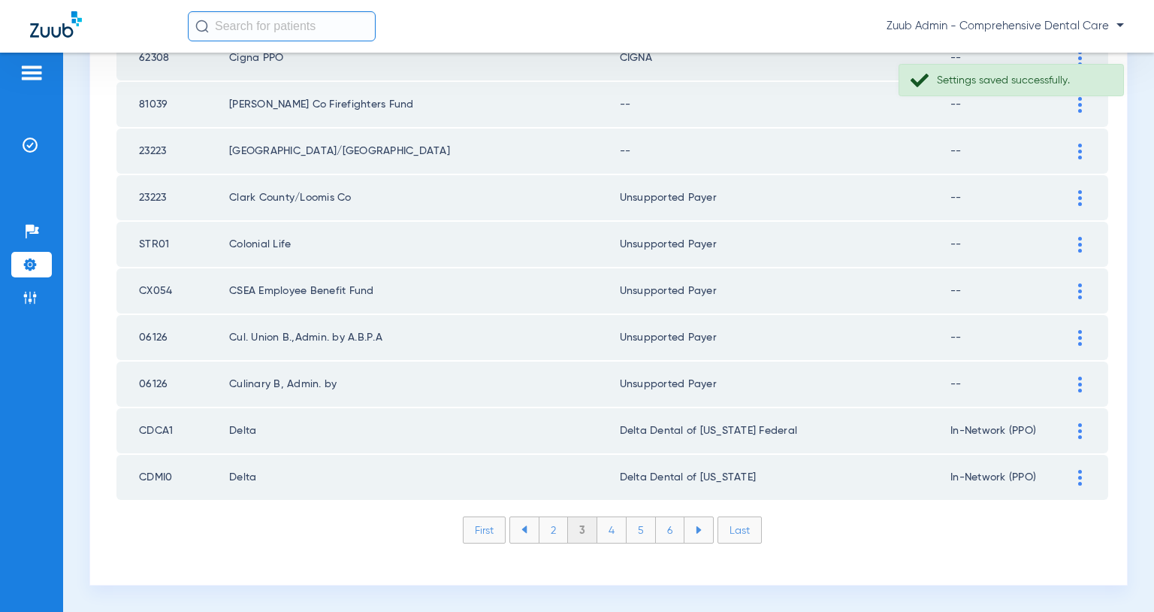
click at [1079, 150] on img at bounding box center [1081, 152] width 4 height 16
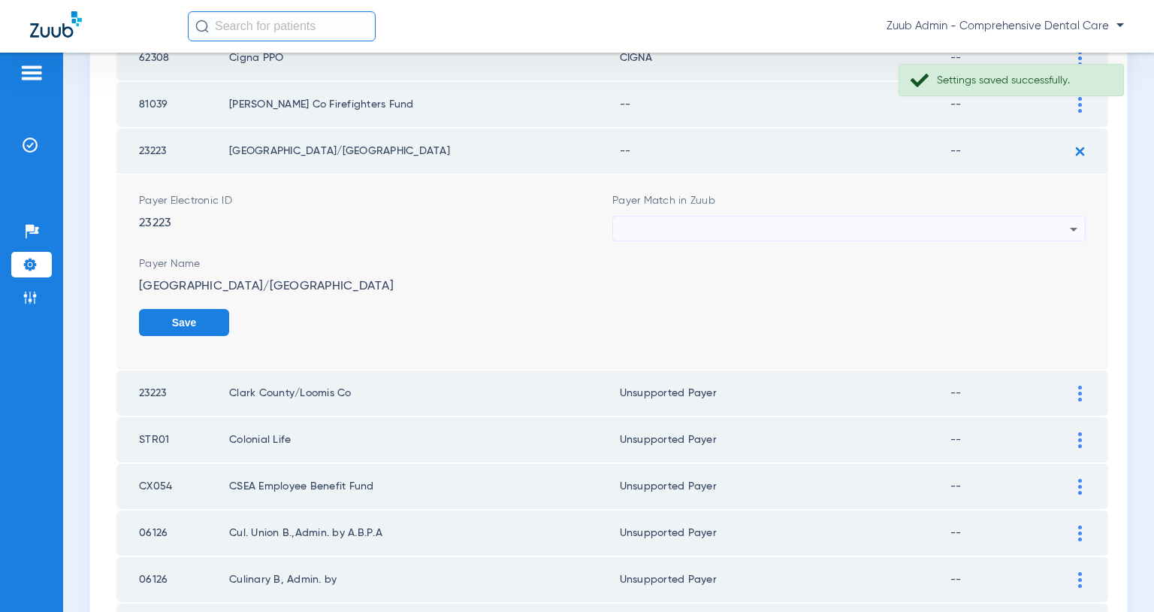
click at [945, 222] on div at bounding box center [845, 229] width 449 height 26
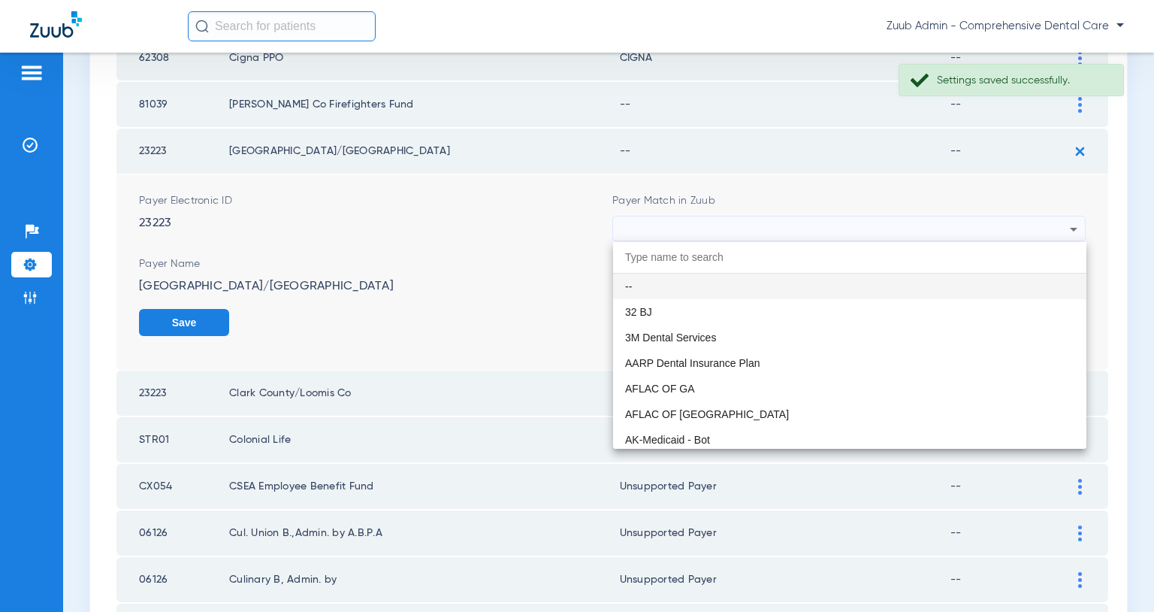
paste input "Unsupported Payer"
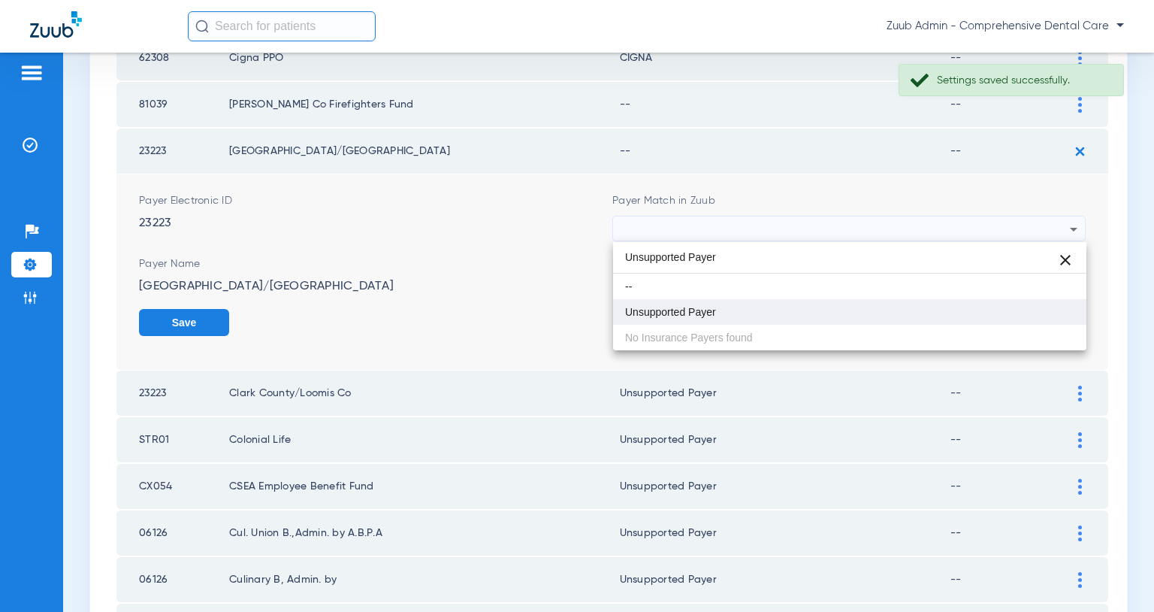
type input "Unsupported Payer"
click at [733, 305] on mat-option "Unsupported Payer" at bounding box center [849, 312] width 473 height 26
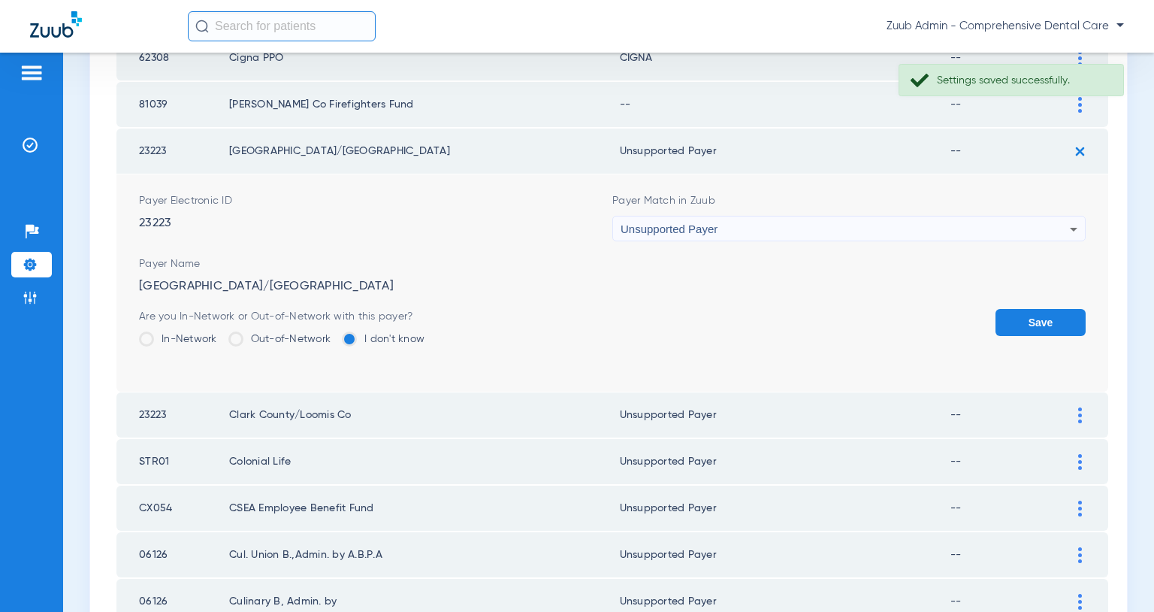
click at [1008, 325] on button "Save" at bounding box center [1041, 322] width 90 height 27
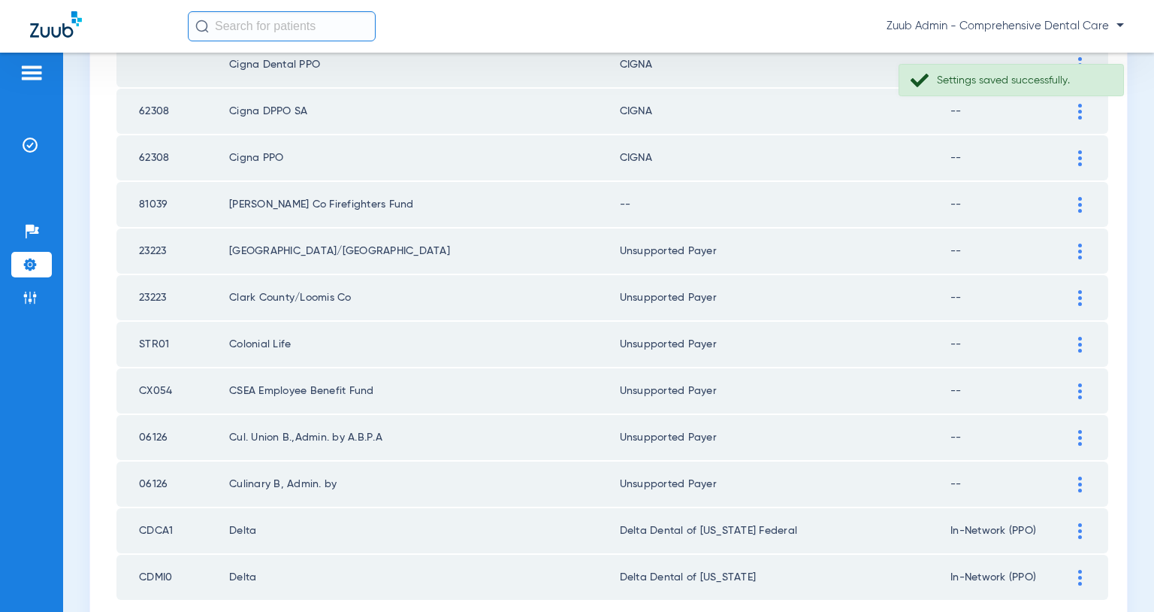
scroll to position [2017, 0]
click at [1079, 213] on img at bounding box center [1081, 208] width 4 height 16
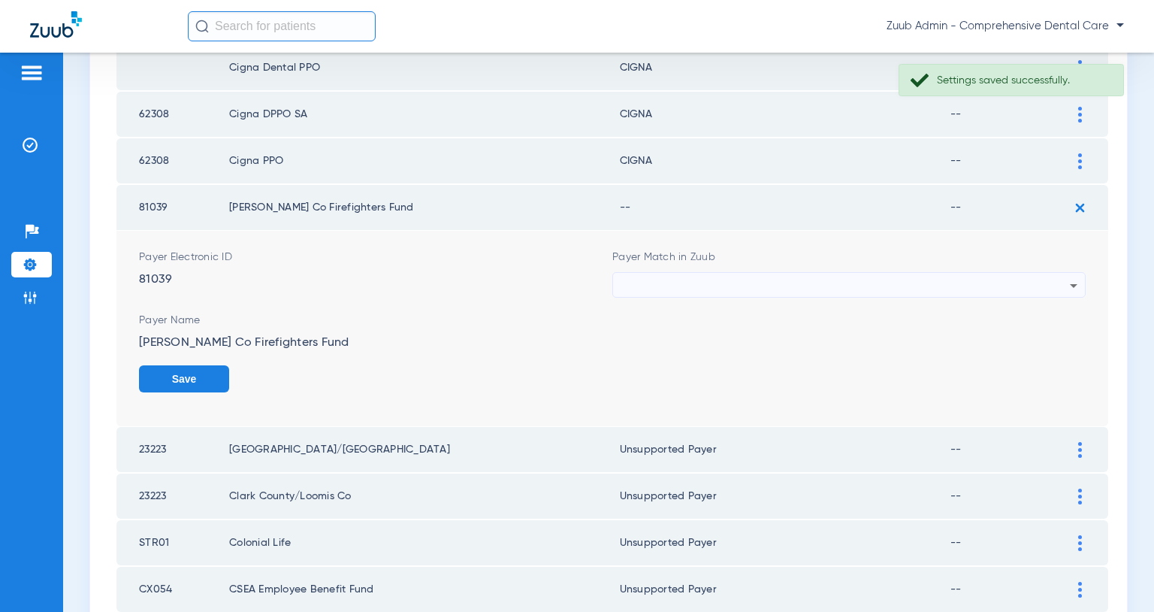
click at [948, 273] on div at bounding box center [845, 286] width 449 height 26
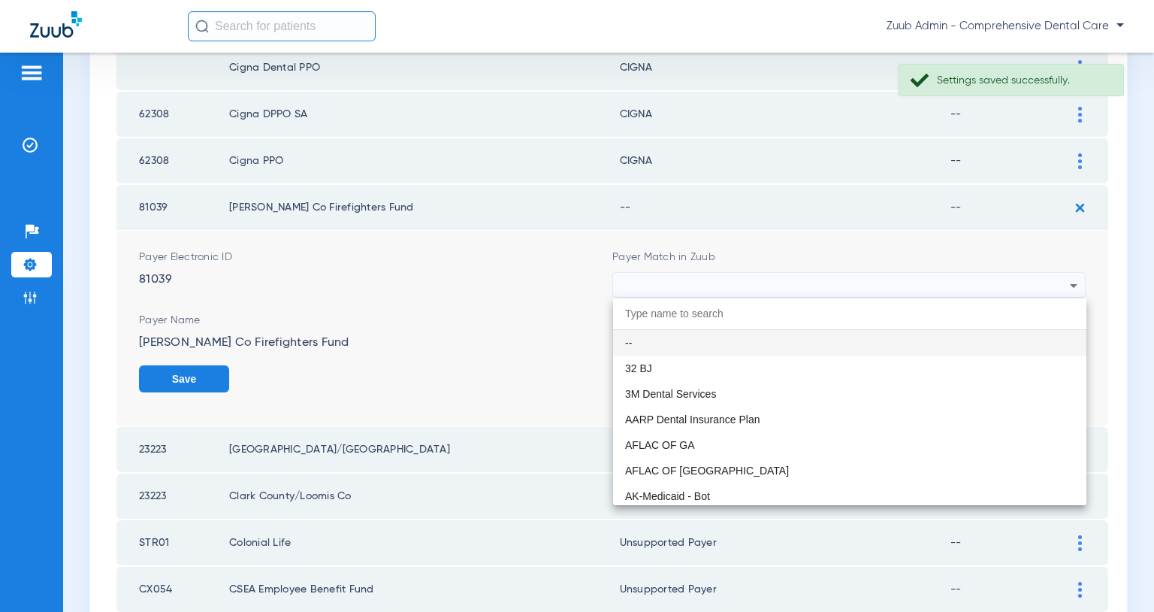
paste input "Unsupported Payer"
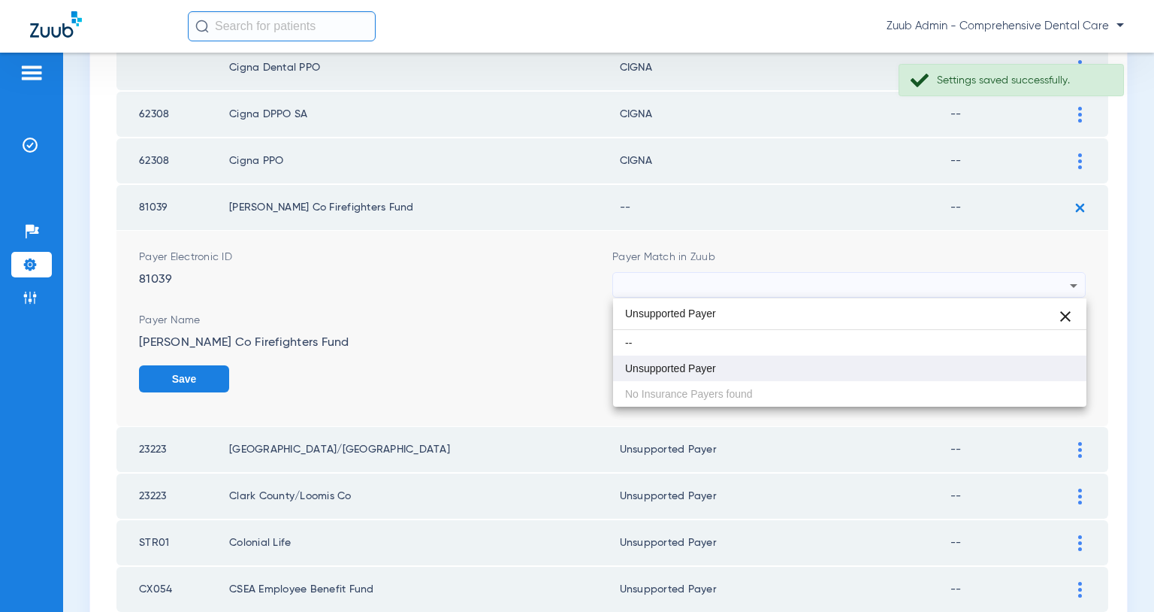
type input "Unsupported Payer"
click at [721, 363] on mat-option "Unsupported Payer" at bounding box center [849, 368] width 473 height 26
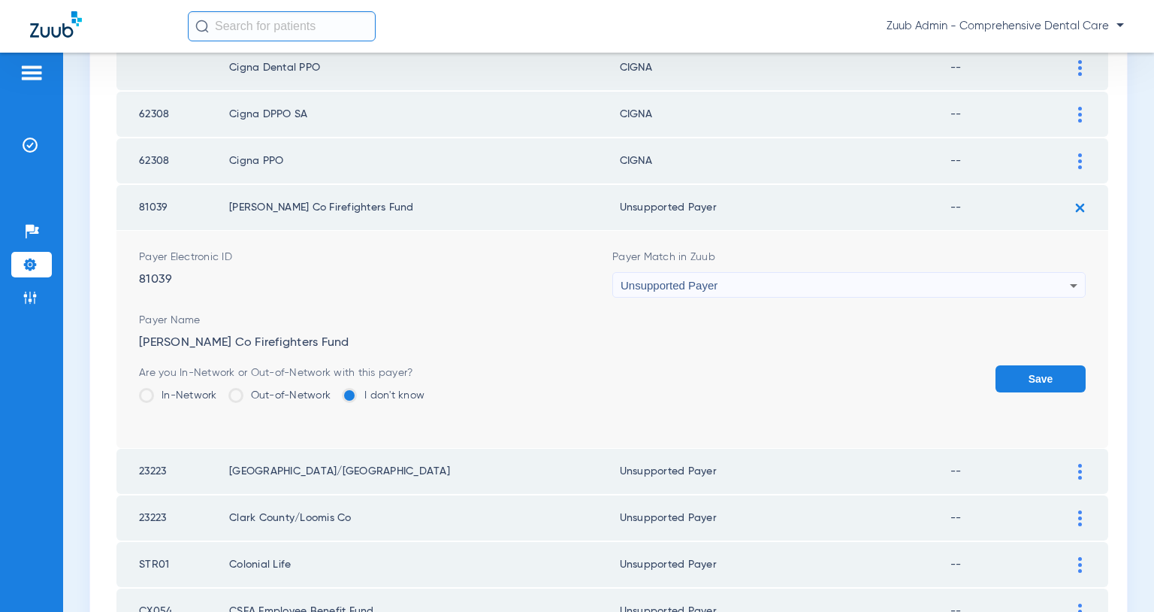
click at [1042, 368] on button "Save" at bounding box center [1041, 378] width 90 height 27
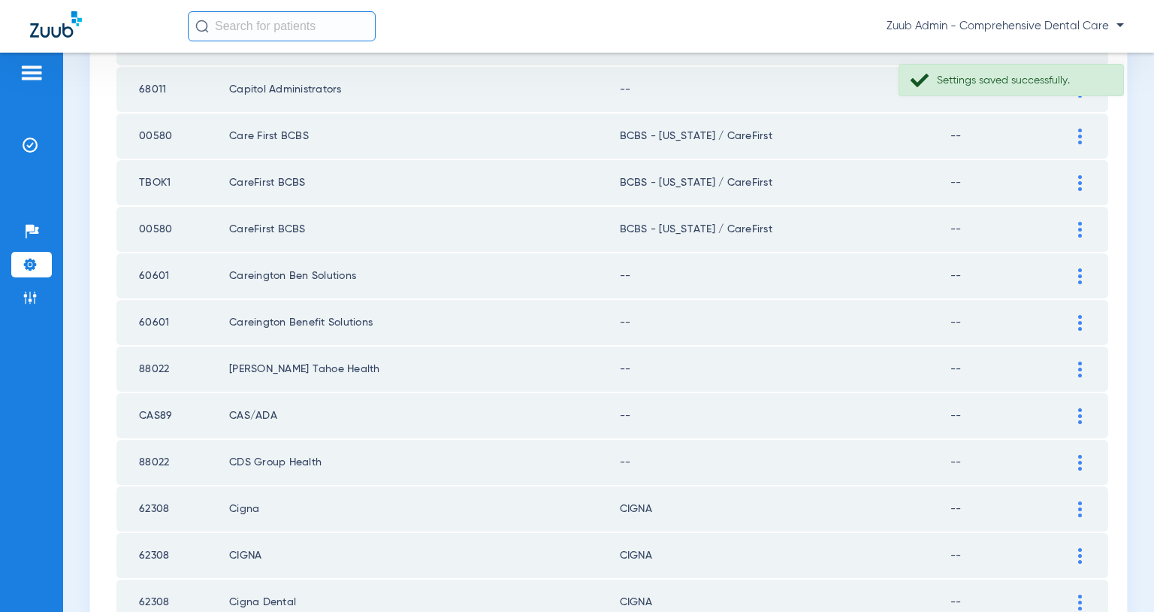
scroll to position [1348, 0]
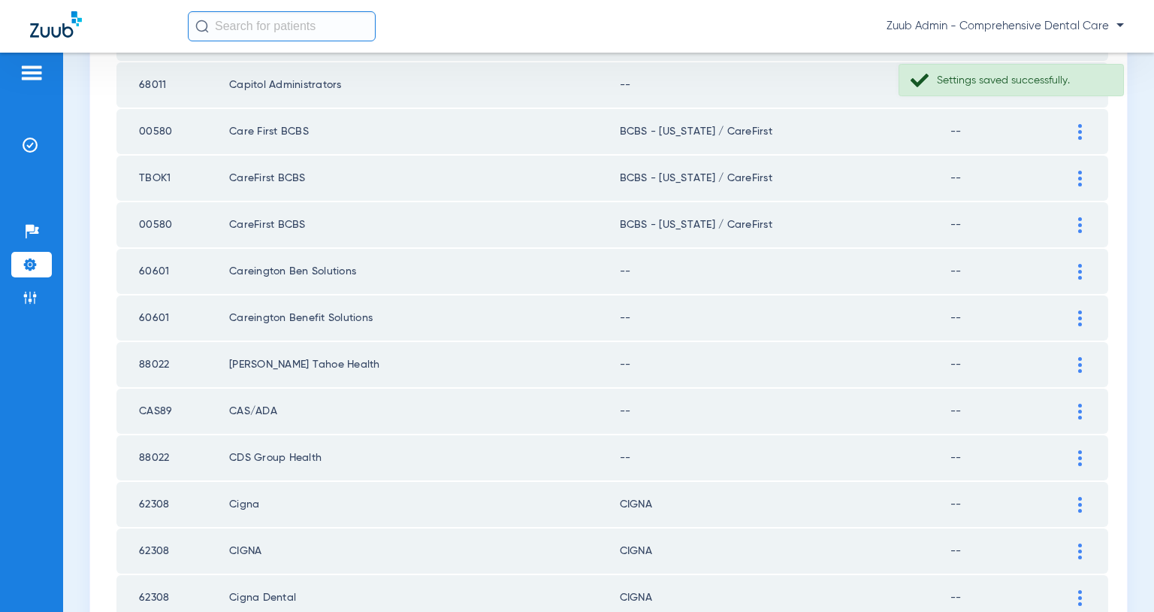
click at [1080, 461] on img at bounding box center [1081, 458] width 4 height 16
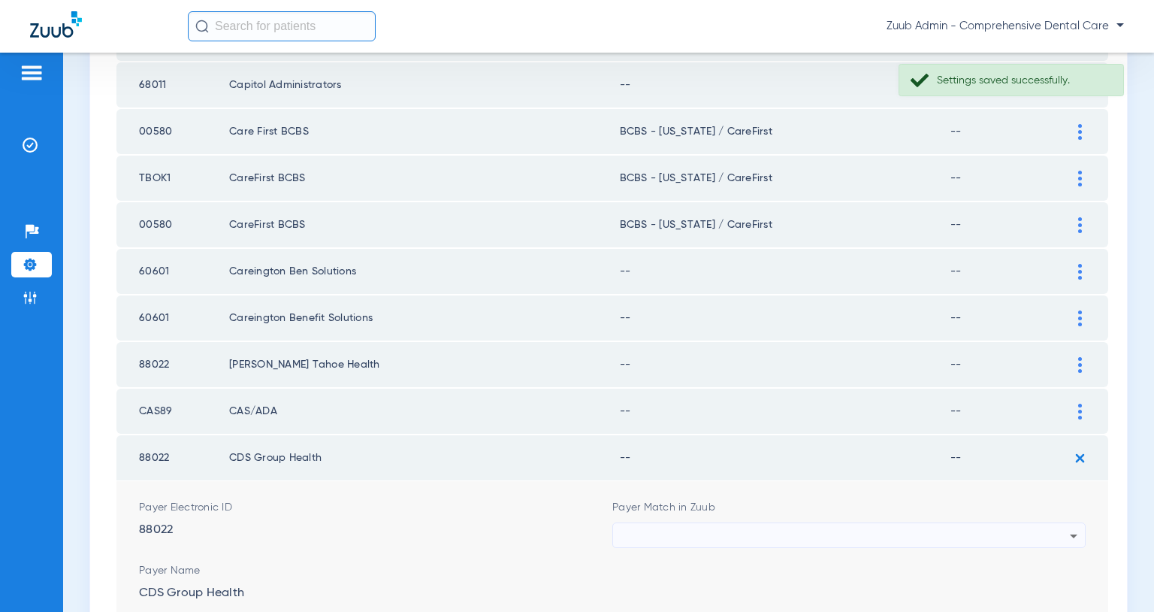
click at [925, 533] on div at bounding box center [845, 536] width 449 height 26
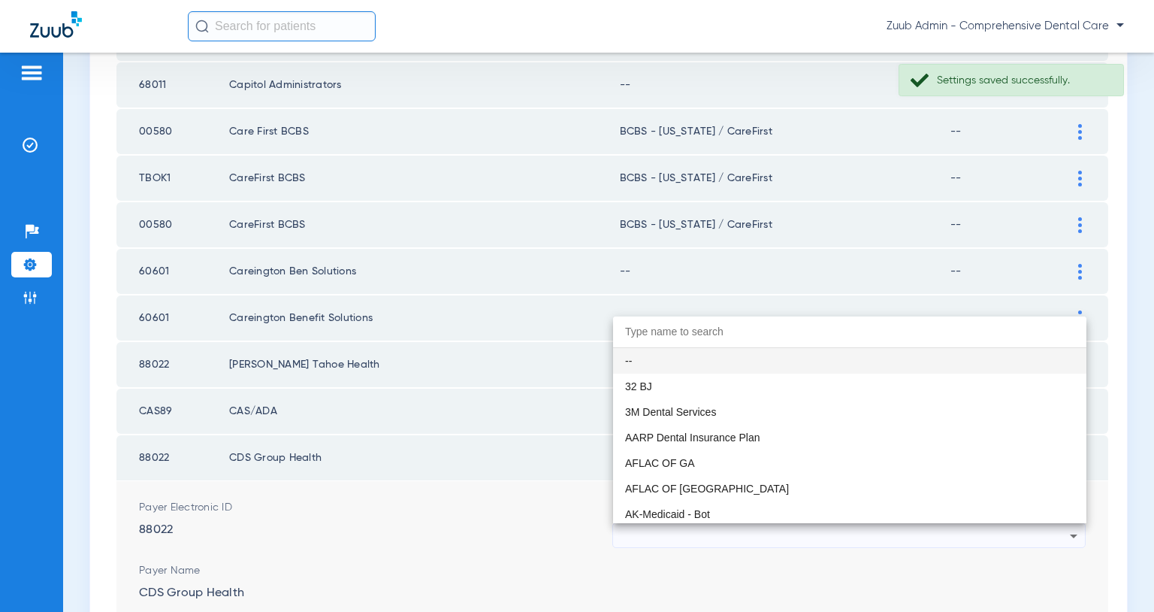
paste input "Unsupported Payer"
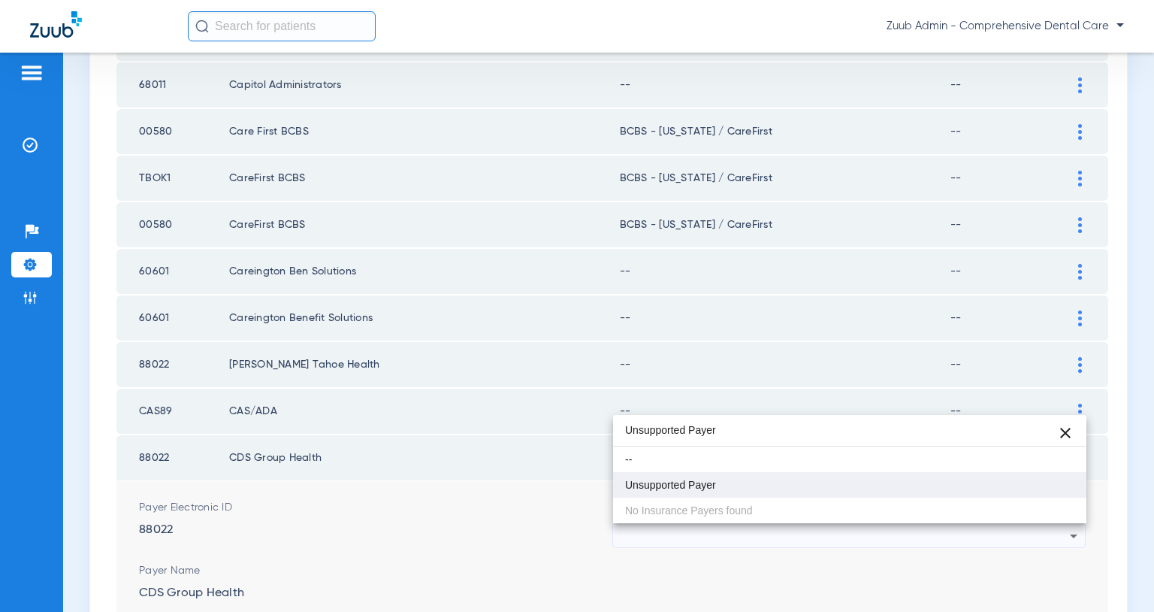
type input "Unsupported Payer"
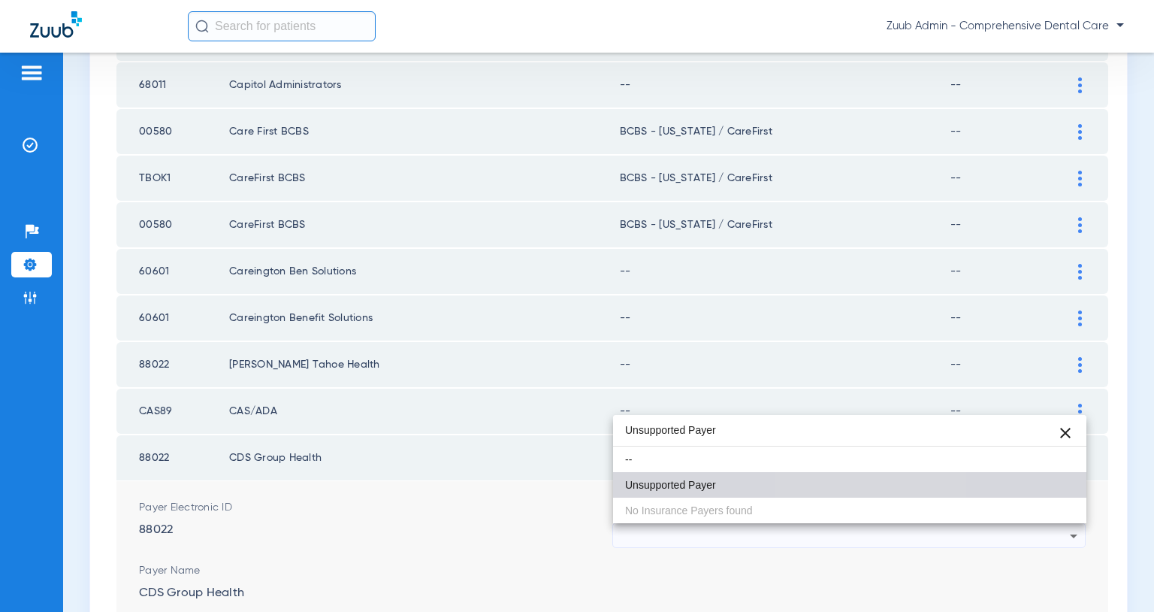
click at [836, 486] on mat-option "Unsupported Payer" at bounding box center [849, 485] width 473 height 26
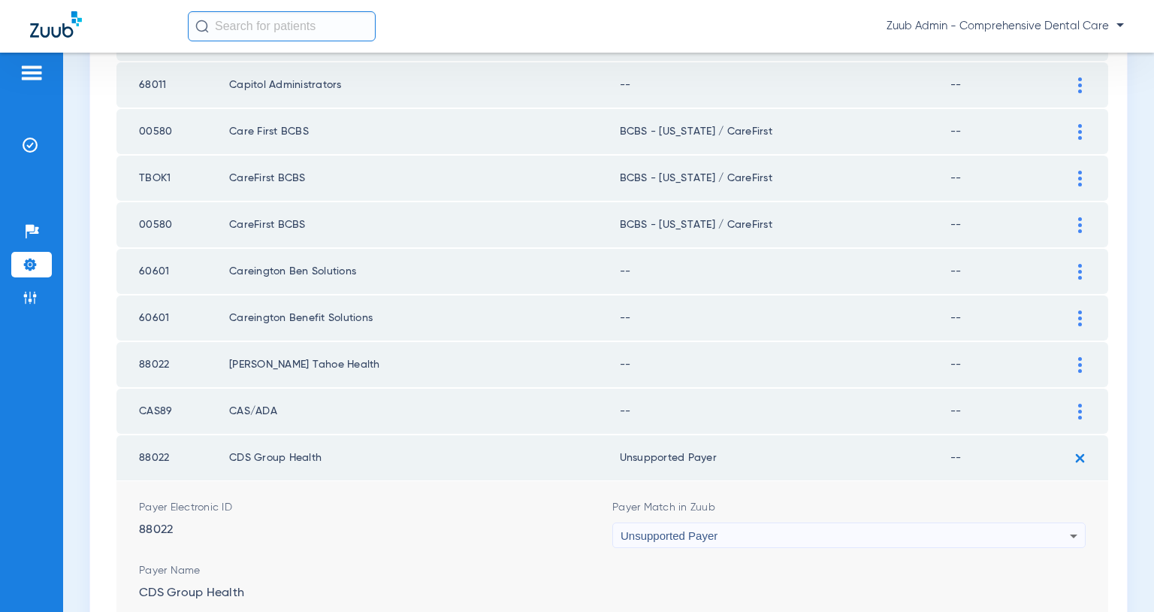
scroll to position [1462, 0]
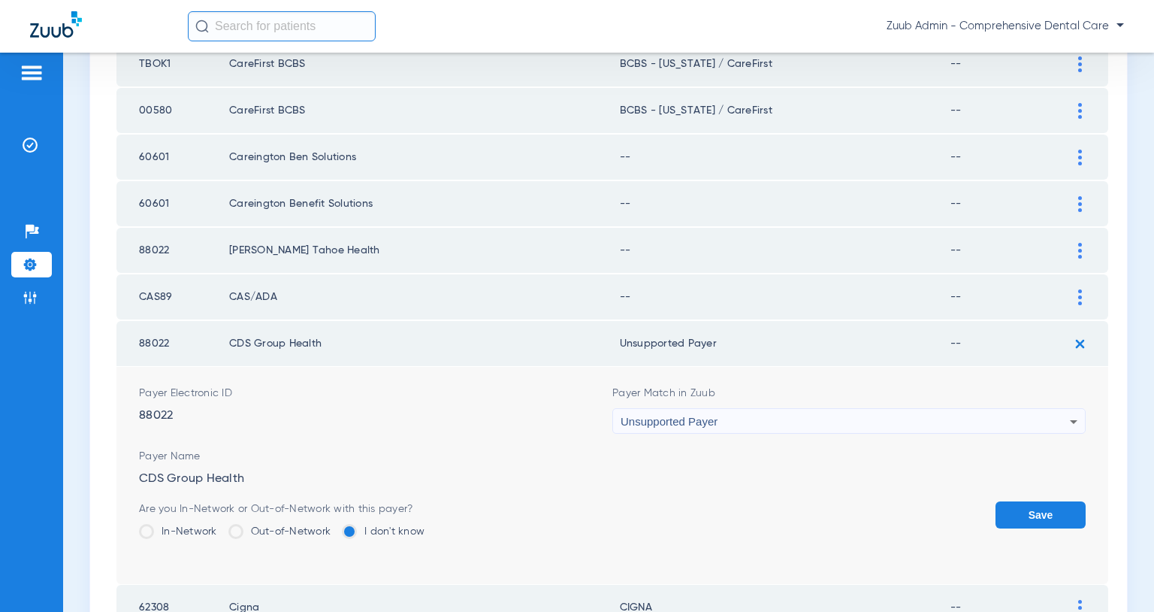
click at [1013, 515] on button "Save" at bounding box center [1041, 514] width 90 height 27
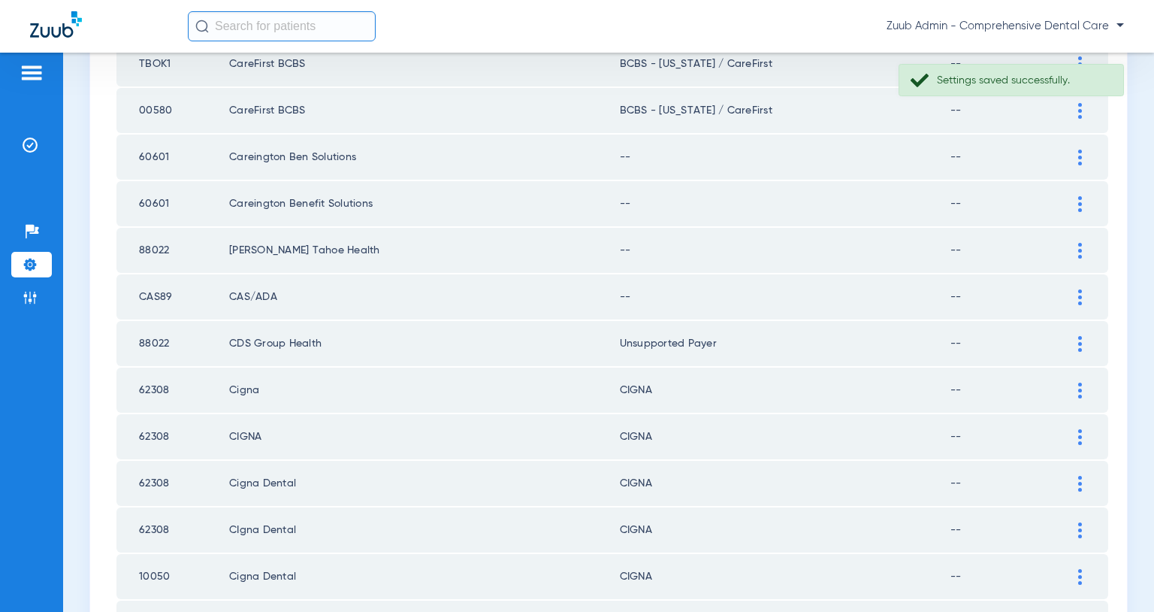
click at [1080, 297] on img at bounding box center [1081, 297] width 4 height 16
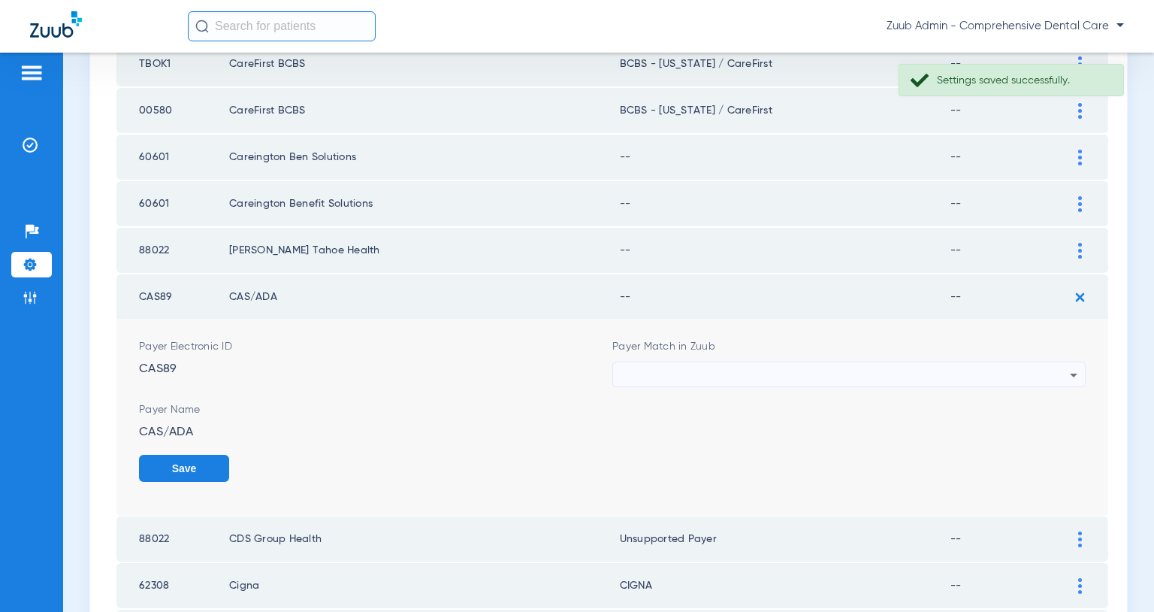
click at [922, 383] on div at bounding box center [845, 375] width 449 height 26
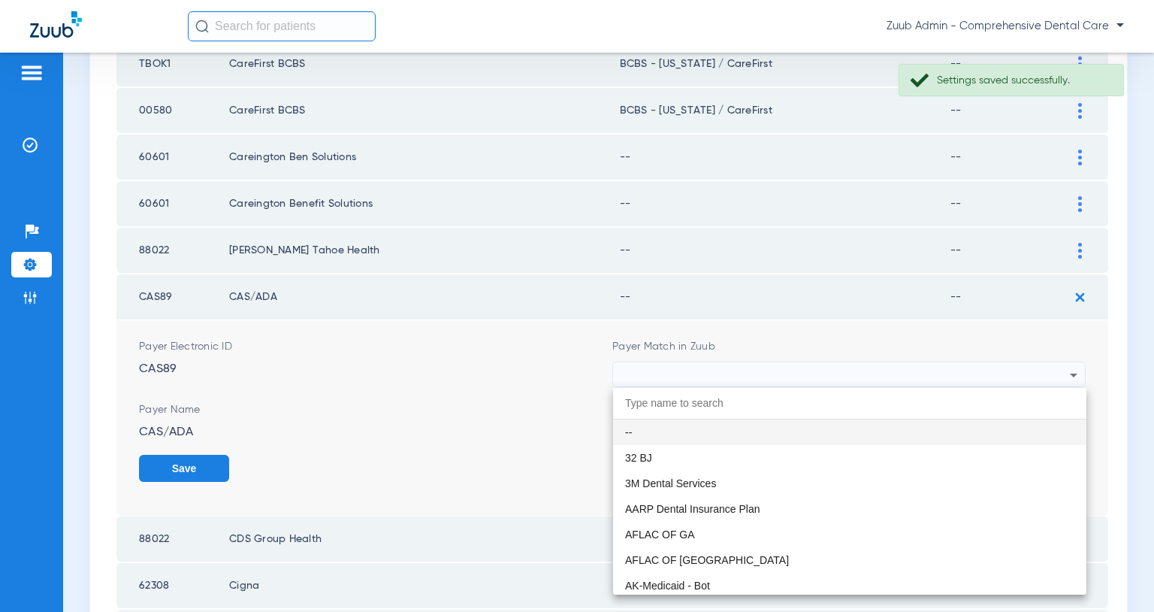
paste input "Unsupported Payer"
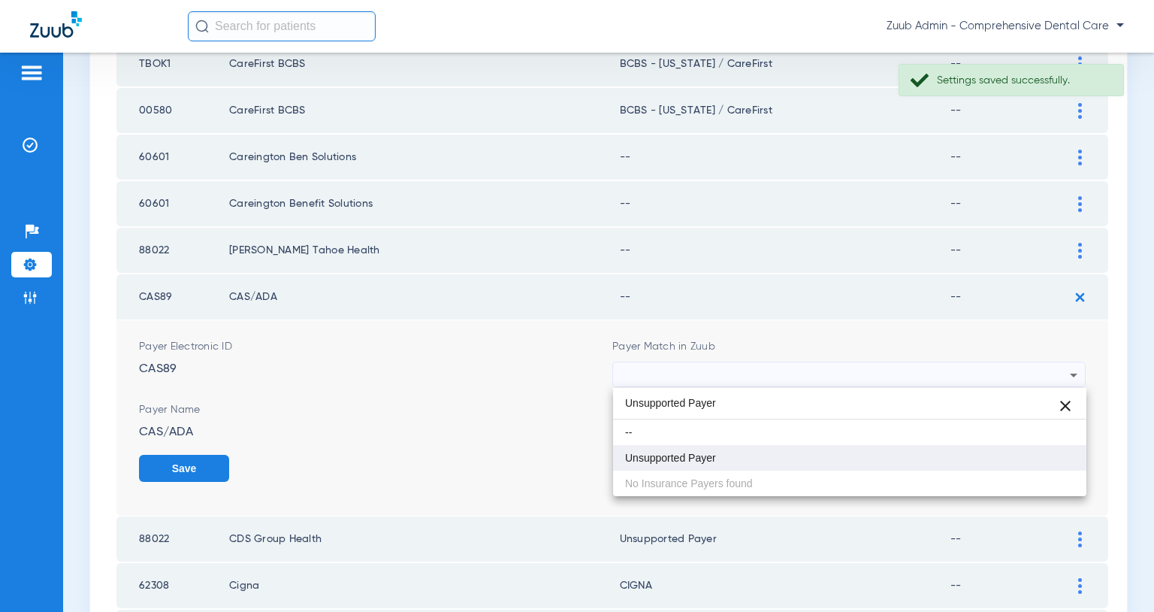
type input "Unsupported Payer"
click at [723, 454] on mat-option "Unsupported Payer" at bounding box center [849, 458] width 473 height 26
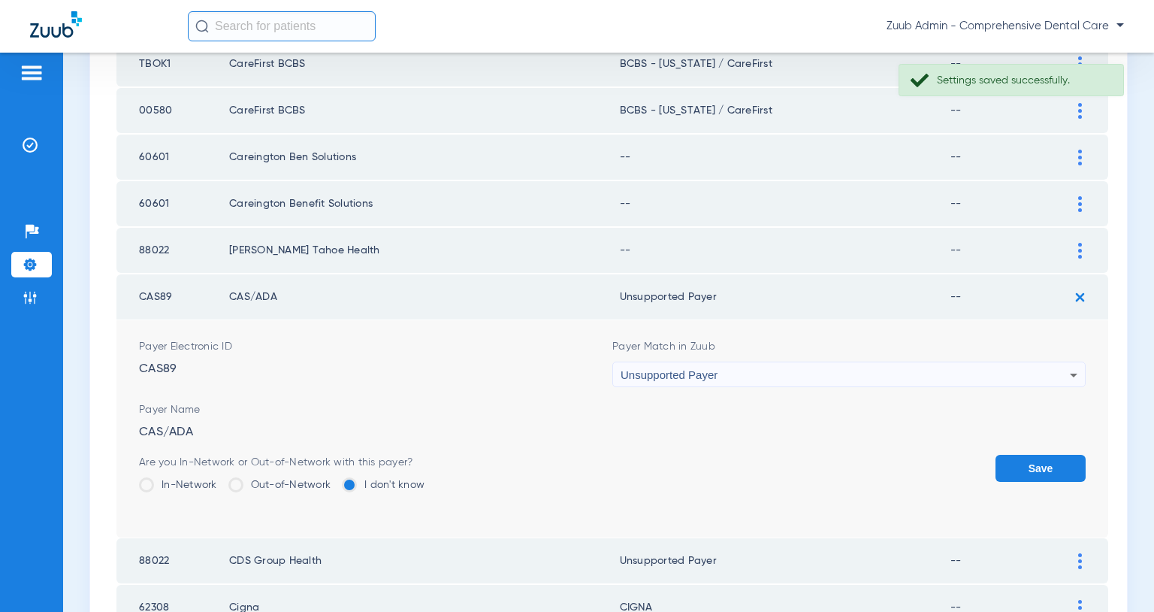
click at [1042, 465] on button "Save" at bounding box center [1041, 468] width 90 height 27
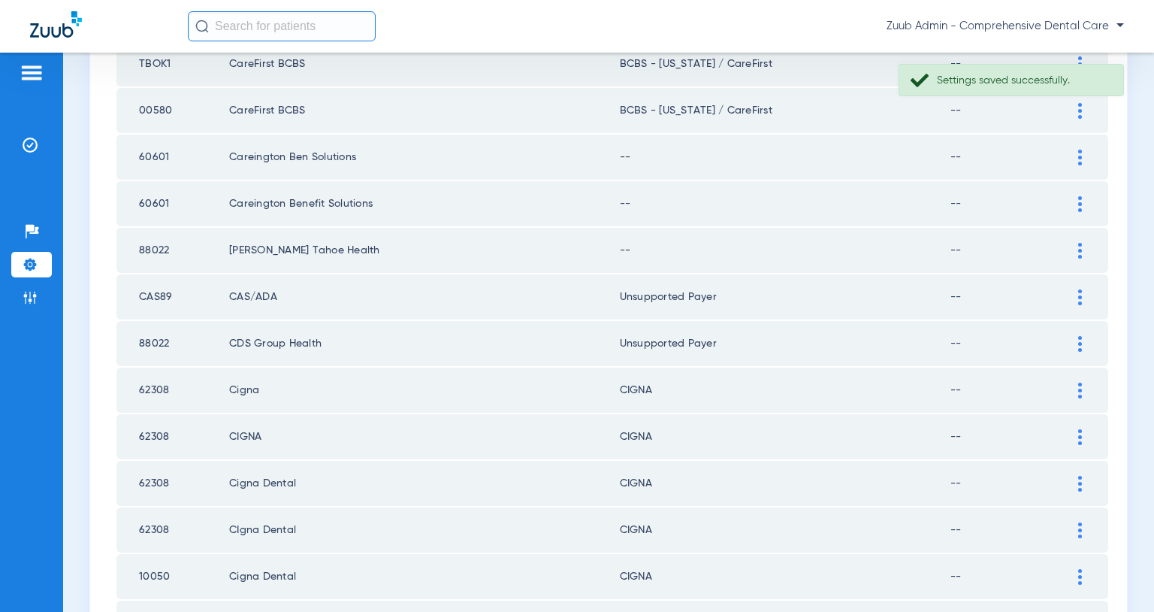
click at [1079, 250] on img at bounding box center [1081, 251] width 4 height 16
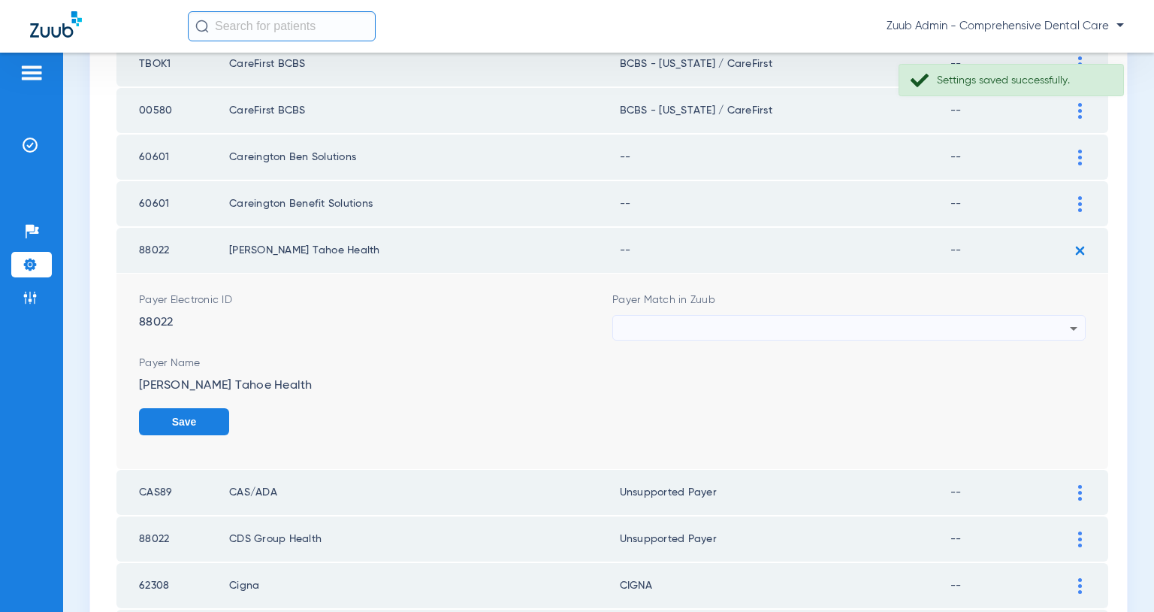
click at [958, 329] on div at bounding box center [845, 329] width 449 height 26
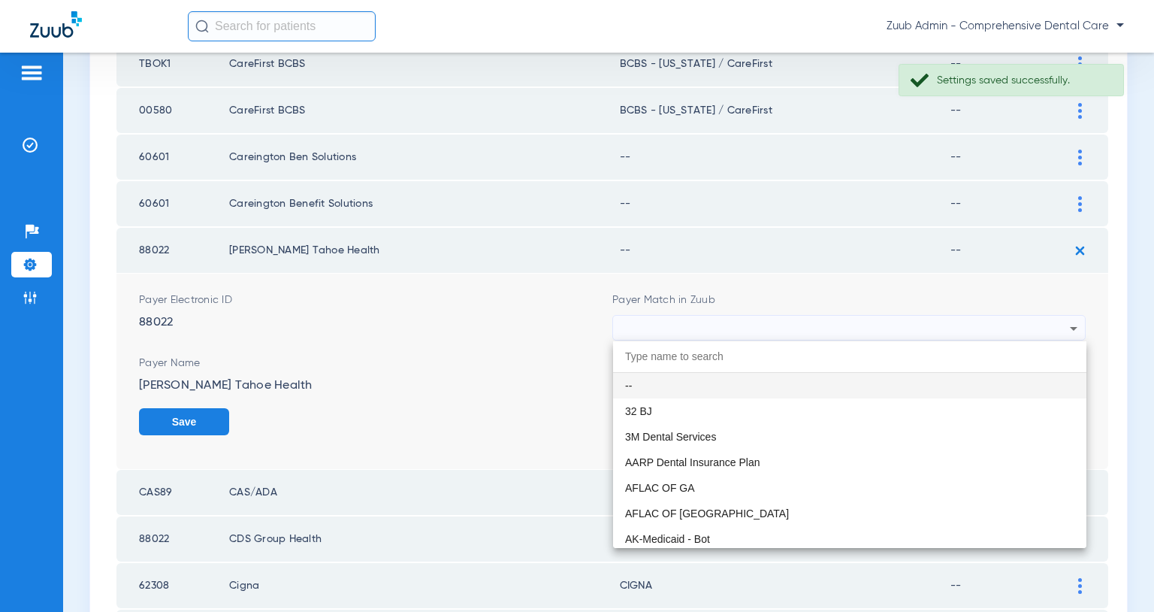
paste input "Unsupported Payer"
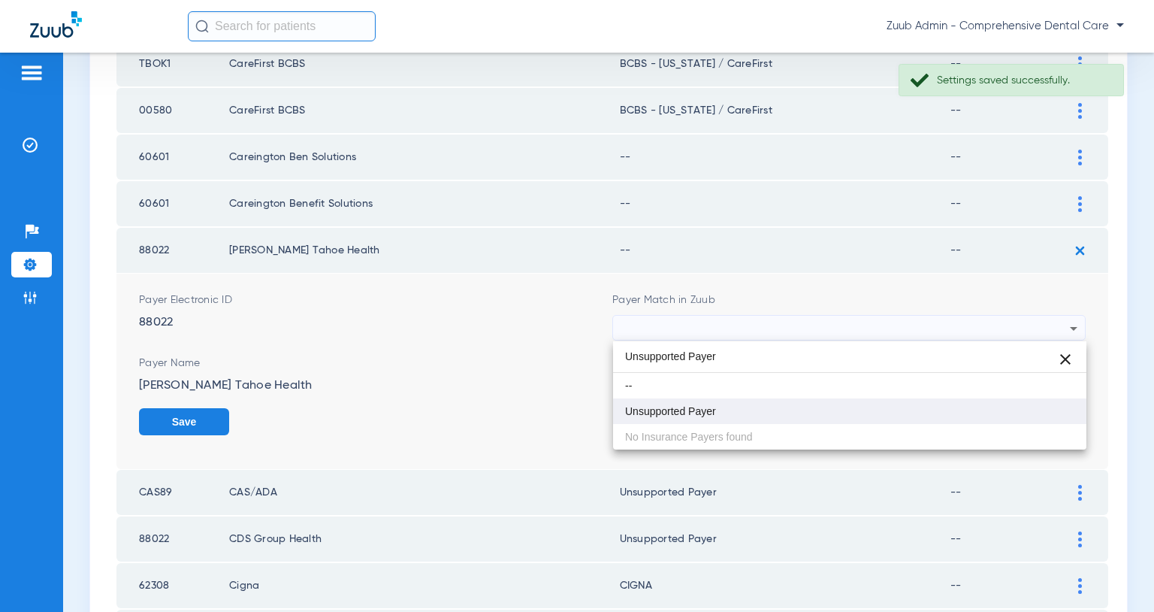
type input "Unsupported Payer"
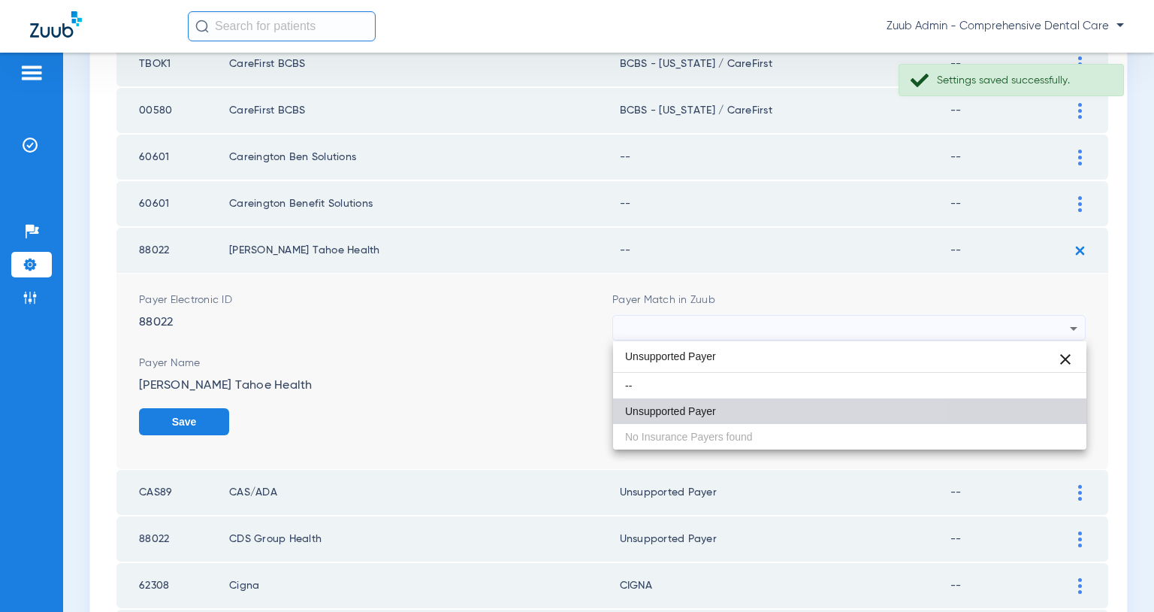
click at [731, 401] on mat-option "Unsupported Payer" at bounding box center [849, 411] width 473 height 26
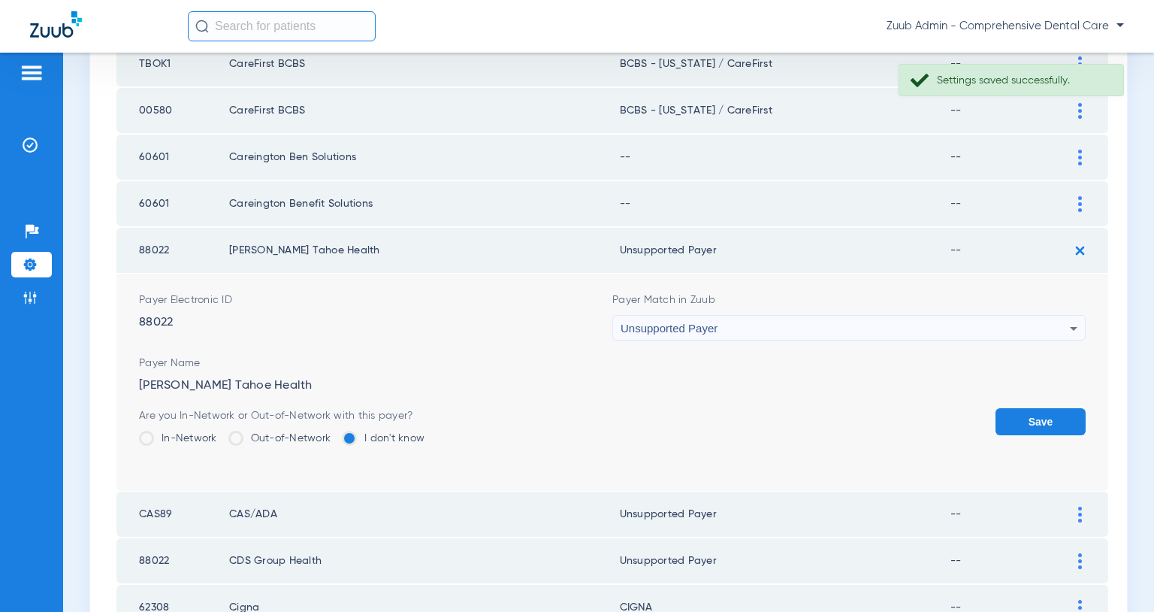
click at [1029, 427] on button "Save" at bounding box center [1041, 421] width 90 height 27
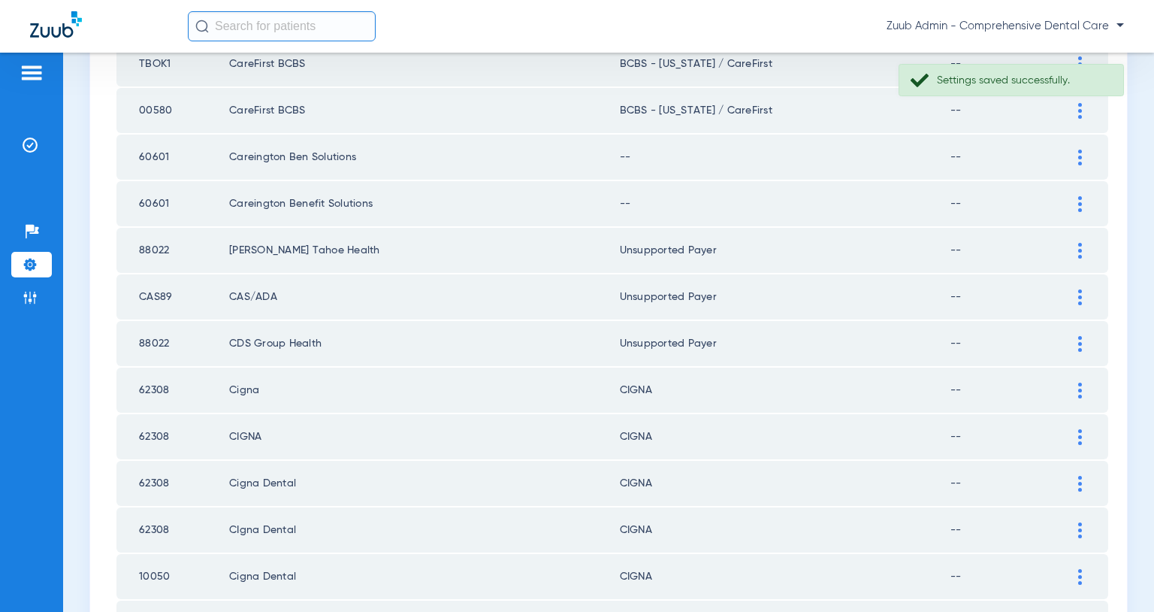
click at [1081, 204] on img at bounding box center [1081, 204] width 4 height 16
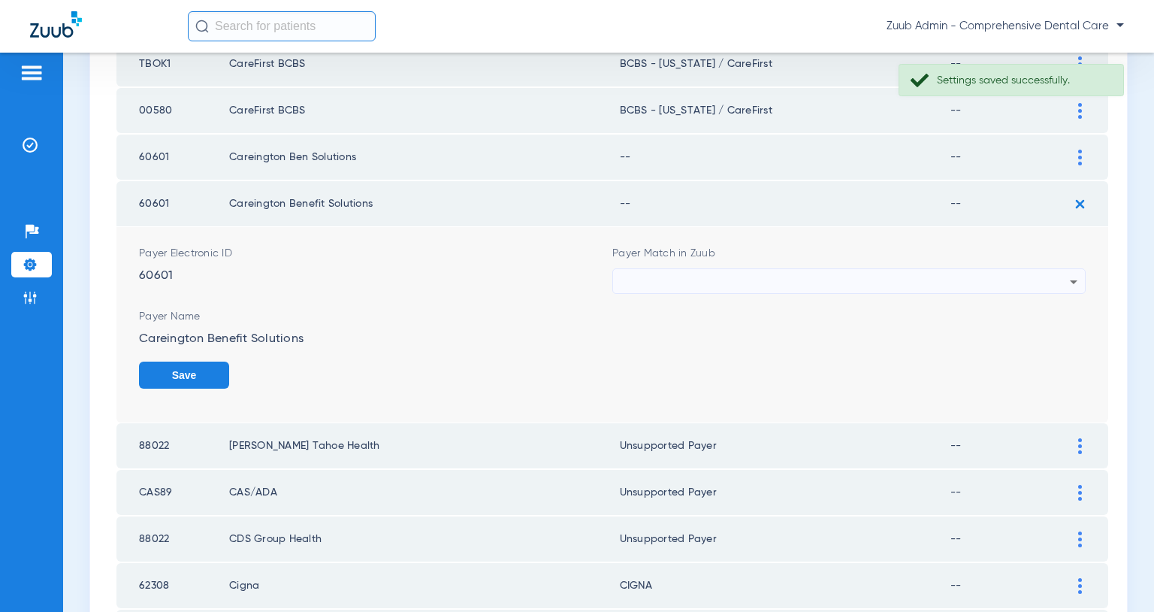
click at [979, 277] on div at bounding box center [845, 282] width 449 height 26
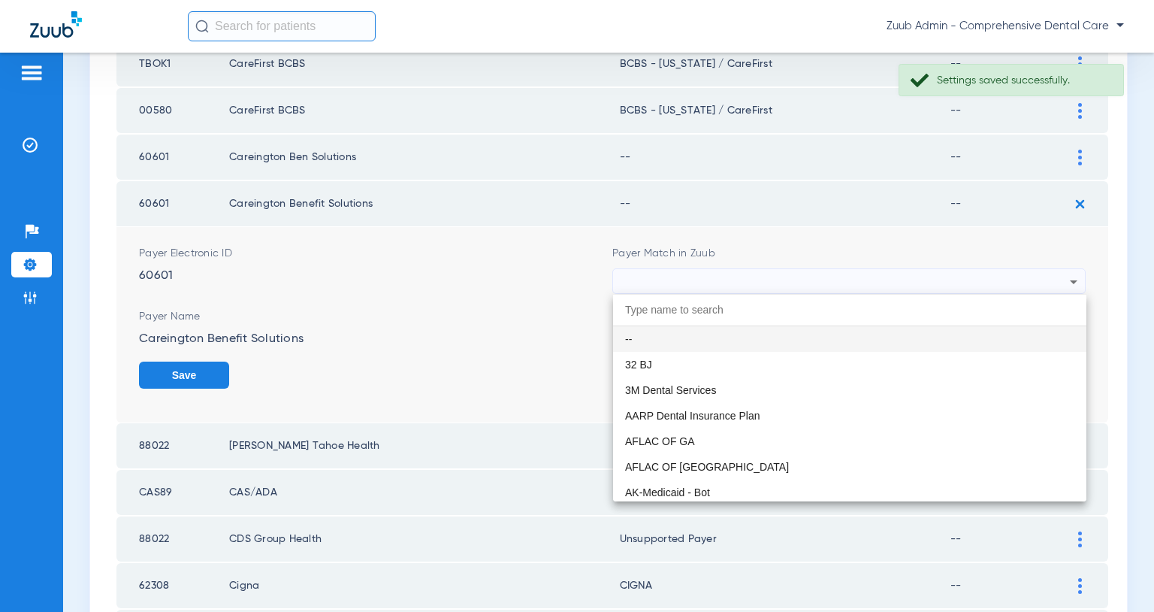
paste input "Unsupported Payer"
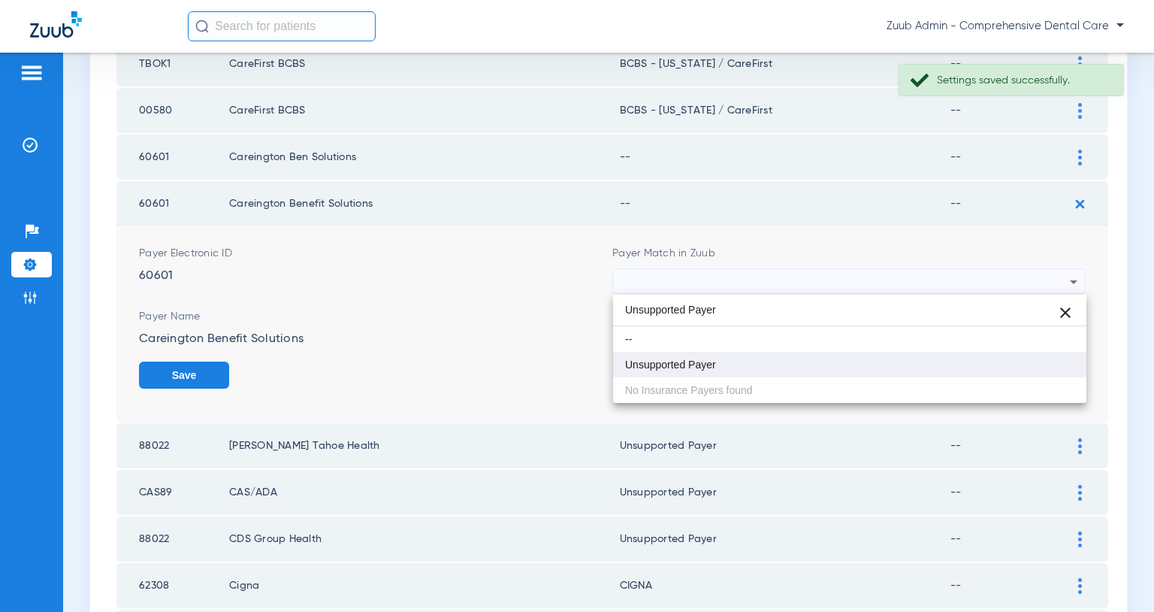
type input "Unsupported Payer"
click at [751, 360] on mat-option "Unsupported Payer" at bounding box center [849, 365] width 473 height 26
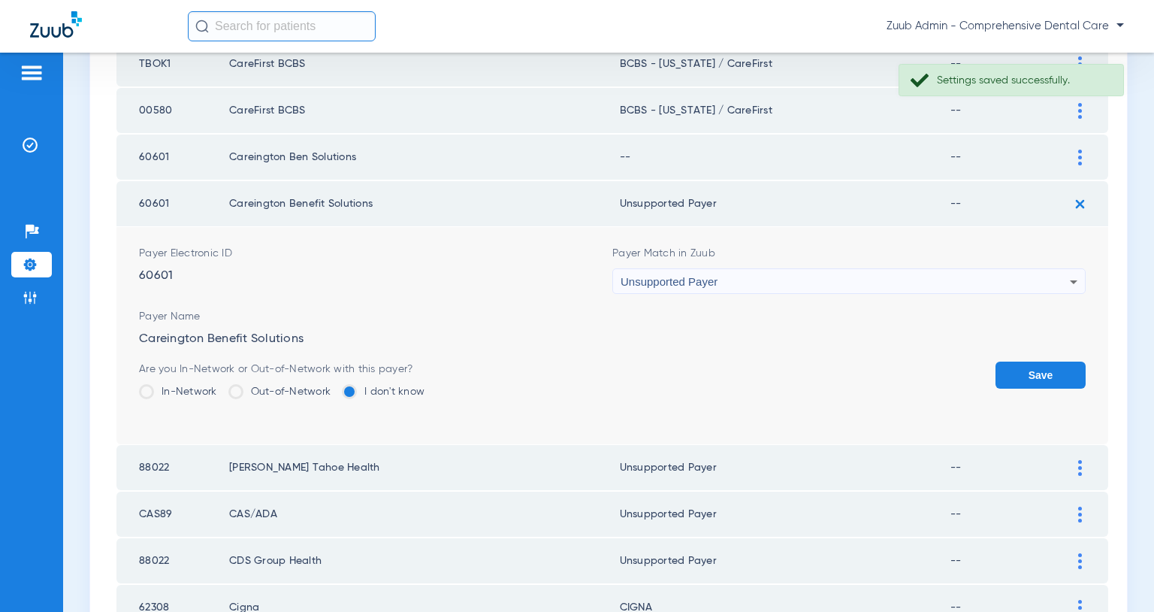
click at [1029, 380] on button "Save" at bounding box center [1041, 375] width 90 height 27
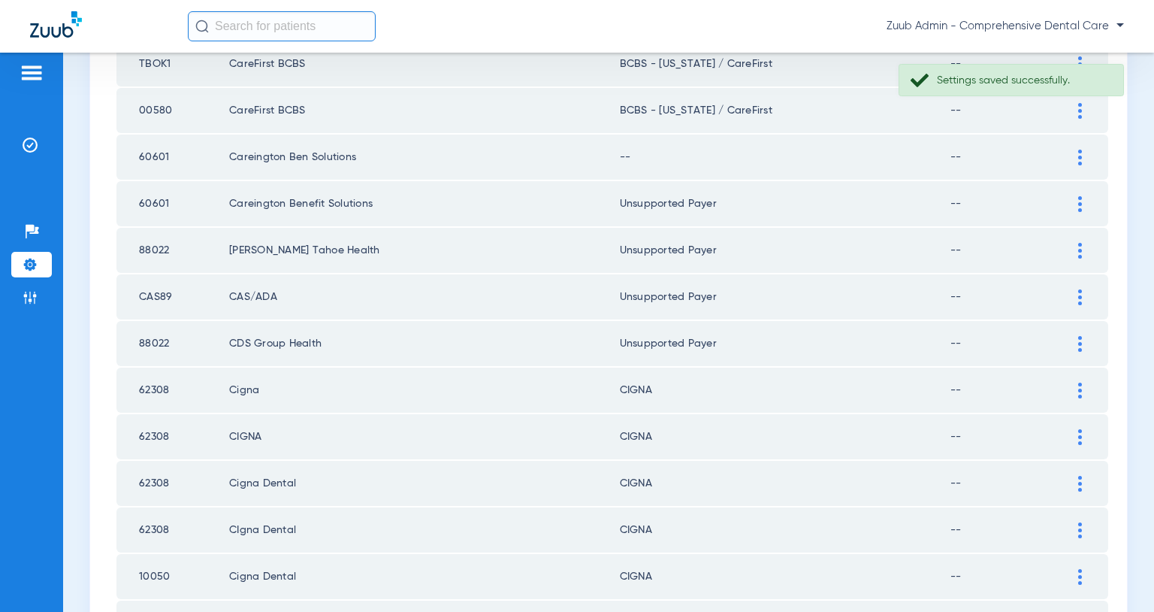
click at [1079, 153] on img at bounding box center [1081, 158] width 4 height 16
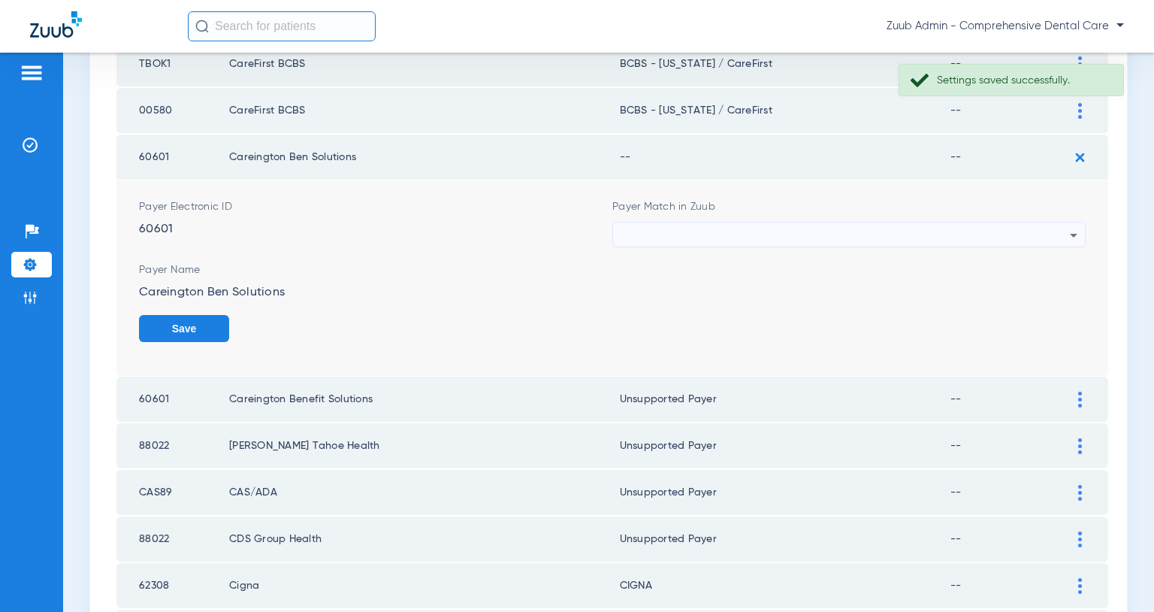
click at [963, 238] on div at bounding box center [845, 235] width 449 height 26
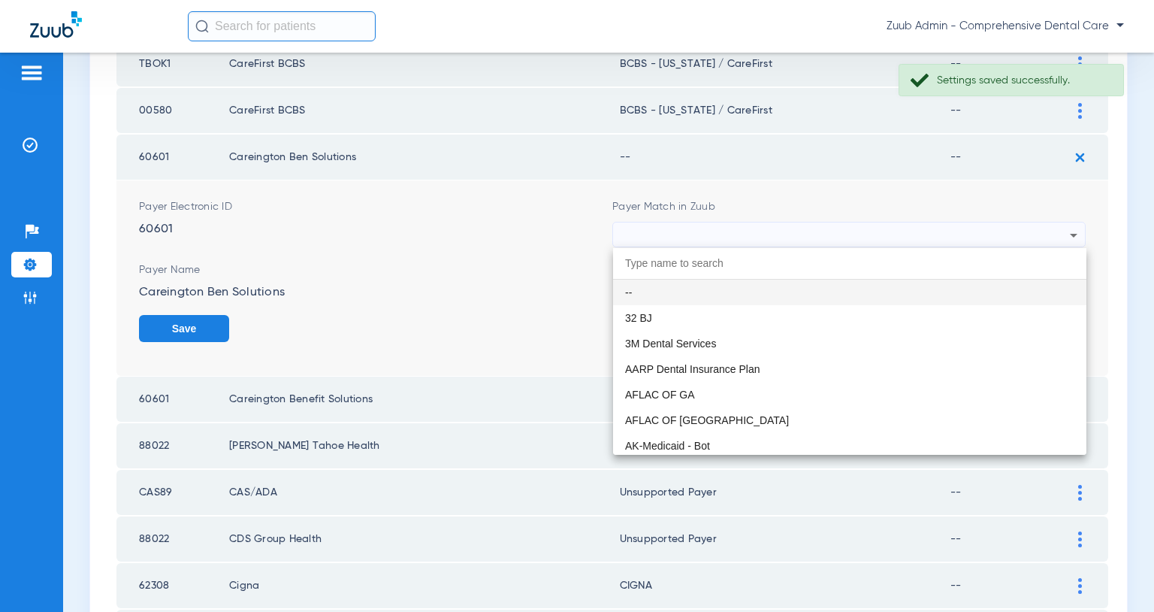
paste input "Unsupported Payer"
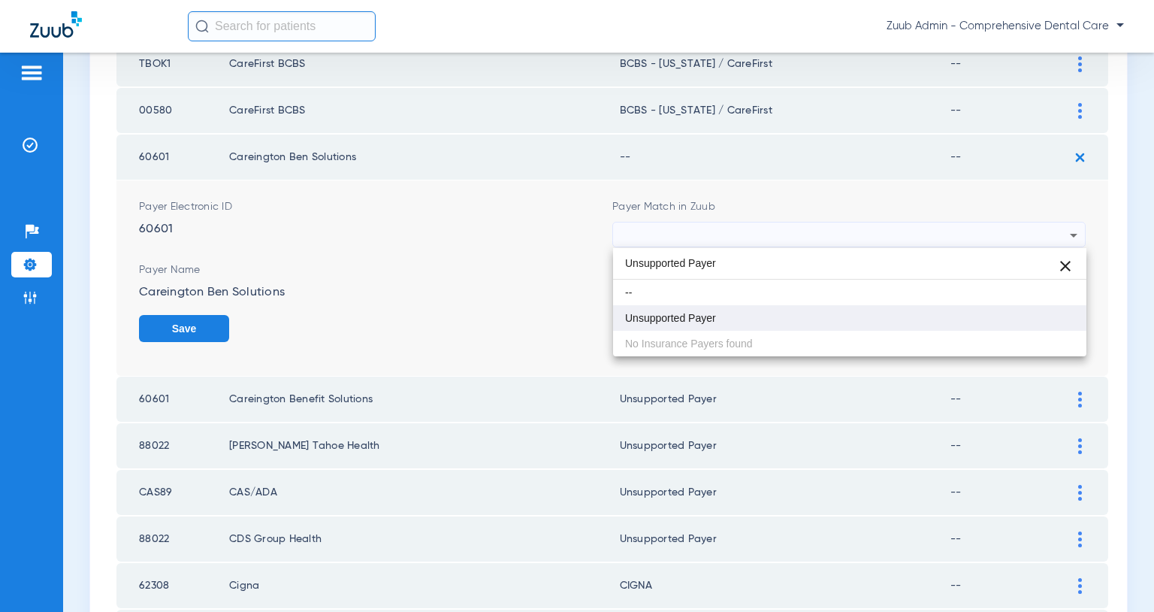
type input "Unsupported Payer"
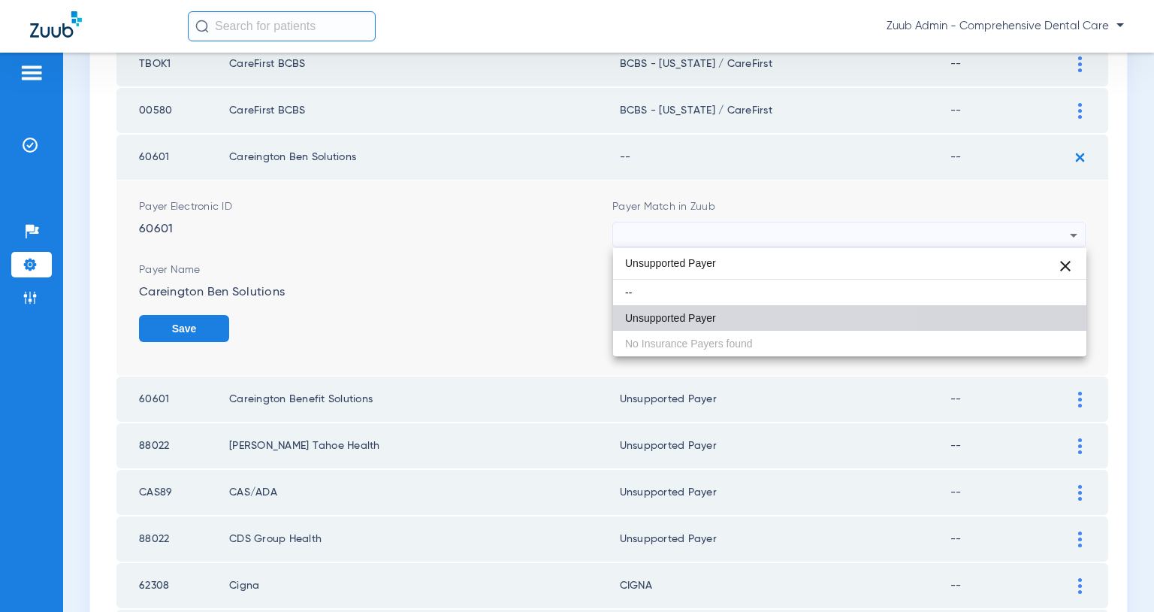
click at [715, 307] on mat-option "Unsupported Payer" at bounding box center [849, 318] width 473 height 26
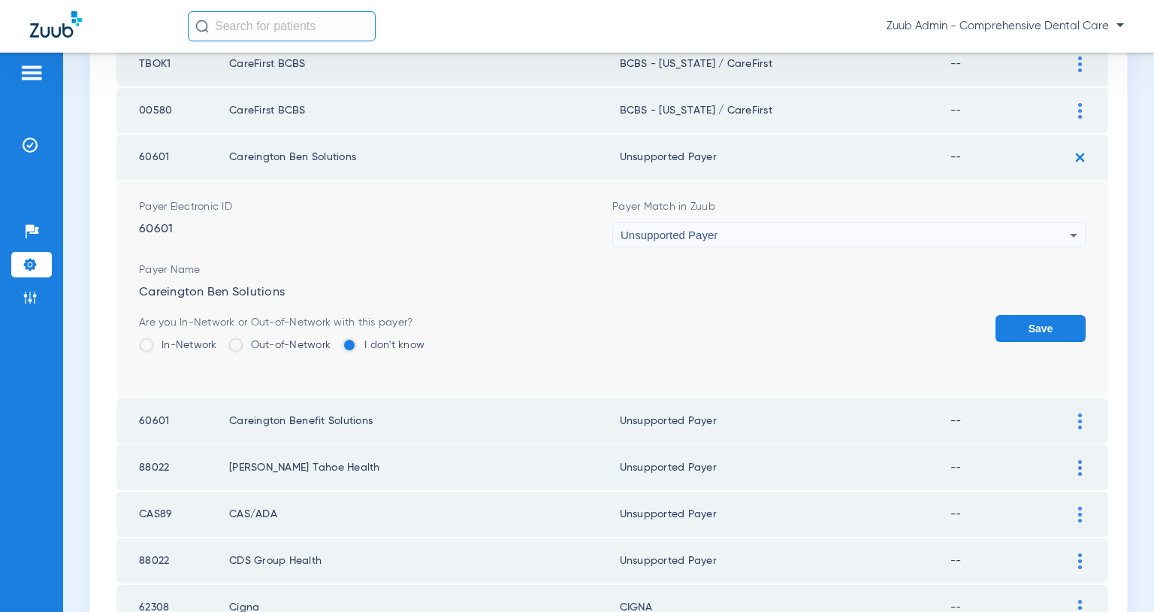
click at [1060, 322] on button "Save" at bounding box center [1041, 328] width 90 height 27
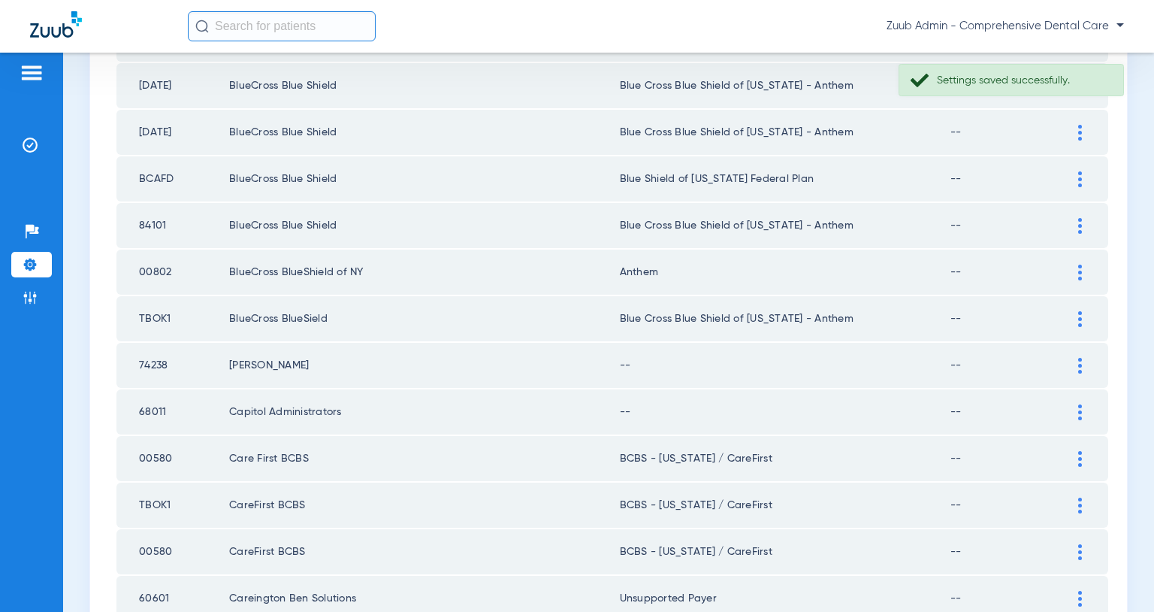
scroll to position [1013, 0]
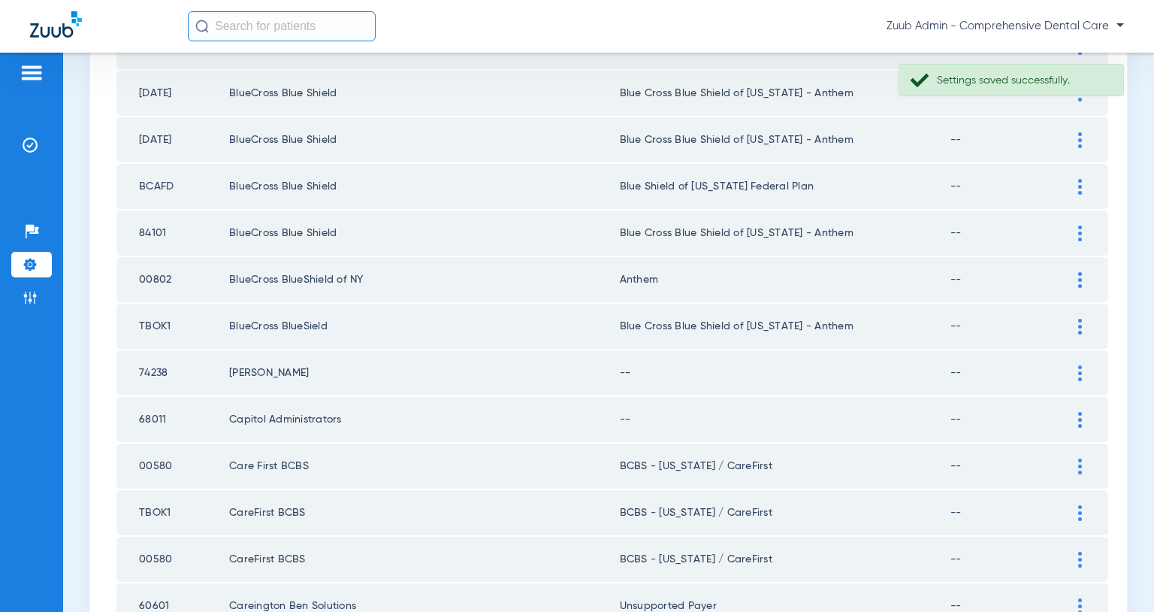
click at [1075, 376] on div at bounding box center [1080, 373] width 26 height 16
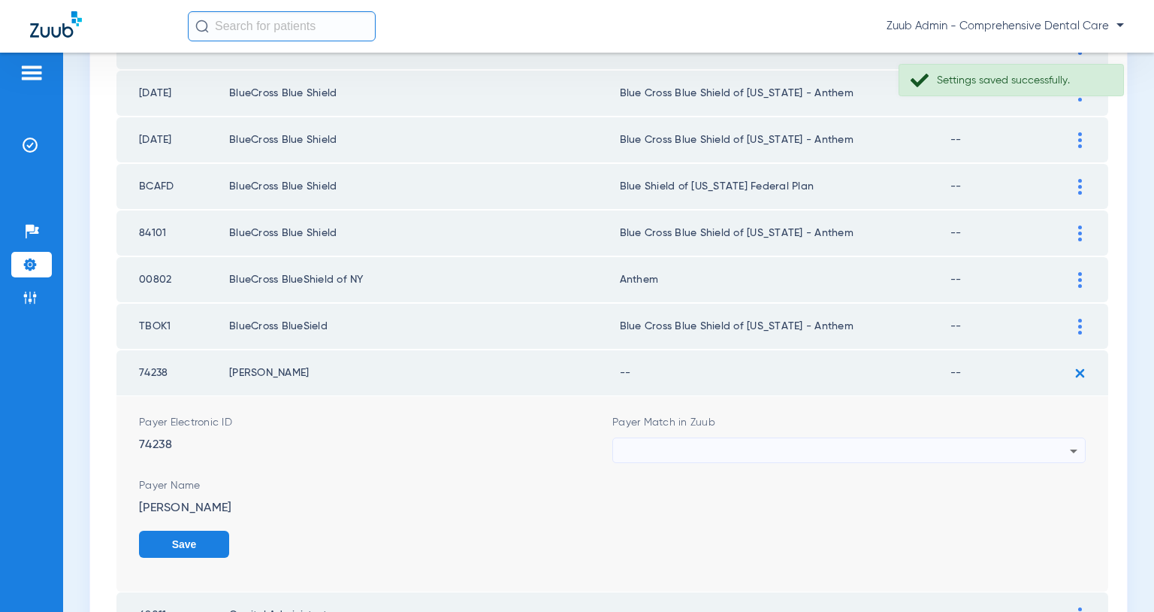
click at [962, 444] on div at bounding box center [845, 451] width 449 height 26
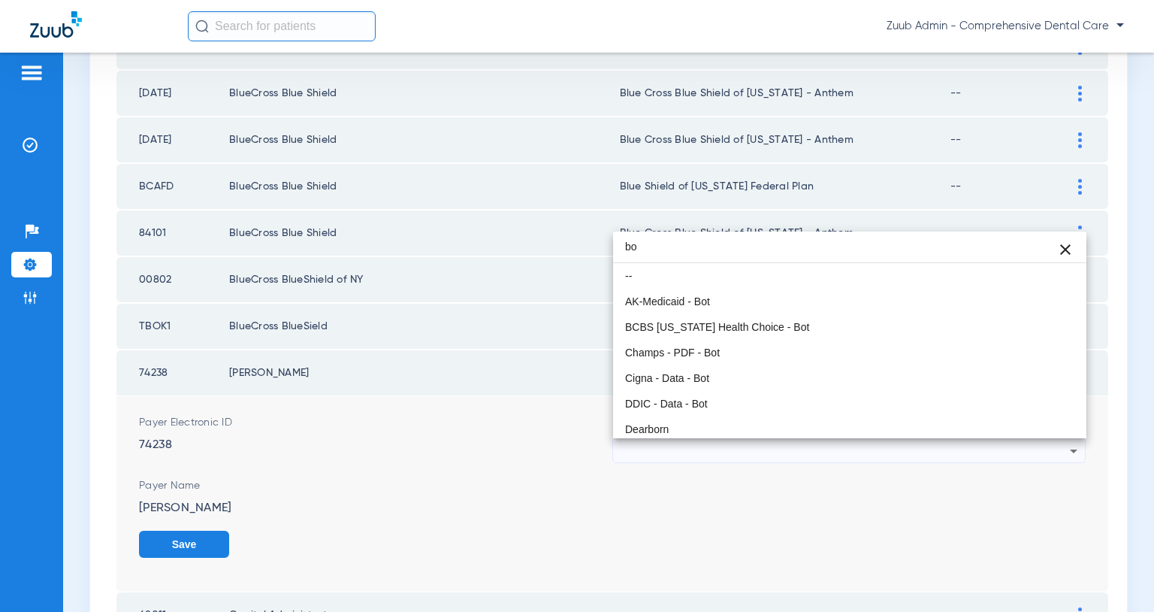
type input "b"
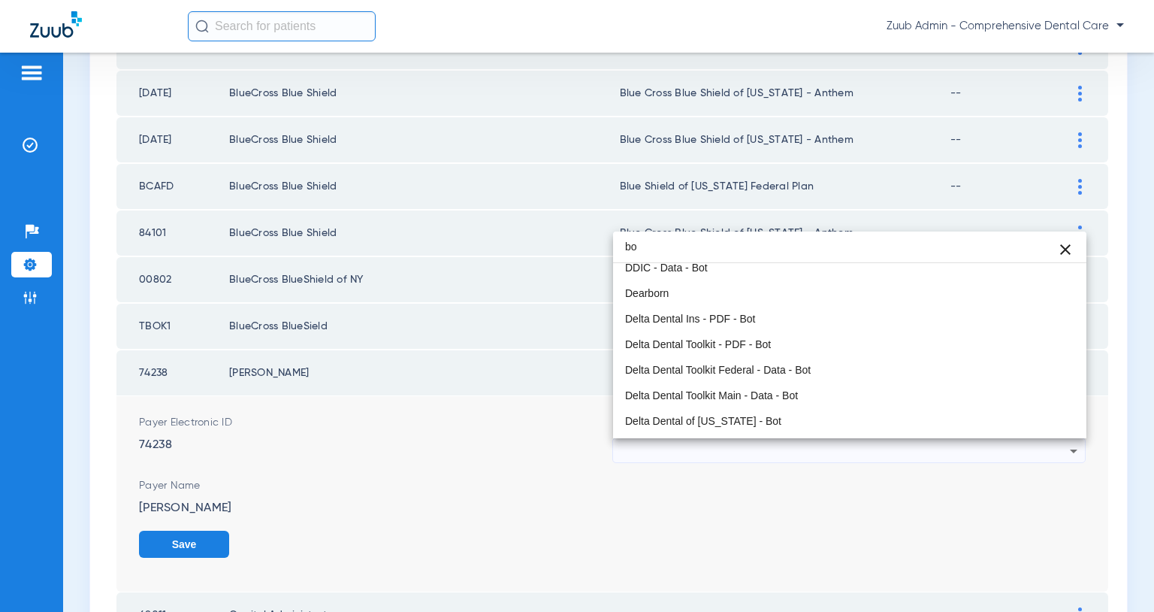
scroll to position [141, 0]
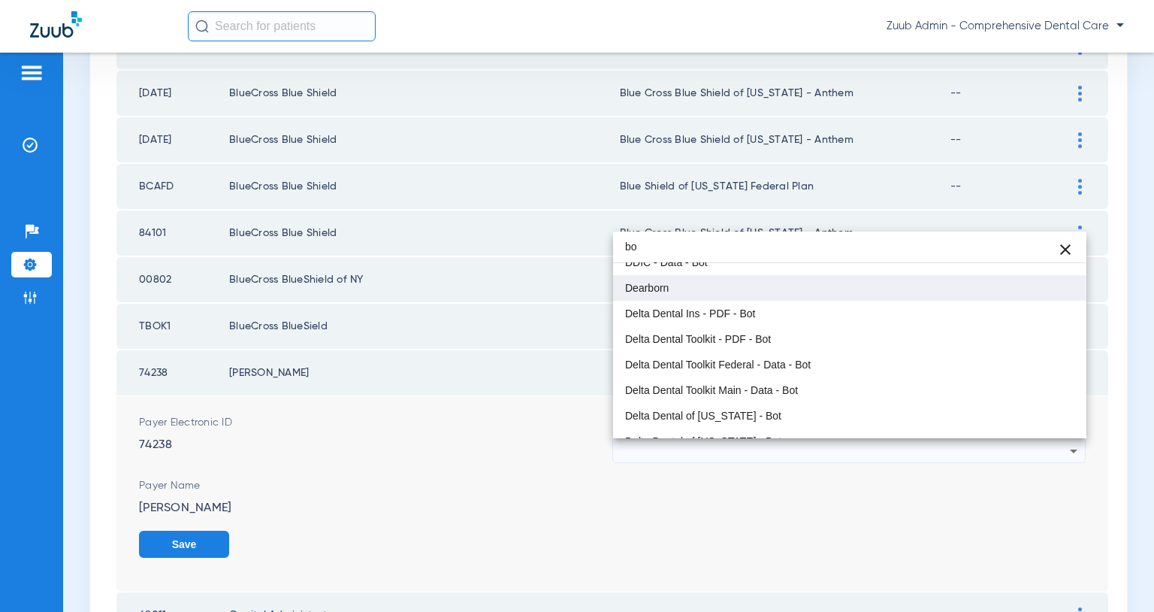
type input "b"
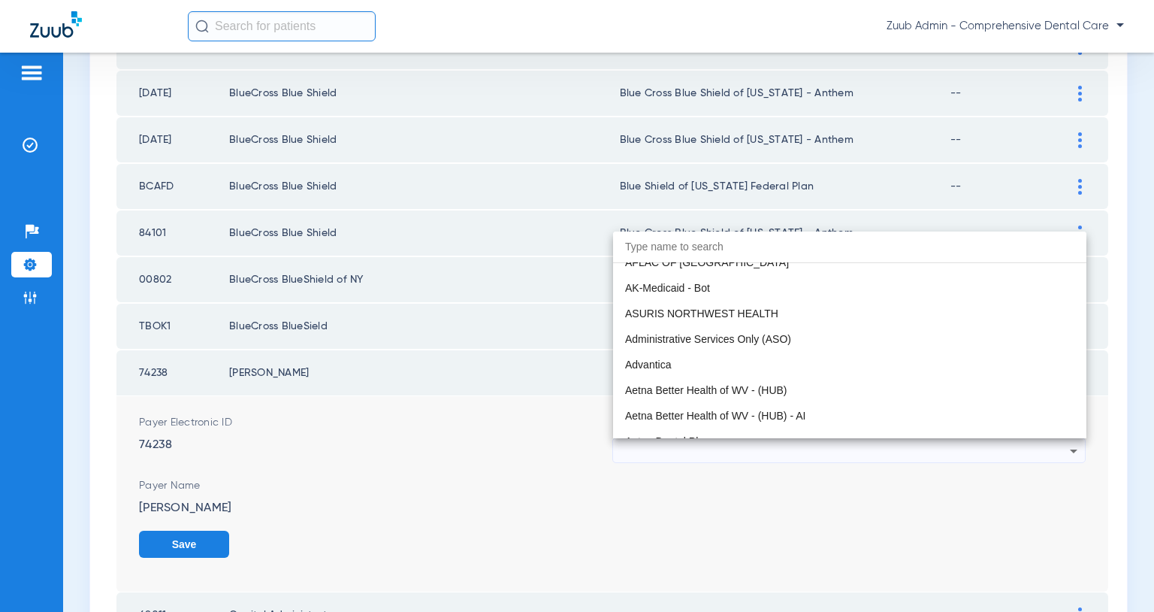
scroll to position [2518, 0]
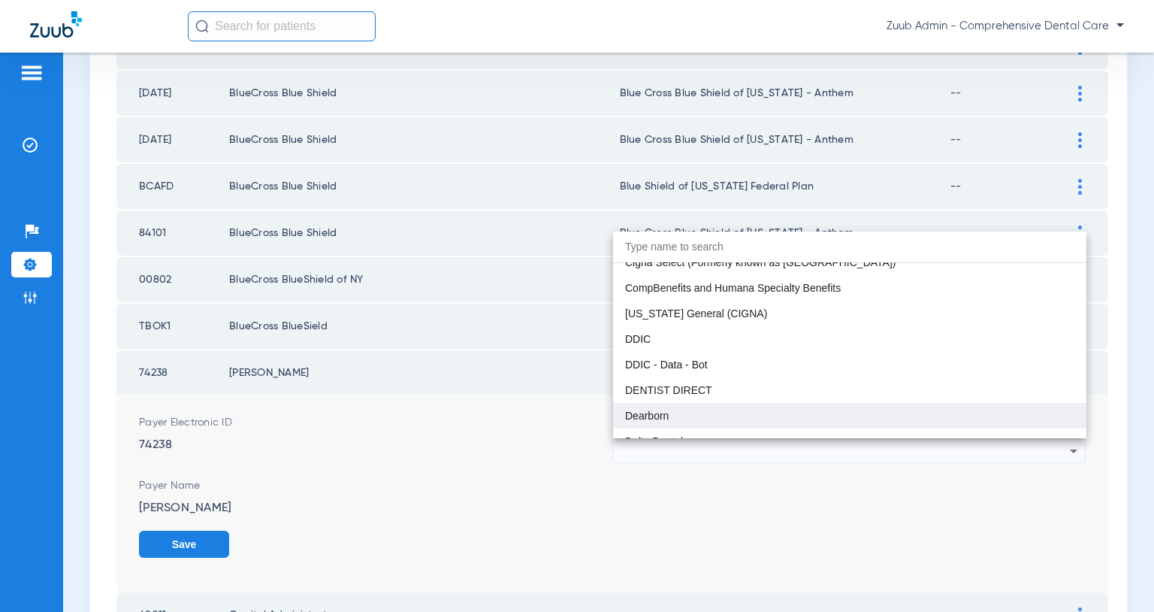
paste input "Unsupported Payer"
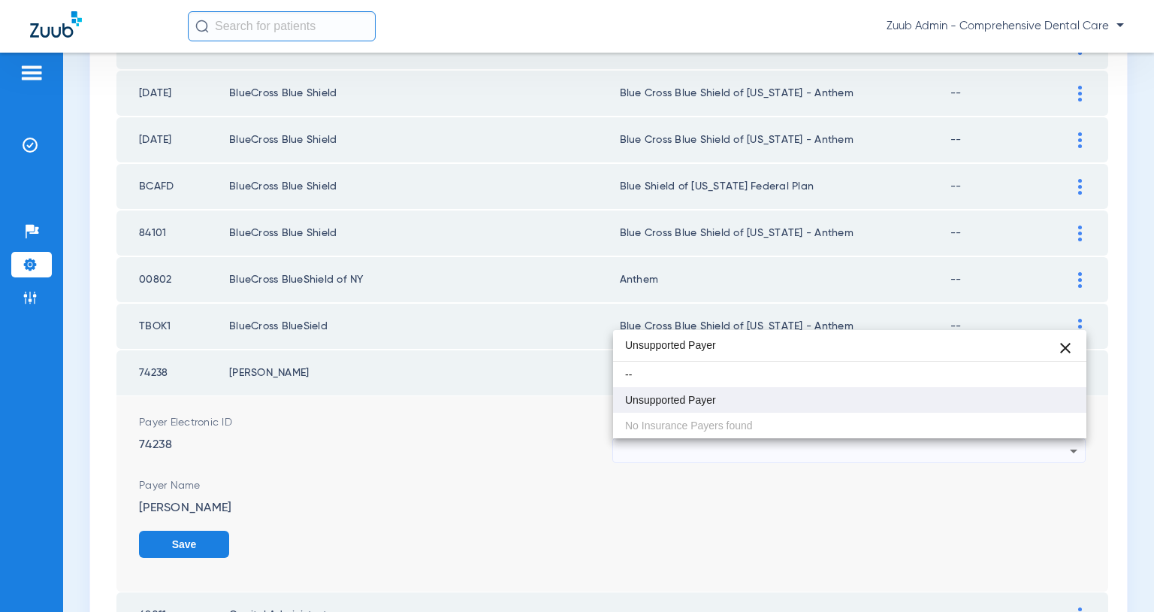
type input "Unsupported Payer"
click at [690, 395] on span "Unsupported Payer" at bounding box center [670, 400] width 91 height 11
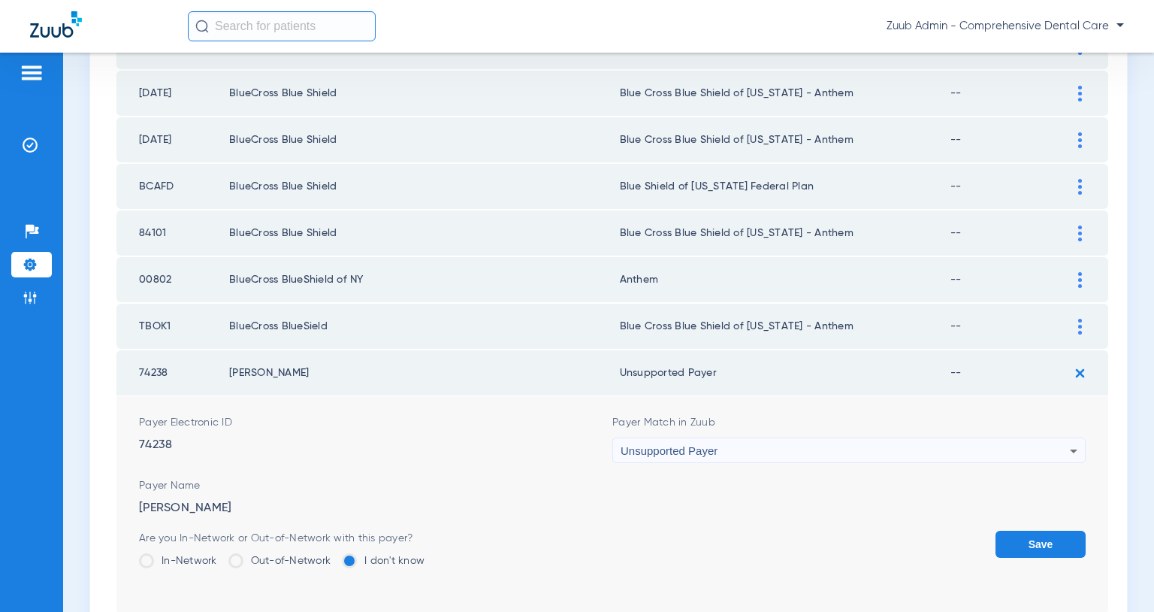
click at [1024, 537] on button "Save" at bounding box center [1041, 544] width 90 height 27
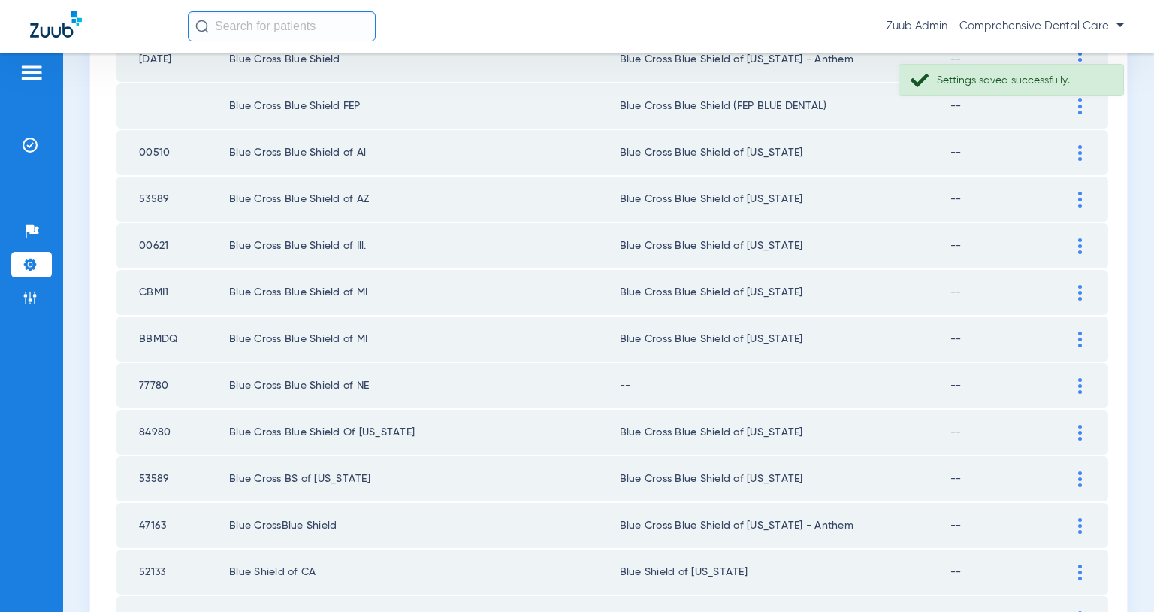
scroll to position [450, 0]
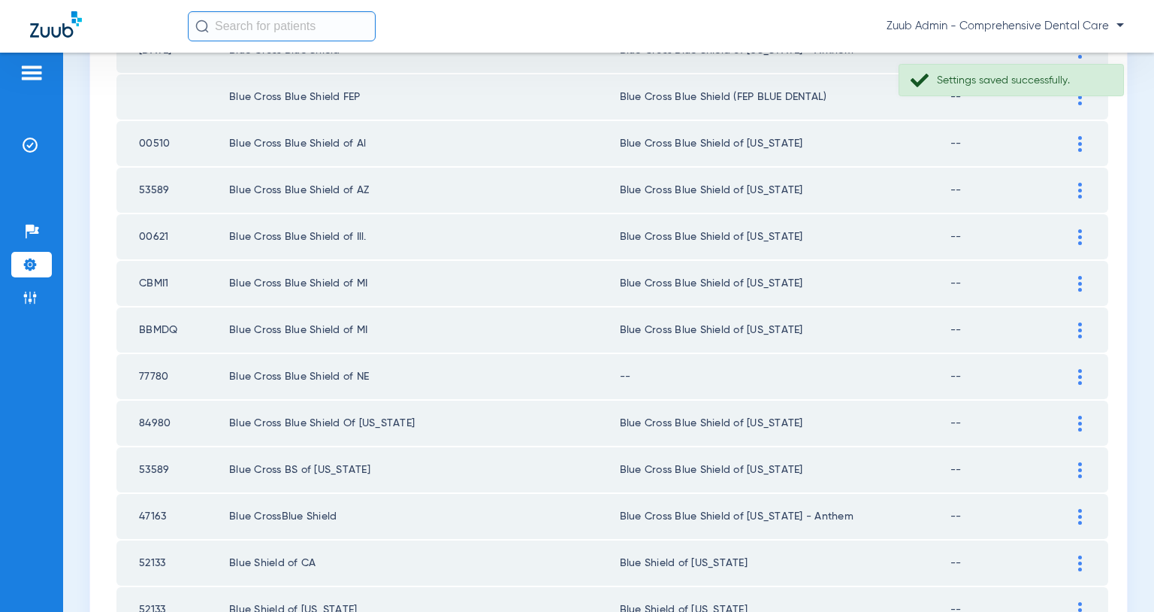
click at [1081, 376] on img at bounding box center [1081, 377] width 4 height 16
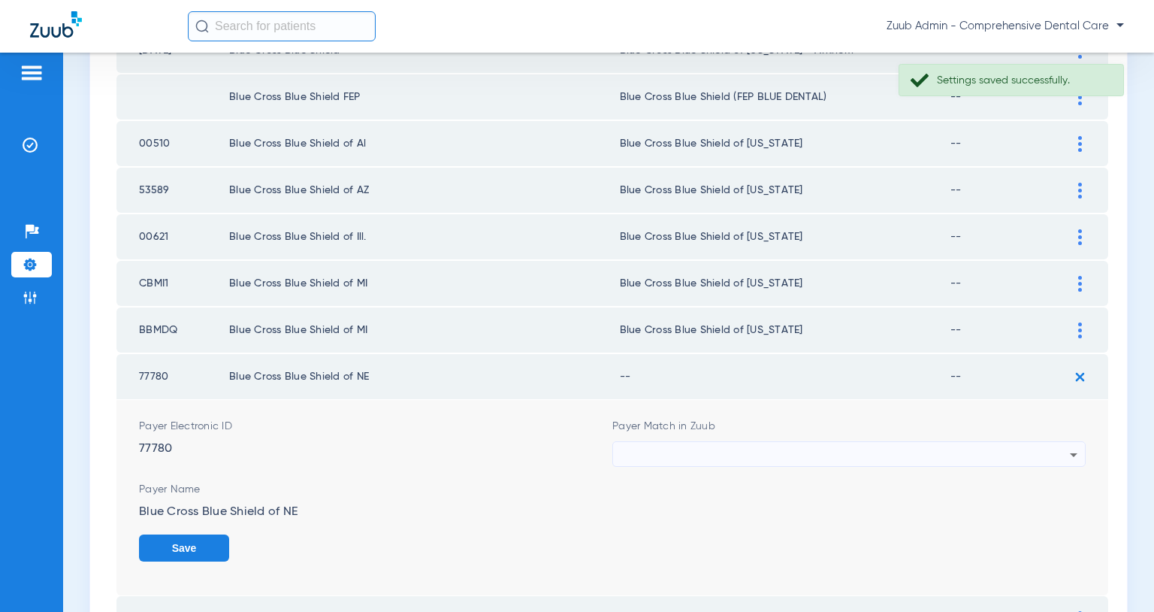
click at [909, 454] on div at bounding box center [845, 455] width 449 height 26
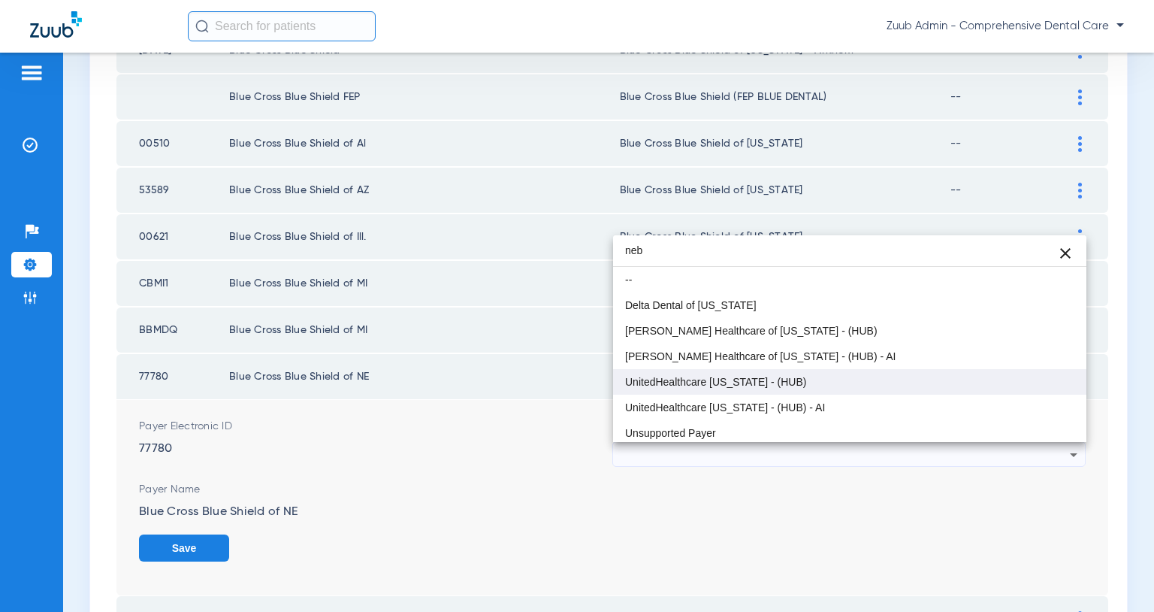
scroll to position [4, 0]
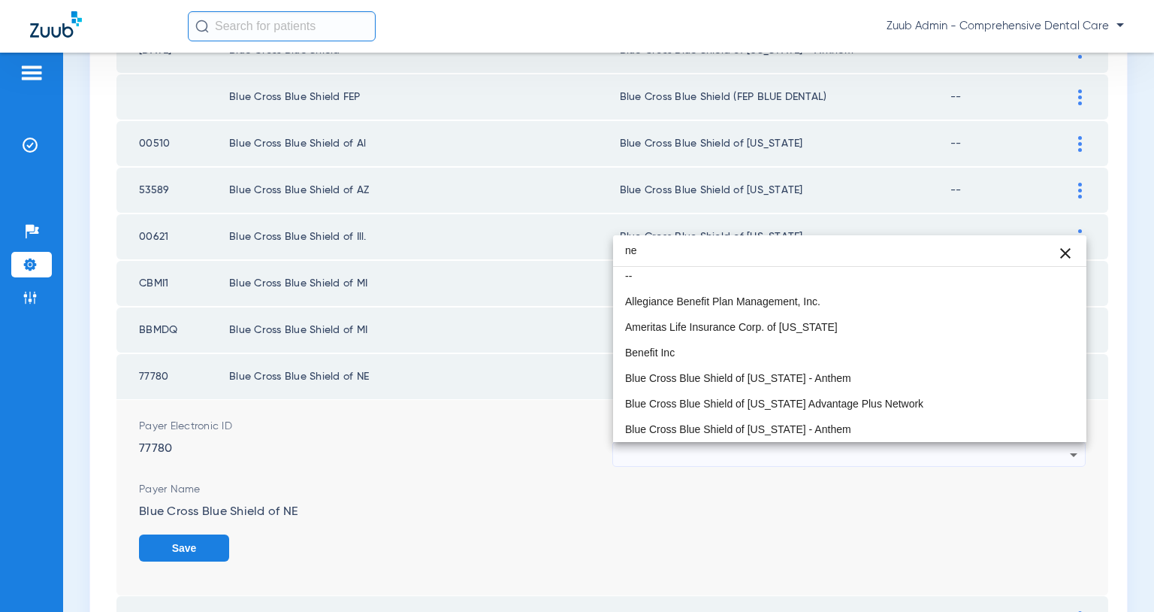
type input "n"
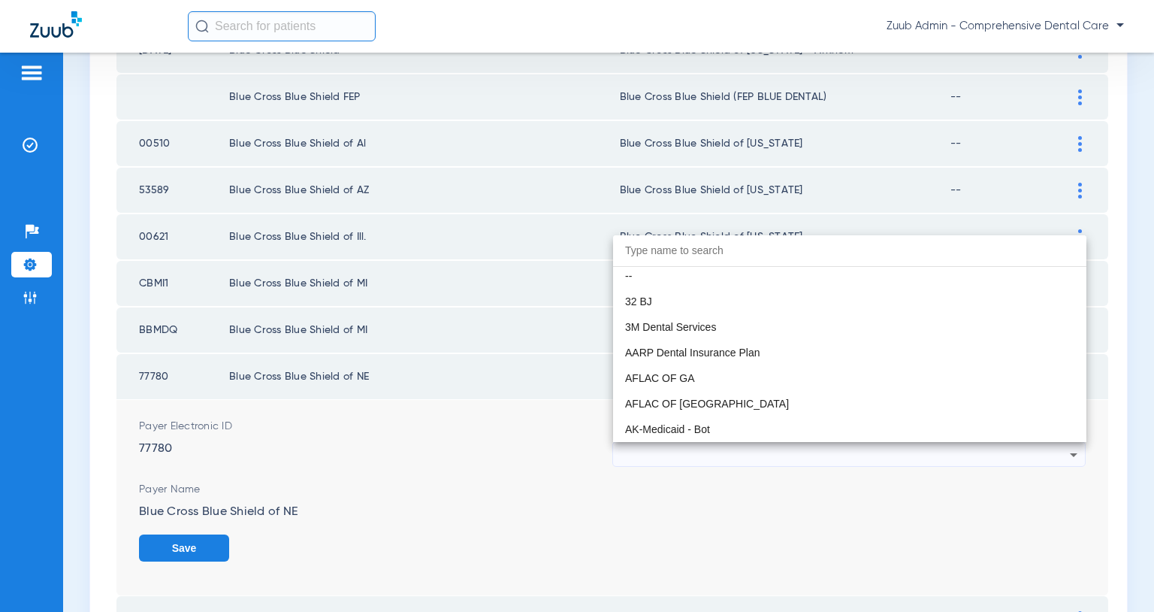
paste input "Unsupported Payer"
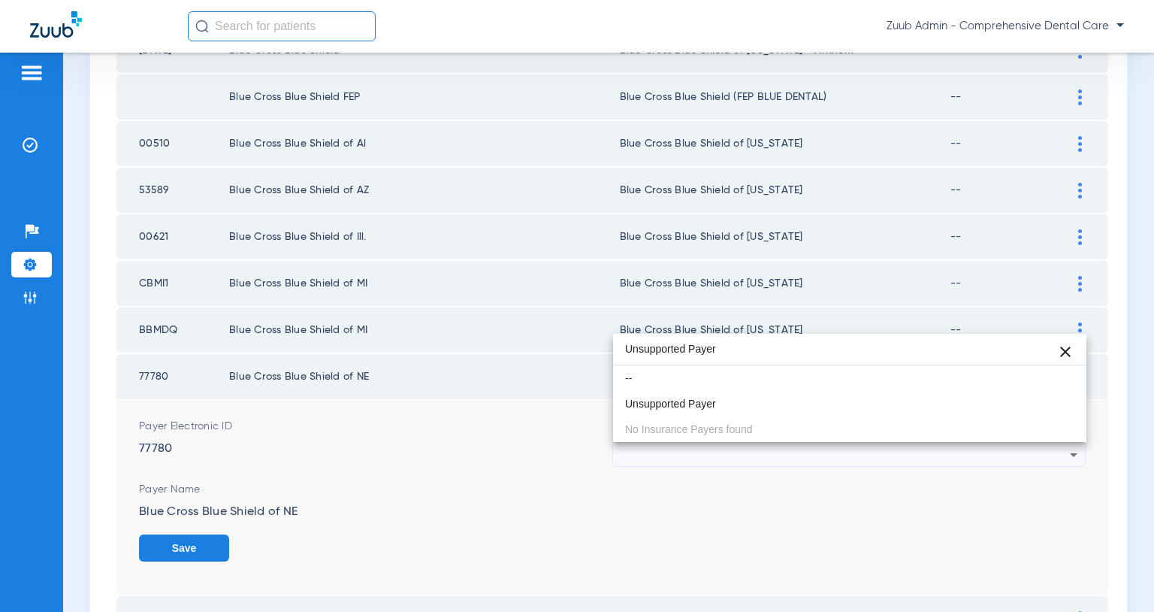
scroll to position [0, 0]
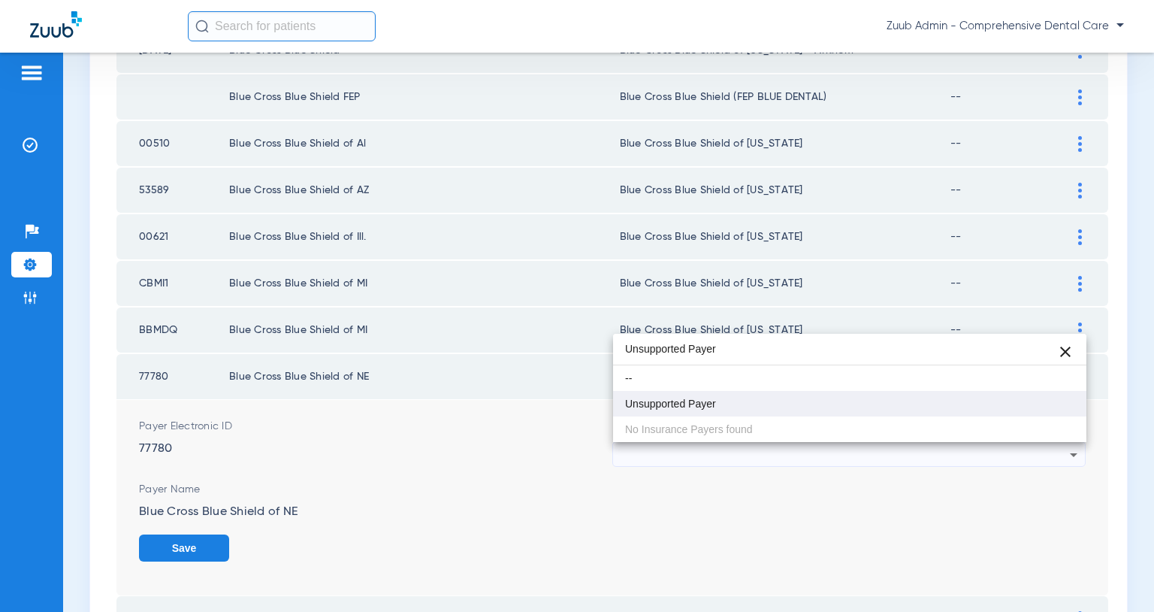
type input "Unsupported Payer"
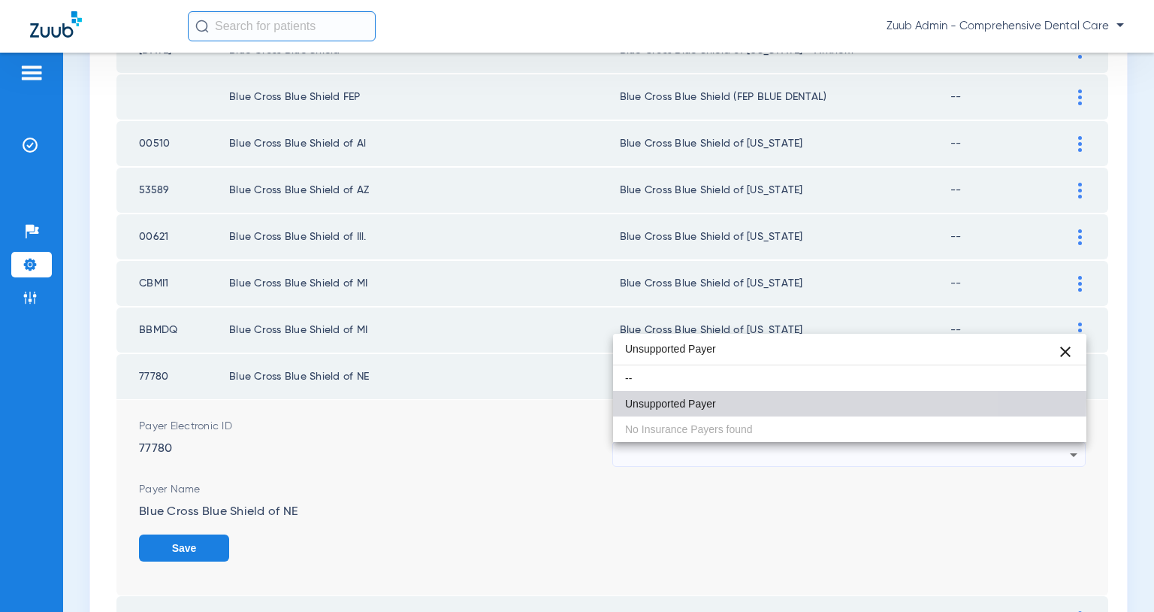
click at [661, 400] on span "Unsupported Payer" at bounding box center [670, 403] width 91 height 11
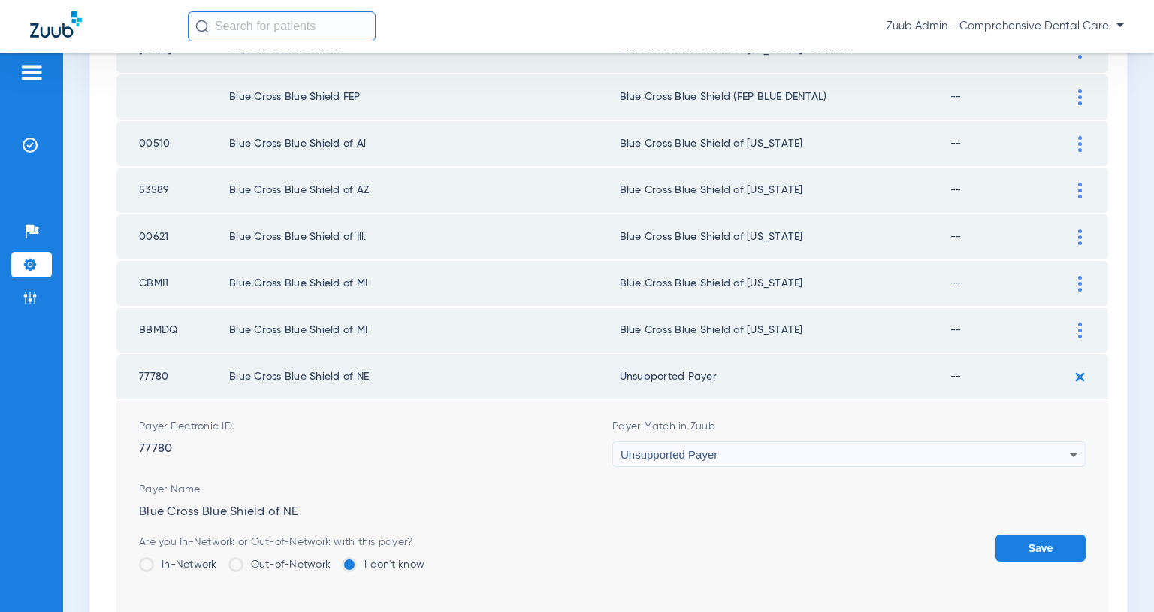
click at [1036, 551] on button "Save" at bounding box center [1041, 547] width 90 height 27
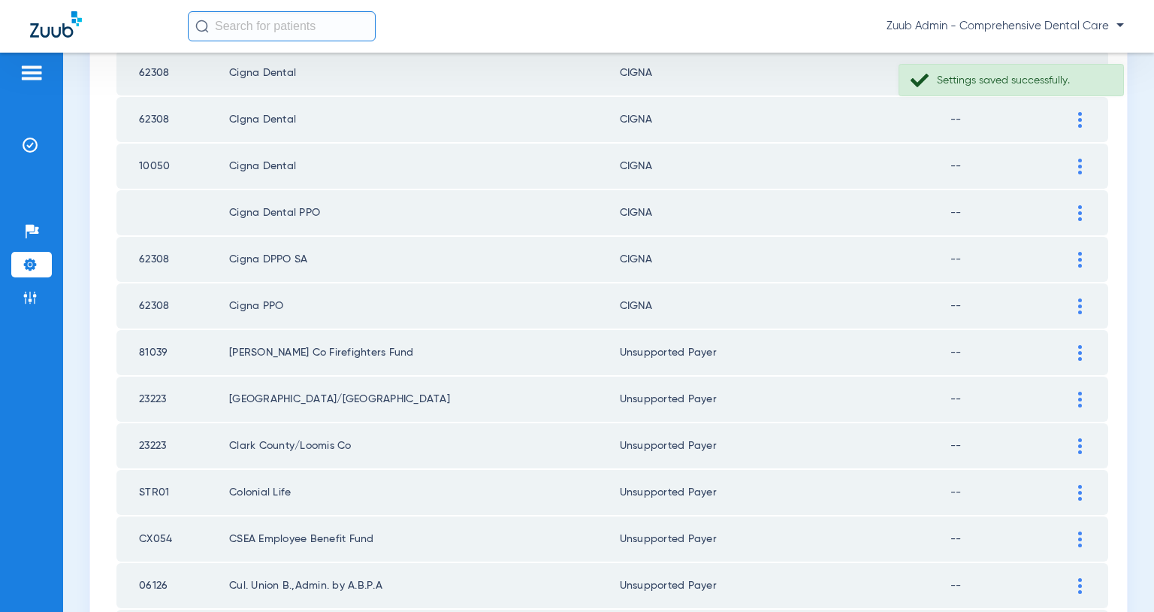
scroll to position [2120, 0]
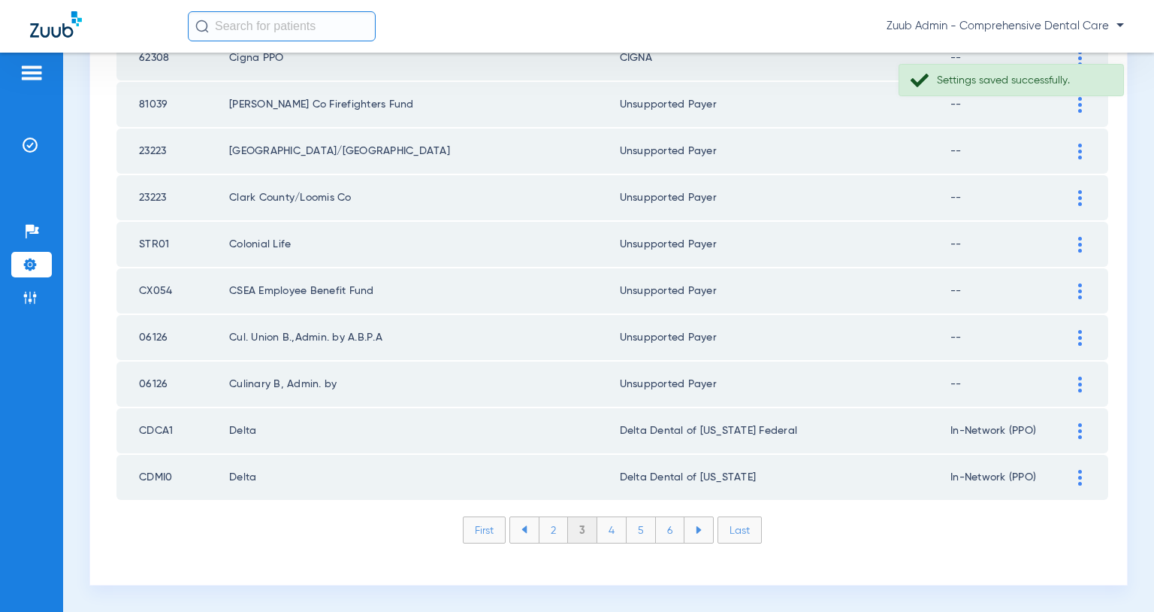
click at [552, 526] on li "2" at bounding box center [553, 530] width 29 height 26
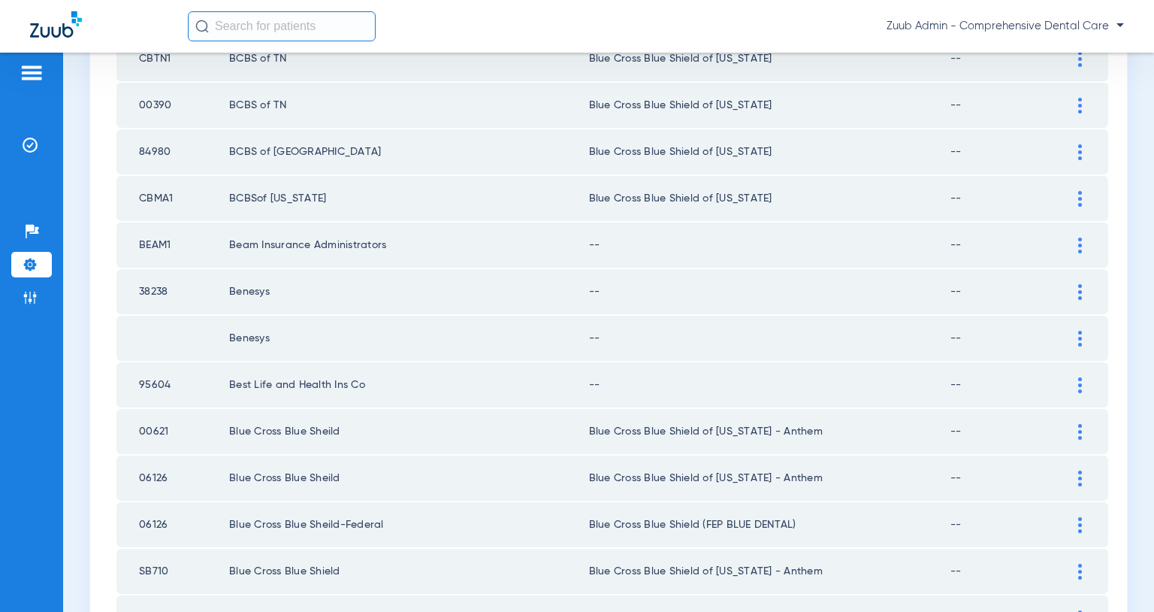
scroll to position [1979, 0]
click at [1081, 384] on img at bounding box center [1081, 386] width 4 height 16
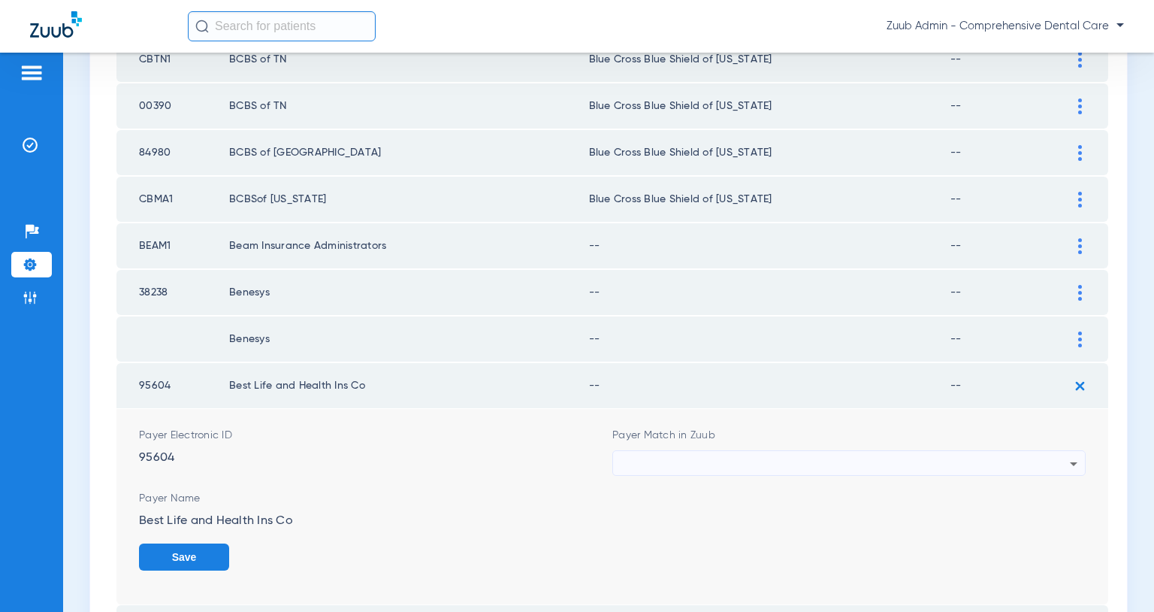
click at [971, 459] on div at bounding box center [845, 464] width 449 height 26
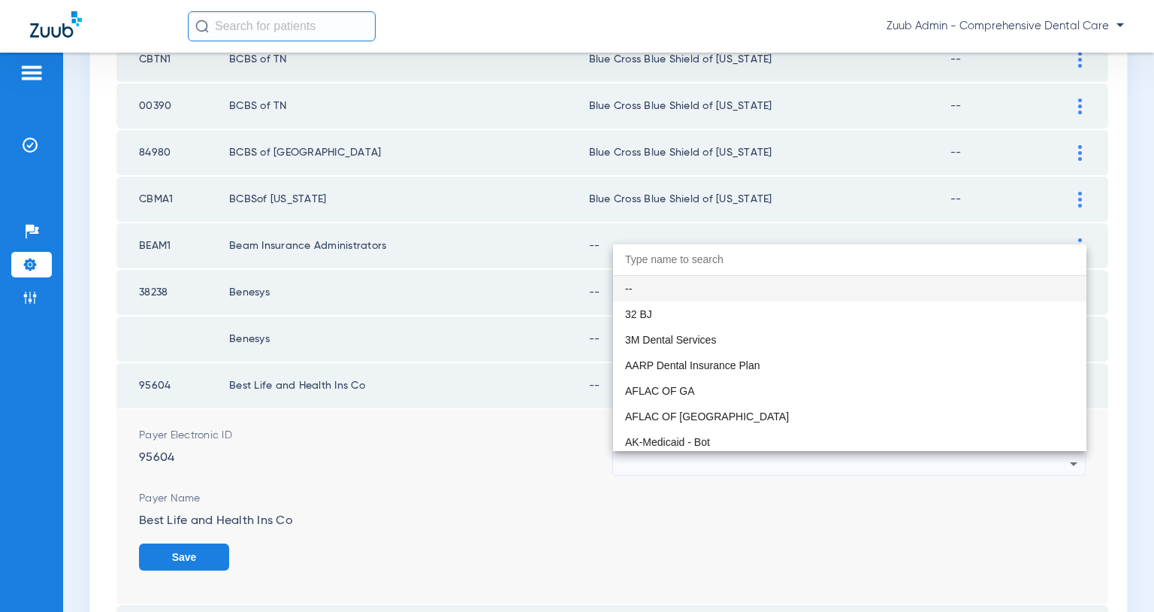
paste input "Unsupported Payer"
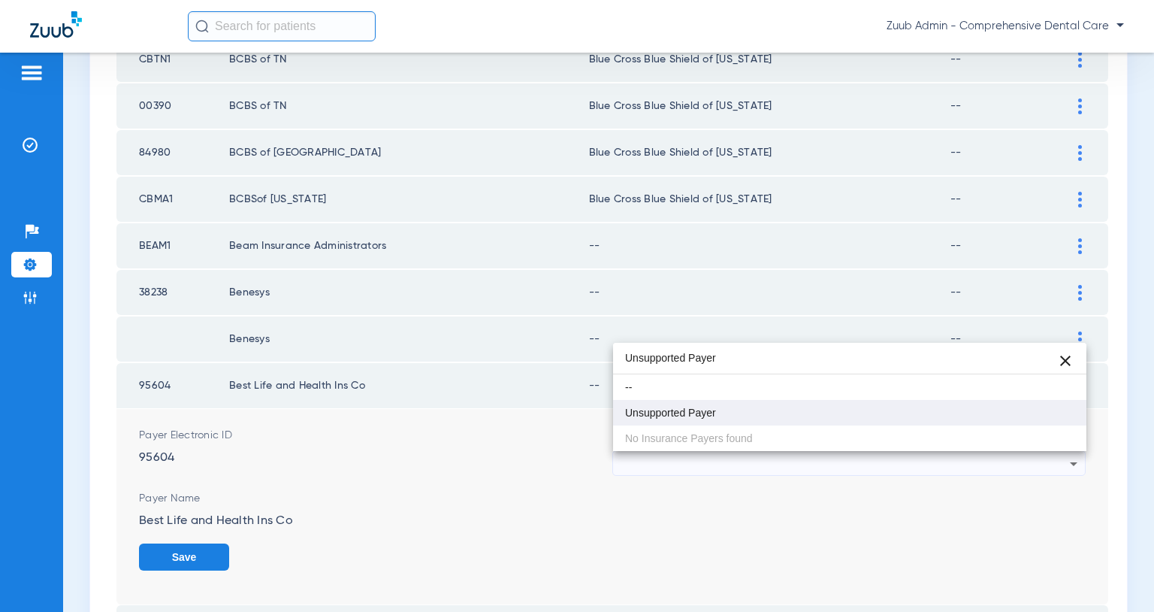
type input "Unsupported Payer"
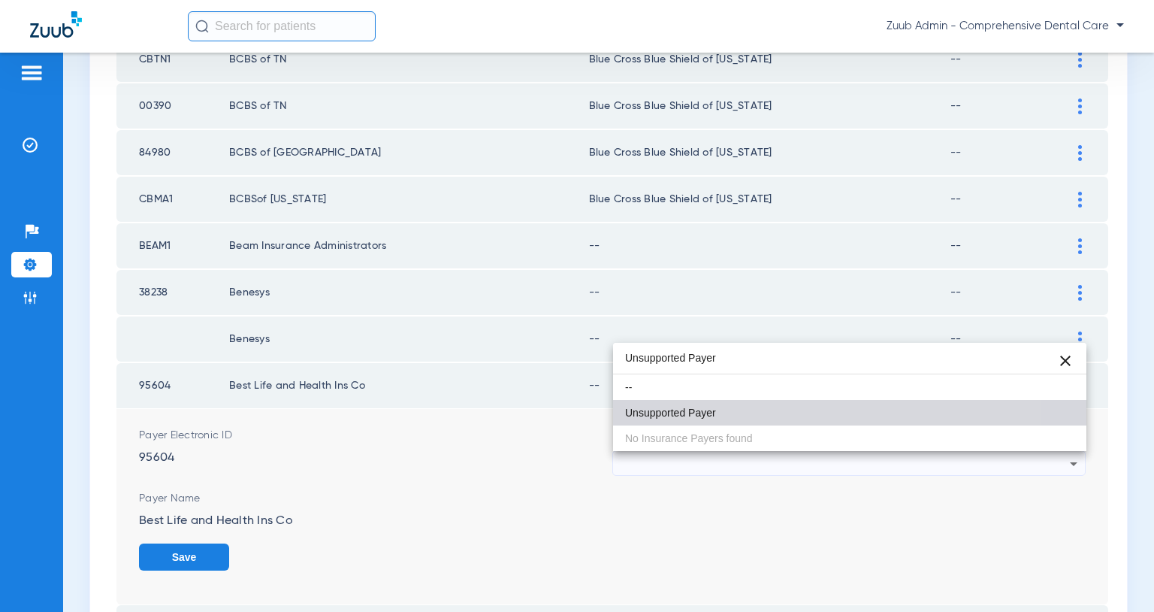
click at [778, 406] on mat-option "Unsupported Payer" at bounding box center [849, 413] width 473 height 26
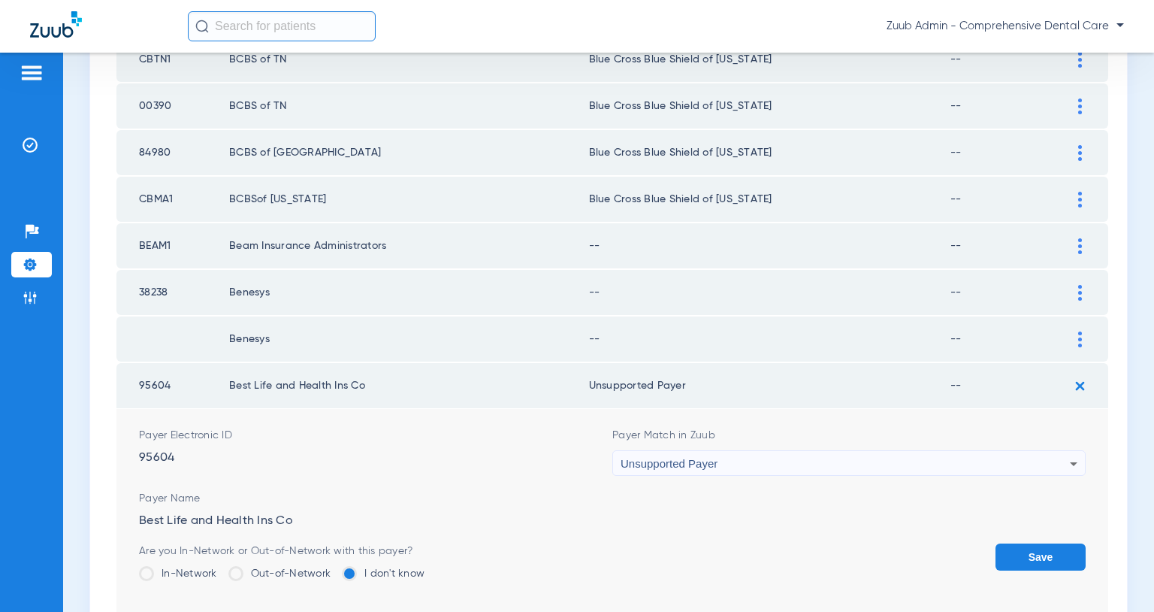
click at [1059, 547] on button "Save" at bounding box center [1041, 556] width 90 height 27
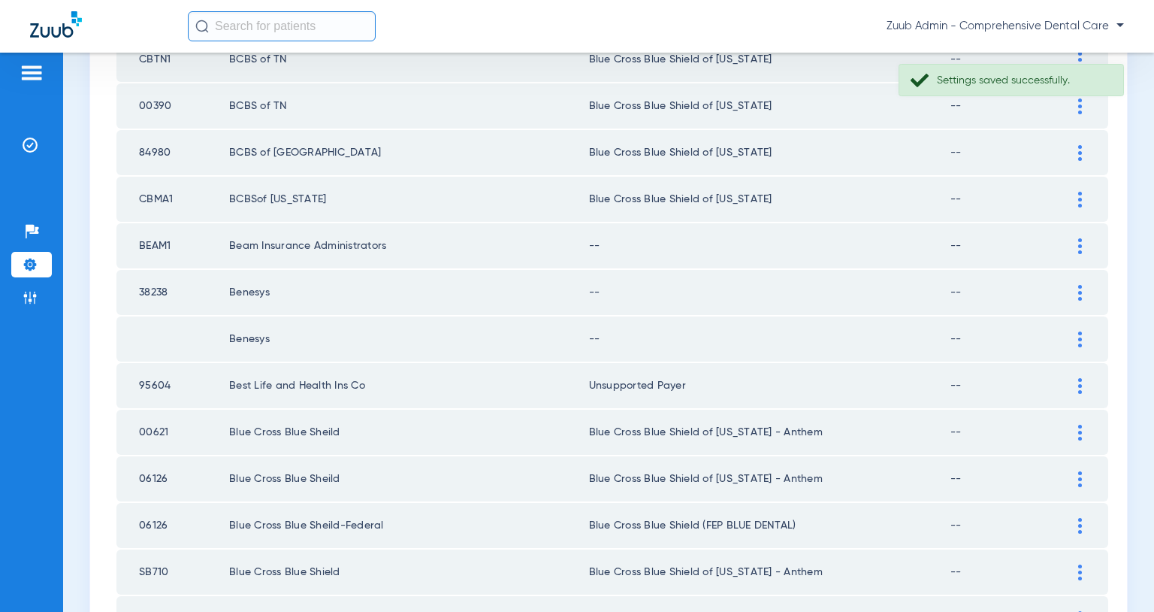
click at [1079, 337] on img at bounding box center [1081, 339] width 4 height 16
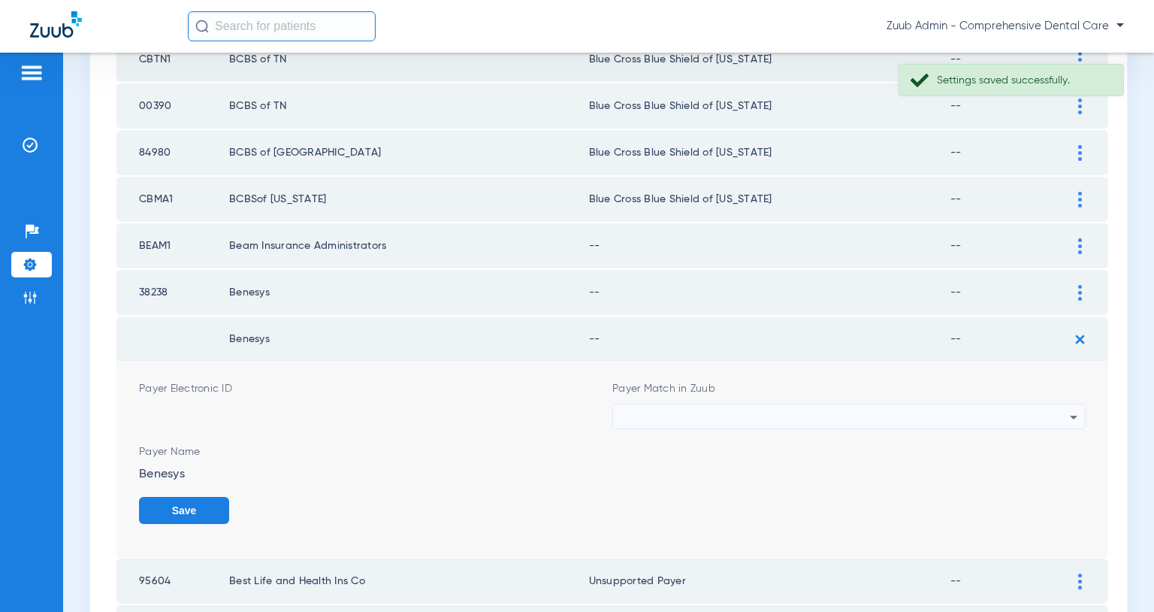
click at [921, 417] on div at bounding box center [845, 417] width 449 height 26
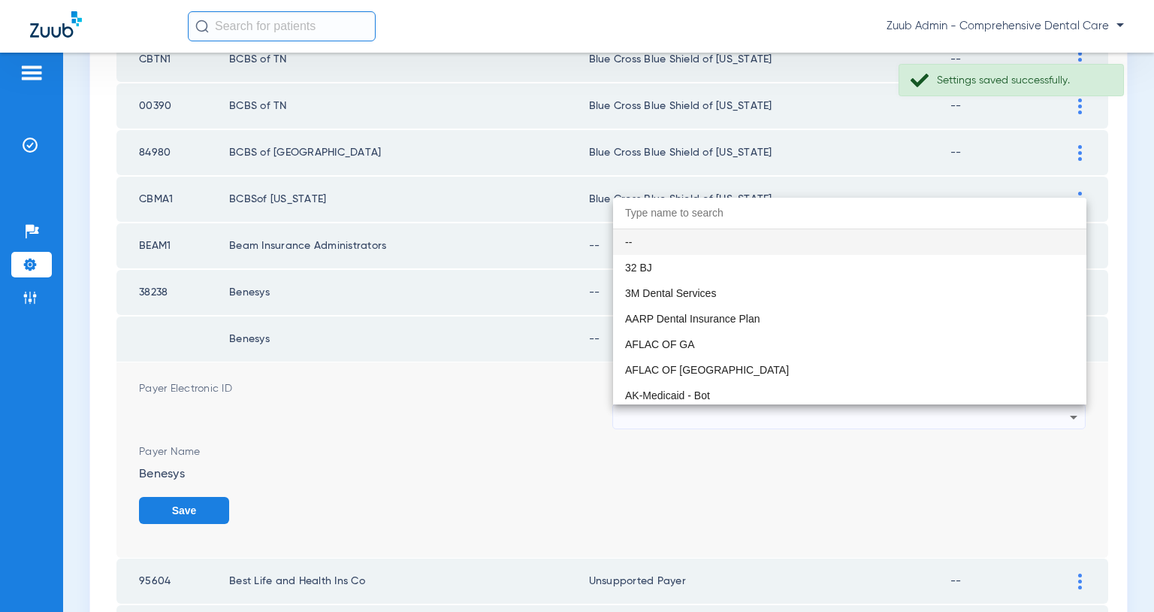
paste input "Unsupported Payer"
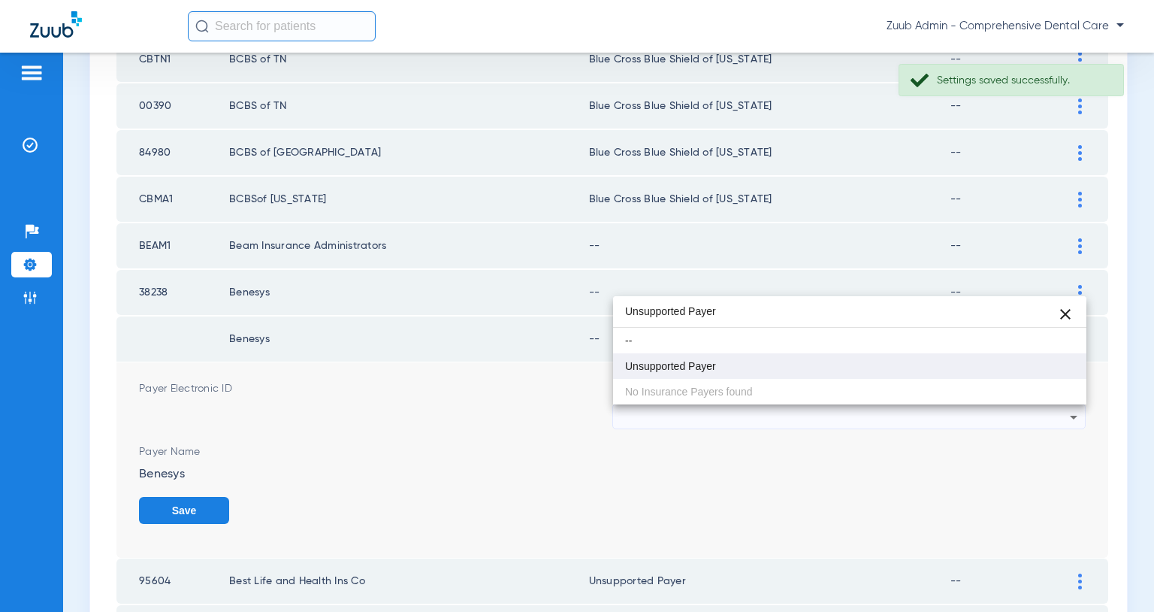
type input "Unsupported Payer"
click at [762, 370] on mat-option "Unsupported Payer" at bounding box center [849, 366] width 473 height 26
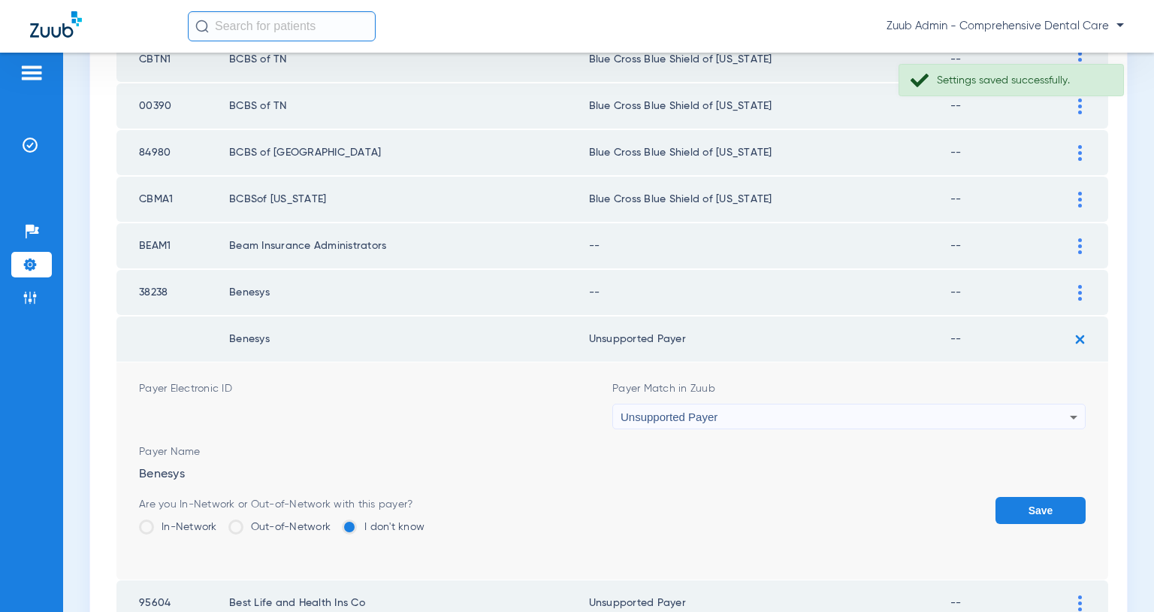
click at [1023, 514] on button "Save" at bounding box center [1041, 510] width 90 height 27
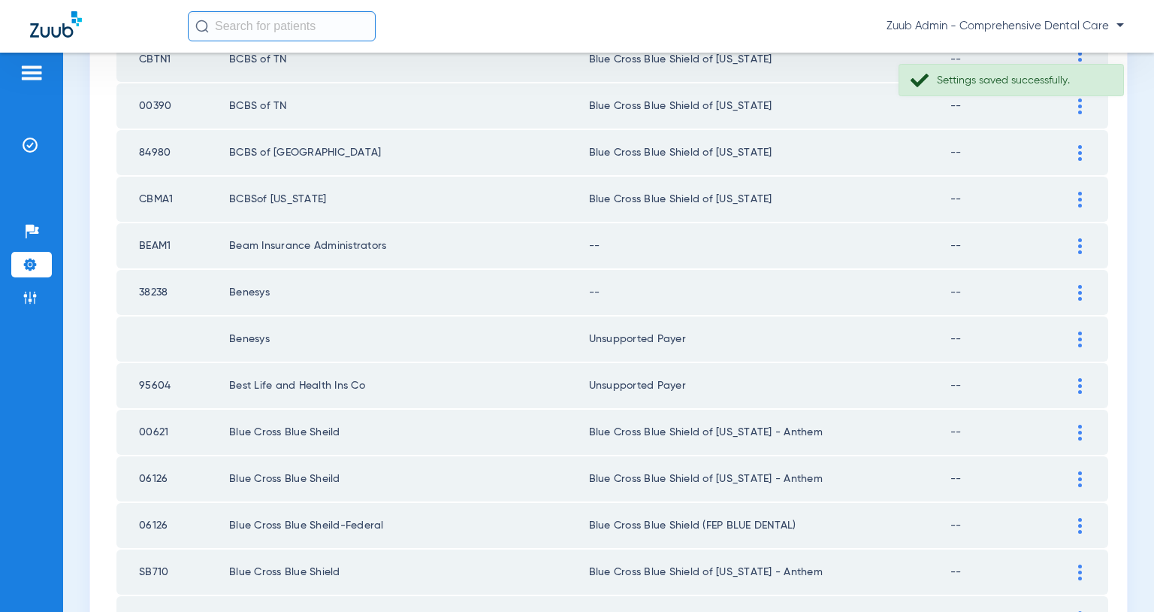
click at [1079, 290] on img at bounding box center [1081, 293] width 4 height 16
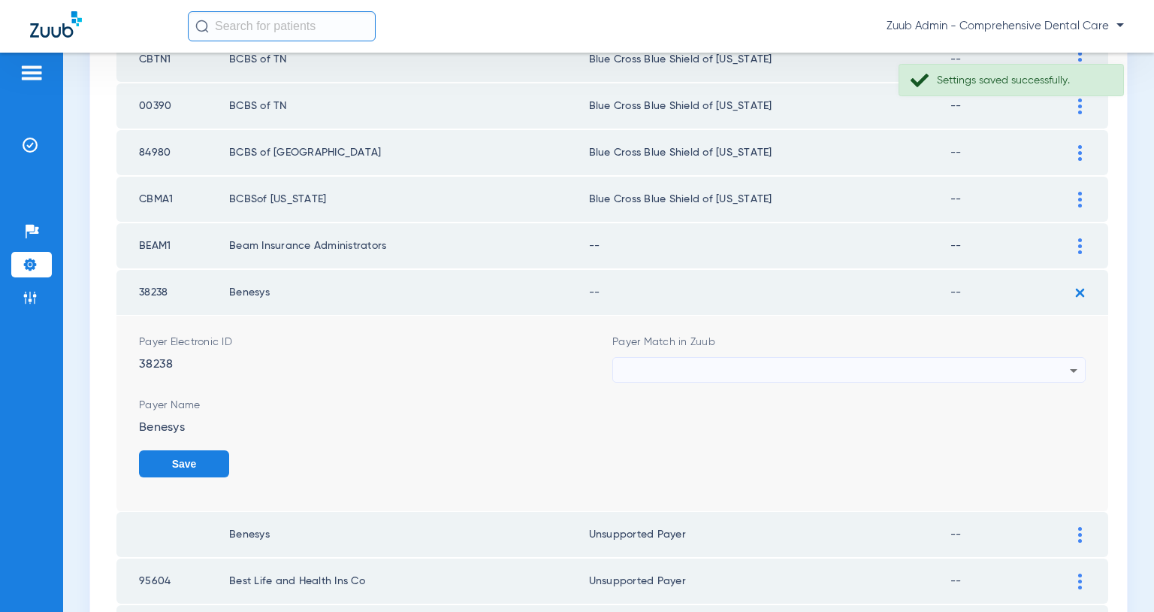
click at [961, 365] on div at bounding box center [845, 371] width 449 height 26
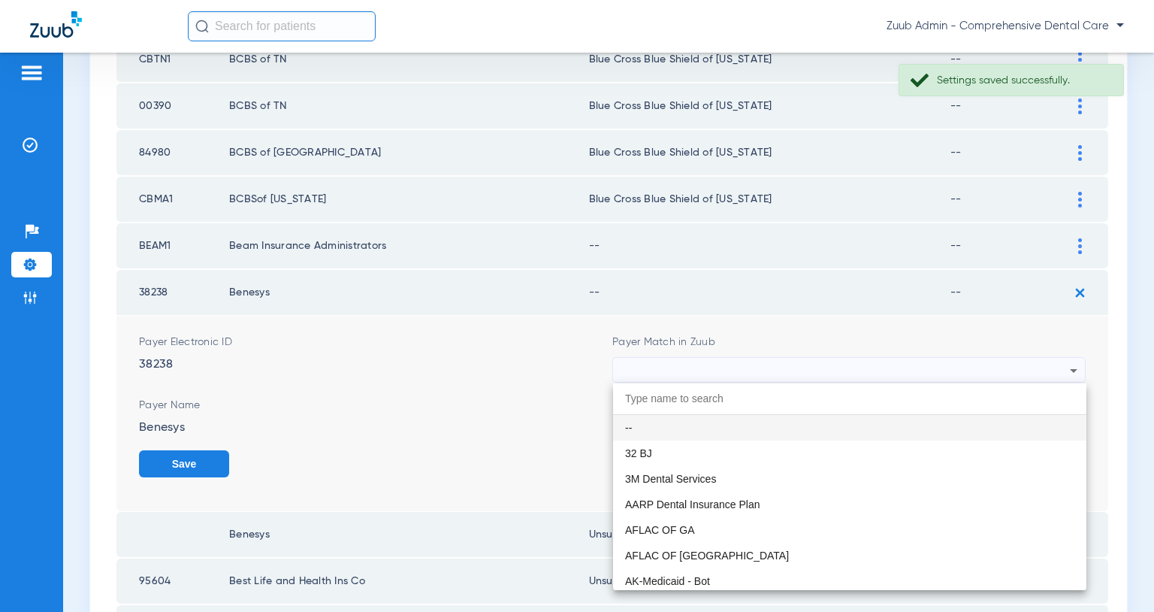
paste input "Unsupported Payer"
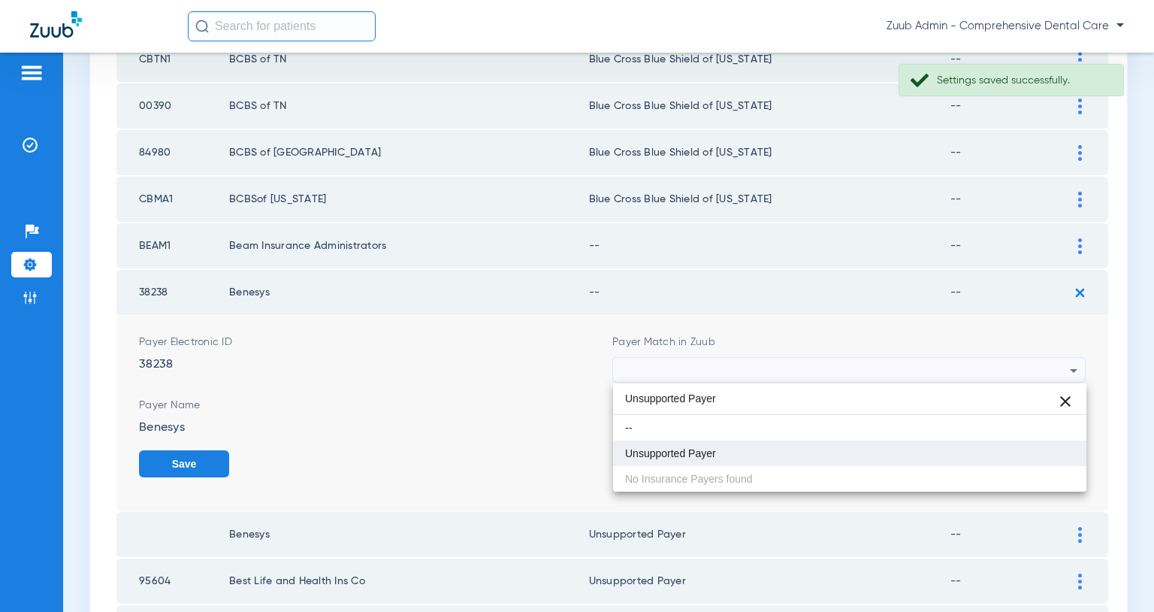
type input "Unsupported Payer"
click at [735, 461] on mat-option "Unsupported Payer" at bounding box center [849, 453] width 473 height 26
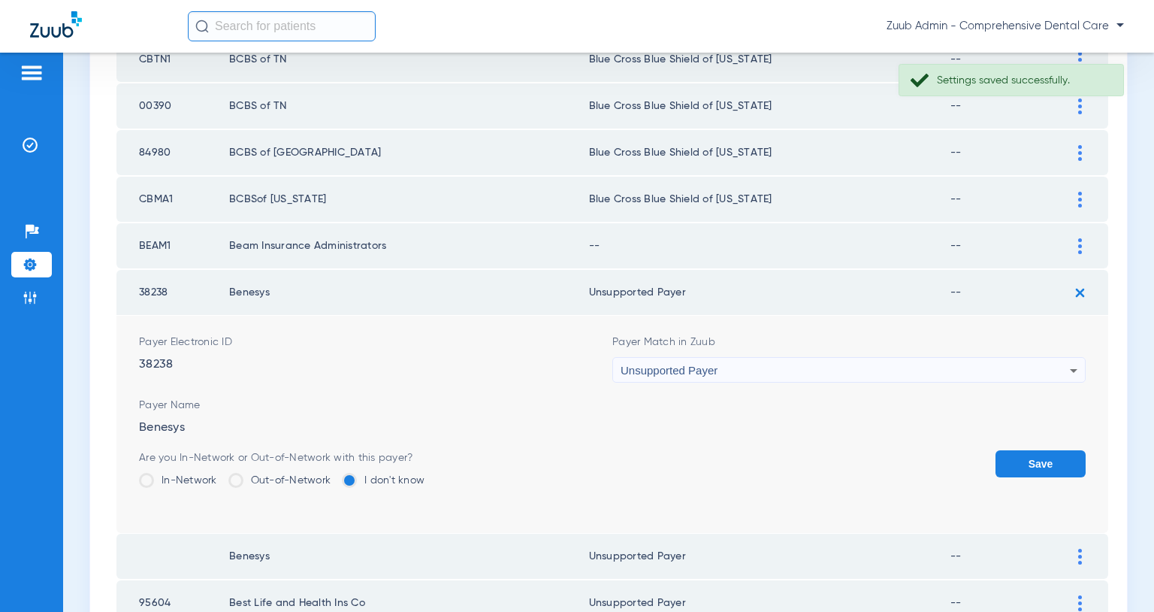
click at [1073, 455] on button "Save" at bounding box center [1041, 463] width 90 height 27
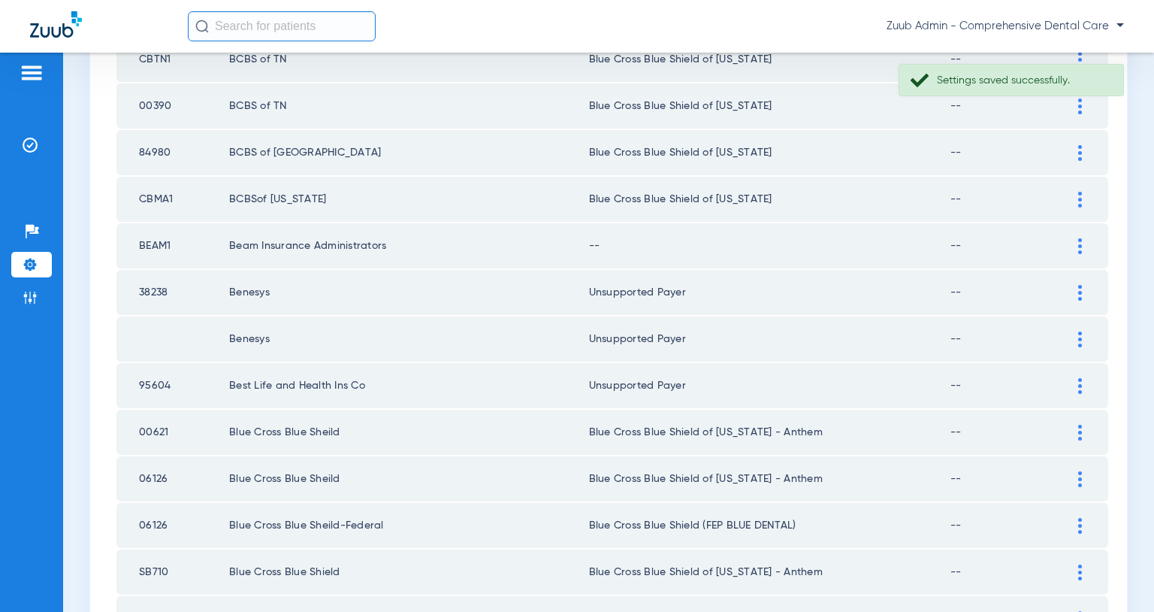
click at [1081, 247] on img at bounding box center [1081, 246] width 4 height 16
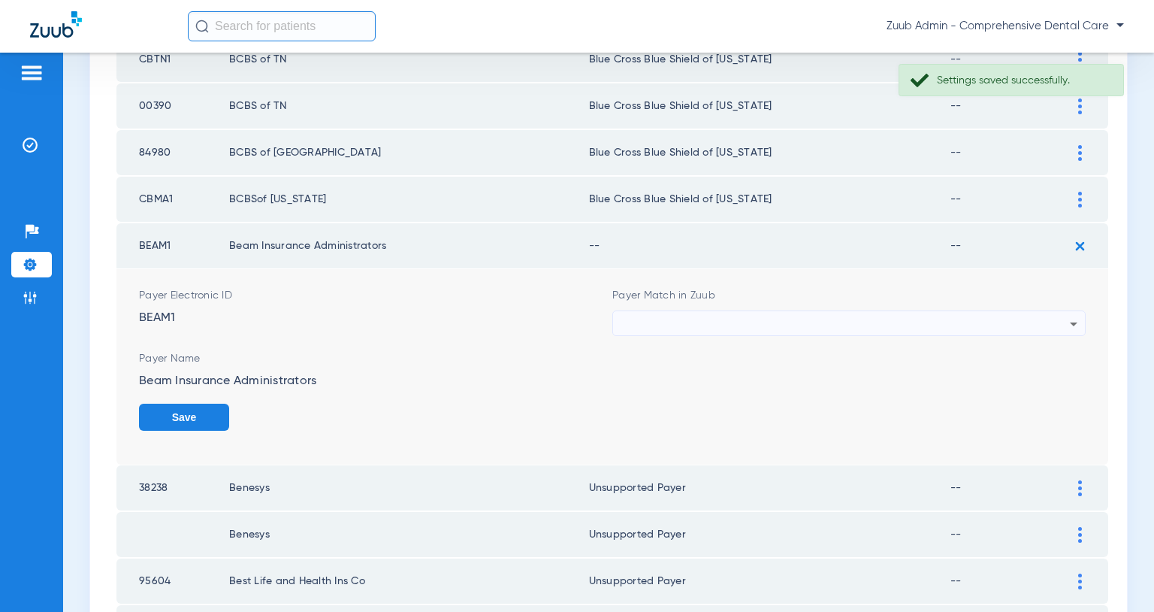
click at [985, 327] on div at bounding box center [845, 324] width 449 height 26
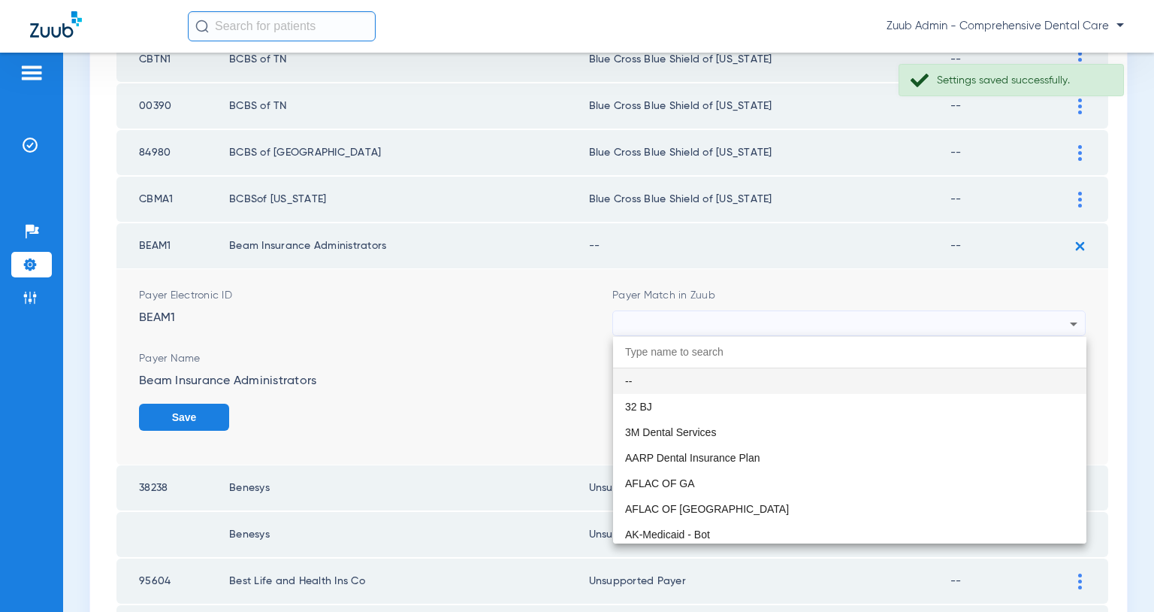
paste input "Unsupported Payer"
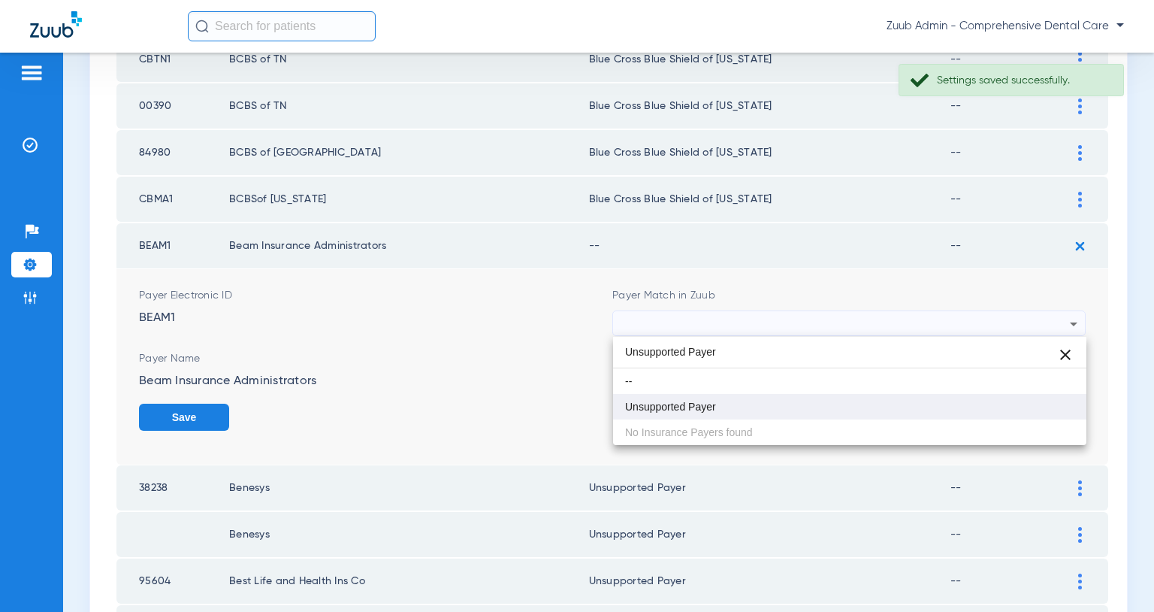
type input "Unsupported Payer"
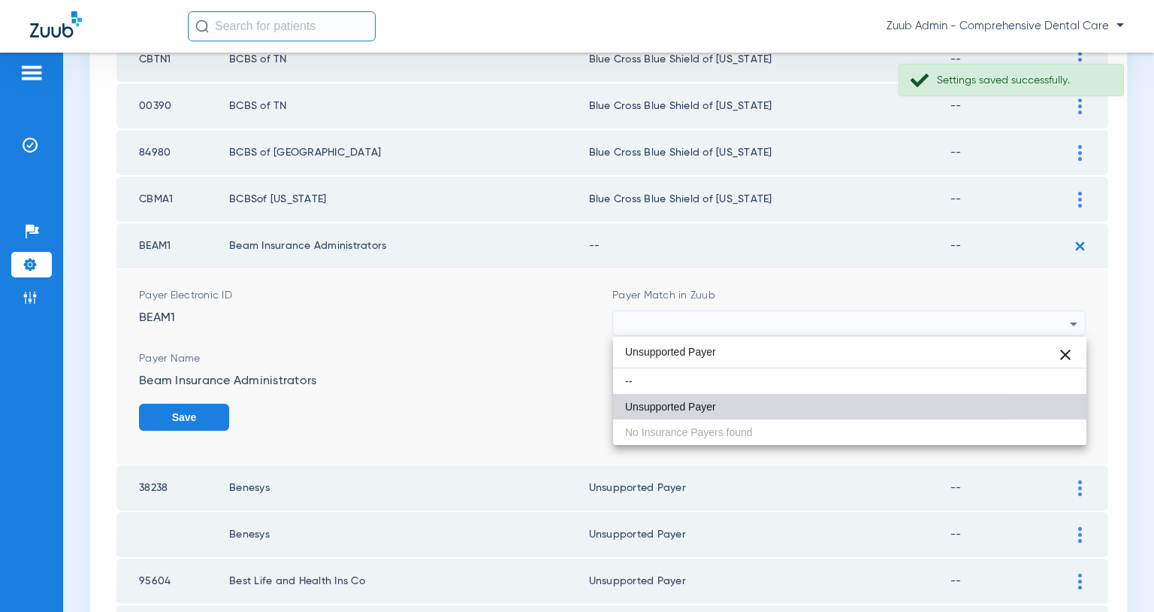
click at [761, 403] on mat-option "Unsupported Payer" at bounding box center [849, 407] width 473 height 26
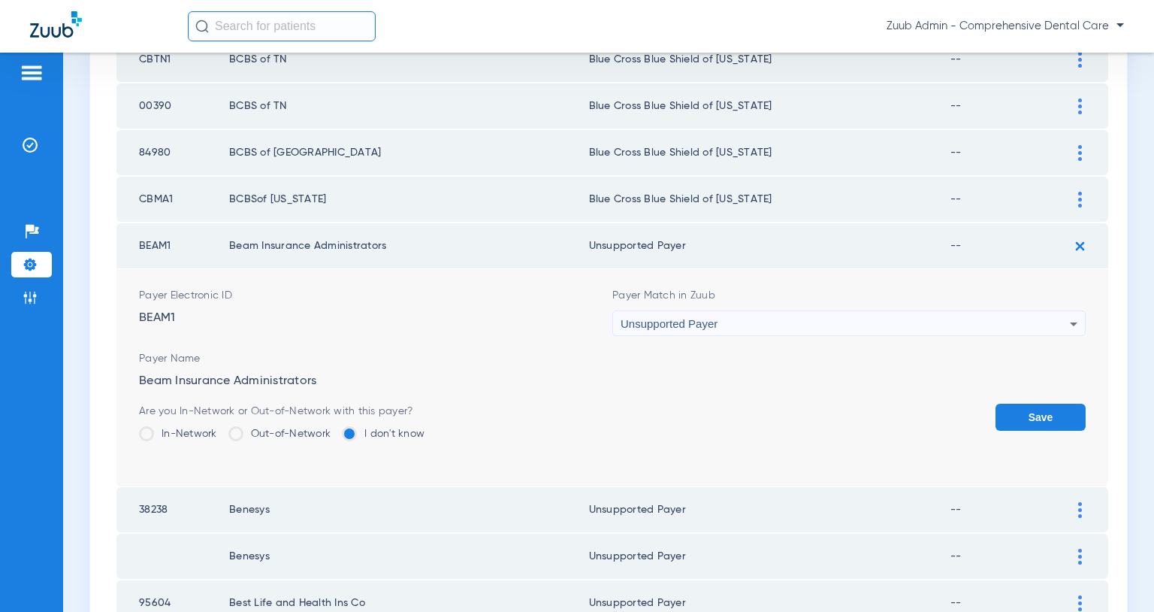
click at [1020, 414] on button "Save" at bounding box center [1041, 417] width 90 height 27
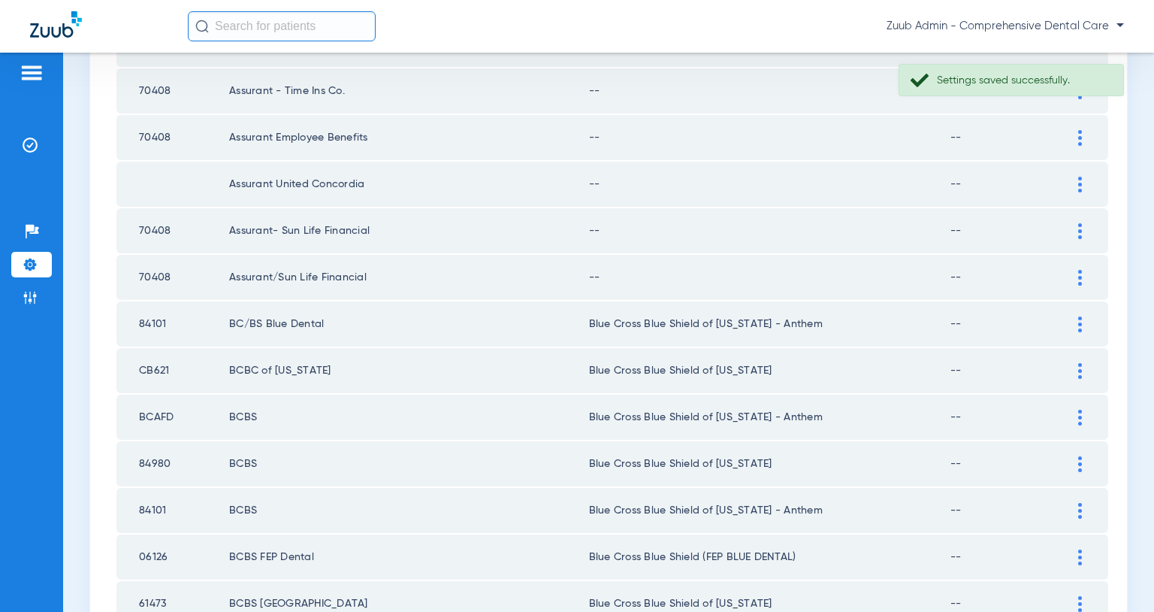
scroll to position [871, 0]
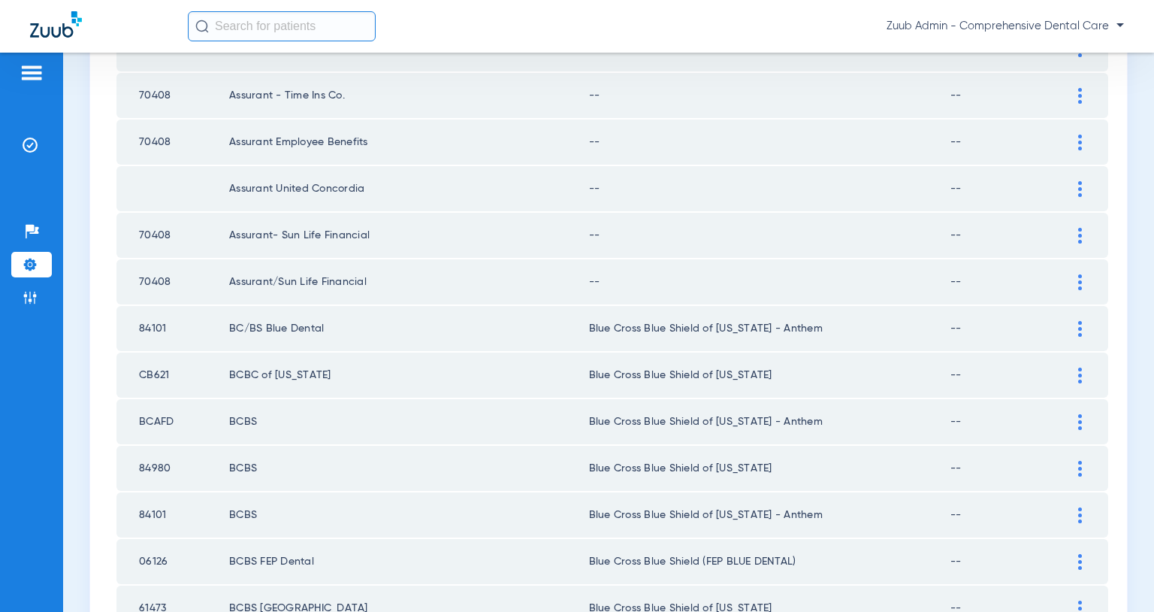
click at [1079, 281] on img at bounding box center [1081, 282] width 4 height 16
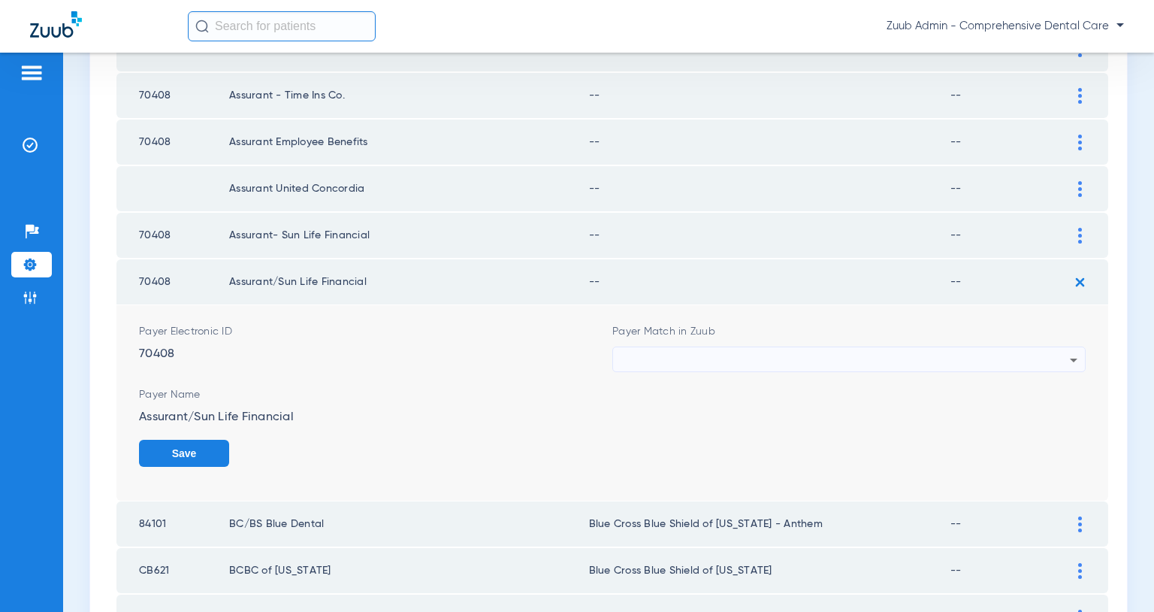
click at [1001, 352] on div at bounding box center [845, 360] width 449 height 26
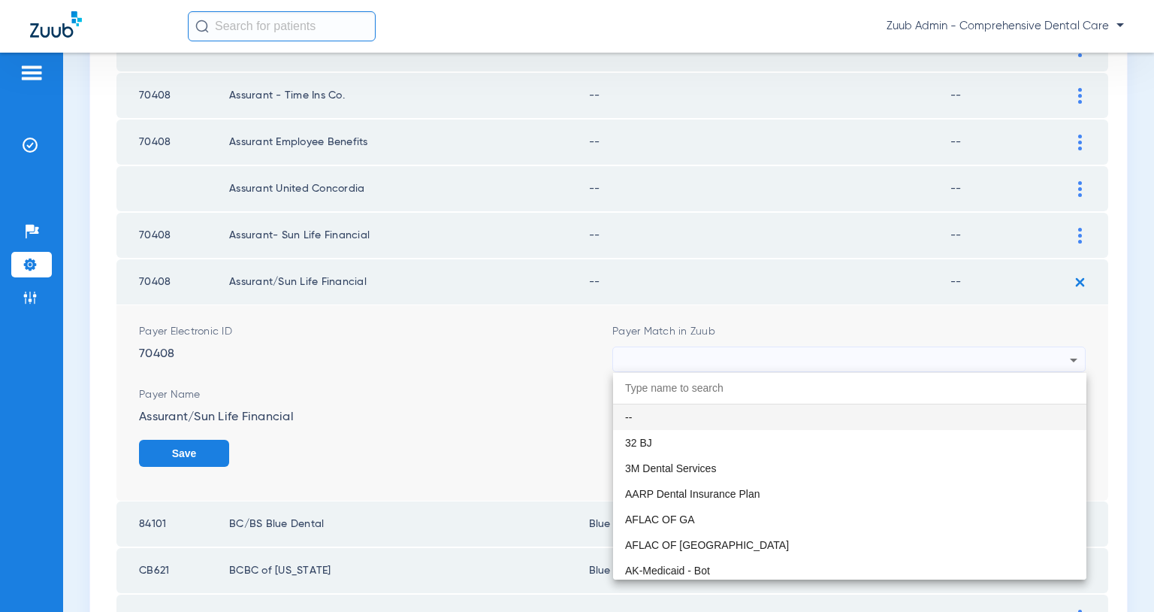
paste input "Unsupported Payer"
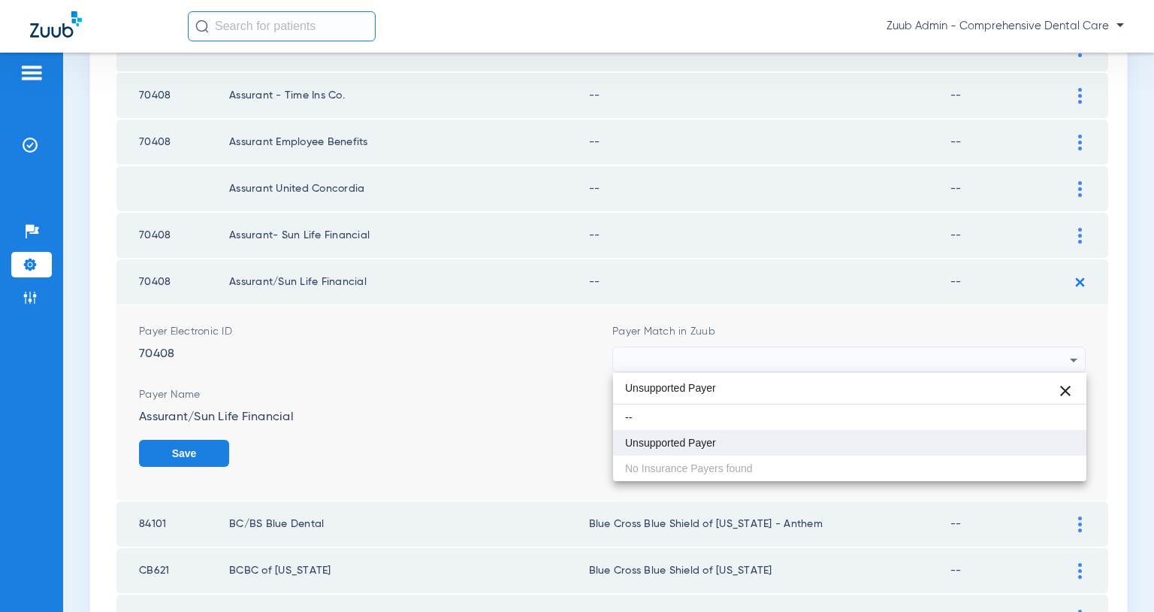
type input "Unsupported Payer"
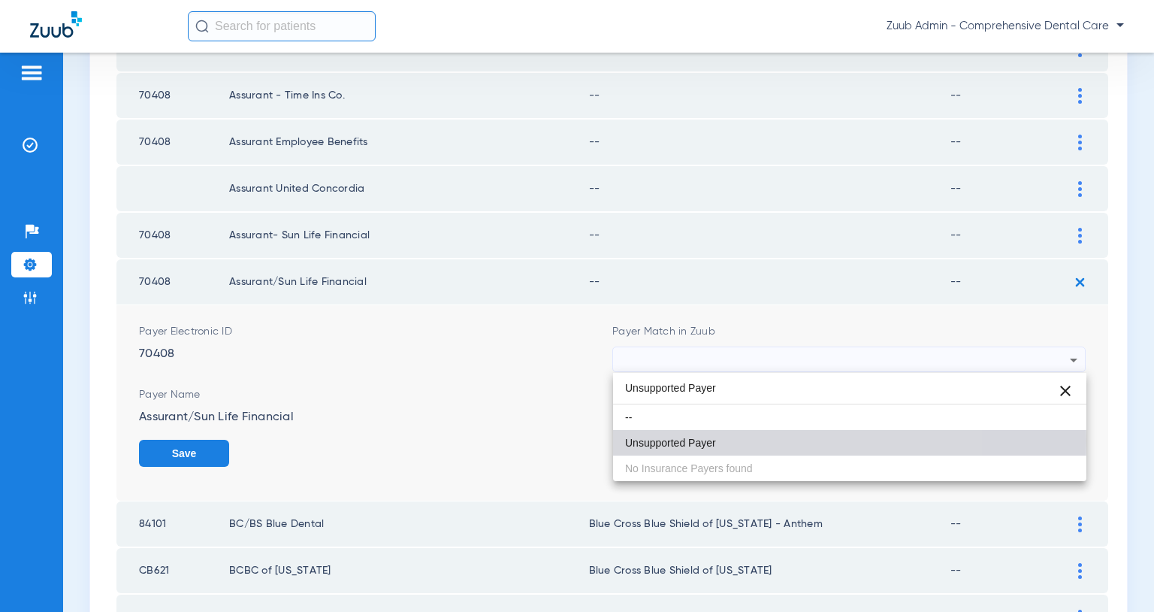
click at [748, 440] on mat-option "Unsupported Payer" at bounding box center [849, 443] width 473 height 26
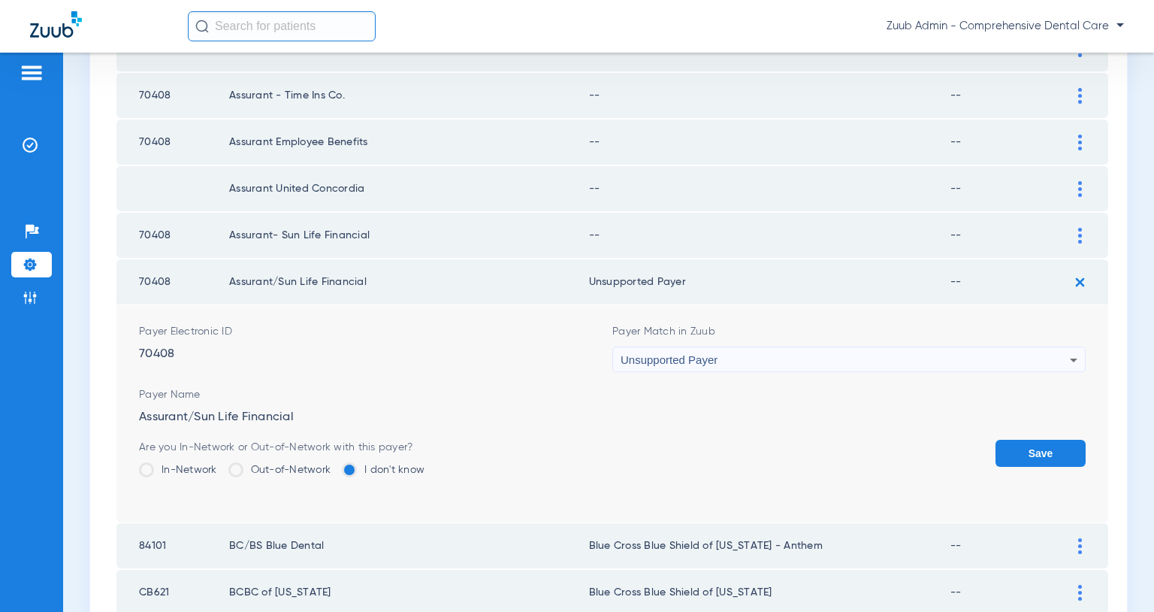
click at [1026, 452] on button "Save" at bounding box center [1041, 453] width 90 height 27
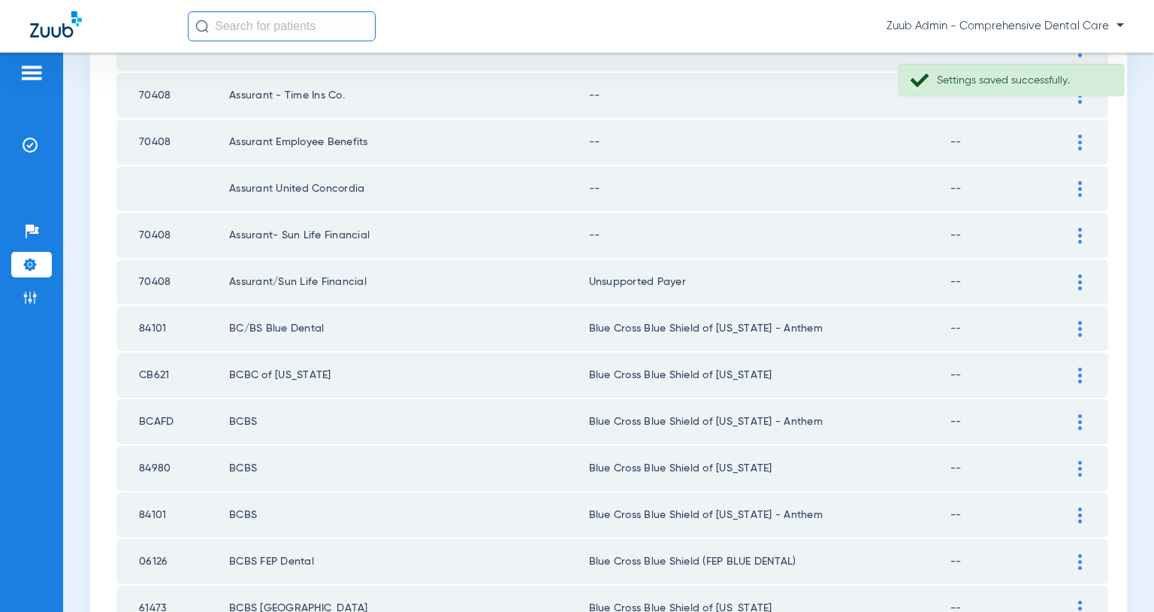
click at [1079, 236] on img at bounding box center [1081, 236] width 4 height 16
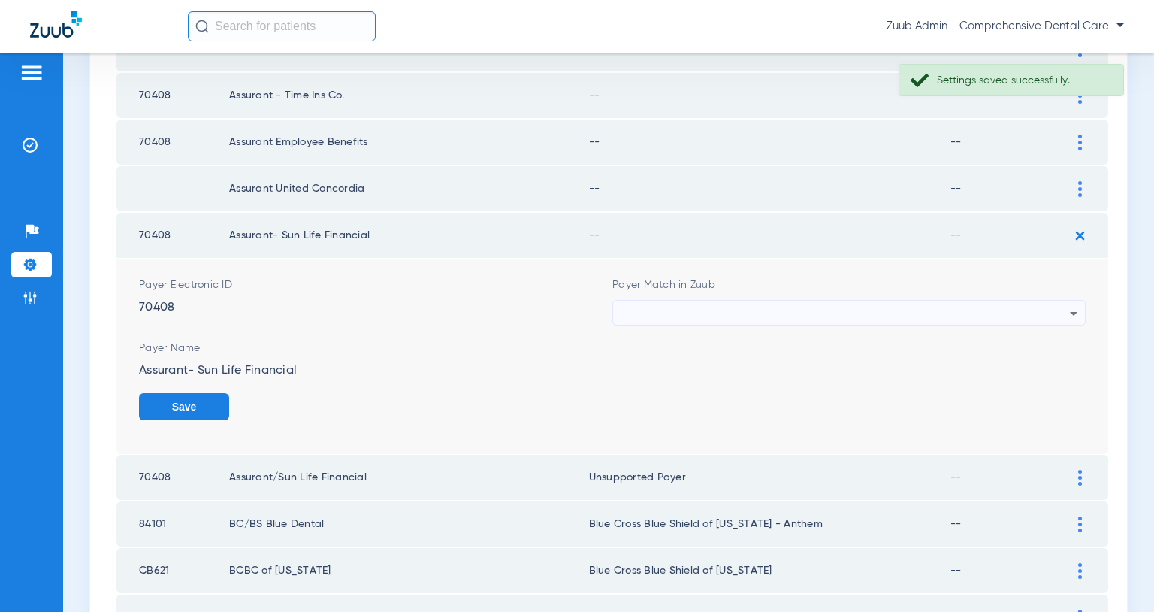
click at [949, 306] on div at bounding box center [845, 314] width 449 height 26
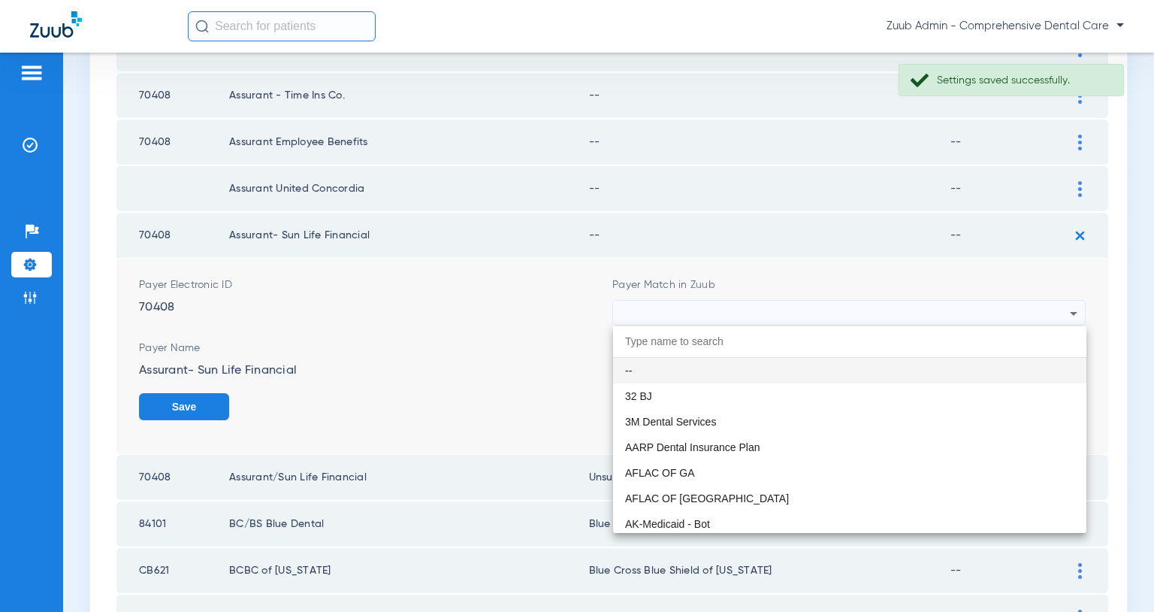
paste input "Unsupported Payer"
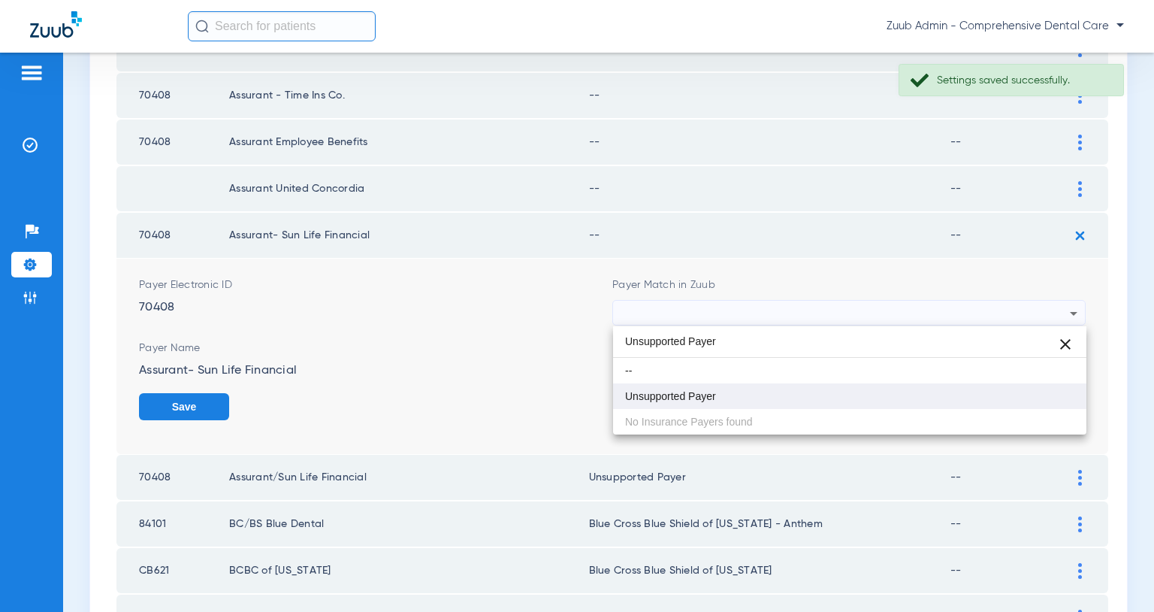
type input "Unsupported Payer"
click at [734, 390] on mat-option "Unsupported Payer" at bounding box center [849, 396] width 473 height 26
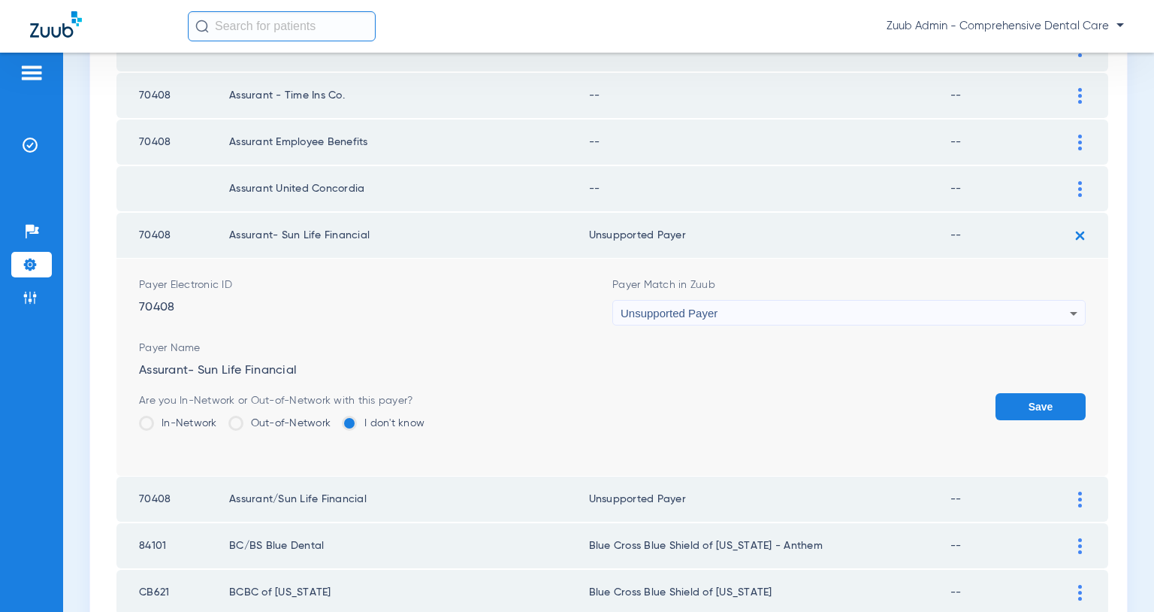
click at [1009, 401] on button "Save" at bounding box center [1041, 406] width 90 height 27
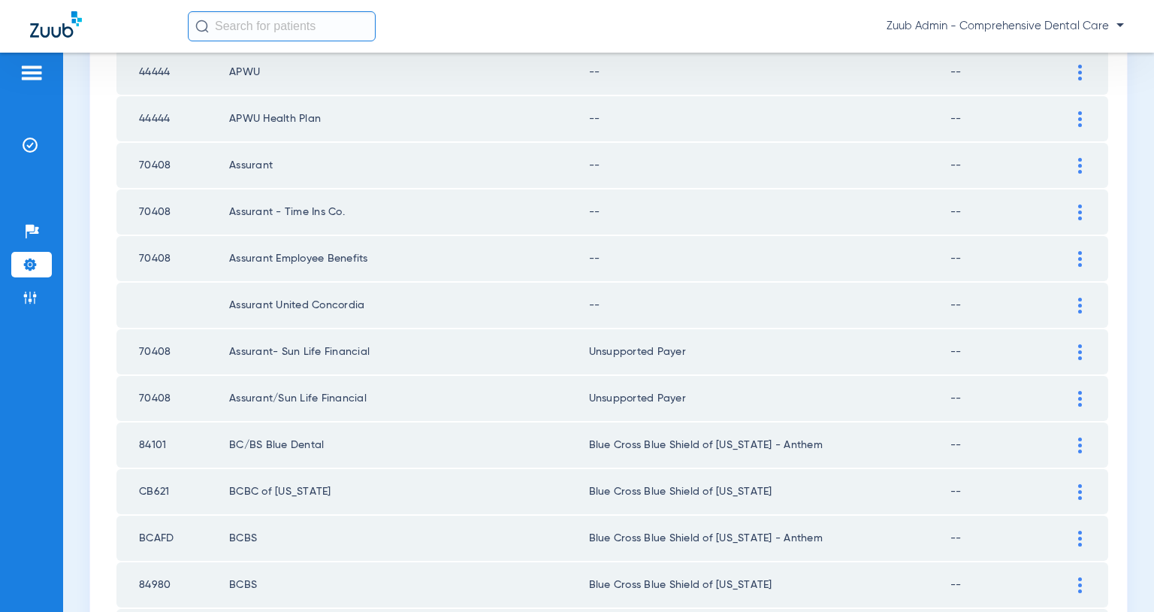
scroll to position [752, 0]
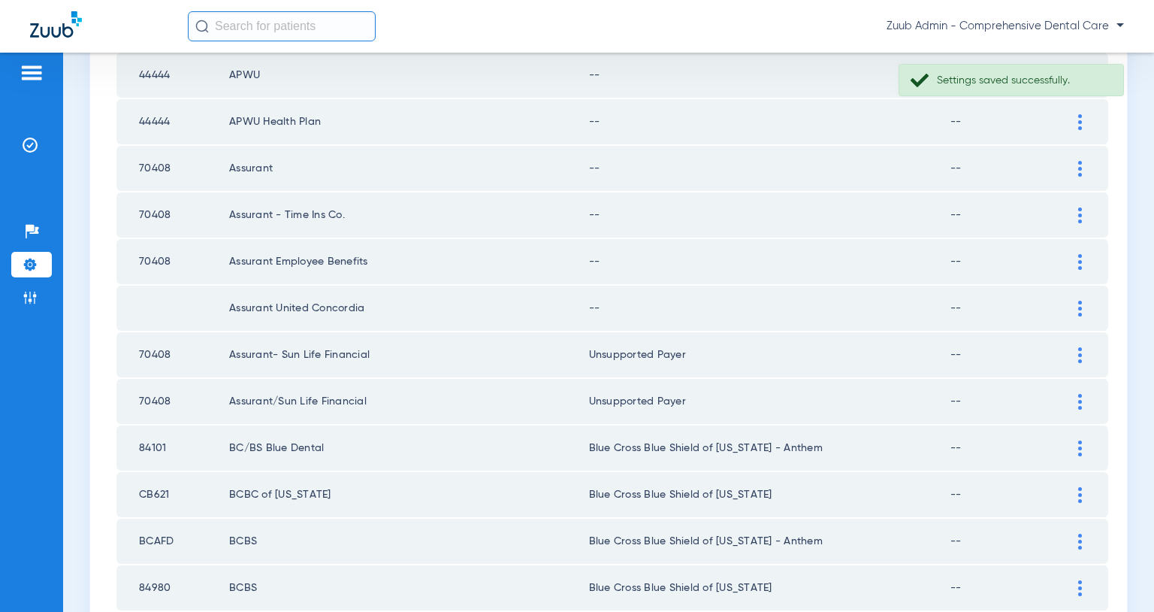
click at [1079, 309] on img at bounding box center [1081, 309] width 4 height 16
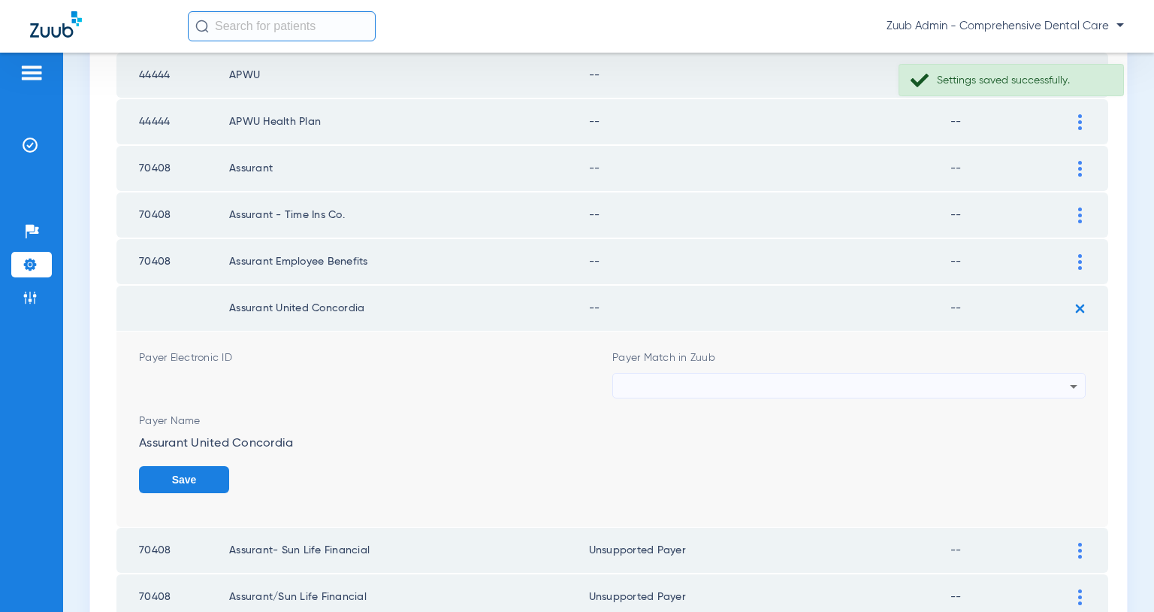
click at [958, 385] on div at bounding box center [845, 387] width 449 height 26
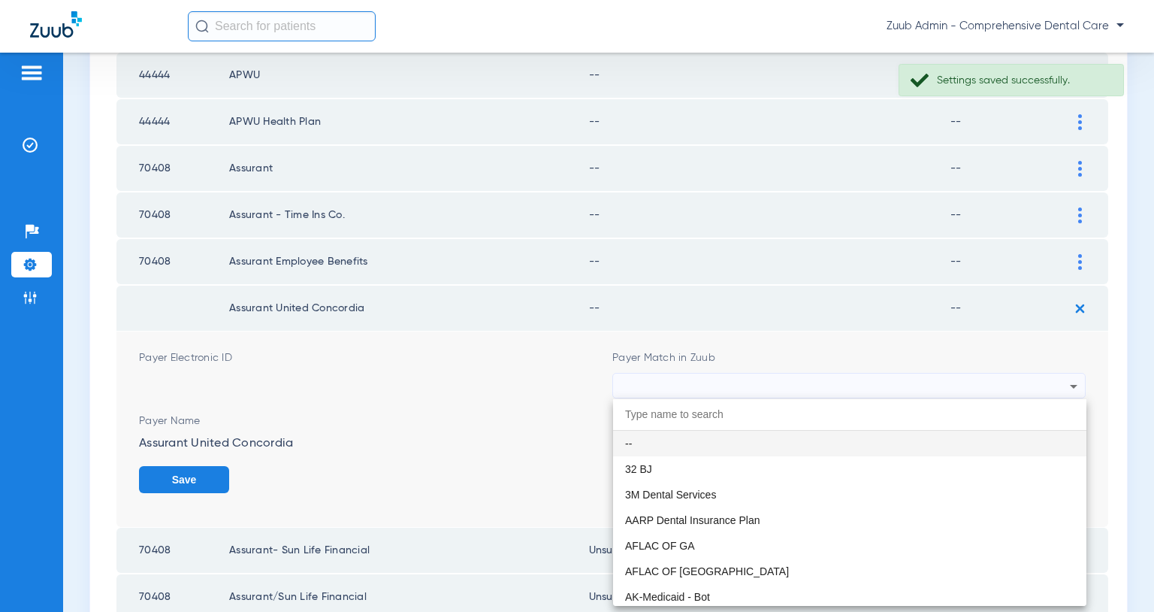
paste input "Unsupported Payer"
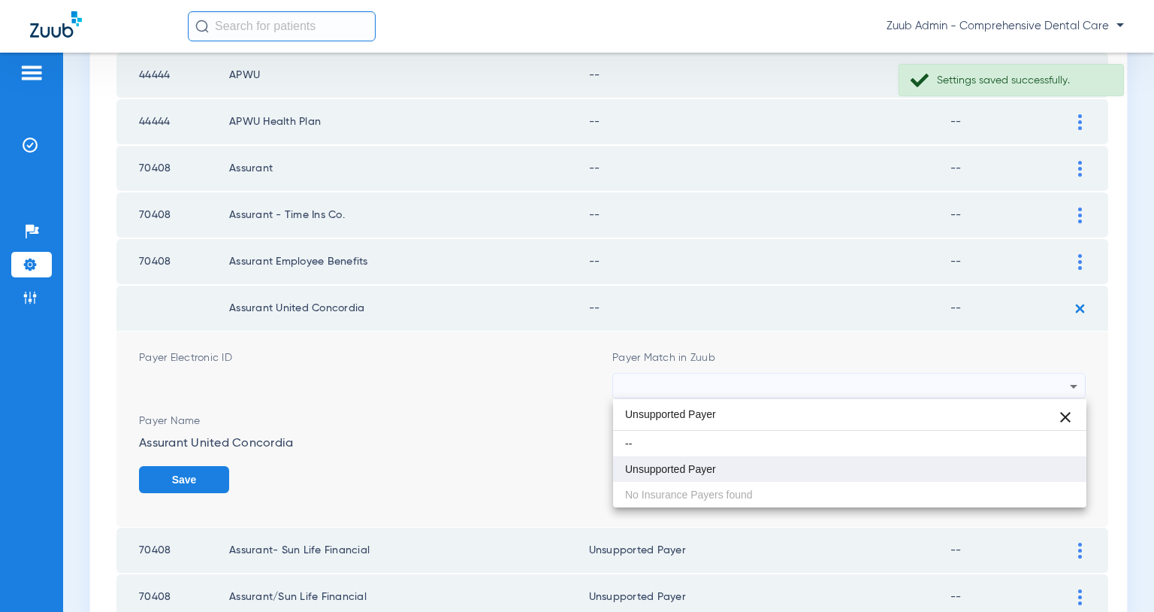
type input "Unsupported Payer"
click at [742, 464] on mat-option "Unsupported Payer" at bounding box center [849, 469] width 473 height 26
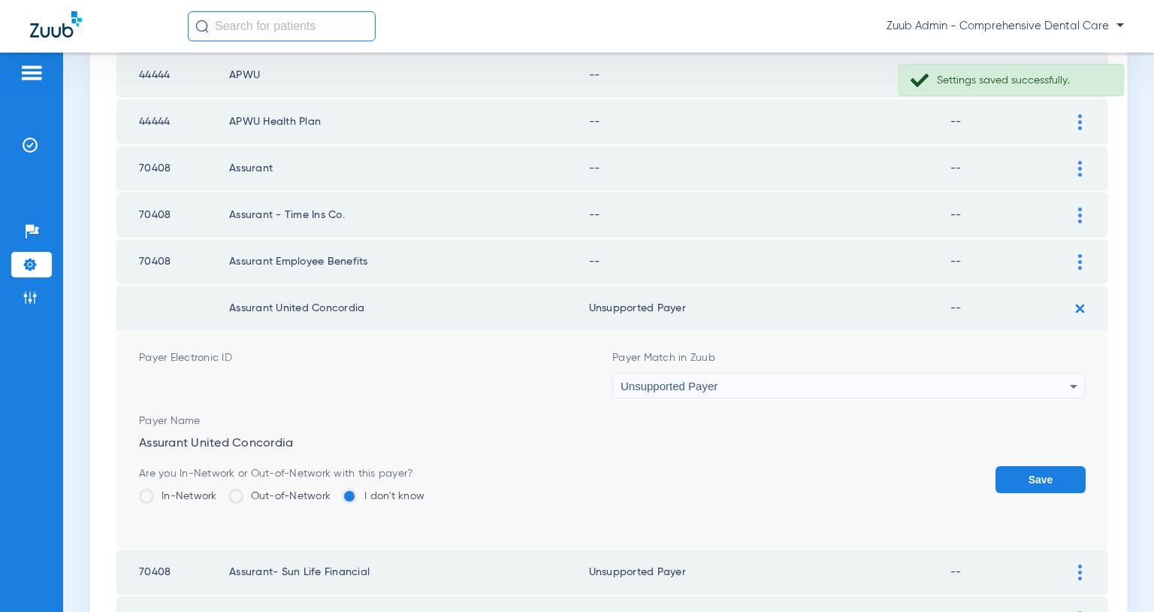
click at [1024, 478] on button "Save" at bounding box center [1041, 479] width 90 height 27
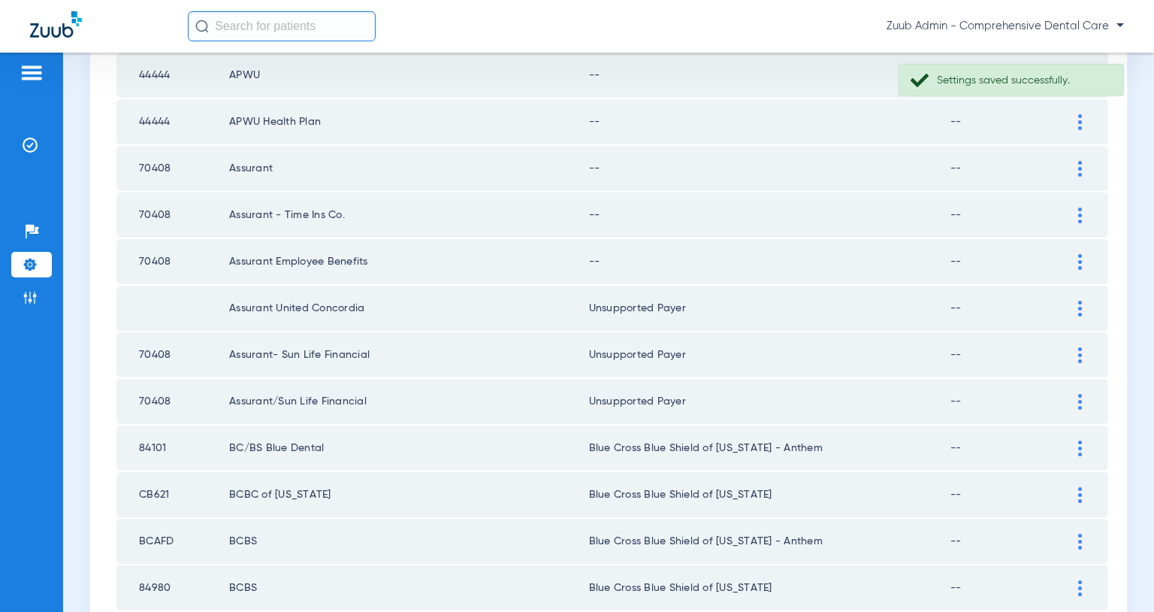
click at [1079, 260] on img at bounding box center [1081, 262] width 4 height 16
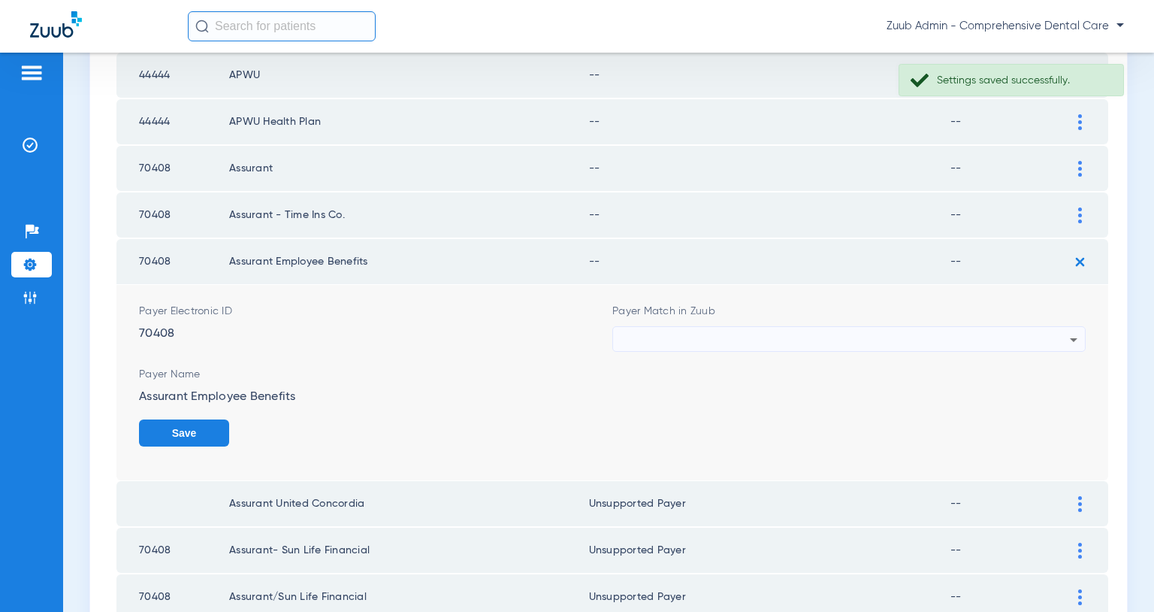
click at [956, 334] on div at bounding box center [845, 340] width 449 height 26
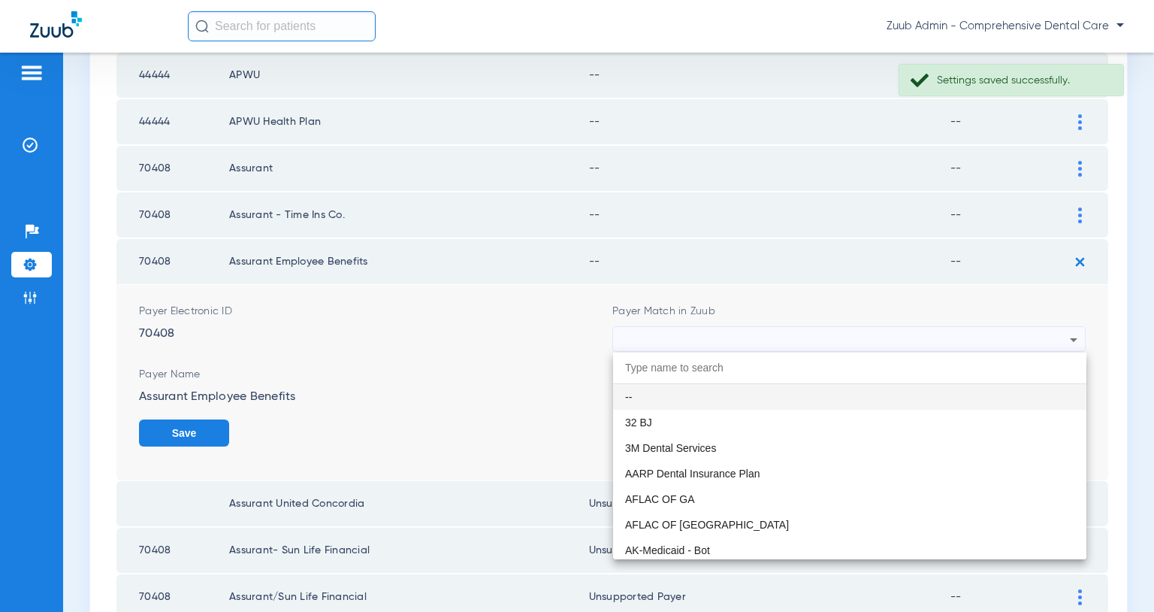
paste input "Unsupported Payer"
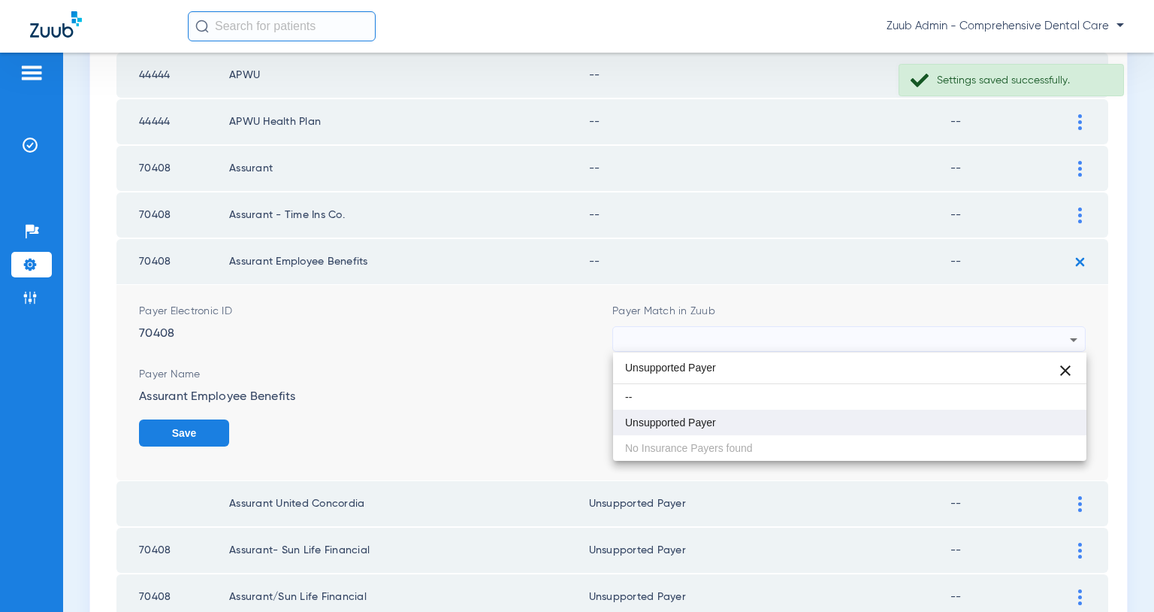
type input "Unsupported Payer"
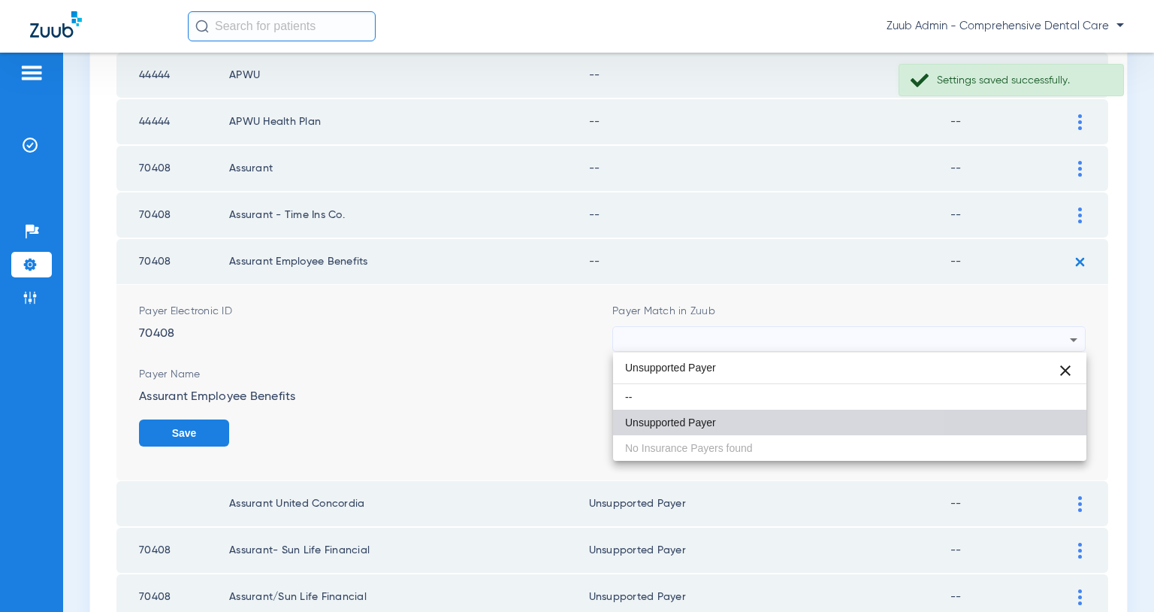
click at [729, 429] on mat-option "Unsupported Payer" at bounding box center [849, 423] width 473 height 26
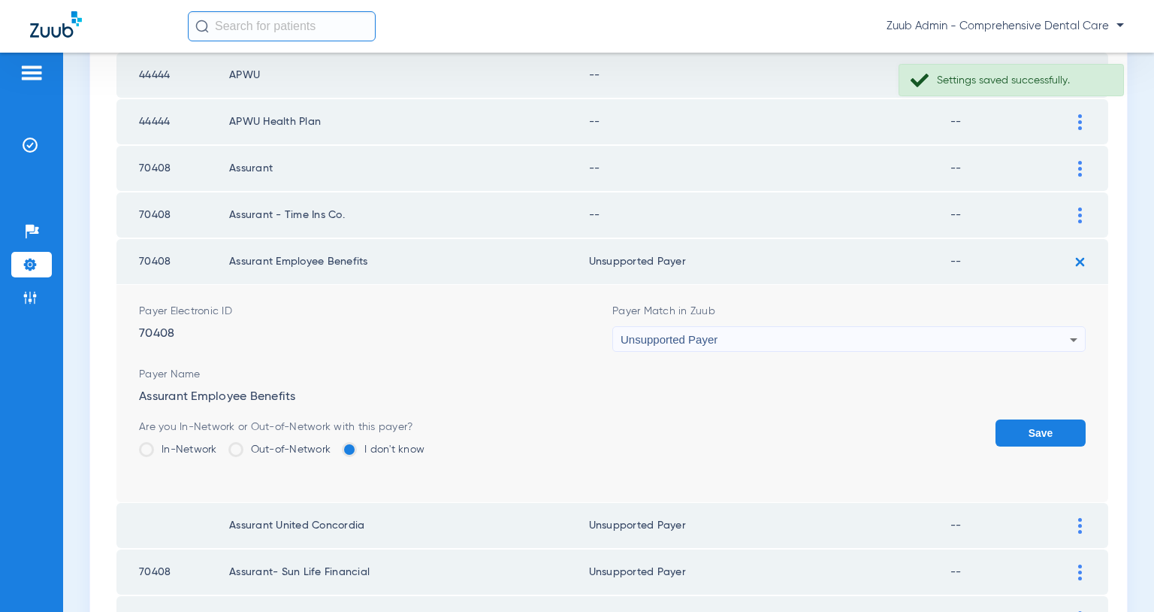
click at [1037, 438] on button "Save" at bounding box center [1041, 432] width 90 height 27
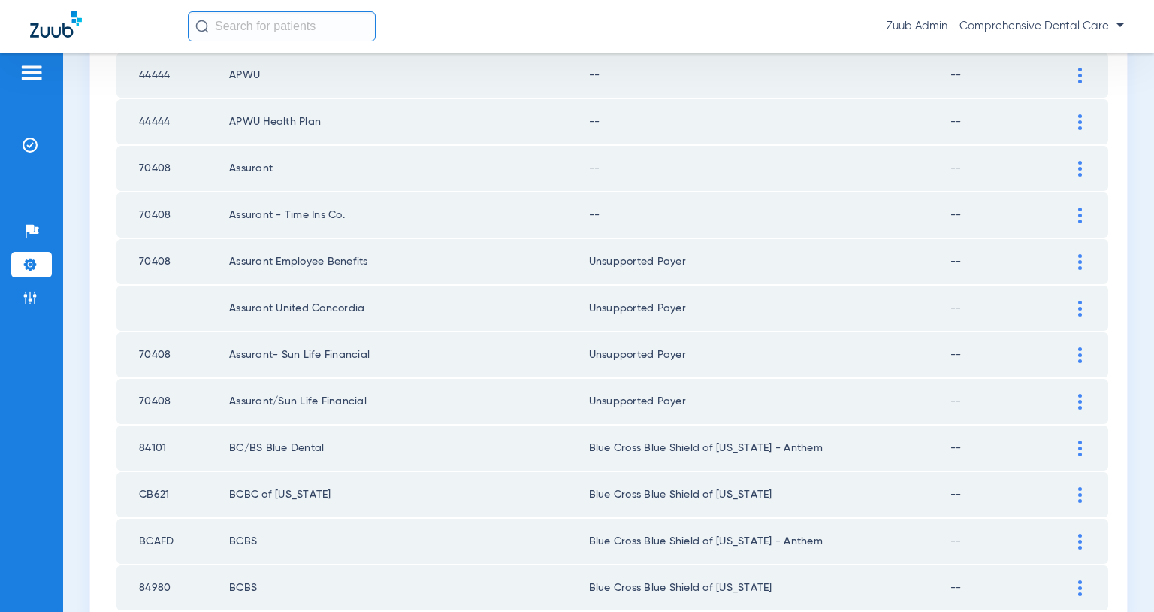
click at [1079, 212] on img at bounding box center [1081, 215] width 4 height 16
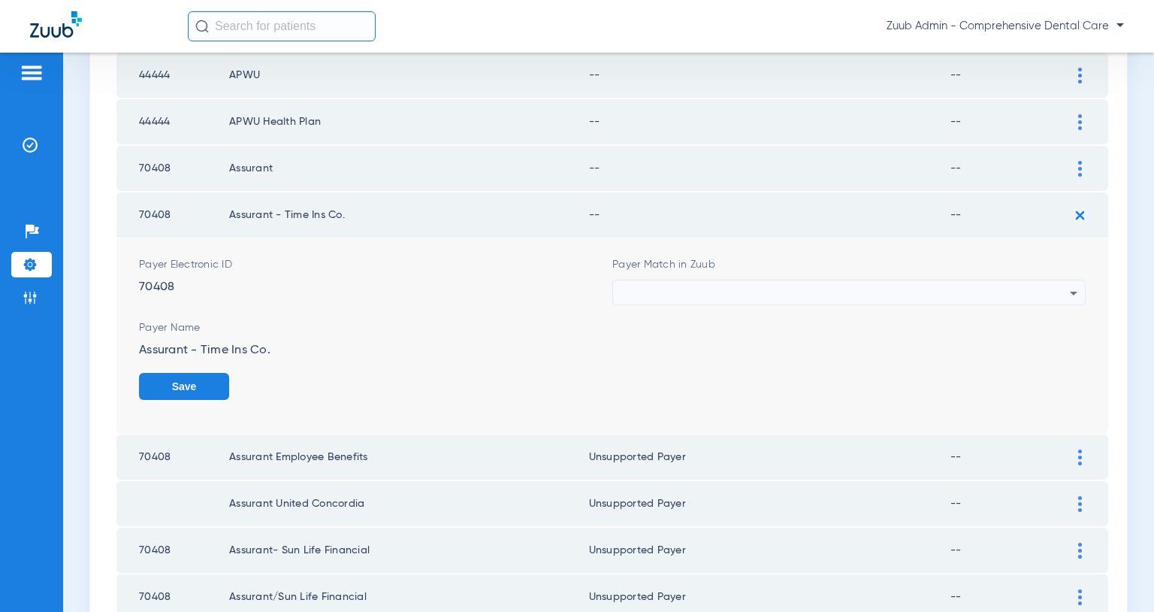
click at [930, 300] on div at bounding box center [845, 293] width 449 height 26
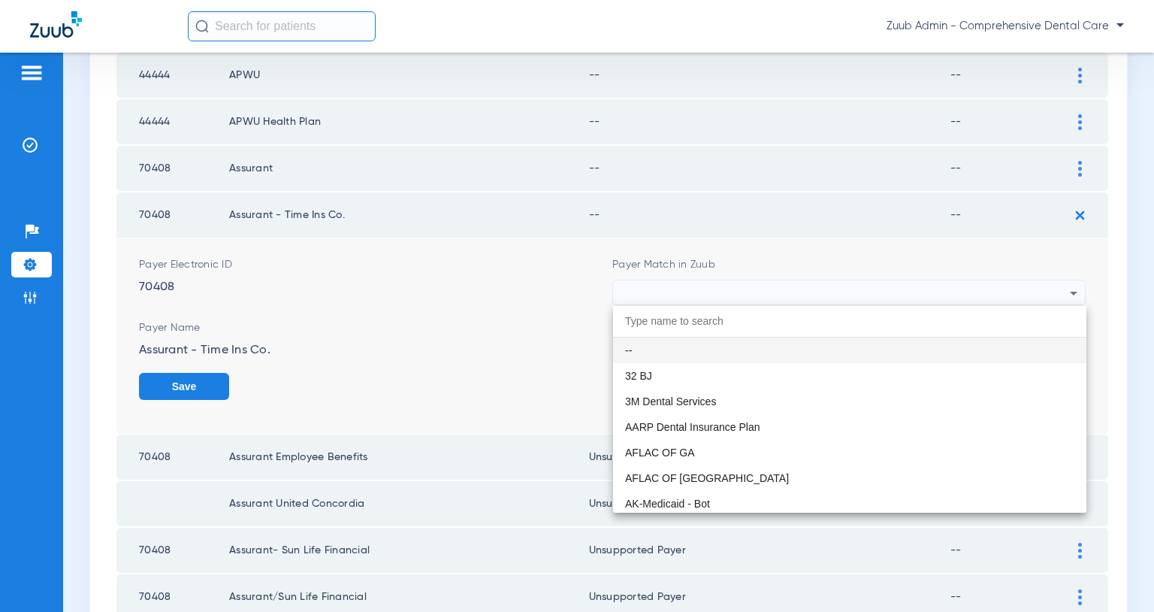
paste input "Unsupported Payer"
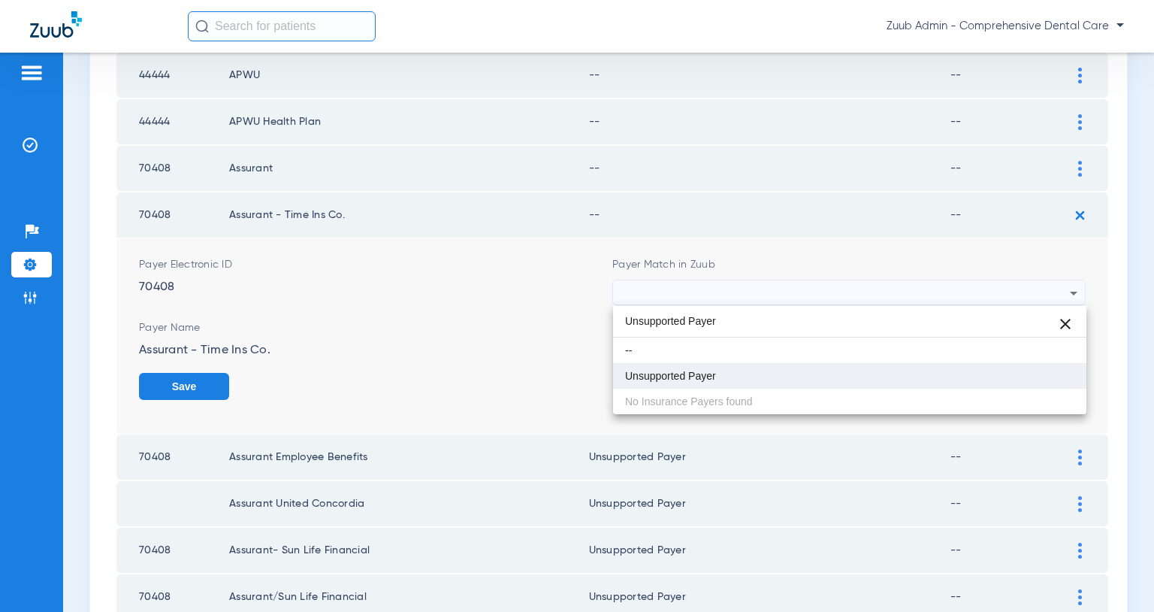
type input "Unsupported Payer"
click at [760, 374] on mat-option "Unsupported Payer" at bounding box center [849, 376] width 473 height 26
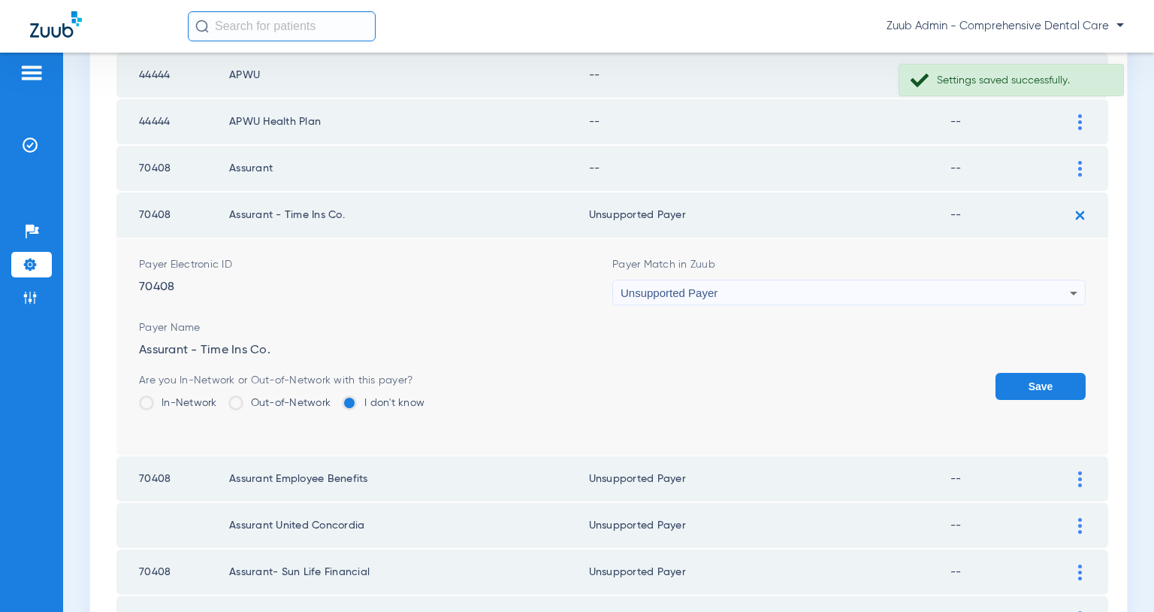
click at [1019, 380] on button "Save" at bounding box center [1041, 386] width 90 height 27
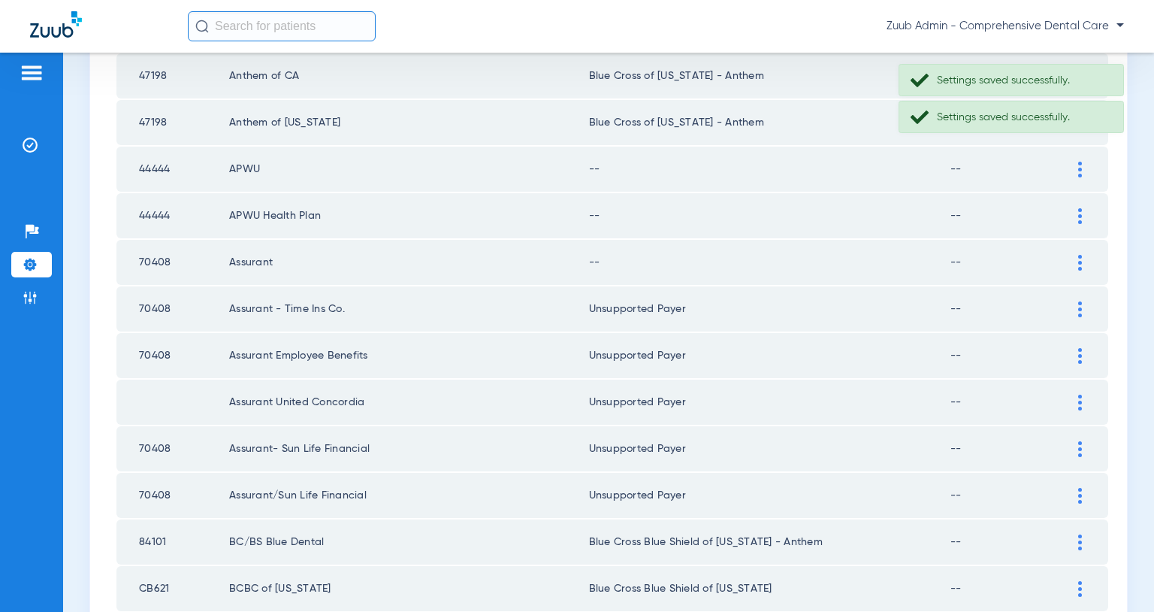
scroll to position [654, 0]
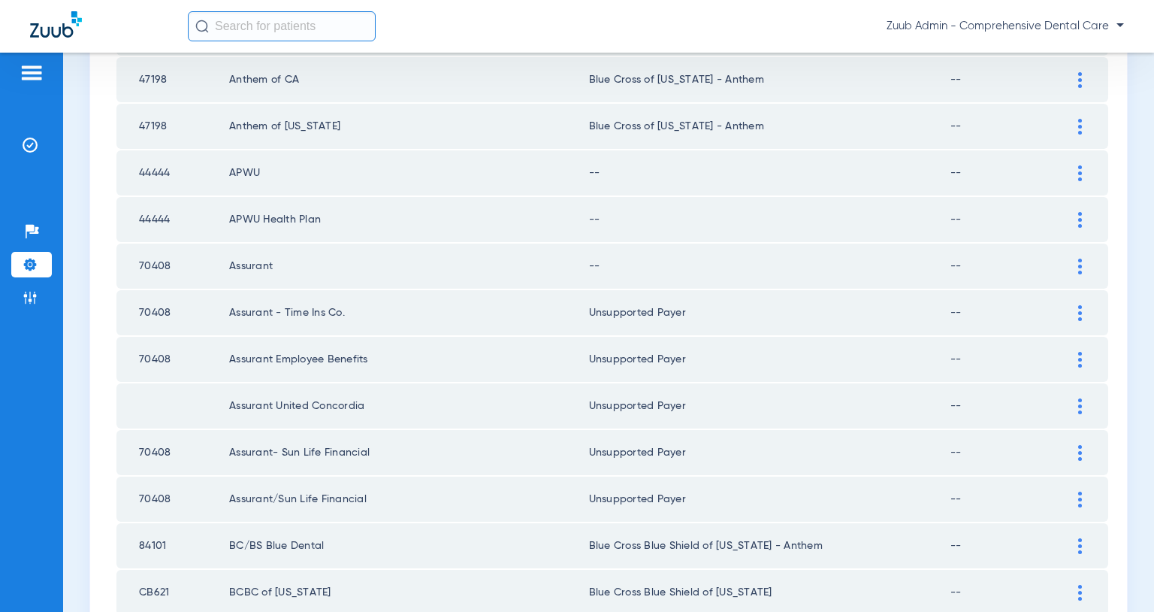
click at [1079, 268] on img at bounding box center [1081, 267] width 4 height 16
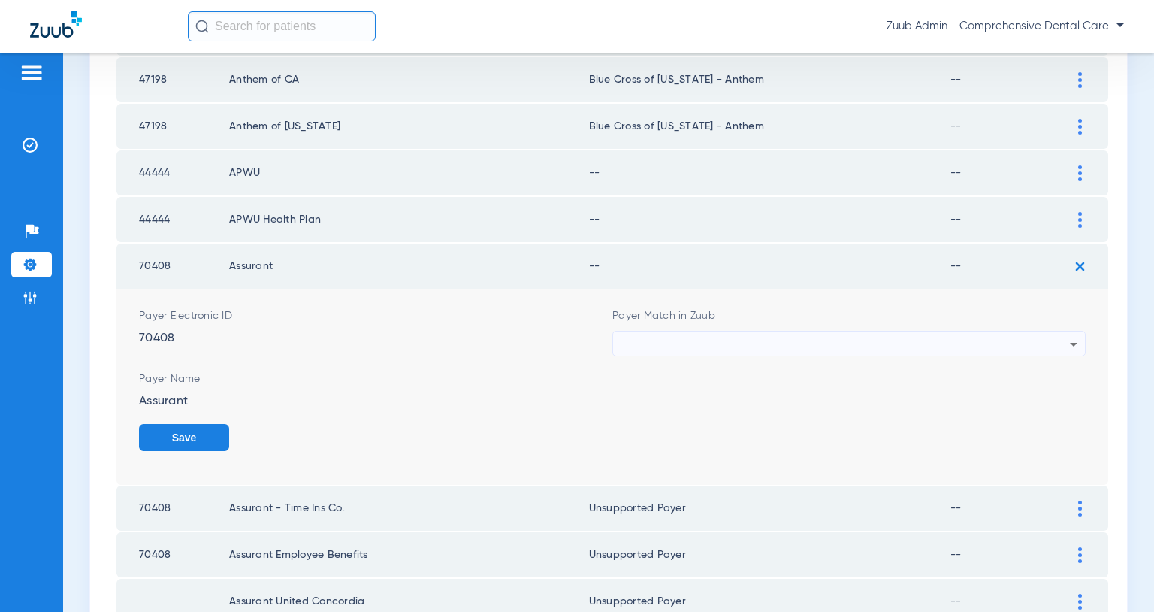
click at [969, 343] on div at bounding box center [845, 344] width 449 height 26
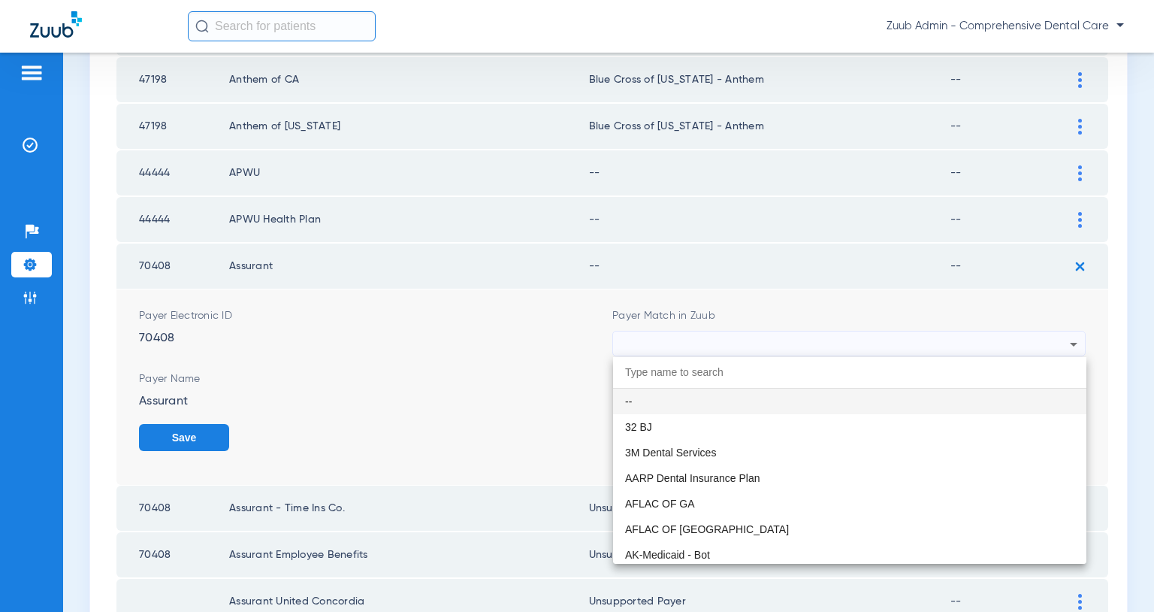
paste input "Unsupported Payer"
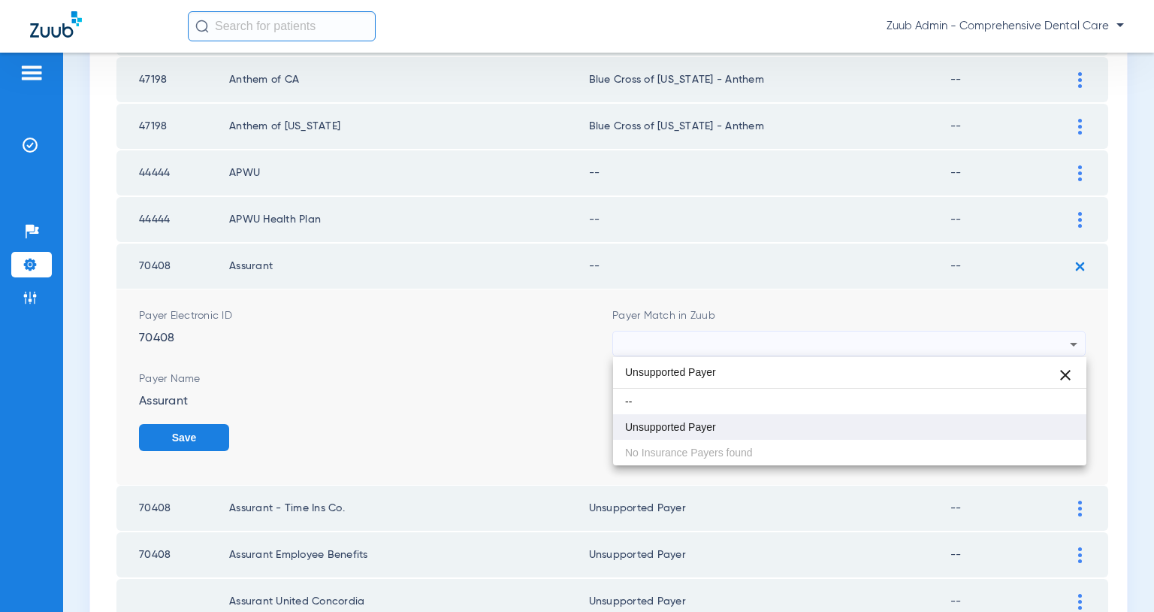
type input "Unsupported Payer"
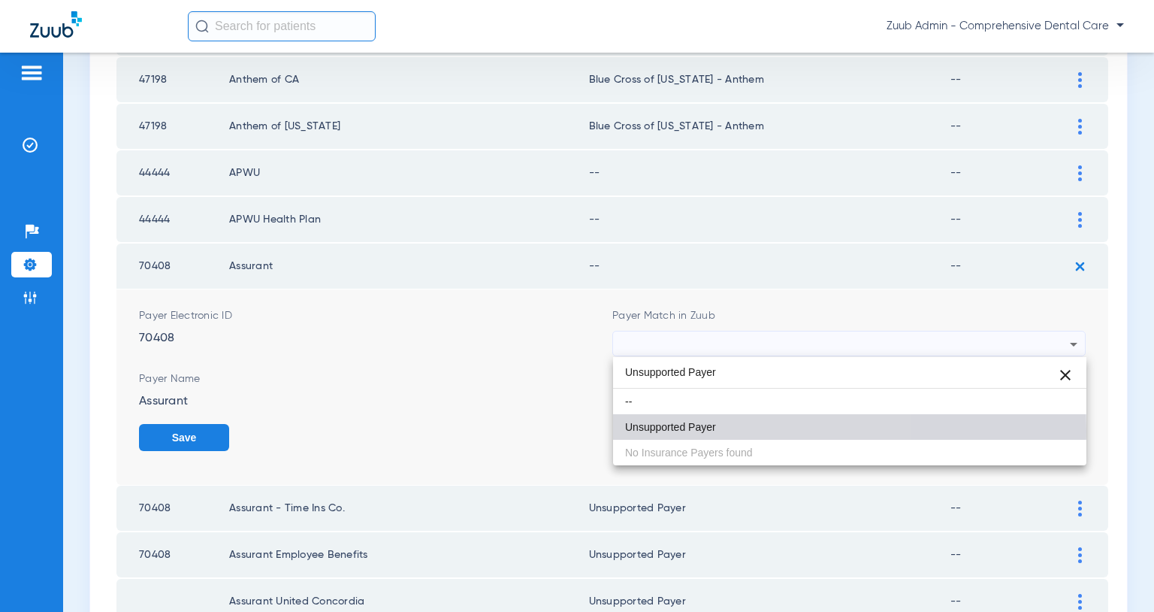
click at [712, 430] on span "Unsupported Payer" at bounding box center [670, 427] width 91 height 11
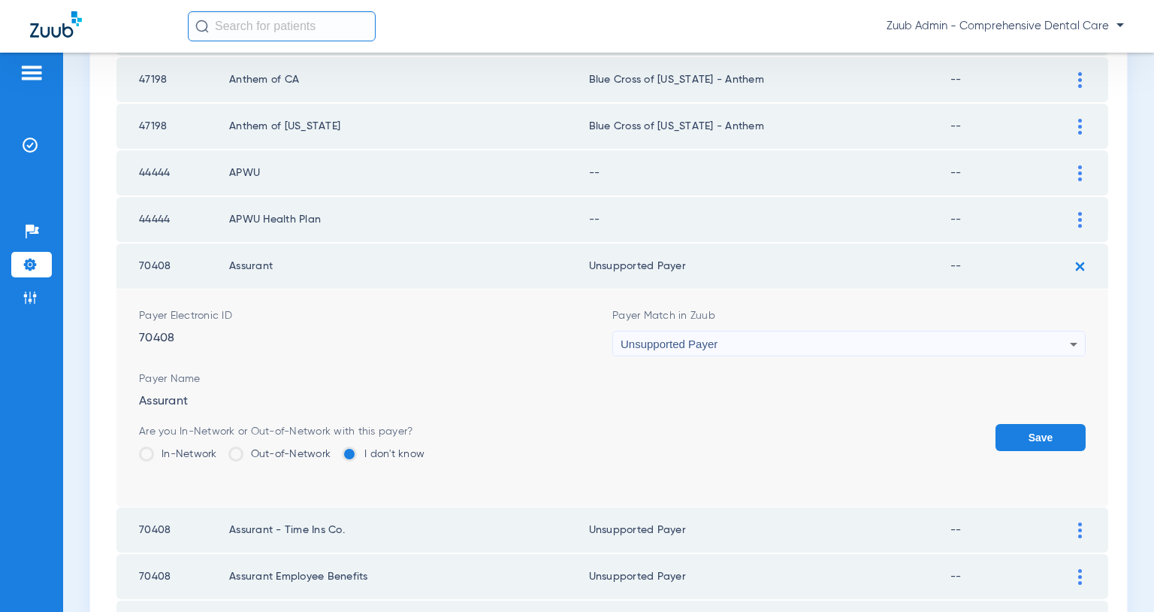
click at [1015, 428] on button "Save" at bounding box center [1041, 437] width 90 height 27
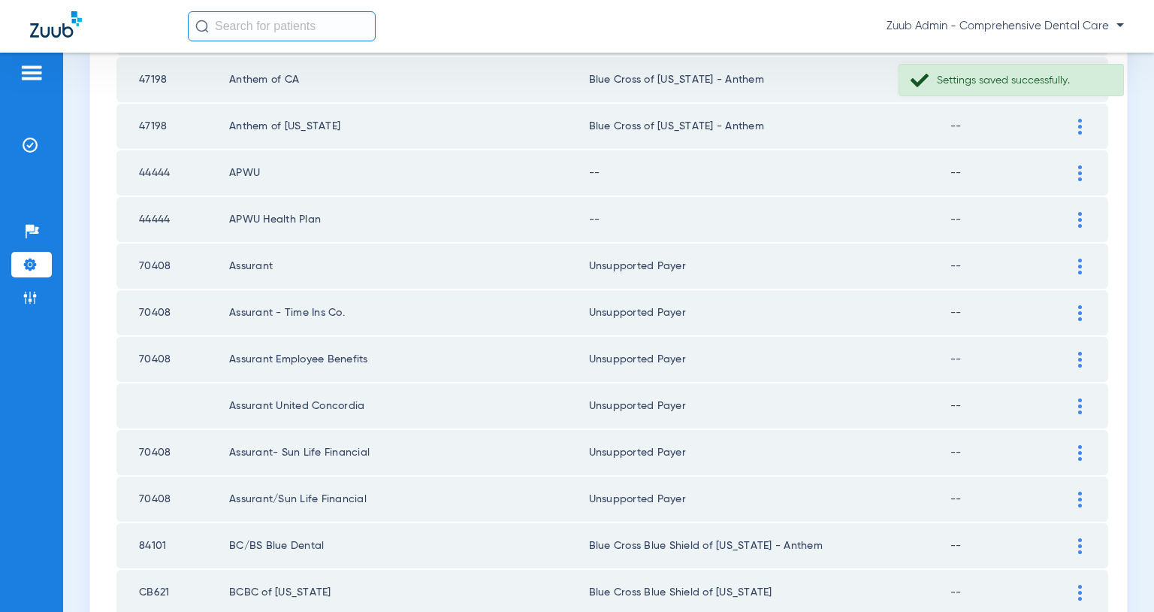
click at [1080, 222] on img at bounding box center [1081, 220] width 4 height 16
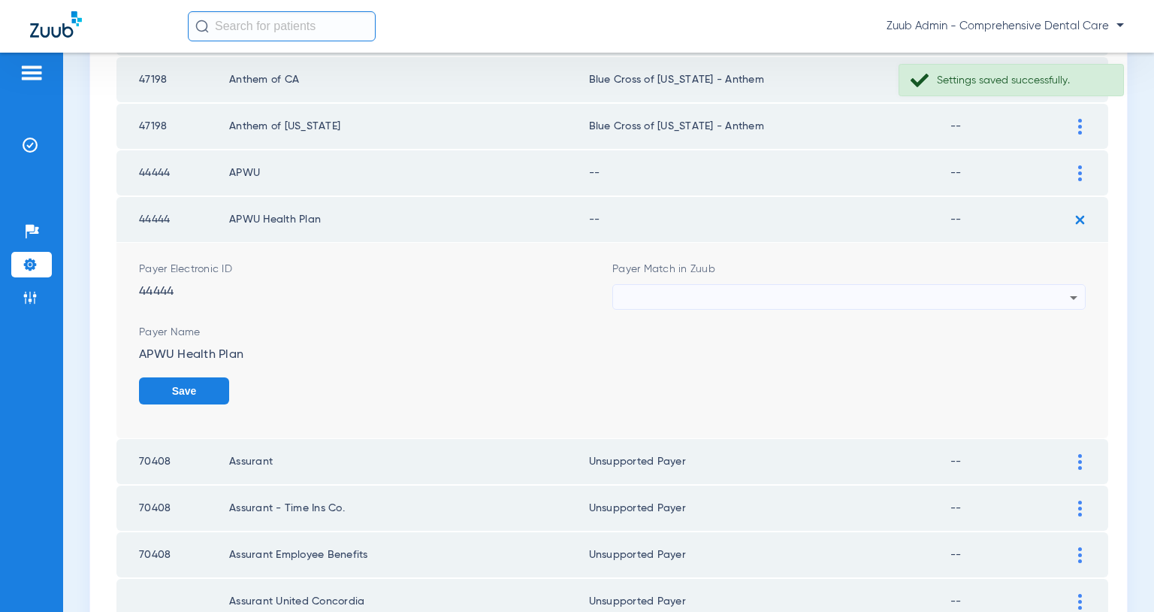
click at [976, 296] on div at bounding box center [845, 298] width 449 height 26
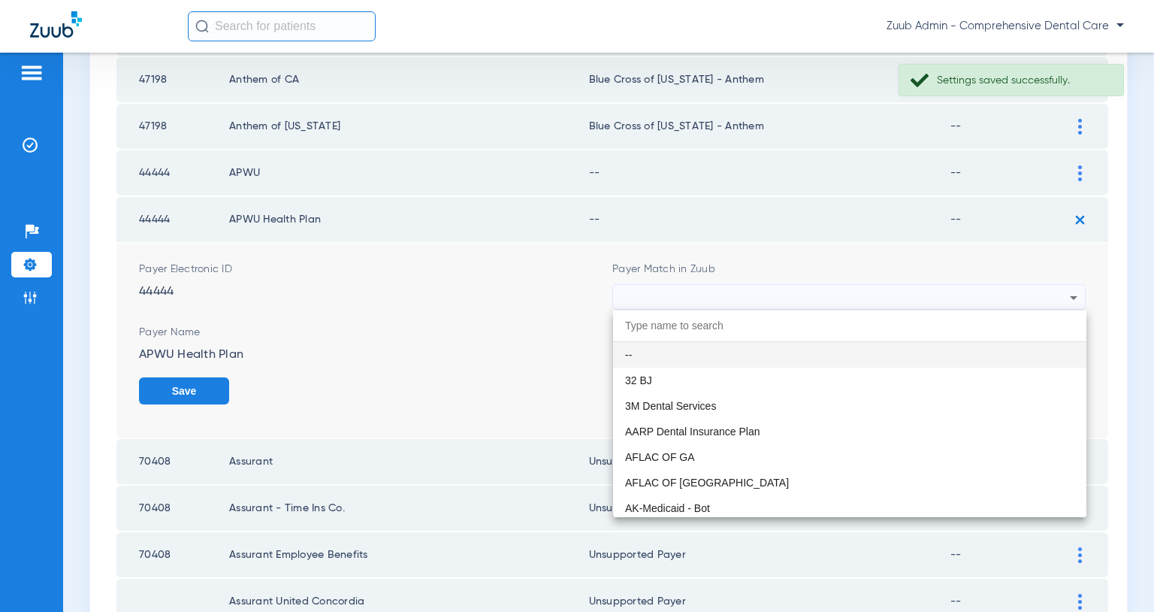
paste input "Unsupported Payer"
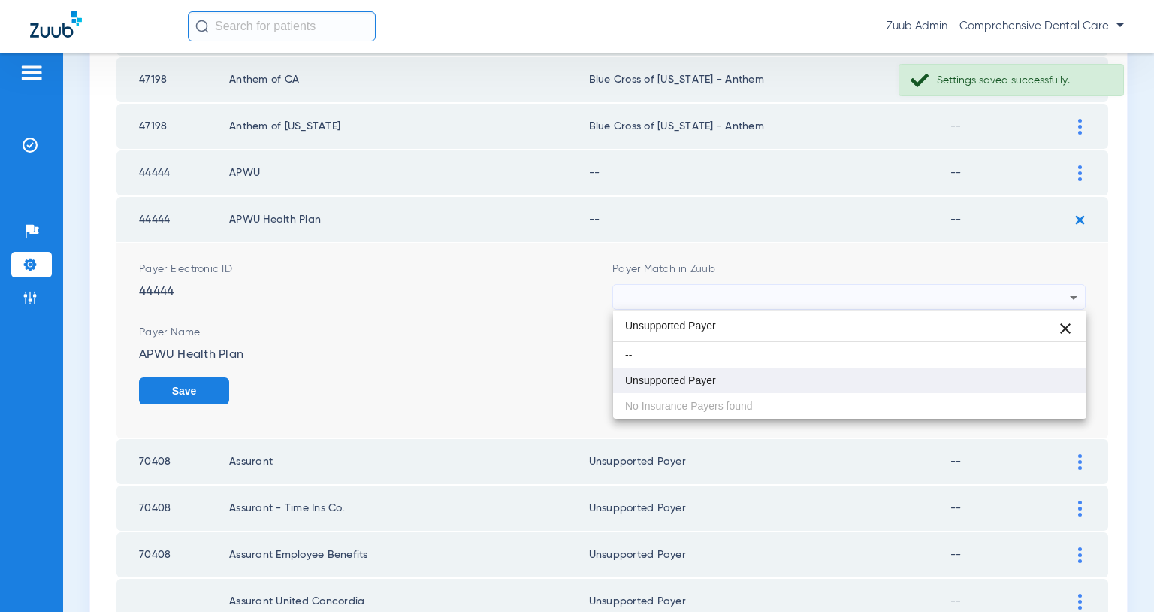
type input "Unsupported Payer"
click at [721, 374] on mat-option "Unsupported Payer" at bounding box center [849, 381] width 473 height 26
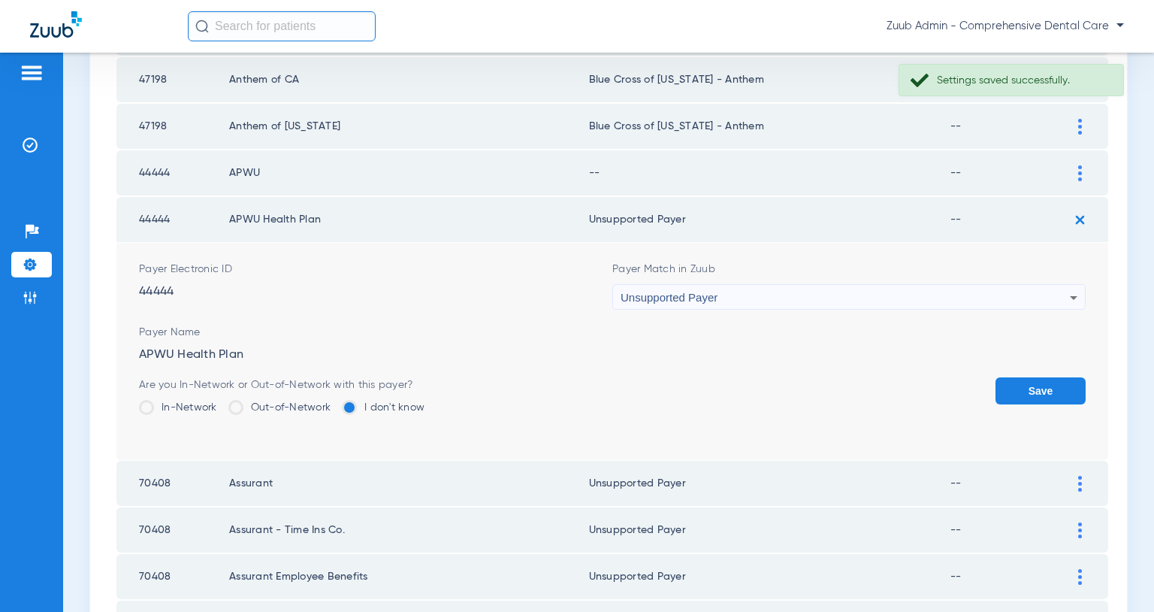
click at [1026, 389] on button "Save" at bounding box center [1041, 390] width 90 height 27
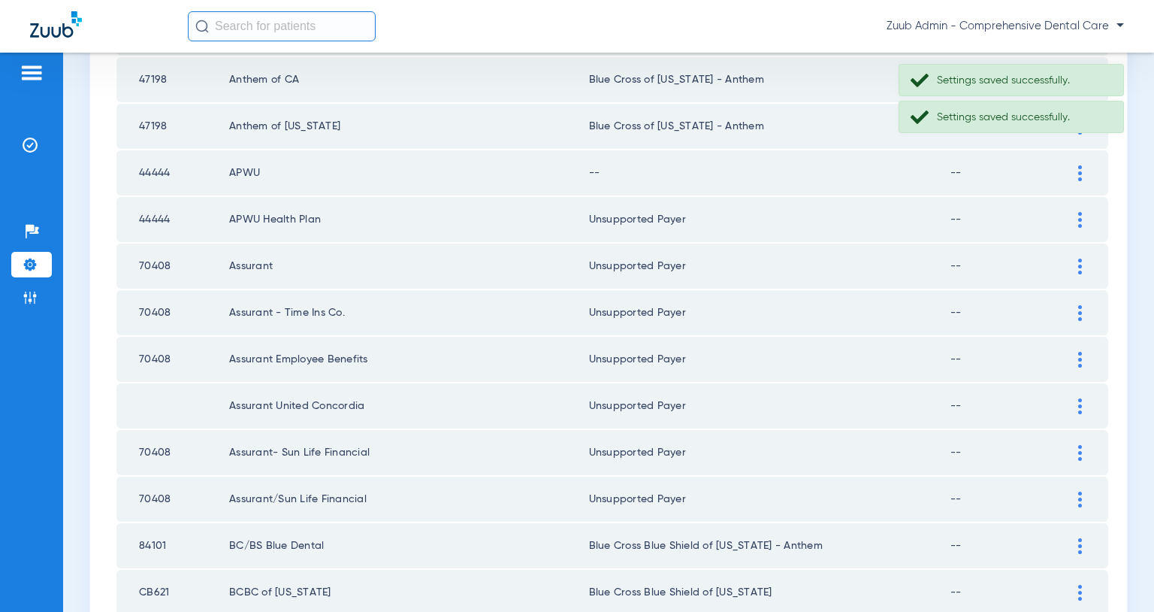
click at [1079, 175] on img at bounding box center [1081, 173] width 4 height 16
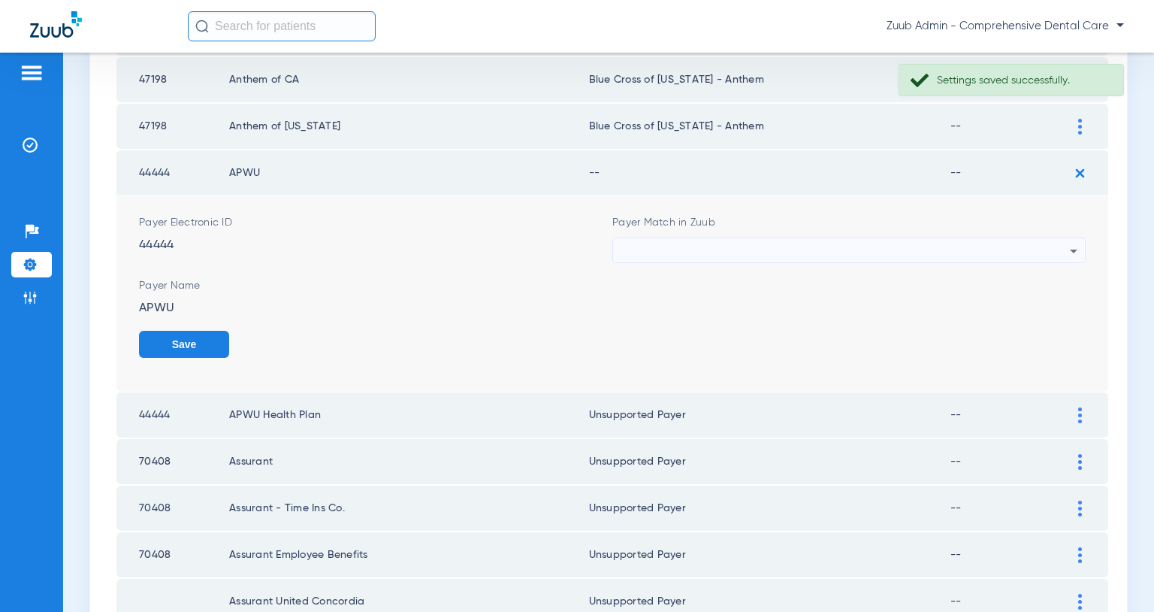
click at [854, 252] on div at bounding box center [845, 251] width 449 height 26
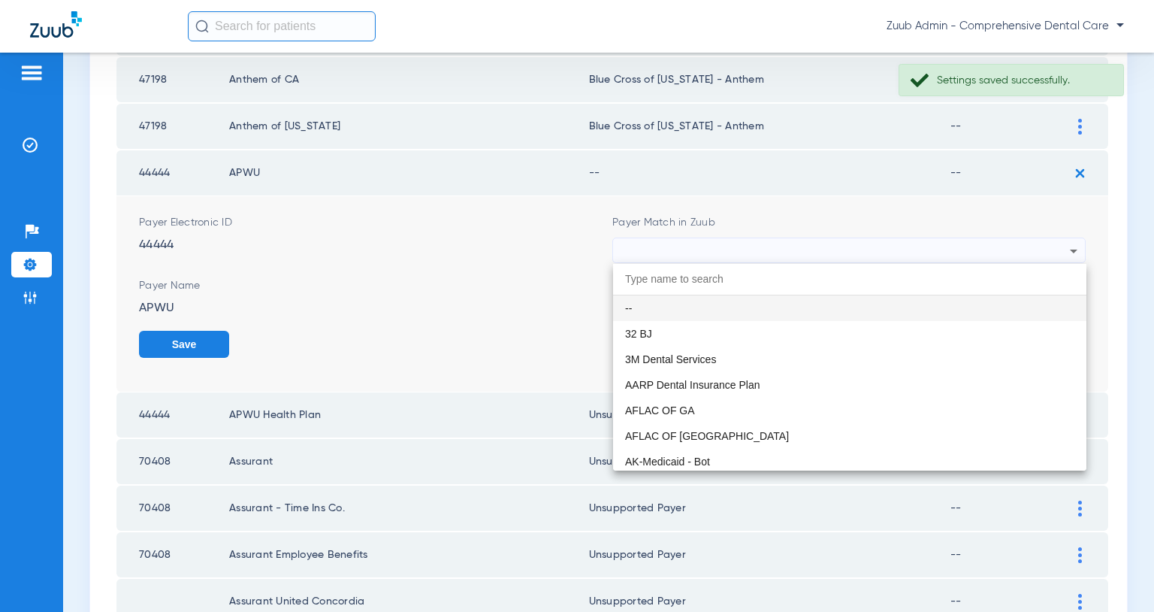
paste input "Unsupported Payer"
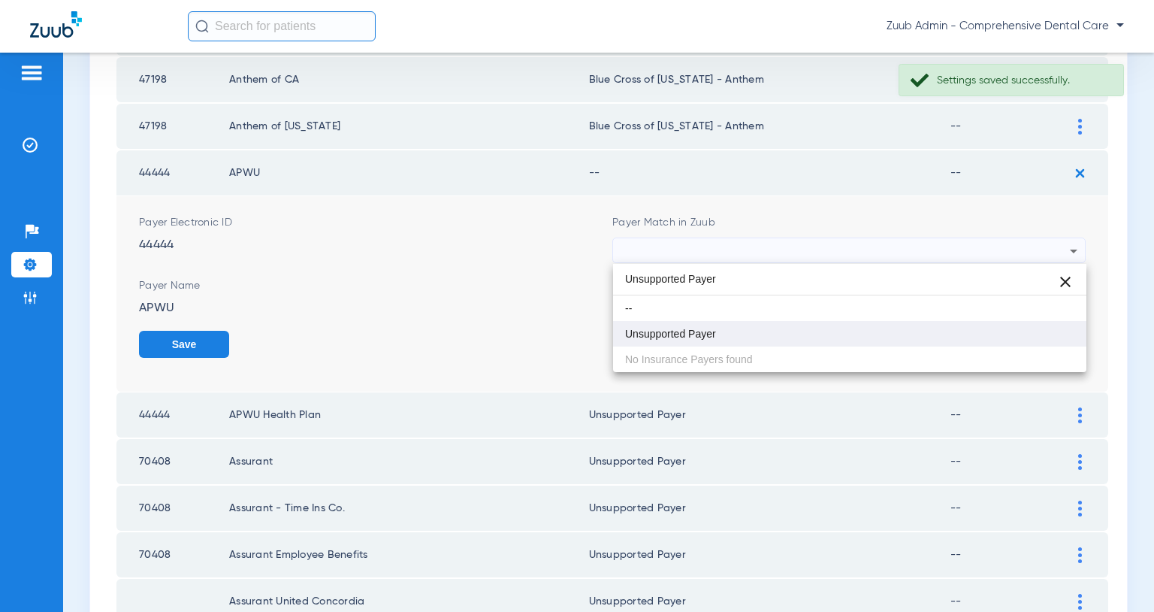
type input "Unsupported Payer"
click at [717, 326] on mat-option "Unsupported Payer" at bounding box center [849, 334] width 473 height 26
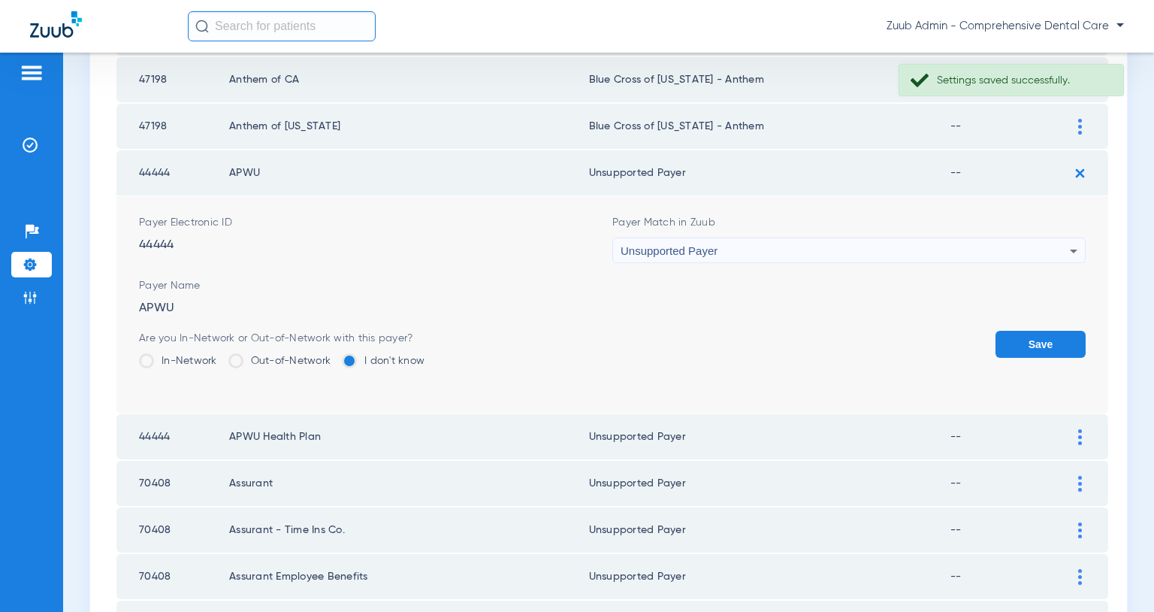
click at [1029, 342] on button "Save" at bounding box center [1041, 344] width 90 height 27
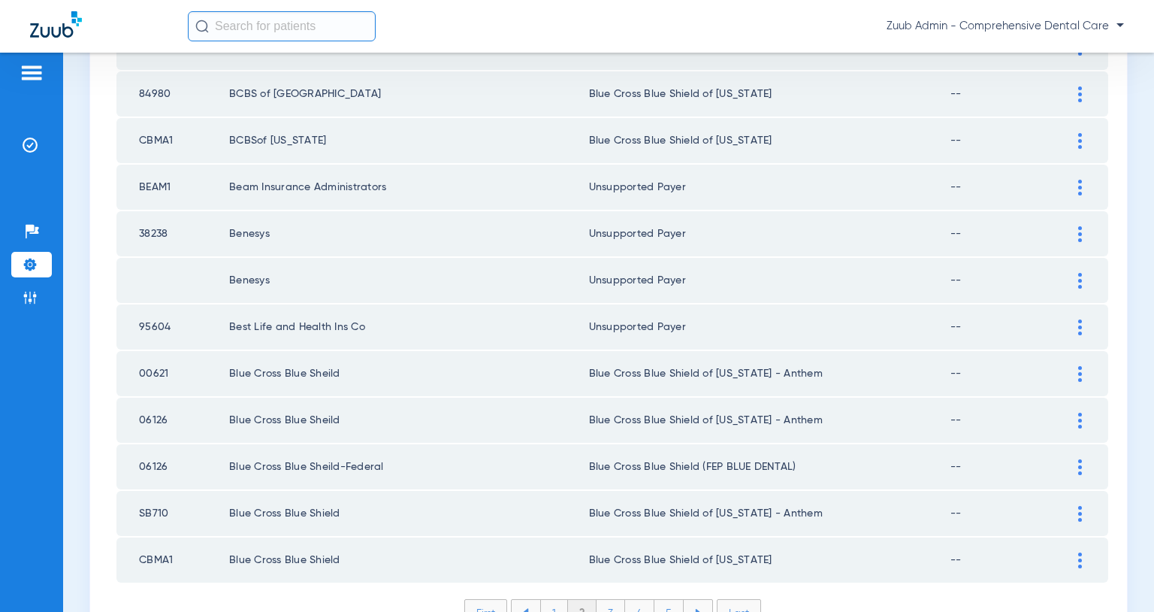
scroll to position [2120, 0]
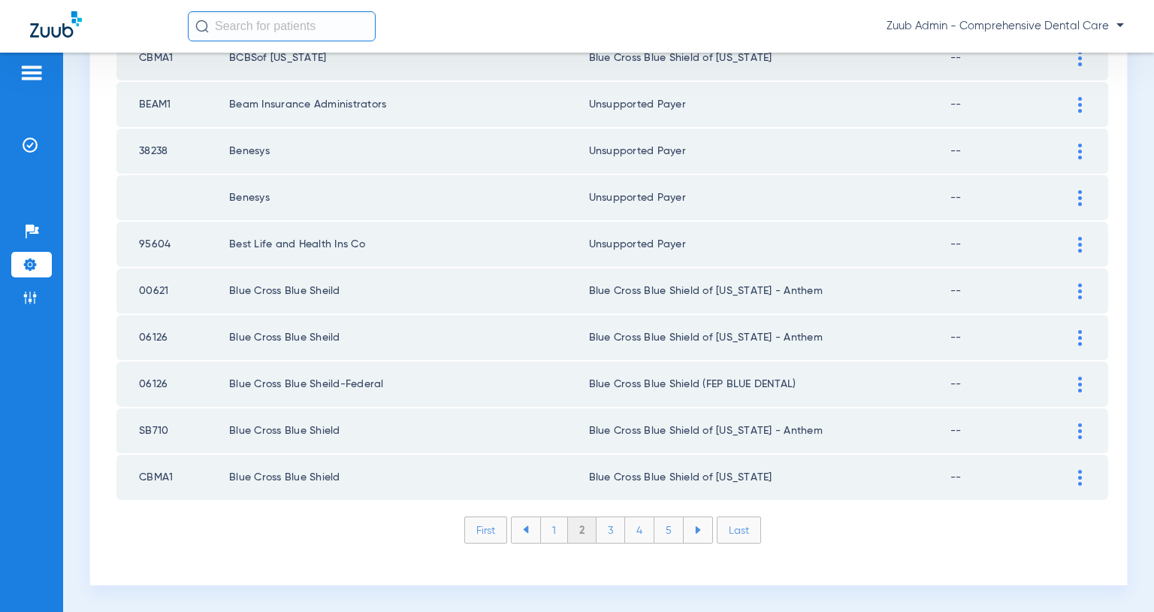
click at [555, 532] on li "1" at bounding box center [554, 530] width 28 height 26
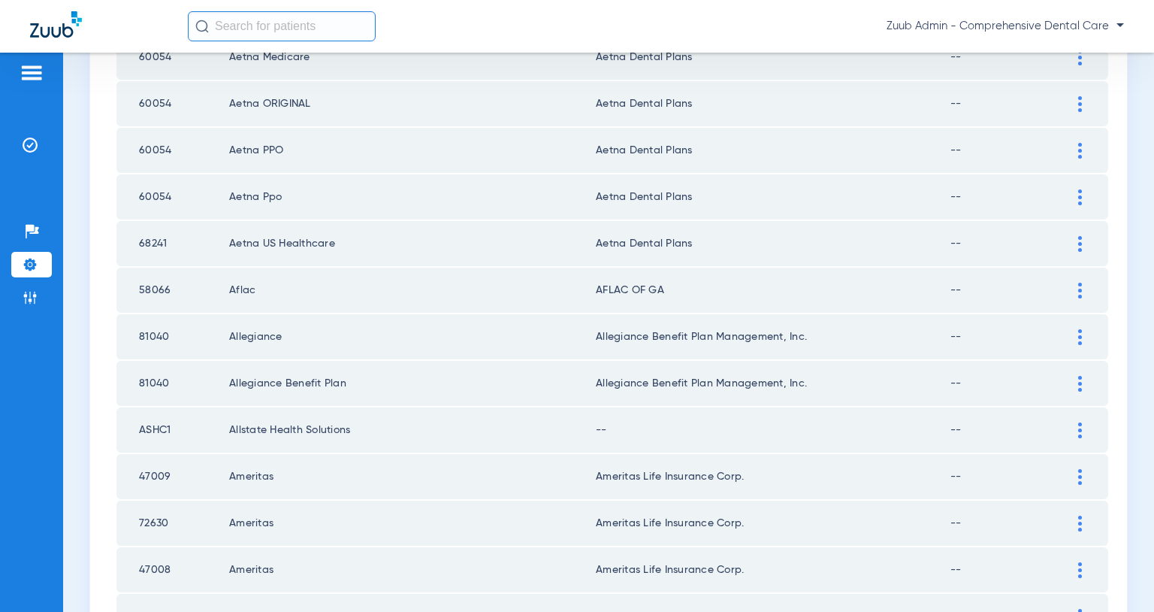
scroll to position [628, 0]
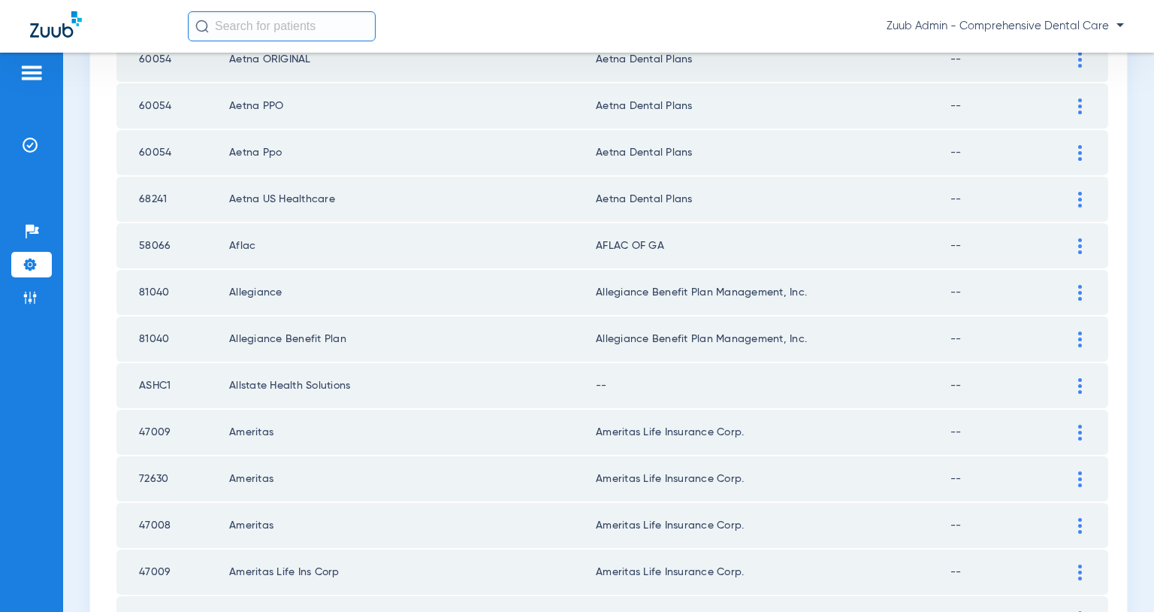
click at [1077, 387] on div at bounding box center [1080, 386] width 26 height 16
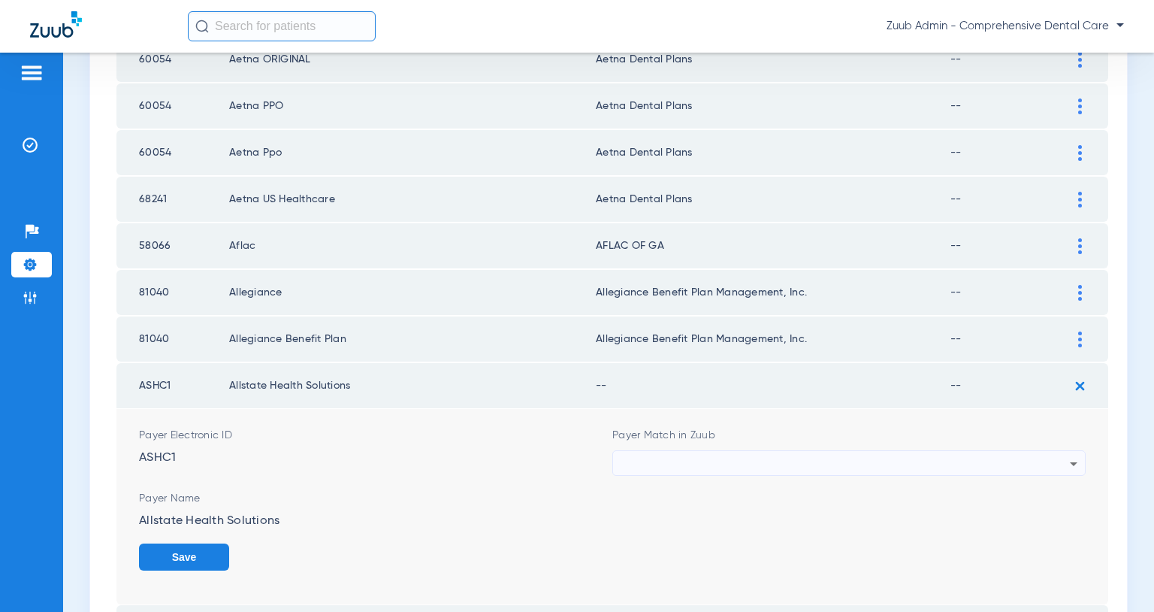
click at [931, 467] on div at bounding box center [845, 464] width 449 height 26
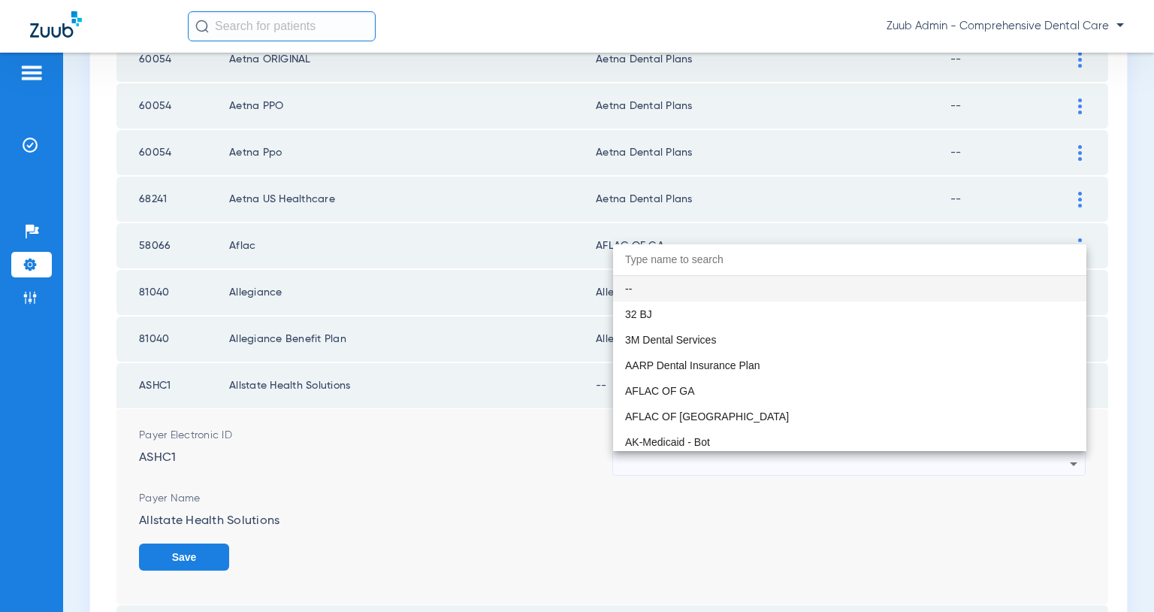
paste input "Unsupported Payer"
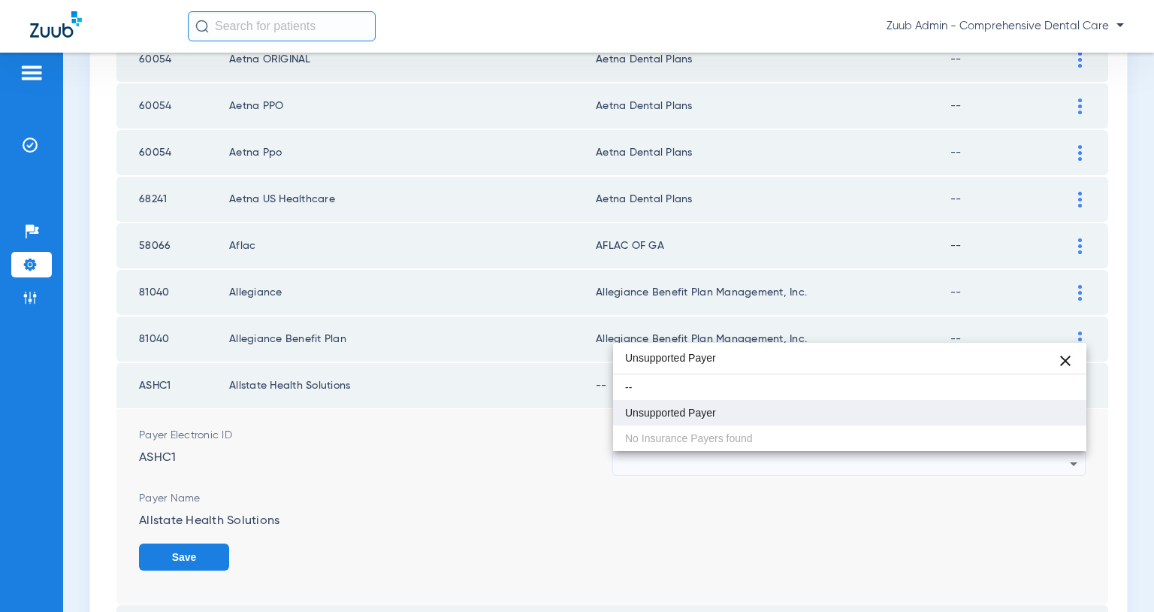
type input "Unsupported Payer"
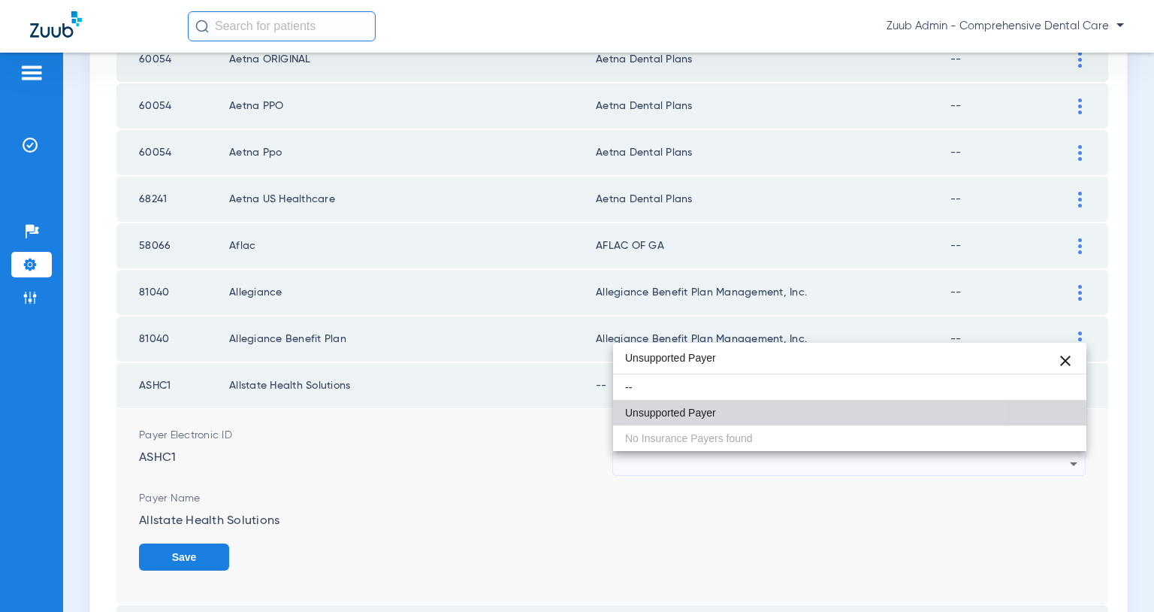
click at [761, 414] on mat-option "Unsupported Payer" at bounding box center [849, 413] width 473 height 26
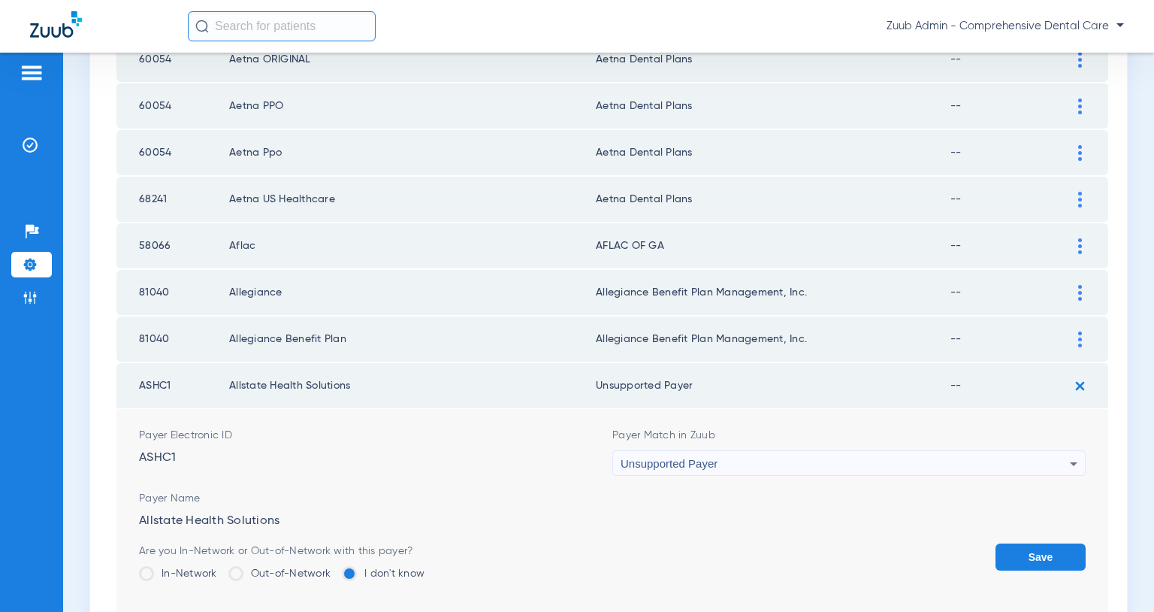
click at [1047, 556] on button "Save" at bounding box center [1041, 556] width 90 height 27
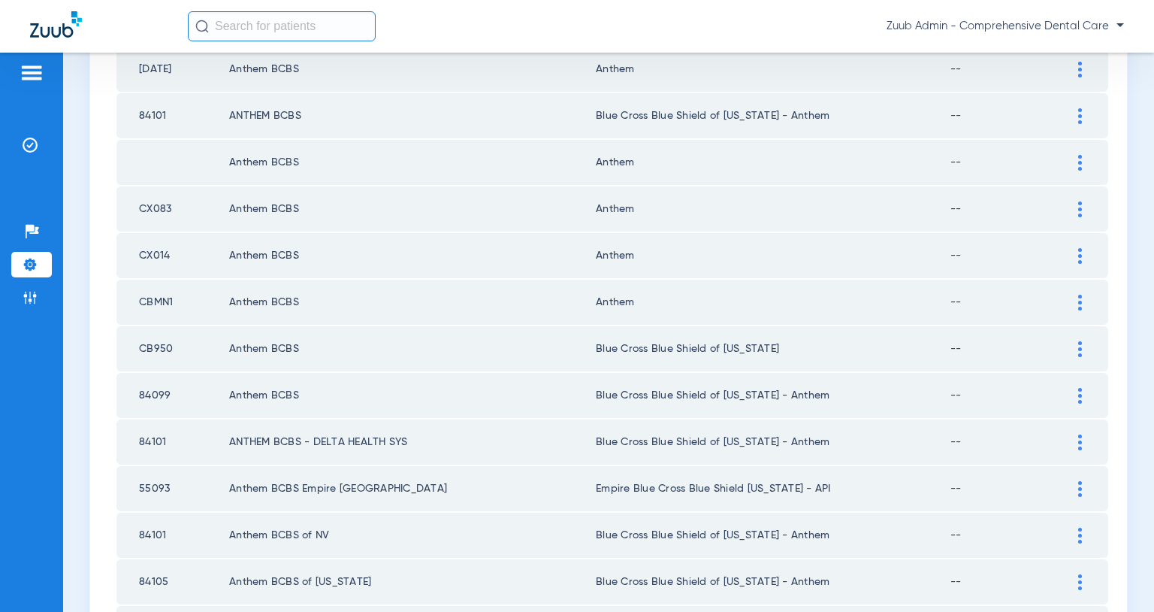
scroll to position [2120, 0]
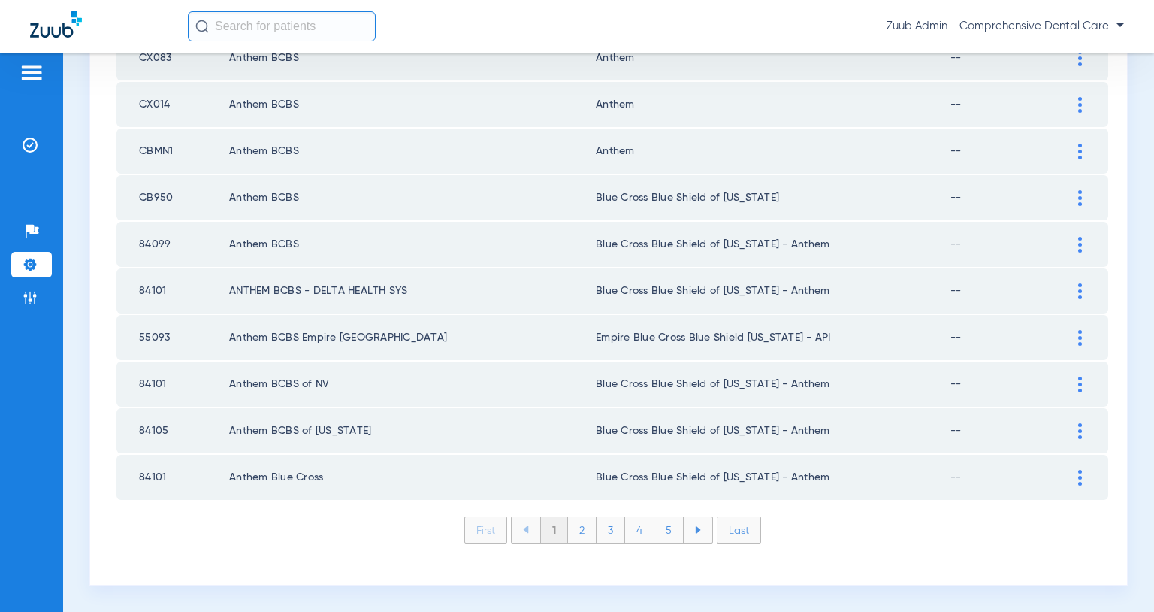
click at [32, 266] on img at bounding box center [30, 264] width 15 height 15
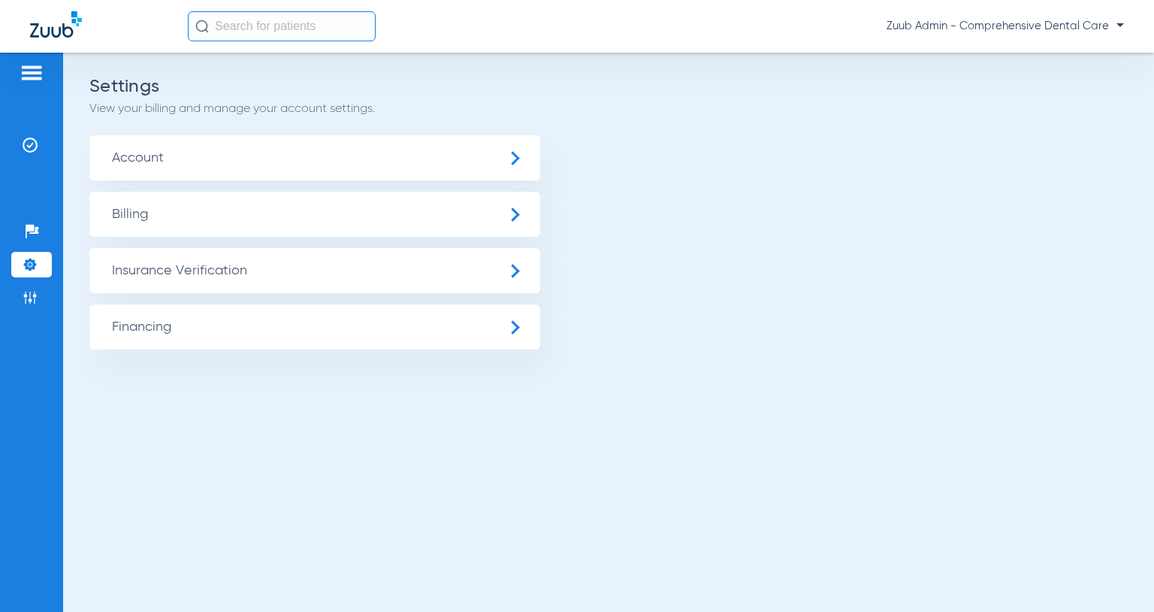
click at [217, 263] on span "Insurance Verification" at bounding box center [314, 270] width 451 height 45
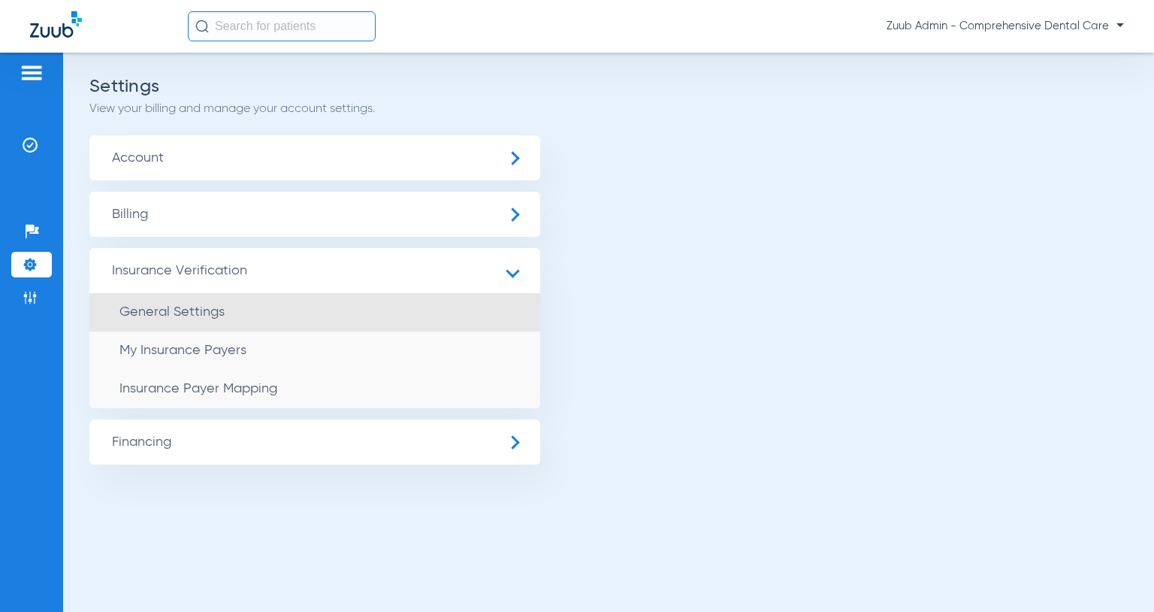
click at [232, 325] on li "General Settings" at bounding box center [314, 312] width 451 height 38
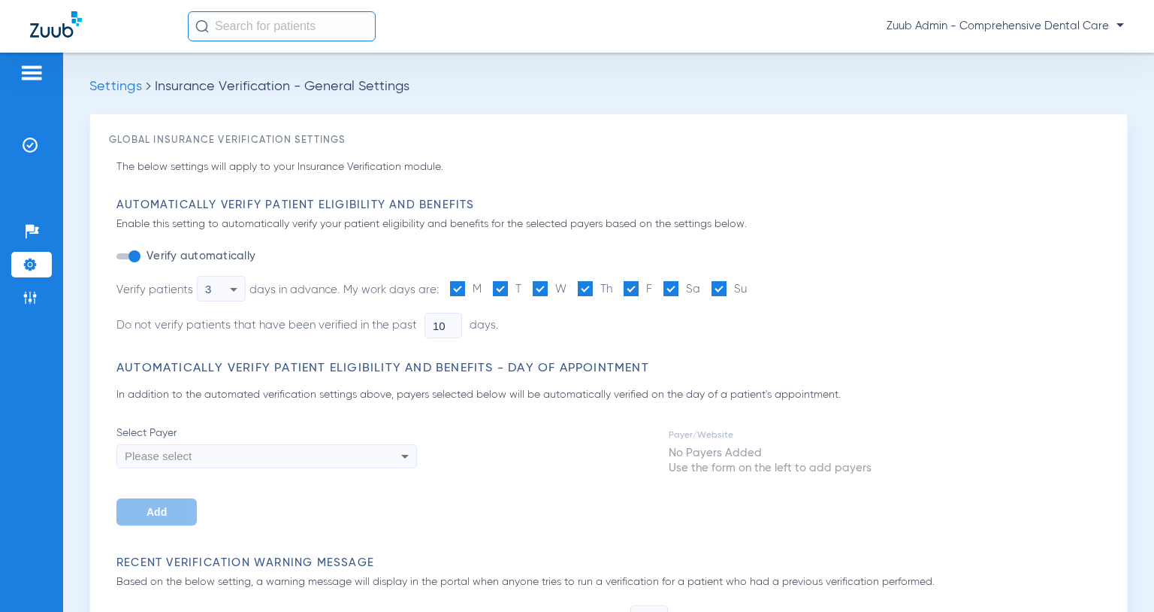
type input "5"
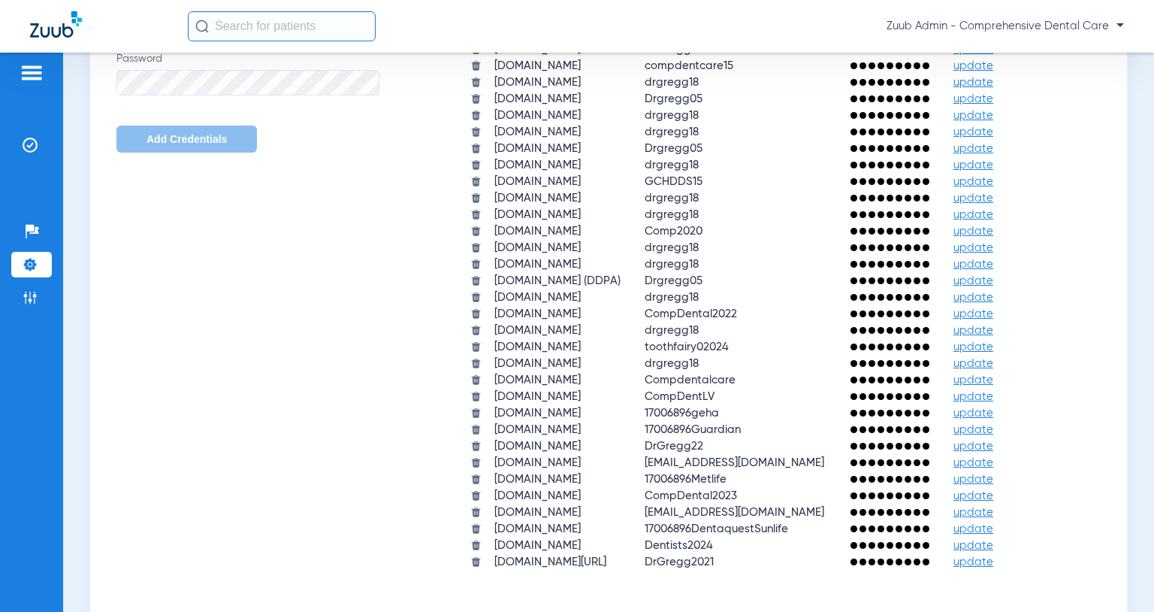
scroll to position [883, 0]
click at [994, 443] on span "update" at bounding box center [974, 445] width 40 height 11
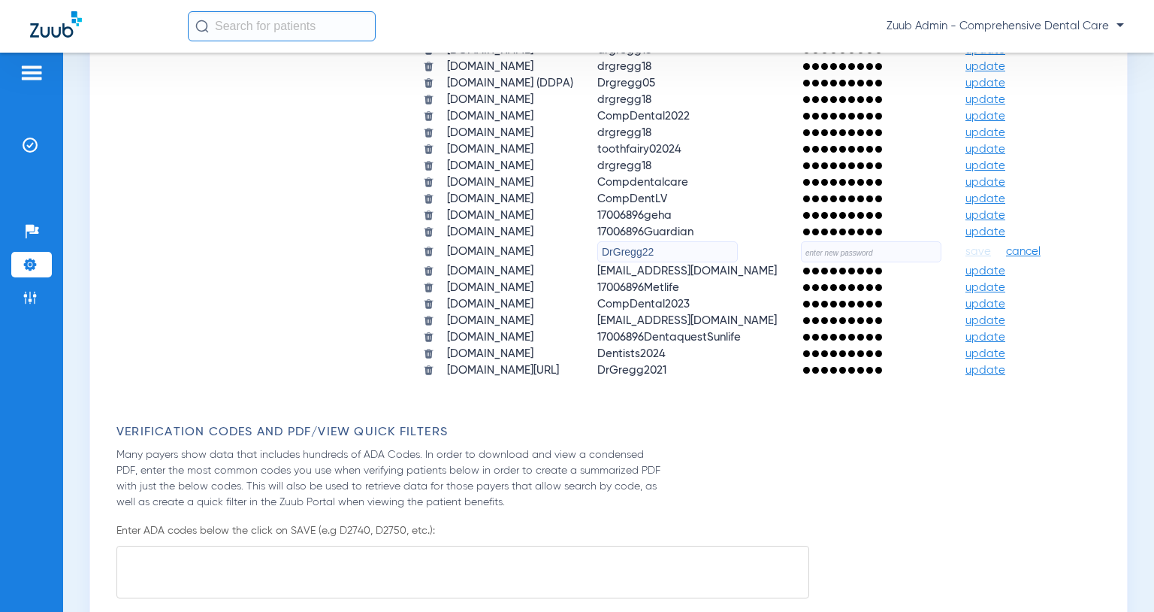
scroll to position [1180, 0]
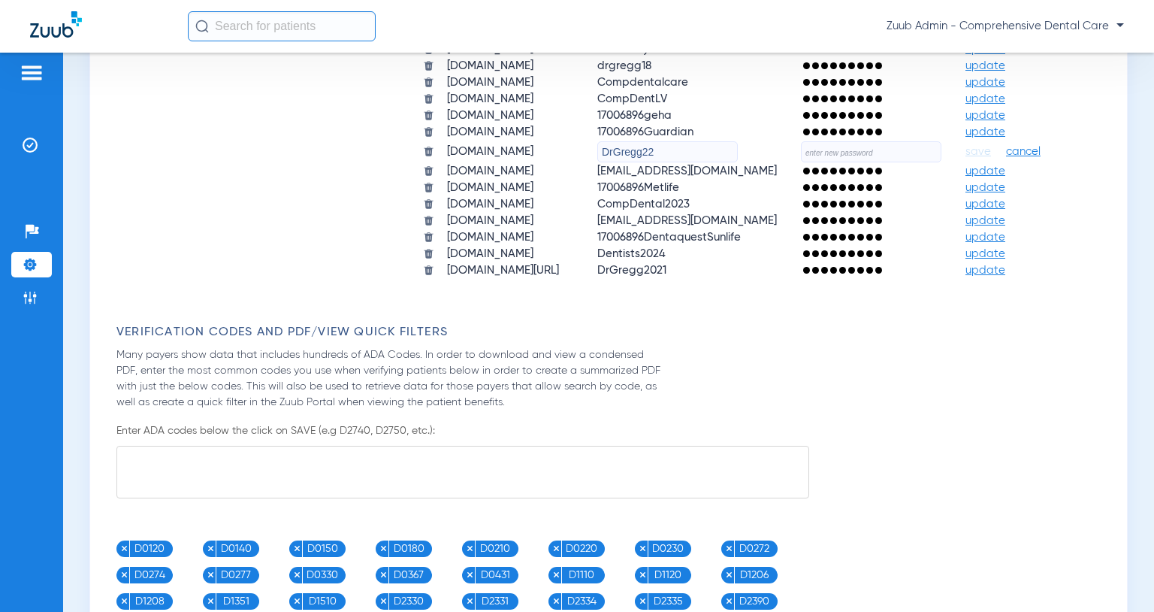
click at [801, 162] on input "text" at bounding box center [871, 151] width 141 height 21
paste input "Nevada#25!!"
type input "Nevada#25!!"
click at [966, 159] on span "save" at bounding box center [979, 152] width 26 height 14
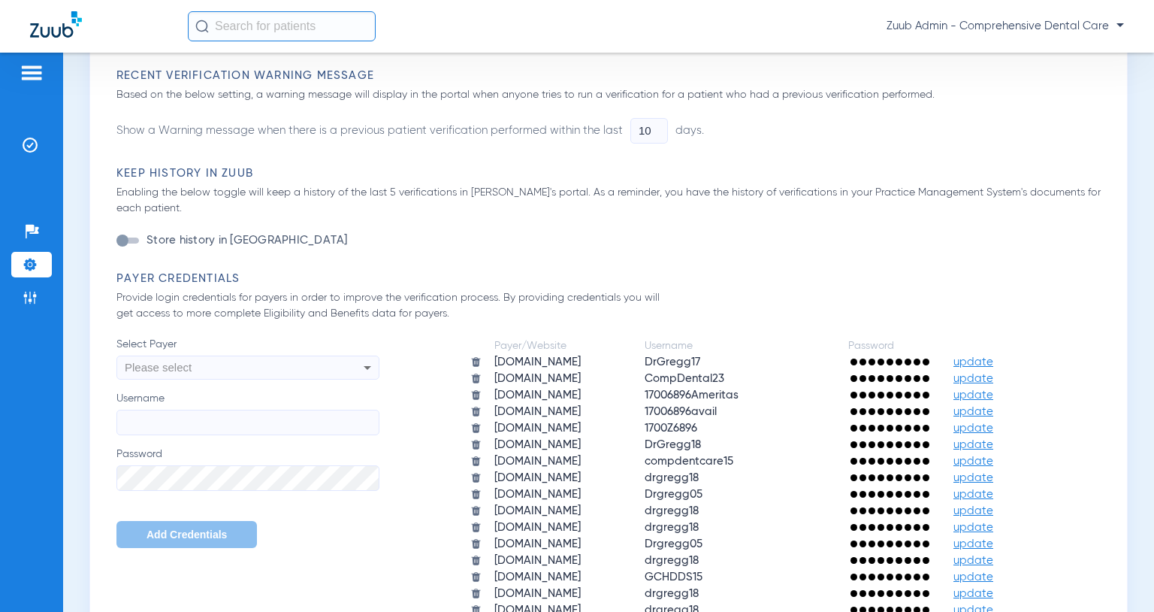
scroll to position [41, 0]
